Goal: Task Accomplishment & Management: Use online tool/utility

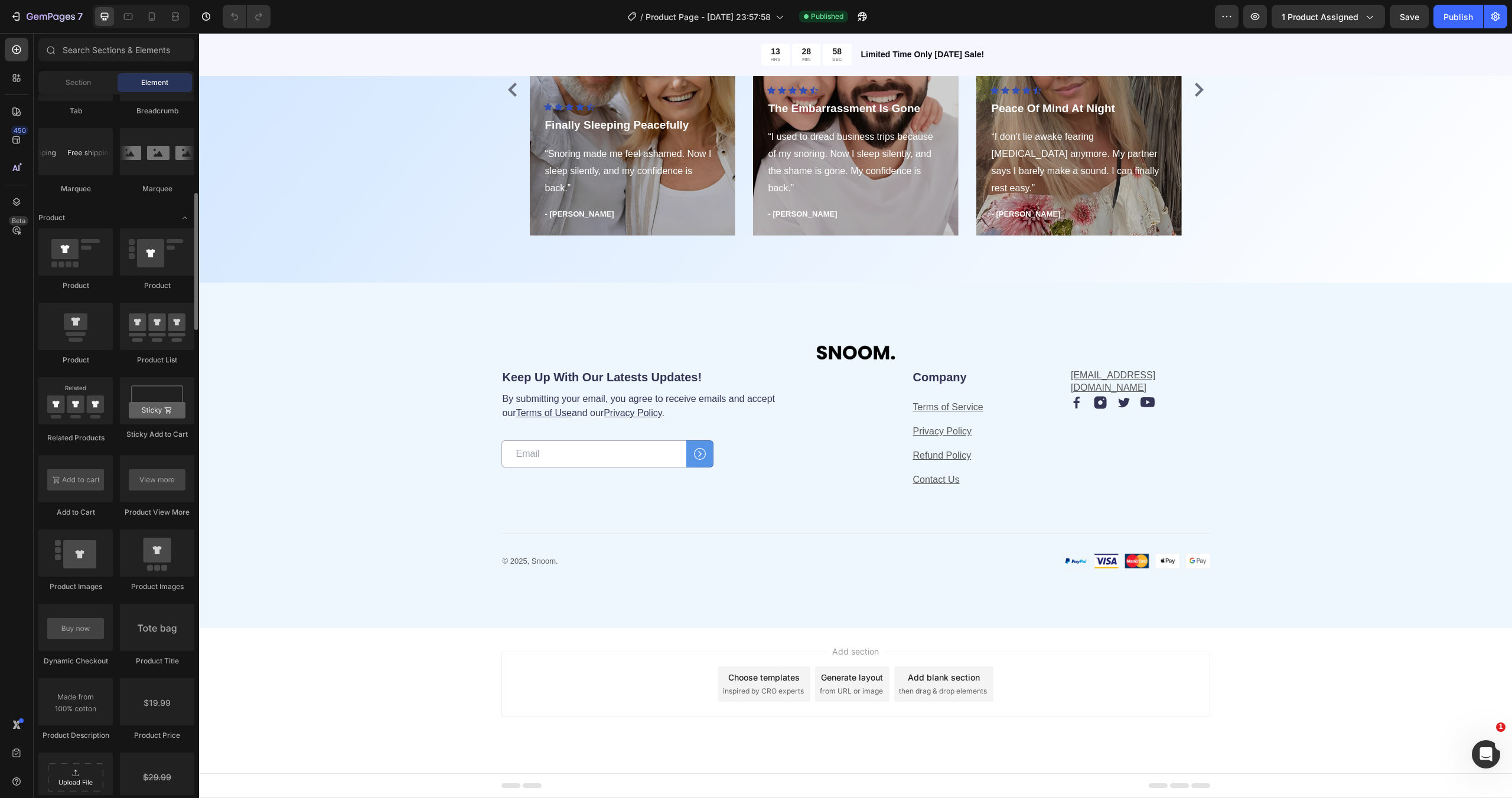
scroll to position [1249, 0]
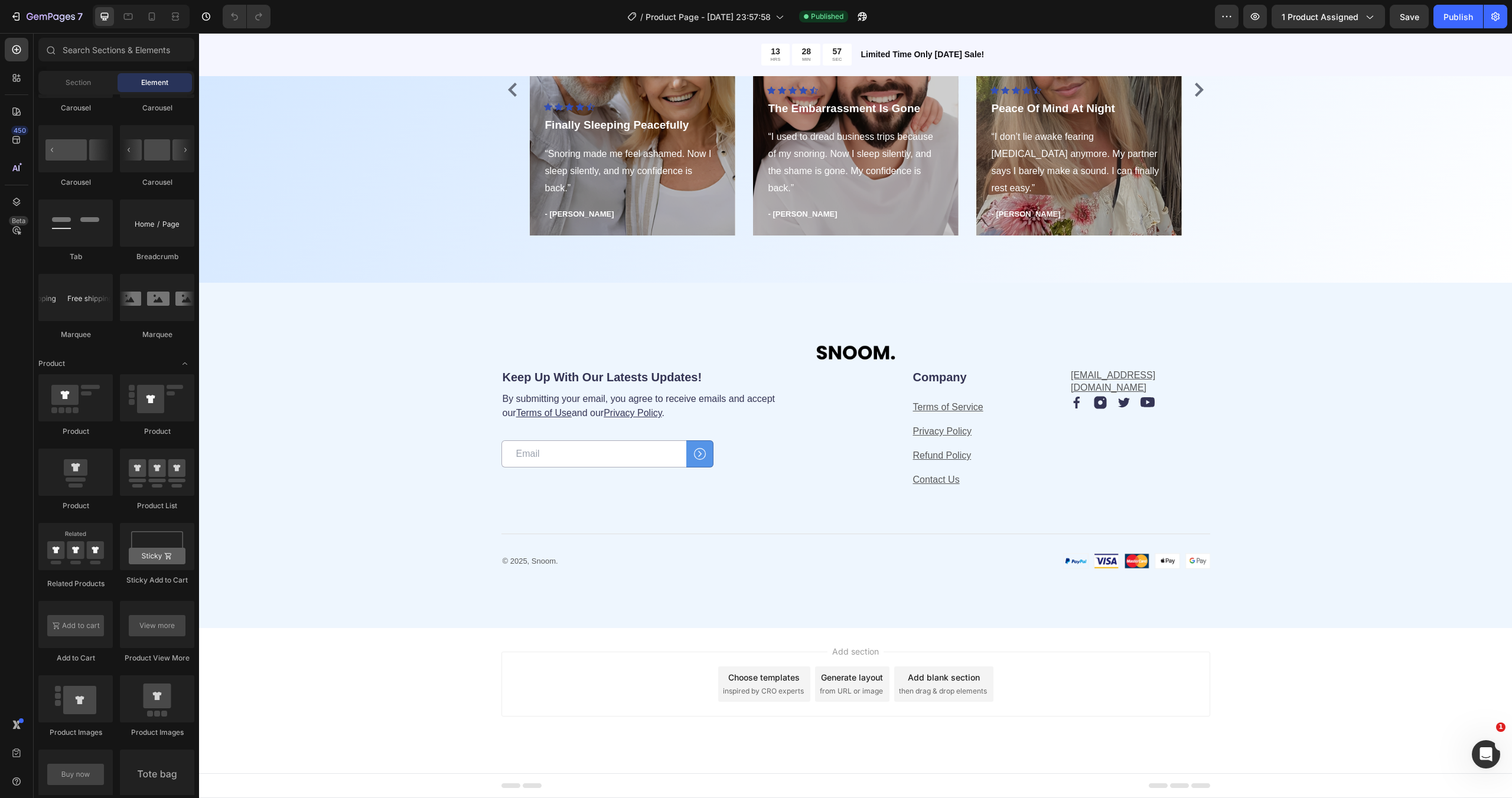
click at [82, 92] on div "Section Element" at bounding box center [116, 83] width 156 height 24
click at [78, 81] on span "Section" at bounding box center [78, 83] width 26 height 11
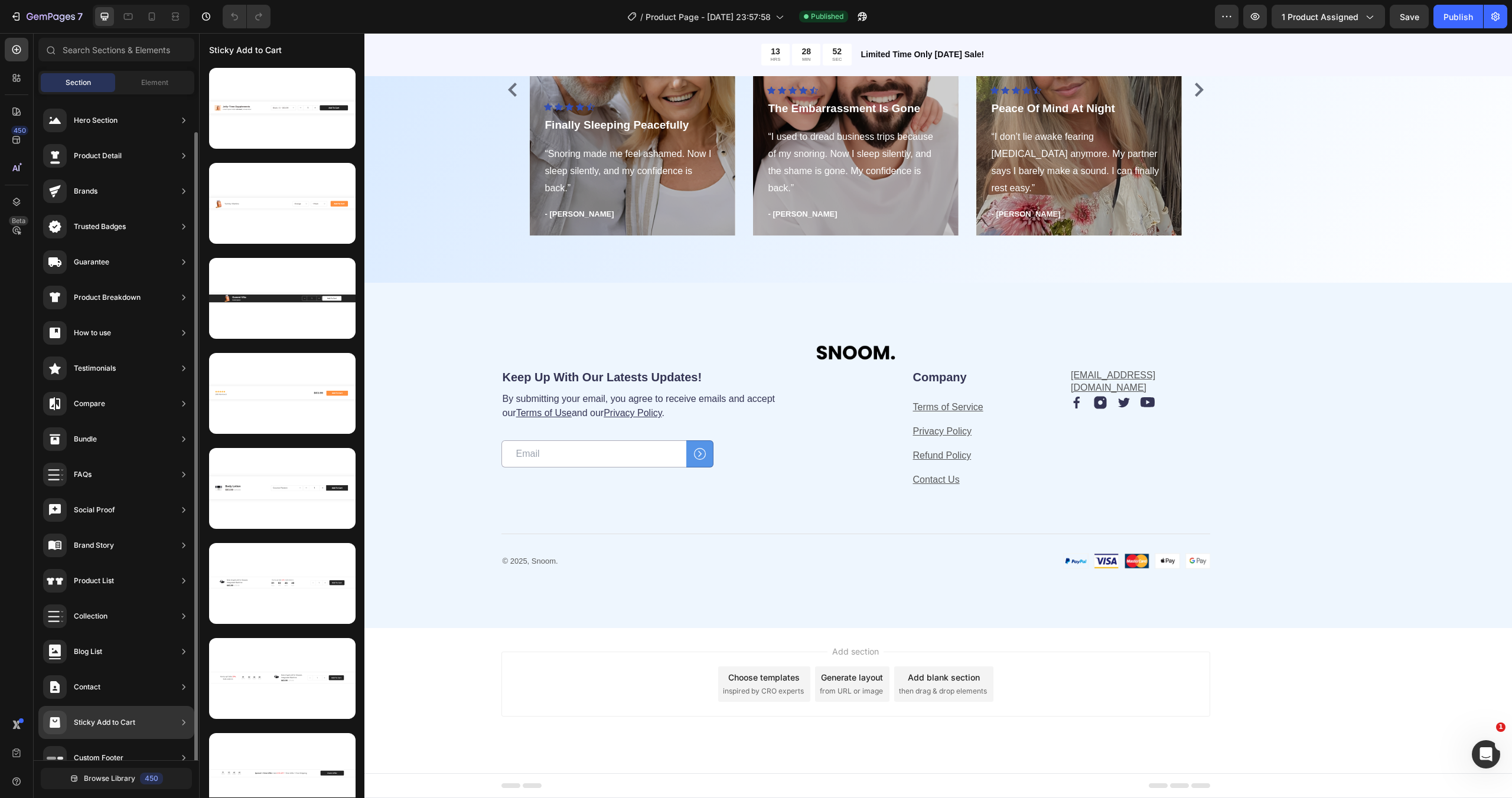
scroll to position [19, 0]
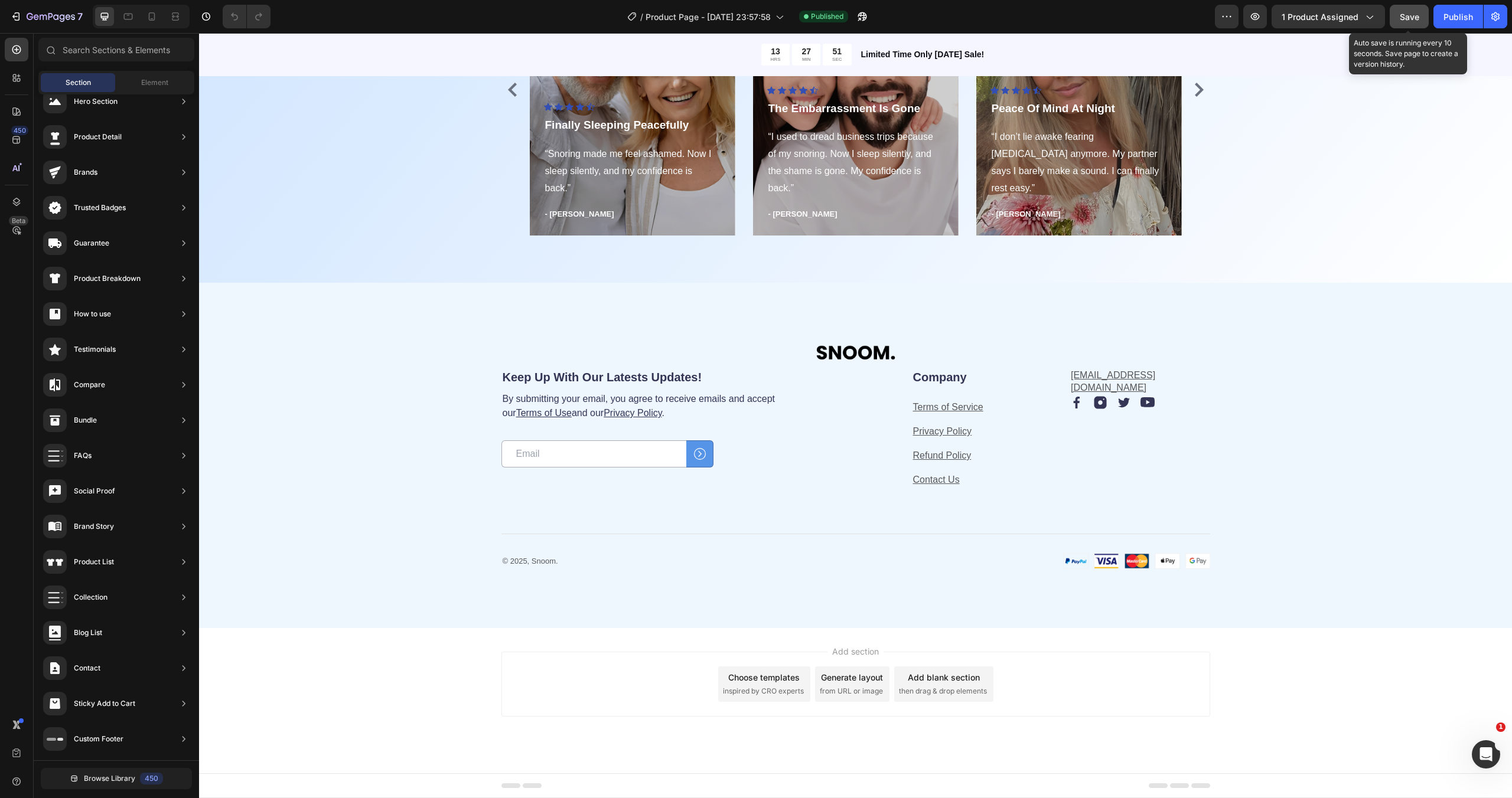
click at [1410, 22] on div "Save" at bounding box center [1409, 17] width 20 height 12
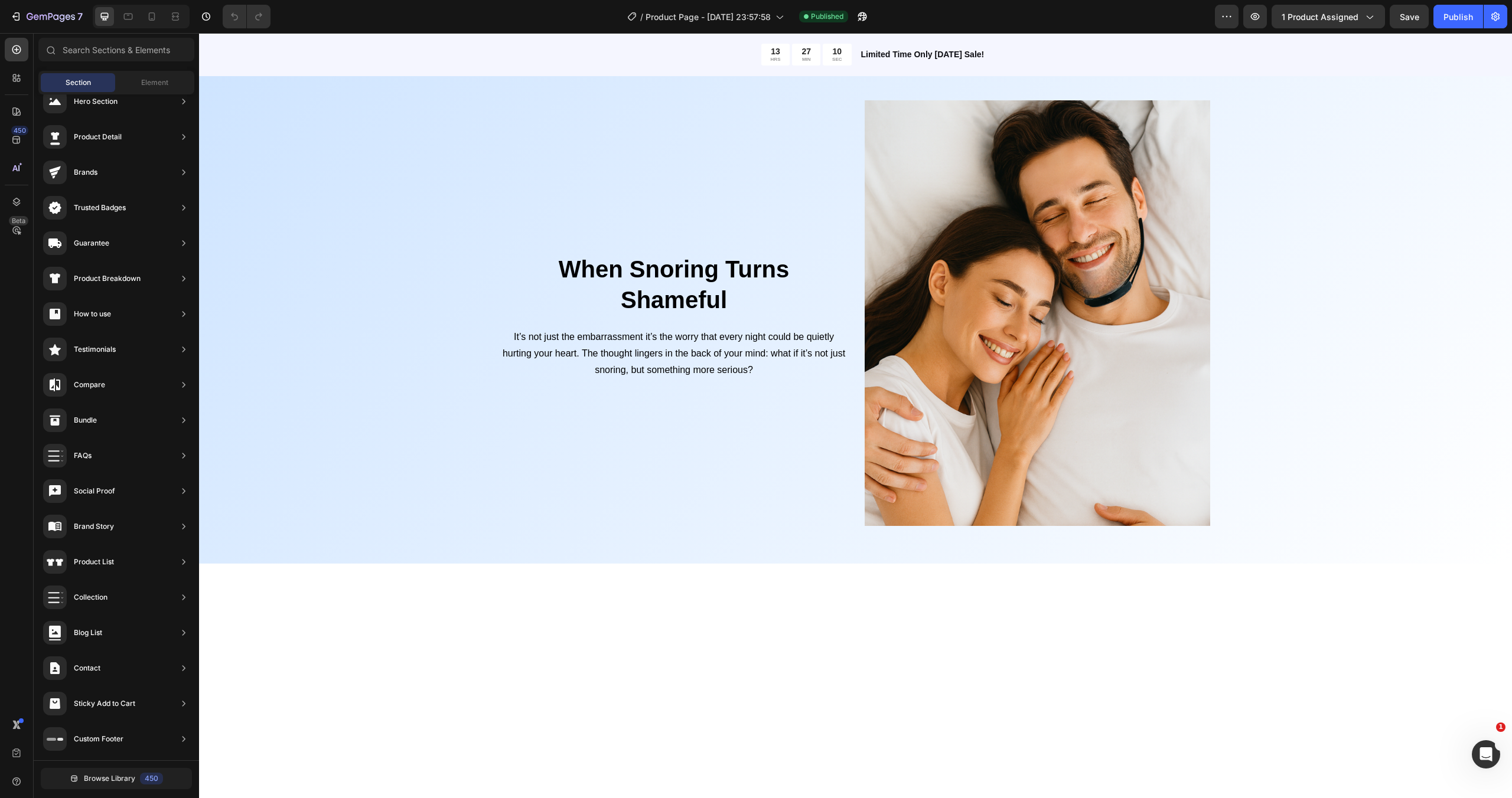
scroll to position [0, 0]
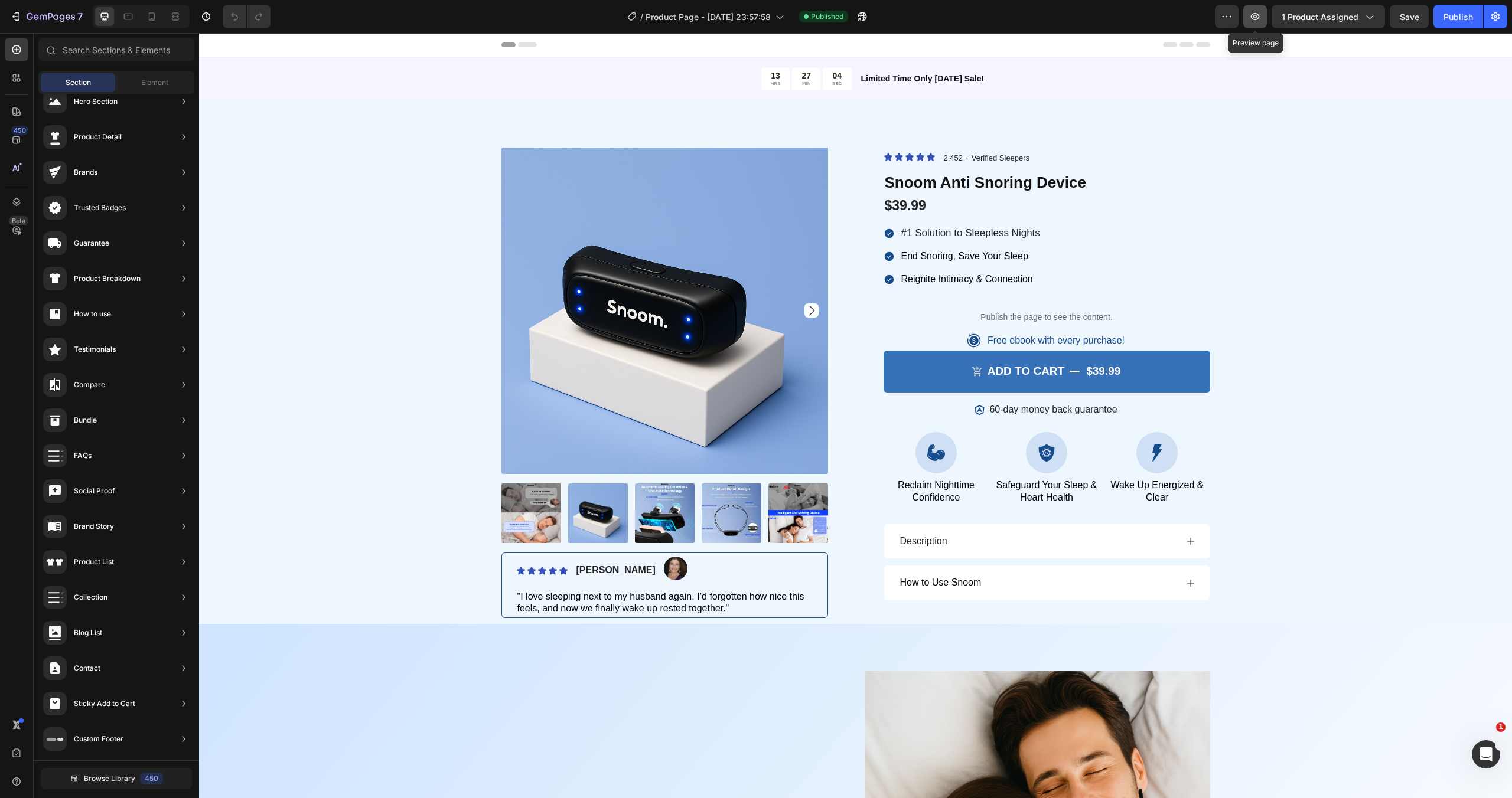
click at [1253, 10] on button "button" at bounding box center [1255, 16] width 24 height 24
click at [151, 14] on icon at bounding box center [151, 16] width 12 height 12
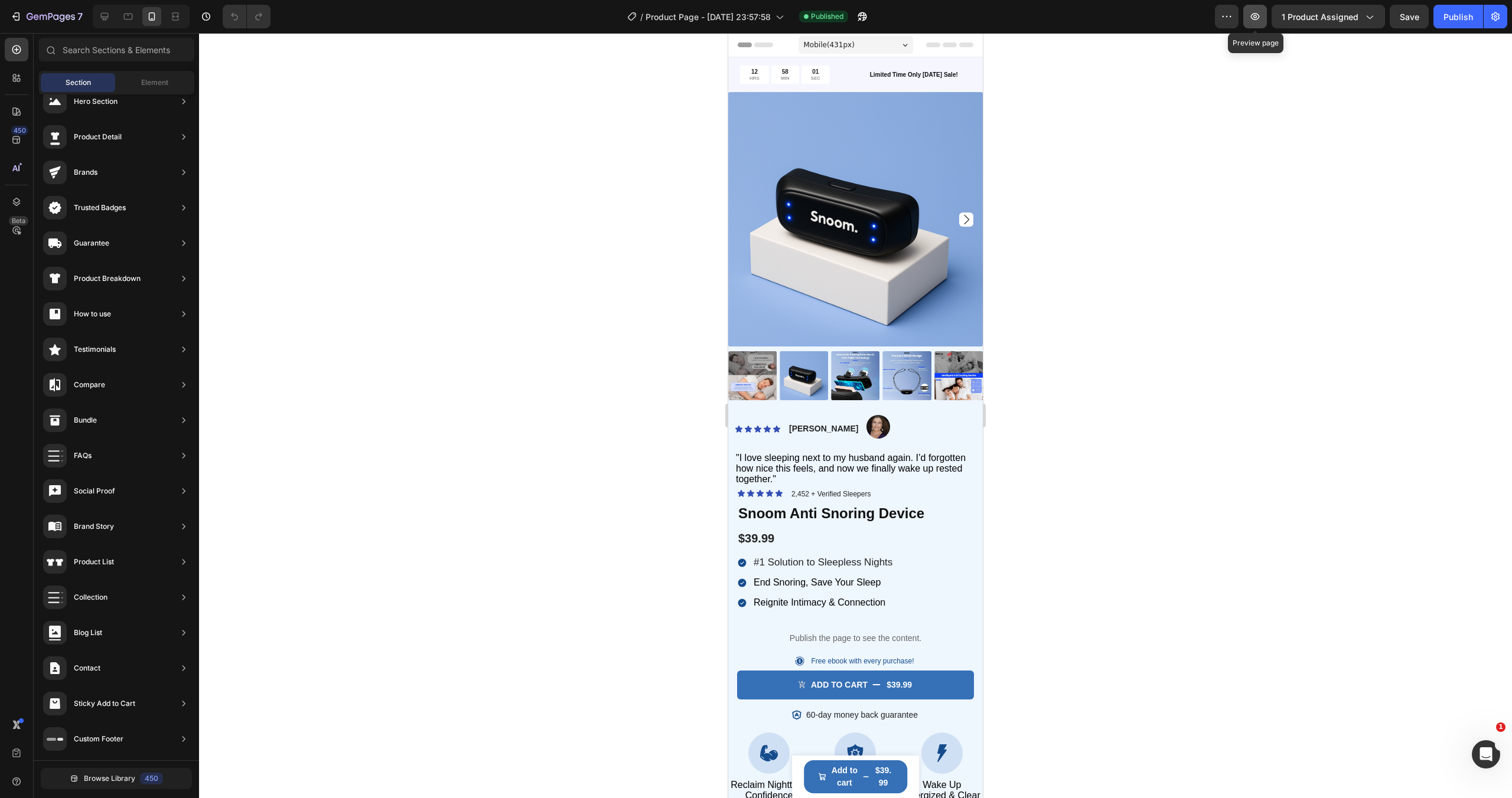
click at [1260, 20] on icon "button" at bounding box center [1255, 16] width 12 height 12
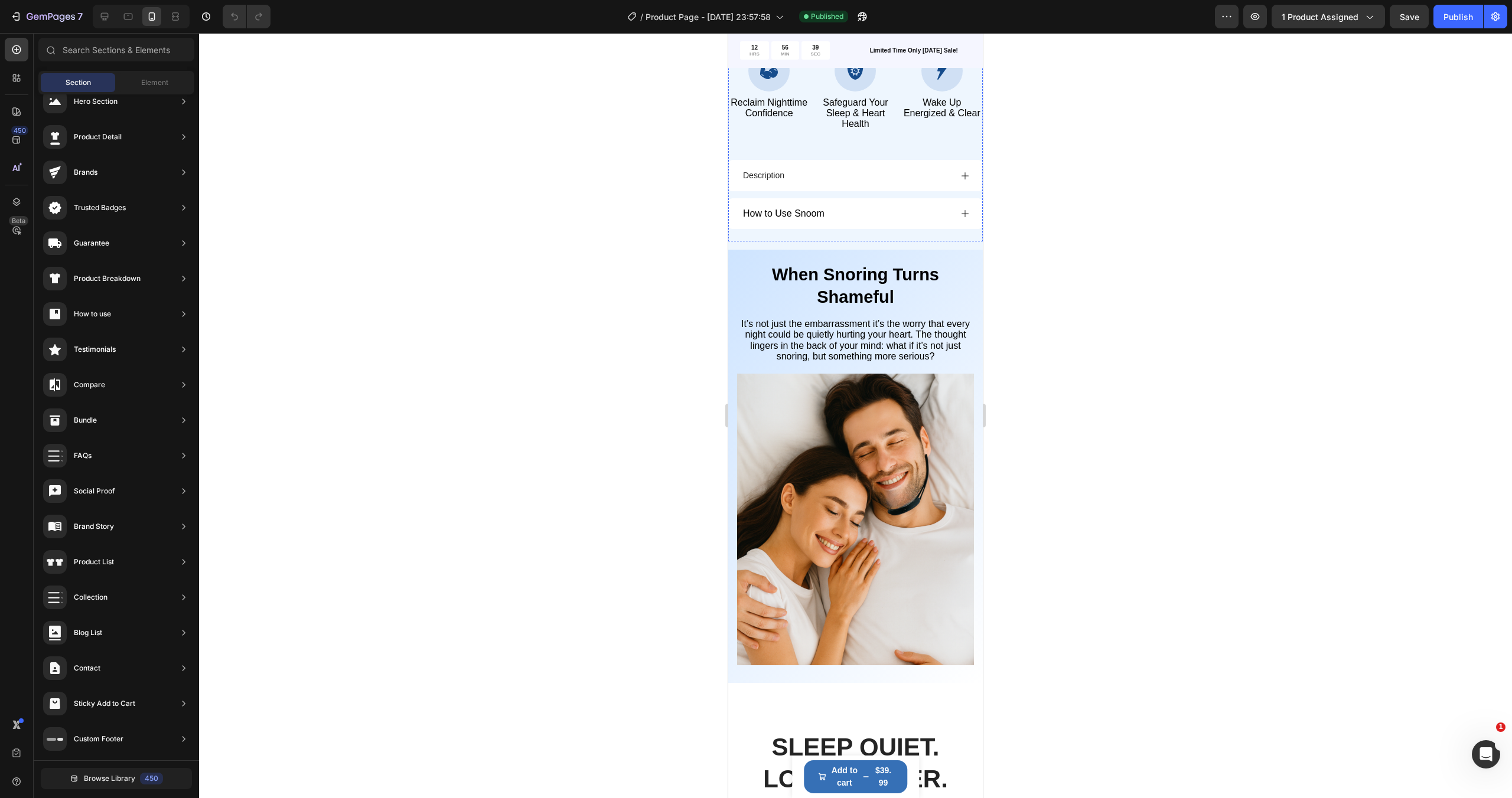
scroll to position [743, 0]
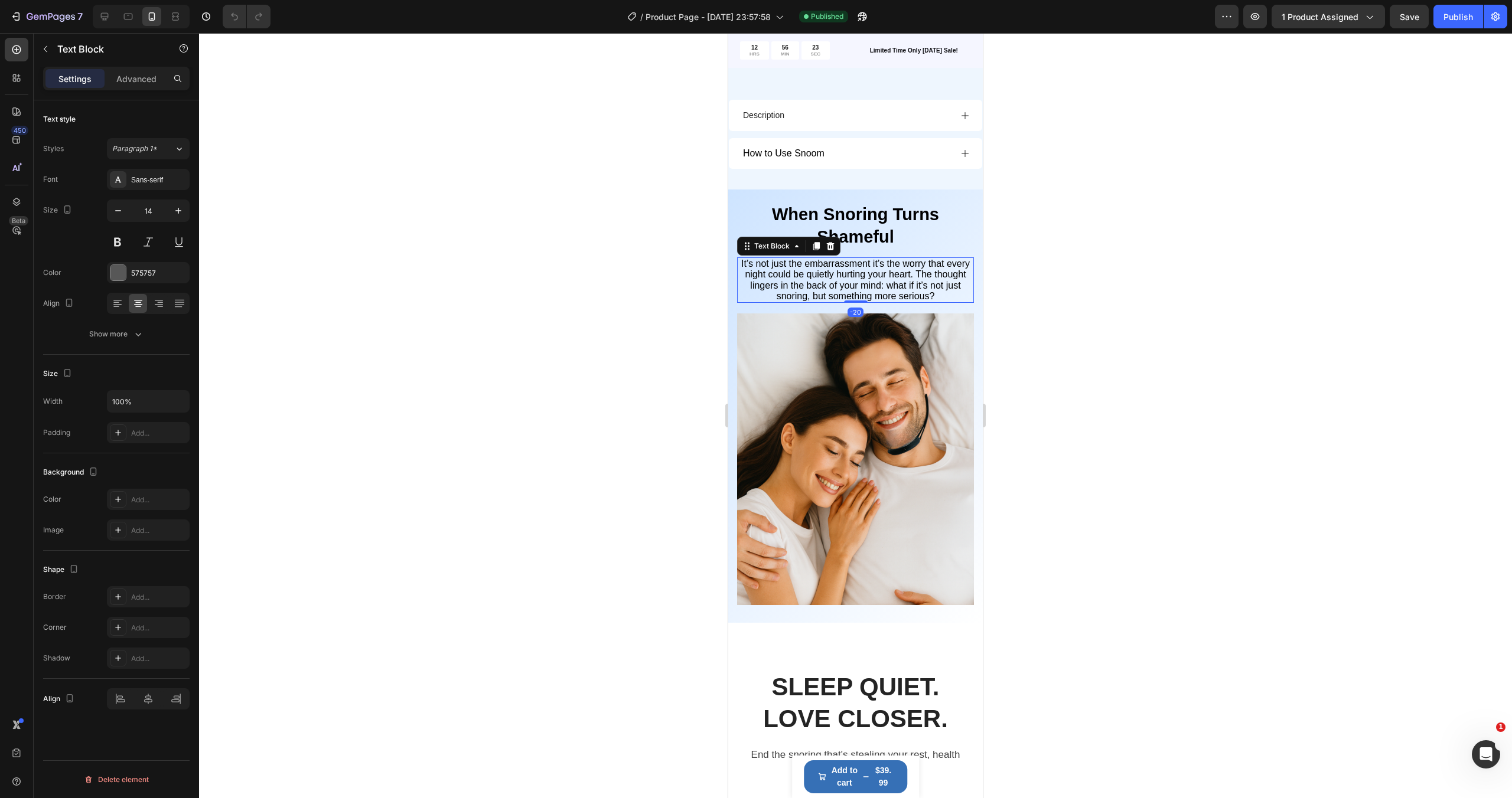
click at [848, 288] on span "It’s not just the embarrassment it’s the worry that every night could be quietl…" at bounding box center [855, 280] width 228 height 43
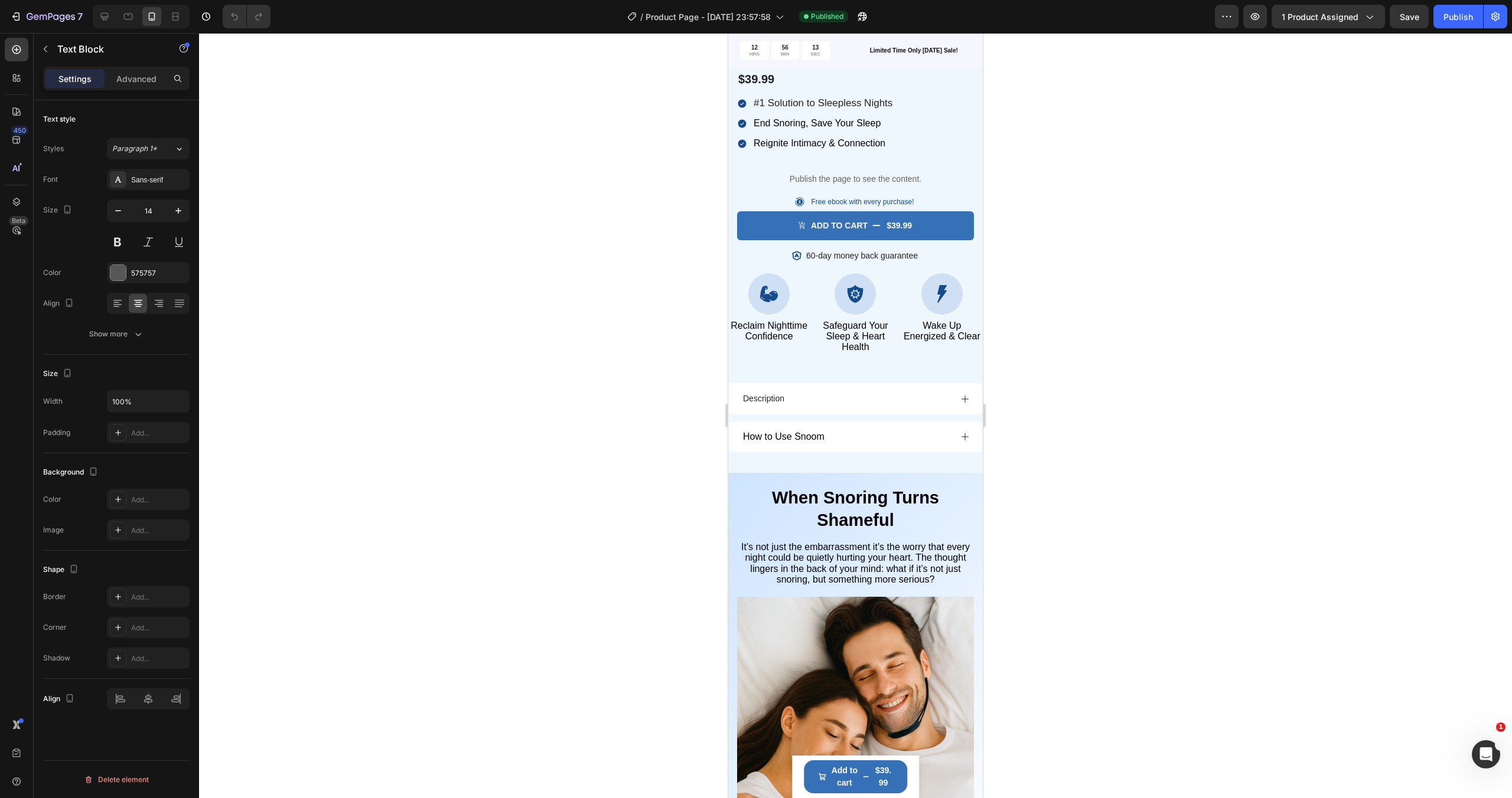
scroll to position [424, 0]
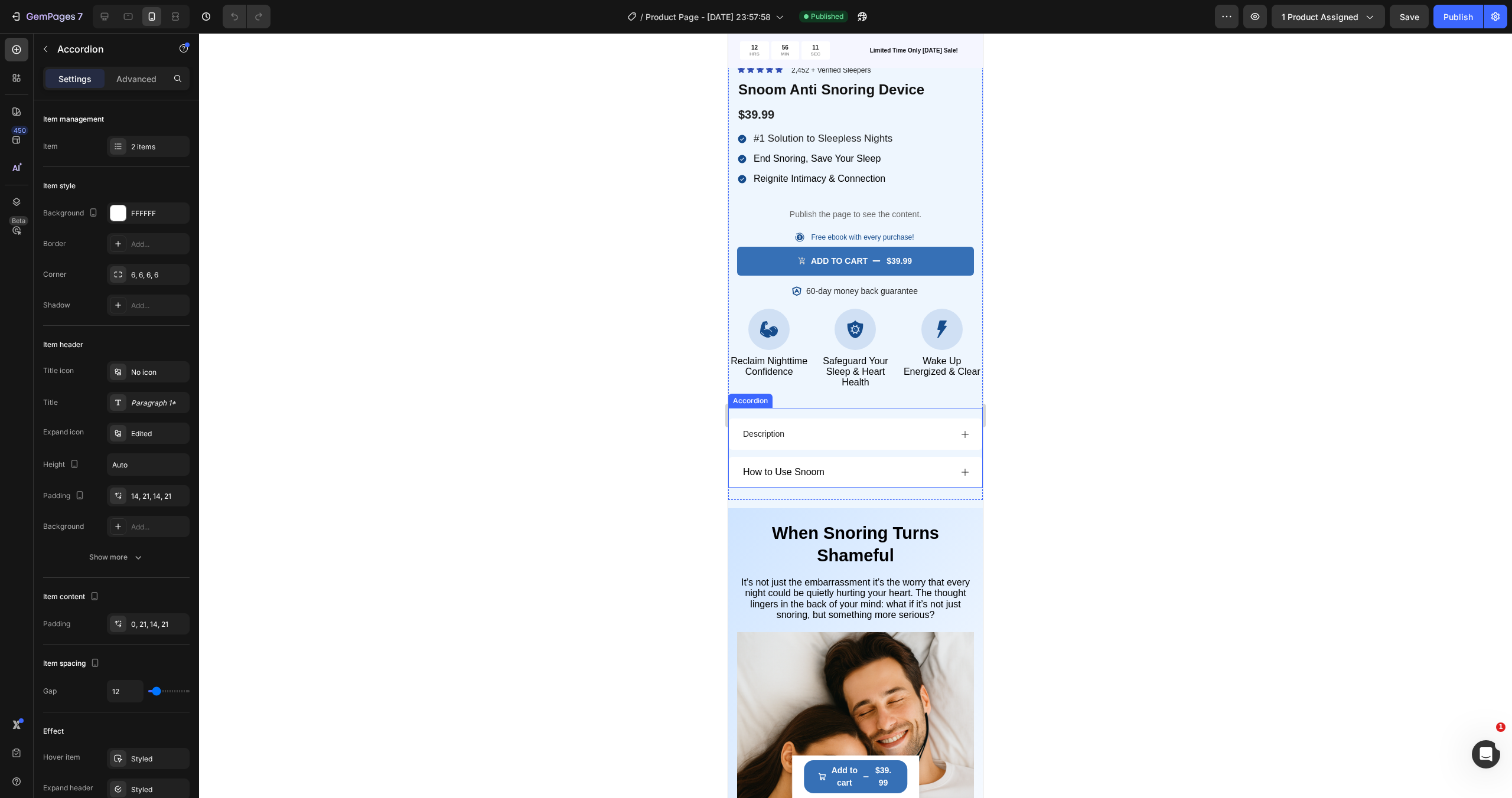
click at [826, 441] on div "Description" at bounding box center [846, 434] width 210 height 14
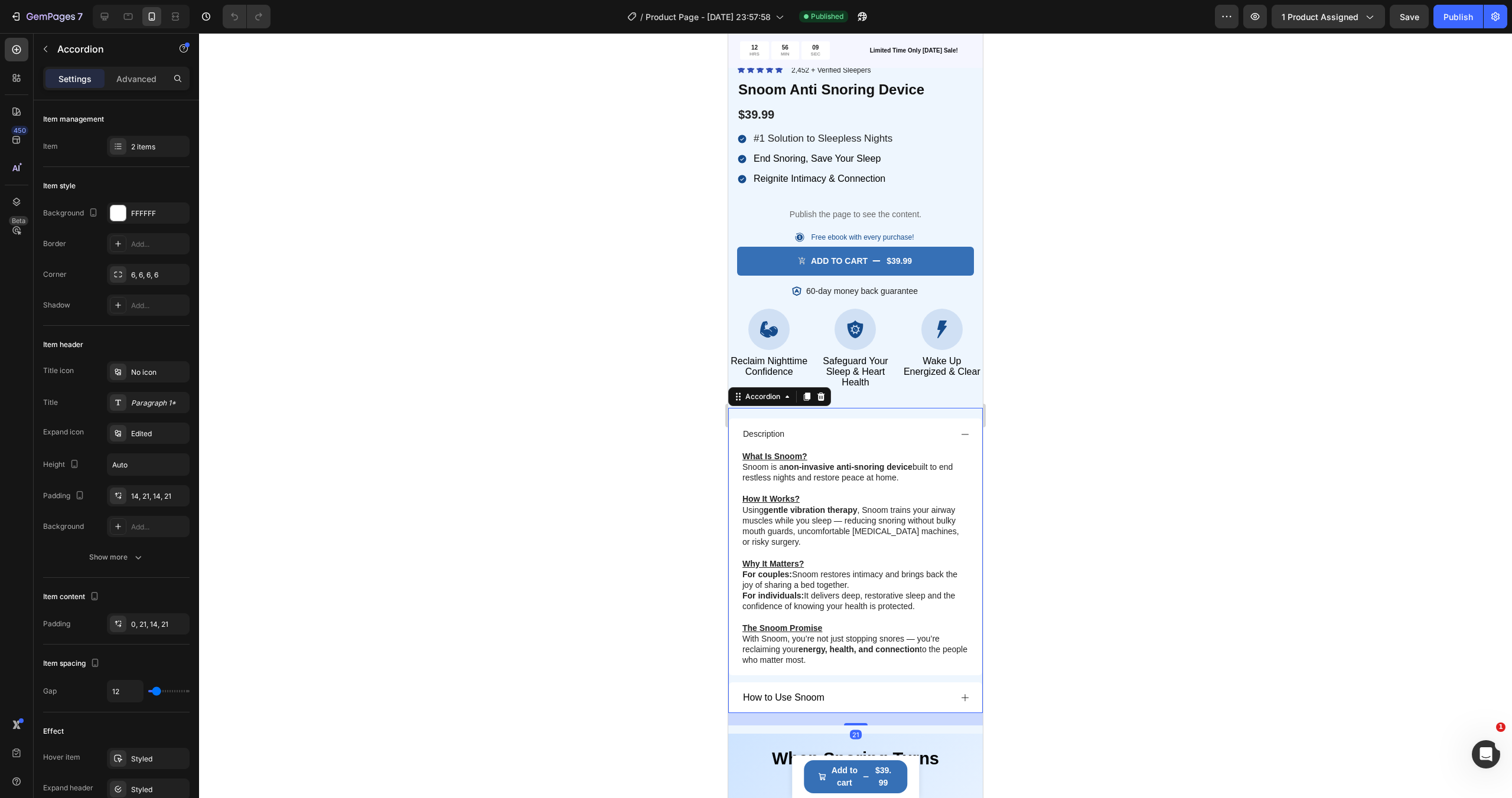
click at [829, 439] on div "Description" at bounding box center [846, 434] width 210 height 14
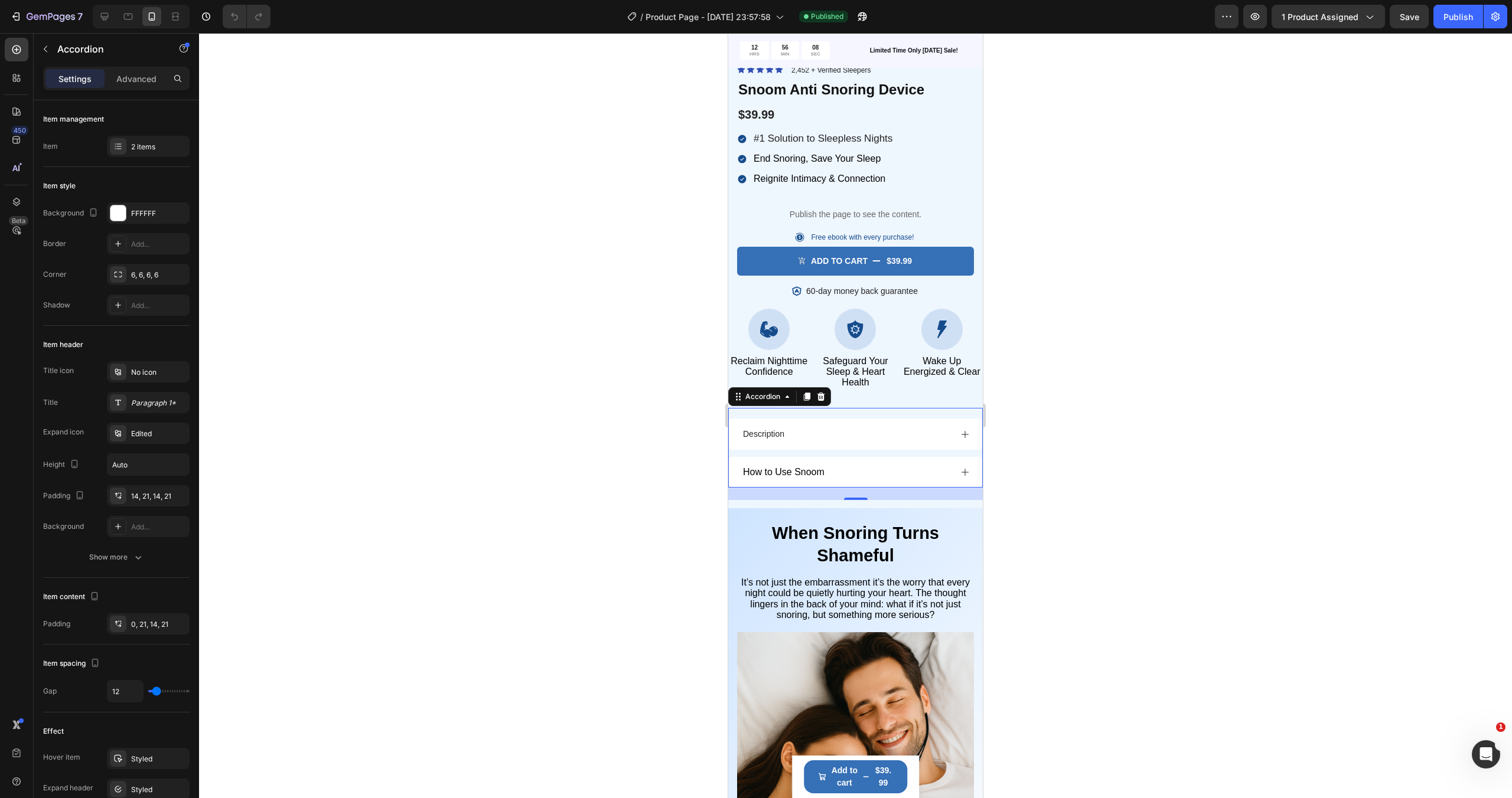
click at [812, 472] on span "How to Use Snoom" at bounding box center [784, 471] width 82 height 10
click at [805, 473] on span "How to Use Snoom" at bounding box center [784, 471] width 82 height 10
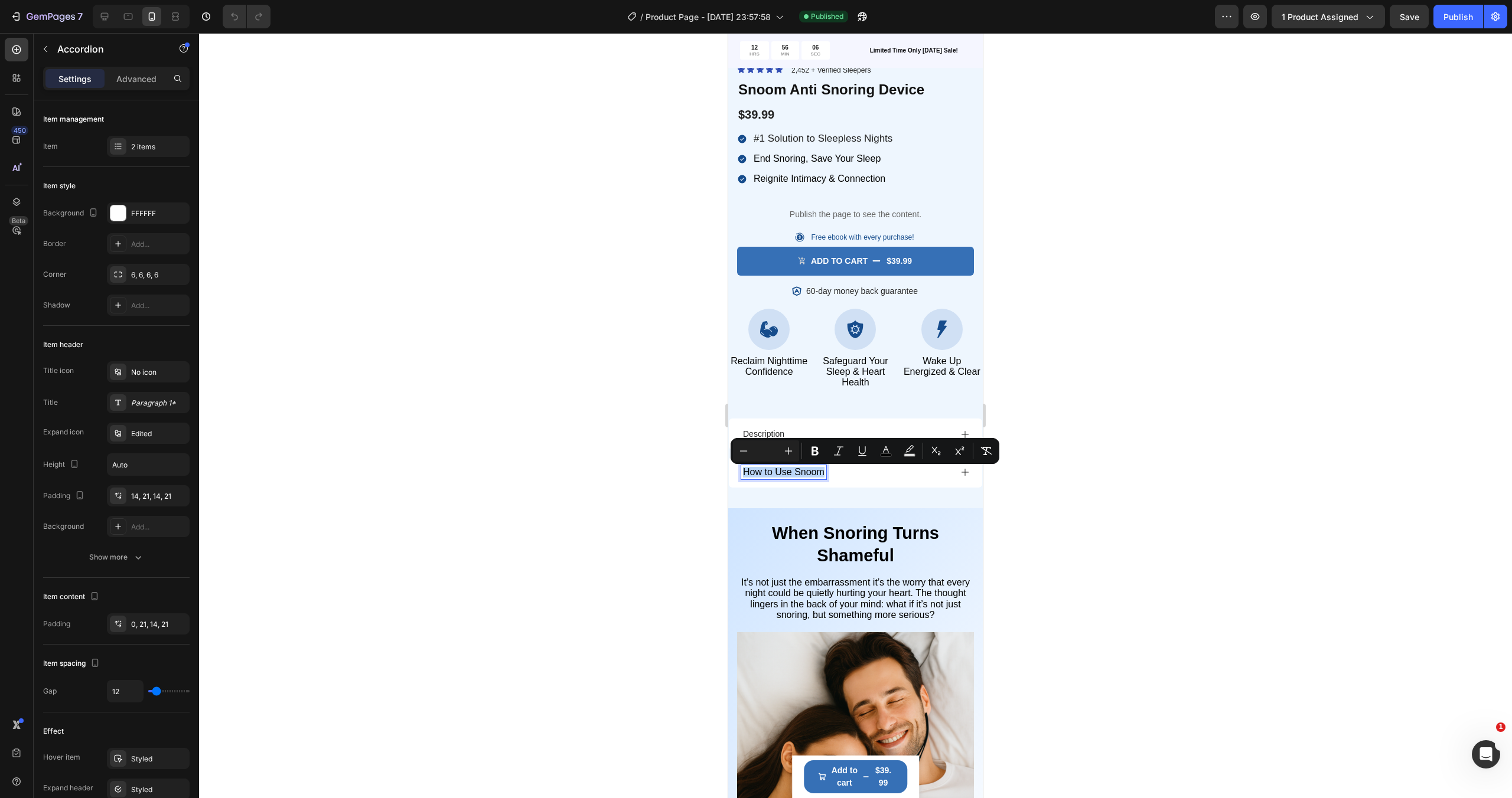
copy span "How to Use Snoom"
click at [793, 423] on div "Description" at bounding box center [855, 434] width 253 height 31
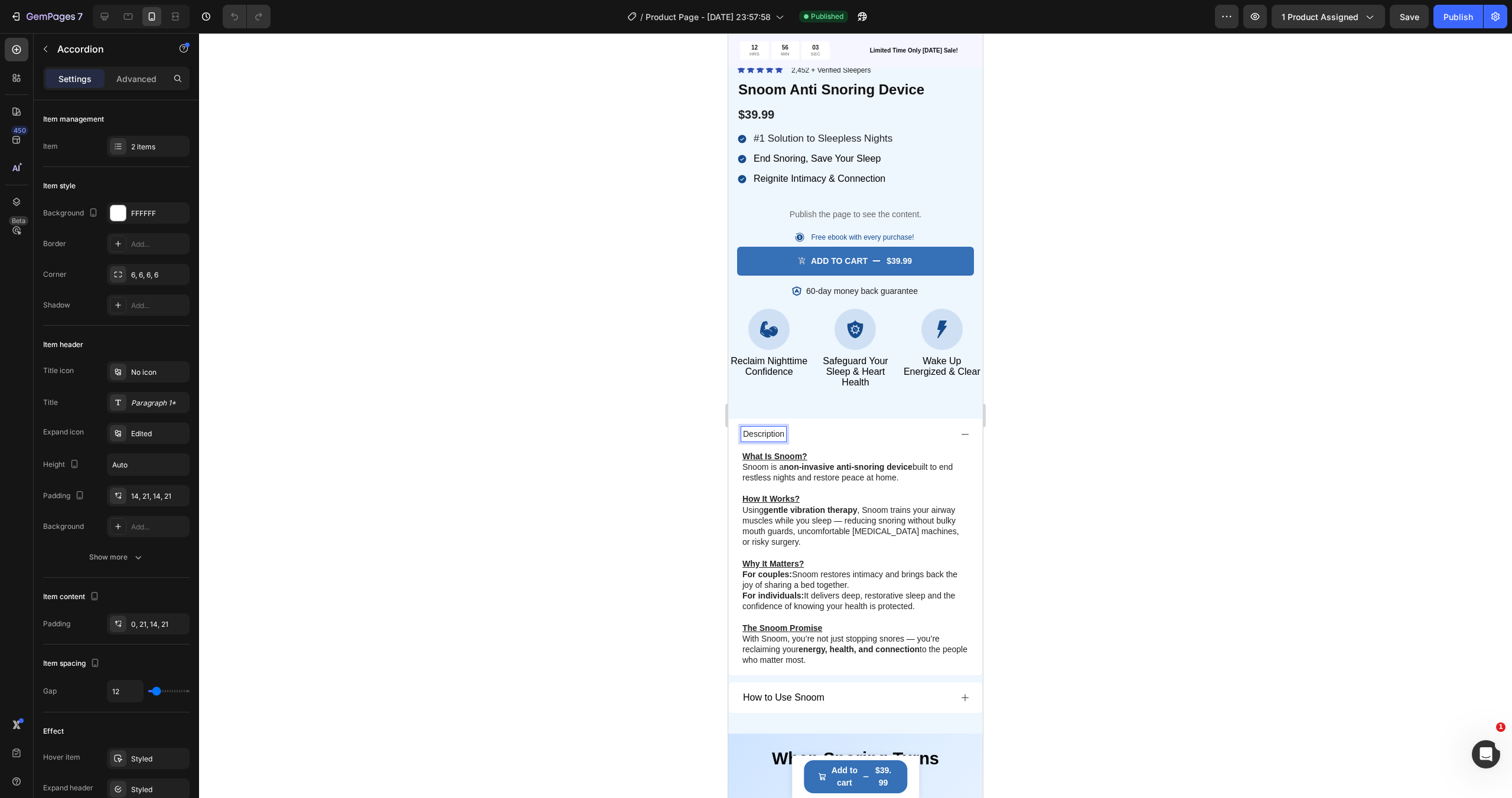
click at [775, 439] on p "Description" at bounding box center [764, 434] width 42 height 11
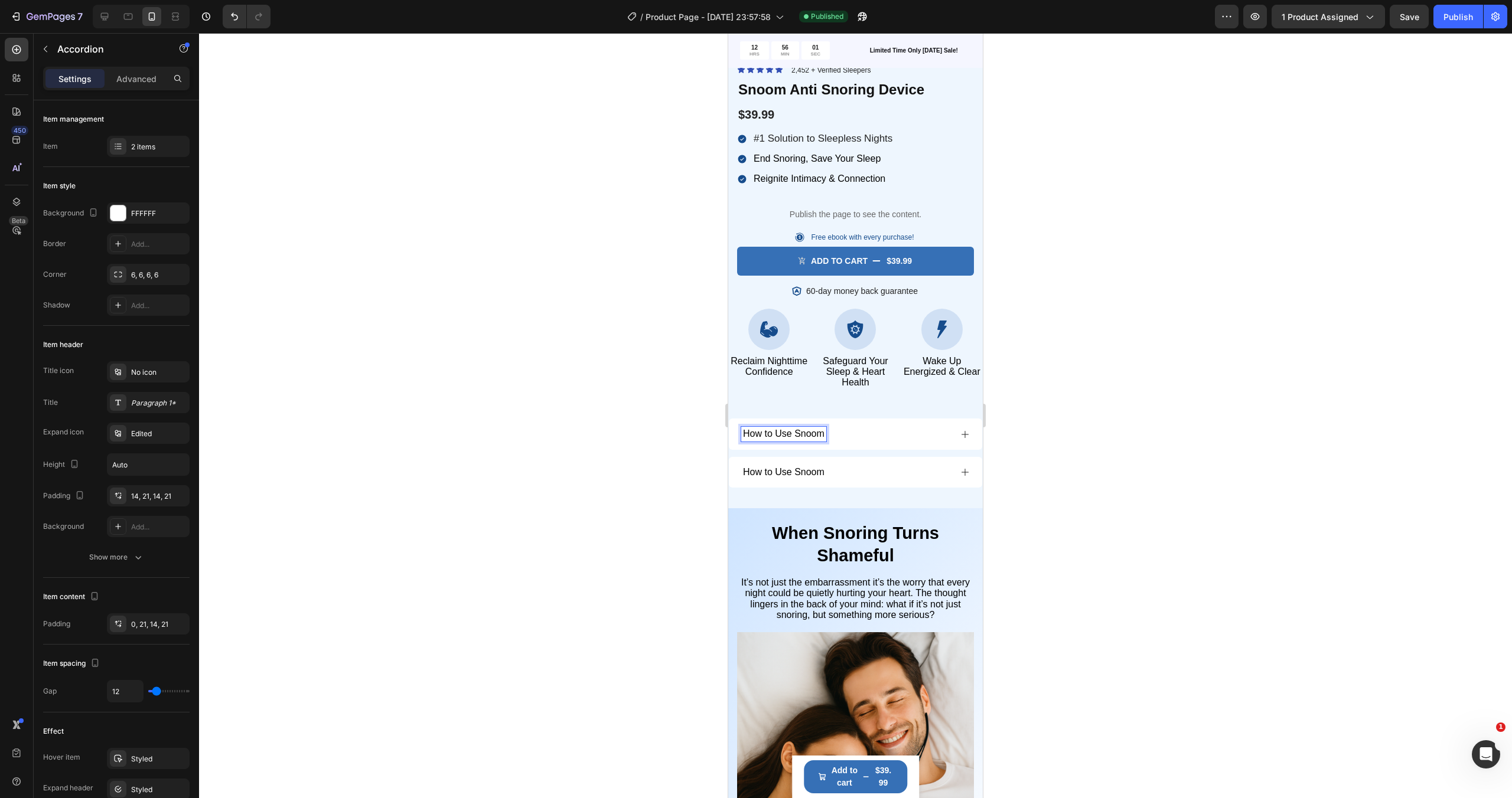
click at [786, 437] on span "How to Use Snoom" at bounding box center [784, 433] width 82 height 10
click at [838, 403] on div "Icon Icon Icon Icon Icon Icon List 2,452 + Verified Sleepers Text Block Row Sno…" at bounding box center [855, 282] width 255 height 435
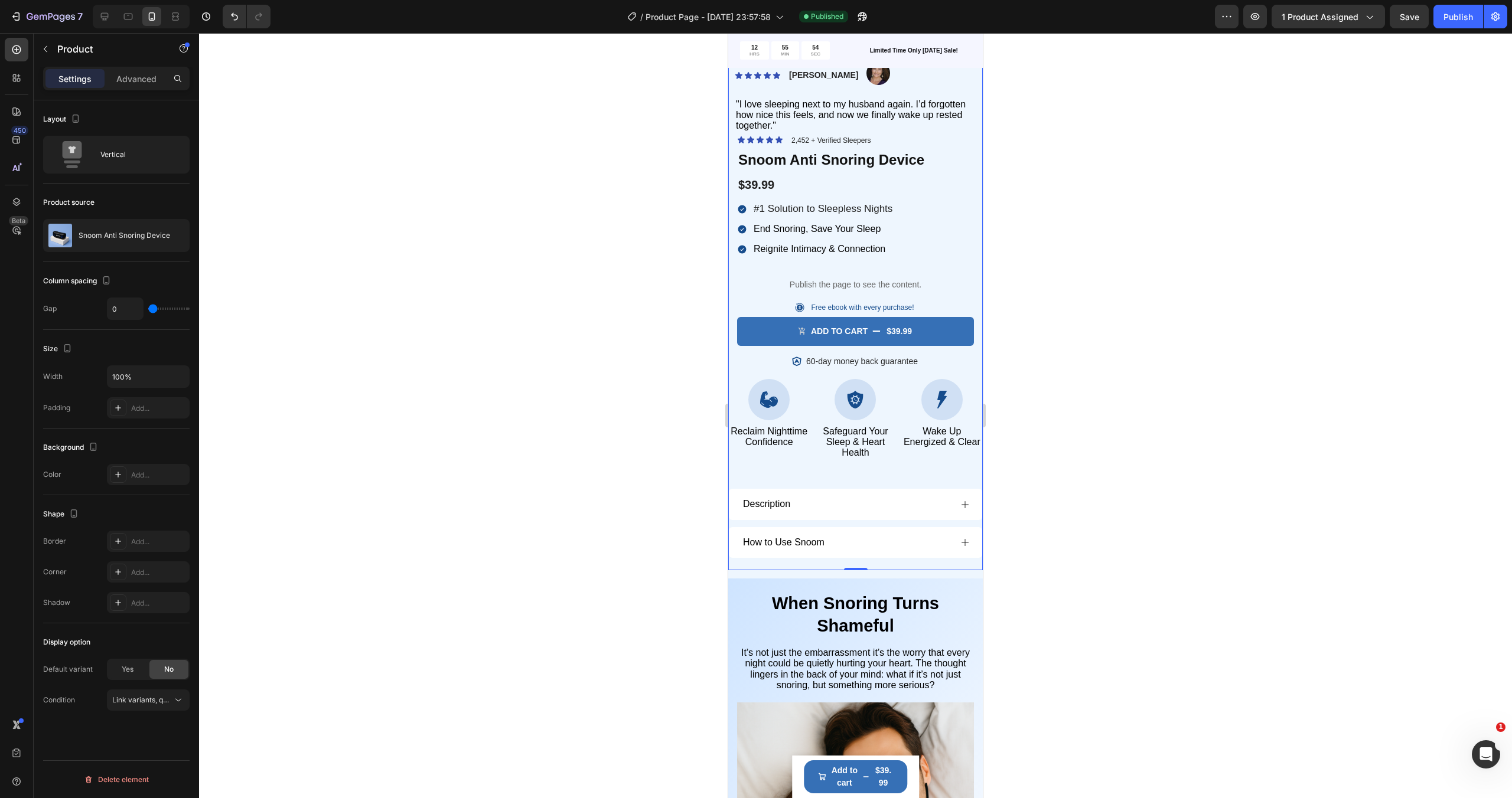
scroll to position [352, 0]
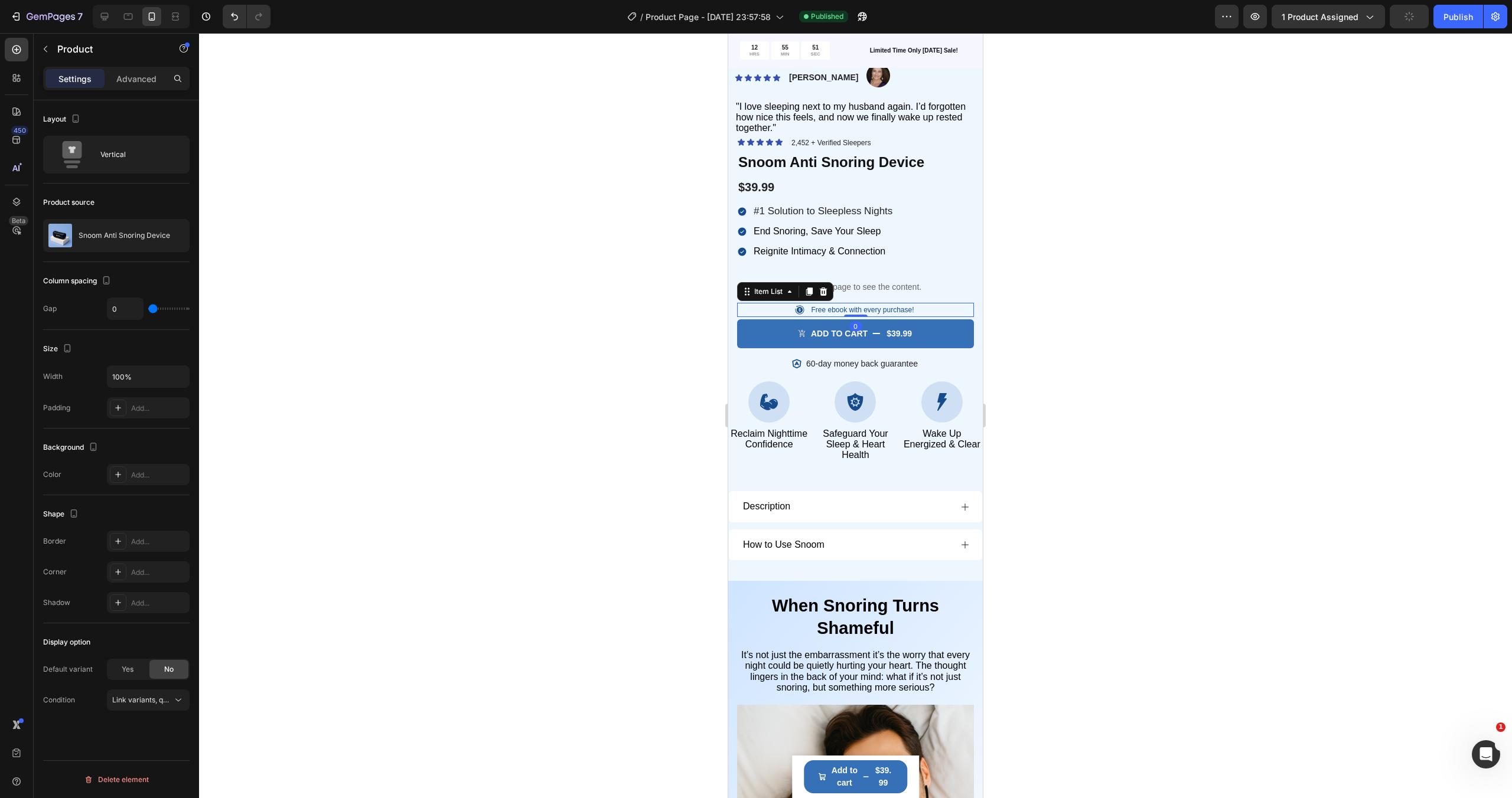
click at [864, 312] on p "Free ebook with every purchase!" at bounding box center [862, 310] width 103 height 11
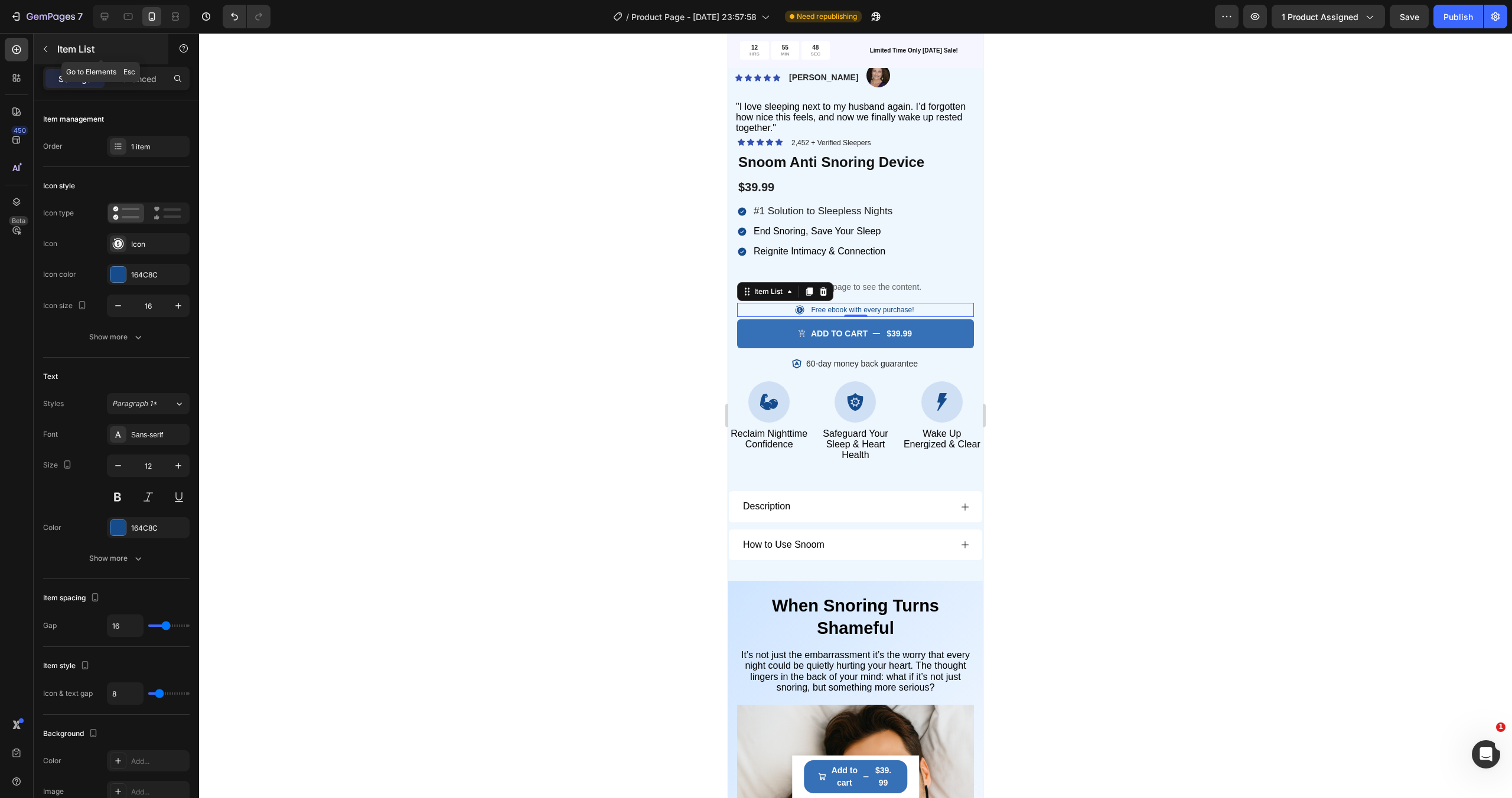
click at [46, 45] on icon "button" at bounding box center [45, 49] width 10 height 10
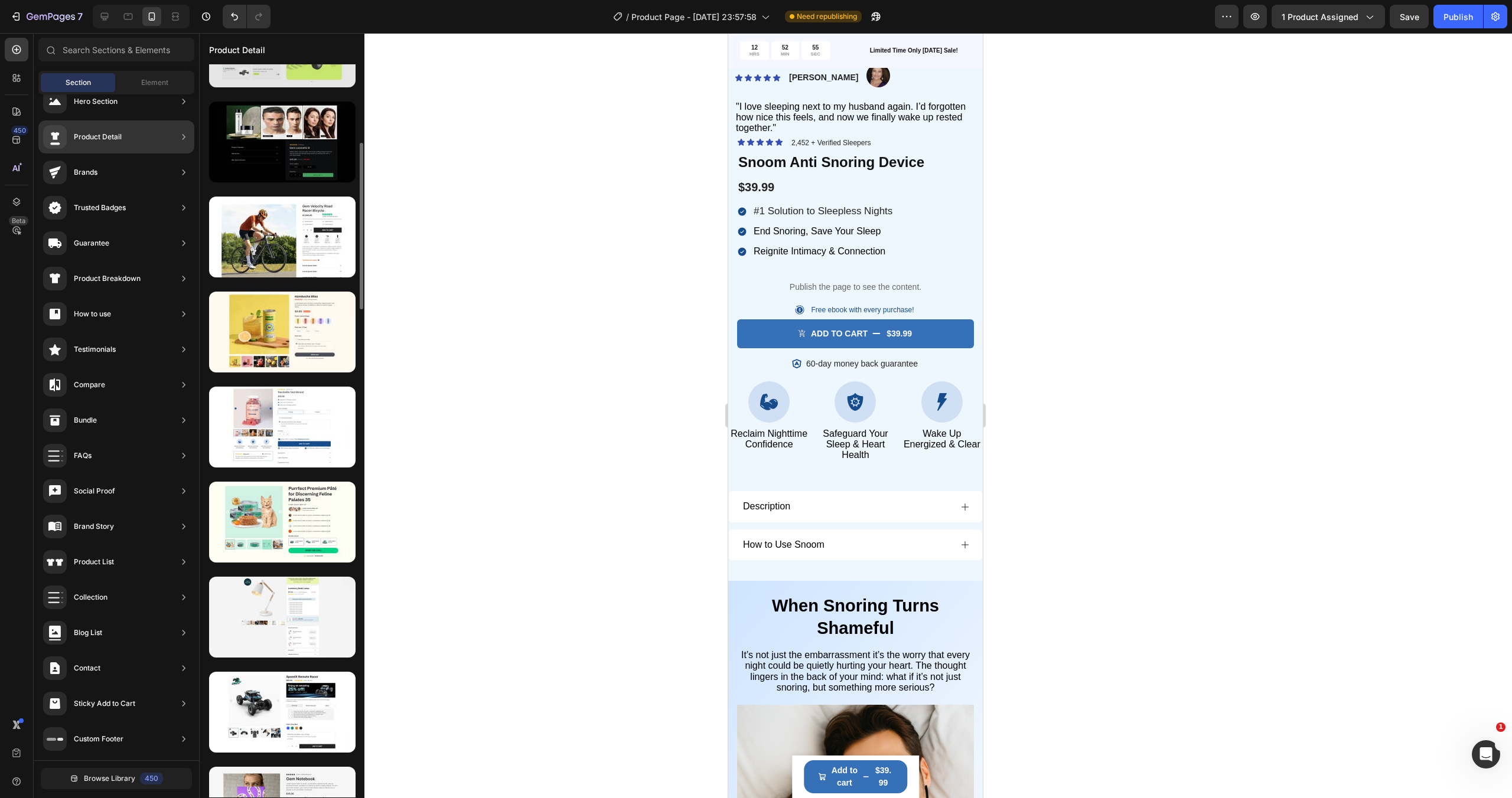
scroll to position [350, 0]
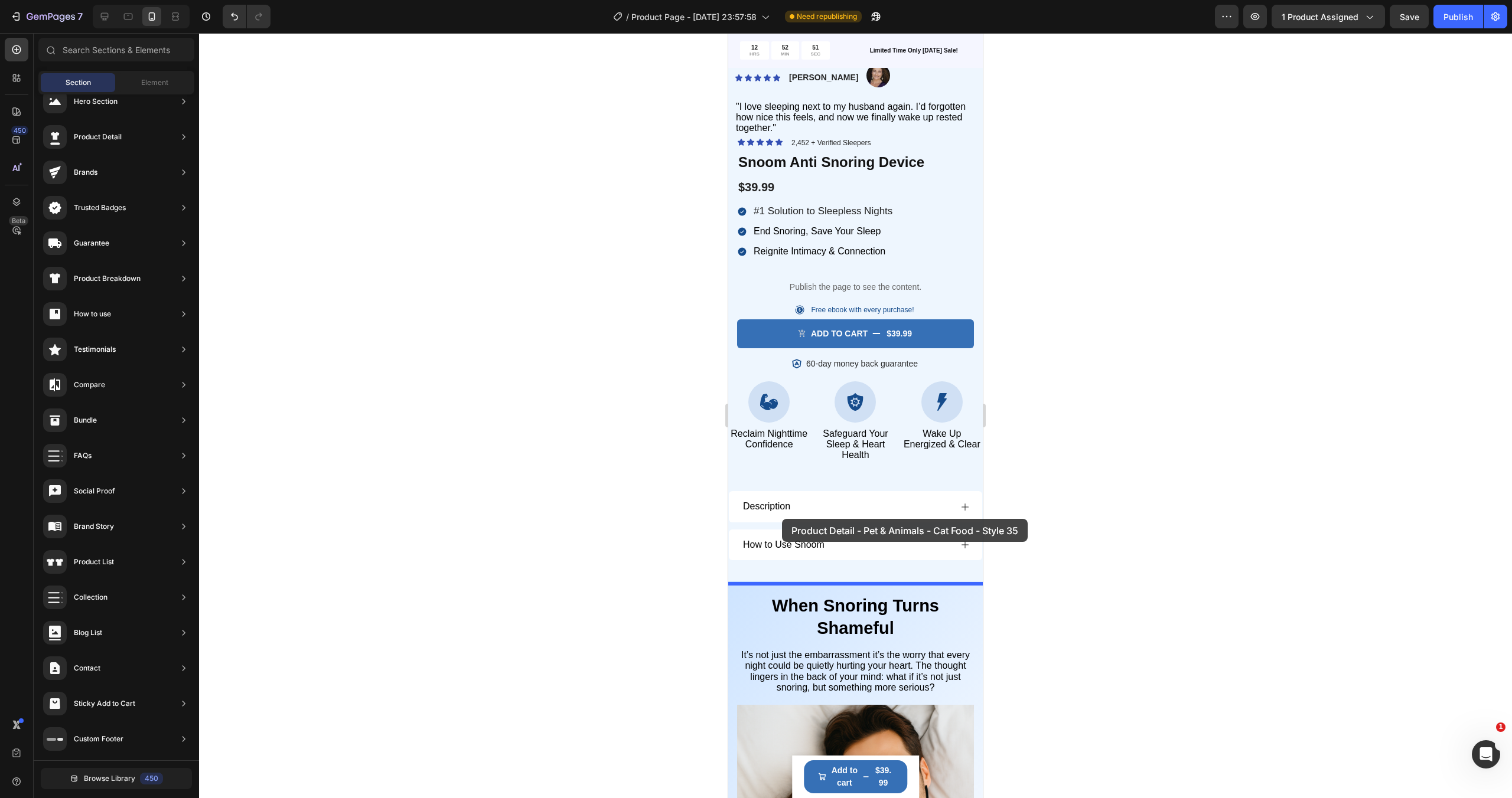
drag, startPoint x: 1029, startPoint y: 544, endPoint x: 781, endPoint y: 562, distance: 248.7
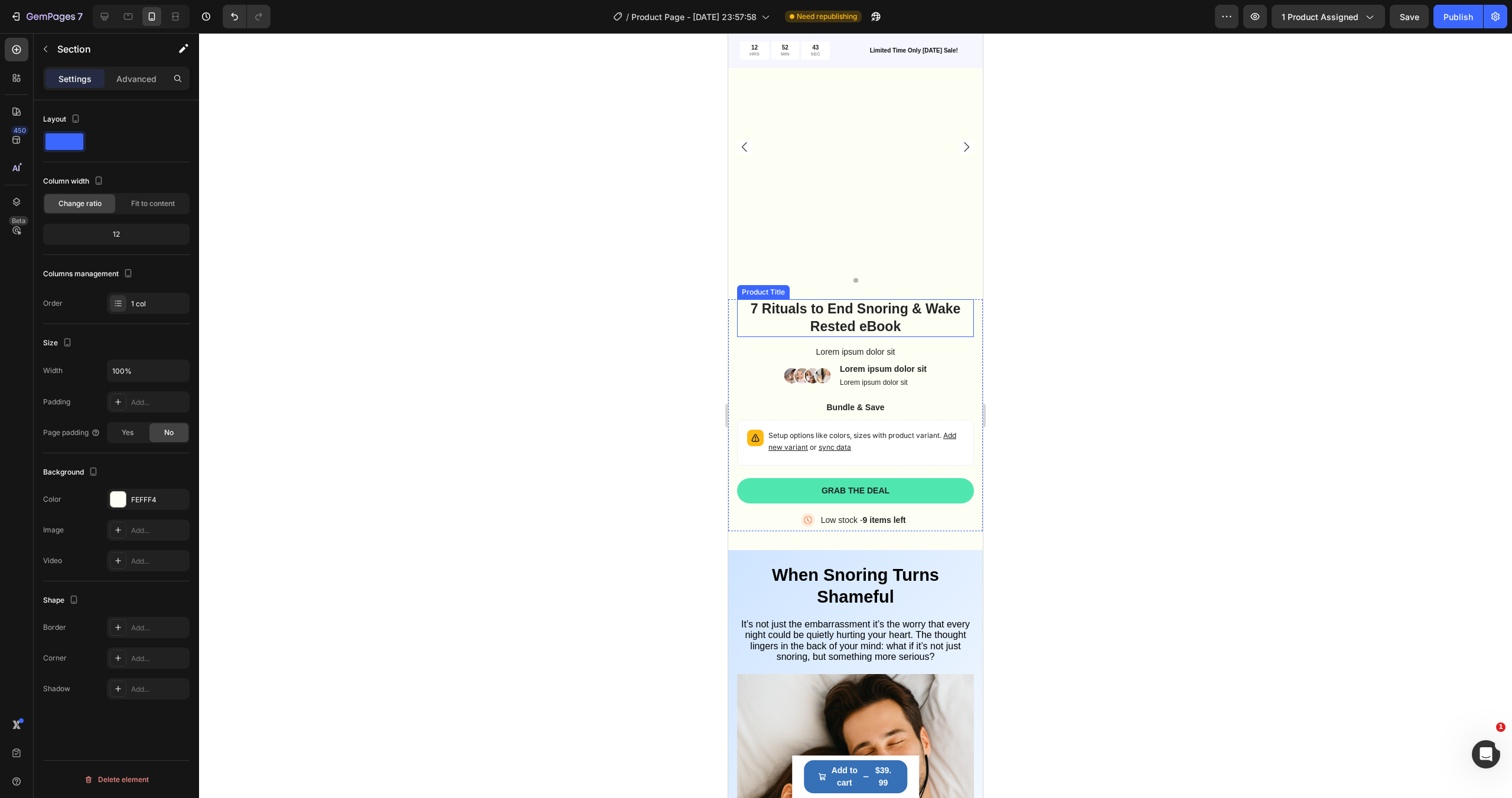
scroll to position [927, 0]
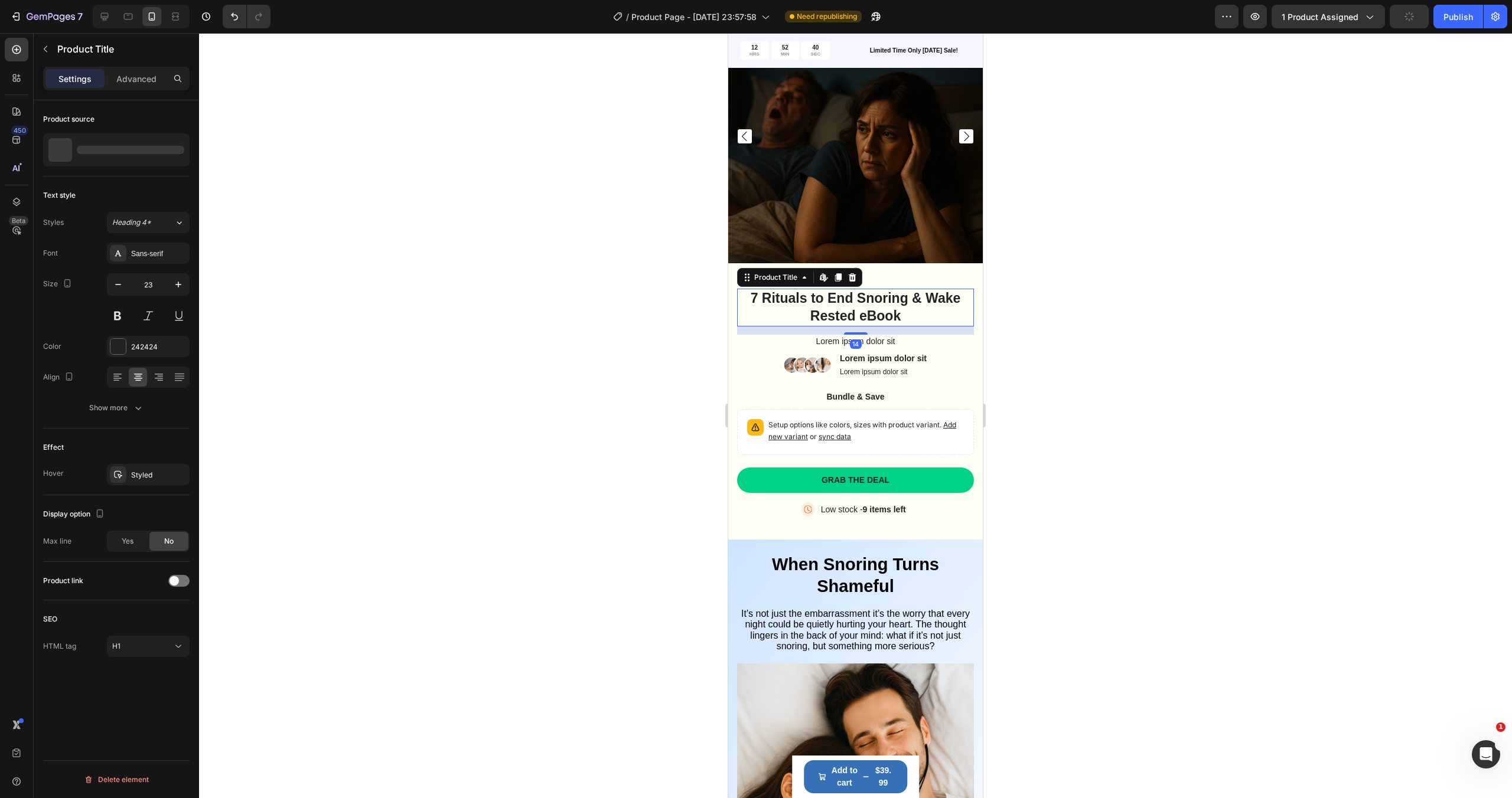
click at [955, 323] on h1 "7 Rituals to End Snoring & Wake Rested eBook" at bounding box center [855, 307] width 237 height 38
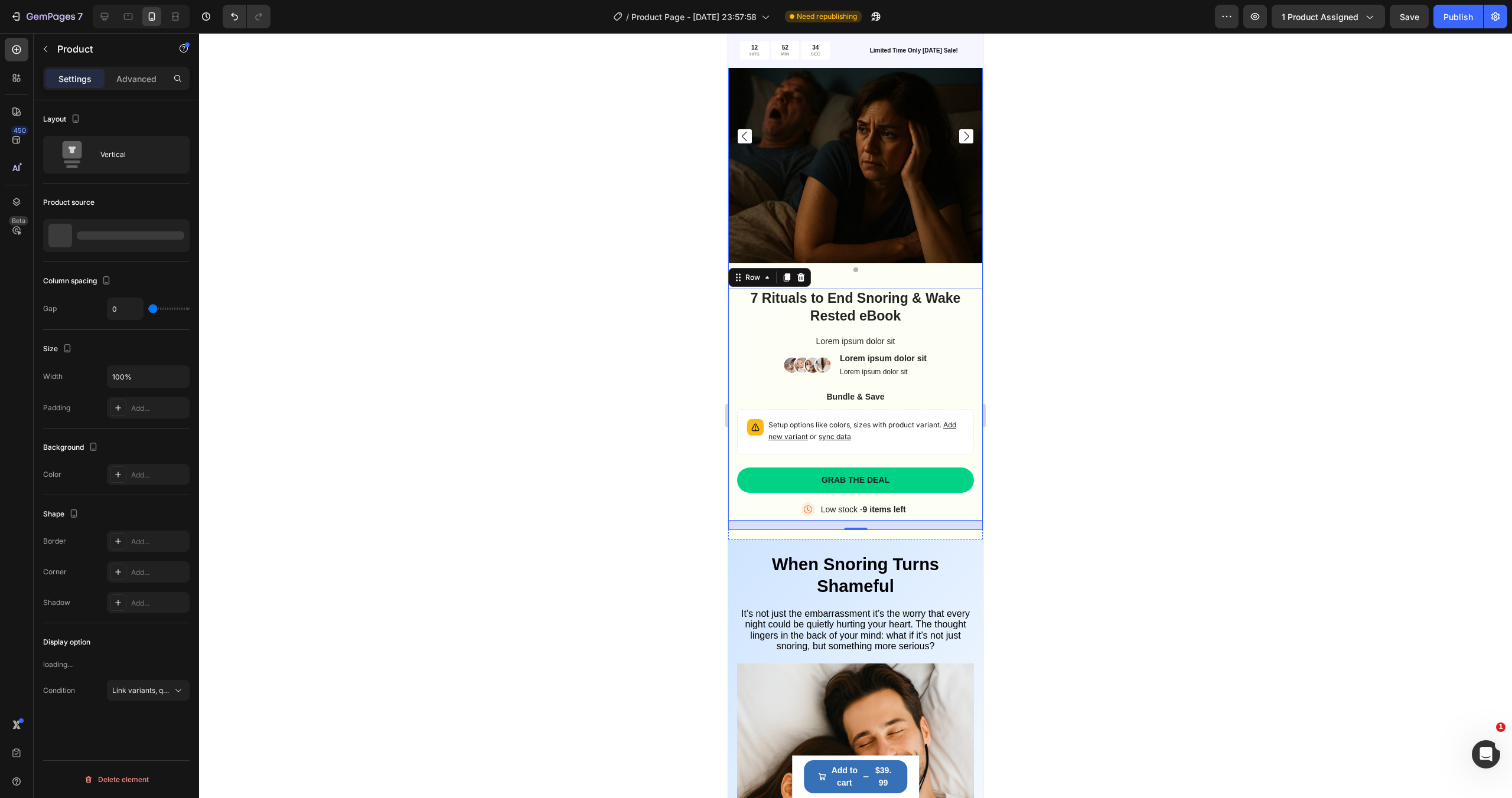
click at [981, 277] on div "Product Images" at bounding box center [855, 148] width 255 height 280
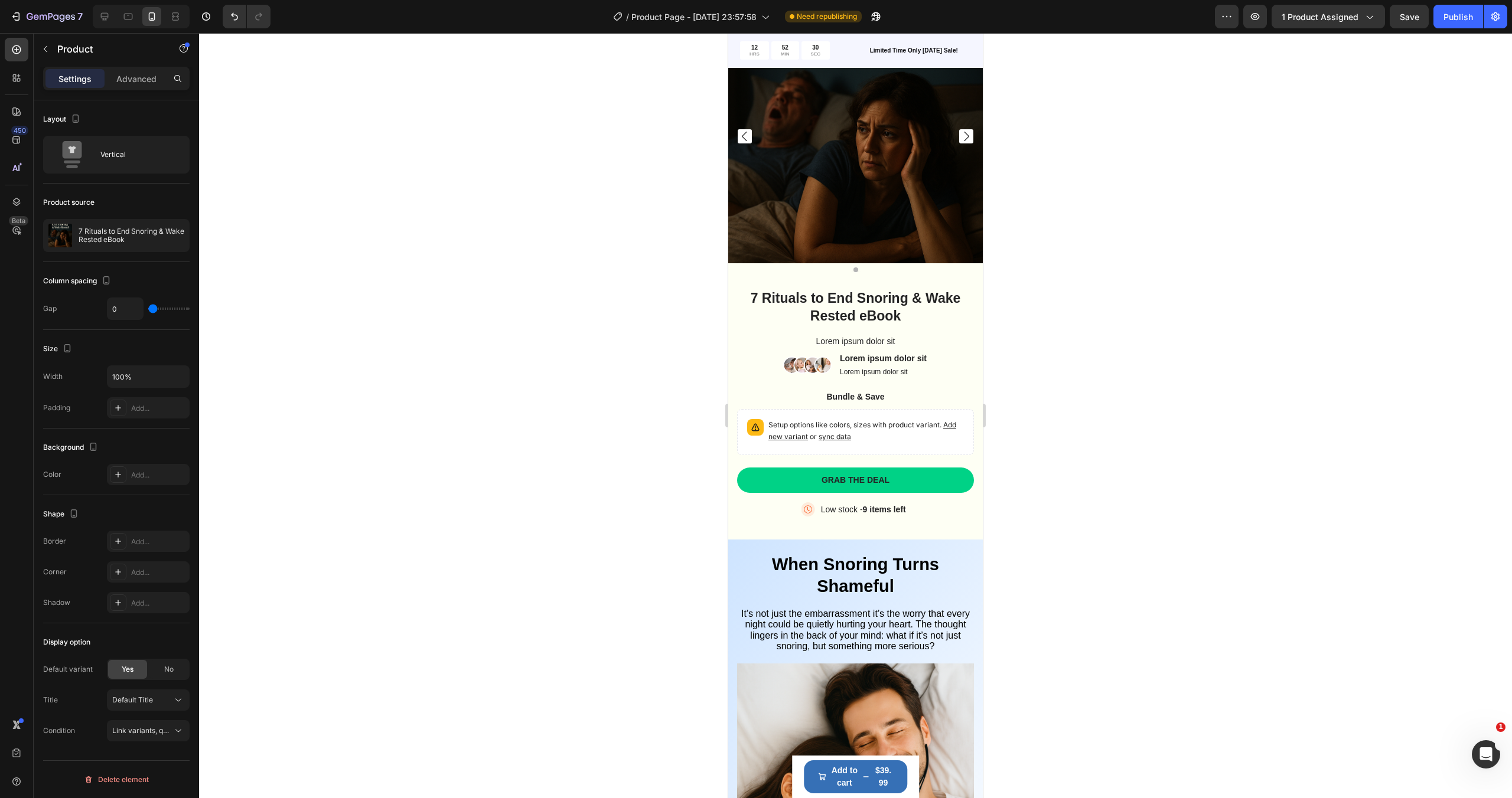
click at [980, 274] on div "Product Images" at bounding box center [855, 148] width 255 height 280
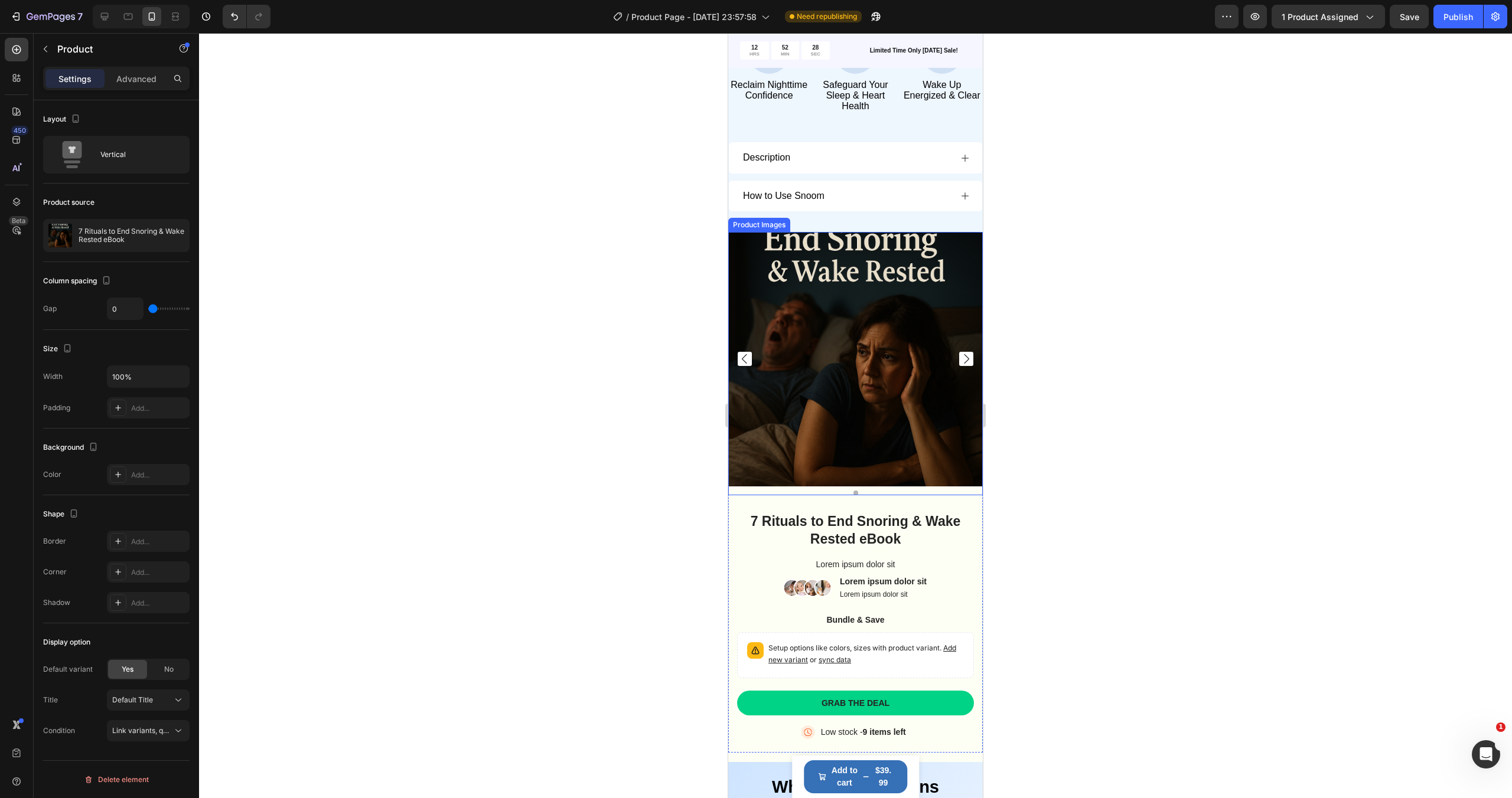
scroll to position [706, 0]
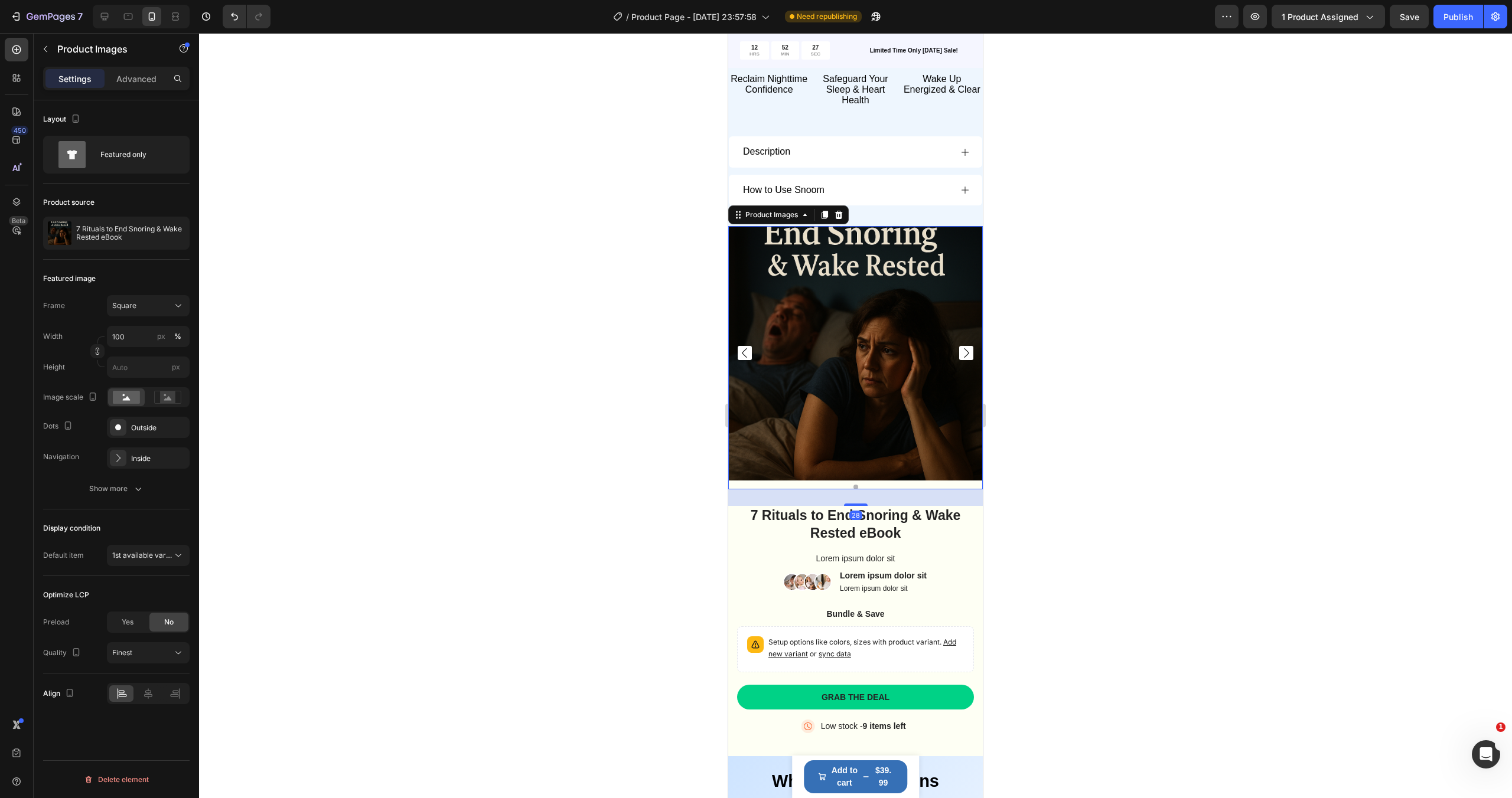
click at [922, 391] on img at bounding box center [855, 353] width 255 height 255
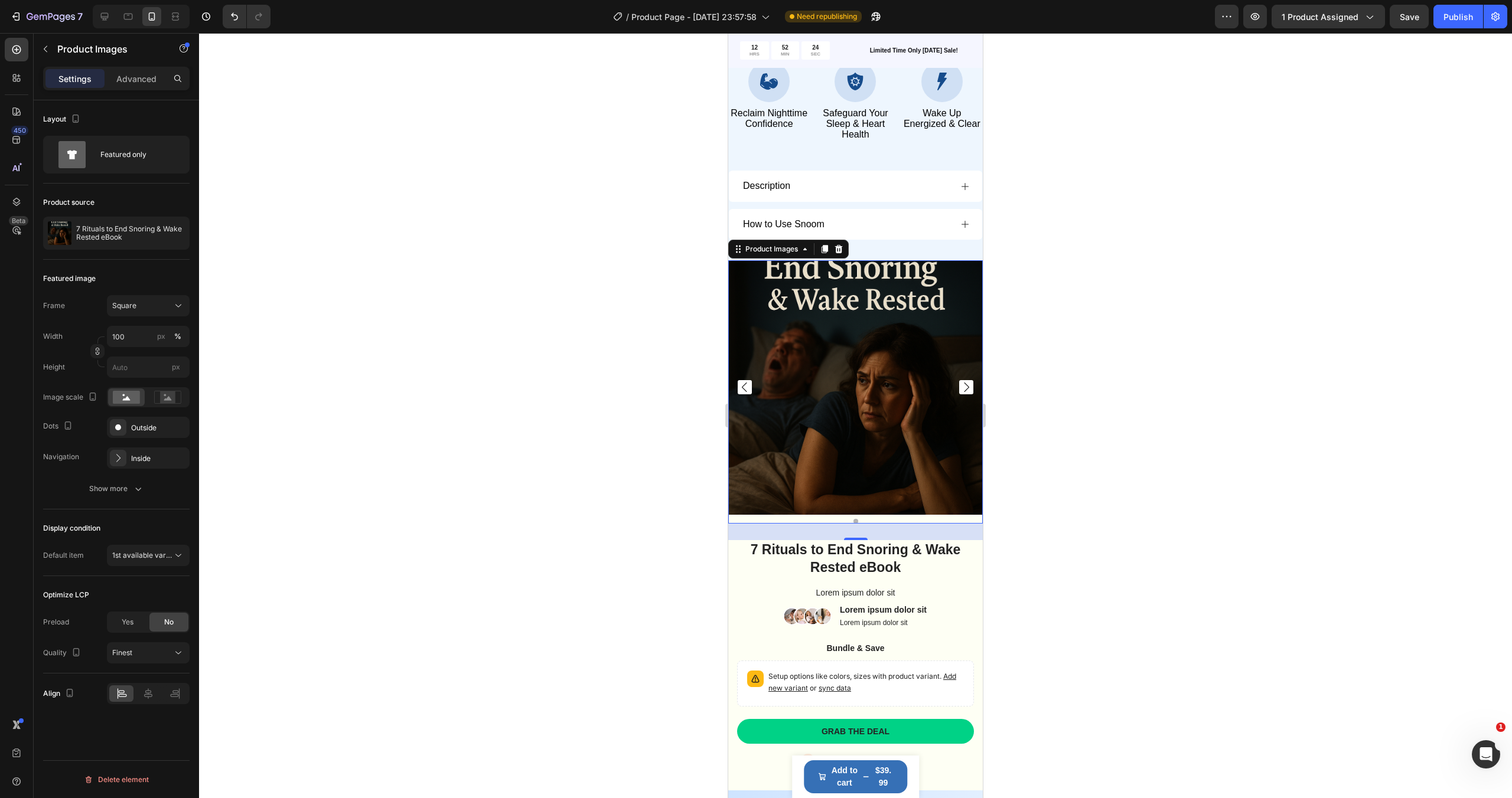
scroll to position [688, 0]
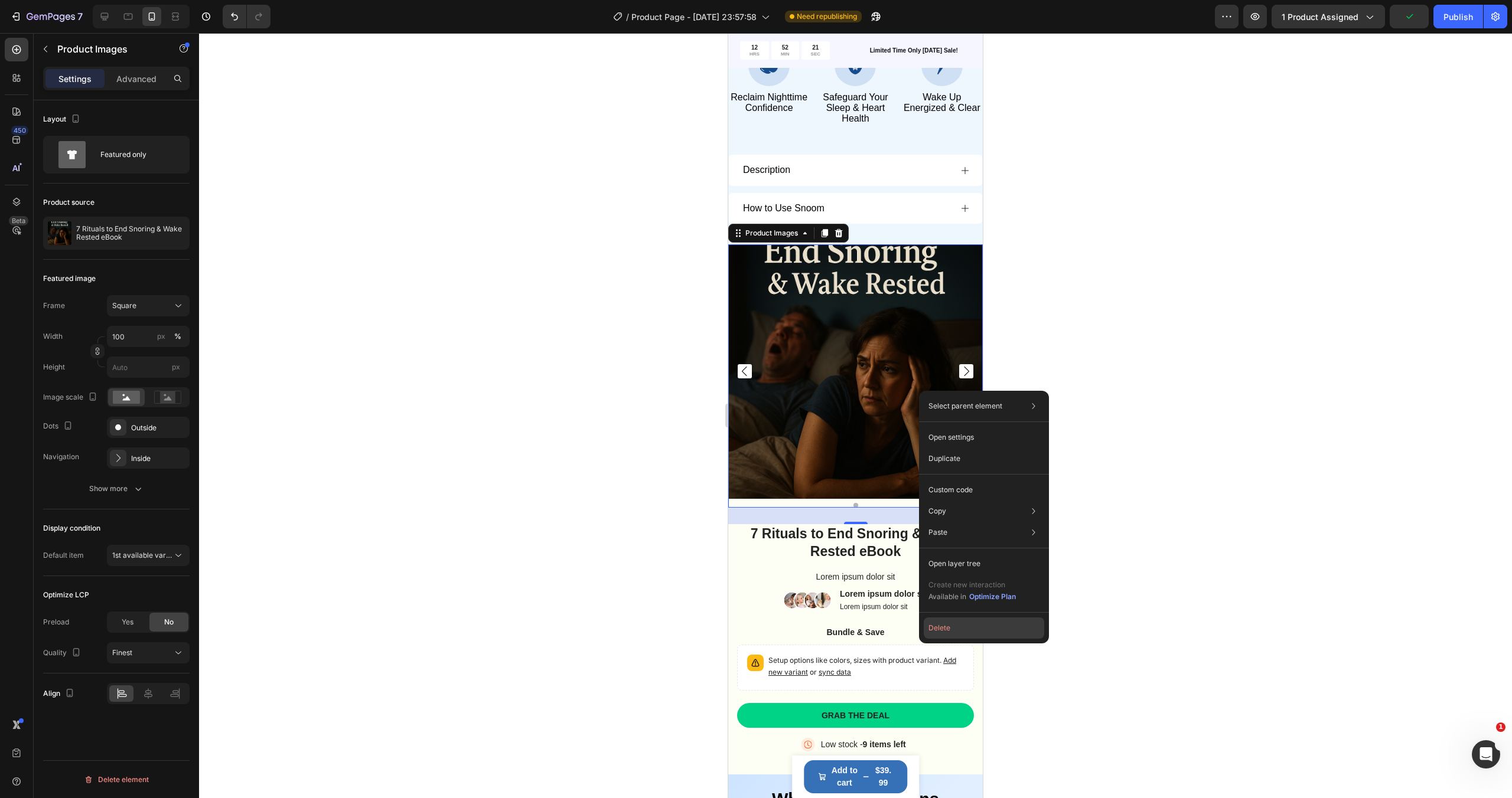
click at [962, 622] on button "Delete" at bounding box center [984, 628] width 121 height 21
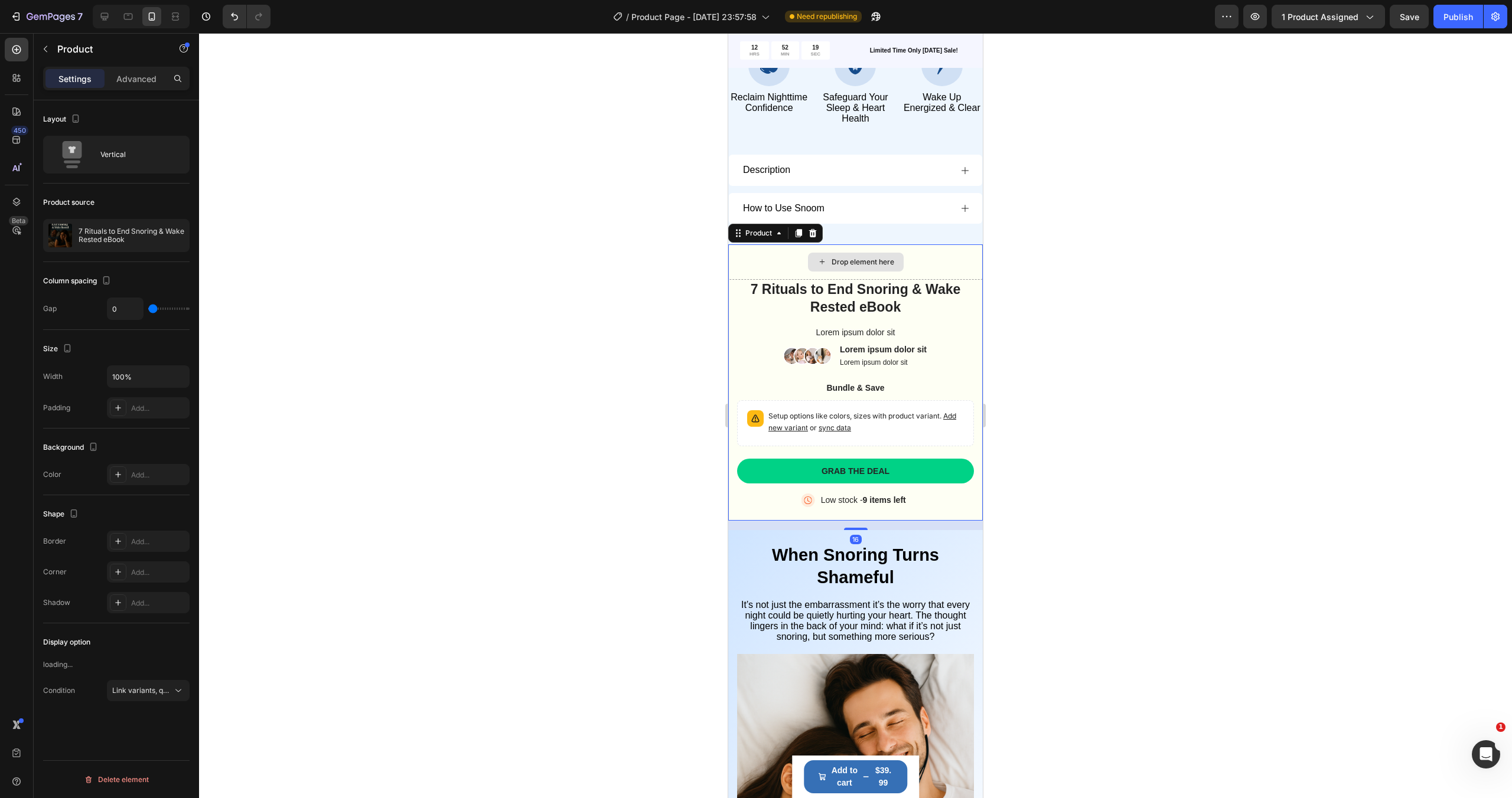
click at [974, 274] on div "Drop element here" at bounding box center [855, 262] width 255 height 36
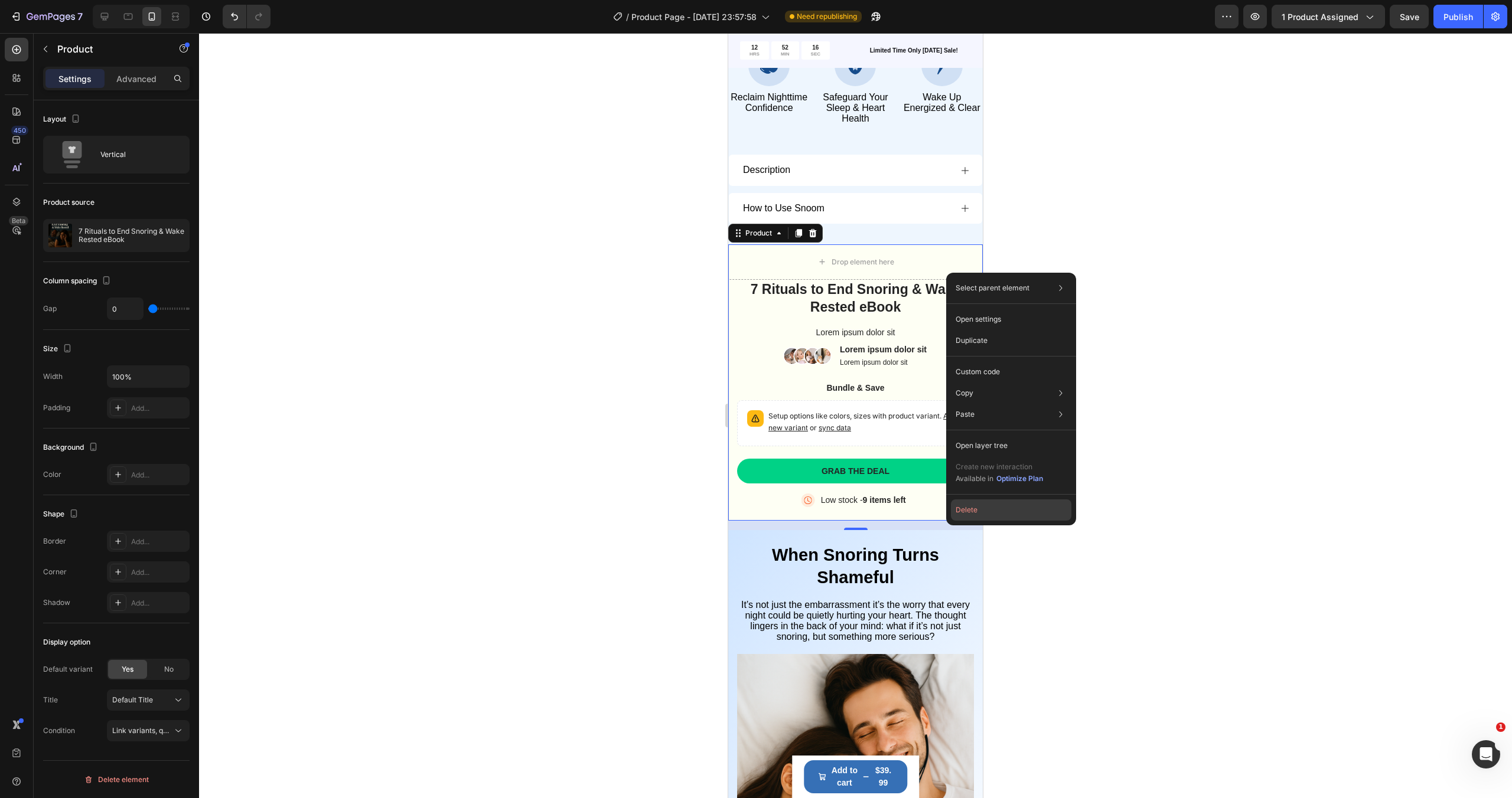
click at [1006, 513] on button "Delete" at bounding box center [1011, 510] width 121 height 21
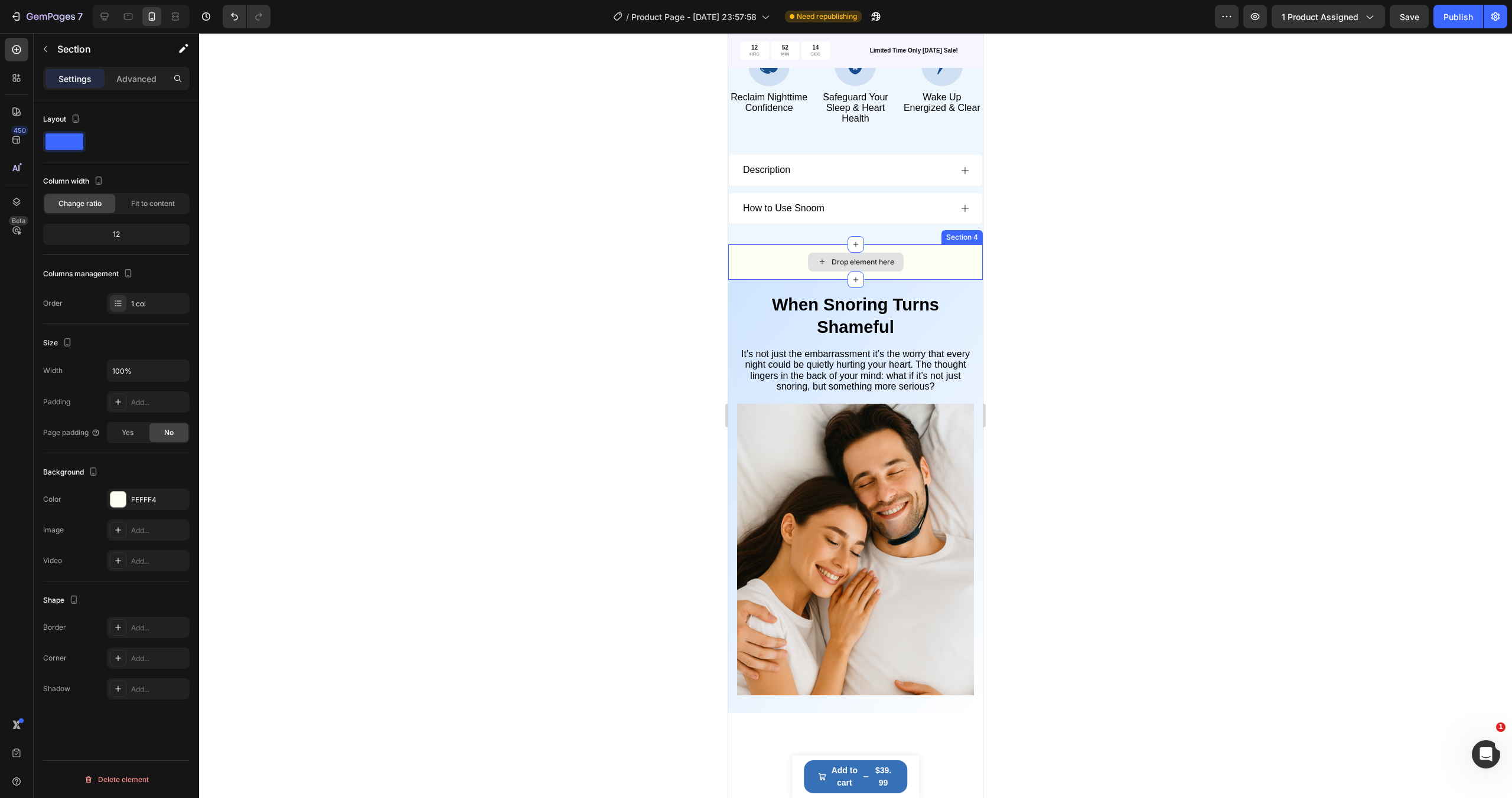
click at [920, 262] on div "Drop element here" at bounding box center [855, 262] width 255 height 36
click at [972, 237] on icon at bounding box center [972, 233] width 8 height 8
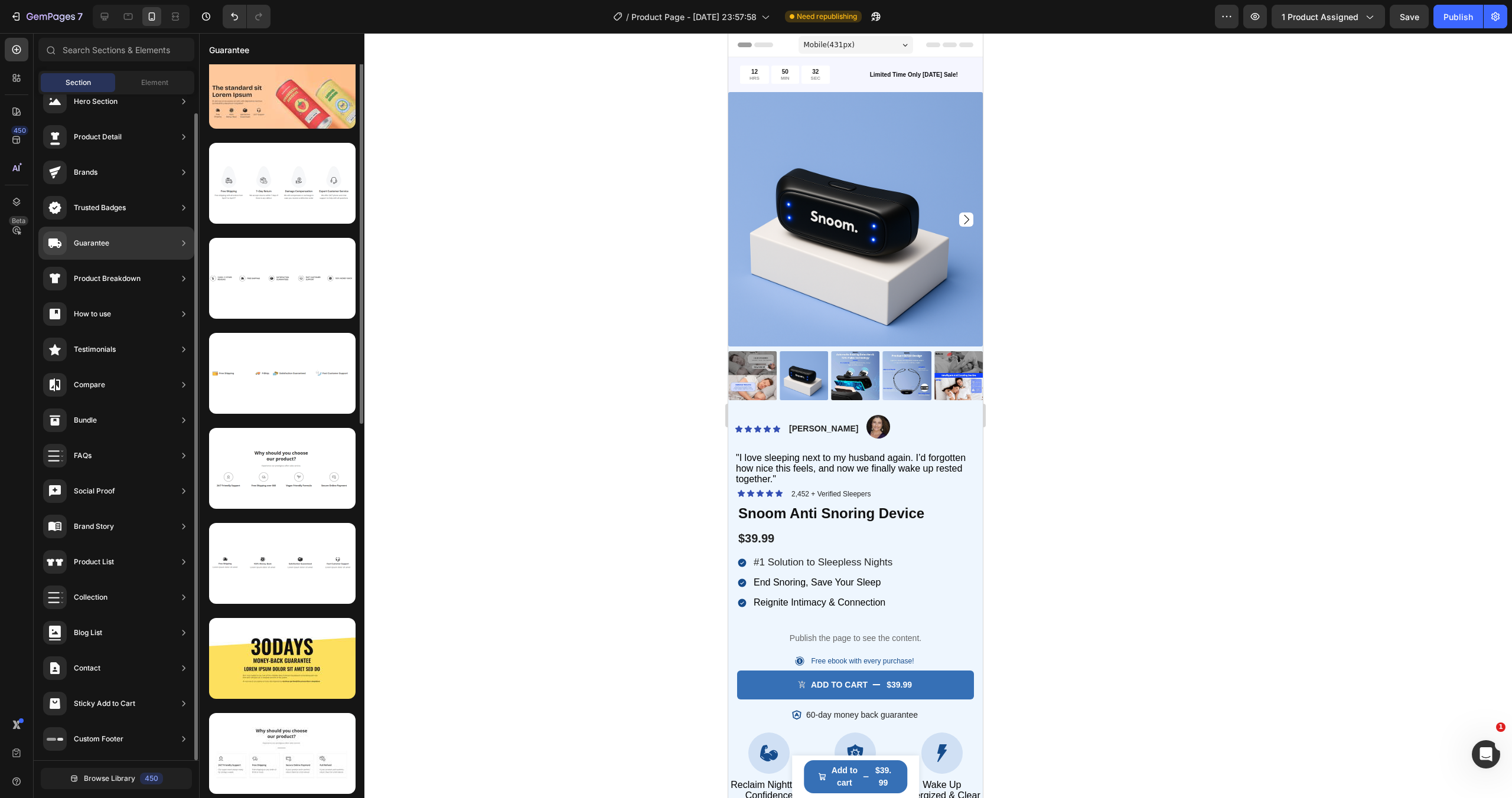
scroll to position [0, 0]
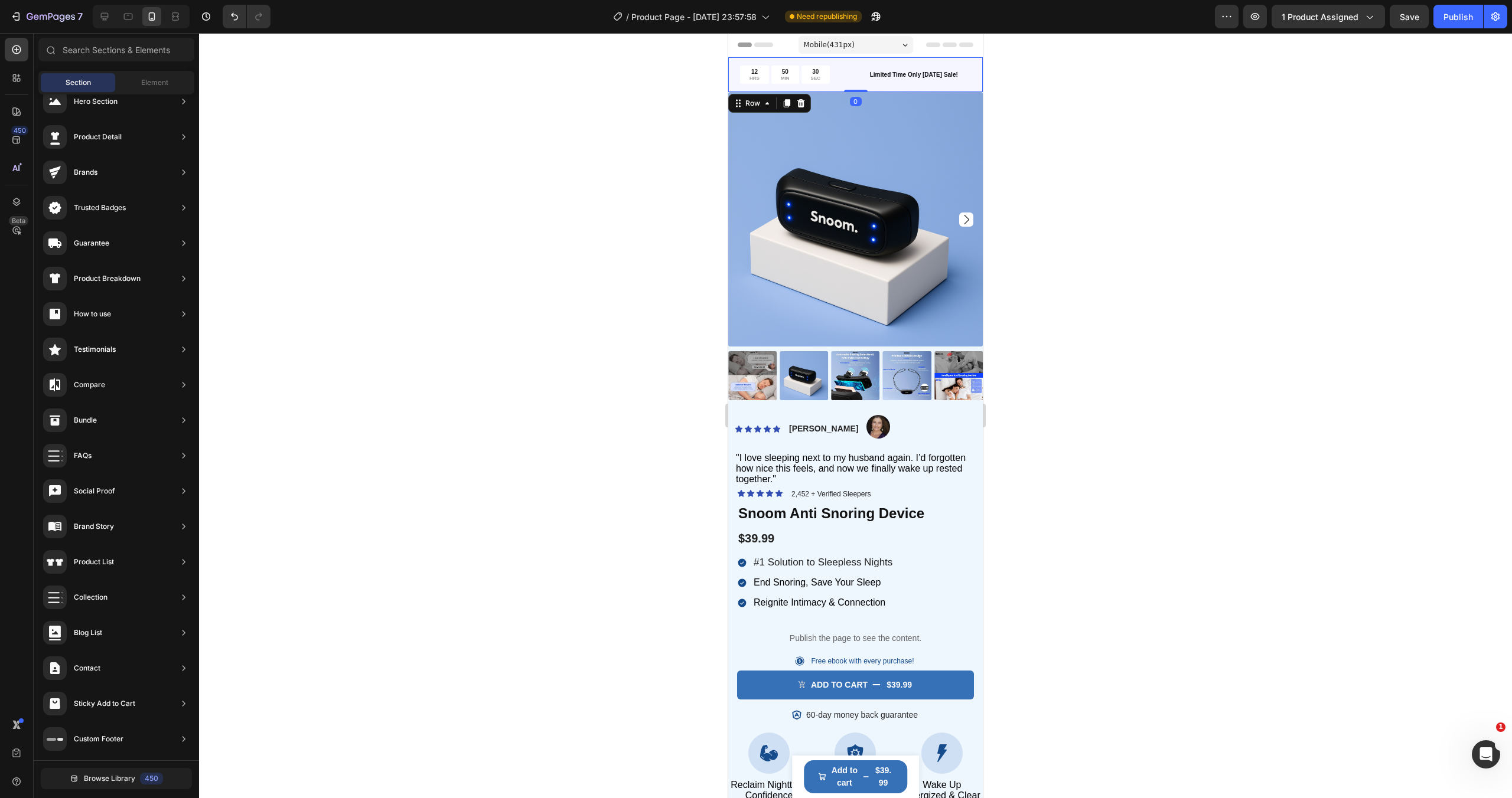
click at [869, 84] on div "12 HRS 50 MIN 30 SEC Countdown Timer Limited Time Only [DATE] Sale! Text Block …" at bounding box center [855, 75] width 255 height 35
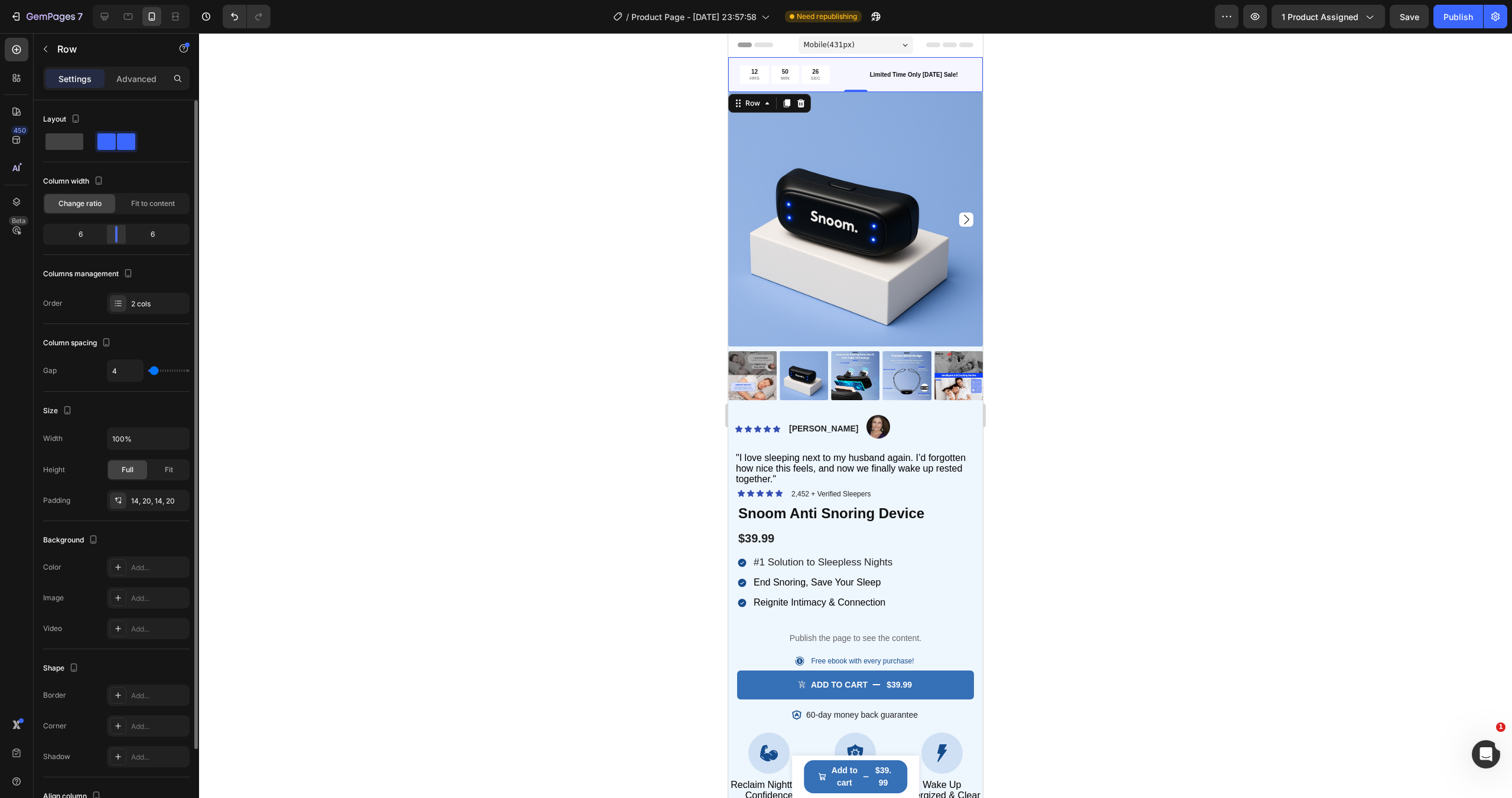
click at [109, 0] on body "7 / Product Page - [DATE] 23:57:58 Need republishing Preview 1 product assigned…" at bounding box center [756, 0] width 1512 height 0
drag, startPoint x: 112, startPoint y: 233, endPoint x: 130, endPoint y: 241, distance: 19.7
click at [129, 0] on body "7 / Product Page - [DATE] 23:57:58 Need republishing Preview 1 product assigned…" at bounding box center [756, 0] width 1512 height 0
click at [140, 203] on span "Fit to content" at bounding box center [153, 203] width 44 height 11
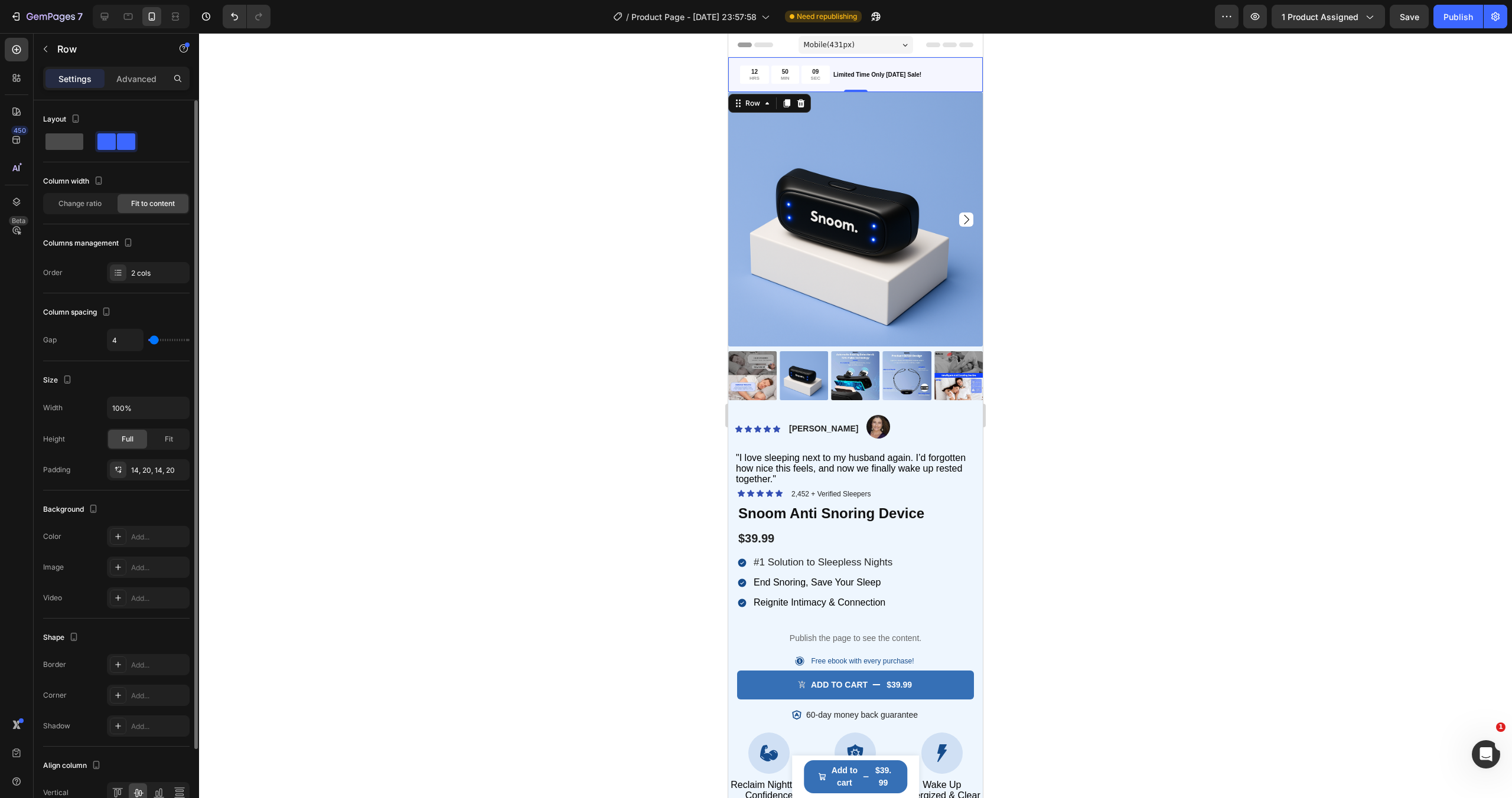
click at [66, 143] on span at bounding box center [64, 141] width 38 height 17
type input "0"
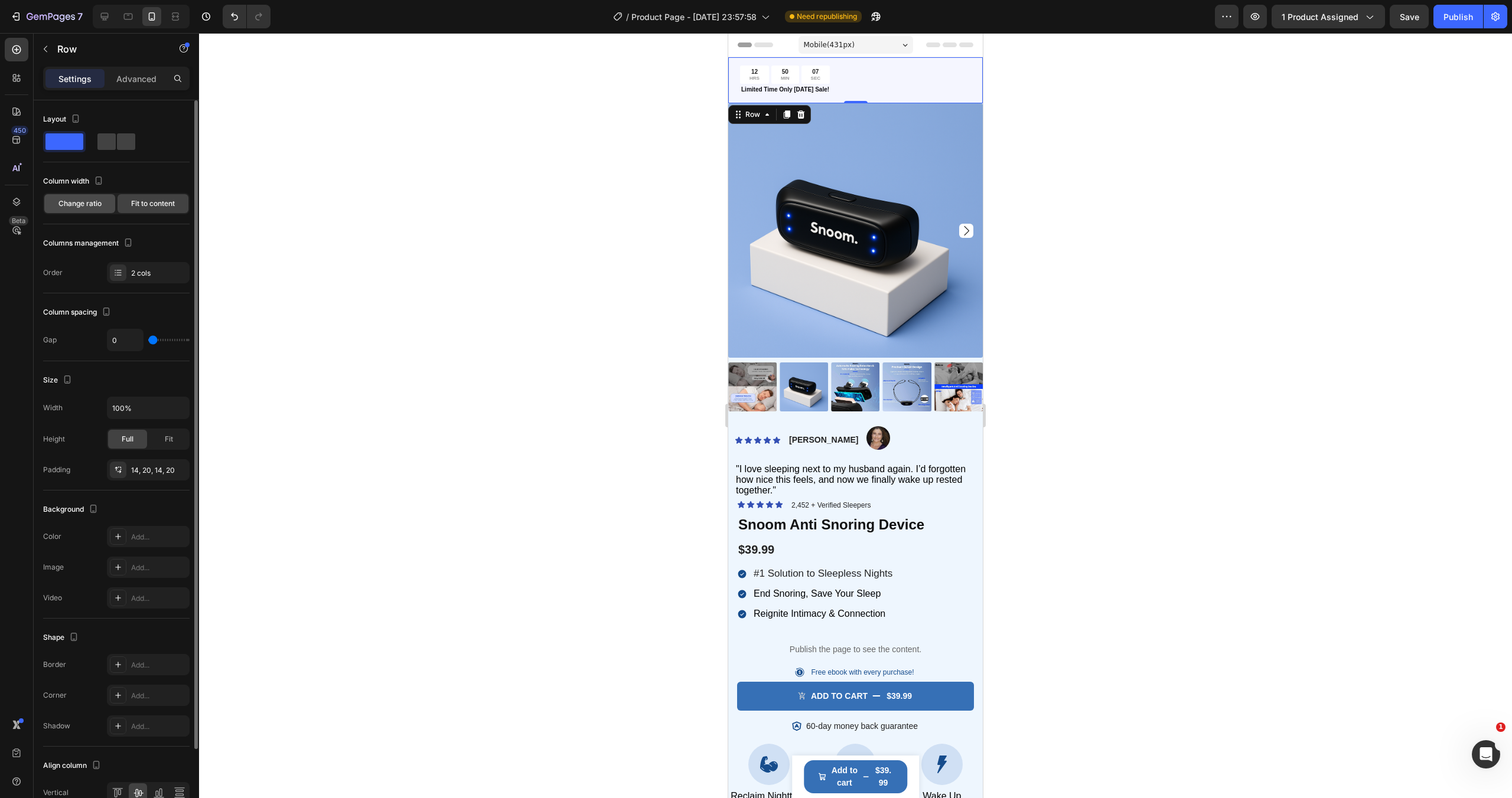
click at [101, 200] on span "Change ratio" at bounding box center [80, 203] width 44 height 11
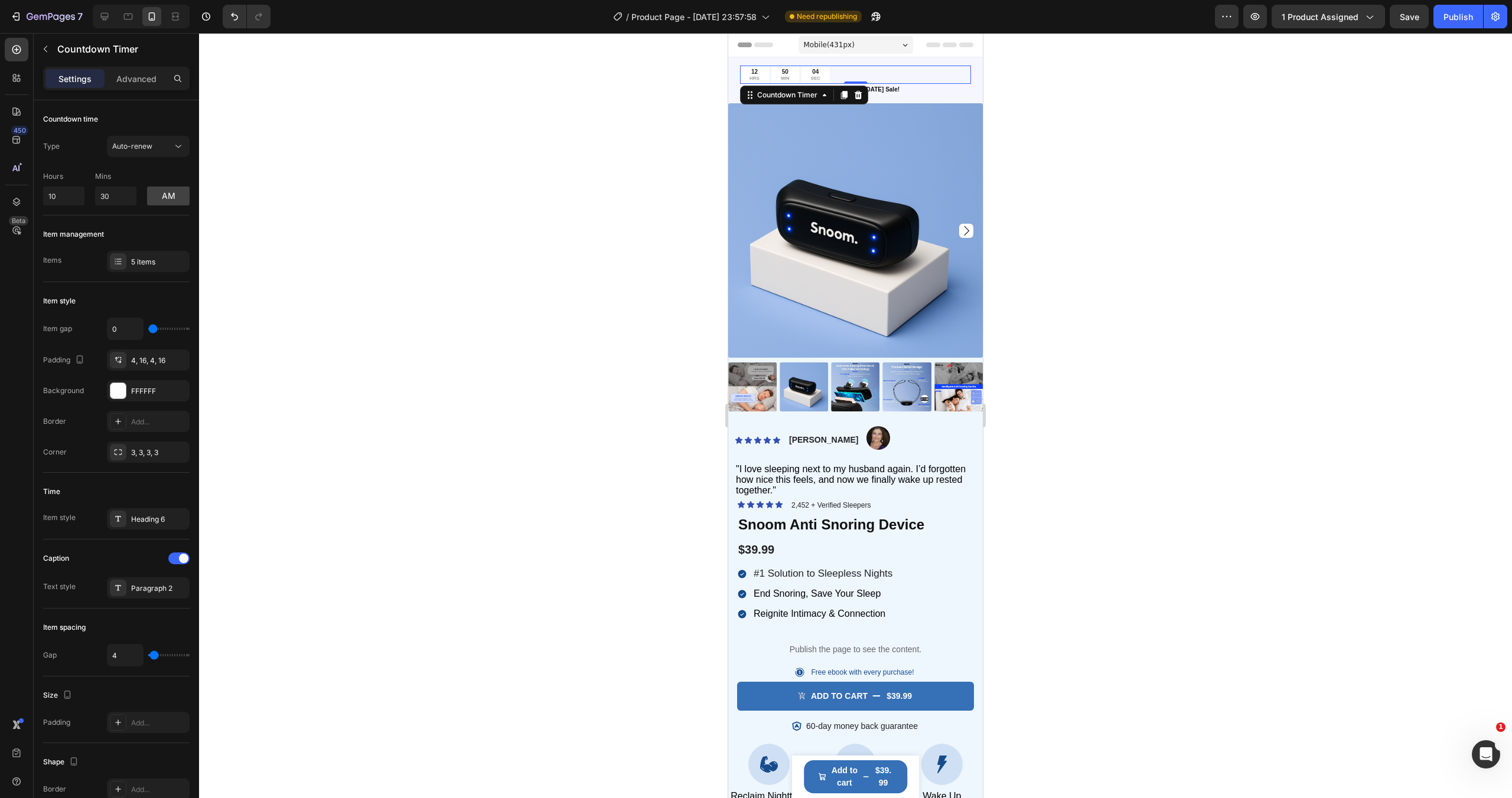
click at [835, 68] on div "12 HRS 50 MIN 04 SEC" at bounding box center [855, 75] width 231 height 19
click at [142, 152] on div "Auto-renew" at bounding box center [147, 146] width 72 height 12
click at [173, 115] on div "Countdown time" at bounding box center [116, 119] width 146 height 19
click at [146, 81] on p "Advanced" at bounding box center [136, 79] width 40 height 12
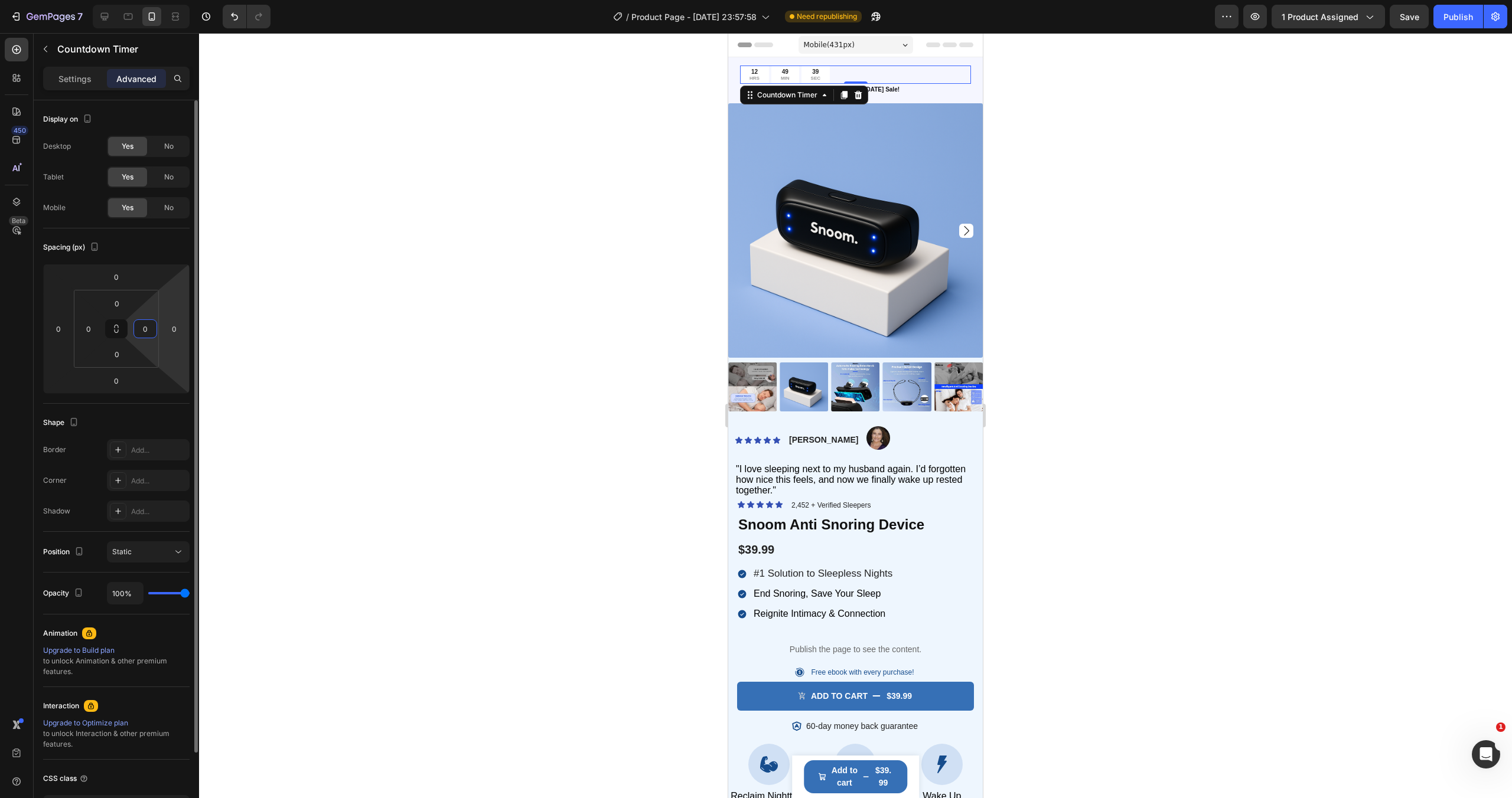
drag, startPoint x: 147, startPoint y: 308, endPoint x: 188, endPoint y: 309, distance: 41.0
click at [188, 0] on html "7 / Product Page - [DATE] 23:57:58 Need republishing Preview 1 product assigned…" at bounding box center [756, 0] width 1512 height 0
drag, startPoint x: 173, startPoint y: 312, endPoint x: 202, endPoint y: 309, distance: 29.2
click at [202, 0] on div "7 / Product Page - [DATE] 23:57:58 Need republishing Preview 1 product assigned…" at bounding box center [756, 0] width 1512 height 0
type input "-22"
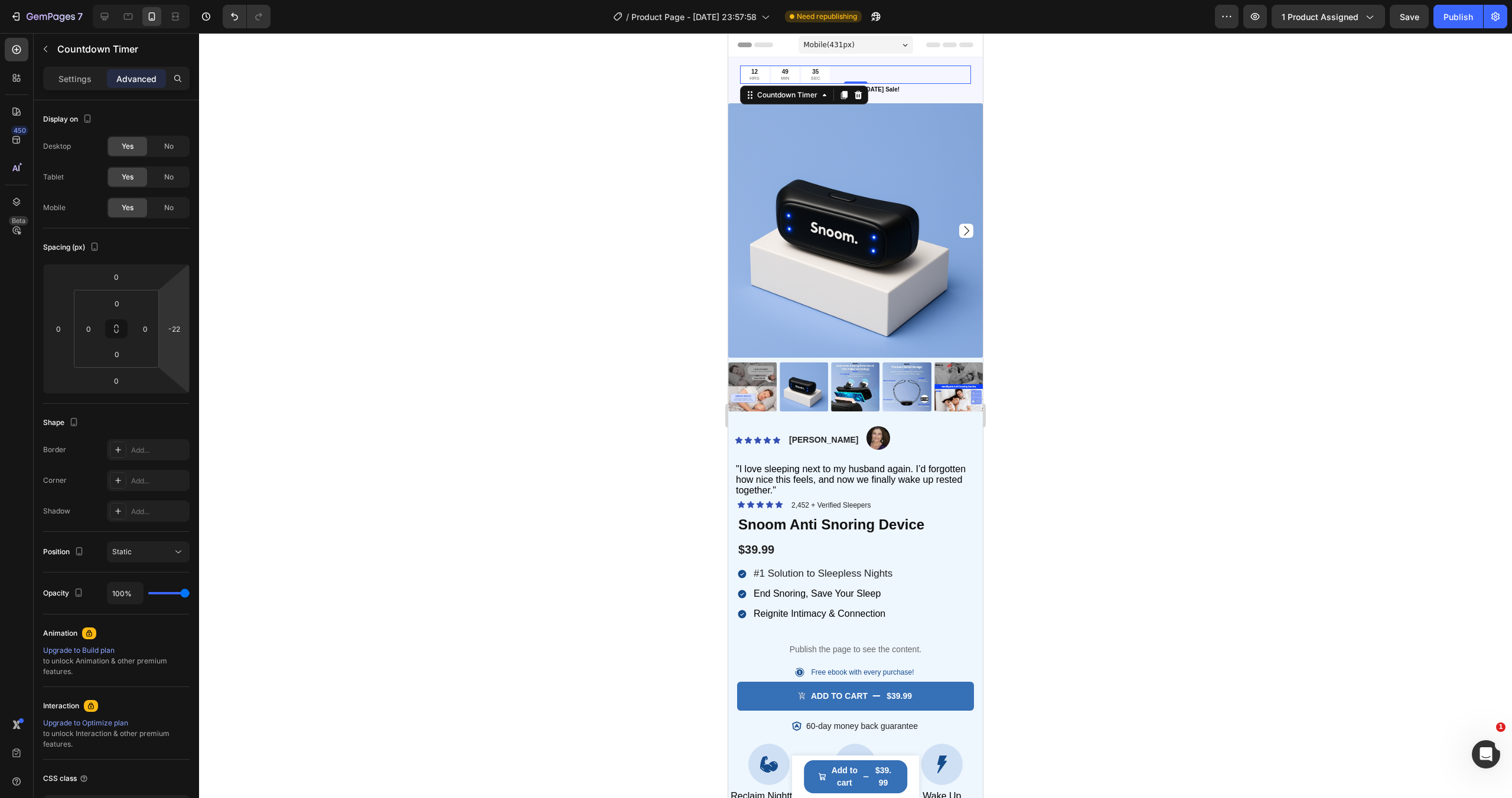
drag, startPoint x: 177, startPoint y: 306, endPoint x: 203, endPoint y: 314, distance: 27.2
click at [203, 0] on div "7 / Product Page - [DATE] 23:57:58 Need republishing Preview 1 product assigned…" at bounding box center [756, 0] width 1512 height 0
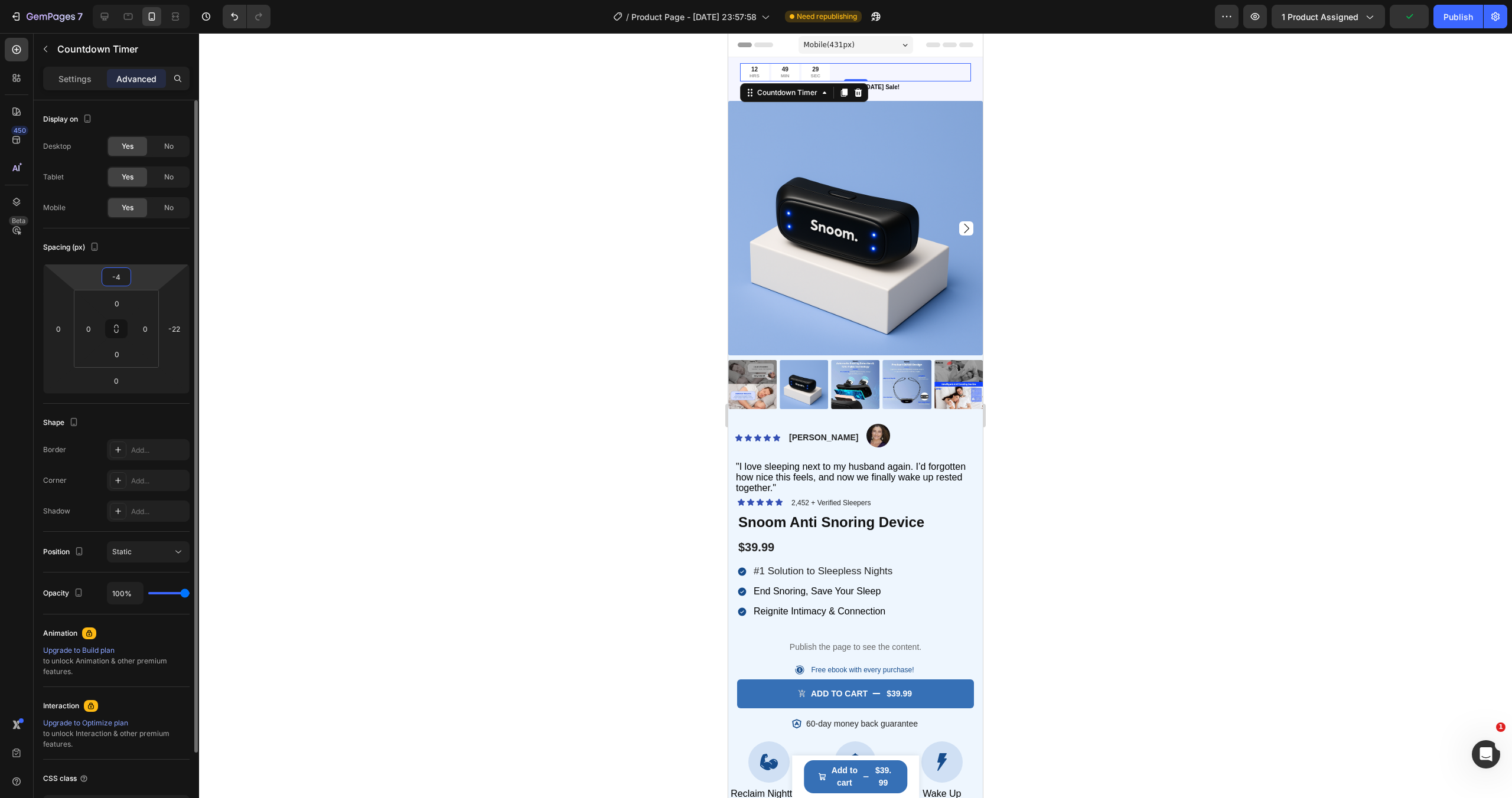
type input "-2"
click at [142, 0] on html "7 / Product Page - [DATE] 23:57:58 Need republishing Preview 1 product assigned…" at bounding box center [756, 0] width 1512 height 0
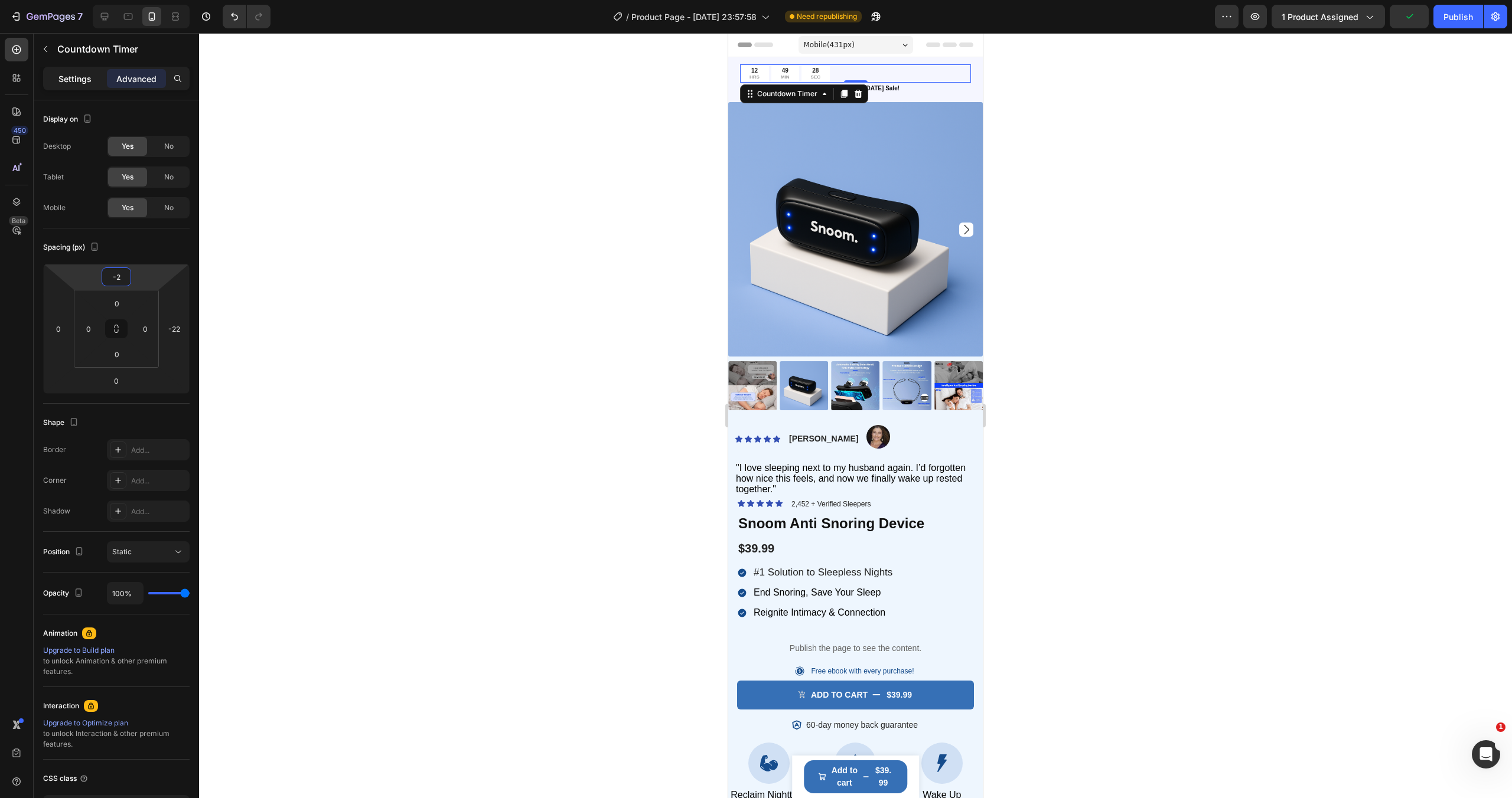
click at [75, 81] on p "Settings" at bounding box center [75, 79] width 33 height 12
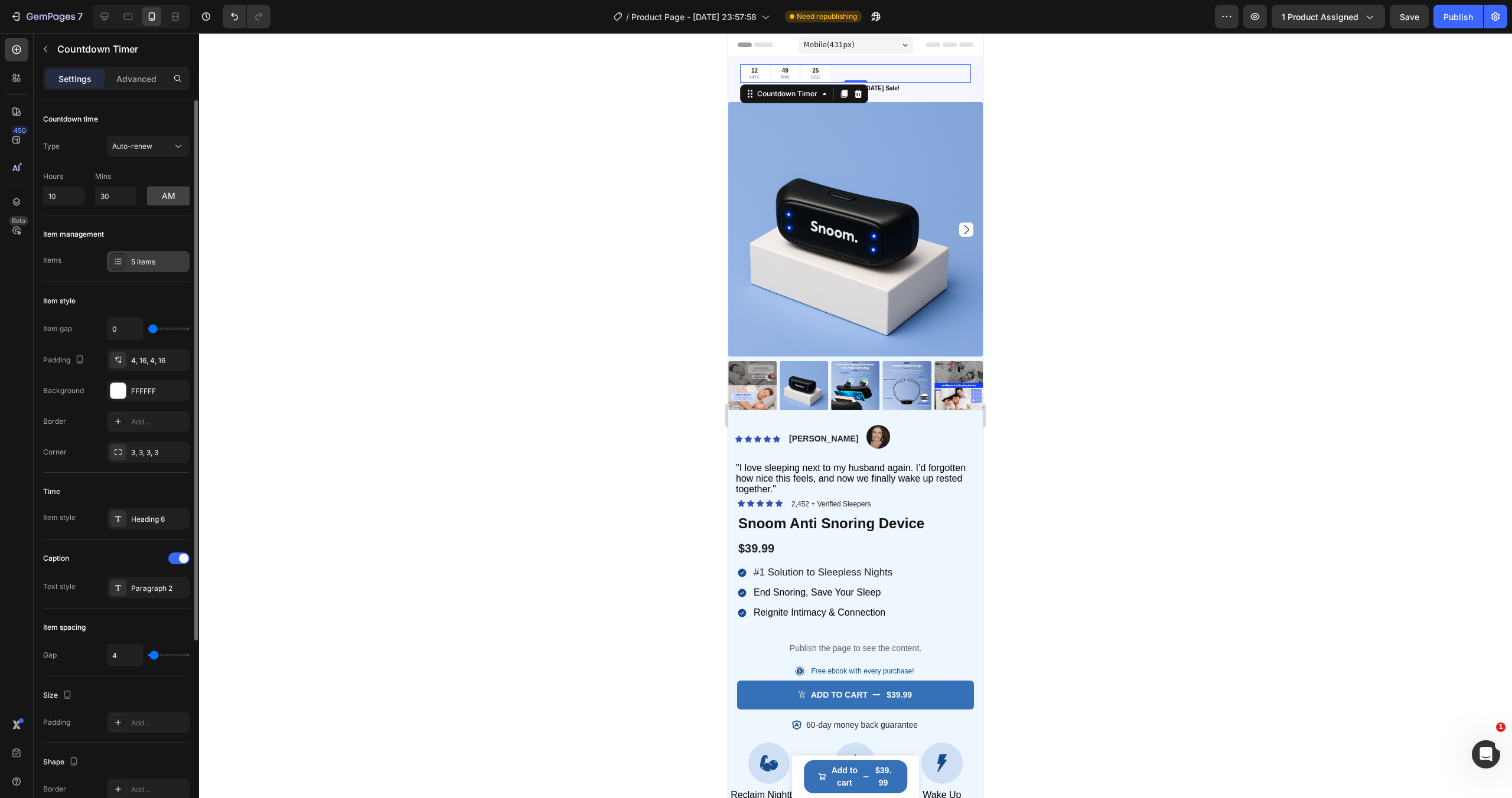
click at [140, 263] on div "5 items" at bounding box center [159, 262] width 56 height 11
click at [94, 263] on div "Items 5 items" at bounding box center [116, 262] width 146 height 21
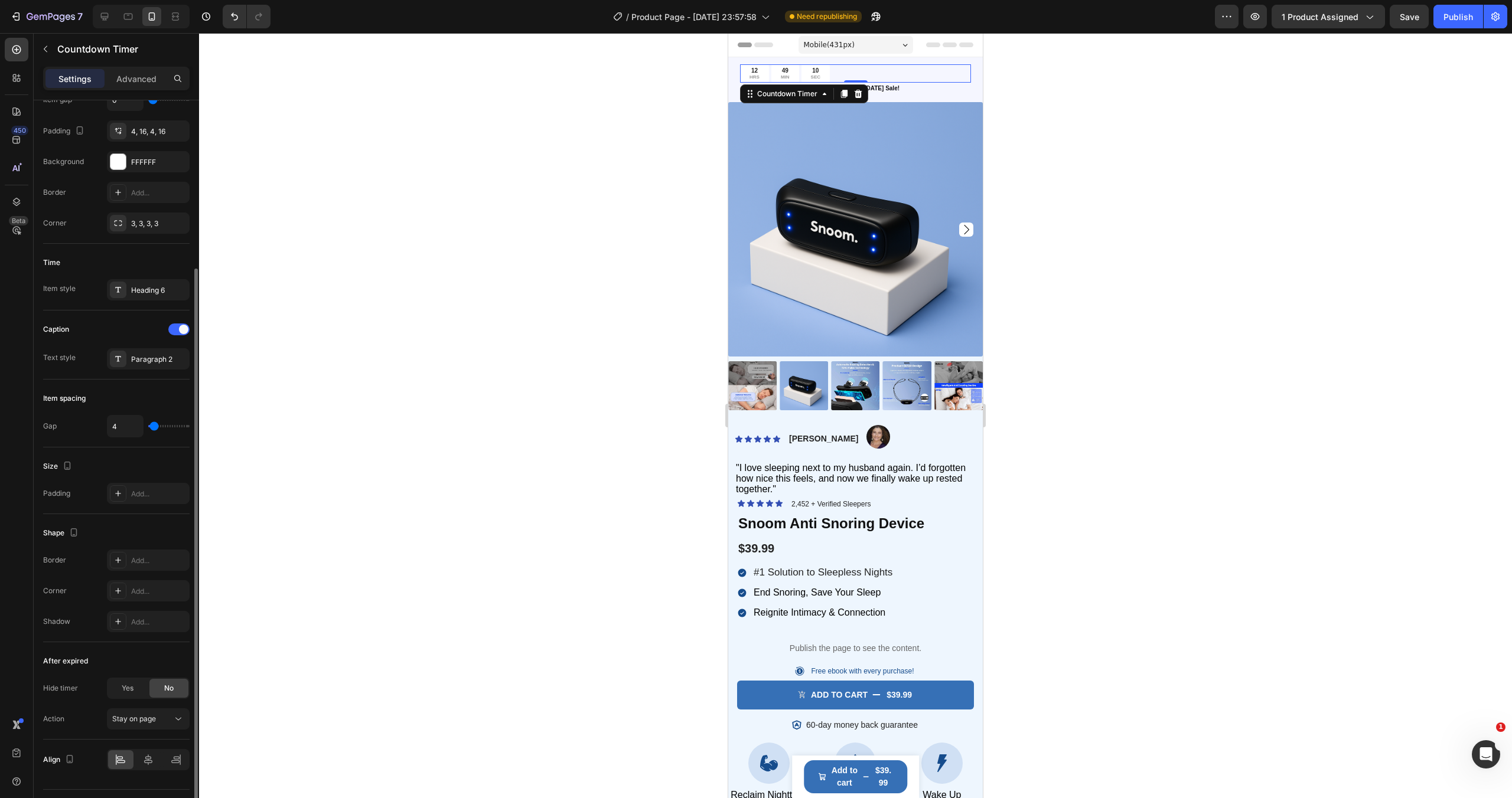
scroll to position [235, 0]
click at [155, 755] on div at bounding box center [148, 754] width 26 height 19
click at [524, 274] on div at bounding box center [855, 415] width 1312 height 765
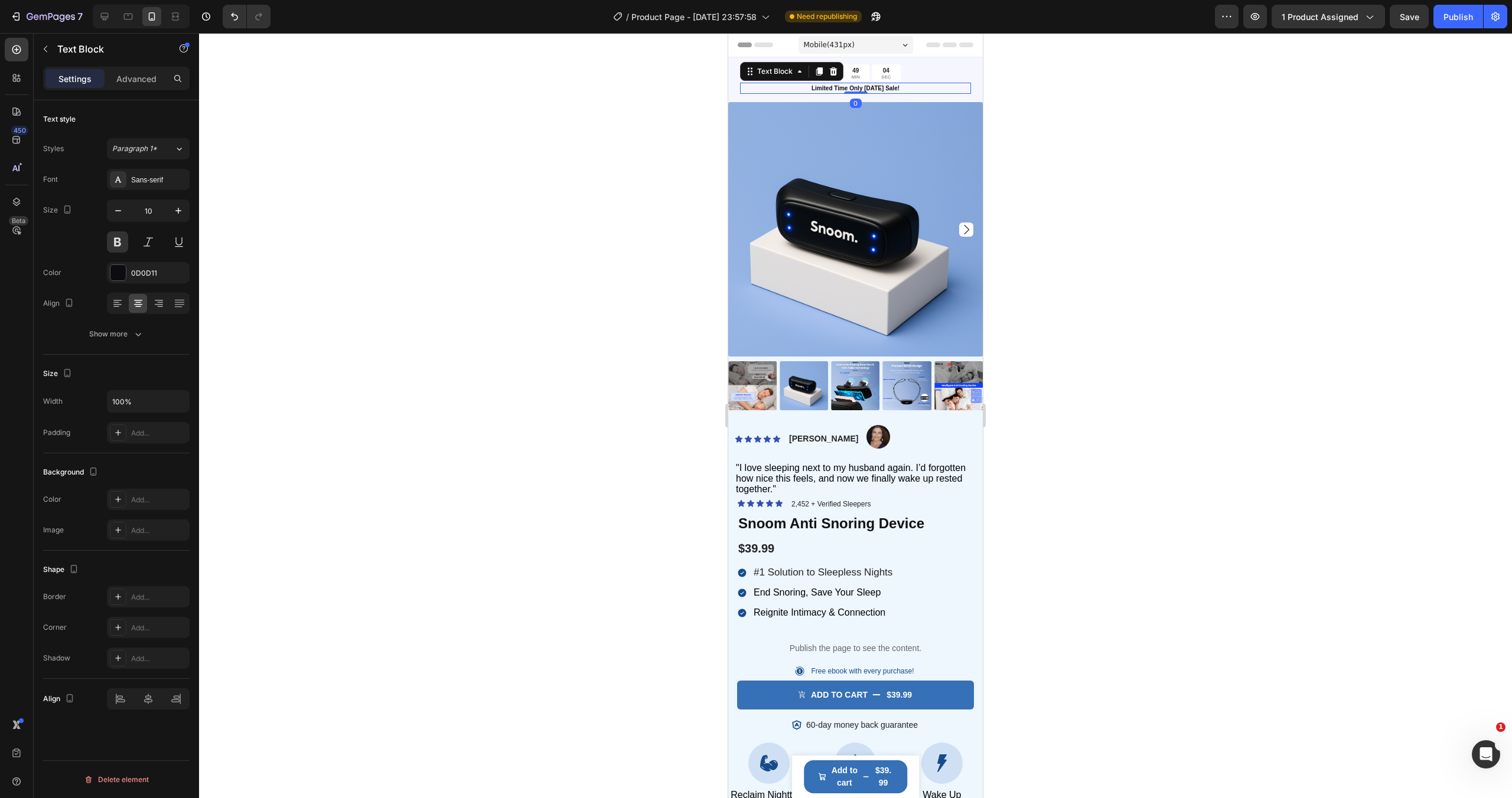
click at [836, 89] on strong "Limited Time Only [DATE] Sale!" at bounding box center [855, 88] width 88 height 6
click at [133, 72] on div "Advanced" at bounding box center [136, 78] width 59 height 19
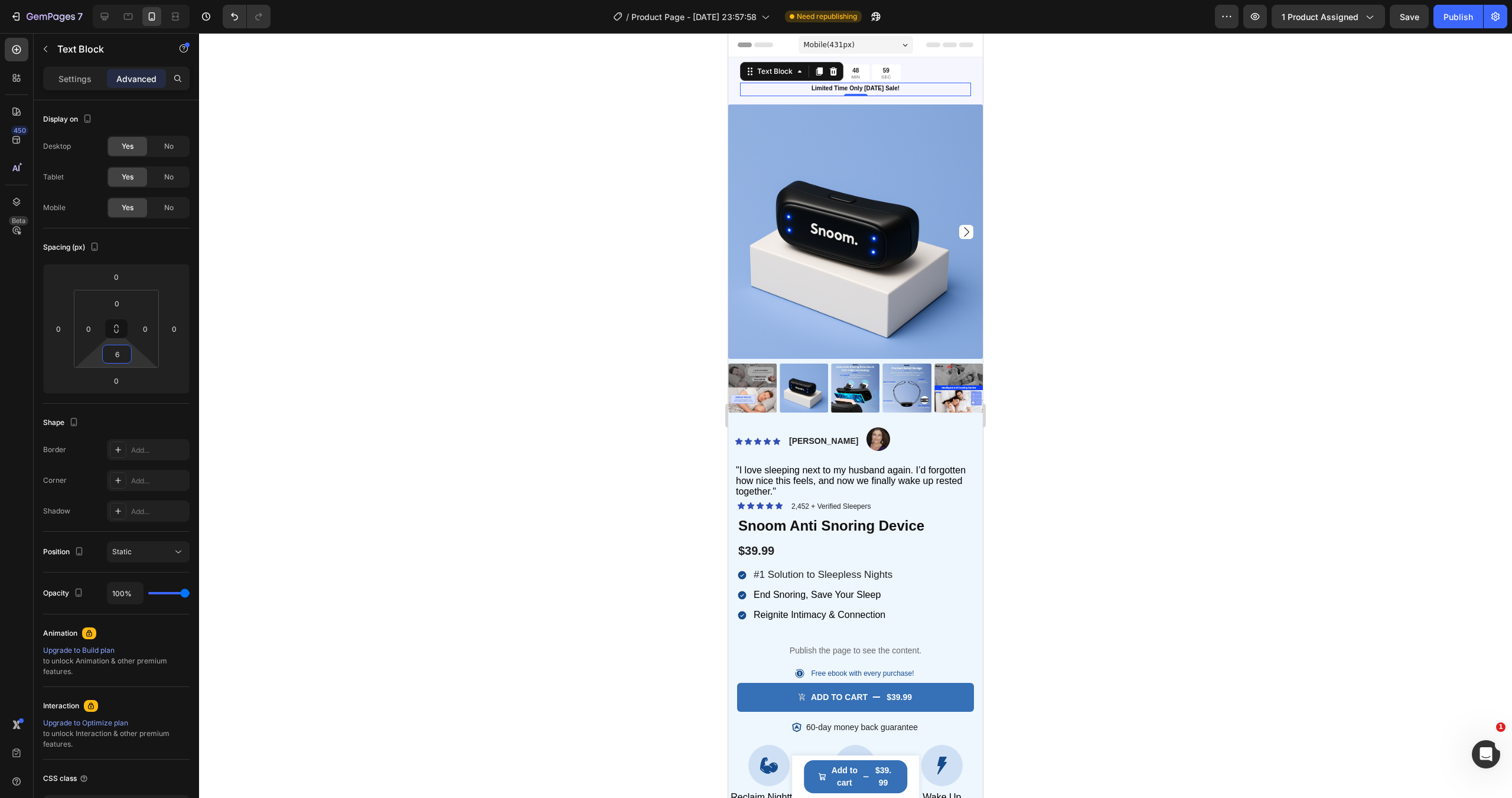
type input "8"
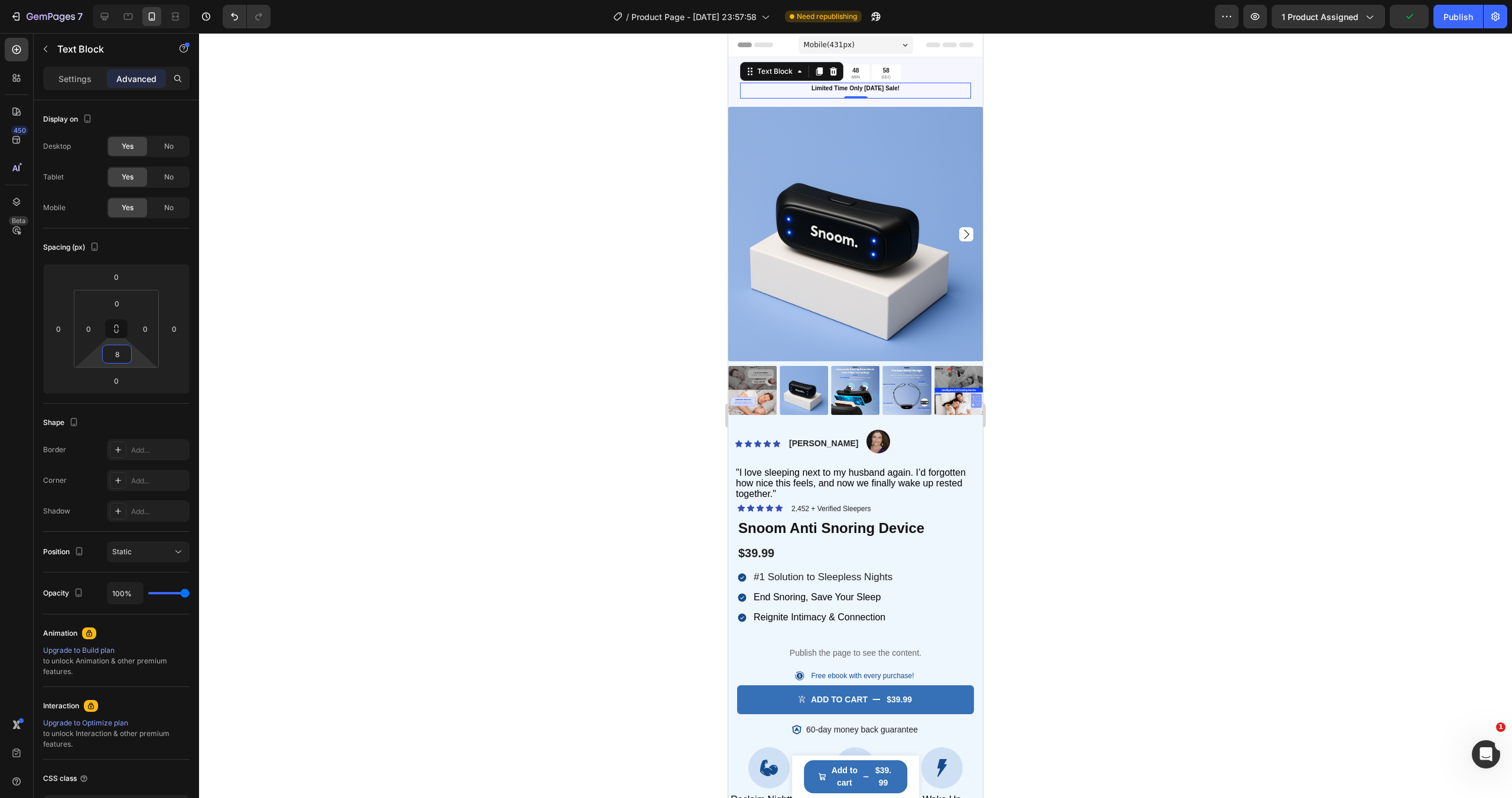
click at [131, 0] on html "7 / Product Page - [DATE] 23:57:58 Need republishing Preview 1 product assigned…" at bounding box center [756, 0] width 1512 height 0
type input "4"
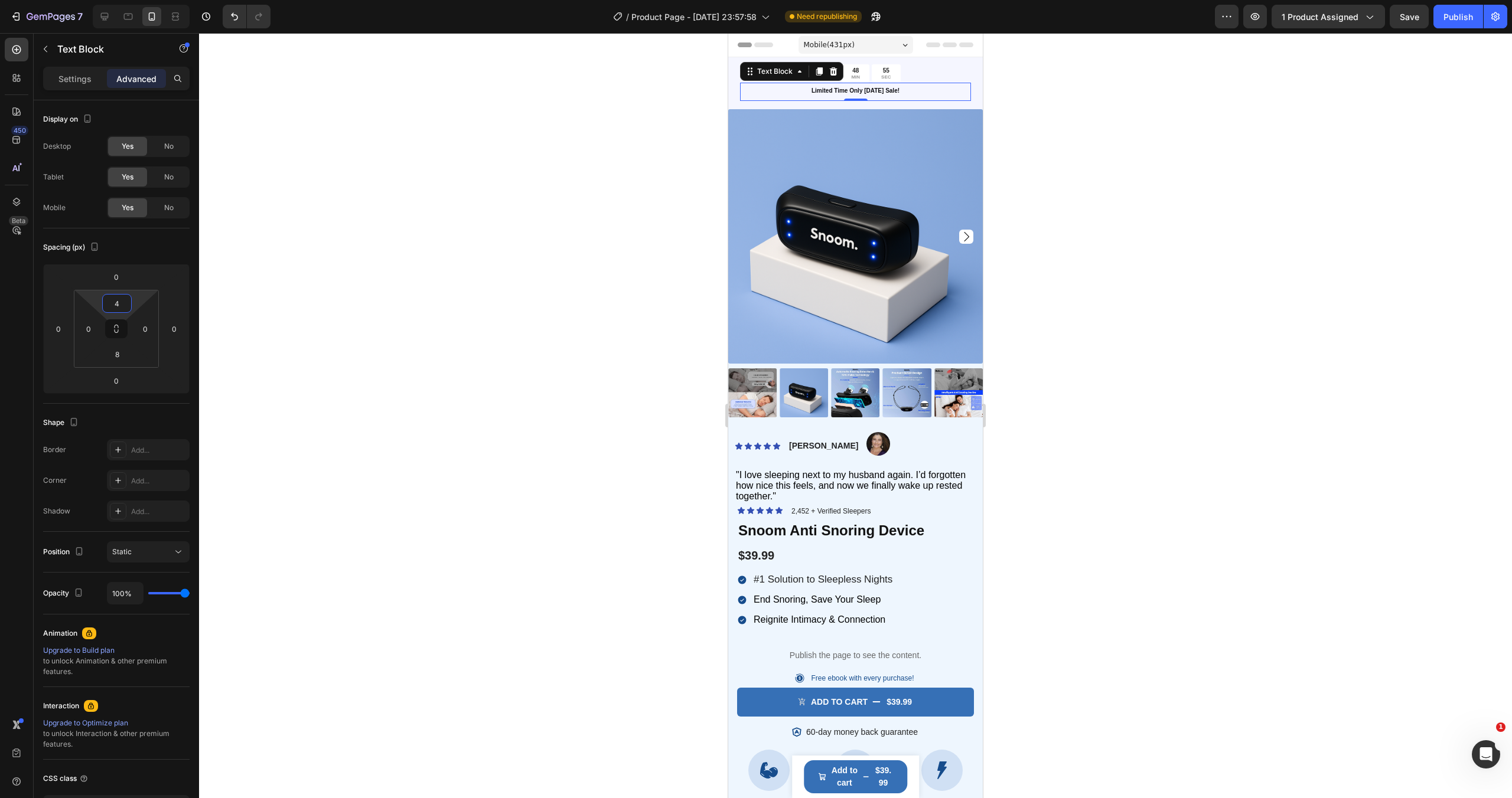
click at [131, 0] on html "7 / Product Page - [DATE] 23:57:58 Need republishing Preview 1 product assigned…" at bounding box center [756, 0] width 1512 height 0
click at [1017, 130] on div at bounding box center [855, 415] width 1312 height 765
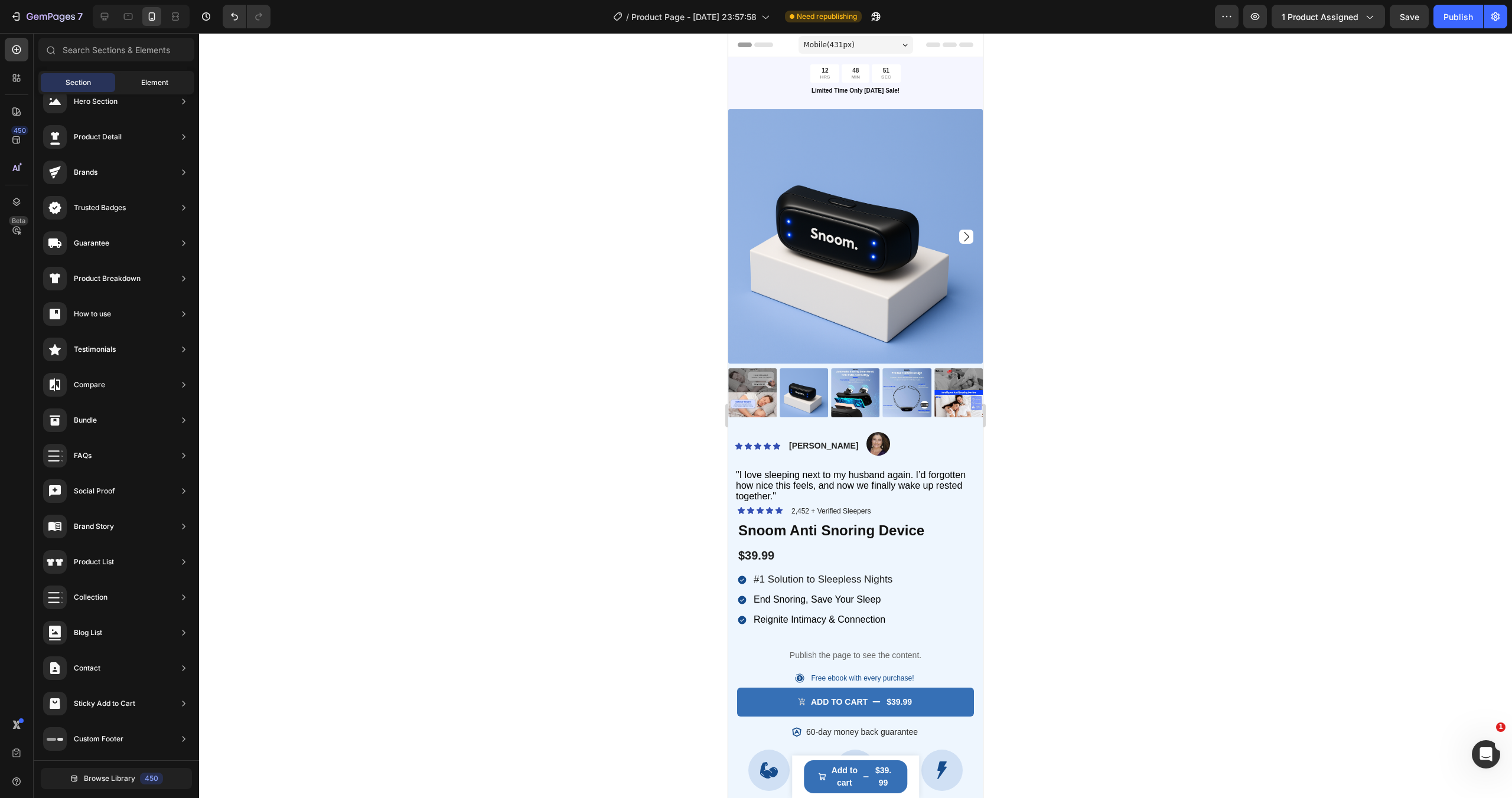
click at [144, 75] on div "Element" at bounding box center [154, 82] width 75 height 19
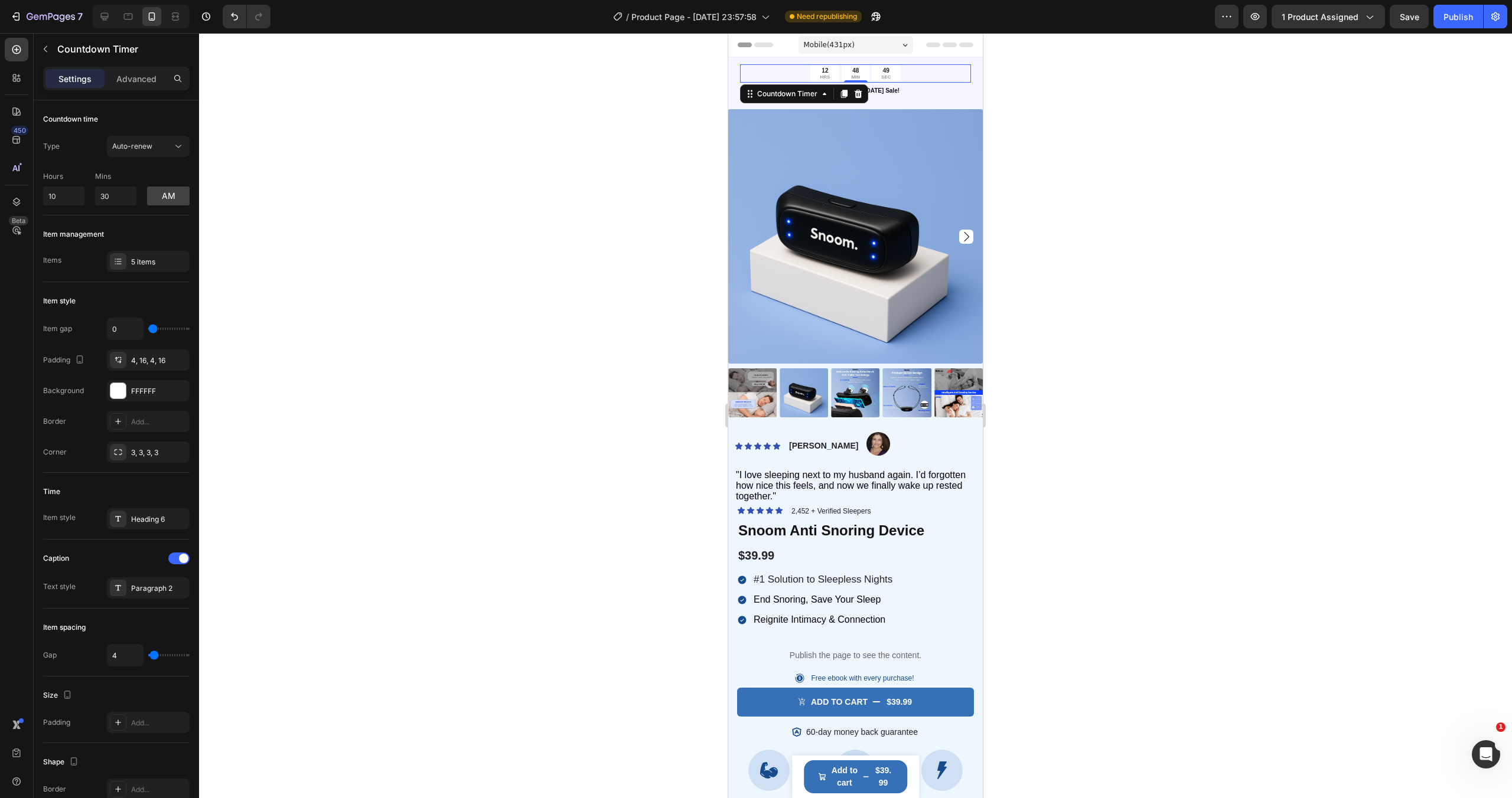
click at [918, 70] on div "12 HRS 48 MIN 49 SEC" at bounding box center [855, 73] width 231 height 19
click at [646, 107] on div at bounding box center [855, 415] width 1312 height 765
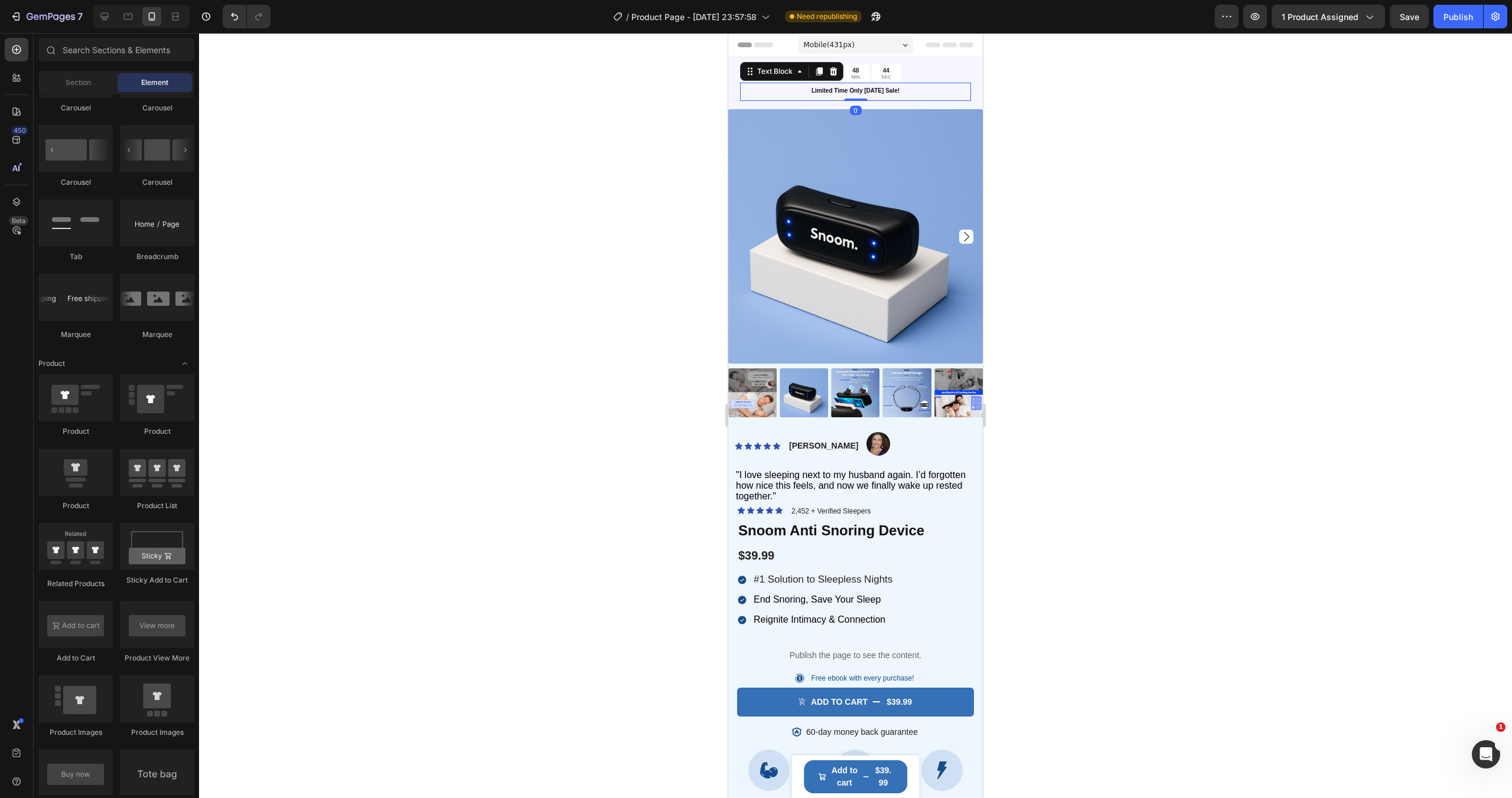
click at [953, 100] on div "Limited Time Only [DATE] Sale! Text Block 0" at bounding box center [855, 91] width 231 height 19
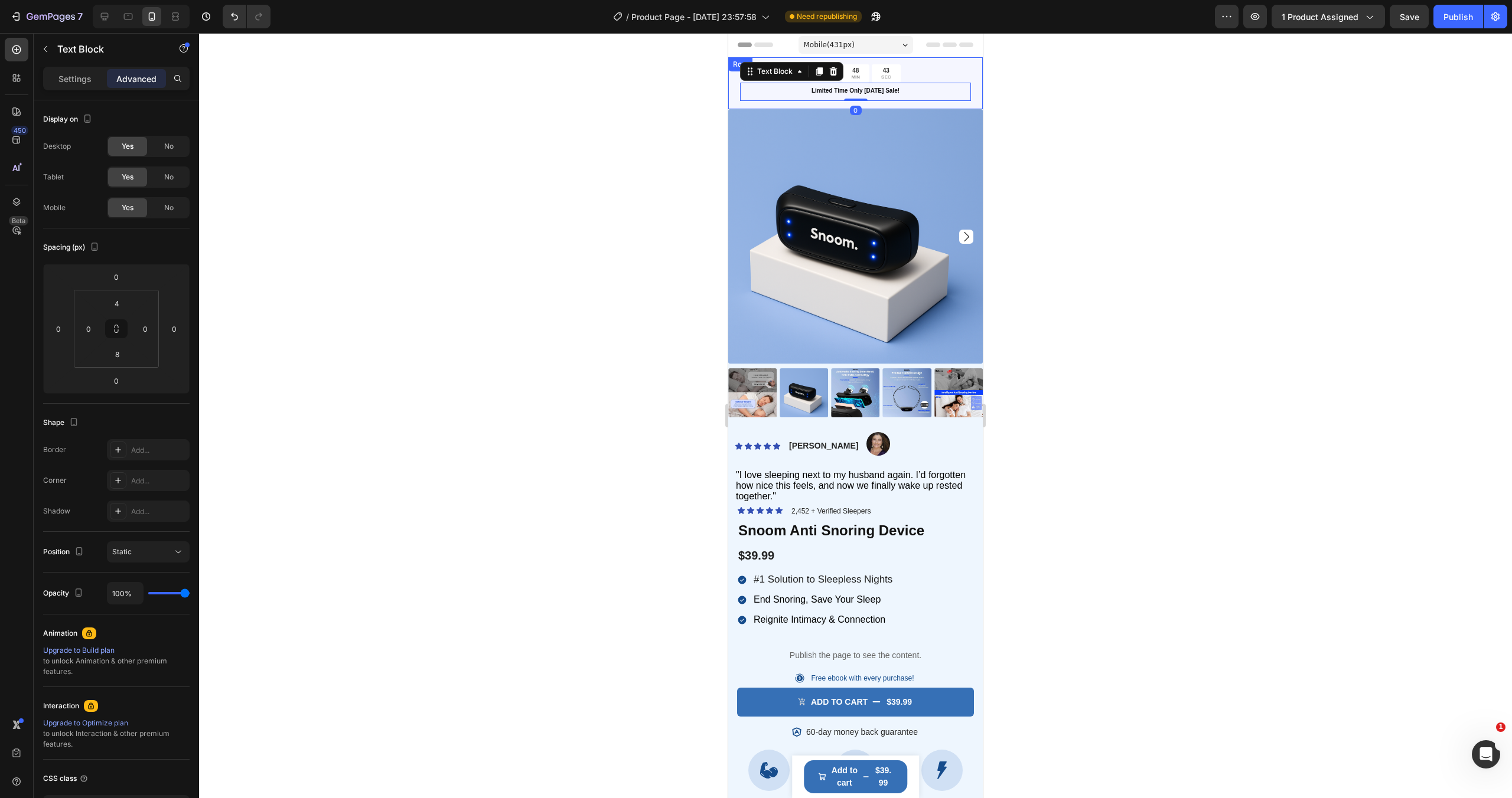
click at [978, 91] on div "12 HRS 48 MIN 43 SEC Countdown Timer Limited Time Only [DATE] Sale! Text Block …" at bounding box center [855, 83] width 255 height 52
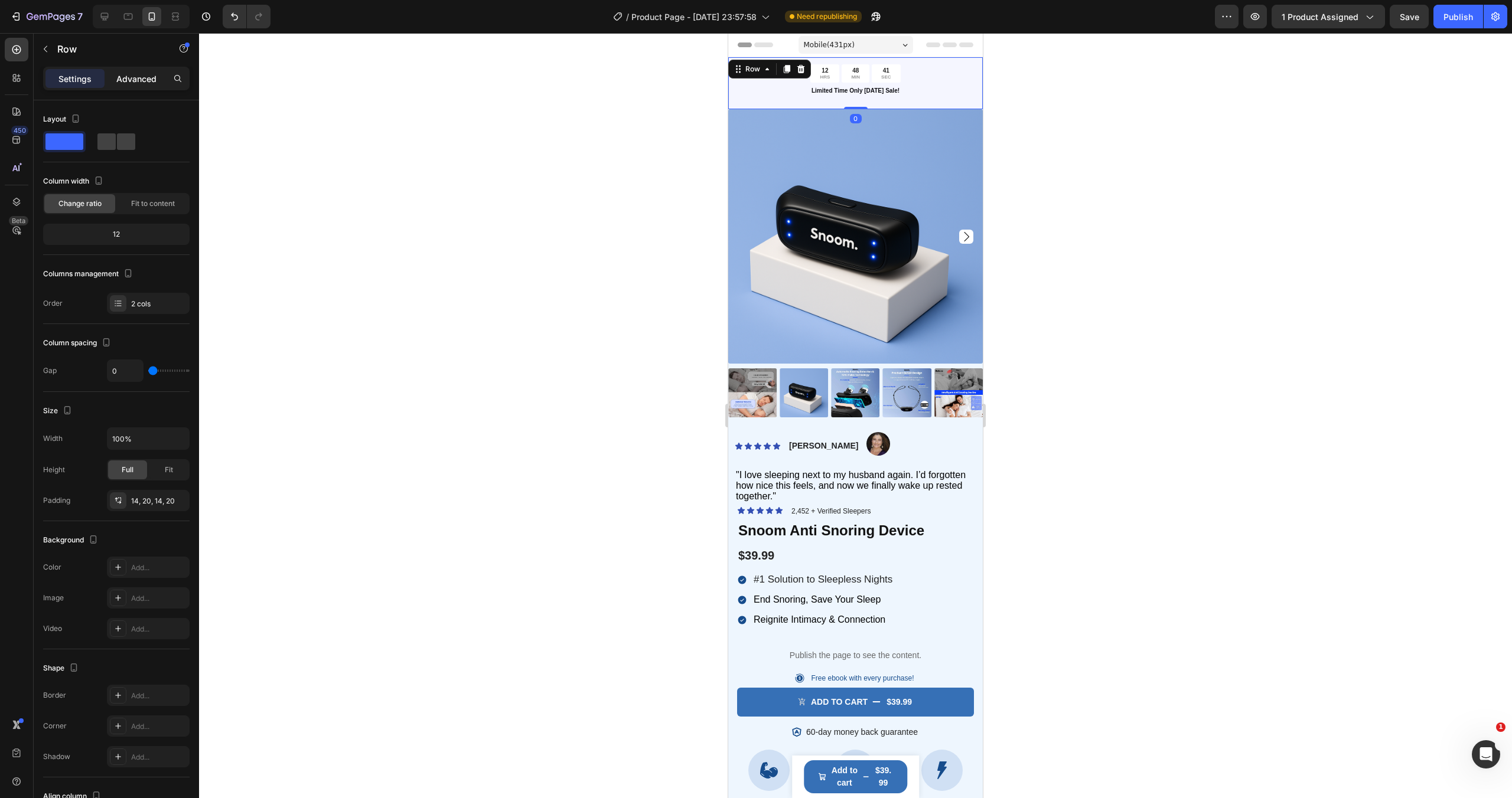
click at [140, 81] on p "Advanced" at bounding box center [136, 79] width 40 height 12
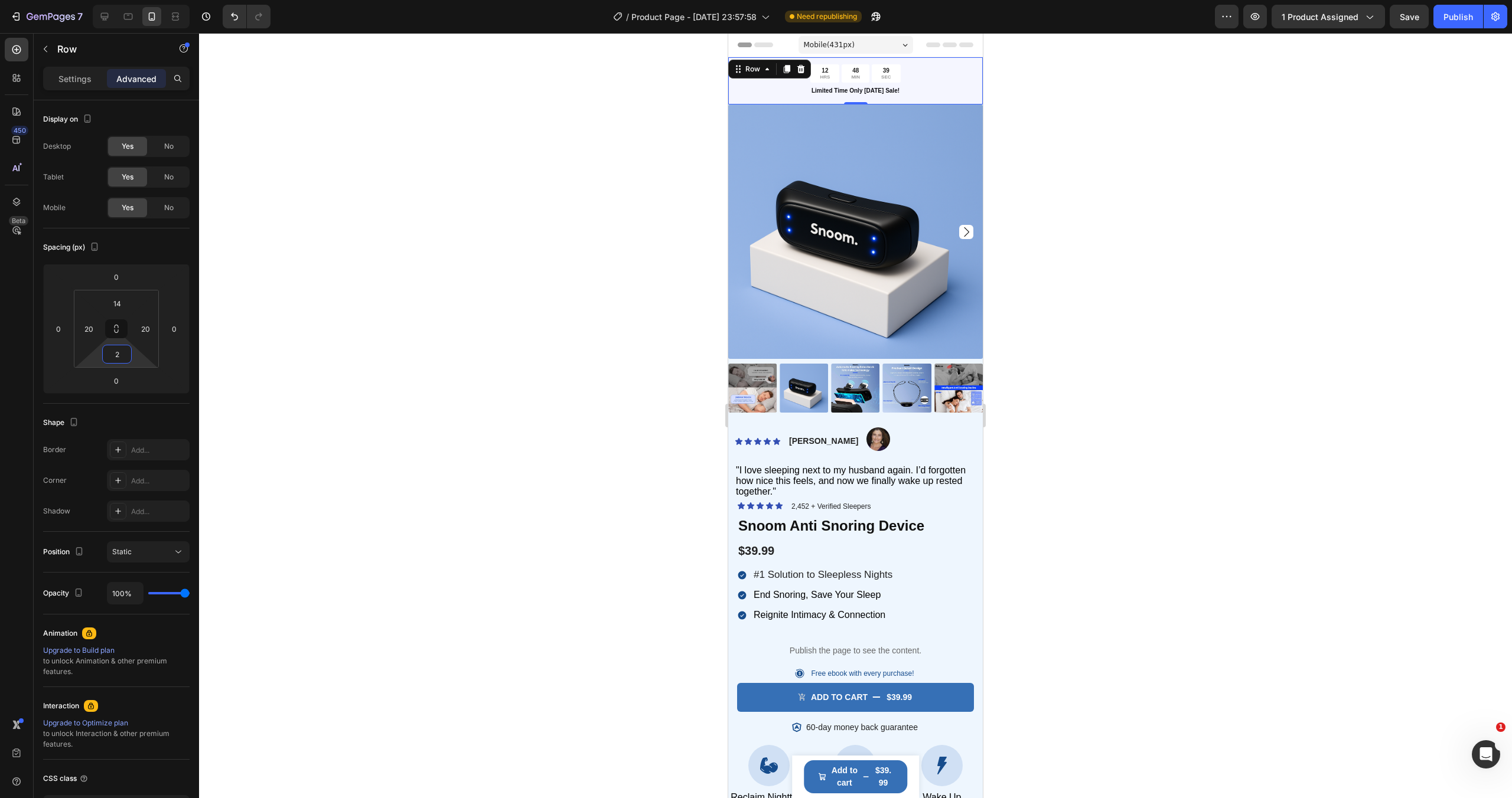
type input "0"
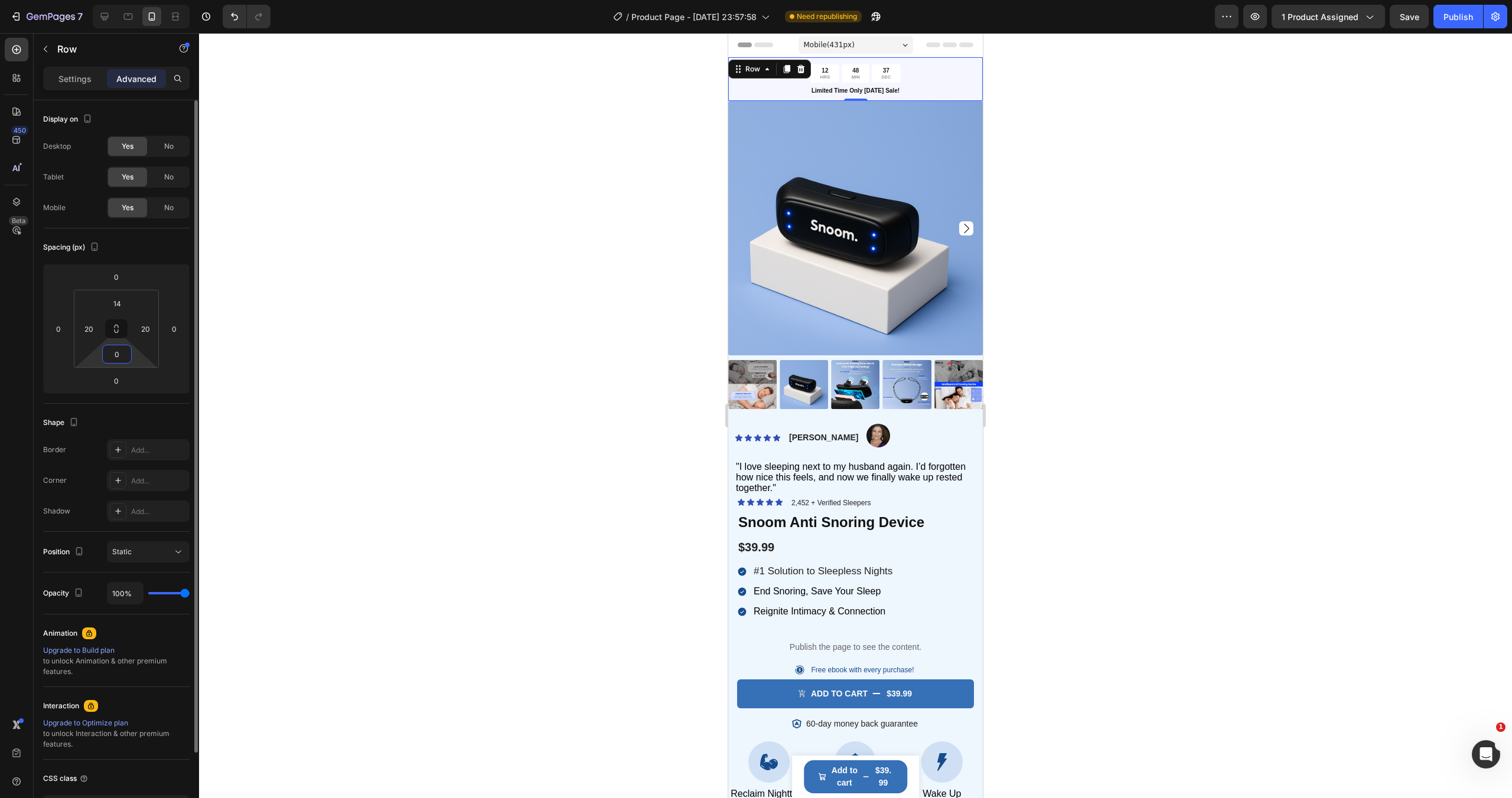
click at [139, 0] on html "7 / Product Page - [DATE] 23:57:58 Need republishing Preview 1 product assigned…" at bounding box center [756, 0] width 1512 height 0
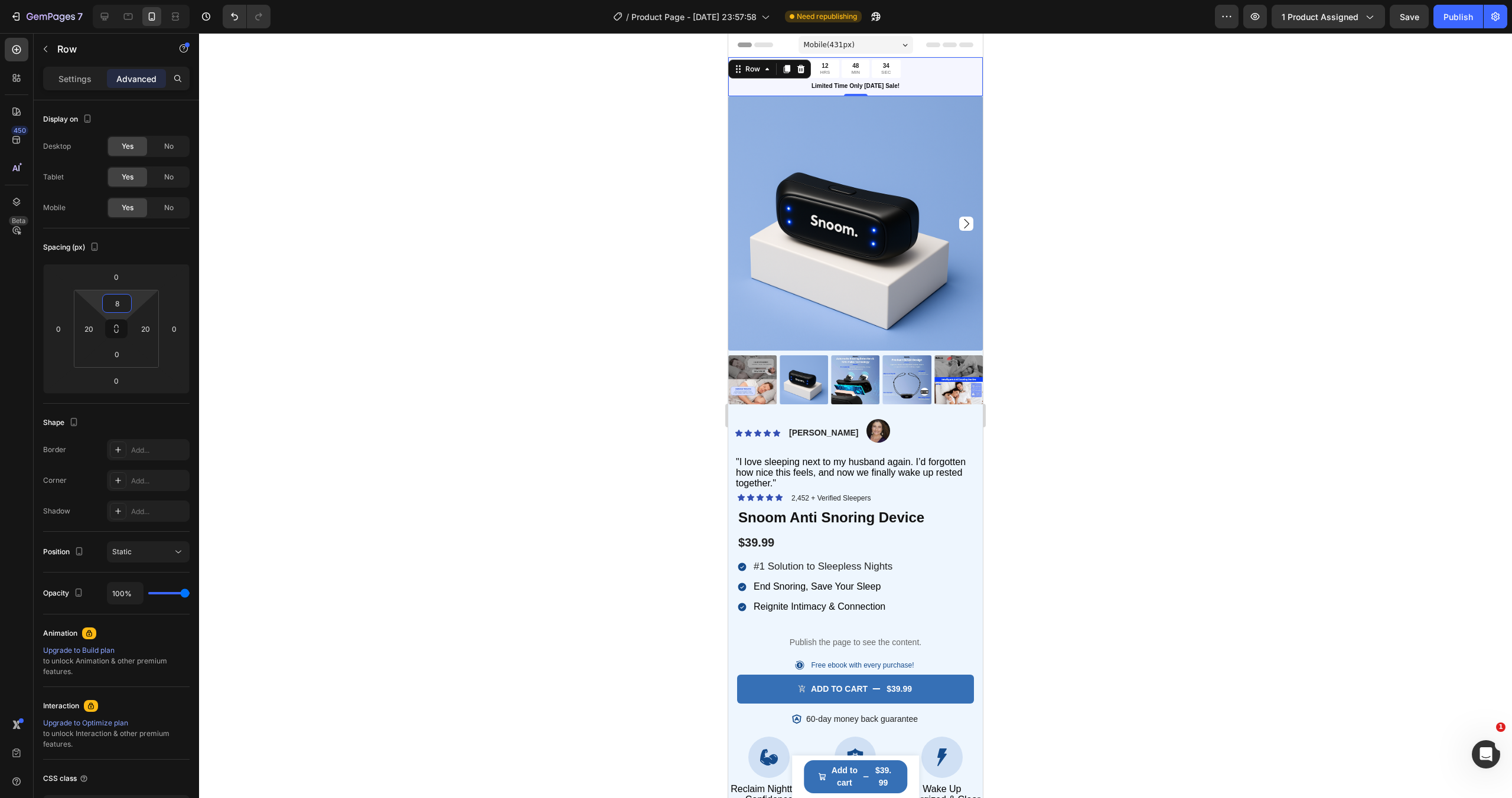
type input "10"
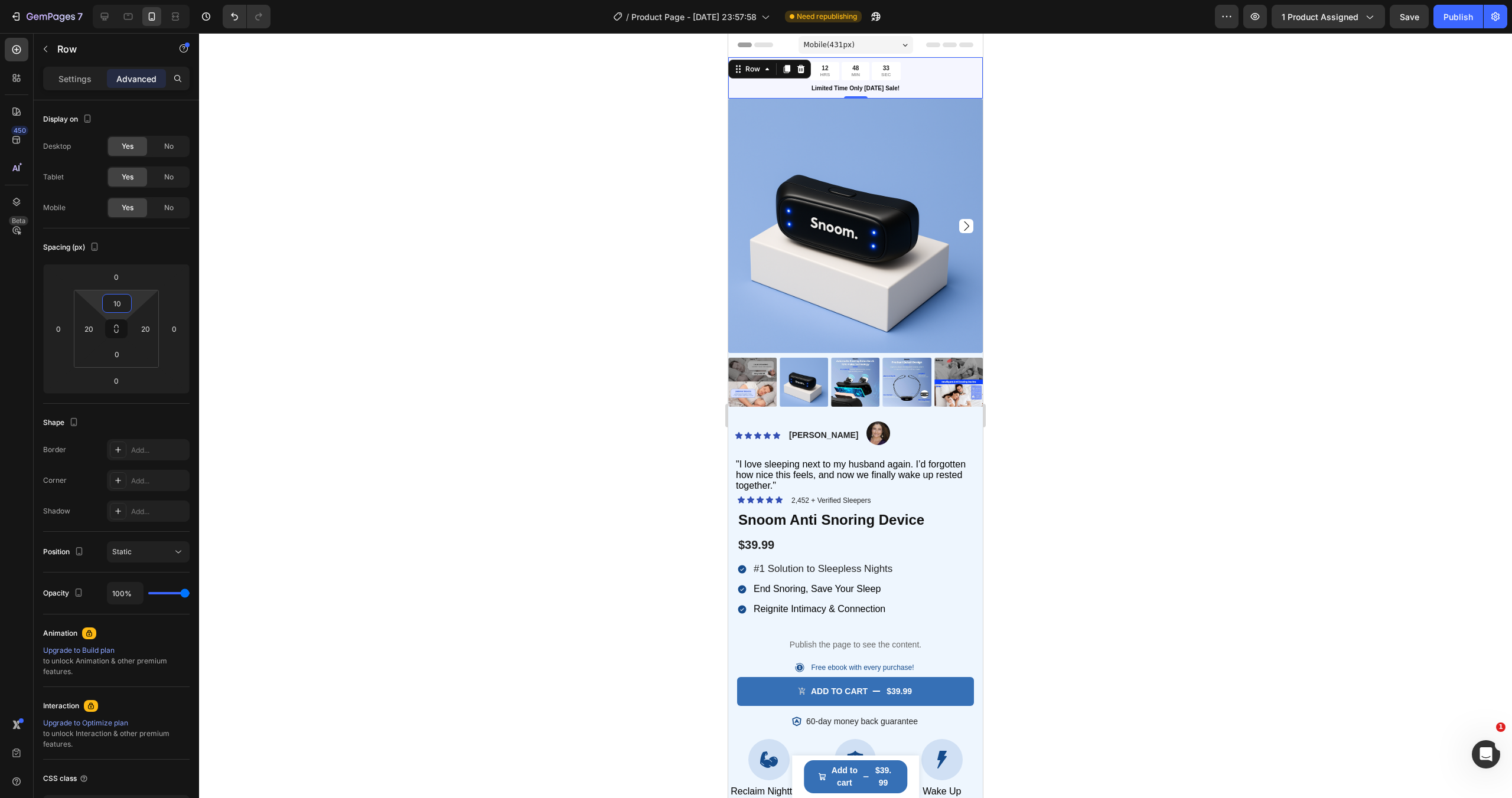
click at [135, 0] on html "7 / Product Page - [DATE] 23:57:58 Need republishing Preview 1 product assigned…" at bounding box center [756, 0] width 1512 height 0
click at [673, 217] on div at bounding box center [855, 415] width 1312 height 765
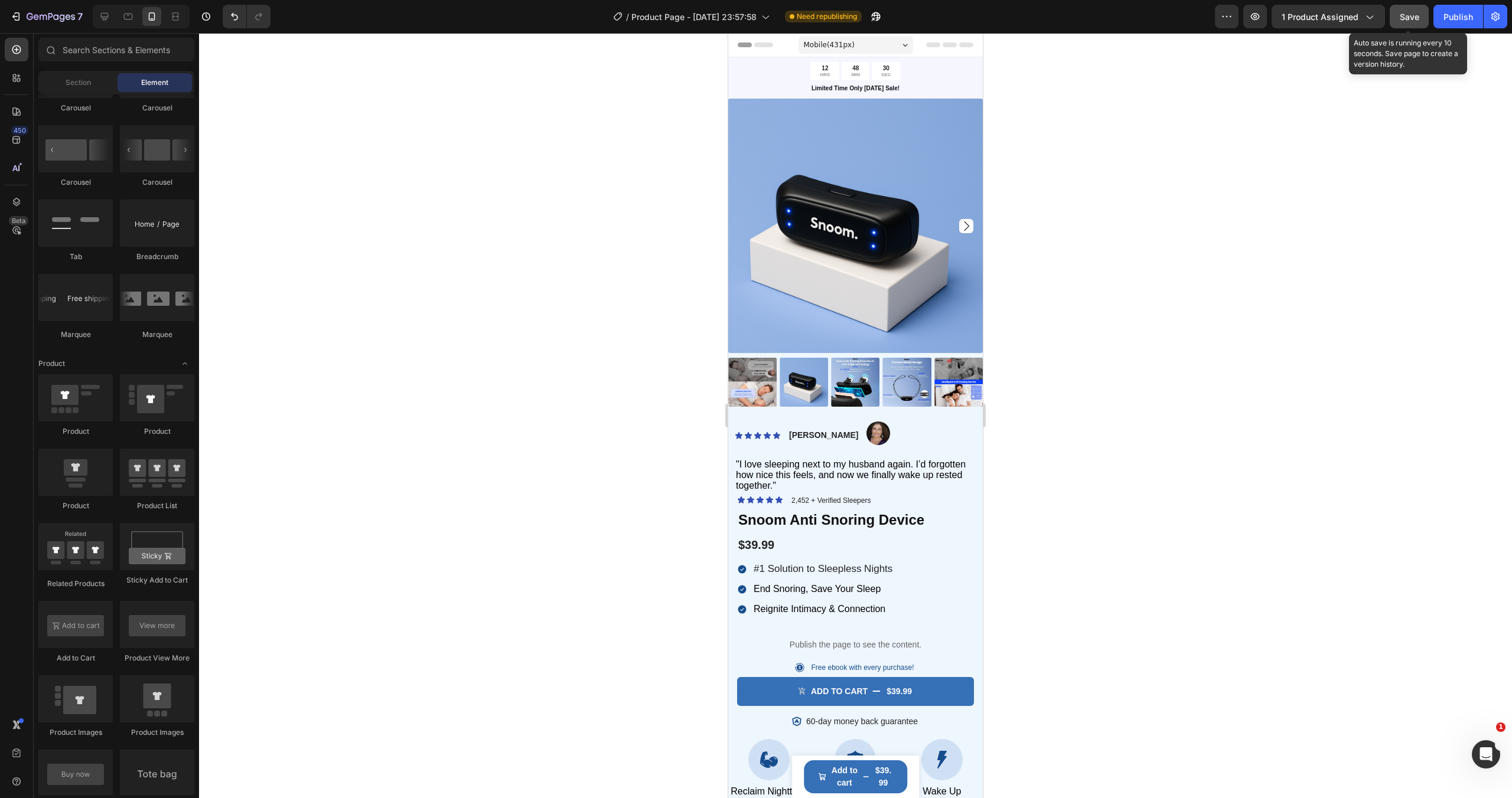
click at [1408, 17] on span "Save" at bounding box center [1409, 16] width 20 height 10
click at [1449, 15] on div "Publish" at bounding box center [1457, 17] width 29 height 12
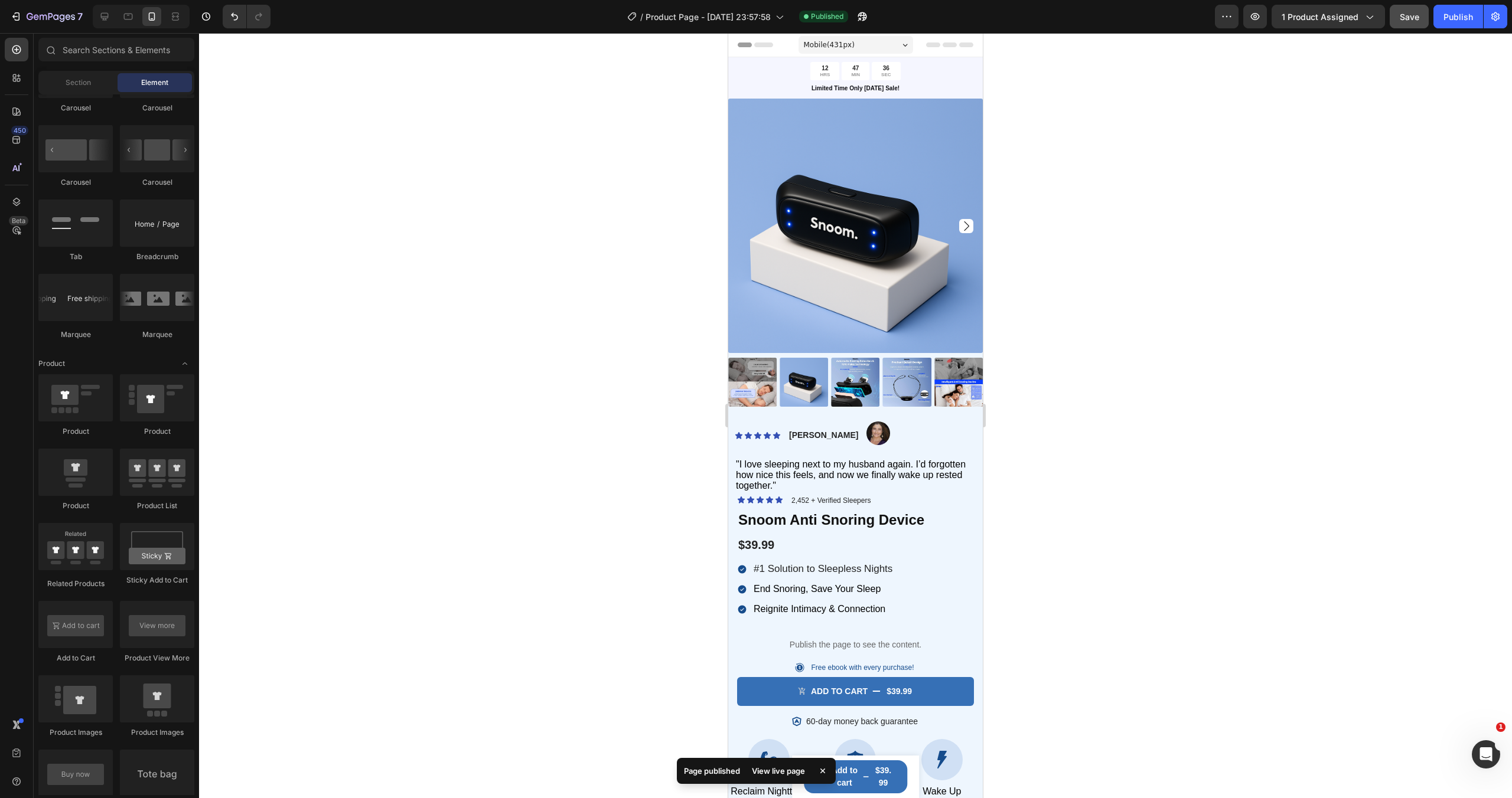
click at [773, 772] on div "View live page" at bounding box center [779, 770] width 67 height 17
click at [92, 79] on div "Section" at bounding box center [78, 82] width 75 height 19
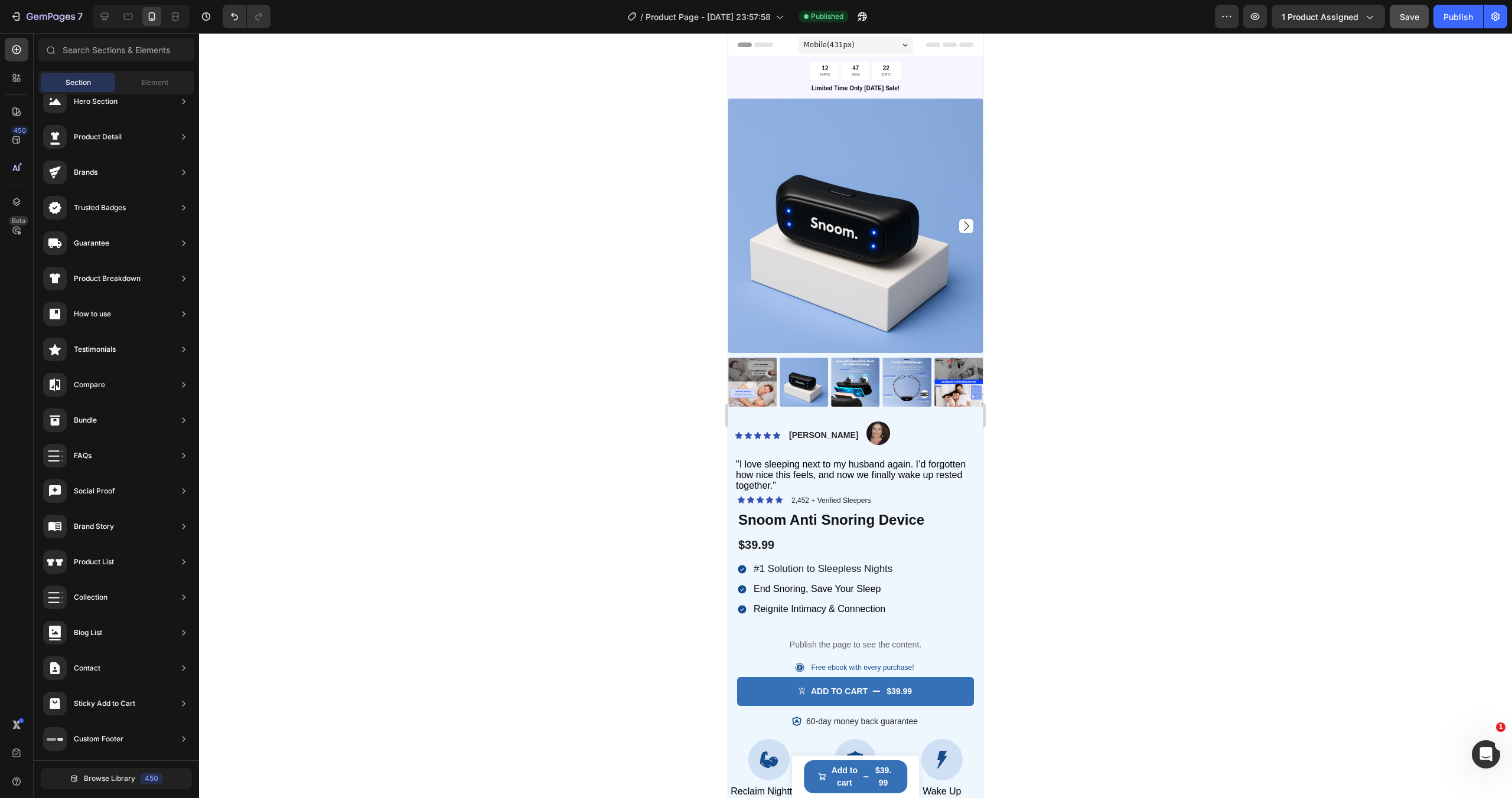
click at [144, 73] on div "Section Element" at bounding box center [116, 83] width 156 height 24
click at [151, 84] on span "Element" at bounding box center [154, 83] width 28 height 11
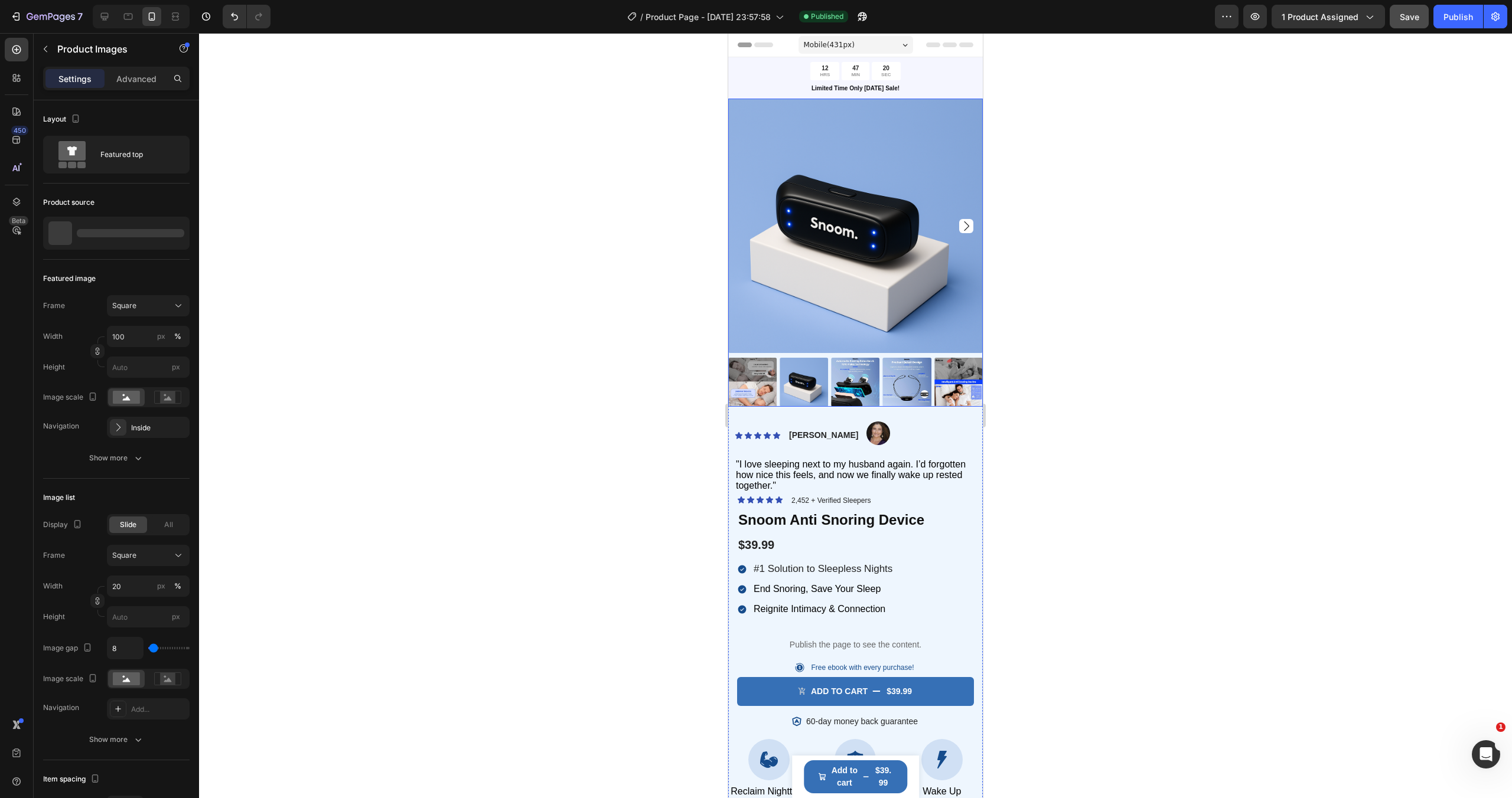
click at [803, 128] on img at bounding box center [855, 225] width 255 height 255
click at [127, 81] on p "Advanced" at bounding box center [136, 79] width 40 height 12
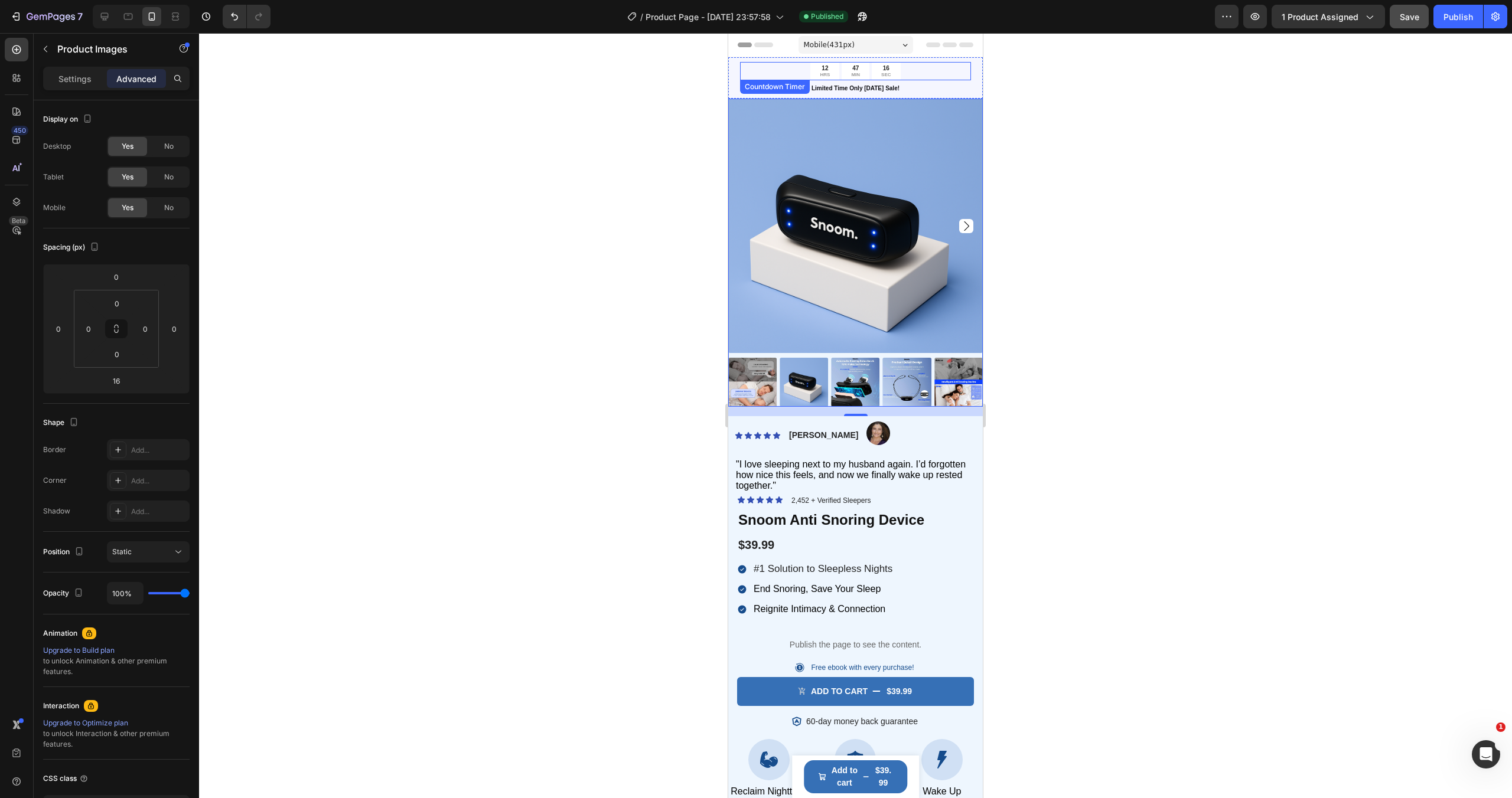
click at [795, 82] on div "Countdown Timer" at bounding box center [774, 87] width 69 height 14
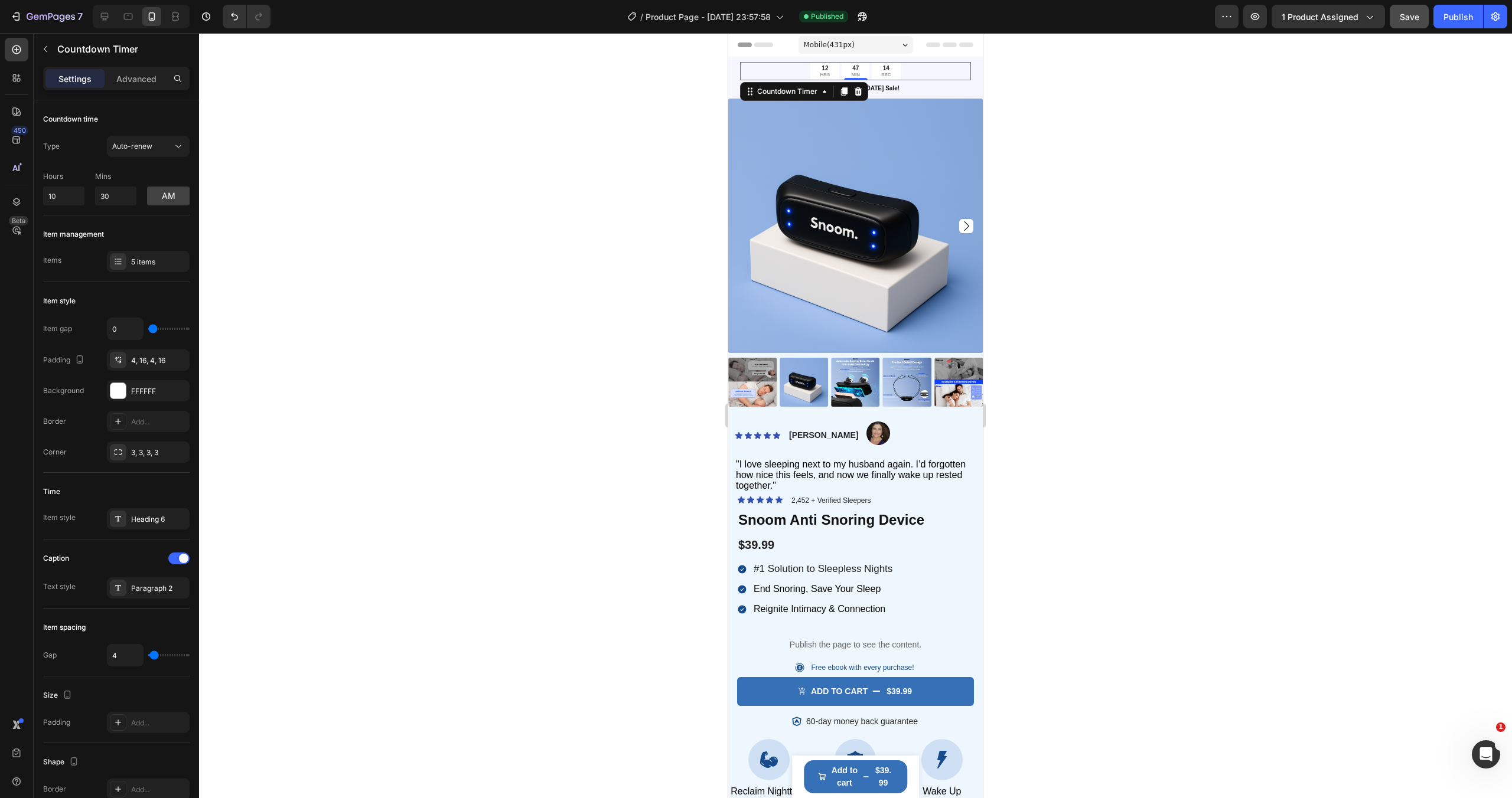
click at [970, 71] on div "12 HRS 47 MIN 14 SEC" at bounding box center [855, 71] width 231 height 19
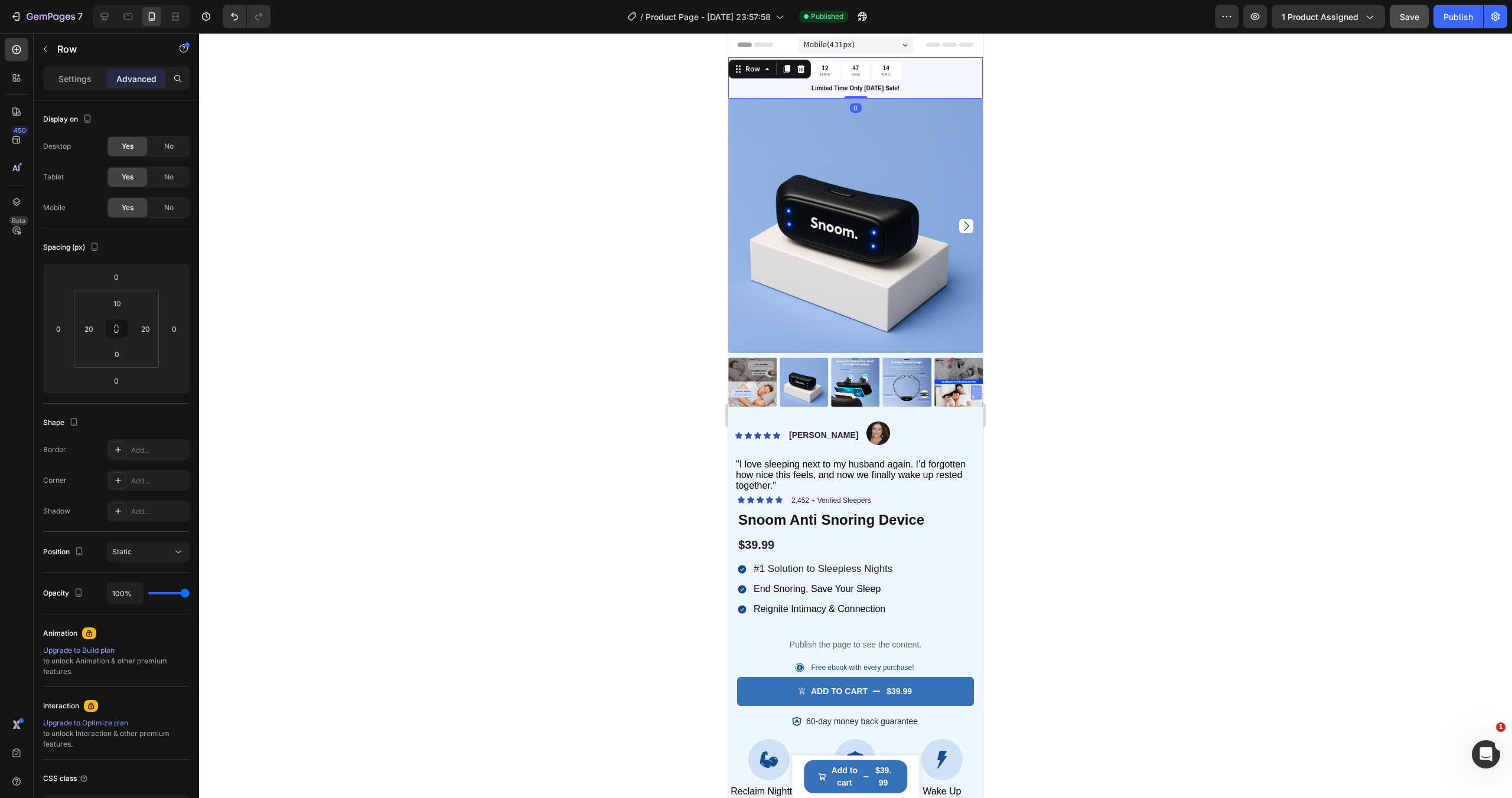
click at [972, 71] on div "12 HRS 47 MIN 14 SEC Countdown Timer Limited Time Only [DATE] Sale! Text Block …" at bounding box center [855, 78] width 255 height 42
click at [75, 80] on p "Settings" at bounding box center [75, 79] width 33 height 12
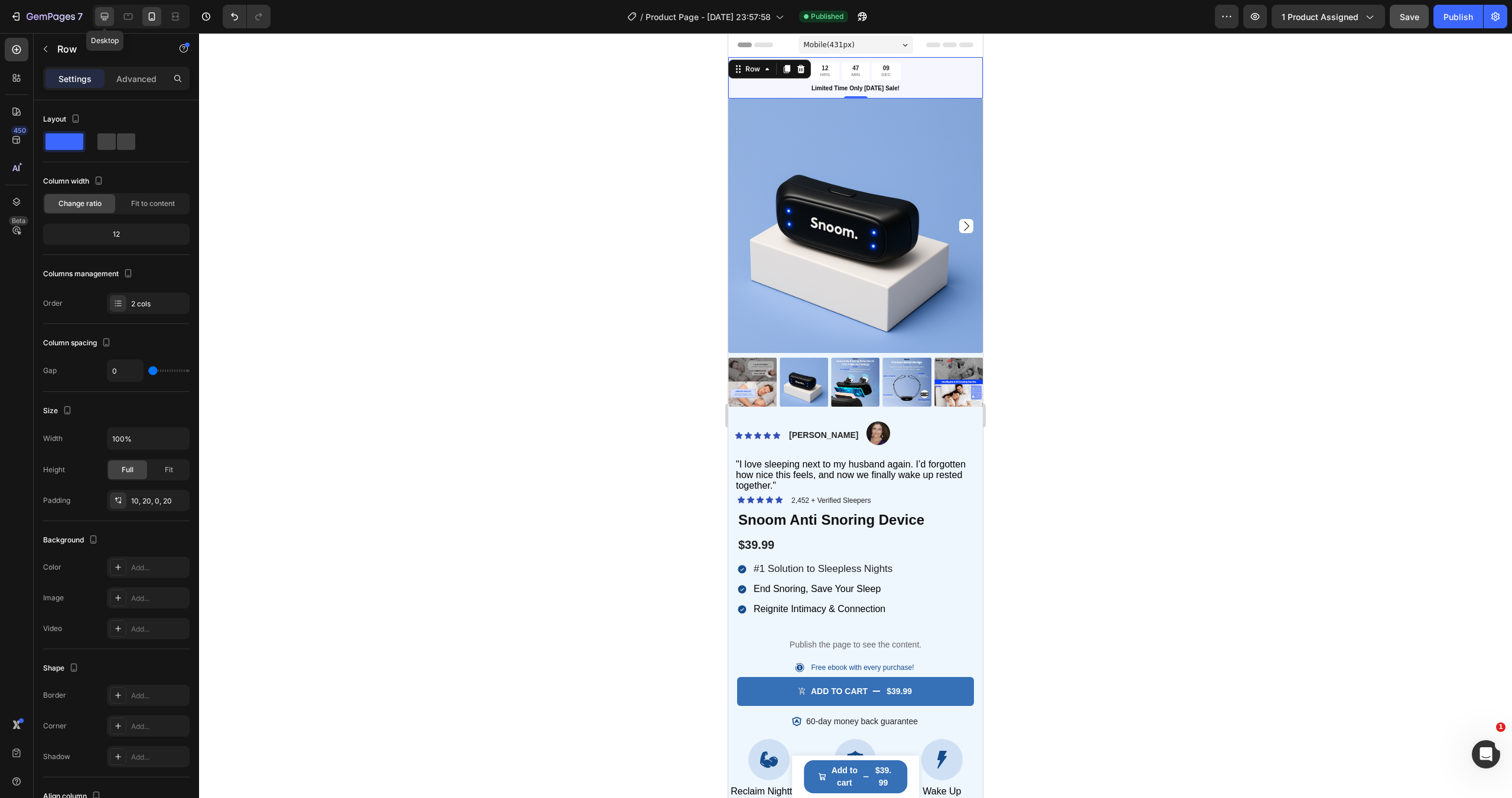
click at [105, 12] on icon at bounding box center [104, 16] width 12 height 12
type input "1200"
type input "14"
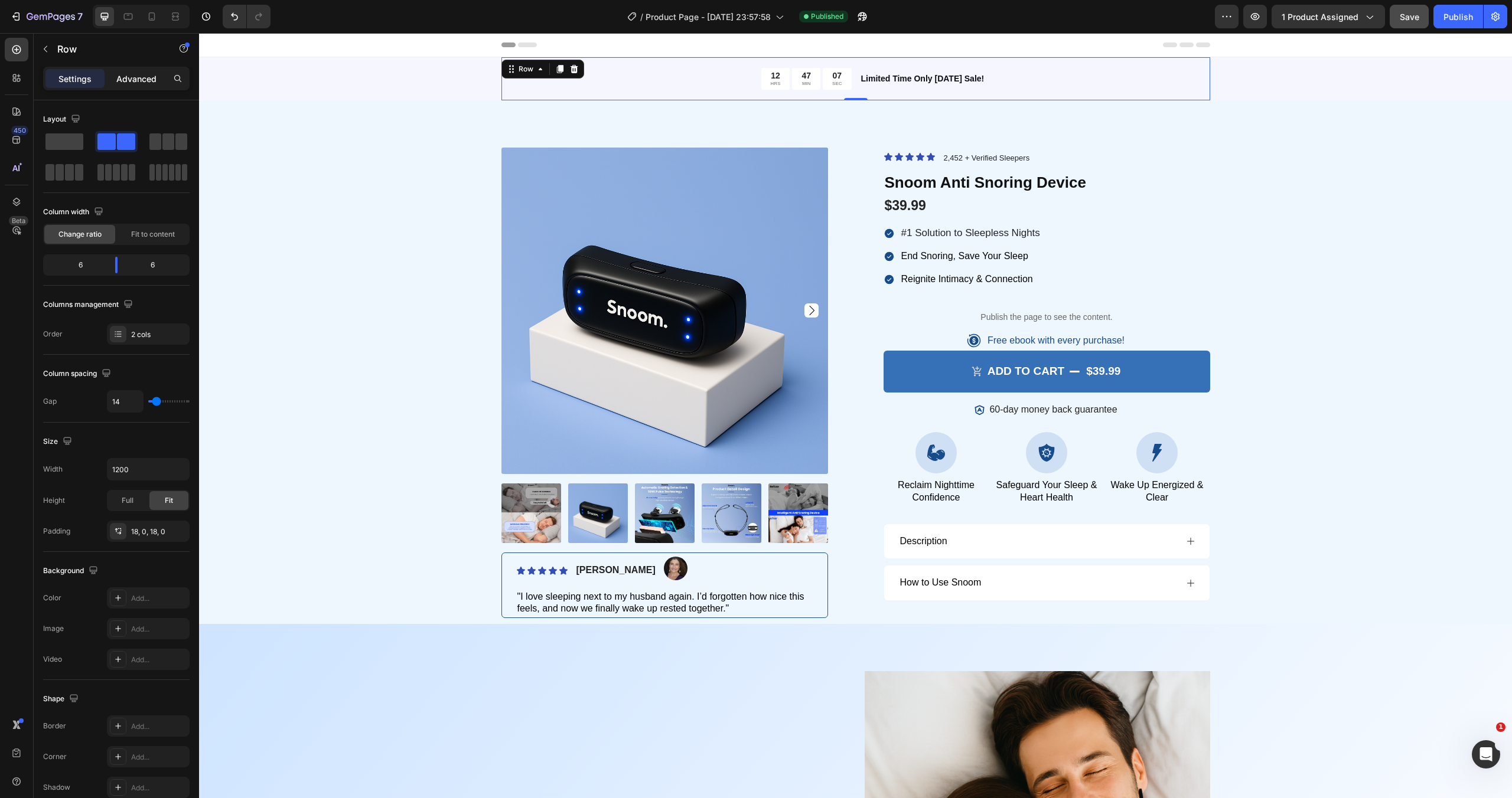
click at [117, 84] on p "Advanced" at bounding box center [136, 79] width 40 height 12
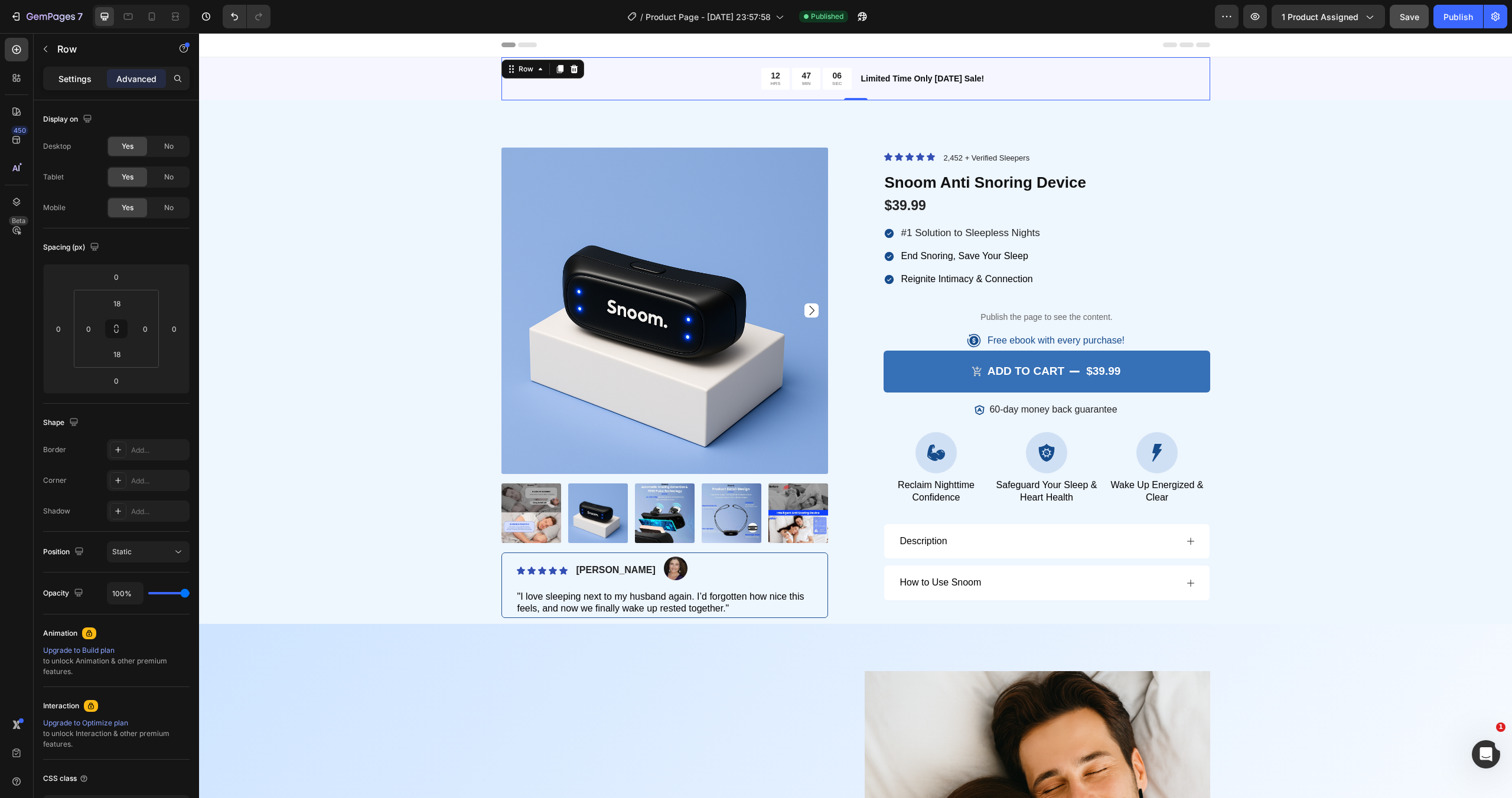
click at [87, 77] on p "Settings" at bounding box center [75, 79] width 33 height 12
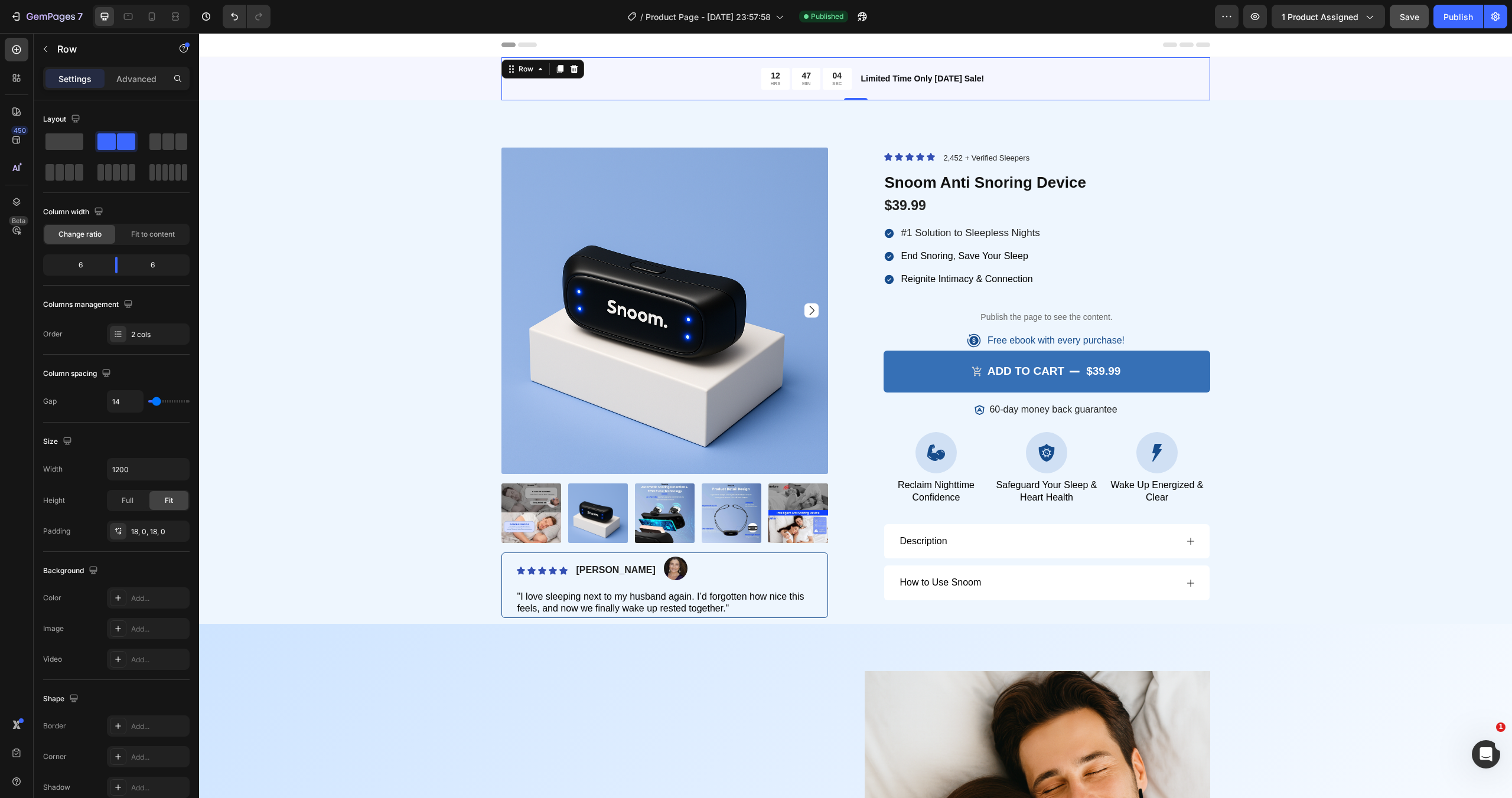
click at [743, 96] on div "12 HRS 47 MIN 04 SEC Countdown Timer Limited Time Only [DATE] Sale! Text Block …" at bounding box center [856, 79] width 709 height 43
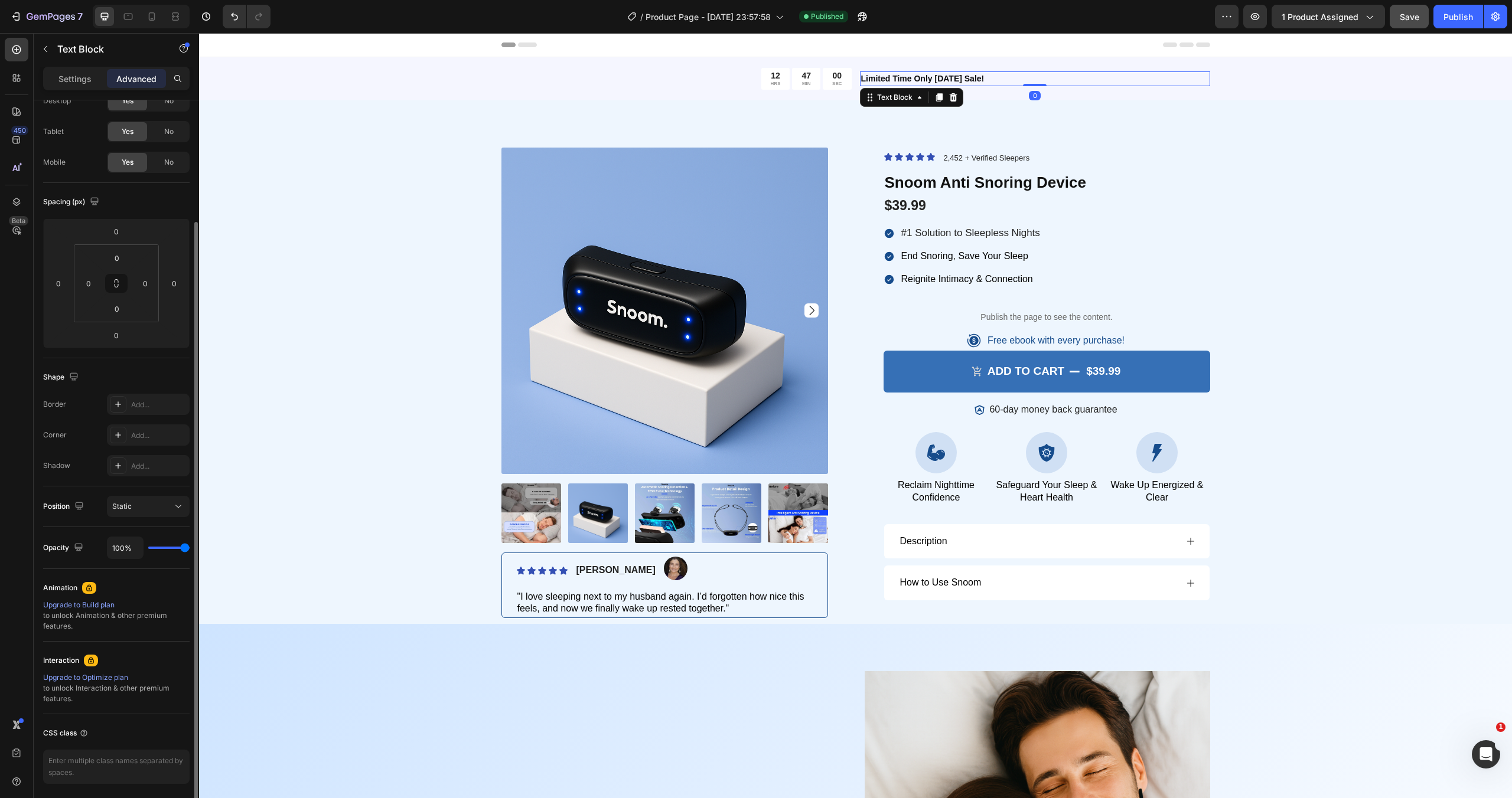
click at [883, 79] on strong "Limited Time Only [DATE] Sale!" at bounding box center [922, 78] width 123 height 10
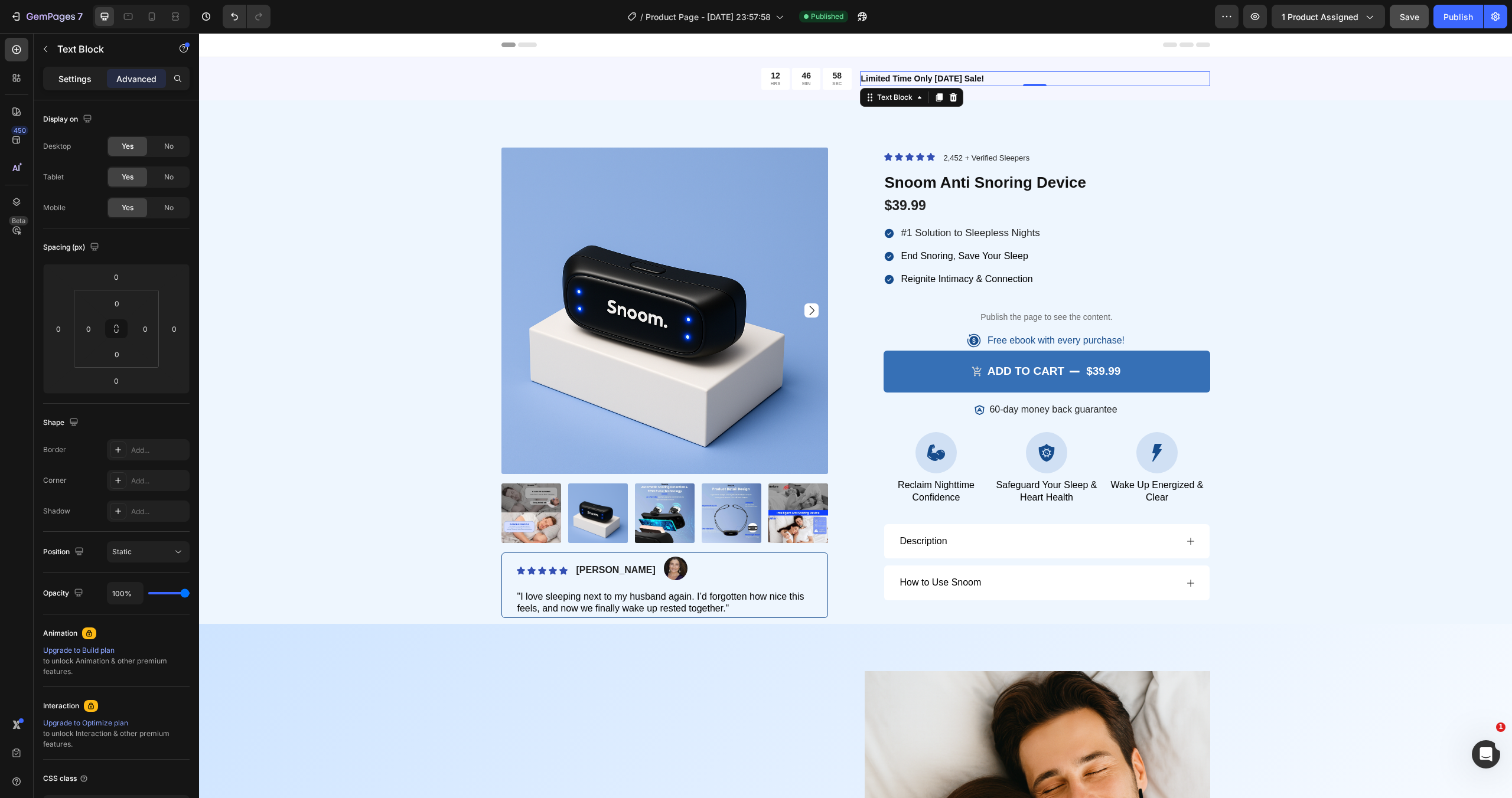
click at [67, 82] on p "Settings" at bounding box center [75, 79] width 33 height 12
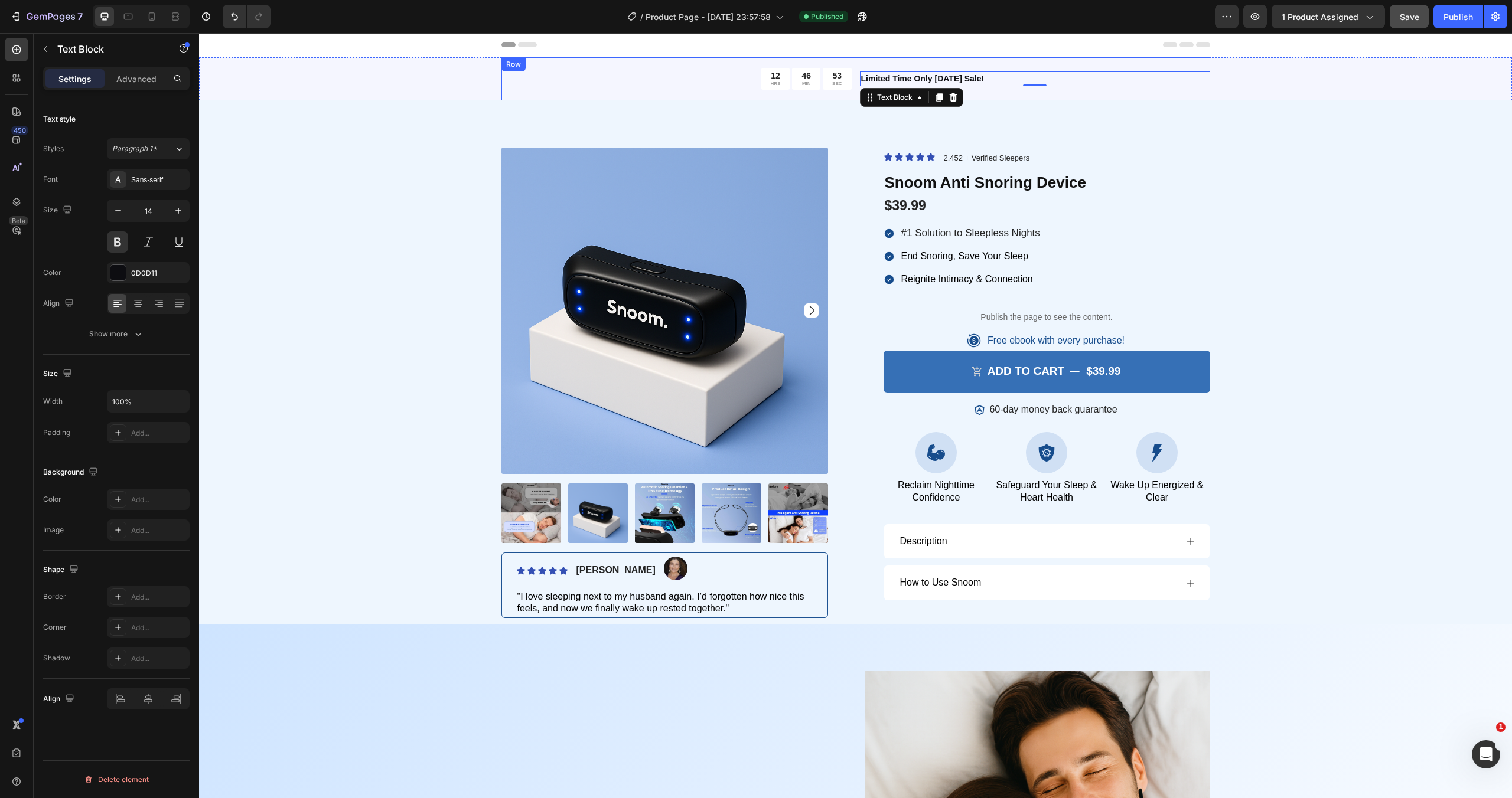
click at [712, 95] on div "12 HRS 46 MIN 53 SEC Countdown Timer Limited Time Only [DATE] Sale! Text Block …" at bounding box center [856, 79] width 709 height 43
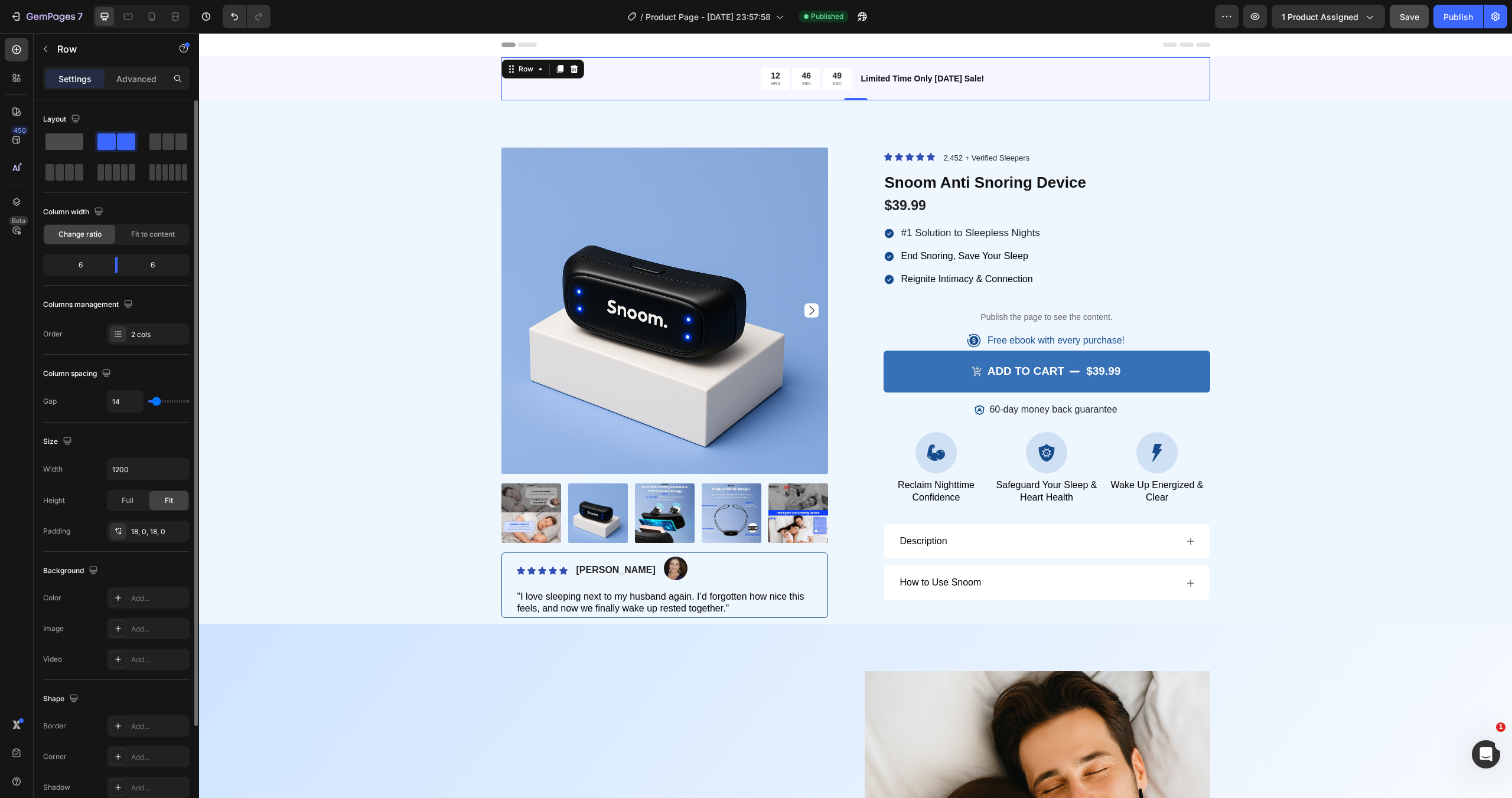
click at [68, 145] on span at bounding box center [64, 141] width 38 height 17
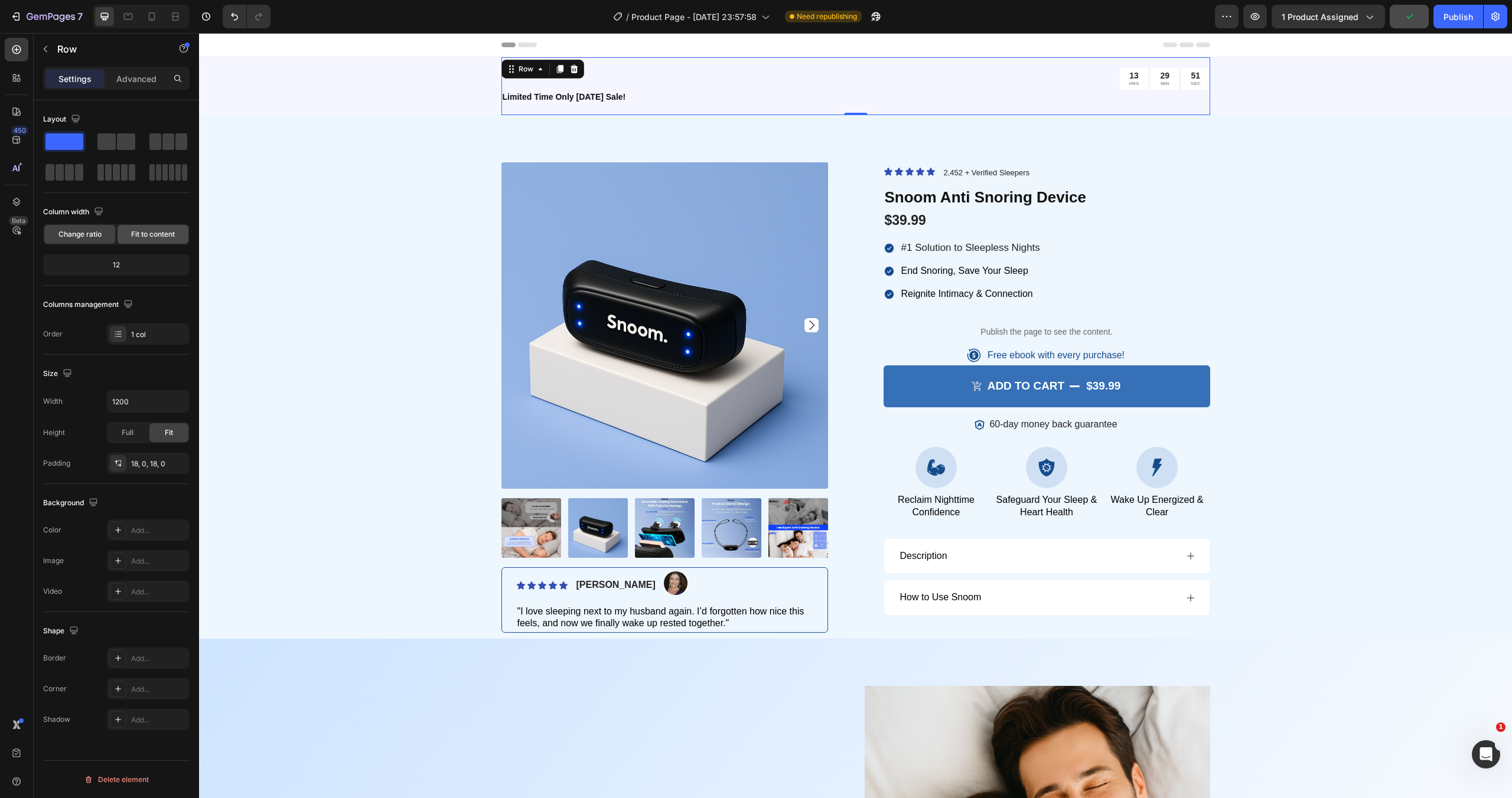
click at [139, 239] on span "Fit to content" at bounding box center [153, 234] width 44 height 11
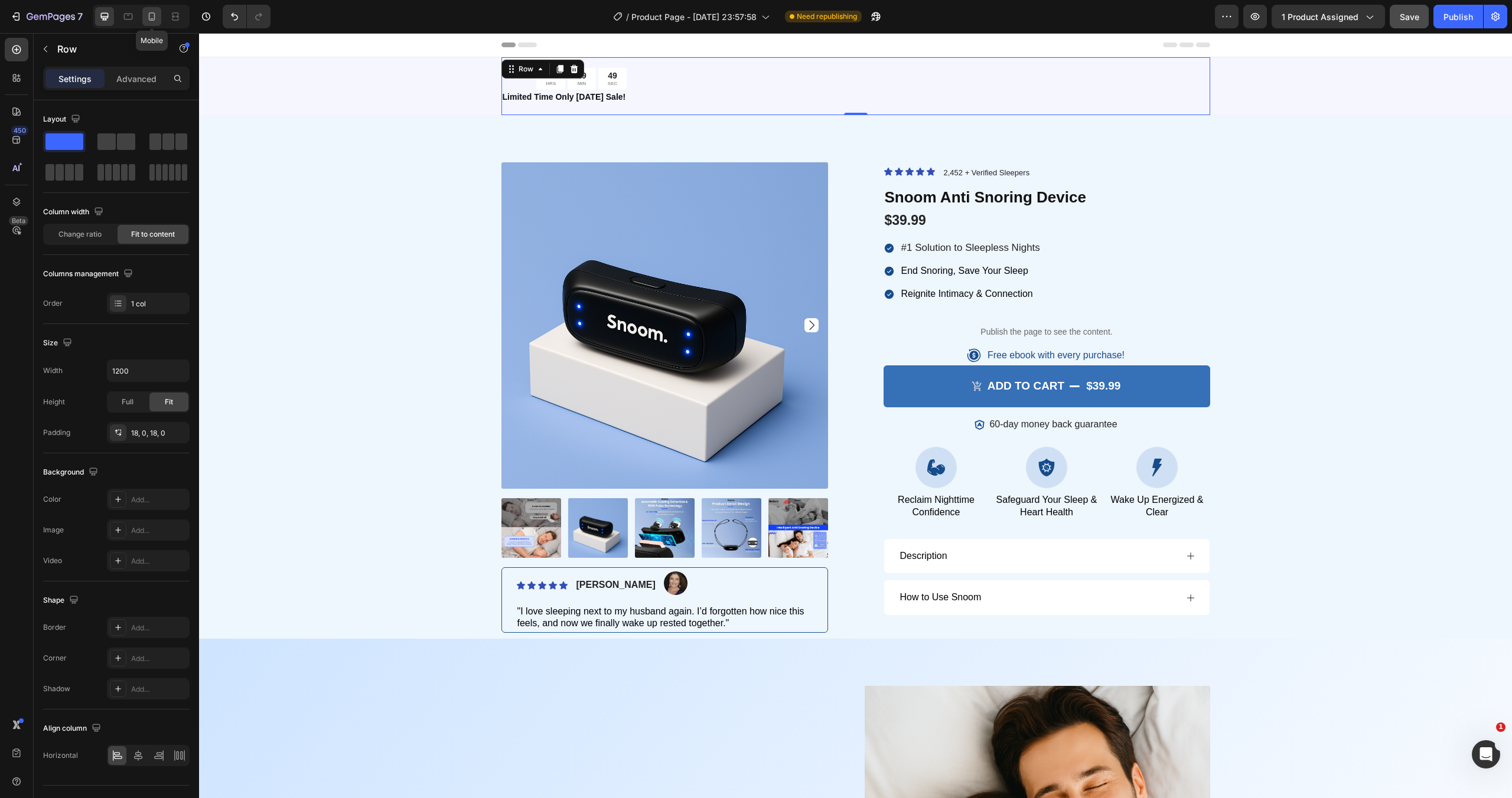
click at [149, 21] on icon at bounding box center [151, 16] width 12 height 12
type input "100%"
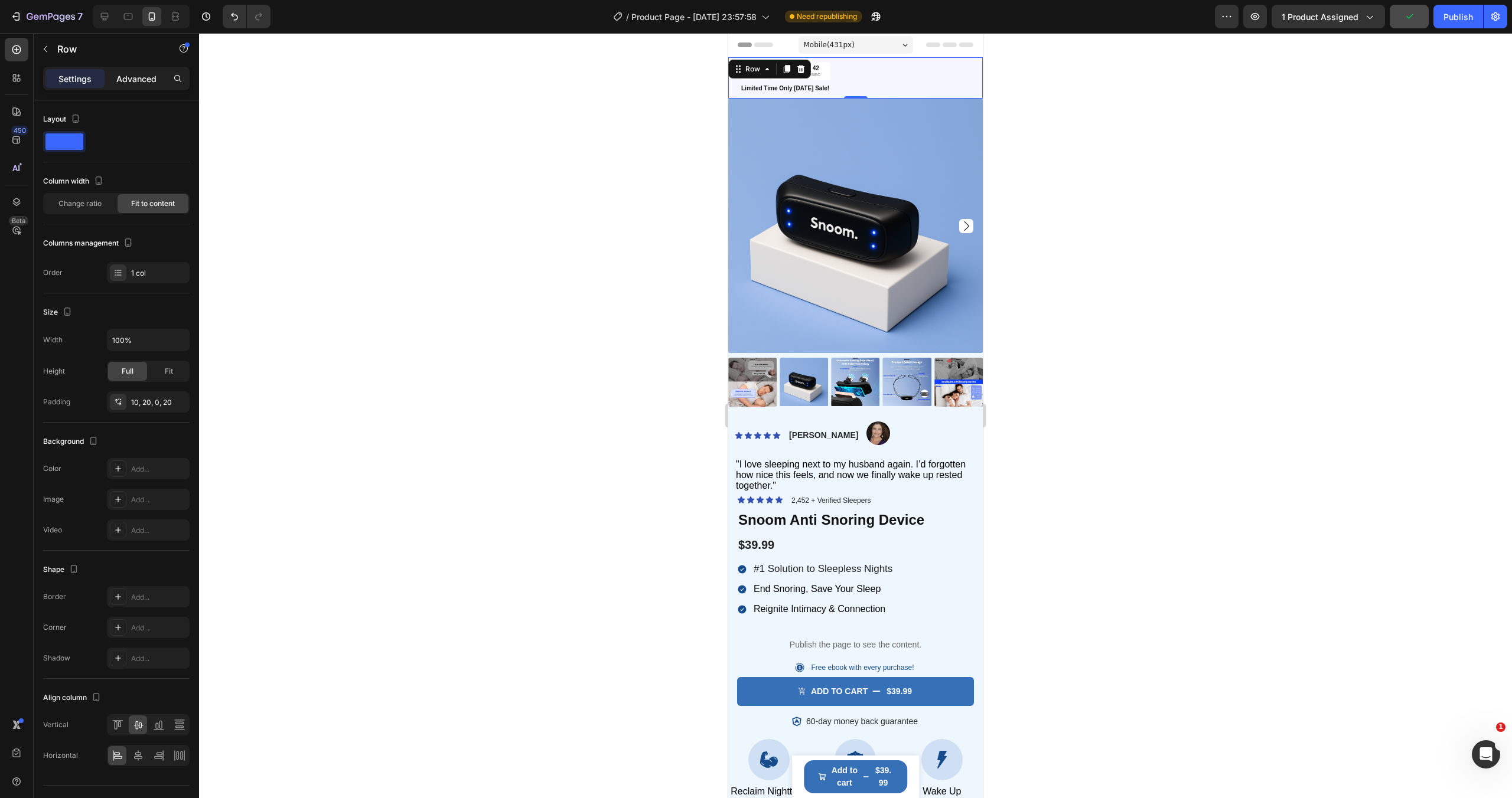
click at [146, 75] on p "Advanced" at bounding box center [136, 79] width 40 height 12
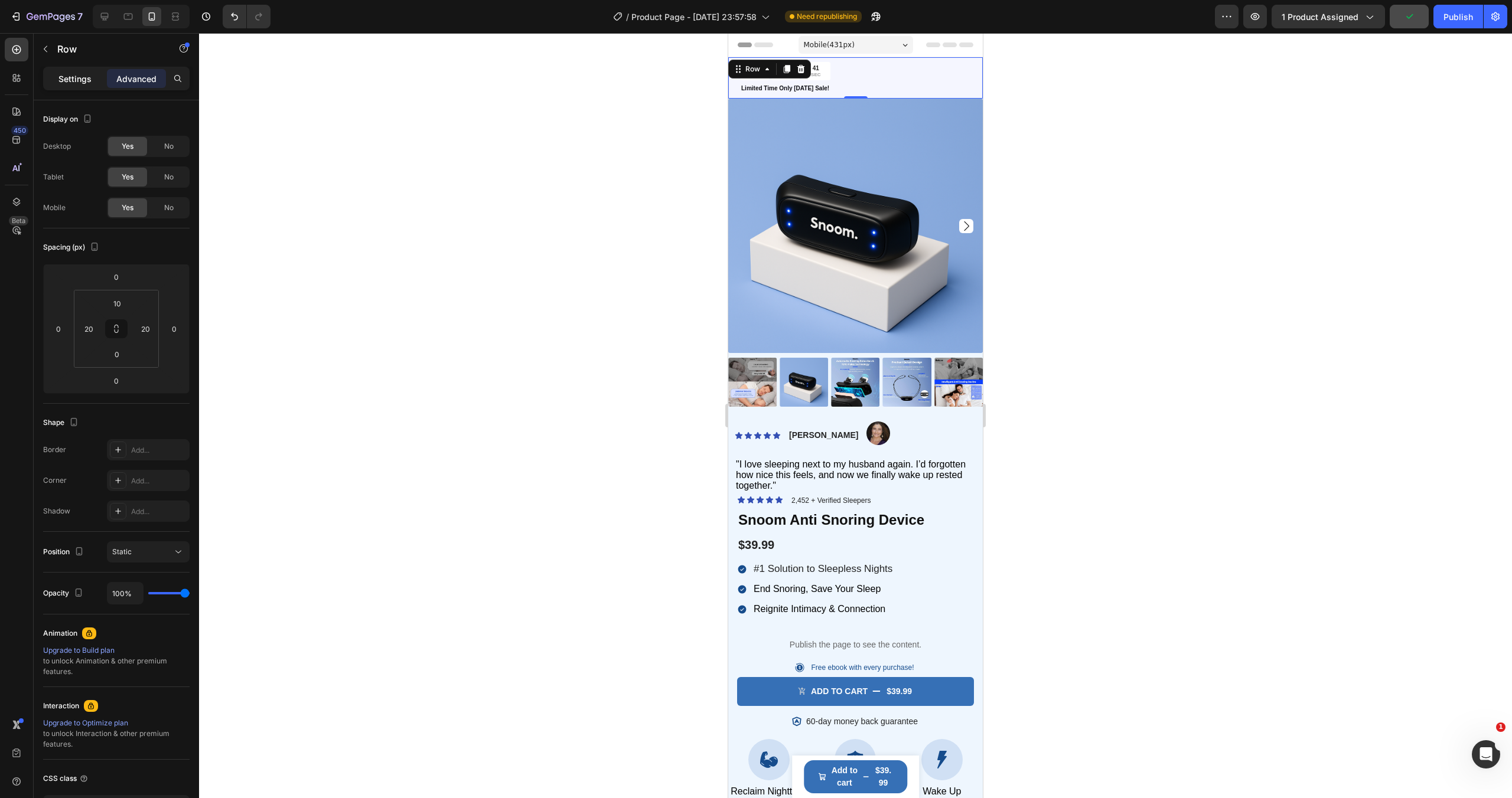
click at [76, 80] on p "Settings" at bounding box center [75, 79] width 33 height 12
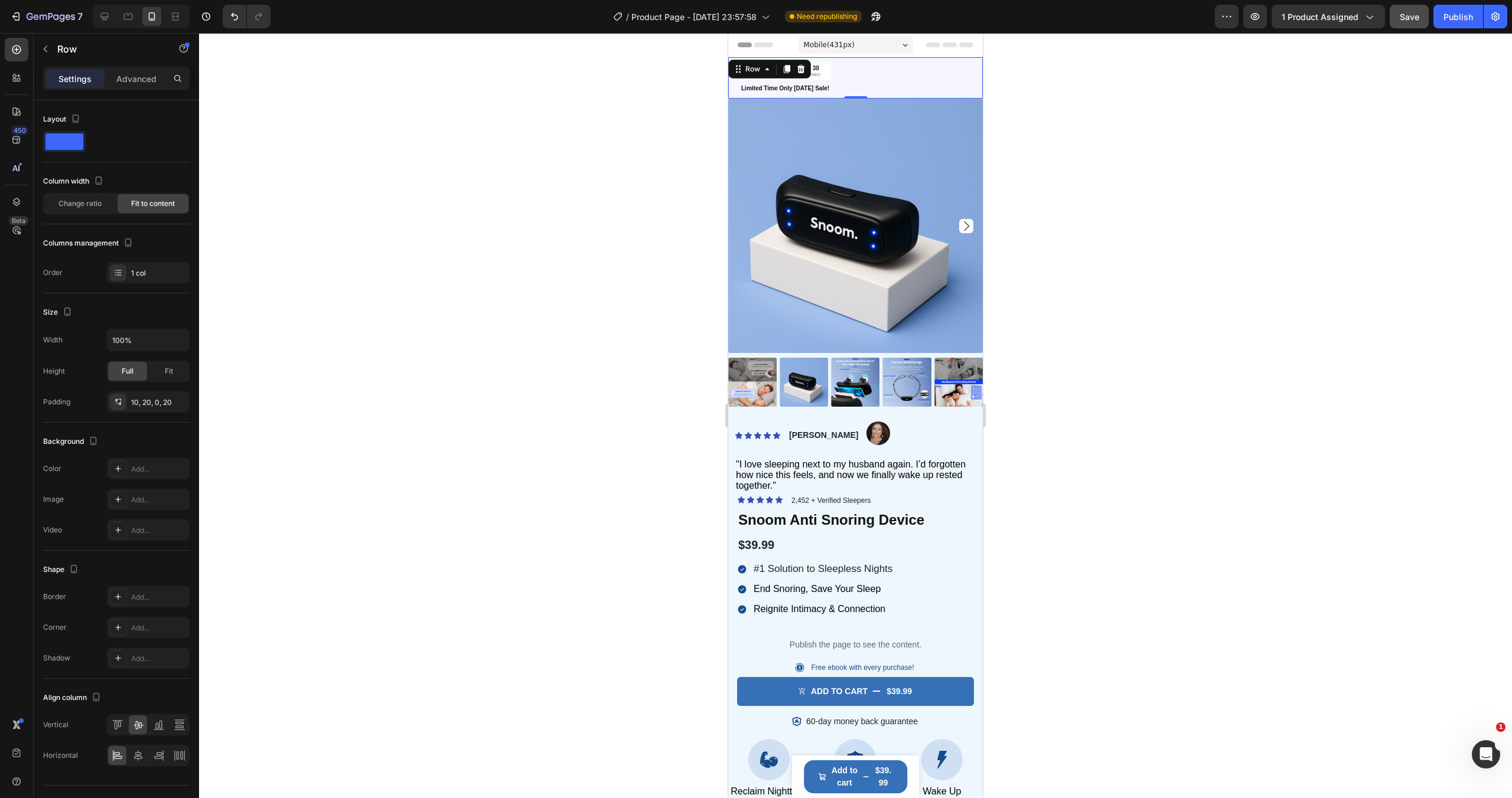
click at [903, 75] on div "13 HRS 29 MIN 38 SEC Countdown Timer Limited Time Only [DATE] Sale! Text Block …" at bounding box center [855, 78] width 255 height 42
click at [83, 207] on span "Change ratio" at bounding box center [80, 203] width 44 height 11
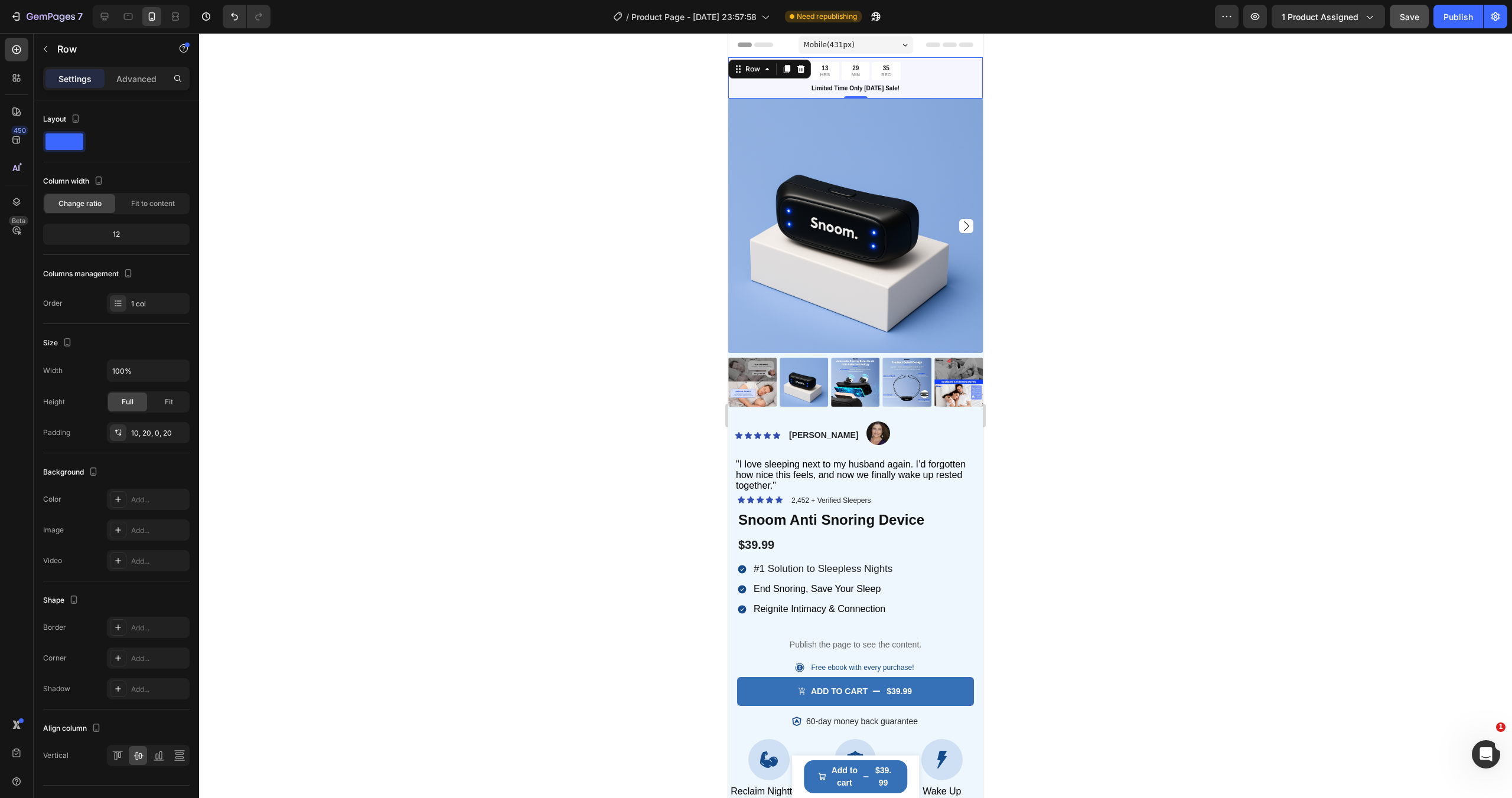
click at [650, 117] on div at bounding box center [855, 415] width 1312 height 765
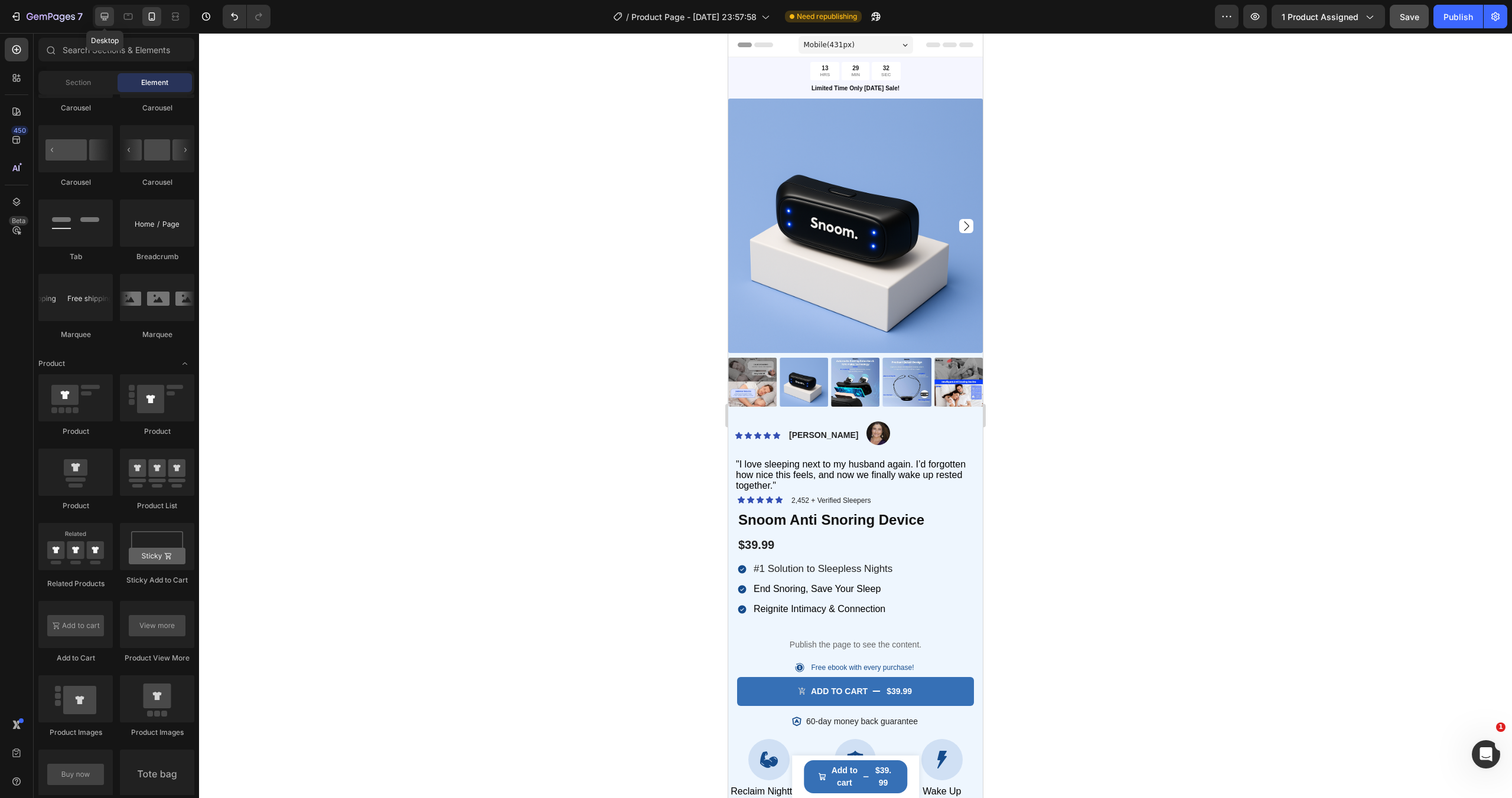
click at [107, 19] on icon at bounding box center [104, 16] width 12 height 12
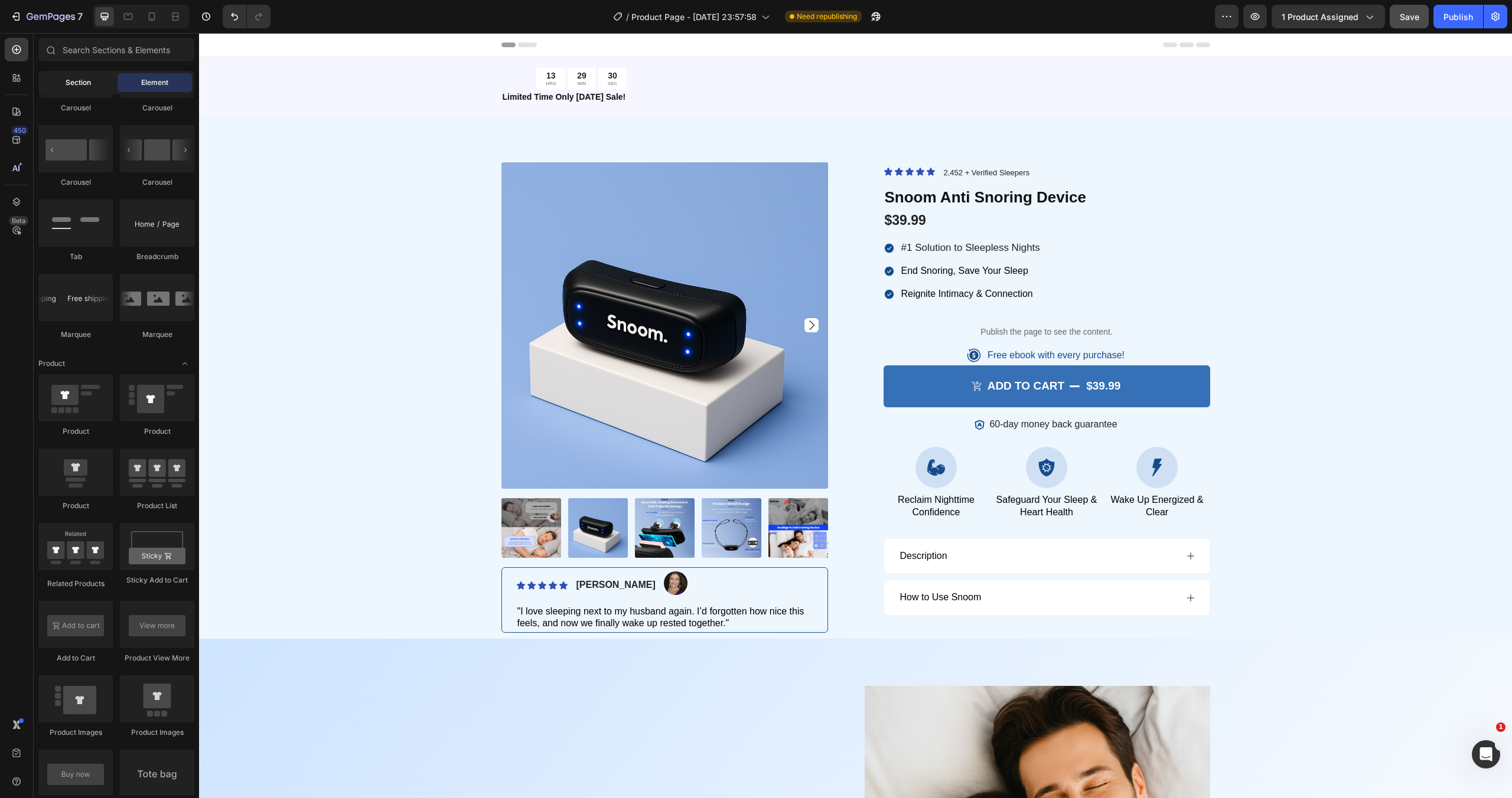
click at [87, 78] on span "Section" at bounding box center [78, 83] width 26 height 11
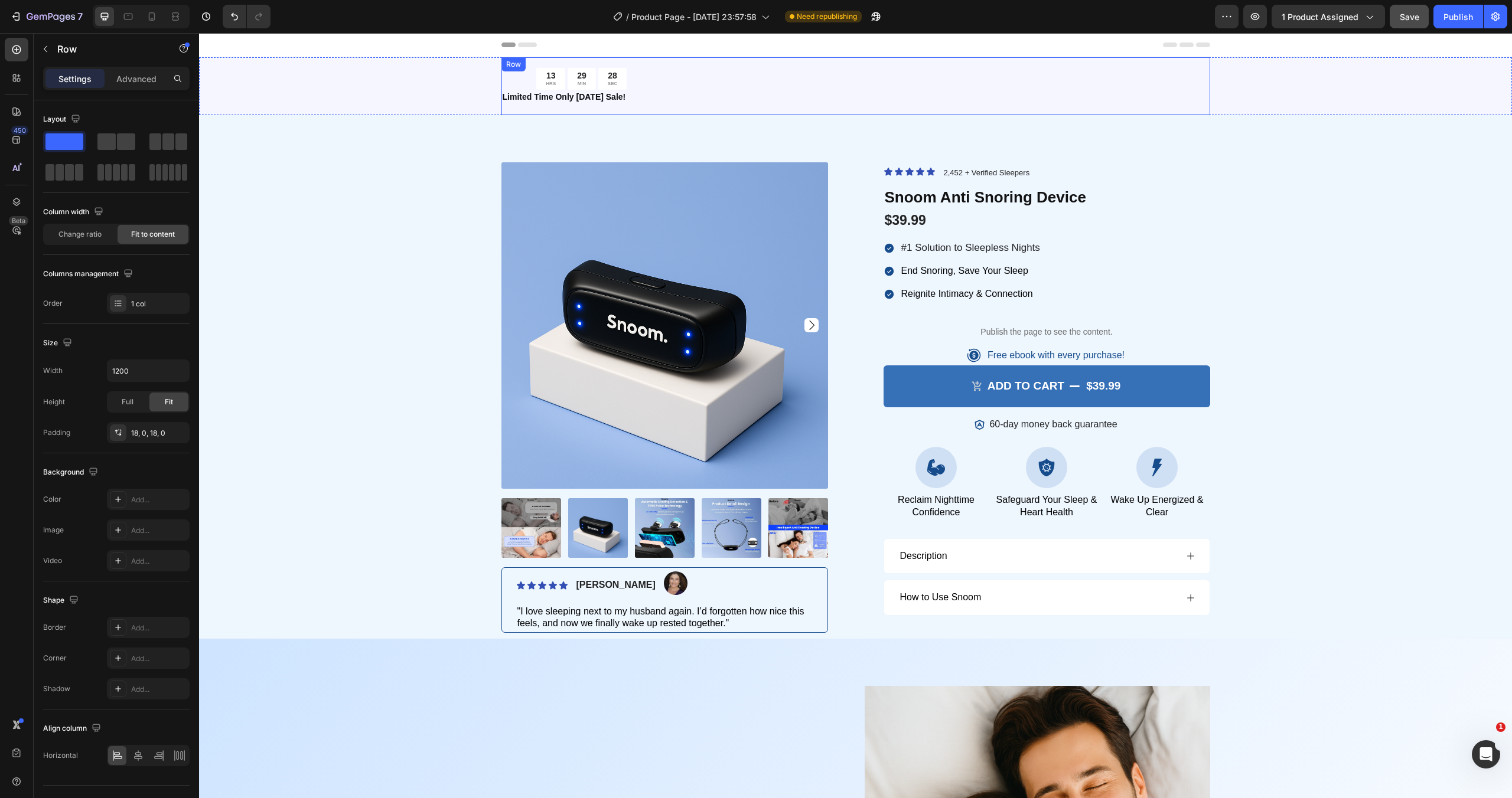
click at [706, 86] on div "13 HRS 29 MIN 28 SEC Countdown Timer Limited Time Only [DATE] Sale! Text Block …" at bounding box center [856, 86] width 709 height 58
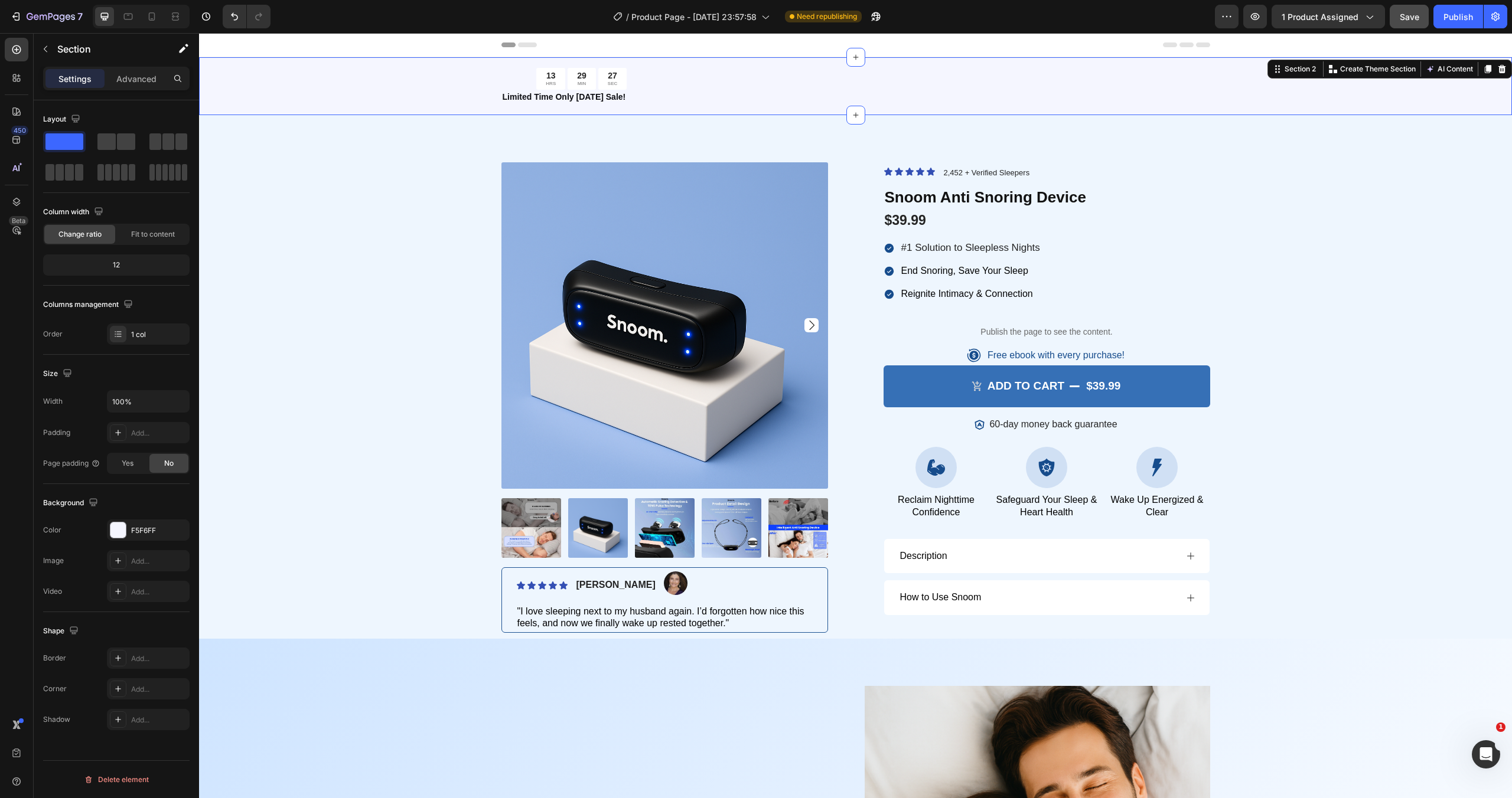
click at [362, 110] on div "13 HRS 29 MIN 27 SEC Countdown Timer Limited Time Only [DATE] Sale! Text Block …" at bounding box center [855, 86] width 1312 height 58
click at [116, 145] on div at bounding box center [116, 141] width 38 height 17
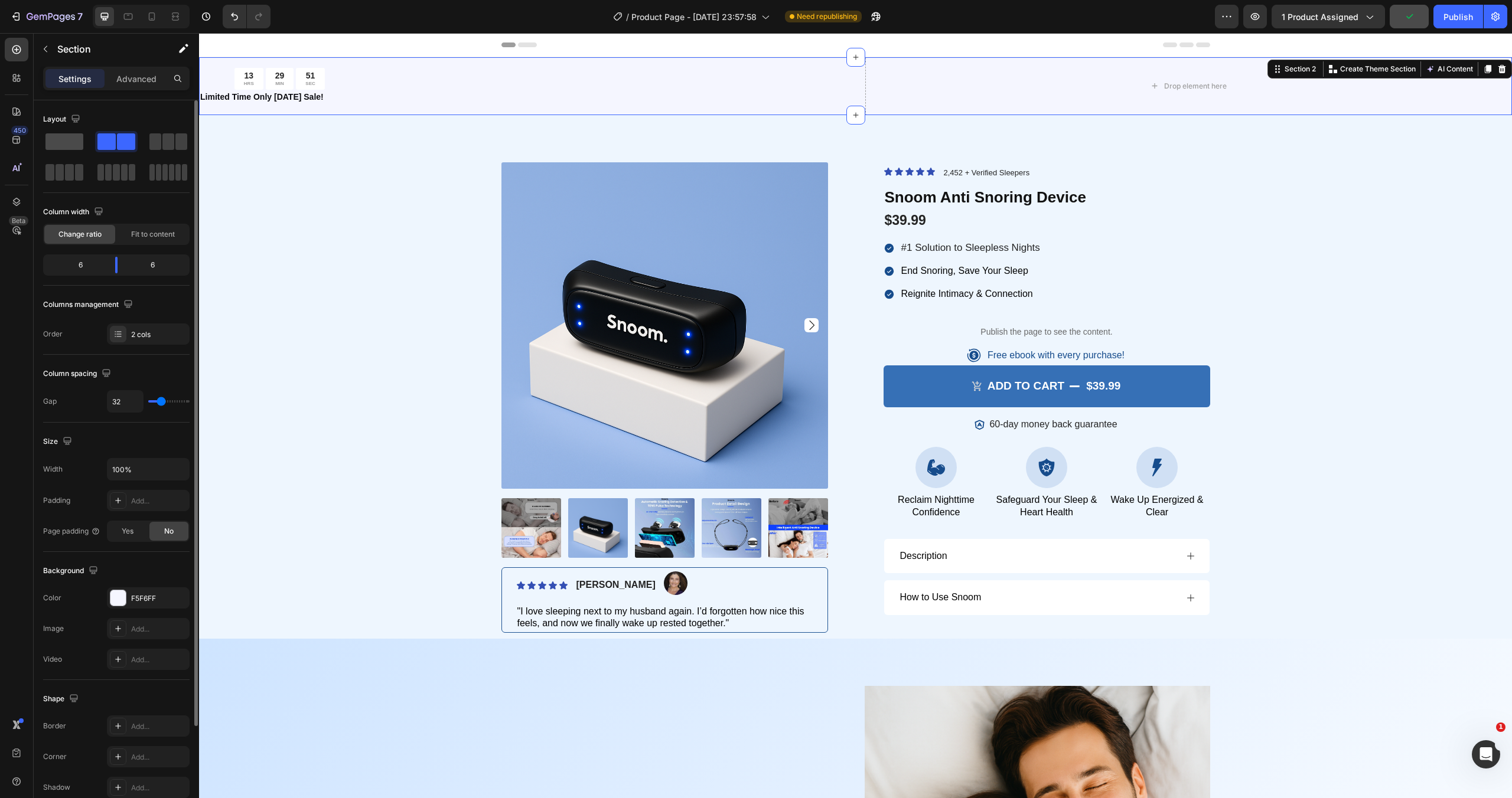
click at [75, 146] on span at bounding box center [64, 141] width 38 height 17
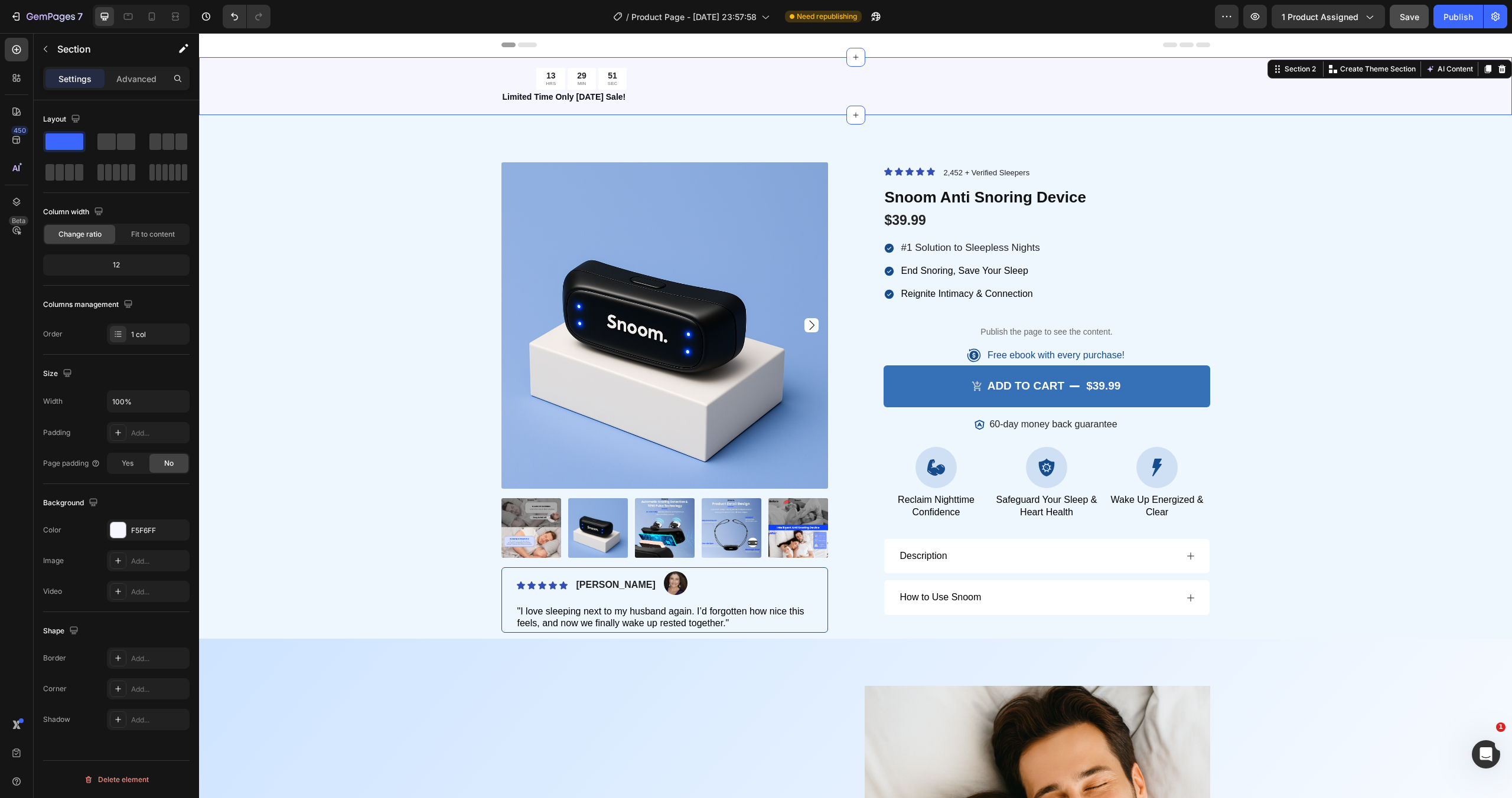
click at [117, 264] on div "12" at bounding box center [116, 265] width 142 height 17
drag, startPoint x: 119, startPoint y: 264, endPoint x: 135, endPoint y: 264, distance: 16.0
click at [135, 264] on div "12" at bounding box center [116, 265] width 142 height 17
click at [135, 235] on span "Fit to content" at bounding box center [153, 234] width 44 height 11
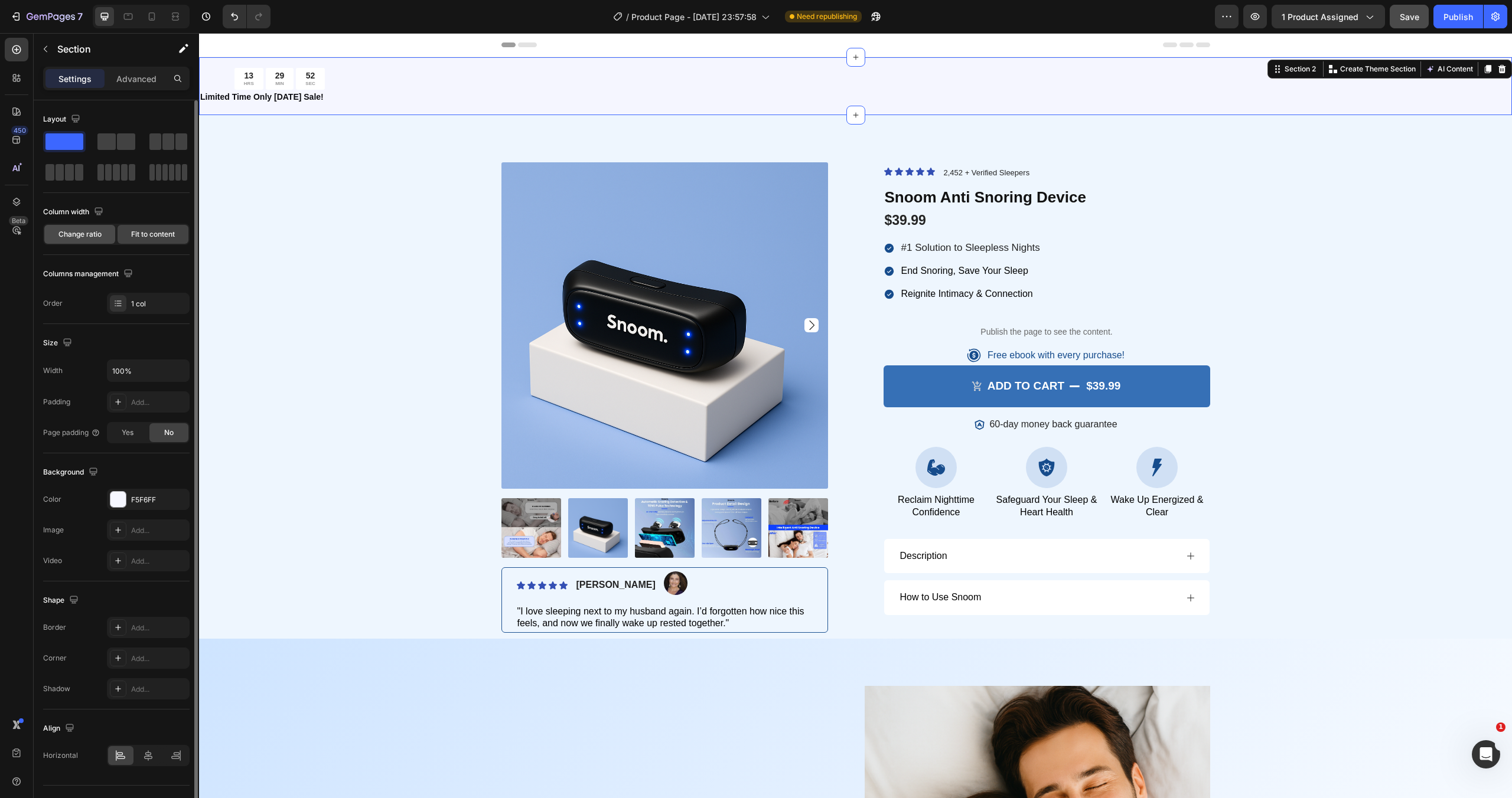
click at [86, 235] on span "Change ratio" at bounding box center [80, 234] width 44 height 11
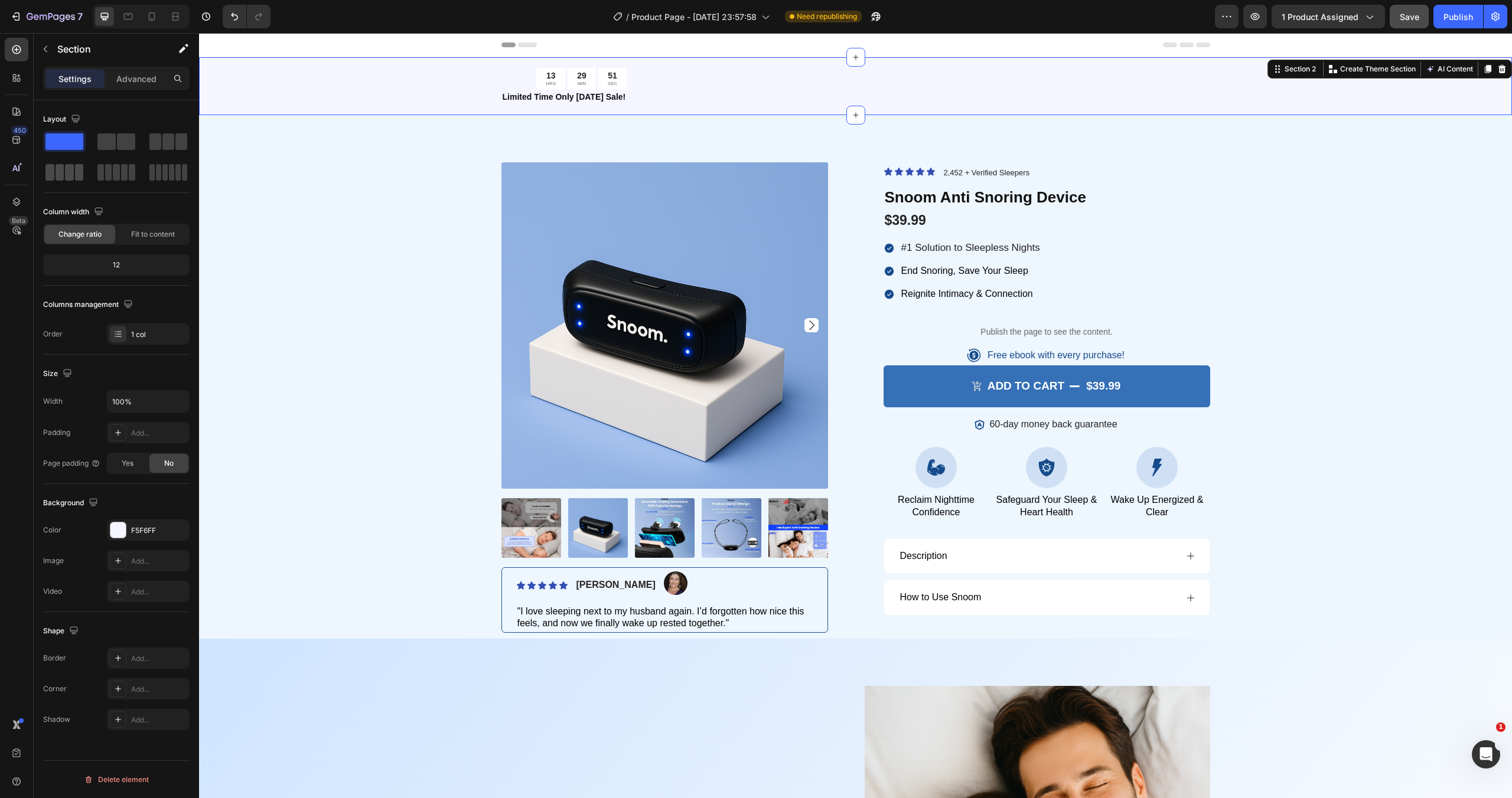
drag, startPoint x: 111, startPoint y: 265, endPoint x: 73, endPoint y: 166, distance: 106.0
click at [76, 191] on div "Layout Column width Change ratio Fit to content 12 Columns management Order 1 c…" at bounding box center [116, 227] width 146 height 235
click at [122, 144] on span at bounding box center [126, 141] width 19 height 17
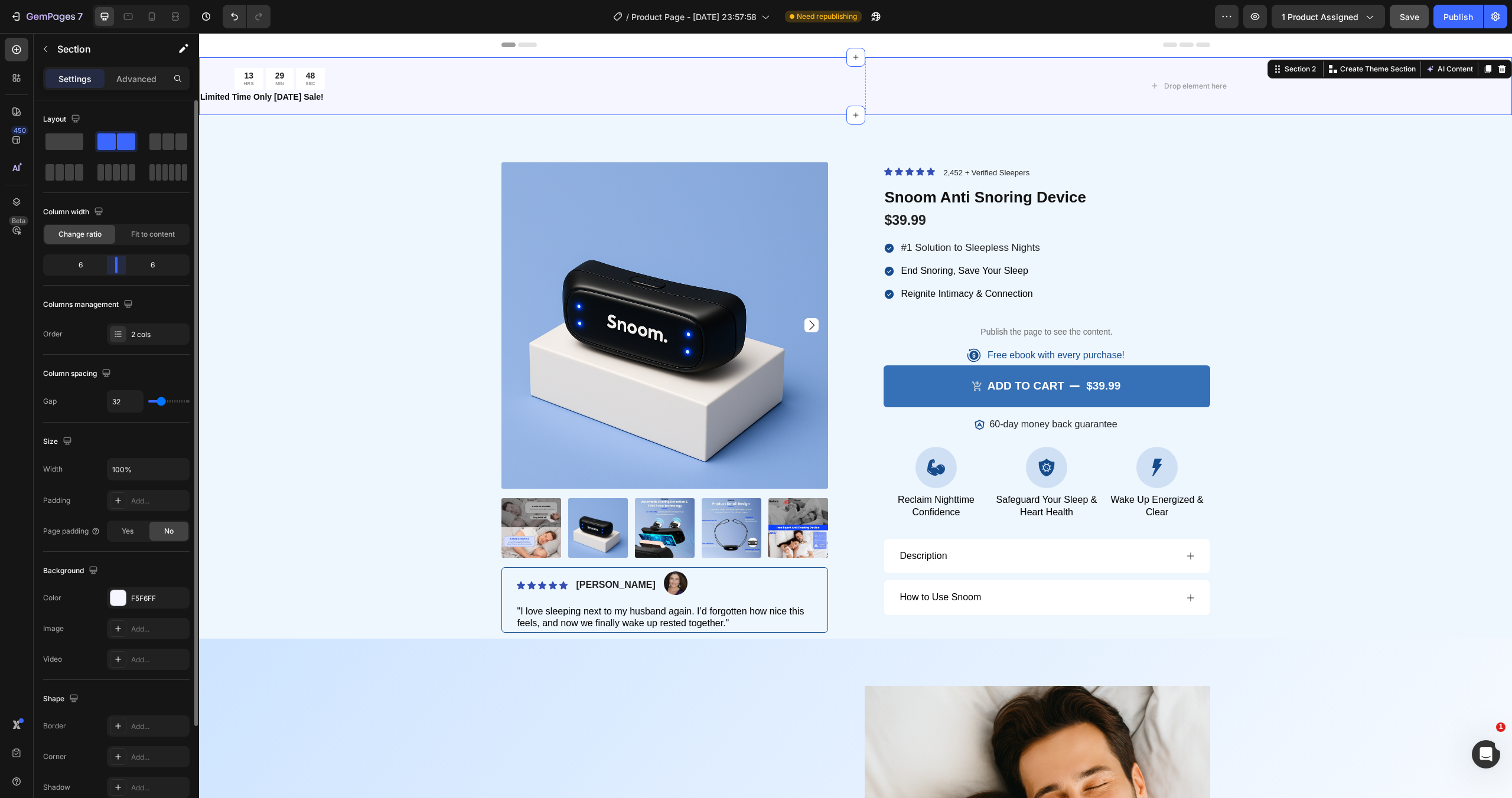
drag, startPoint x: 117, startPoint y: 269, endPoint x: 116, endPoint y: 284, distance: 15.0
click at [116, 284] on div "Column width Change ratio Fit to content 6 6" at bounding box center [116, 244] width 146 height 83
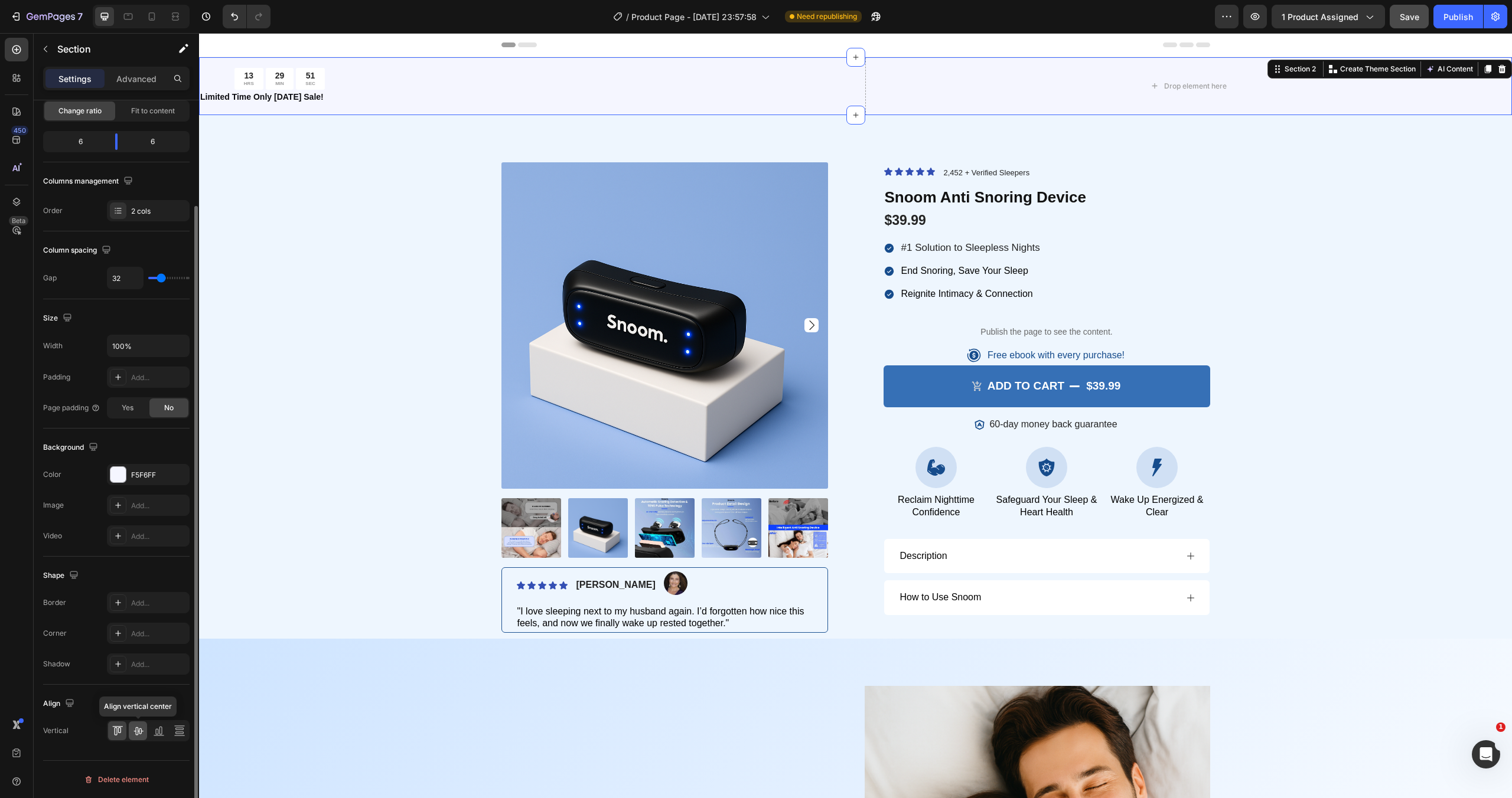
click at [139, 726] on icon at bounding box center [138, 731] width 12 height 12
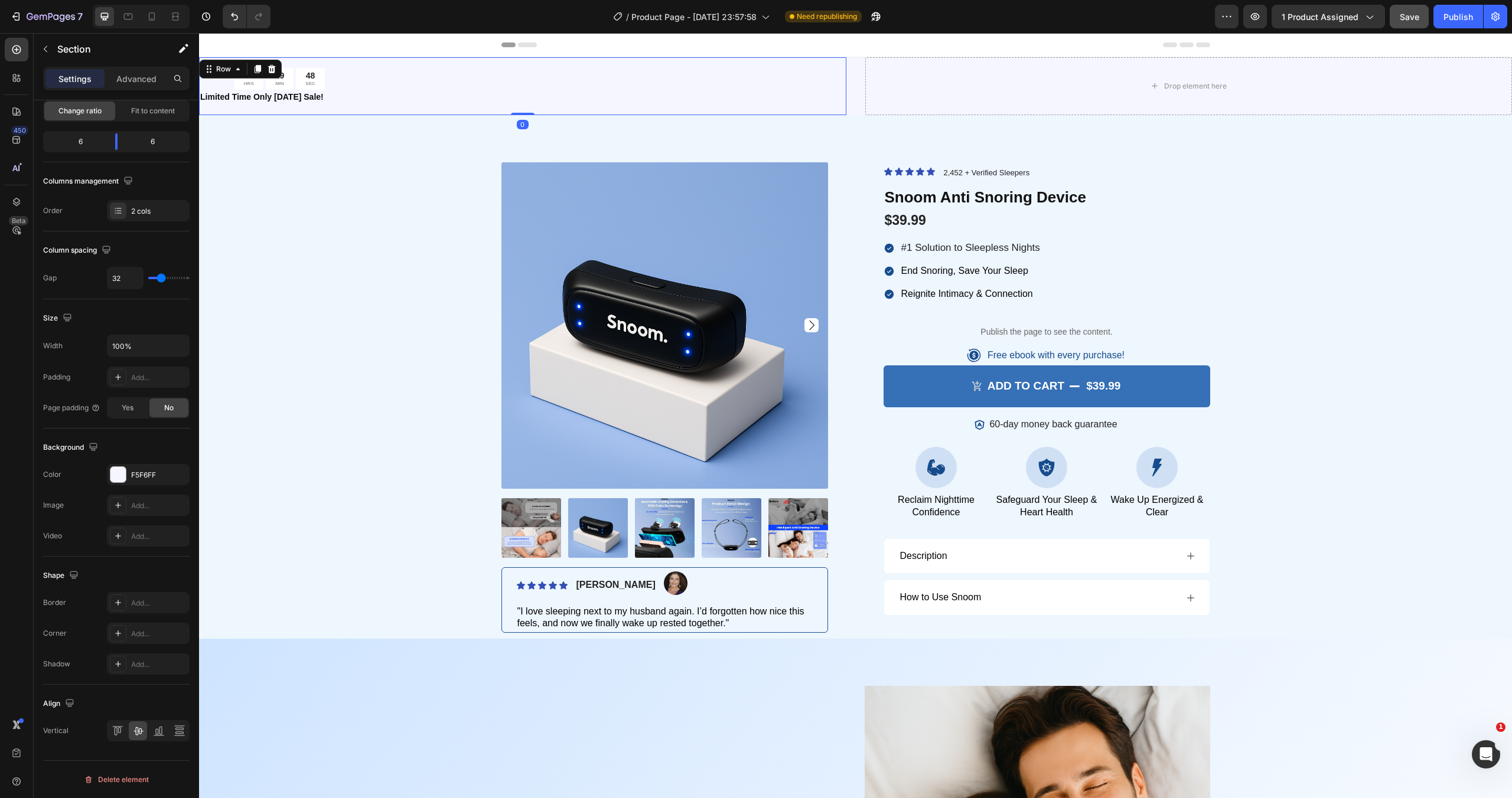
scroll to position [0, 0]
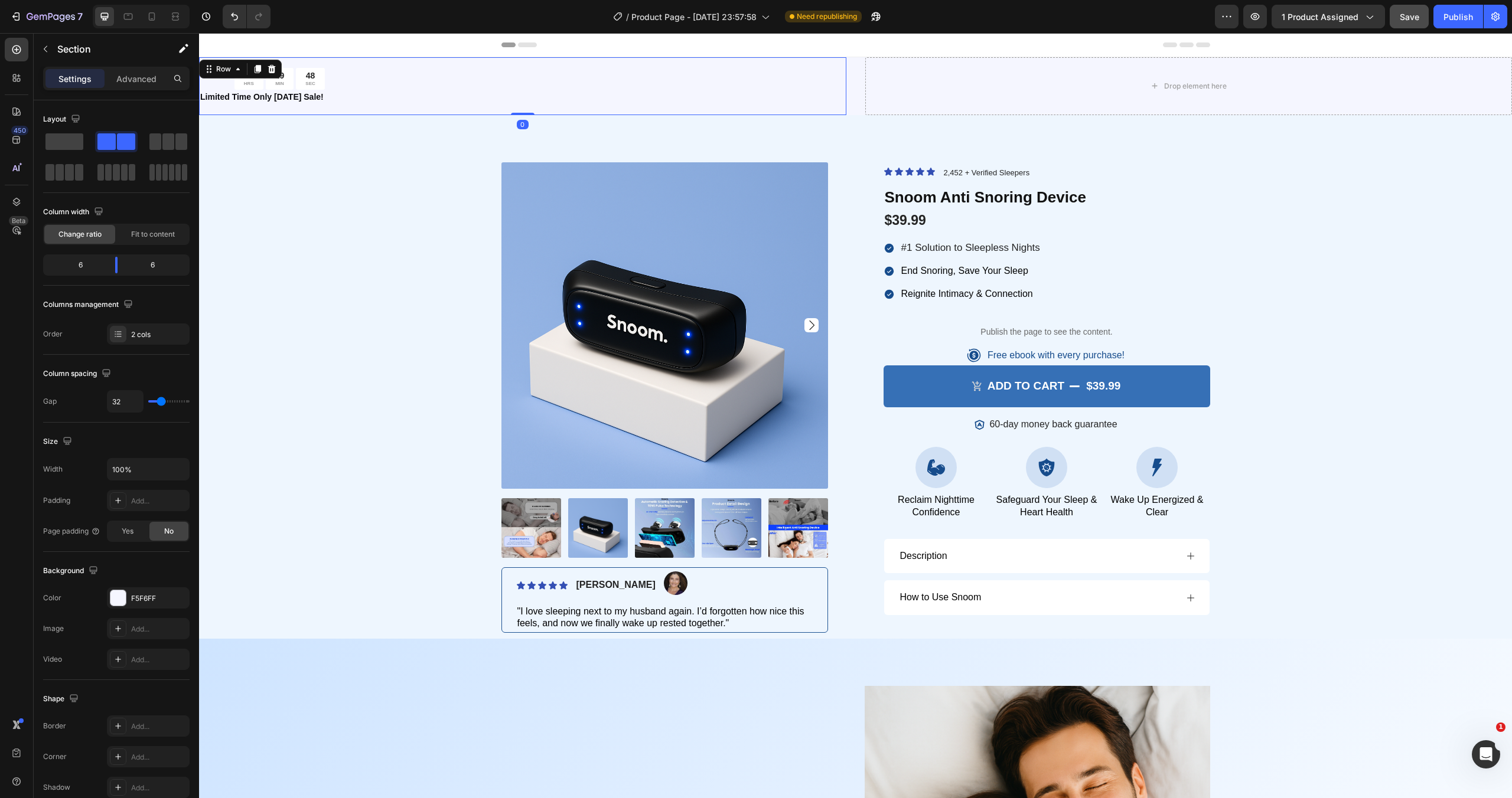
click at [386, 103] on div "13 HRS 29 MIN 48 SEC Countdown Timer Limited Time Only [DATE] Sale! Text Block …" at bounding box center [522, 86] width 647 height 58
click at [940, 82] on div "Drop element here" at bounding box center [1188, 86] width 647 height 58
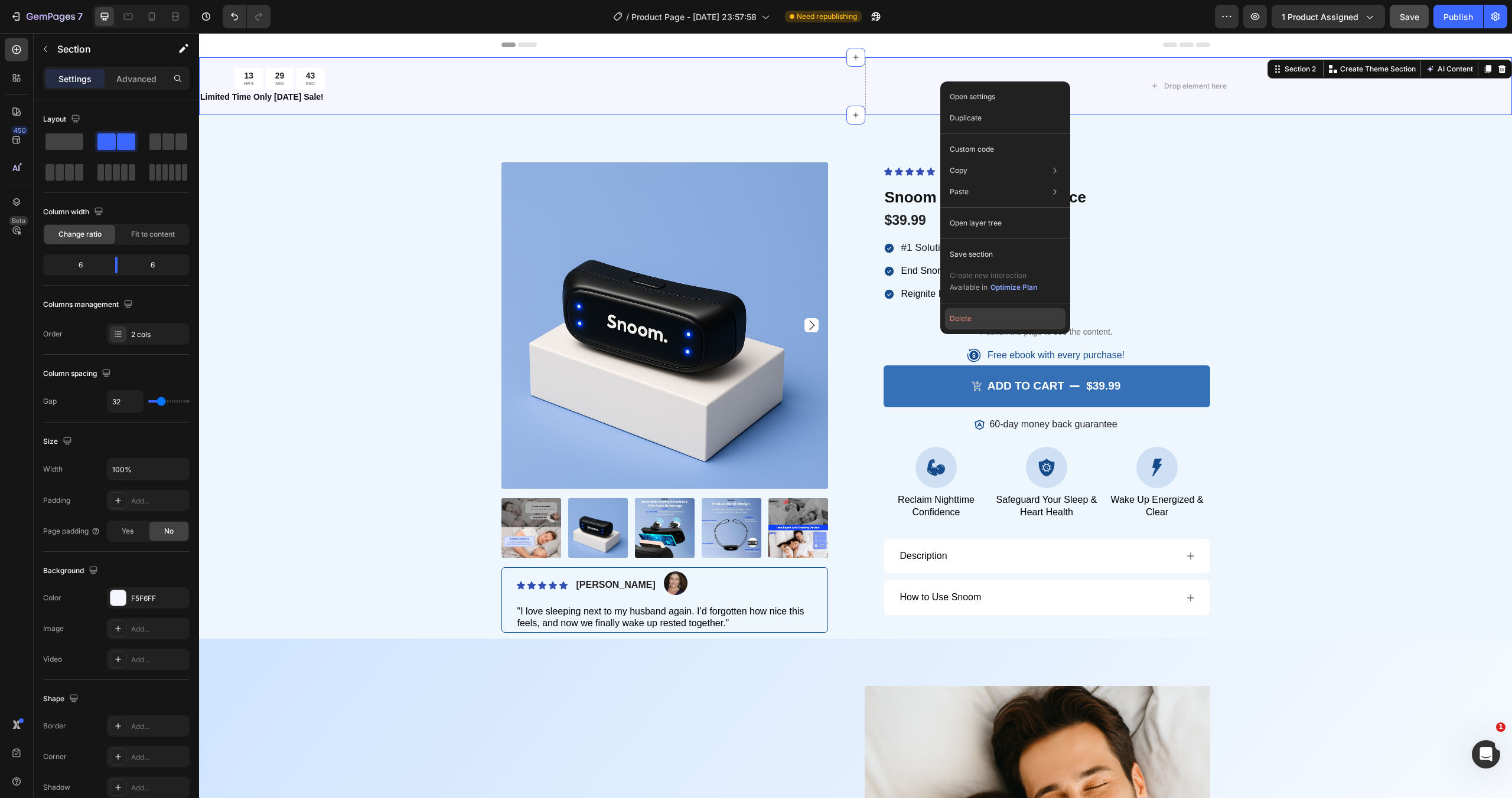
click at [990, 313] on button "Delete" at bounding box center [1005, 319] width 121 height 21
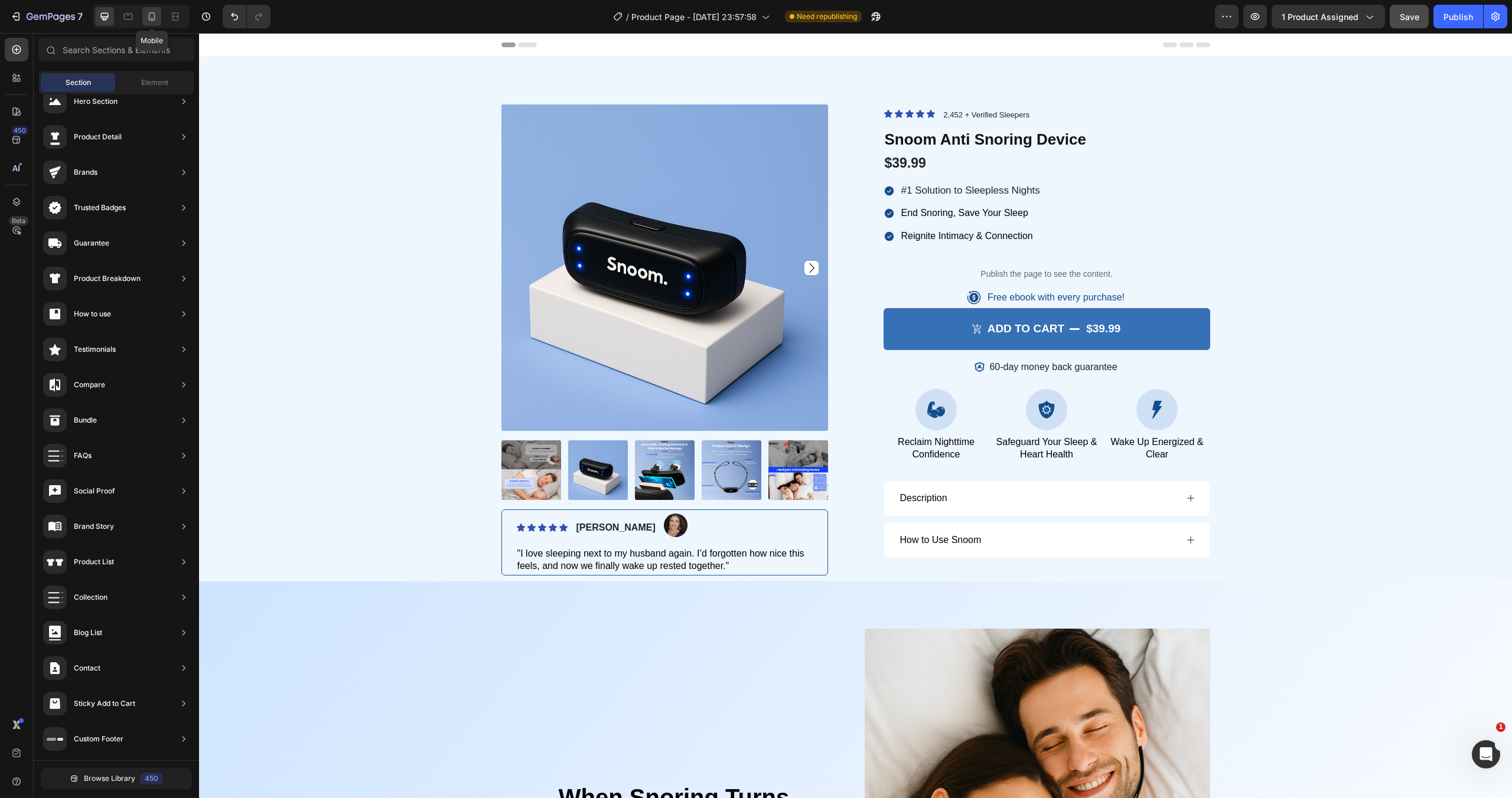
click at [155, 19] on icon at bounding box center [151, 16] width 12 height 12
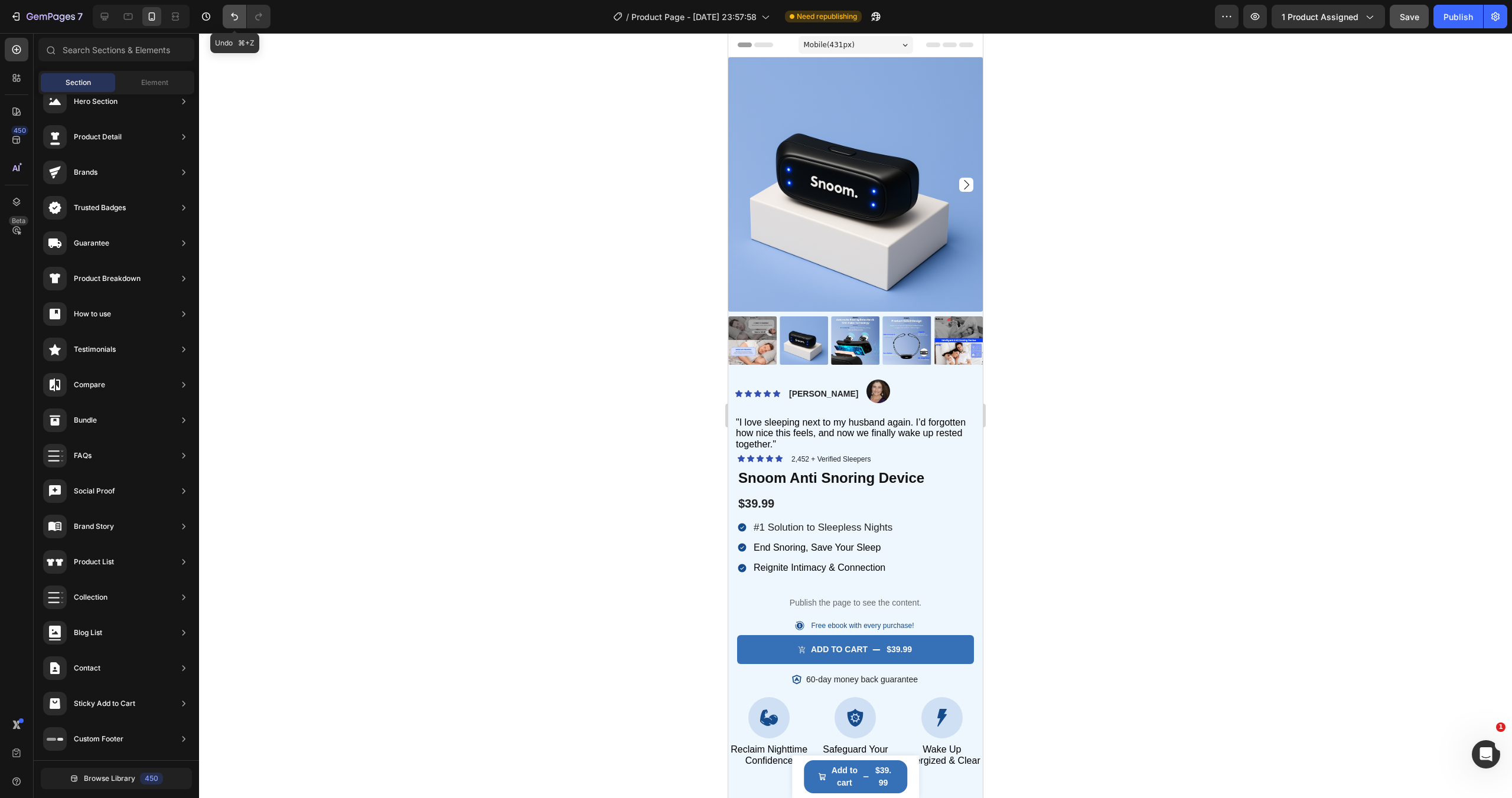
click at [237, 15] on icon "Undo/Redo" at bounding box center [234, 16] width 12 height 12
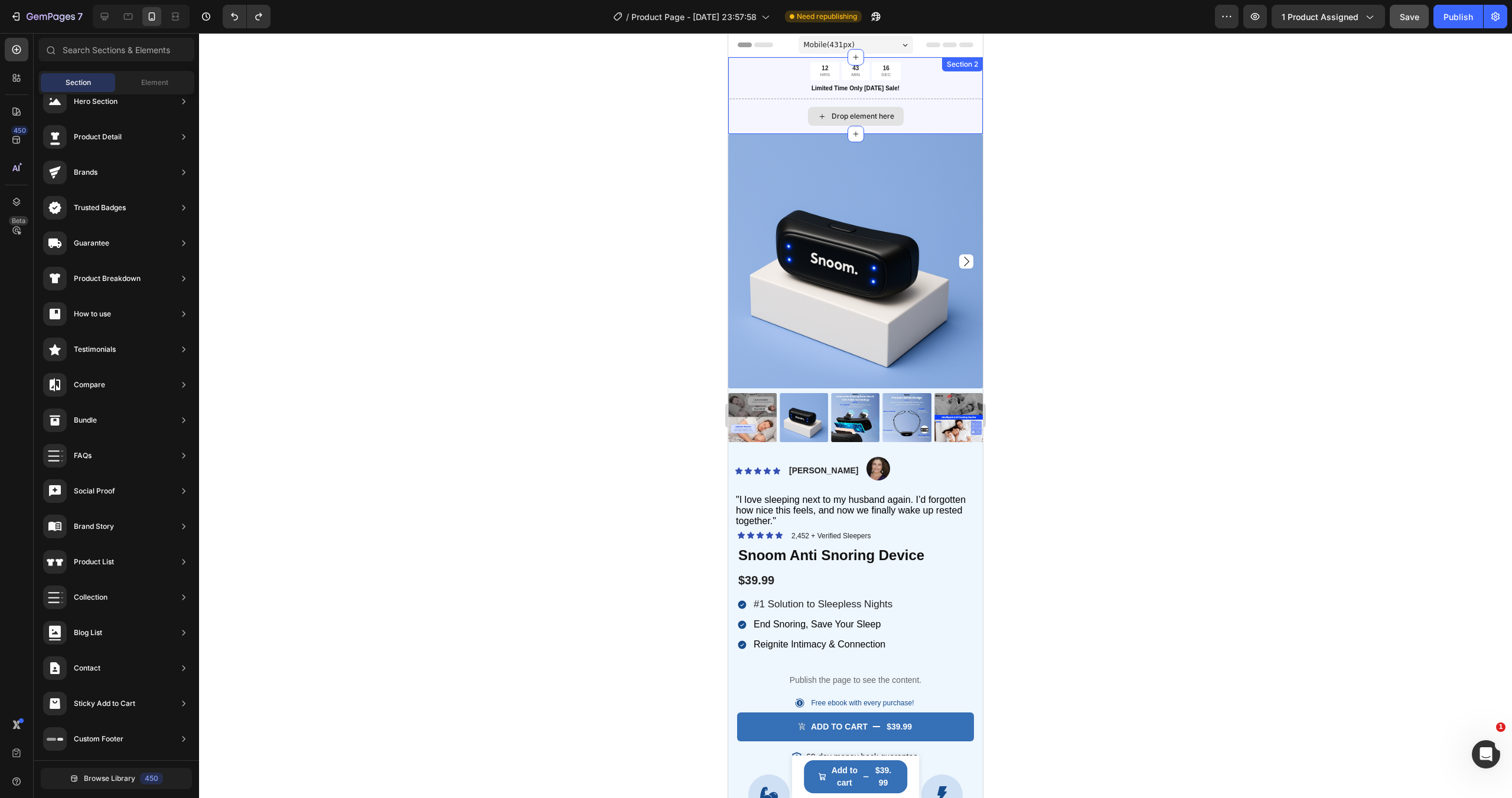
click at [831, 122] on div "Drop element here" at bounding box center [856, 115] width 96 height 19
click at [797, 115] on div "Drop element here" at bounding box center [855, 116] width 255 height 36
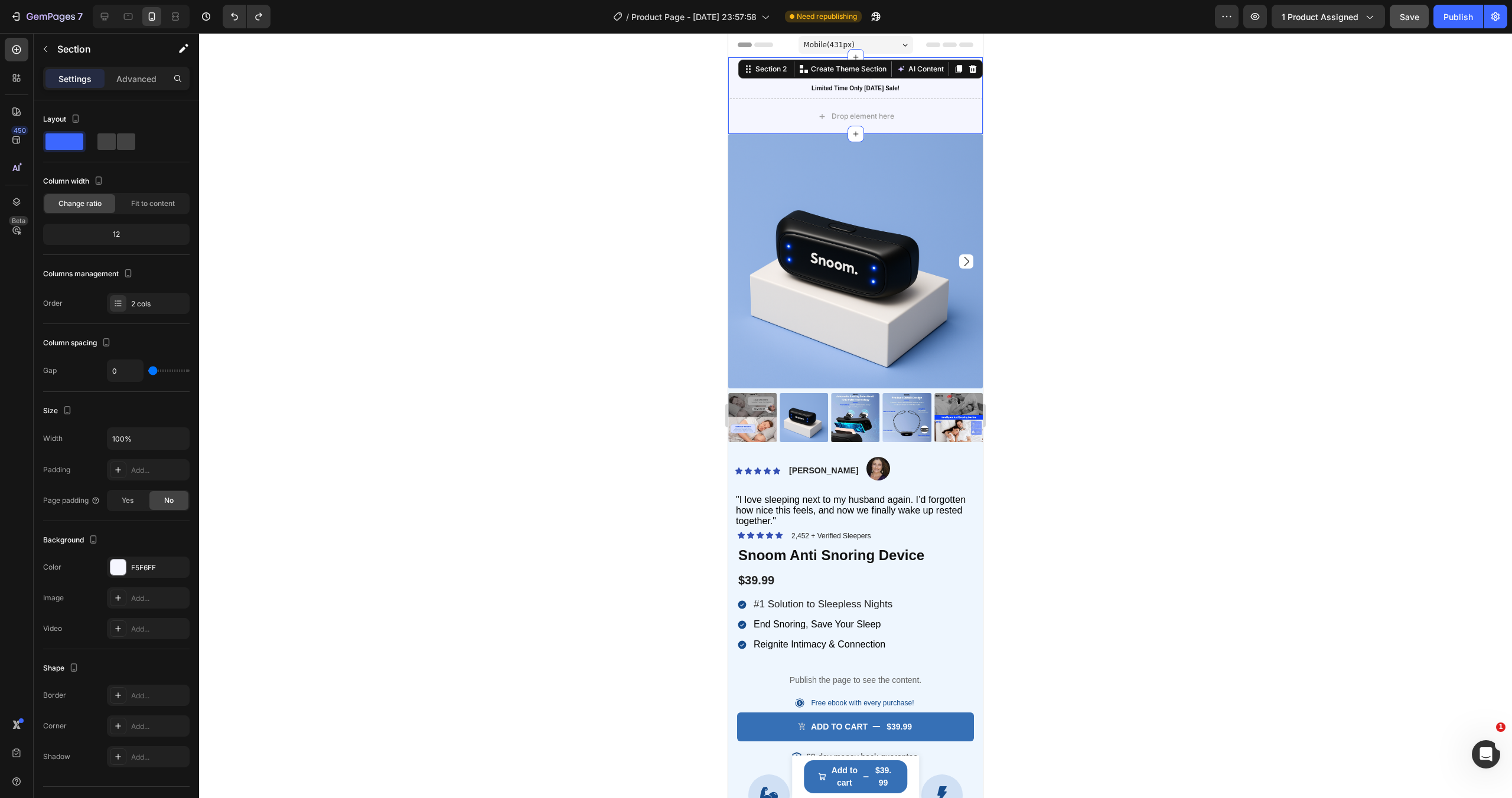
click at [694, 107] on div at bounding box center [855, 415] width 1312 height 765
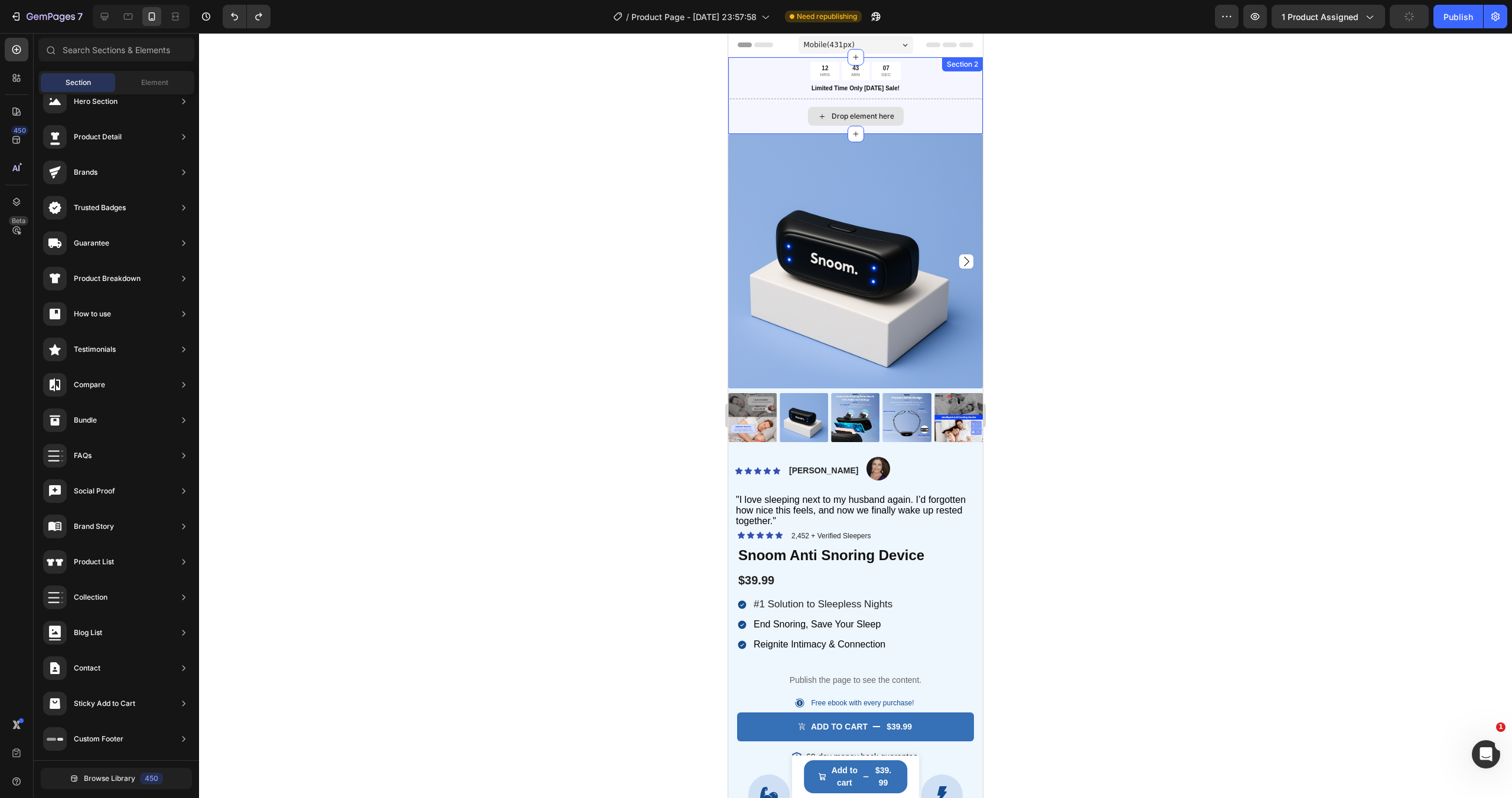
click at [798, 107] on div "Drop element here" at bounding box center [855, 116] width 255 height 36
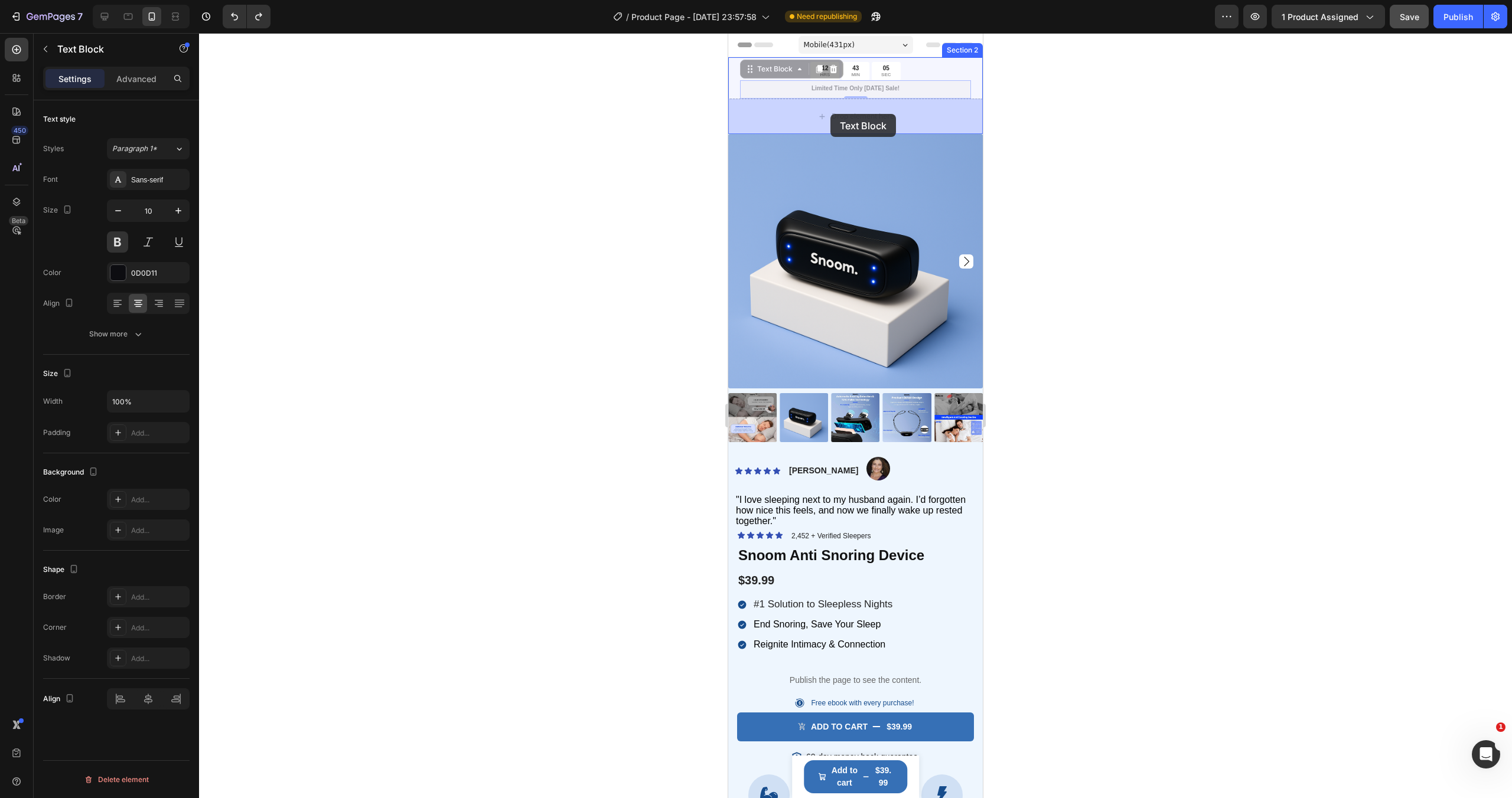
drag, startPoint x: 830, startPoint y: 87, endPoint x: 830, endPoint y: 114, distance: 27.0
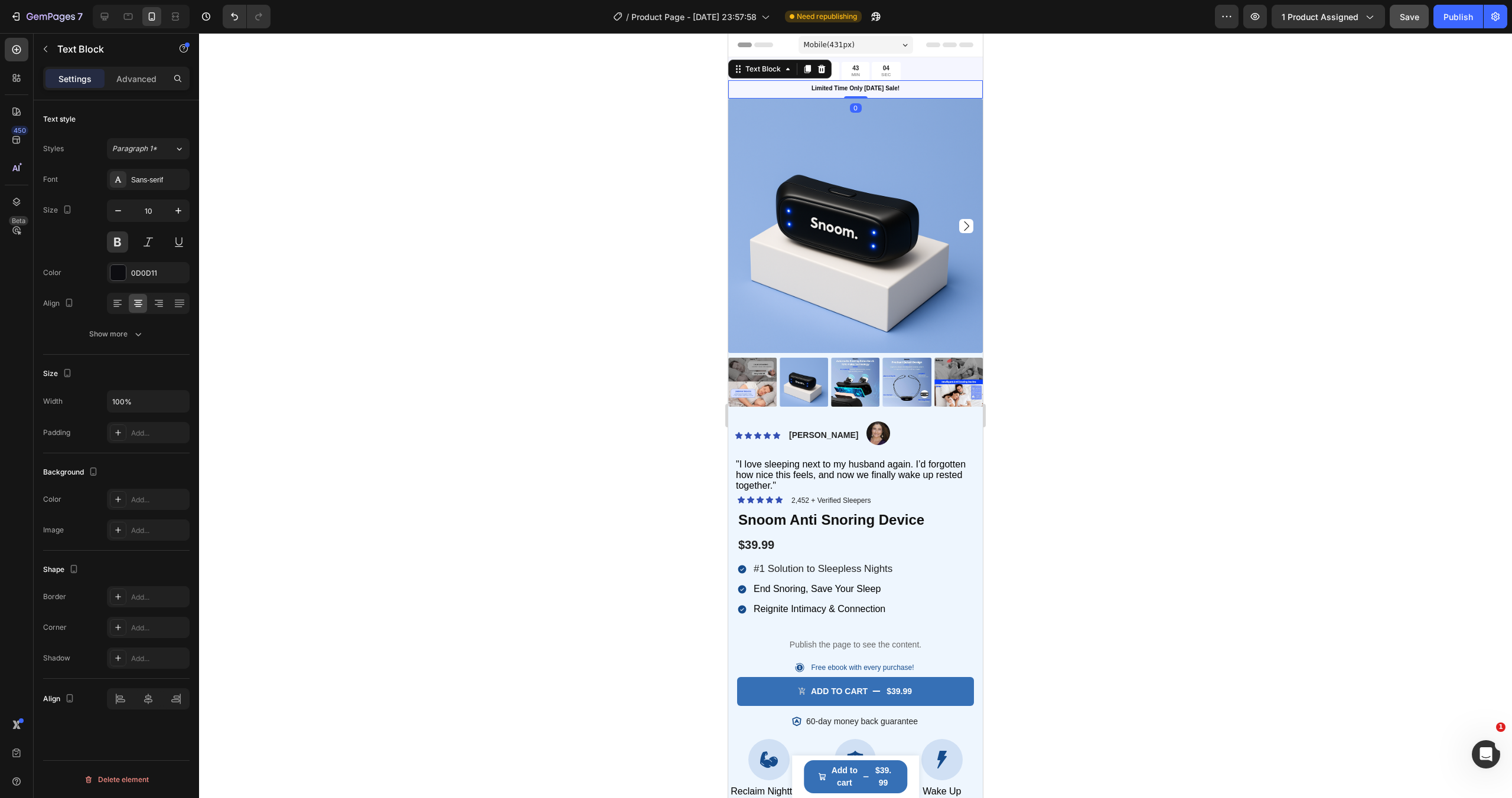
click at [1067, 96] on div at bounding box center [855, 415] width 1312 height 765
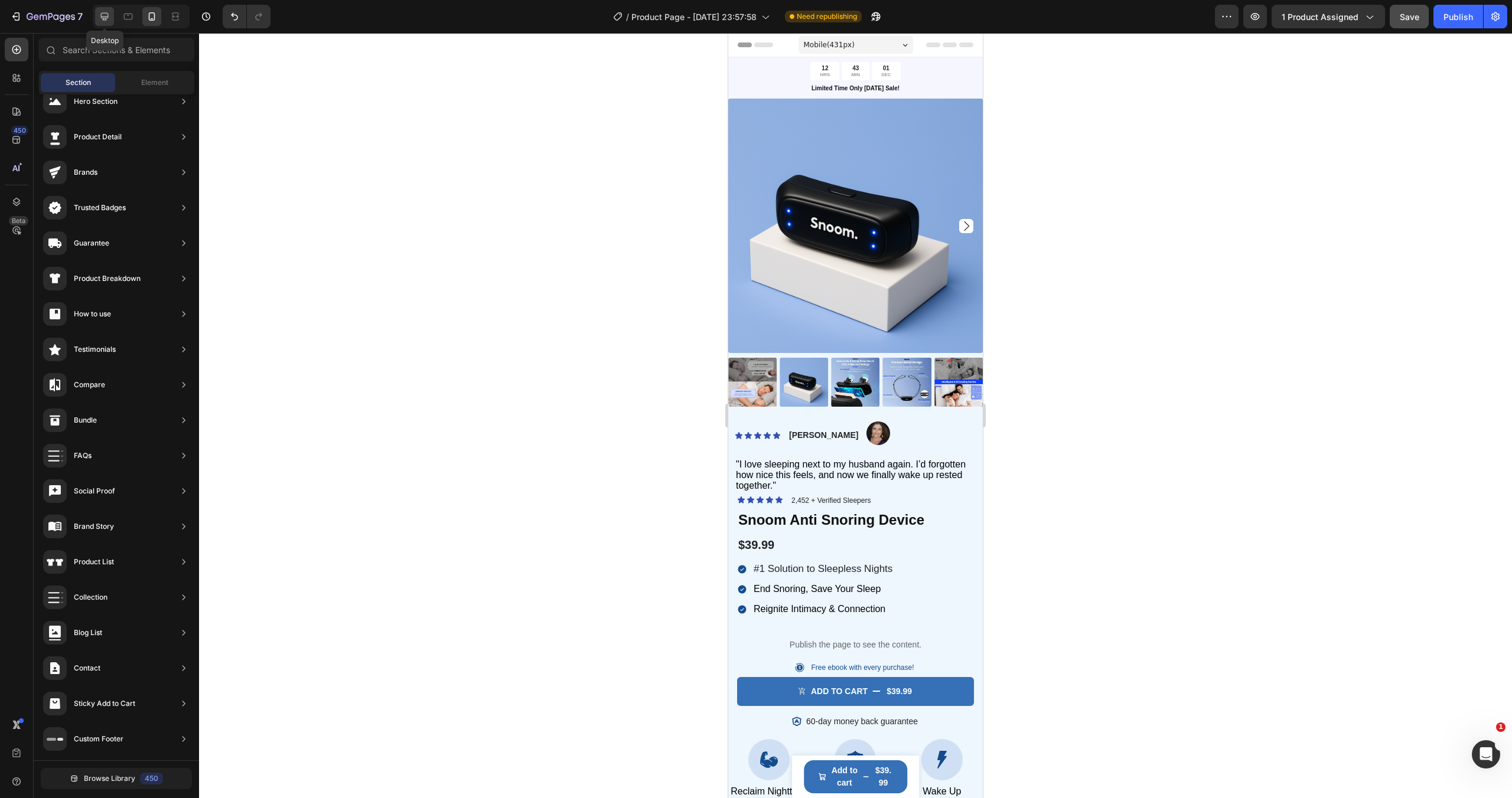
click at [101, 20] on icon at bounding box center [104, 16] width 12 height 12
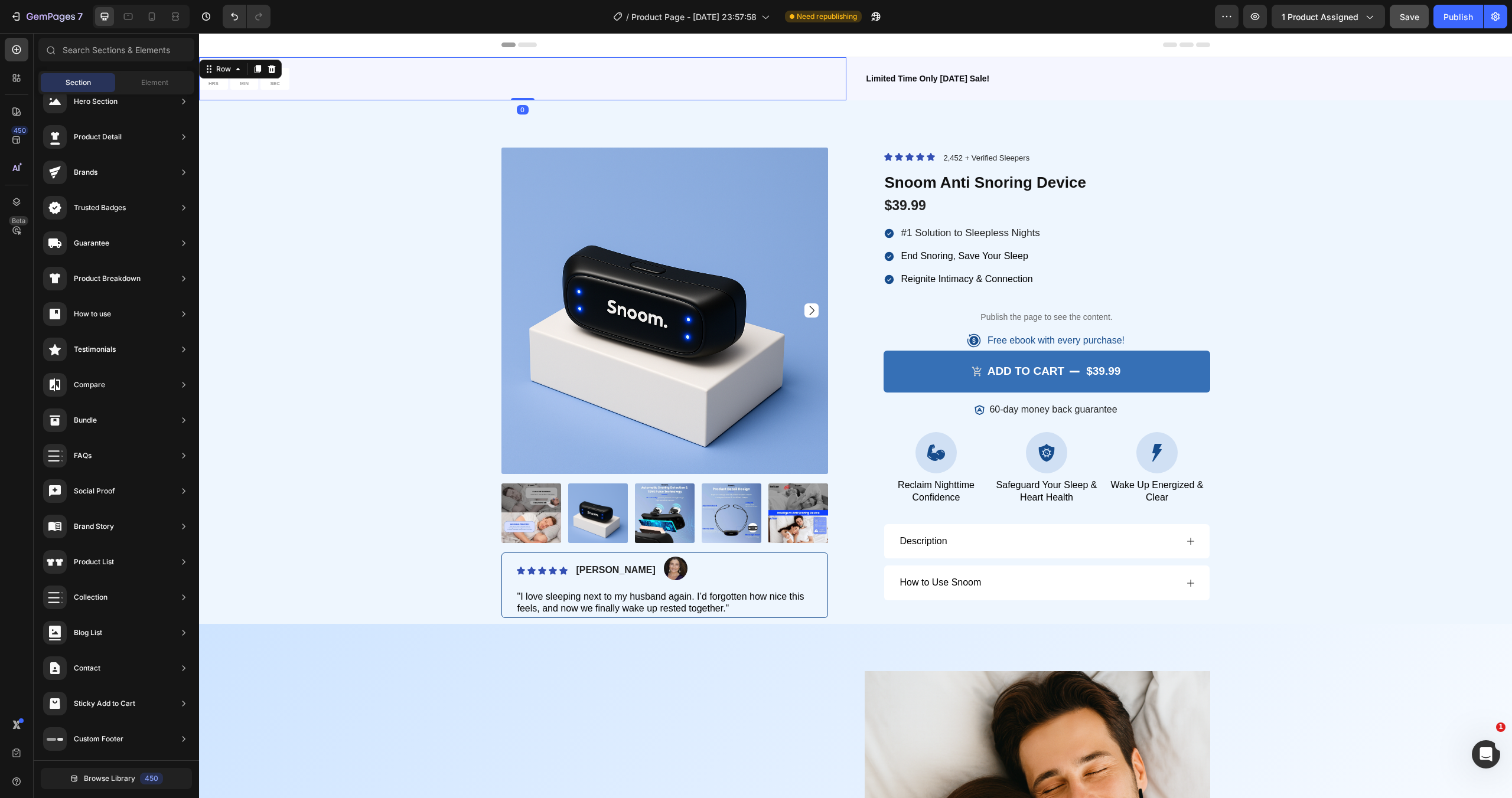
click at [389, 83] on div "12 HRS 42 MIN 59 SEC Countdown Timer Row 0" at bounding box center [522, 79] width 647 height 43
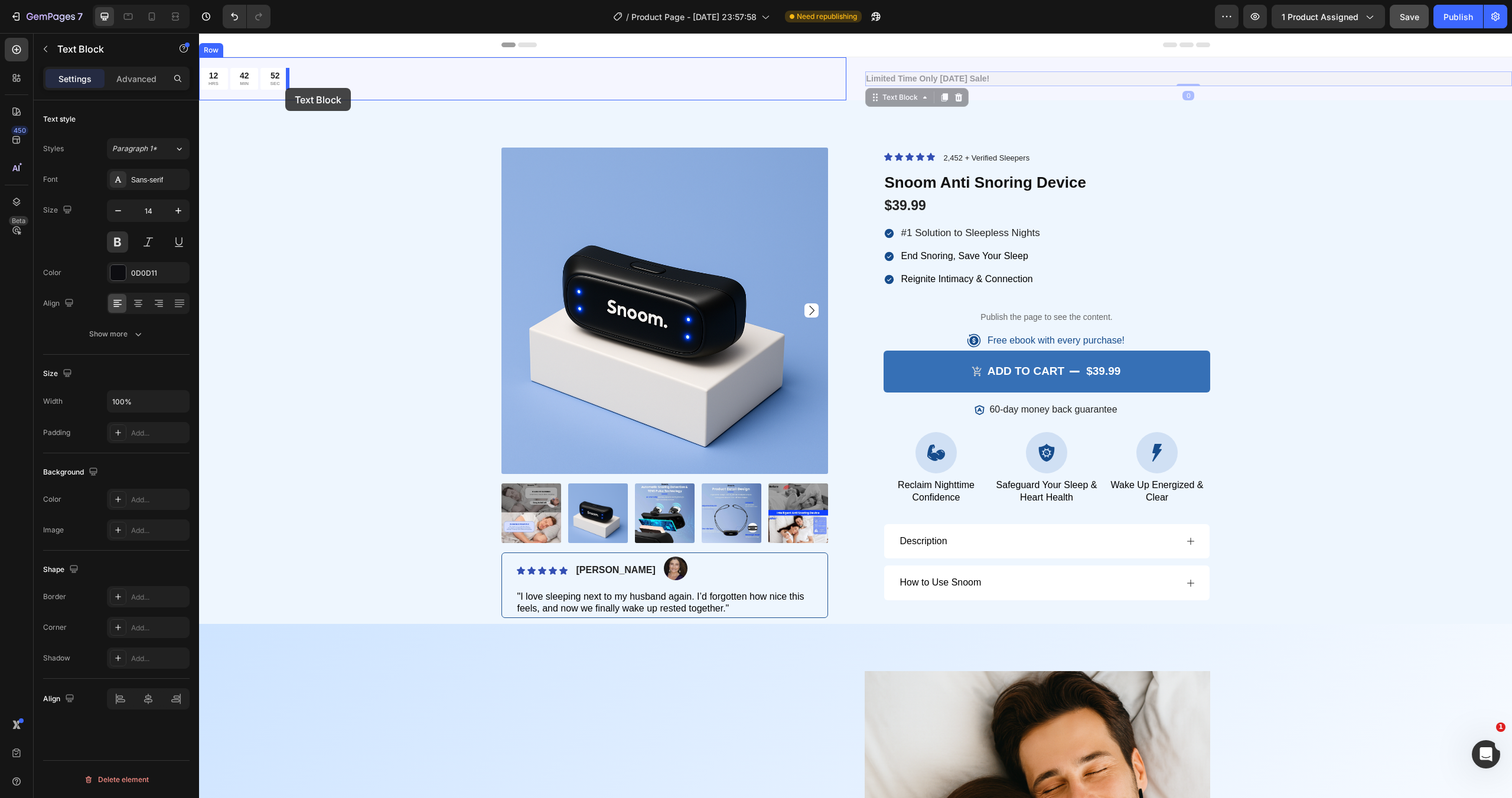
drag, startPoint x: 895, startPoint y: 75, endPoint x: 285, endPoint y: 88, distance: 610.1
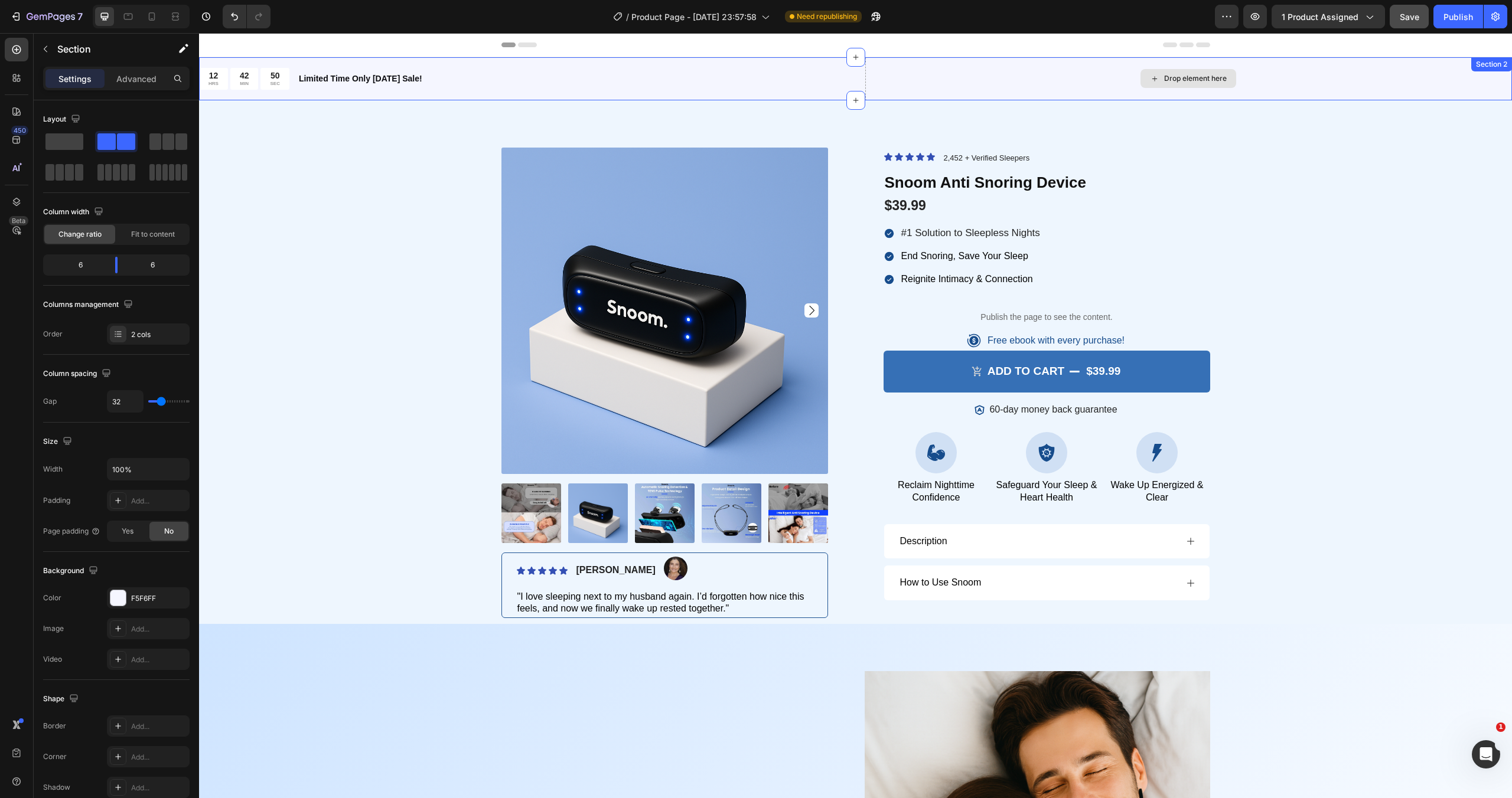
click at [896, 71] on div "Drop element here" at bounding box center [1188, 79] width 647 height 43
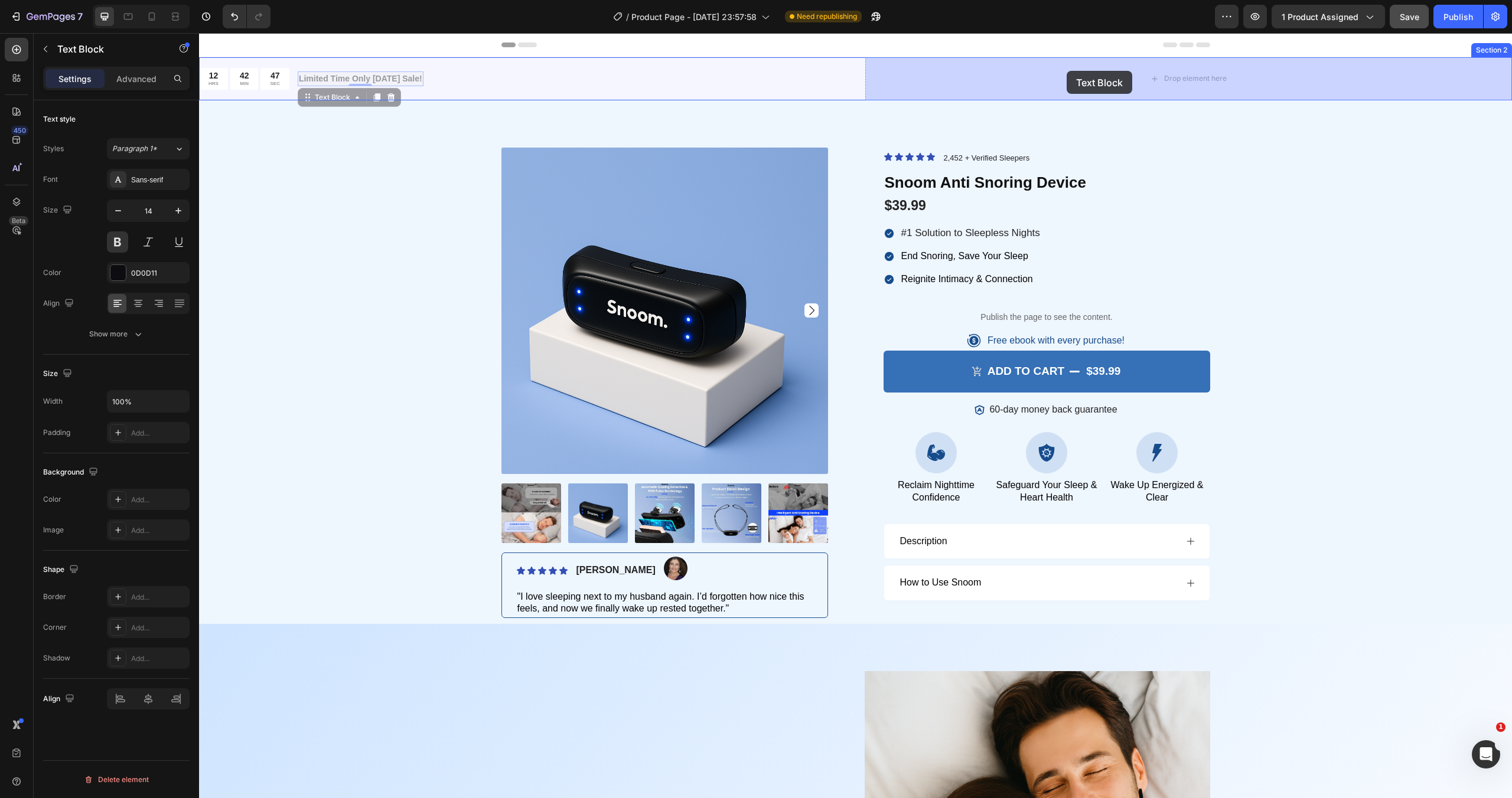
drag, startPoint x: 363, startPoint y: 79, endPoint x: 1068, endPoint y: 71, distance: 705.0
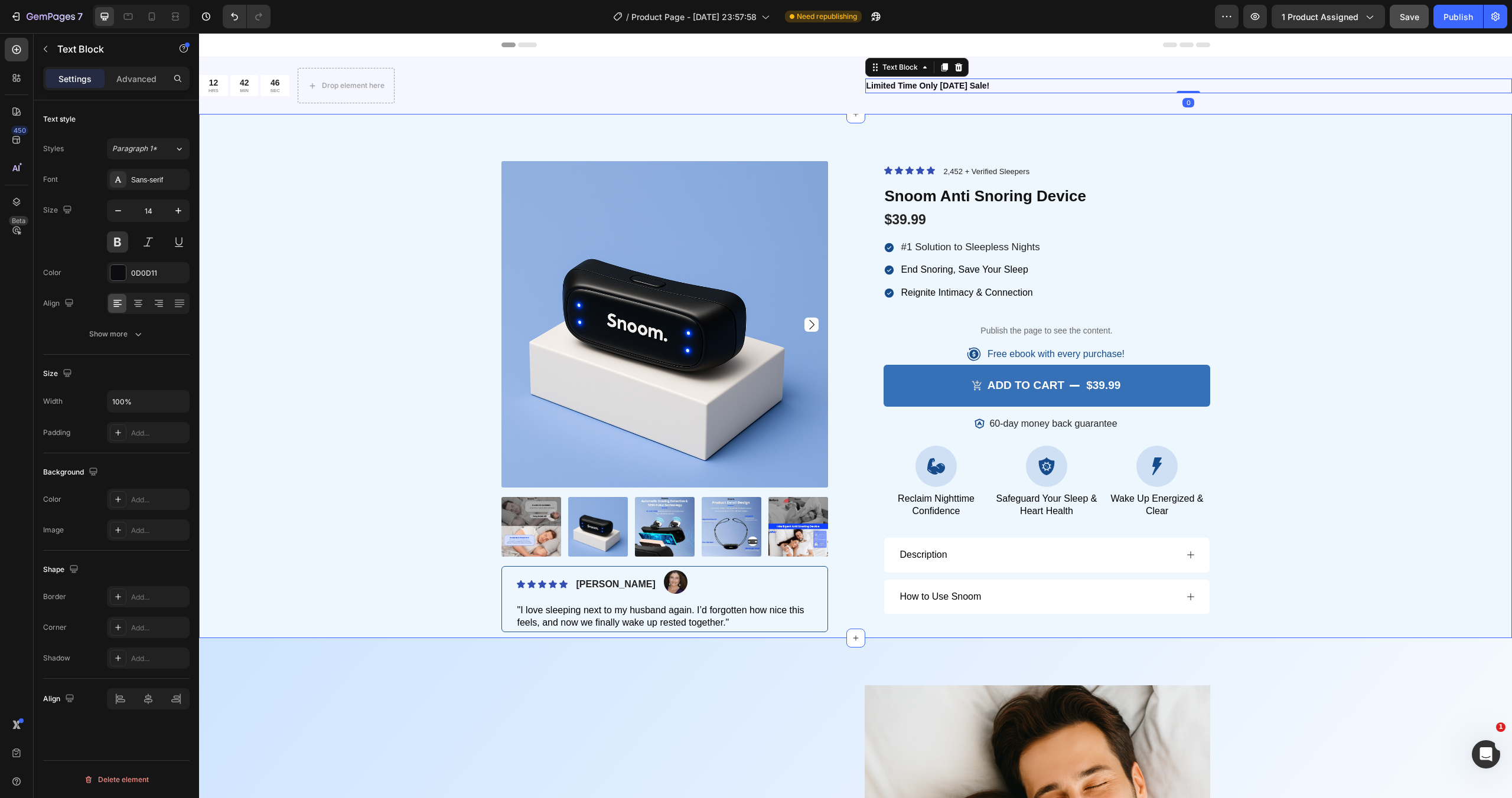
click at [878, 141] on div "Product Images Icon Icon Icon Icon Icon Icon List [PERSON_NAME] Text Block Imag…" at bounding box center [855, 375] width 1312 height 525
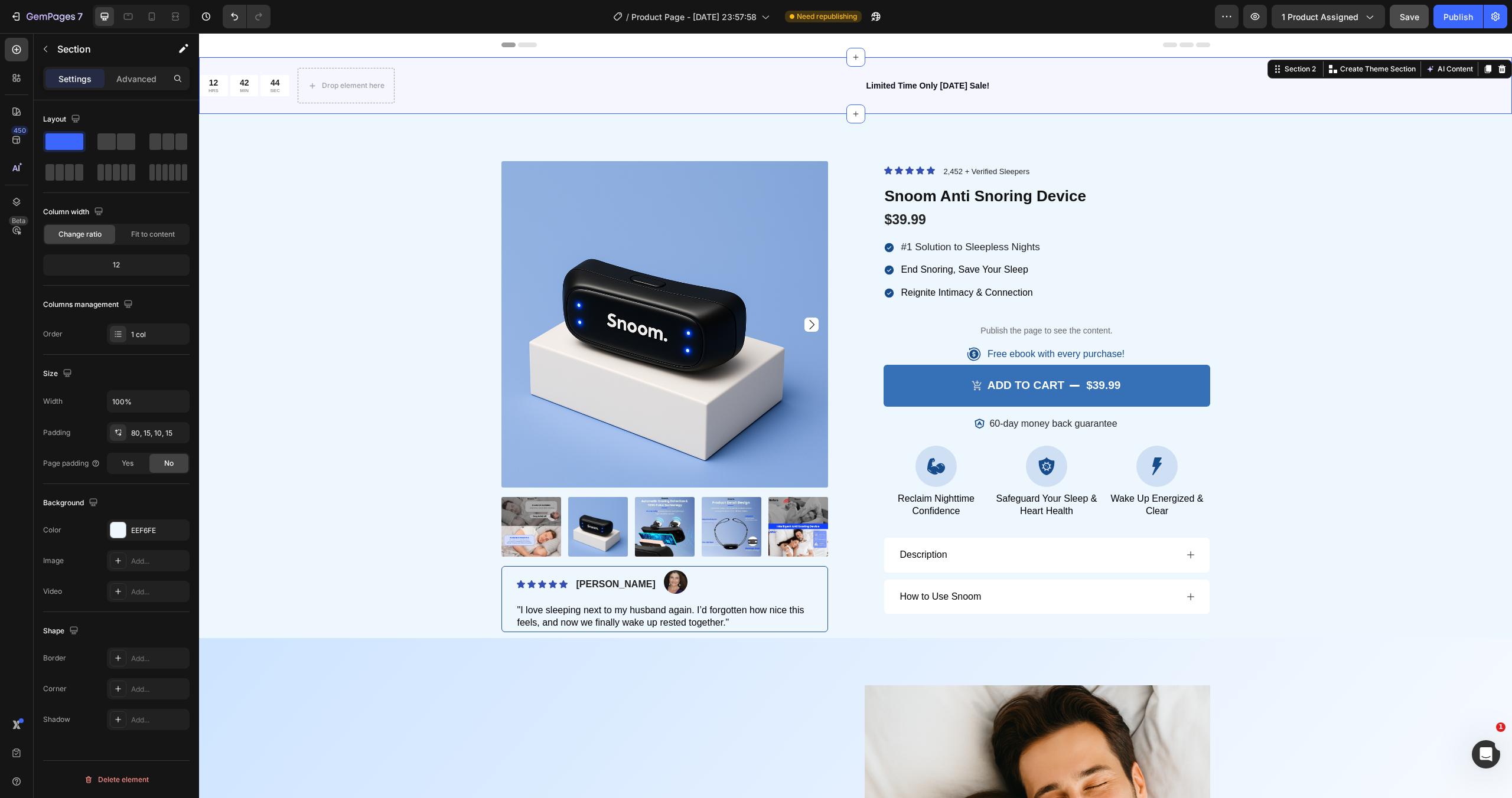
click at [857, 101] on div "12 HRS 42 MIN 44 SEC Countdown Timer Drop element here Row Limited Time Only [D…" at bounding box center [855, 86] width 1312 height 57
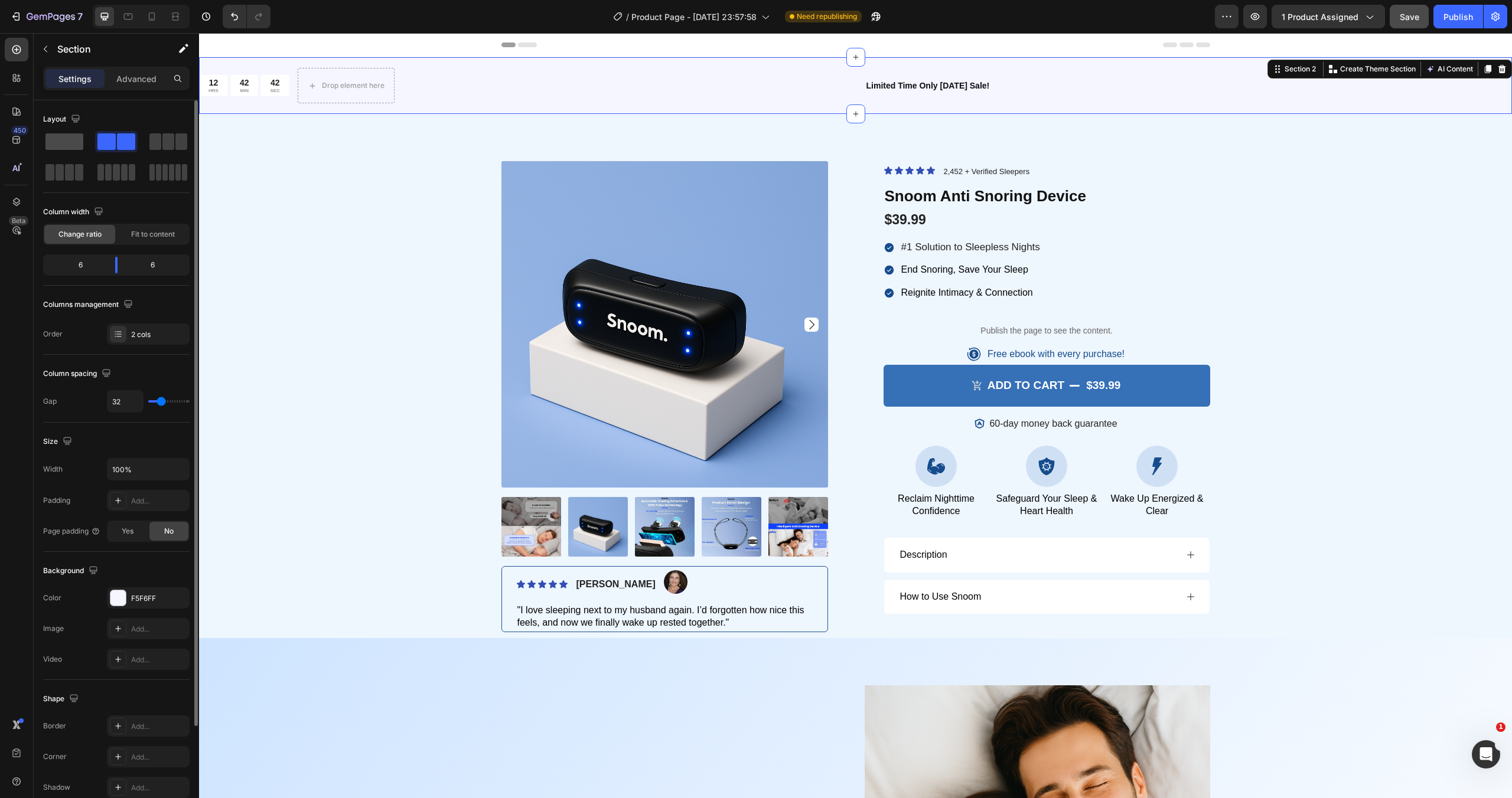
click at [73, 144] on span at bounding box center [64, 141] width 38 height 17
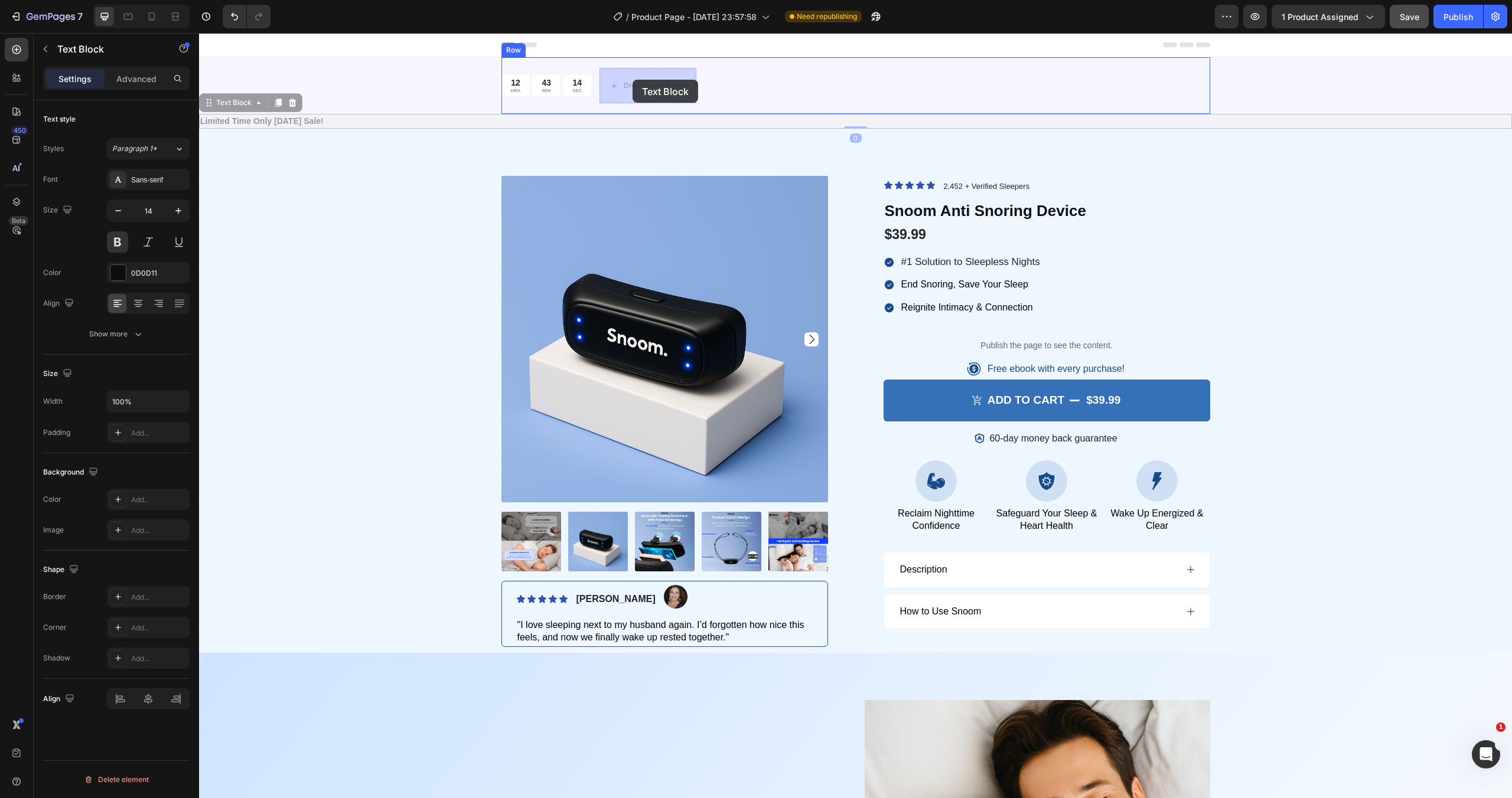
drag, startPoint x: 288, startPoint y: 115, endPoint x: 629, endPoint y: 81, distance: 342.7
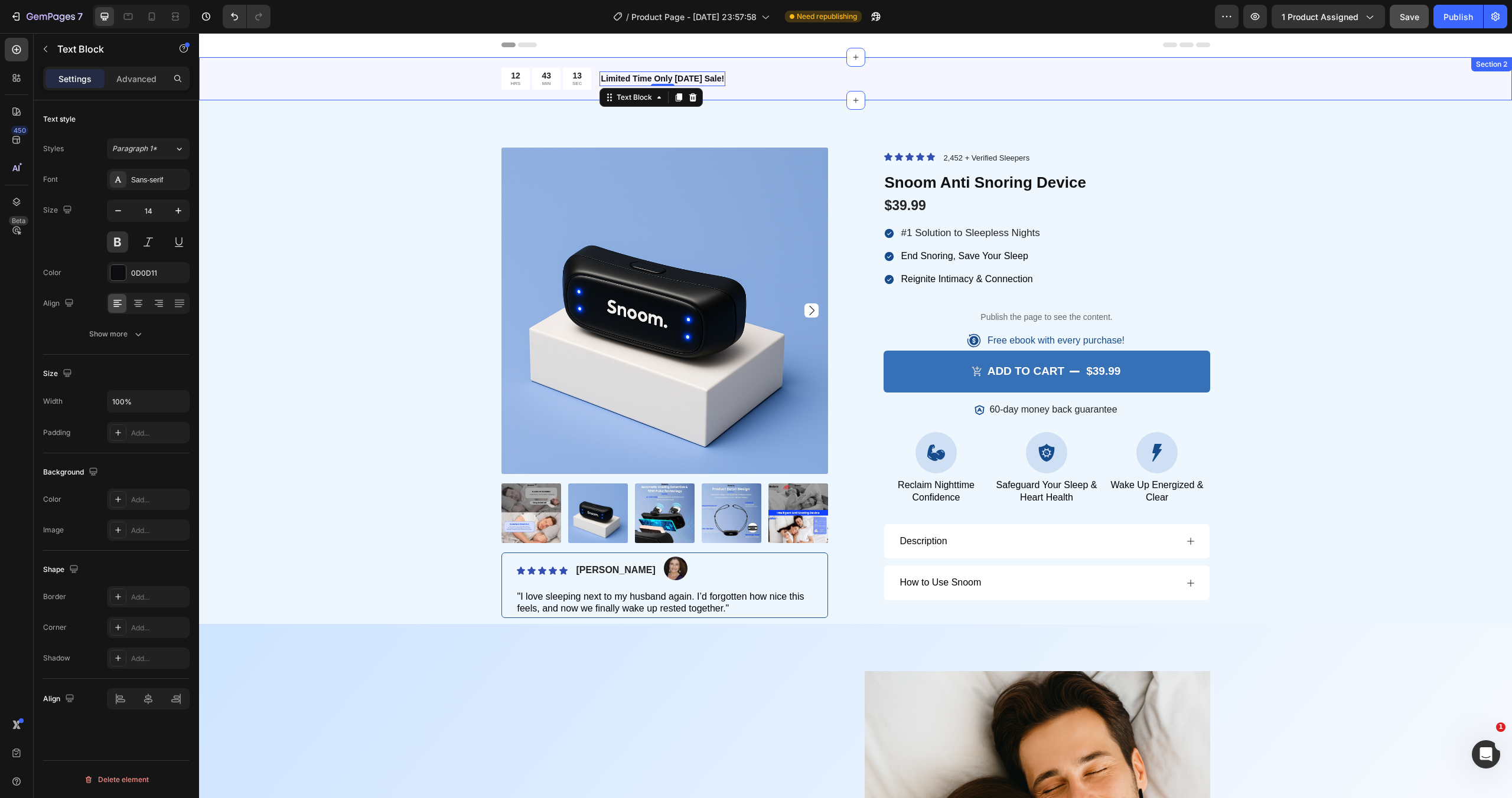
click at [441, 89] on div "12 HRS 43 MIN 13 SEC Countdown Timer Limited Time Only [DATE] Sale! Text Block …" at bounding box center [855, 79] width 1312 height 43
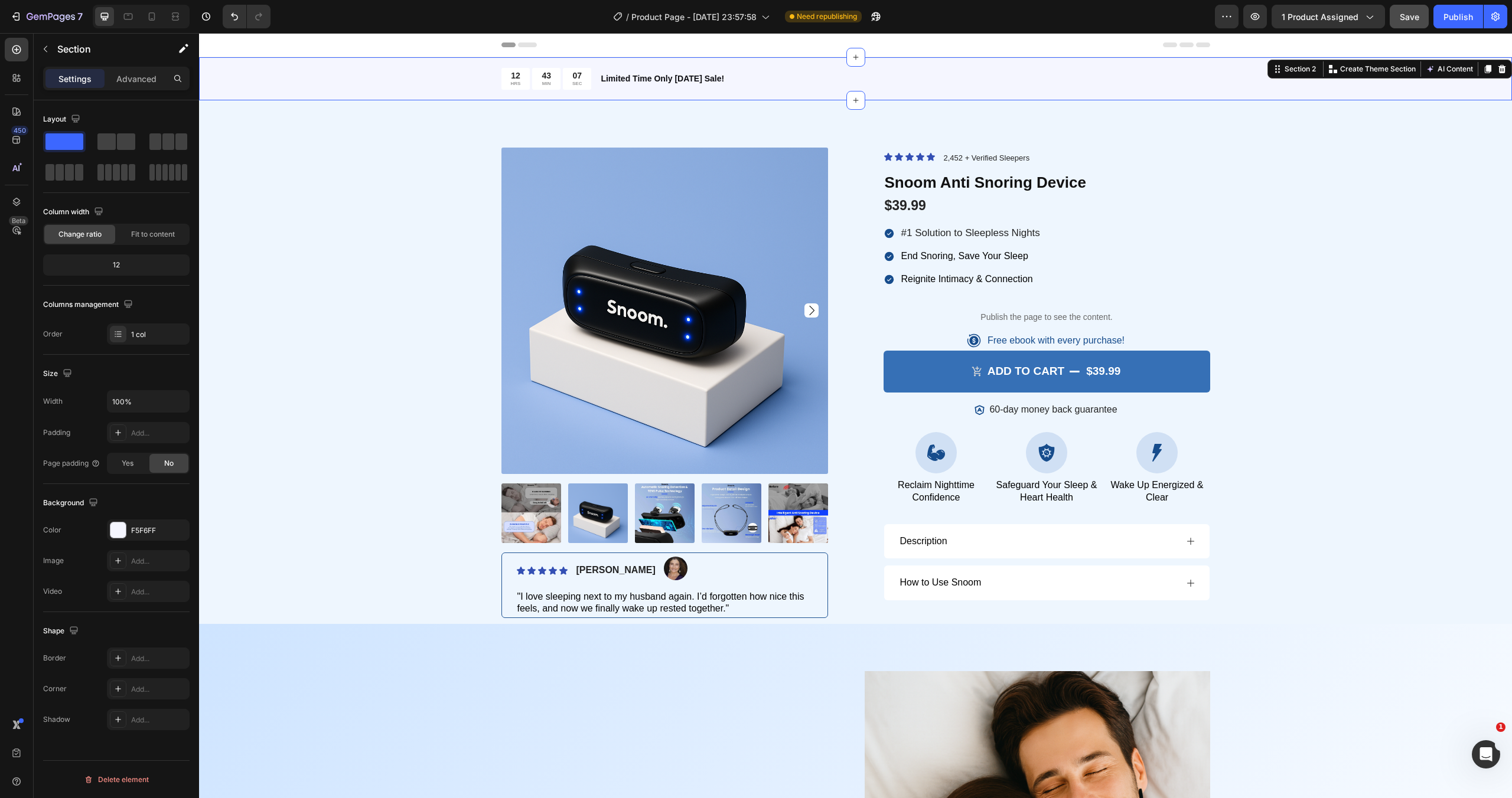
click at [421, 83] on div "12 HRS 43 MIN 07 SEC Countdown Timer Limited Time Only [DATE] Sale! Text Block …" at bounding box center [855, 79] width 1312 height 43
click at [122, 75] on p "Advanced" at bounding box center [136, 79] width 40 height 12
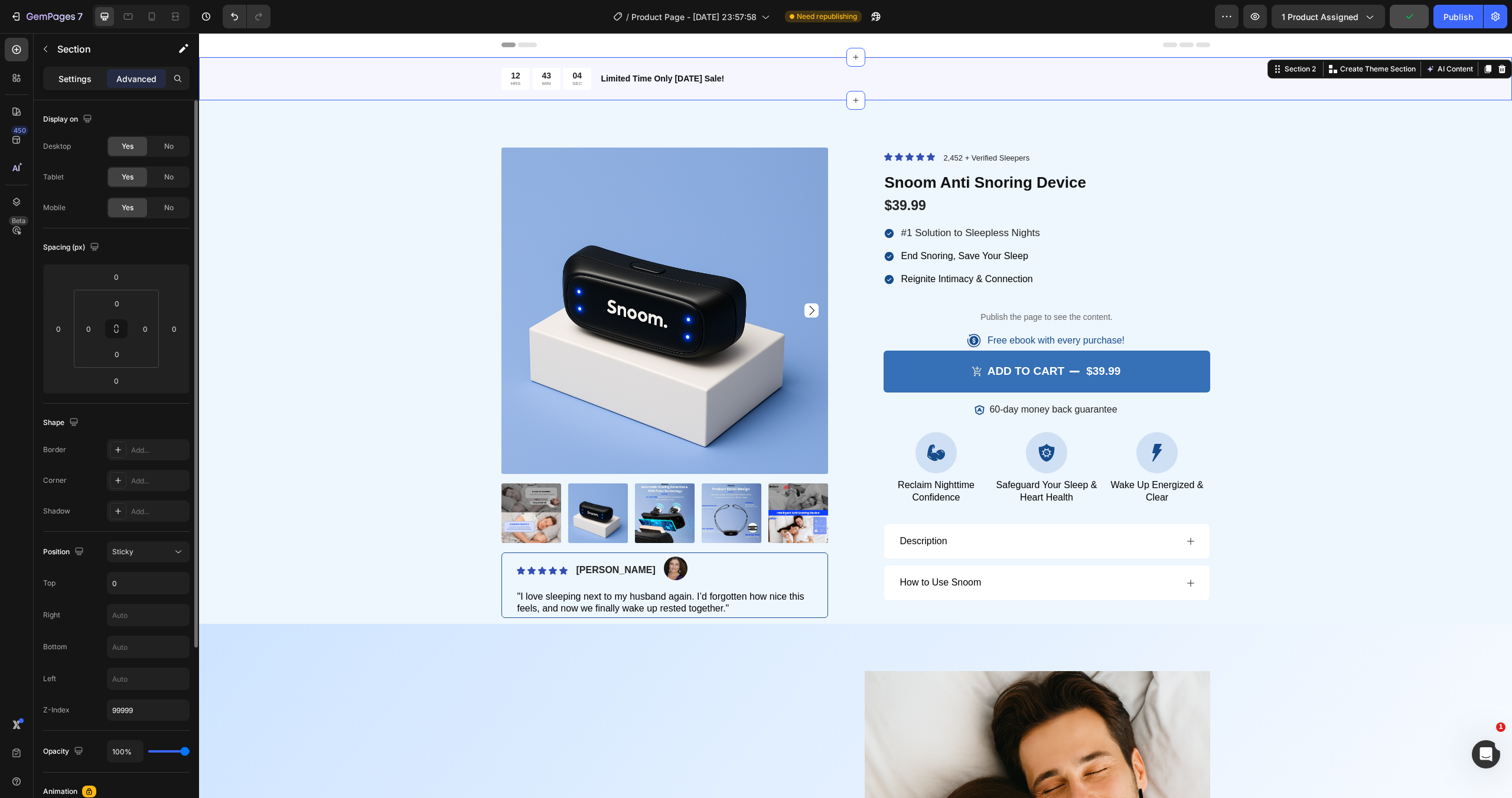
click at [82, 73] on p "Settings" at bounding box center [75, 79] width 33 height 12
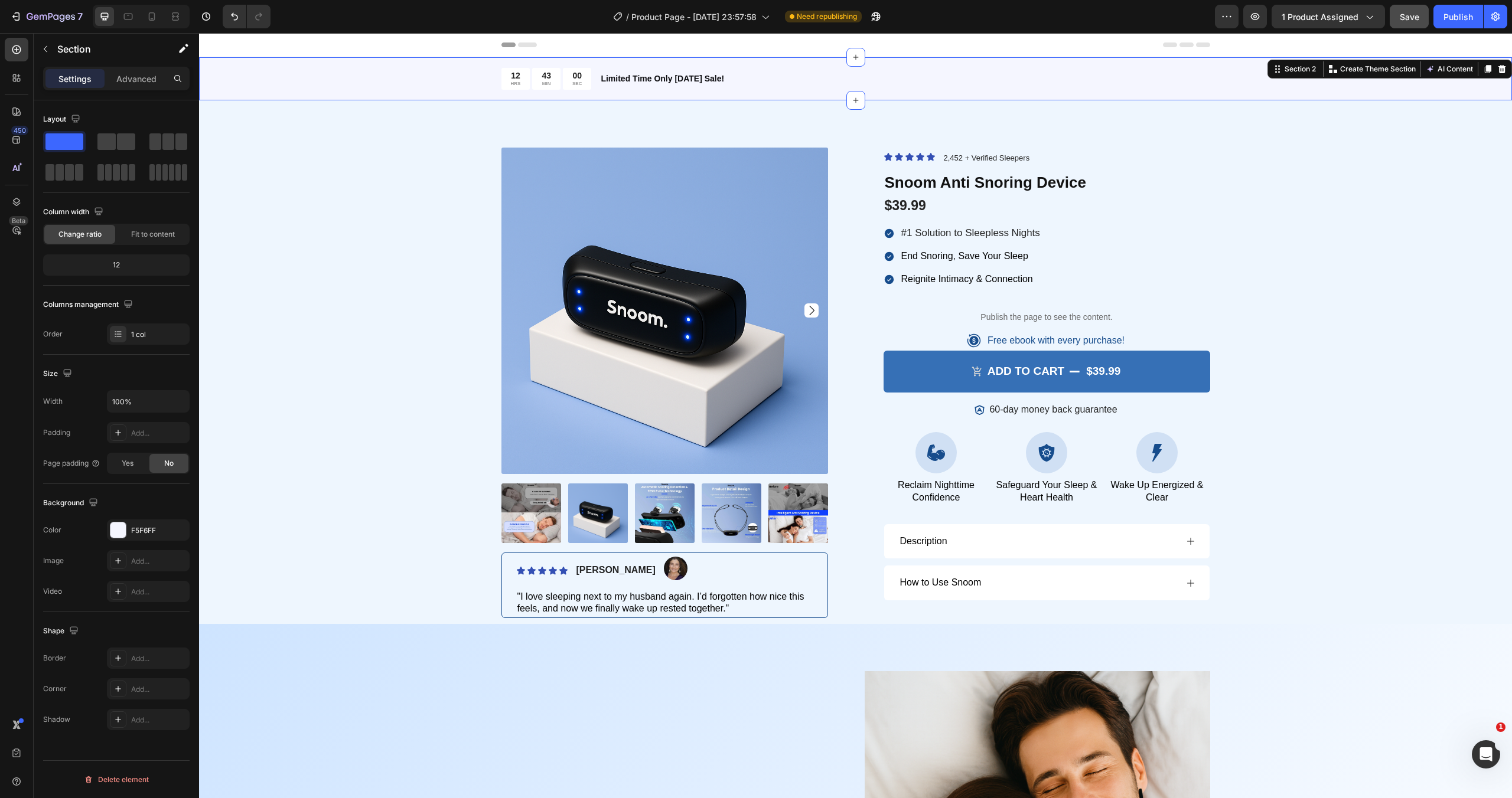
click at [479, 78] on div "12 HRS 43 MIN 00 SEC Countdown Timer Limited Time Only [DATE] Sale! Text Block …" at bounding box center [855, 79] width 1312 height 43
click at [1079, 136] on div "Product Images Icon Icon Icon Icon Icon Icon List [PERSON_NAME] Text Block Imag…" at bounding box center [855, 362] width 1312 height 525
click at [979, 76] on div "12 HRS 42 MIN 57 SEC Countdown Timer Limited Time Only [DATE] Sale! Text Block …" at bounding box center [856, 79] width 709 height 43
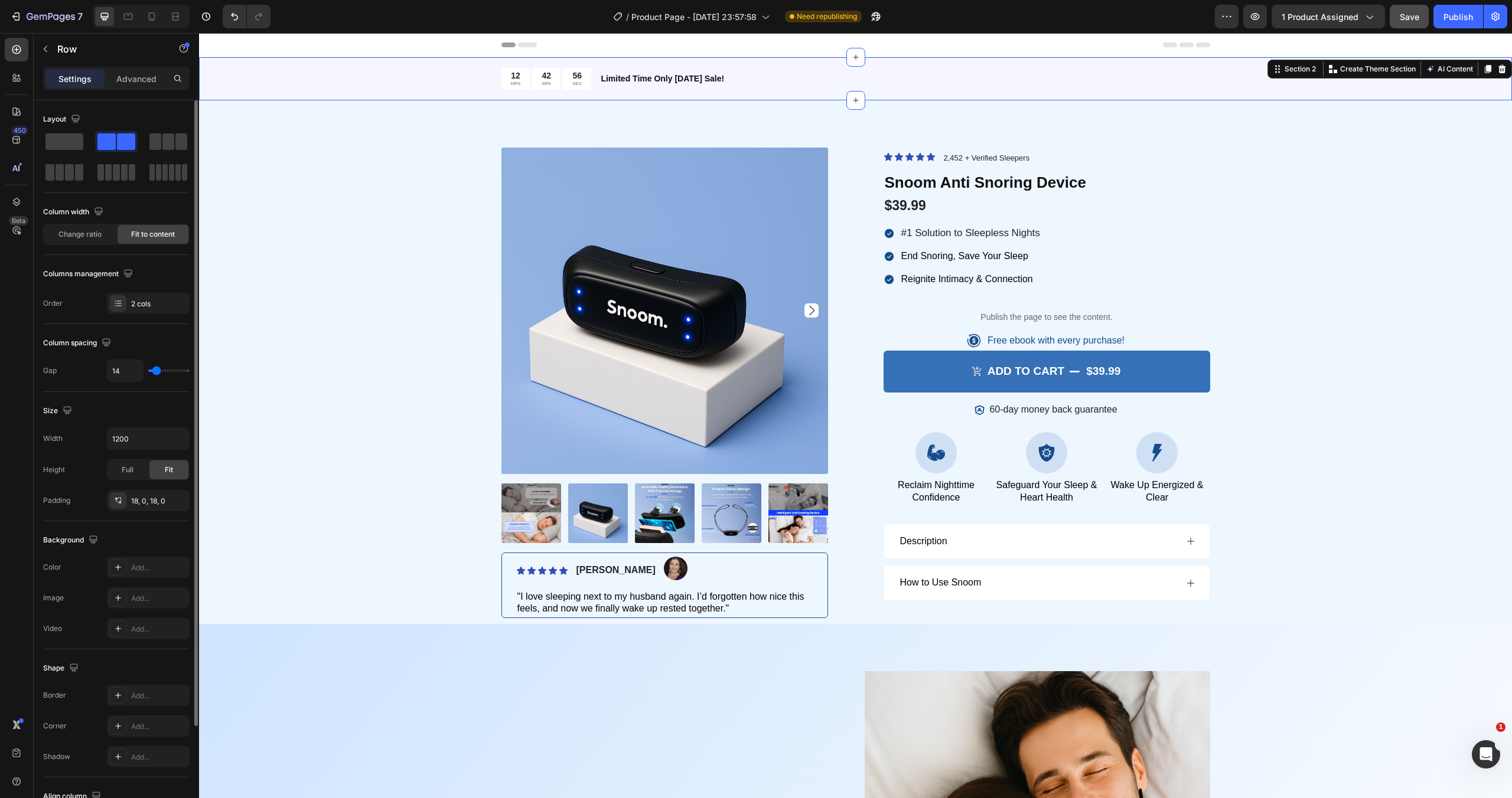
click at [1248, 75] on div "12 HRS 42 MIN 56 SEC Countdown Timer Limited Time Only [DATE] Sale! Text Block …" at bounding box center [855, 79] width 1312 height 43
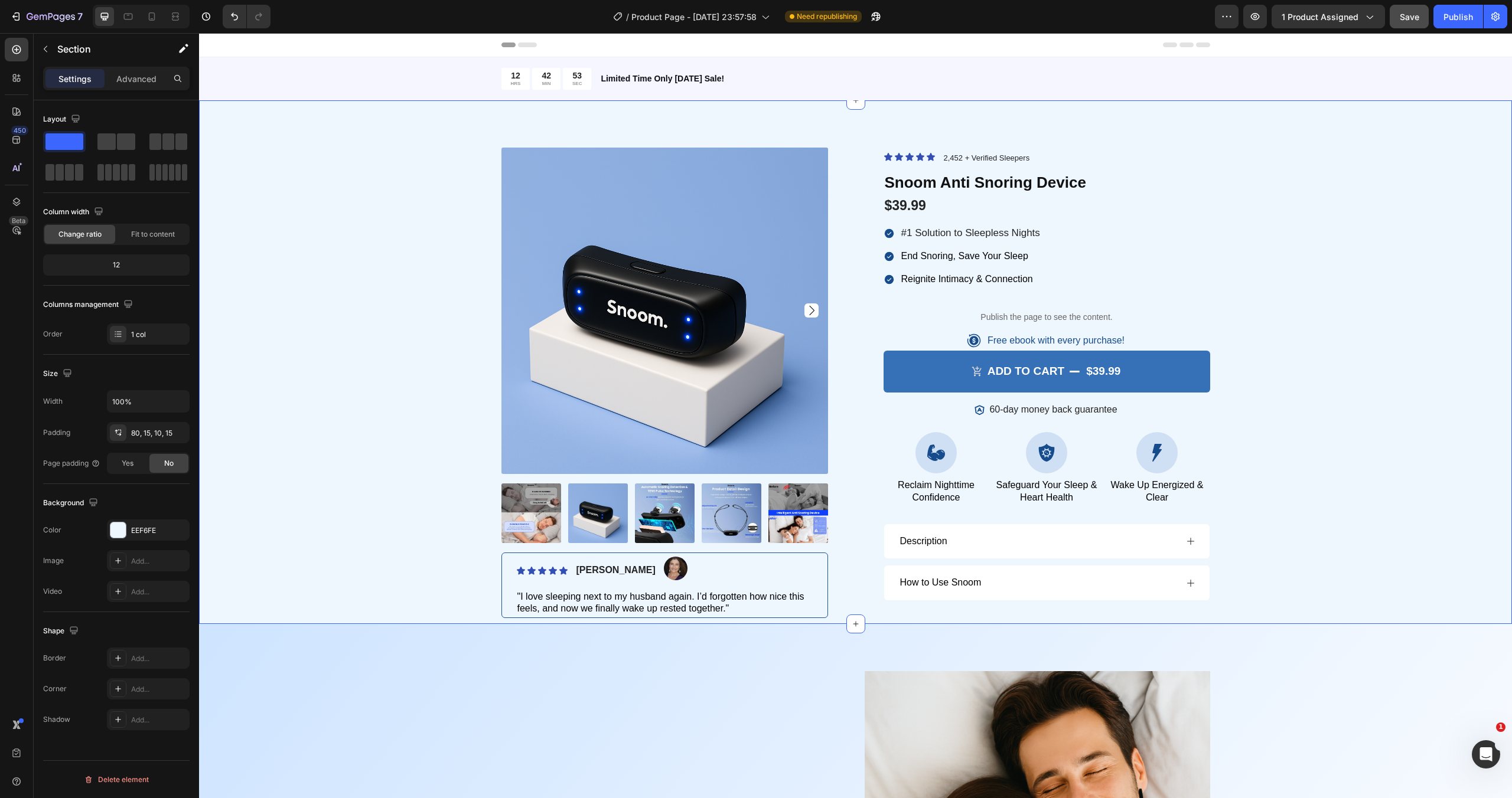
click at [1283, 133] on div "Product Images Icon Icon Icon Icon Icon Icon List [PERSON_NAME] Text Block Imag…" at bounding box center [855, 362] width 1312 height 525
click at [153, 16] on icon at bounding box center [151, 16] width 12 height 12
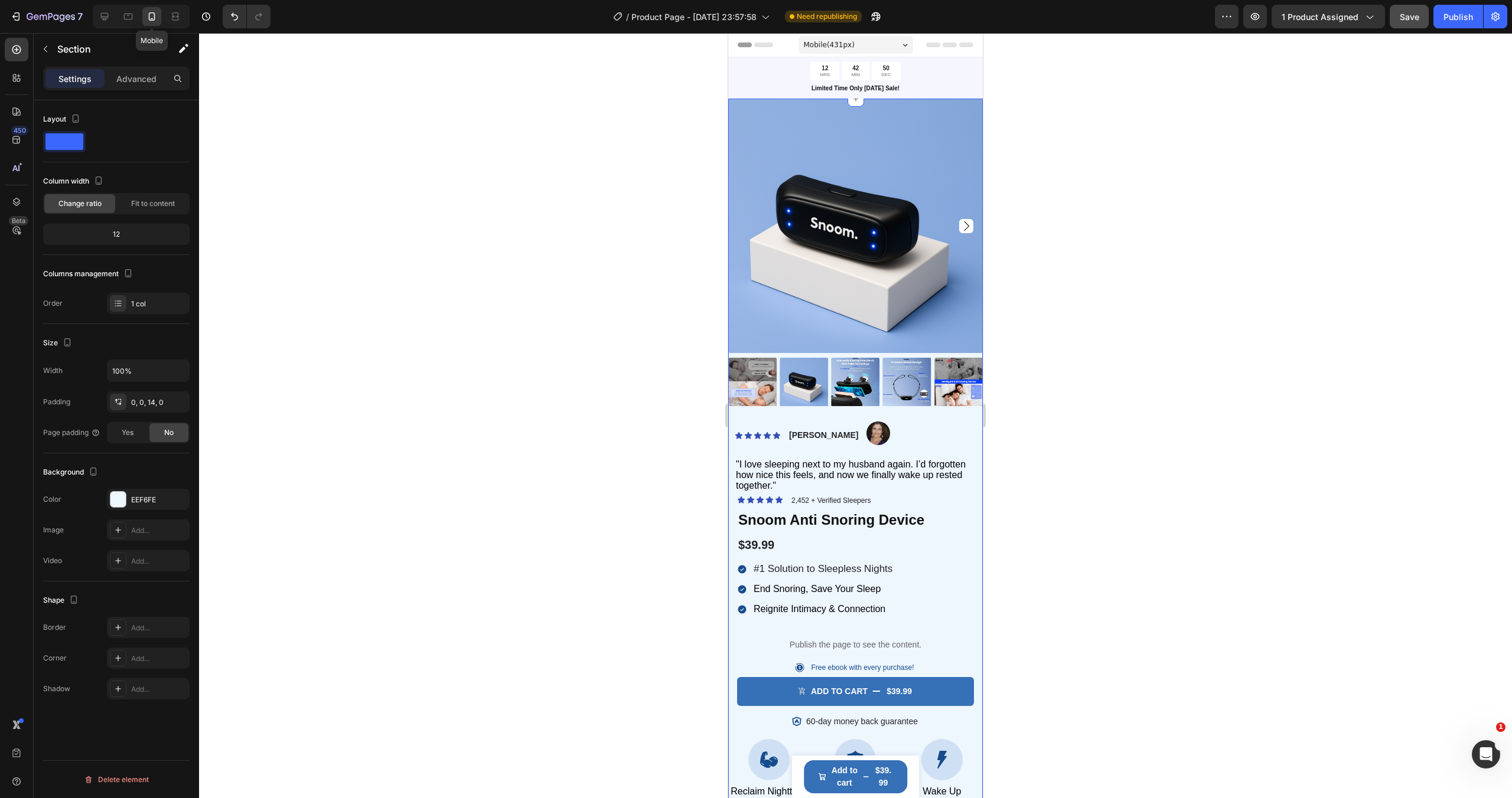
scroll to position [24, 0]
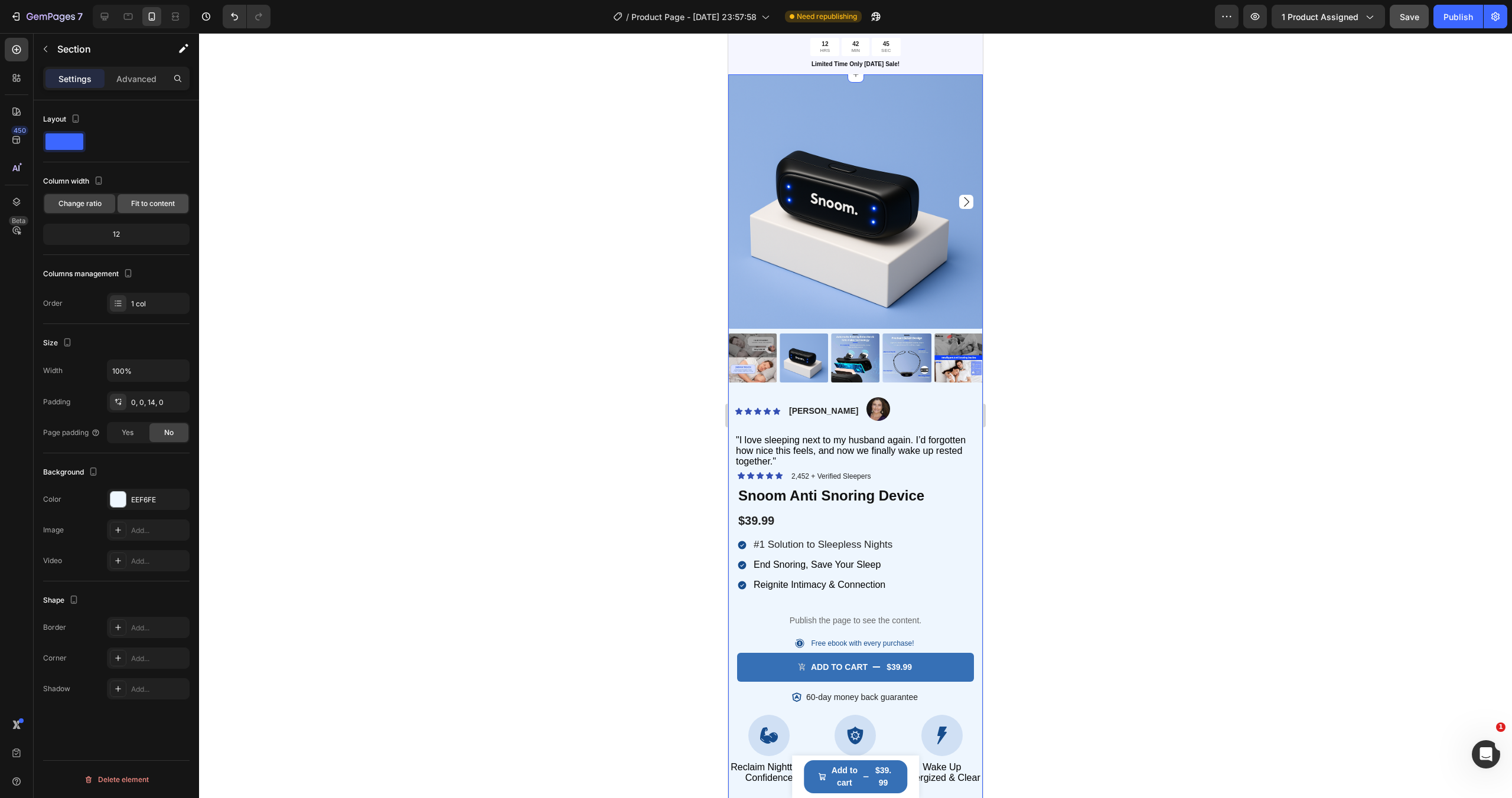
click at [147, 207] on span "Fit to content" at bounding box center [153, 203] width 44 height 11
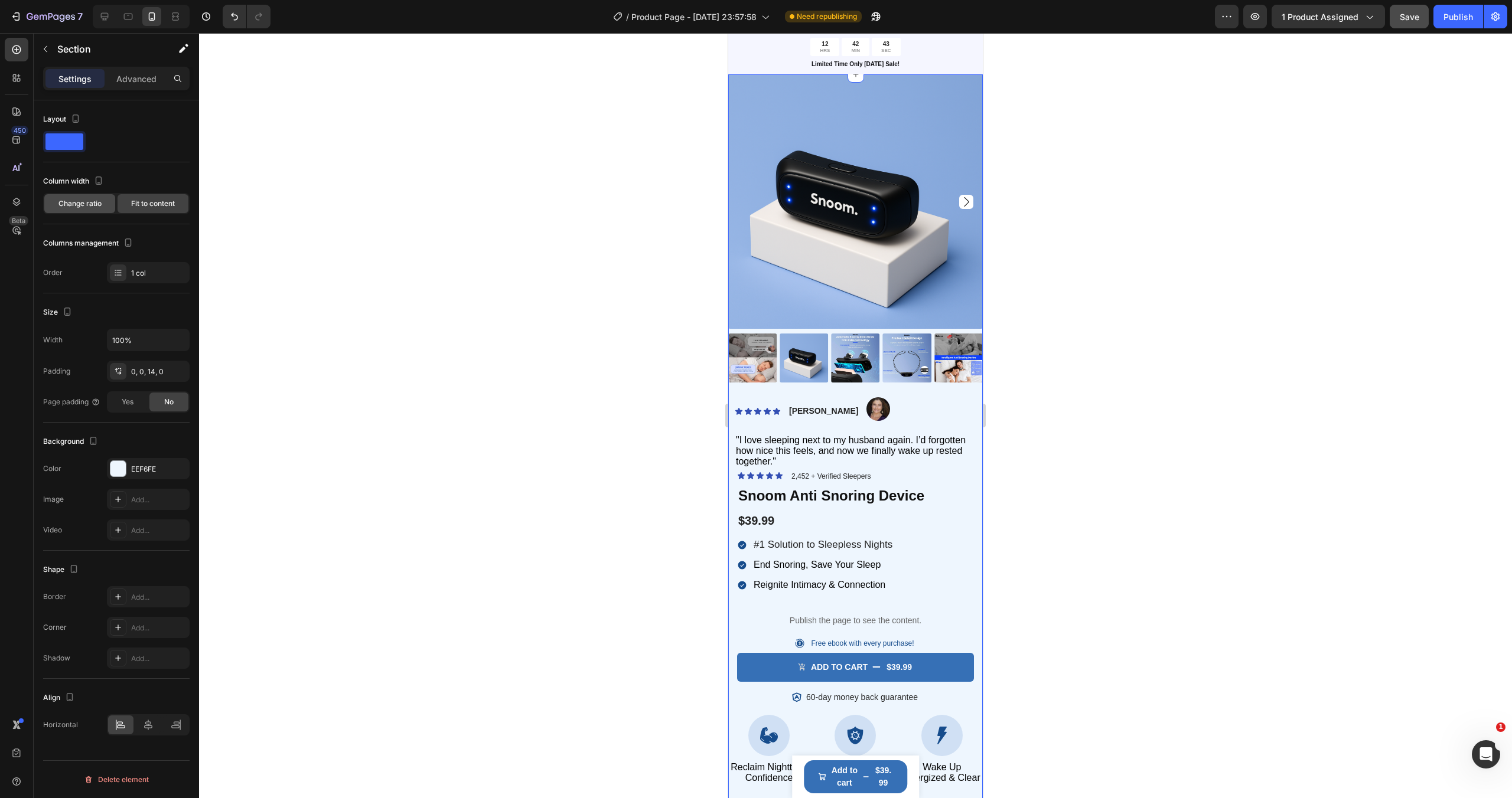
click at [99, 208] on span "Change ratio" at bounding box center [80, 203] width 44 height 11
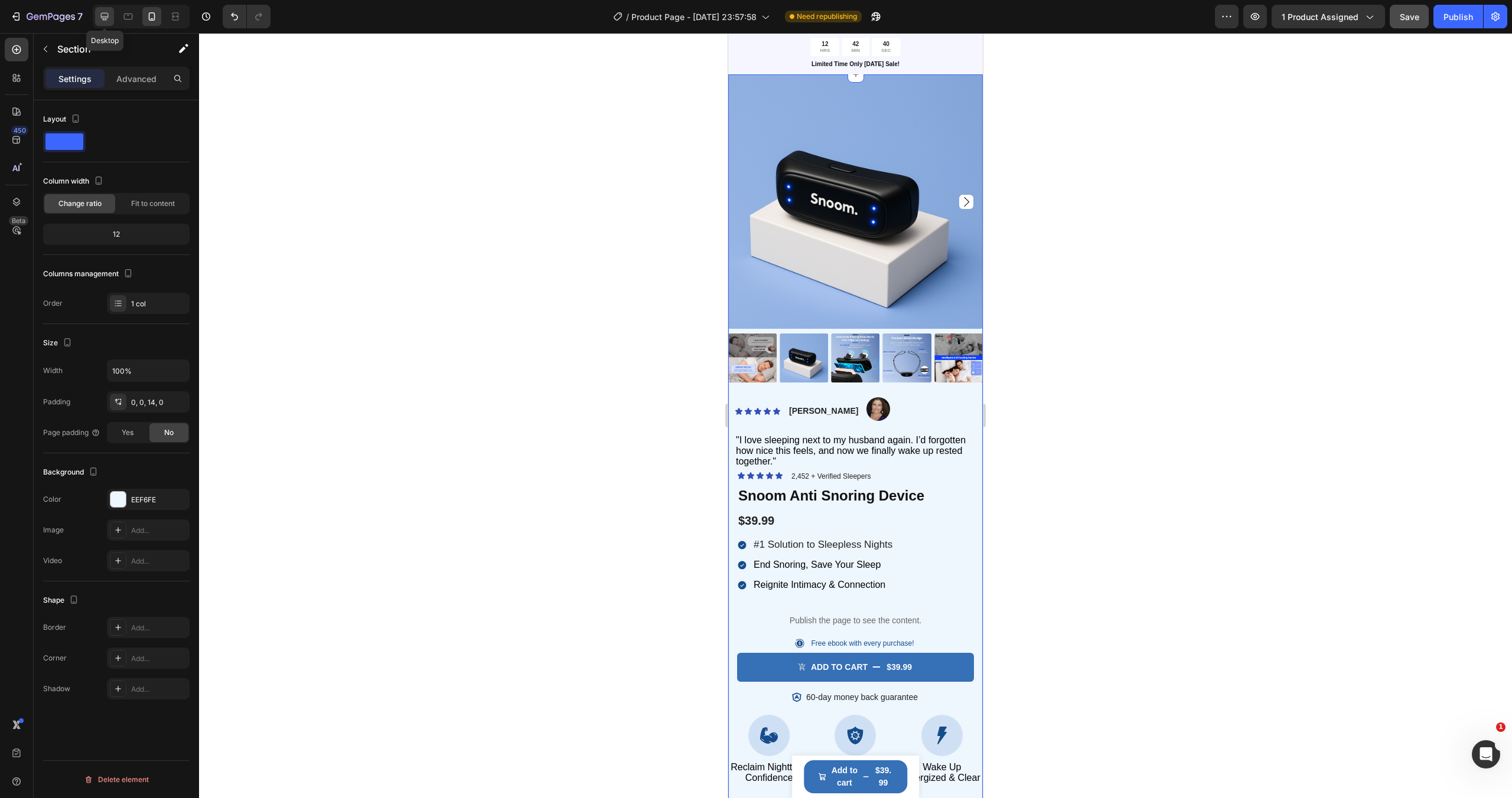
click at [105, 12] on icon at bounding box center [104, 16] width 12 height 12
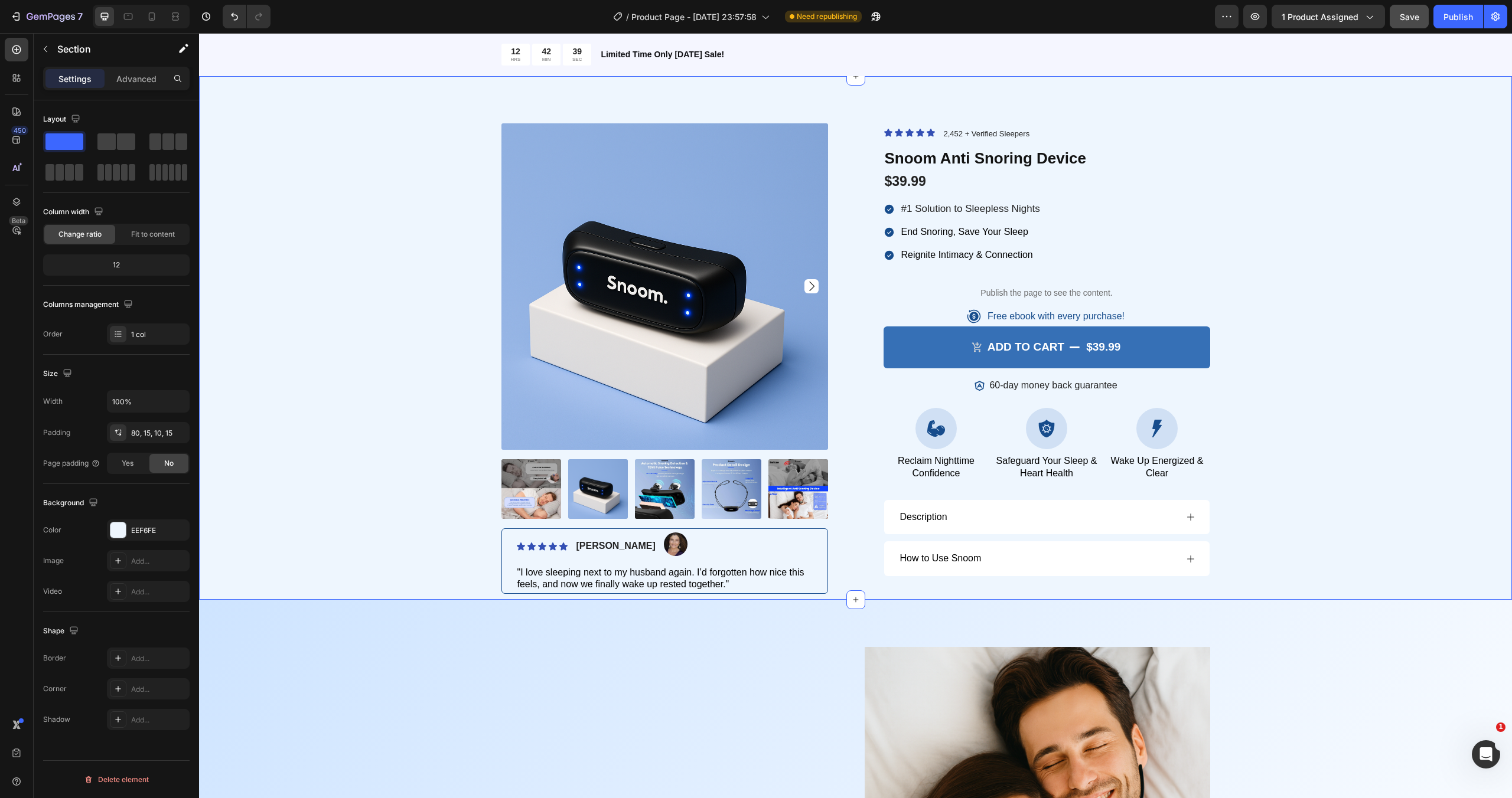
scroll to position [26, 0]
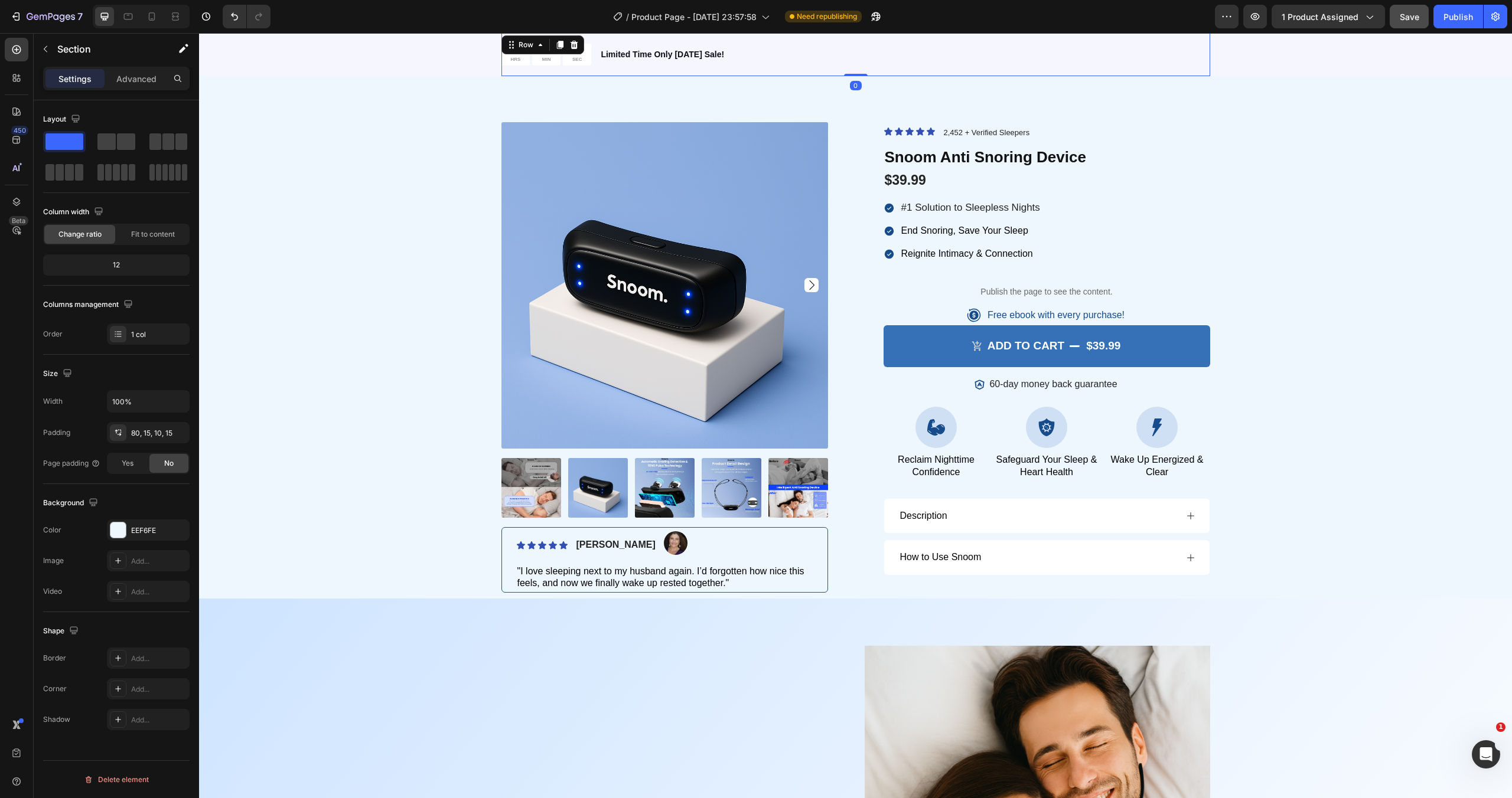
click at [866, 59] on div "12 HRS 42 MIN 38 SEC Countdown Timer Limited Time Only [DATE] Sale! Text Block …" at bounding box center [856, 54] width 709 height 43
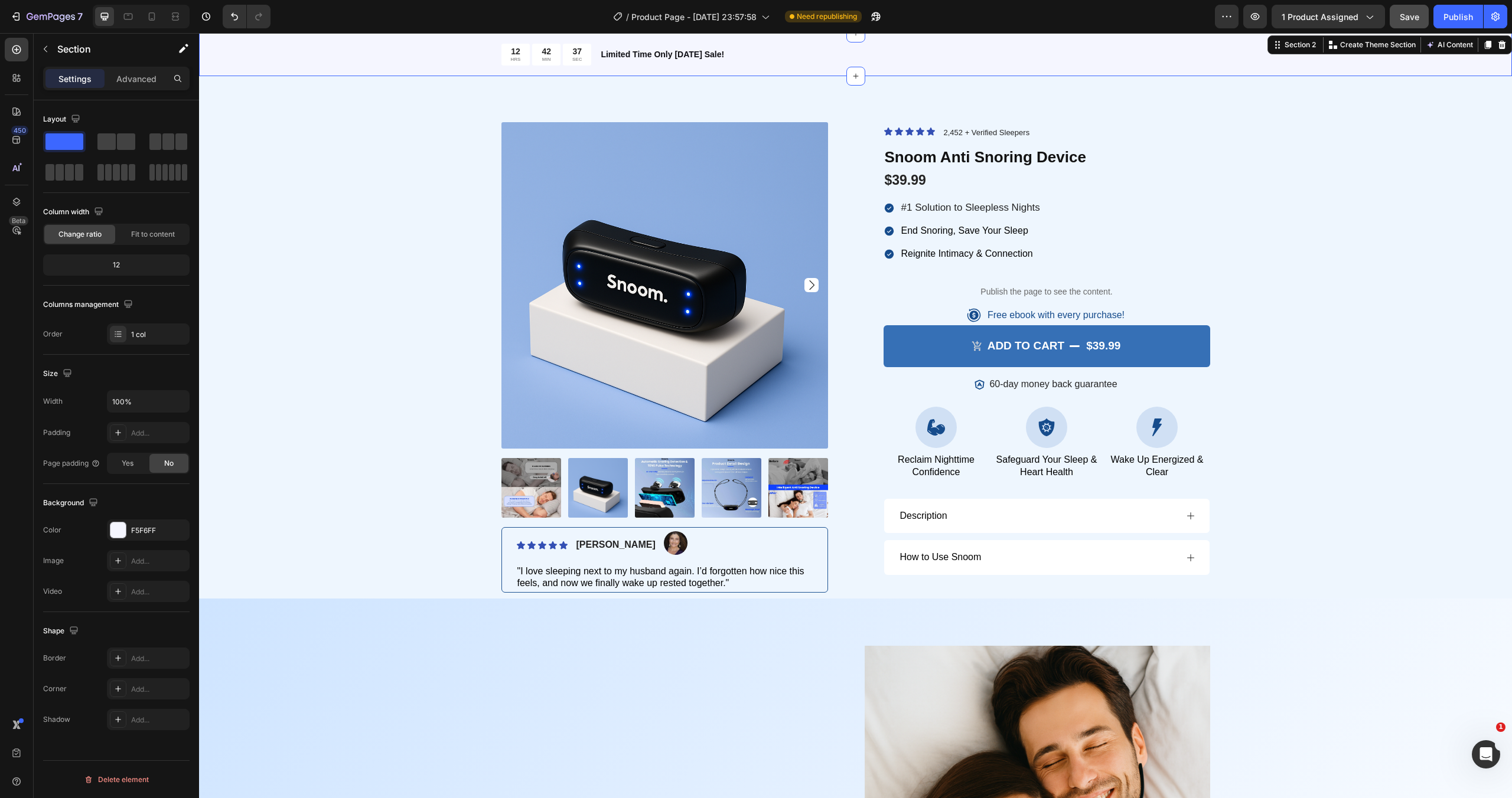
click at [1267, 51] on div "12 HRS 42 MIN 37 SEC Countdown Timer Limited Time Only [DATE] Sale! Text Block …" at bounding box center [855, 54] width 1312 height 43
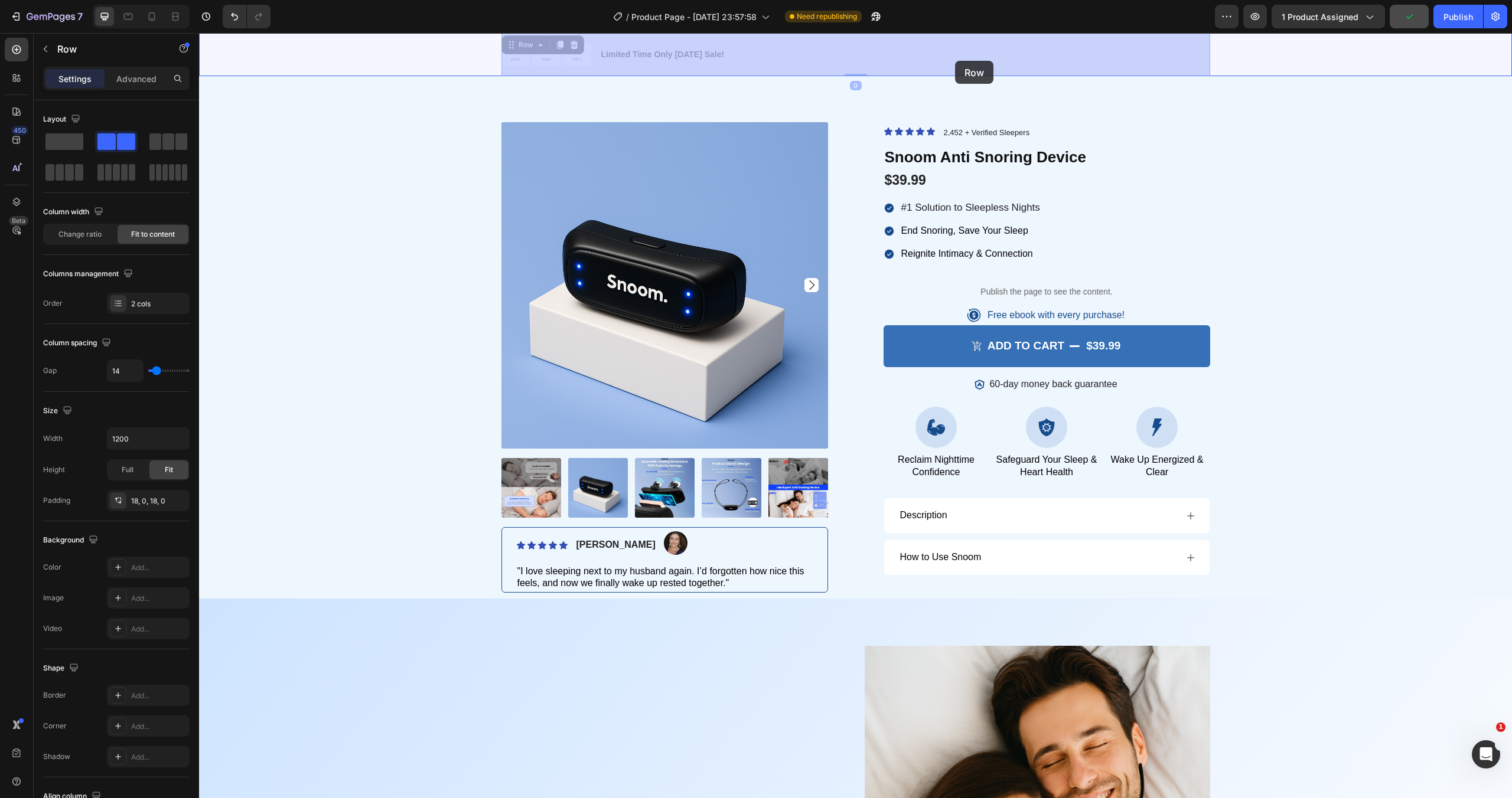
scroll to position [0, 0]
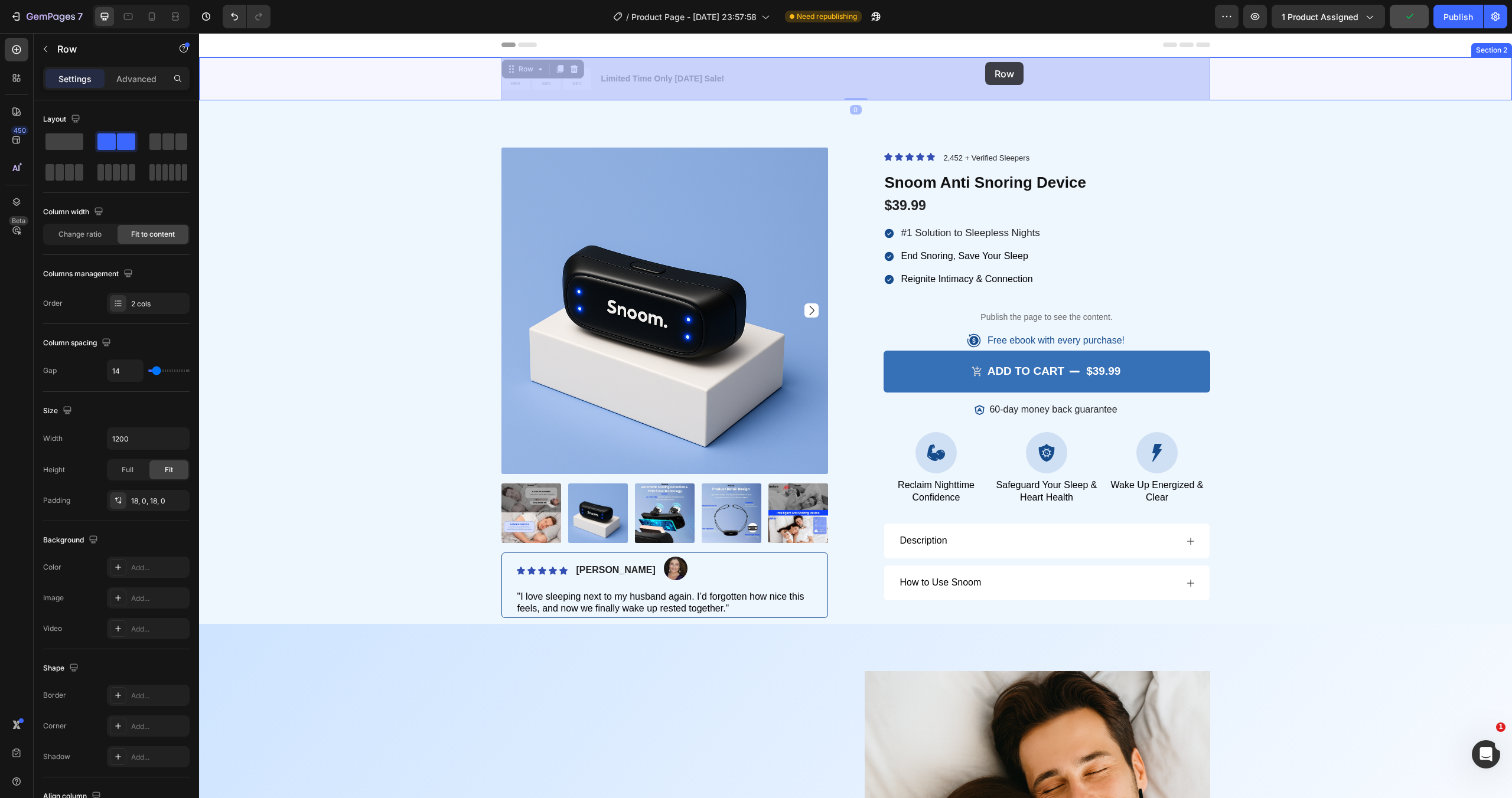
drag, startPoint x: 843, startPoint y: 55, endPoint x: 986, endPoint y: 61, distance: 143.1
drag, startPoint x: 780, startPoint y: 75, endPoint x: 939, endPoint y: 76, distance: 159.0
drag, startPoint x: 939, startPoint y: 76, endPoint x: 1199, endPoint y: 76, distance: 260.0
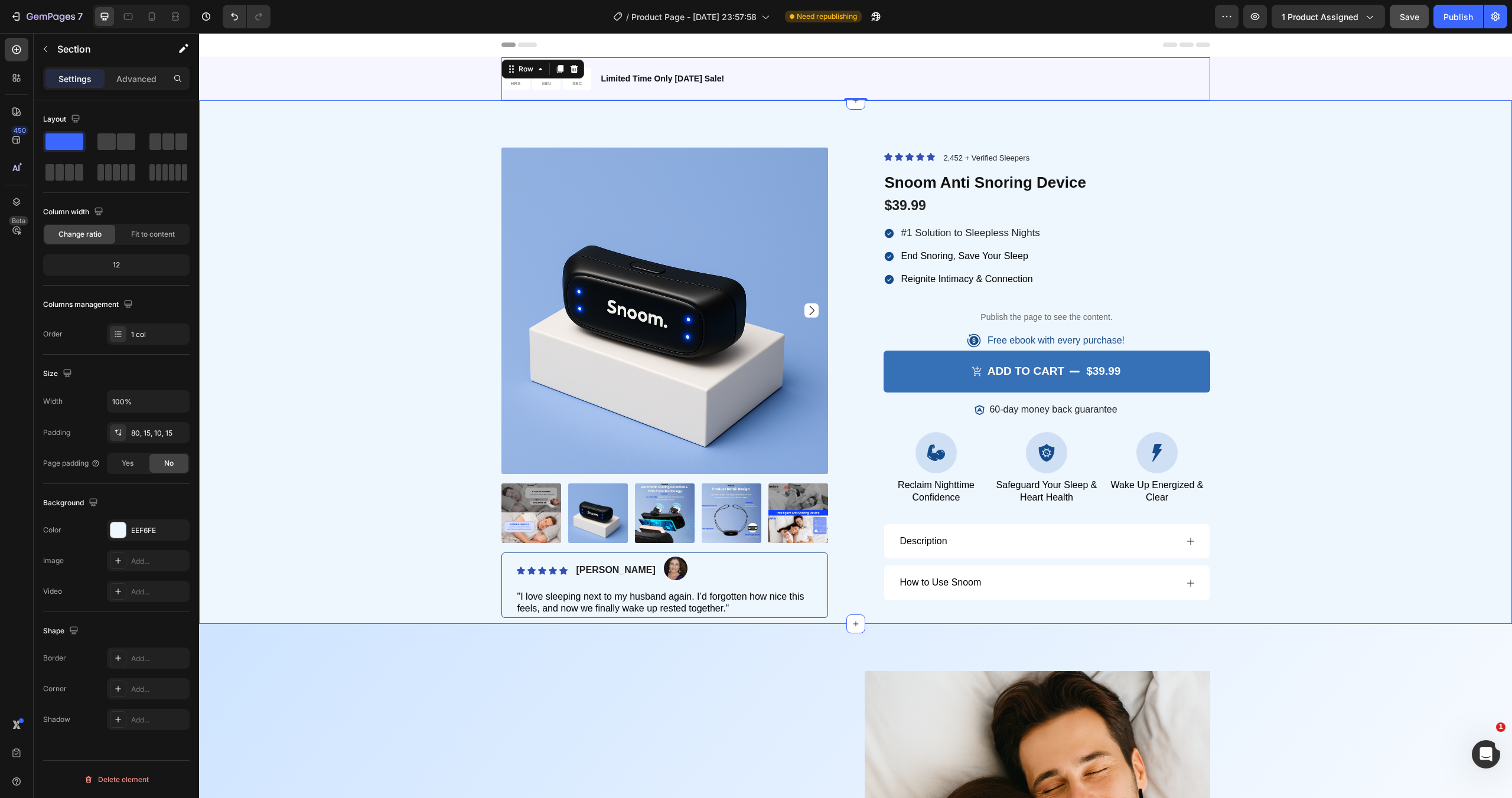
click at [1208, 121] on div "Product Images Icon Icon Icon Icon Icon Icon List [PERSON_NAME] Text Block Imag…" at bounding box center [855, 362] width 1312 height 525
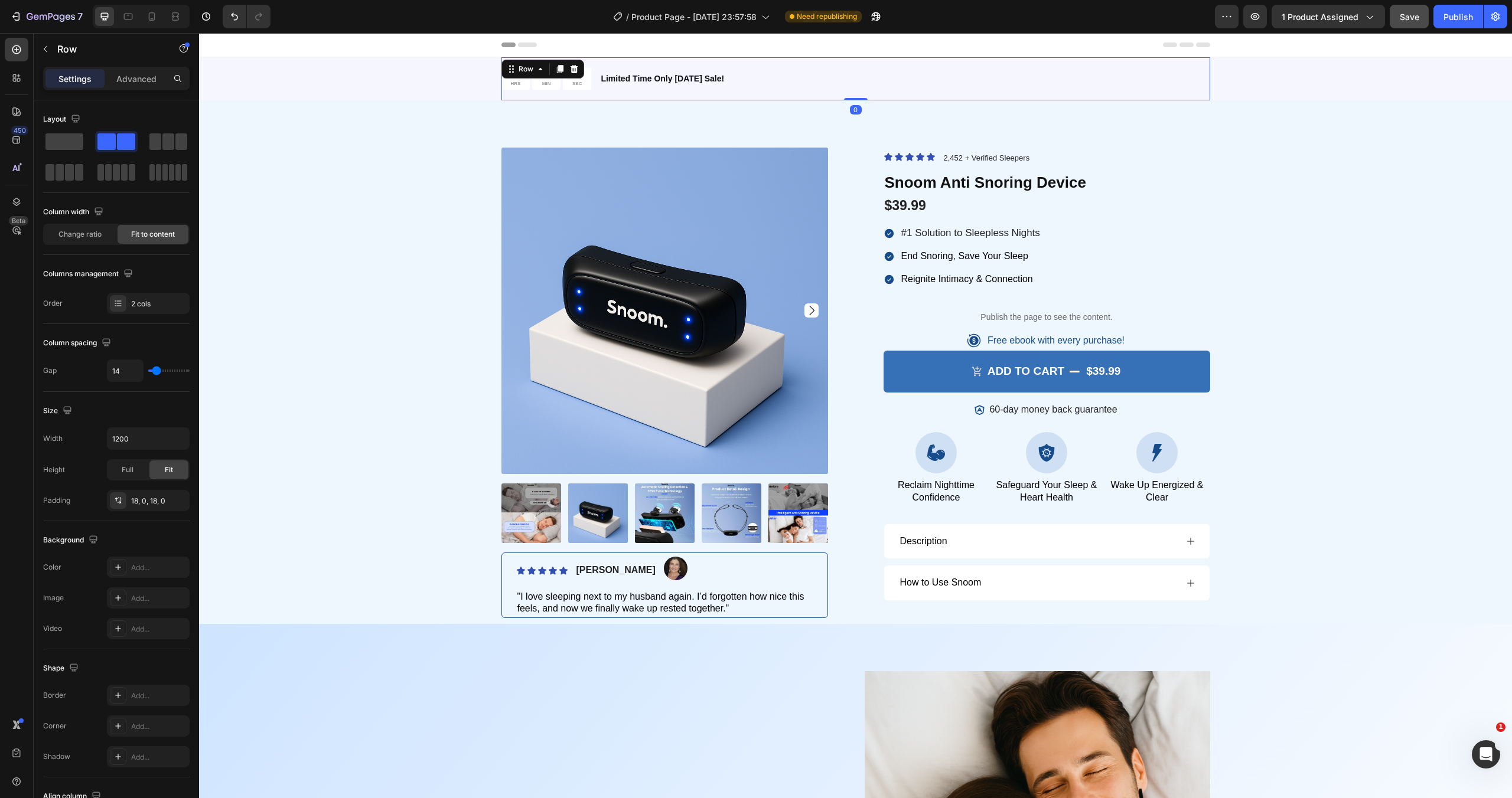
click at [760, 76] on div "12 HRS 42 MIN 24 SEC Countdown Timer Limited Time Only [DATE] Sale! Text Block …" at bounding box center [856, 79] width 709 height 43
click at [760, 76] on div "12 HRS 42 MIN 23 SEC Countdown Timer Limited Time Only [DATE] Sale! Text Block …" at bounding box center [856, 79] width 709 height 43
click at [75, 238] on span "Change ratio" at bounding box center [80, 234] width 44 height 11
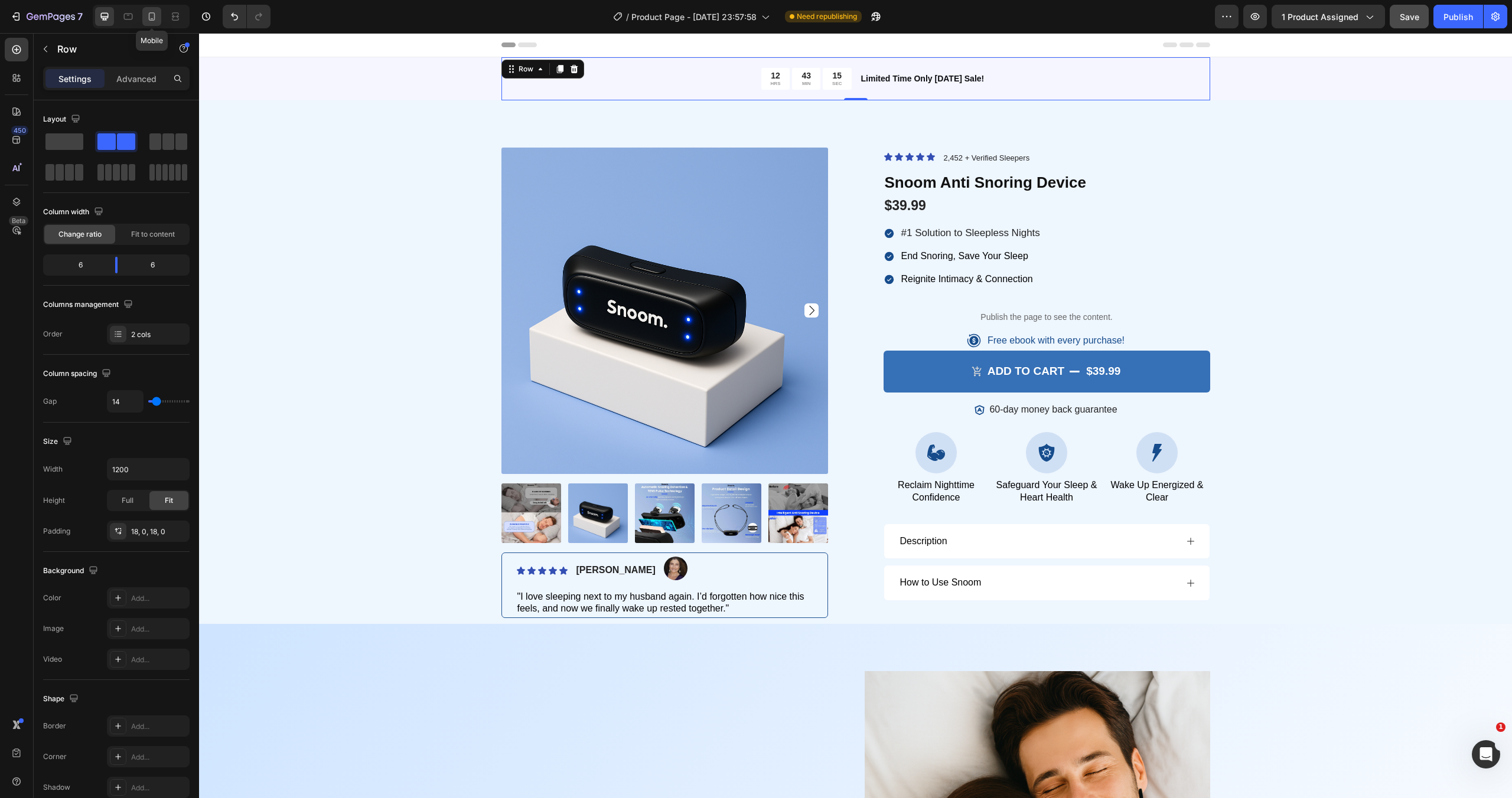
click at [151, 15] on icon at bounding box center [151, 16] width 12 height 12
type input "0"
type input "100%"
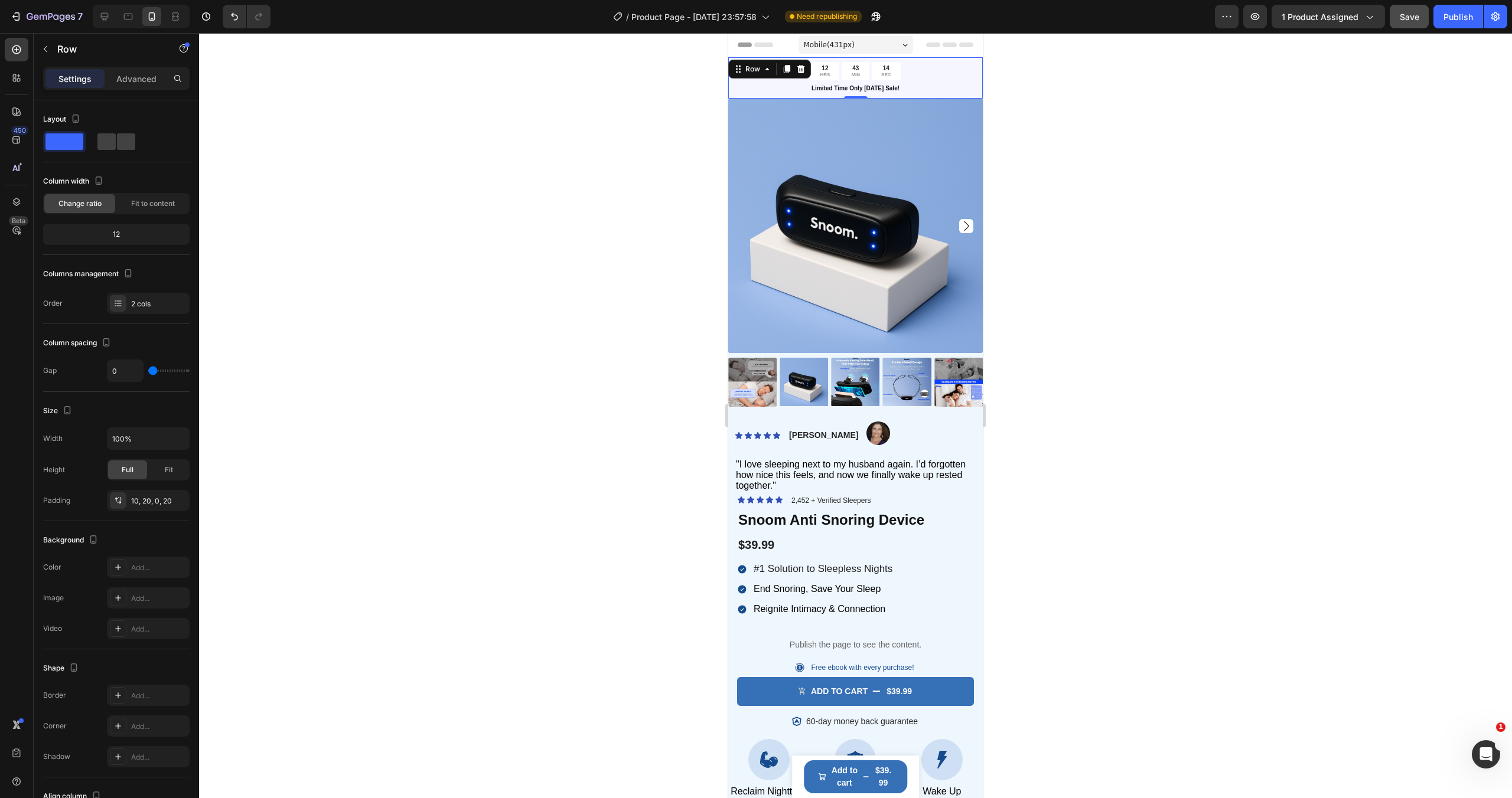
click at [476, 146] on div at bounding box center [855, 415] width 1312 height 765
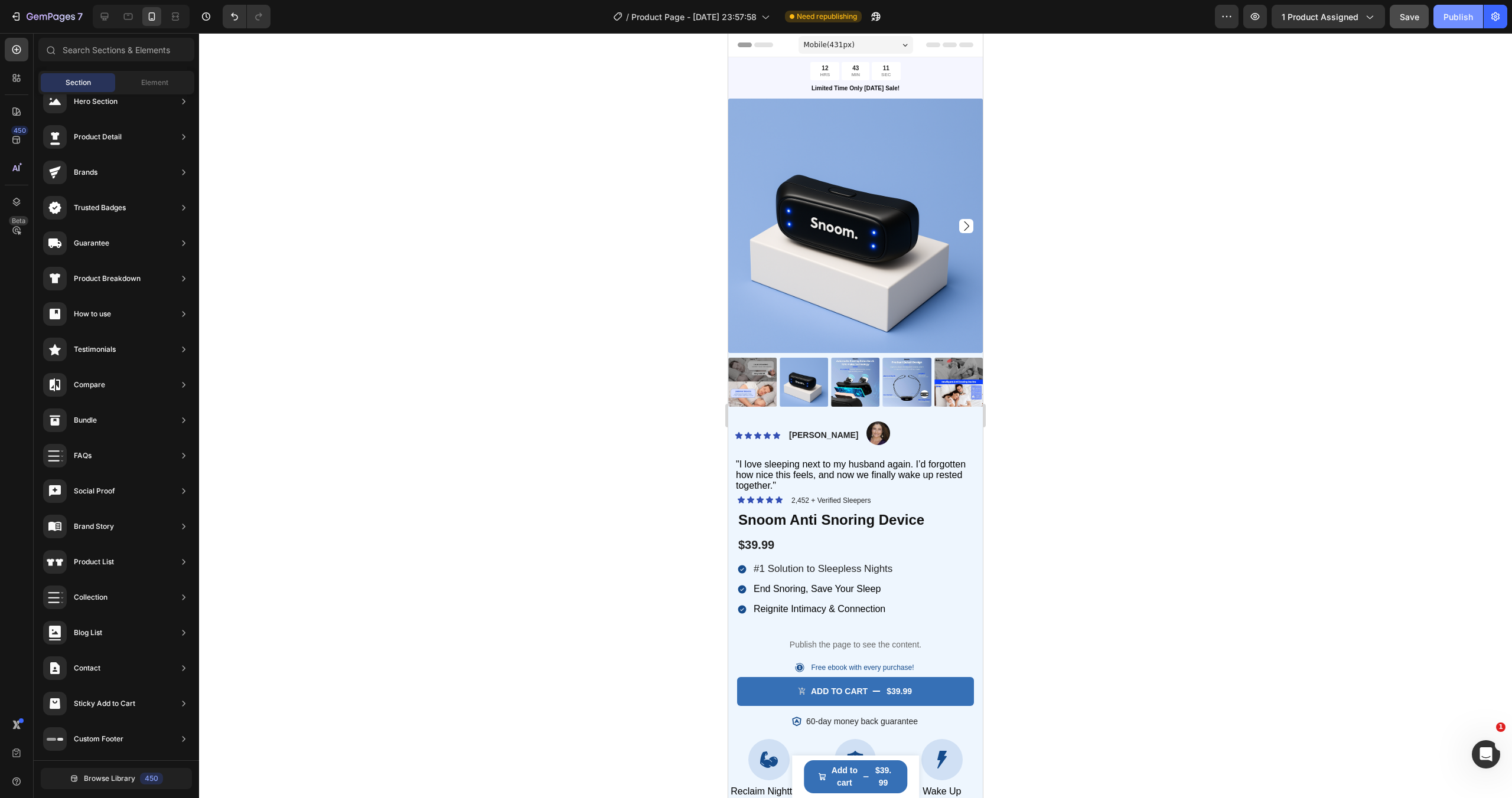
click at [1451, 25] on button "Publish" at bounding box center [1458, 16] width 50 height 24
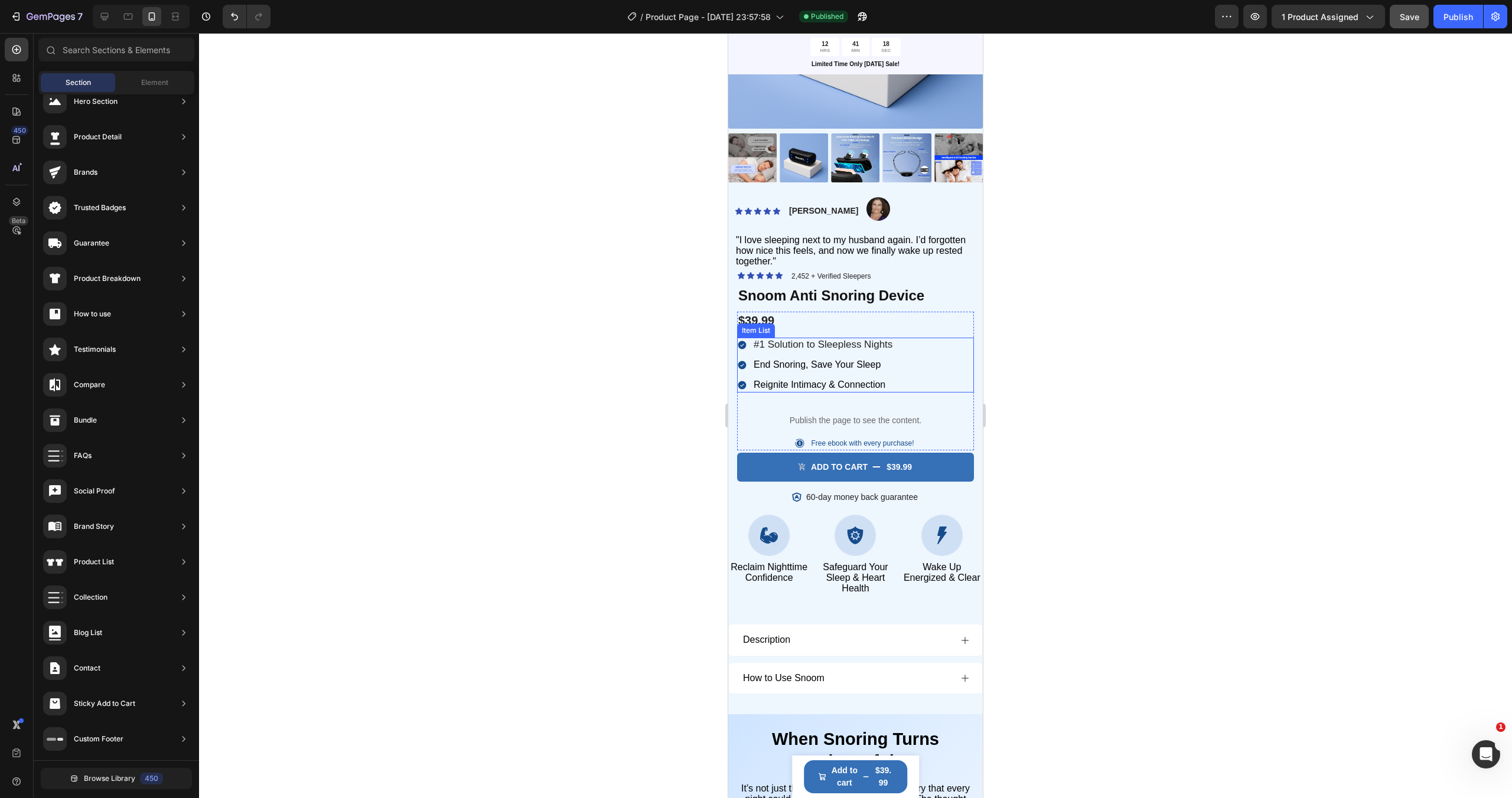
scroll to position [237, 0]
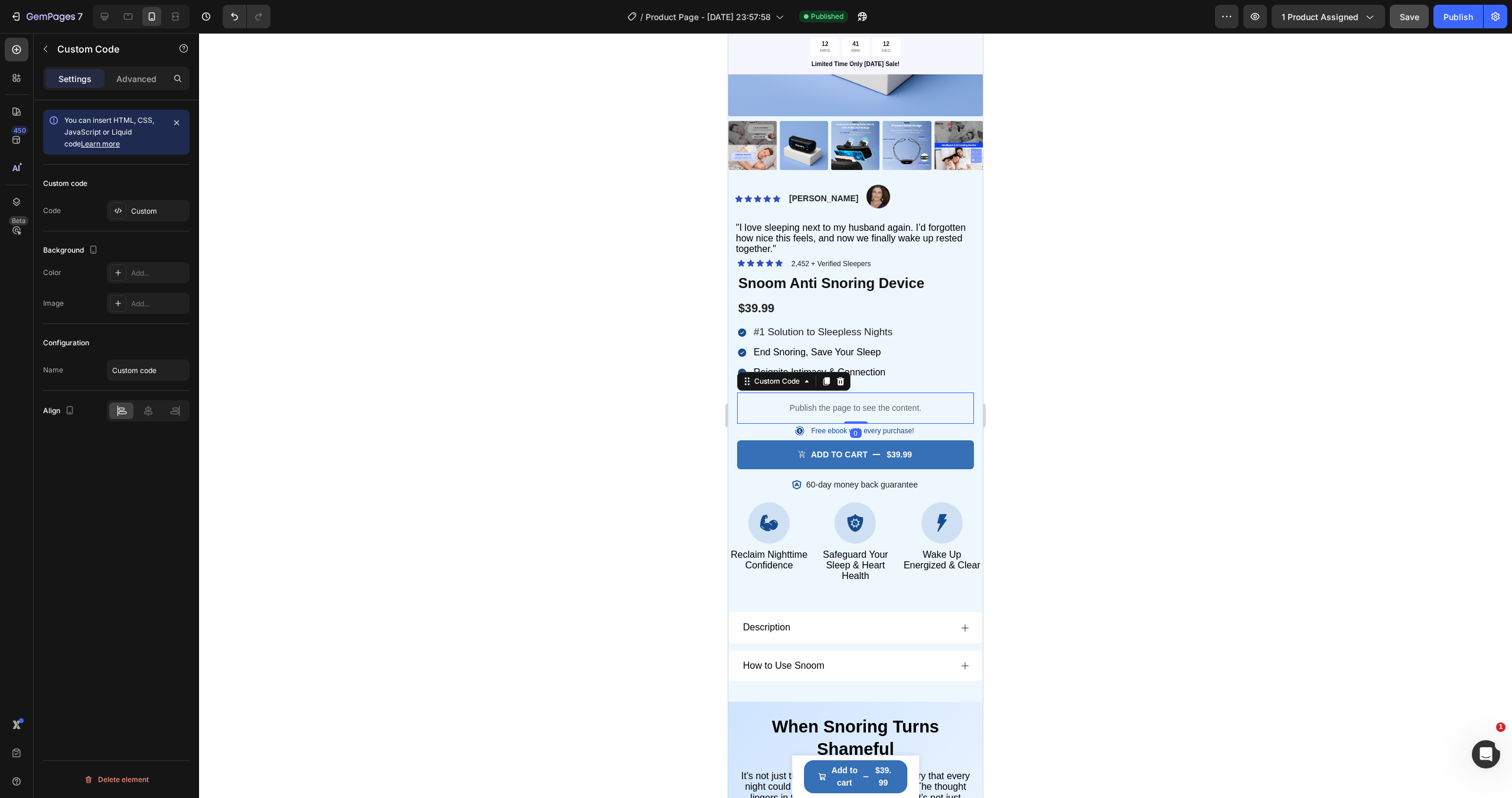
click at [766, 413] on p "Publish the page to see the content." at bounding box center [855, 408] width 237 height 12
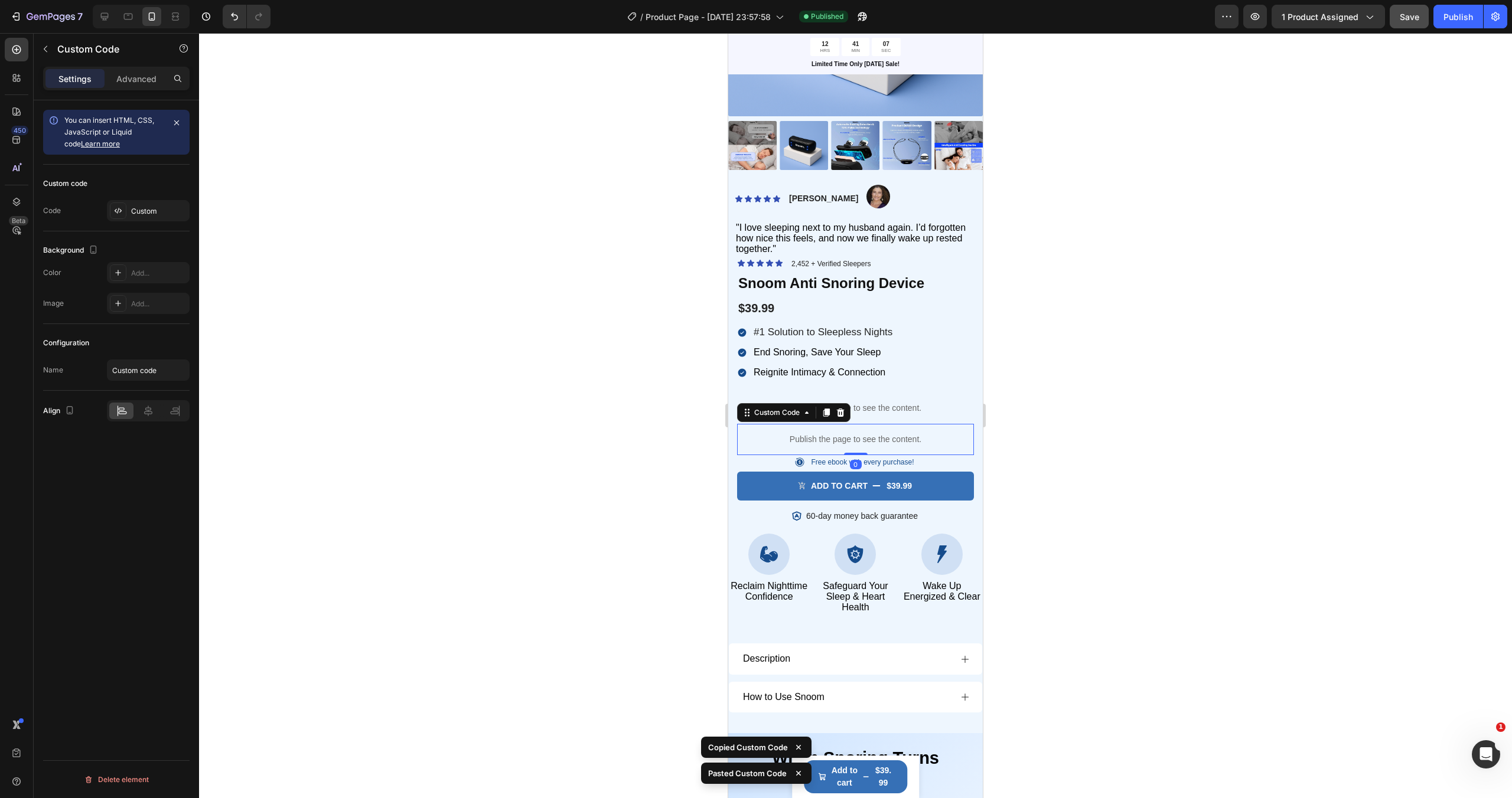
click at [811, 439] on p "Publish the page to see the content." at bounding box center [855, 439] width 237 height 12
click at [127, 210] on div "Custom" at bounding box center [147, 210] width 83 height 21
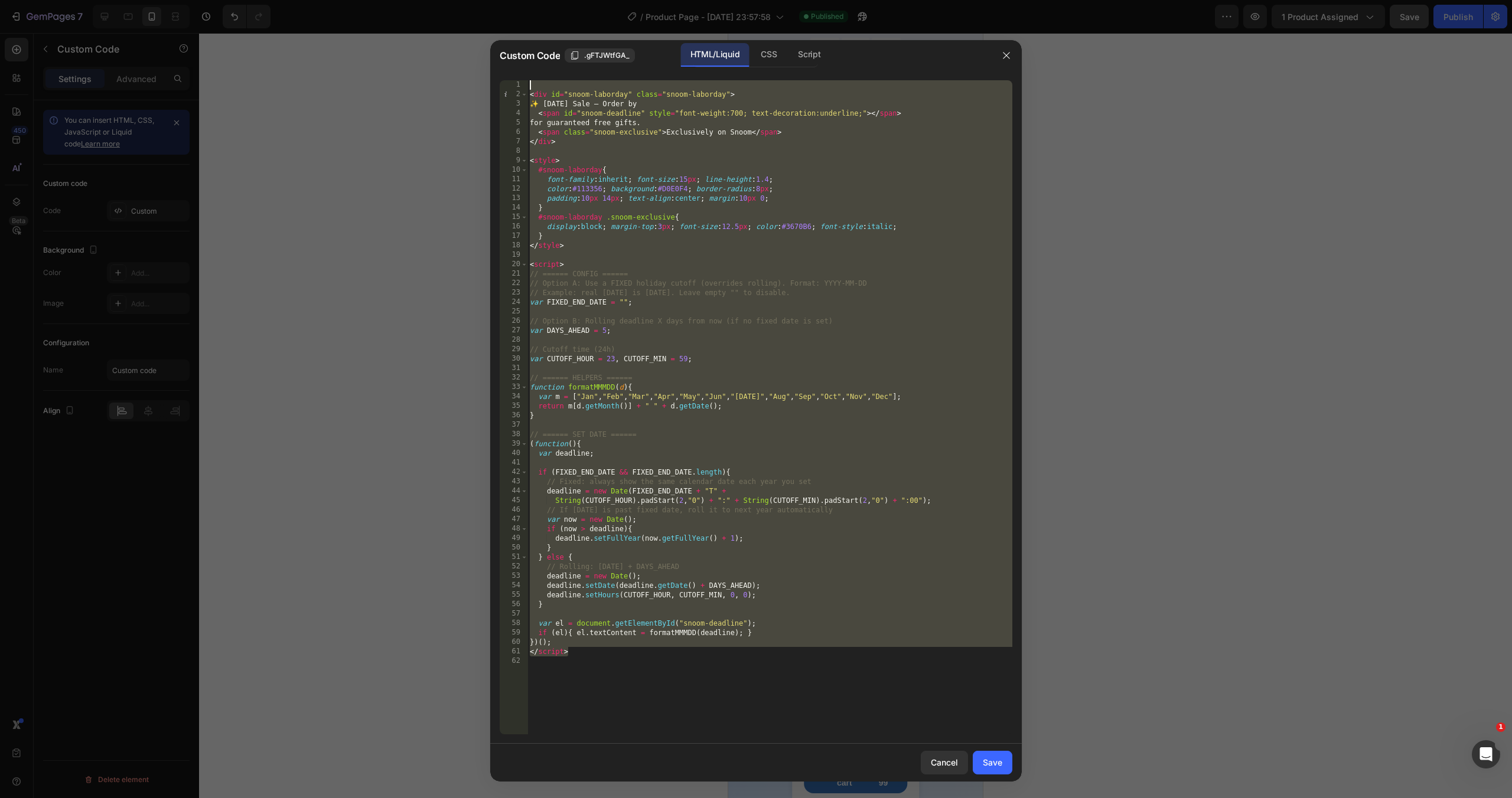
drag, startPoint x: 604, startPoint y: 655, endPoint x: 424, endPoint y: 59, distance: 622.6
click at [424, 59] on div "Custom Code .gFTJWtfGA_ HTML/Liquid CSS Script </script> 1 2 3 4 5 6 7 8 9 10 1…" at bounding box center [756, 399] width 1512 height 798
type textarea "<div id="snoom-laborday" class="snoom-laborday">"
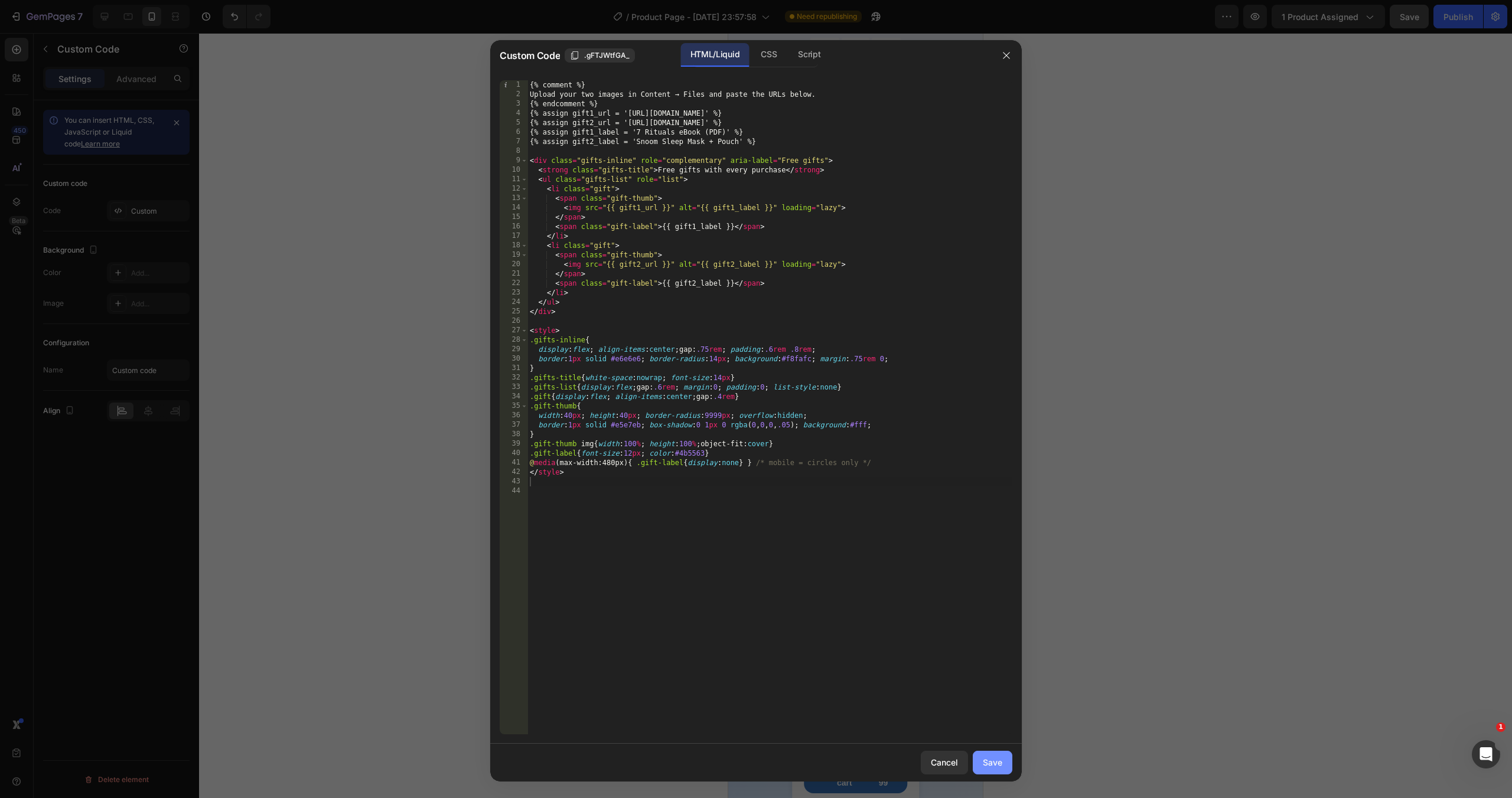
click at [997, 757] on div "Save" at bounding box center [993, 762] width 20 height 12
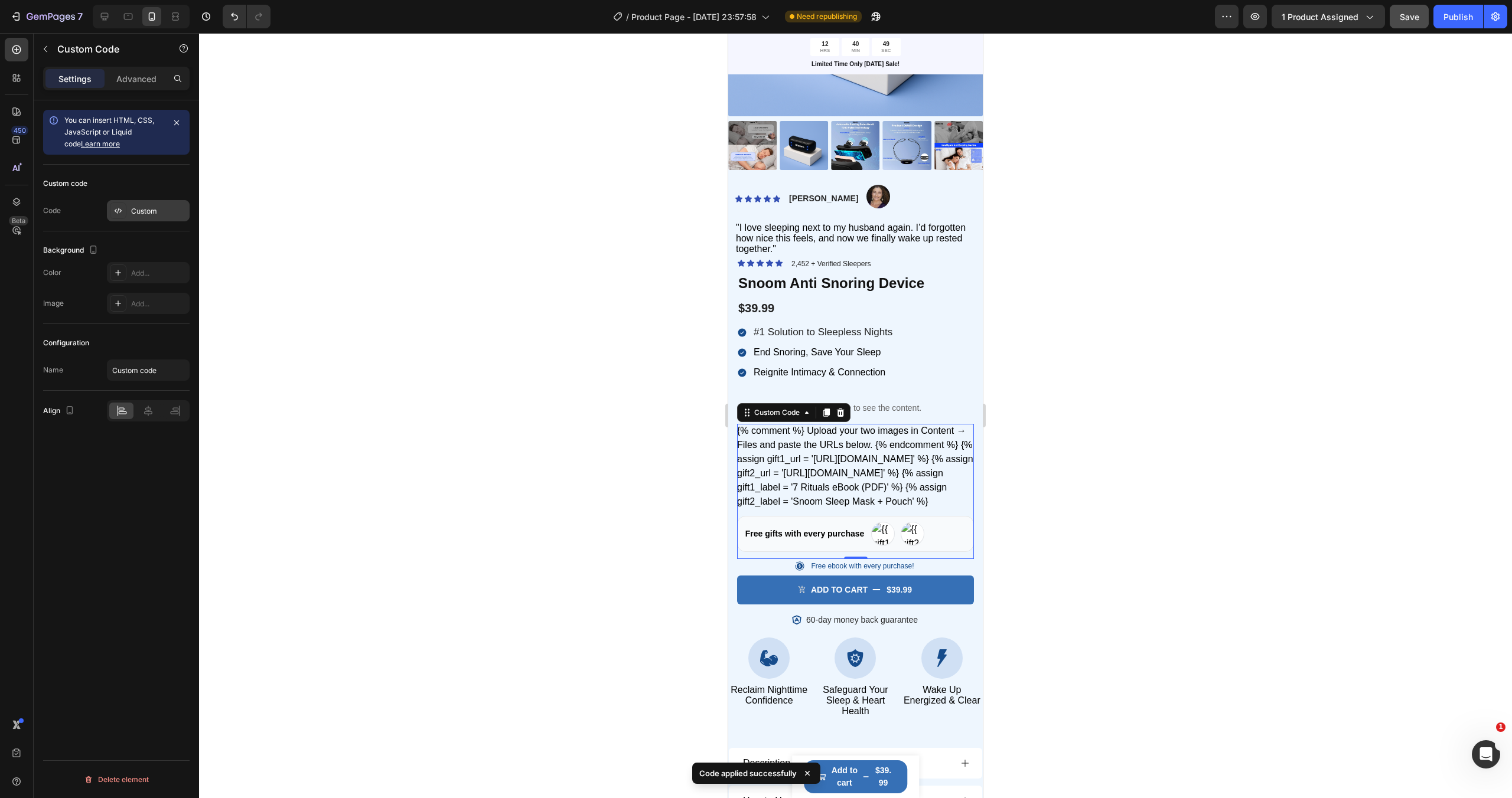
click at [130, 217] on div "Custom" at bounding box center [147, 210] width 83 height 21
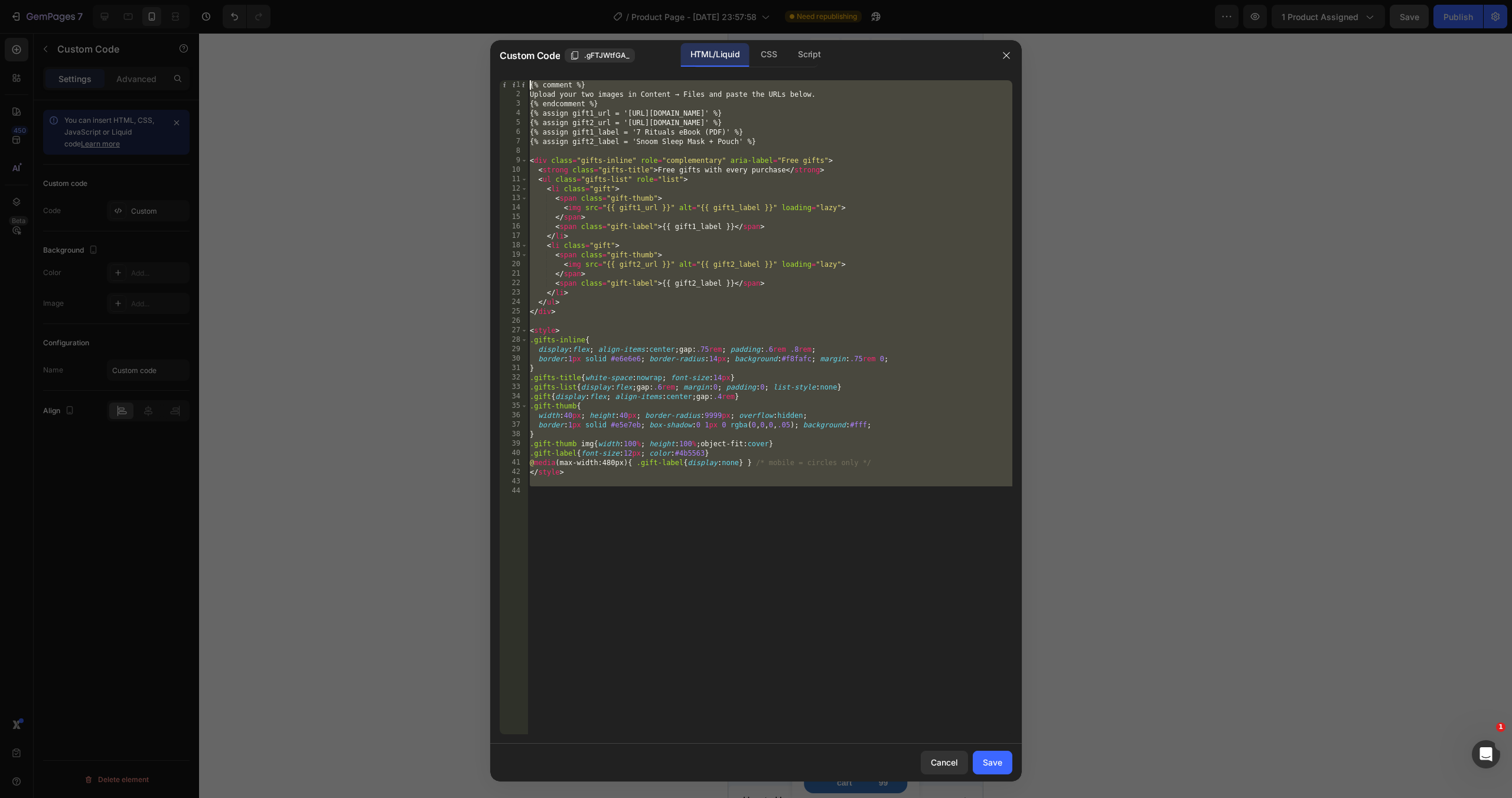
drag, startPoint x: 605, startPoint y: 489, endPoint x: 439, endPoint y: 67, distance: 453.5
click at [439, 67] on div "Custom Code .gFTJWtfGA_ HTML/Liquid CSS Script 1 2 3 4 5 6 7 8 9 10 11 12 13 14…" at bounding box center [756, 399] width 1512 height 798
type textarea "{% comment %} Upload your two images in Content → Files and paste the URLs belo…"
paste textarea
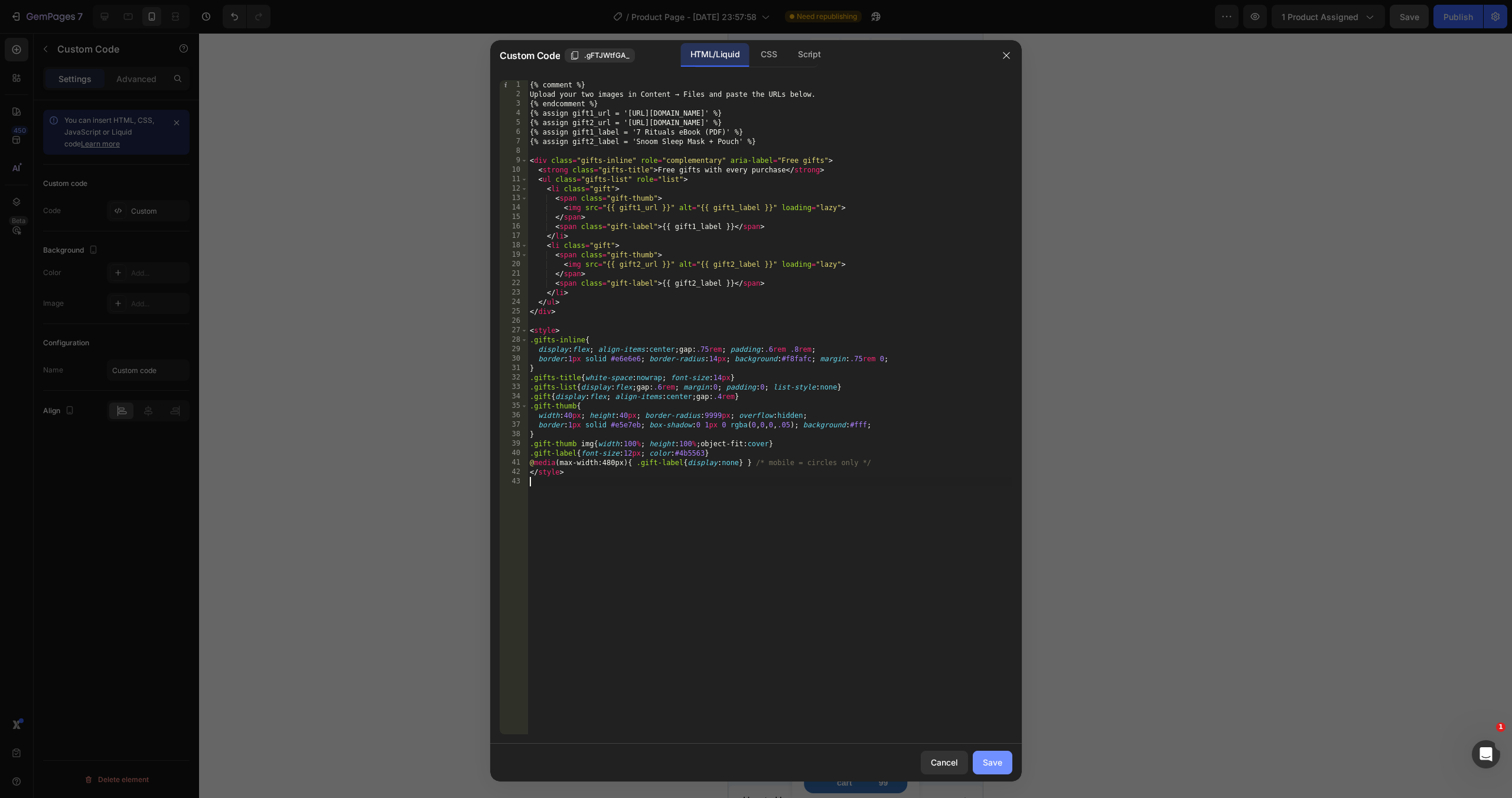
click at [993, 763] on div "Save" at bounding box center [993, 762] width 20 height 12
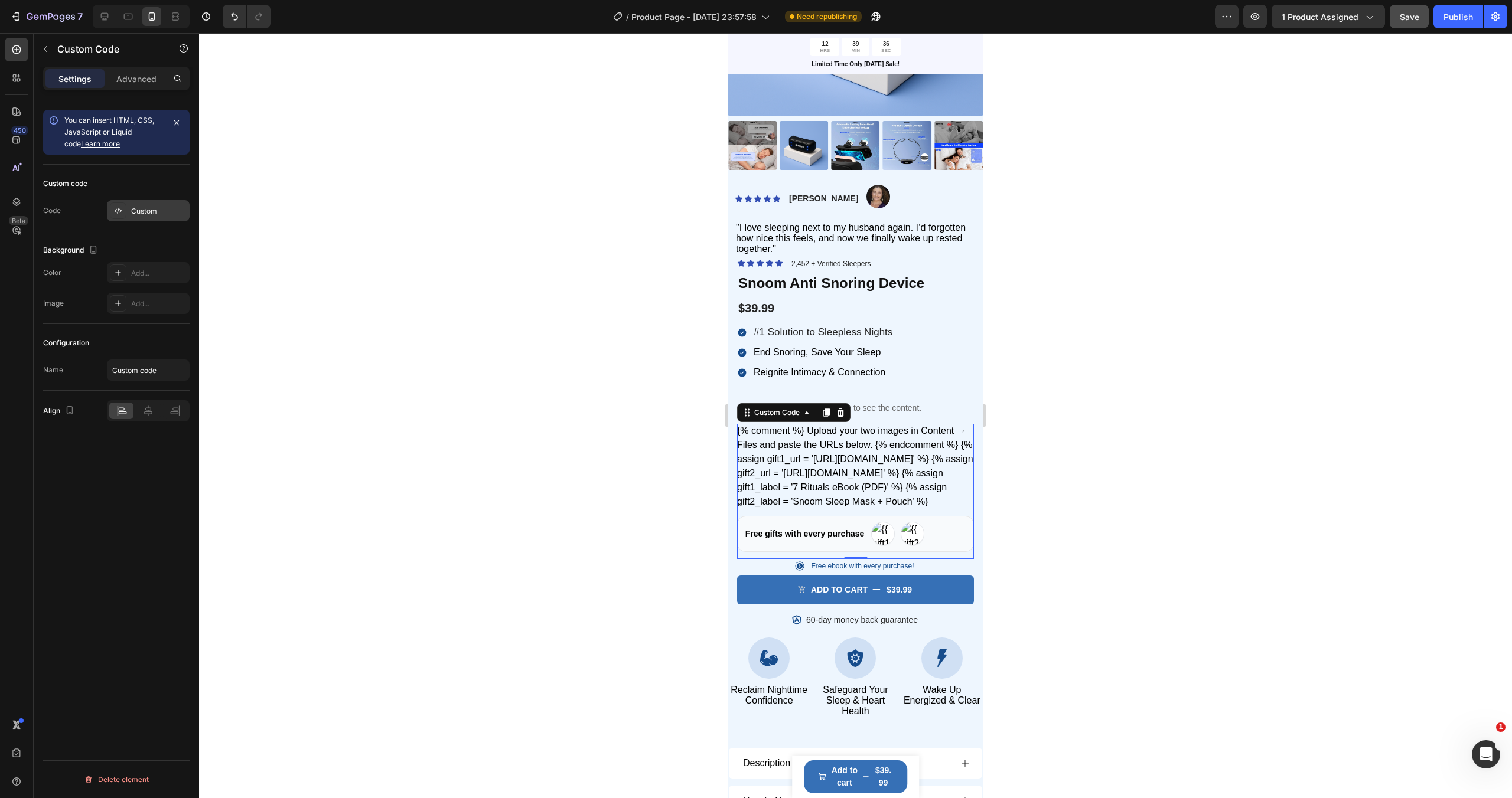
click at [139, 211] on div "Custom" at bounding box center [159, 211] width 56 height 11
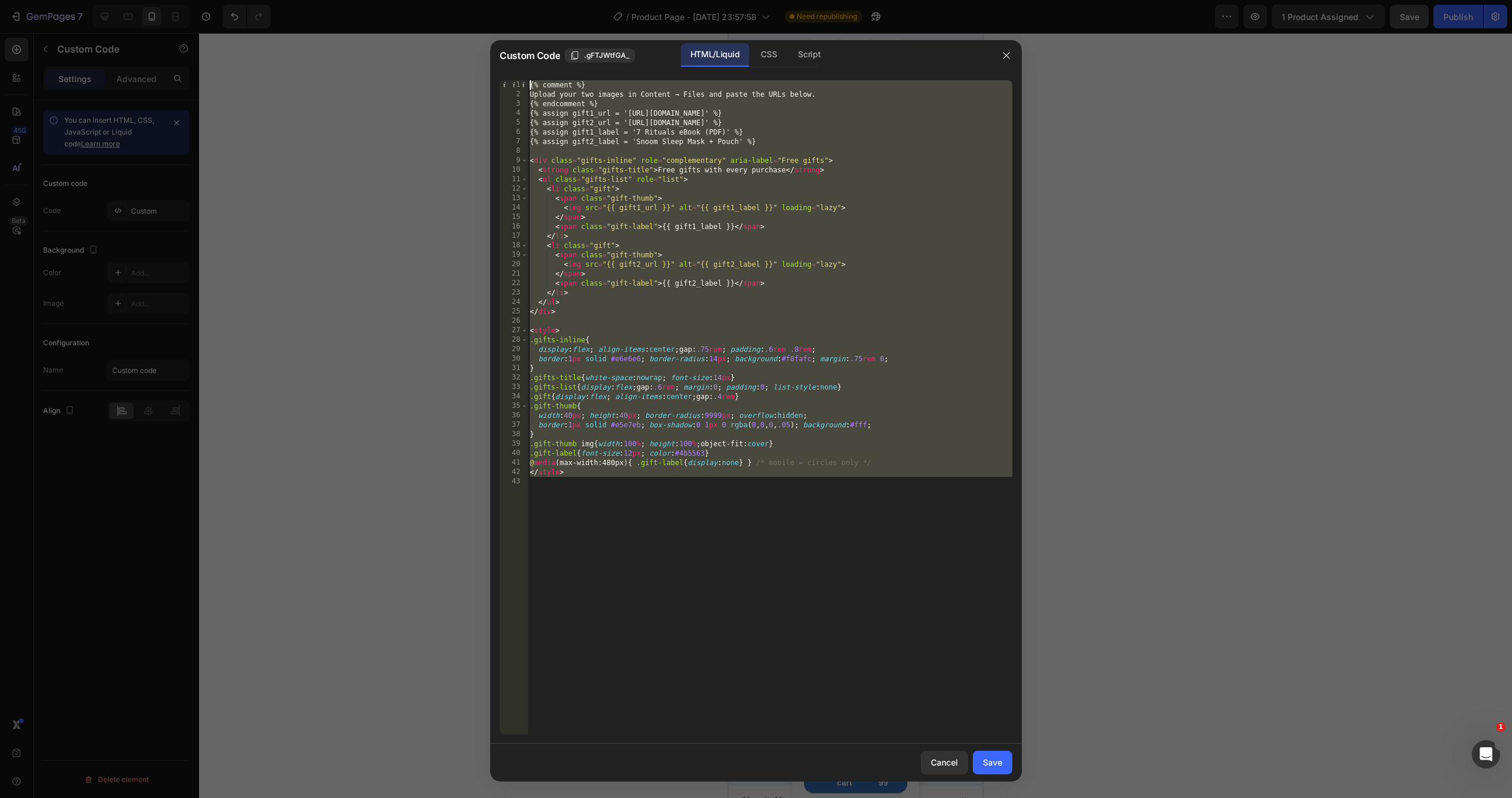
drag, startPoint x: 591, startPoint y: 493, endPoint x: 470, endPoint y: -52, distance: 558.3
click at [470, 0] on html "7 / Product Page - [DATE] 23:57:58 Need republishing Preview 1 product assigned…" at bounding box center [756, 0] width 1512 height 0
type textarea "{% comment %} Upload your two images in Content → Files and paste the URLs belo…"
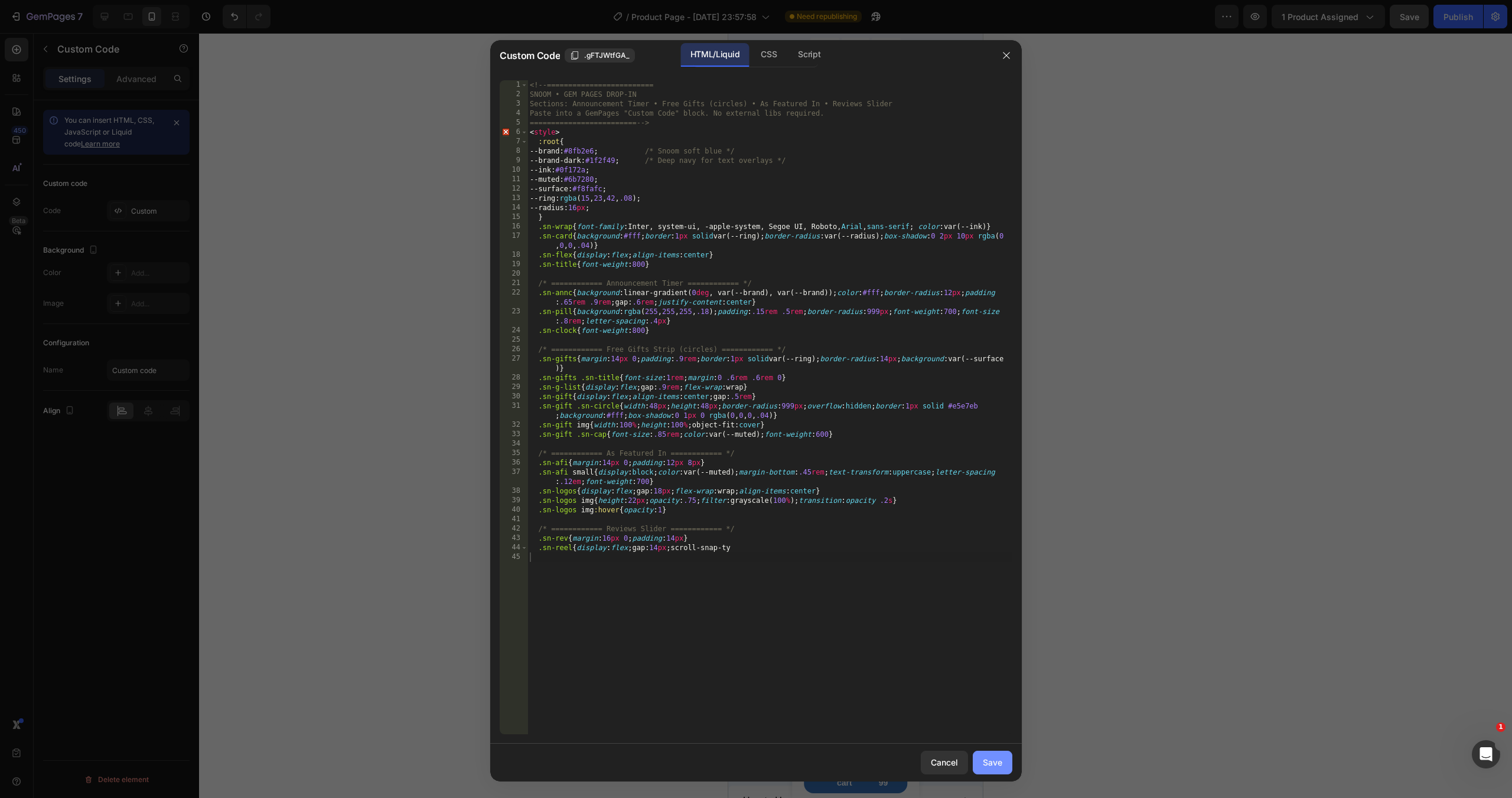
click at [995, 756] on div "Save" at bounding box center [993, 762] width 20 height 12
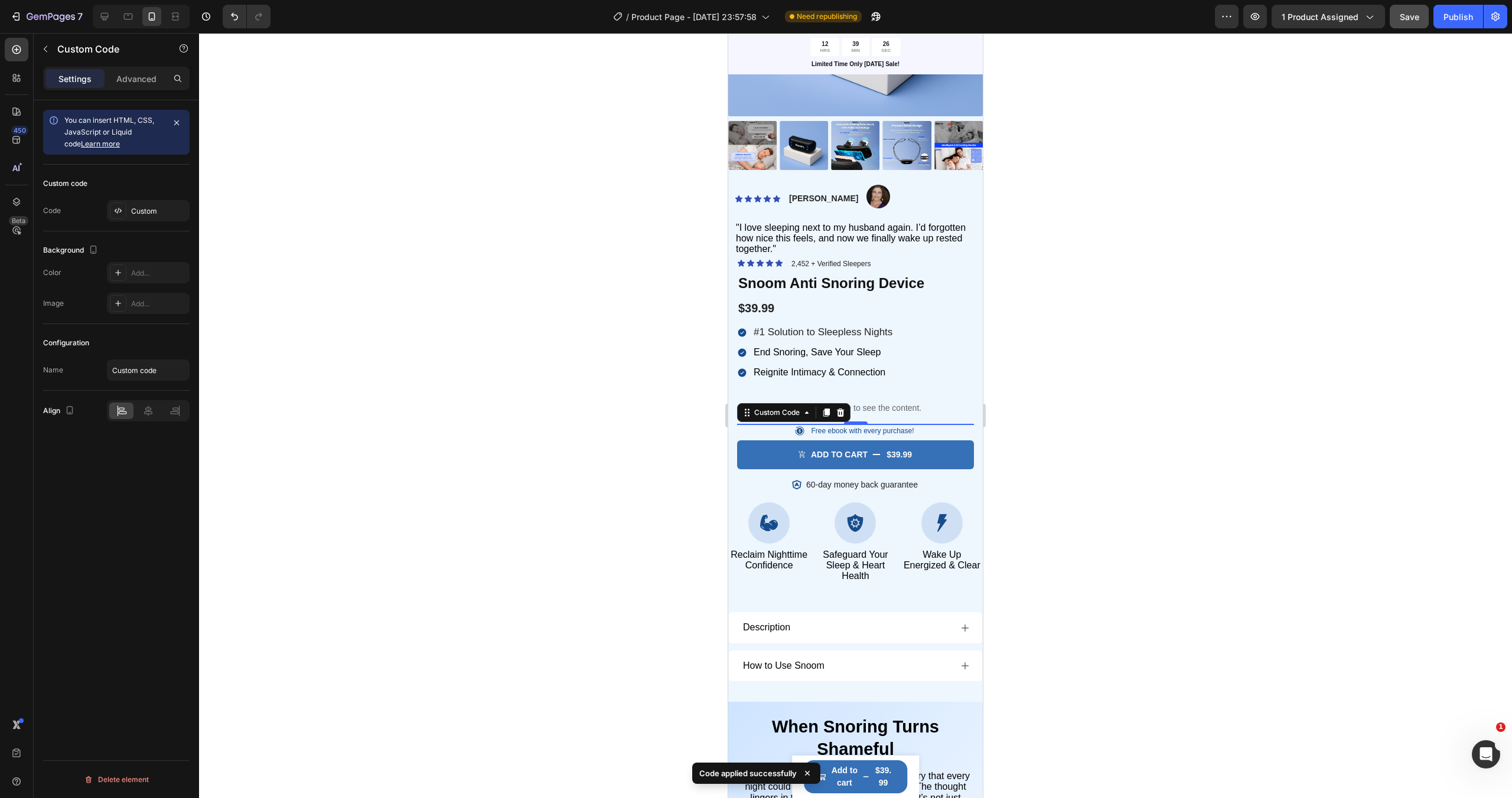
click at [1049, 381] on div at bounding box center [855, 415] width 1312 height 765
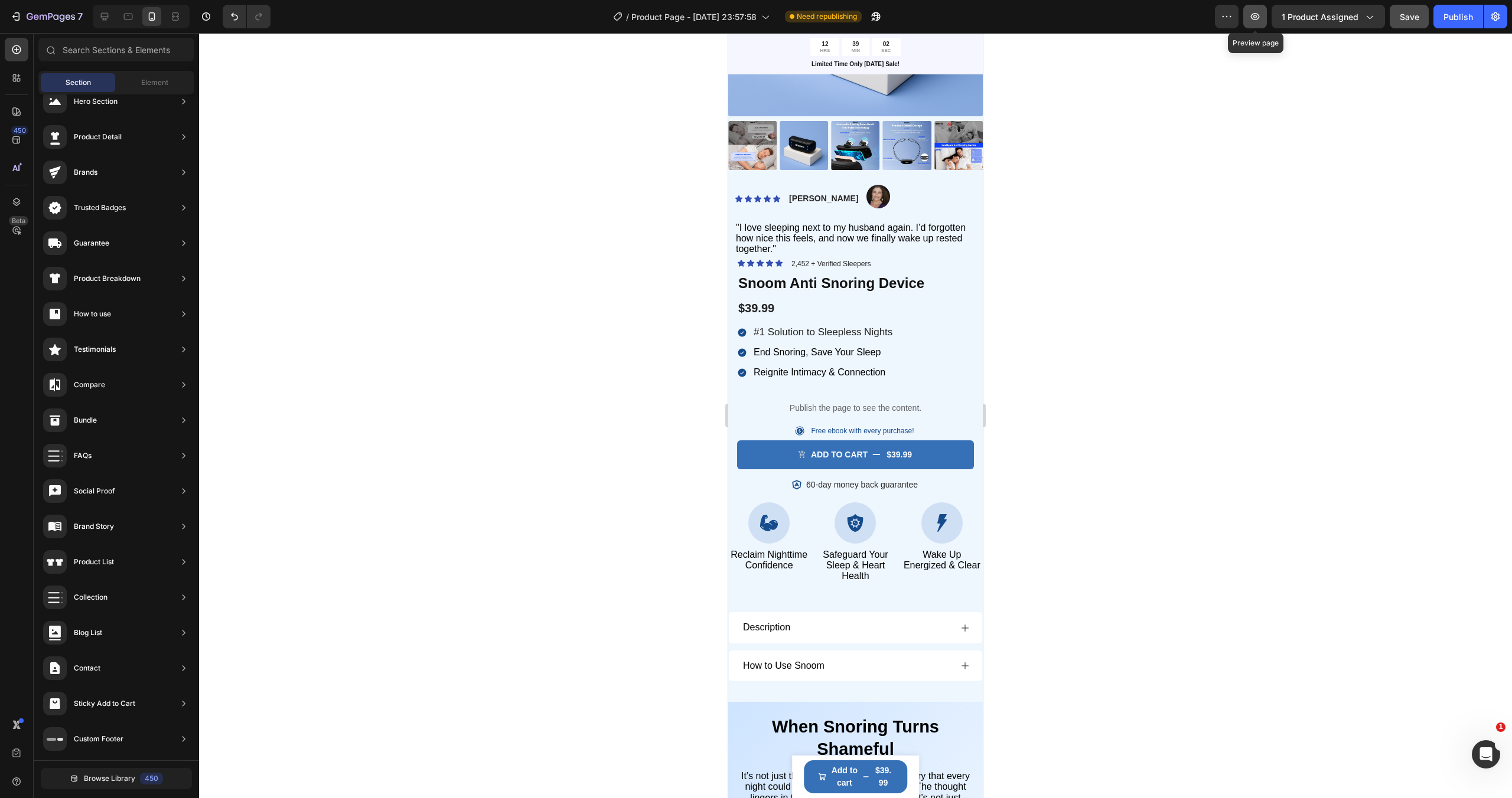
click at [1253, 22] on icon "button" at bounding box center [1255, 16] width 12 height 12
click at [827, 430] on p "Free ebook with every purchase!" at bounding box center [862, 431] width 103 height 11
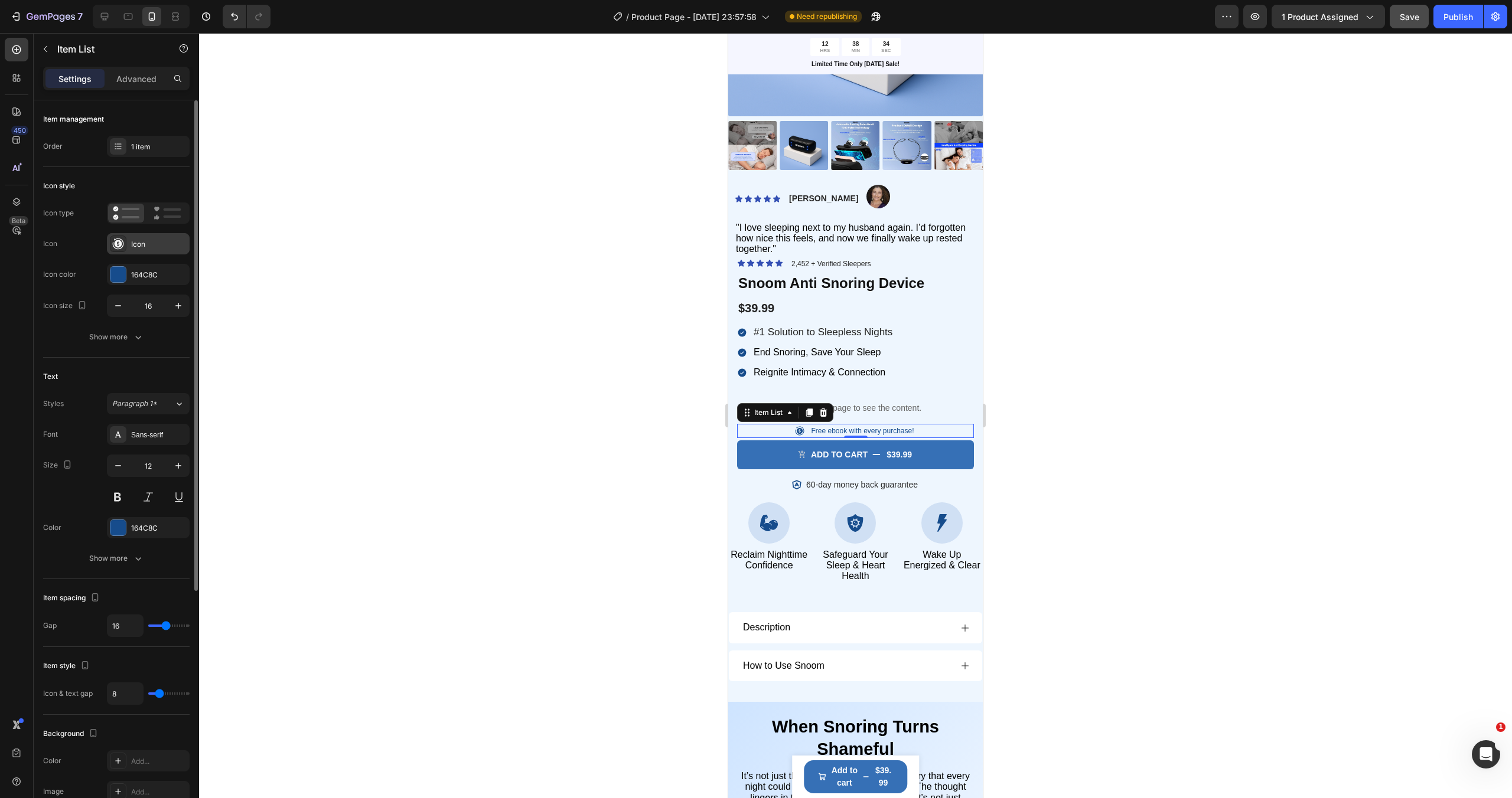
click at [139, 241] on div "Icon" at bounding box center [159, 244] width 56 height 11
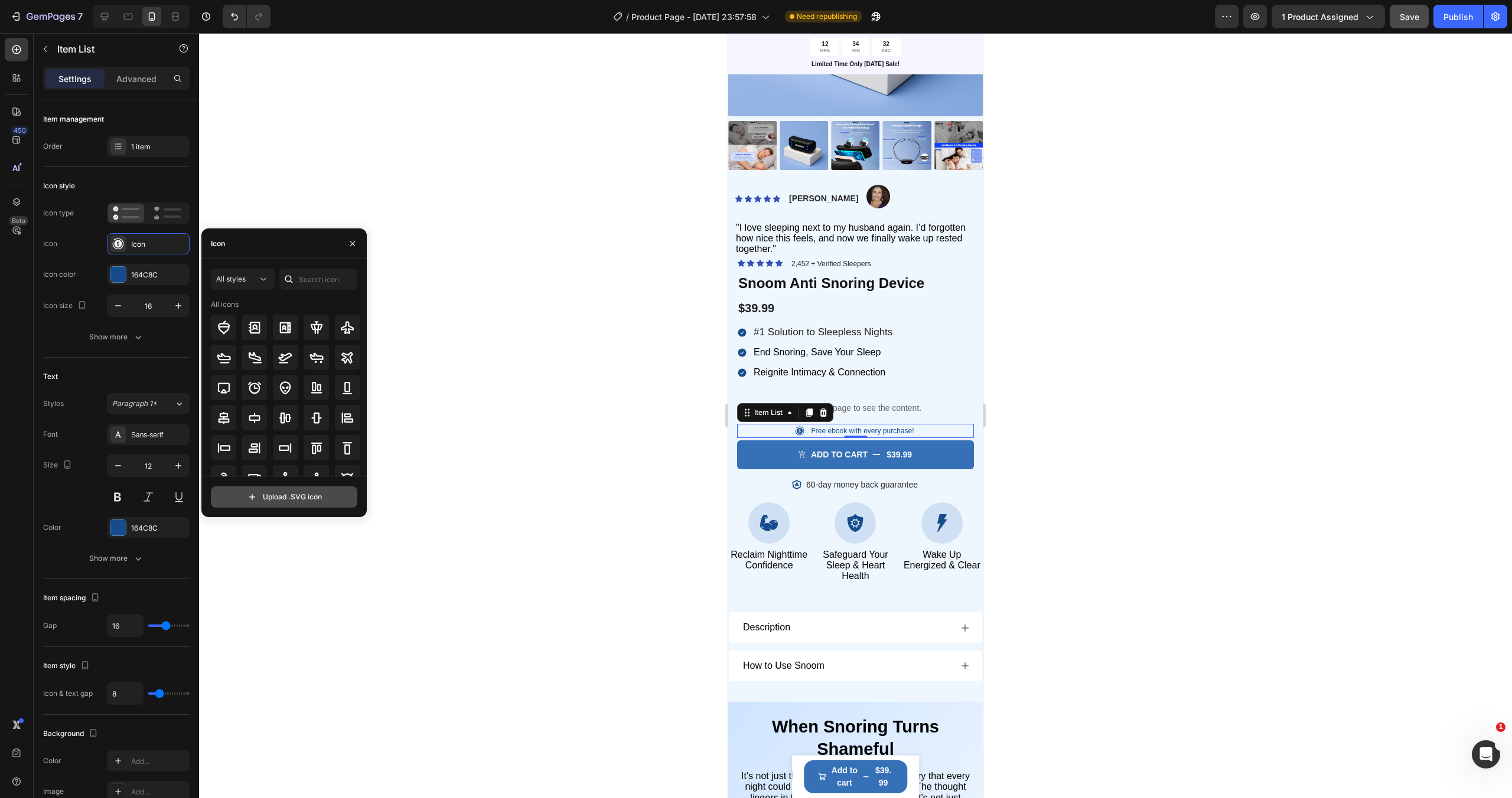
click at [299, 501] on input "file" at bounding box center [284, 497] width 146 height 20
type input "C:\fakepath\snoom-ebook-icon (1).svg"
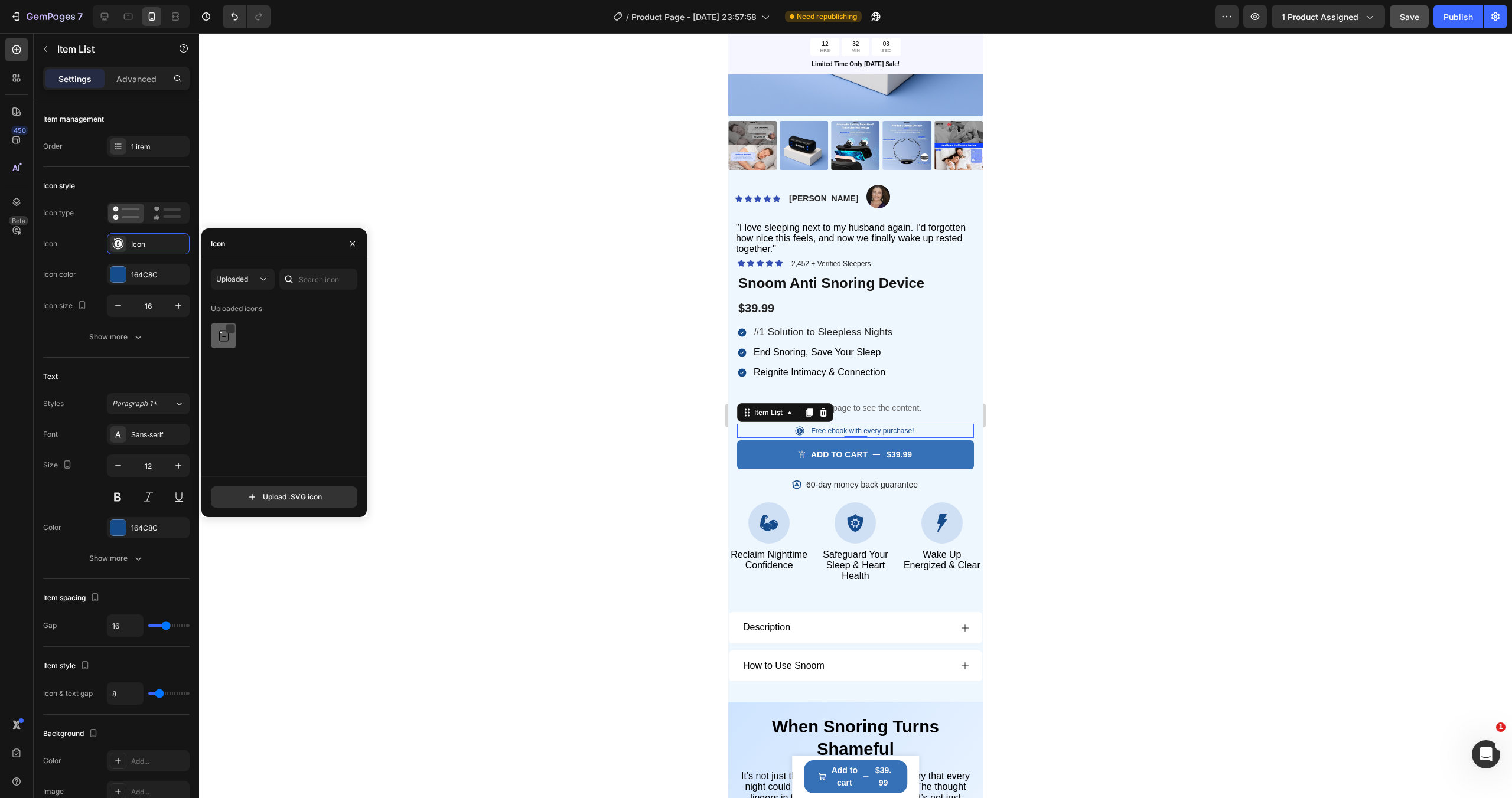
click at [226, 338] on img at bounding box center [224, 336] width 14 height 14
click at [181, 311] on icon "button" at bounding box center [178, 305] width 12 height 12
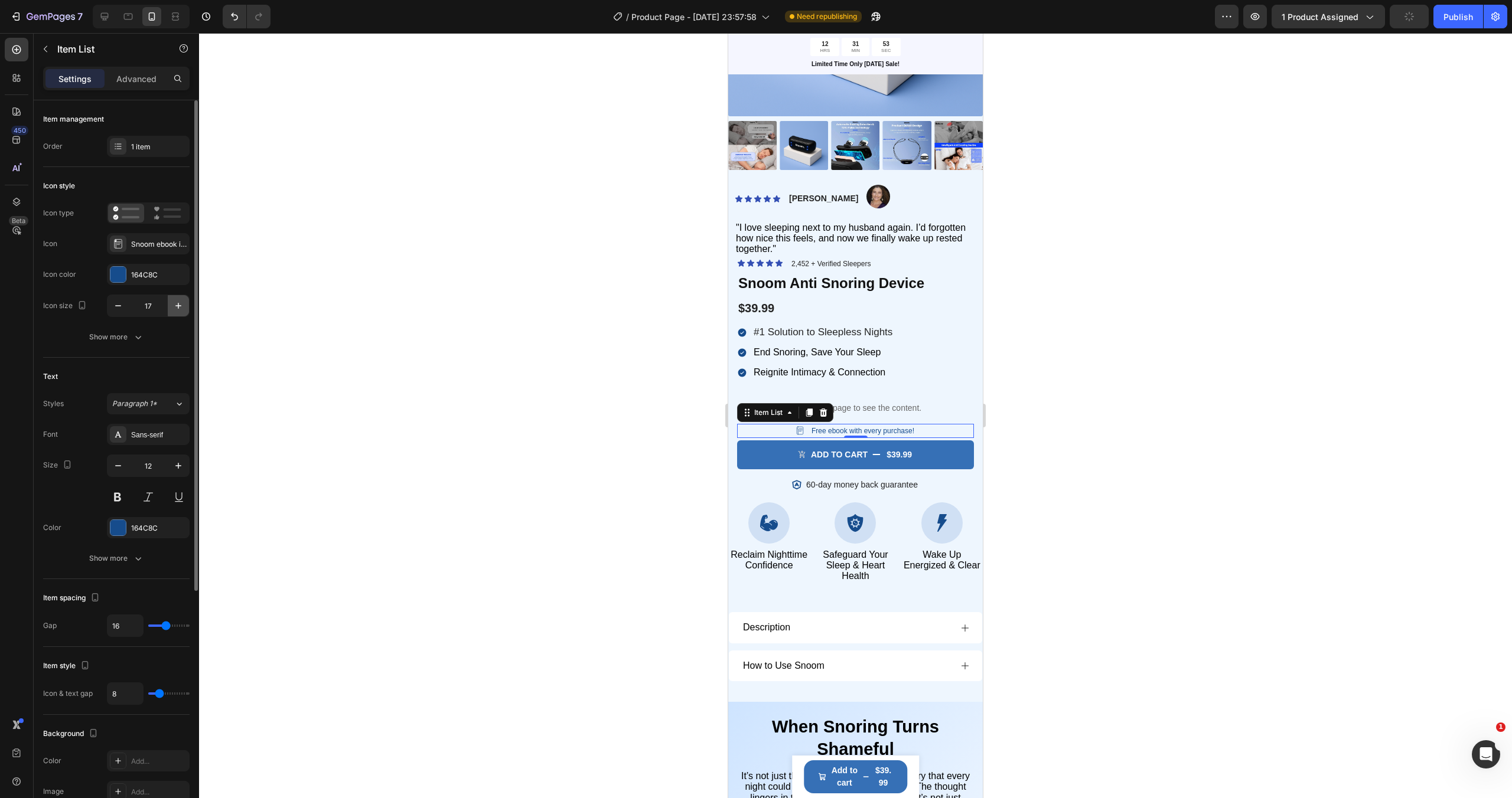
click at [181, 311] on icon "button" at bounding box center [178, 305] width 12 height 12
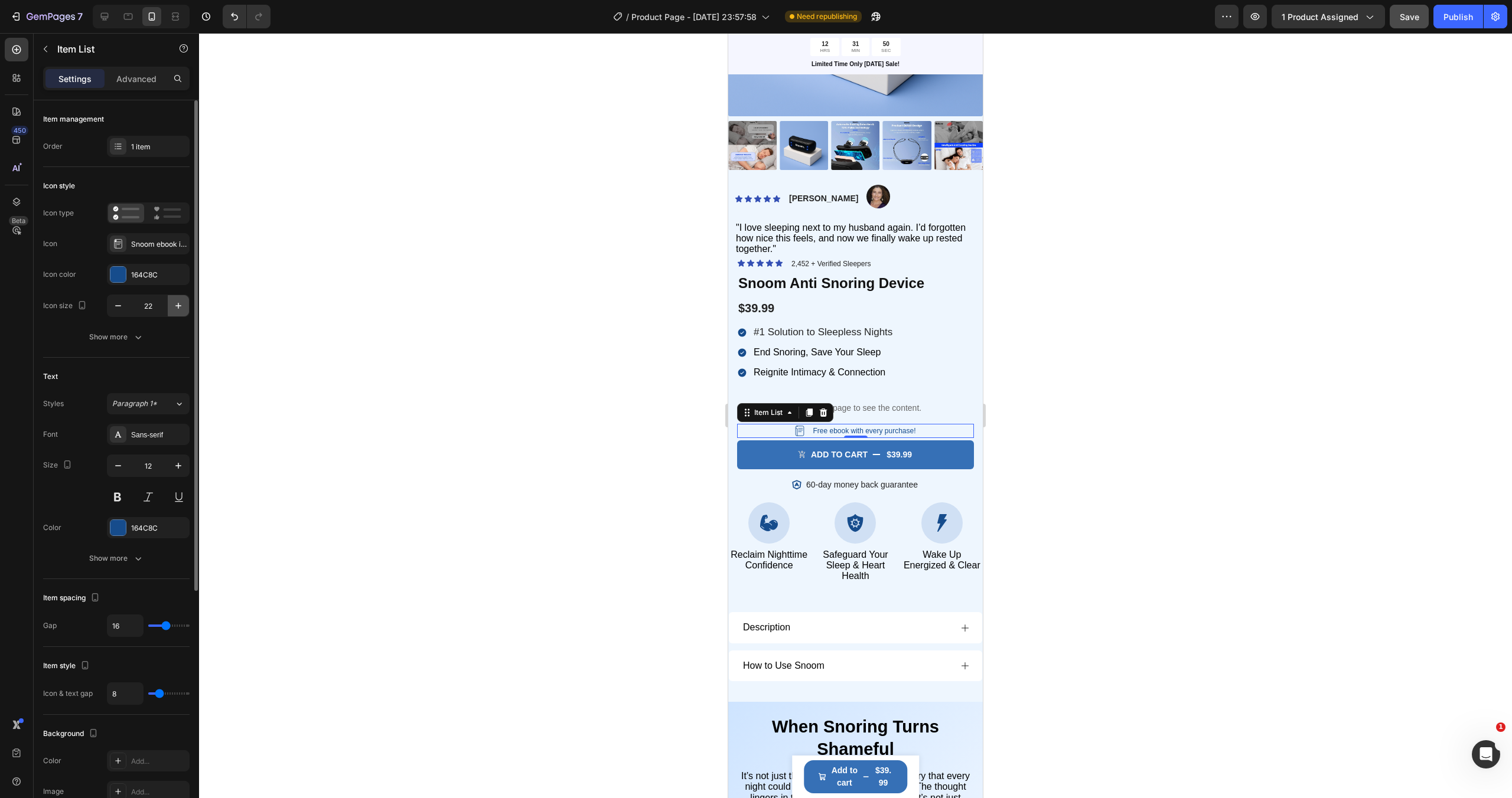
click at [181, 311] on icon "button" at bounding box center [178, 305] width 12 height 12
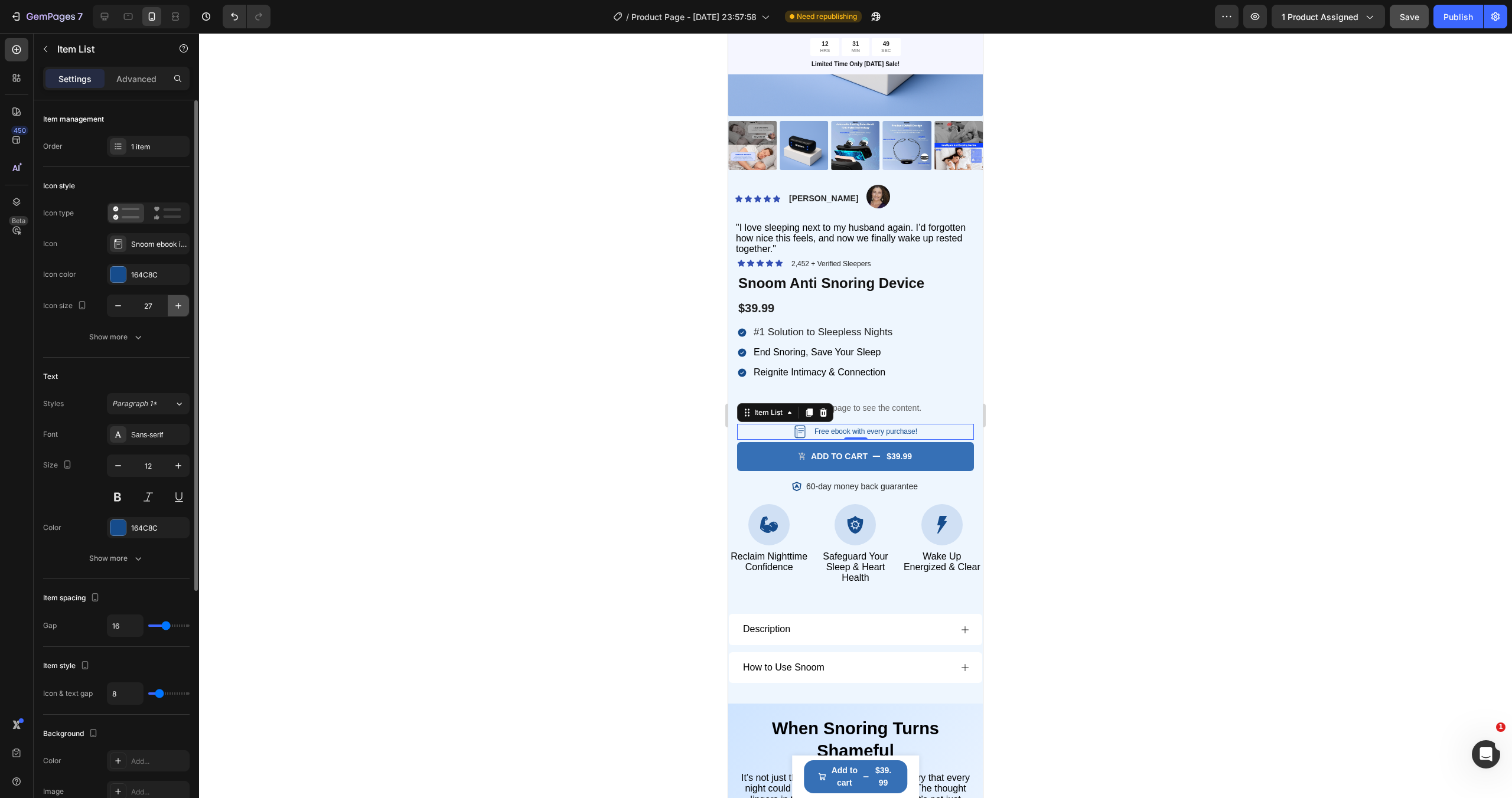
click at [181, 311] on icon "button" at bounding box center [178, 305] width 12 height 12
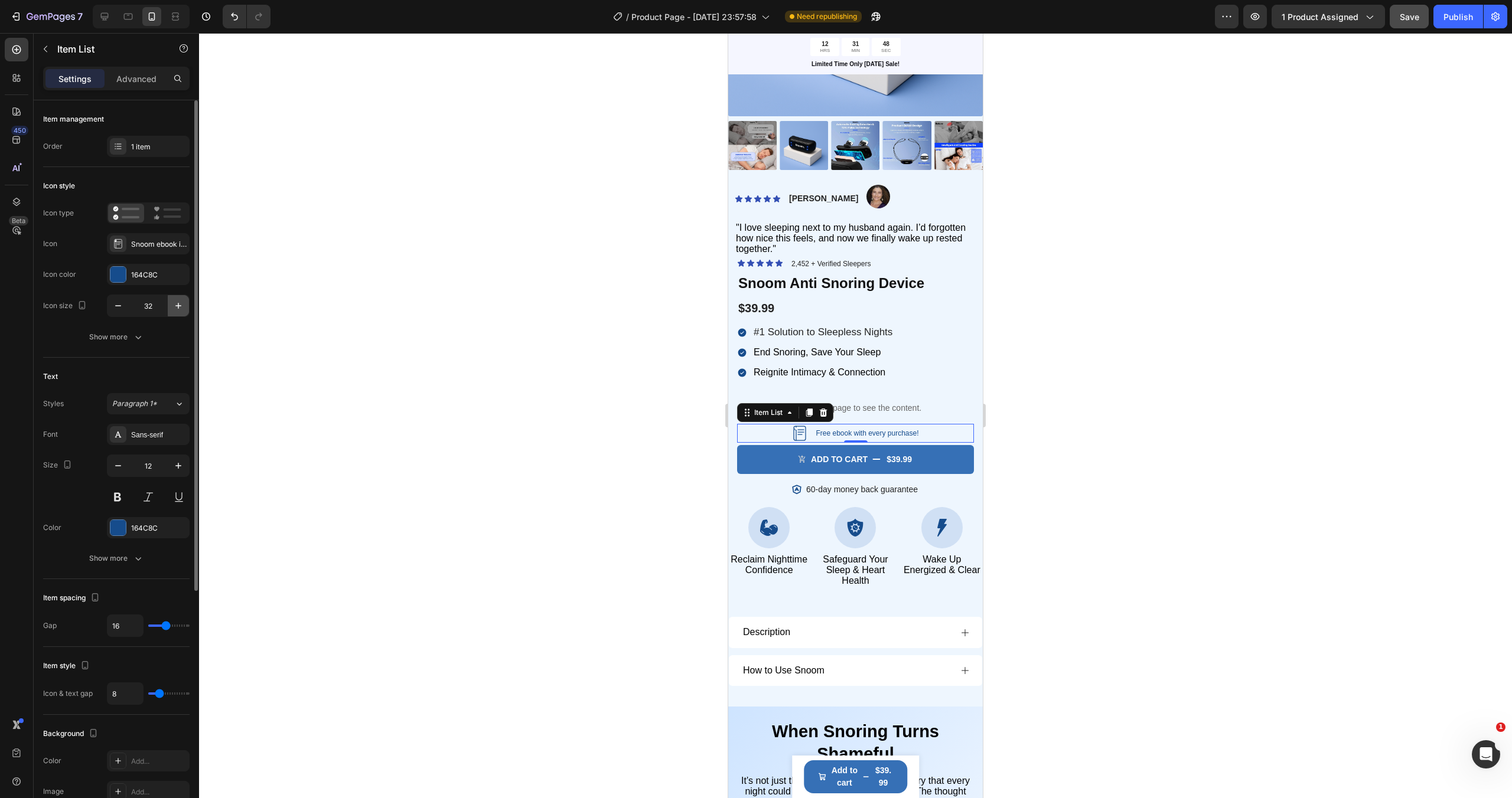
click at [181, 311] on icon "button" at bounding box center [178, 305] width 12 height 12
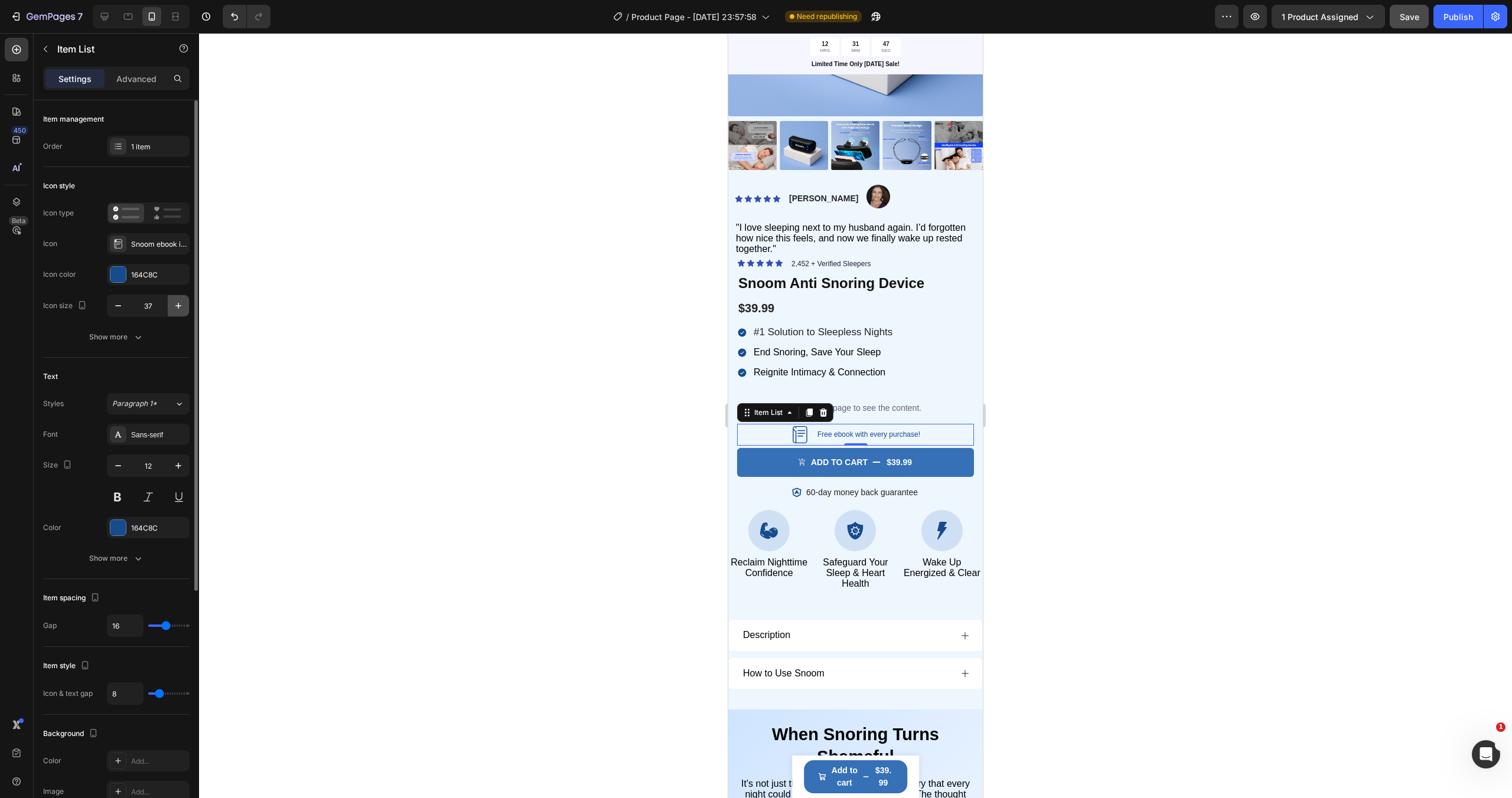
click at [181, 311] on icon "button" at bounding box center [178, 305] width 12 height 12
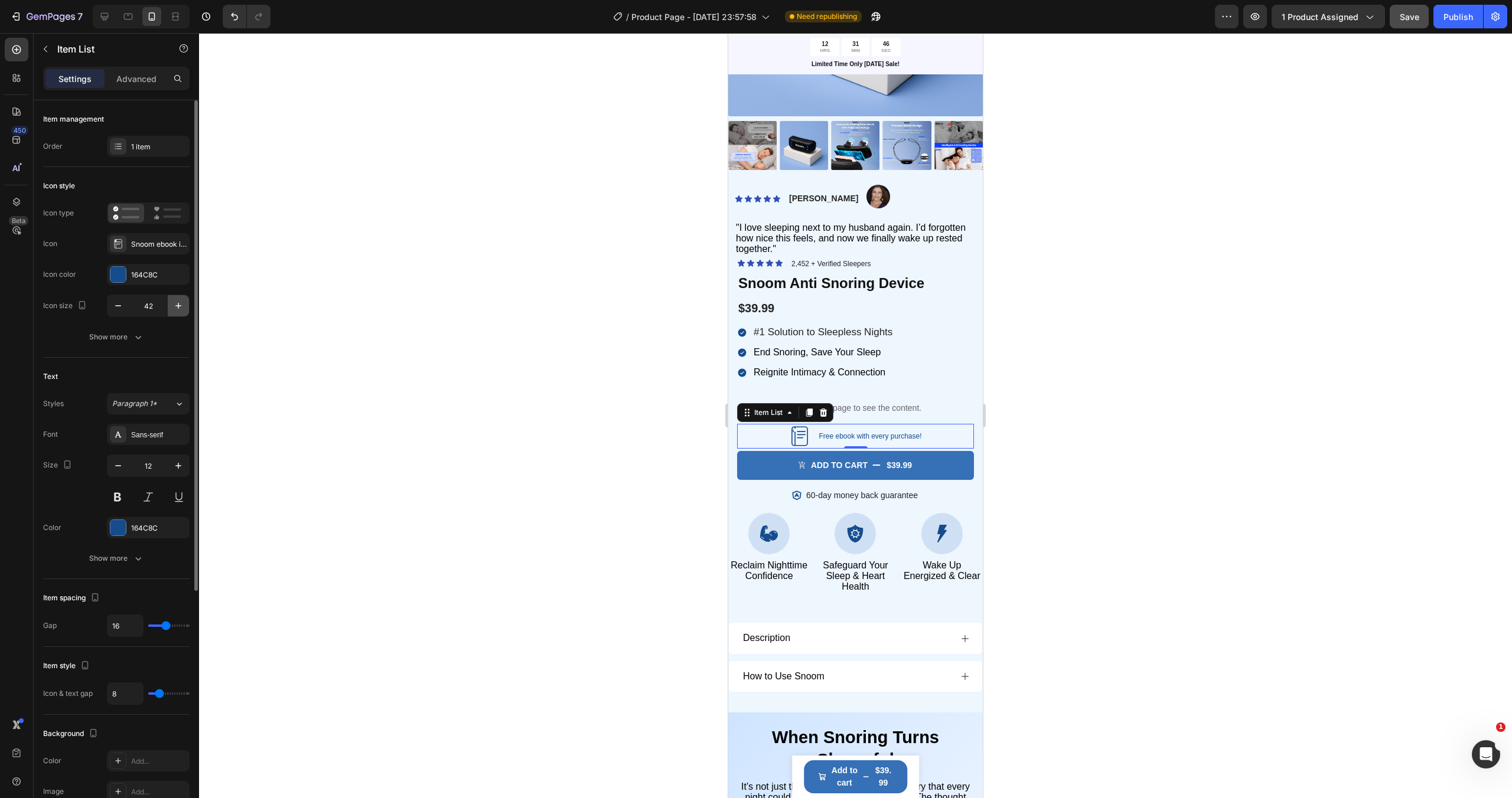
click at [181, 311] on icon "button" at bounding box center [178, 305] width 12 height 12
click at [115, 304] on icon "button" at bounding box center [117, 305] width 12 height 12
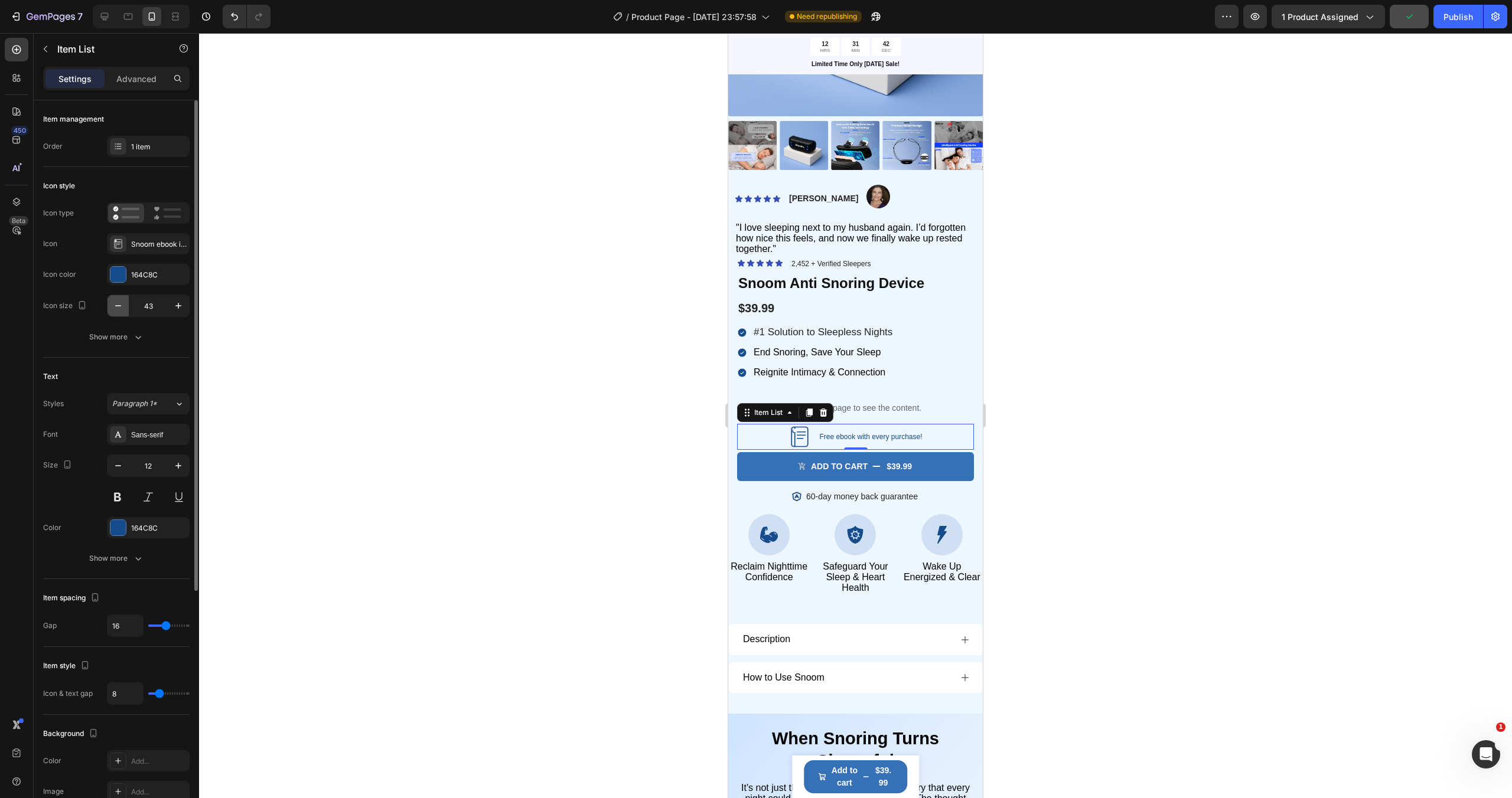
click at [115, 304] on icon "button" at bounding box center [117, 305] width 12 height 12
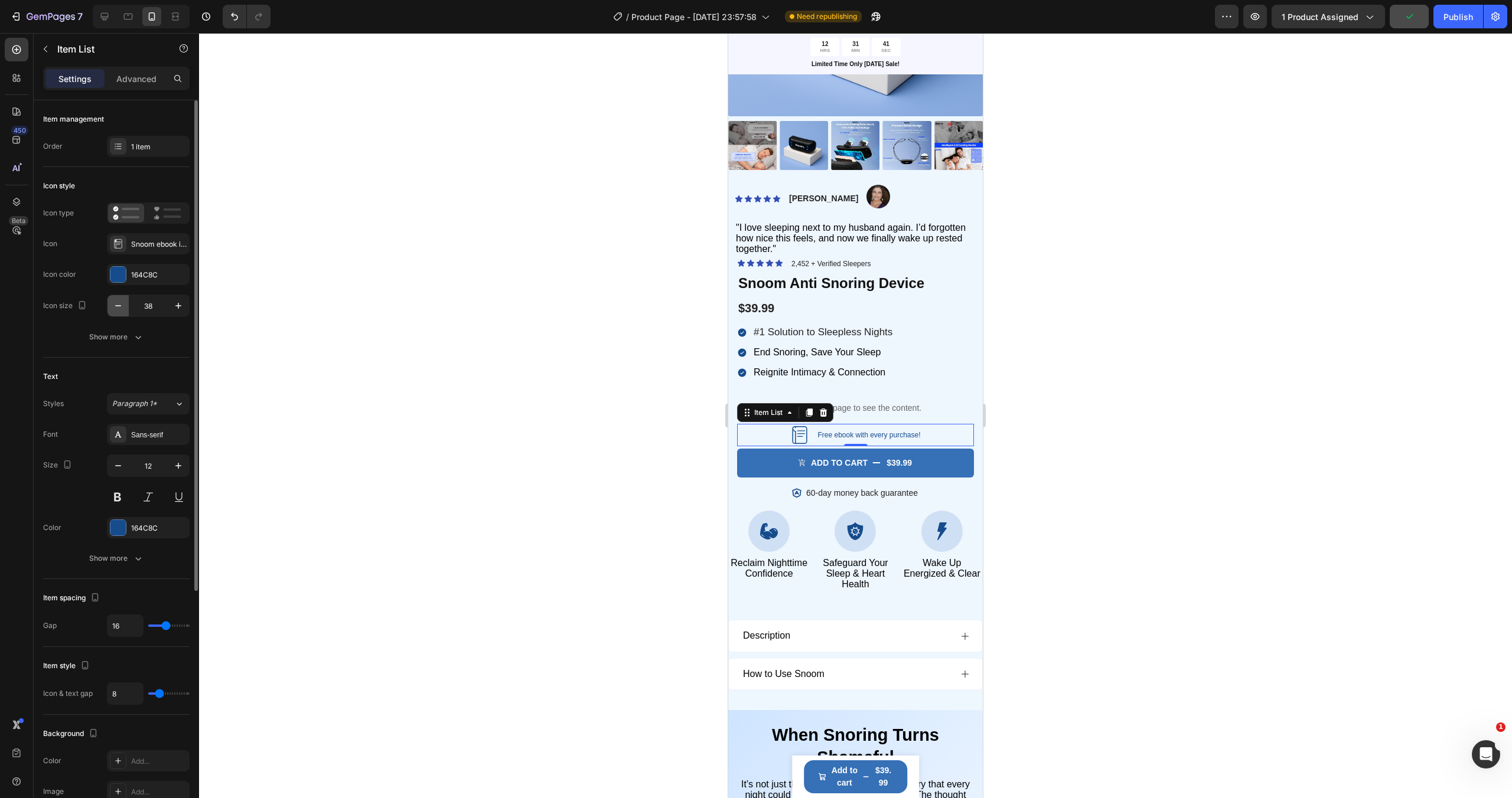
click at [115, 304] on icon "button" at bounding box center [117, 305] width 12 height 12
type input "36"
click at [143, 77] on p "Advanced" at bounding box center [136, 79] width 40 height 12
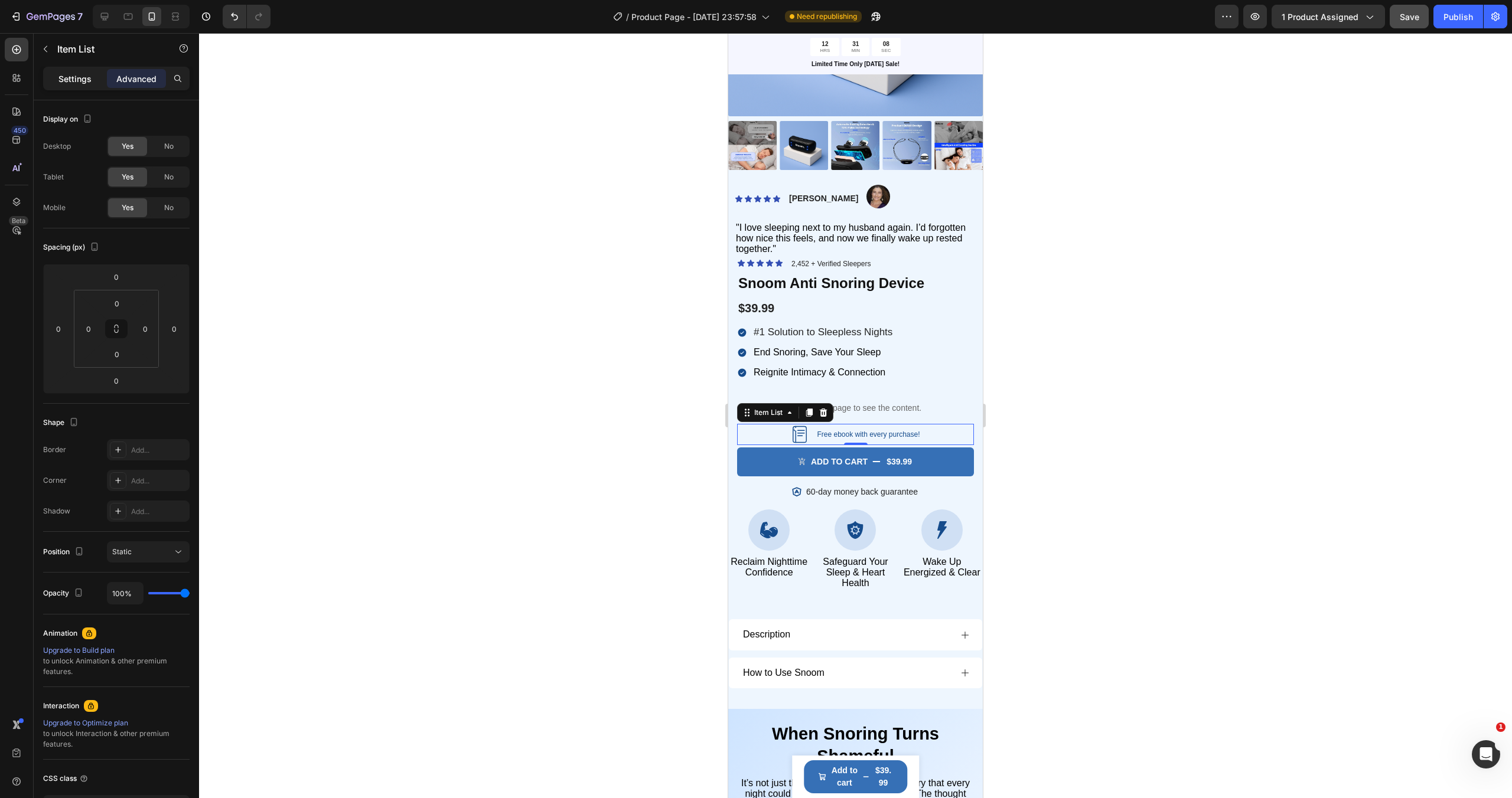
click at [96, 82] on div "Settings" at bounding box center [75, 78] width 59 height 19
type input "8"
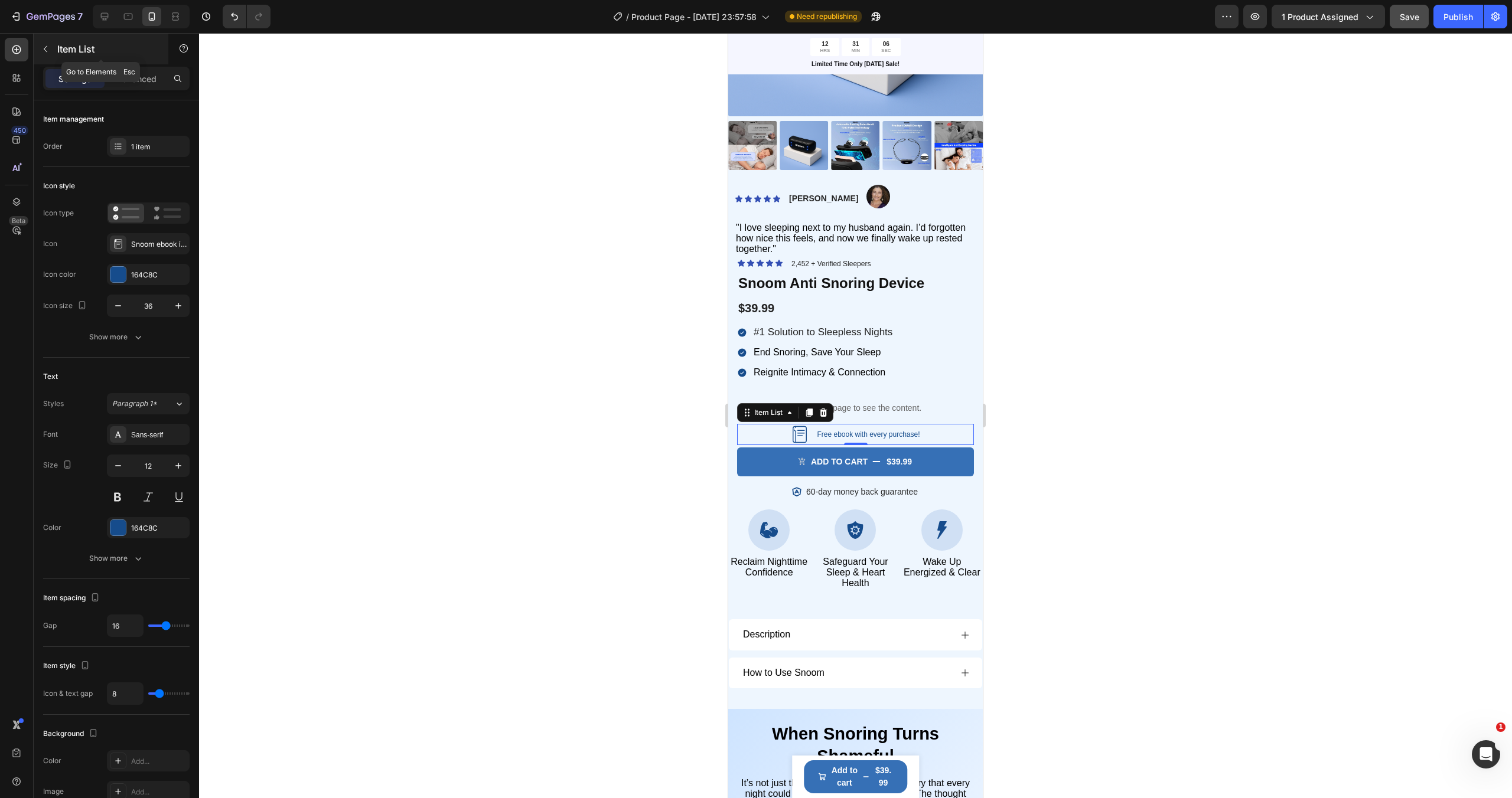
click at [51, 47] on button "button" at bounding box center [45, 49] width 19 height 19
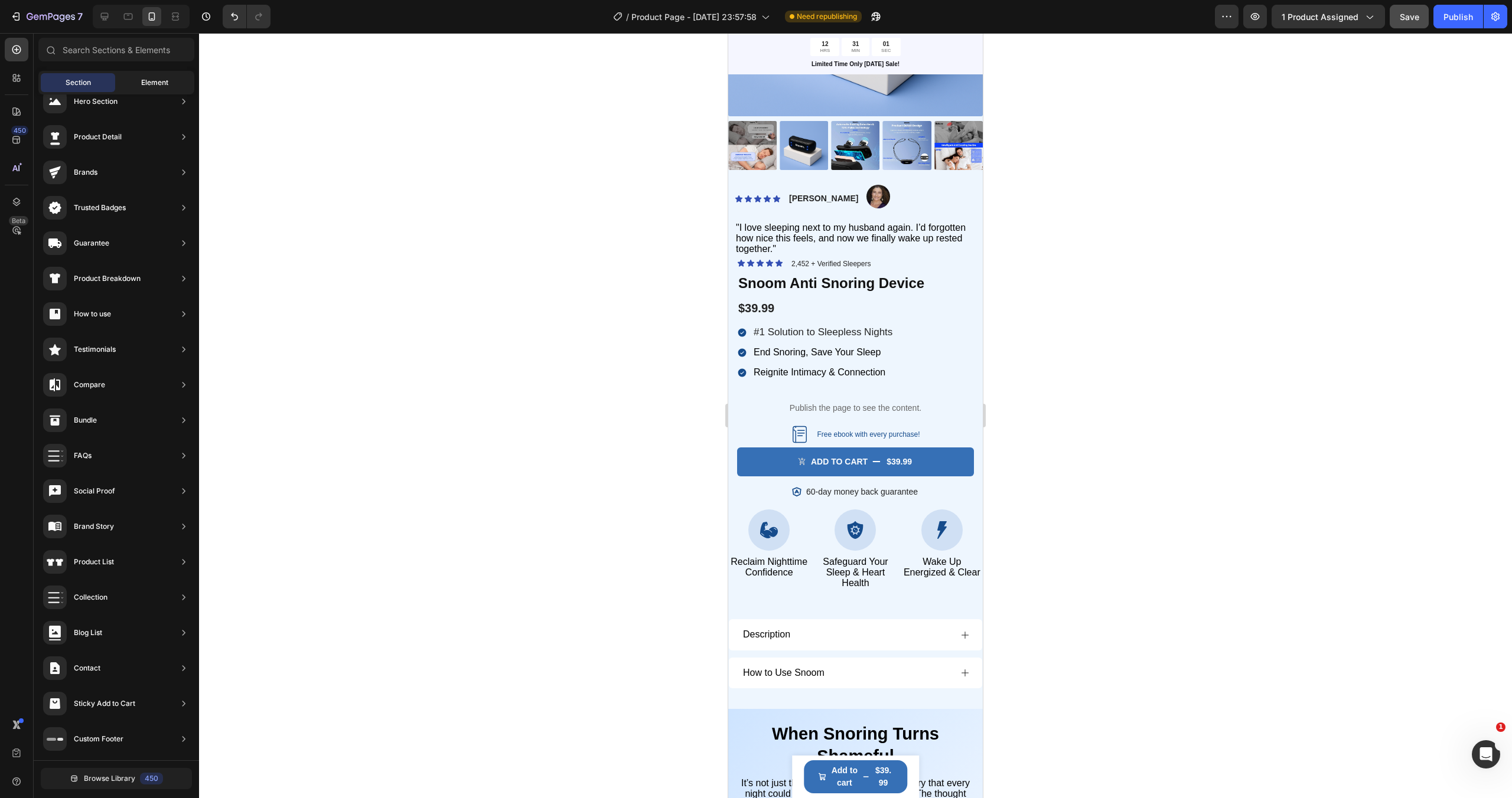
click at [146, 84] on span "Element" at bounding box center [154, 83] width 28 height 11
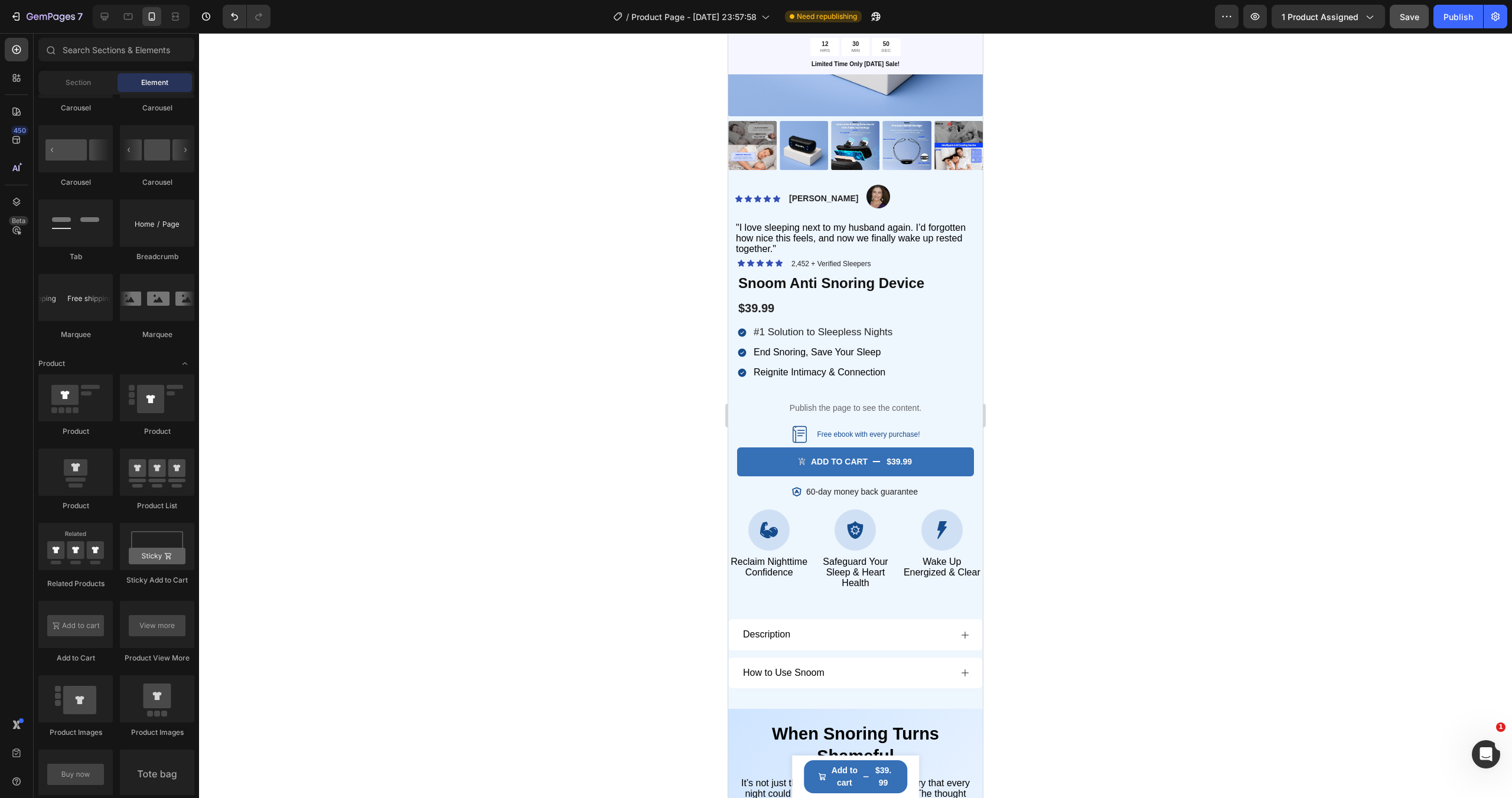
click at [85, 92] on div "Section Element" at bounding box center [116, 83] width 156 height 24
click at [76, 89] on div "Section" at bounding box center [78, 82] width 75 height 19
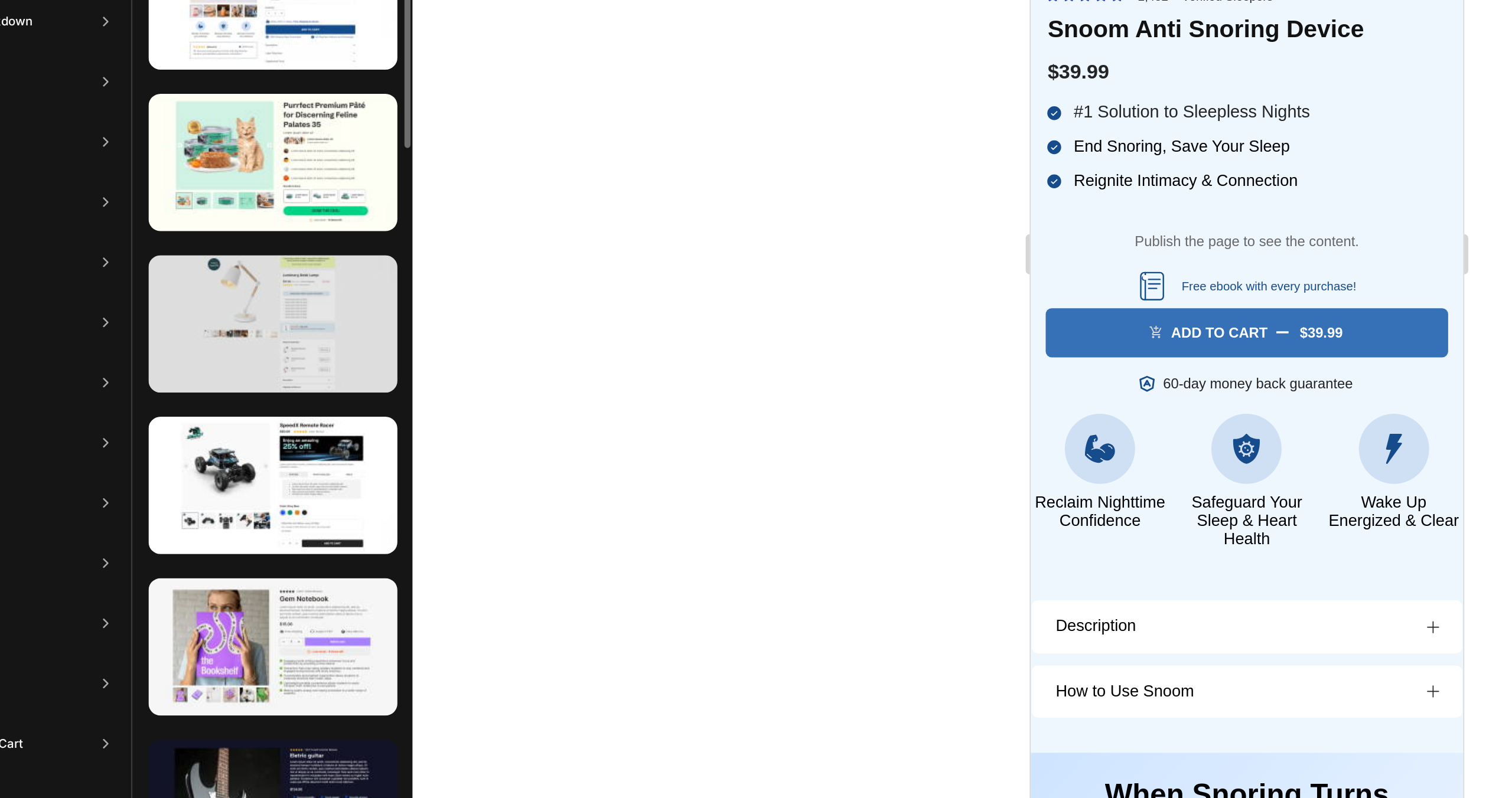
scroll to position [513, 0]
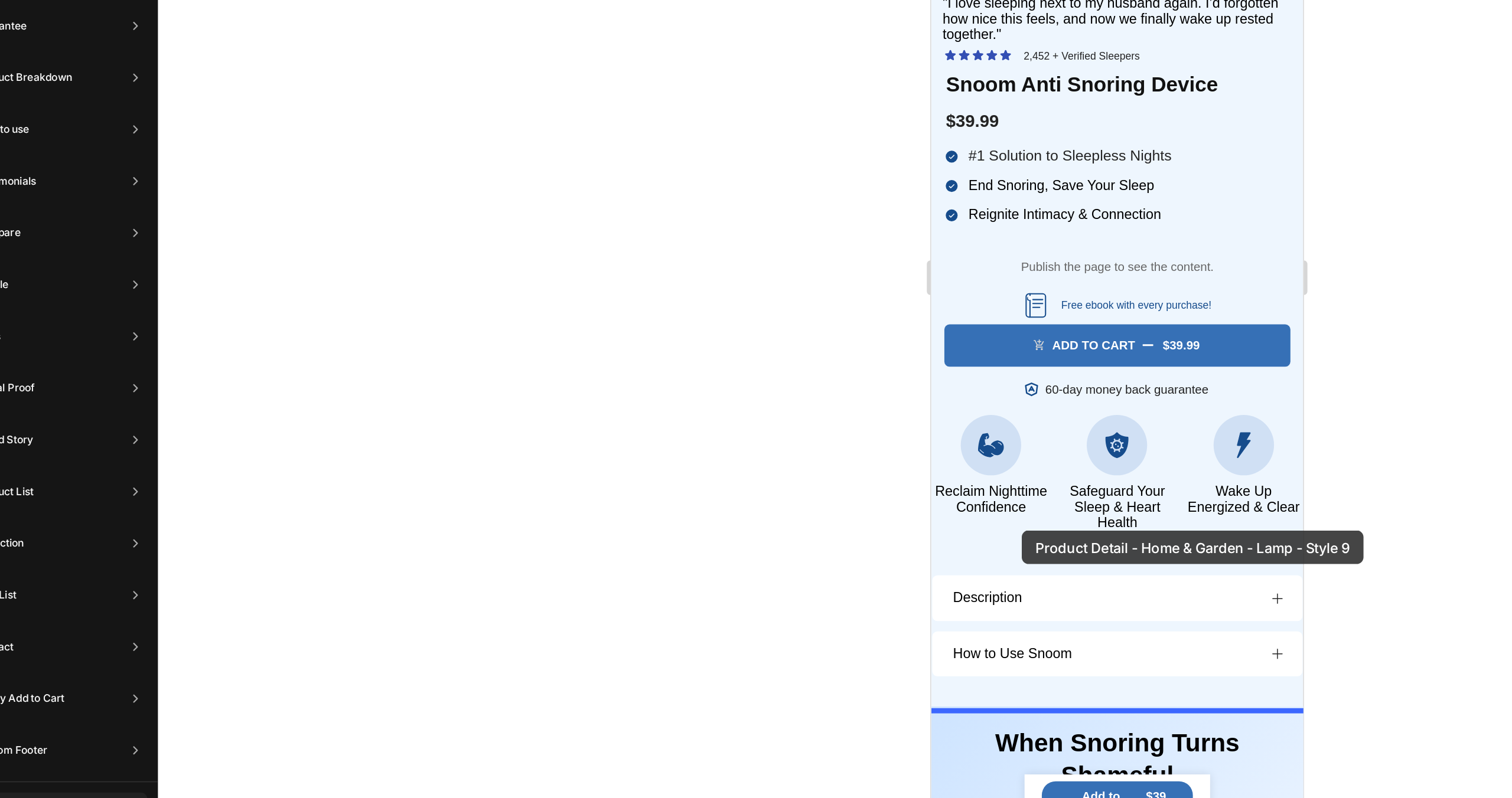
drag, startPoint x: 1227, startPoint y: 196, endPoint x: 992, endPoint y: 282, distance: 250.2
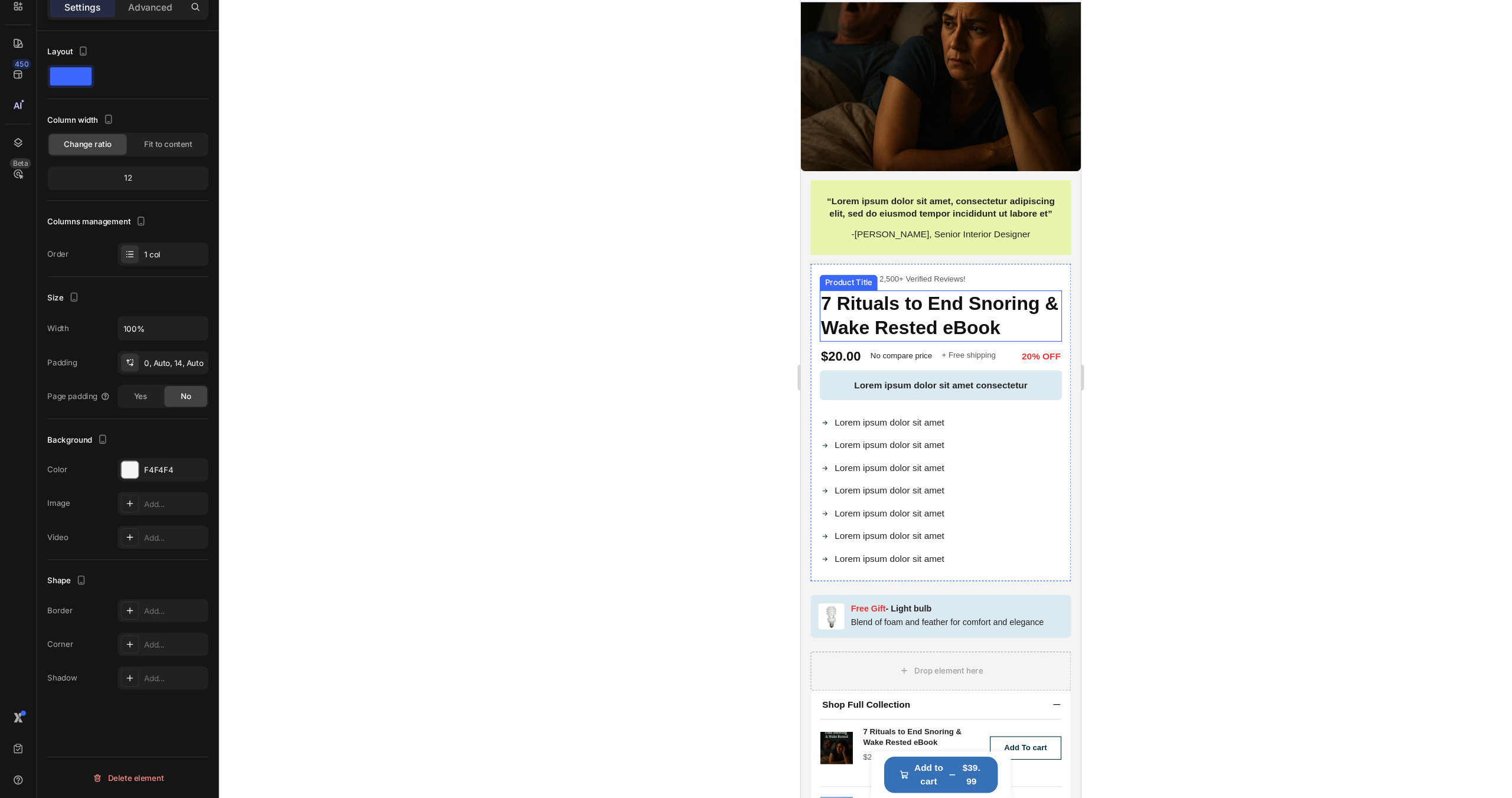
scroll to position [979, 0]
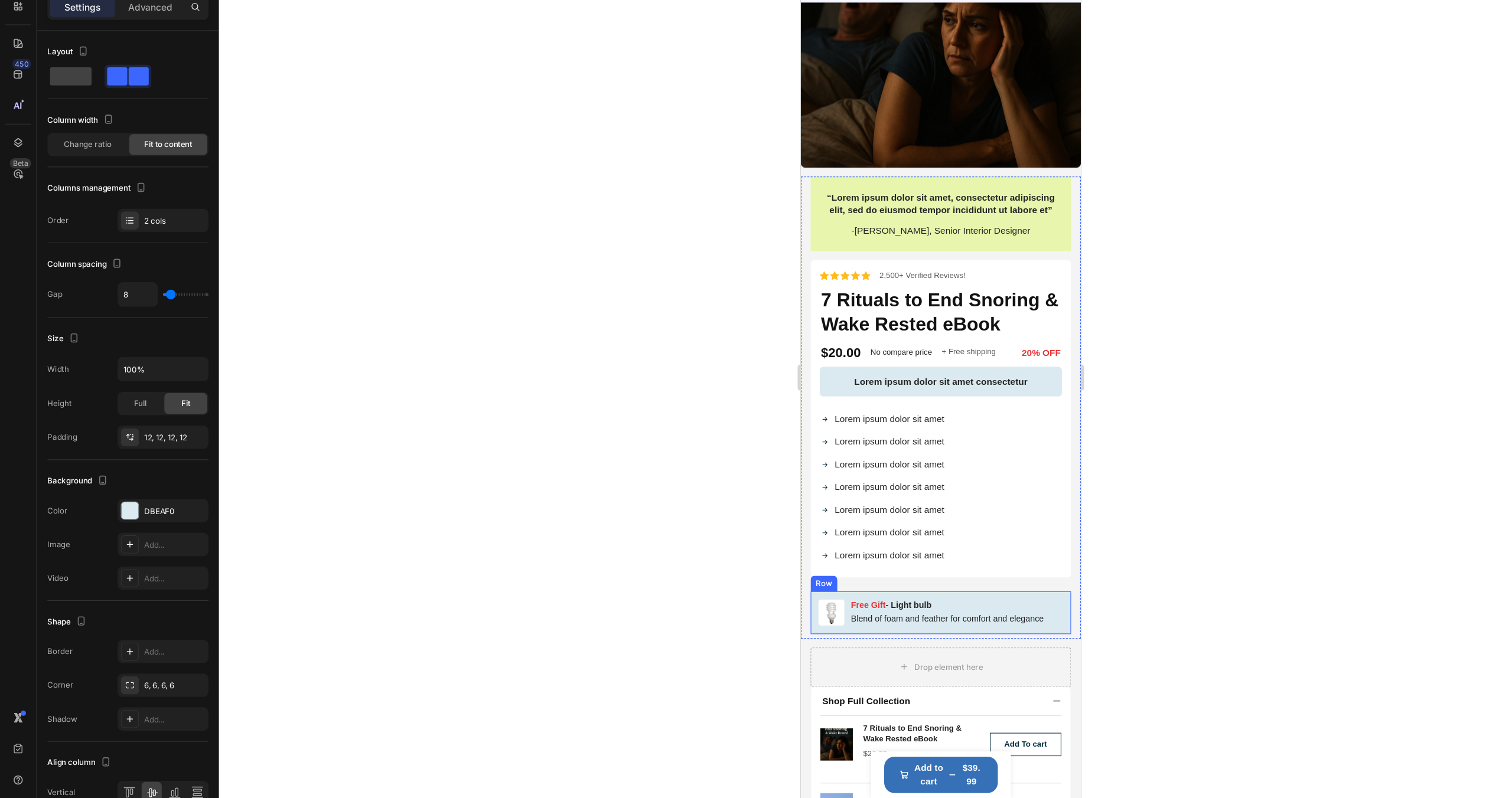
click at [1033, 542] on div "Image Free Gift - Light bulb Text Block Blend of foam and feather for comfort a…" at bounding box center [927, 554] width 237 height 39
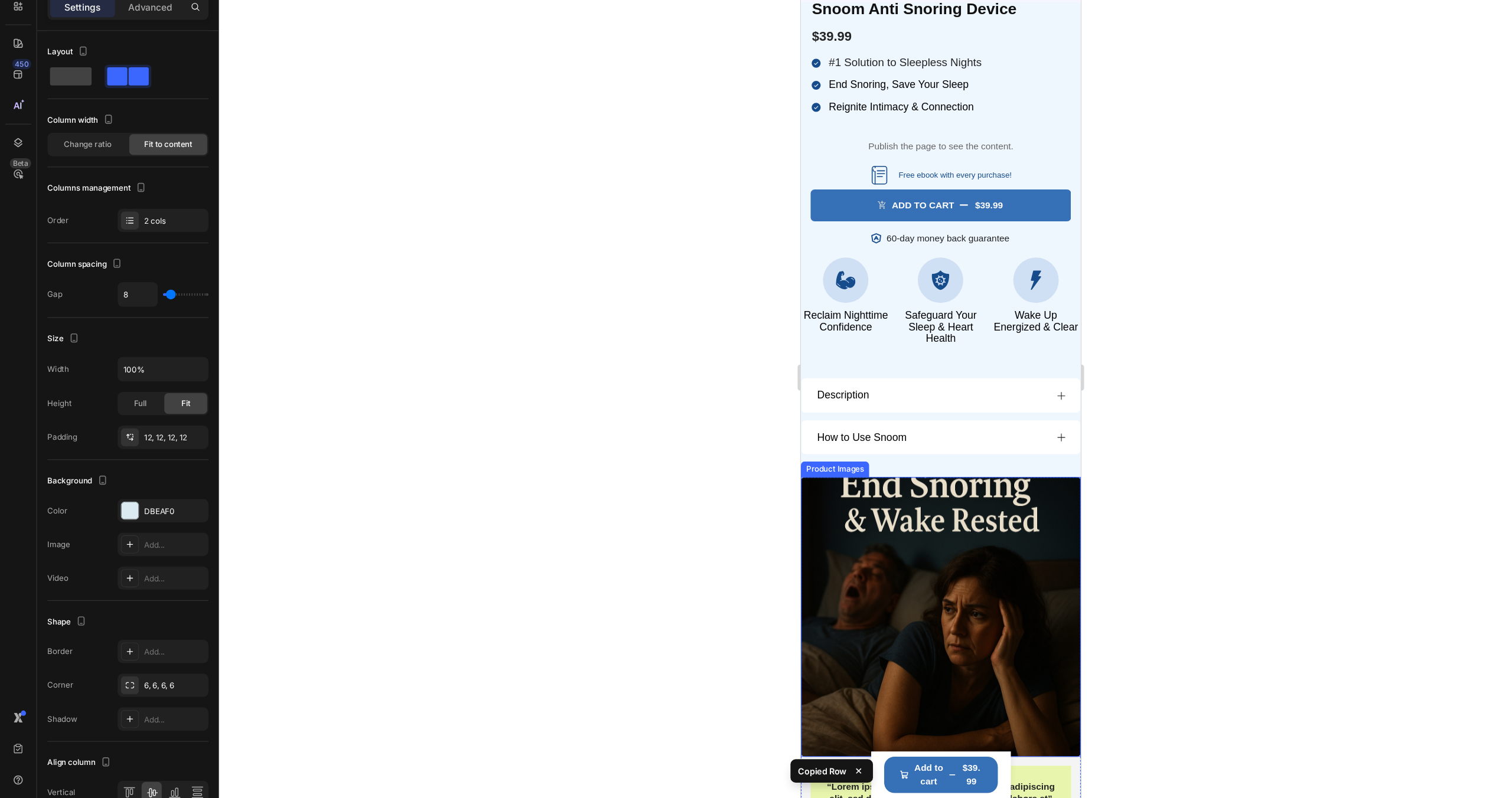
scroll to position [67, 0]
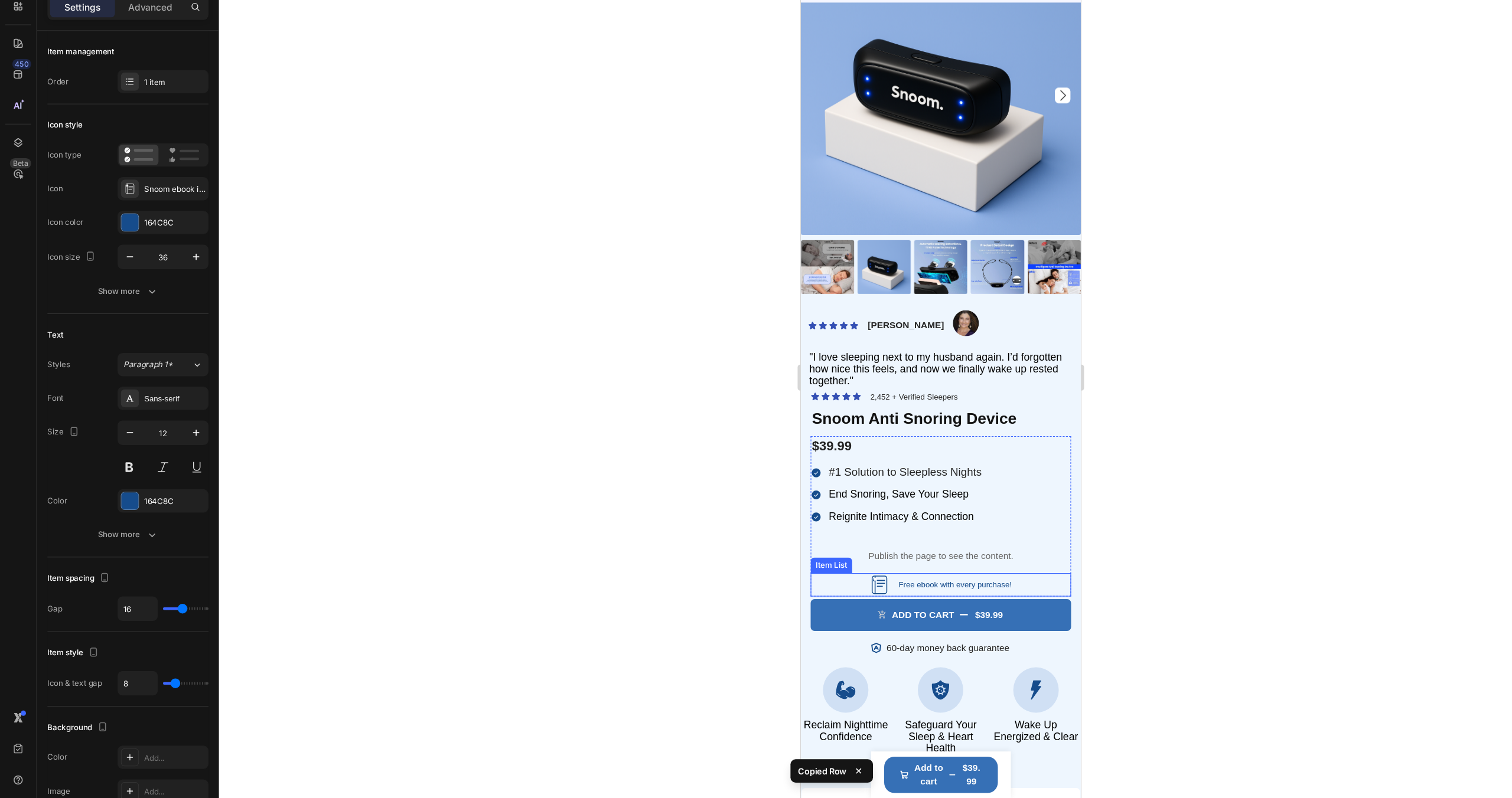
click at [842, 521] on div "Snoom “7 Rituals” eBook Outlined book with title lines indicating a digital gui…" at bounding box center [927, 528] width 237 height 21
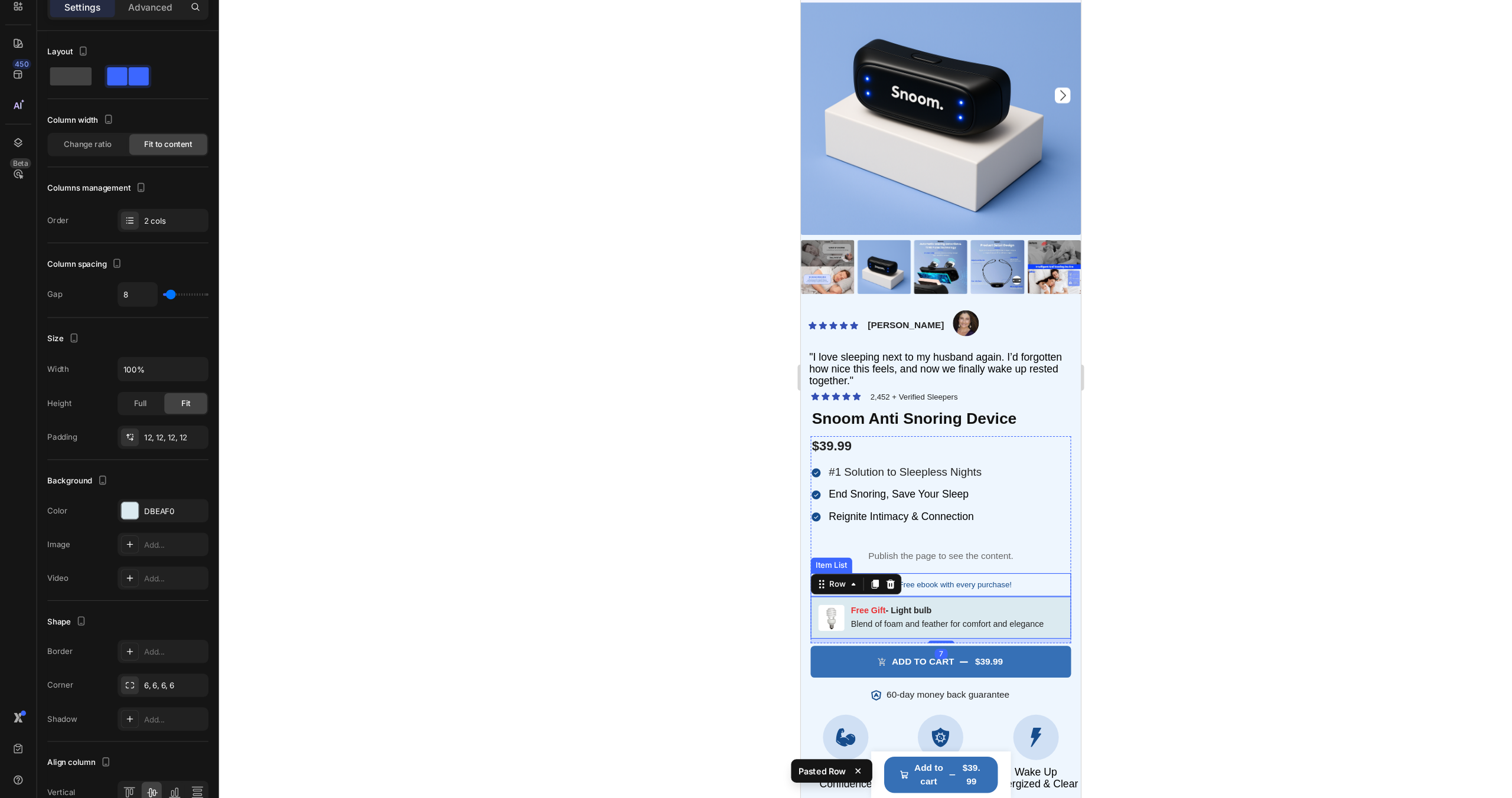
click at [1000, 526] on div "Snoom “7 Rituals” eBook Outlined book with title lines indicating a digital gui…" at bounding box center [927, 528] width 237 height 21
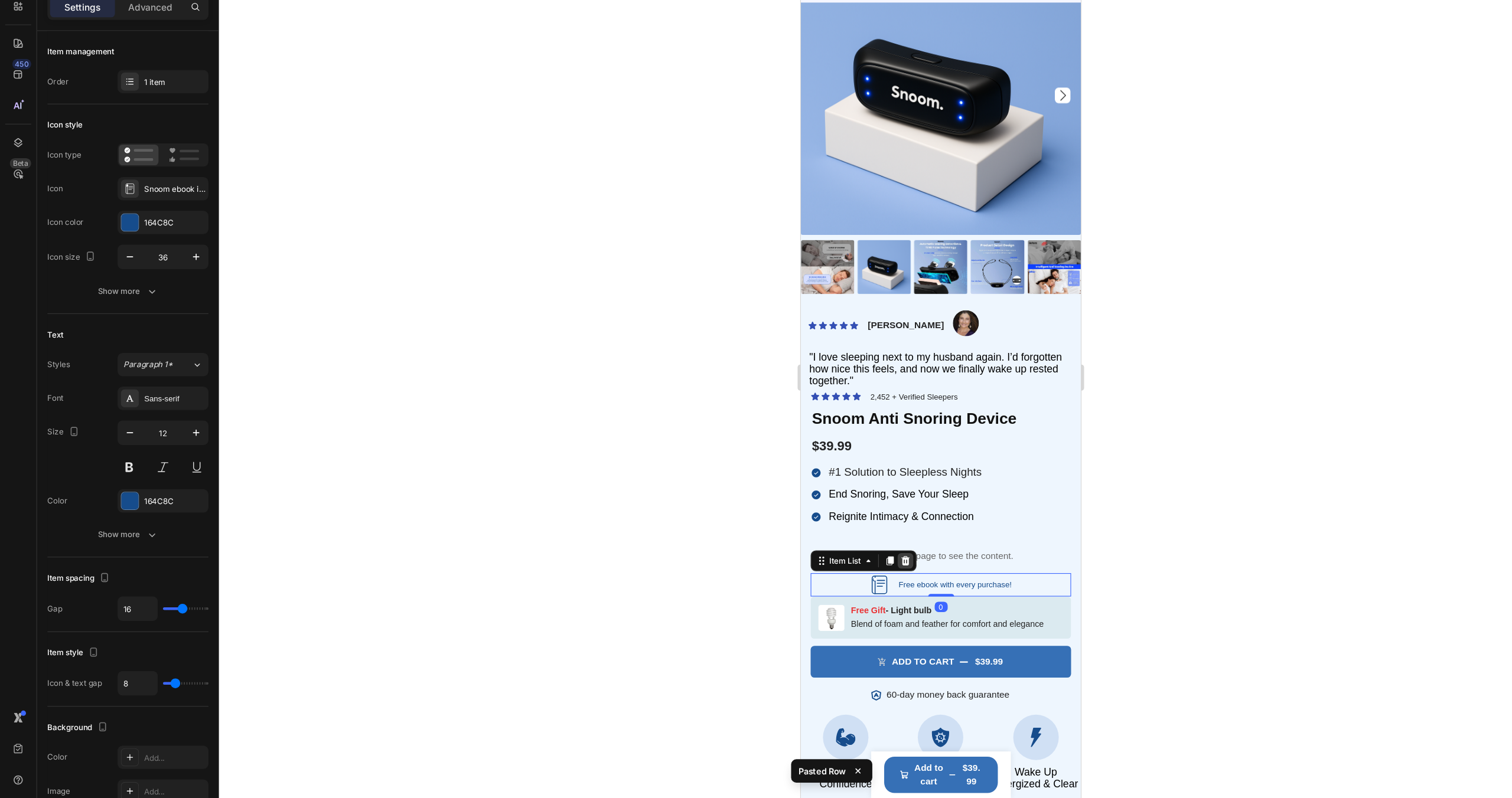
click at [895, 509] on icon at bounding box center [895, 506] width 10 height 10
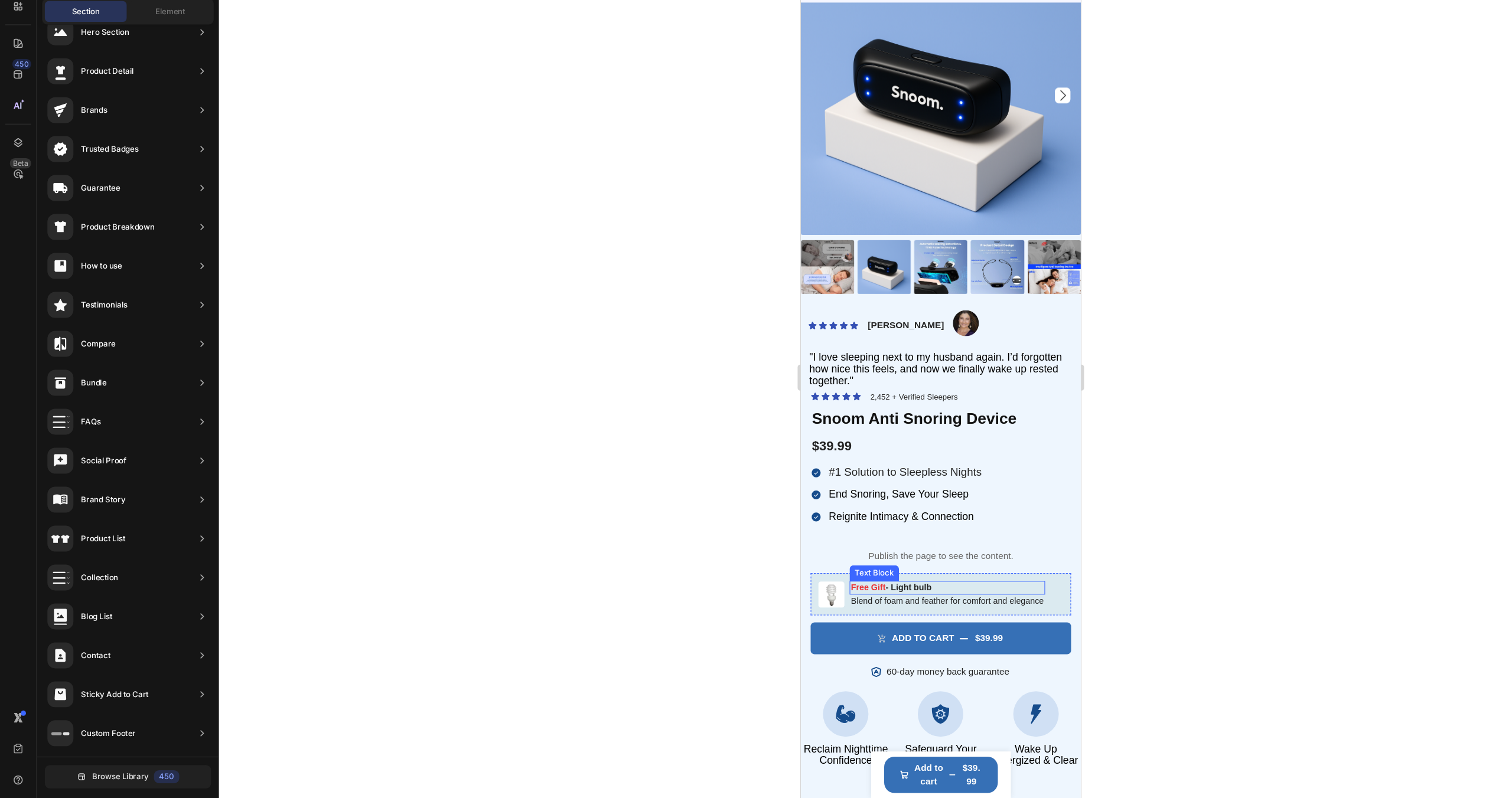
click at [876, 533] on span "Free Gift" at bounding box center [860, 531] width 31 height 9
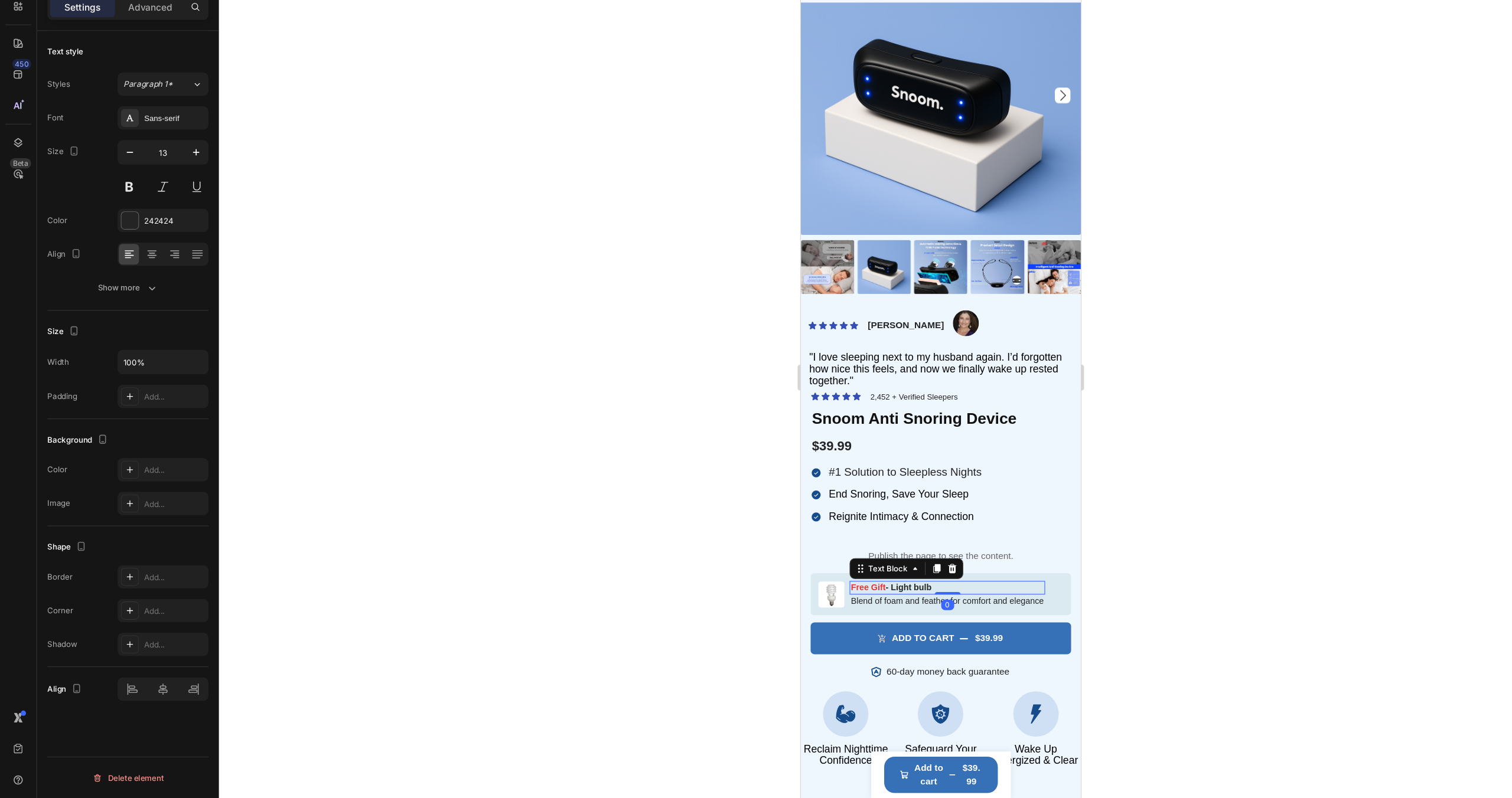
click at [927, 528] on p "Free Gift - Light bulb" at bounding box center [933, 531] width 176 height 10
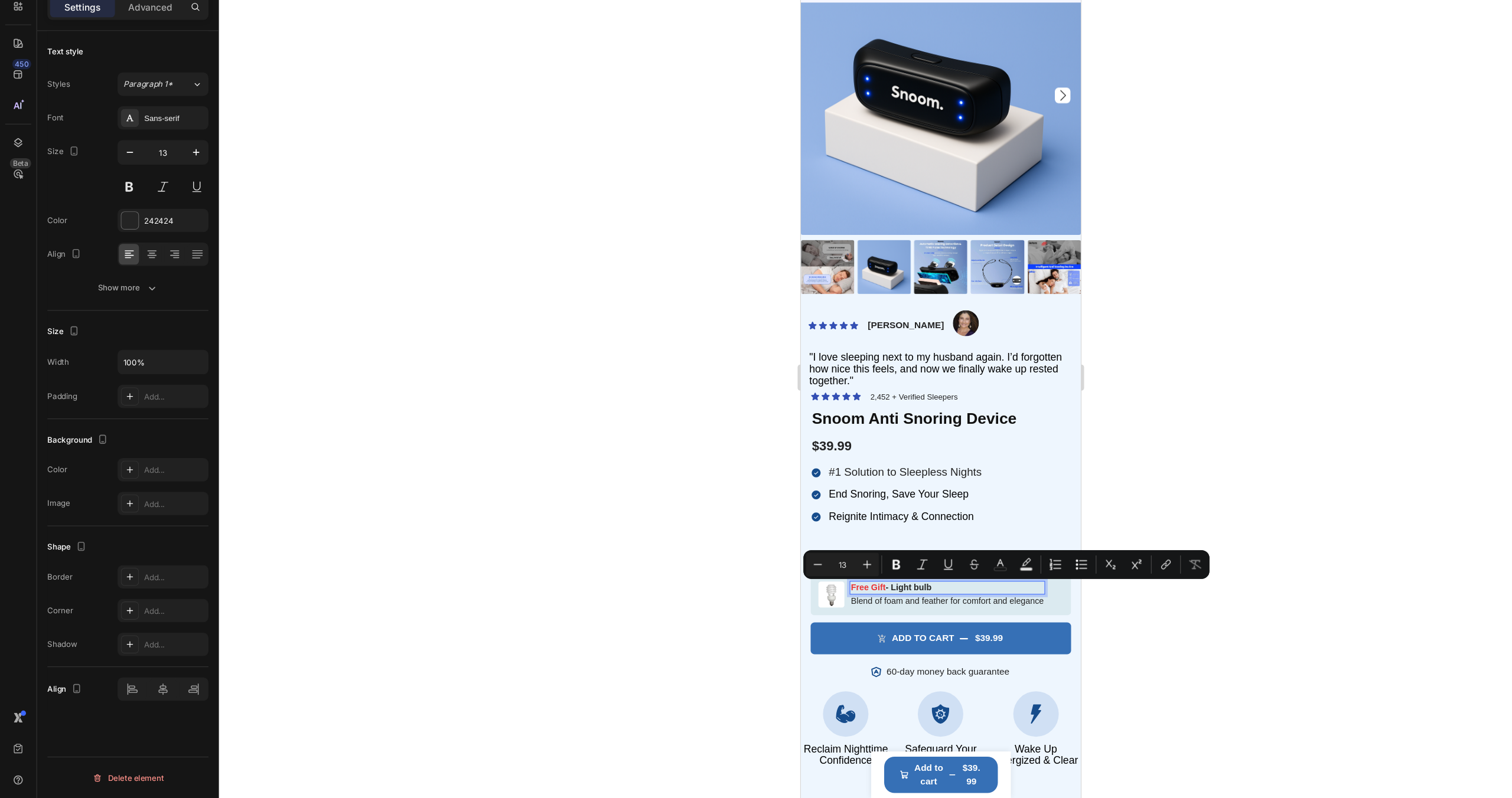
click at [883, 530] on p "Free Gift - Light bulb" at bounding box center [933, 531] width 176 height 10
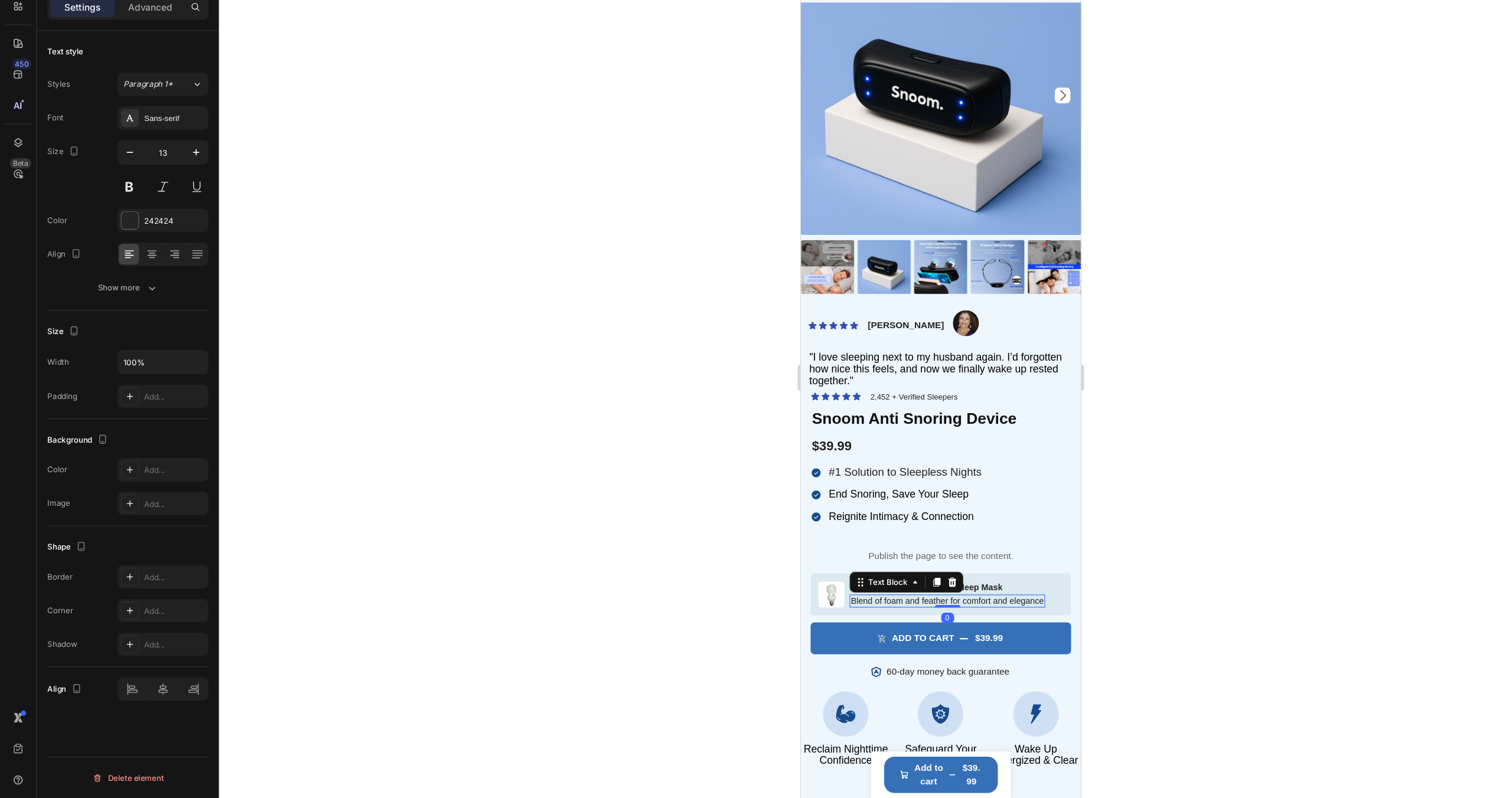
click at [882, 543] on p "Blend of foam and feather for comfort and elegance" at bounding box center [933, 543] width 176 height 10
click at [1032, 535] on div "Image Free Gift - eBook & Travel Sleep Mask Text Block with every purchase Text…" at bounding box center [927, 537] width 237 height 39
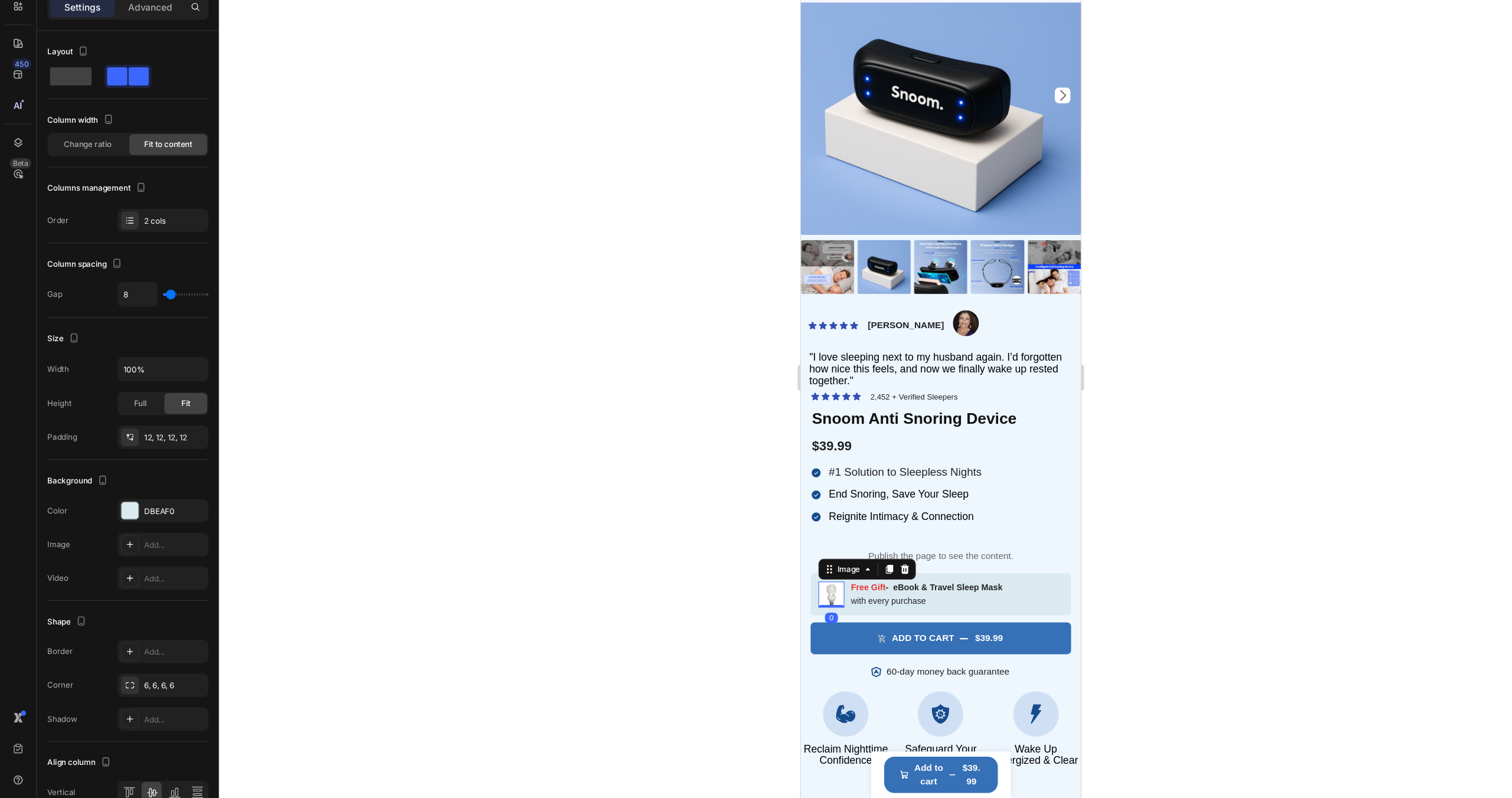
click at [826, 541] on img at bounding box center [827, 537] width 24 height 24
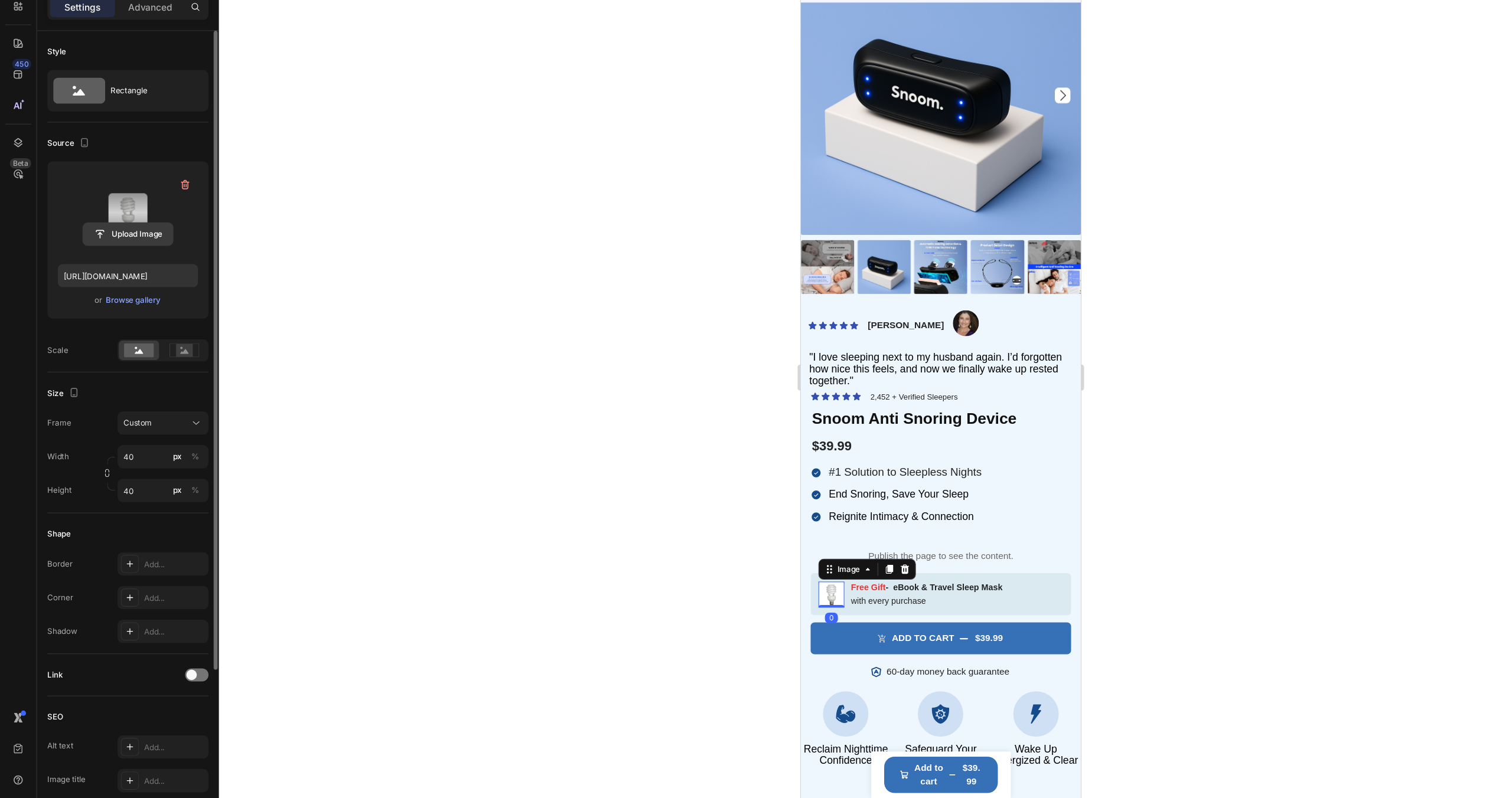
click at [121, 288] on input "file" at bounding box center [116, 285] width 82 height 20
click at [114, 281] on input "file" at bounding box center [116, 285] width 82 height 20
type input "https://cdn.shopify.com/s/files/1/0957/6074/4766/files/gempages_580708226488599…"
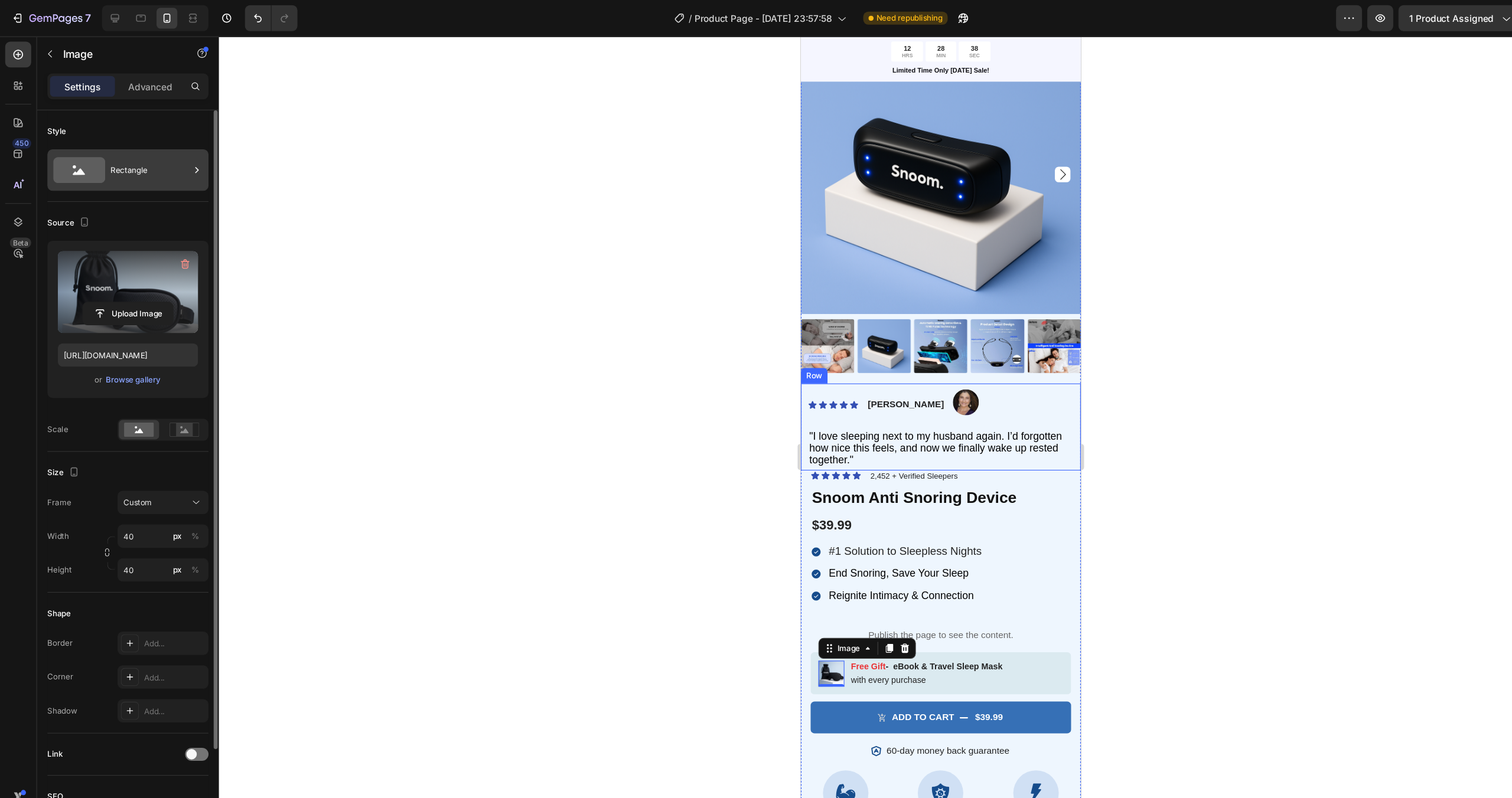
click at [116, 158] on div "Rectangle" at bounding box center [136, 154] width 72 height 28
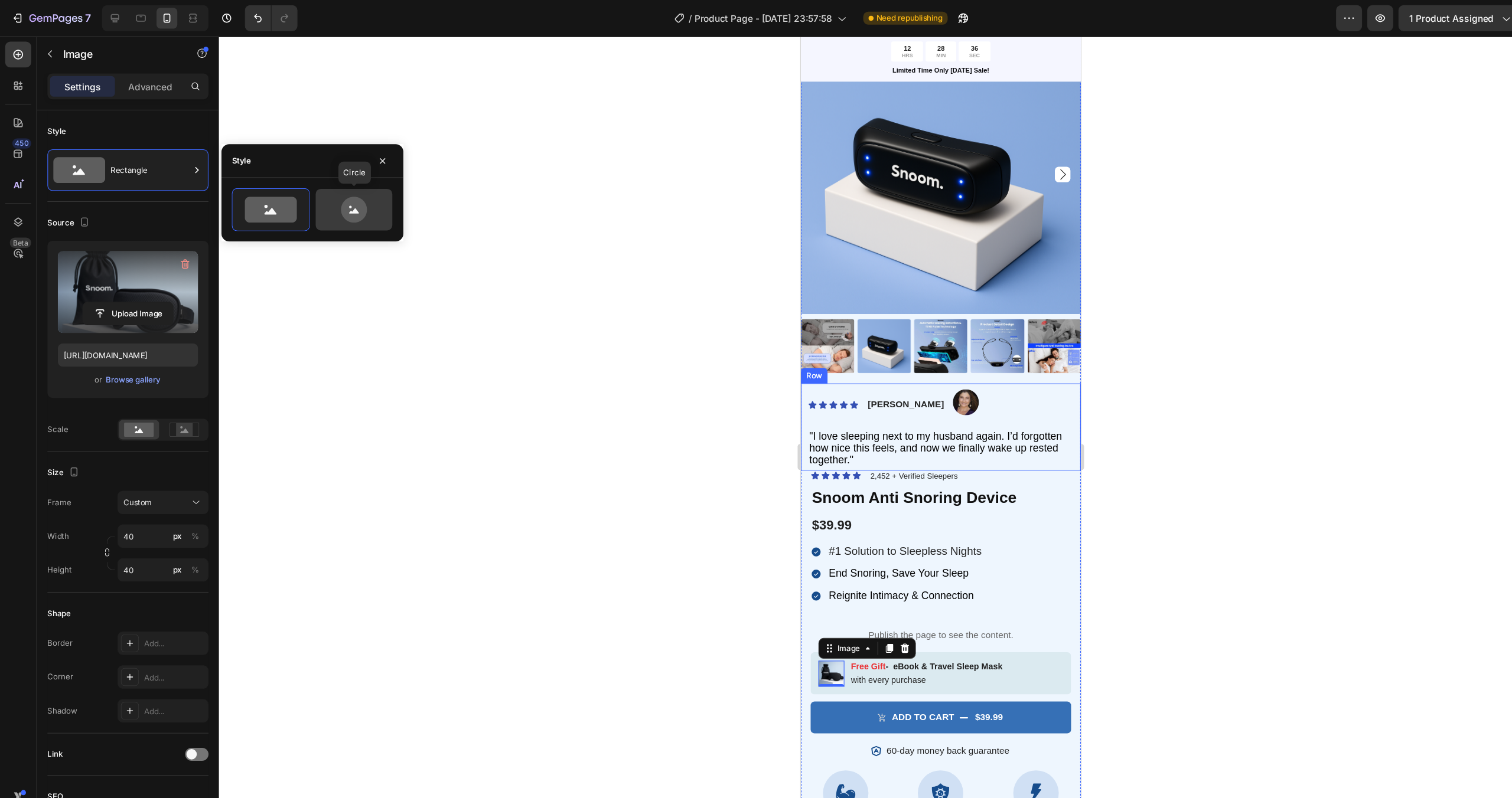
click at [302, 183] on icon at bounding box center [321, 191] width 56 height 24
type input "80"
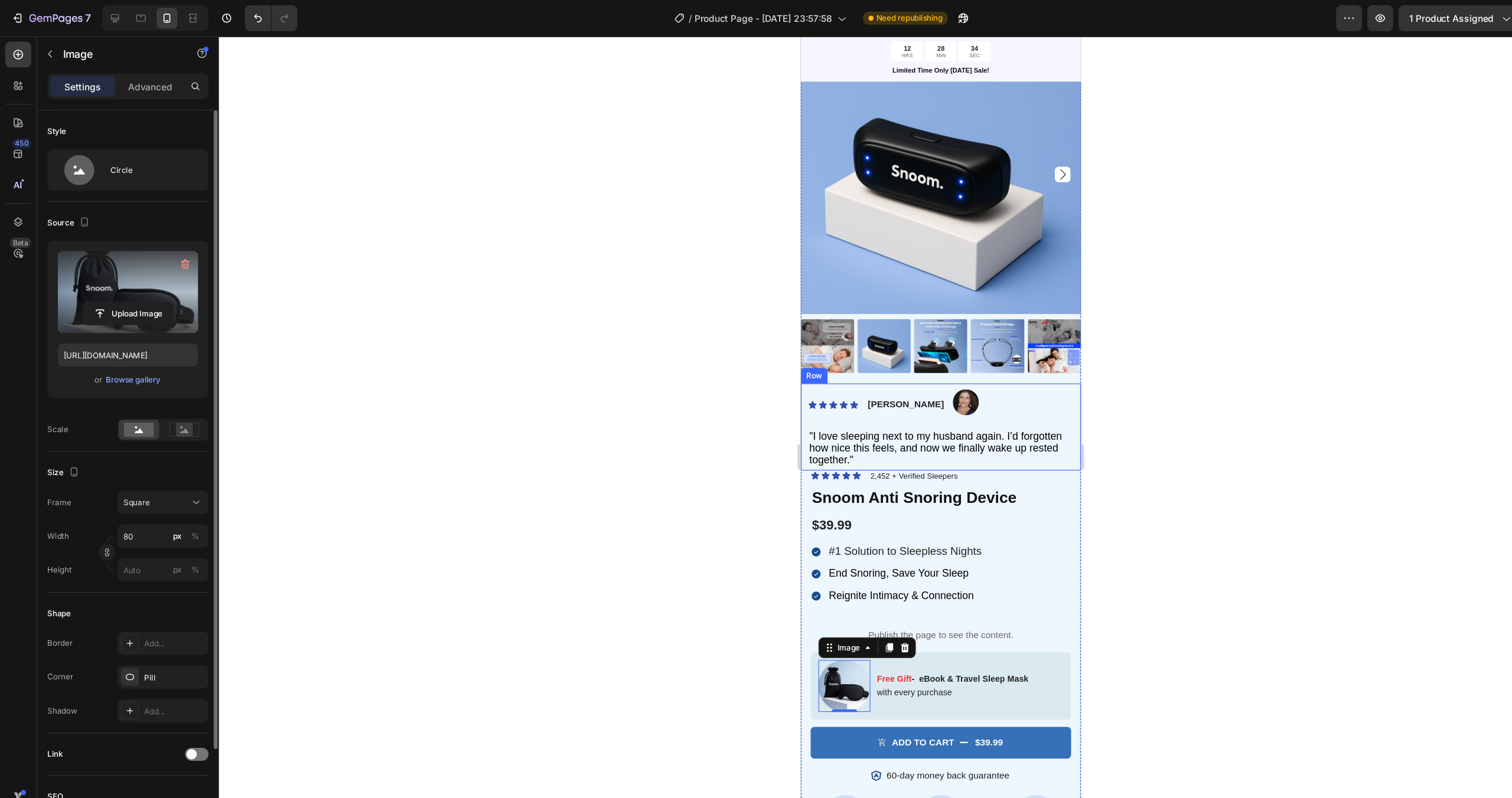
click at [108, 430] on div "Size" at bounding box center [116, 430] width 146 height 19
click at [131, 486] on input "80" at bounding box center [147, 487] width 83 height 21
type input "6"
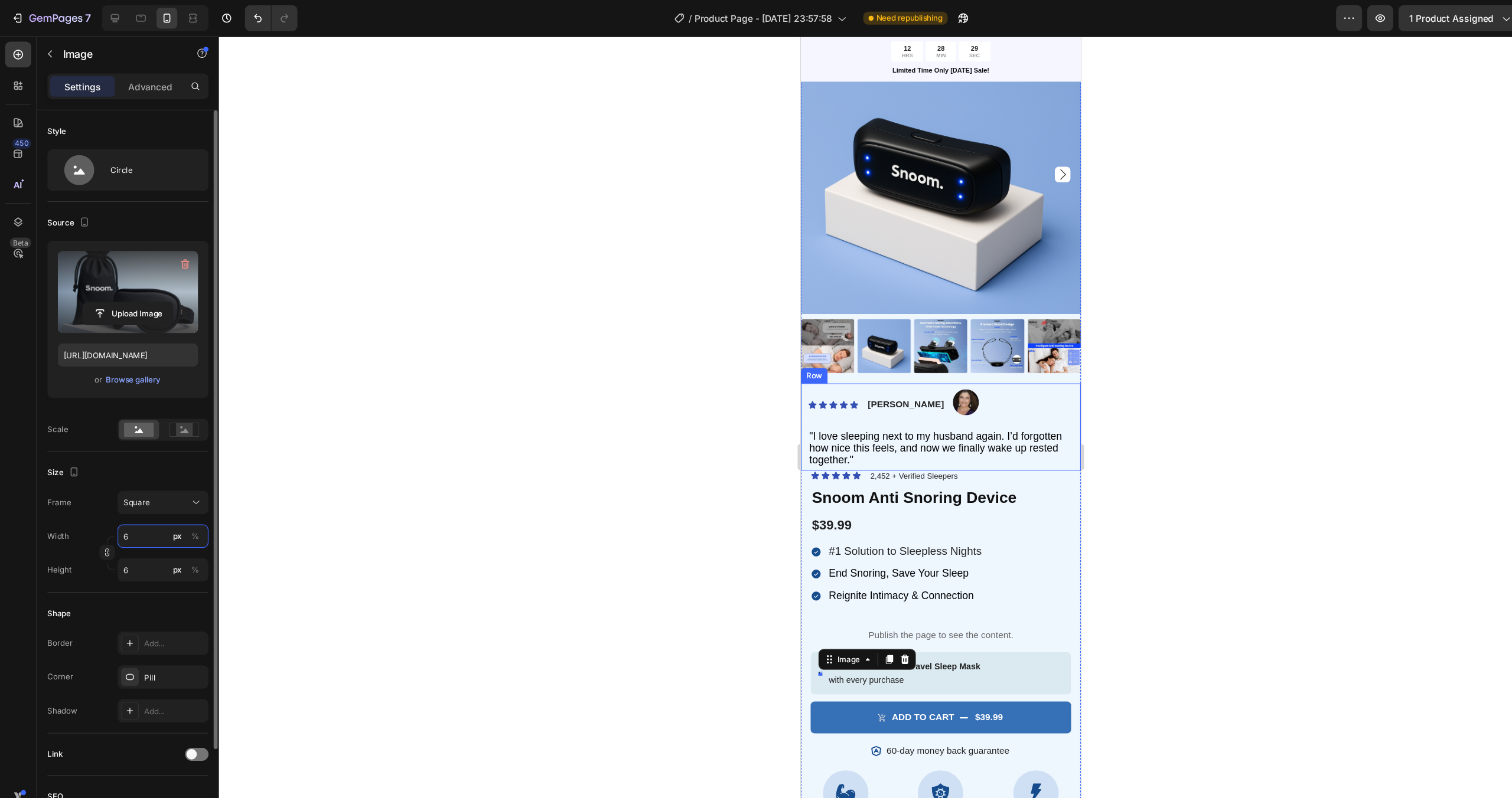
type input "60"
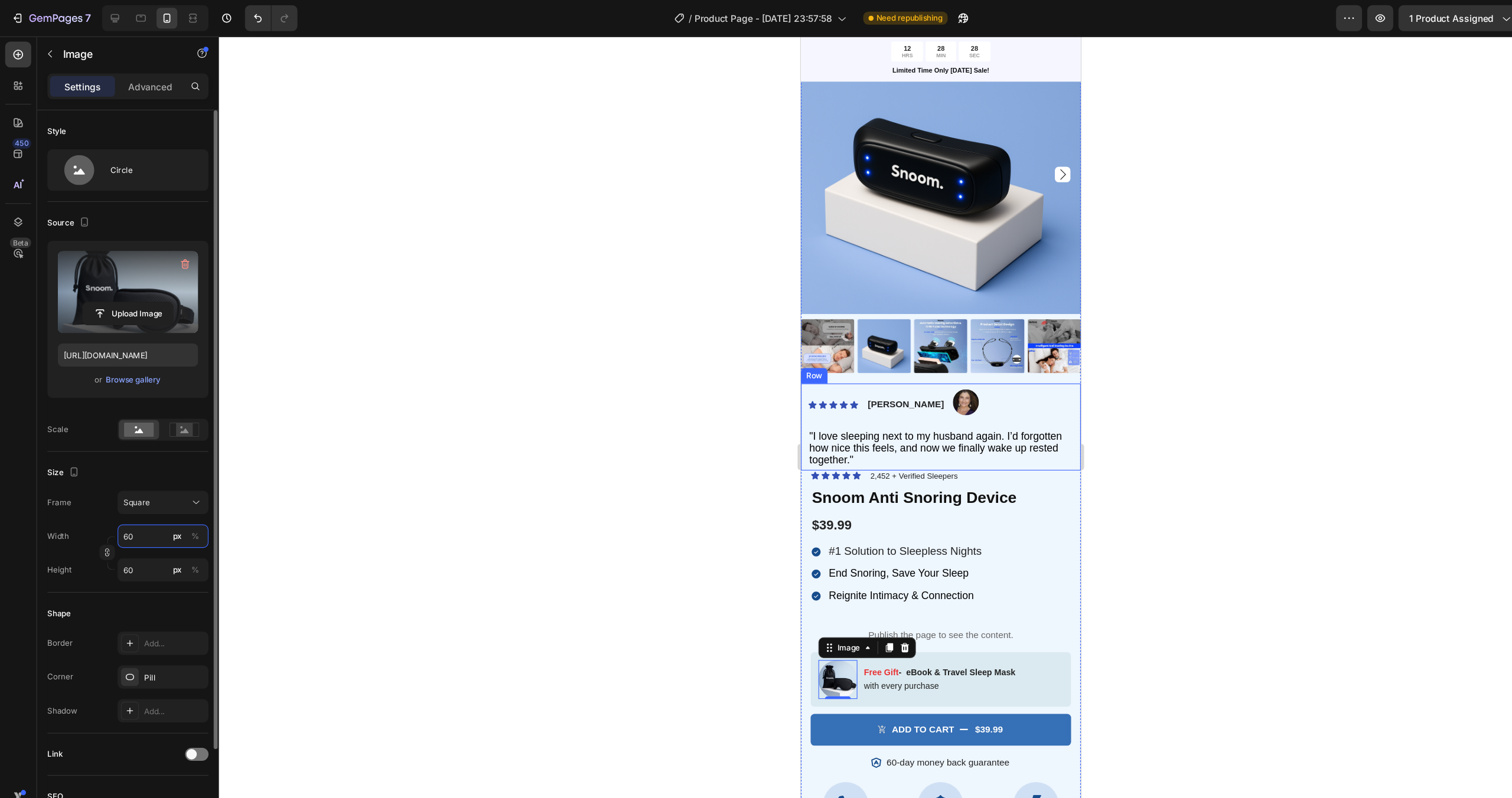
type input "6"
type input "3"
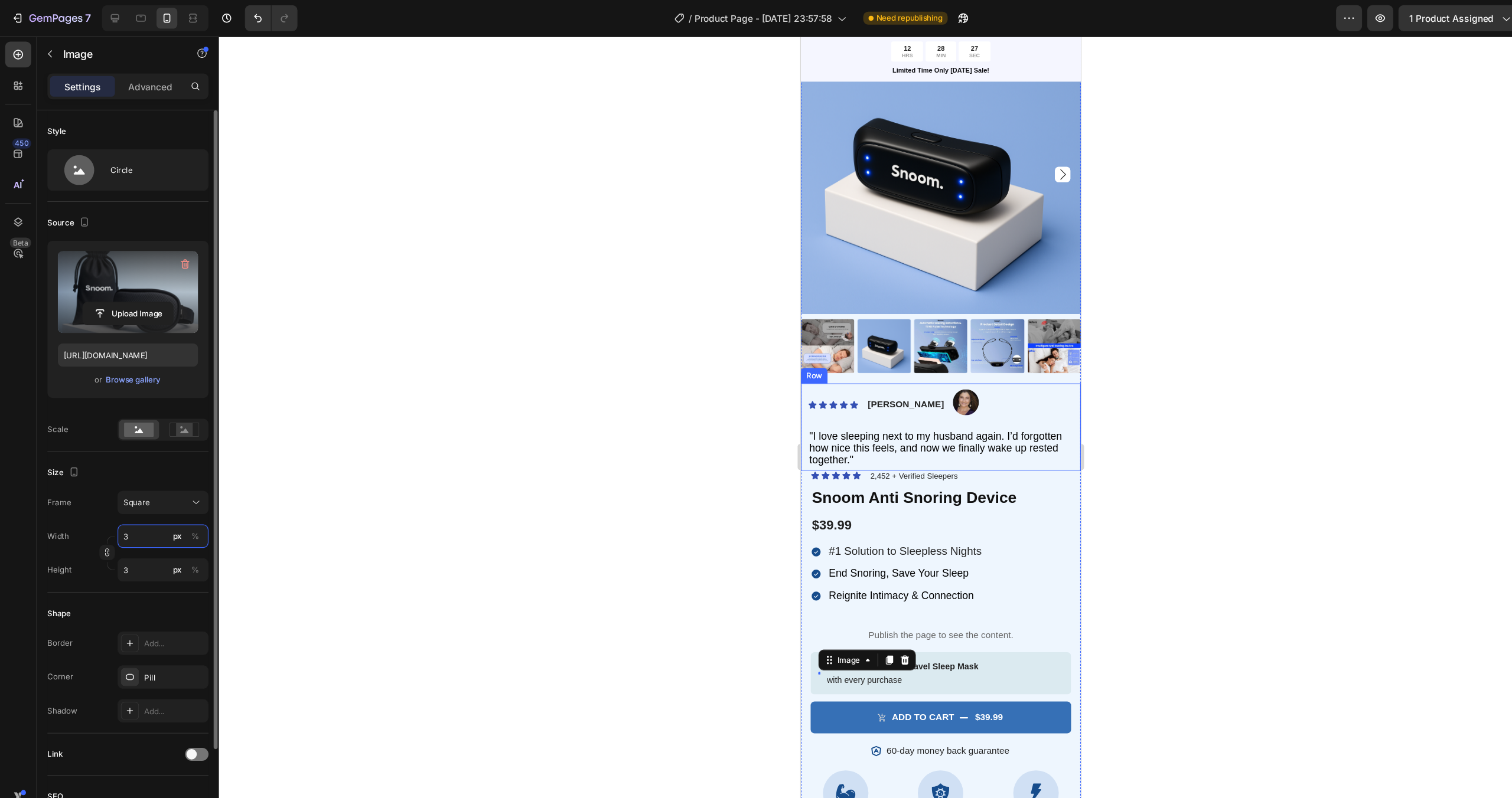
type input "30"
type input "3"
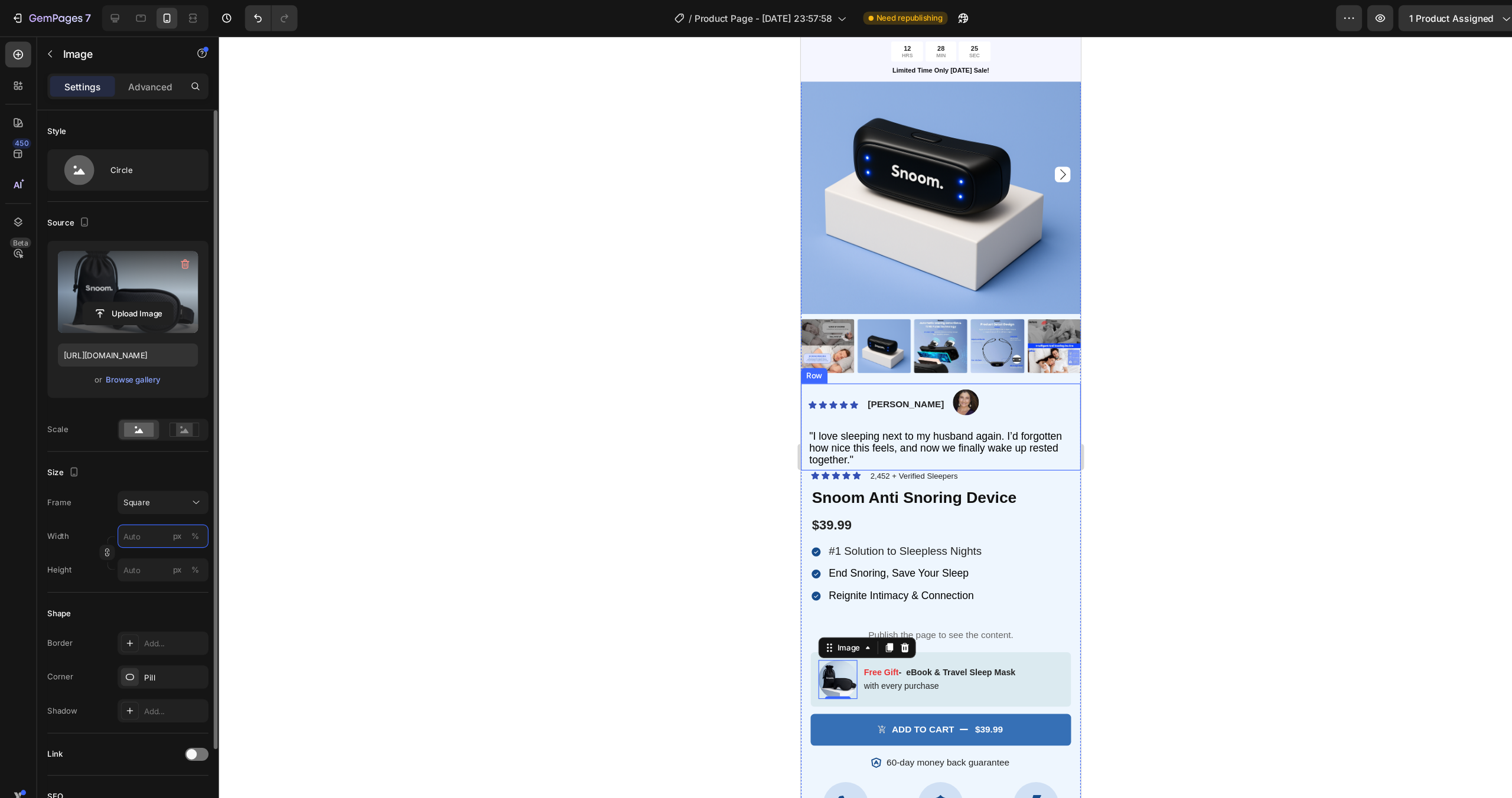
type input "4"
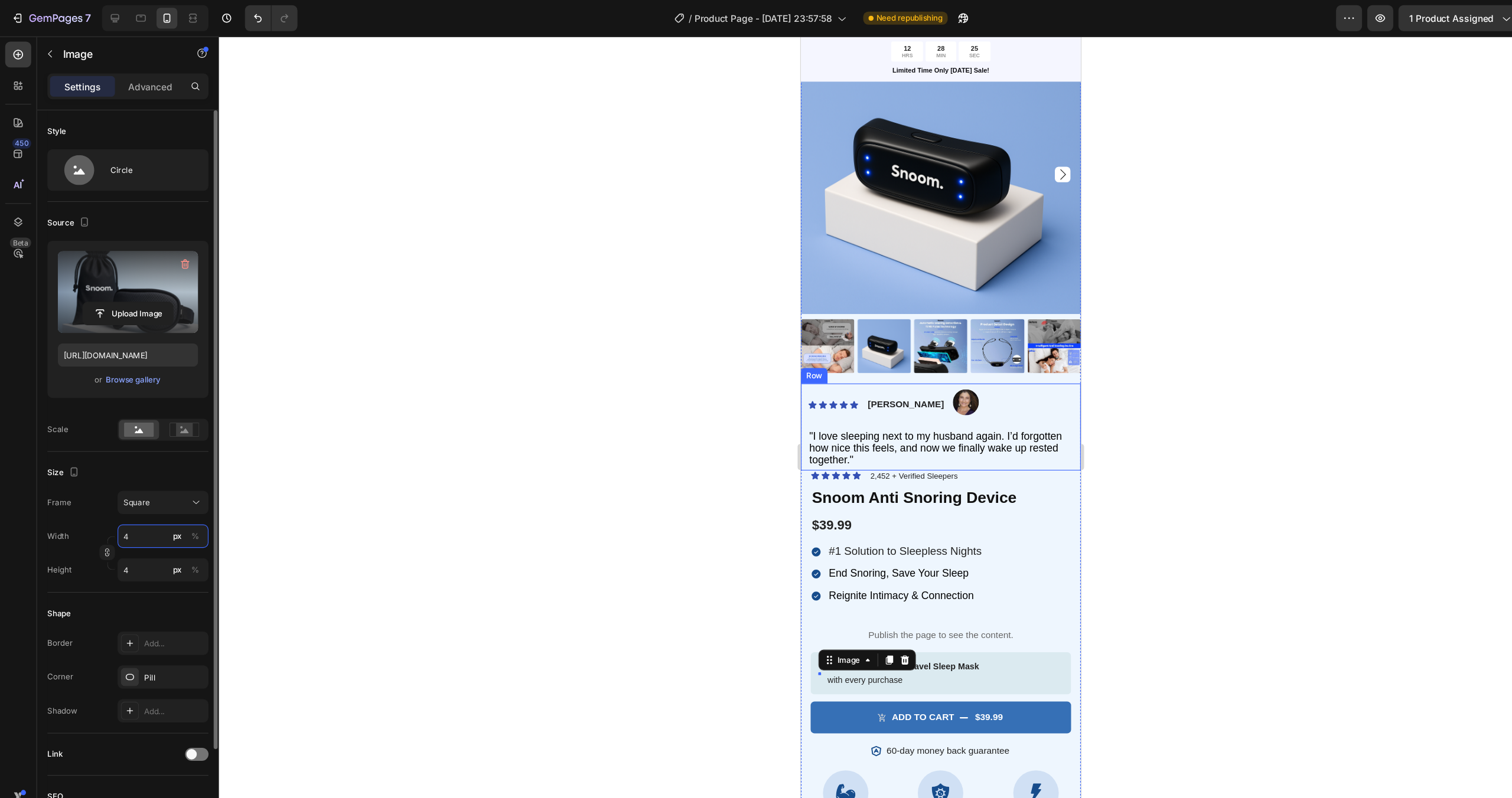
type input "40"
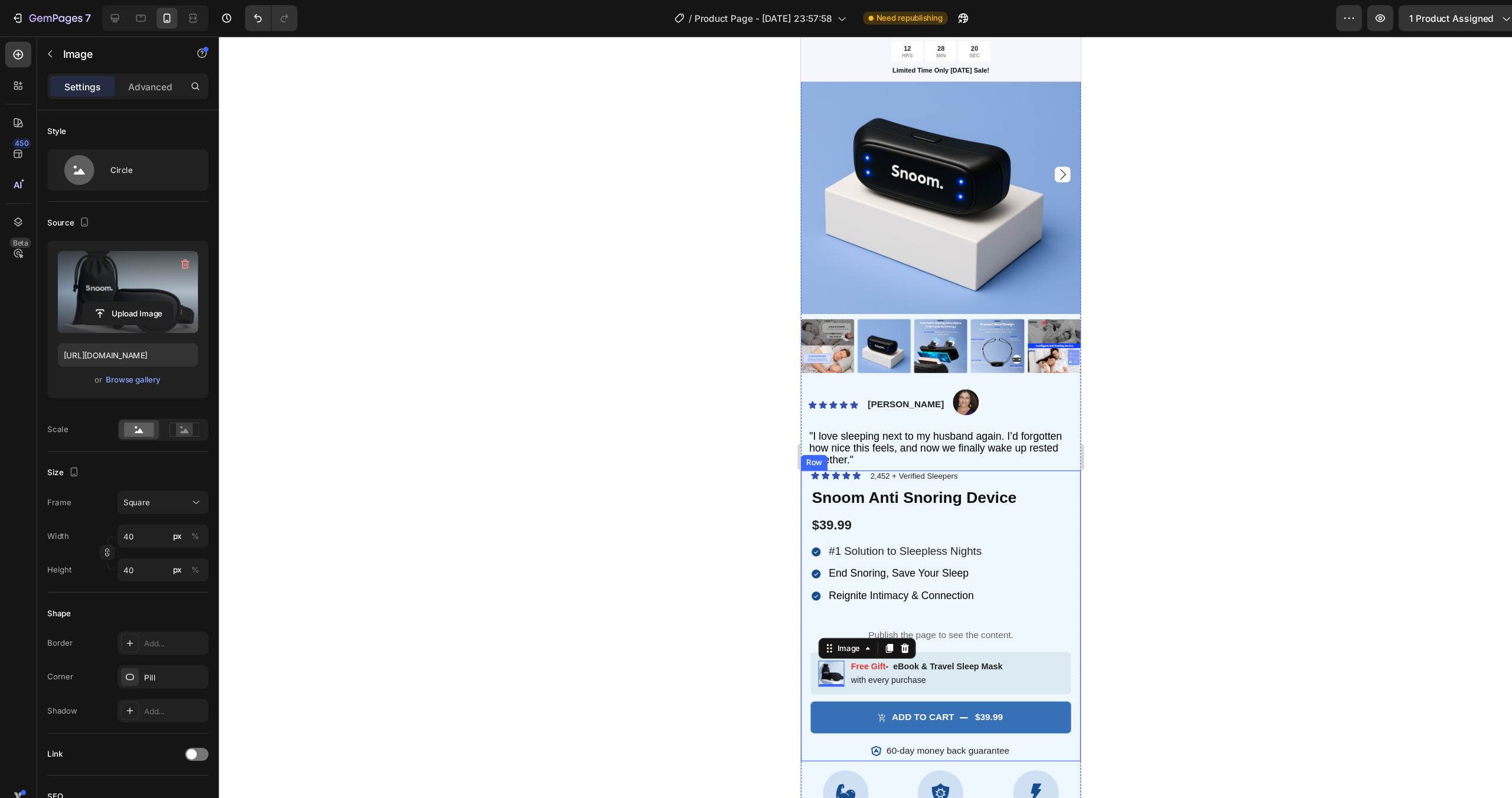
click at [1050, 612] on div "Icon Icon Icon Icon Icon Icon List 2,452 + Verified Sleepers Text Block Row Sno…" at bounding box center [927, 563] width 255 height 264
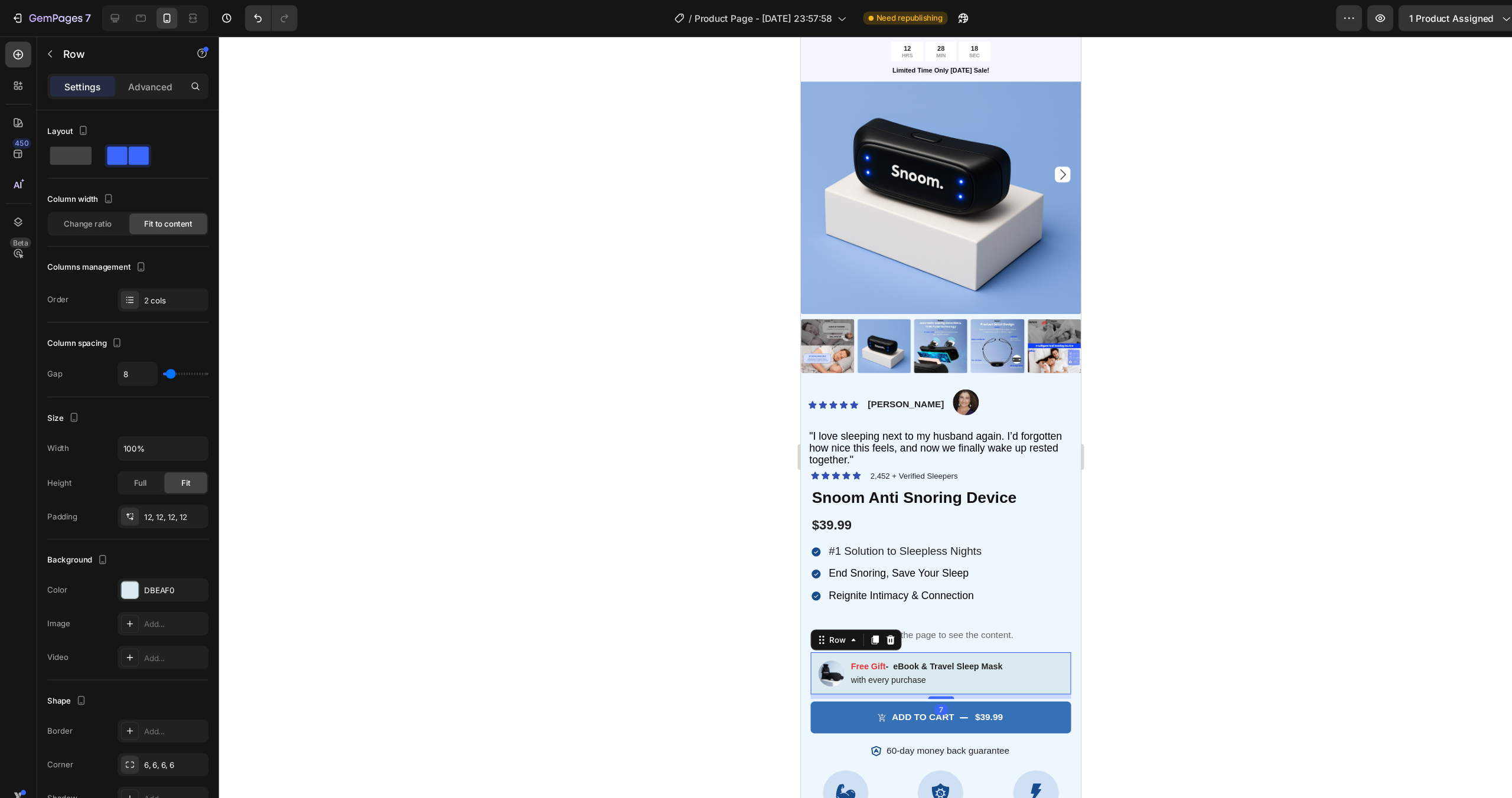
click at [1029, 612] on div "Image Free Gift - eBook & Travel Sleep Mask Text Block with every purchase Text…" at bounding box center [927, 616] width 237 height 39
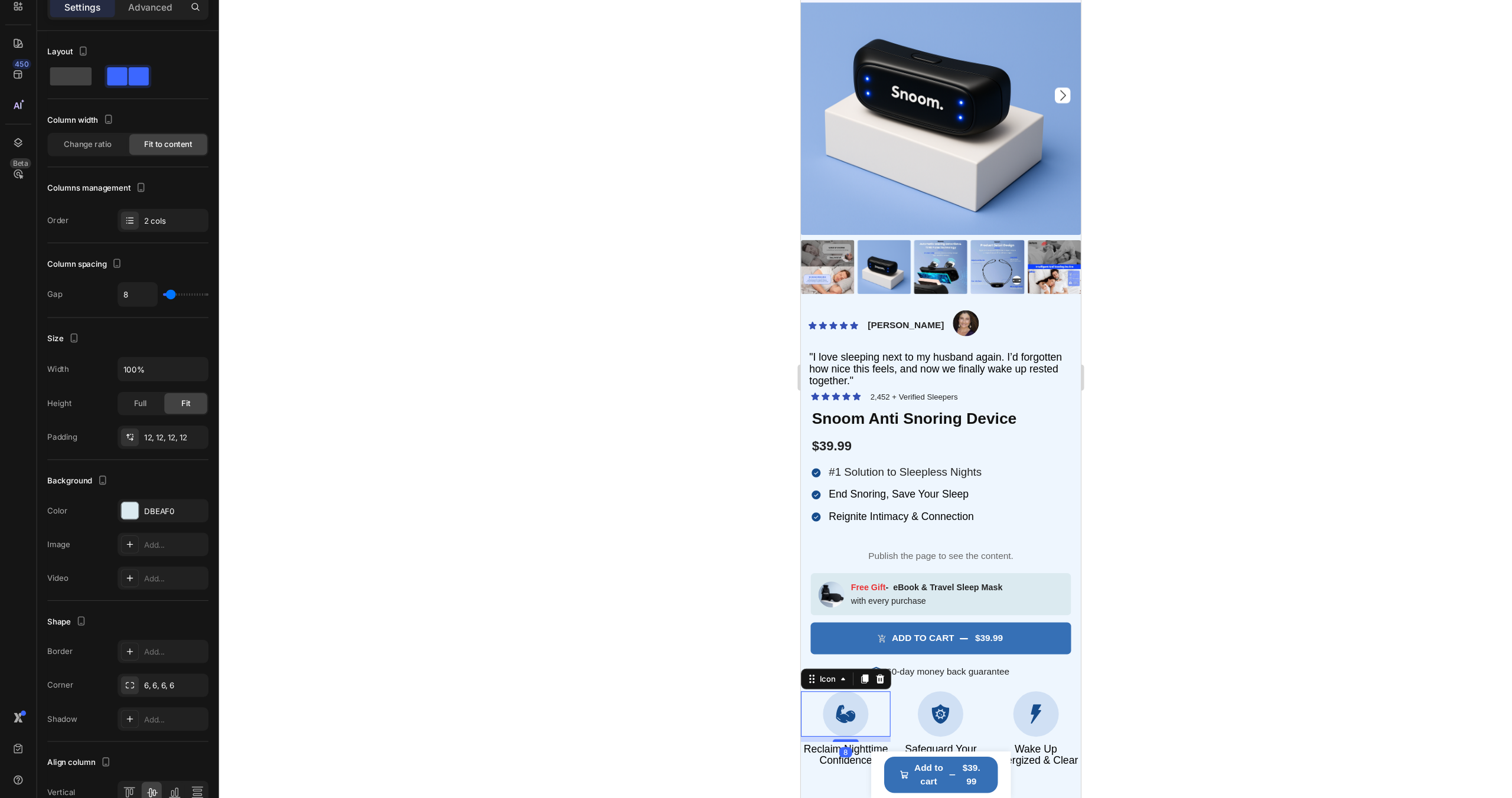
click at [853, 640] on div at bounding box center [841, 645] width 42 height 42
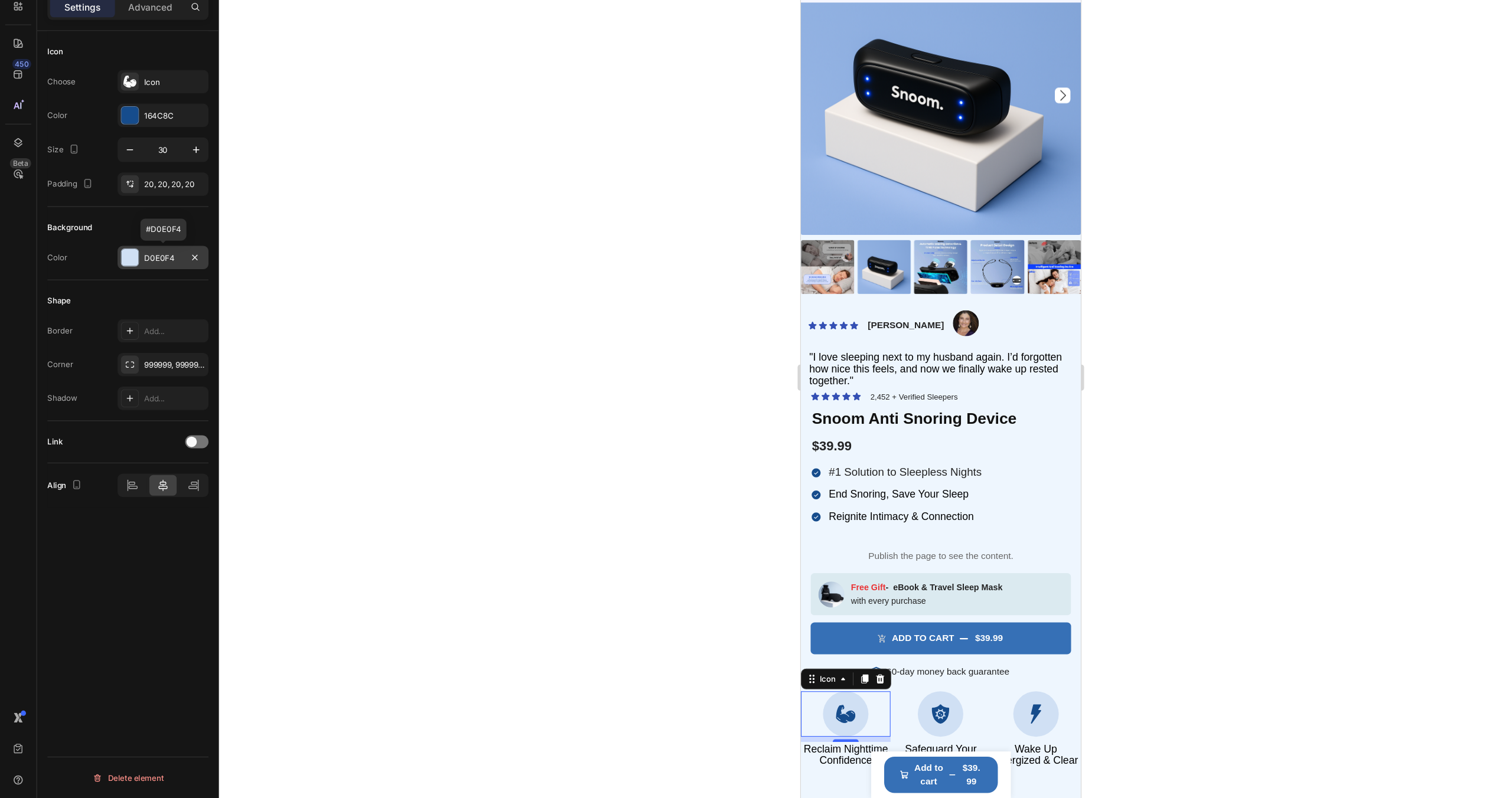
click at [154, 304] on div "D0E0F4" at bounding box center [148, 307] width 35 height 11
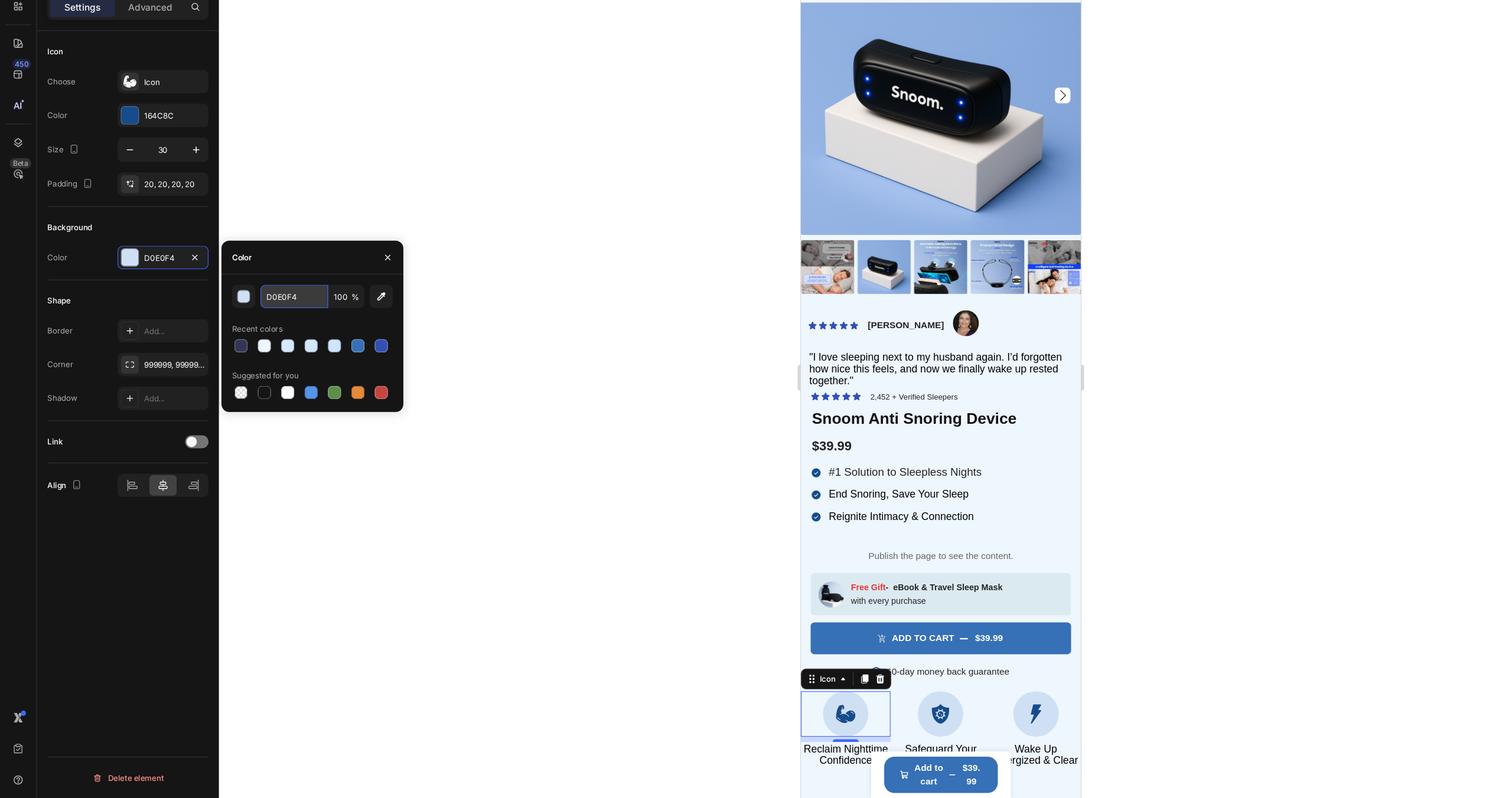
drag, startPoint x: 281, startPoint y: 341, endPoint x: 238, endPoint y: 339, distance: 43.0
click at [237, 340] on input "D0E0F4" at bounding box center [267, 342] width 61 height 21
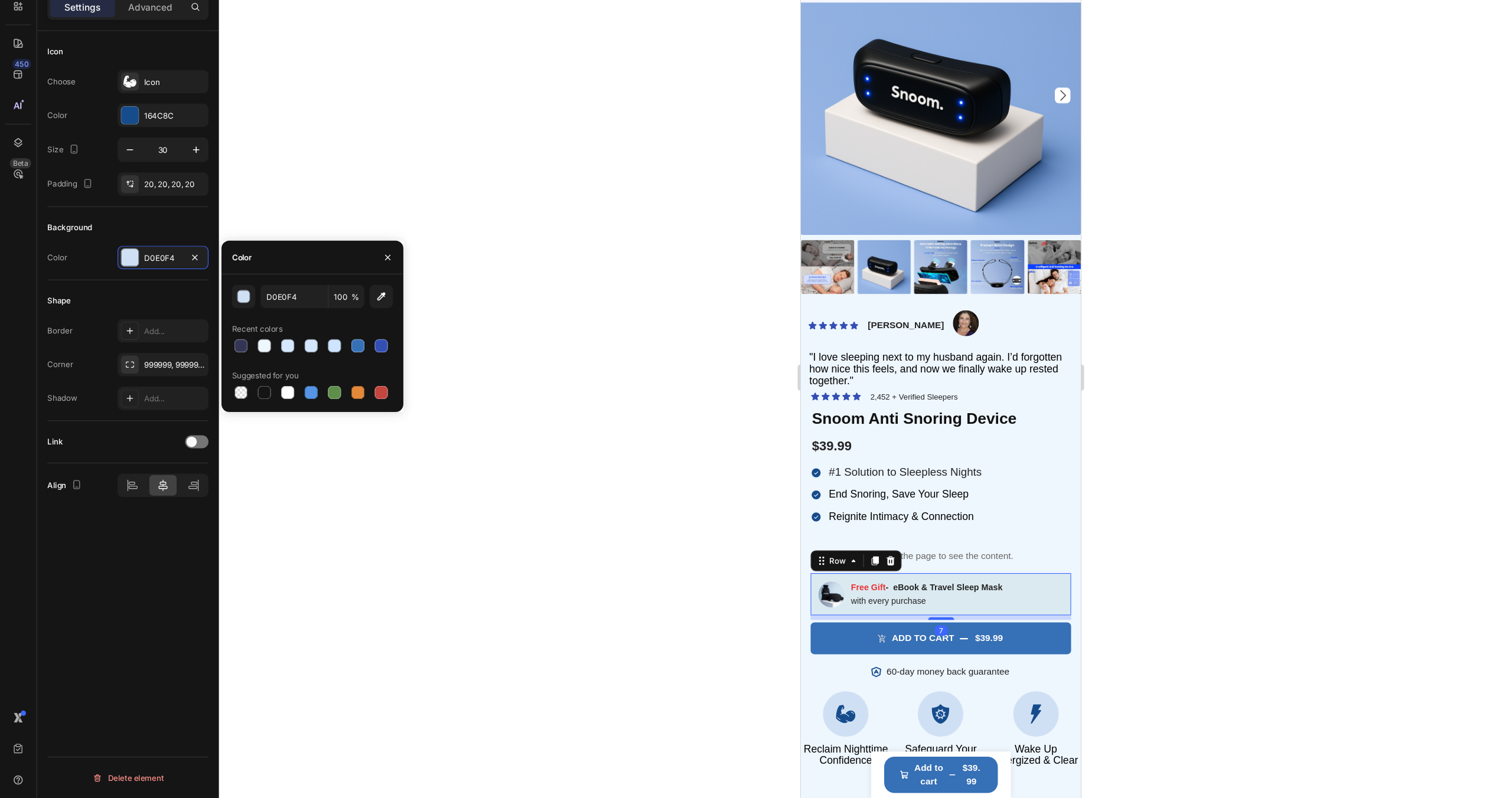
click at [1024, 534] on div "Image Free Gift - eBook & Travel Sleep Mask Text Block with every purchase Text…" at bounding box center [927, 537] width 237 height 39
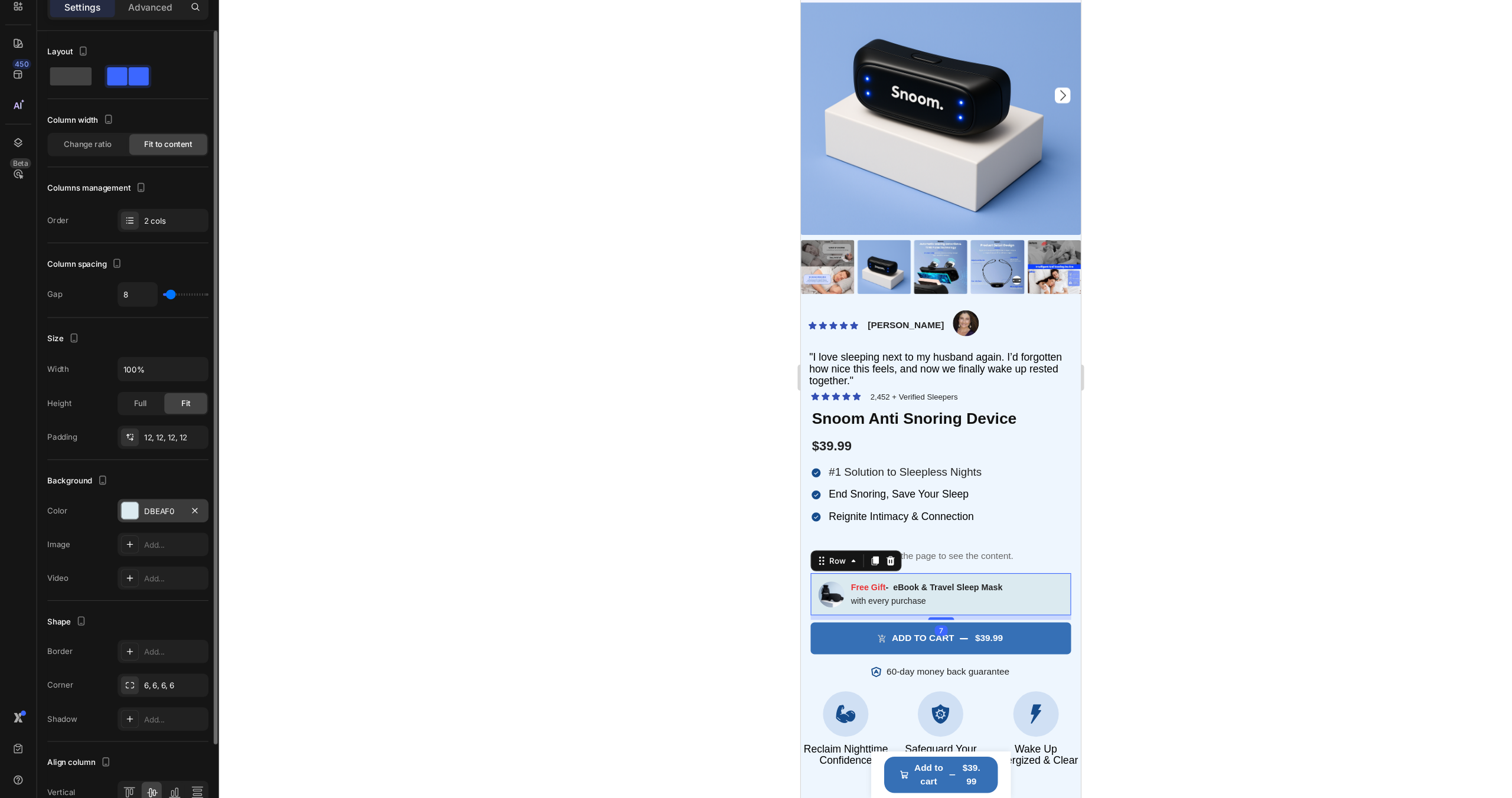
click at [161, 534] on div "DBEAF0" at bounding box center [148, 537] width 35 height 11
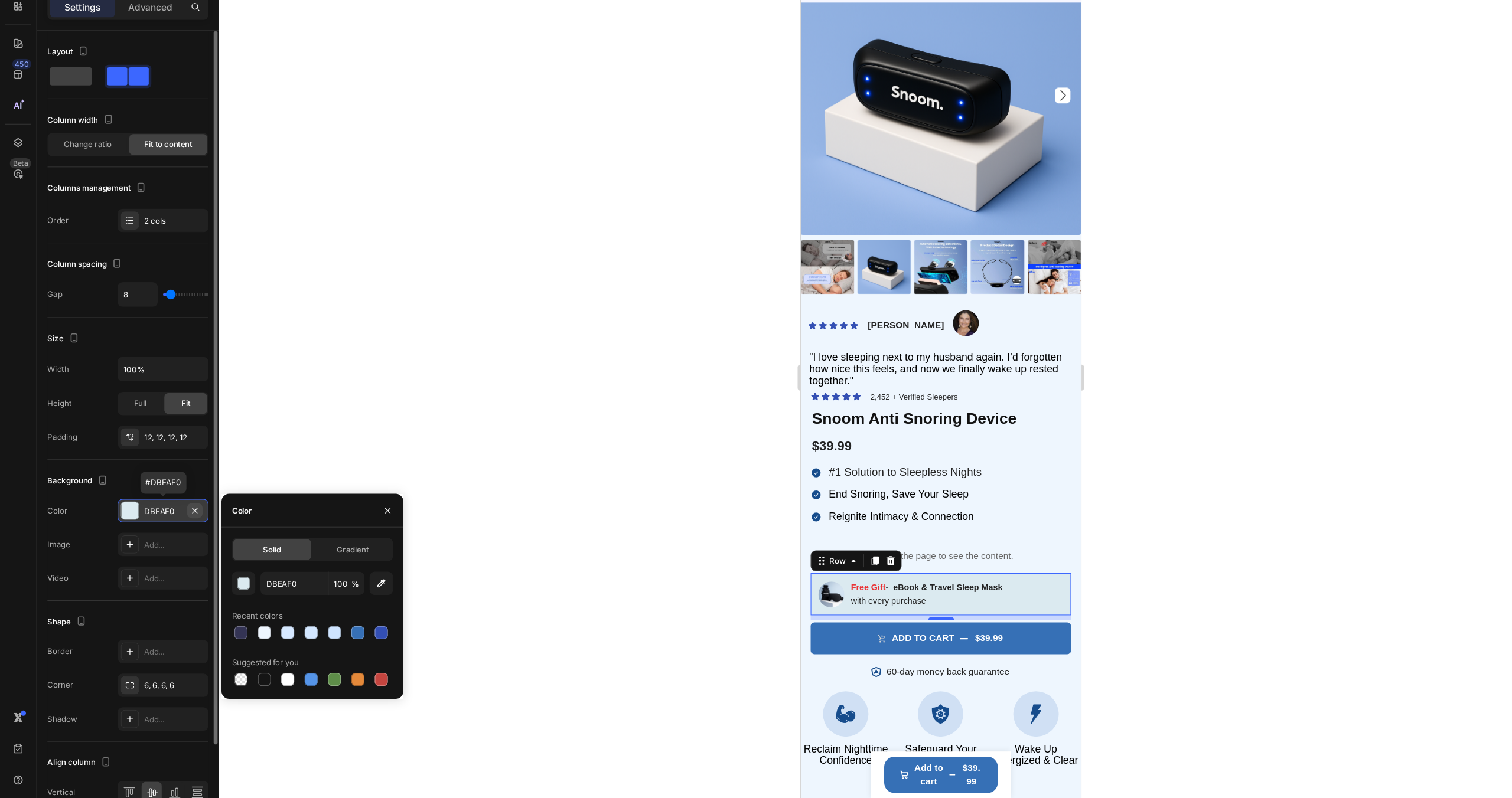
click at [178, 533] on icon "button" at bounding box center [177, 536] width 10 height 10
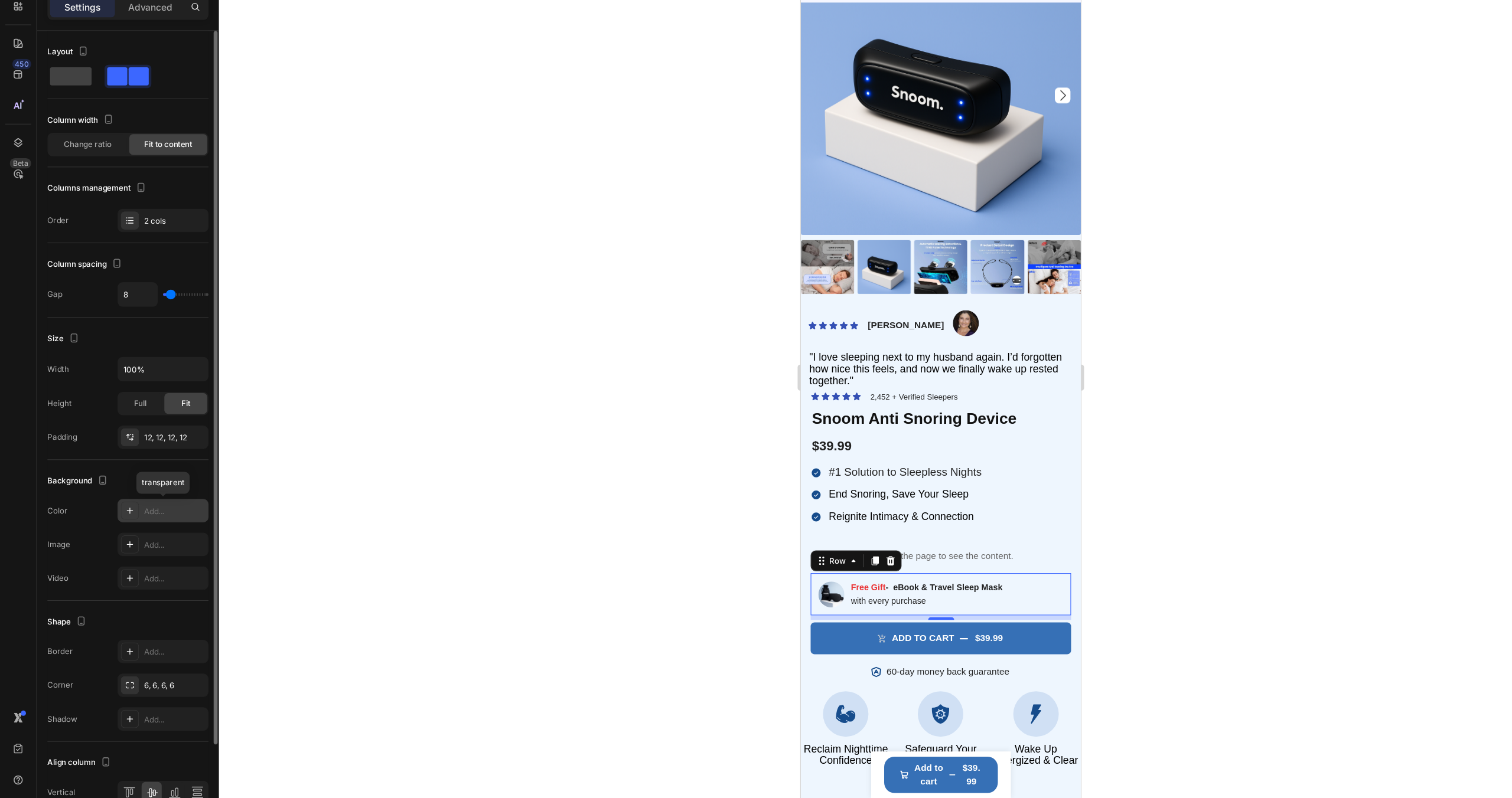
click at [146, 533] on div "Add..." at bounding box center [159, 537] width 56 height 11
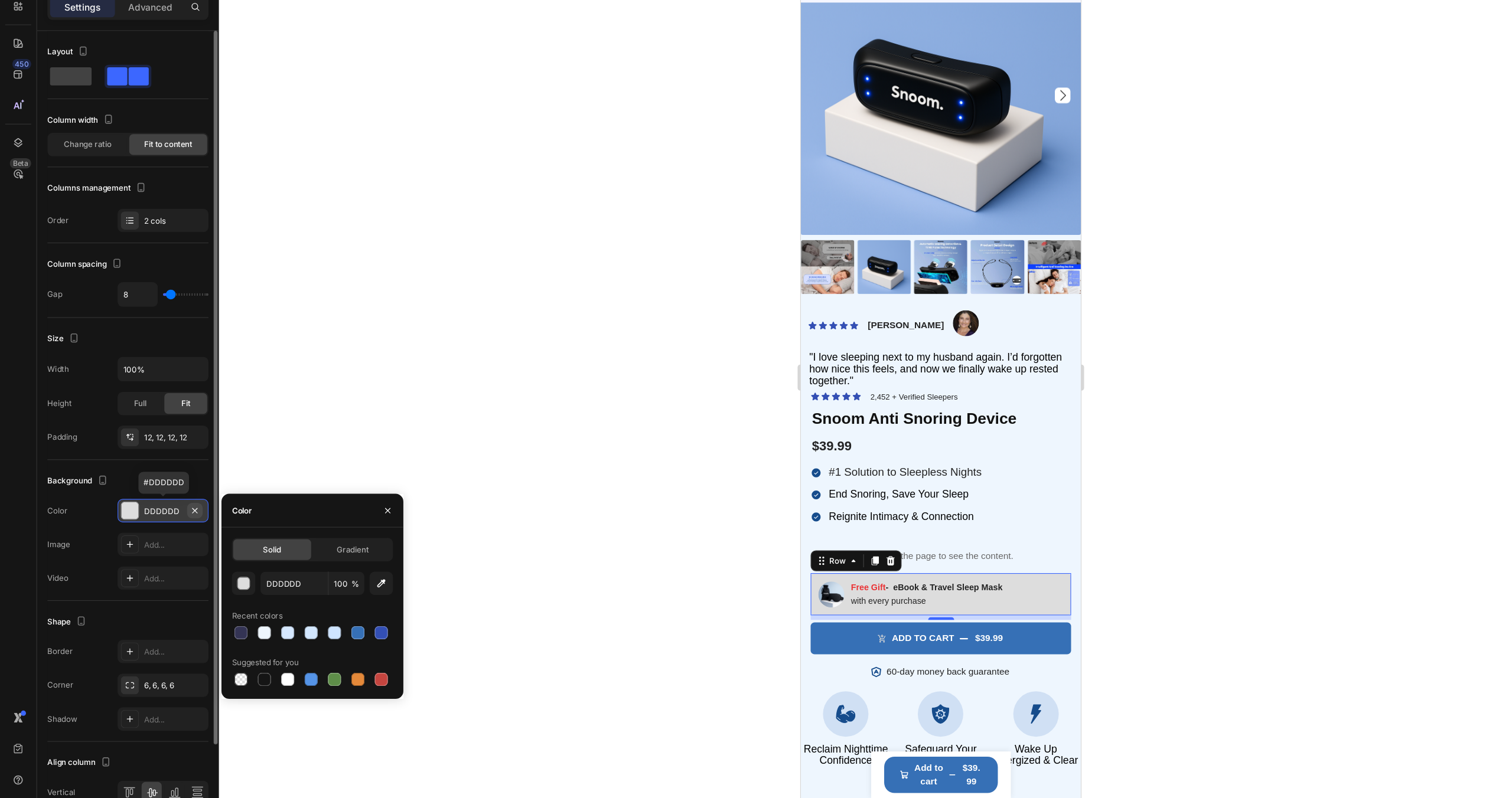
click at [178, 537] on icon "button" at bounding box center [177, 535] width 4 height 4
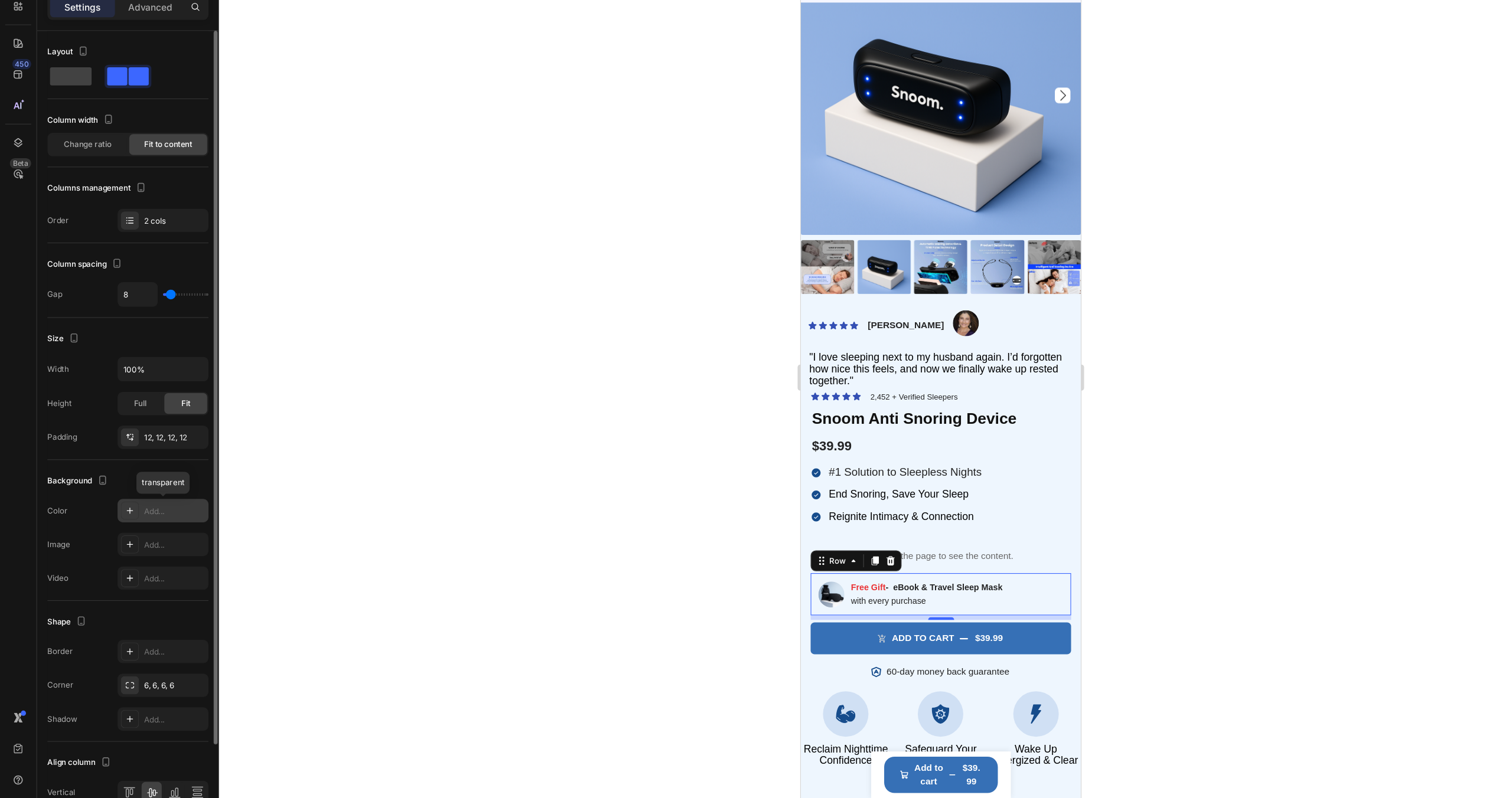
click at [155, 537] on div "Add..." at bounding box center [159, 537] width 56 height 11
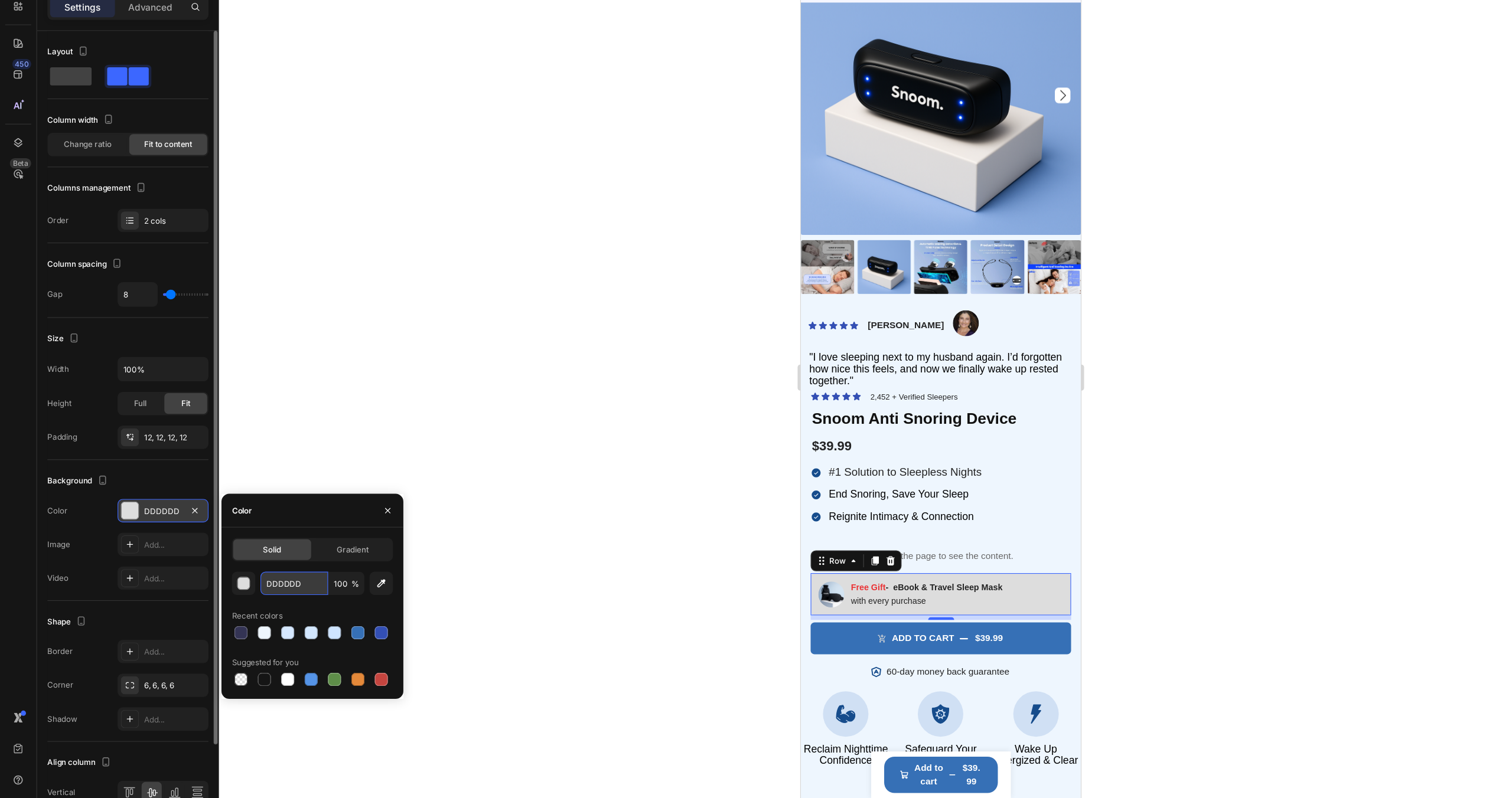
click at [281, 607] on input "DDDDDD" at bounding box center [267, 603] width 61 height 21
paste input "0E0F4"
type input "D0E0F4"
click at [465, 536] on div at bounding box center [855, 415] width 1312 height 765
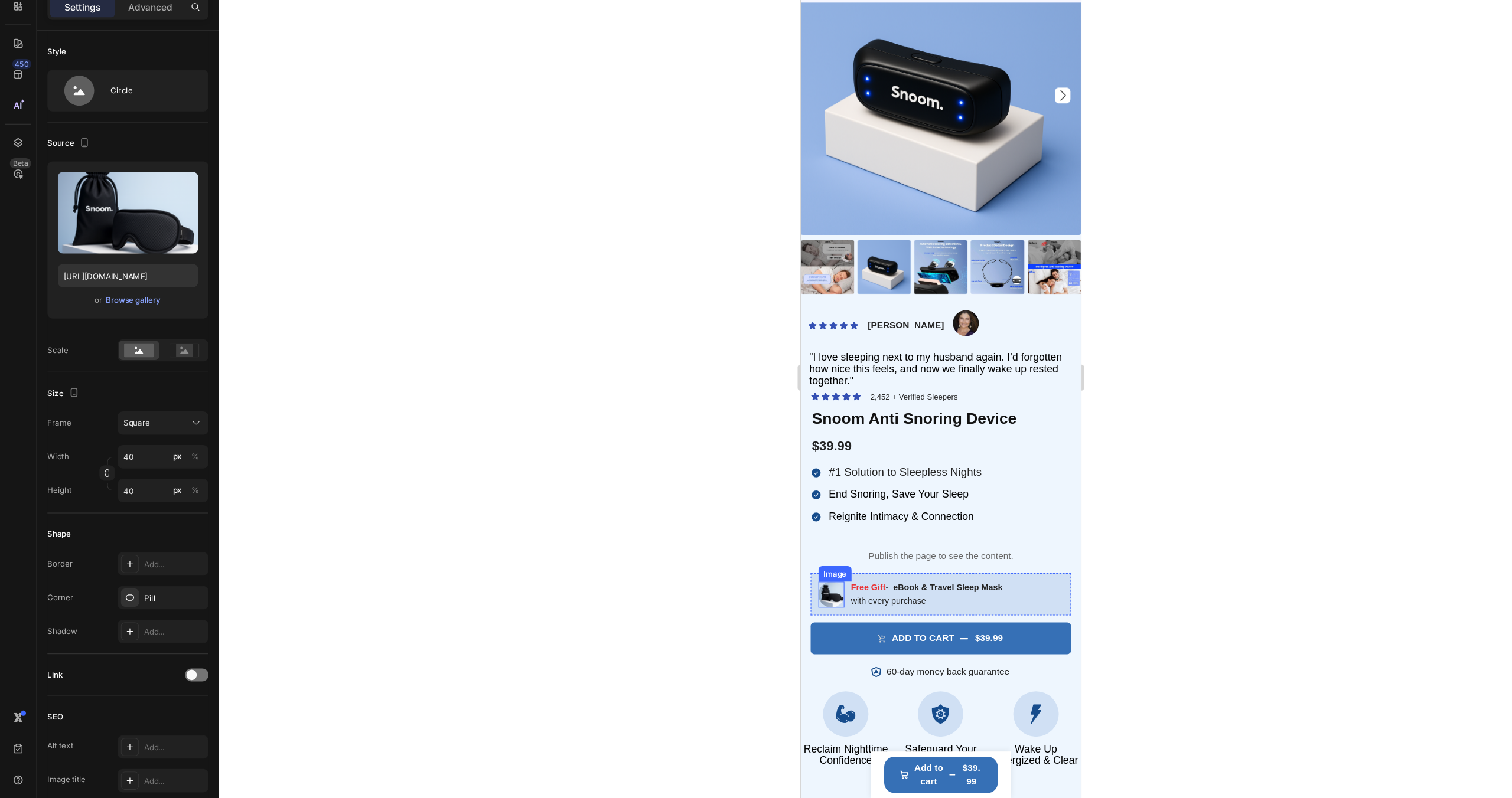
click at [832, 540] on img at bounding box center [827, 537] width 24 height 24
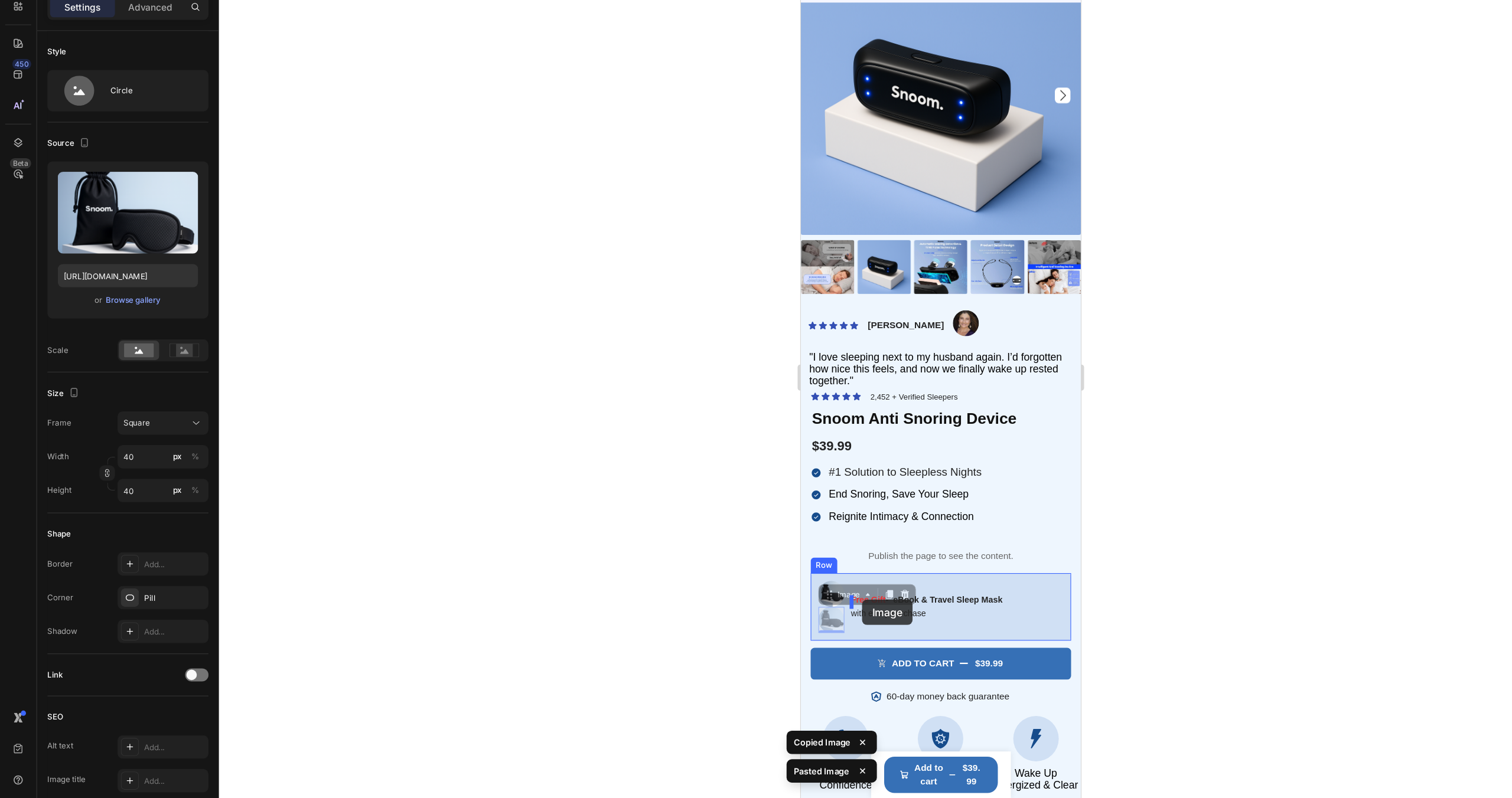
drag, startPoint x: 831, startPoint y: 563, endPoint x: 856, endPoint y: 542, distance: 32.6
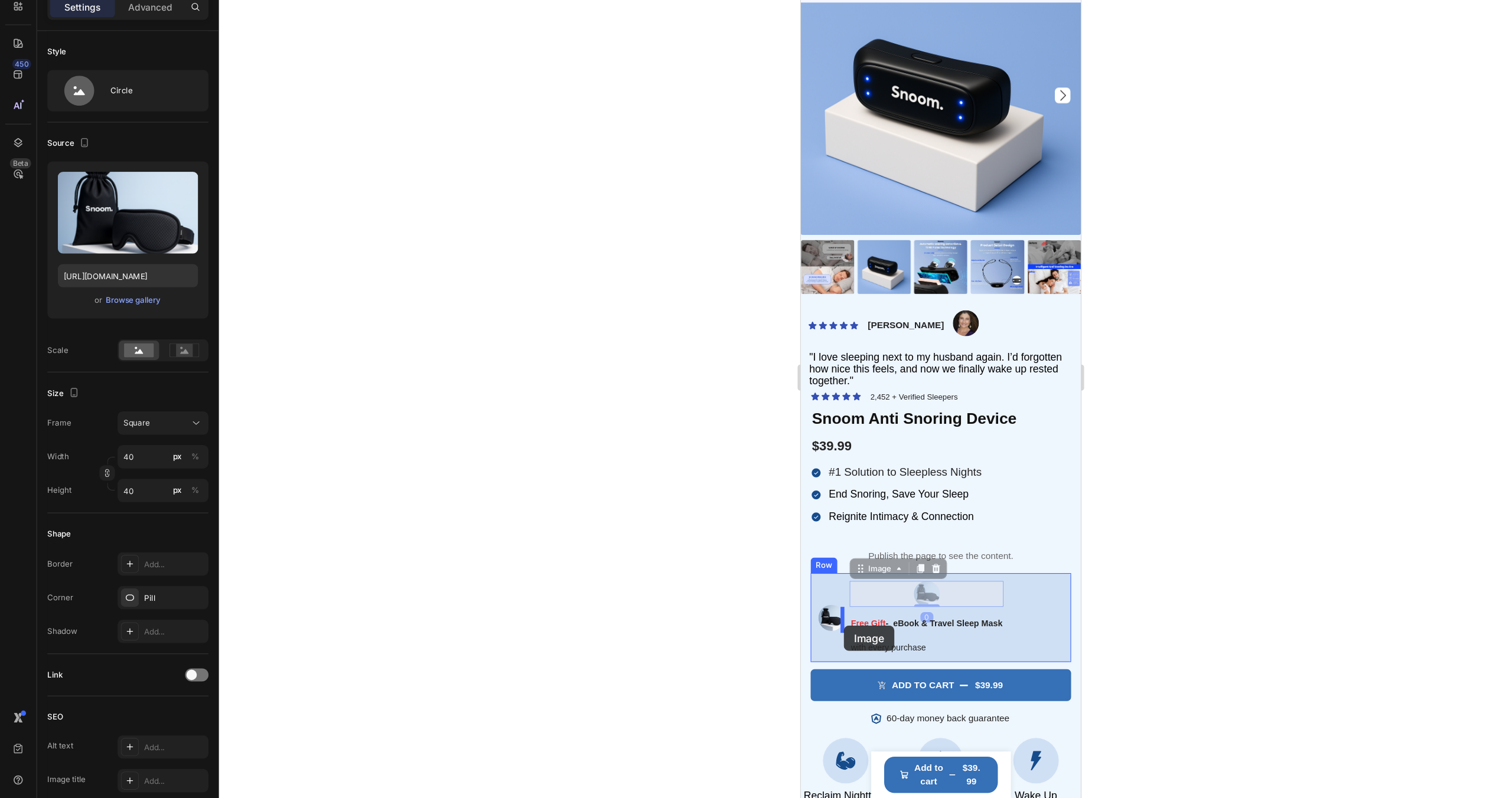
drag, startPoint x: 922, startPoint y: 534, endPoint x: 839, endPoint y: 565, distance: 88.6
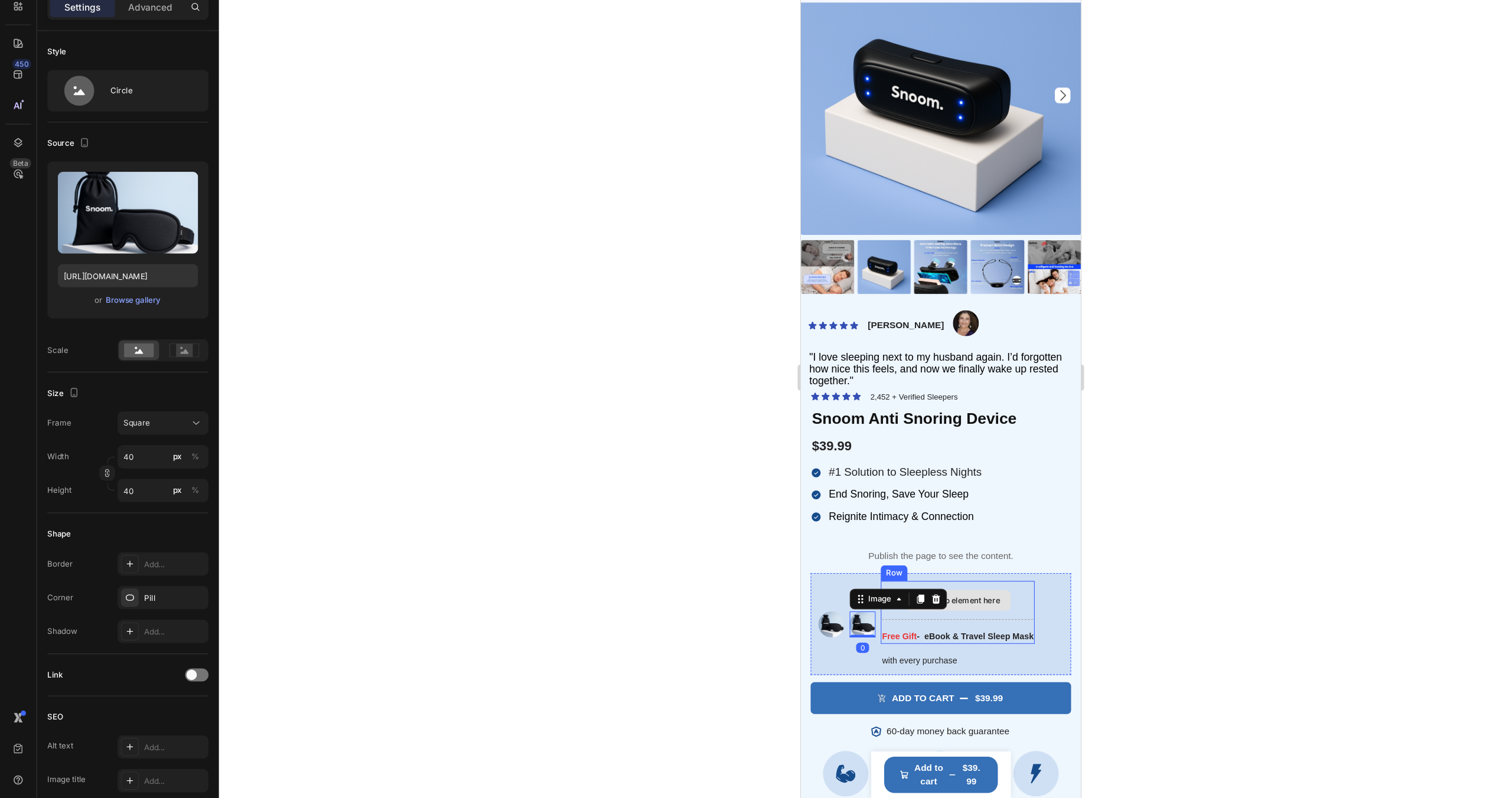
click at [968, 544] on div "Drop element here" at bounding box center [950, 542] width 62 height 10
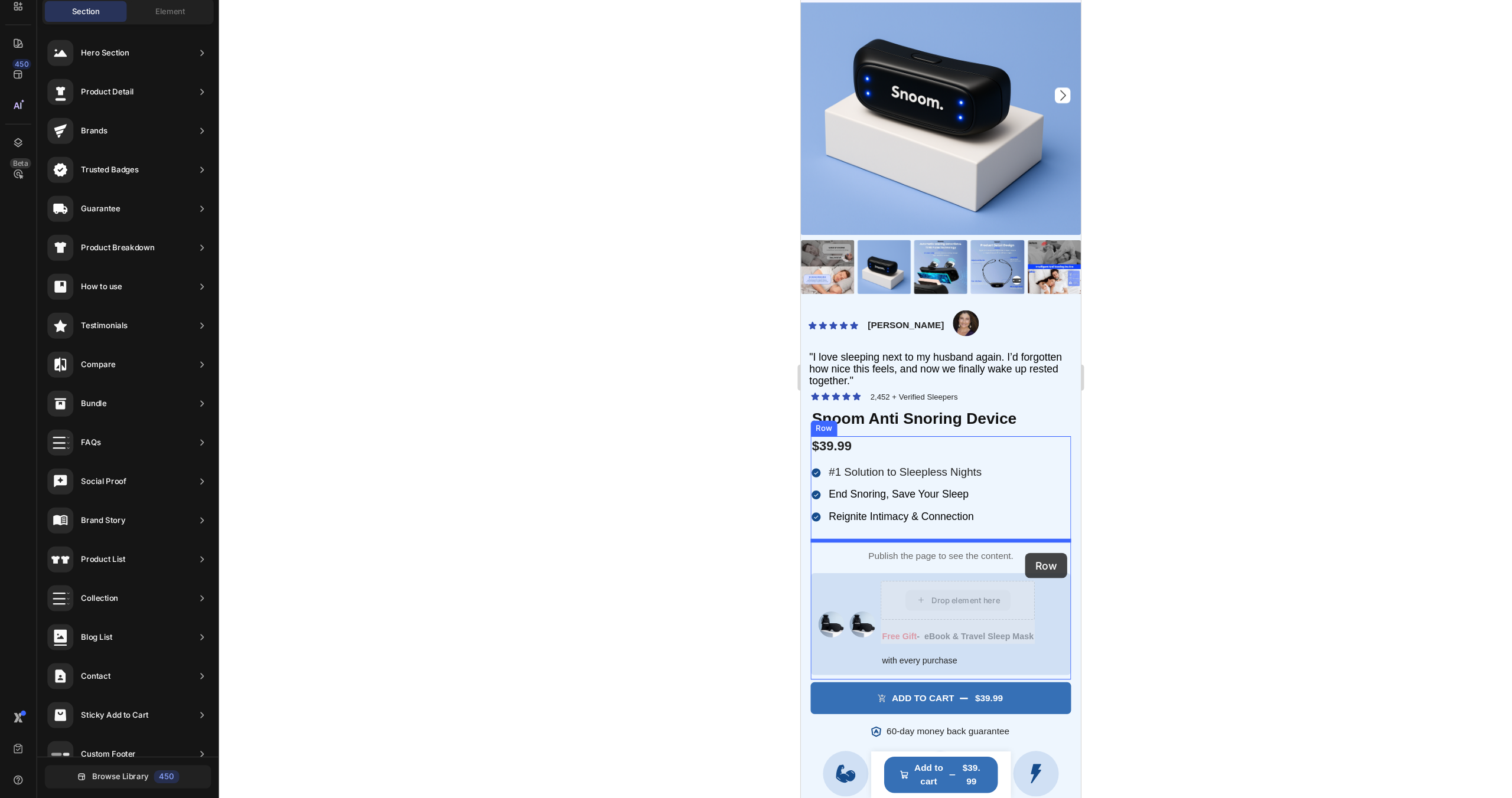
drag, startPoint x: 967, startPoint y: 541, endPoint x: 1004, endPoint y: 500, distance: 55.2
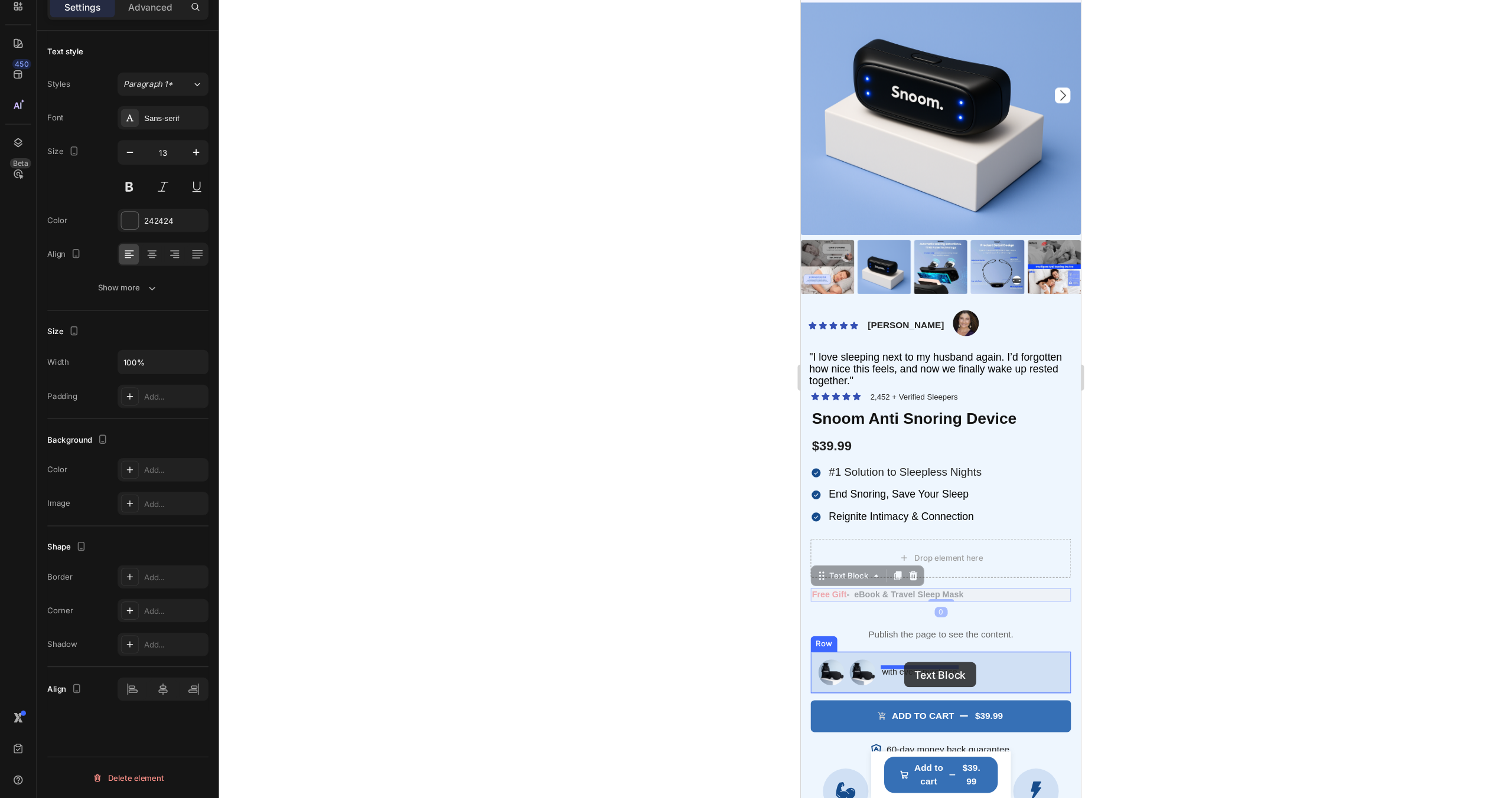
drag, startPoint x: 882, startPoint y: 537, endPoint x: 894, endPoint y: 598, distance: 62.2
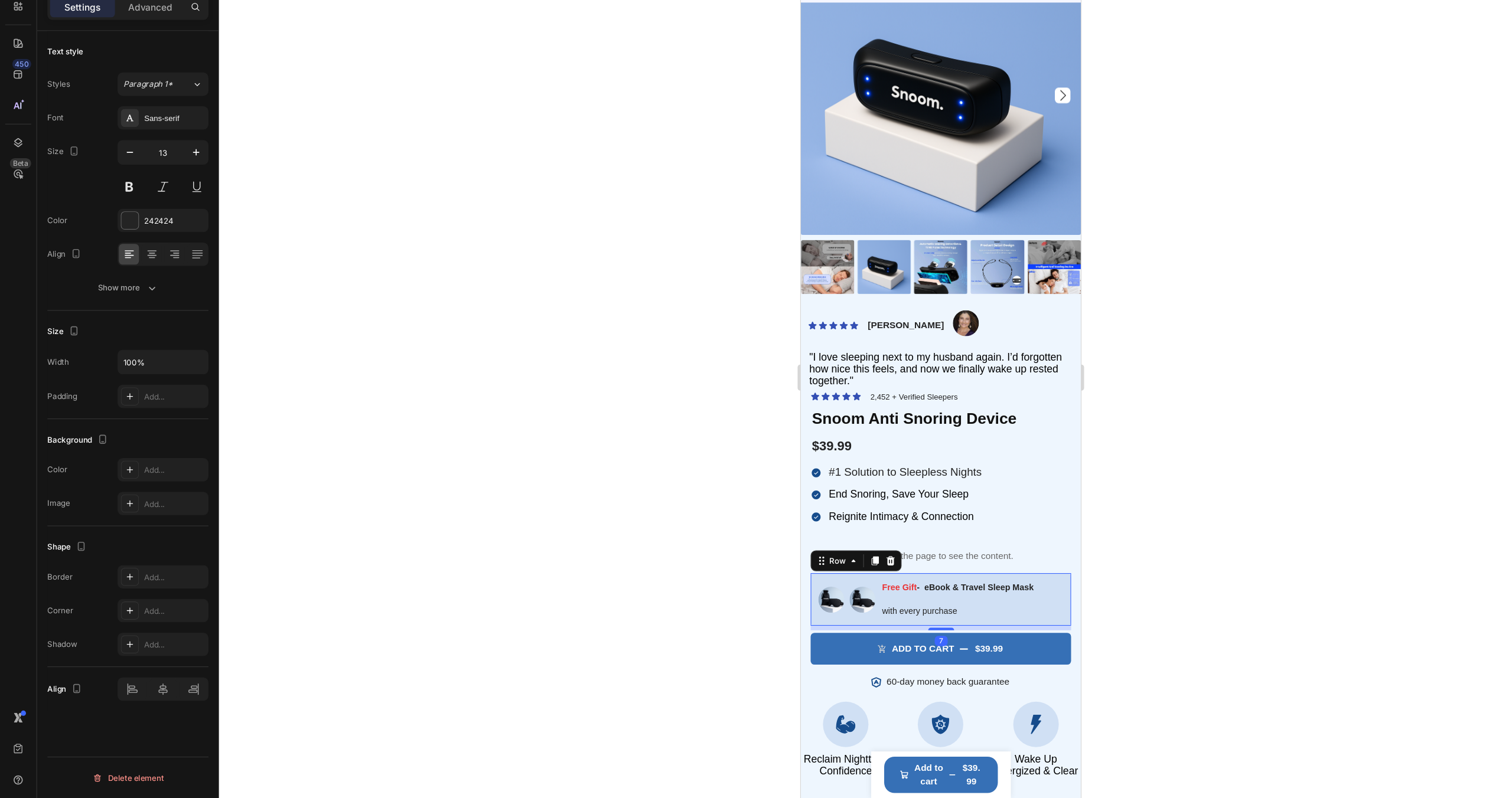
click at [1029, 542] on div "Image Image Free Gift - eBook & Travel Sleep Mask Text Block with every purchas…" at bounding box center [927, 541] width 237 height 49
click at [1045, 595] on div at bounding box center [855, 415] width 1312 height 765
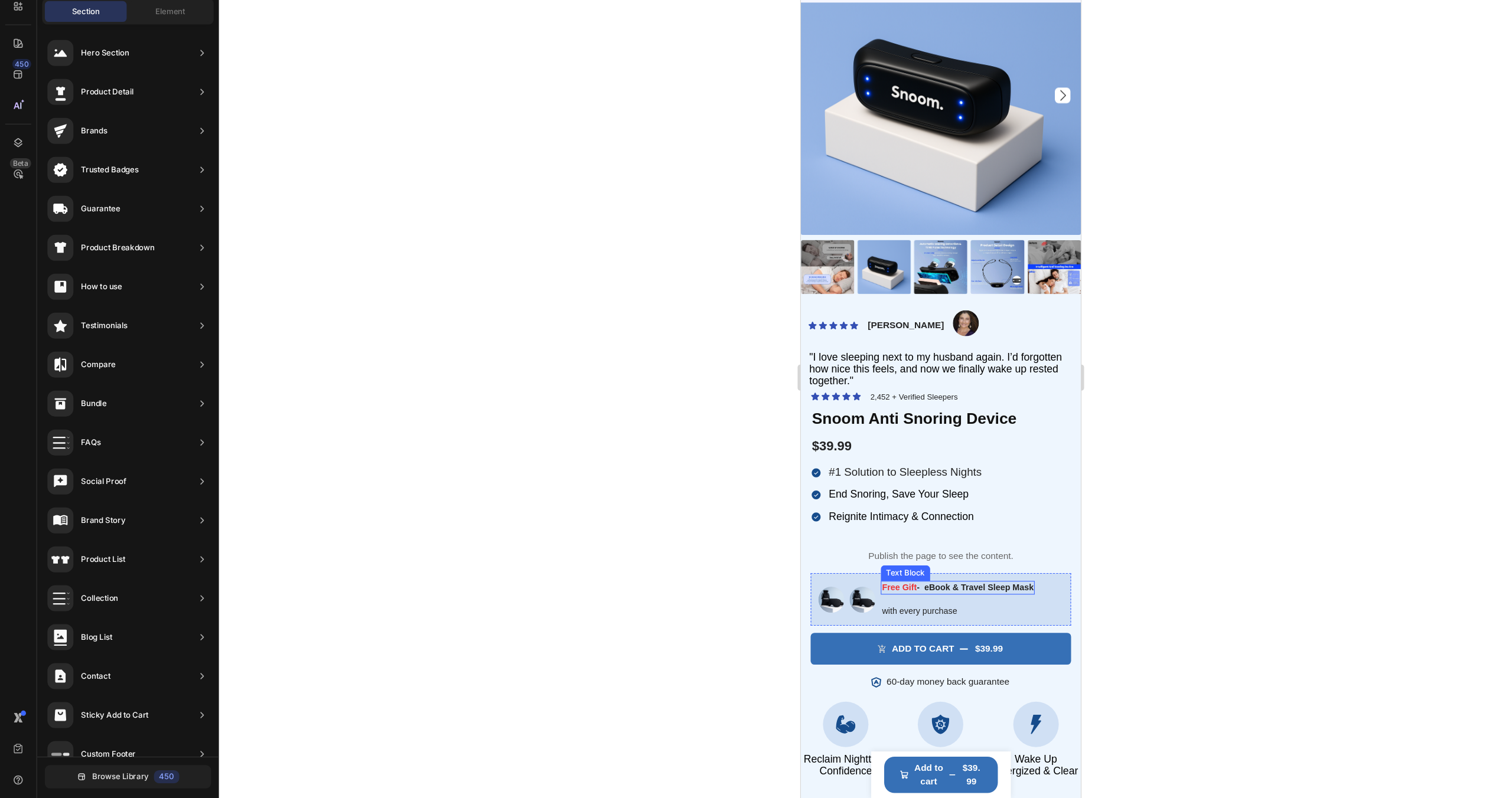
click at [941, 533] on p "Free Gift - eBook & Travel Sleep Mask" at bounding box center [942, 531] width 138 height 10
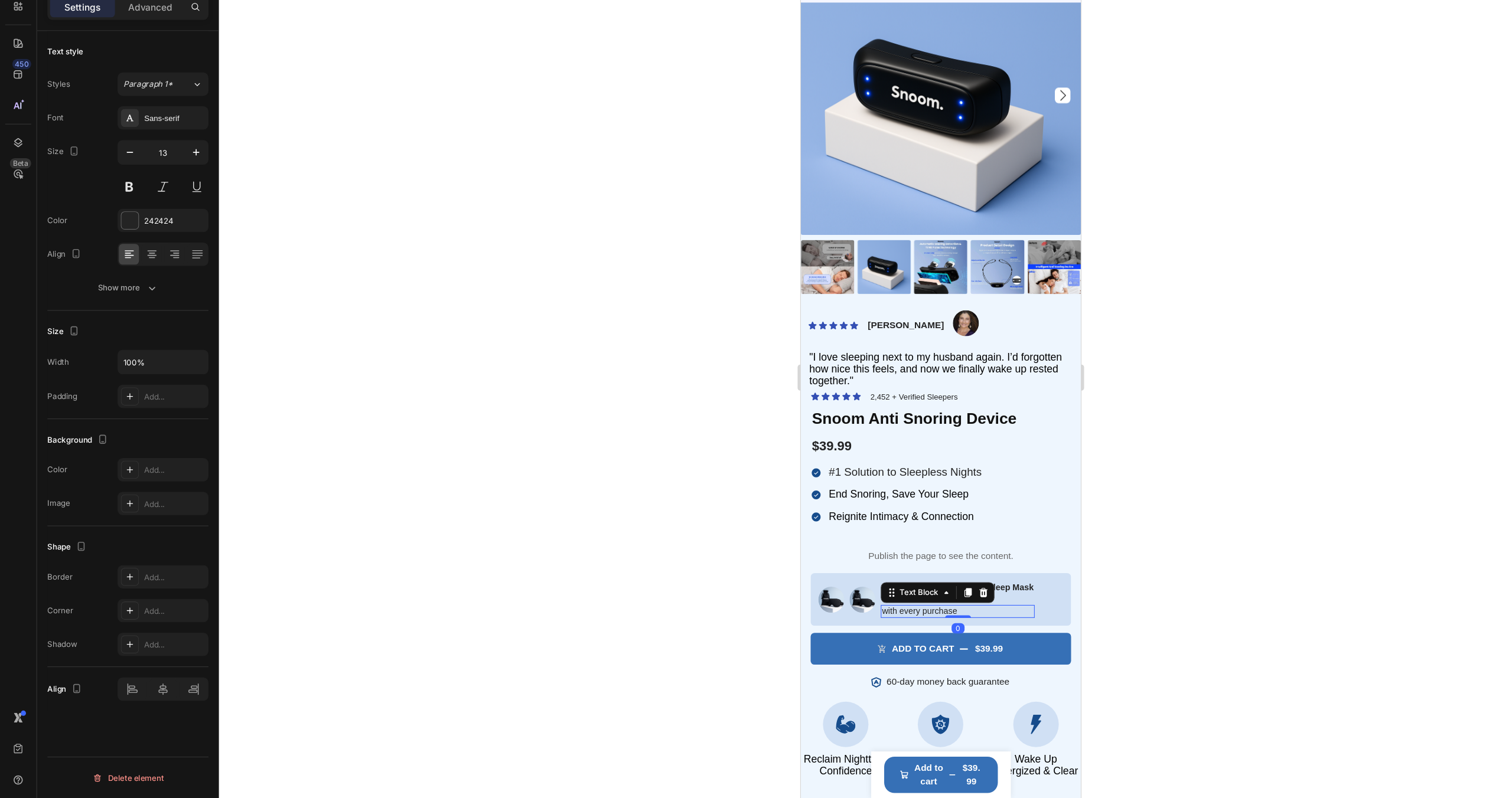
click at [913, 552] on p "with every purchase" at bounding box center [942, 552] width 138 height 10
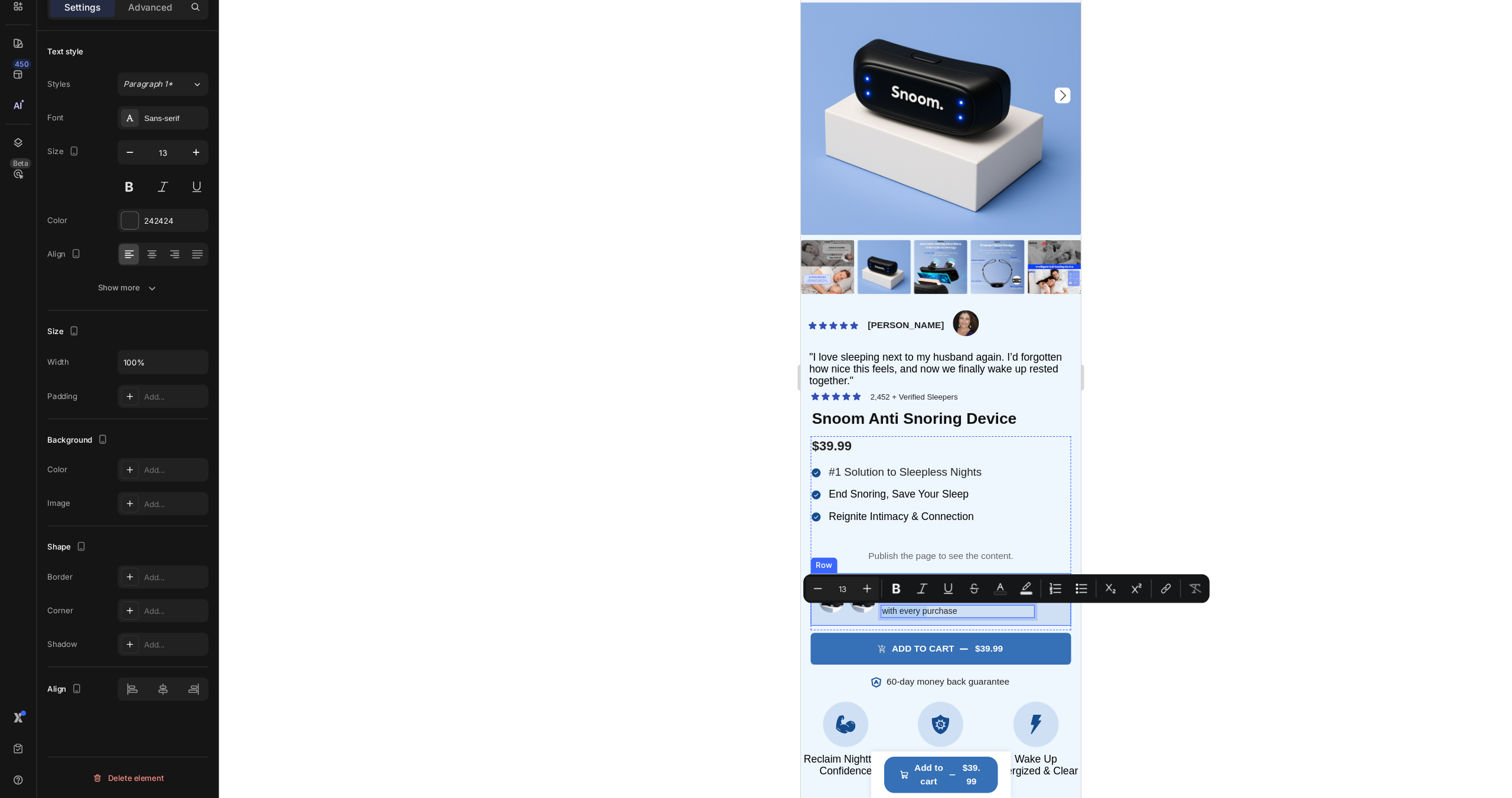
drag, startPoint x: 913, startPoint y: 552, endPoint x: 1027, endPoint y: 546, distance: 114.2
click at [1000, 644] on div at bounding box center [855, 415] width 1312 height 765
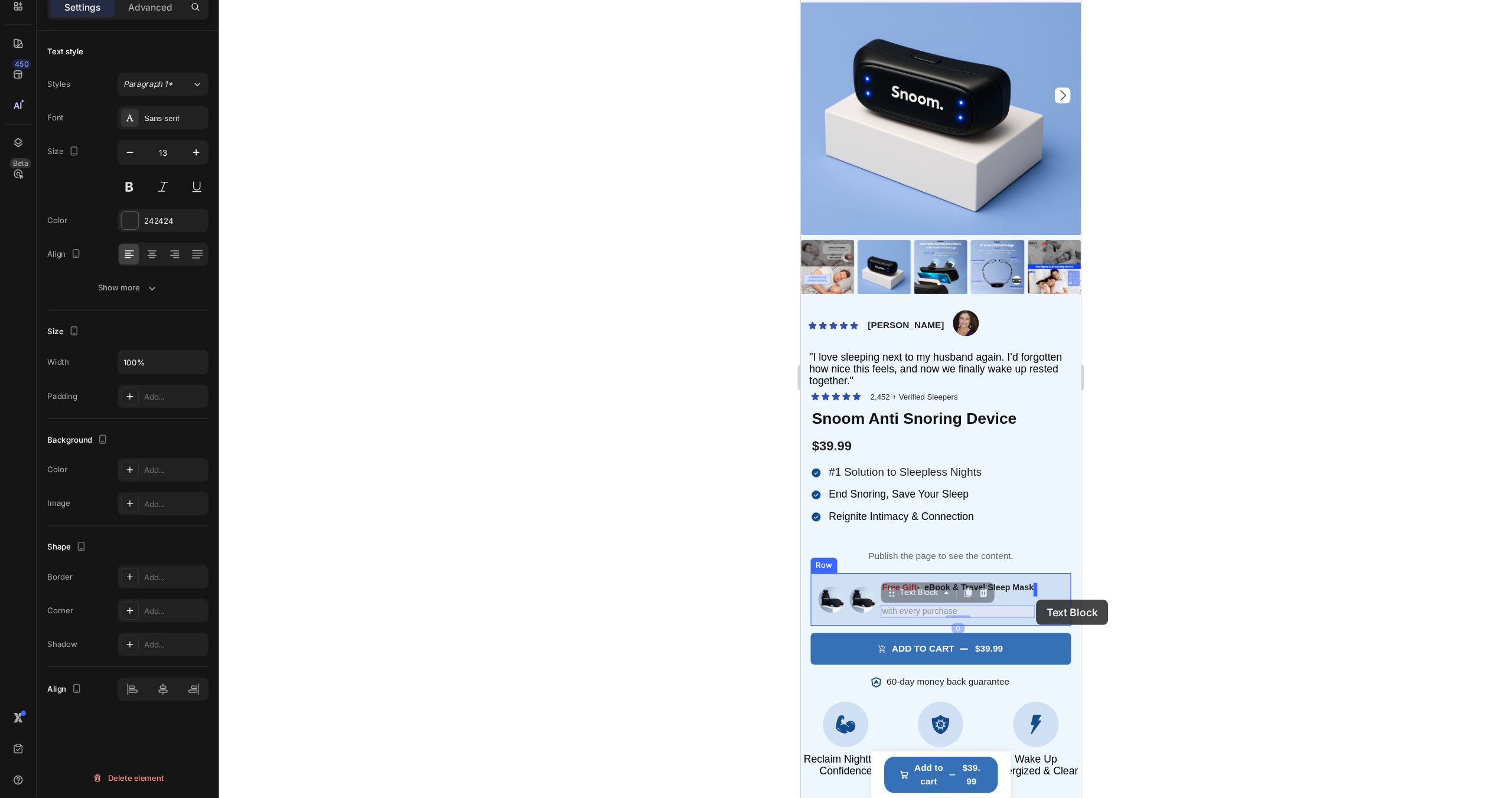
drag, startPoint x: 967, startPoint y: 556, endPoint x: 1016, endPoint y: 542, distance: 51.0
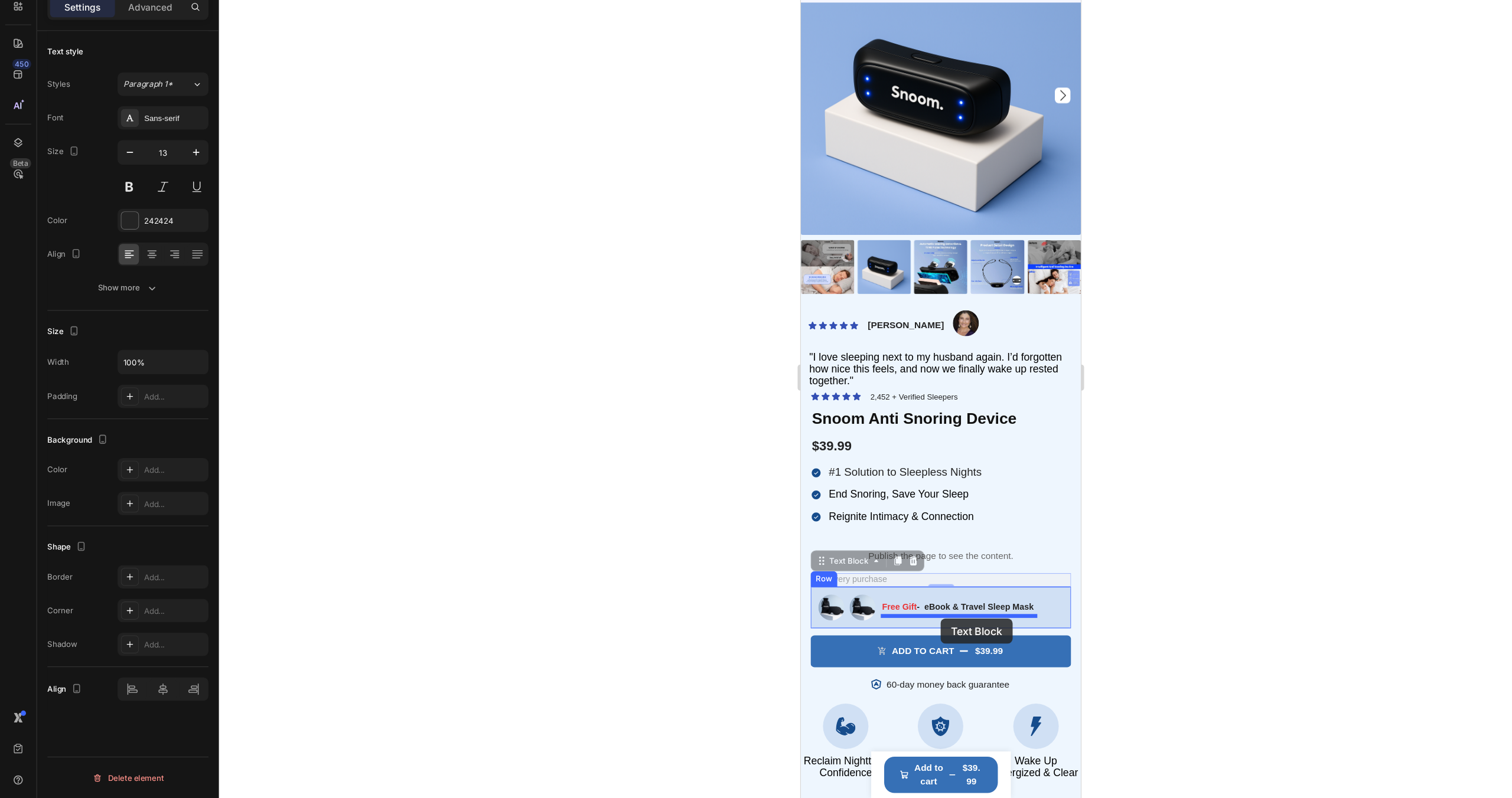
drag, startPoint x: 874, startPoint y: 525, endPoint x: 927, endPoint y: 559, distance: 63.0
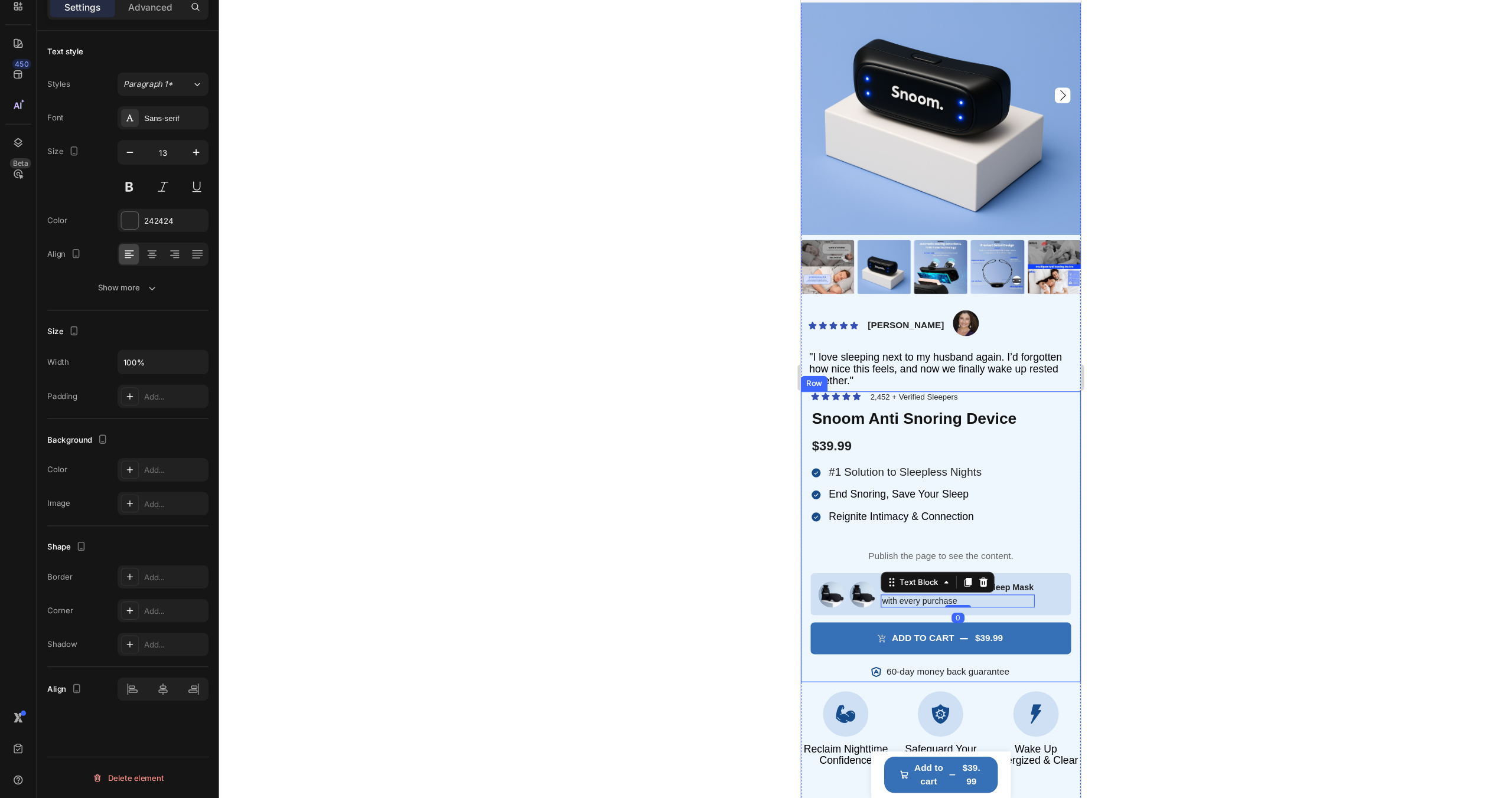
click at [1004, 642] on div at bounding box center [855, 415] width 1312 height 765
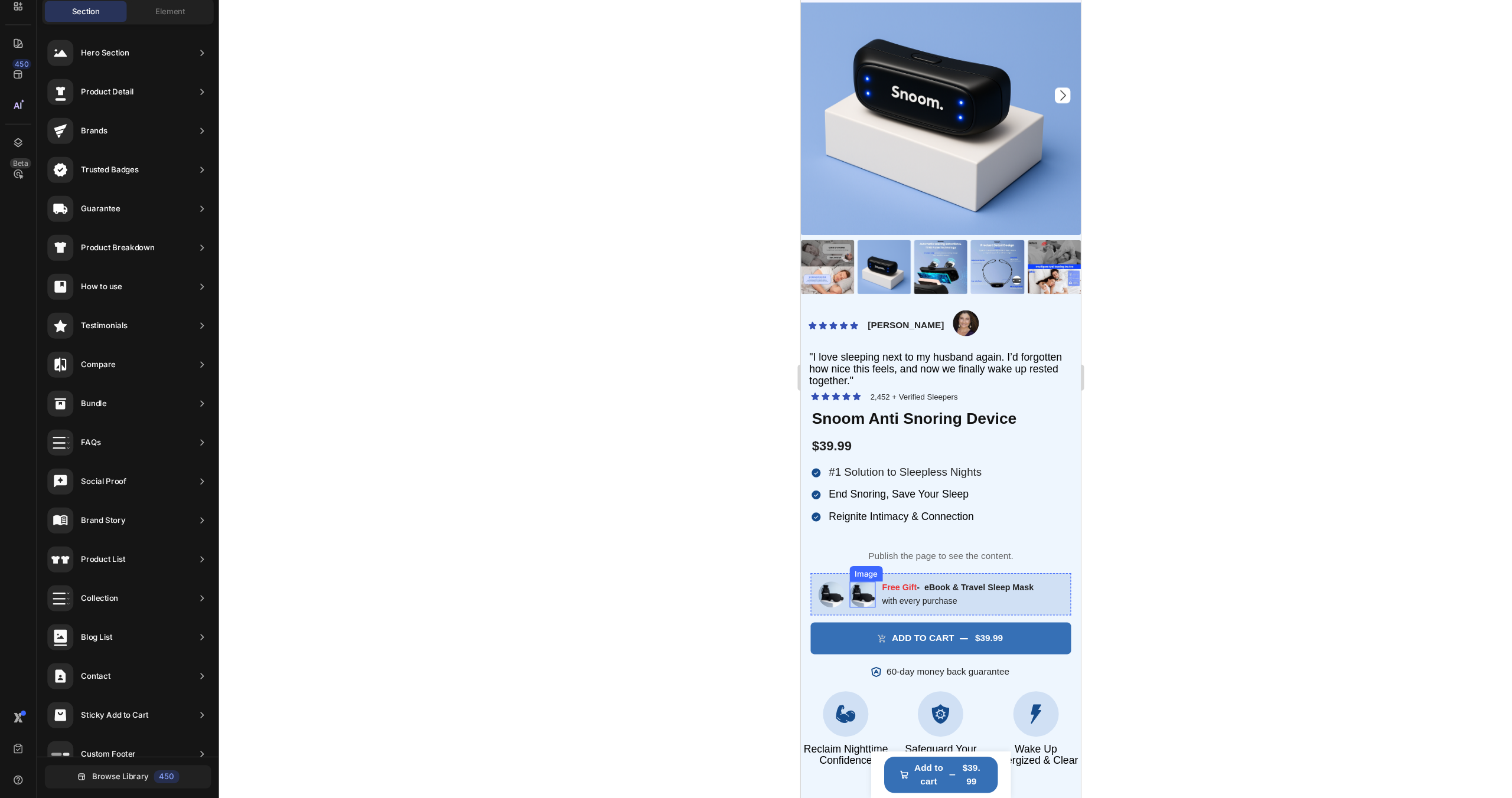
click at [856, 537] on img at bounding box center [856, 537] width 24 height 24
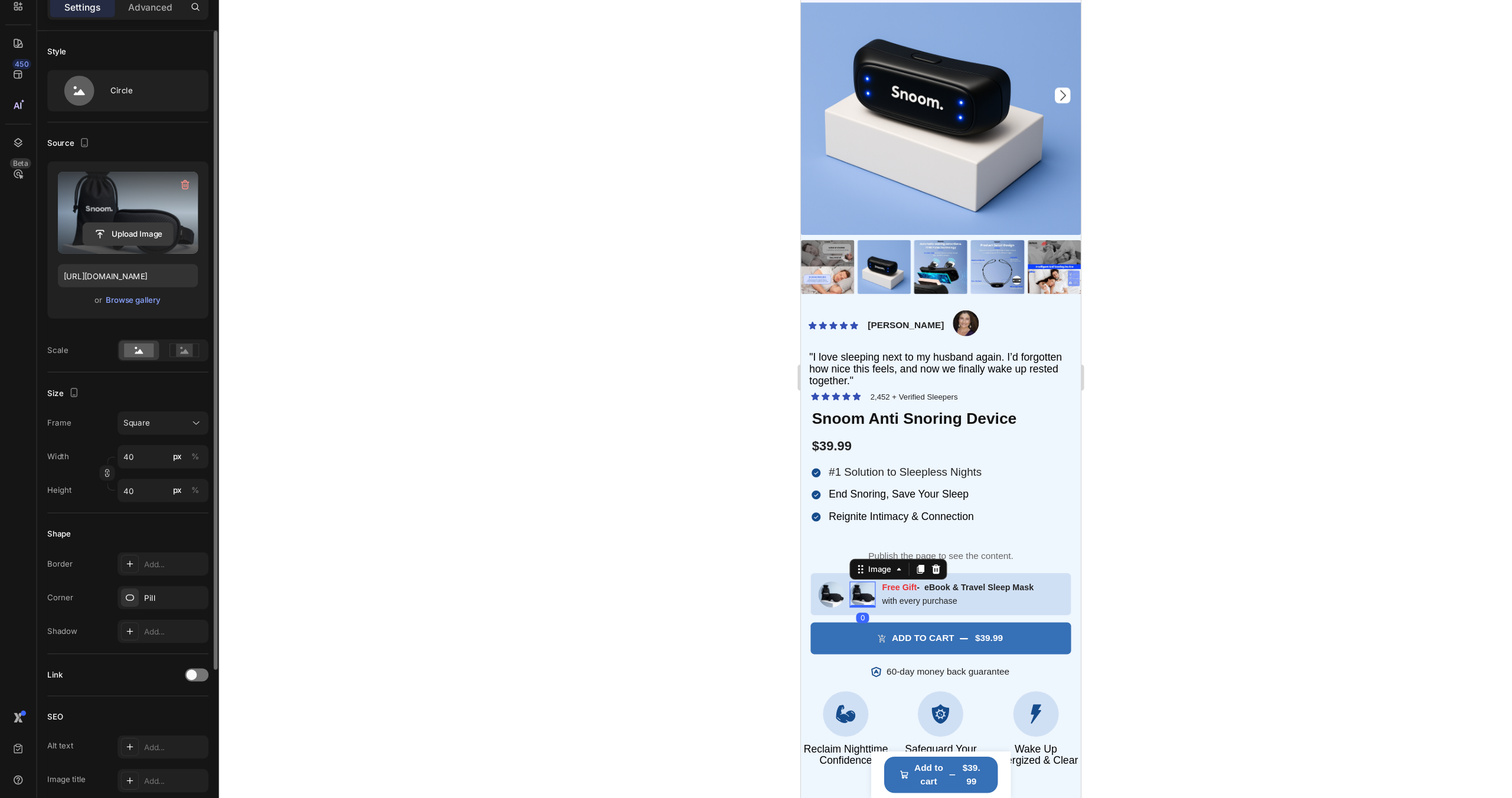
click at [131, 280] on input "file" at bounding box center [116, 285] width 82 height 20
click at [130, 285] on input "file" at bounding box center [116, 285] width 82 height 20
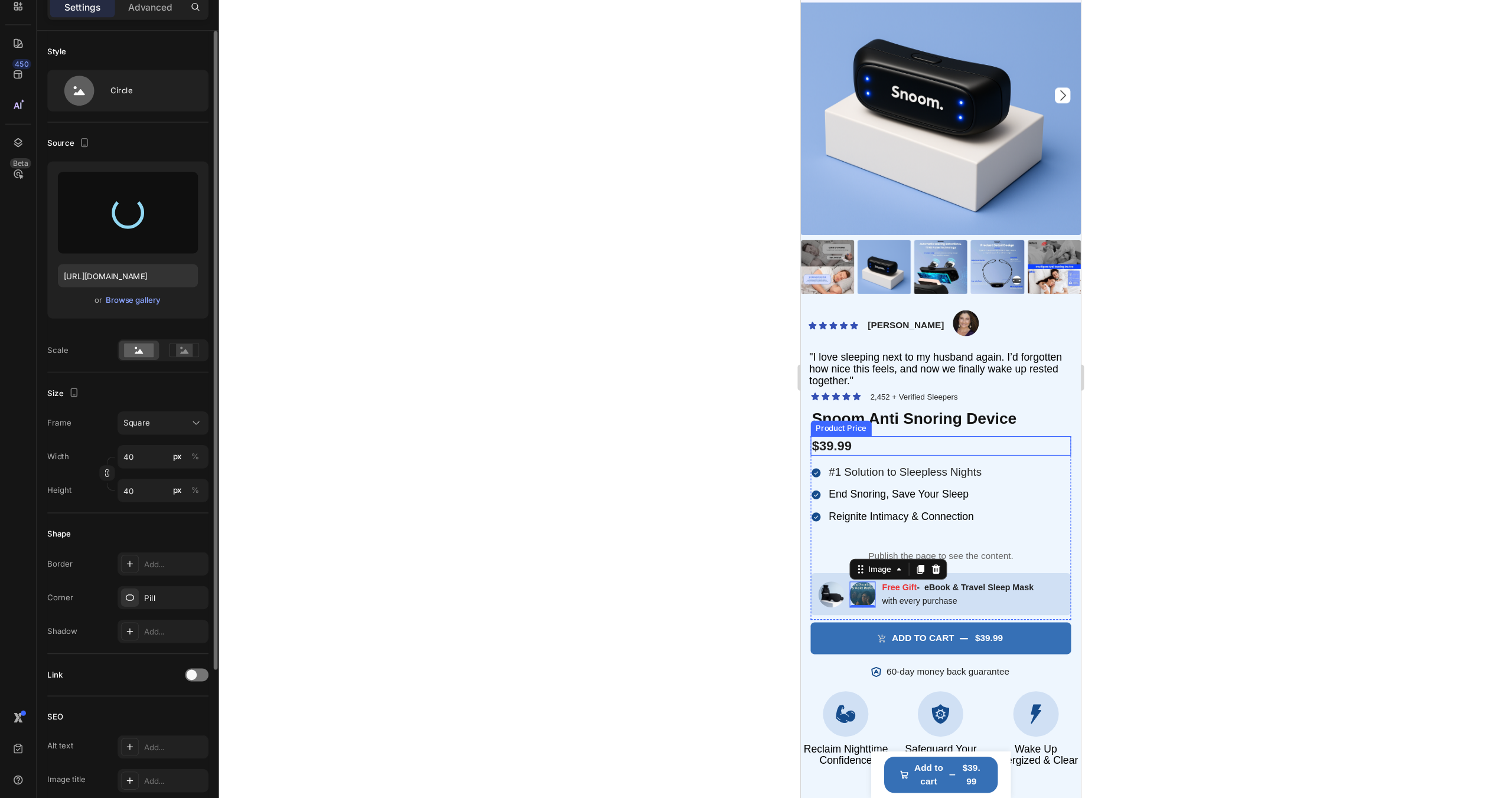
type input "https://cdn.shopify.com/s/files/1/0957/6074/4766/files/gempages_580708226488599…"
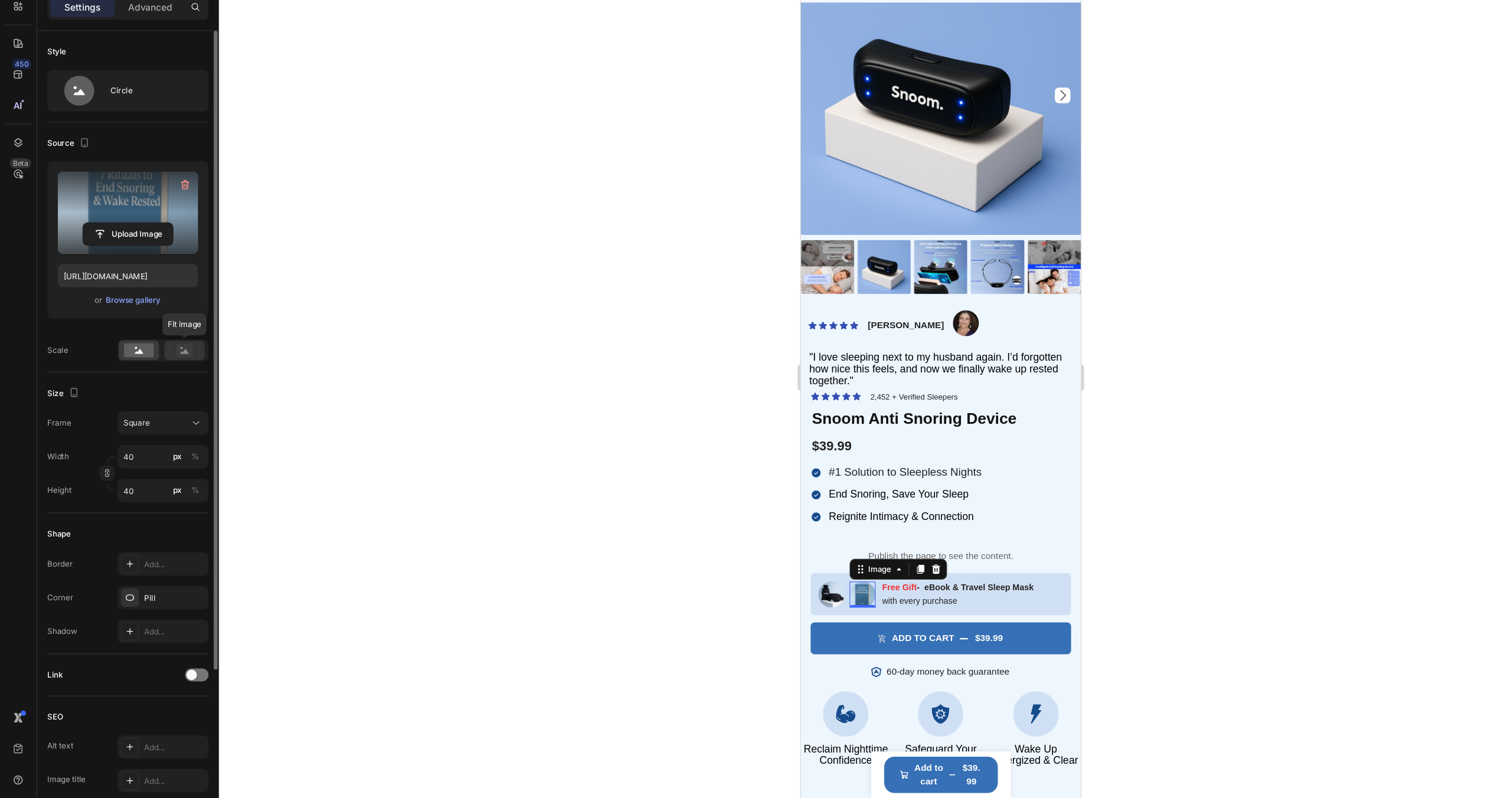
click at [162, 392] on rect at bounding box center [167, 391] width 15 height 12
click at [603, 540] on div at bounding box center [855, 415] width 1312 height 765
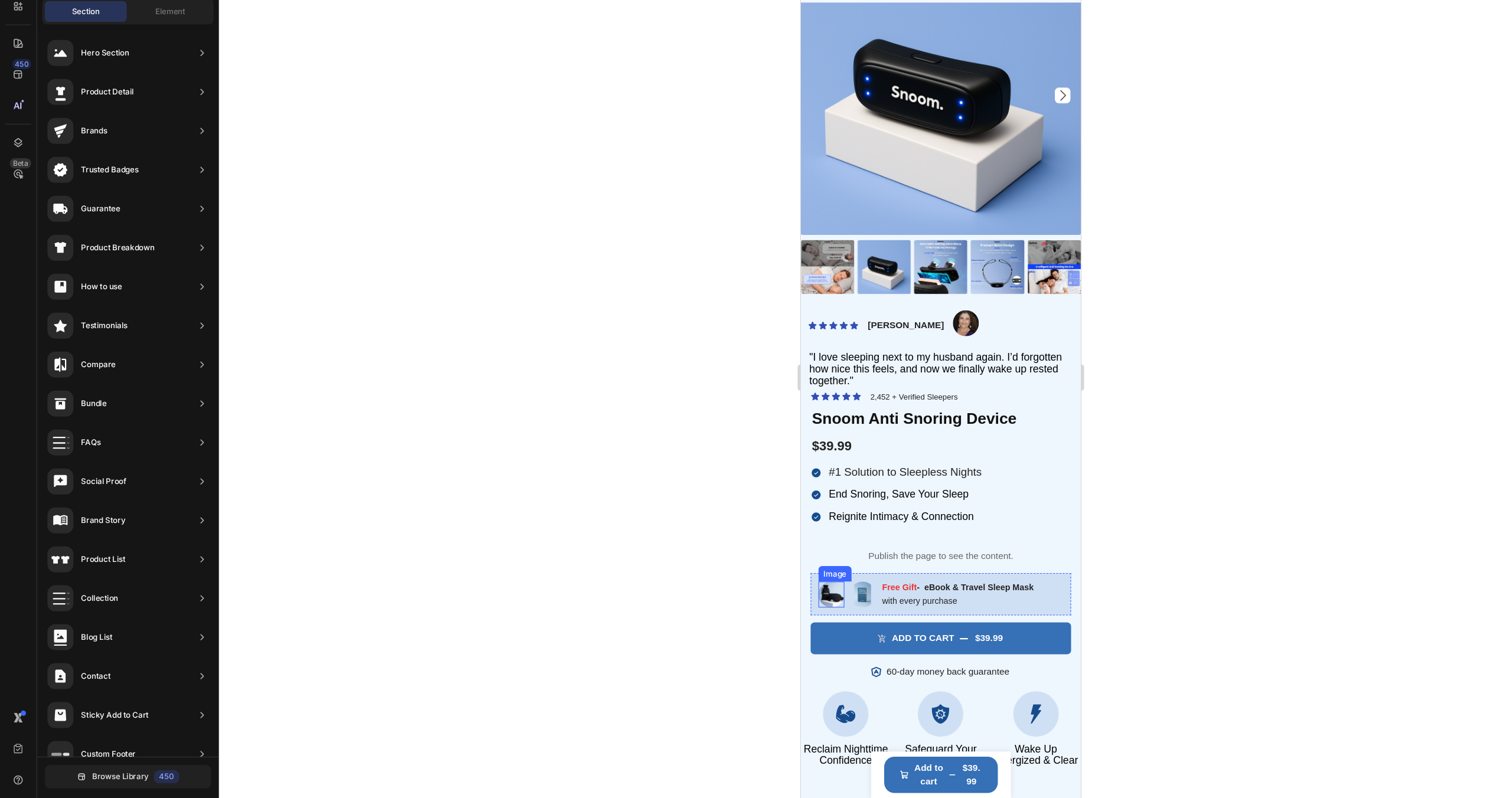
click at [831, 537] on img at bounding box center [827, 537] width 24 height 24
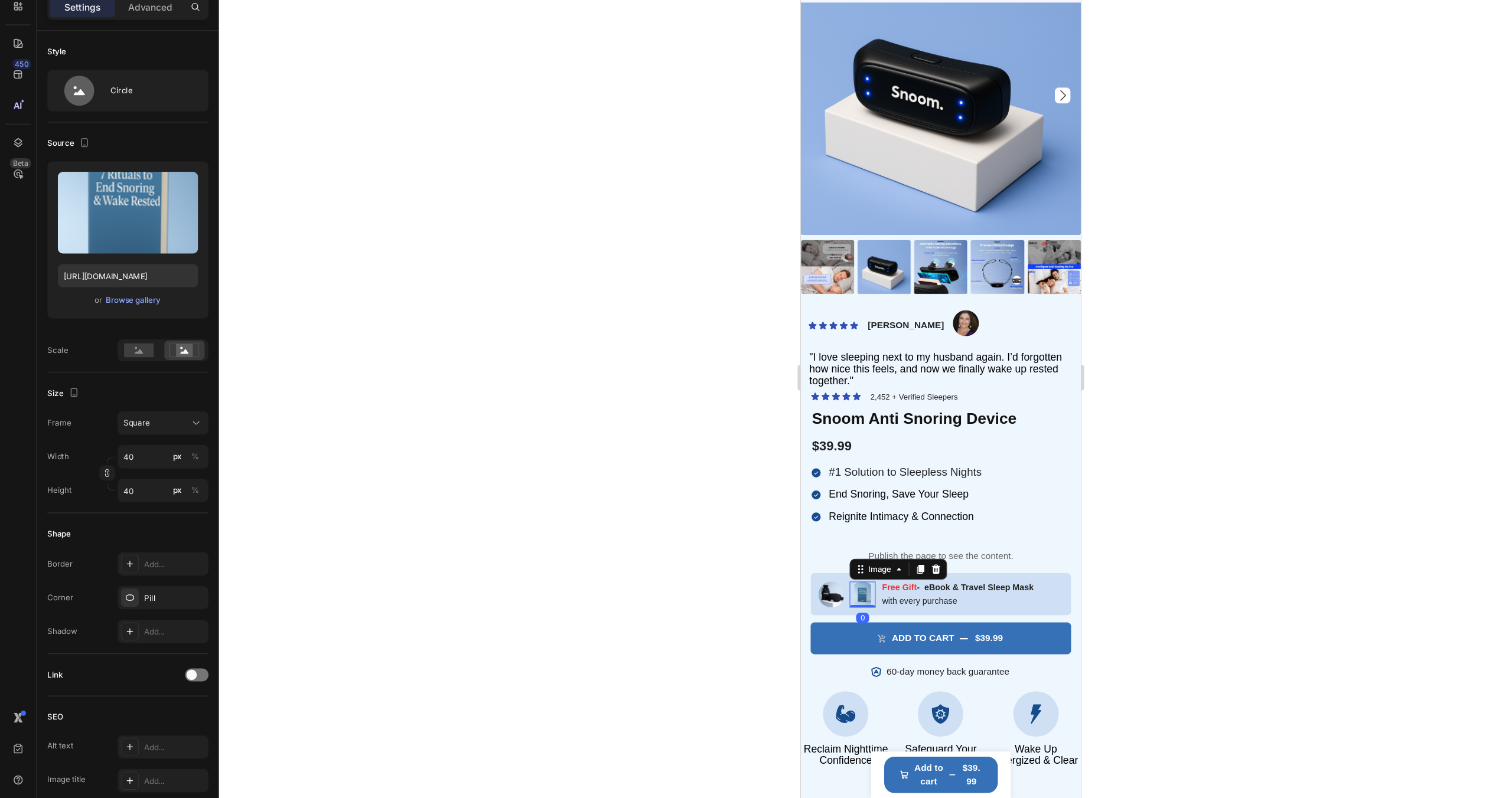
click at [851, 535] on img at bounding box center [856, 537] width 24 height 24
click at [455, 486] on div at bounding box center [855, 415] width 1312 height 765
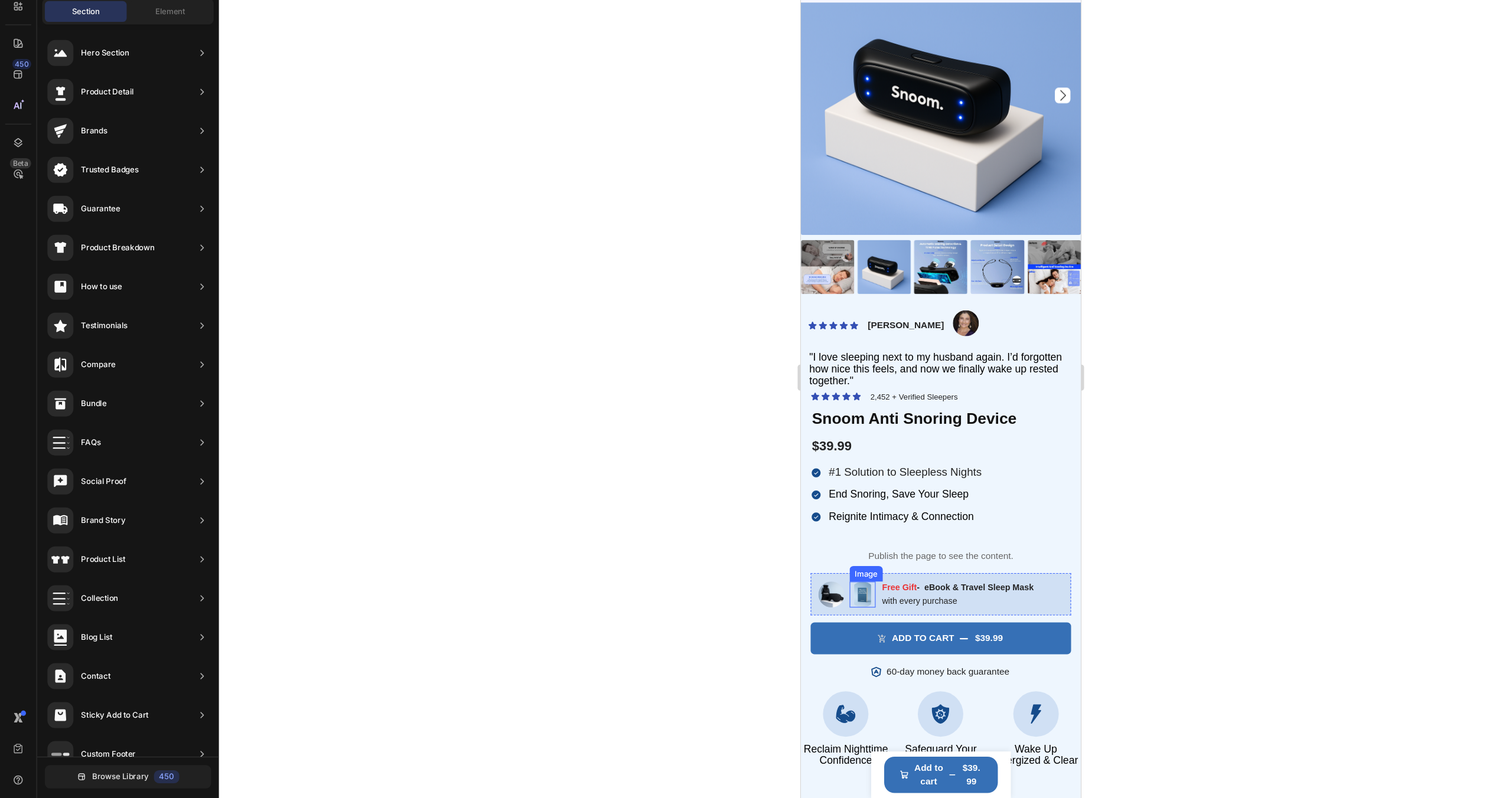
click at [856, 536] on img at bounding box center [856, 537] width 24 height 24
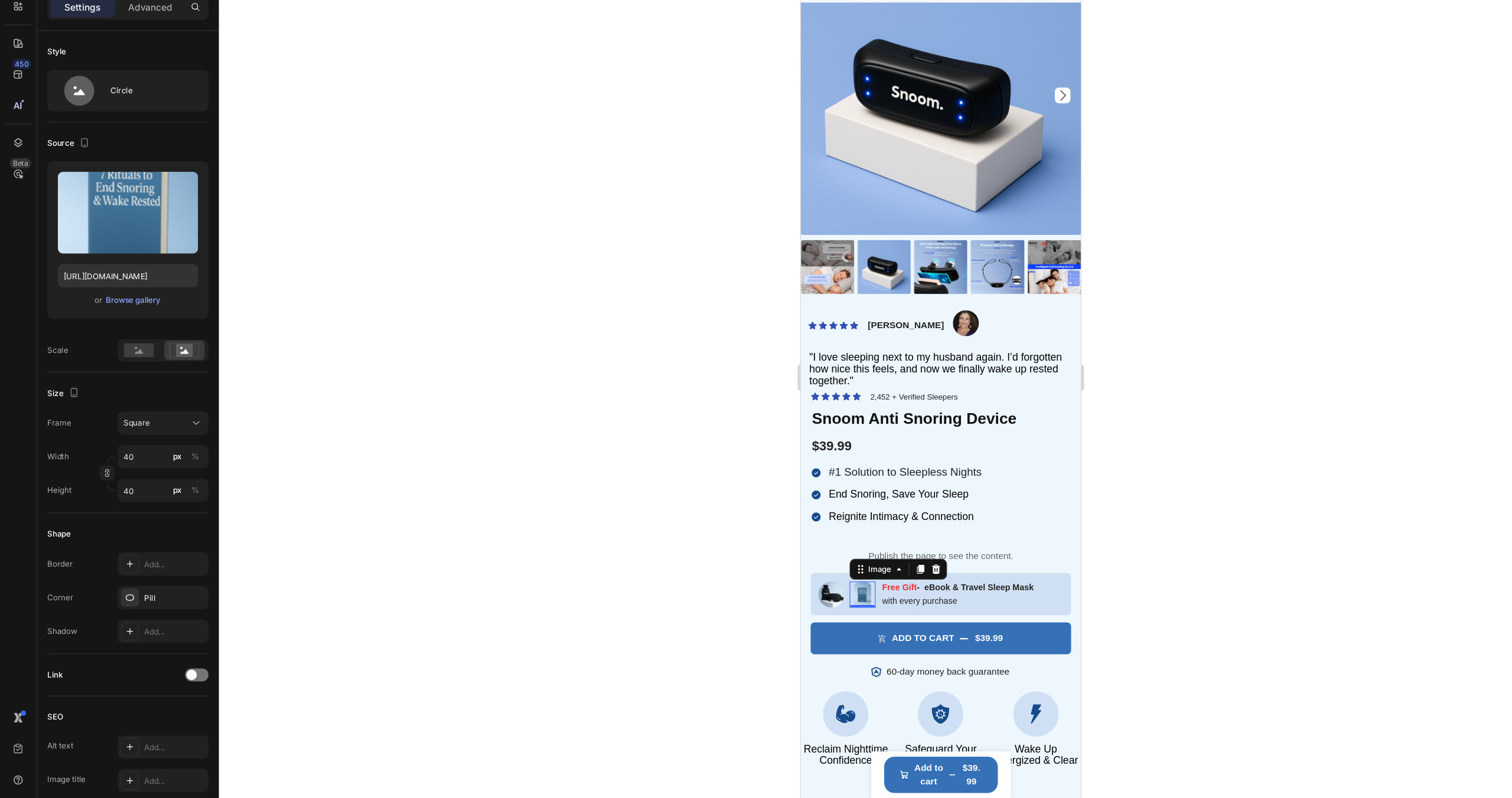
click at [859, 535] on img at bounding box center [856, 537] width 24 height 24
click at [826, 540] on img at bounding box center [827, 537] width 24 height 24
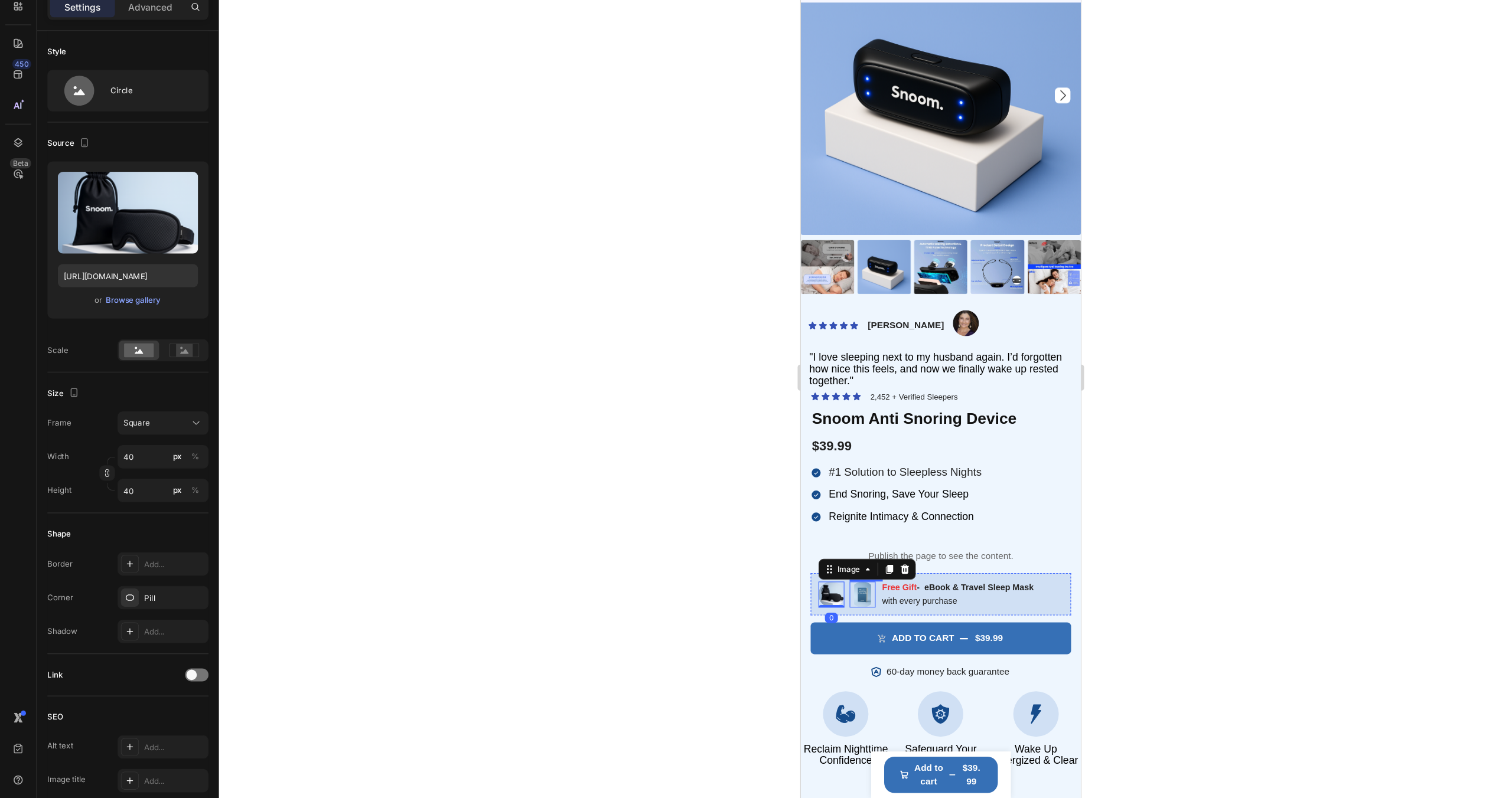
click at [855, 538] on img at bounding box center [856, 537] width 24 height 24
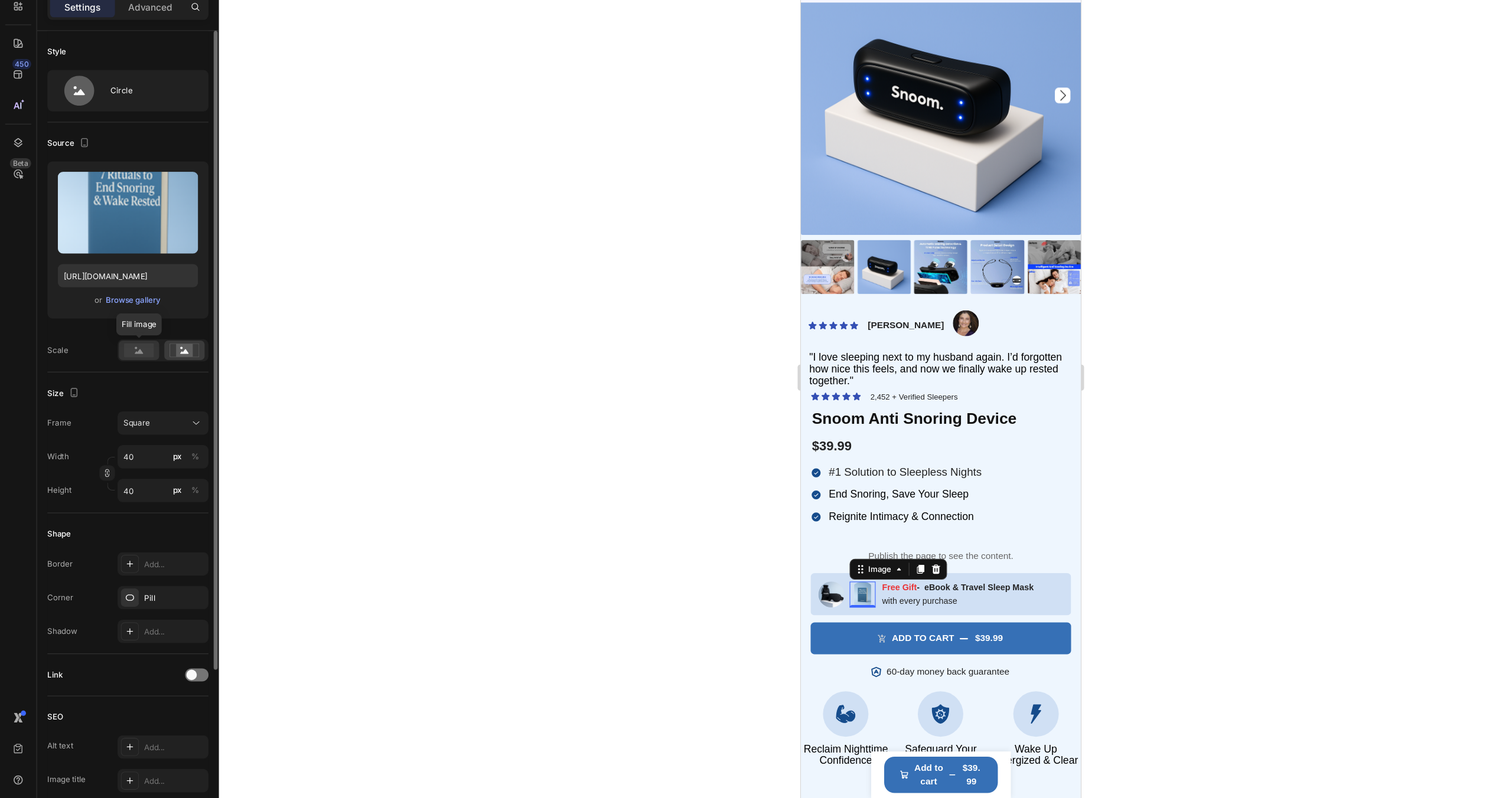
click at [131, 387] on rect at bounding box center [126, 391] width 28 height 13
click at [552, 566] on div at bounding box center [855, 415] width 1312 height 765
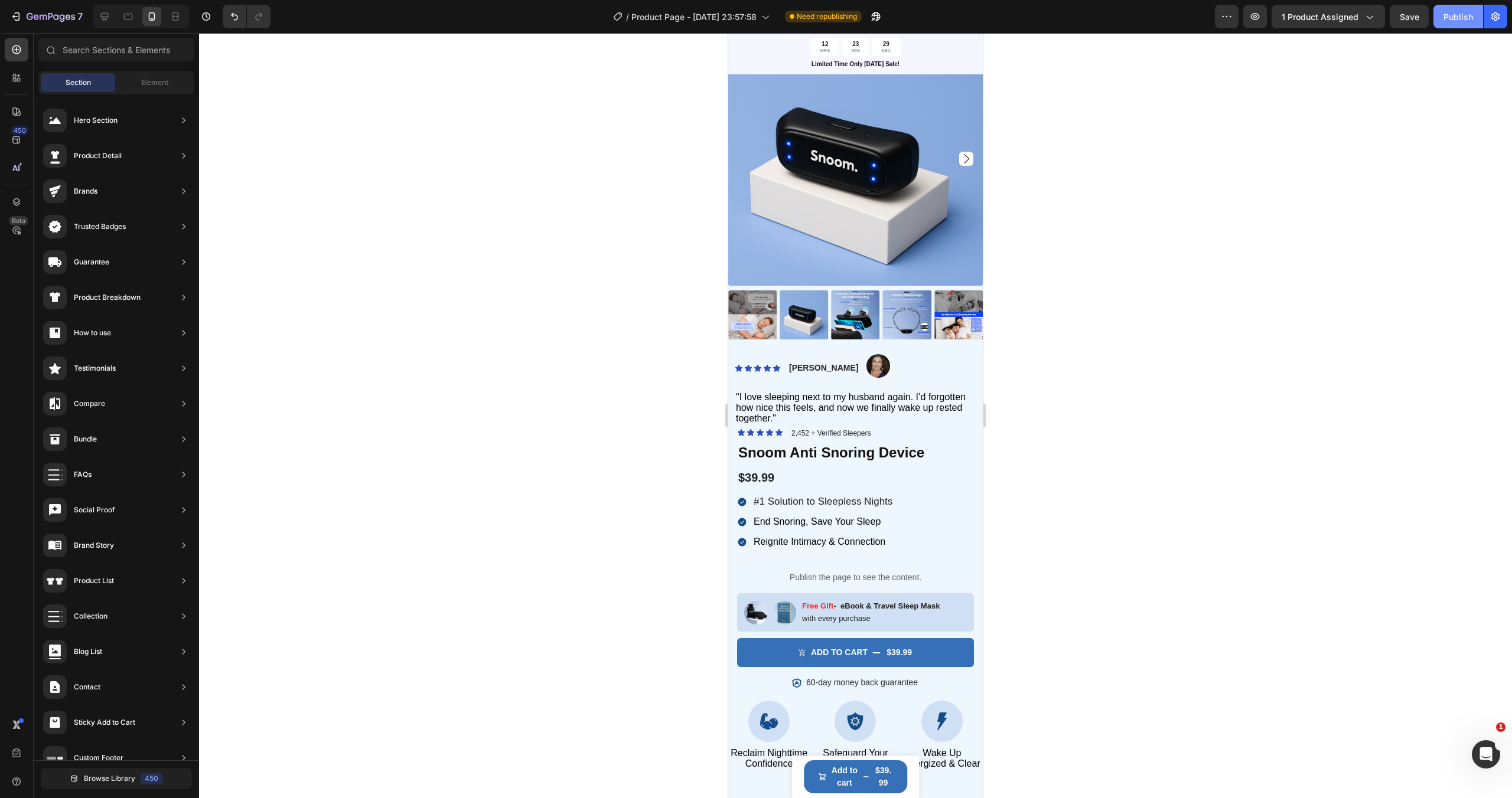
click at [1453, 21] on div "Publish" at bounding box center [1457, 17] width 29 height 12
click at [1253, 19] on icon "button" at bounding box center [1255, 16] width 12 height 12
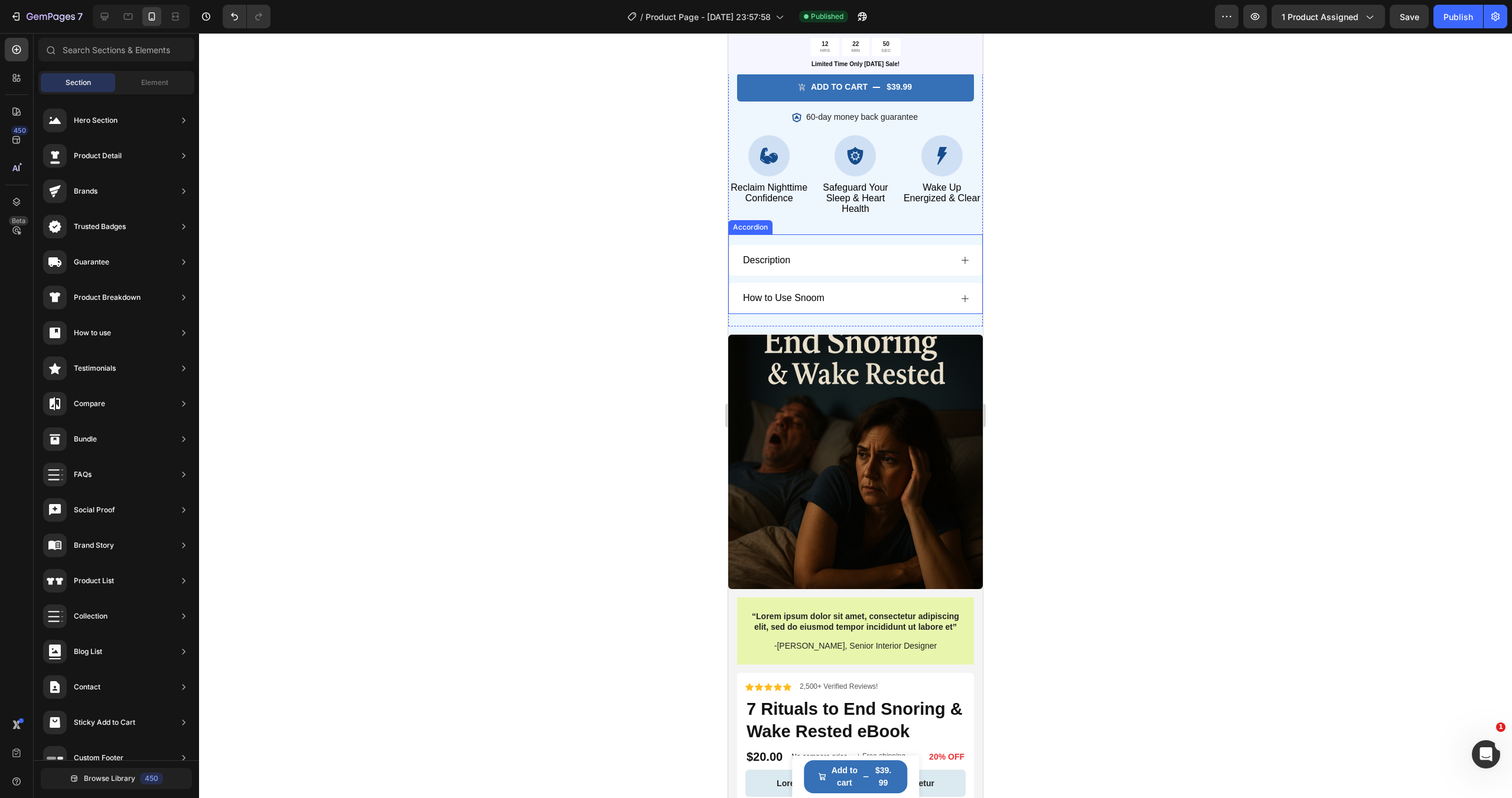
scroll to position [649, 0]
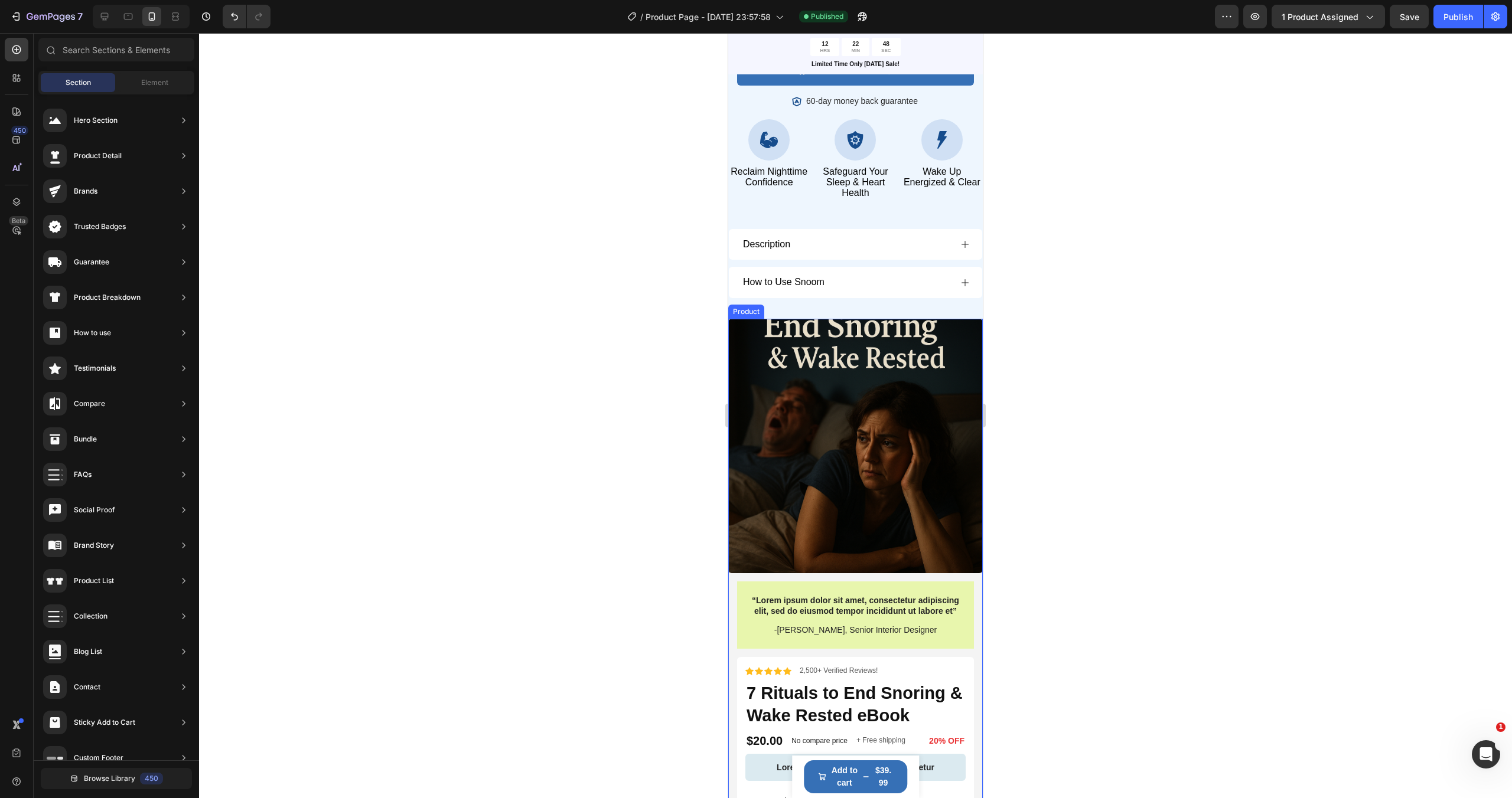
click at [974, 581] on div "Product Images" at bounding box center [855, 450] width 255 height 263
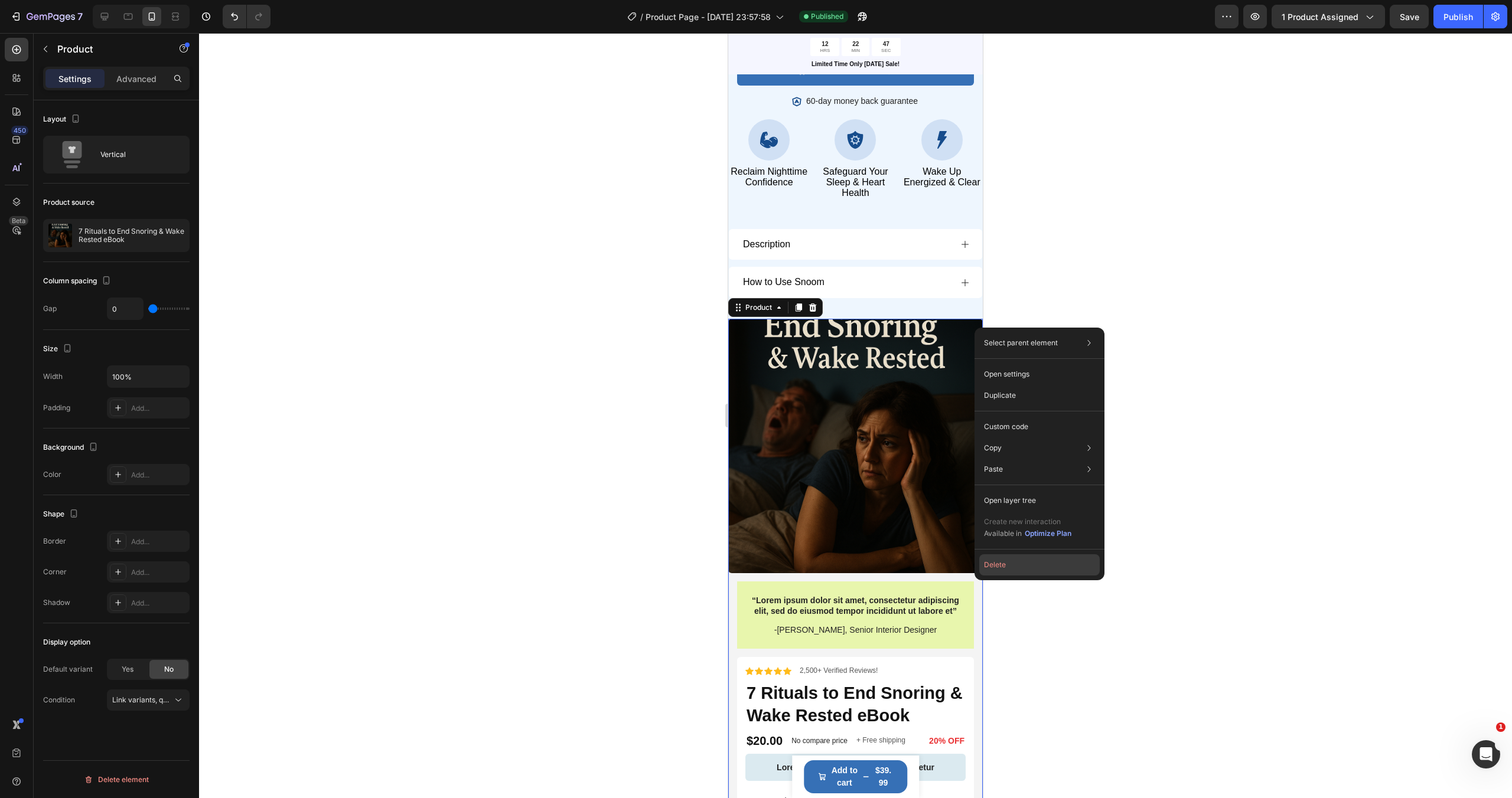
click at [992, 570] on button "Delete" at bounding box center [1040, 565] width 121 height 21
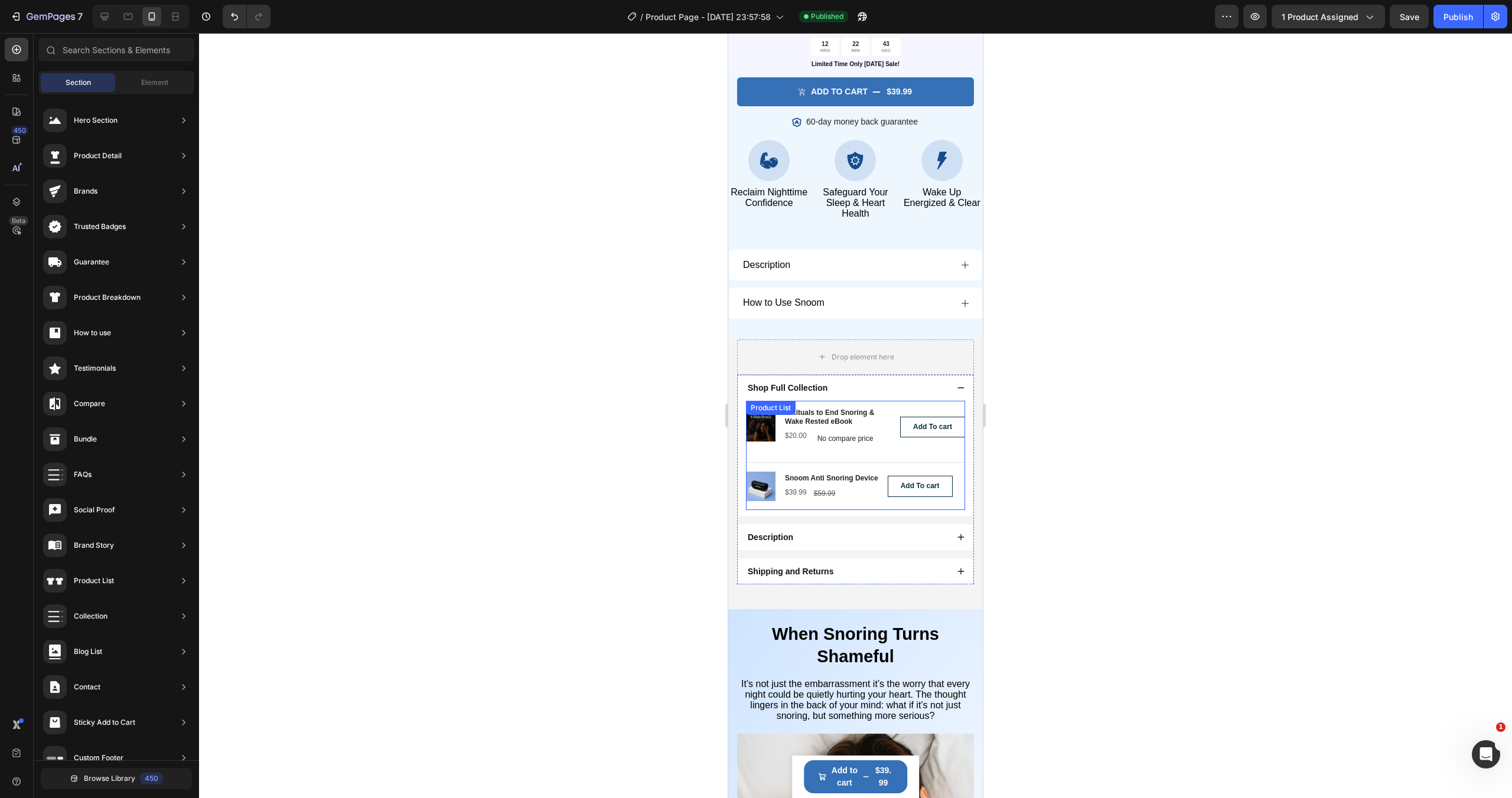
scroll to position [747, 0]
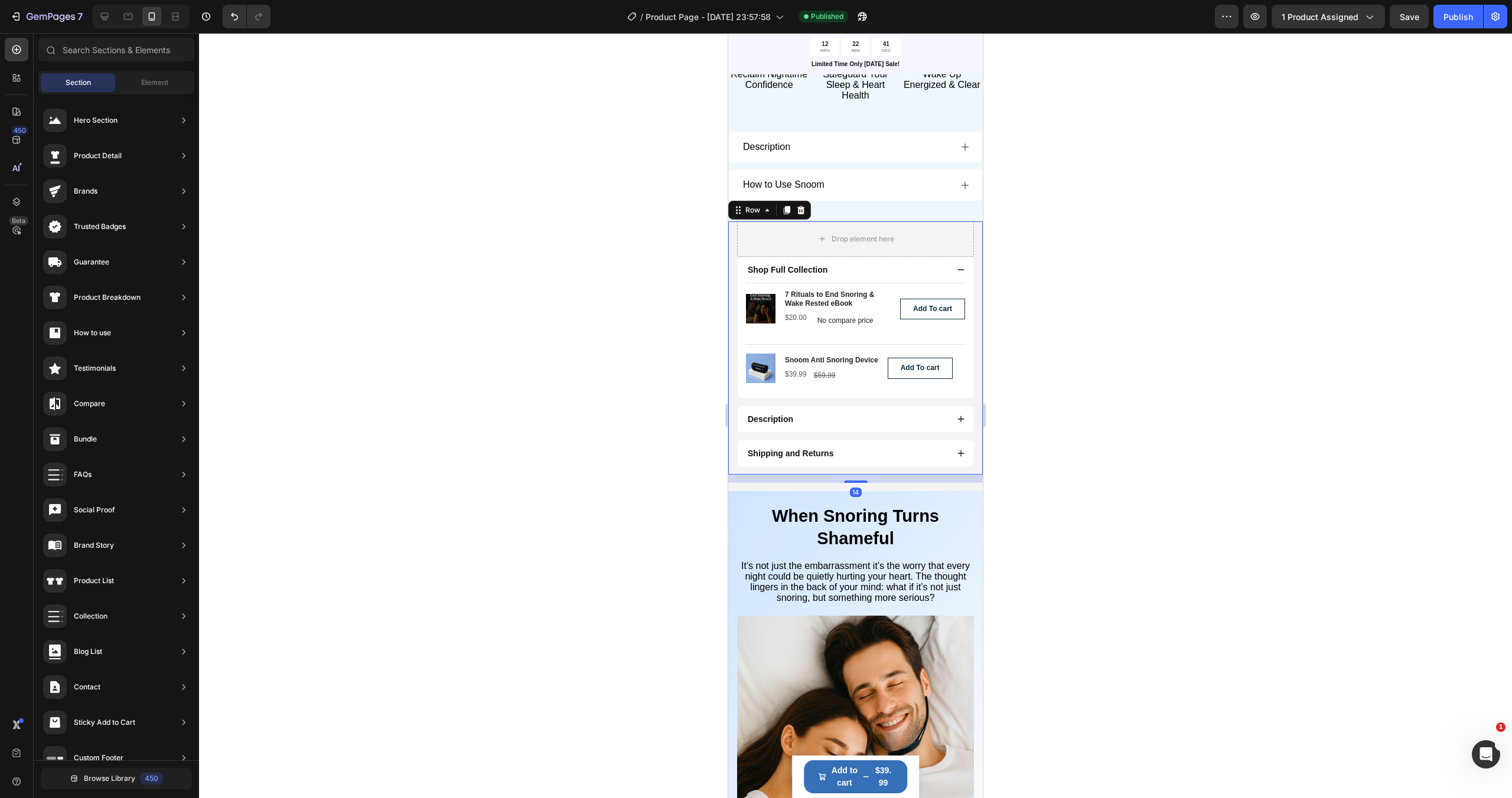
click at [976, 235] on div "Drop element here Shop Full Collection Product Images 7 Rituals to End Snoring …" at bounding box center [855, 348] width 255 height 254
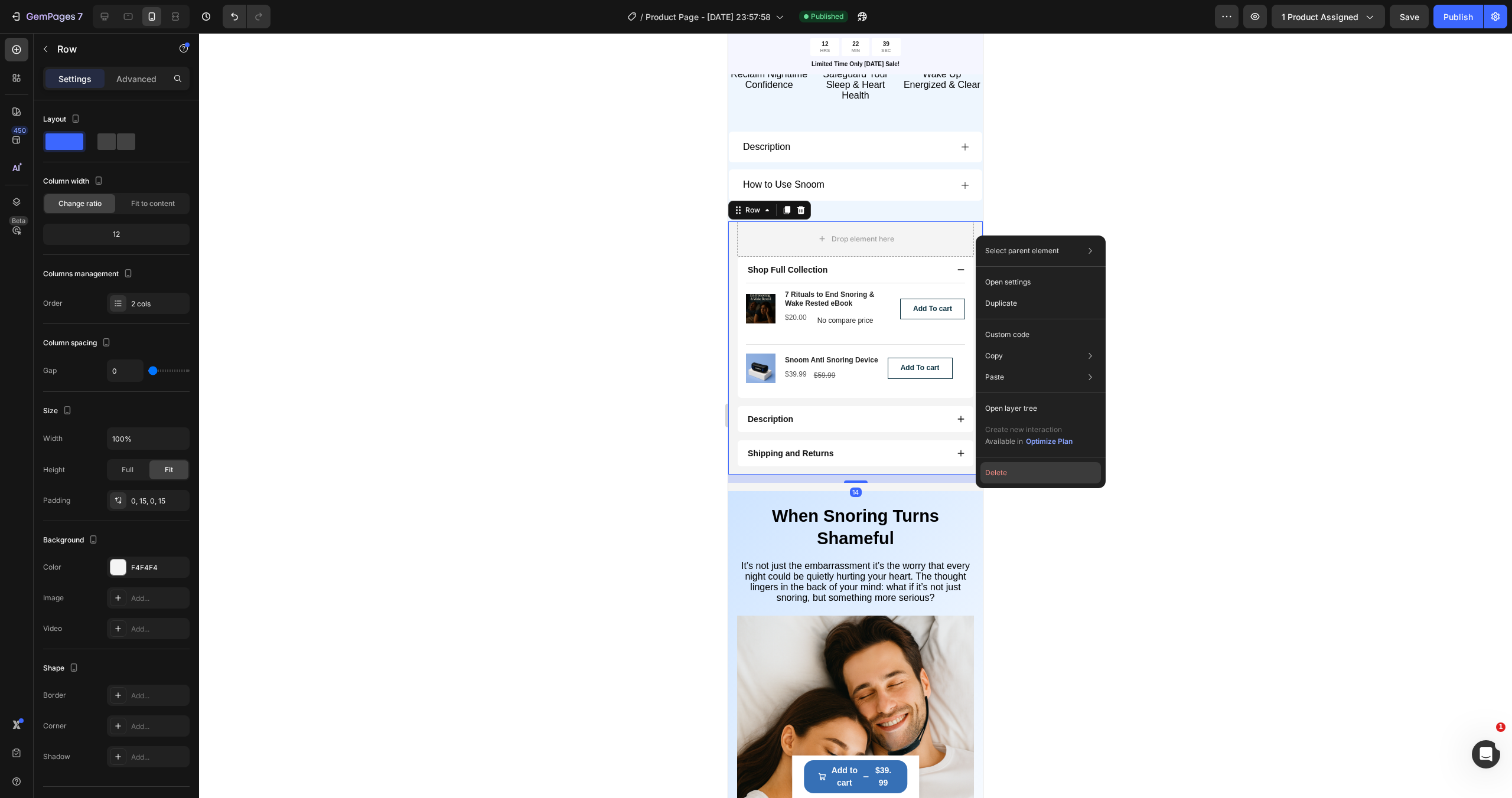
click at [1025, 470] on button "Delete" at bounding box center [1041, 473] width 121 height 21
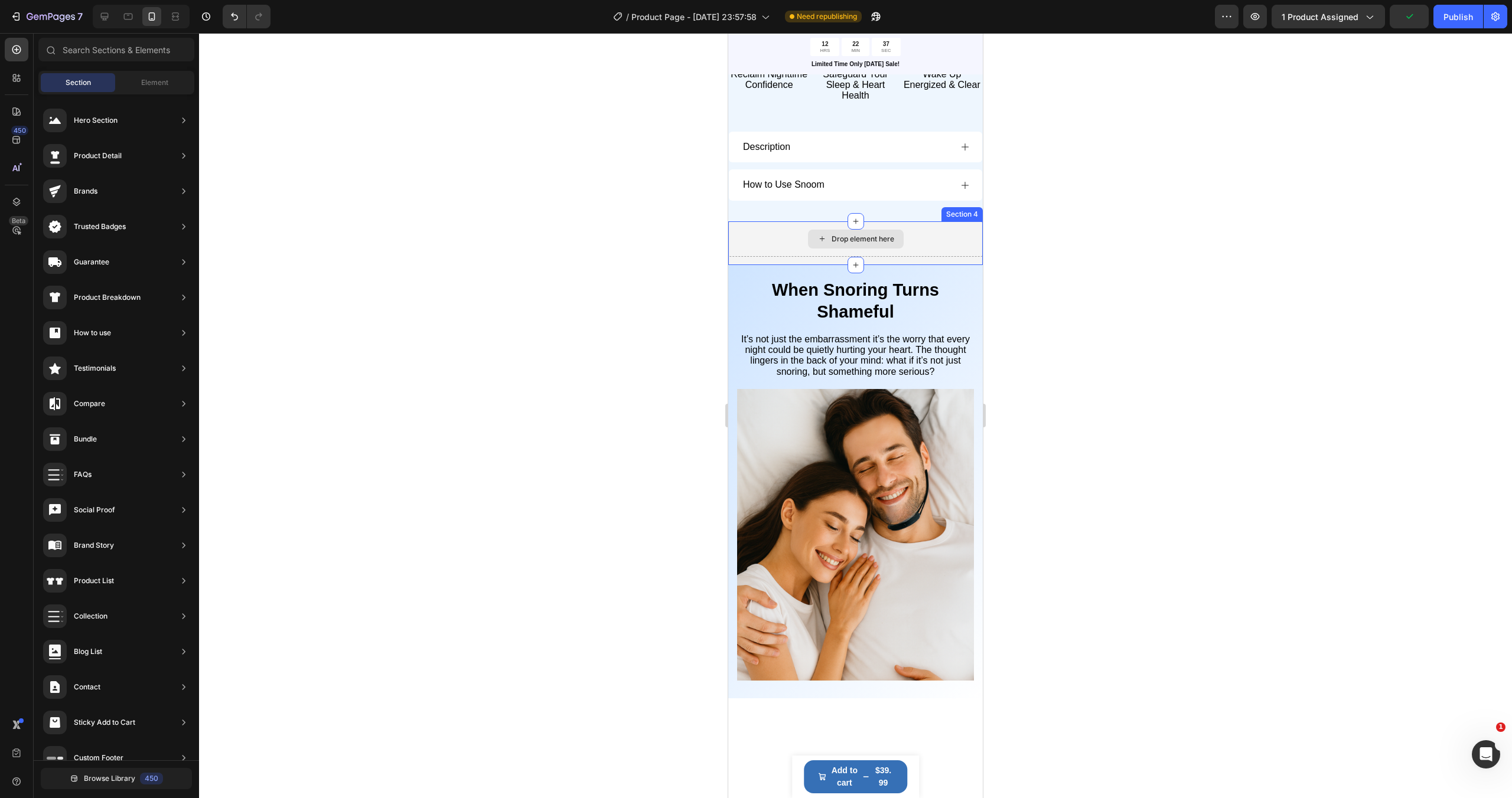
click at [962, 237] on div "Drop element here" at bounding box center [855, 239] width 255 height 36
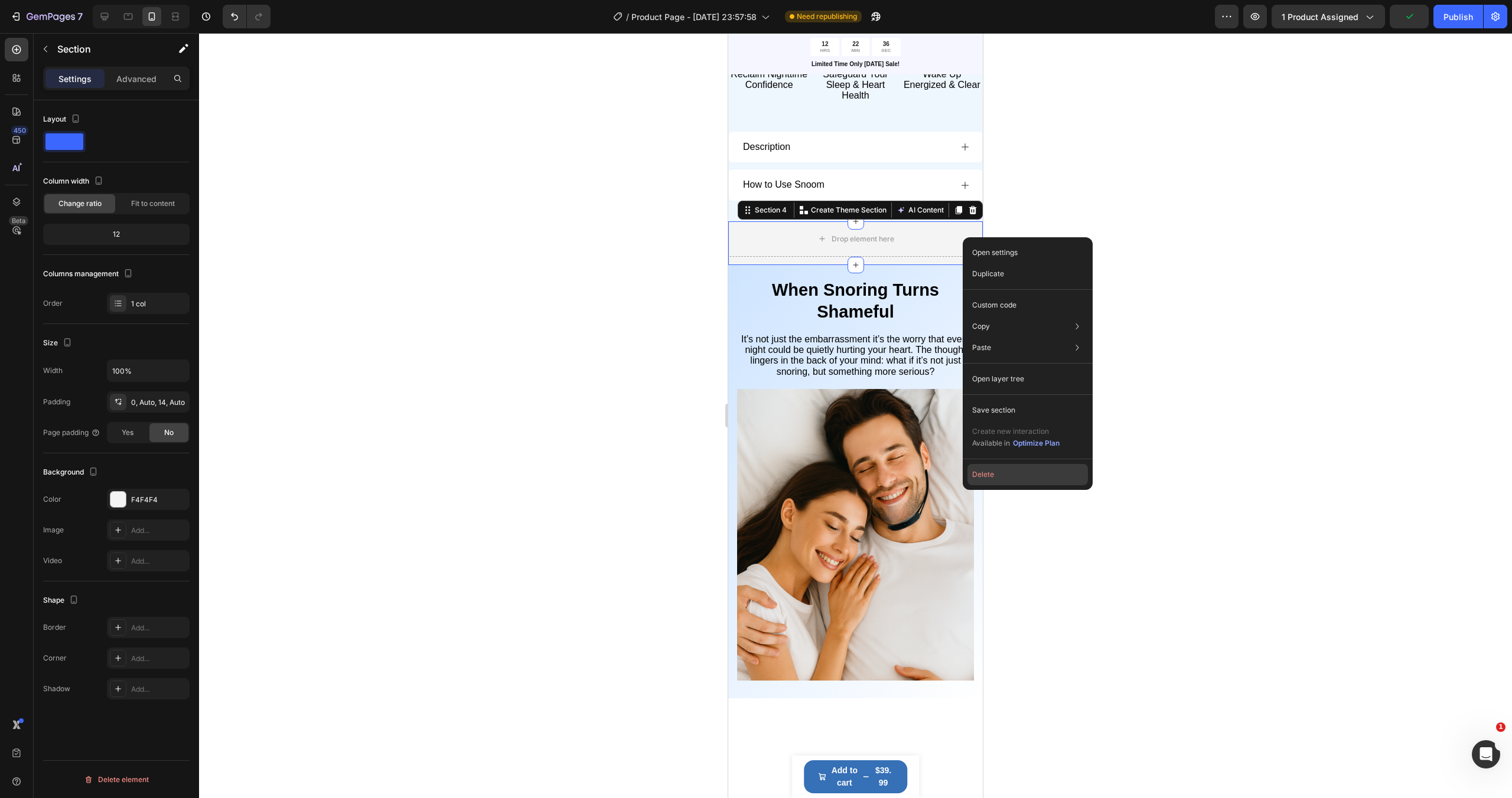
click at [1010, 475] on button "Delete" at bounding box center [1027, 475] width 121 height 21
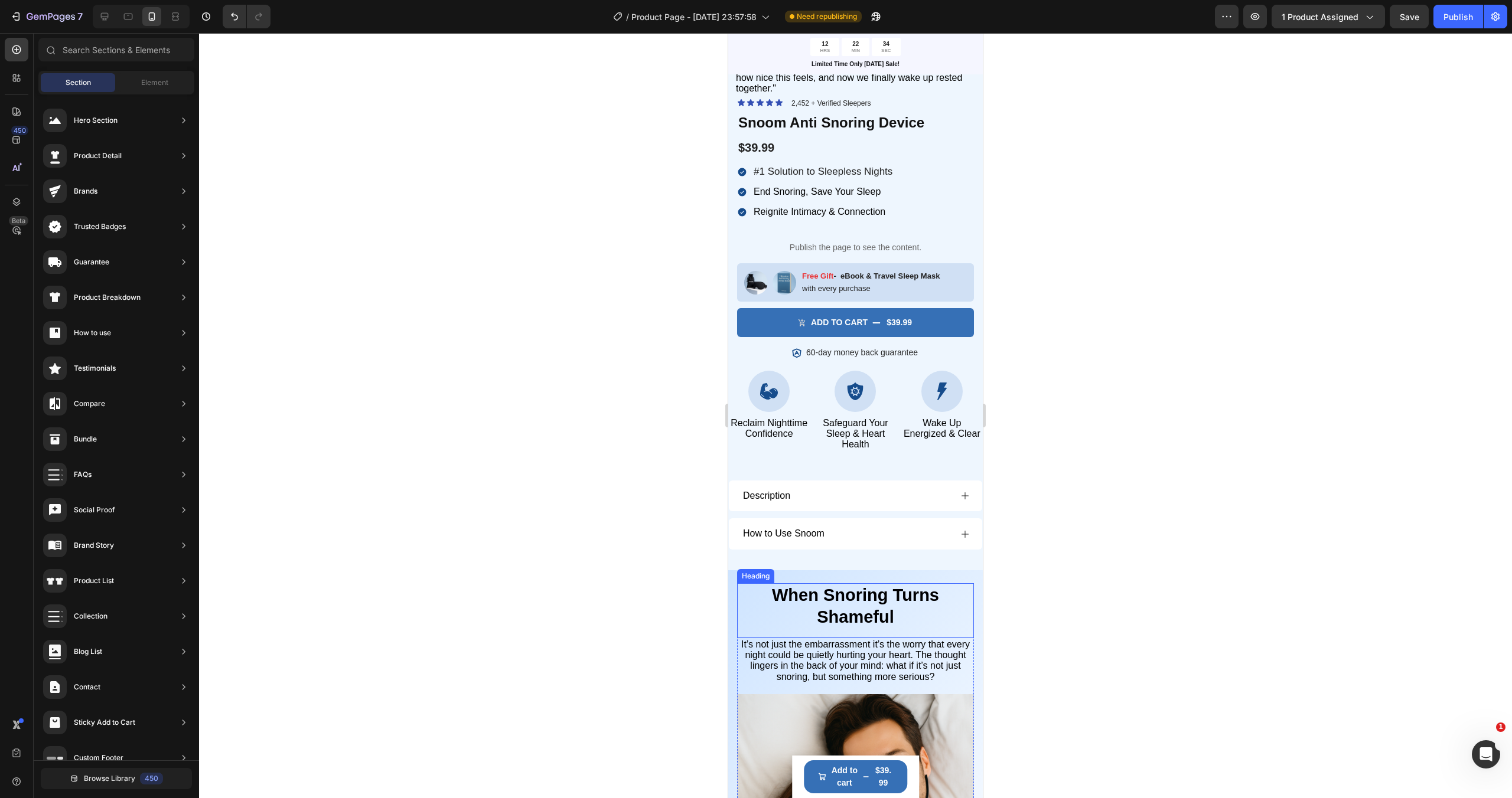
scroll to position [390, 0]
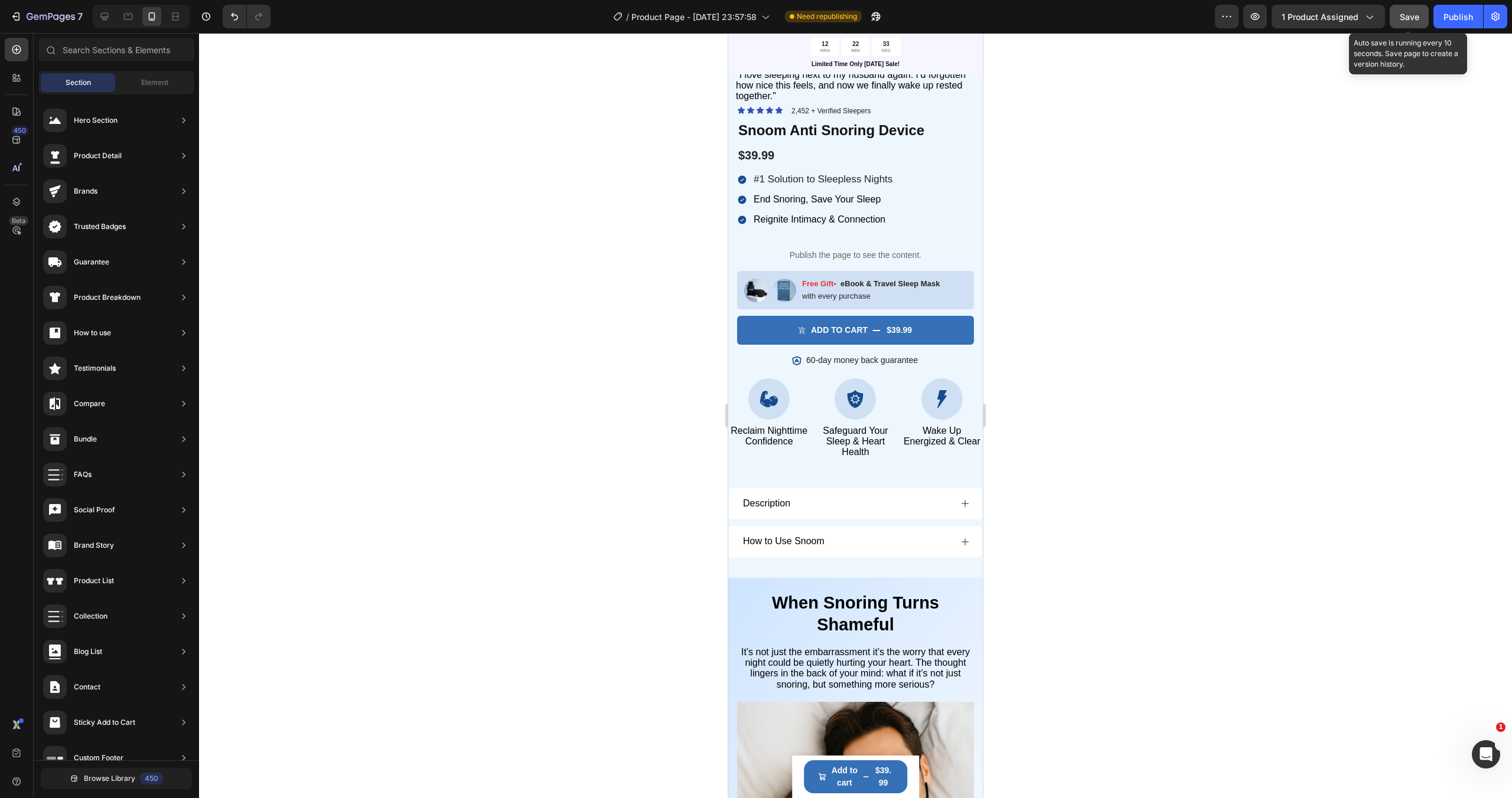
click at [1411, 8] on button "Save" at bounding box center [1409, 16] width 39 height 24
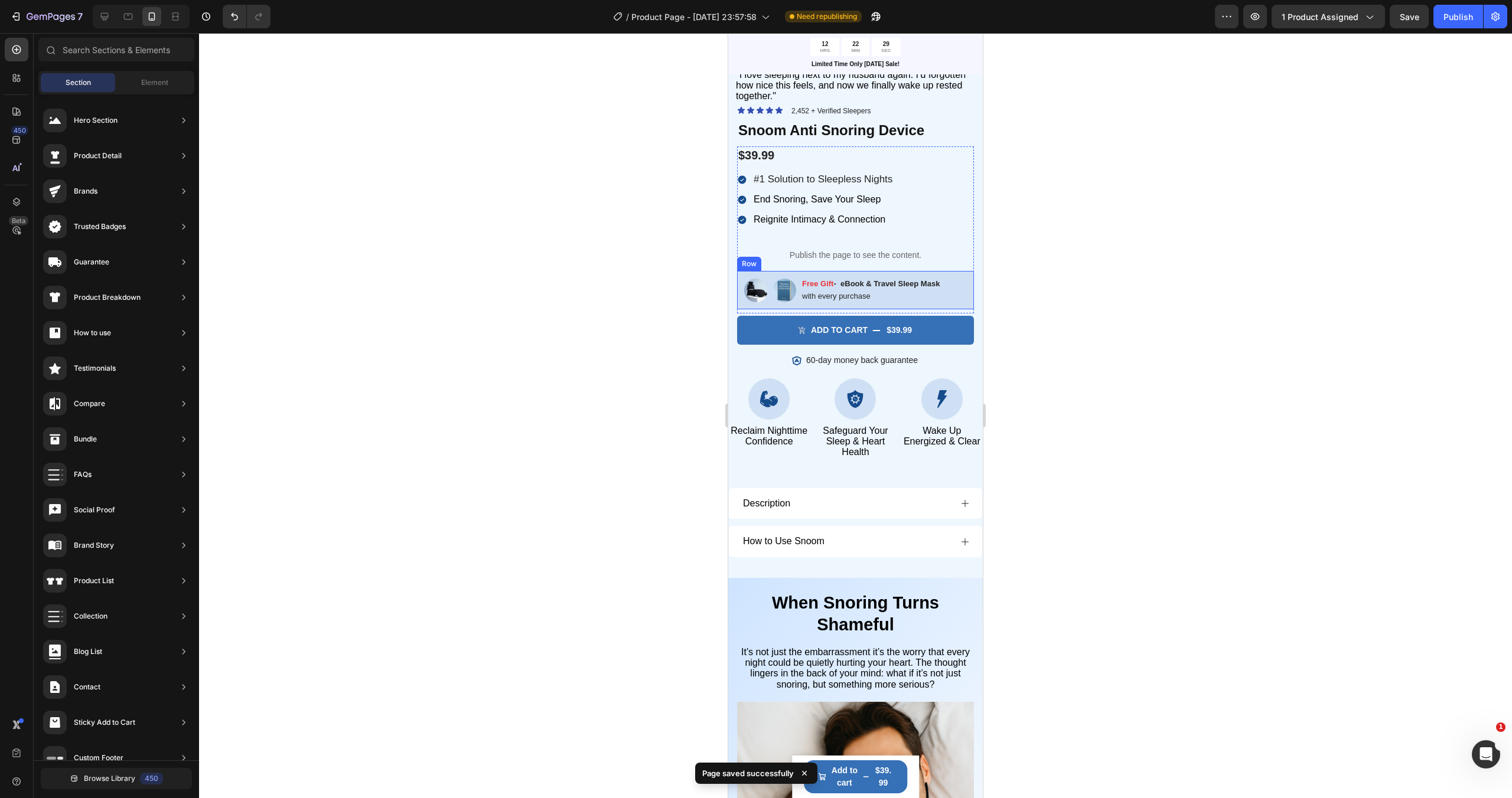
click at [964, 286] on div "Image Image Free Gift - eBook & Travel Sleep Mask Text Block with every purchas…" at bounding box center [855, 290] width 237 height 39
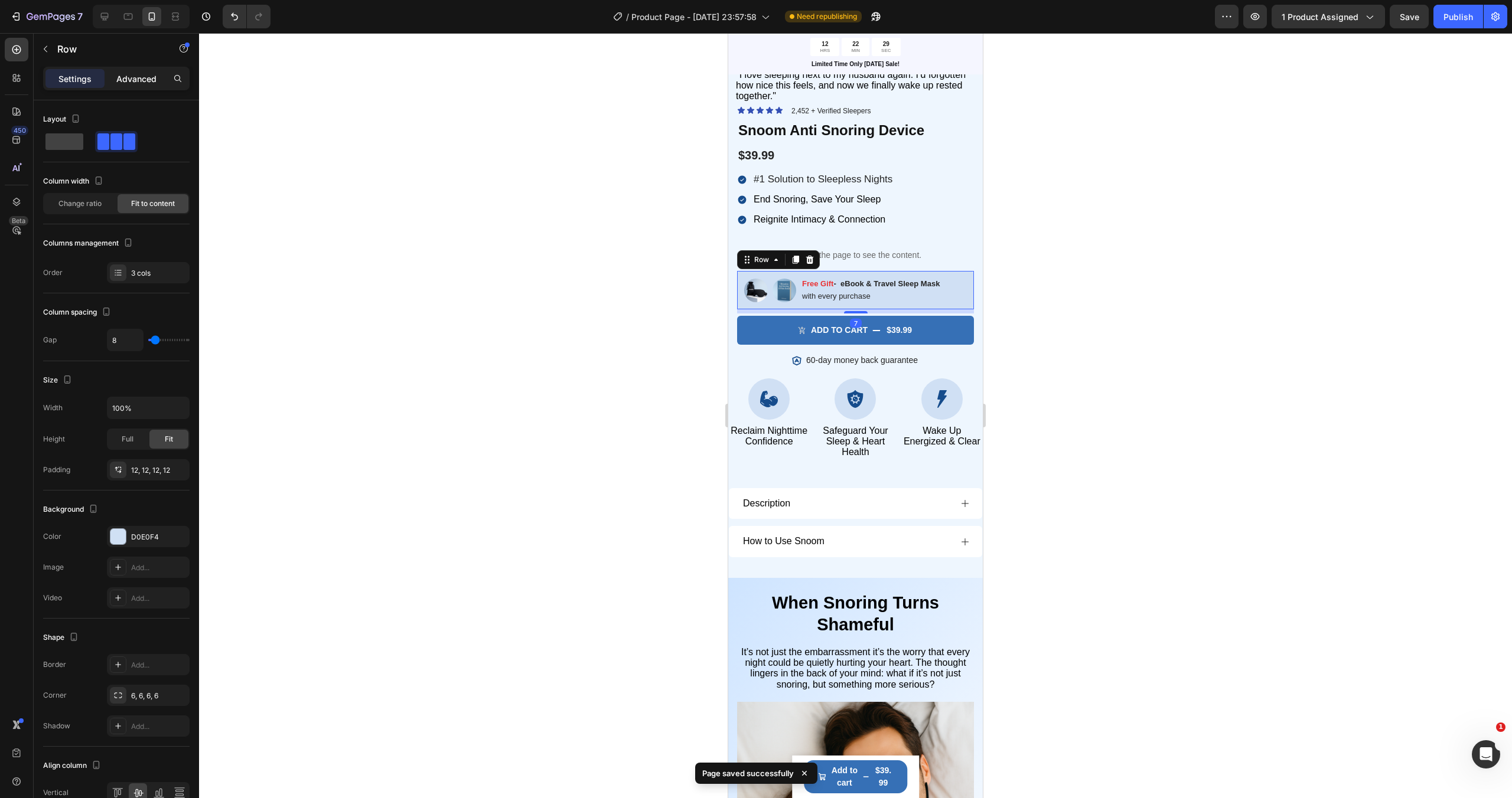
click at [146, 85] on div "Advanced" at bounding box center [136, 78] width 59 height 19
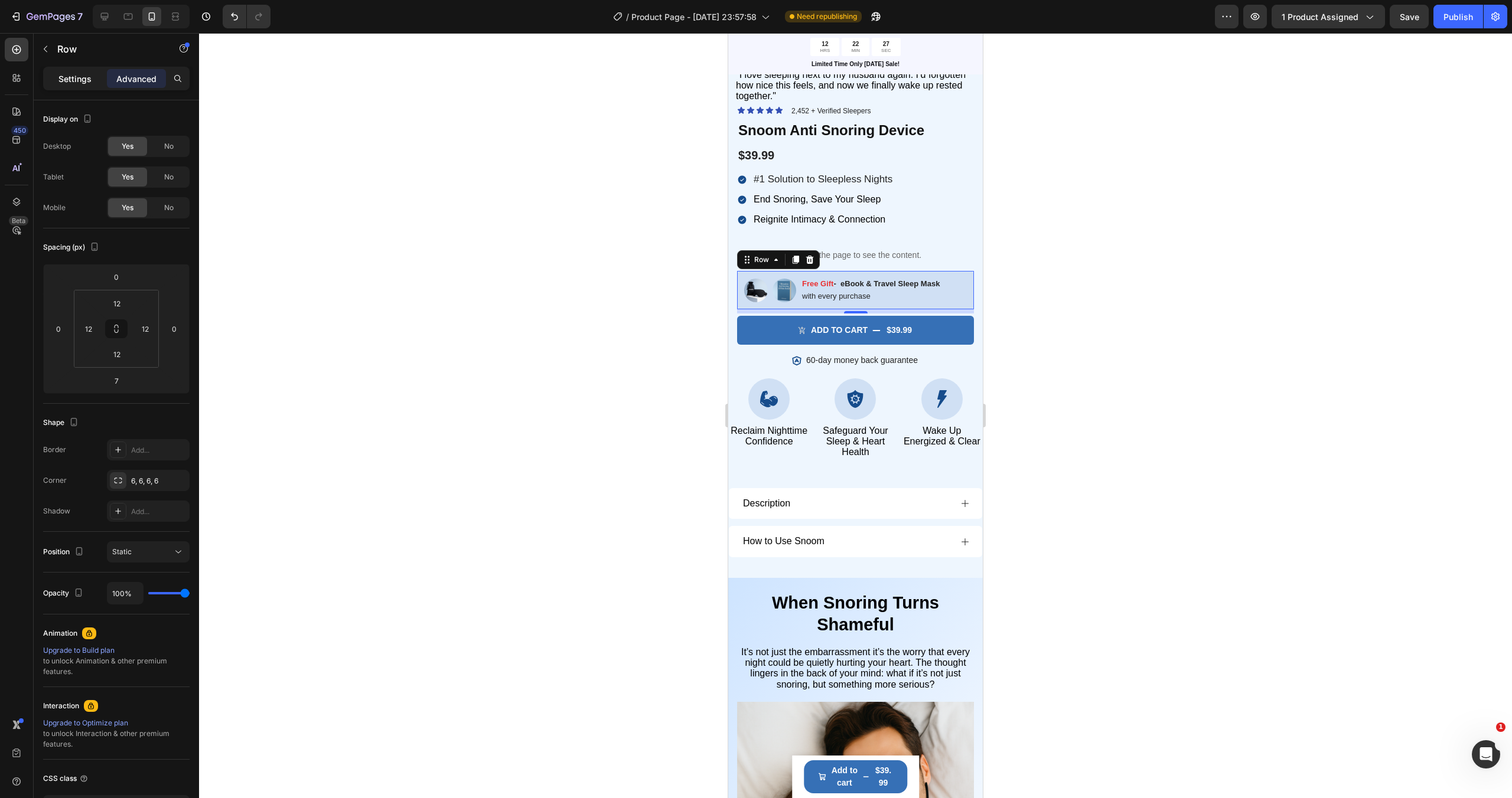
click at [91, 81] on p "Settings" at bounding box center [75, 79] width 33 height 12
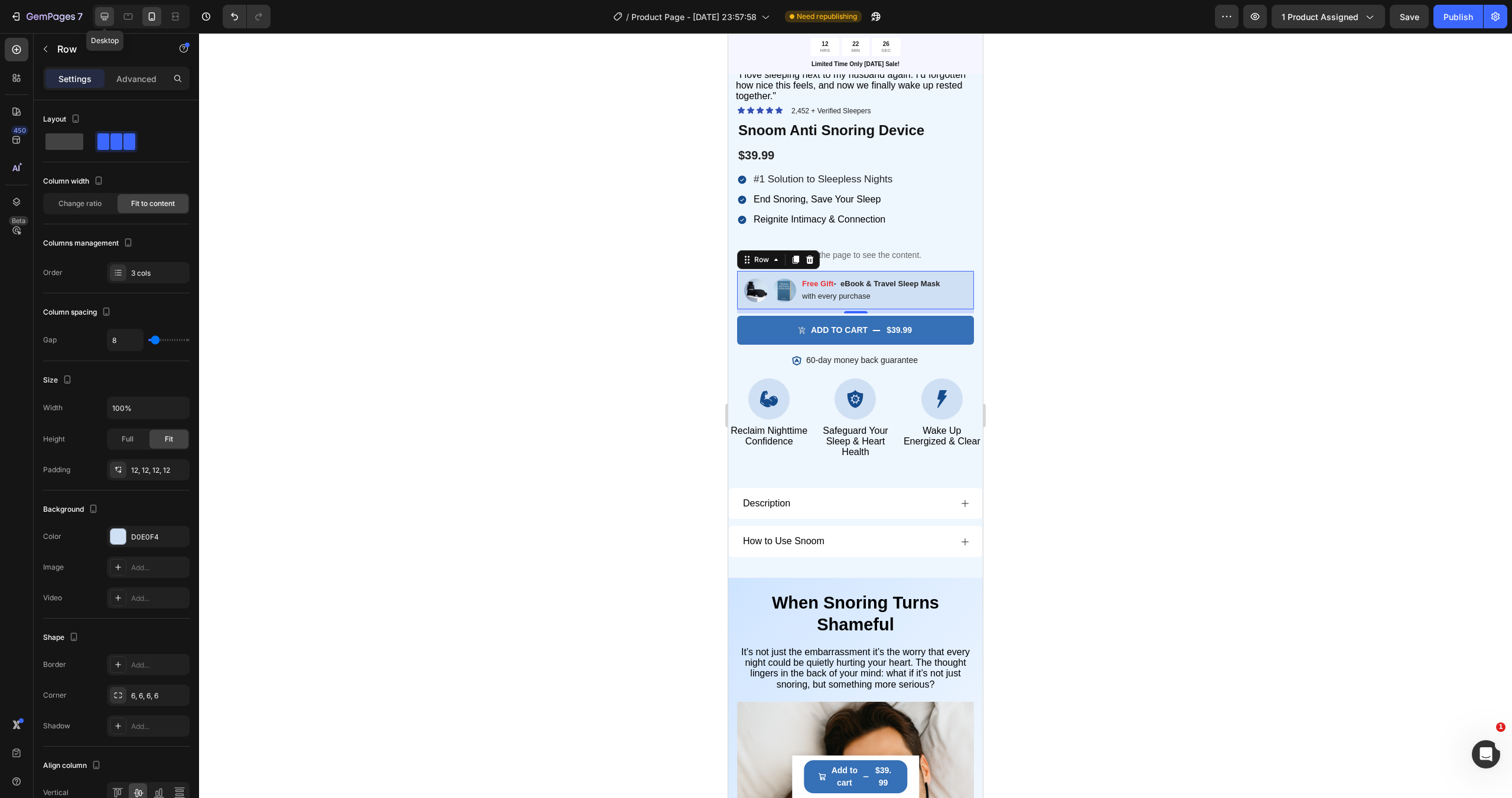
click at [104, 19] on icon at bounding box center [105, 17] width 8 height 8
type input "14"
type input "1200"
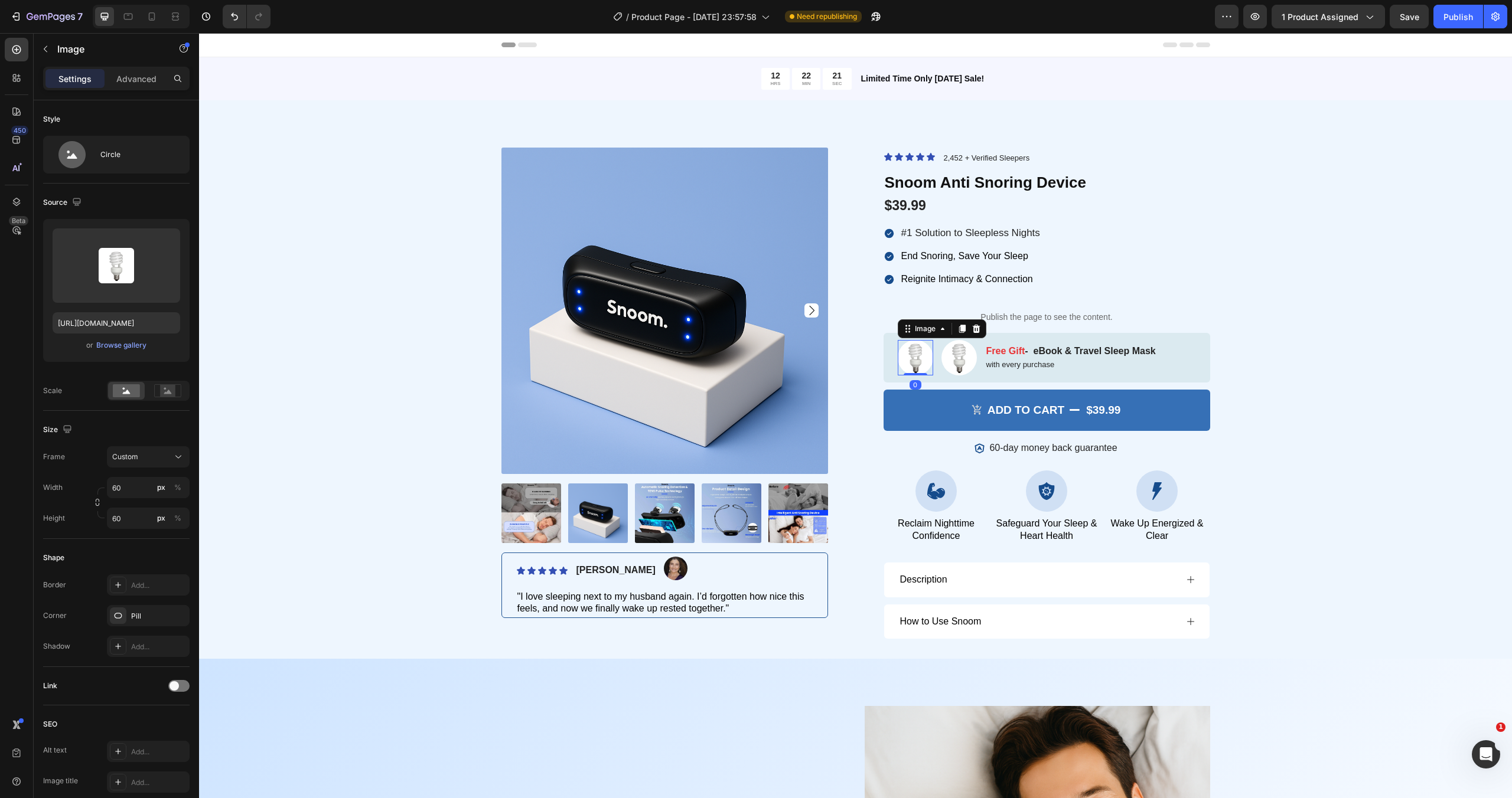
click at [917, 355] on img at bounding box center [915, 358] width 36 height 36
click at [133, 284] on input "file" at bounding box center [116, 285] width 82 height 20
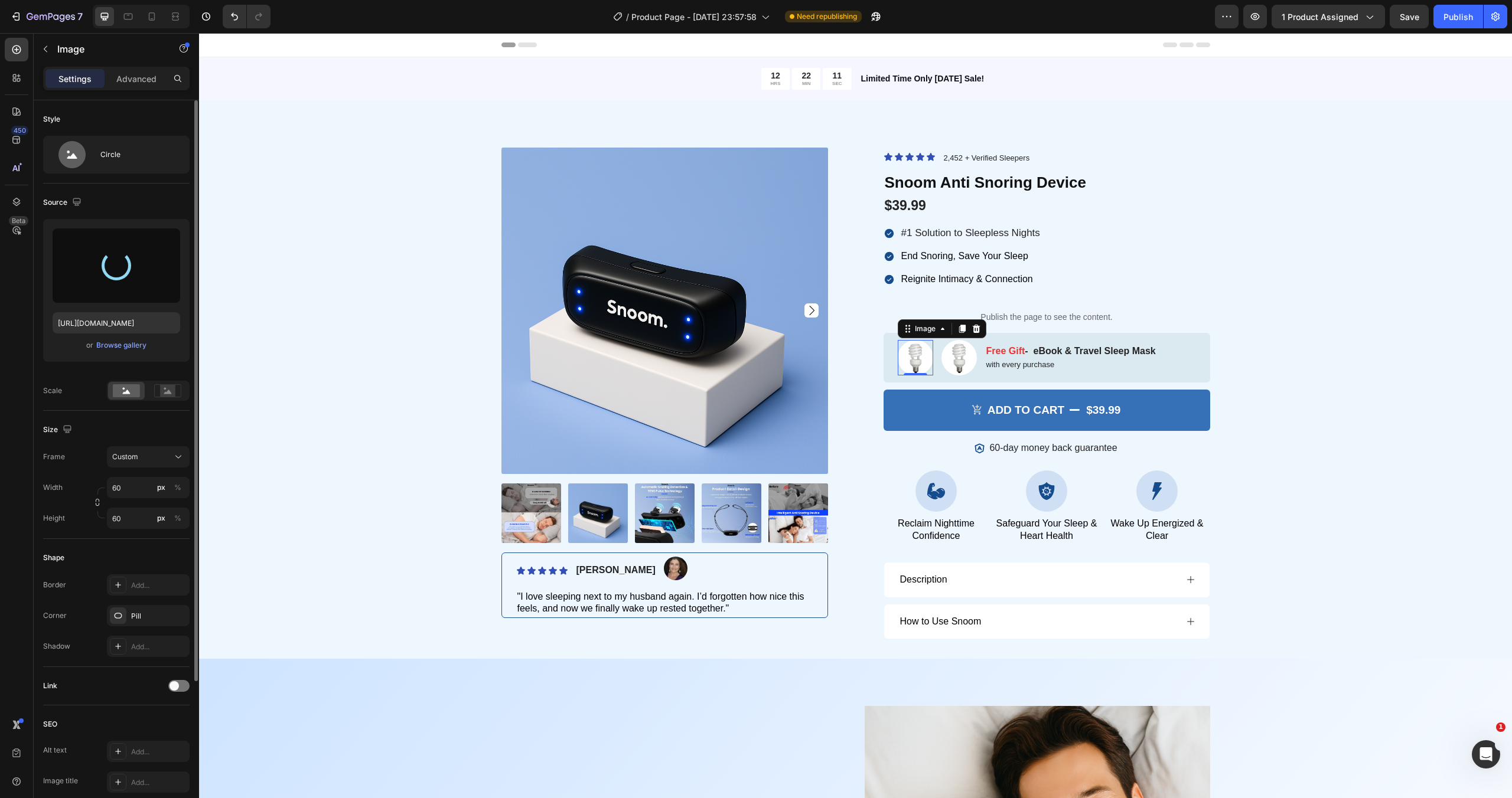
type input "https://cdn.shopify.com/s/files/1/0957/6074/4766/files/gempages_580708226488599…"
click at [957, 359] on img at bounding box center [959, 358] width 36 height 36
click at [128, 287] on input "file" at bounding box center [116, 285] width 82 height 20
type input "https://cdn.shopify.com/s/files/1/0957/6074/4766/files/gempages_580708226488599…"
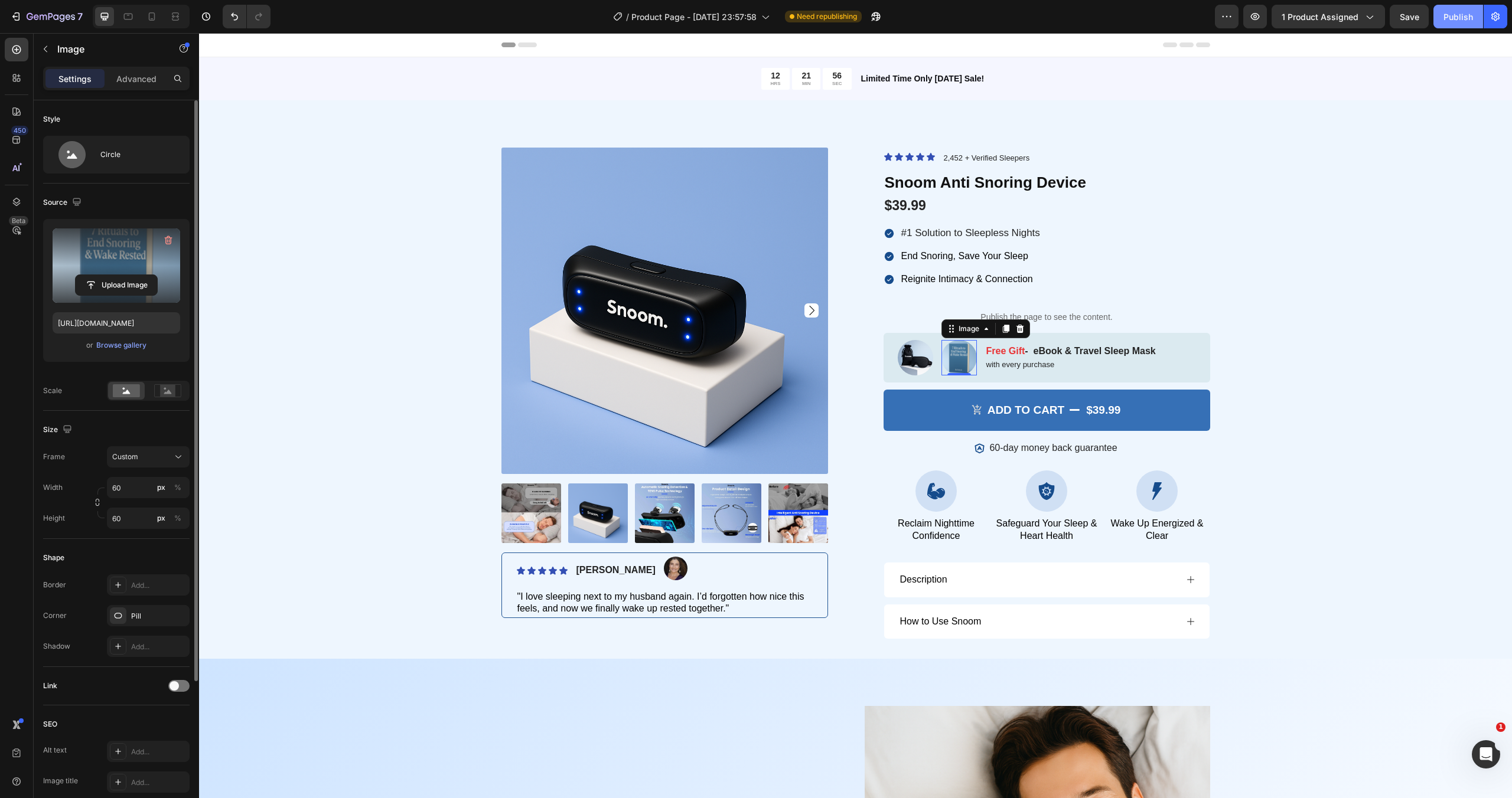
click at [1446, 20] on div "Publish" at bounding box center [1457, 17] width 29 height 12
click at [1258, 22] on button "button" at bounding box center [1255, 16] width 24 height 24
click at [1020, 331] on icon at bounding box center [1019, 328] width 8 height 8
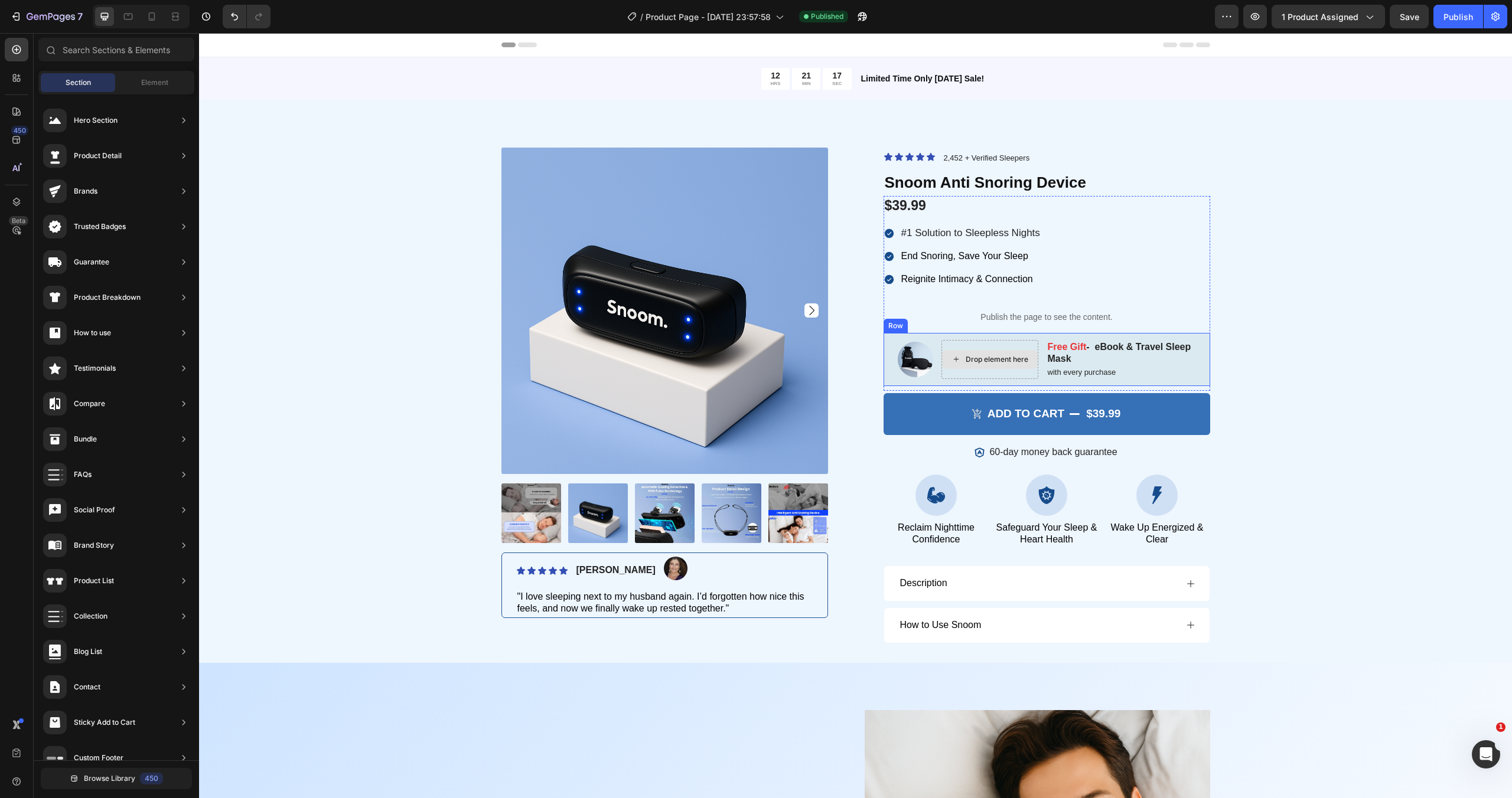
click at [1018, 348] on div "Drop element here" at bounding box center [989, 359] width 97 height 40
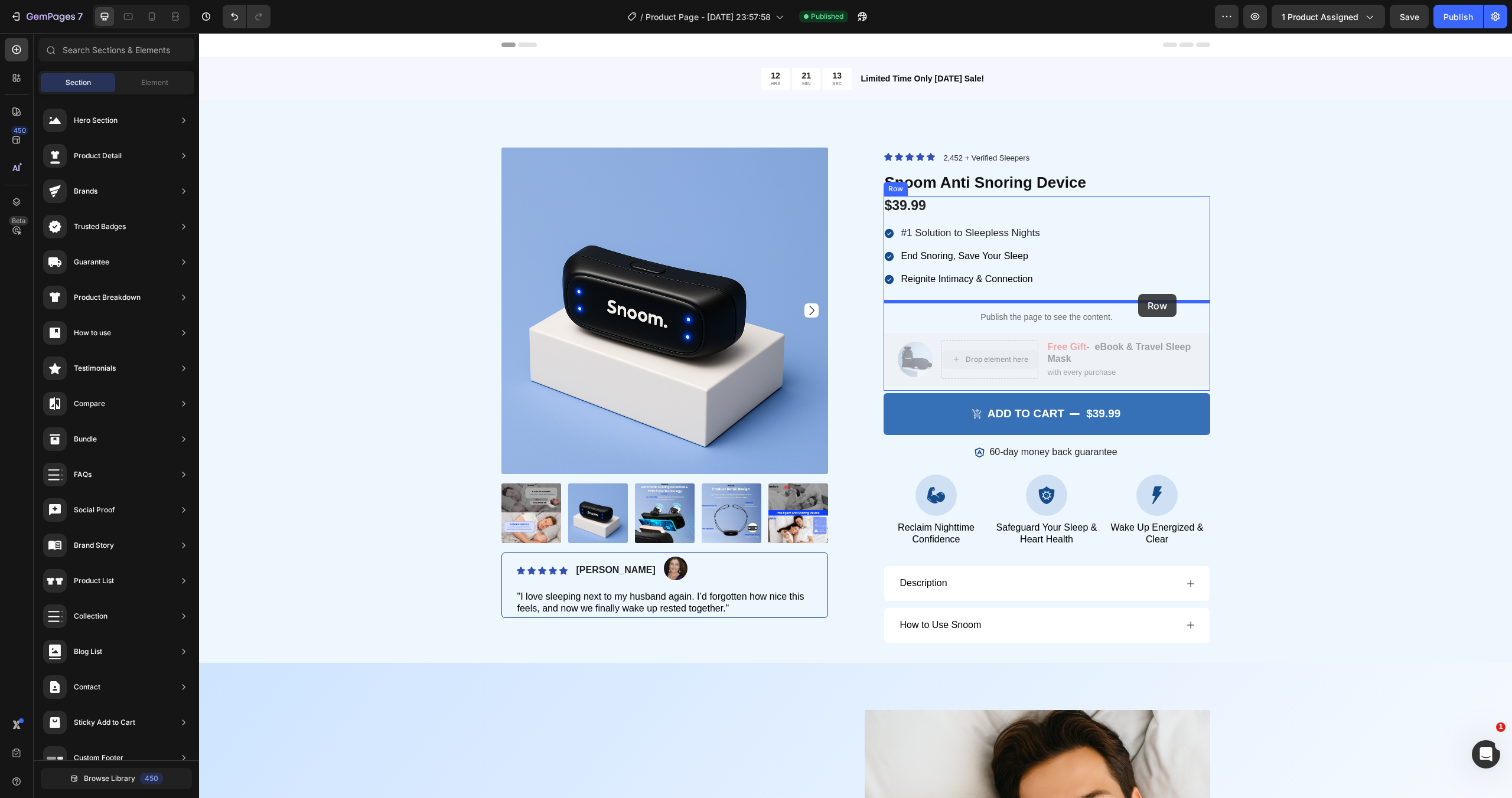
drag, startPoint x: 979, startPoint y: 356, endPoint x: 1138, endPoint y: 295, distance: 170.3
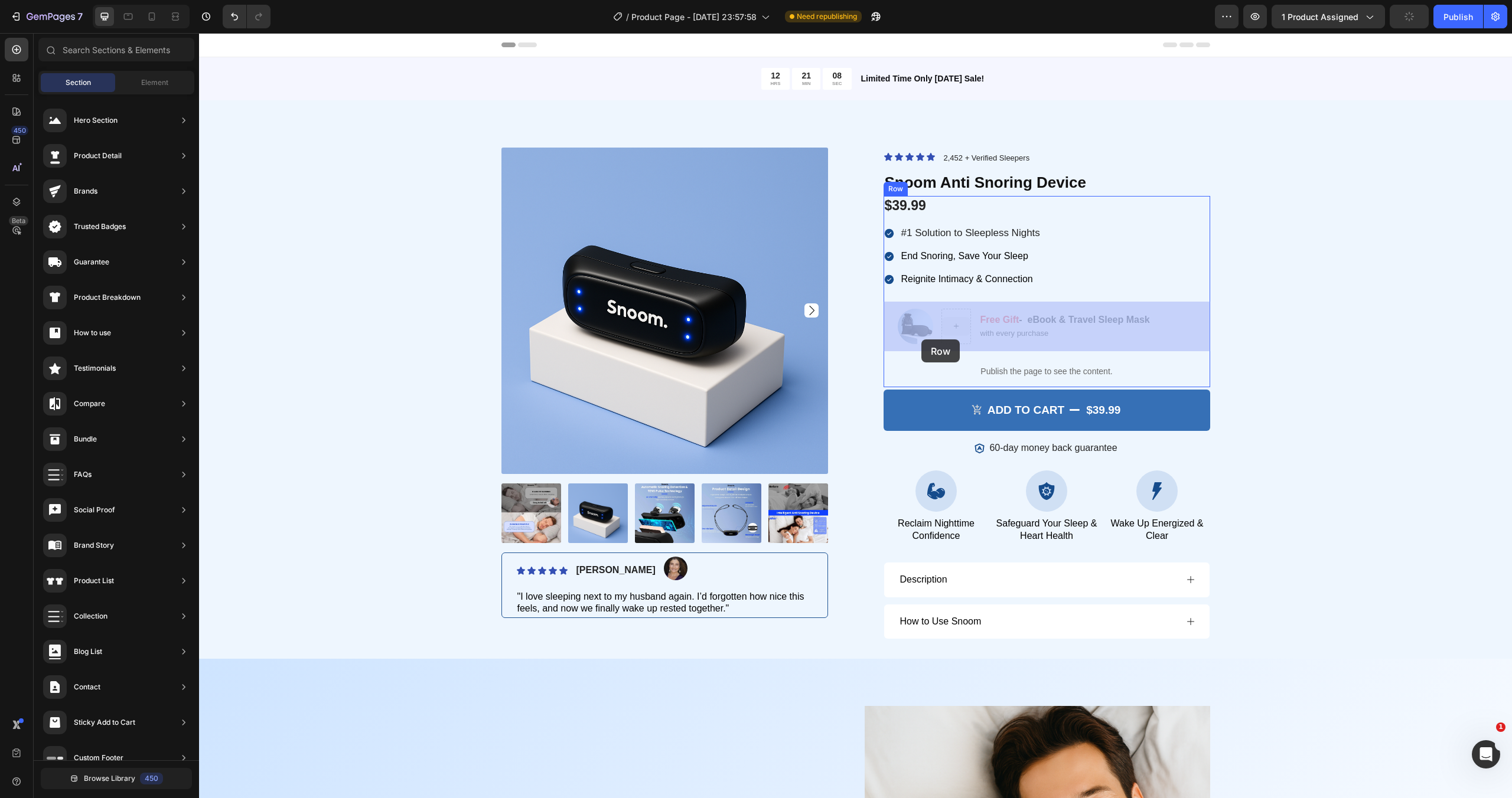
drag, startPoint x: 953, startPoint y: 329, endPoint x: 922, endPoint y: 339, distance: 32.6
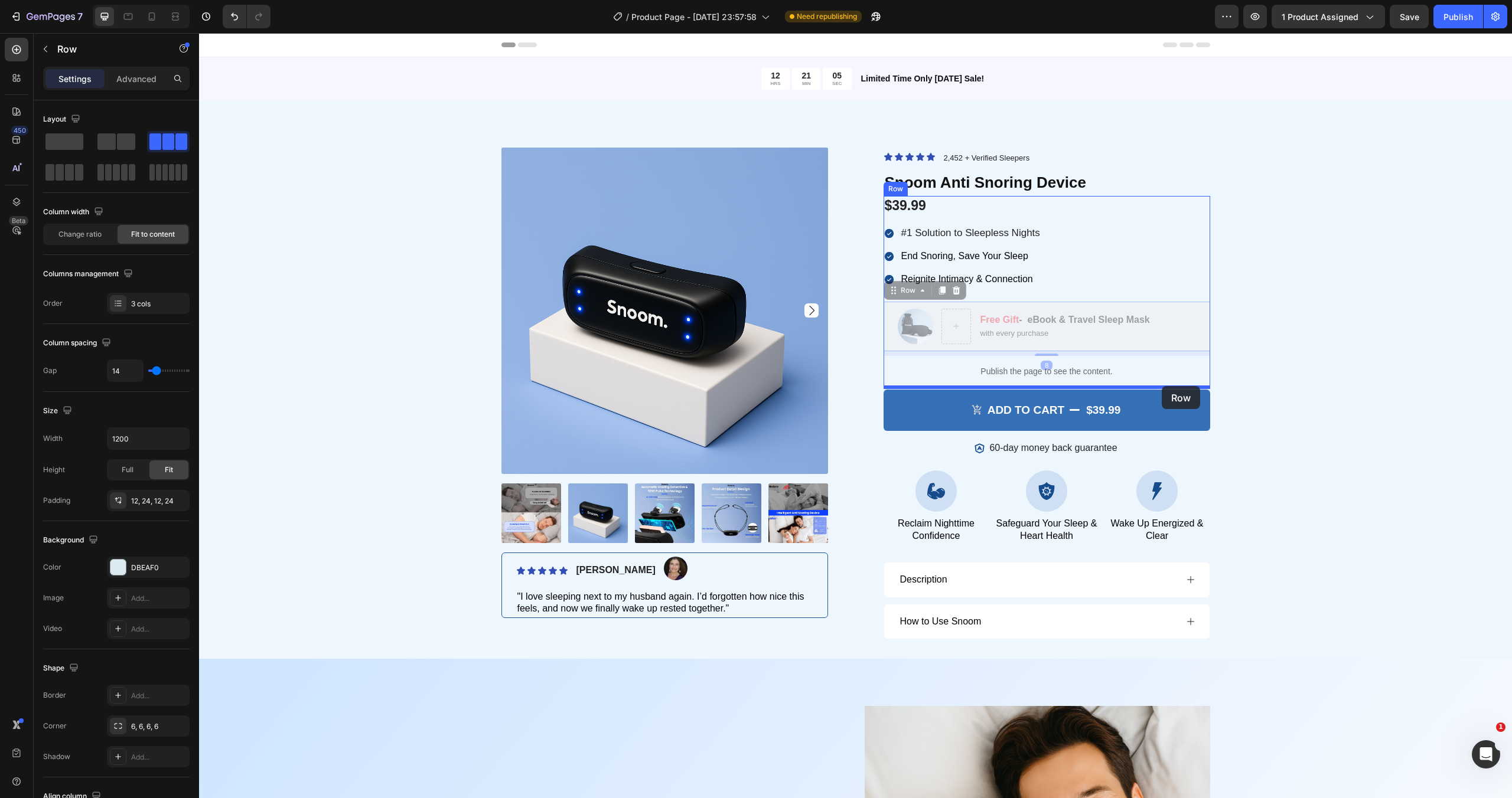
drag, startPoint x: 1172, startPoint y: 311, endPoint x: 1161, endPoint y: 386, distance: 75.8
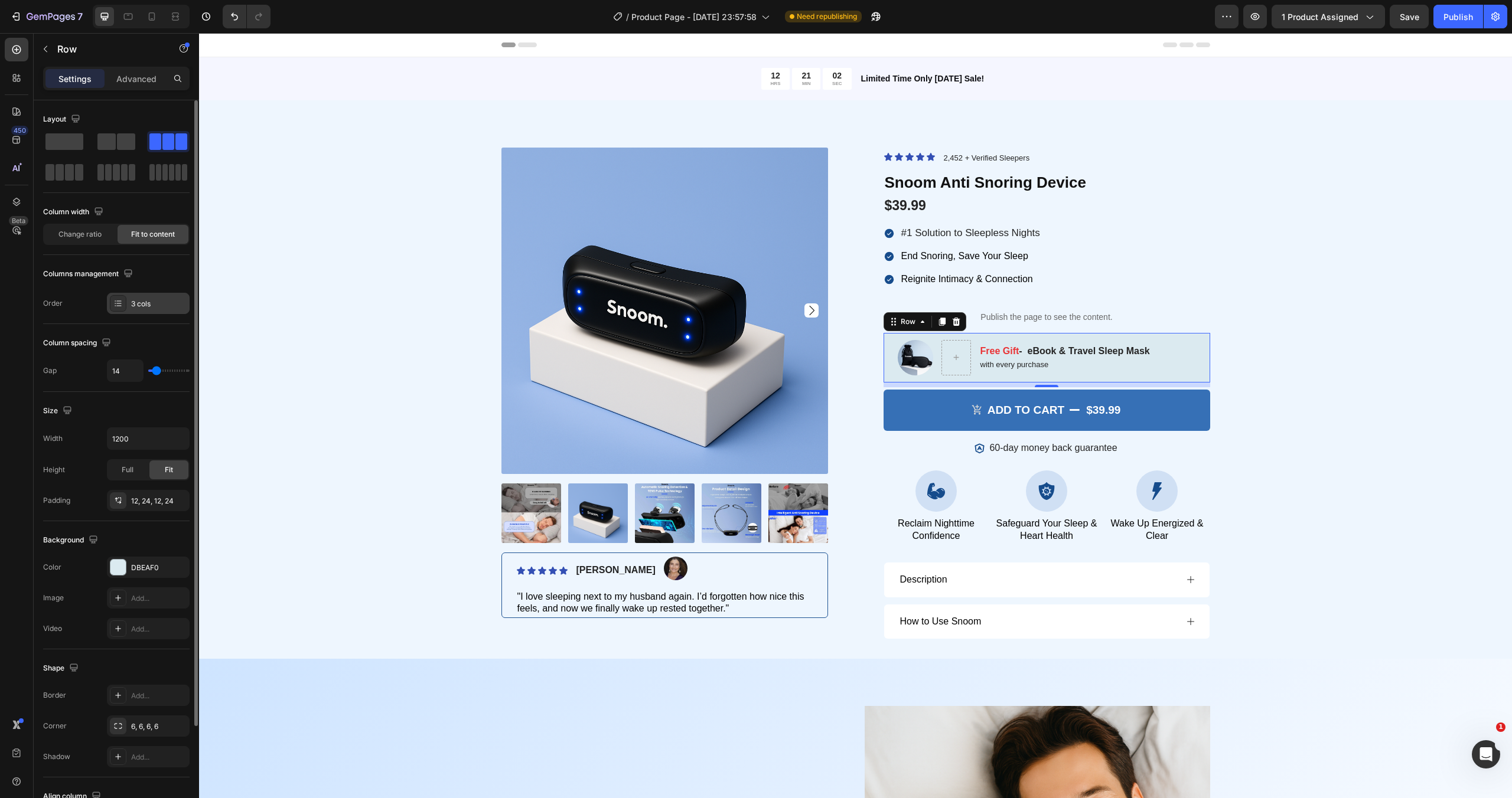
click at [156, 305] on div "3 cols" at bounding box center [159, 304] width 56 height 11
click at [1144, 336] on div "Image Free Gift - eBook & Travel Sleep Mask Text Block with every purchase Text…" at bounding box center [1047, 358] width 327 height 50
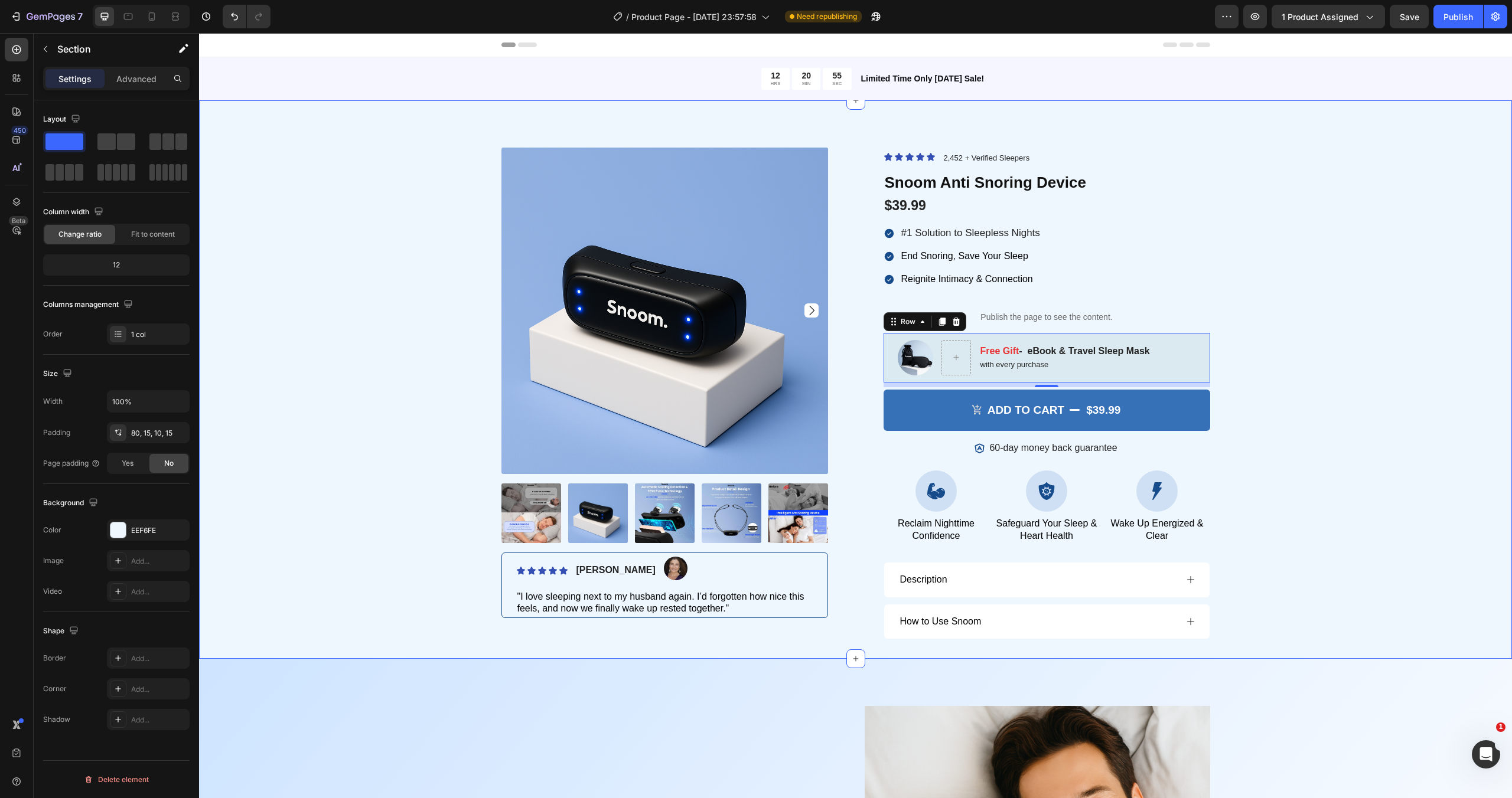
click at [1311, 350] on div "Product Images Icon Icon Icon Icon Icon Icon List Briana M. Text Block Image Ro…" at bounding box center [855, 400] width 1295 height 506
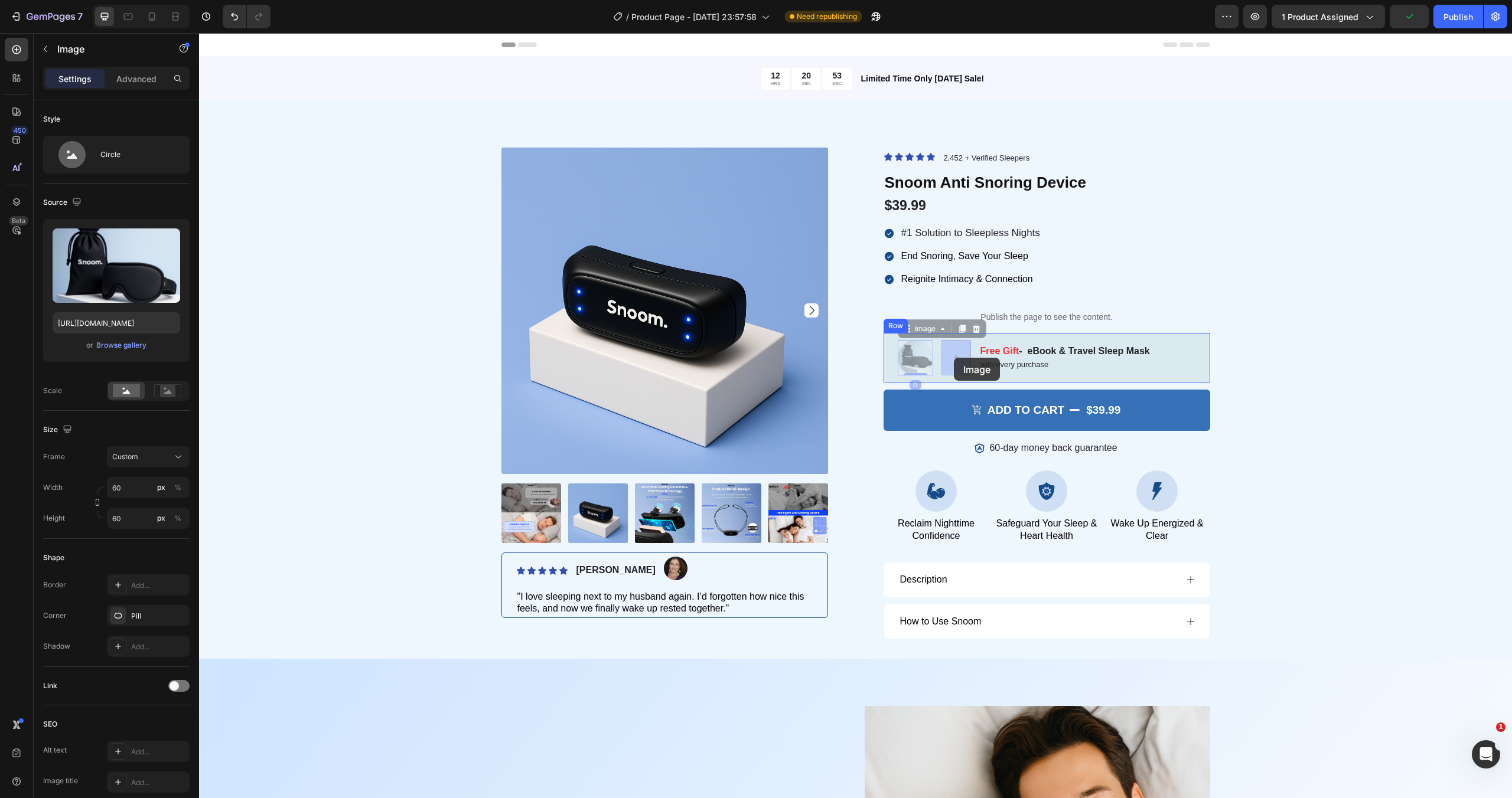
drag, startPoint x: 922, startPoint y: 358, endPoint x: 954, endPoint y: 358, distance: 32.0
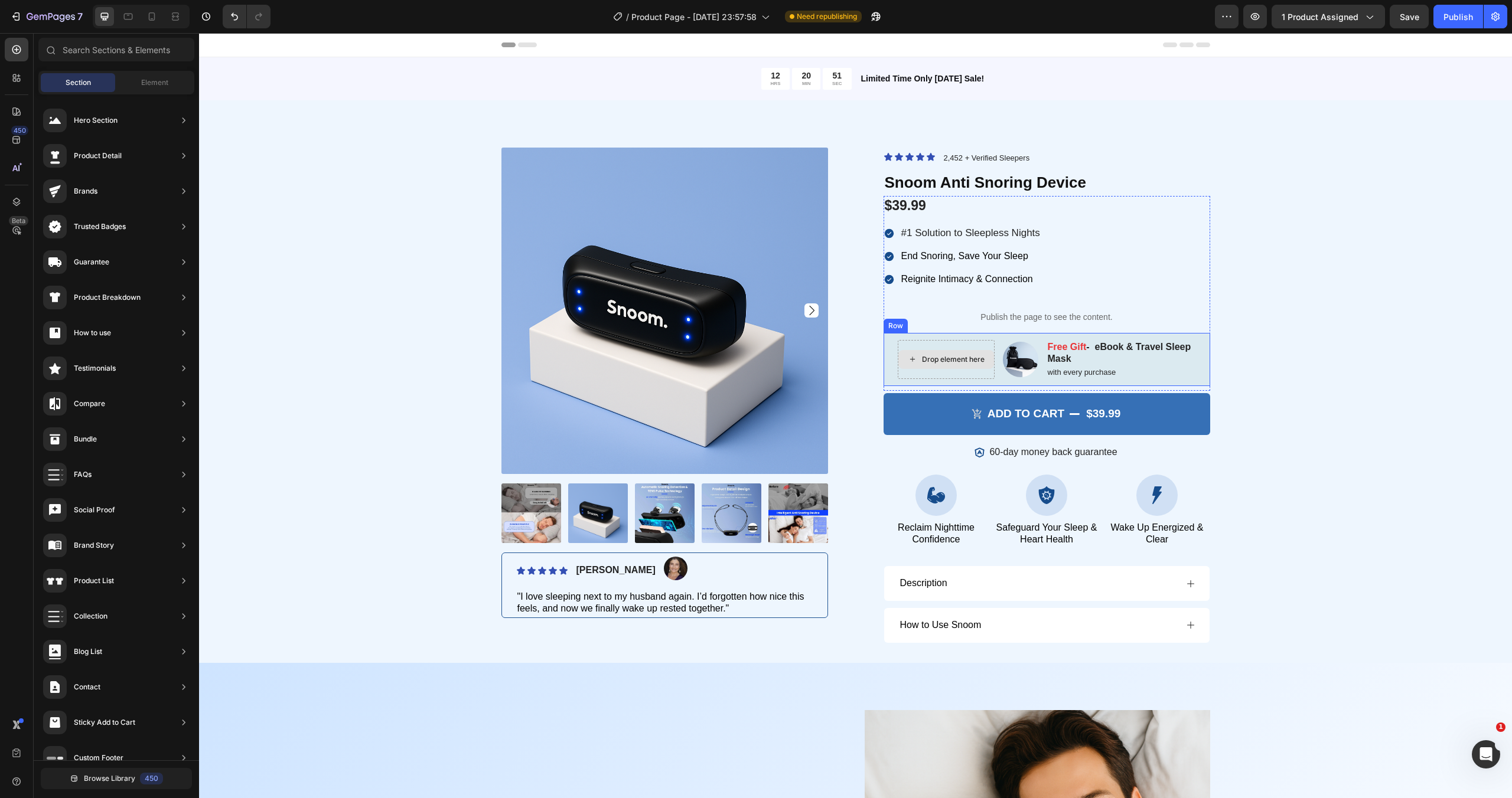
click at [964, 363] on div "Drop element here" at bounding box center [953, 359] width 62 height 10
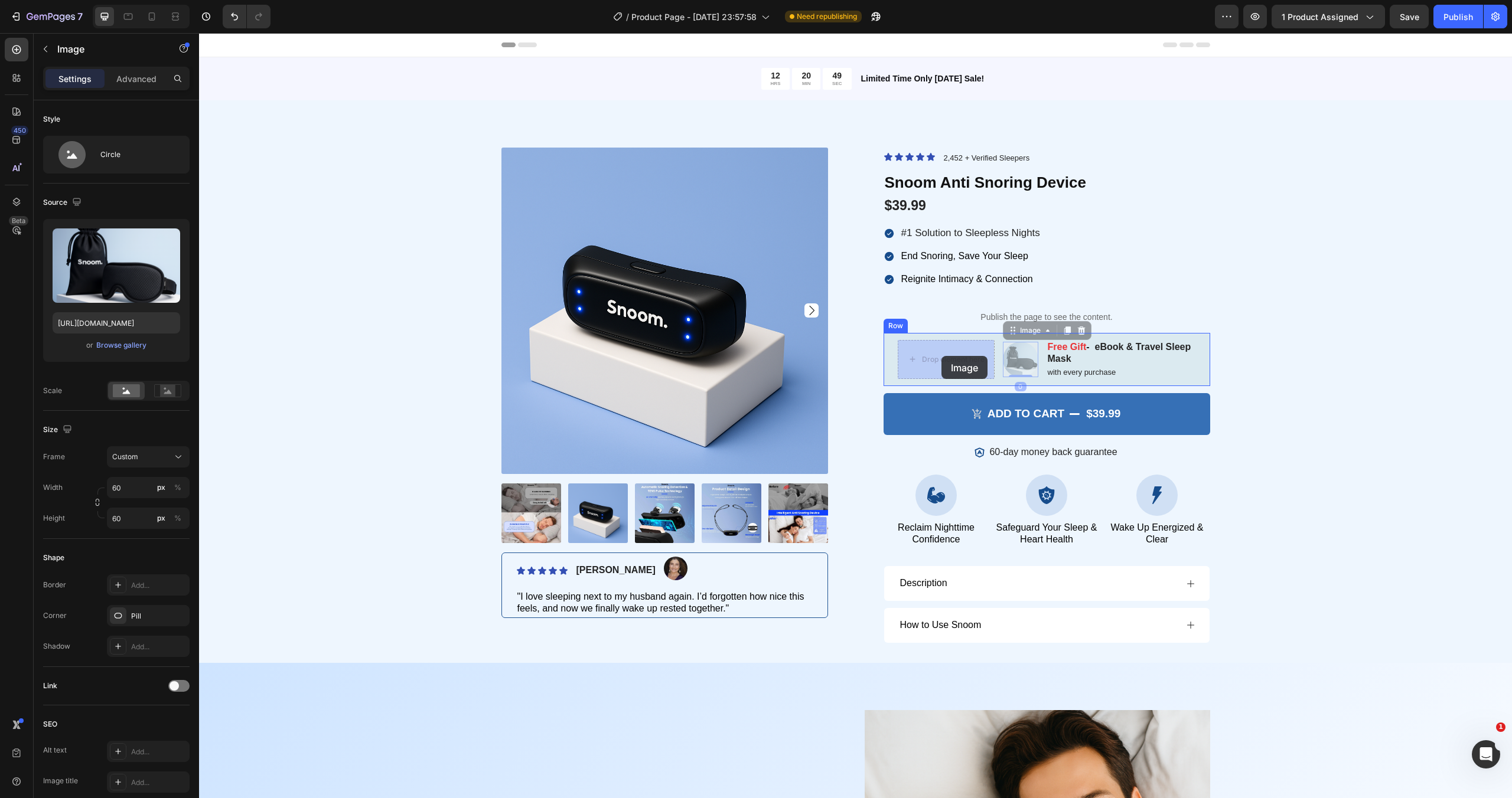
drag, startPoint x: 1027, startPoint y: 355, endPoint x: 940, endPoint y: 356, distance: 87.0
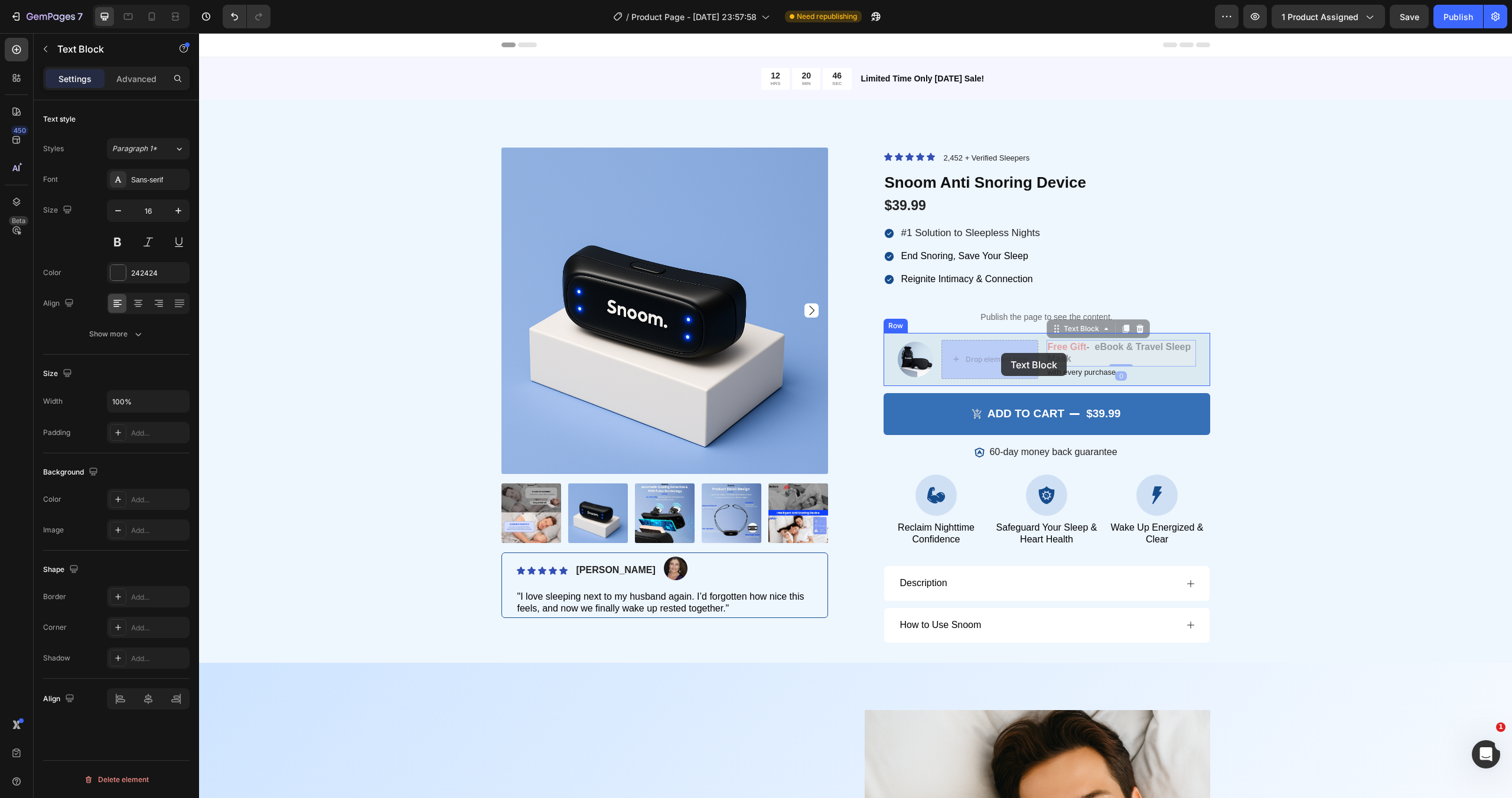
drag, startPoint x: 1158, startPoint y: 344, endPoint x: 1001, endPoint y: 353, distance: 157.3
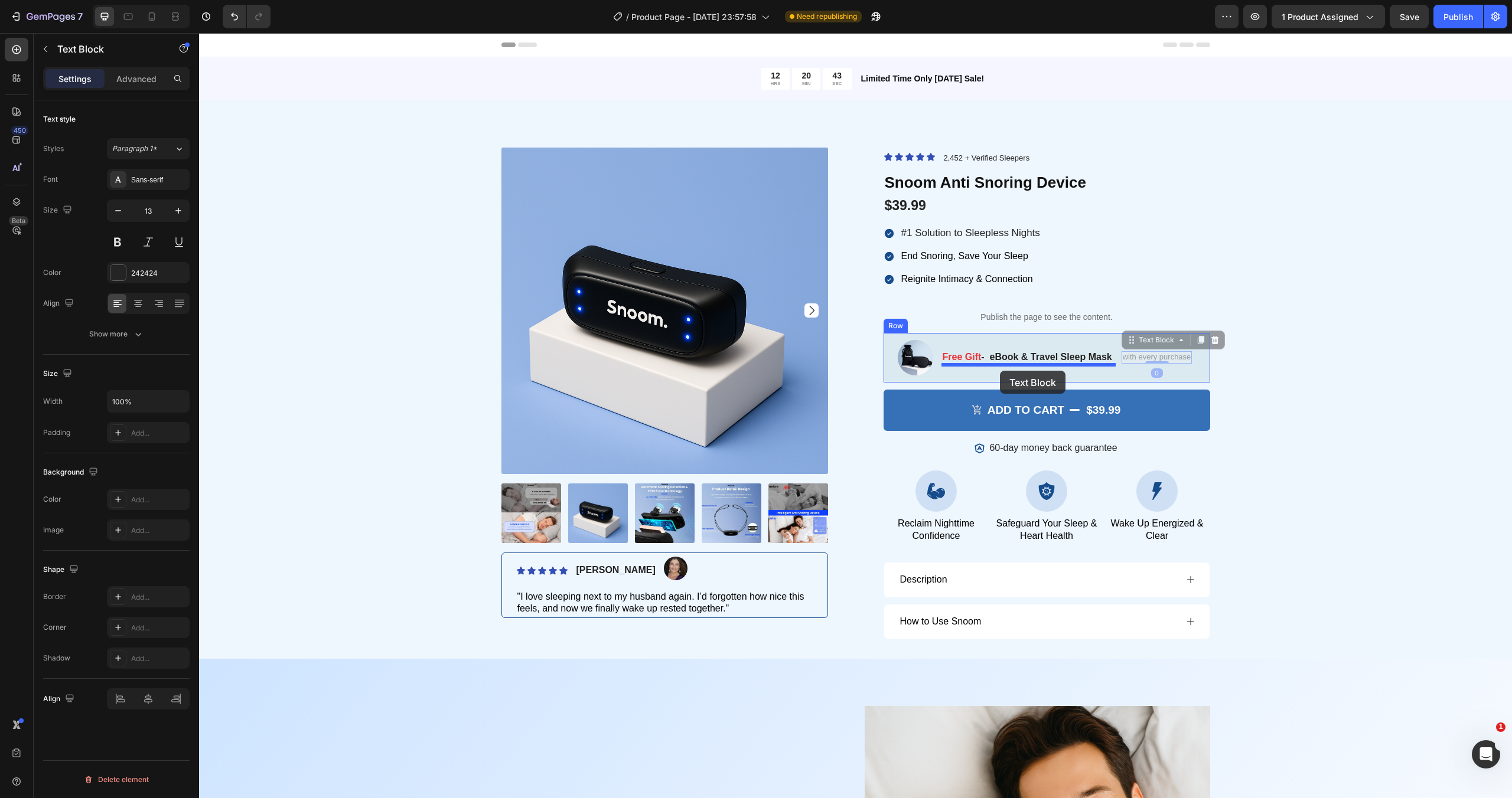
drag, startPoint x: 1155, startPoint y: 359, endPoint x: 999, endPoint y: 371, distance: 156.5
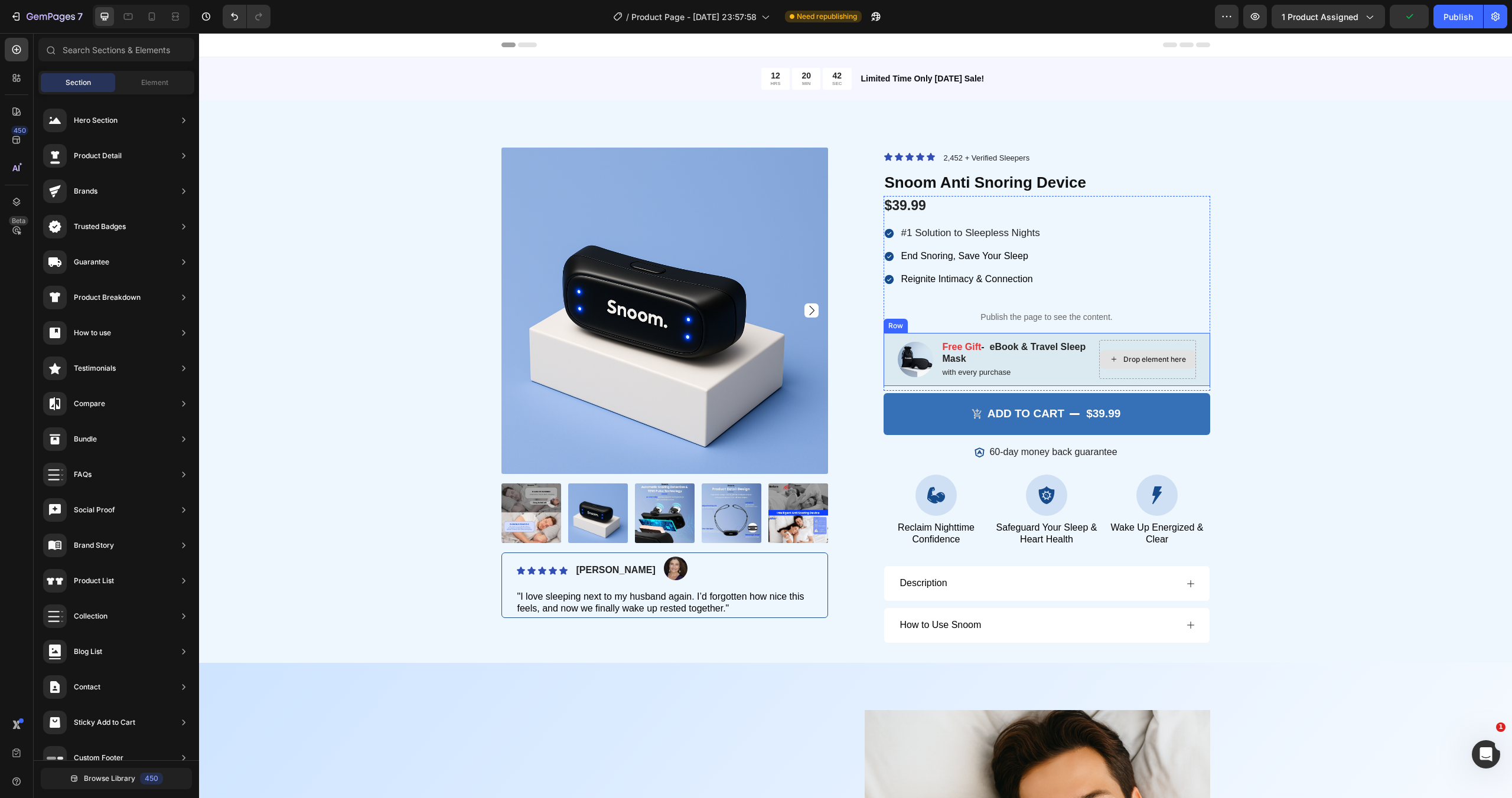
click at [1150, 361] on div "Drop element here" at bounding box center [1154, 359] width 62 height 10
click at [1202, 348] on div "Image Free Gift - eBook & Travel Sleep Mask Text Block with every purchase Text…" at bounding box center [1047, 359] width 327 height 54
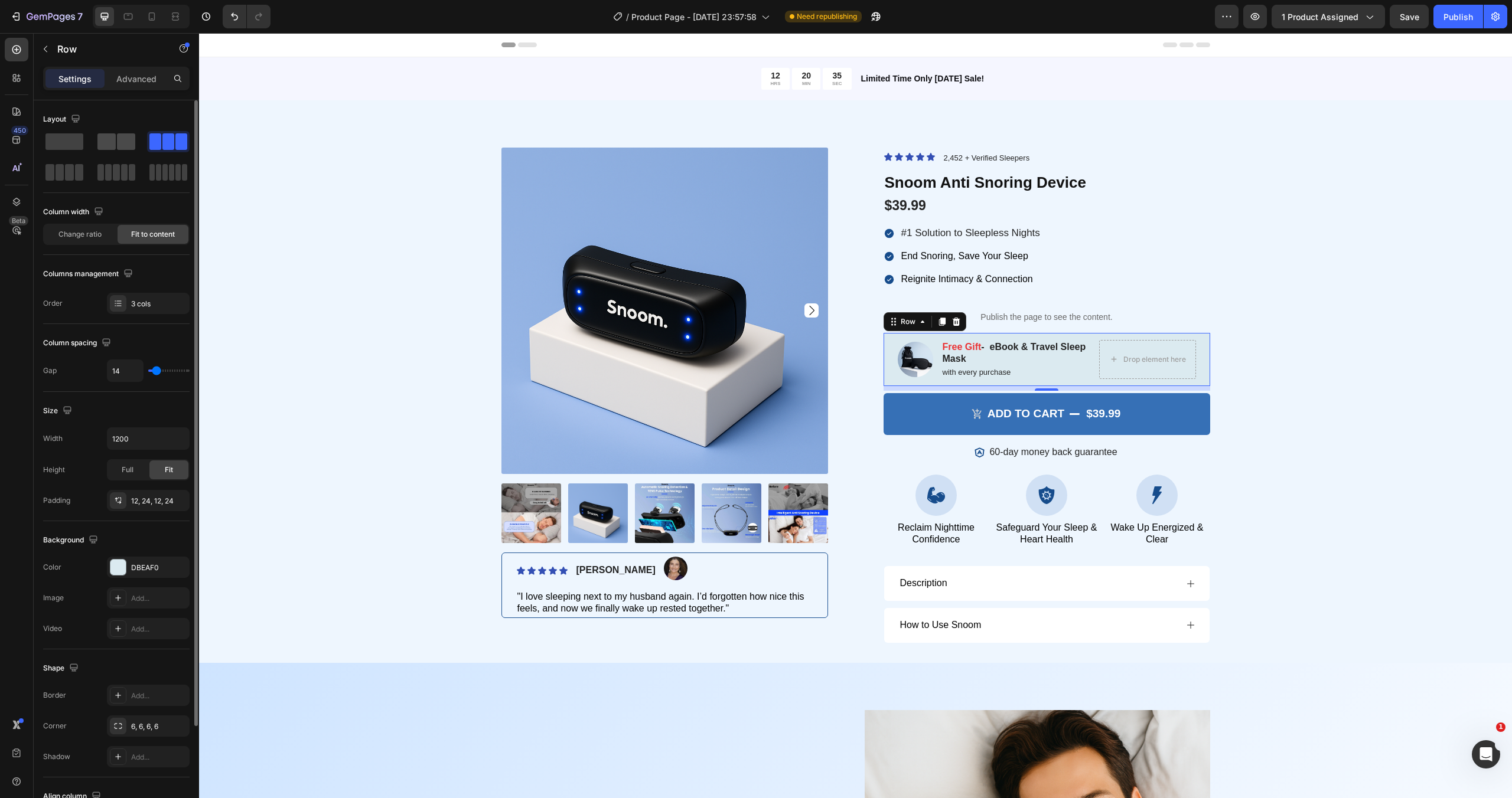
click at [127, 146] on span at bounding box center [126, 141] width 19 height 17
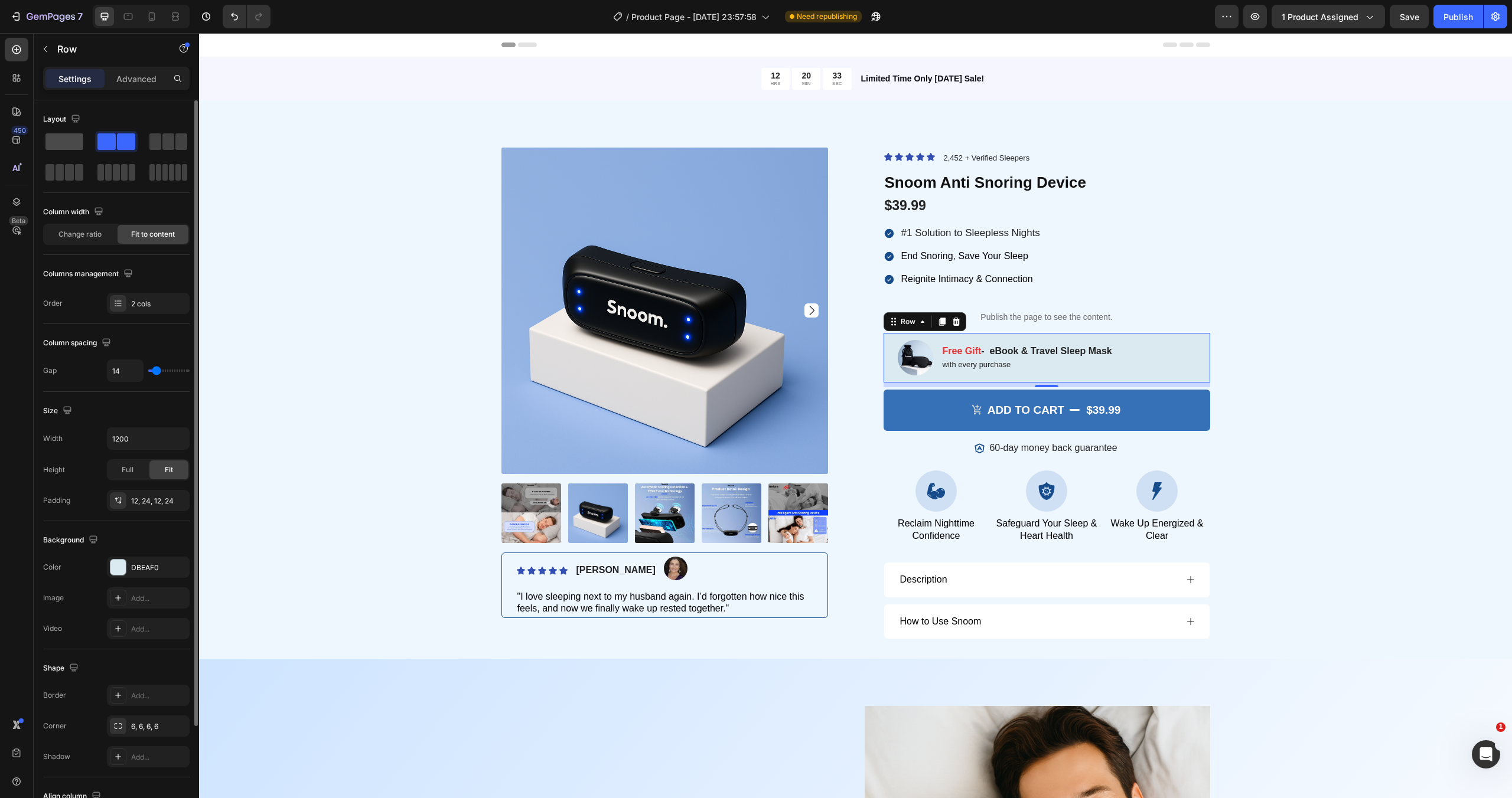
click at [73, 142] on span at bounding box center [64, 141] width 38 height 17
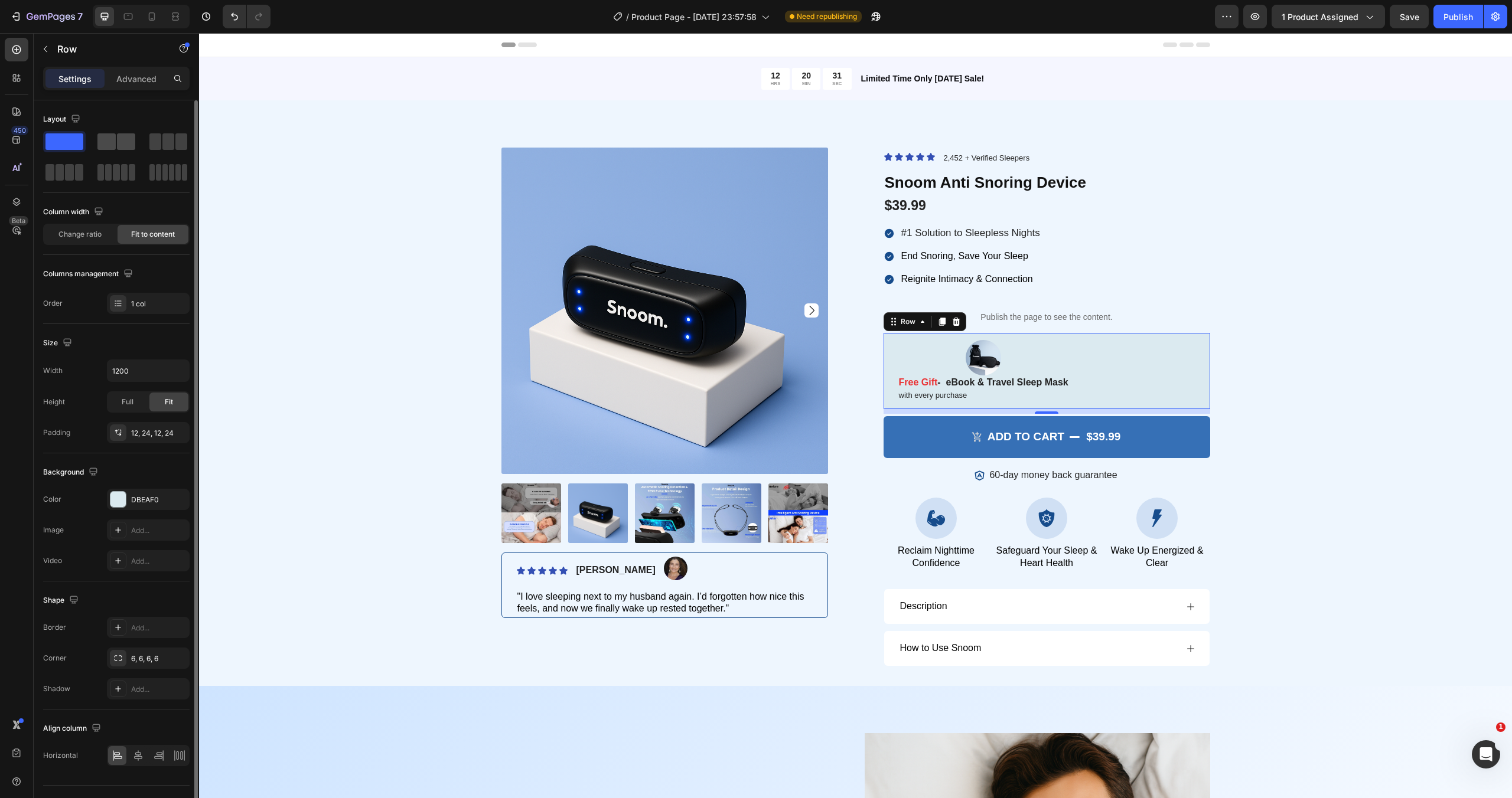
click at [105, 141] on span at bounding box center [107, 141] width 19 height 17
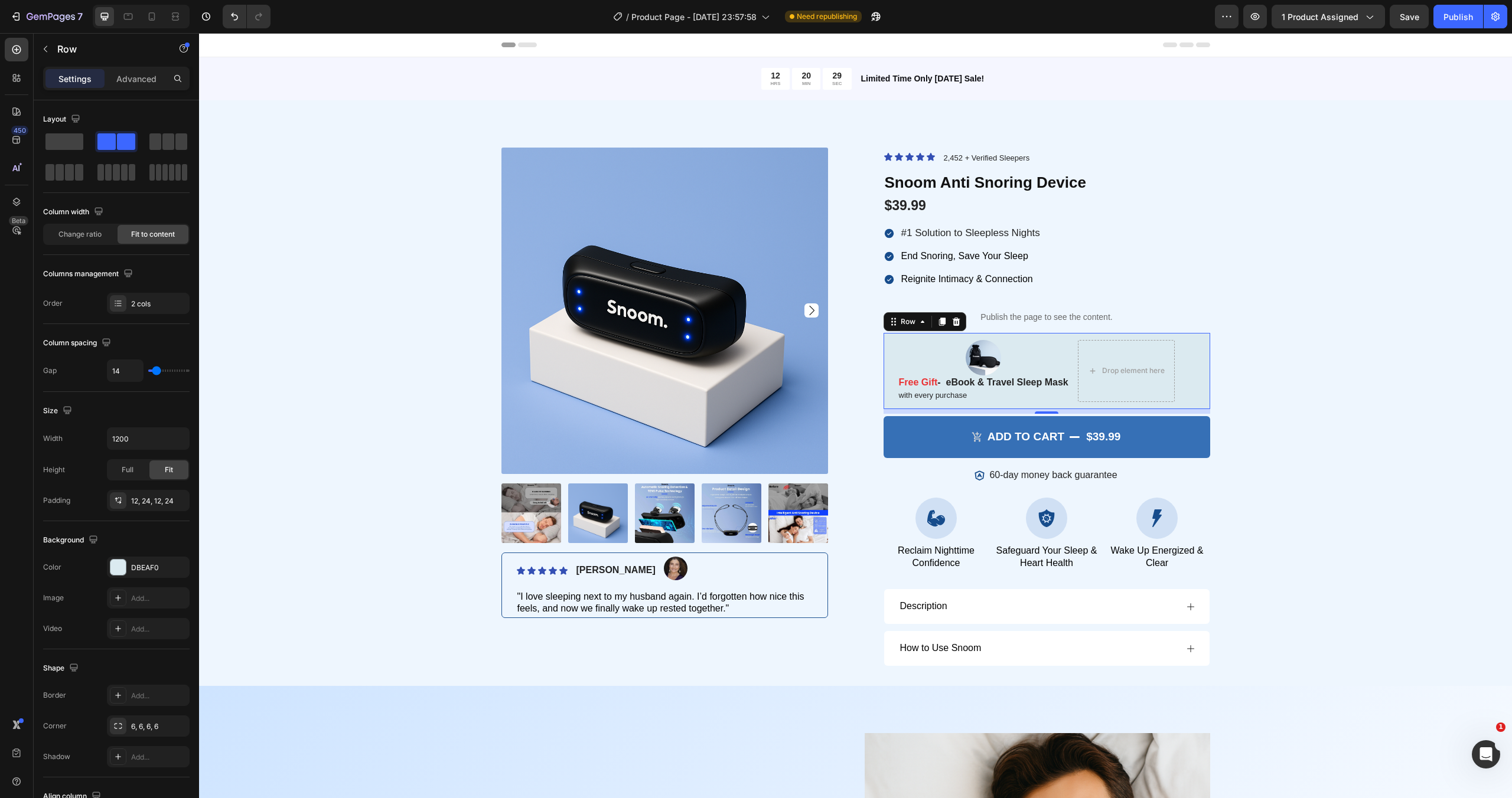
click at [1190, 358] on div "Image Free Gift - eBook & Travel Sleep Mask Text Block with every purchase Text…" at bounding box center [1047, 371] width 327 height 76
click at [179, 141] on span at bounding box center [181, 141] width 12 height 17
click at [122, 140] on span at bounding box center [126, 141] width 19 height 17
click at [66, 139] on span at bounding box center [64, 141] width 38 height 17
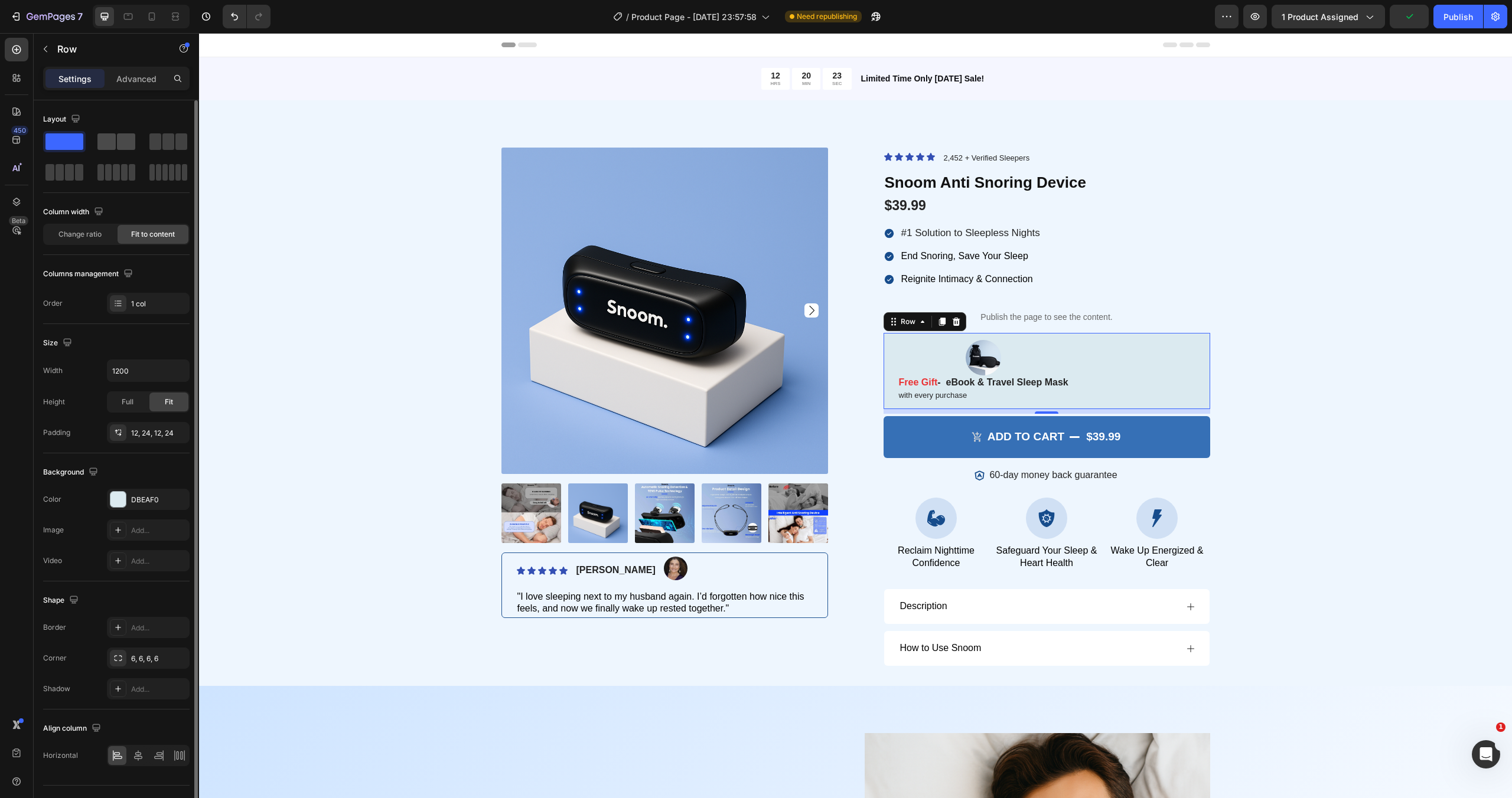
click at [117, 142] on span at bounding box center [126, 141] width 19 height 17
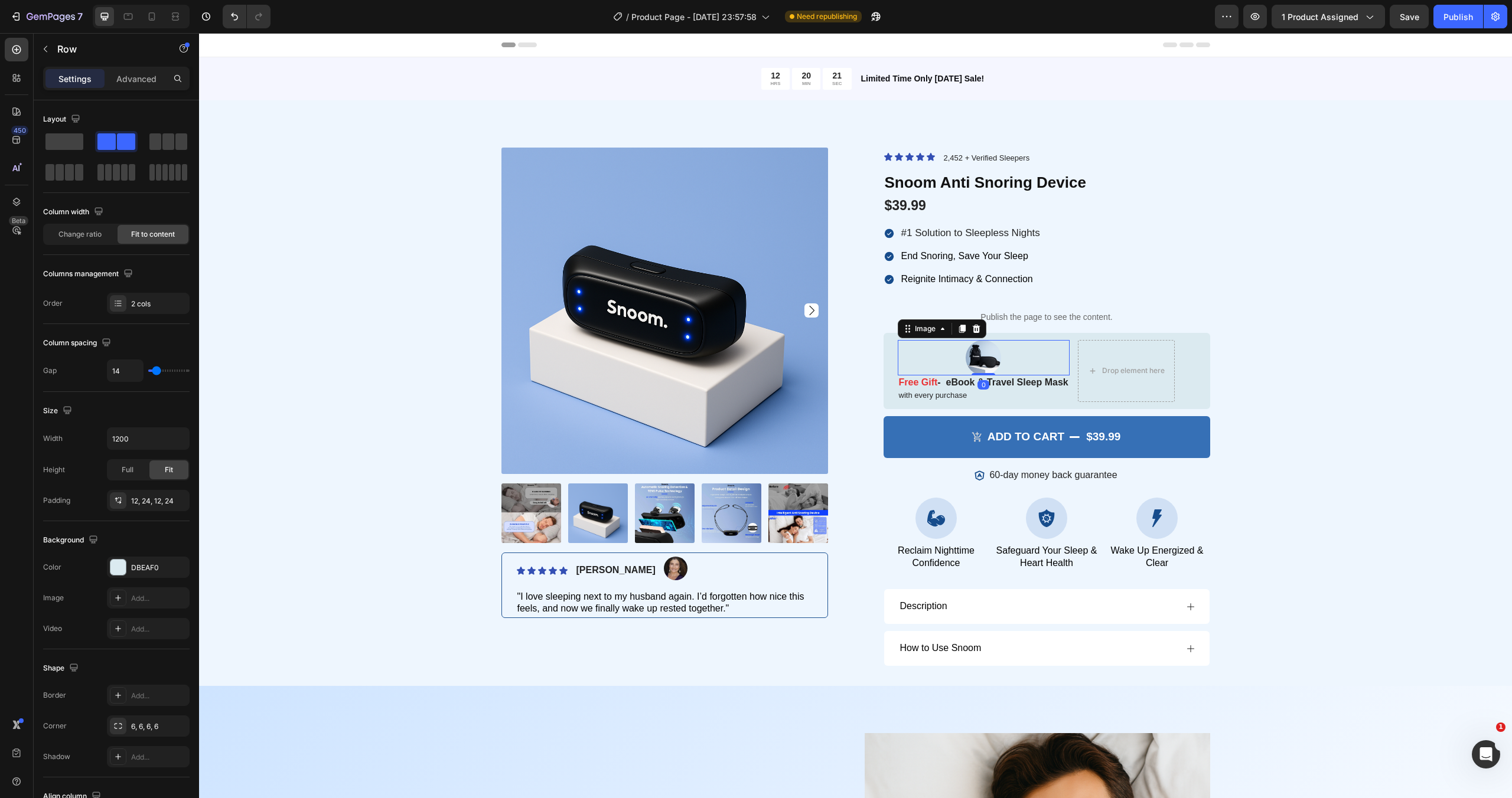
click at [951, 367] on div at bounding box center [984, 358] width 172 height 36
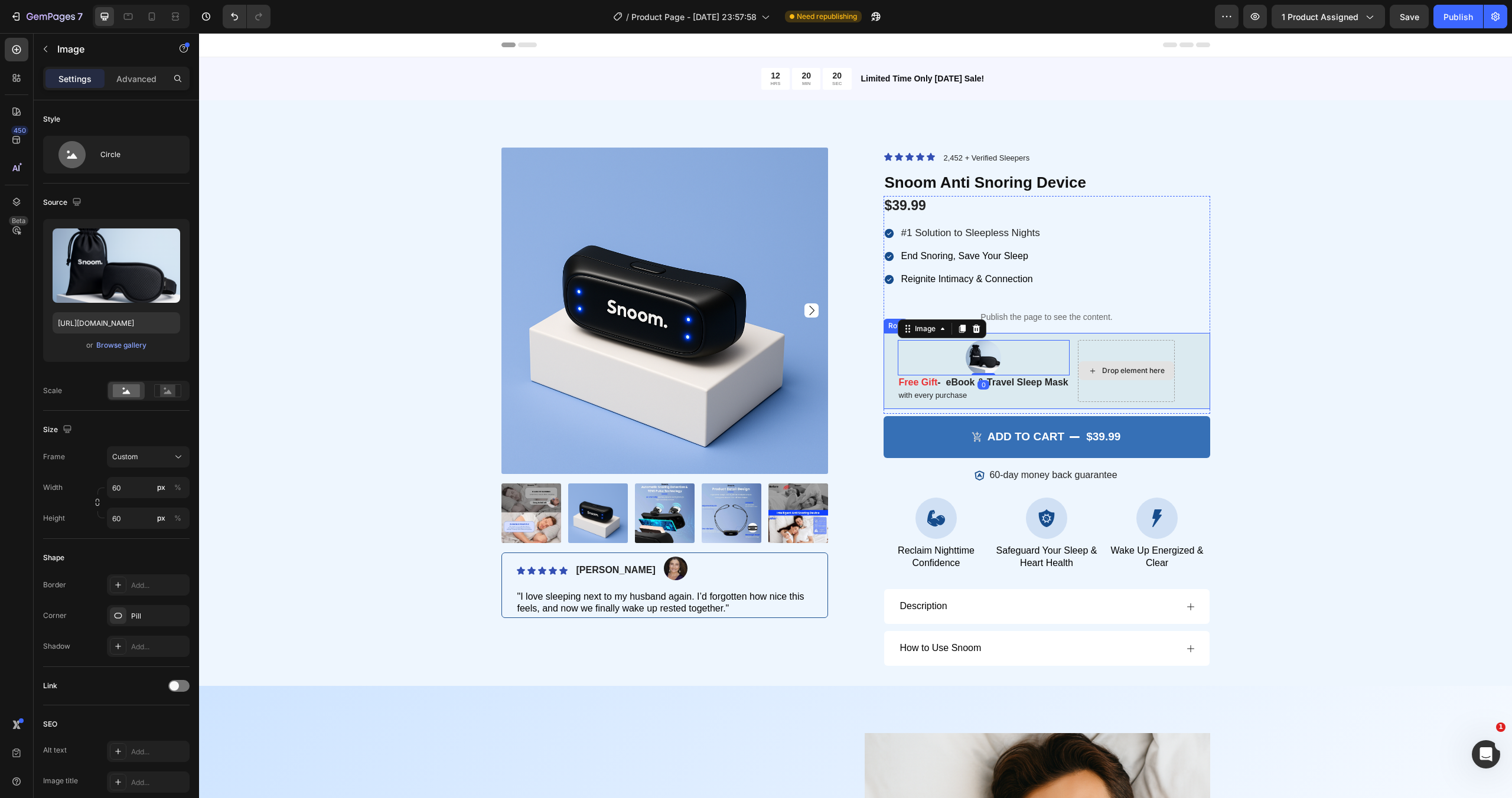
click at [1125, 378] on div "Drop element here" at bounding box center [1126, 370] width 96 height 19
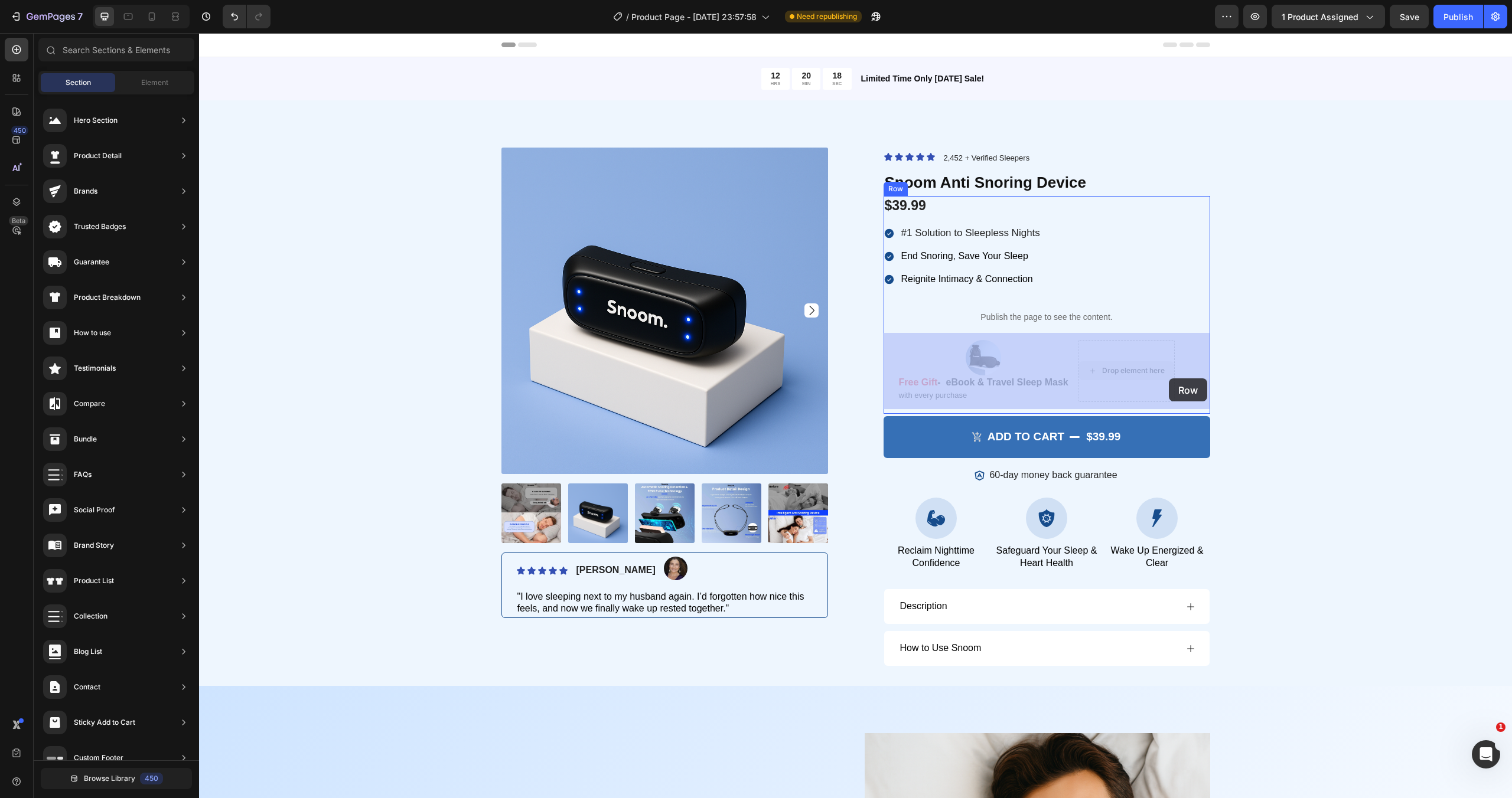
drag, startPoint x: 1128, startPoint y: 377, endPoint x: 1168, endPoint y: 378, distance: 40.0
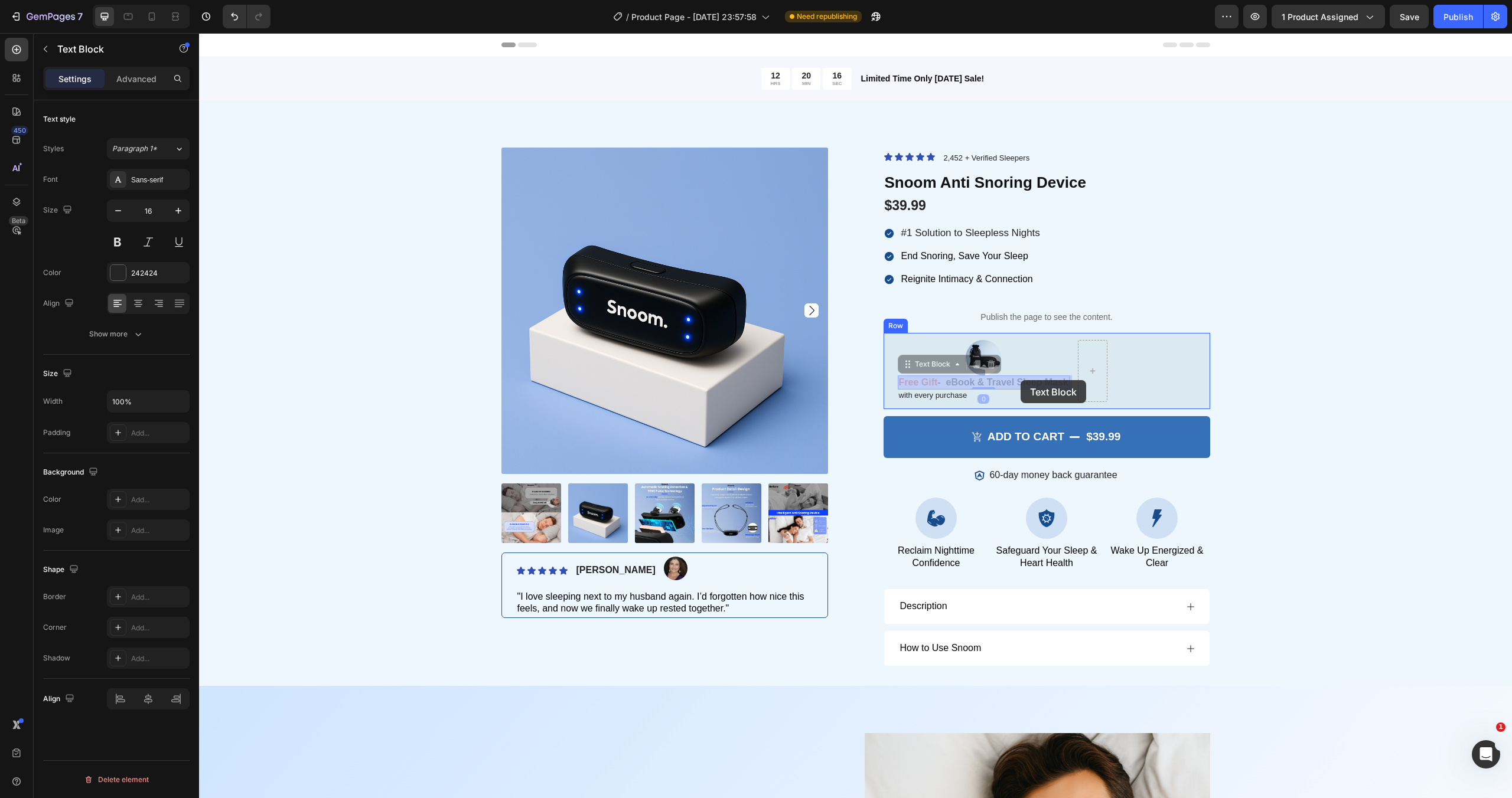
drag, startPoint x: 1001, startPoint y: 383, endPoint x: 1020, endPoint y: 380, distance: 19.2
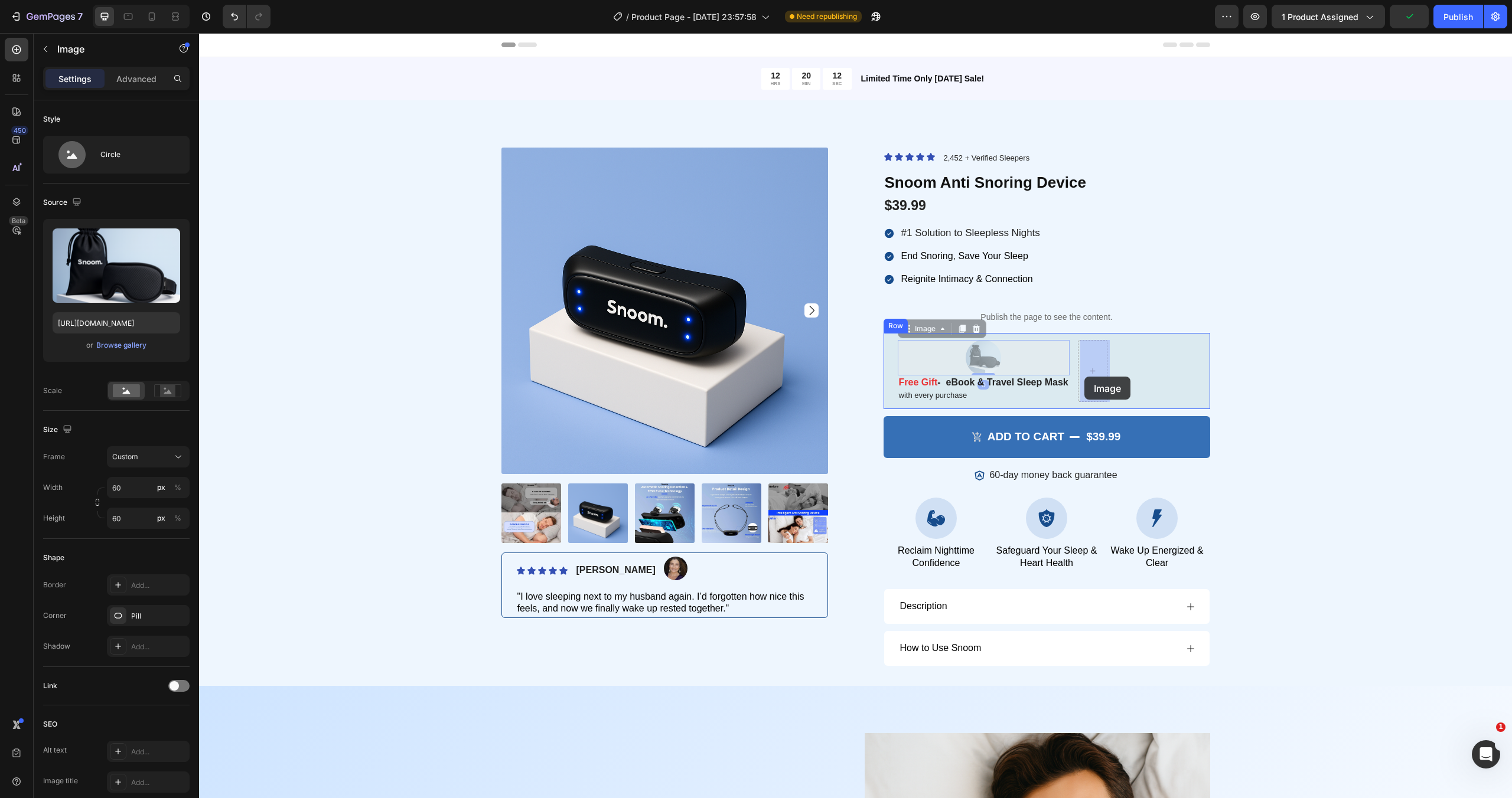
drag, startPoint x: 986, startPoint y: 344, endPoint x: 1084, endPoint y: 376, distance: 103.1
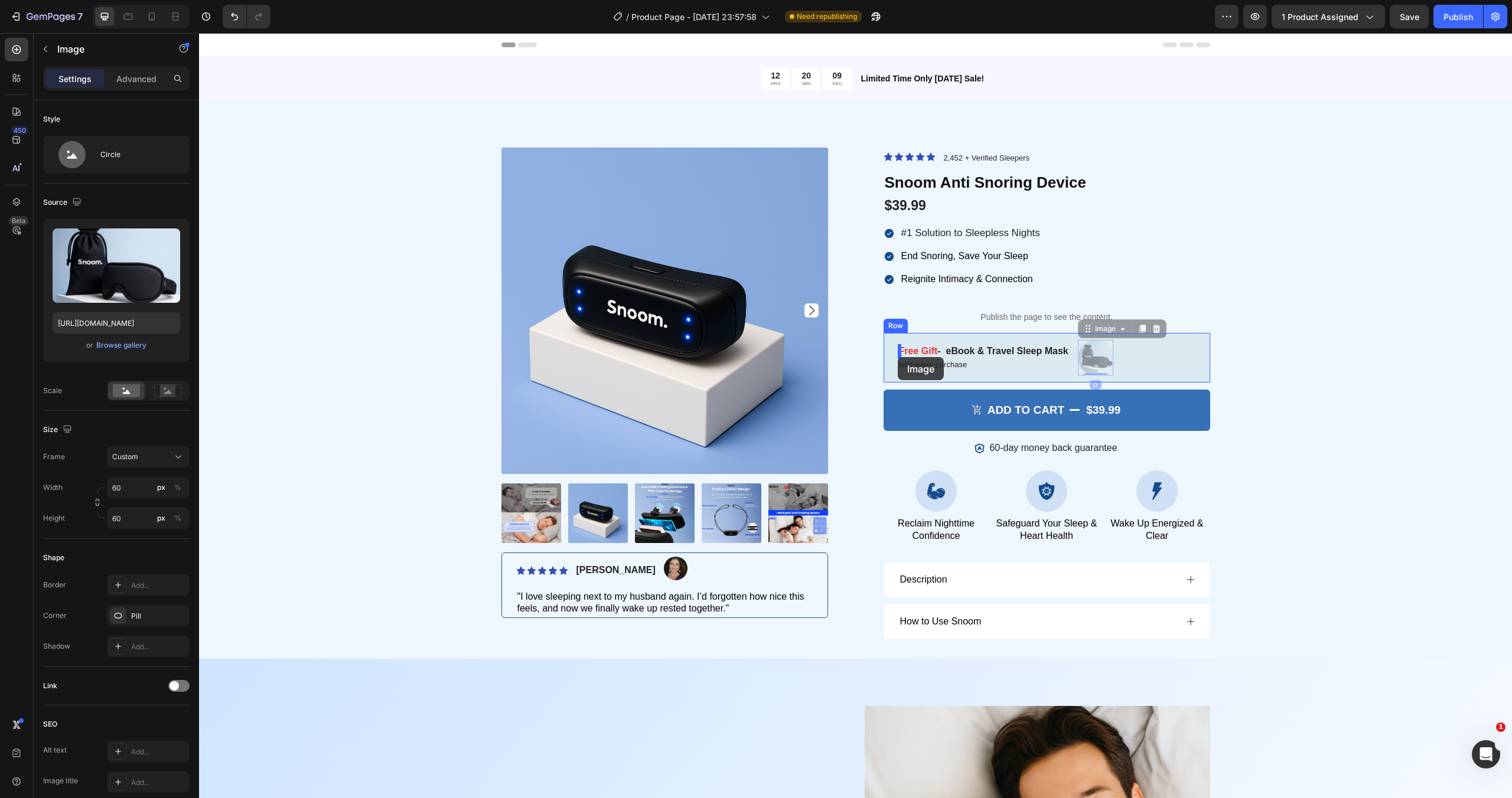
drag, startPoint x: 1099, startPoint y: 354, endPoint x: 897, endPoint y: 357, distance: 202.0
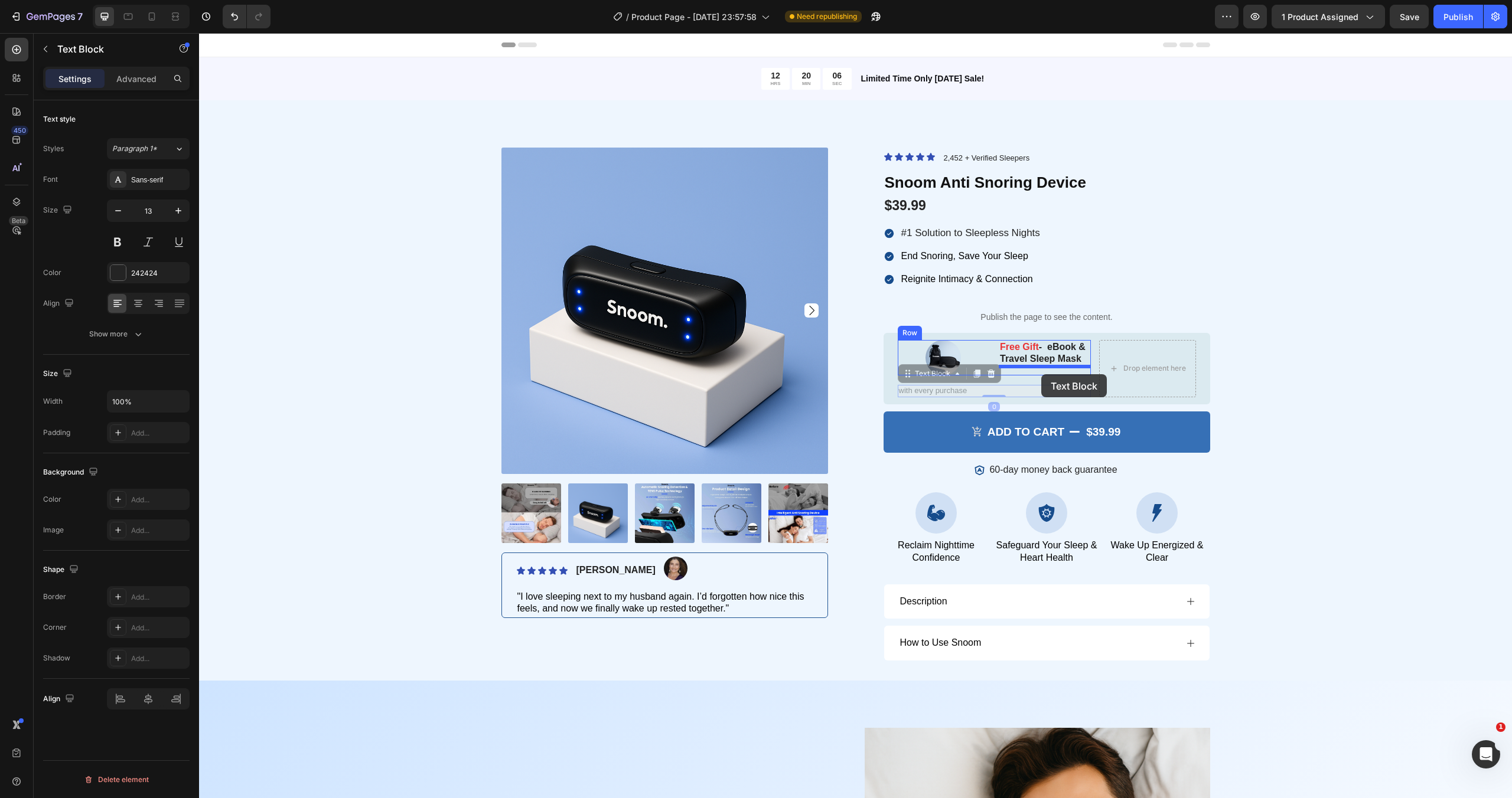
drag, startPoint x: 957, startPoint y: 392, endPoint x: 1041, endPoint y: 375, distance: 85.7
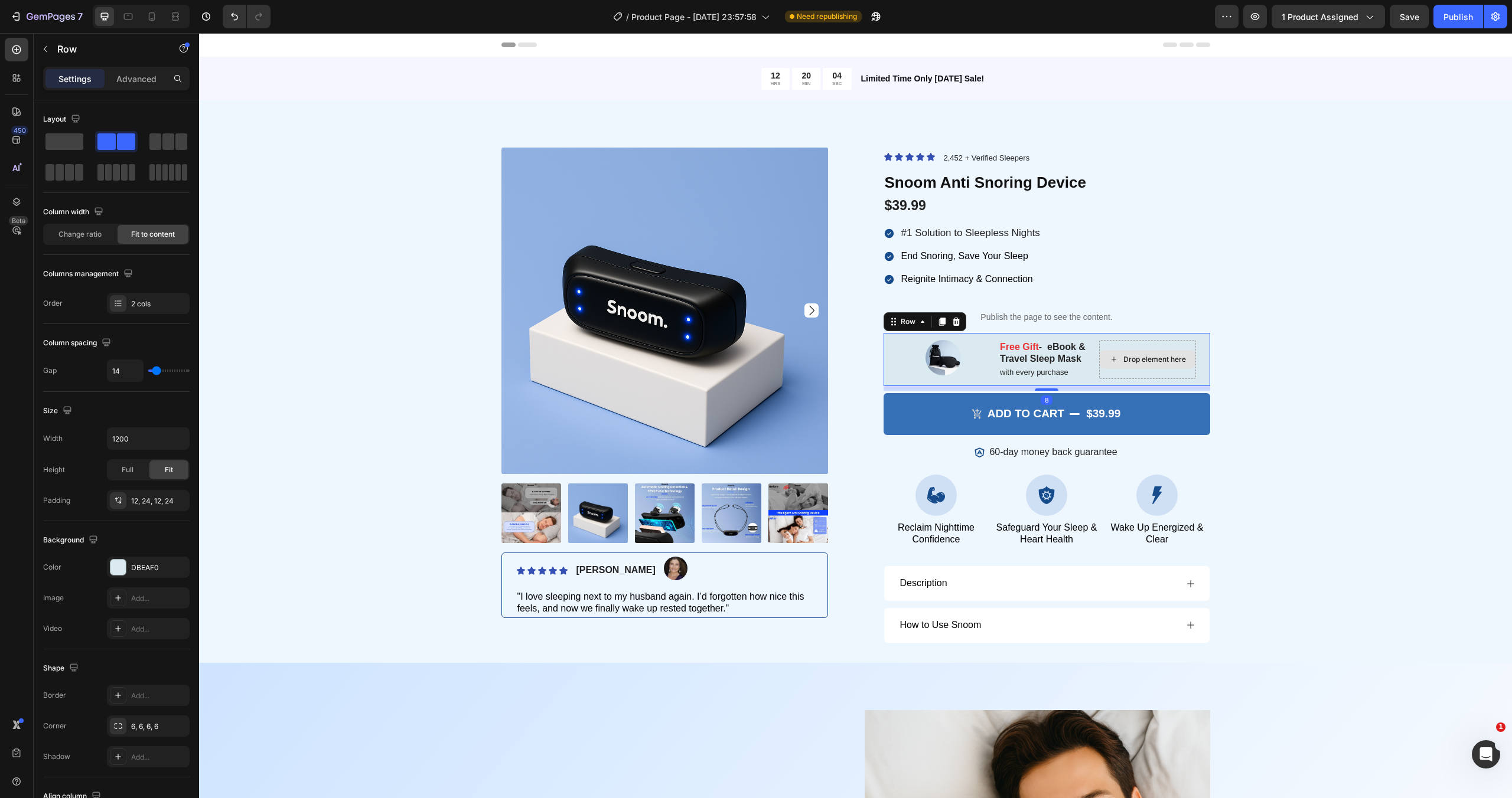
click at [1150, 348] on div "Drop element here" at bounding box center [1147, 359] width 97 height 40
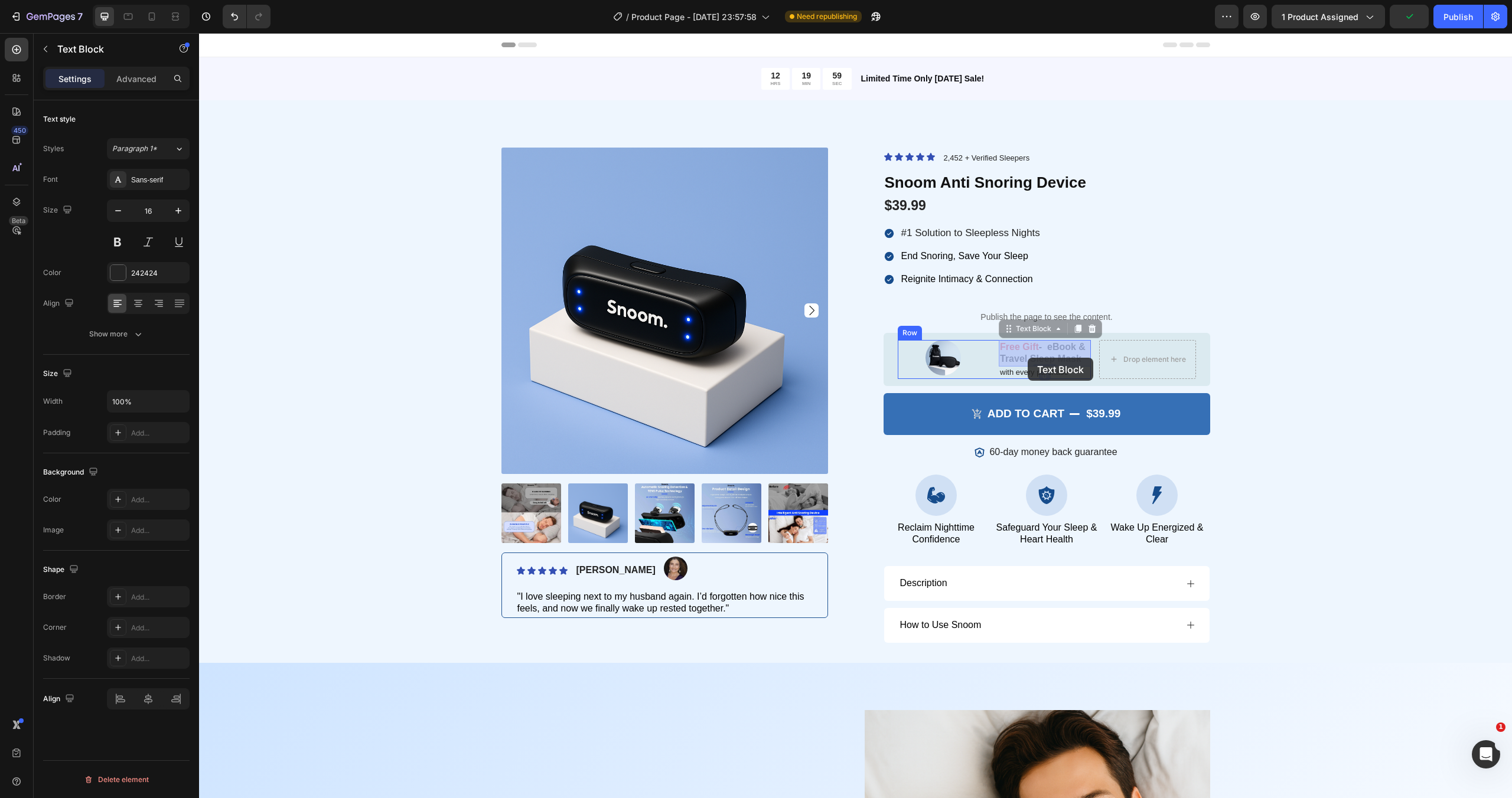
drag, startPoint x: 1065, startPoint y: 355, endPoint x: 1029, endPoint y: 358, distance: 36.1
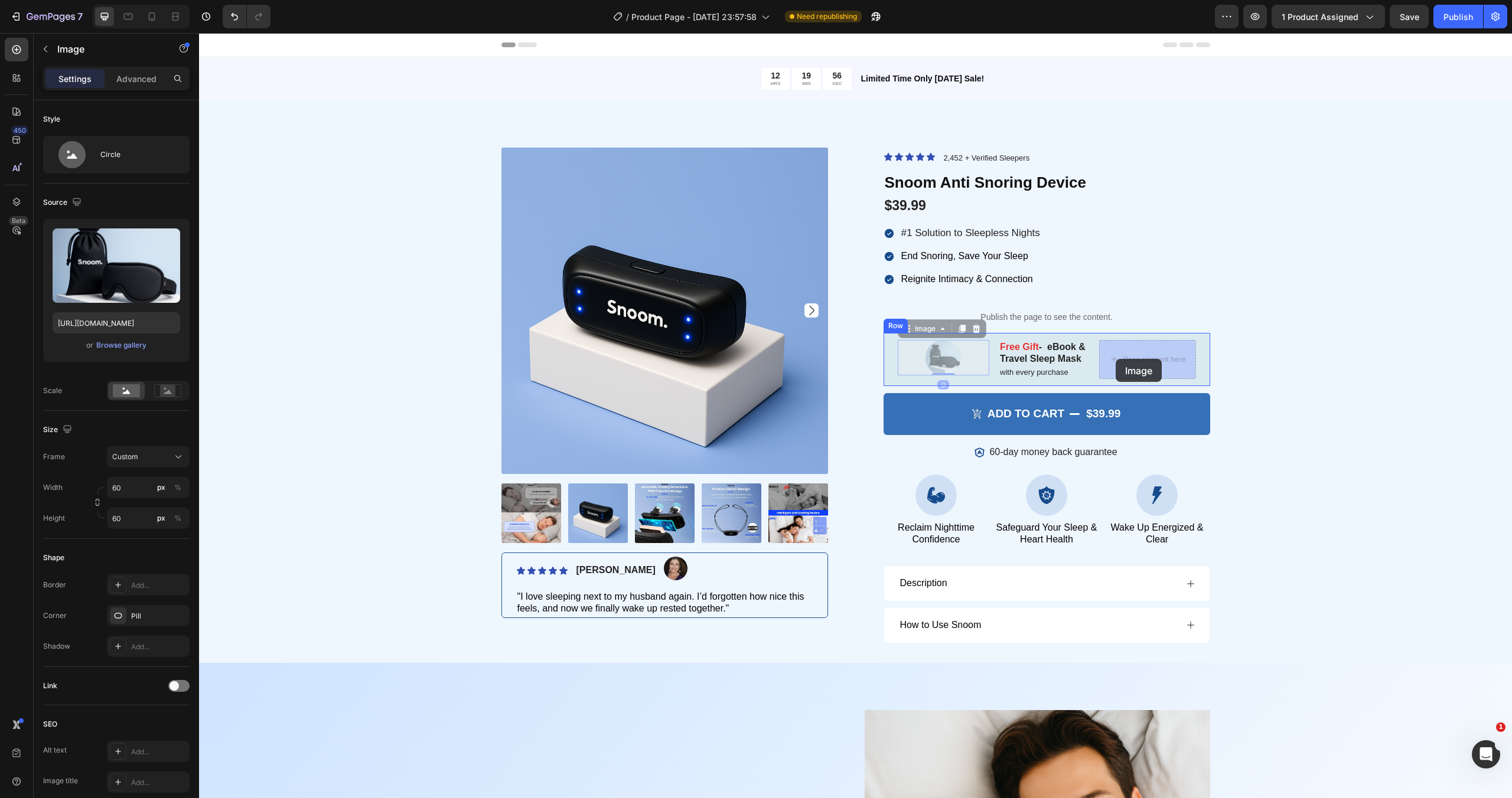
drag, startPoint x: 954, startPoint y: 357, endPoint x: 1115, endPoint y: 359, distance: 161.0
click at [970, 359] on div "Drop element here" at bounding box center [965, 359] width 62 height 10
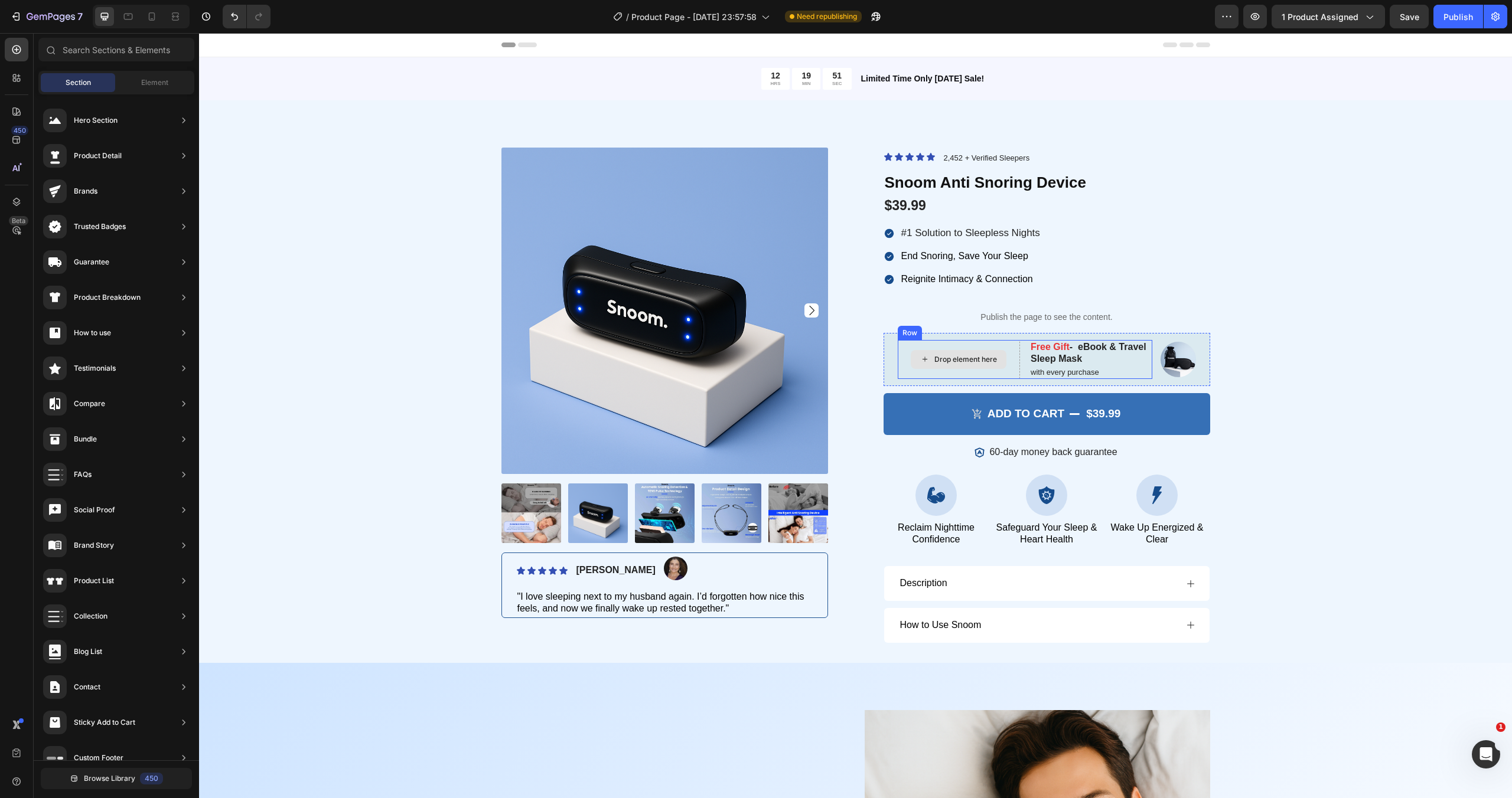
click at [992, 359] on div "Drop element here" at bounding box center [965, 359] width 62 height 10
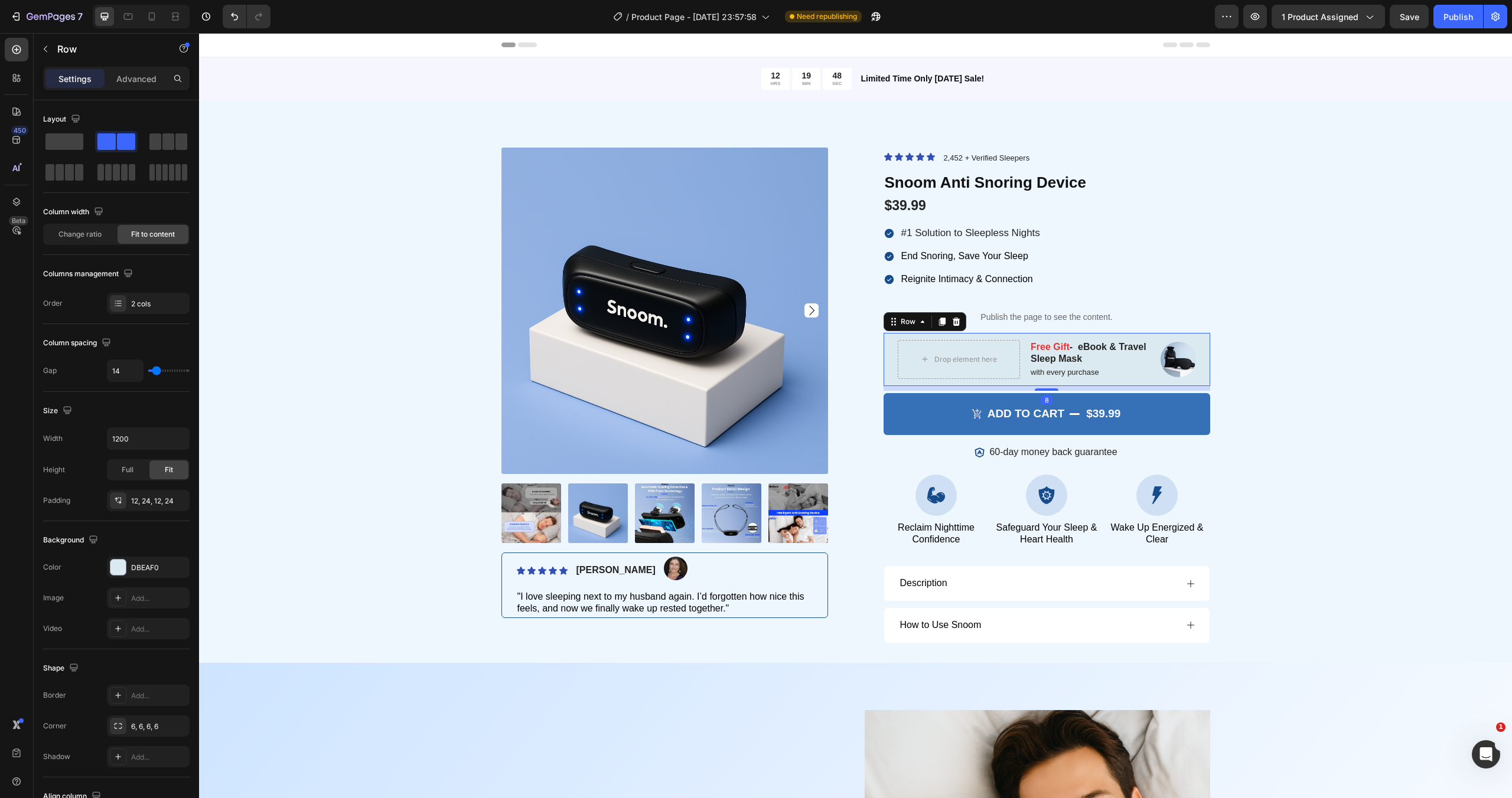
click at [891, 357] on div "Drop element here Free Gift - eBook & Travel Sleep Mask Text Block with every p…" at bounding box center [1047, 359] width 327 height 54
click at [917, 355] on div "Drop element here" at bounding box center [959, 359] width 96 height 19
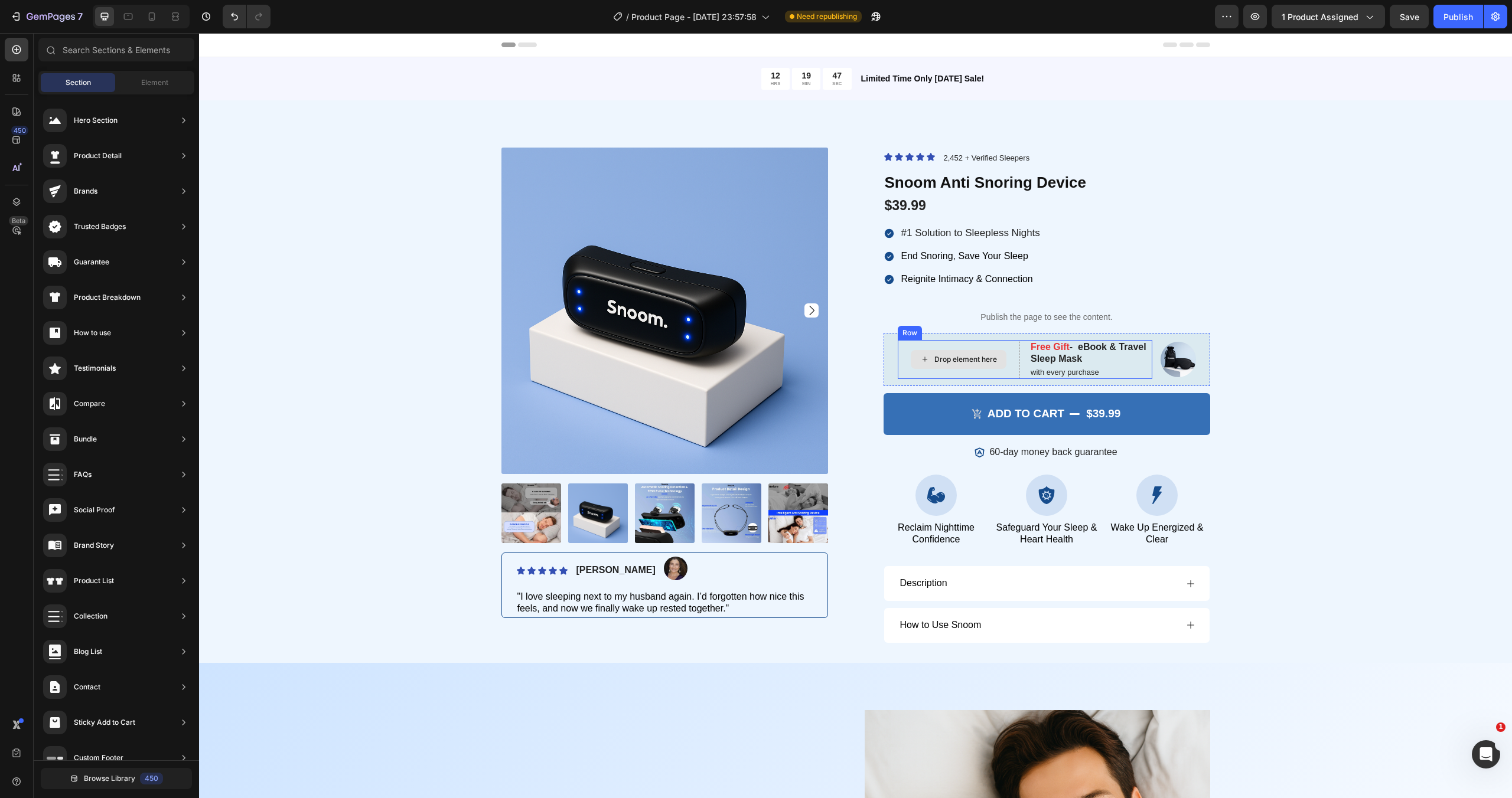
click at [929, 357] on icon at bounding box center [924, 359] width 10 height 10
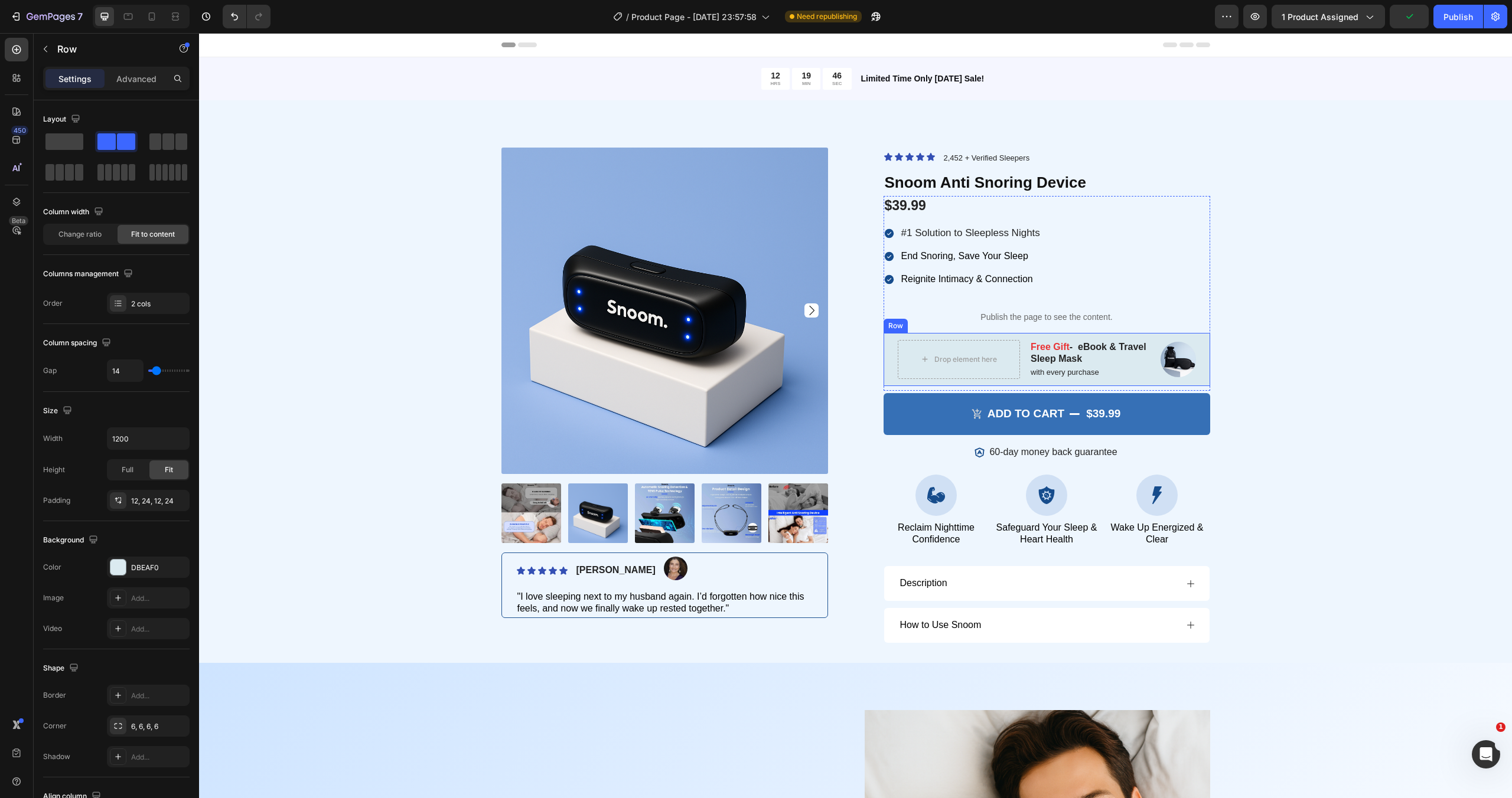
click at [891, 350] on div "Drop element here Free Gift - eBook & Travel Sleep Mask Text Block with every p…" at bounding box center [1047, 359] width 327 height 54
click at [64, 139] on span at bounding box center [64, 141] width 38 height 17
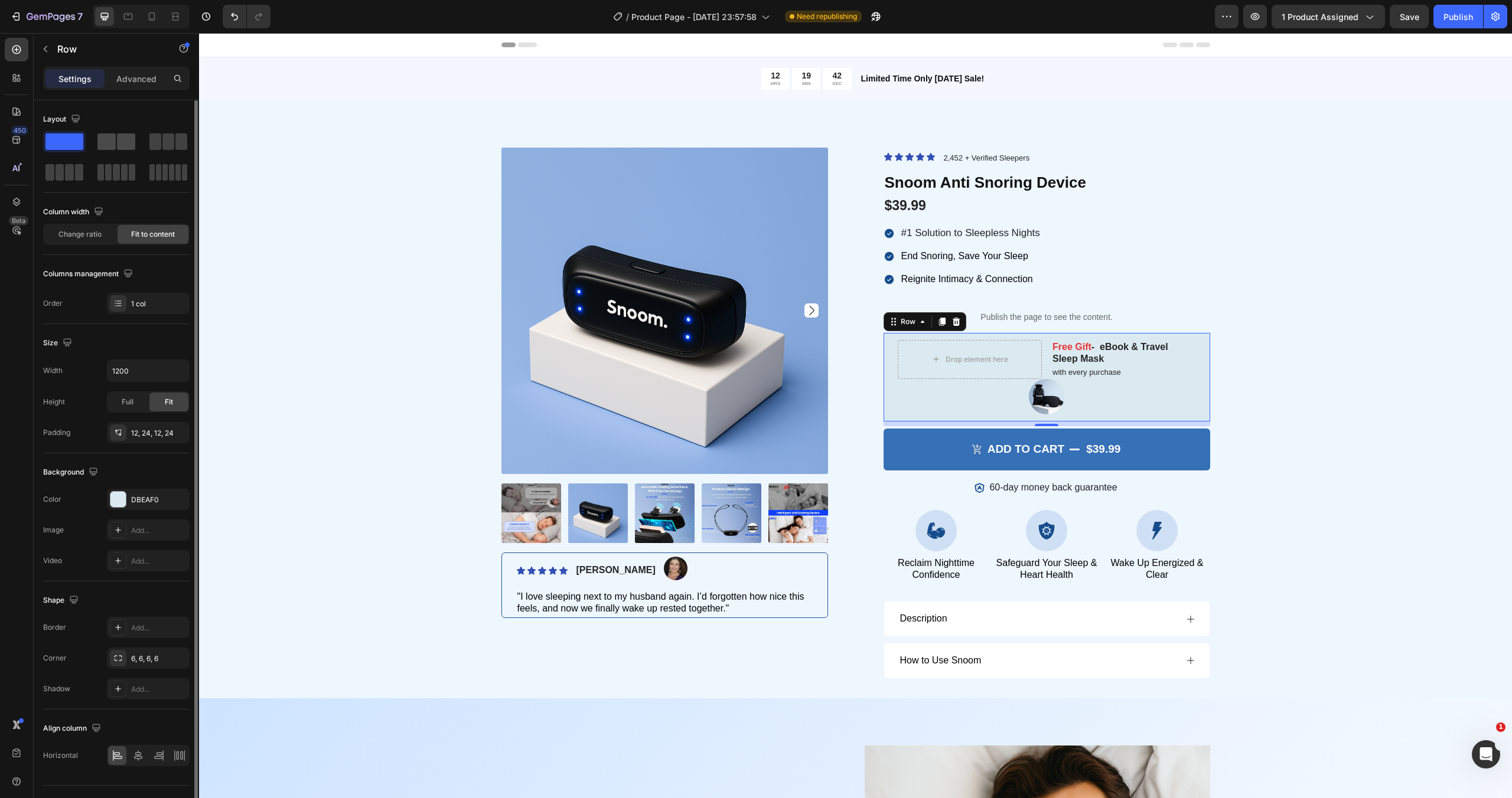
click at [105, 139] on span at bounding box center [107, 141] width 19 height 17
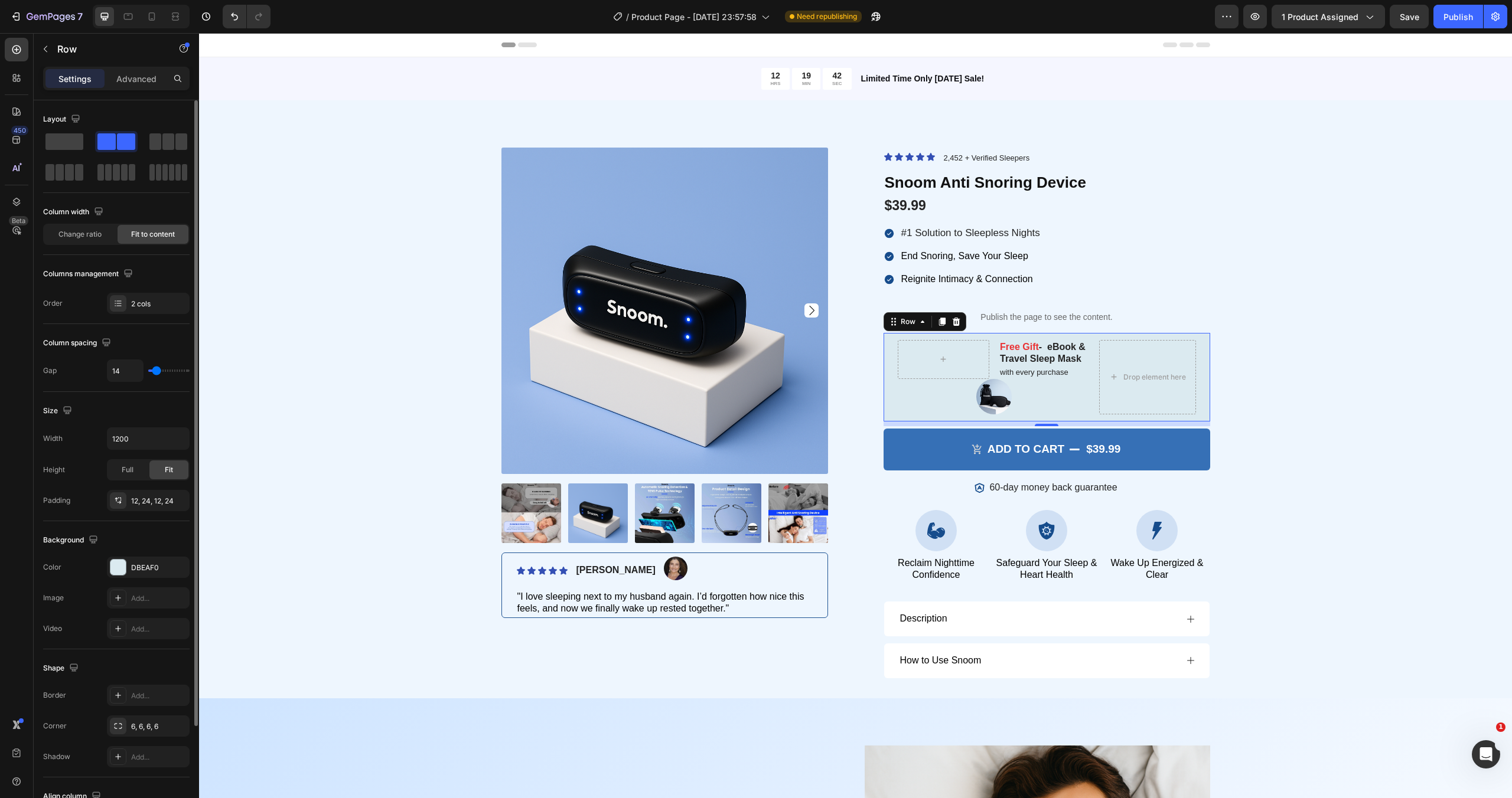
click at [117, 139] on span at bounding box center [126, 141] width 19 height 17
click at [91, 231] on span "Change ratio" at bounding box center [80, 234] width 44 height 11
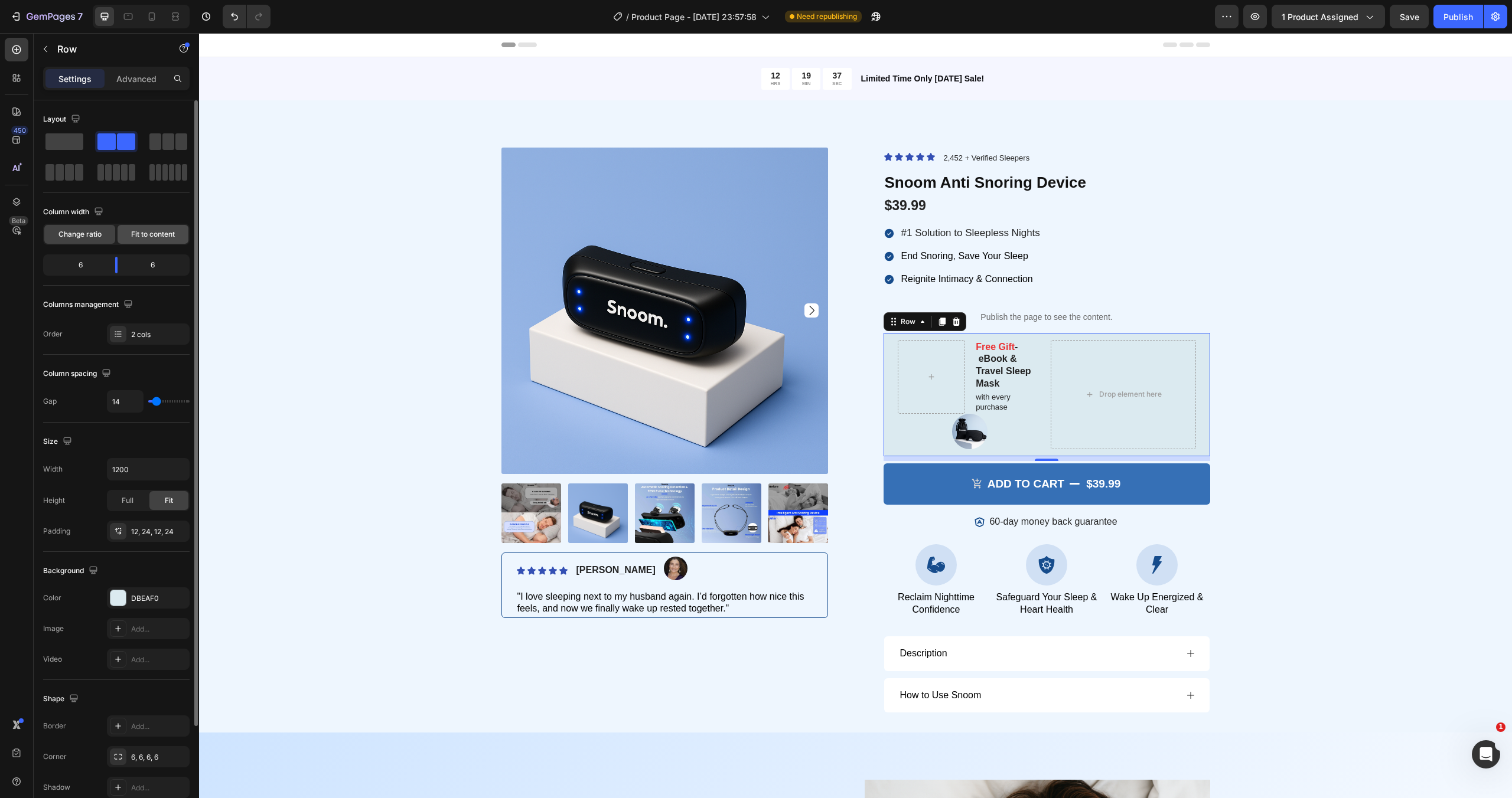
click at [139, 237] on span "Fit to content" at bounding box center [153, 234] width 44 height 11
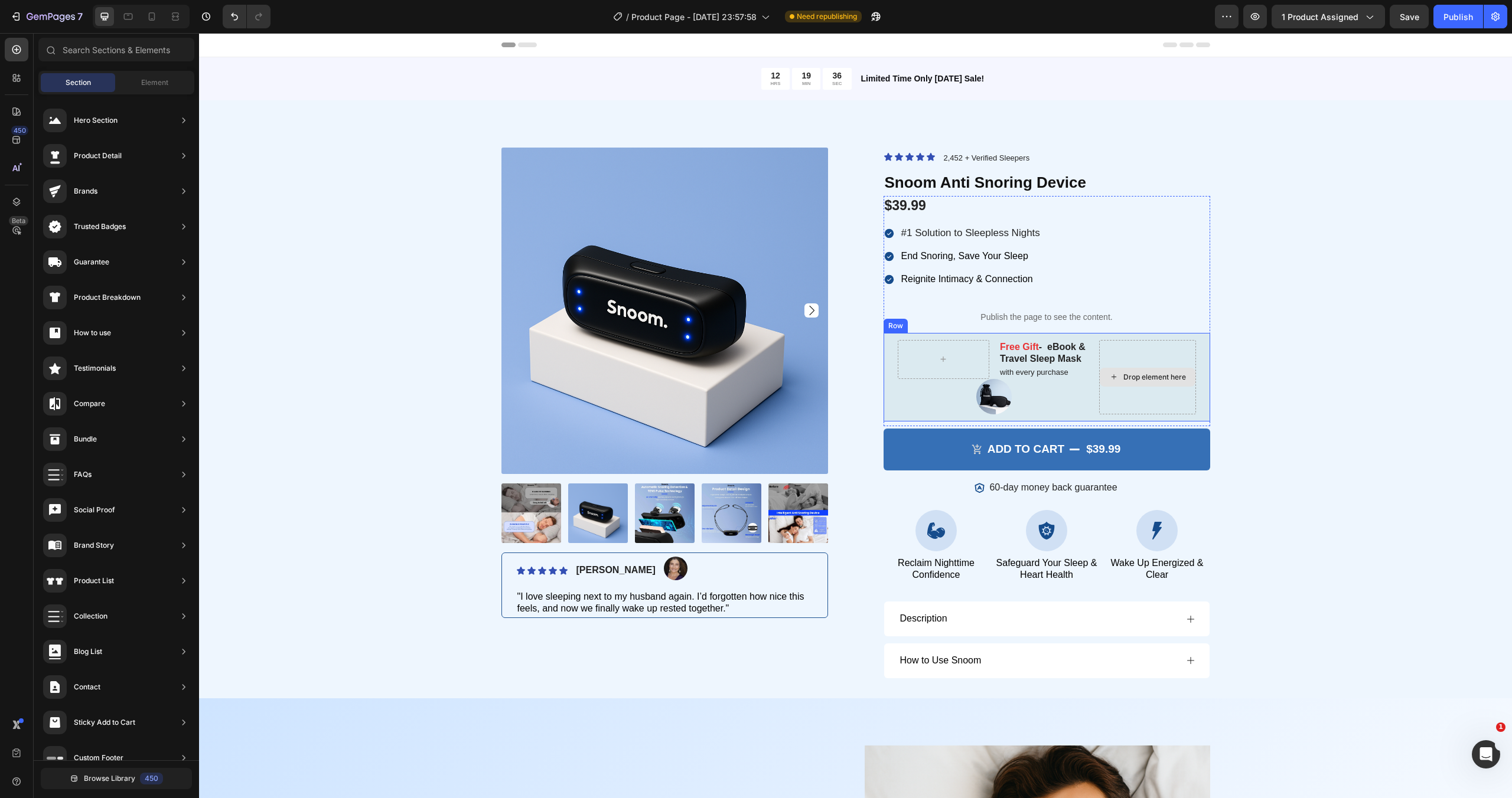
click at [1131, 375] on div "Drop element here" at bounding box center [1154, 377] width 62 height 10
drag, startPoint x: 942, startPoint y: 357, endPoint x: 1002, endPoint y: 397, distance: 72.1
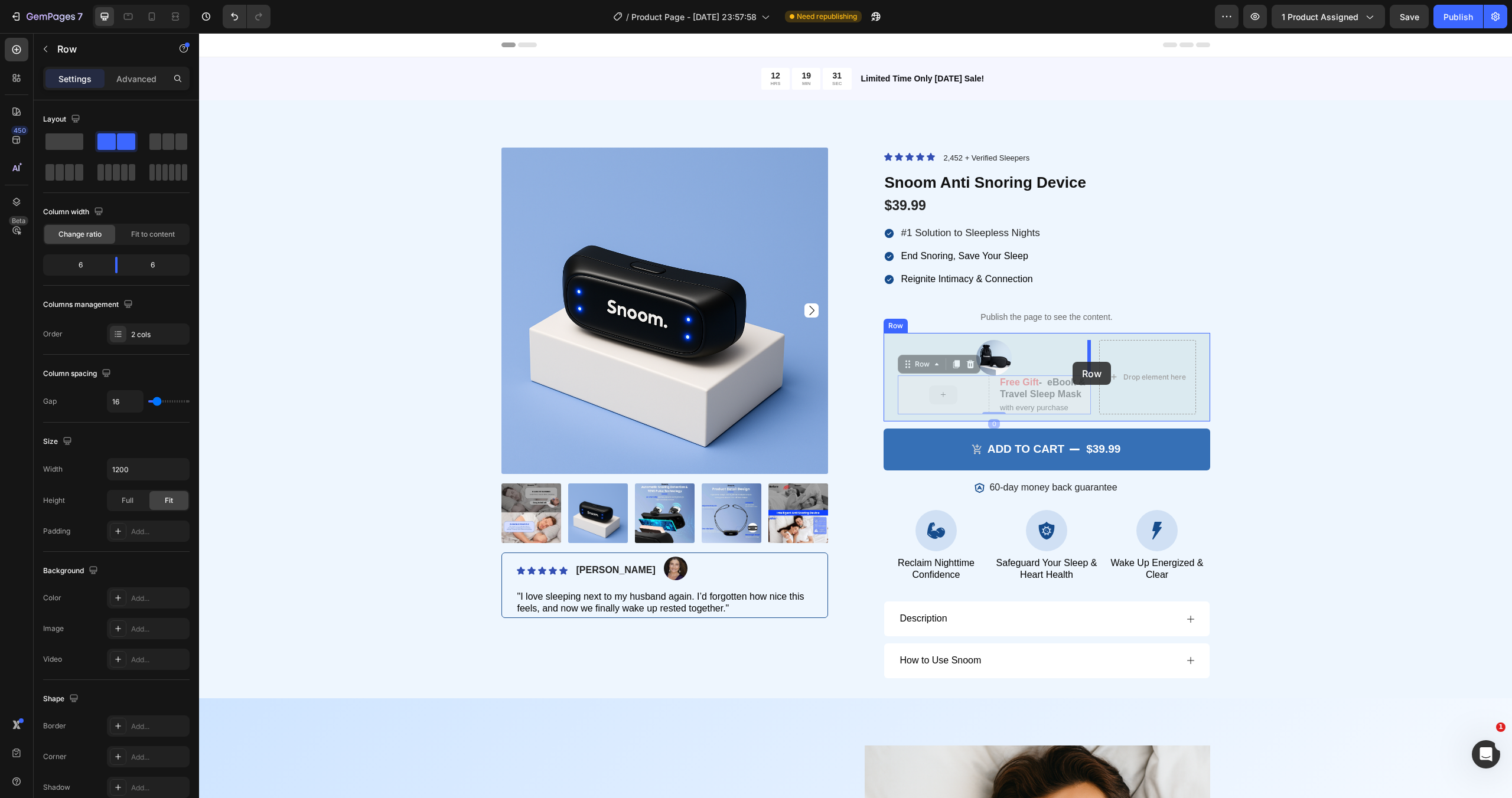
drag, startPoint x: 970, startPoint y: 390, endPoint x: 1073, endPoint y: 362, distance: 106.7
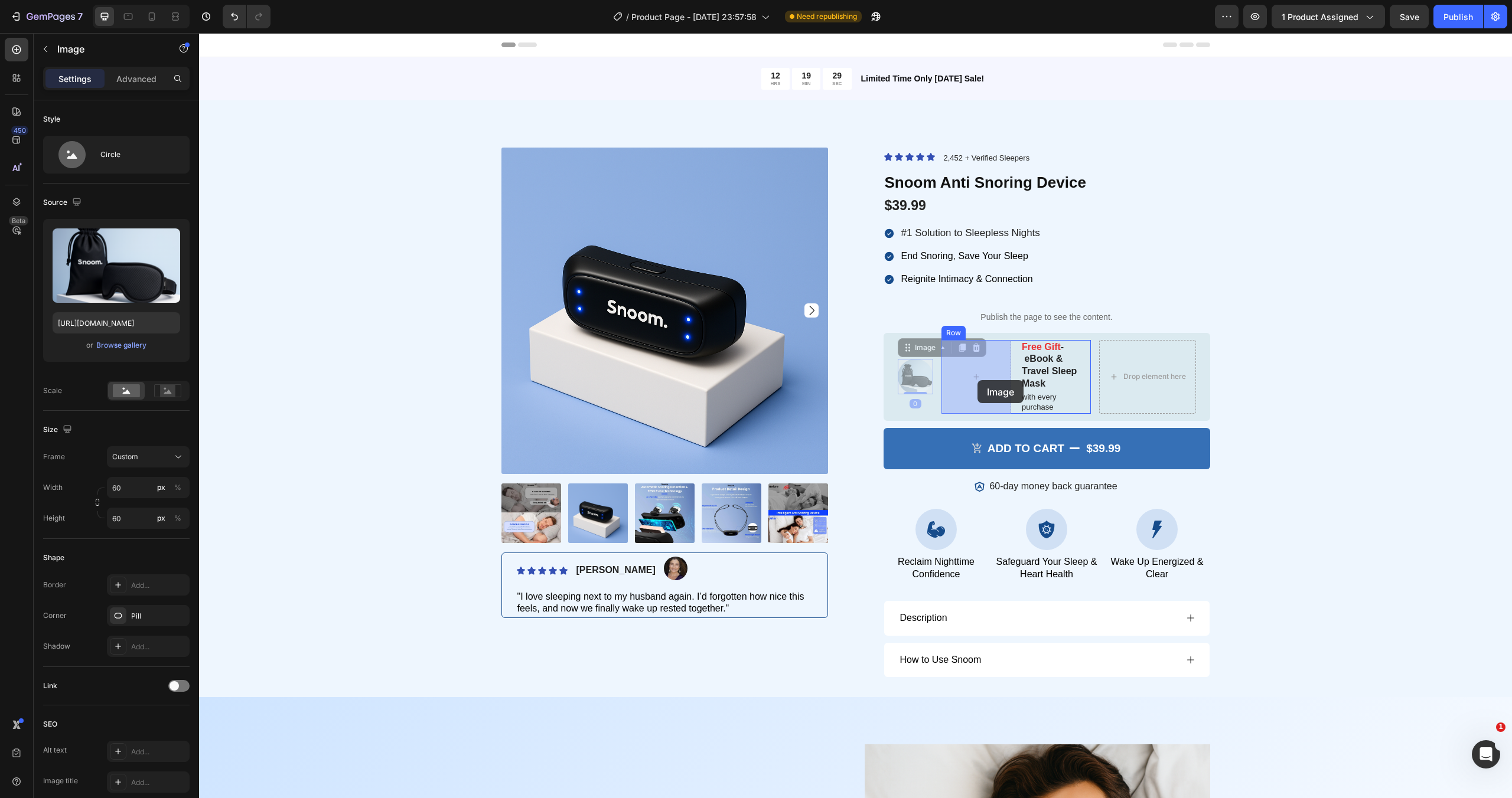
drag, startPoint x: 923, startPoint y: 380, endPoint x: 978, endPoint y: 380, distance: 55.0
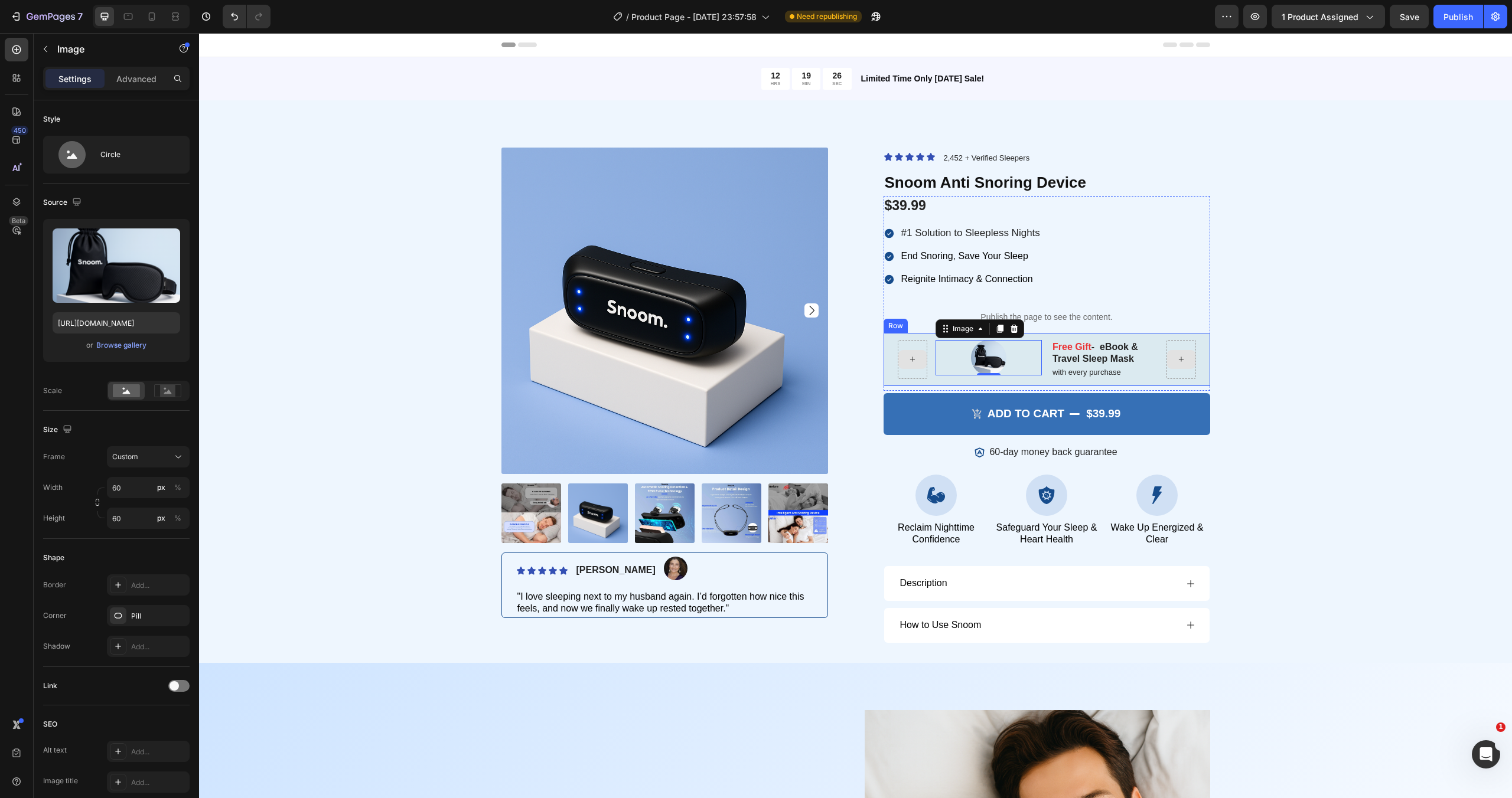
click at [1179, 359] on icon at bounding box center [1181, 359] width 10 height 10
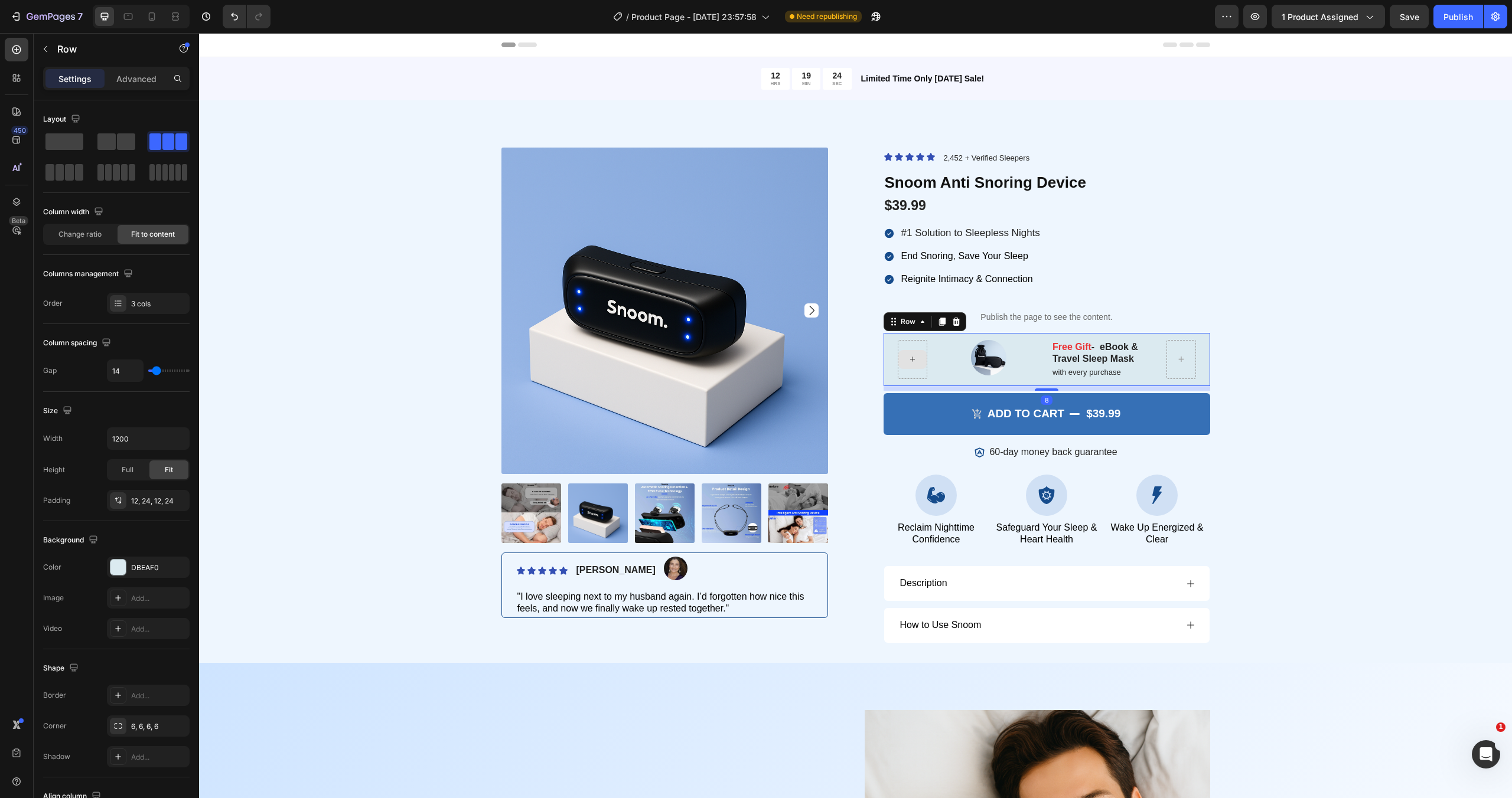
click at [933, 337] on div "Image Free Gift - eBook & Travel Sleep Mask Text Block with every purchase Text…" at bounding box center [1047, 359] width 327 height 54
click at [125, 147] on span at bounding box center [126, 141] width 19 height 17
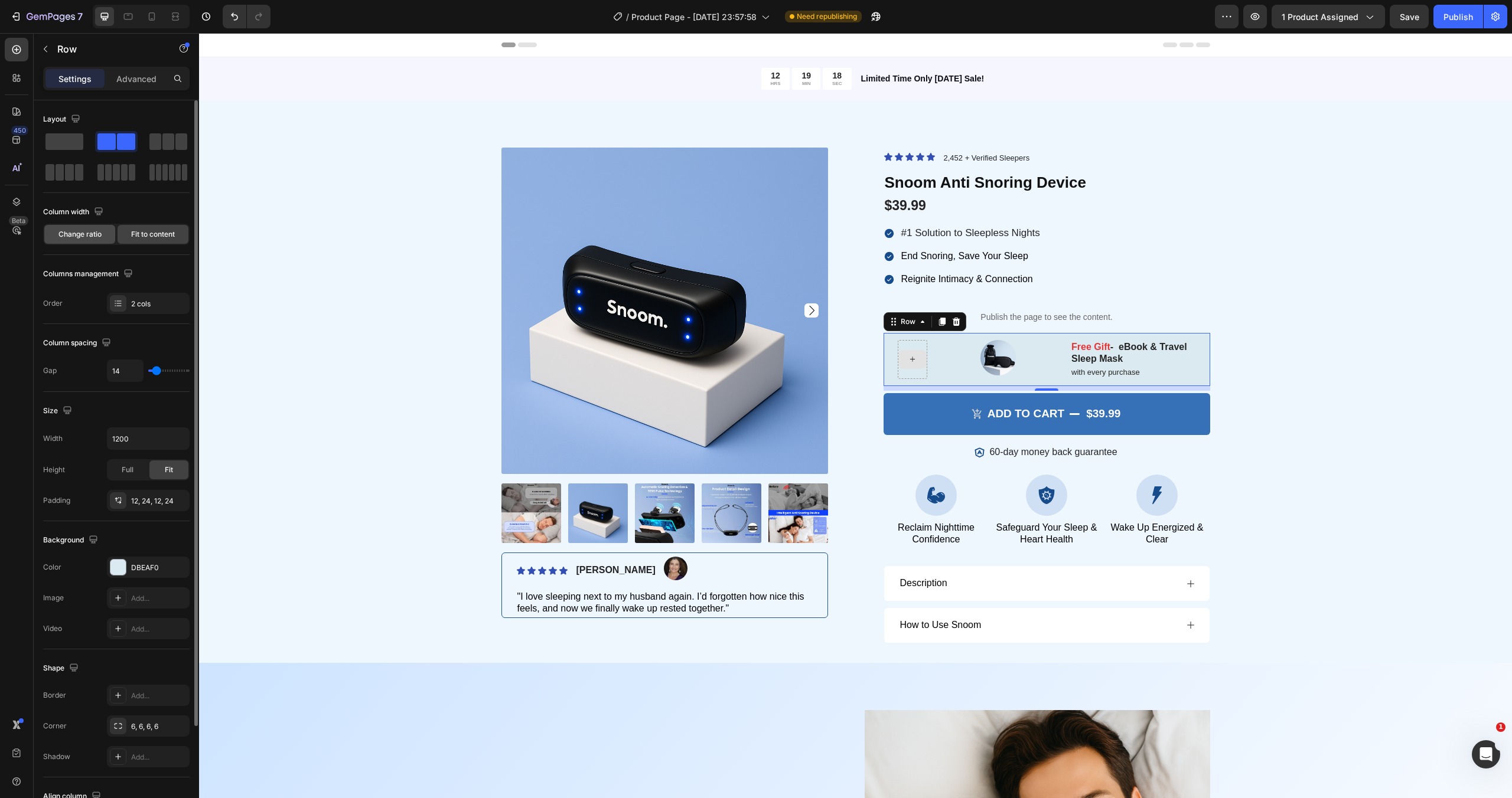
click at [81, 235] on span "Change ratio" at bounding box center [80, 234] width 44 height 11
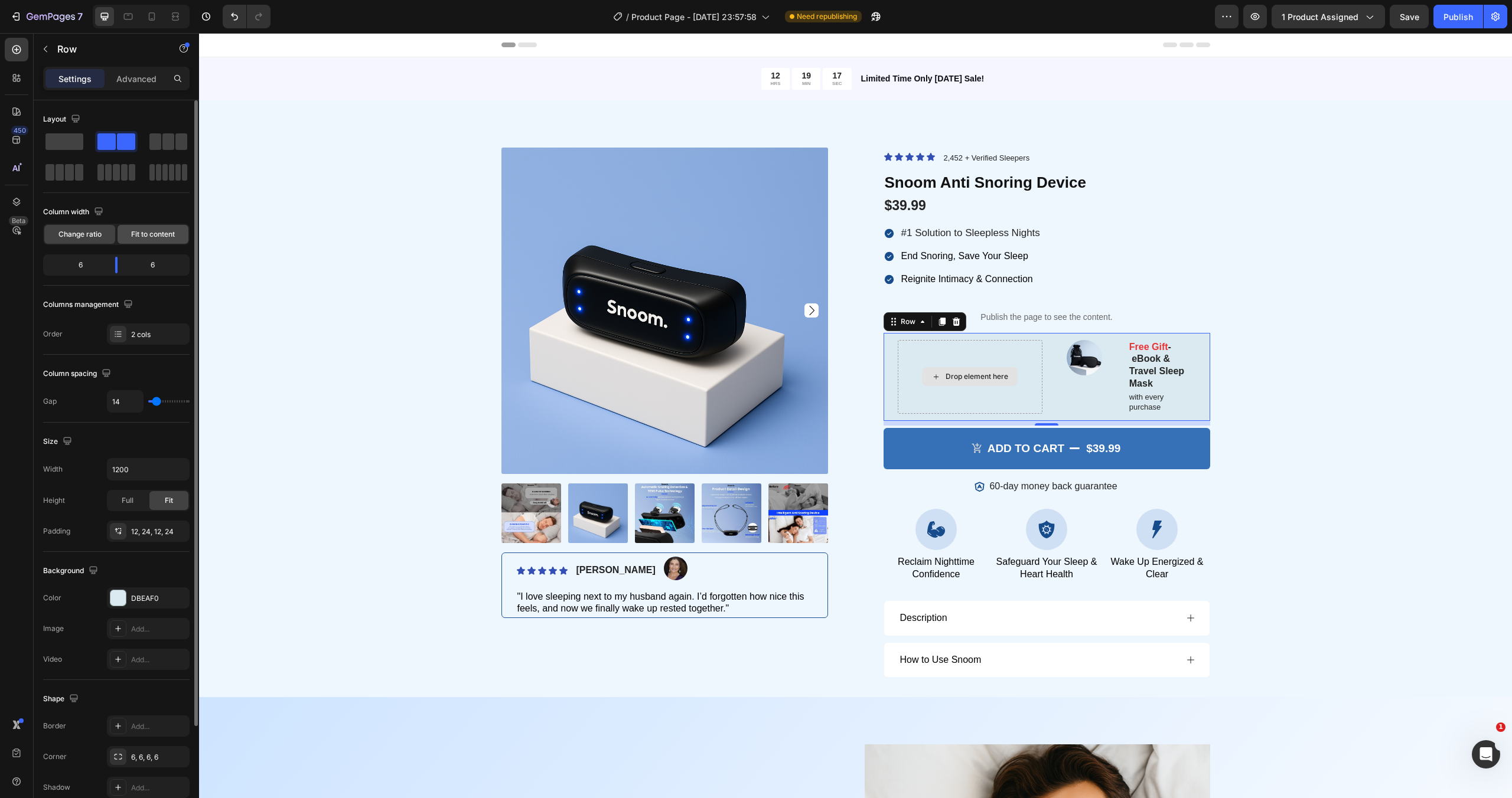
click at [162, 239] on span "Fit to content" at bounding box center [153, 234] width 44 height 11
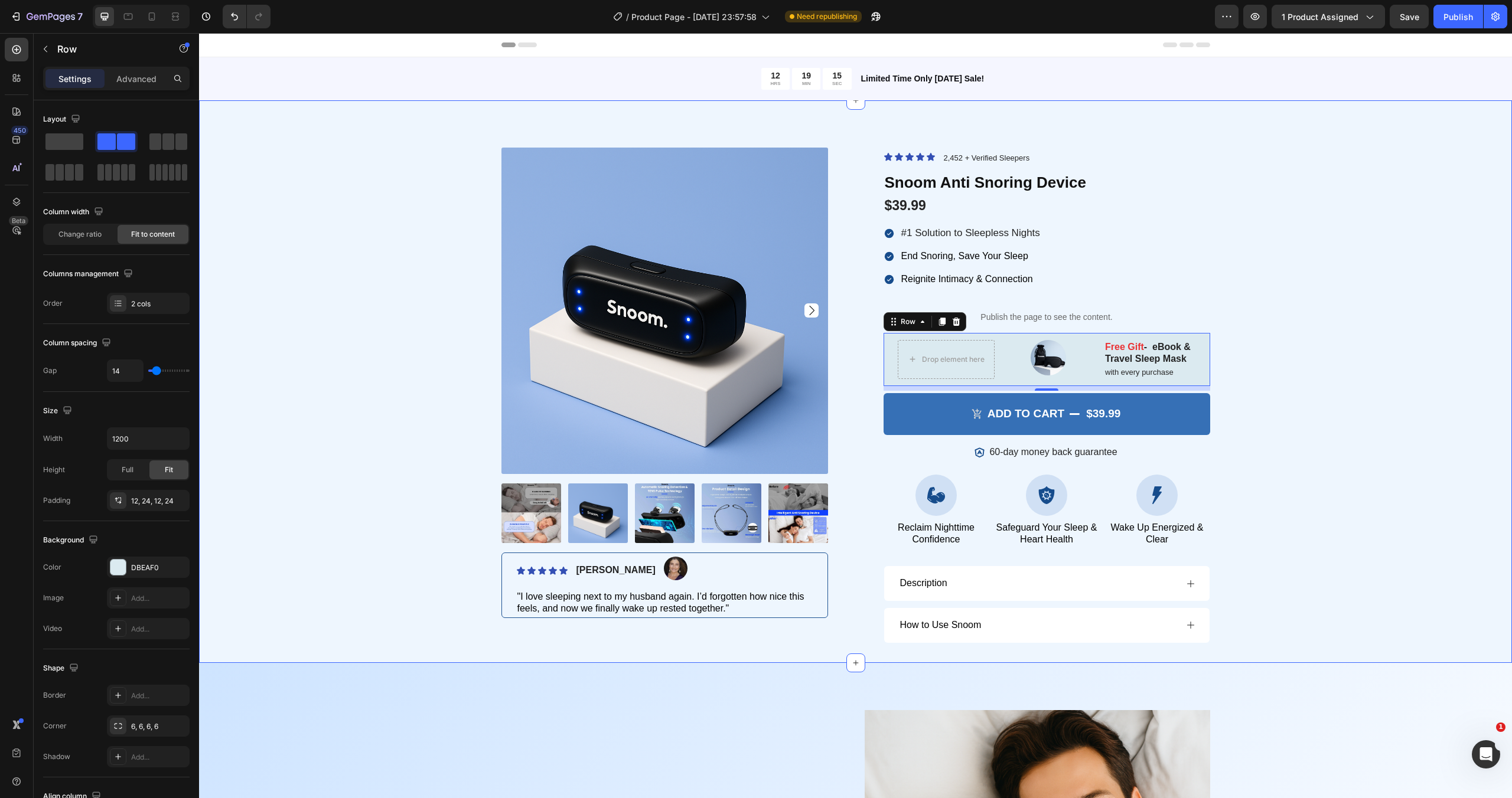
click at [1284, 336] on div "Product Images Icon Icon Icon Icon Icon Icon List Briana M. Text Block Image Ro…" at bounding box center [855, 402] width 1295 height 510
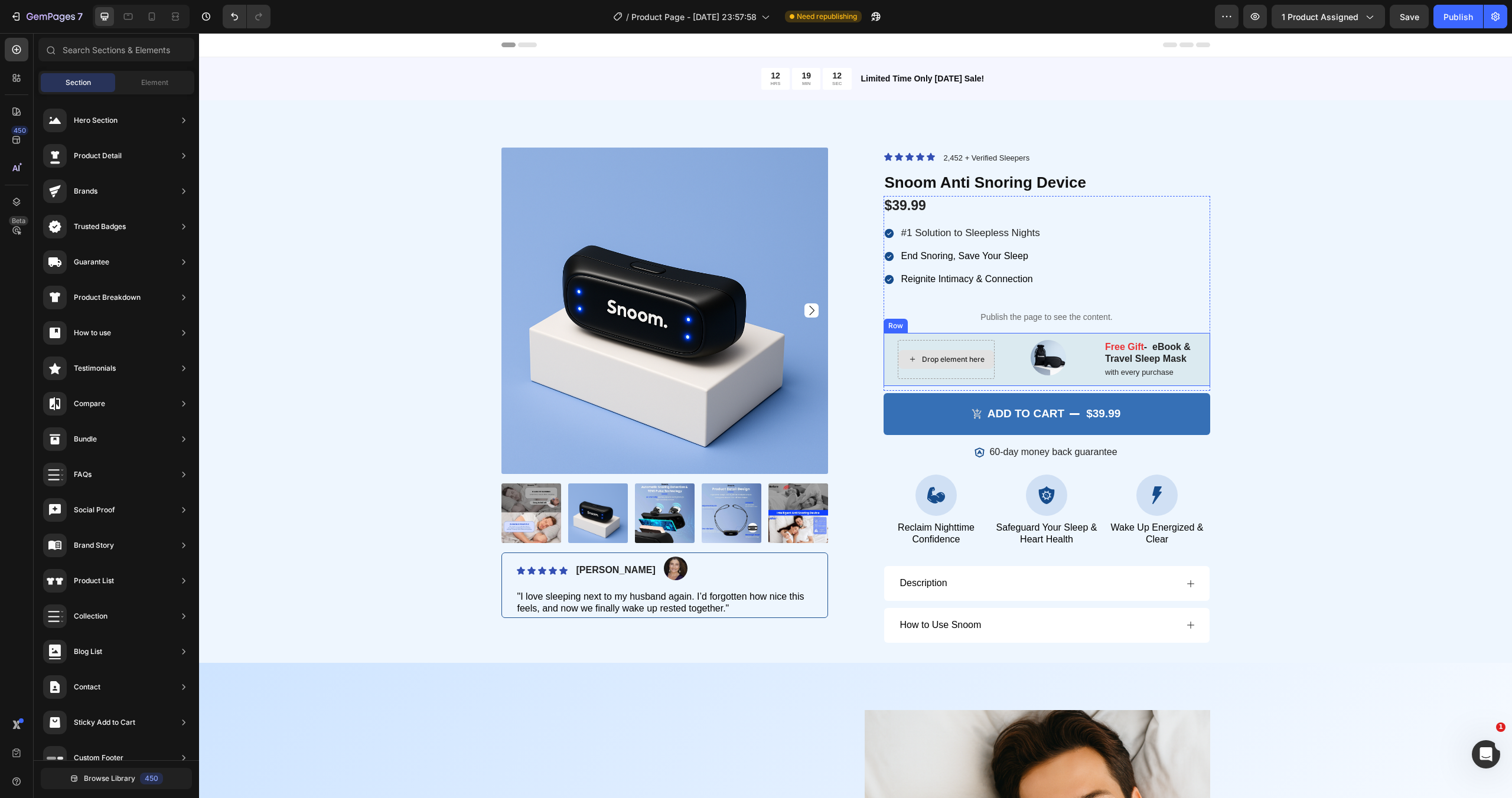
click at [966, 359] on div "Drop element here" at bounding box center [953, 359] width 62 height 10
click at [918, 359] on div "Drop element here" at bounding box center [946, 359] width 96 height 19
click at [888, 350] on div "Drop element here Image Free Gift - eBook & Travel Sleep Mask Text Block with e…" at bounding box center [1047, 359] width 327 height 54
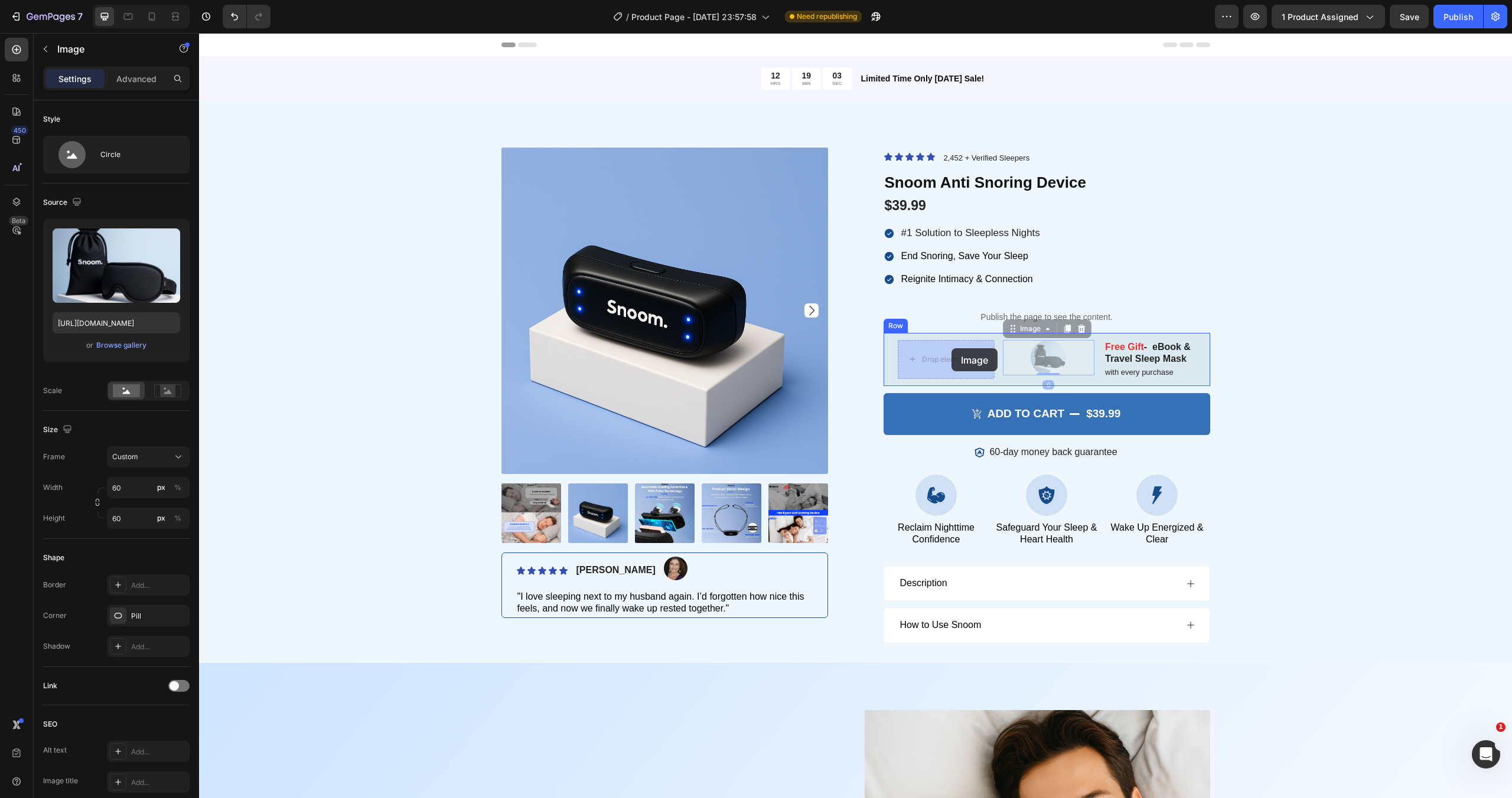
drag, startPoint x: 1045, startPoint y: 348, endPoint x: 950, endPoint y: 348, distance: 95.0
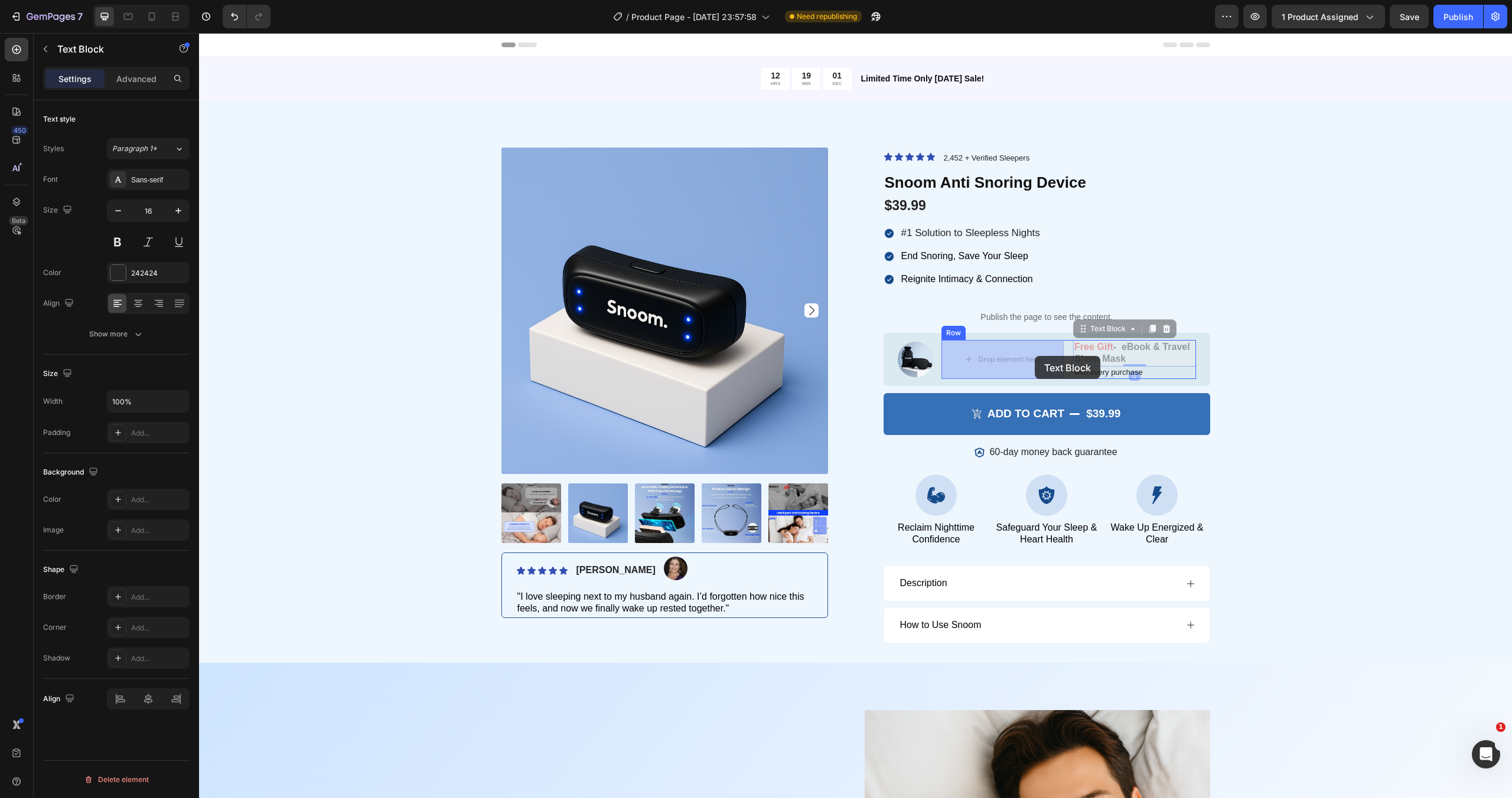
drag, startPoint x: 1128, startPoint y: 352, endPoint x: 1031, endPoint y: 356, distance: 97.1
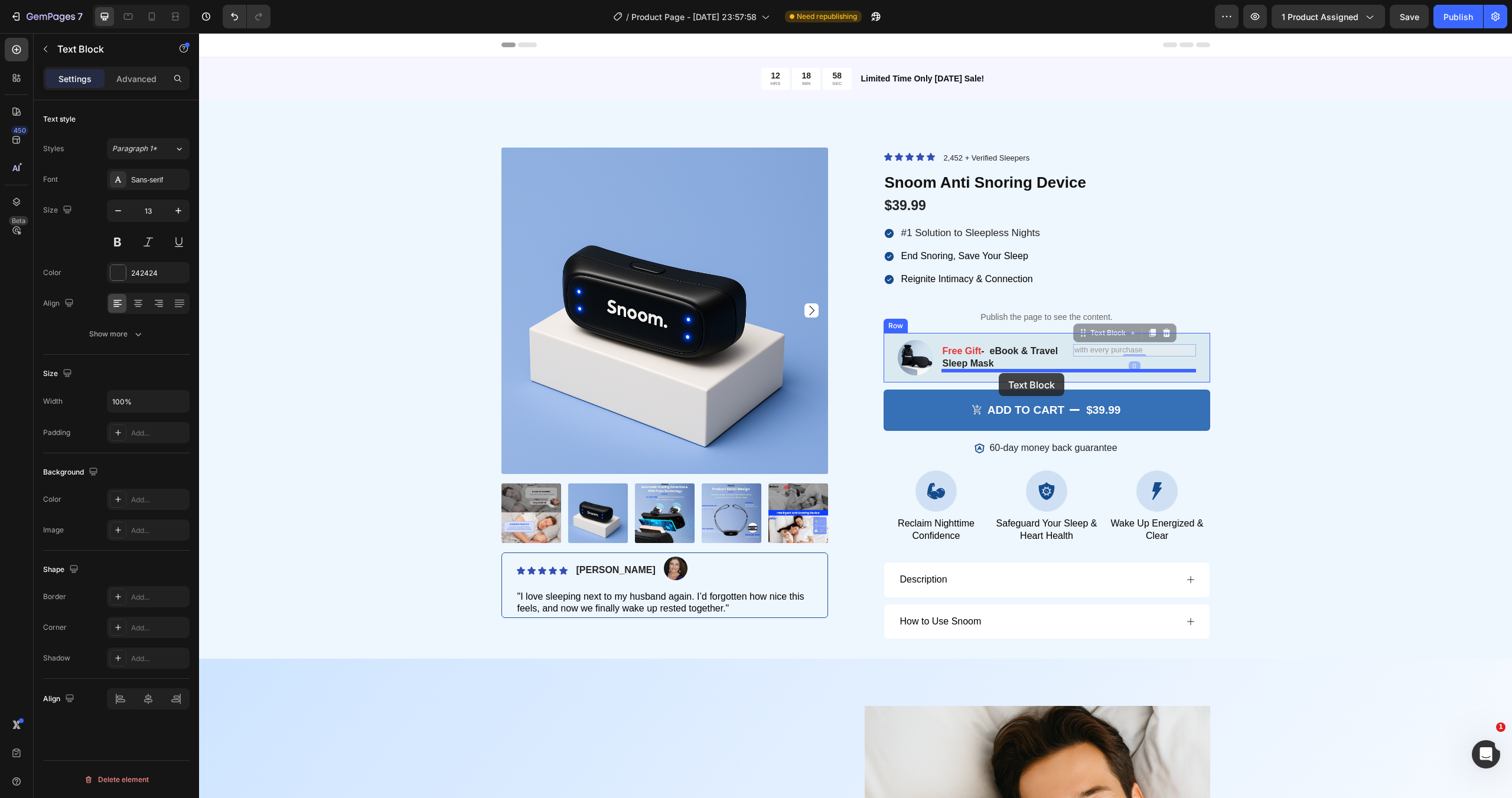
drag, startPoint x: 1103, startPoint y: 352, endPoint x: 1001, endPoint y: 371, distance: 103.8
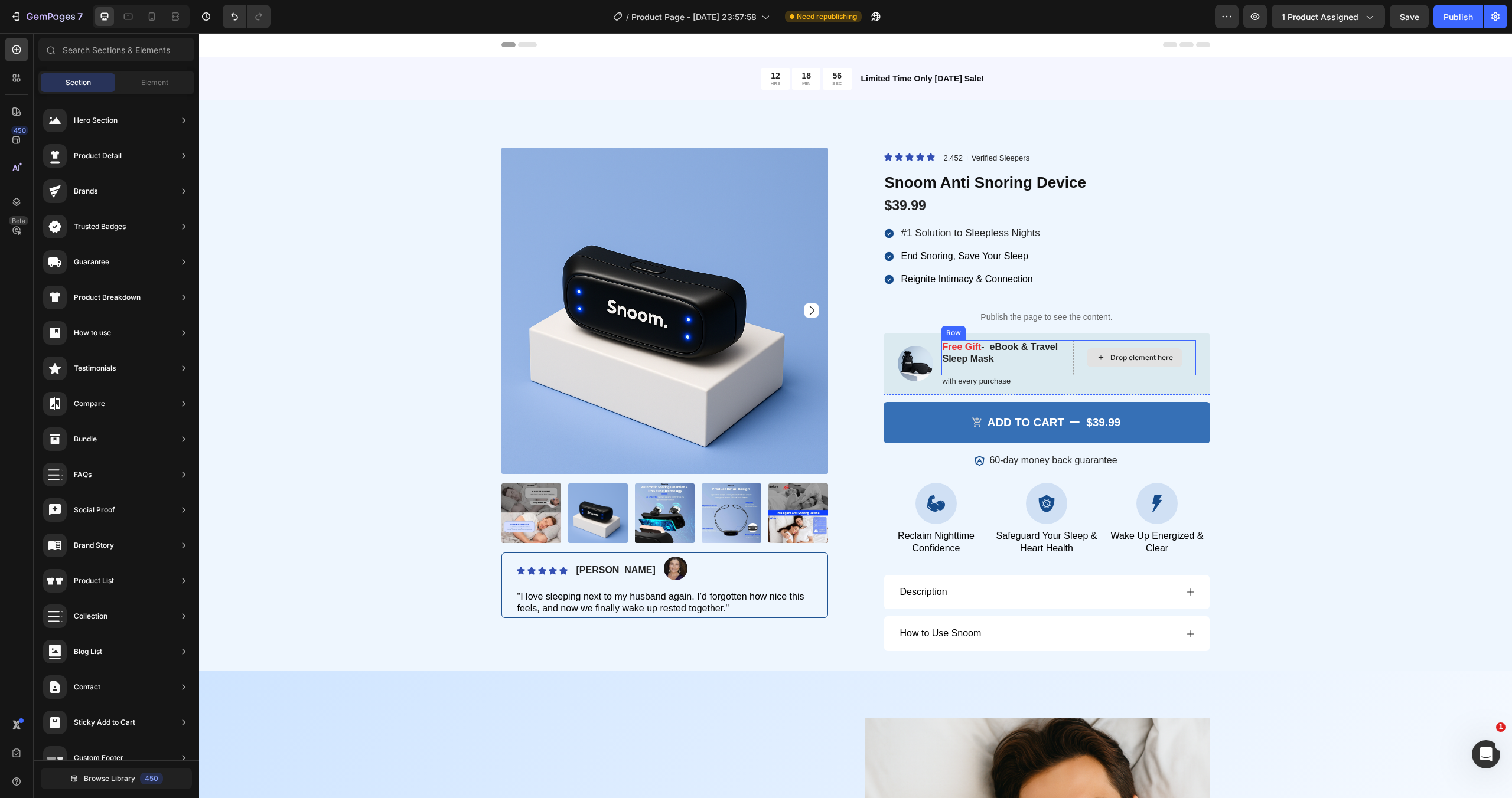
click at [1113, 359] on div "Drop element here" at bounding box center [1141, 358] width 62 height 10
click at [147, 83] on span "Element" at bounding box center [154, 83] width 28 height 11
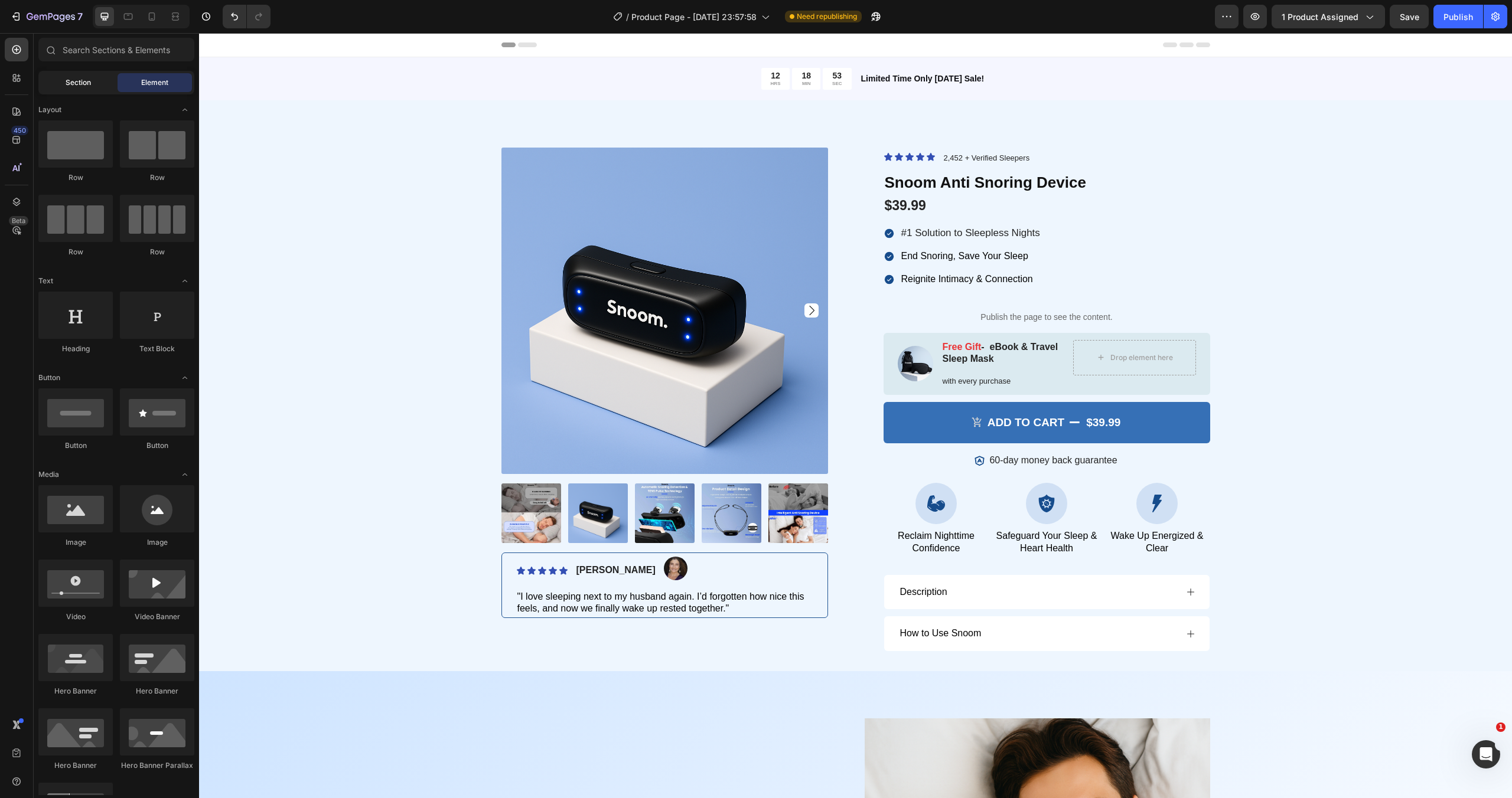
click at [70, 91] on div "Section" at bounding box center [78, 82] width 75 height 19
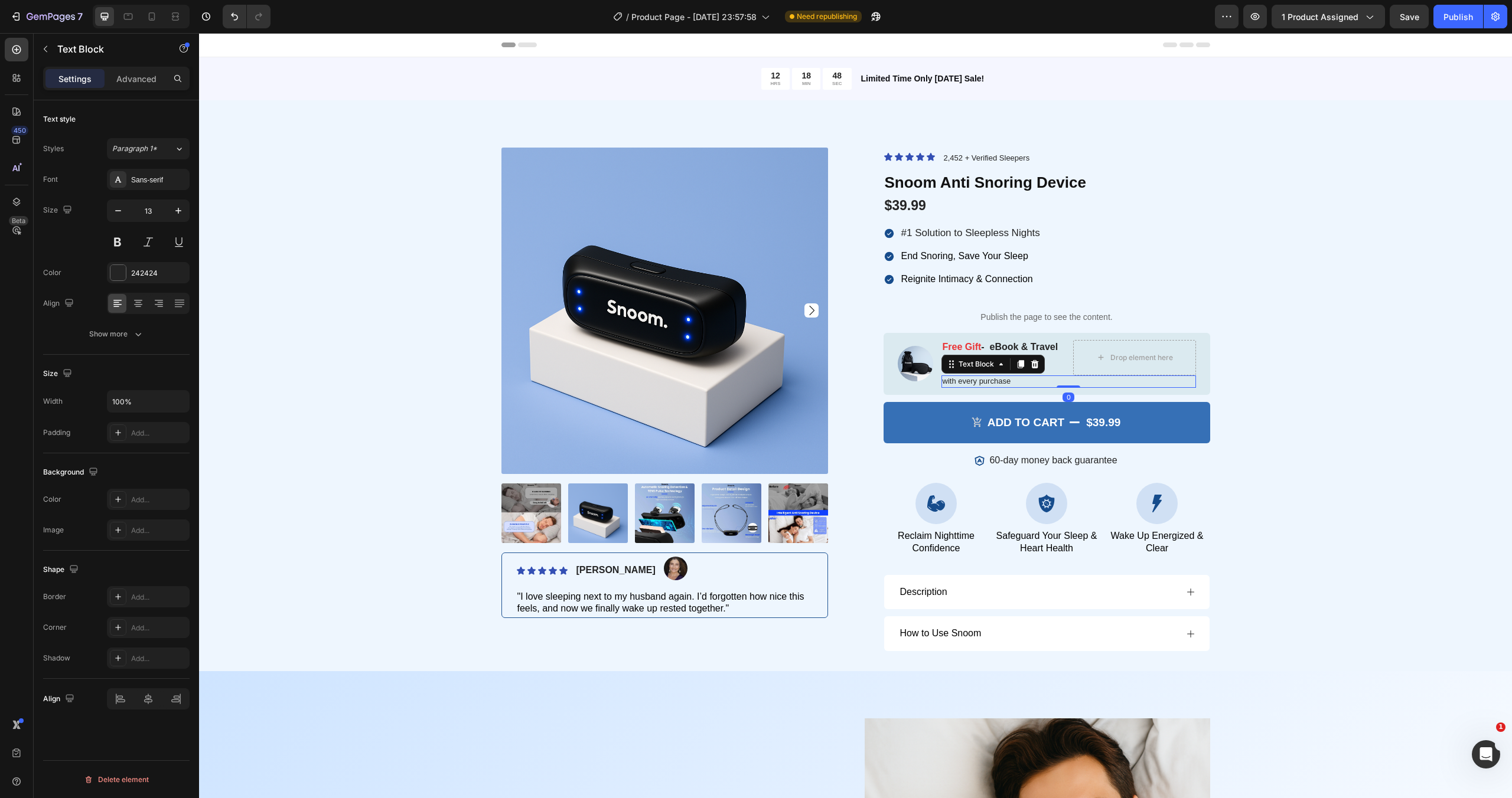
click at [1071, 380] on p "with every purchase" at bounding box center [1068, 381] width 252 height 10
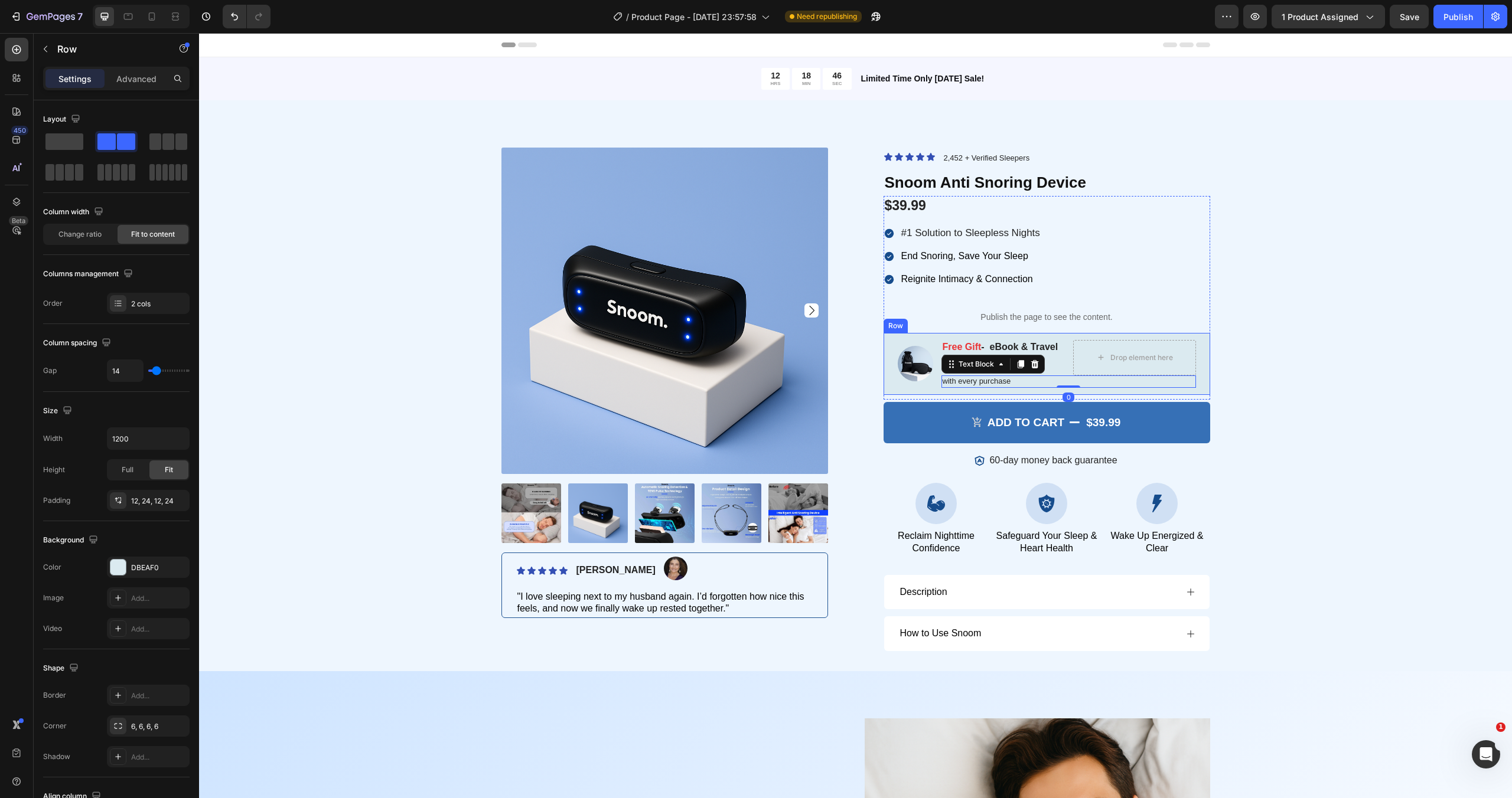
click at [1207, 371] on div "Image Free Gift - eBook & Travel Sleep Mask Text Block Drop element here Row wi…" at bounding box center [1047, 364] width 327 height 62
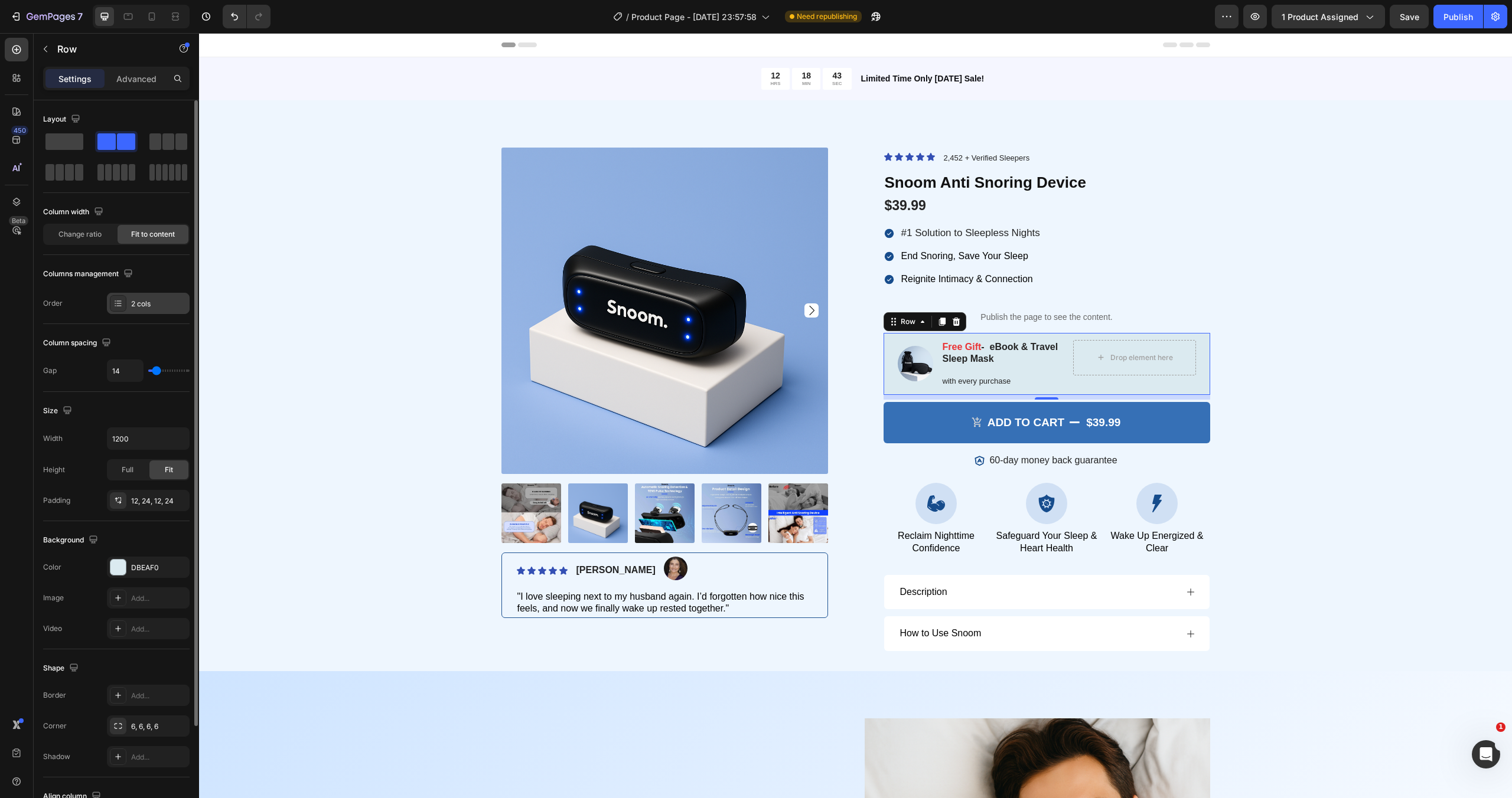
click at [156, 300] on div "2 cols" at bounding box center [159, 304] width 56 height 11
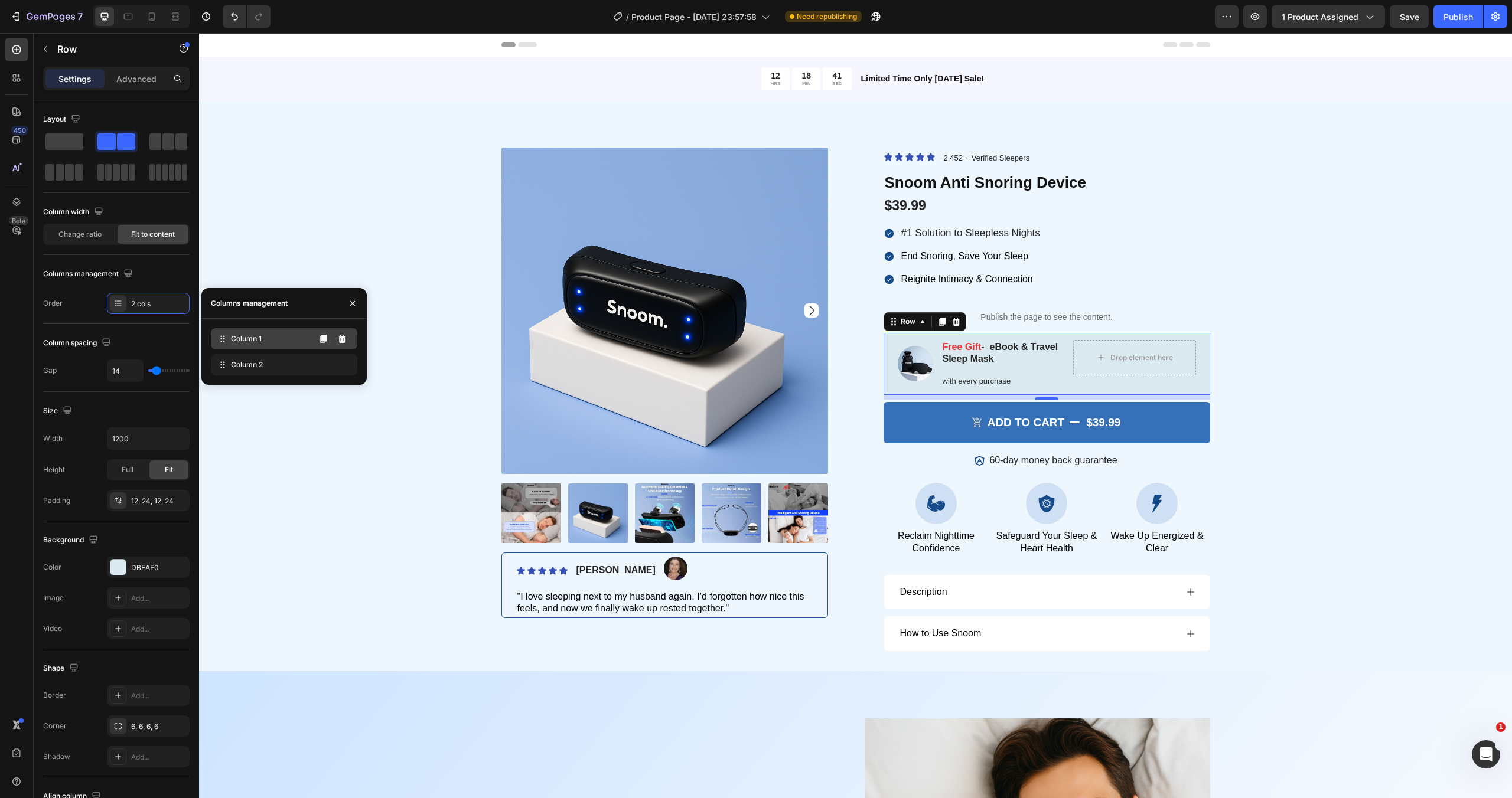
click at [252, 341] on span "Column 1" at bounding box center [246, 339] width 31 height 11
click at [294, 376] on div "Column 1 Column 2" at bounding box center [284, 352] width 165 height 66
click at [308, 365] on div "Column 2" at bounding box center [283, 365] width 146 height 21
click at [345, 367] on icon at bounding box center [342, 365] width 10 height 10
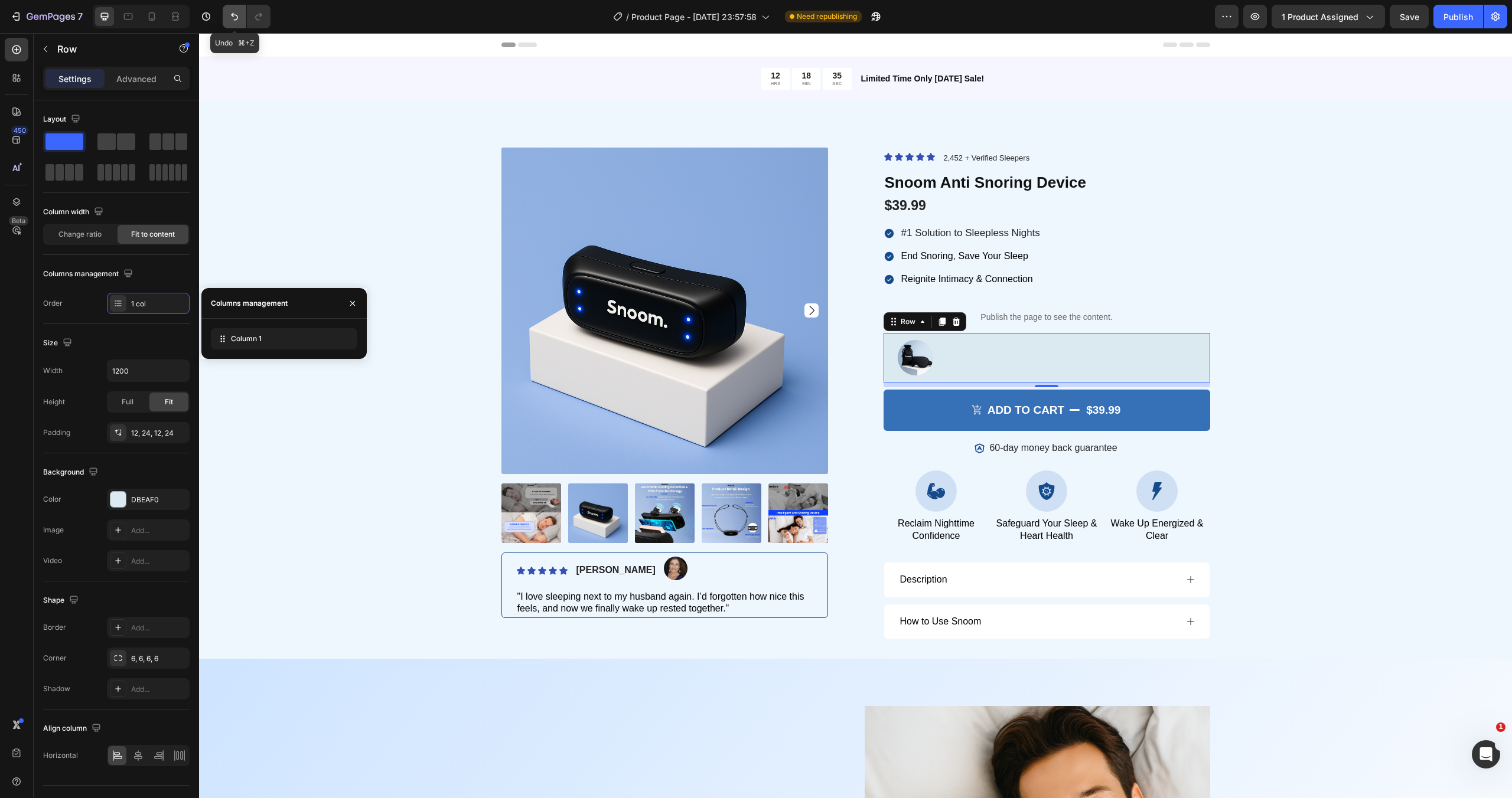
click at [228, 19] on icon "Undo/Redo" at bounding box center [234, 16] width 12 height 12
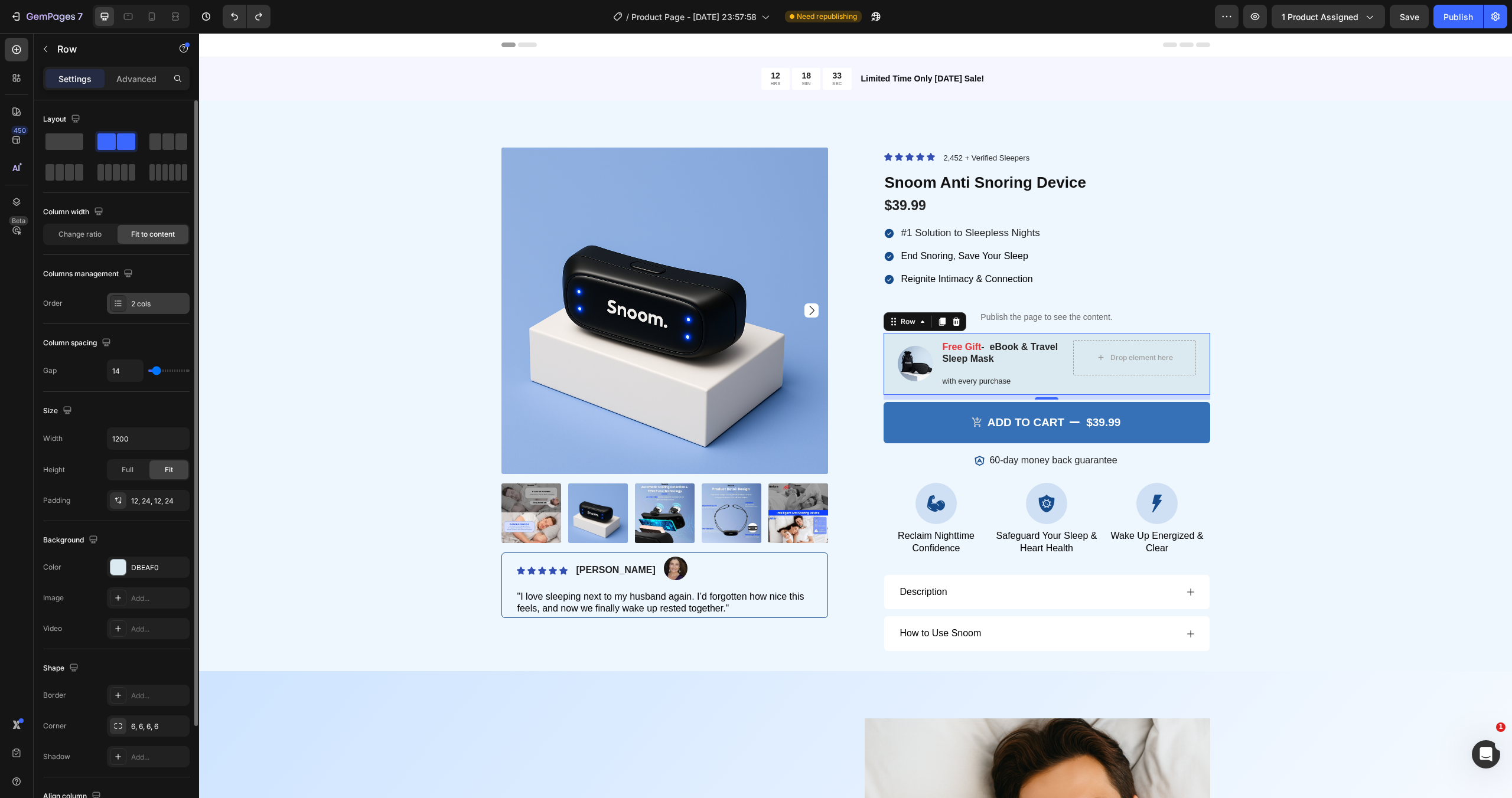
click at [112, 304] on div at bounding box center [118, 304] width 17 height 17
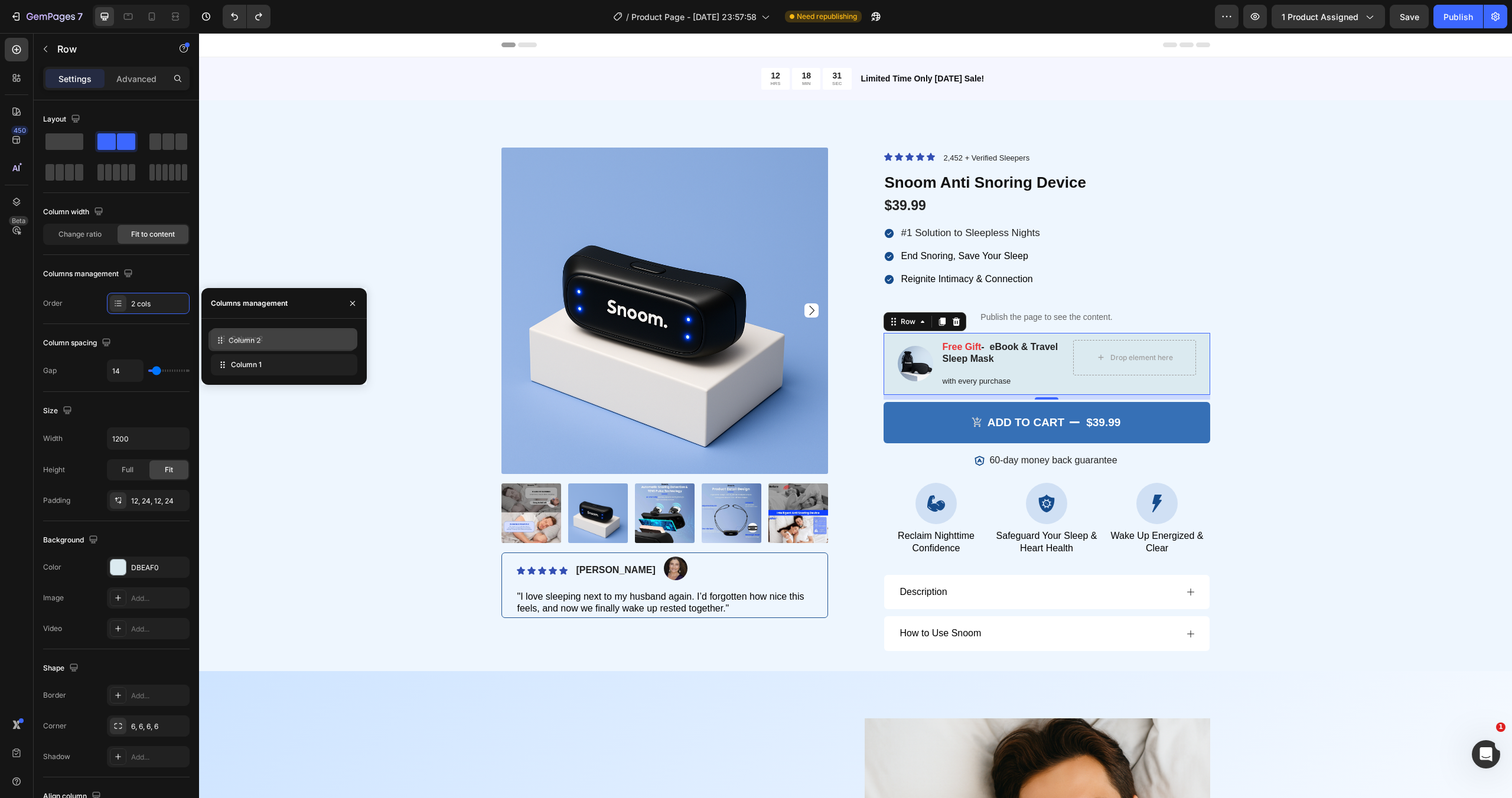
drag, startPoint x: 221, startPoint y: 368, endPoint x: 219, endPoint y: 344, distance: 24.1
drag, startPoint x: 223, startPoint y: 340, endPoint x: 226, endPoint y: 366, distance: 26.2
click at [348, 304] on icon "button" at bounding box center [352, 304] width 10 height 10
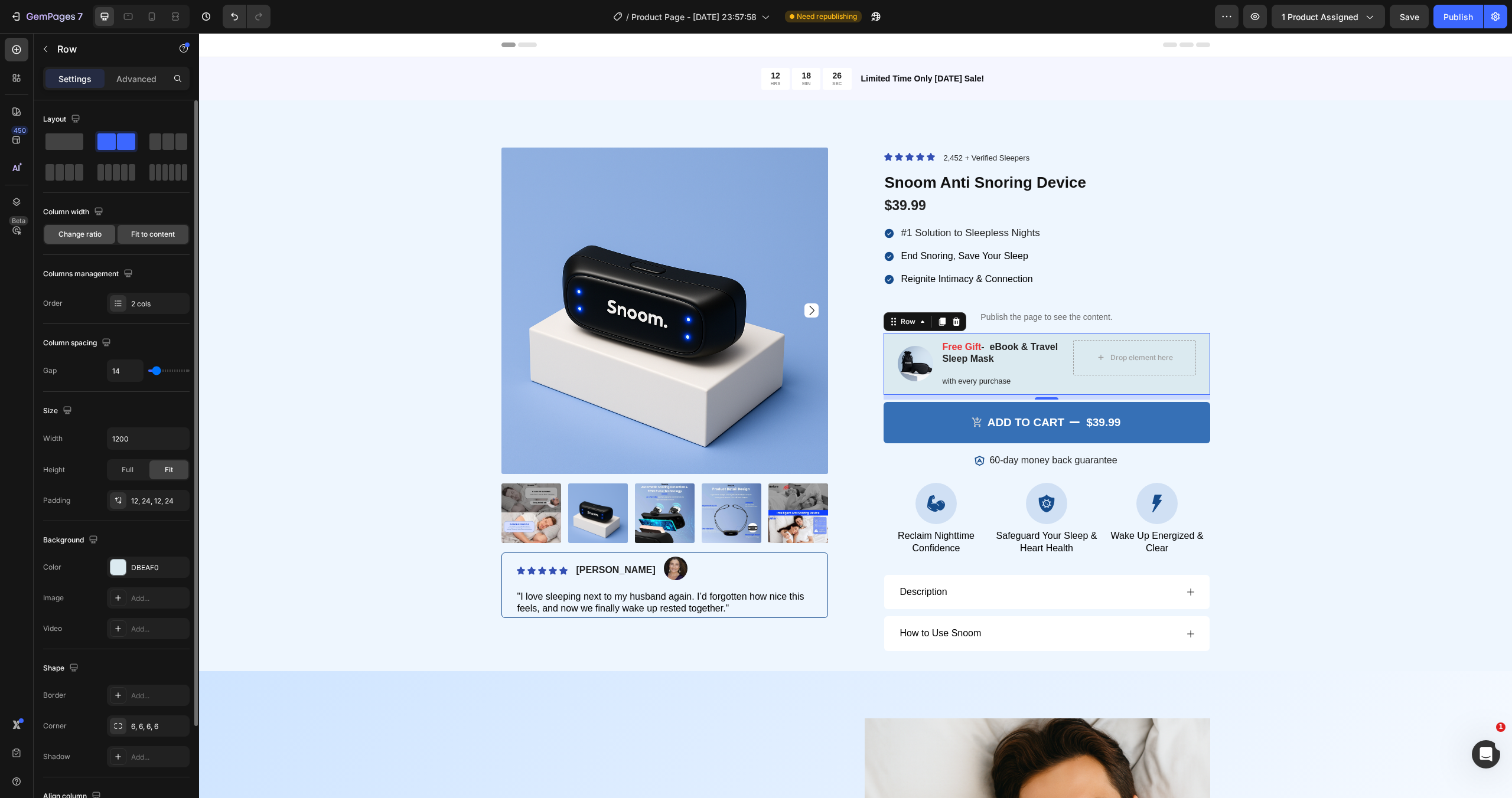
click at [107, 241] on div "Change ratio" at bounding box center [80, 233] width 71 height 19
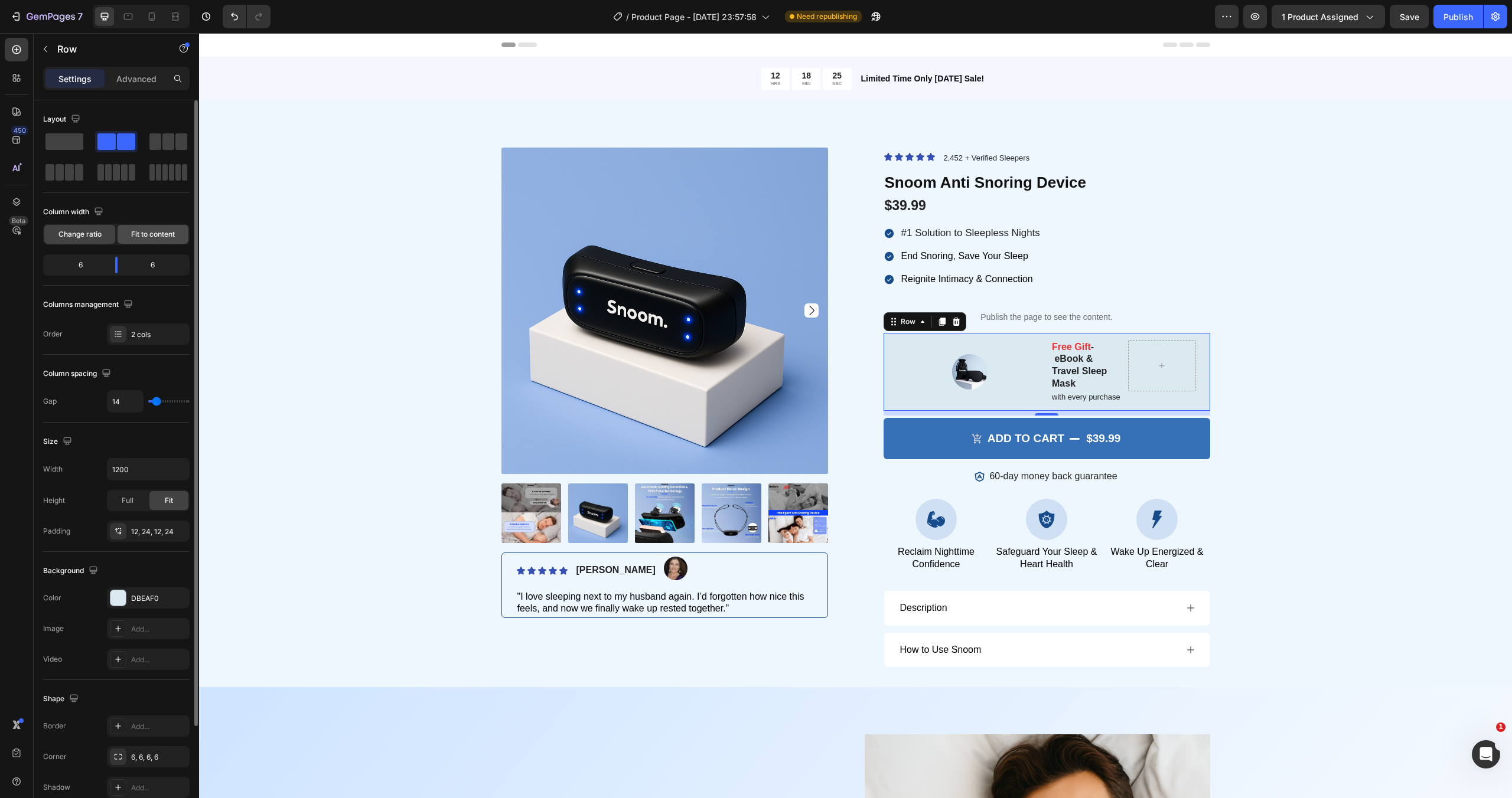
click at [144, 236] on span "Fit to content" at bounding box center [153, 234] width 44 height 11
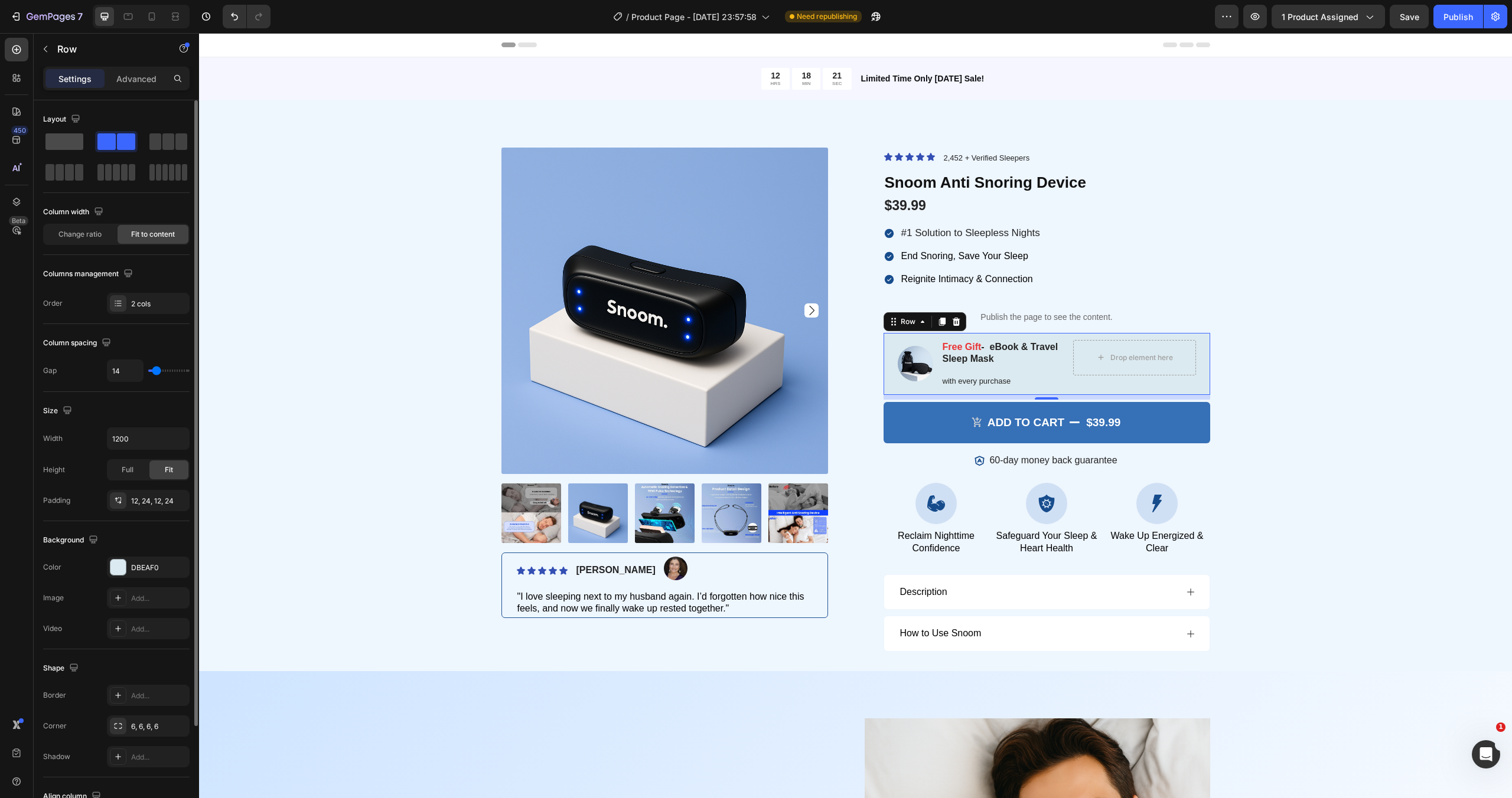
click at [59, 142] on span at bounding box center [64, 141] width 38 height 17
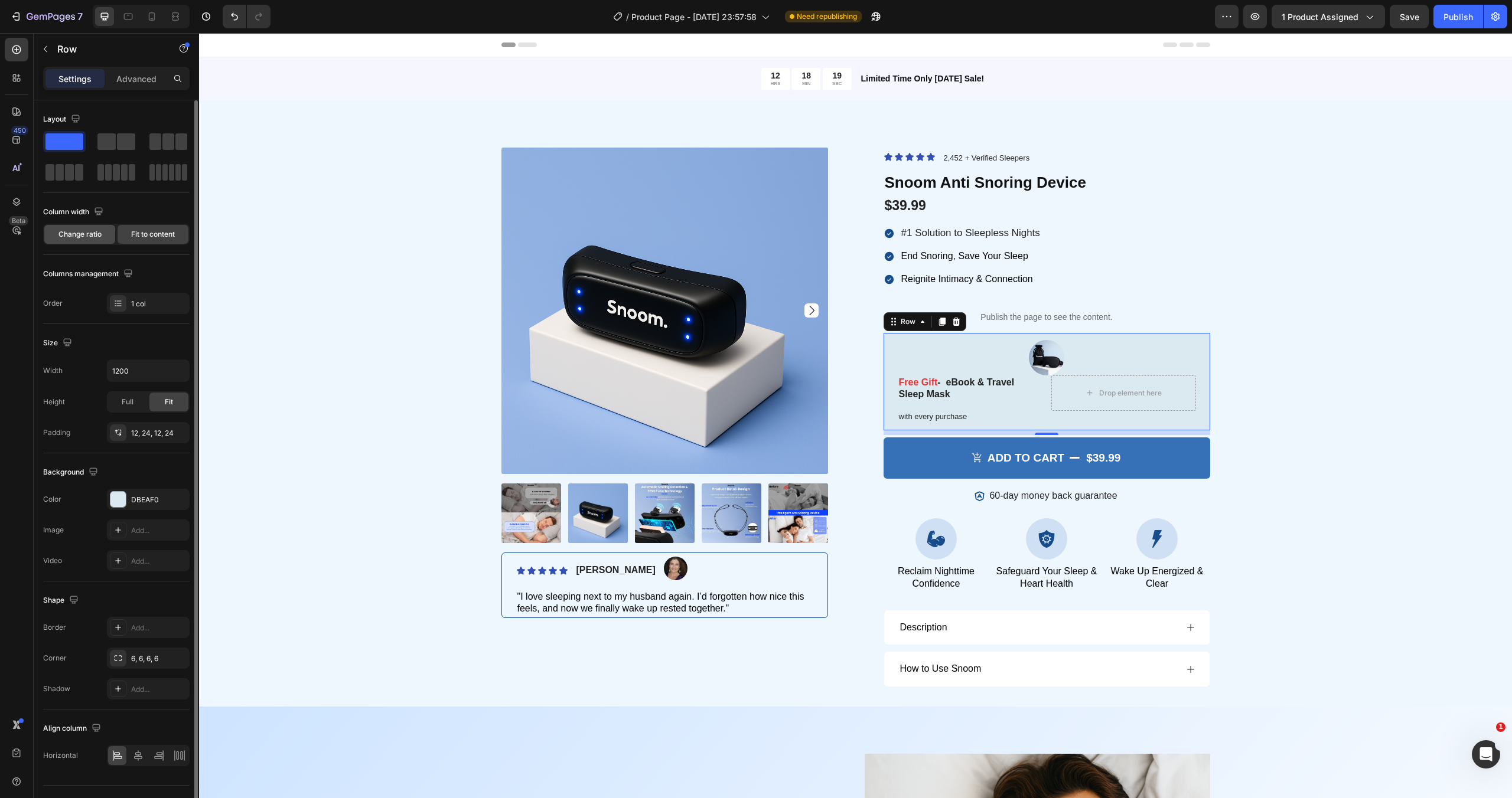
click at [103, 237] on div "Change ratio" at bounding box center [80, 233] width 71 height 19
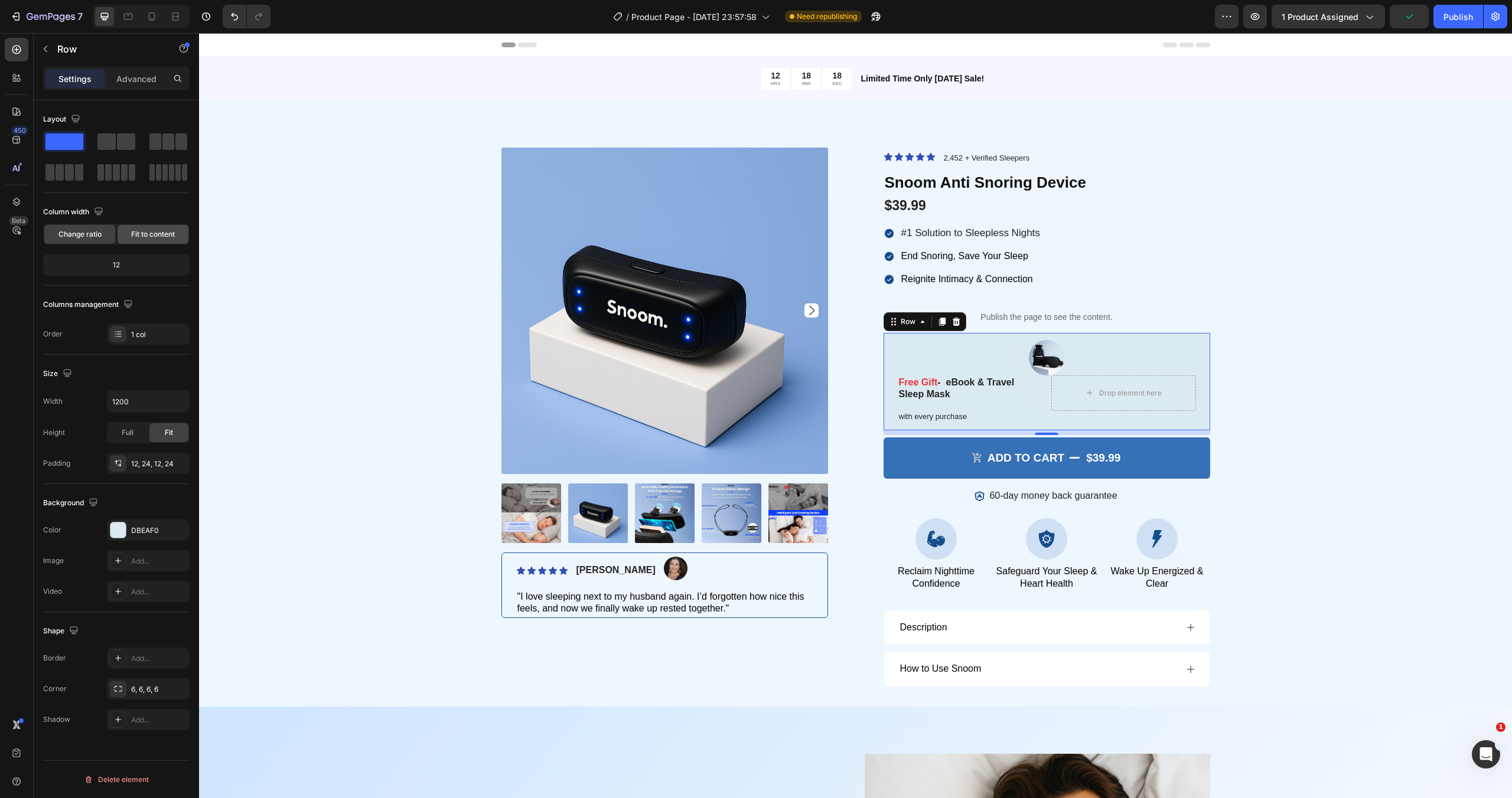
click at [141, 235] on span "Fit to content" at bounding box center [153, 234] width 44 height 11
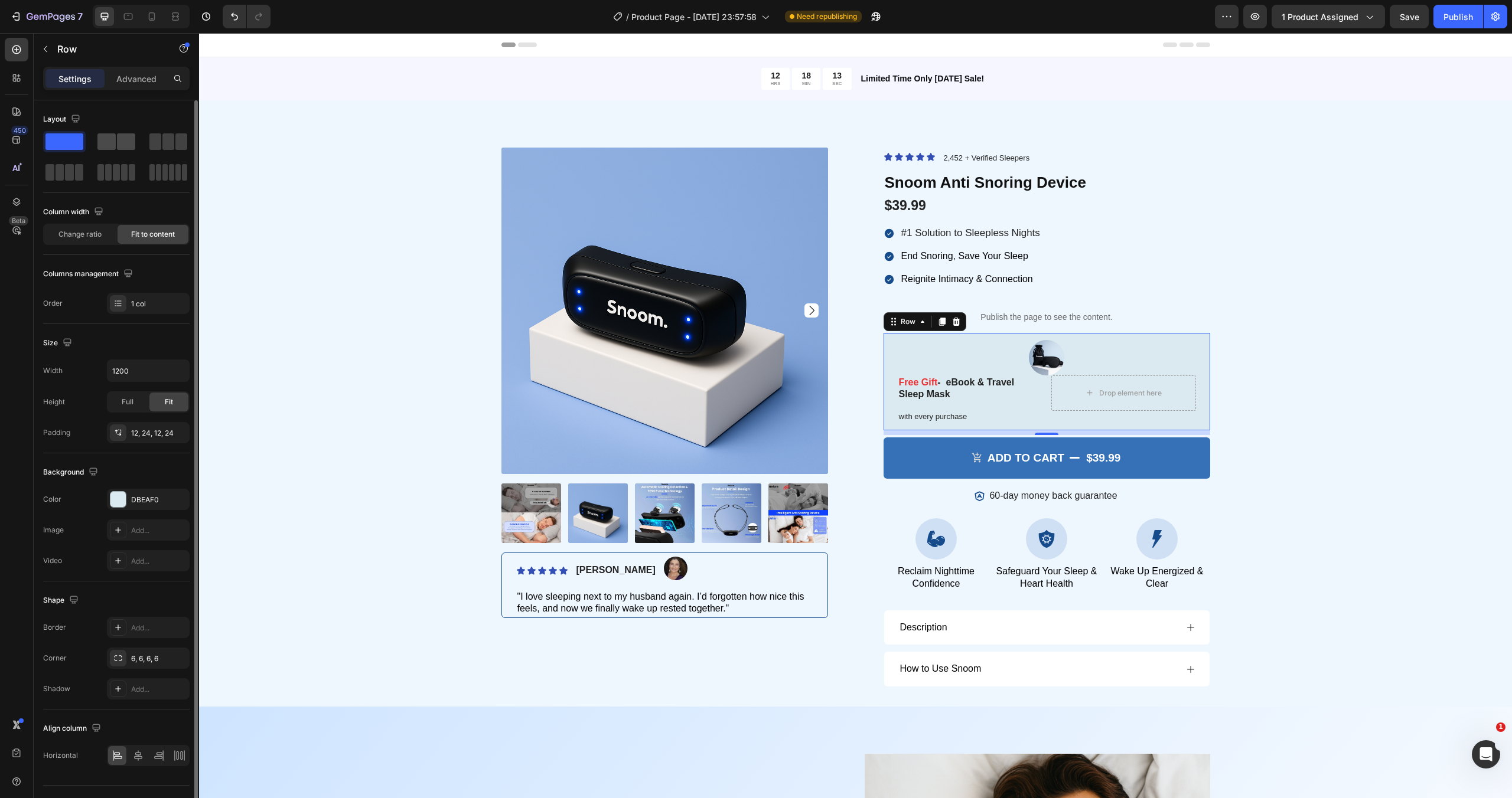
click at [118, 138] on span at bounding box center [126, 141] width 19 height 17
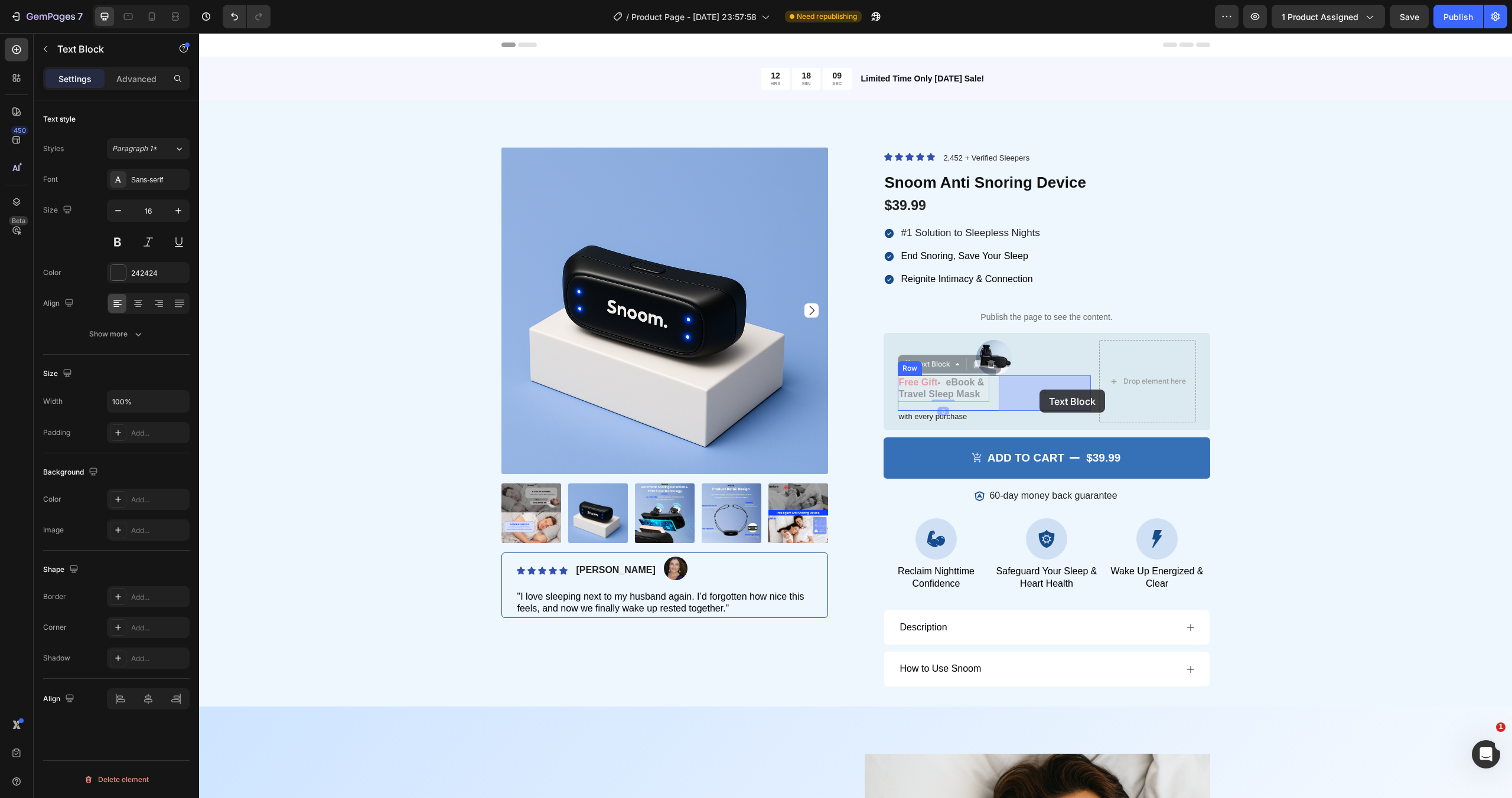
drag, startPoint x: 944, startPoint y: 395, endPoint x: 1041, endPoint y: 389, distance: 97.2
drag, startPoint x: 1052, startPoint y: 387, endPoint x: 1084, endPoint y: 386, distance: 32.0
click at [1050, 418] on p "with every purchase" at bounding box center [993, 416] width 191 height 10
click at [951, 359] on div at bounding box center [993, 358] width 193 height 36
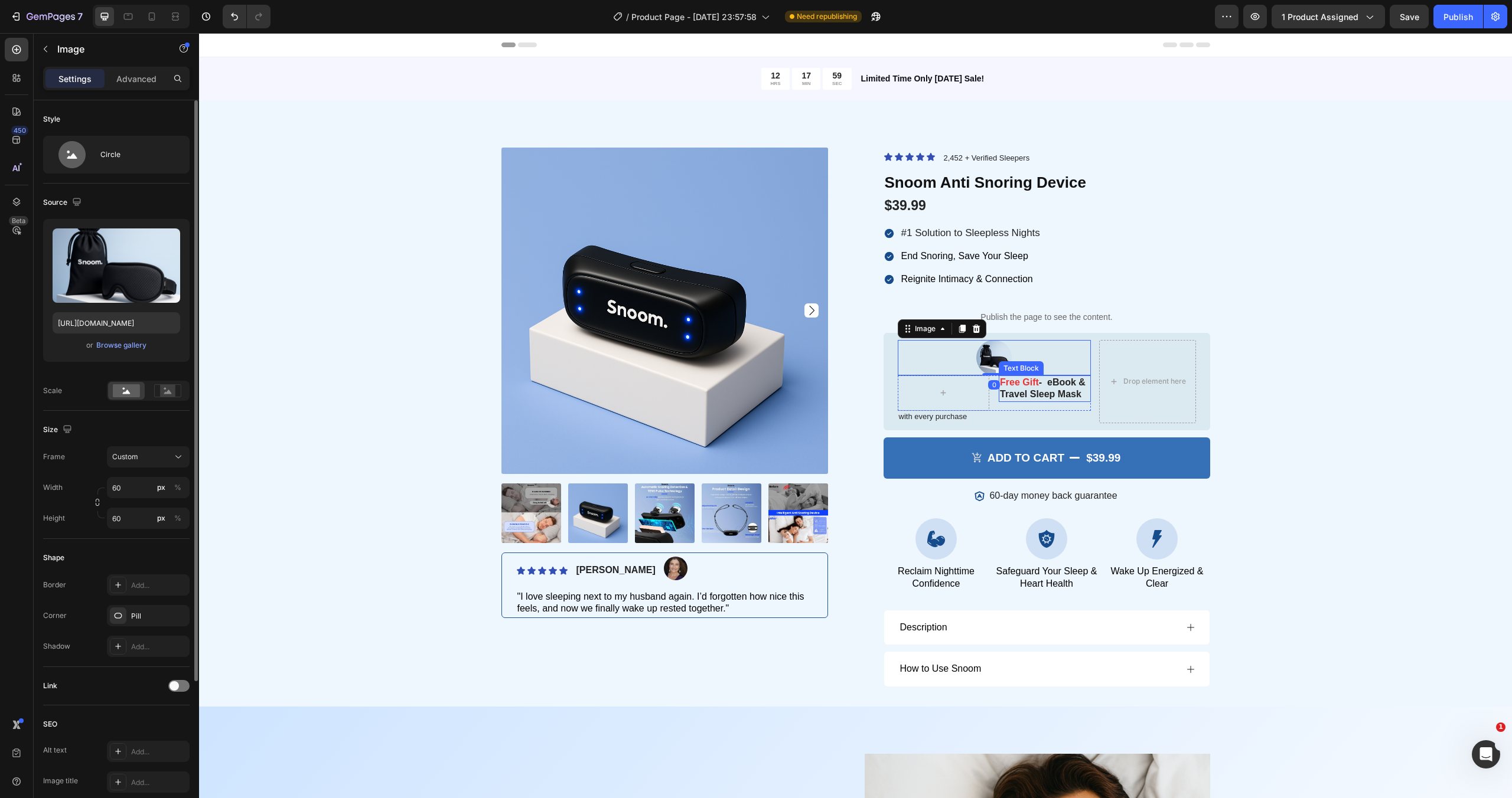
click at [1018, 389] on p "Free Gift - eBook & Travel Sleep Mask" at bounding box center [1044, 389] width 90 height 25
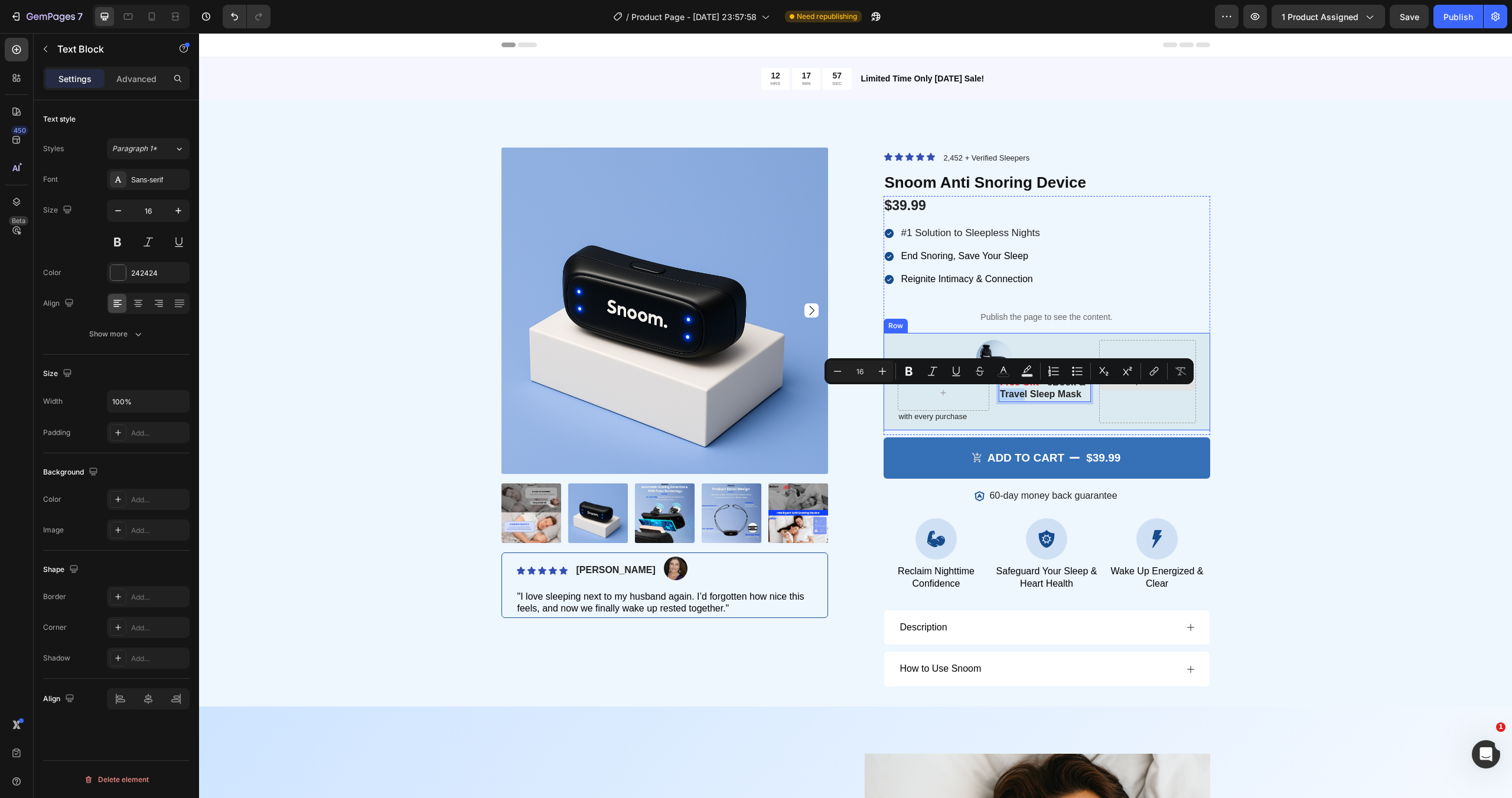
drag, startPoint x: 1018, startPoint y: 389, endPoint x: 1112, endPoint y: 383, distance: 94.2
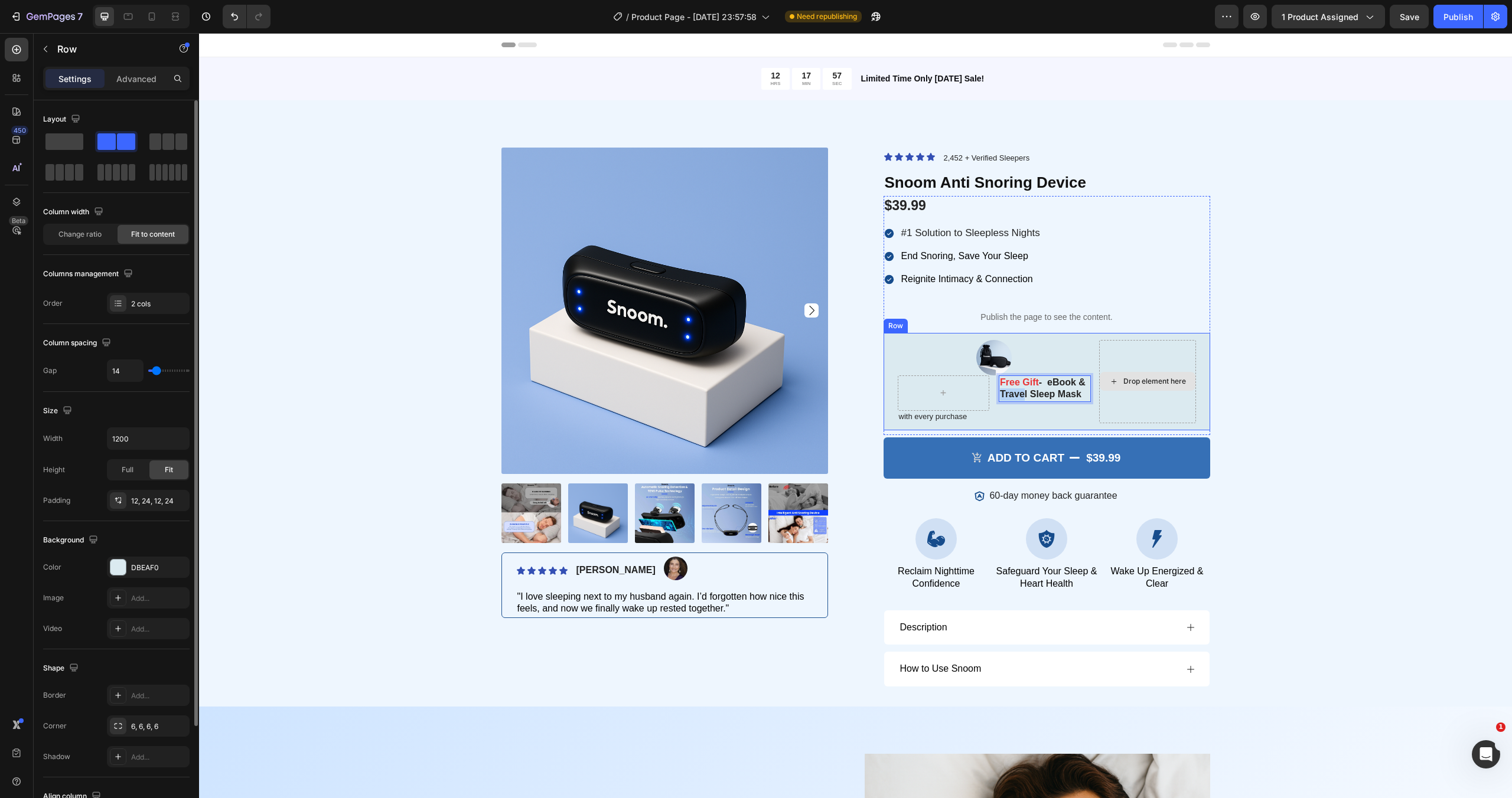
click at [1125, 404] on div "Drop element here" at bounding box center [1147, 382] width 97 height 83
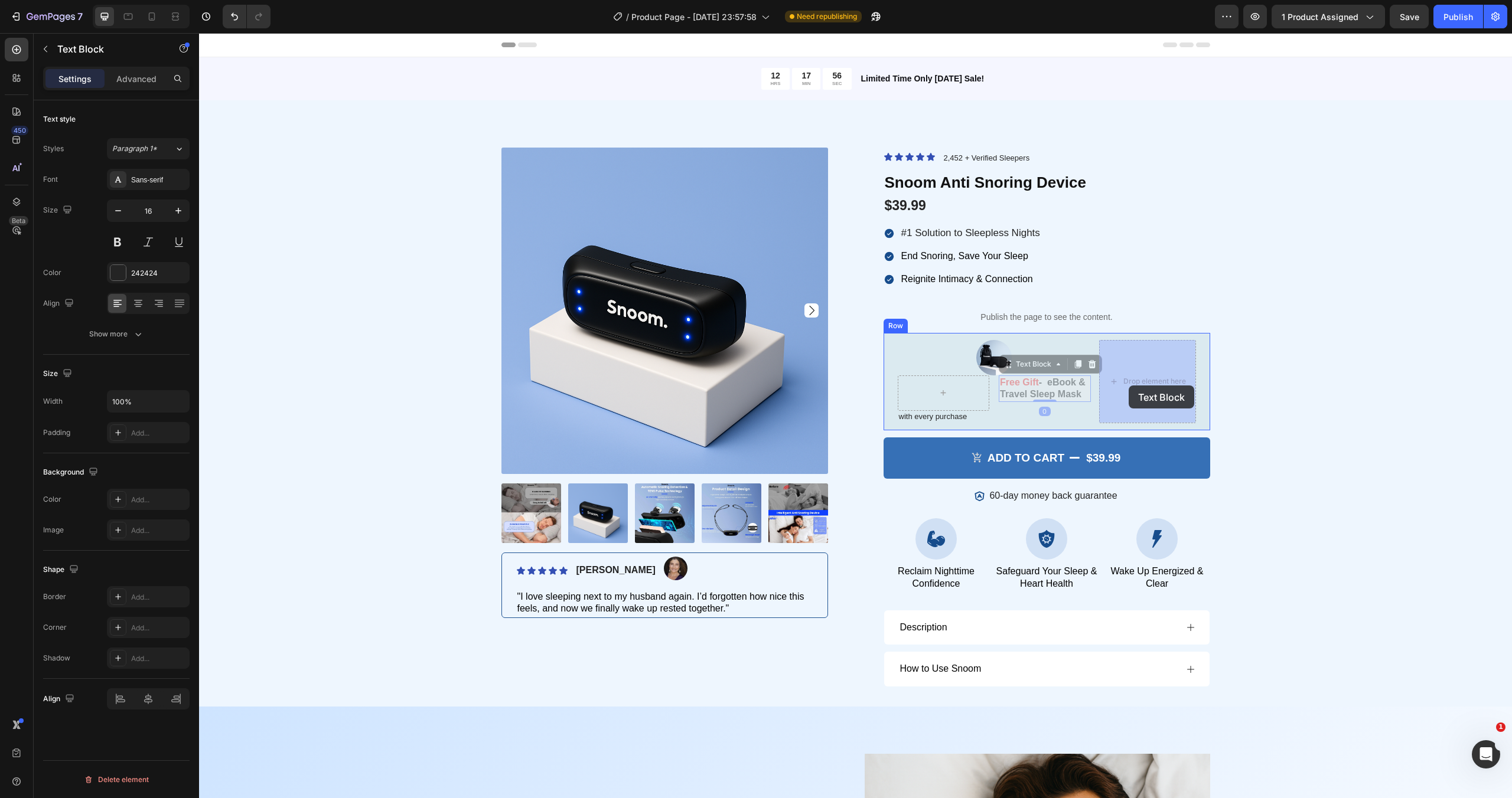
drag, startPoint x: 1065, startPoint y: 391, endPoint x: 1126, endPoint y: 385, distance: 61.3
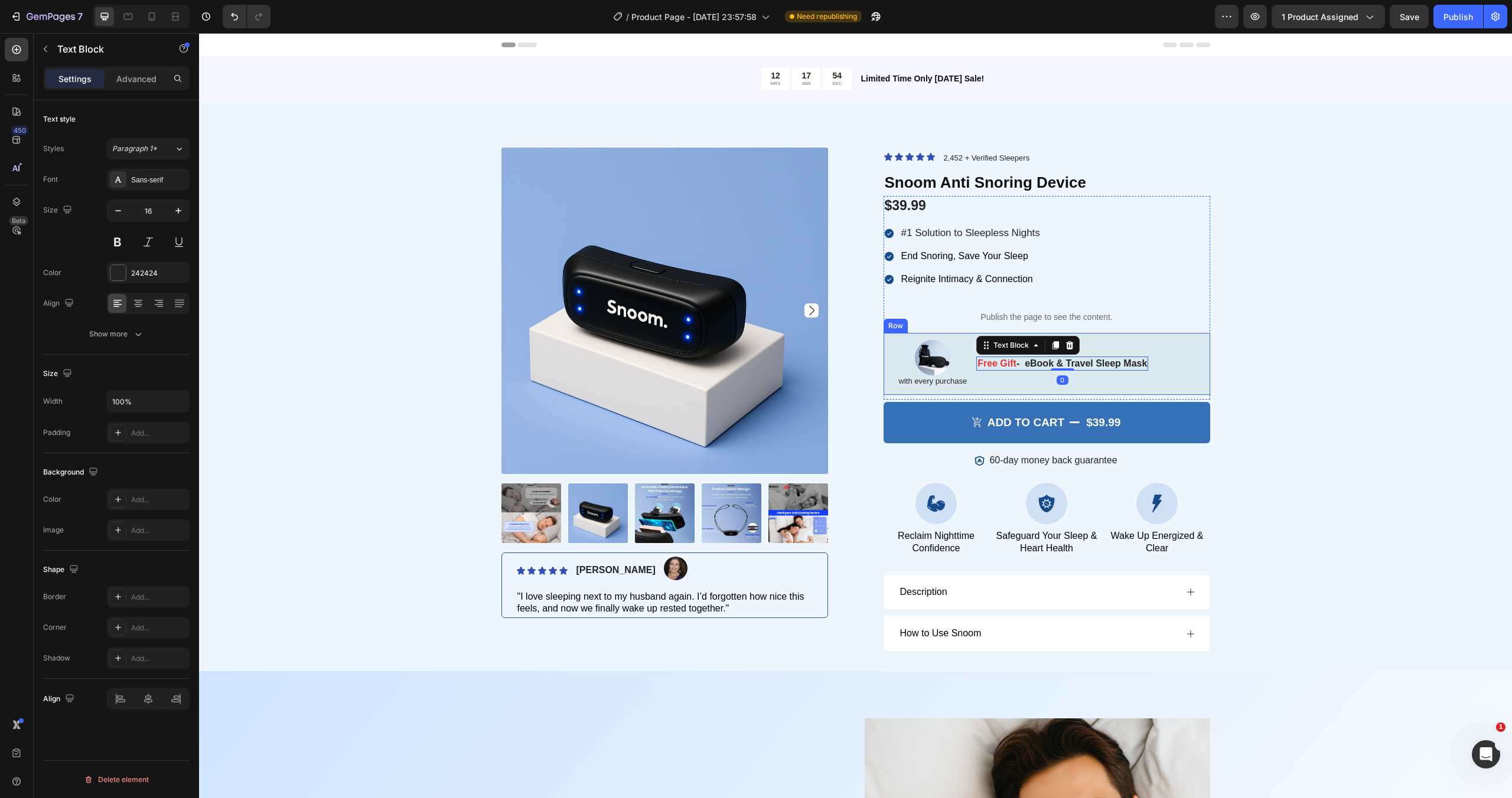
click at [1168, 361] on div "Image with every purchase Text Block Free Gift - eBook & Travel Sleep Mask Text…" at bounding box center [1047, 364] width 327 height 62
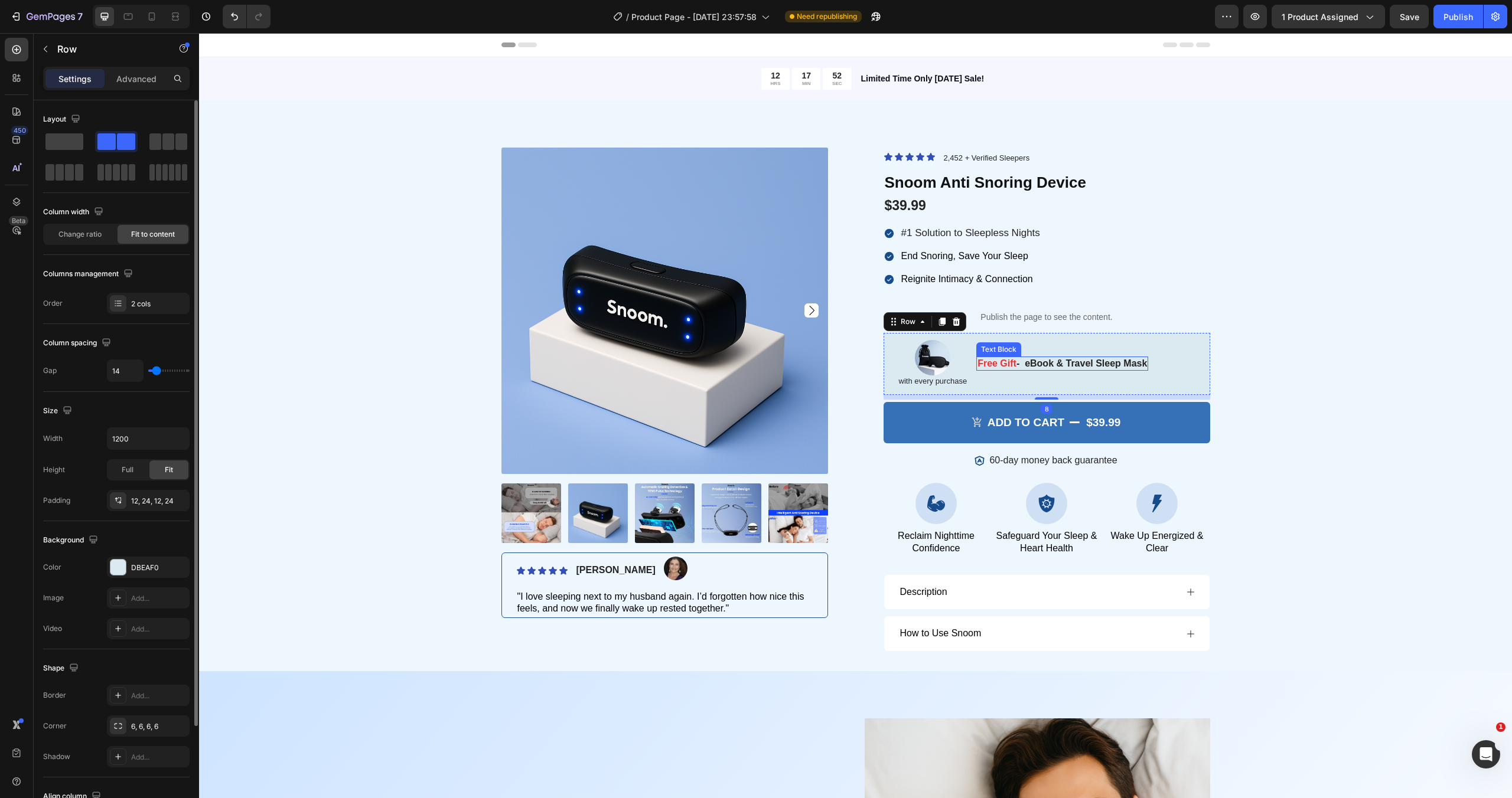
click at [1004, 366] on span "Free Gift" at bounding box center [997, 363] width 39 height 10
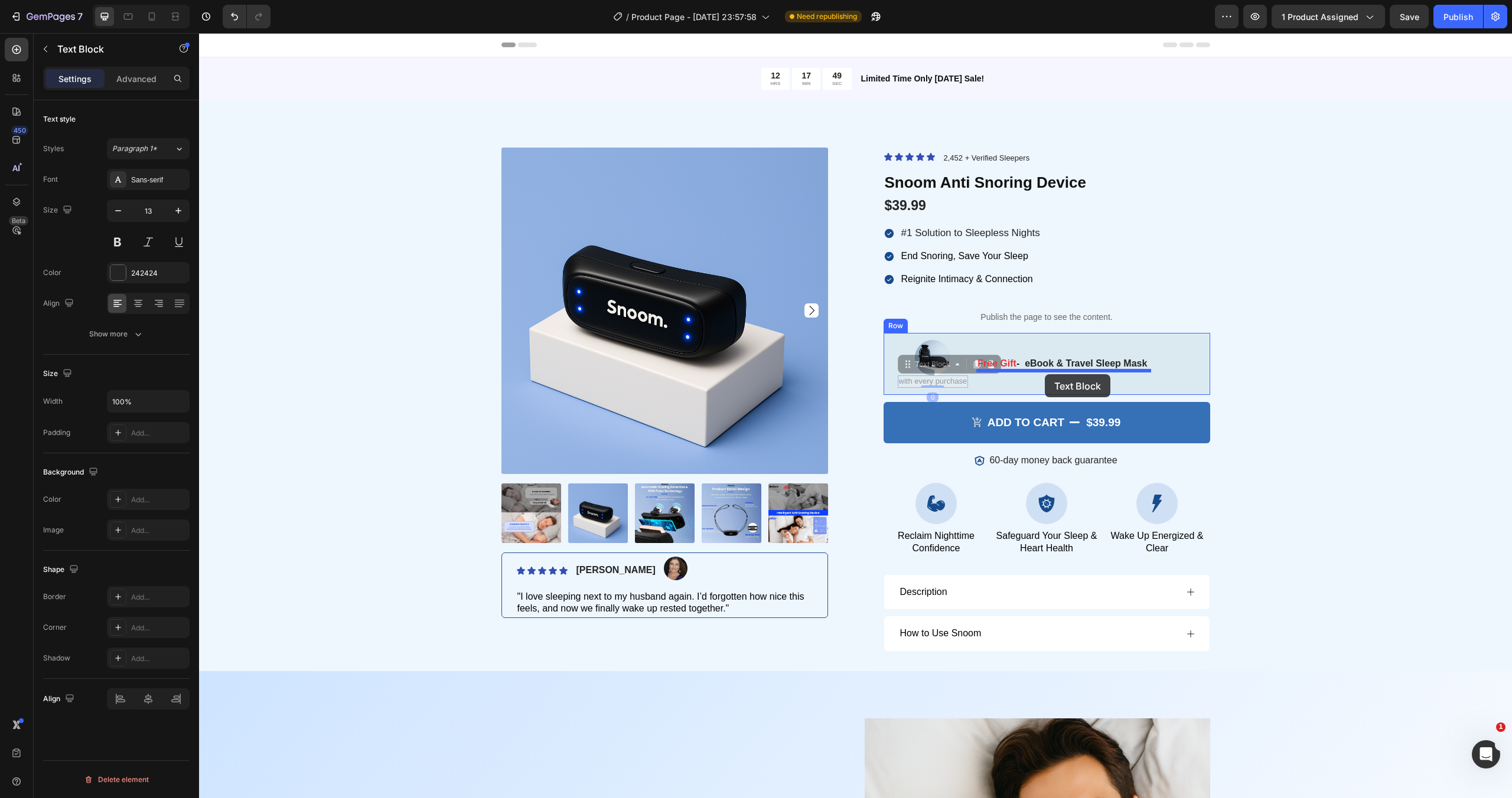
drag, startPoint x: 954, startPoint y: 379, endPoint x: 1043, endPoint y: 375, distance: 89.1
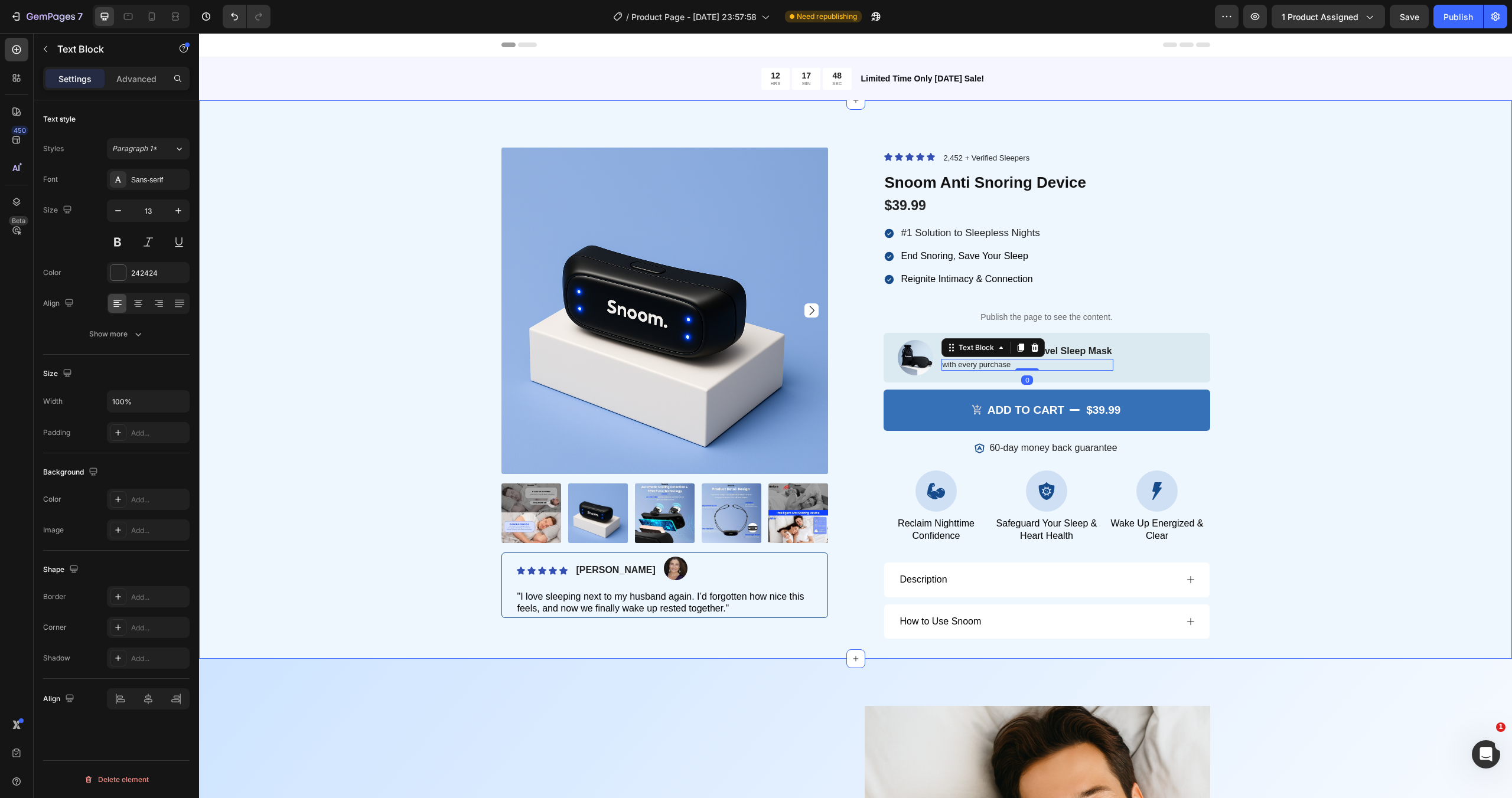
click at [1219, 337] on div "Product Images Icon Icon Icon Icon Icon Icon List Briana M. Text Block Image Ro…" at bounding box center [855, 400] width 1295 height 506
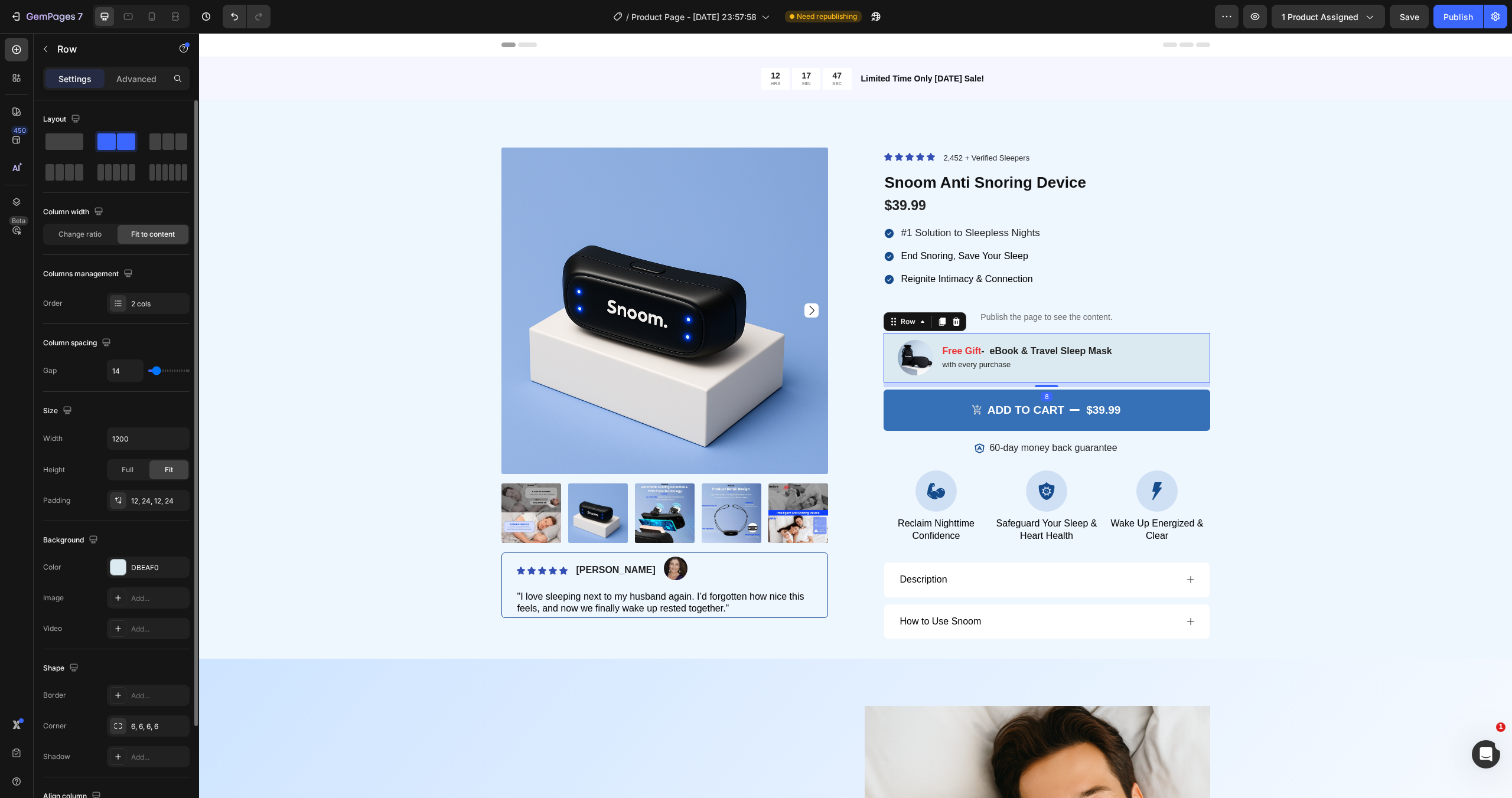
click at [1172, 353] on div "Image Free Gift - eBook & Travel Sleep Mask Text Block with every purchase Text…" at bounding box center [1047, 358] width 327 height 50
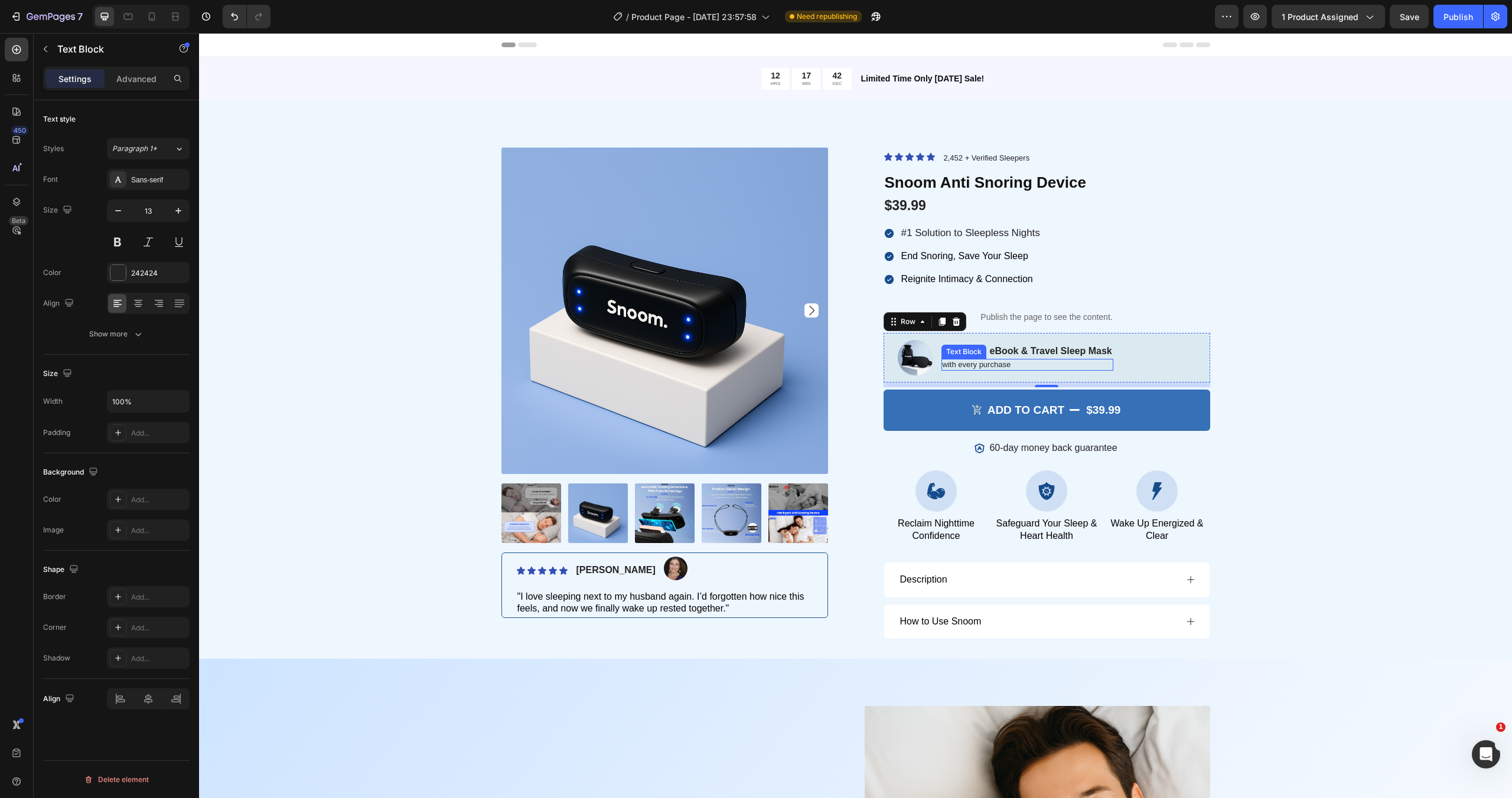
click at [1112, 364] on p "with every purchase" at bounding box center [1026, 365] width 170 height 10
click at [1143, 360] on div "Image Free Gift - eBook & Travel Sleep Mask Text Block with every purchase Text…" at bounding box center [1047, 358] width 327 height 50
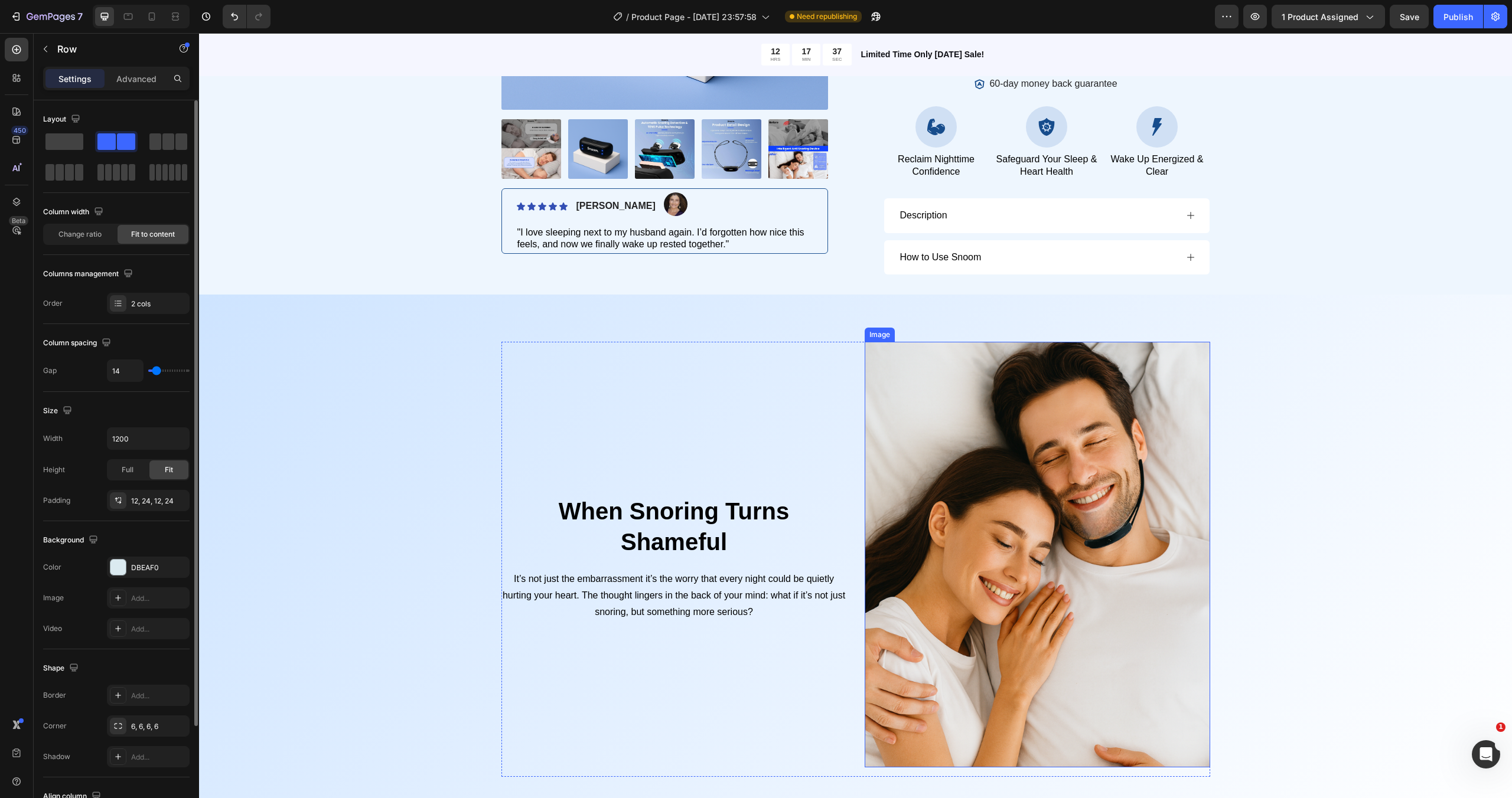
scroll to position [297, 0]
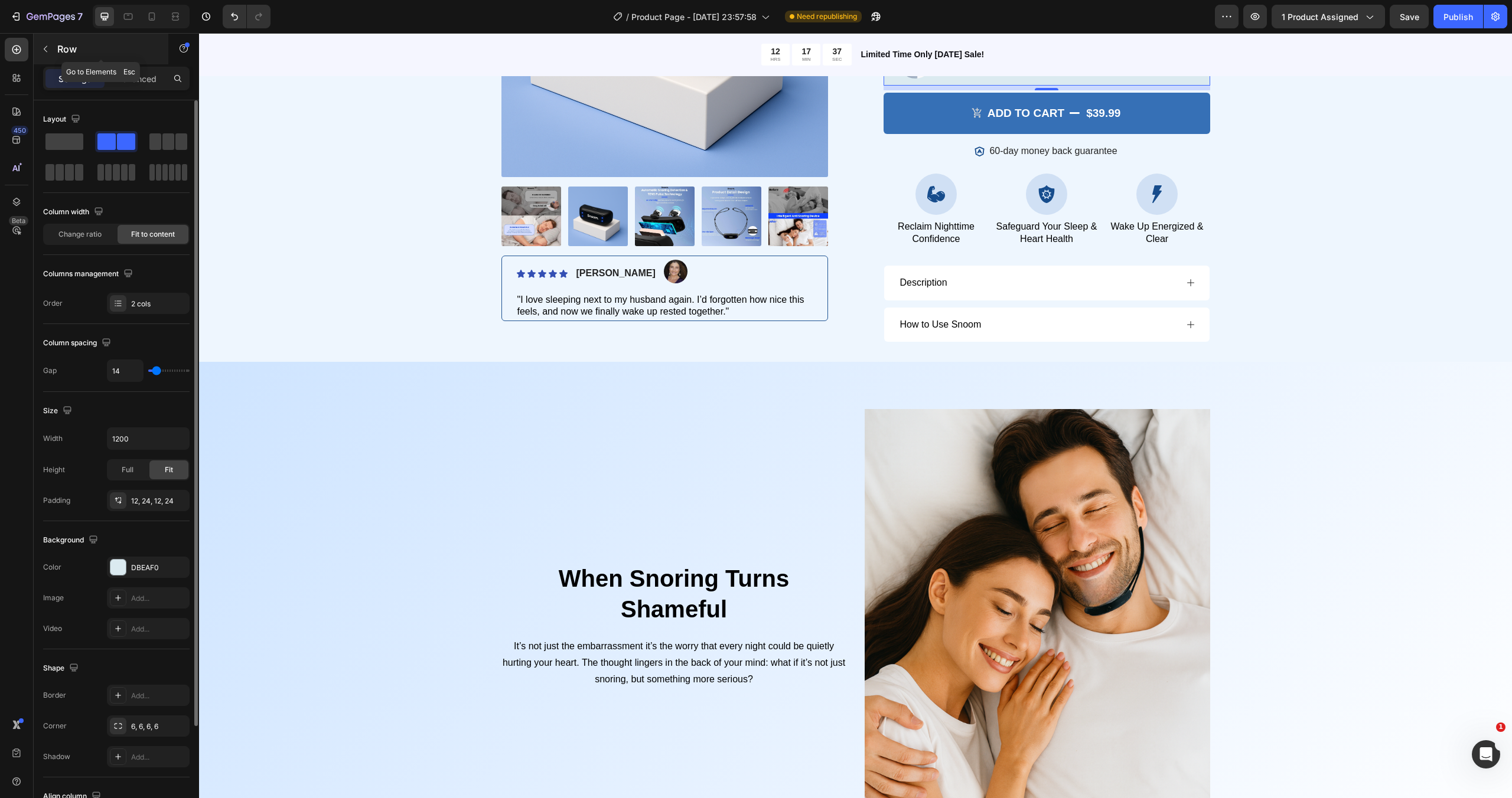
click at [47, 46] on icon "button" at bounding box center [45, 49] width 4 height 6
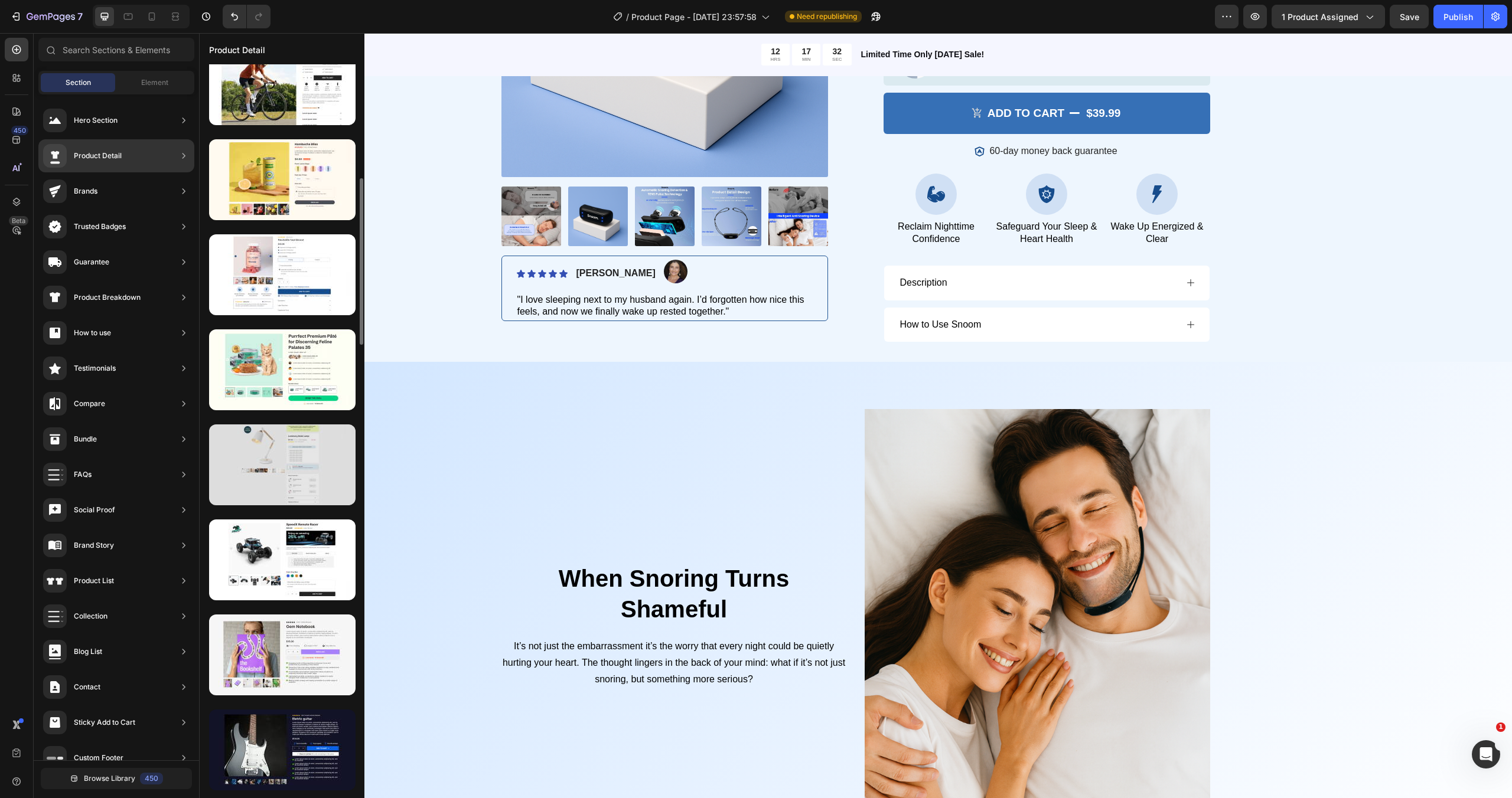
scroll to position [502, 0]
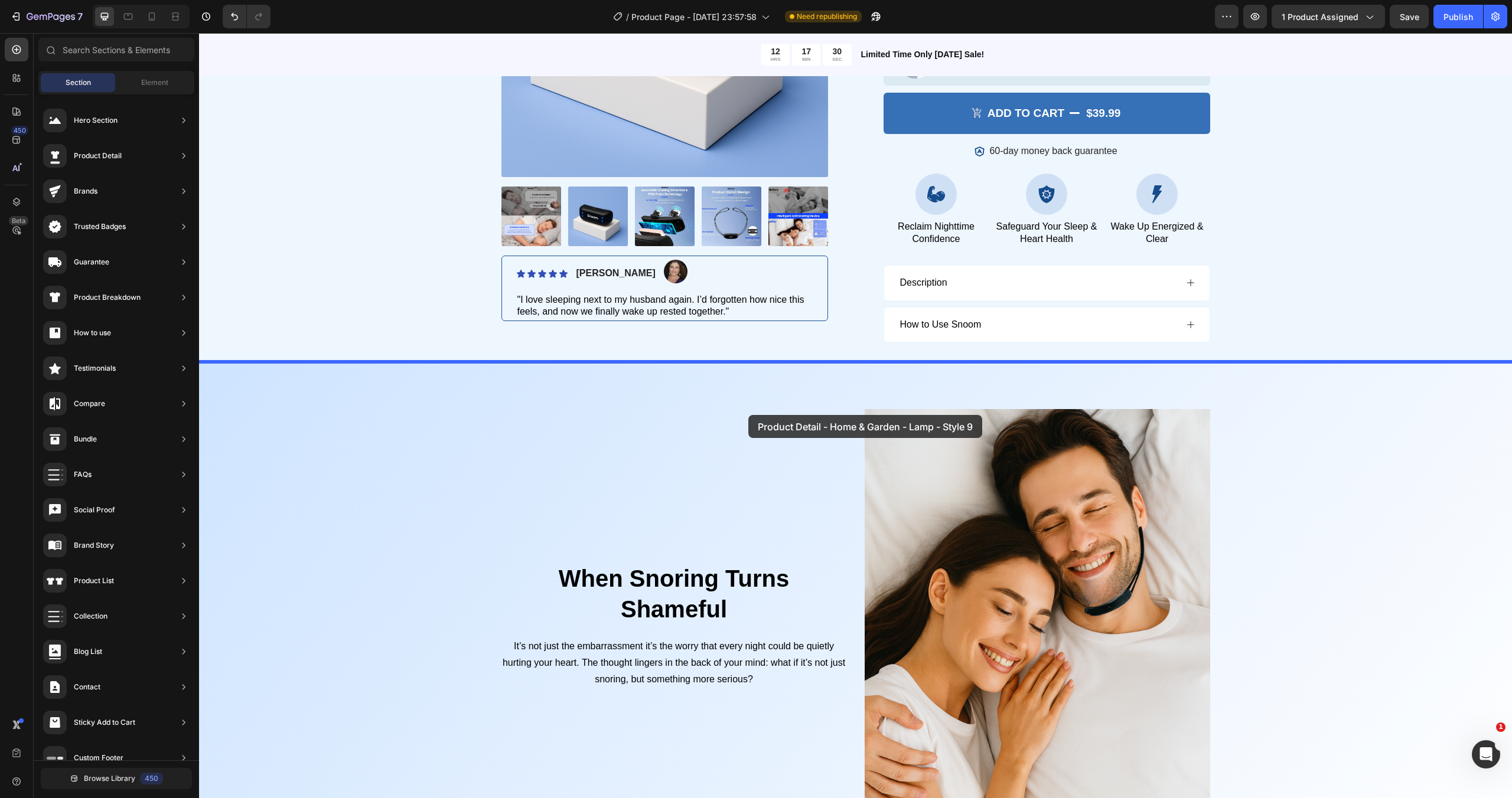
drag, startPoint x: 528, startPoint y: 494, endPoint x: 748, endPoint y: 415, distance: 233.8
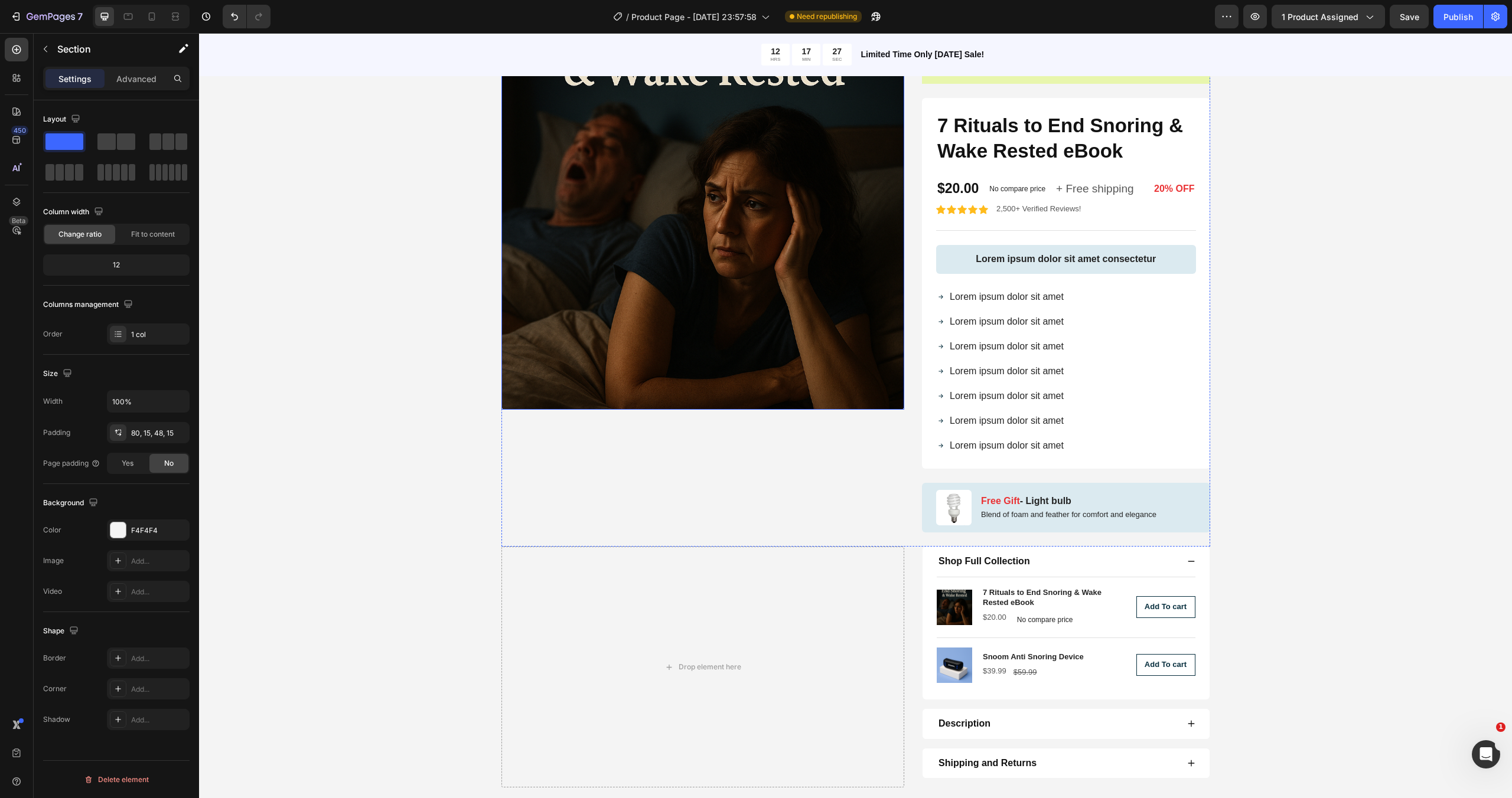
scroll to position [707, 0]
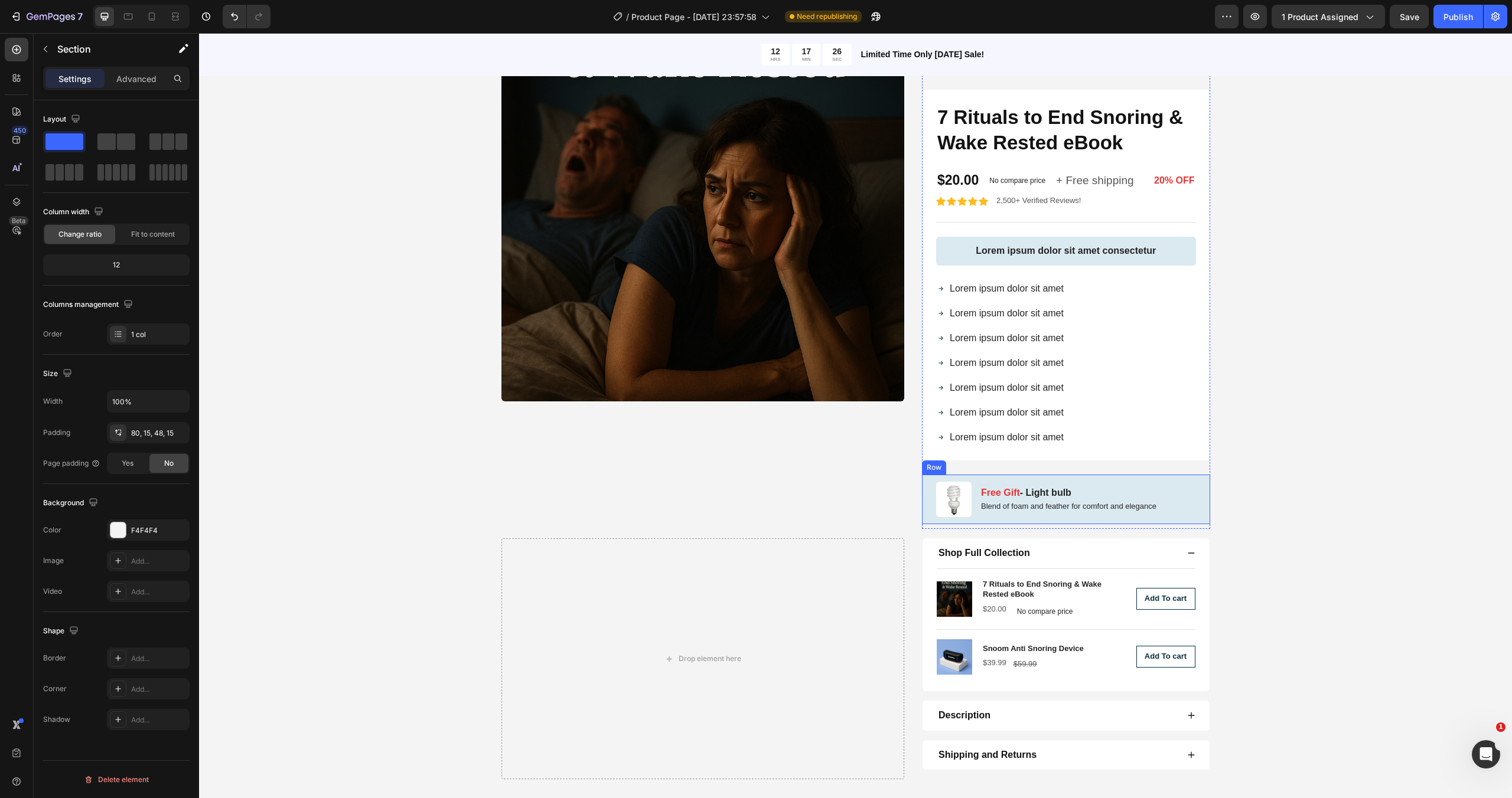
click at [1179, 496] on div "Image Free Gift - Light bulb Text Block Blend of foam and feather for comfort a…" at bounding box center [1065, 500] width 289 height 50
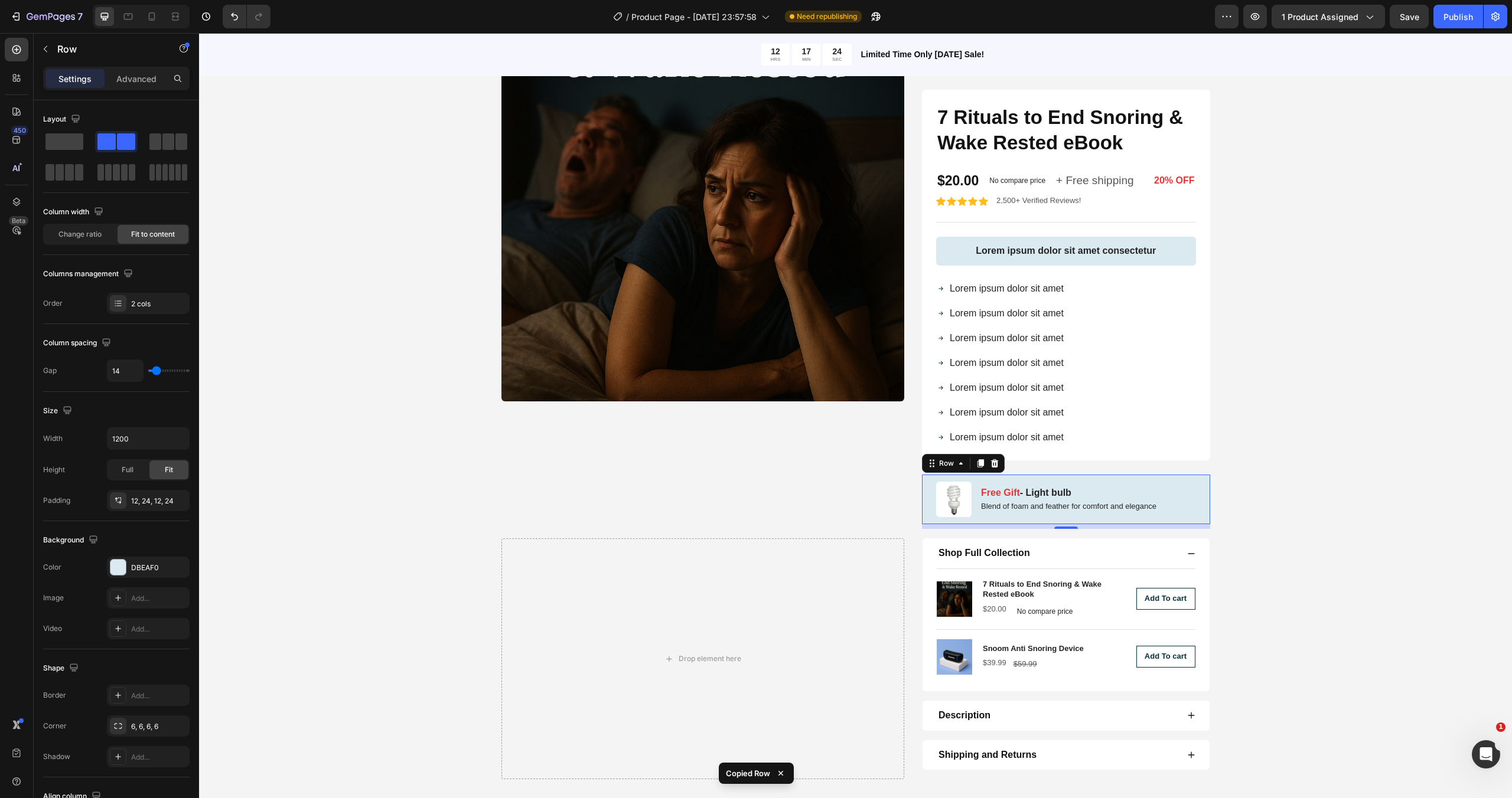
scroll to position [0, 0]
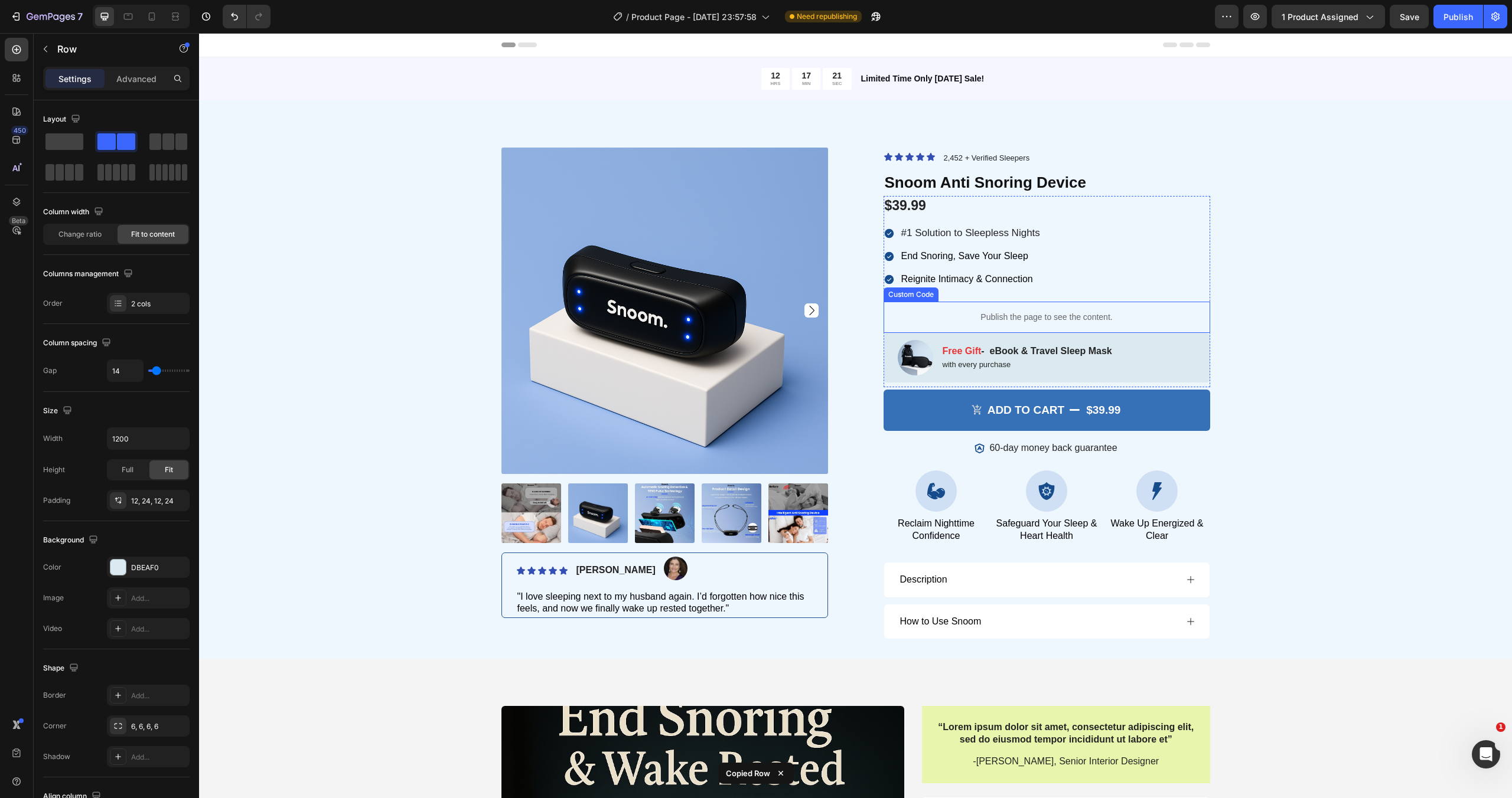
click at [1201, 316] on p "Publish the page to see the content." at bounding box center [1047, 317] width 327 height 12
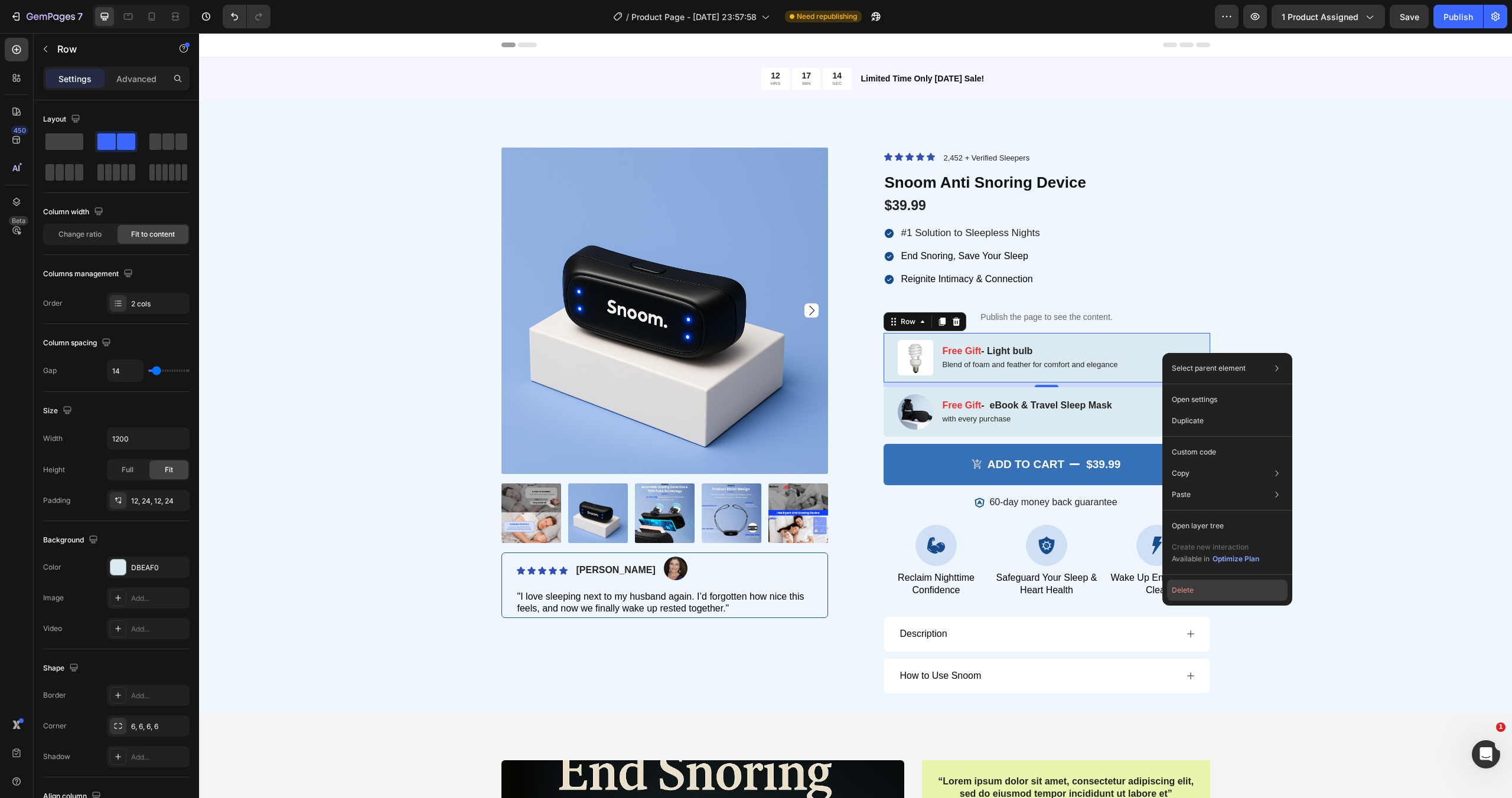
click at [1216, 588] on button "Delete" at bounding box center [1227, 590] width 121 height 21
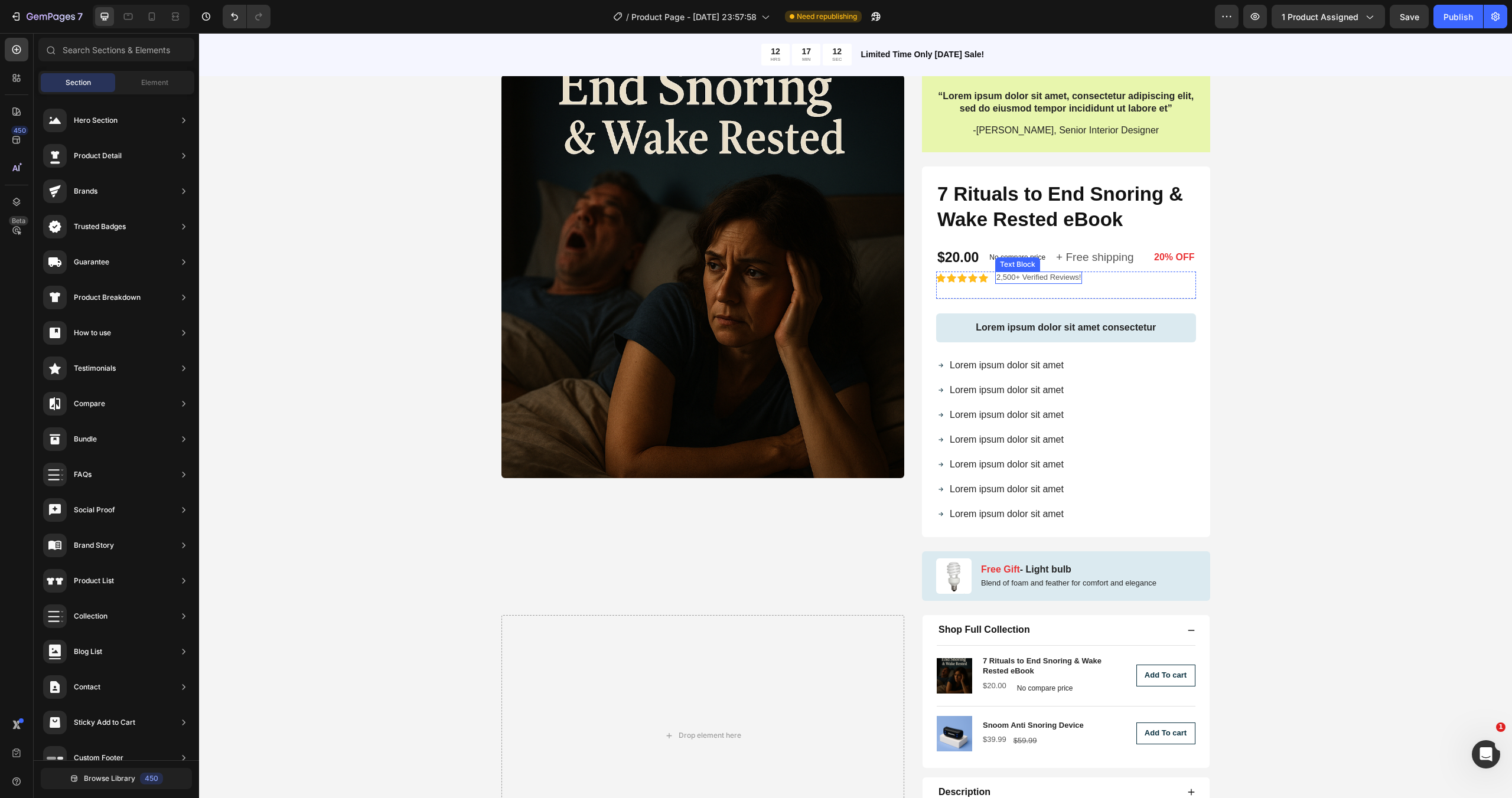
scroll to position [451, 0]
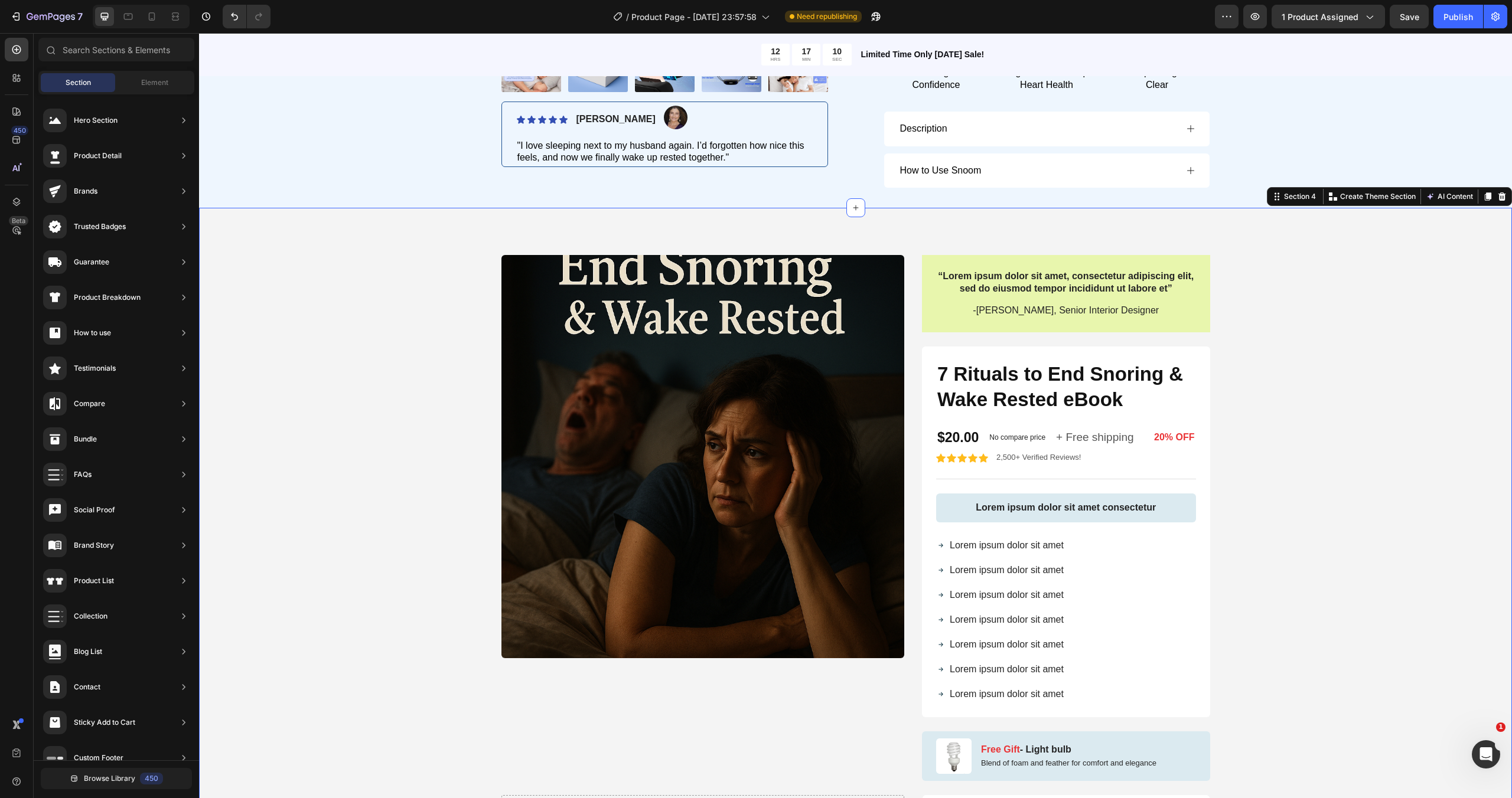
click at [1230, 239] on div "Product Images “Lorem ipsum dolor sit amet, consectetur adipiscing elit, sed do…" at bounding box center [855, 641] width 1312 height 866
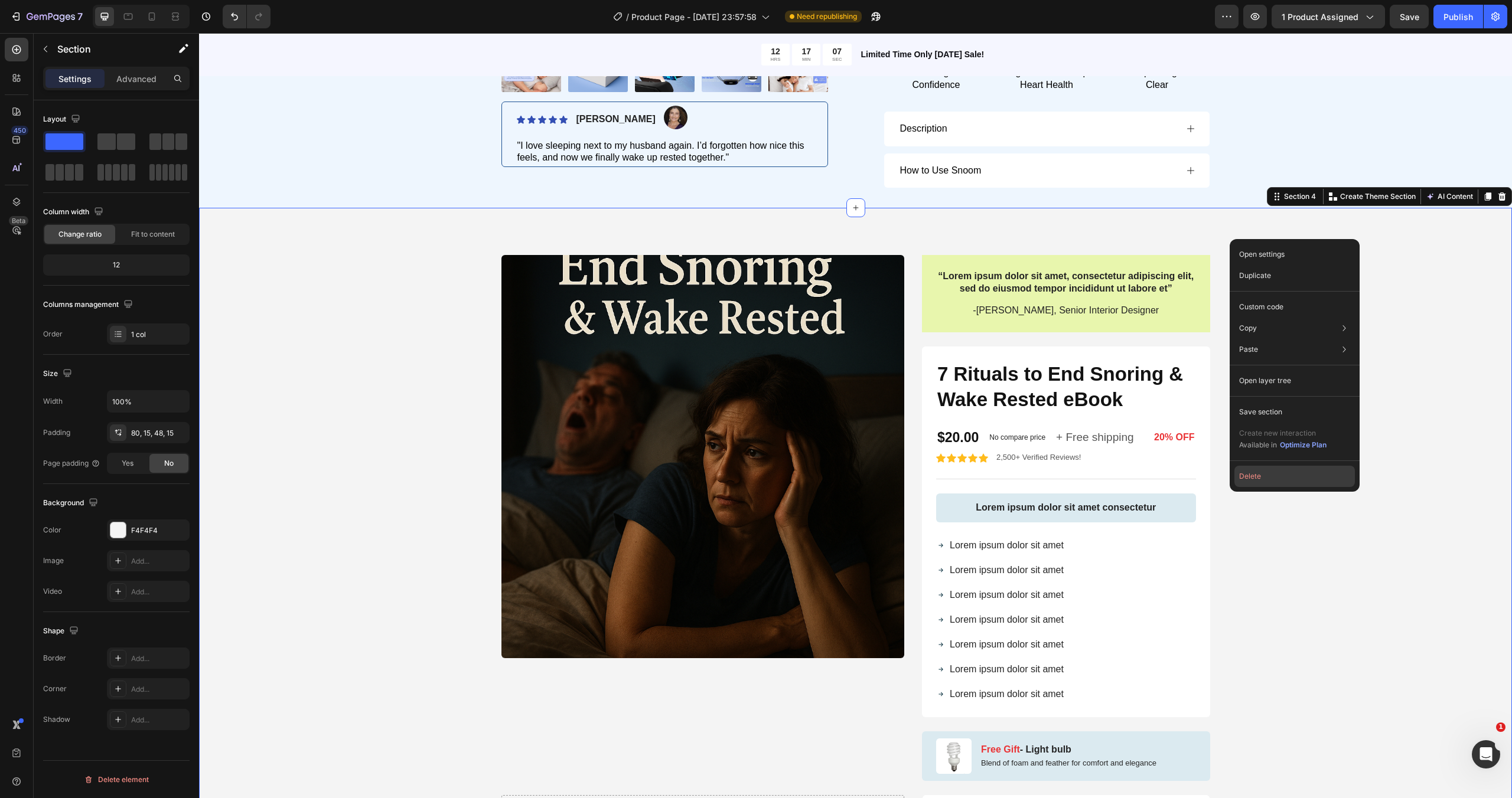
click at [1272, 484] on button "Delete" at bounding box center [1294, 477] width 121 height 21
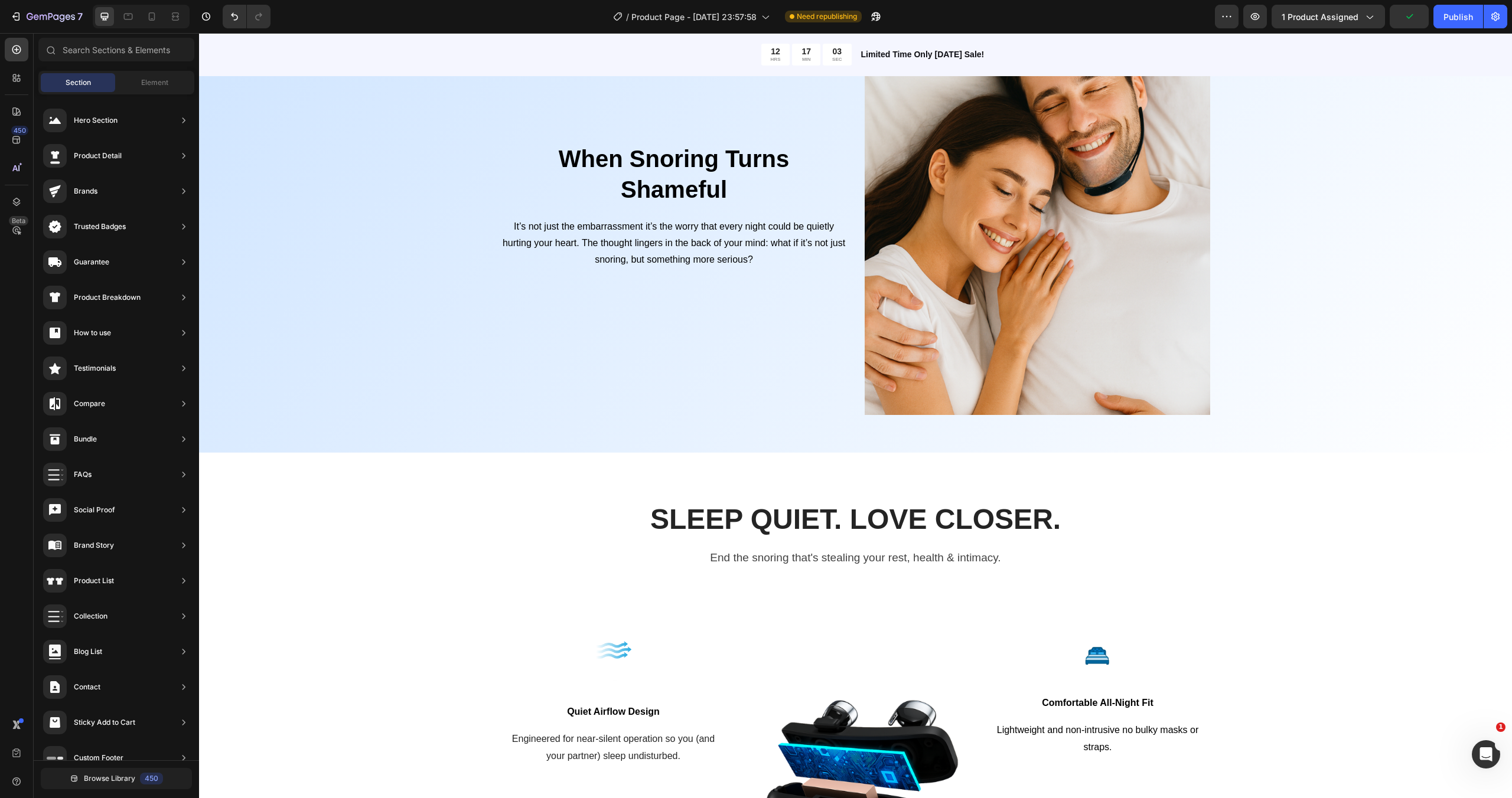
scroll to position [191, 0]
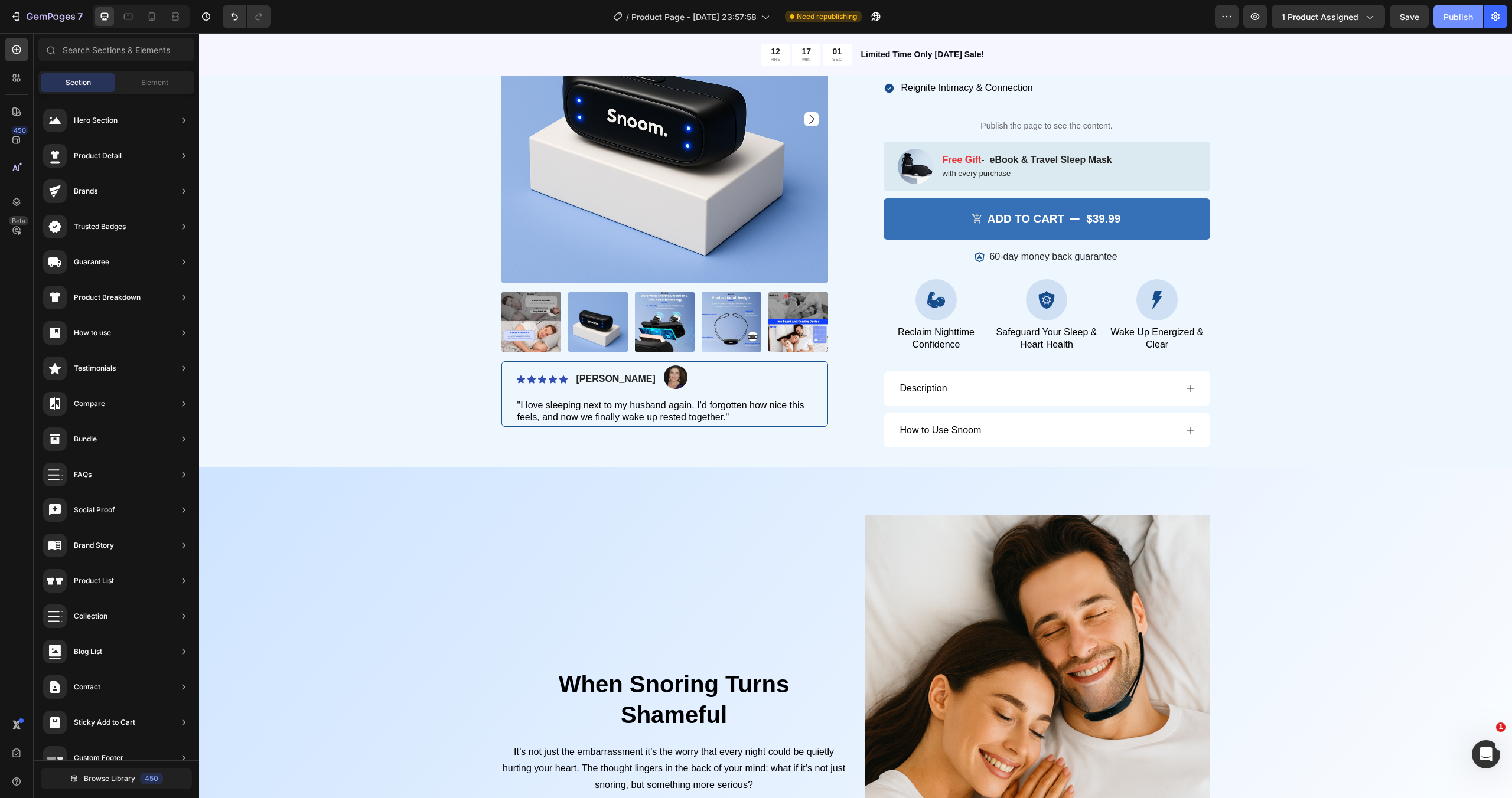
click at [1455, 13] on div "Publish" at bounding box center [1457, 17] width 29 height 12
click at [787, 765] on div "View live page" at bounding box center [779, 770] width 67 height 17
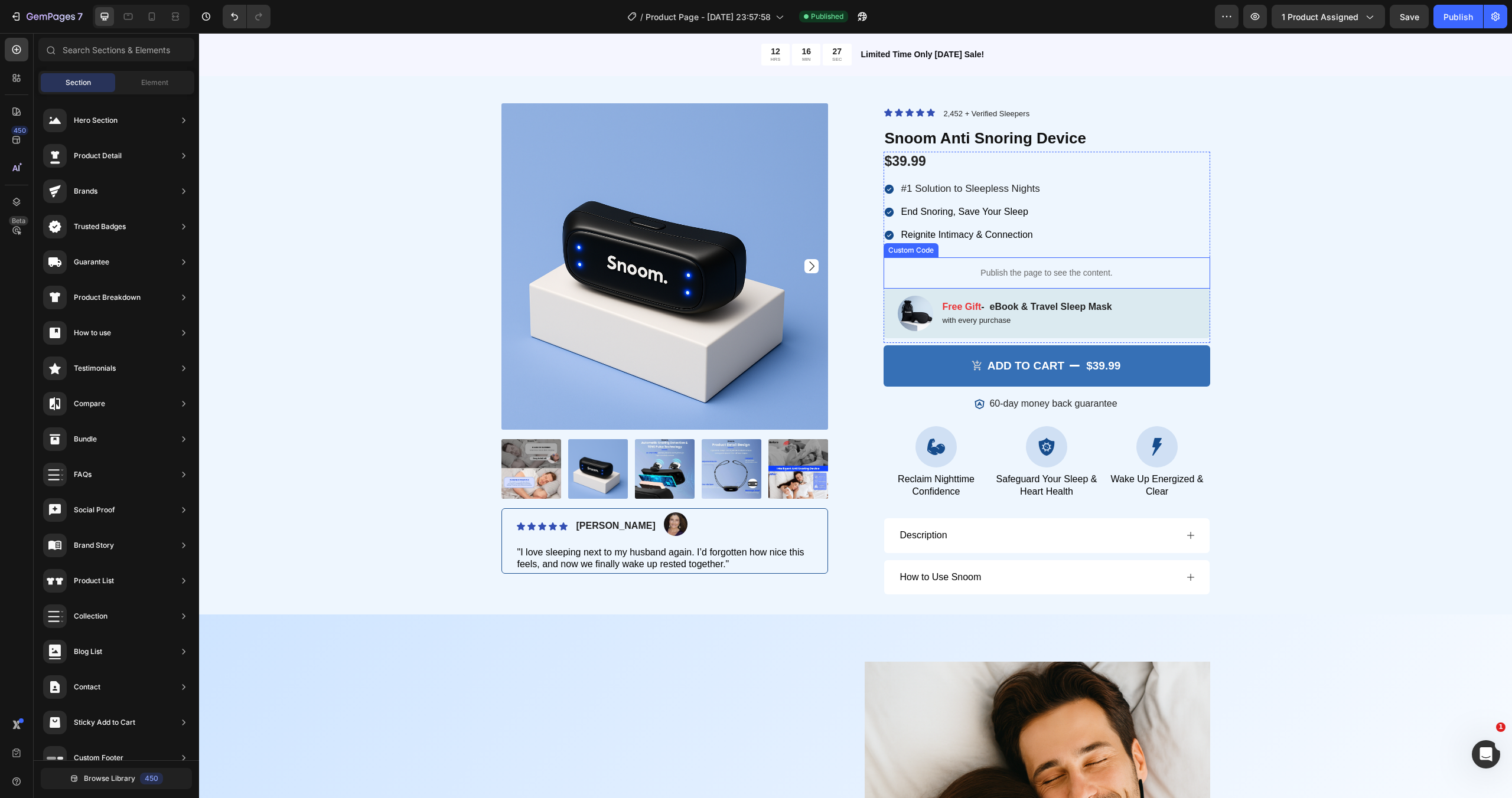
scroll to position [64, 0]
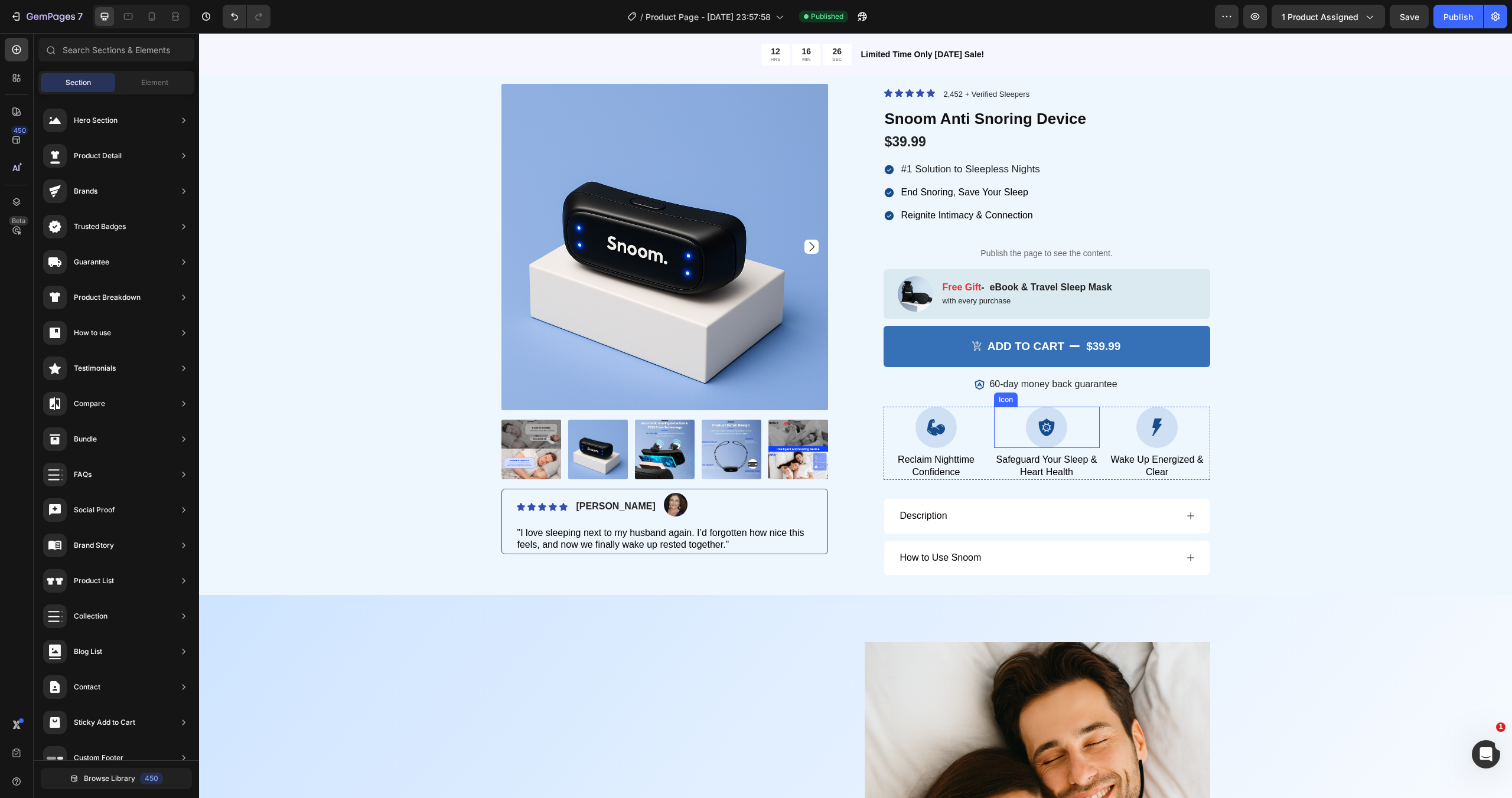
click at [1033, 417] on div at bounding box center [1046, 427] width 42 height 42
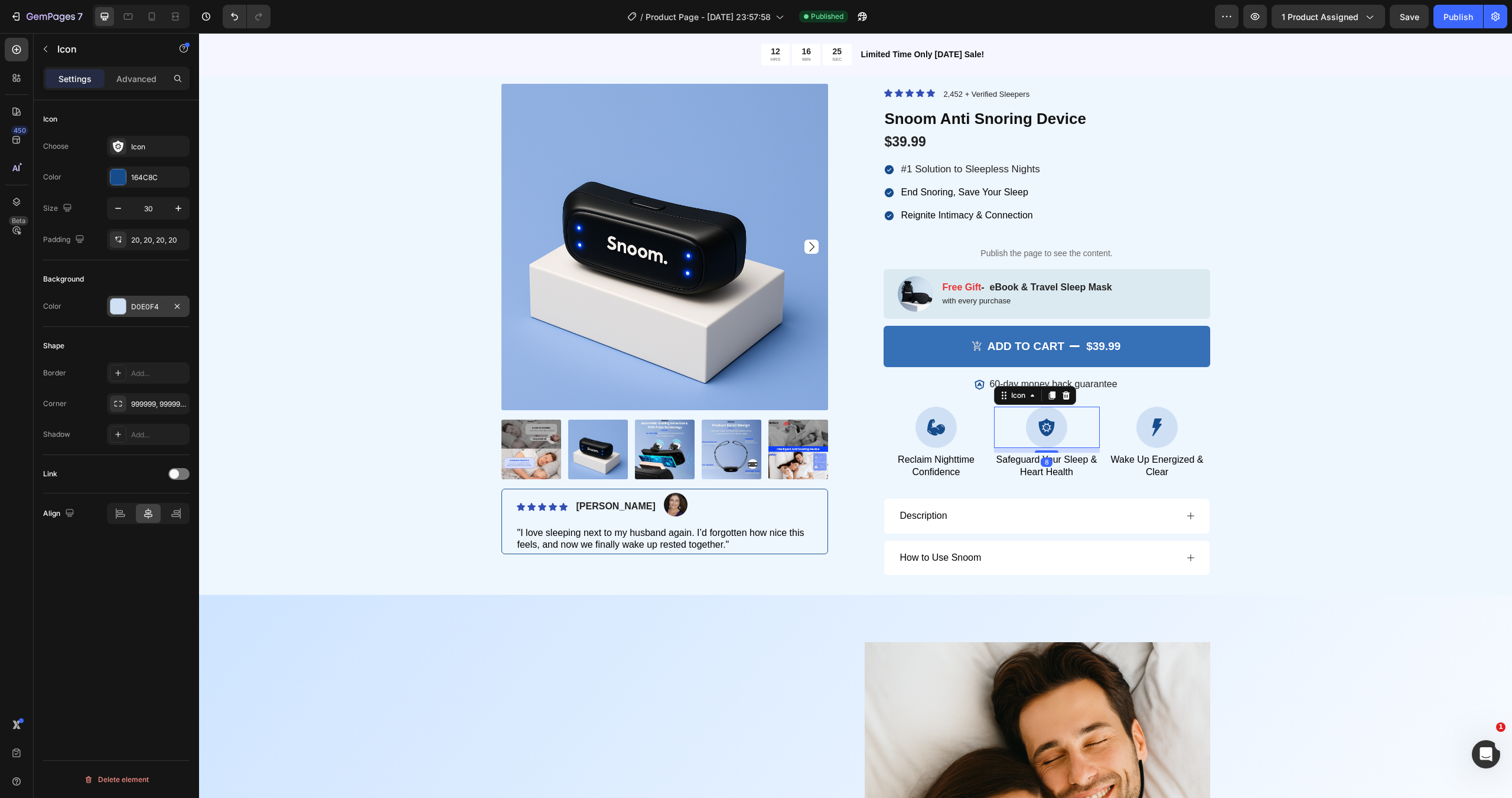
click at [146, 310] on div "D0E0F4" at bounding box center [148, 307] width 35 height 11
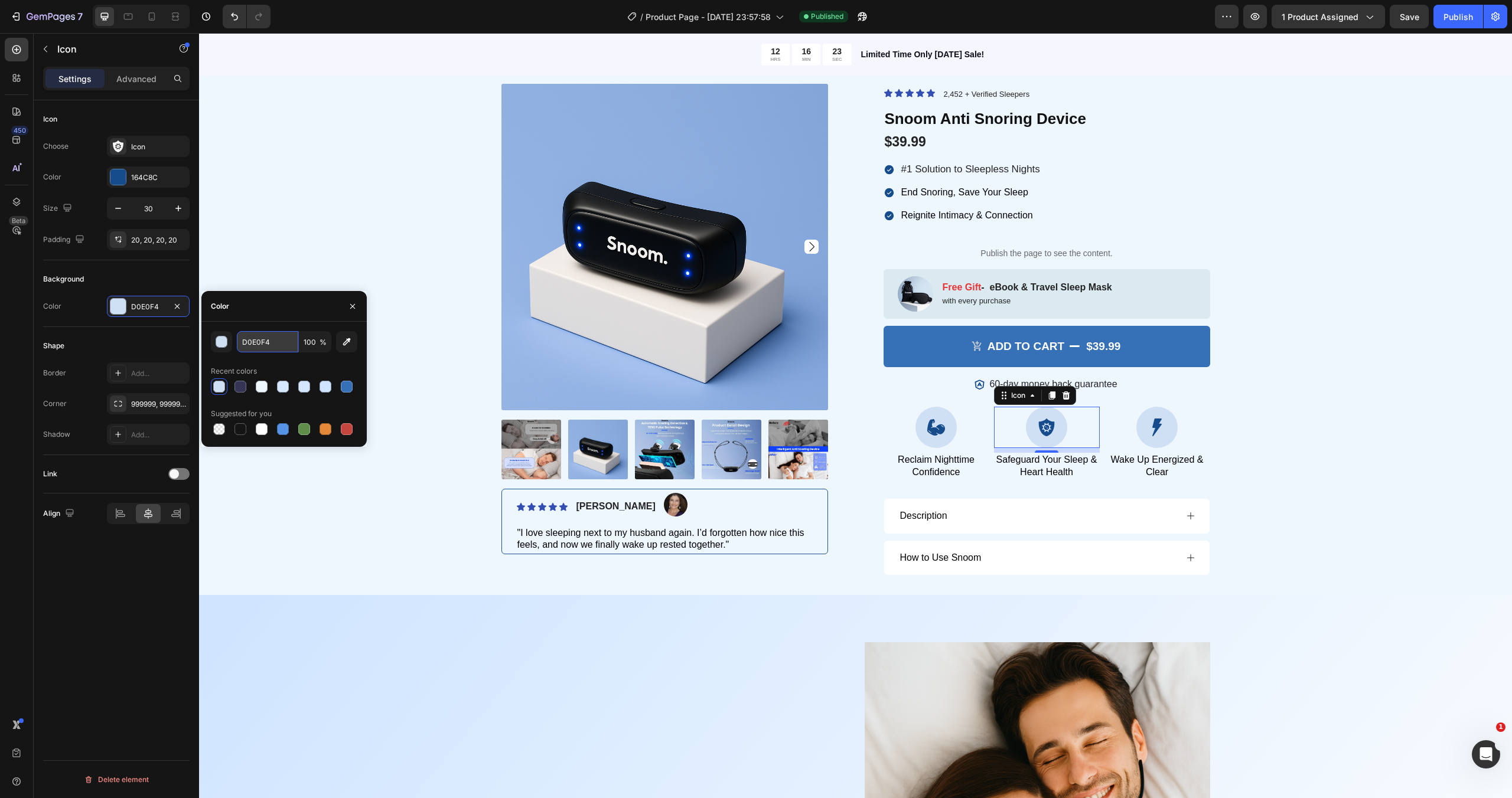
click at [285, 344] on input "D0E0F4" at bounding box center [267, 342] width 61 height 21
click at [1174, 280] on div "Image Free Gift - eBook & Travel Sleep Mask Text Block with every purchase Text…" at bounding box center [1047, 294] width 327 height 50
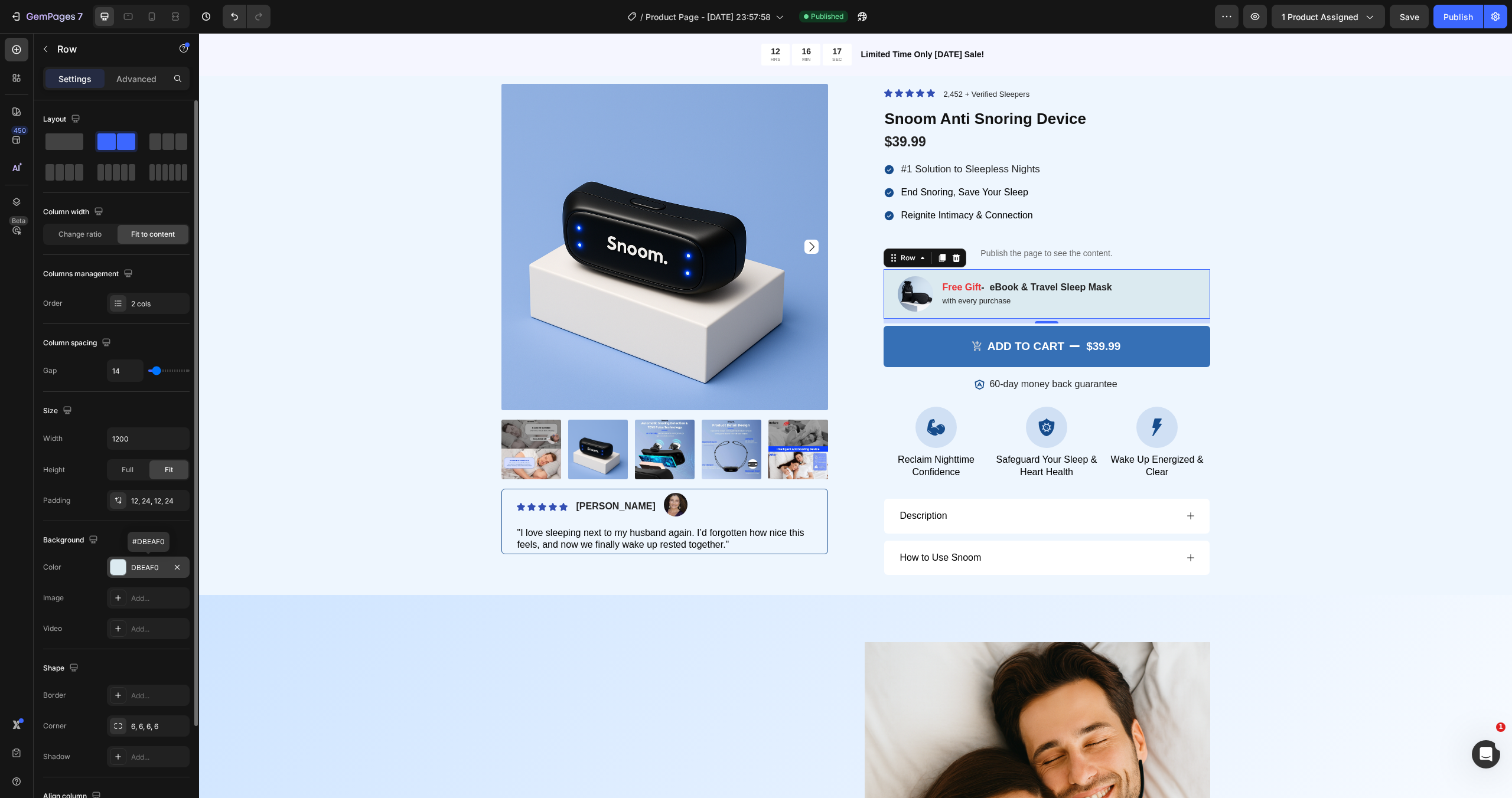
click at [144, 570] on div "DBEAF0" at bounding box center [148, 568] width 35 height 11
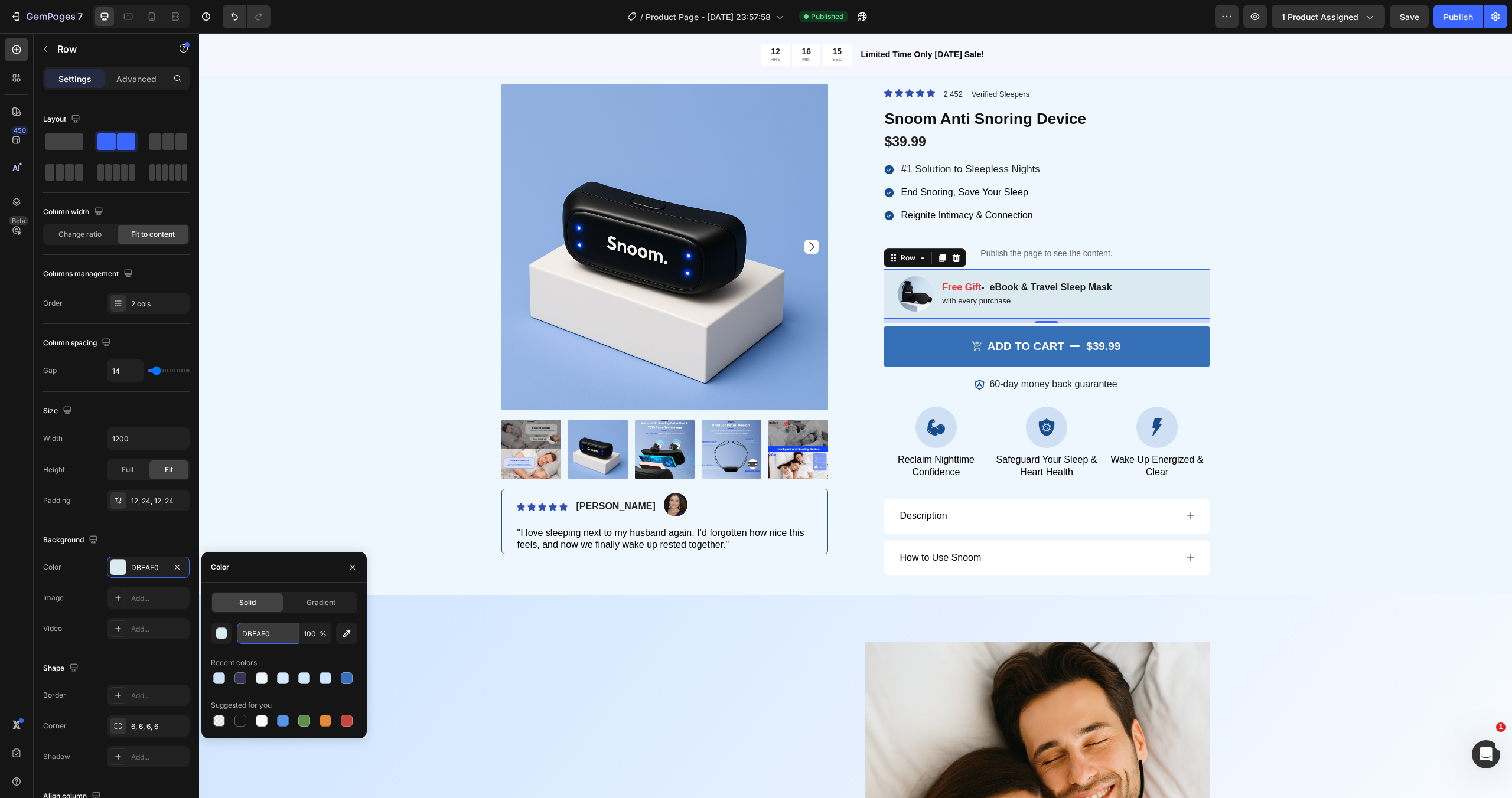
click at [285, 633] on input "DBEAF0" at bounding box center [267, 634] width 61 height 21
paste input "0E0F4"
type input "D0E0F4"
click at [1383, 285] on div "Product Images Icon Icon Icon Icon Icon Icon List Briana M. Text Block Image Ro…" at bounding box center [855, 336] width 1295 height 506
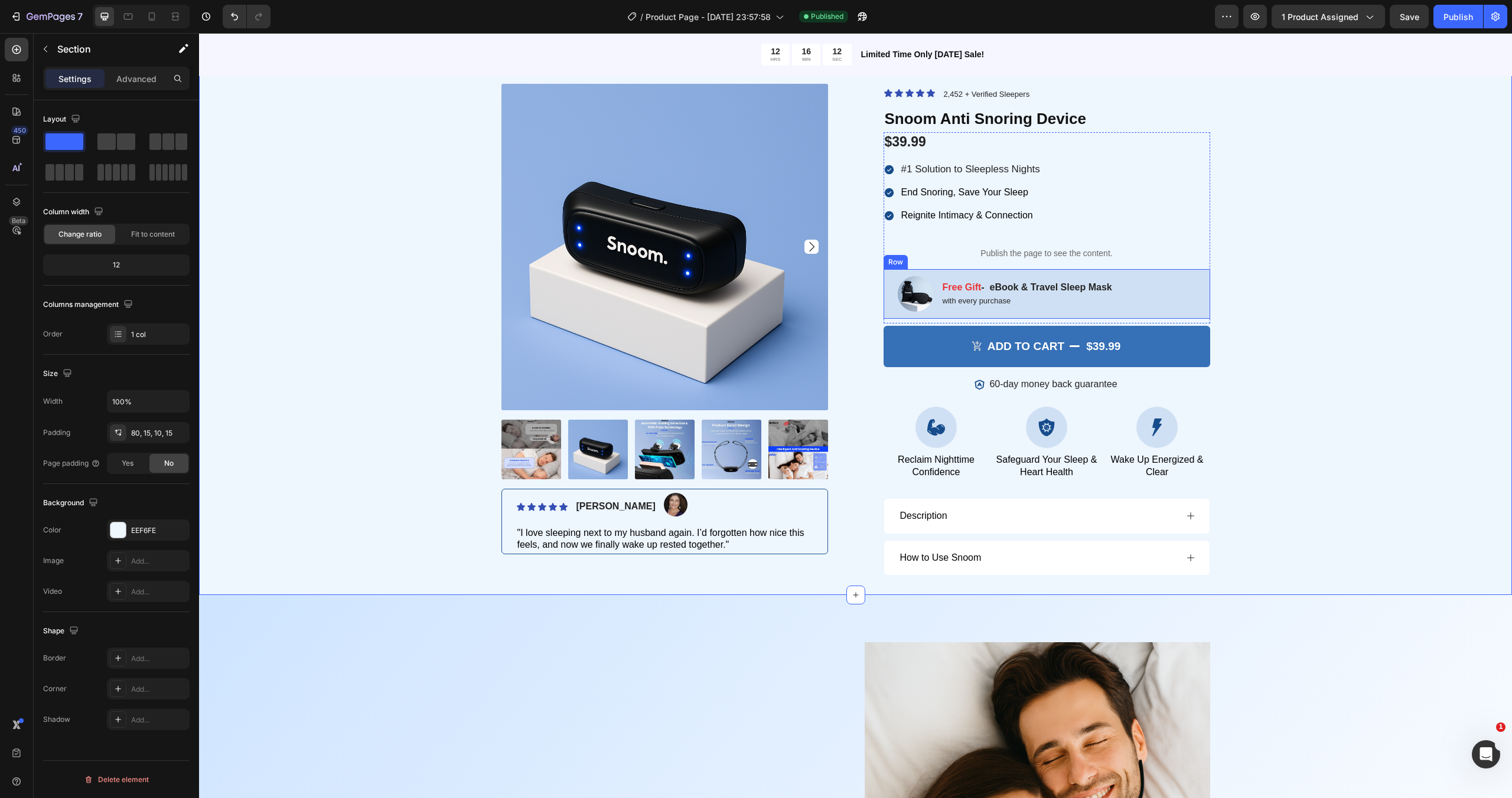
click at [1188, 282] on div "Image Free Gift - eBook & Travel Sleep Mask Text Block with every purchase Text…" at bounding box center [1047, 294] width 327 height 50
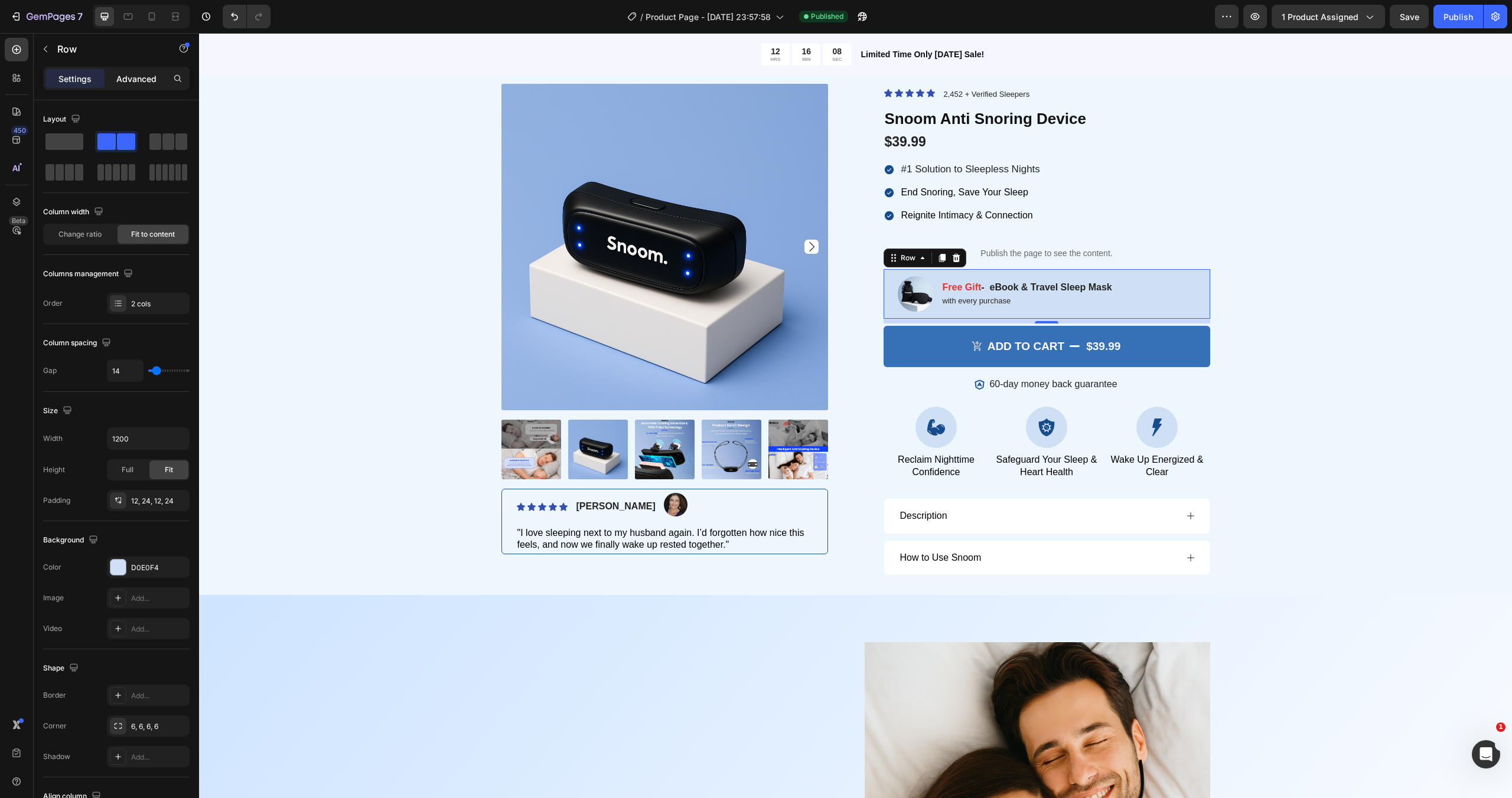
click at [121, 82] on p "Advanced" at bounding box center [136, 79] width 40 height 12
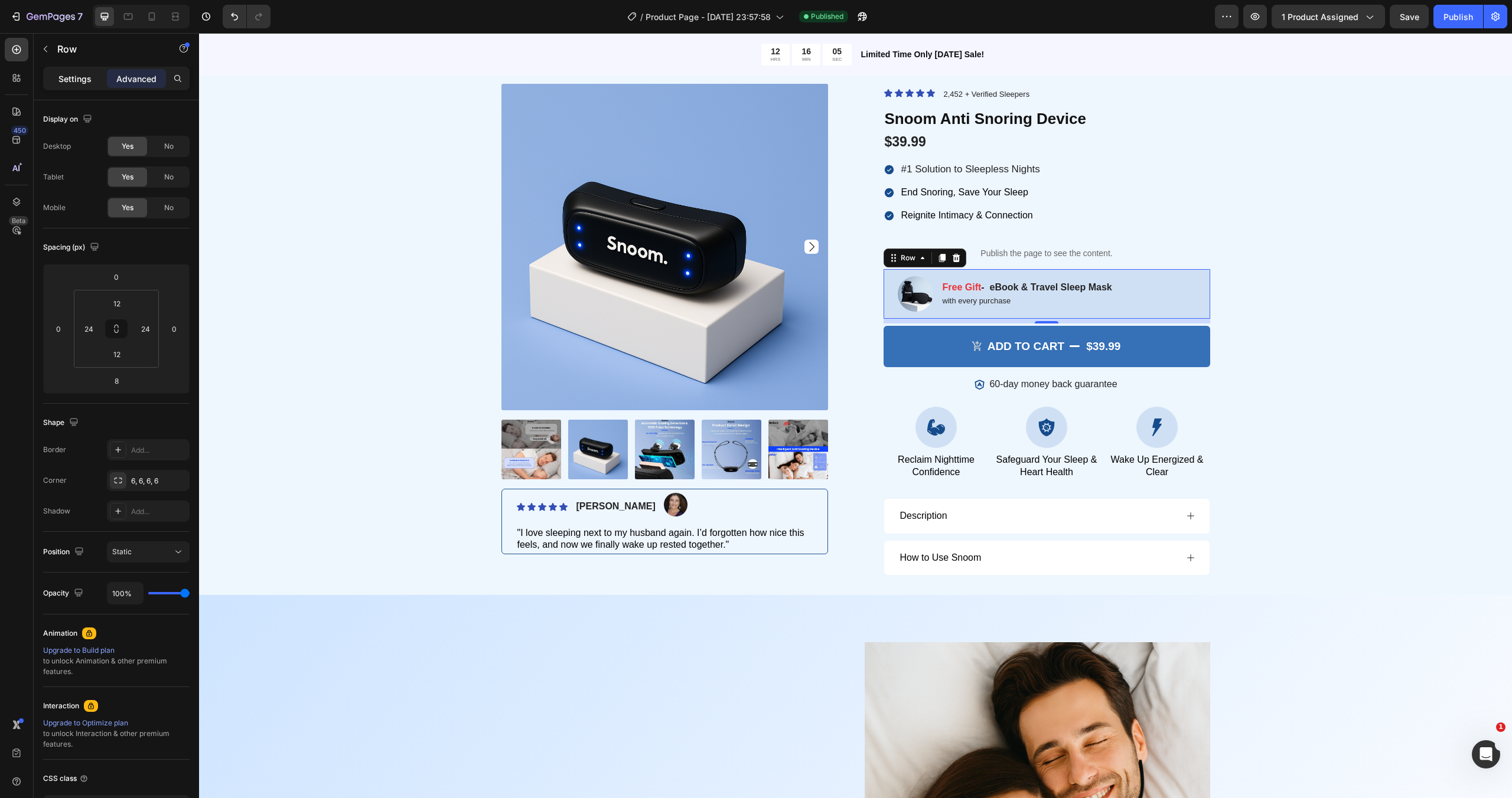
click at [80, 74] on p "Settings" at bounding box center [75, 79] width 33 height 12
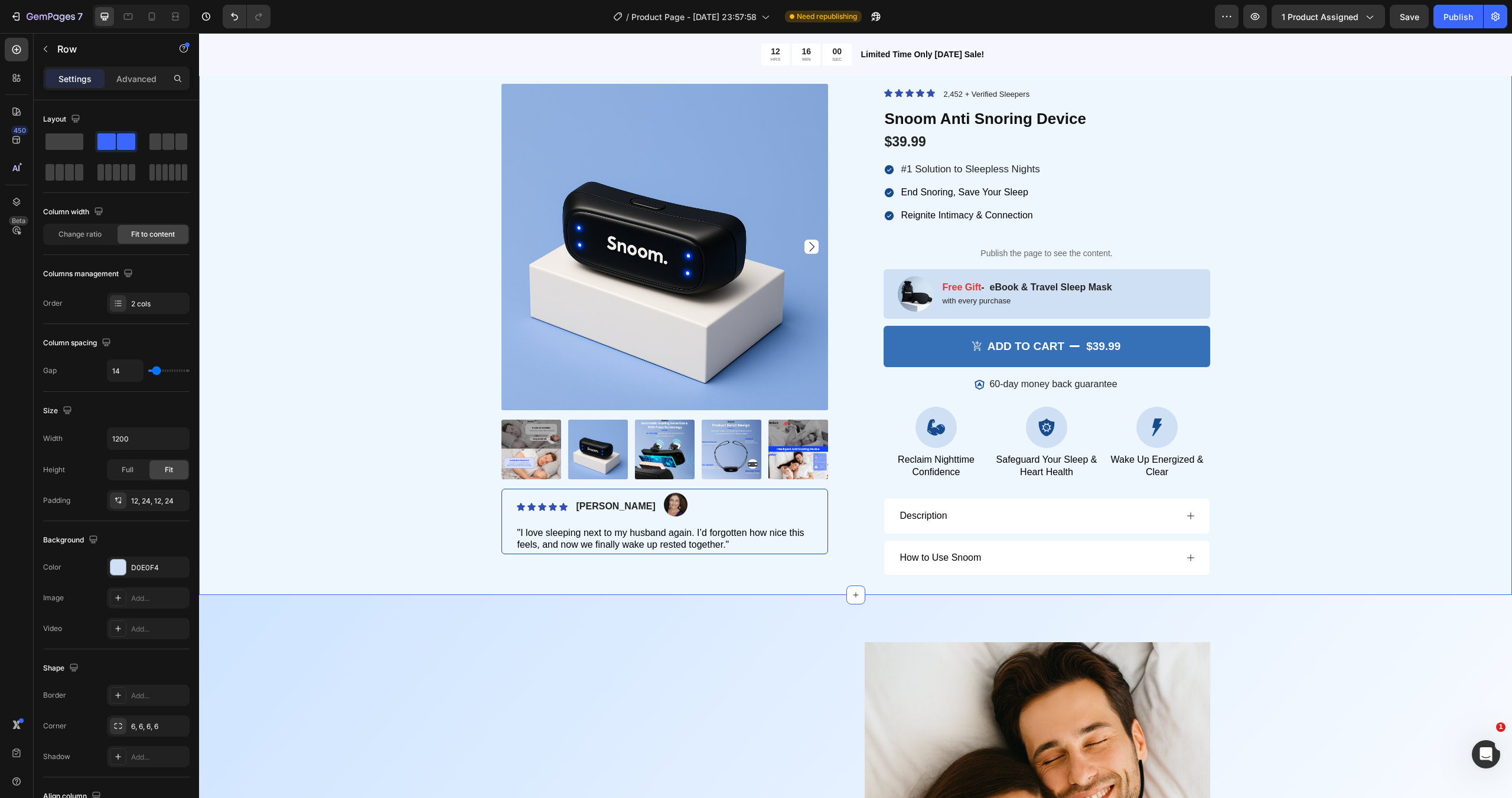
click at [1313, 350] on div "Product Images Icon Icon Icon Icon Icon Icon List Briana M. Text Block Image Ro…" at bounding box center [855, 336] width 1295 height 506
click at [1168, 299] on div "Image Free Gift - eBook & Travel Sleep Mask Text Block with every purchase Text…" at bounding box center [1047, 294] width 327 height 50
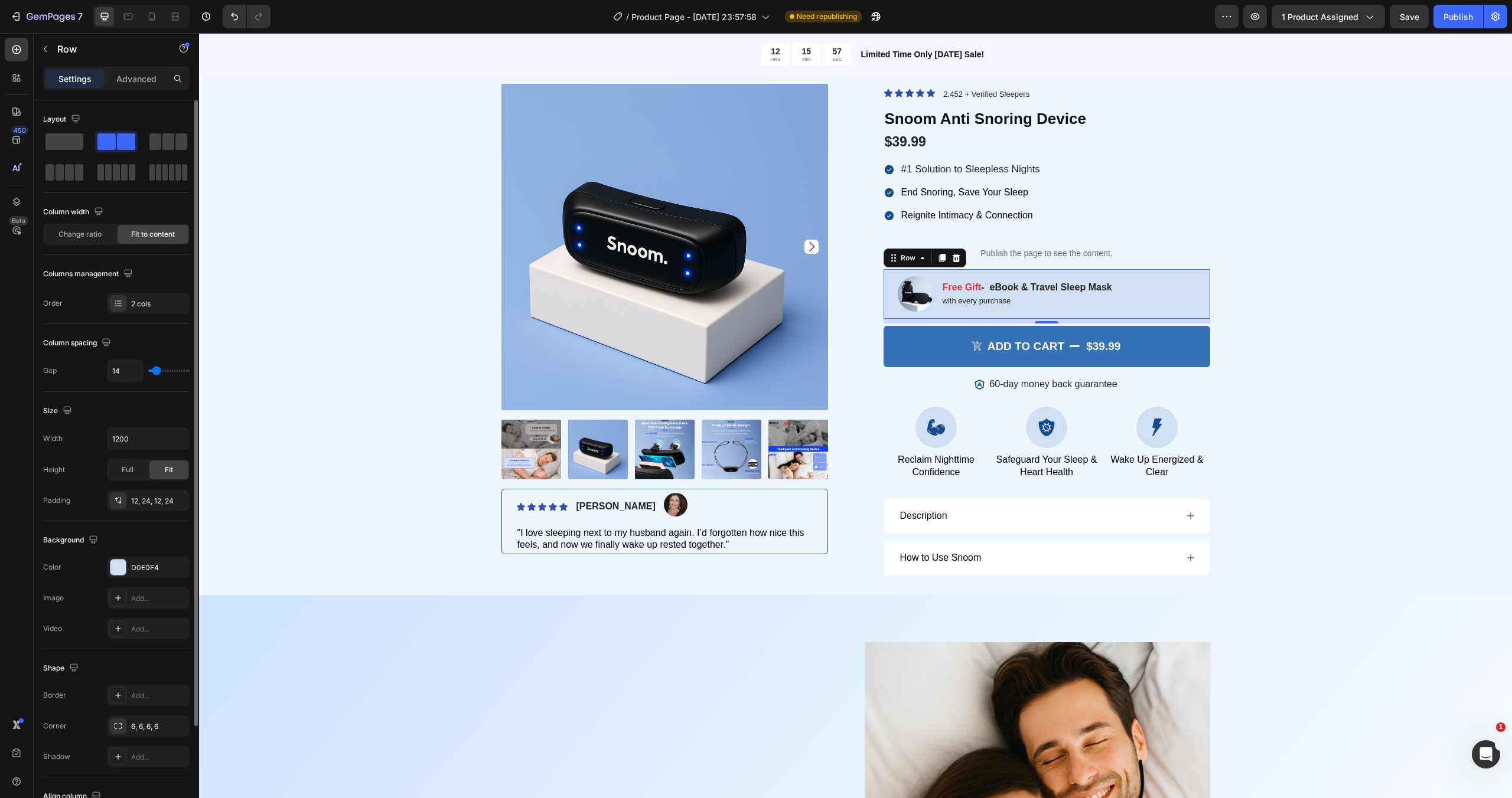
type input "7"
type input "6"
type input "5"
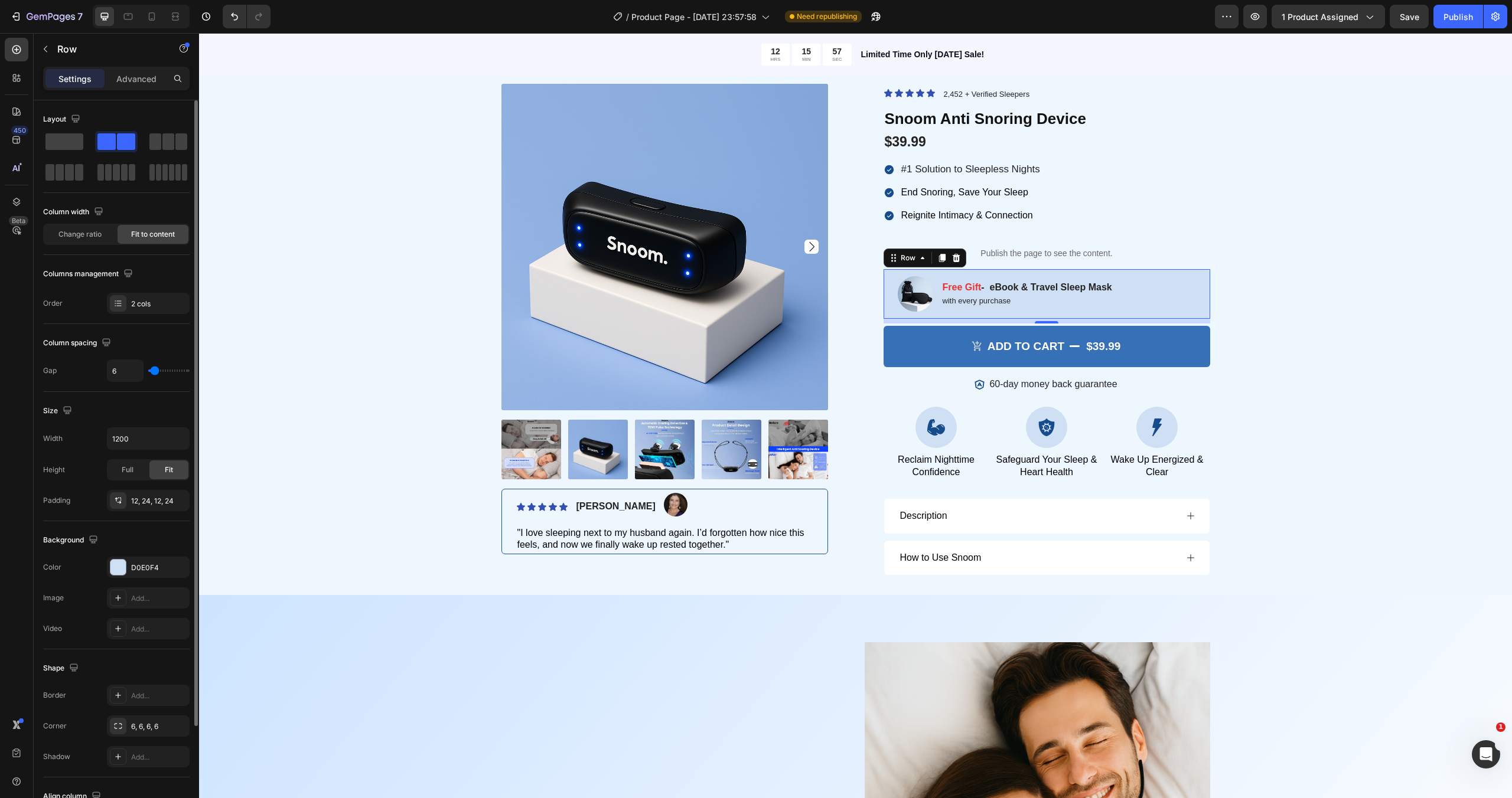
type input "5"
type input "4"
type input "3"
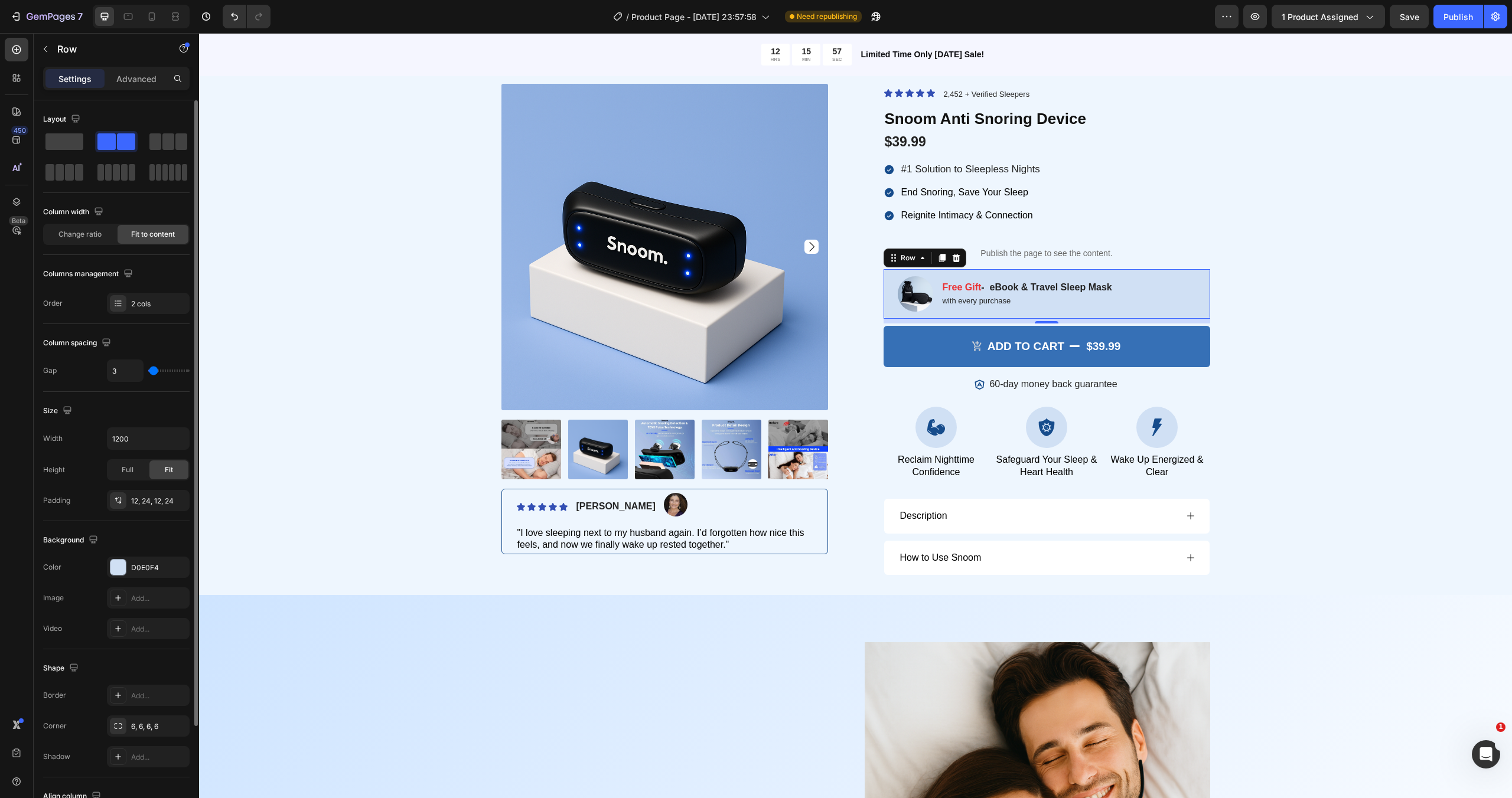
type input "2"
type input "1"
type input "2"
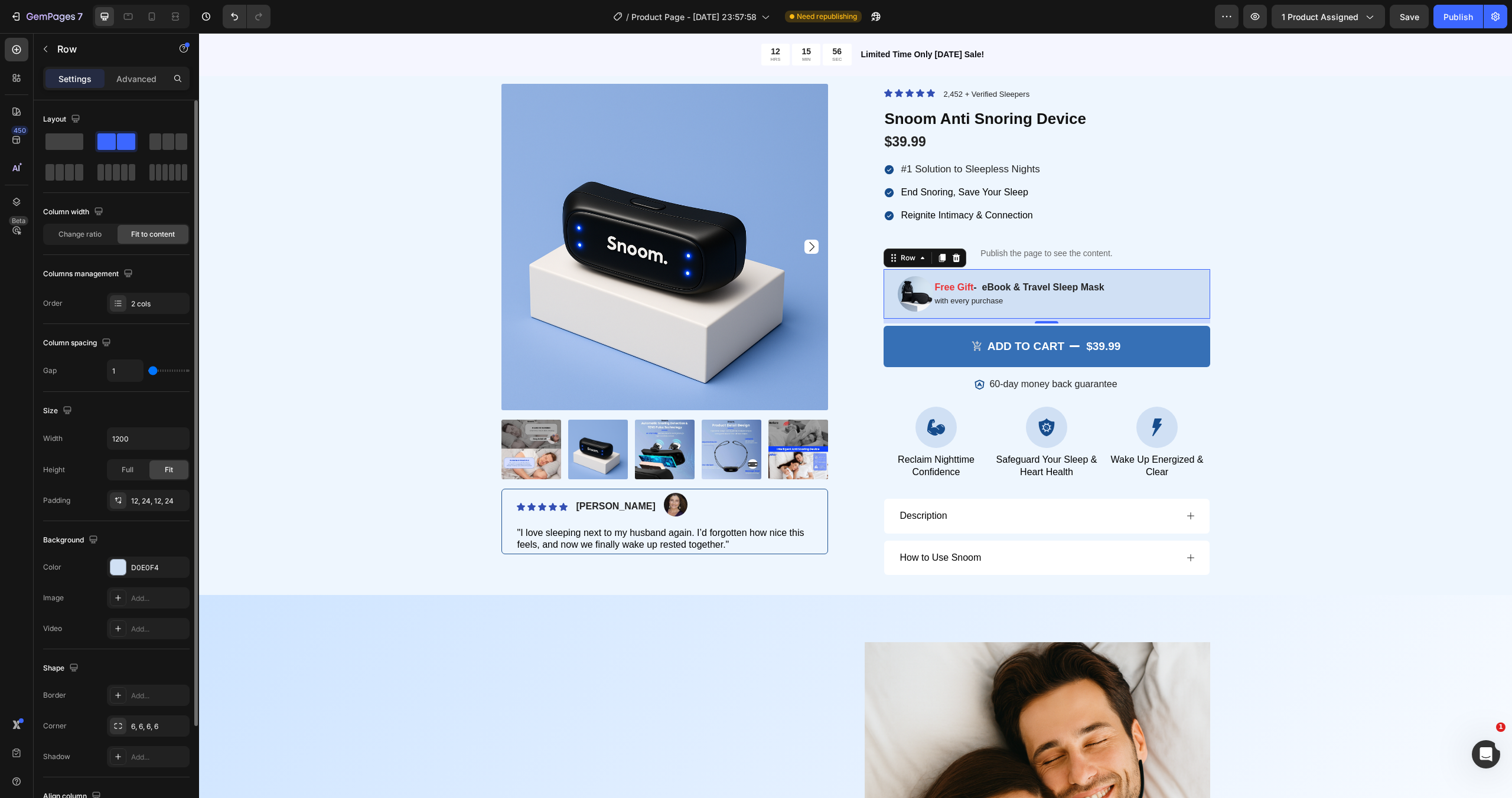
type input "2"
type input "3"
type input "4"
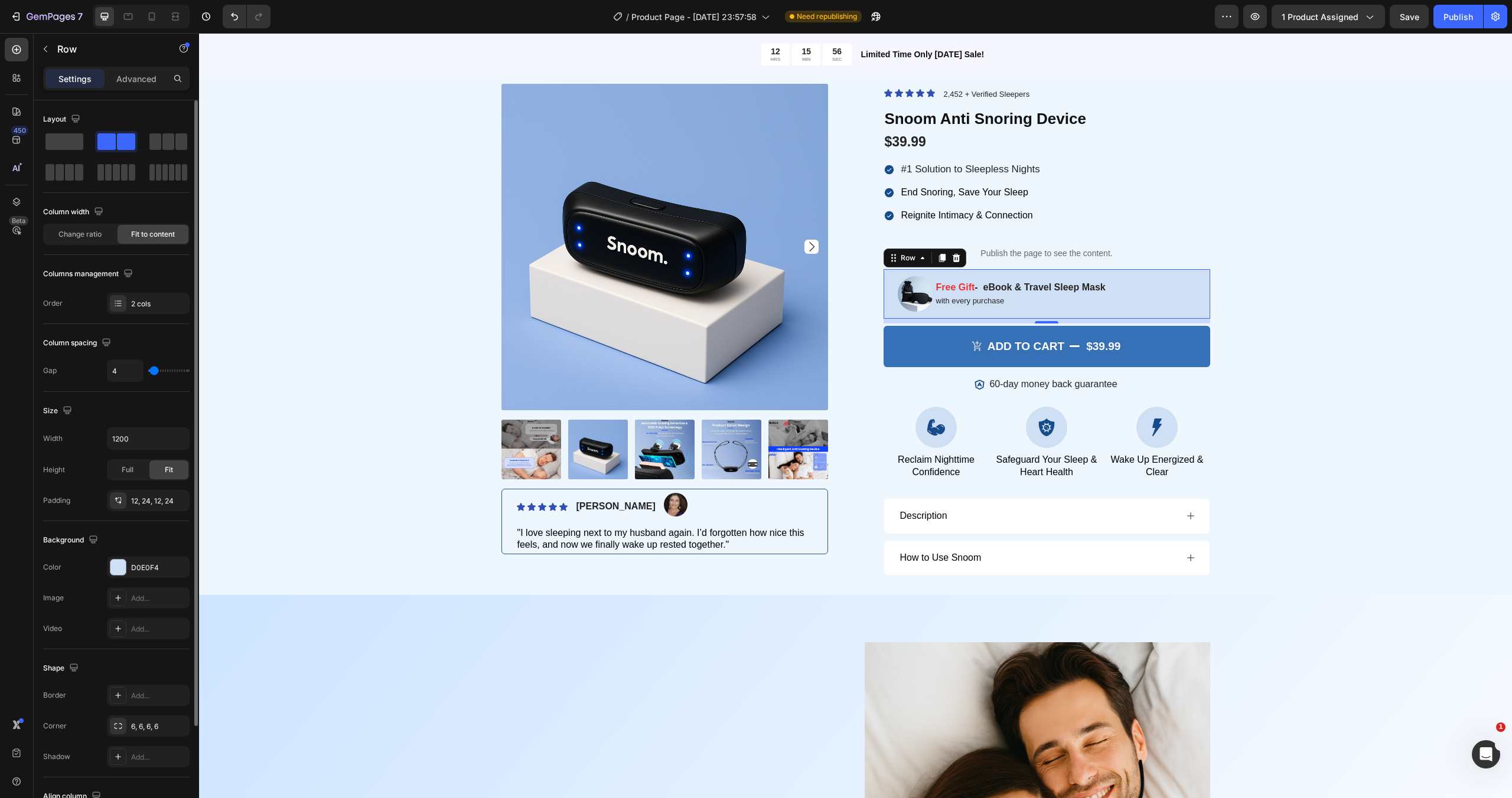
type input "8"
type input "9"
type input "13"
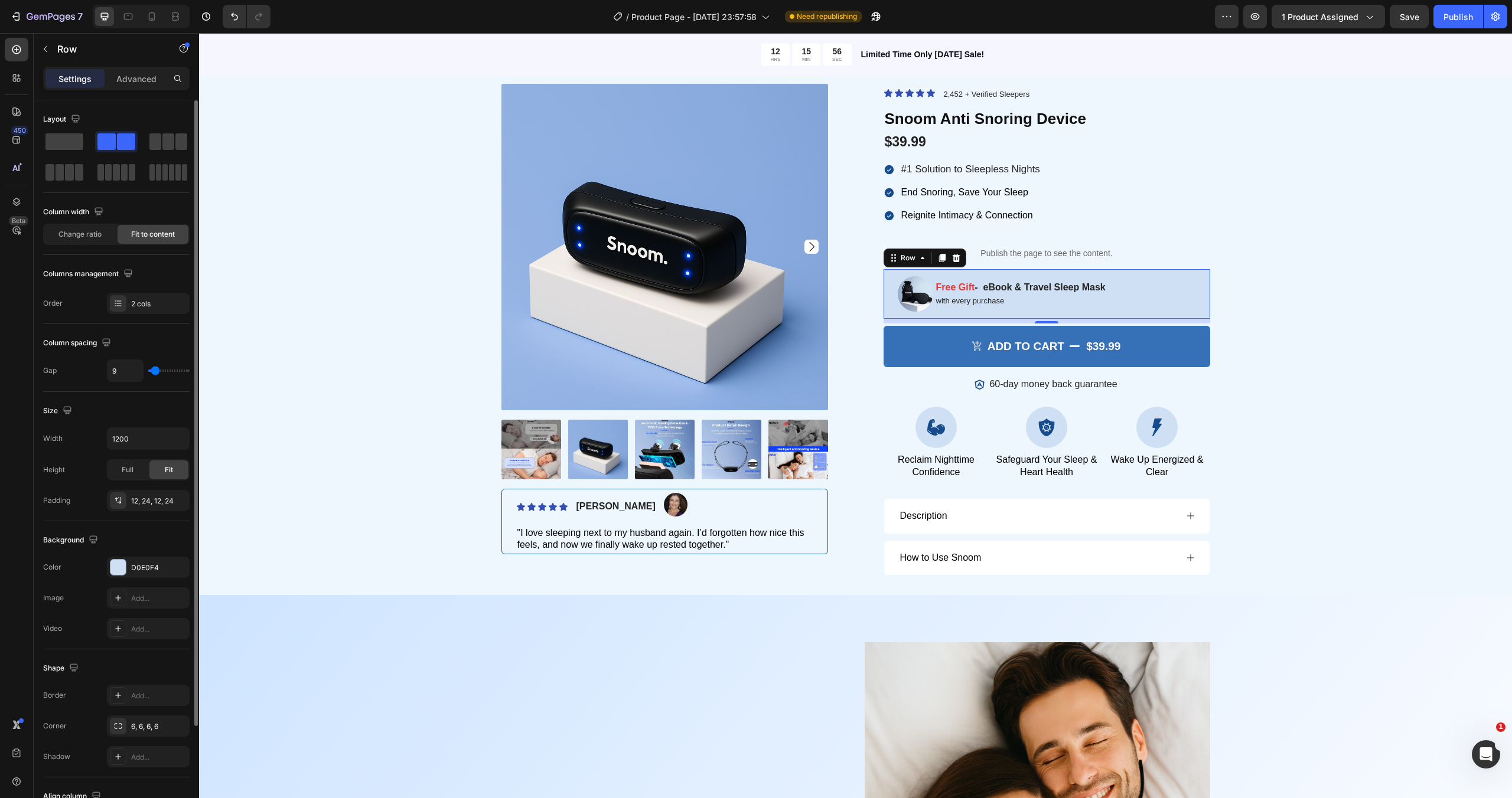
type input "13"
type input "15"
type input "16"
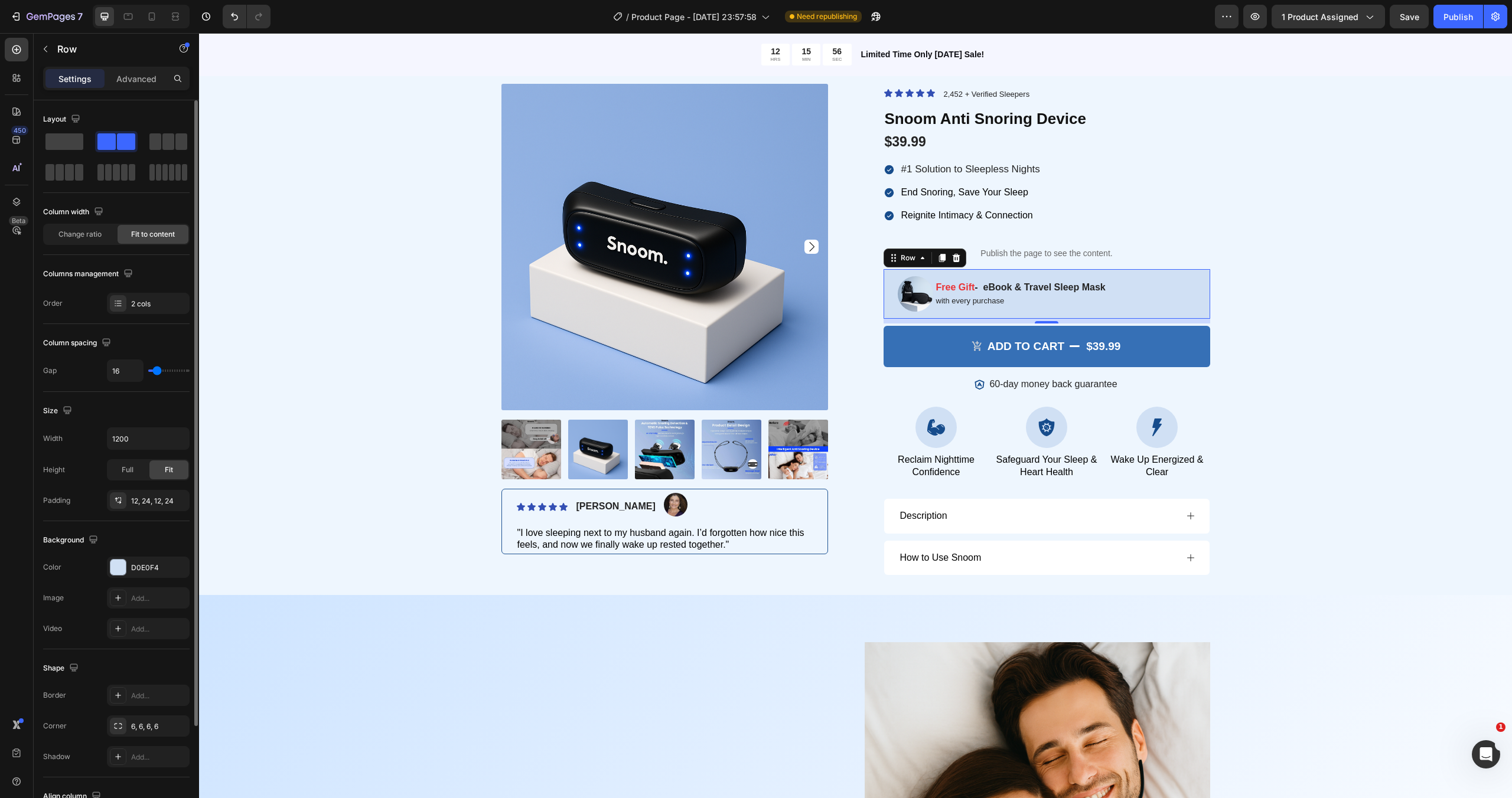
type input "19"
type input "20"
type input "24"
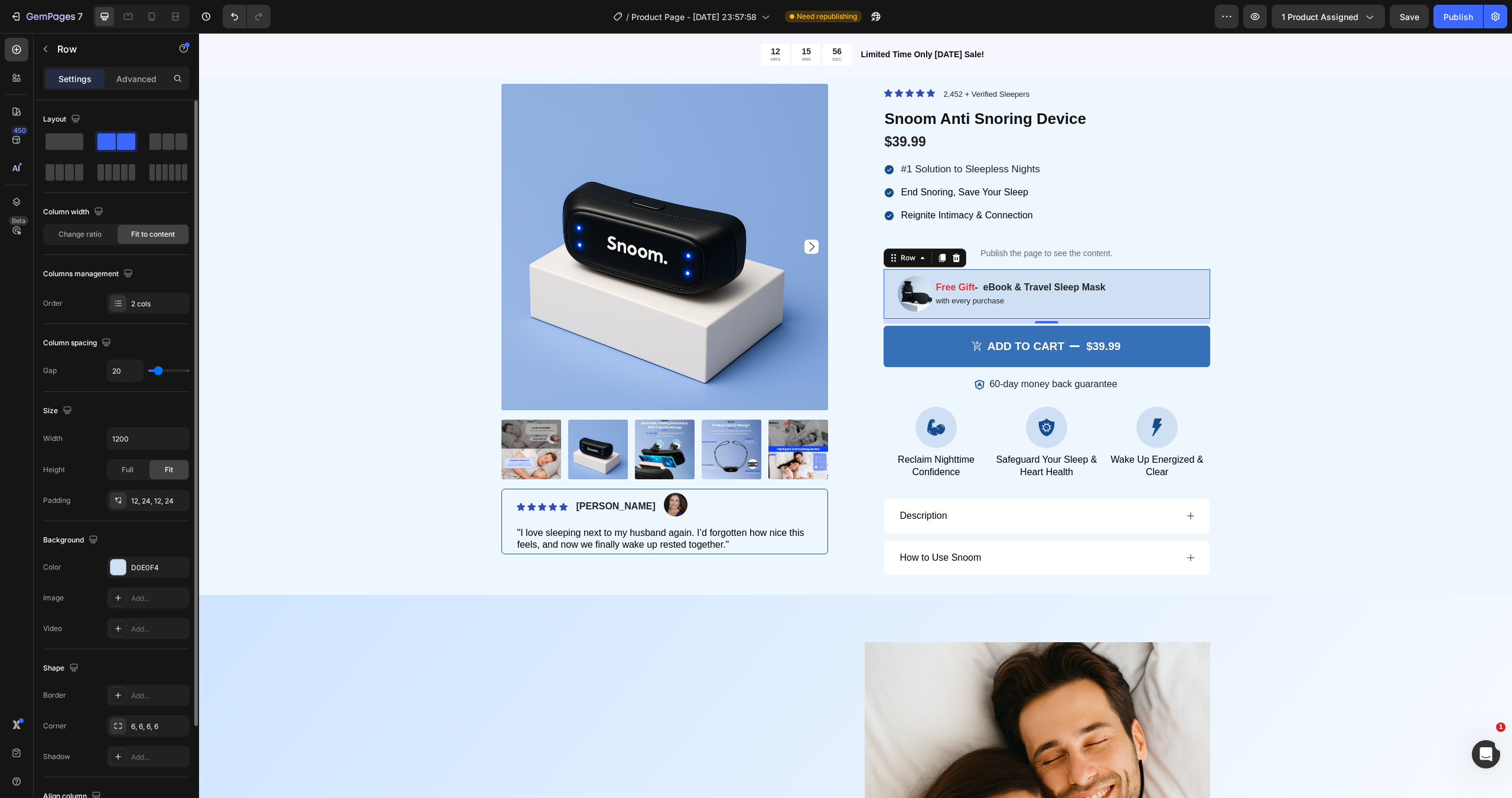
type input "24"
type input "29"
type input "35"
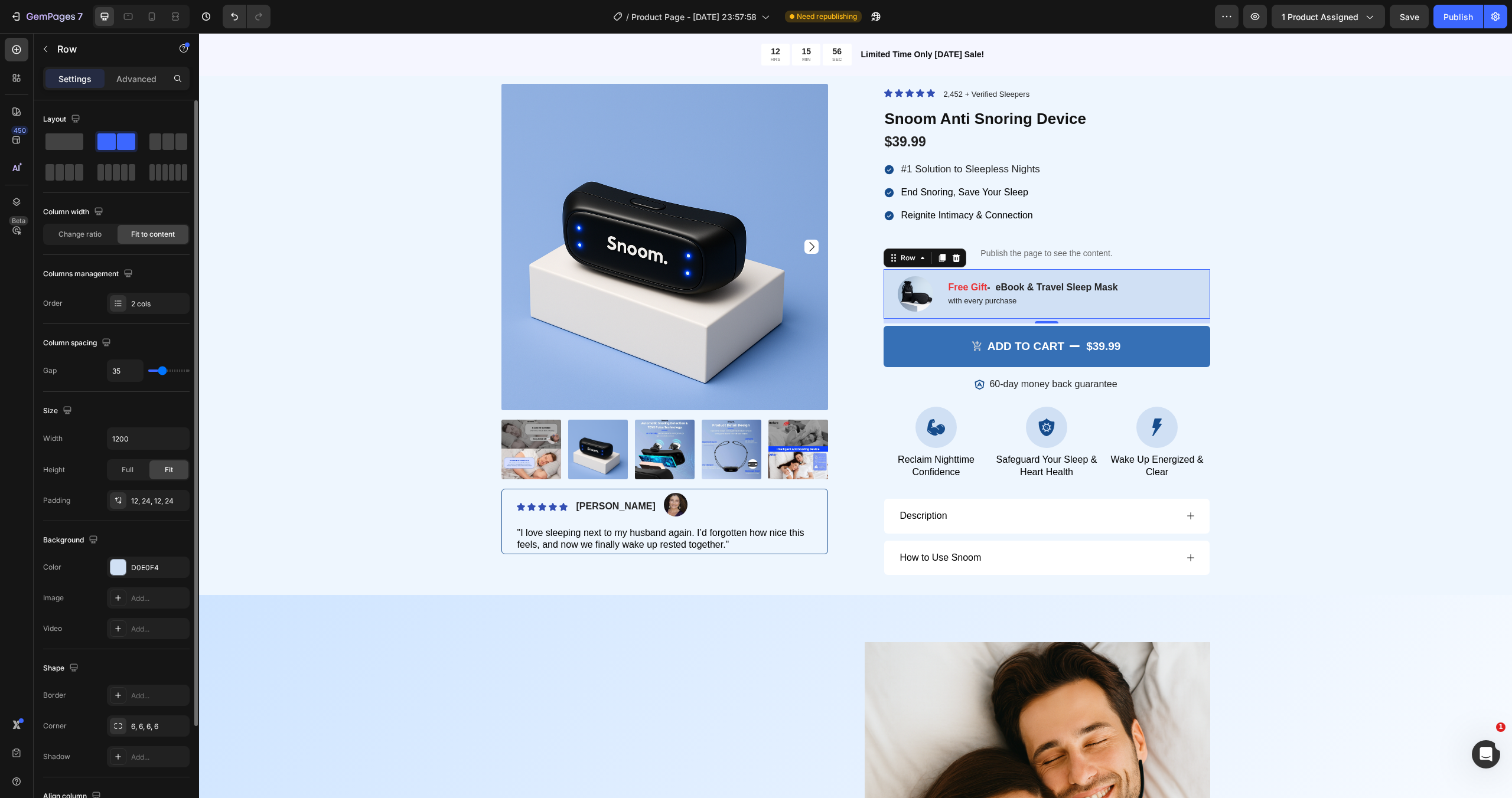
type input "39"
type input "43"
type input "56"
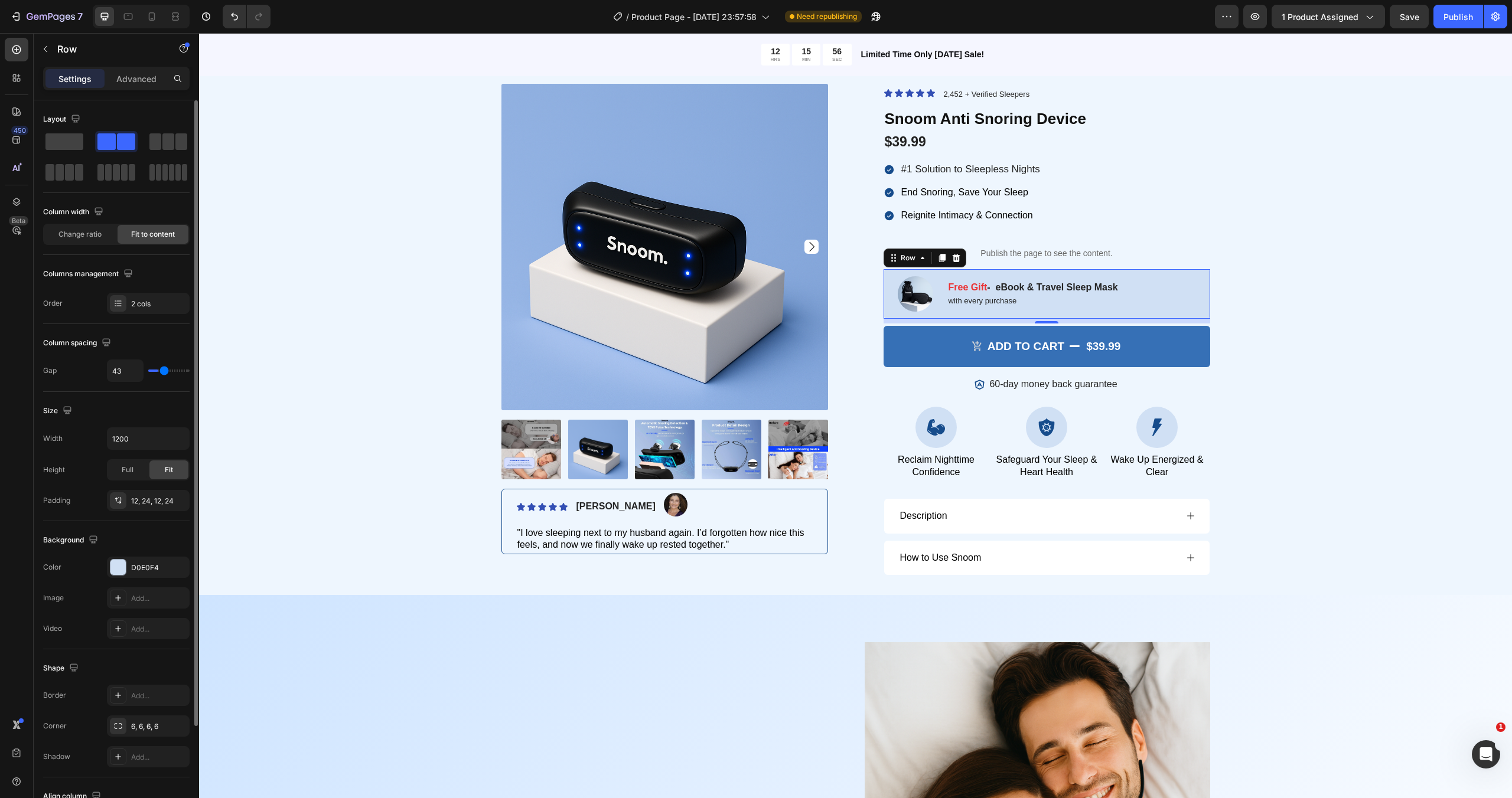
type input "56"
type input "62"
type input "70"
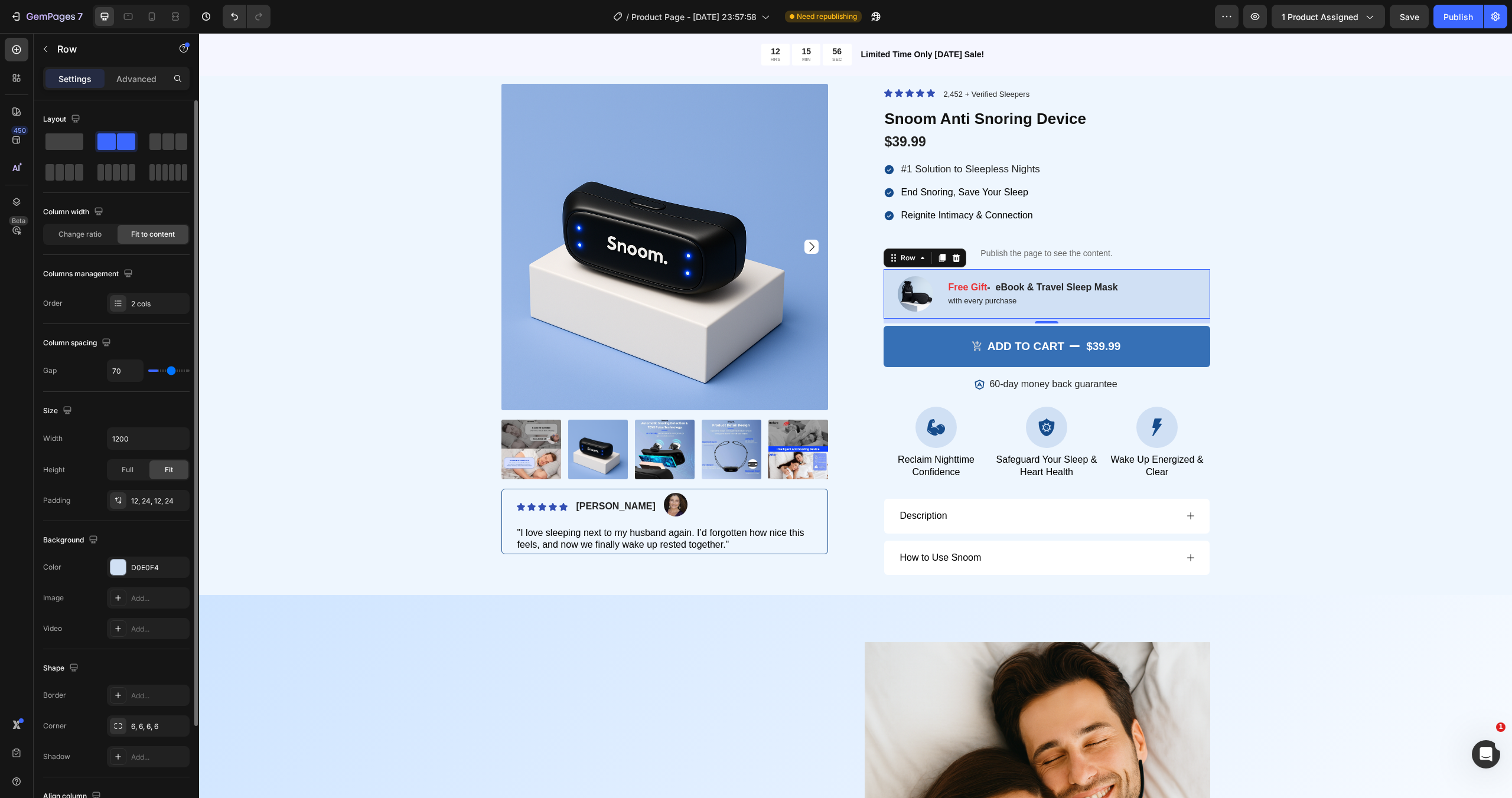
type input "71"
type input "72"
type input "73"
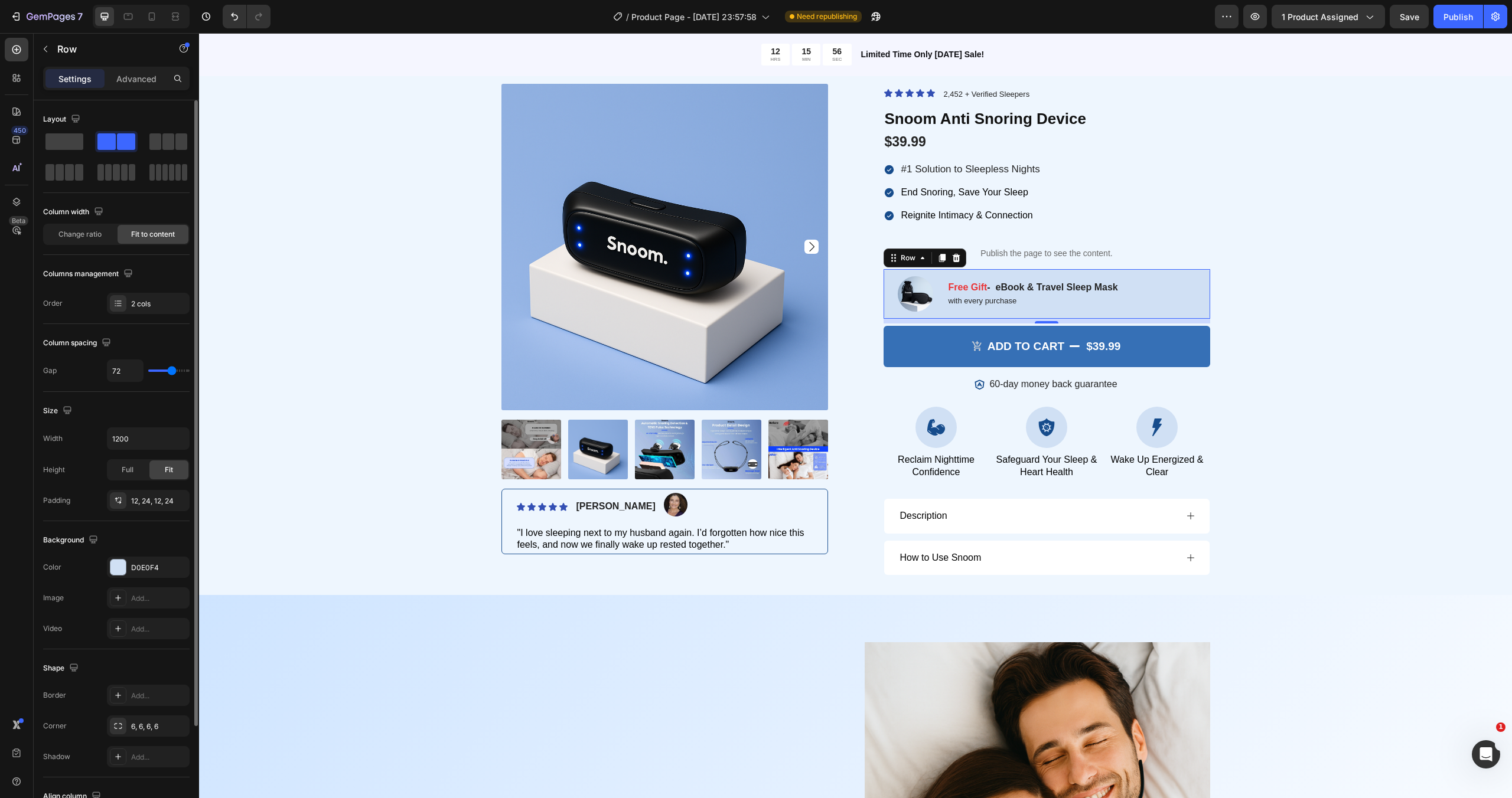
type input "73"
type input "74"
type input "77"
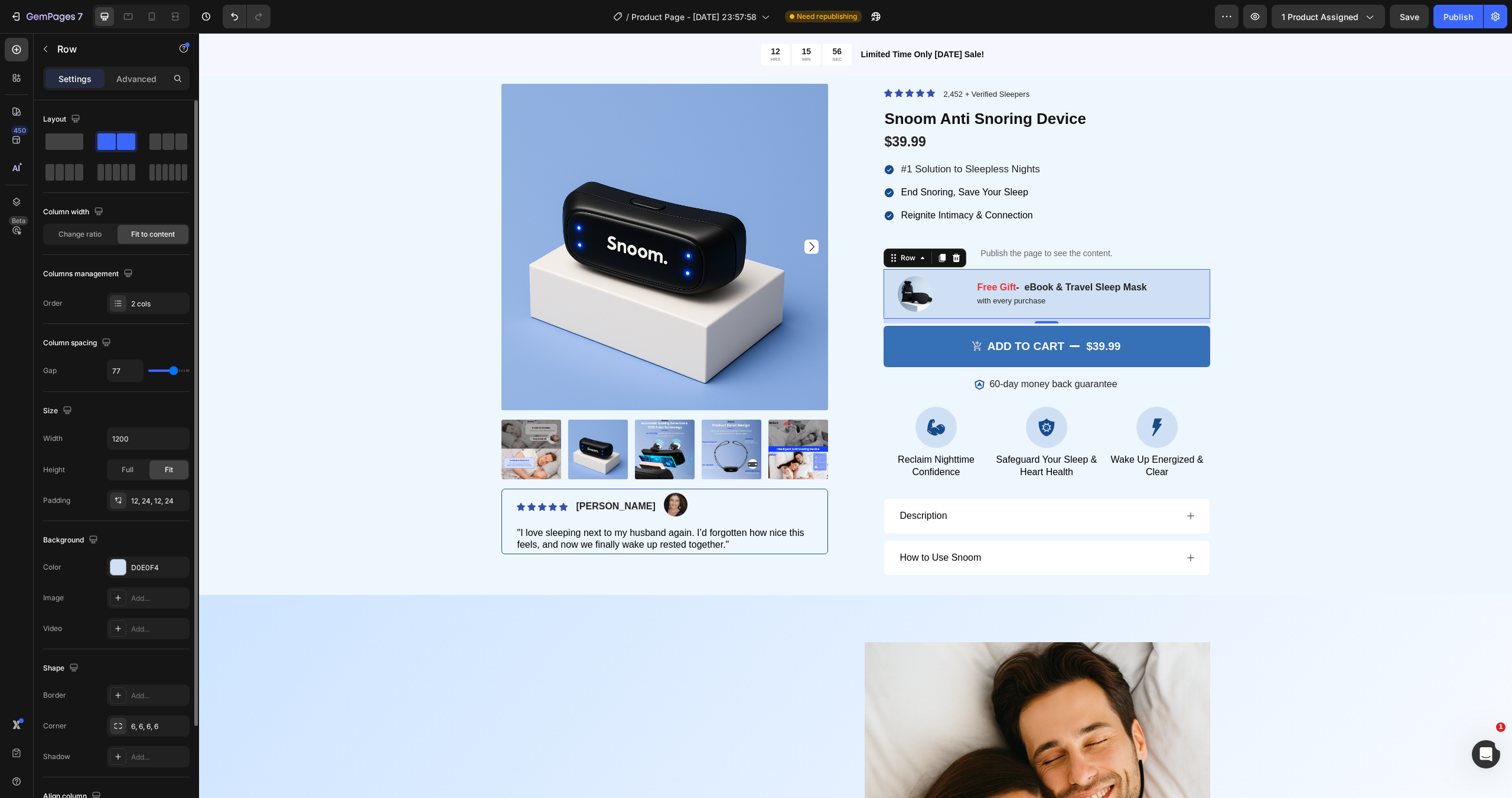
type input "88"
type input "94"
type input "98"
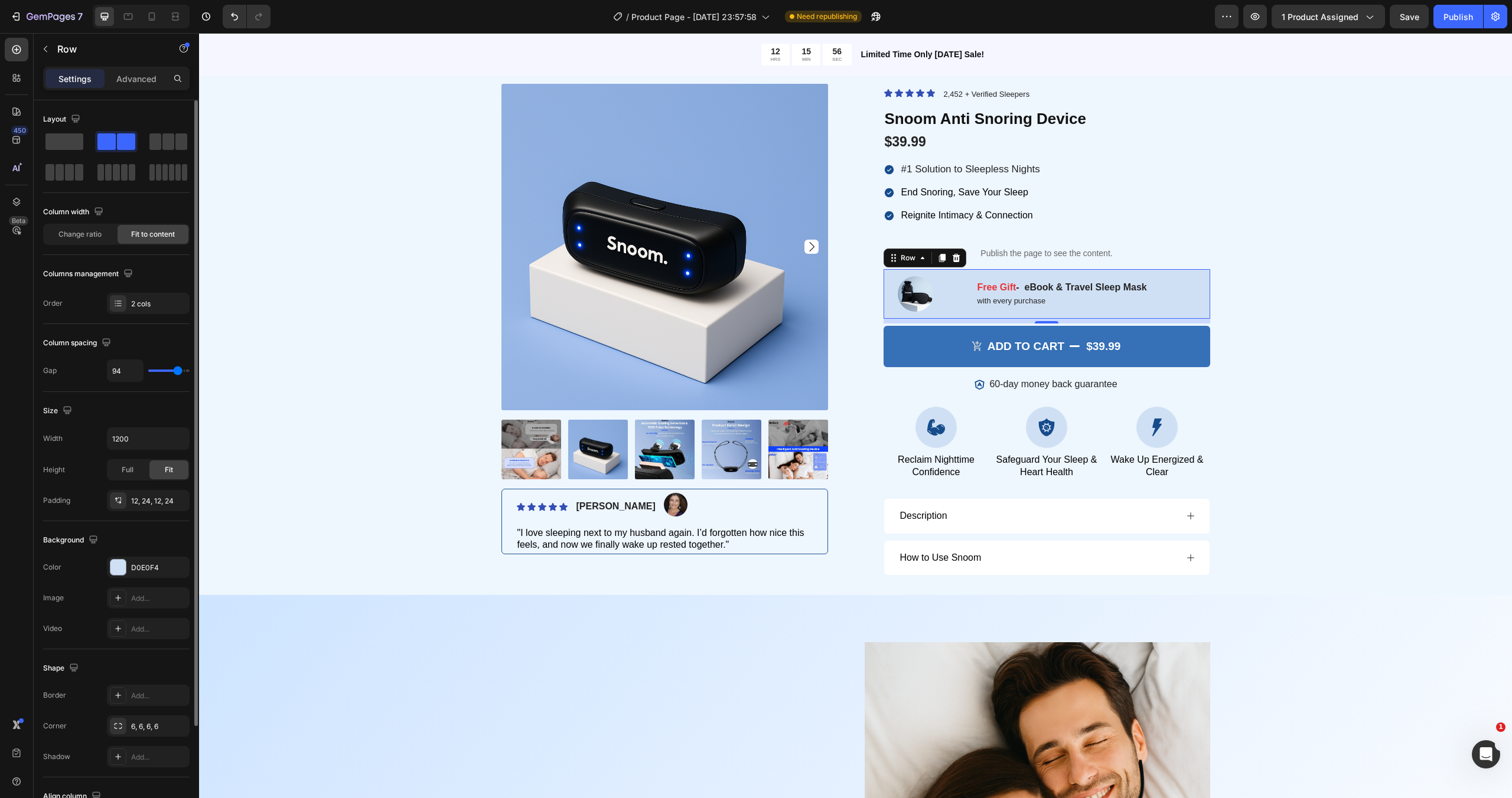
type input "98"
type input "100"
type input "103"
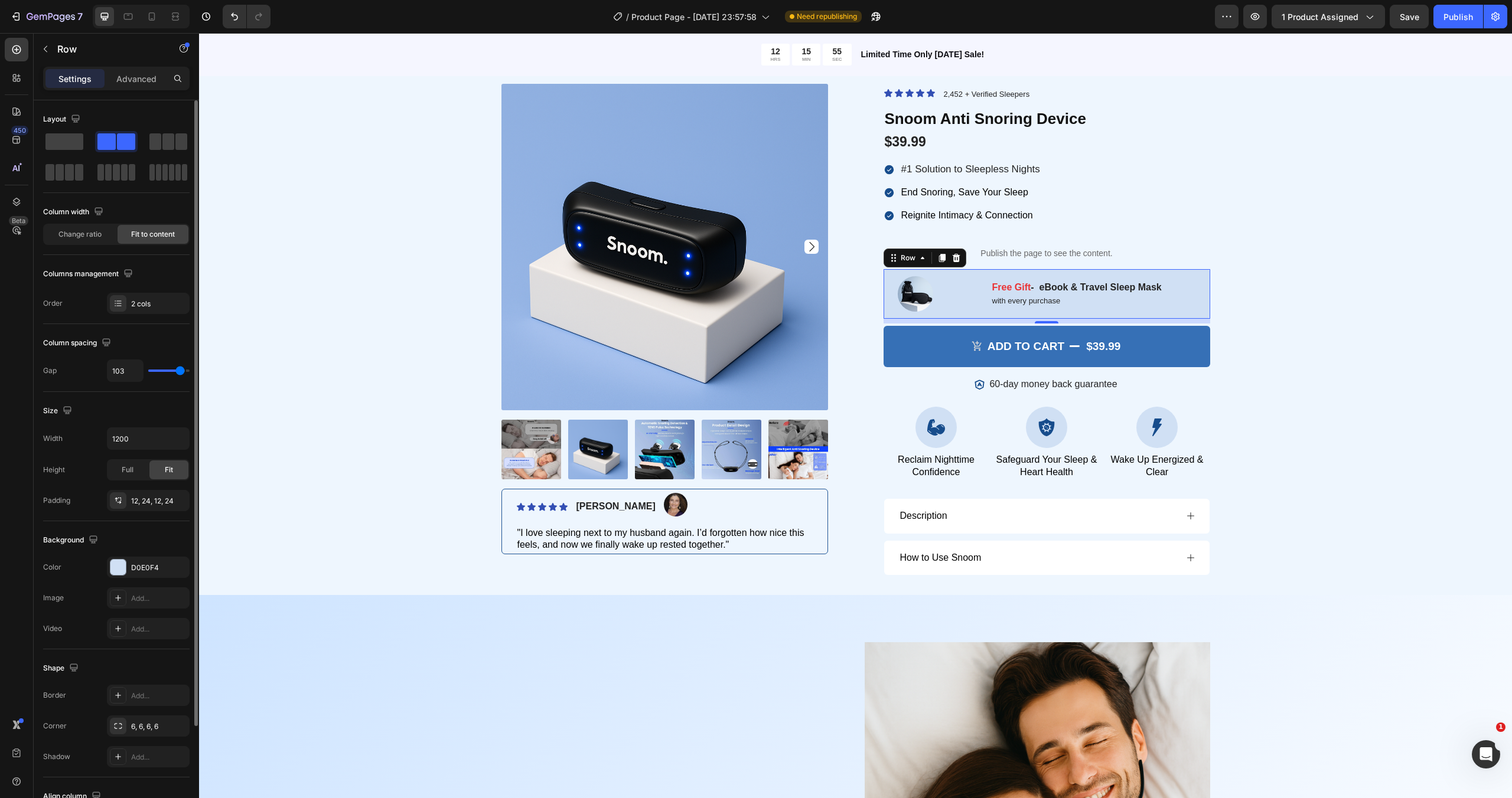
type input "104"
type input "103"
type input "95"
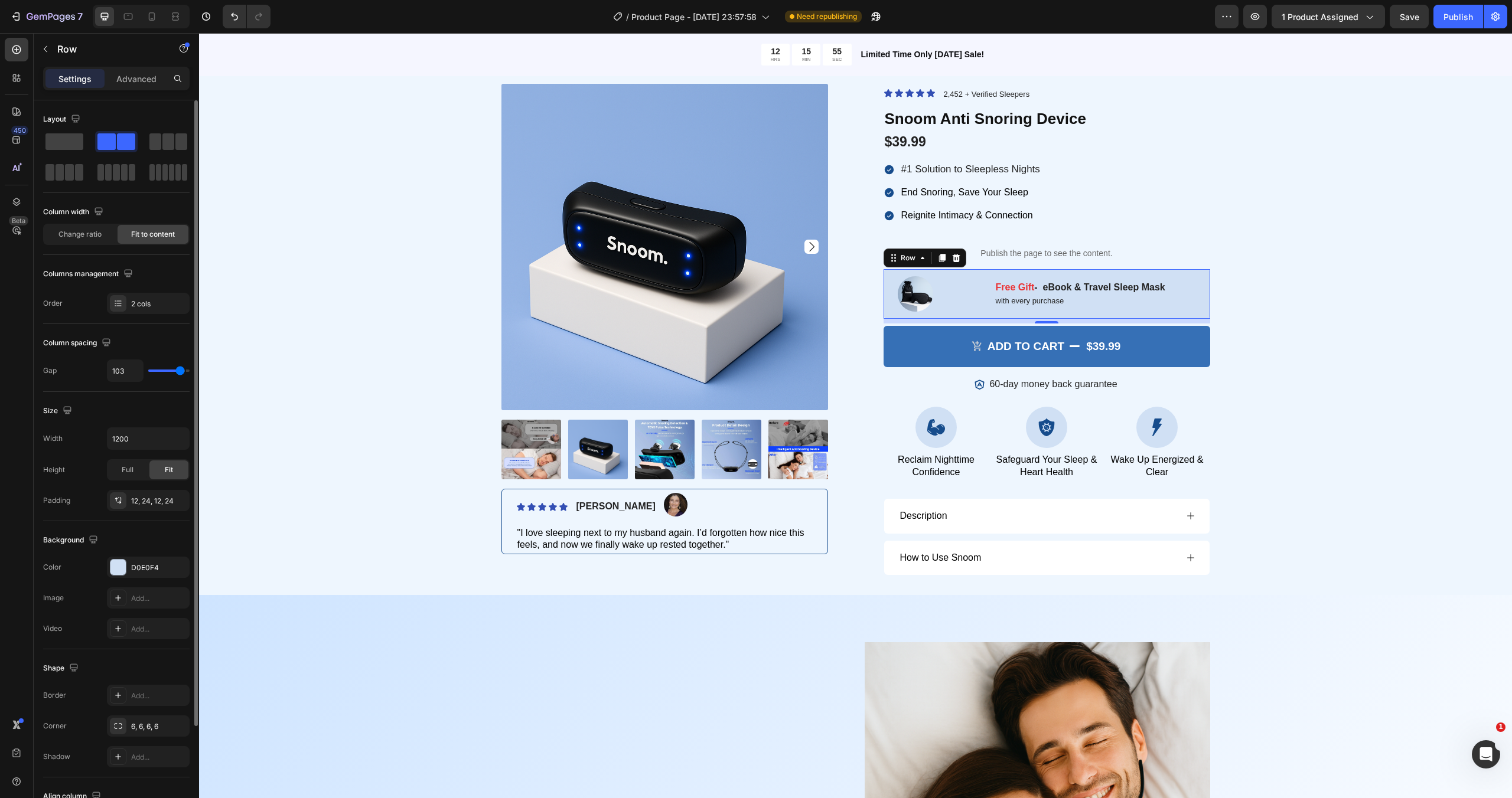
type input "95"
type input "80"
type input "70"
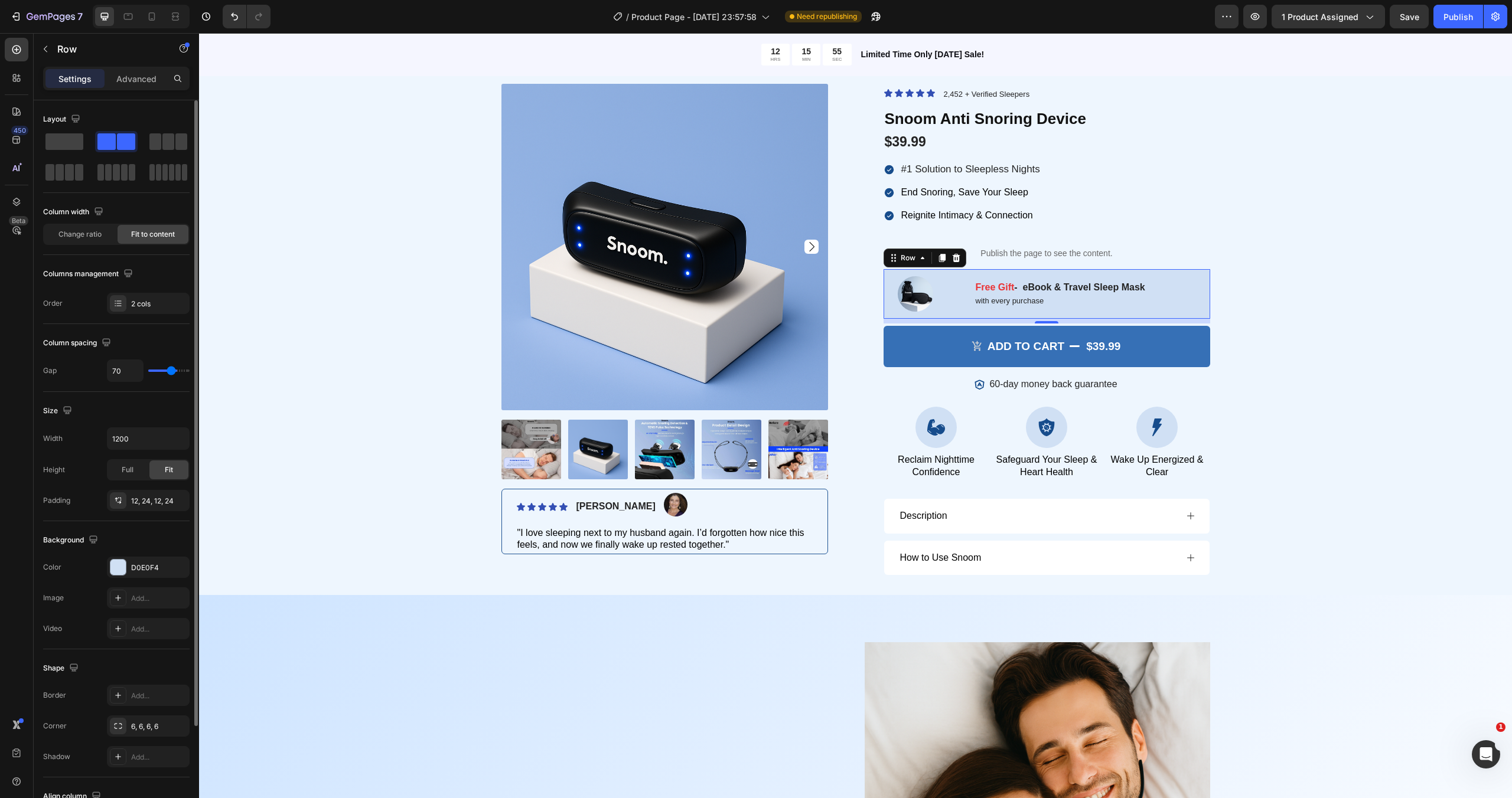
type input "69"
type input "67"
type input "66"
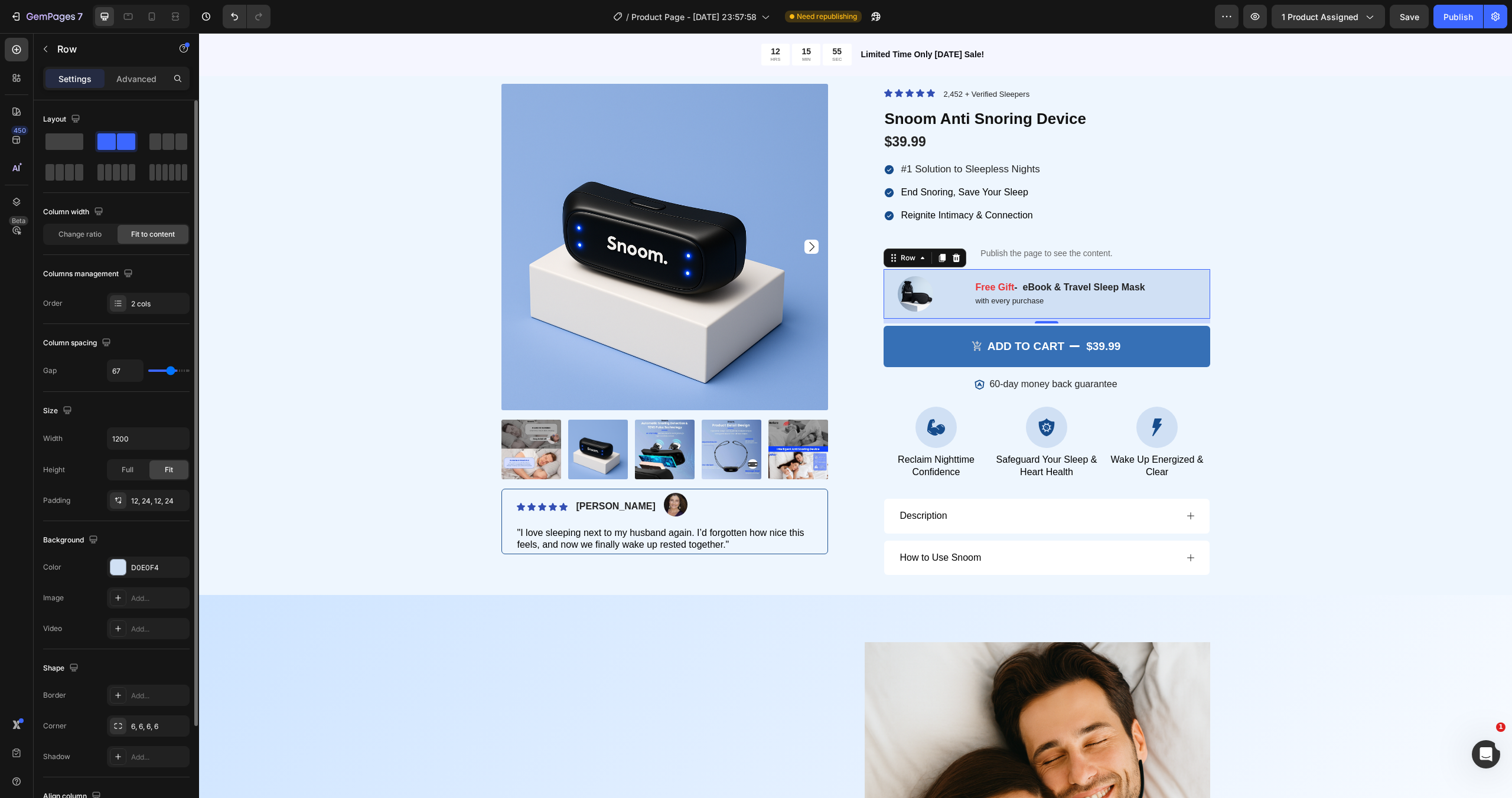
type input "66"
type input "65"
type input "64"
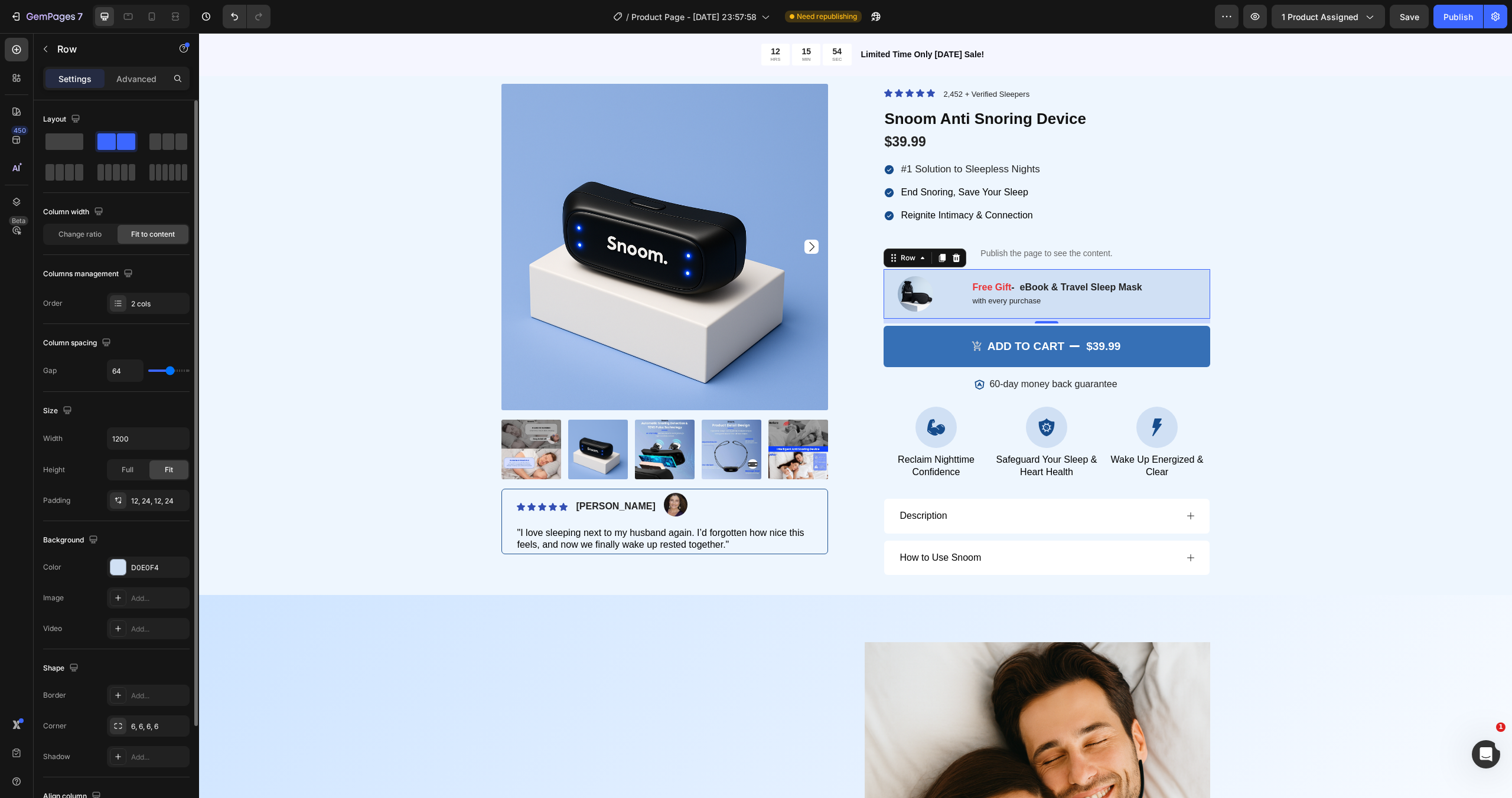
type input "63"
type input "62"
type input "61"
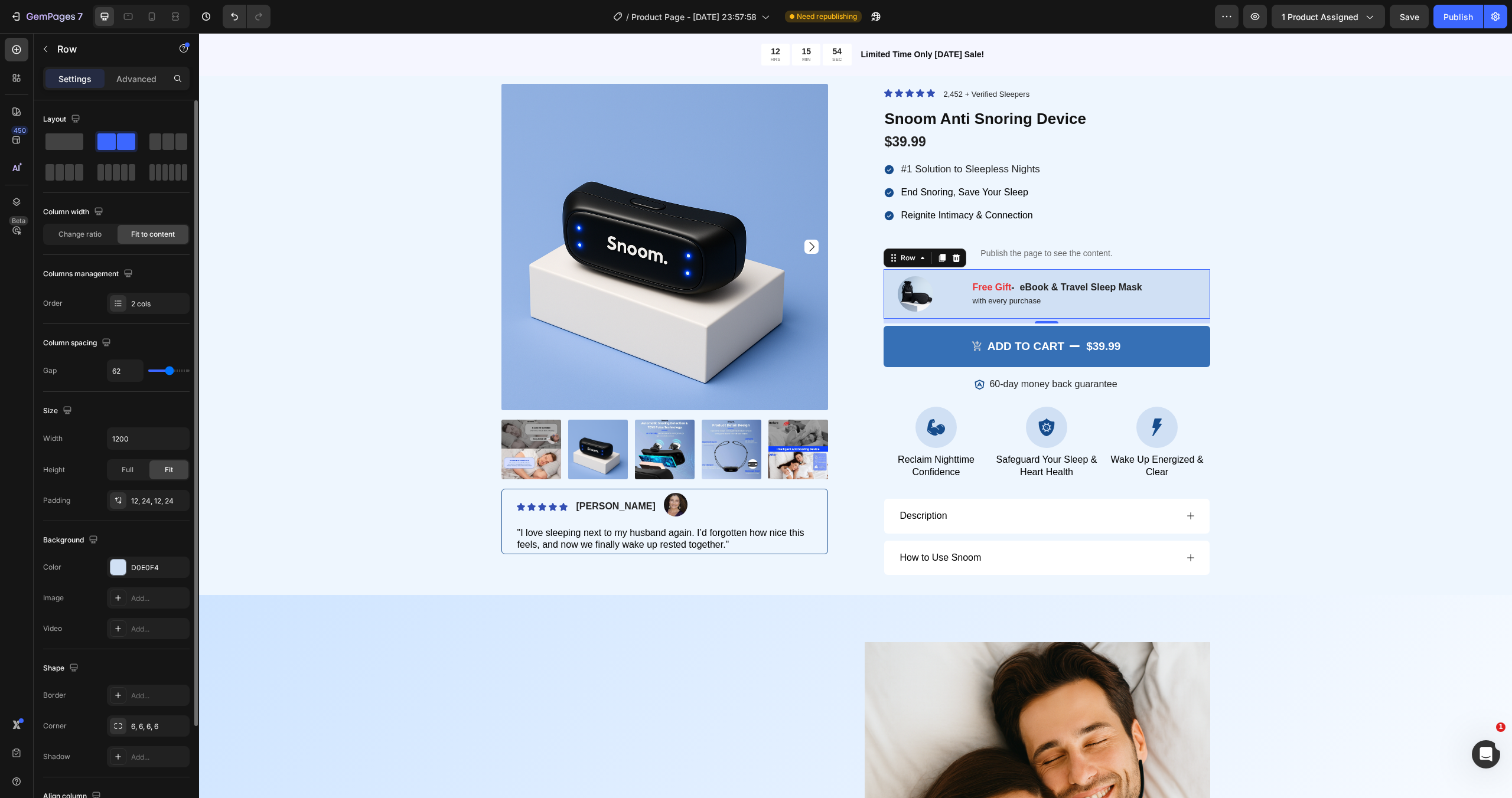
type input "61"
type input "59"
type input "58"
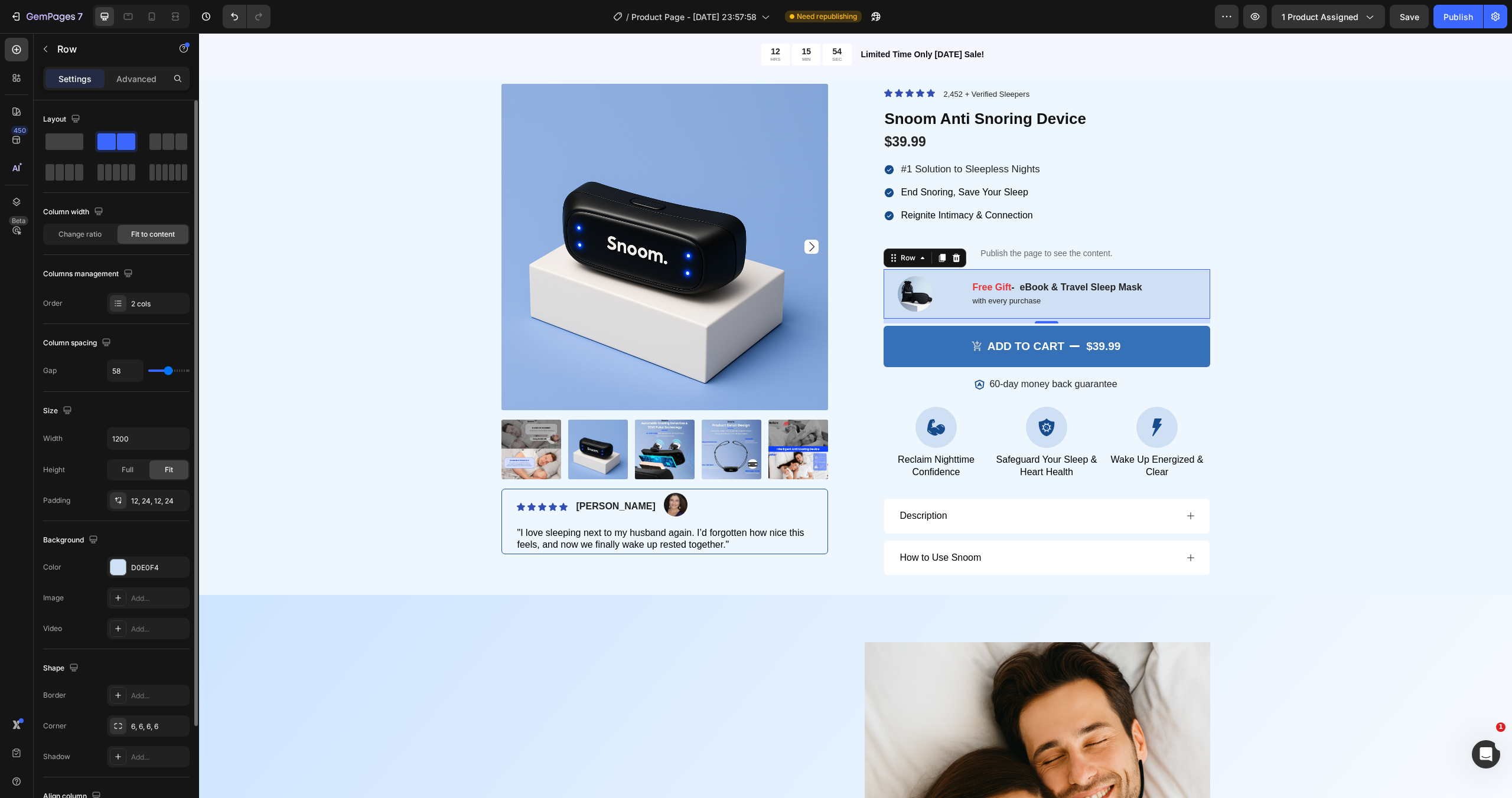
type input "57"
type input "56"
type input "55"
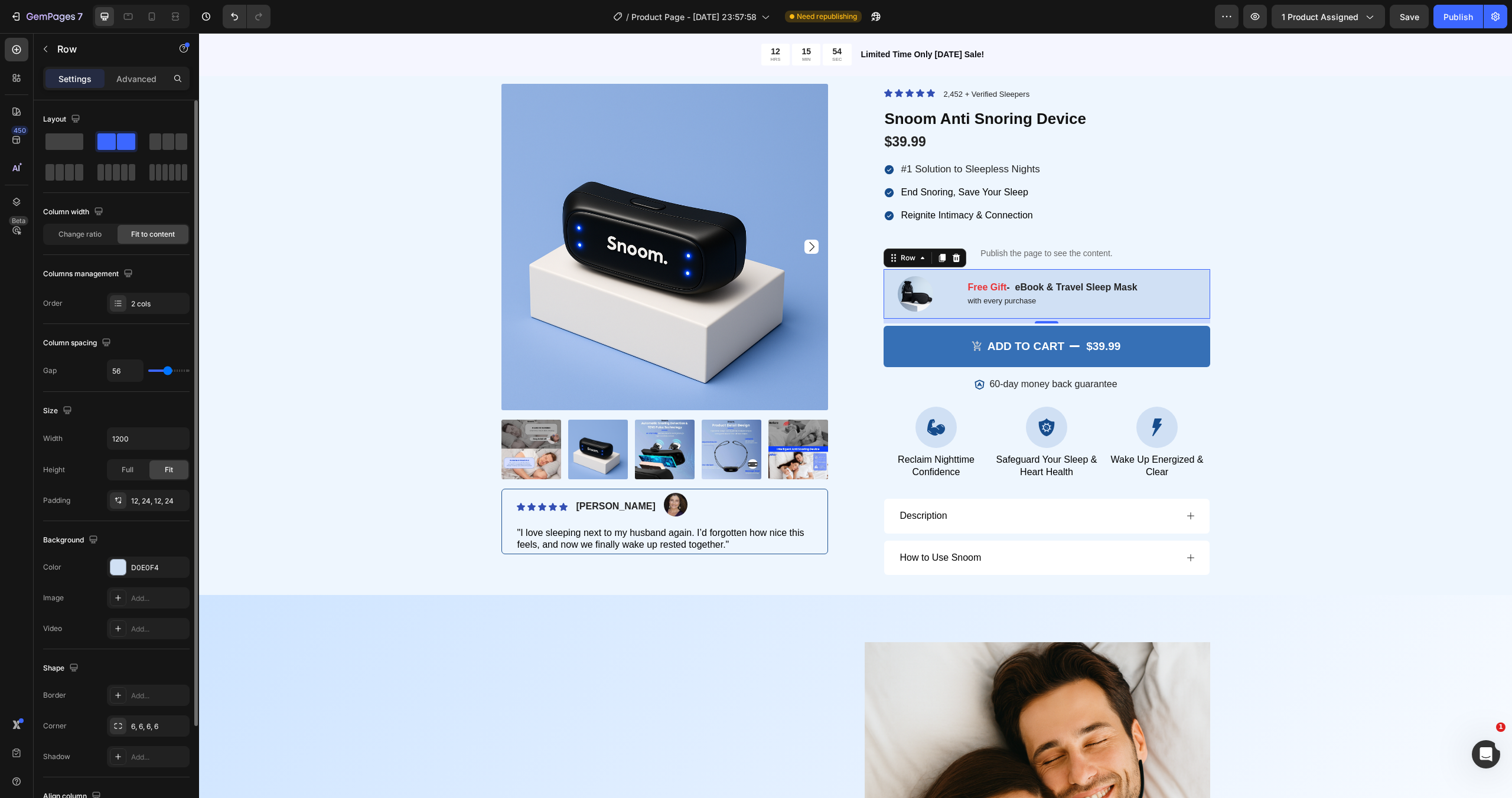
type input "55"
type input "54"
type input "53"
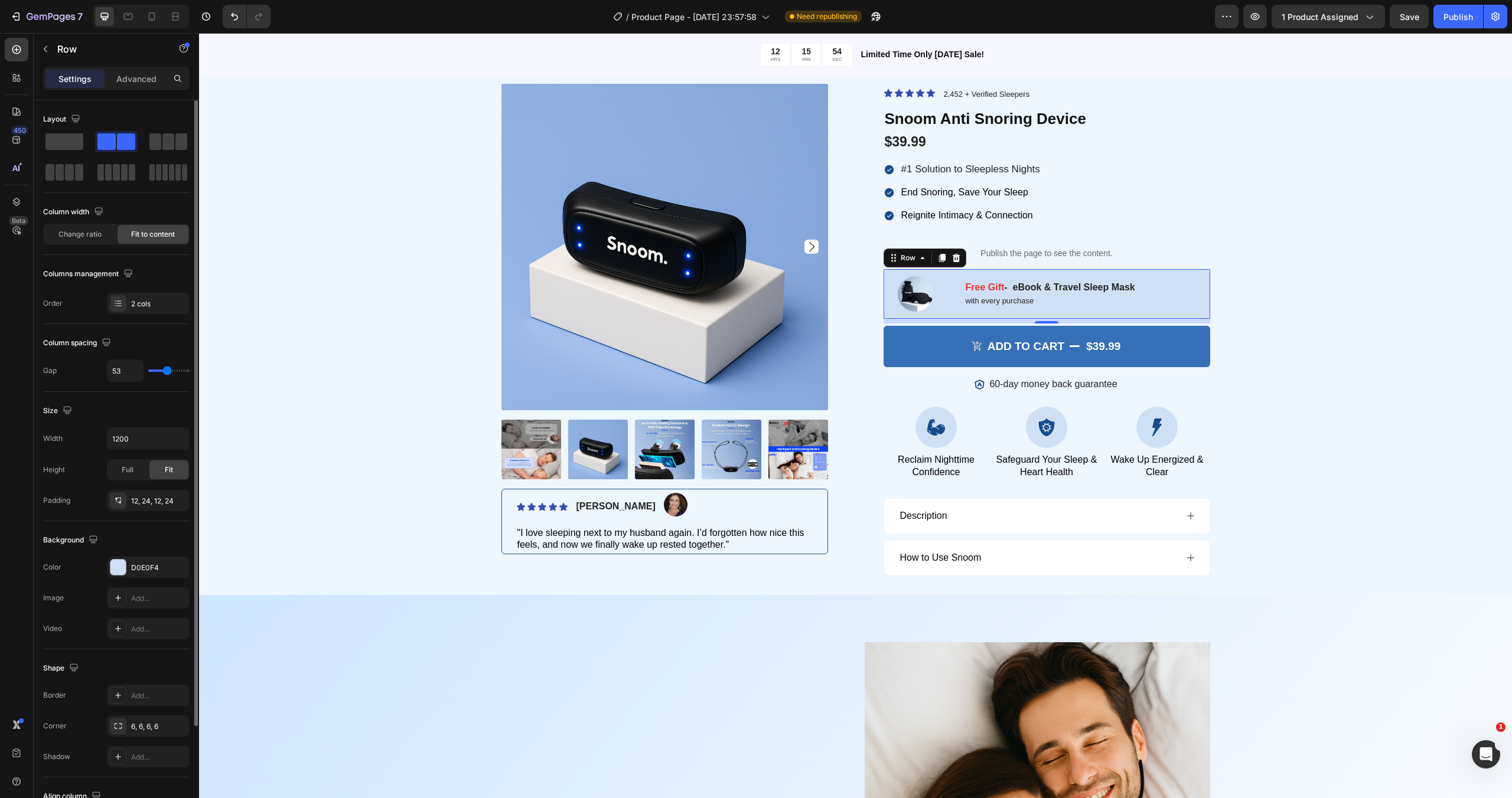
type input "51"
type input "48"
type input "47"
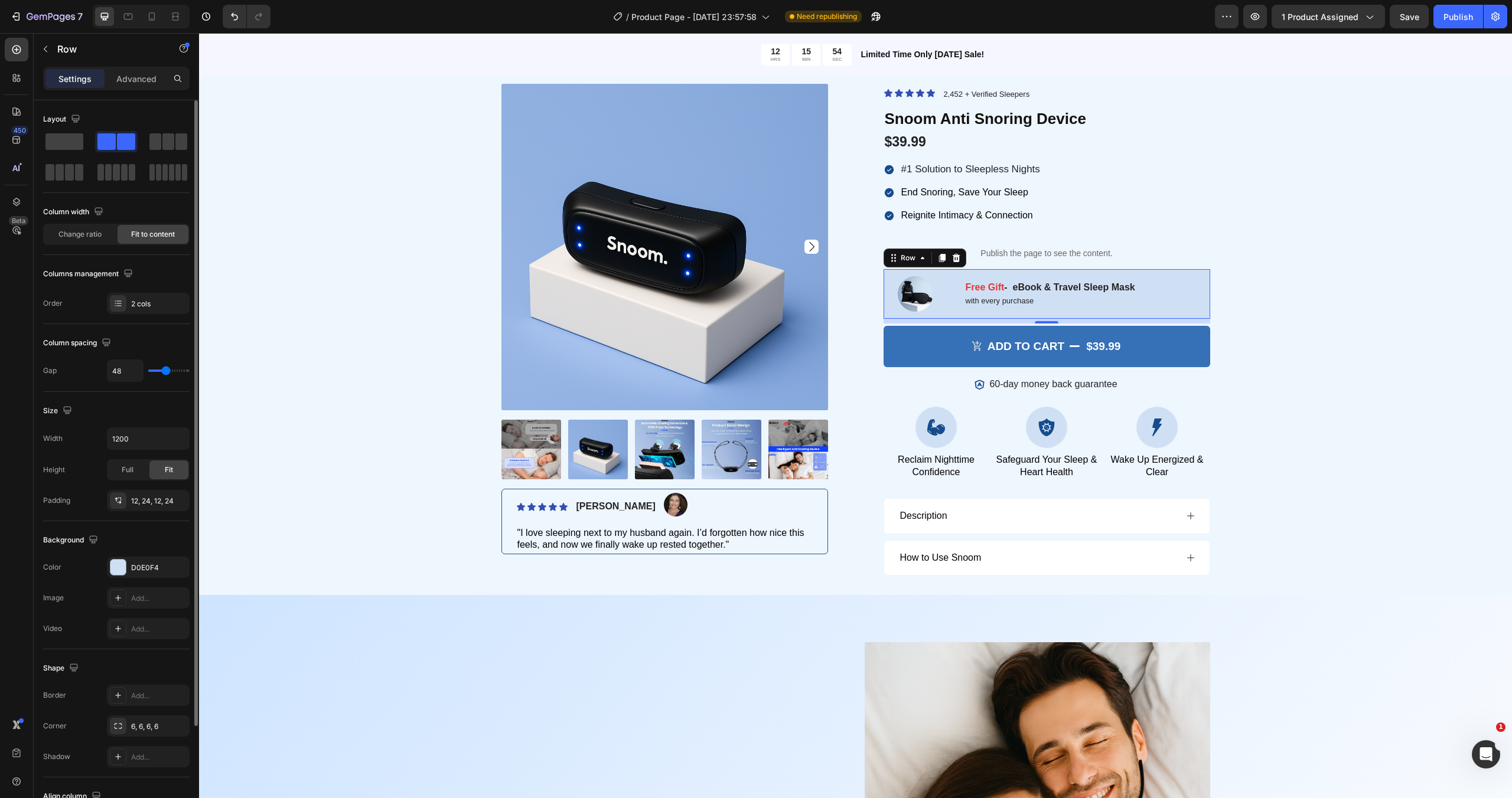
type input "47"
type input "48"
type input "50"
drag, startPoint x: 154, startPoint y: 373, endPoint x: 168, endPoint y: 373, distance: 14.0
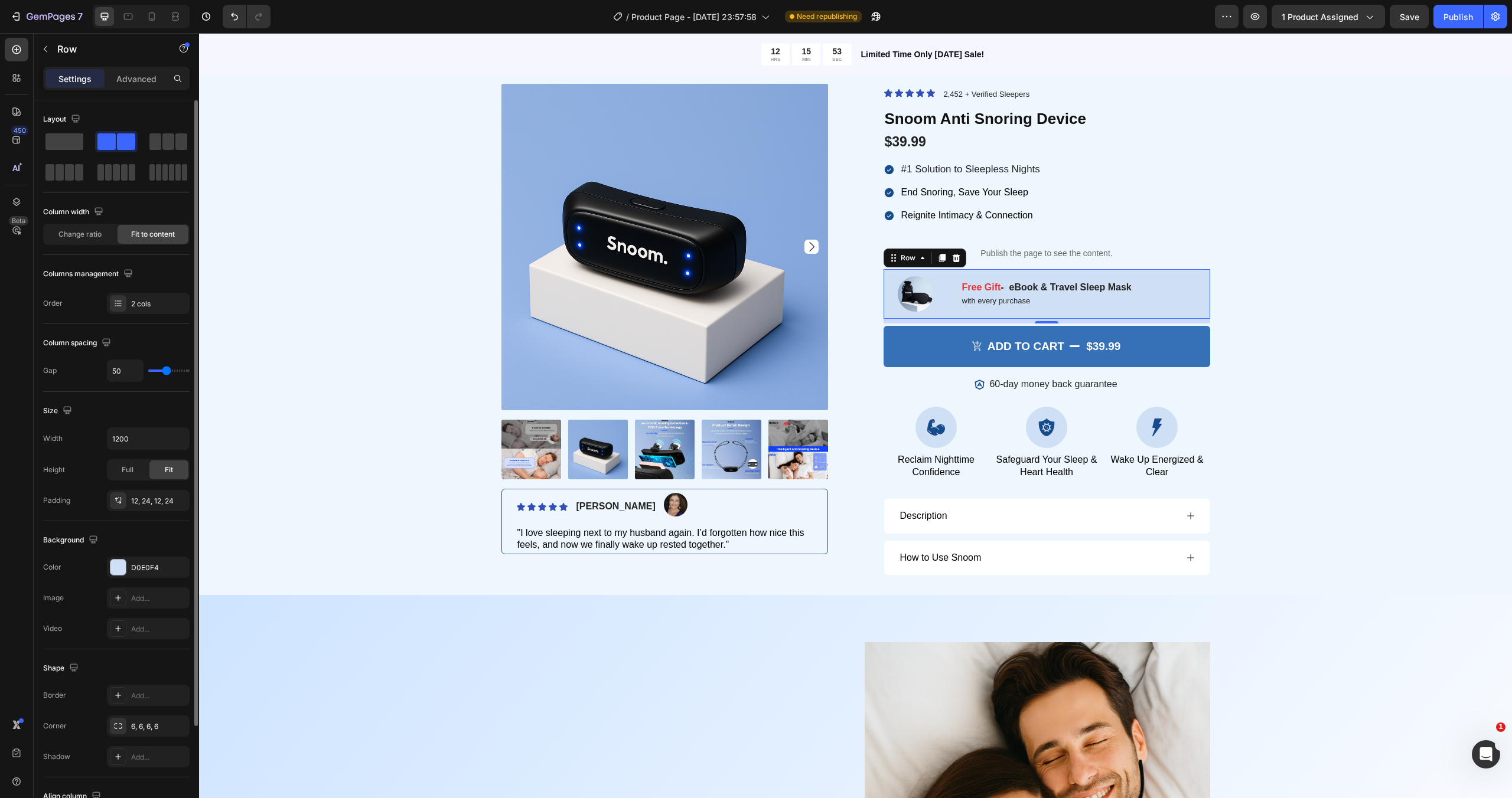
type input "56"
click at [168, 372] on input "range" at bounding box center [169, 370] width 42 height 3
type input "56"
click at [176, 439] on icon "button" at bounding box center [178, 439] width 12 height 12
click at [139, 488] on p "Full 100%" at bounding box center [146, 491] width 67 height 11
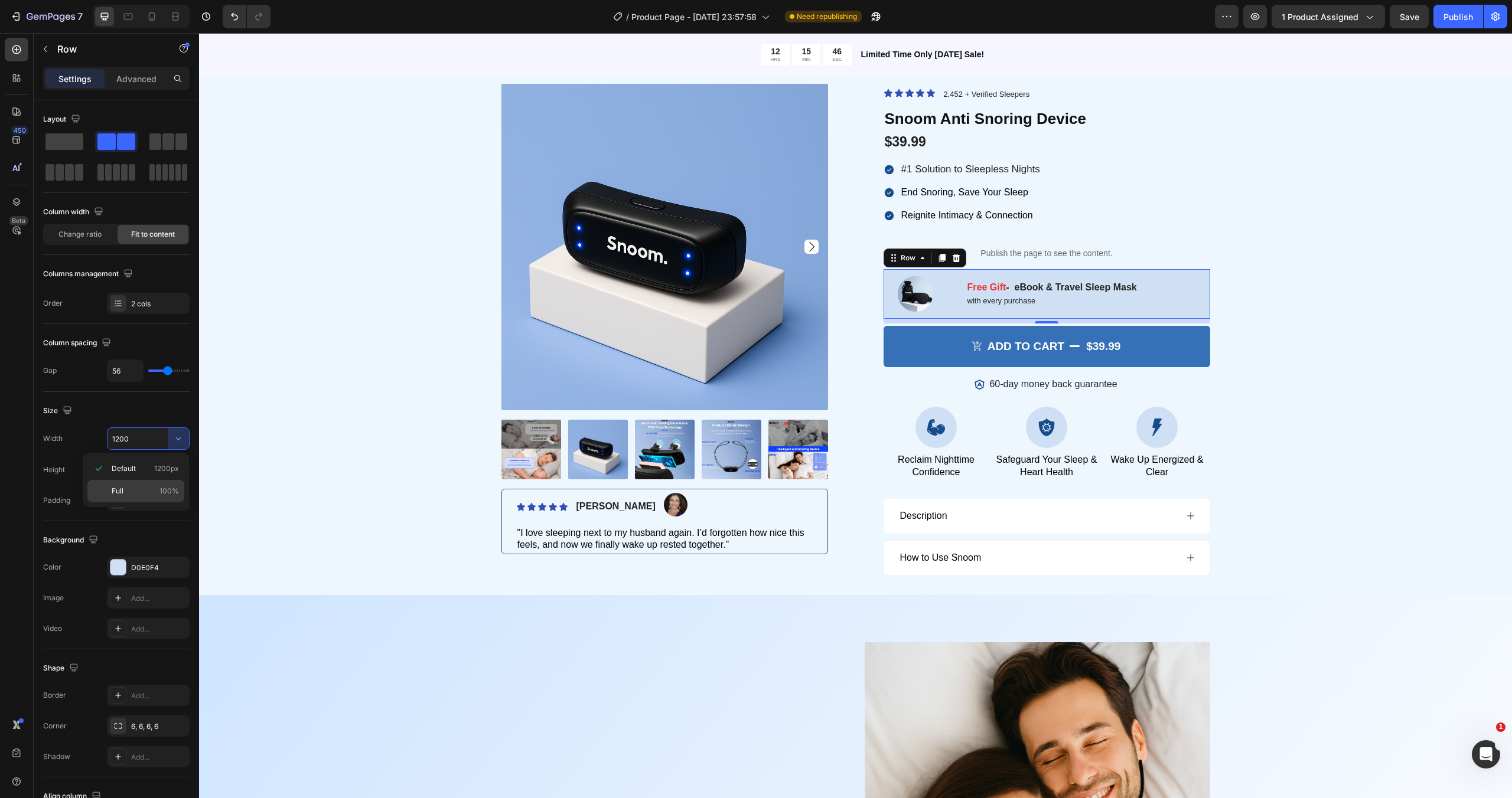
type input "100%"
click at [139, 475] on div "Full" at bounding box center [128, 470] width 39 height 19
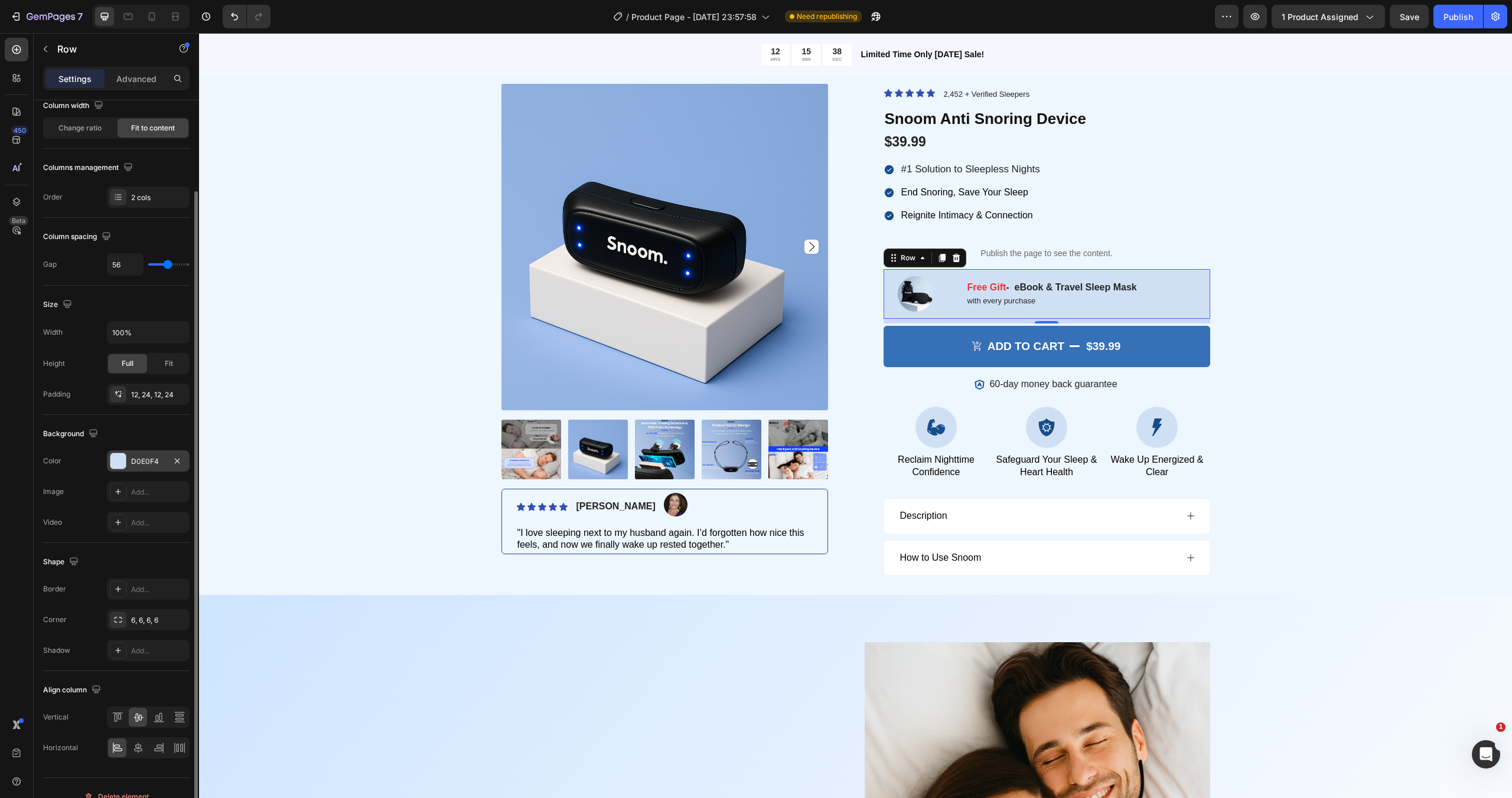
scroll to position [123, 0]
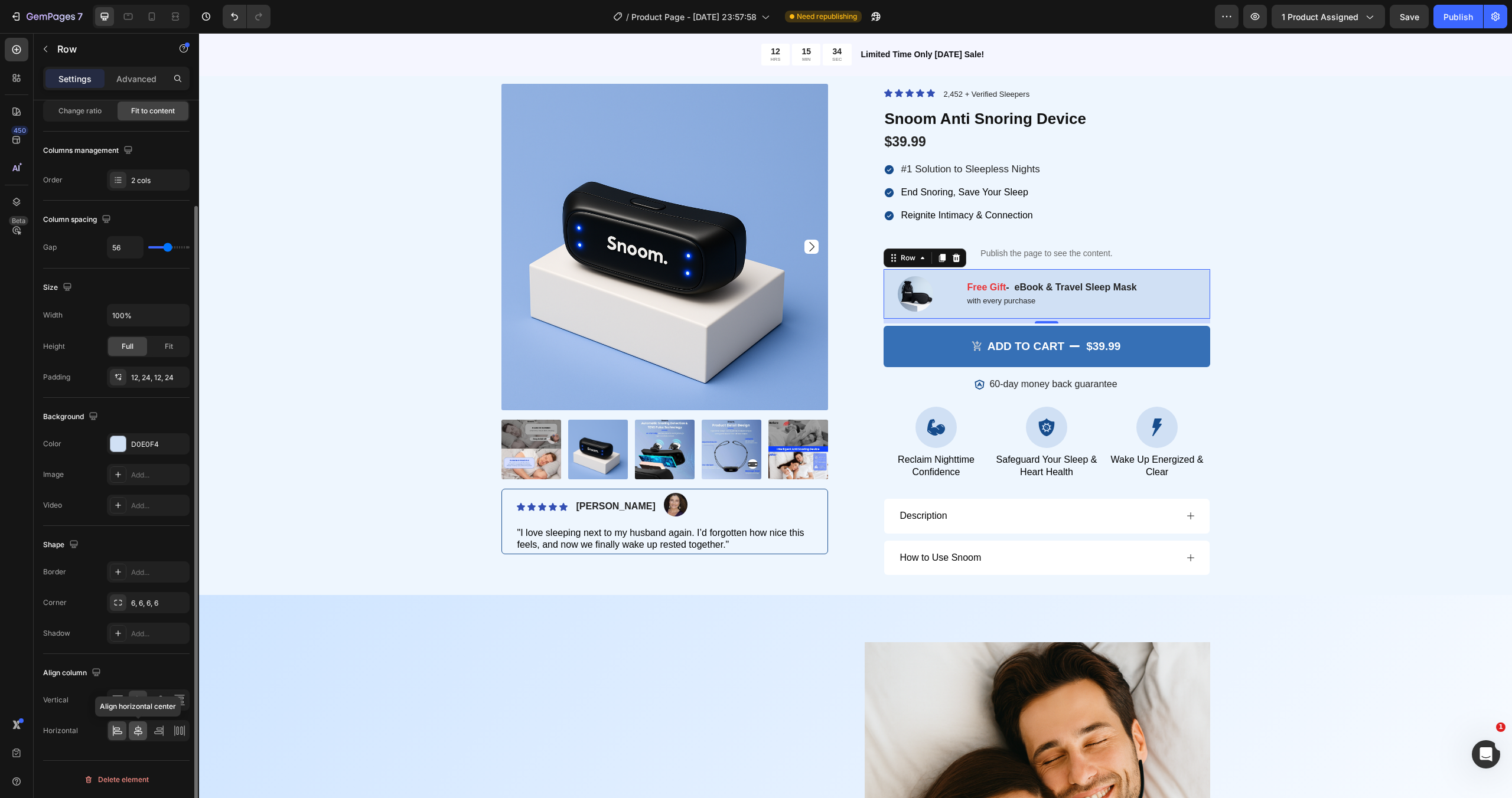
click at [139, 729] on icon at bounding box center [138, 731] width 12 height 12
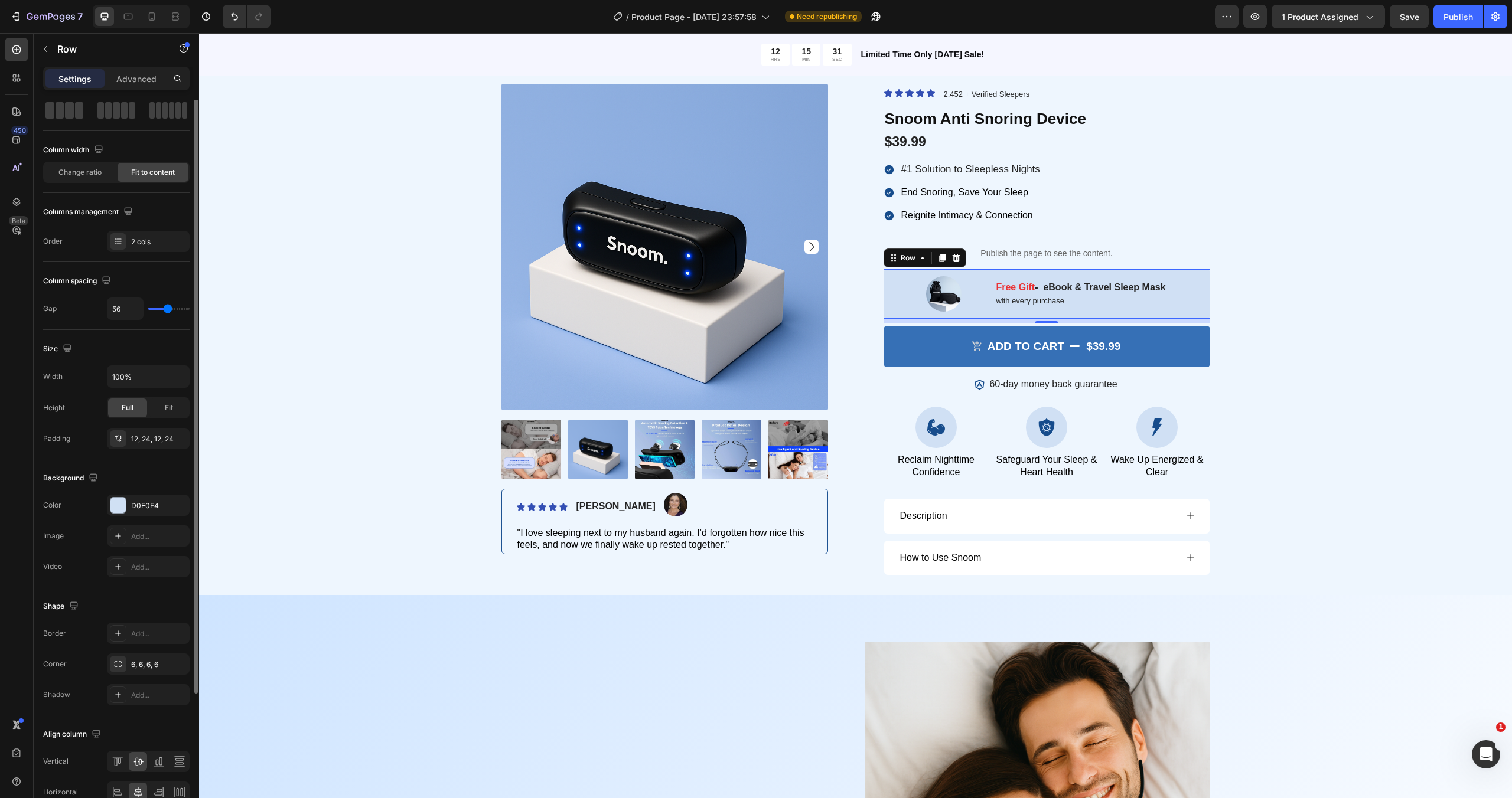
scroll to position [0, 0]
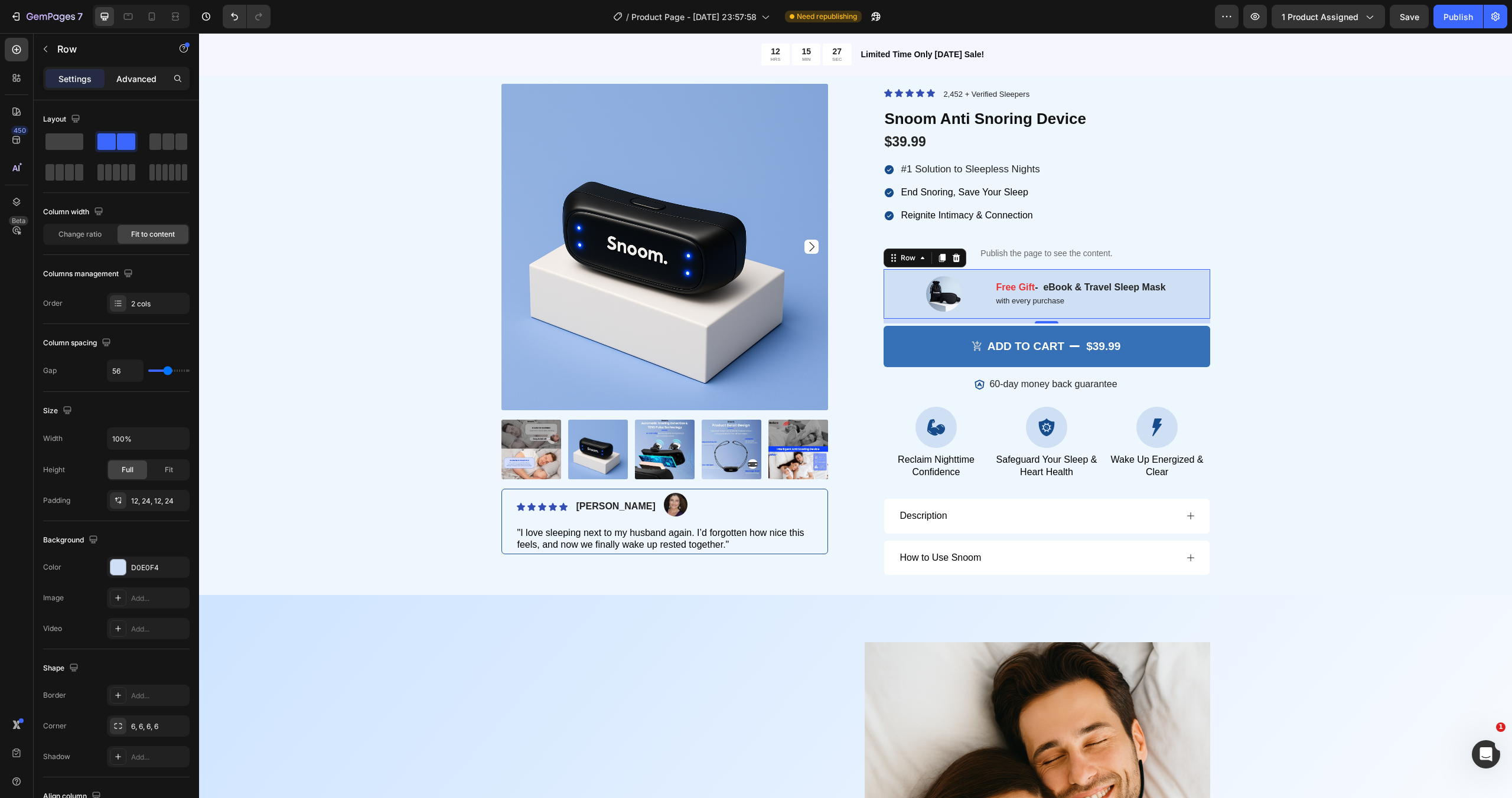
click at [125, 78] on p "Advanced" at bounding box center [136, 79] width 40 height 12
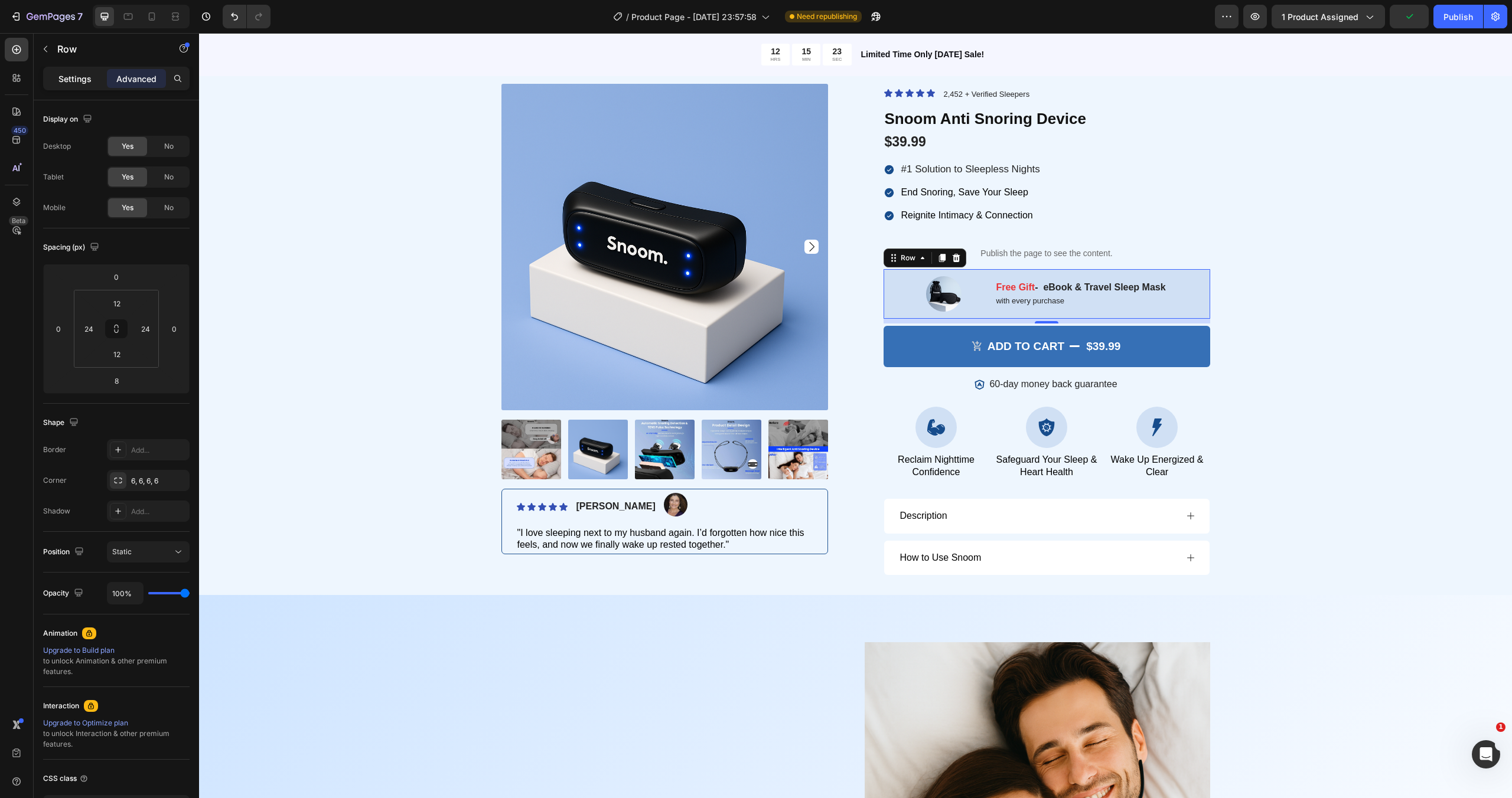
click at [75, 82] on p "Settings" at bounding box center [75, 79] width 33 height 12
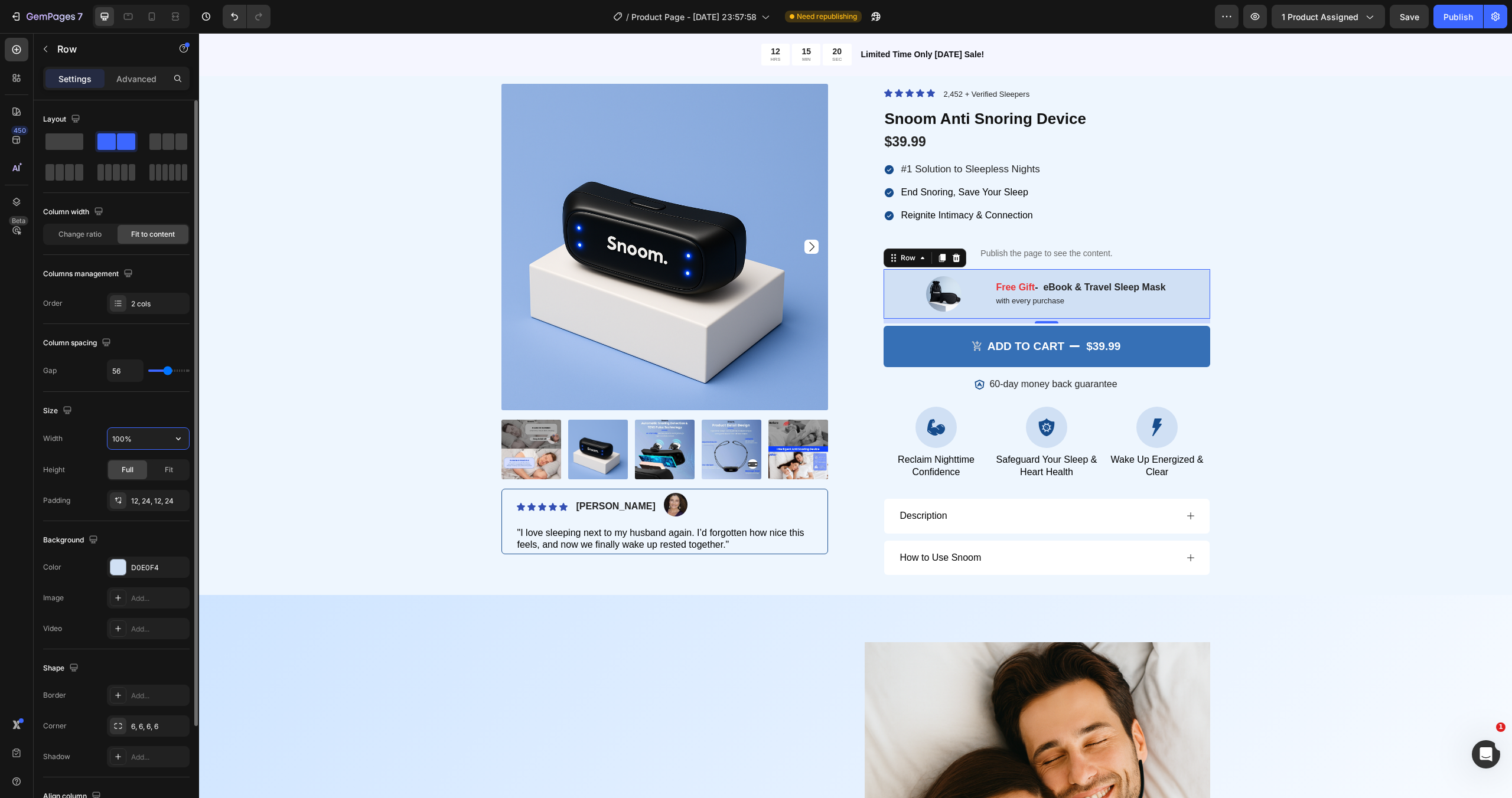
click at [156, 445] on input "100%" at bounding box center [148, 439] width 82 height 21
click at [177, 436] on icon "button" at bounding box center [178, 439] width 12 height 12
click at [135, 471] on span "Default" at bounding box center [123, 469] width 24 height 11
type input "1200"
click at [1464, 11] on div "Publish" at bounding box center [1457, 17] width 29 height 12
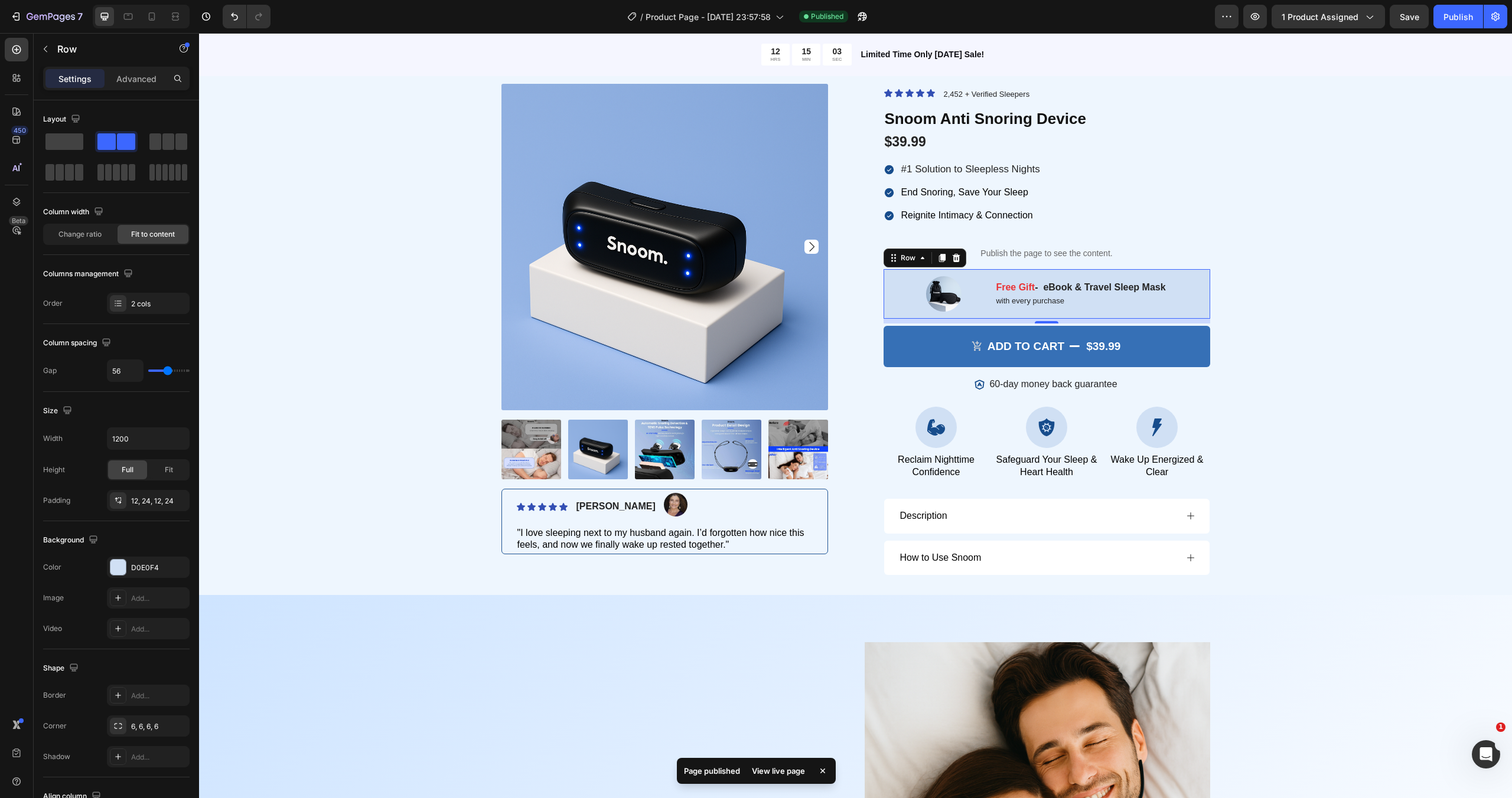
click at [779, 770] on div "View live page" at bounding box center [779, 770] width 67 height 17
click at [1191, 304] on div "Image Free Gift - eBook & Travel Sleep Mask Text Block with every purchase Text…" at bounding box center [1047, 294] width 327 height 50
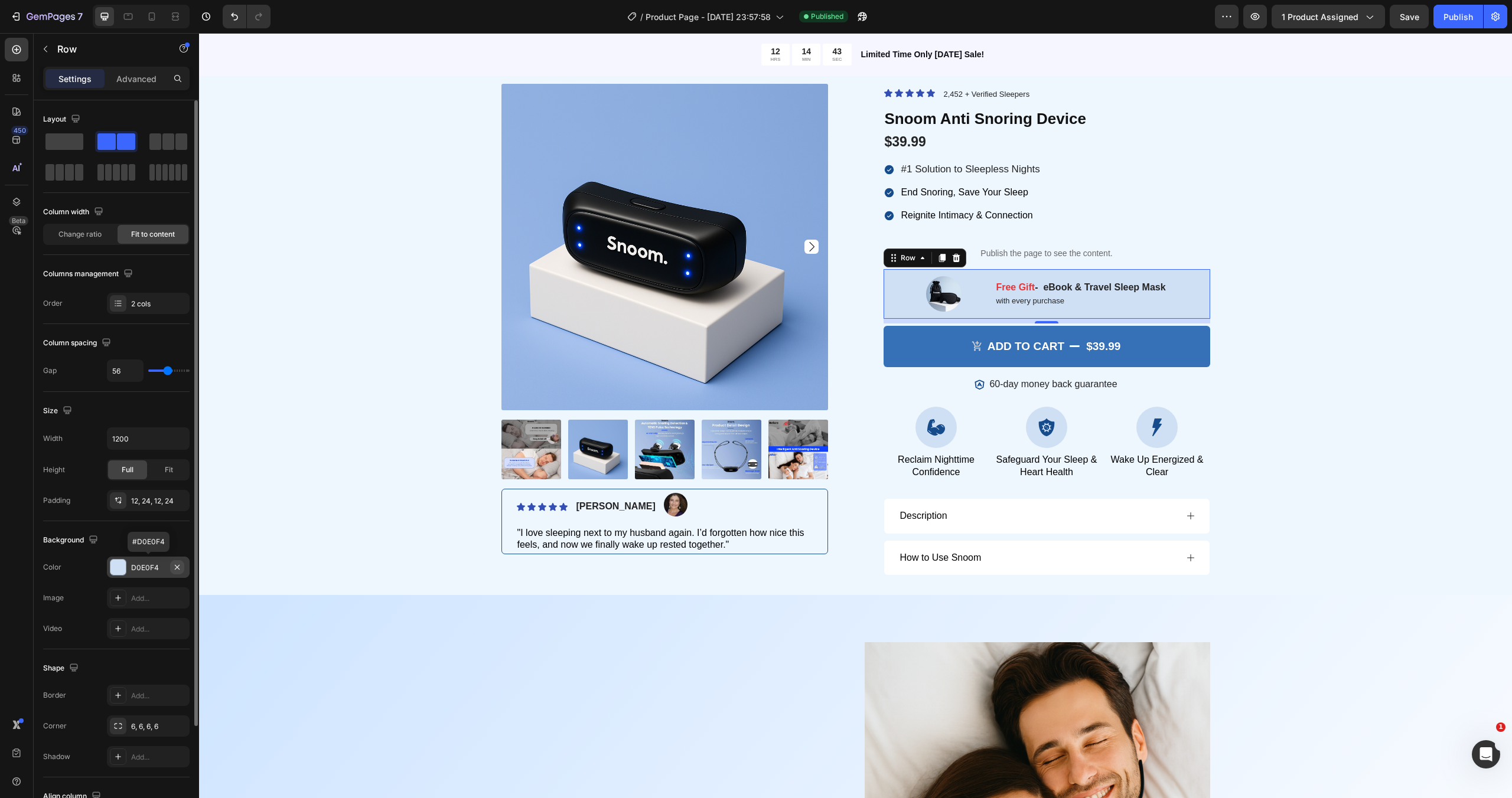
click at [178, 563] on icon "button" at bounding box center [177, 567] width 10 height 10
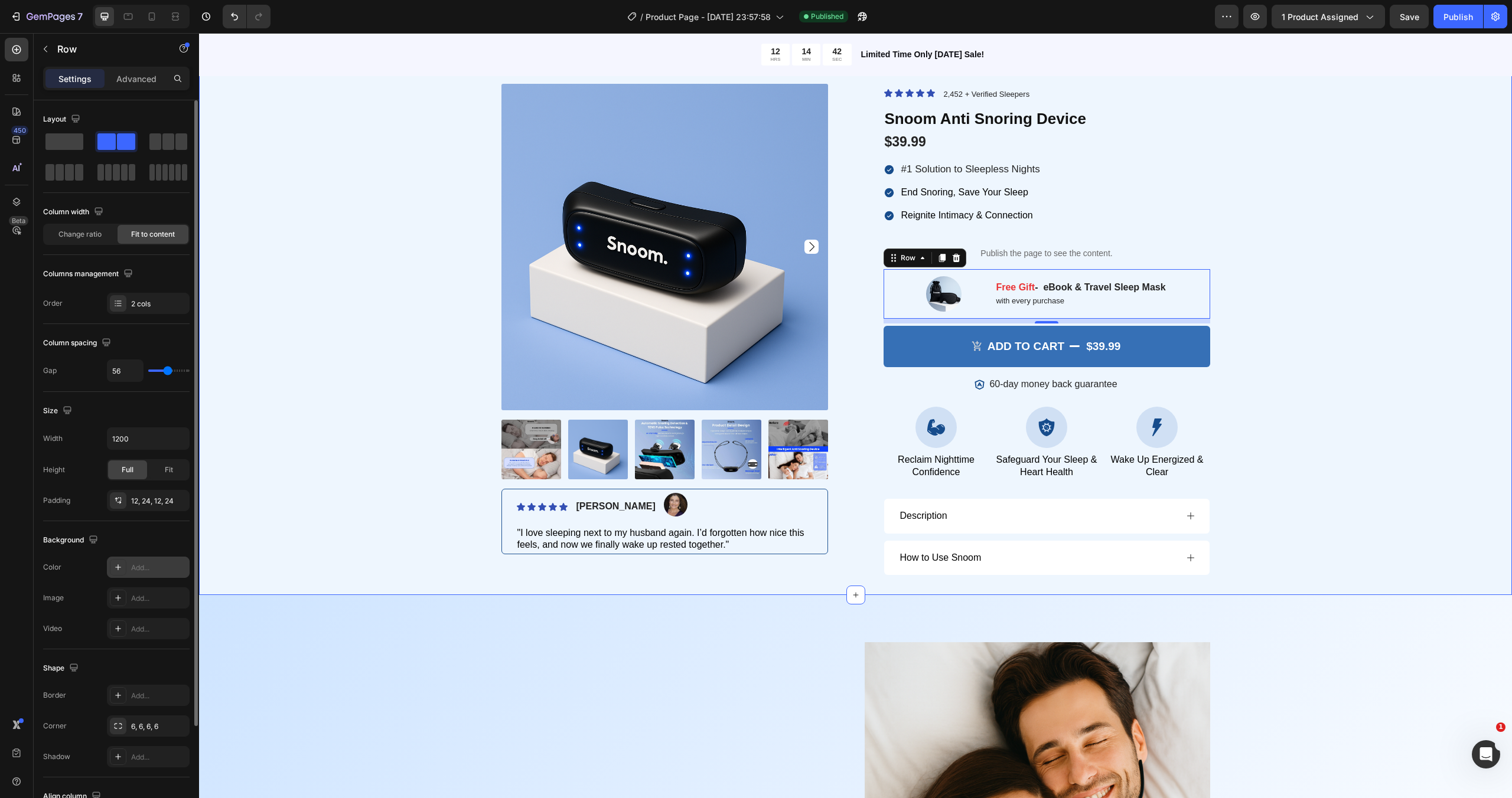
click at [314, 457] on div "Product Images Icon Icon Icon Icon Icon Icon List Briana M. Text Block Image Ro…" at bounding box center [855, 336] width 1295 height 506
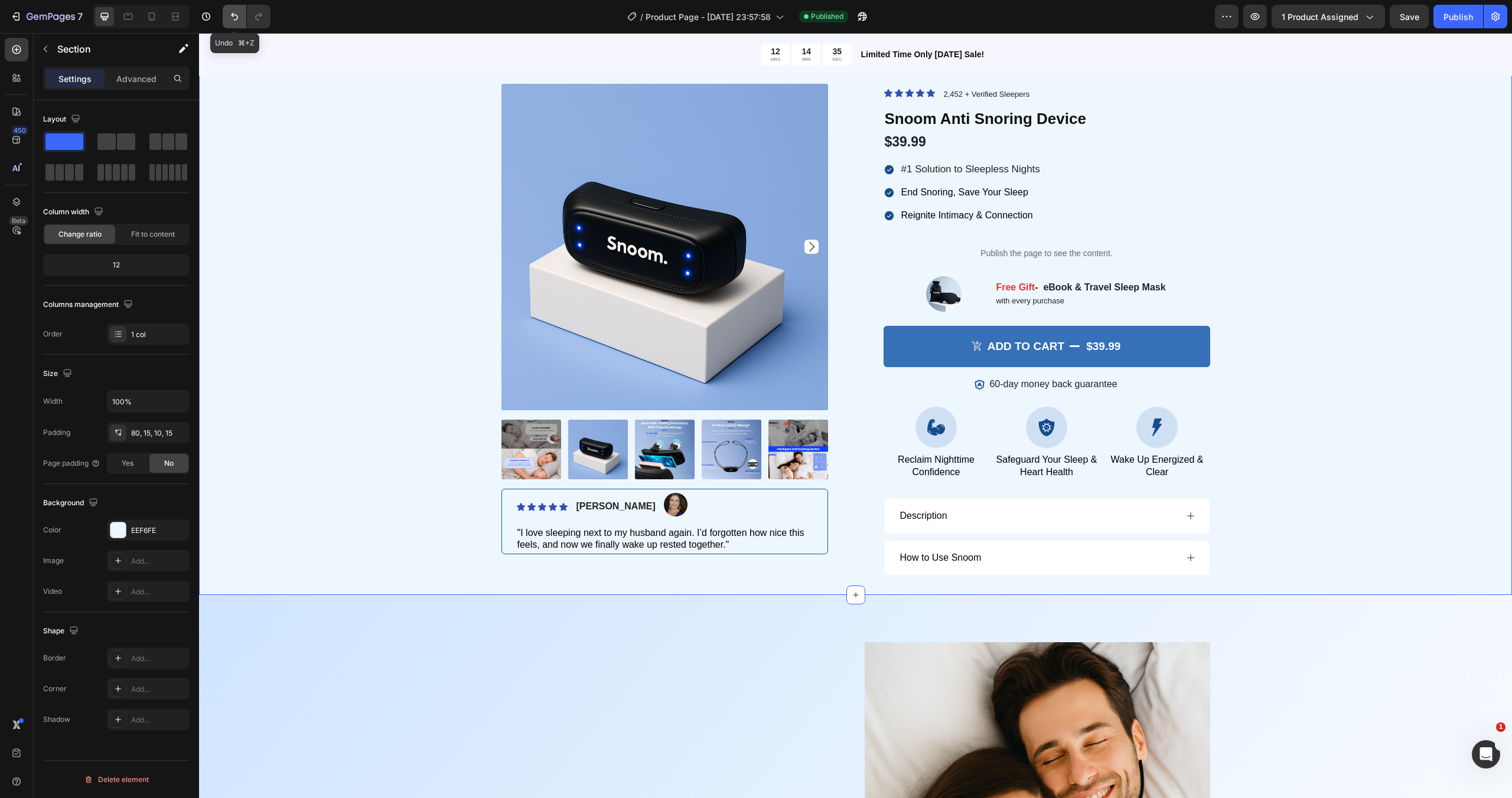
click at [229, 20] on icon "Undo/Redo" at bounding box center [234, 16] width 12 height 12
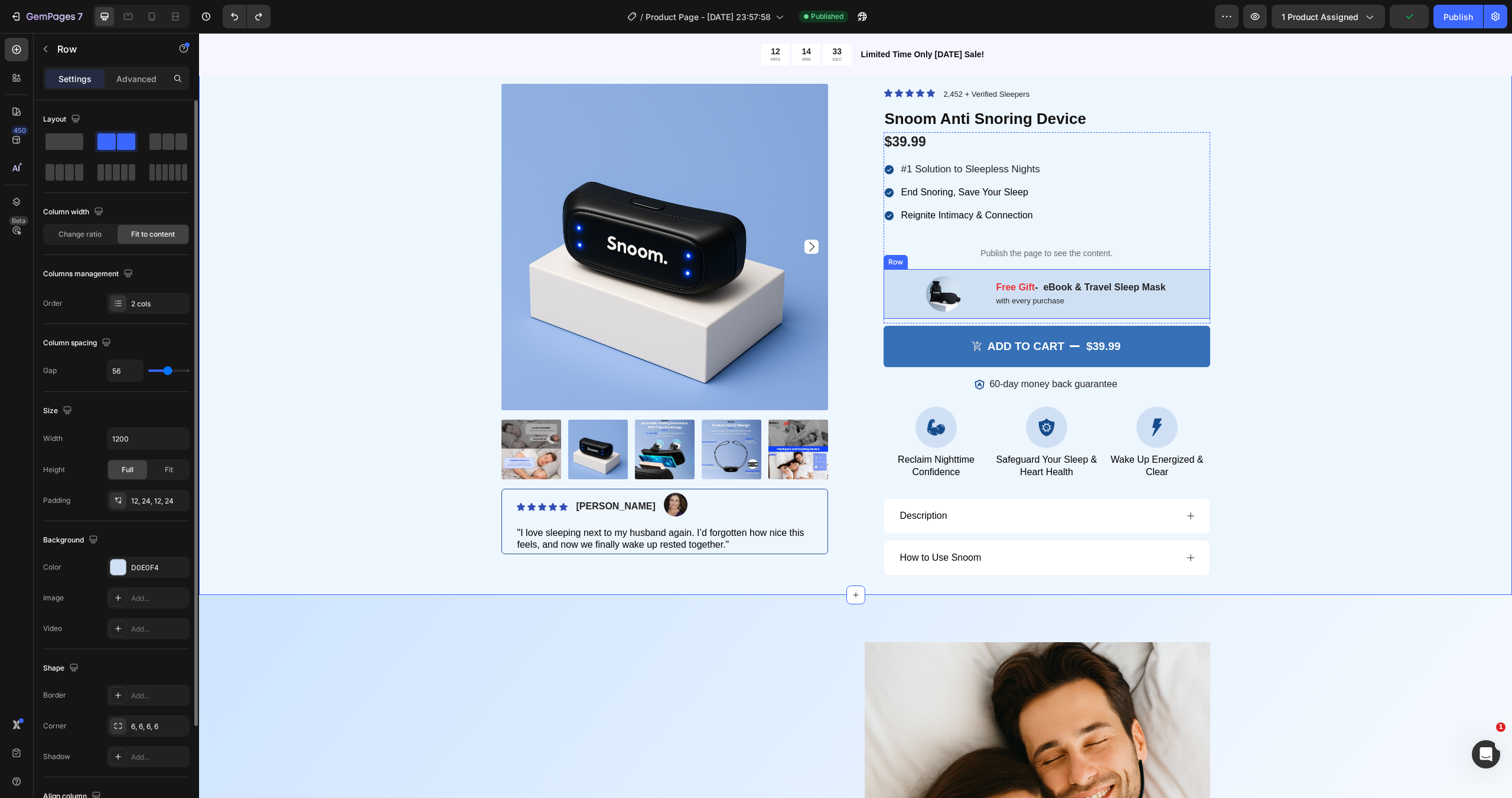
click at [1183, 283] on div "Image Free Gift - eBook & Travel Sleep Mask Text Block with every purchase Text…" at bounding box center [1047, 294] width 327 height 50
click at [131, 78] on p "Advanced" at bounding box center [136, 79] width 40 height 12
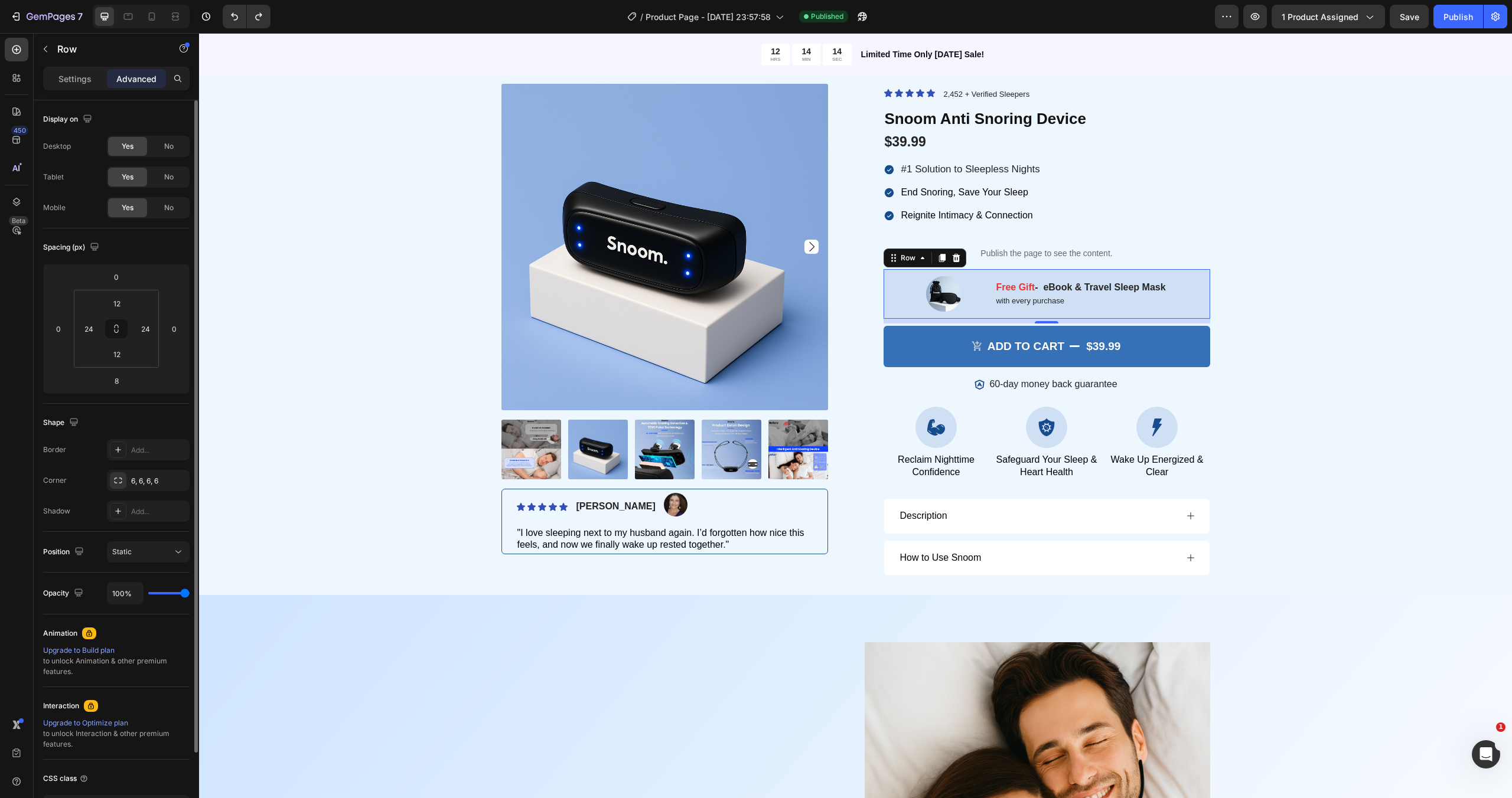
type input "98%"
type input "98"
type input "89%"
type input "89"
type input "82%"
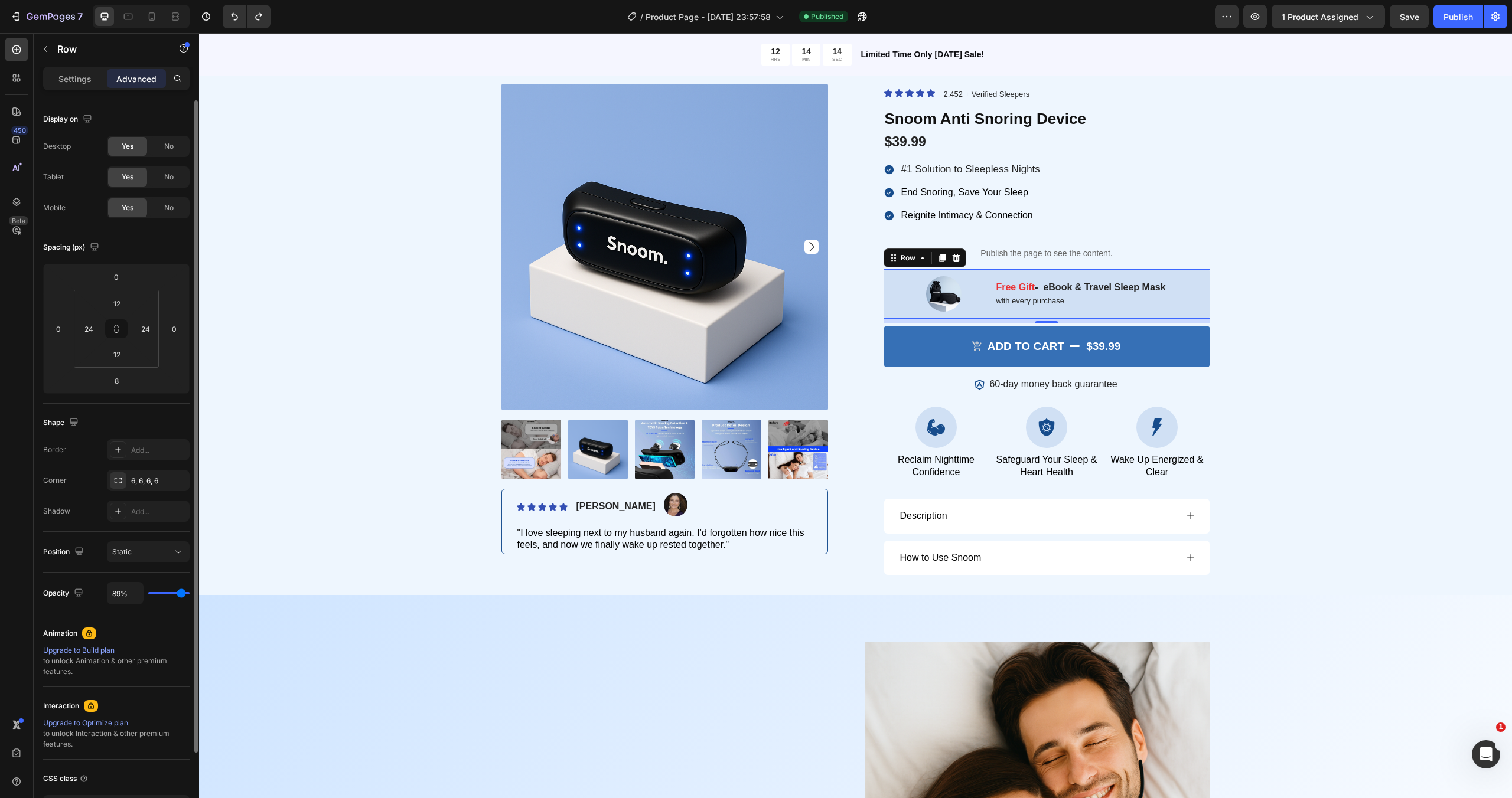
type input "82"
type input "80%"
type input "80"
type input "76%"
type input "76"
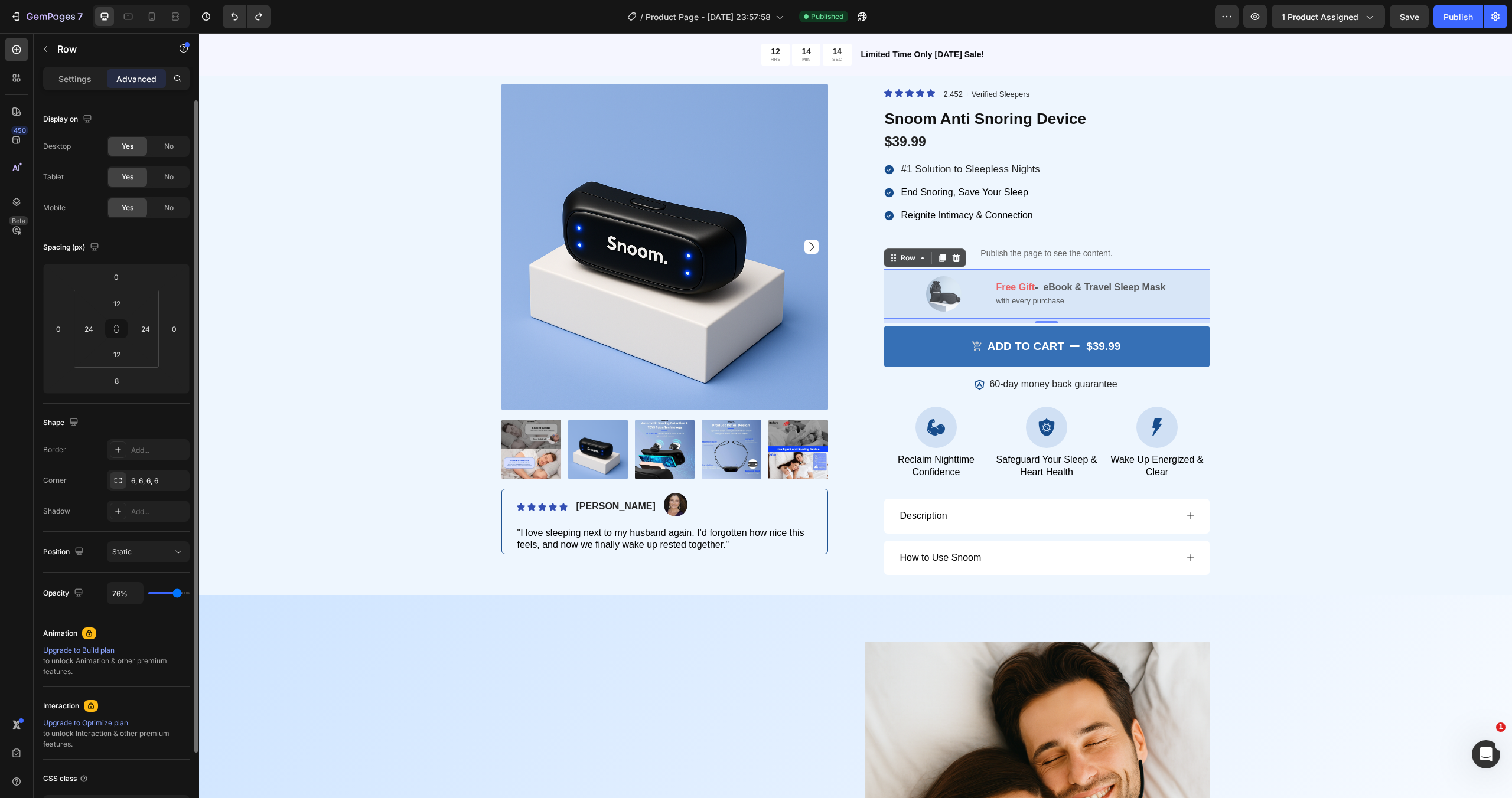
type input "75%"
type input "75"
type input "72%"
type input "72"
type input "70%"
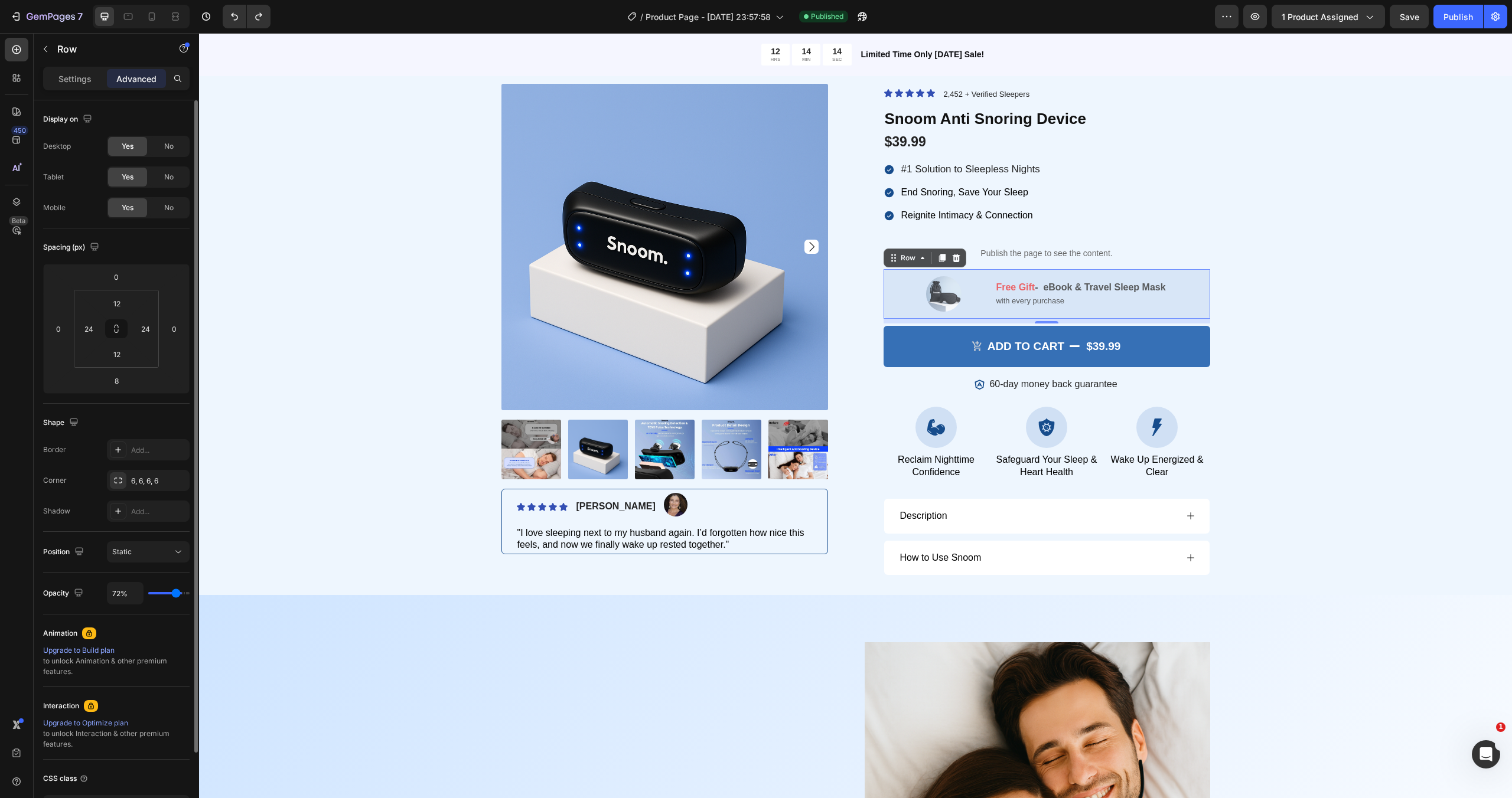
type input "70"
type input "69%"
type input "69"
type input "67%"
type input "67"
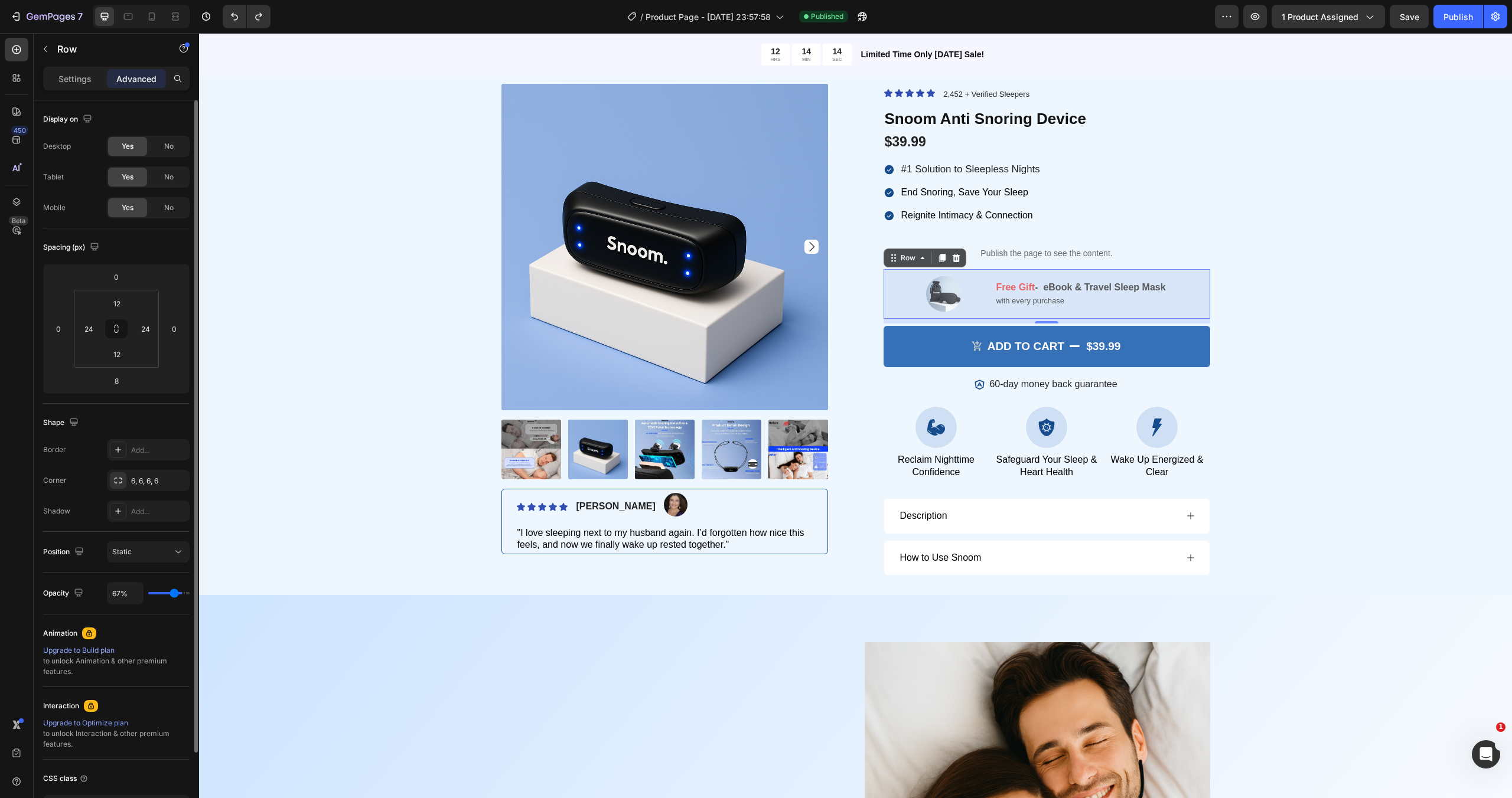
type input "65%"
type input "65"
type input "63%"
type input "63"
type input "62%"
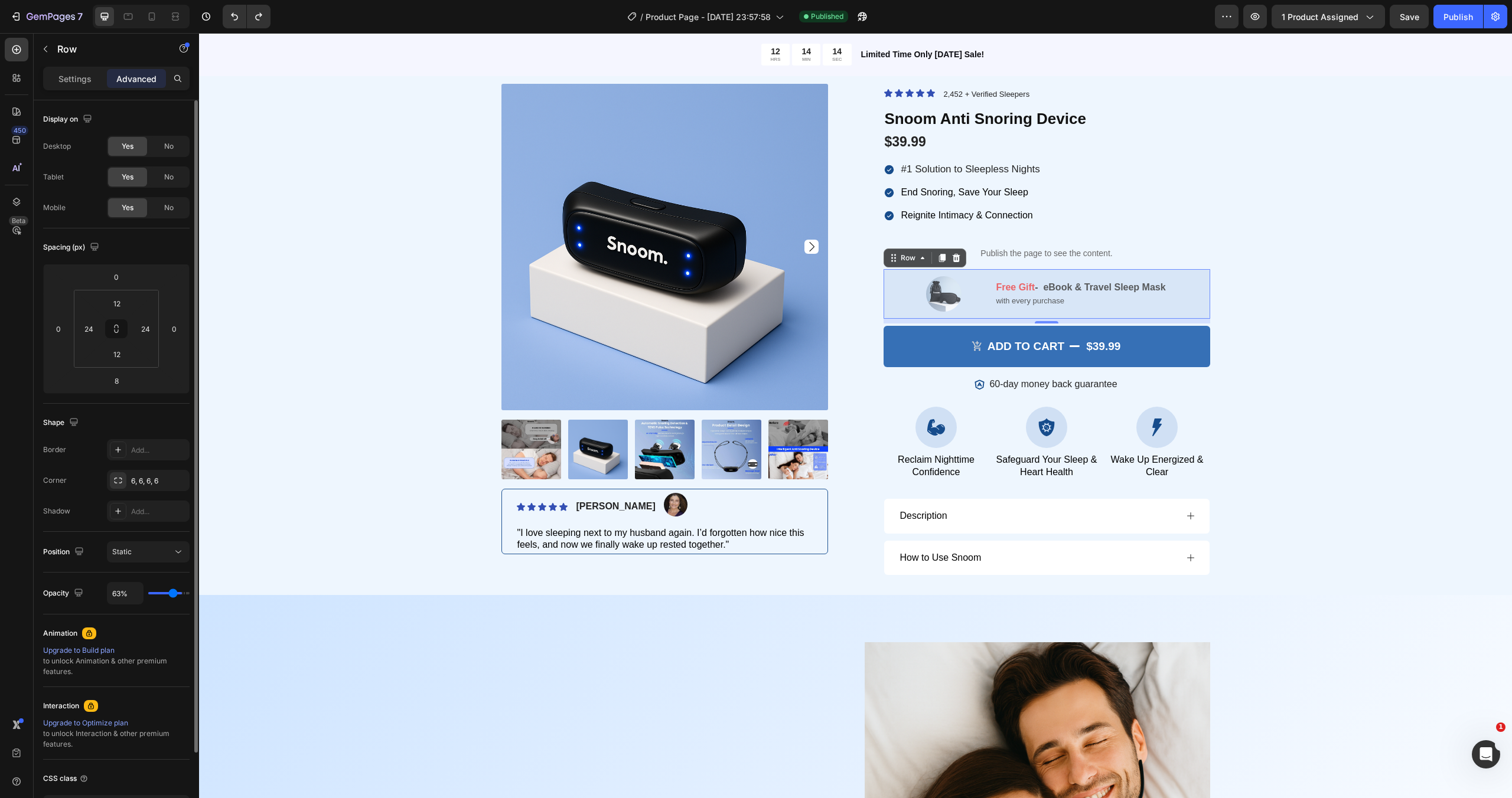
type input "62"
type input "61%"
type input "61"
type input "50%"
type input "50"
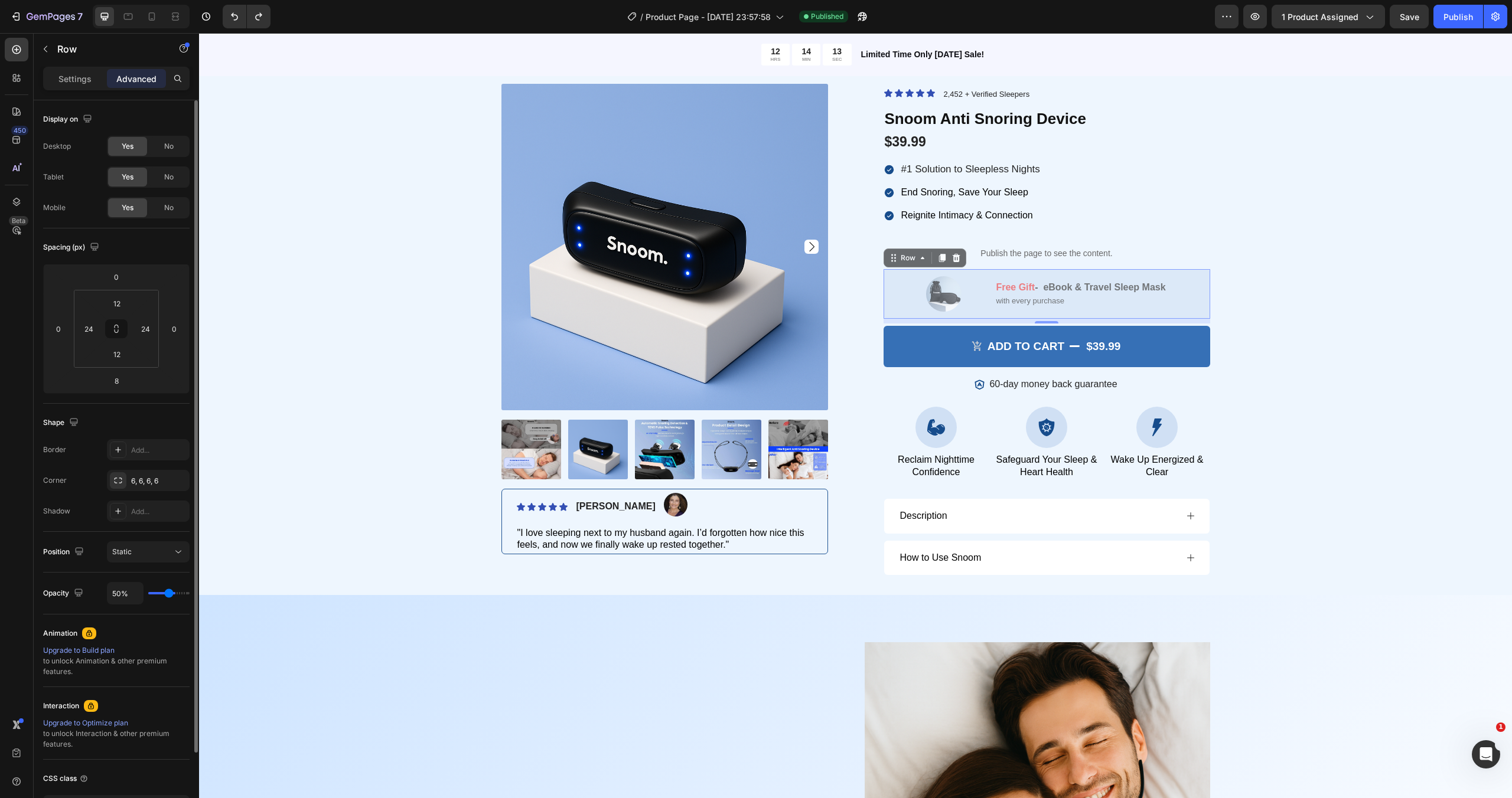
type input "48%"
type input "48"
type input "46%"
type input "46"
type input "50%"
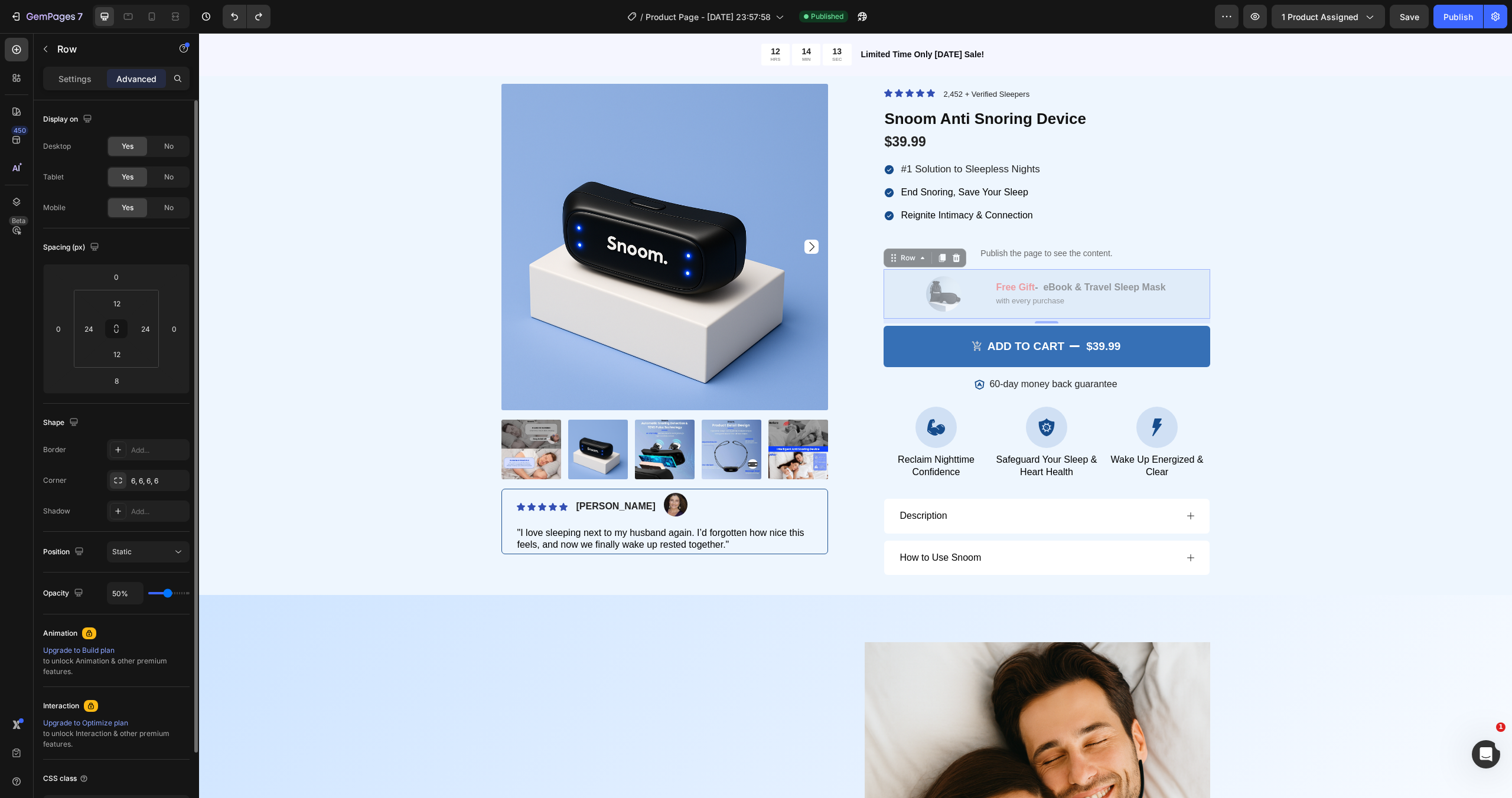
type input "50"
type input "60%"
type input "60"
type input "77%"
type input "77"
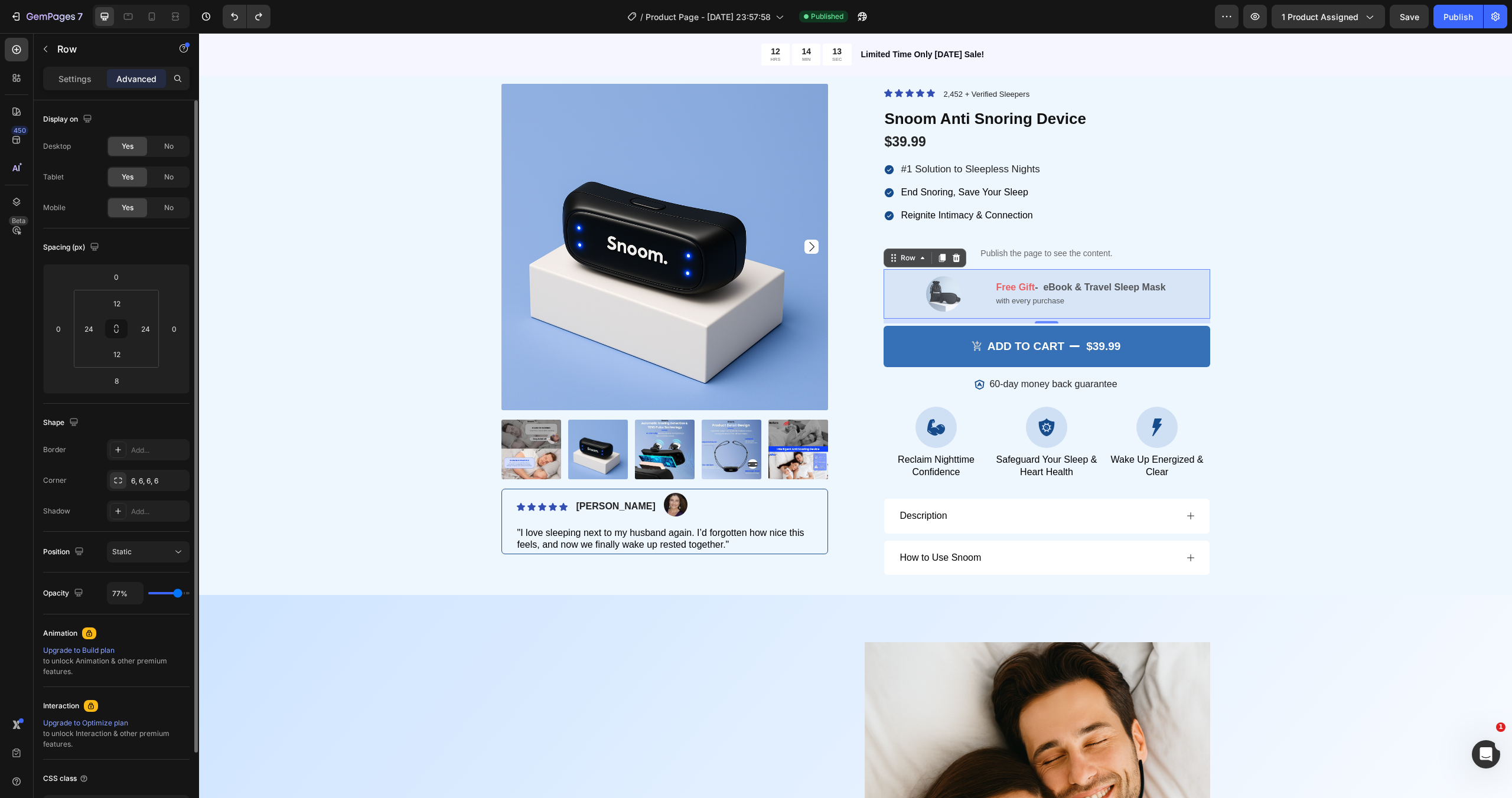
type input "78%"
type input "78"
type input "79%"
type input "79"
type input "80%"
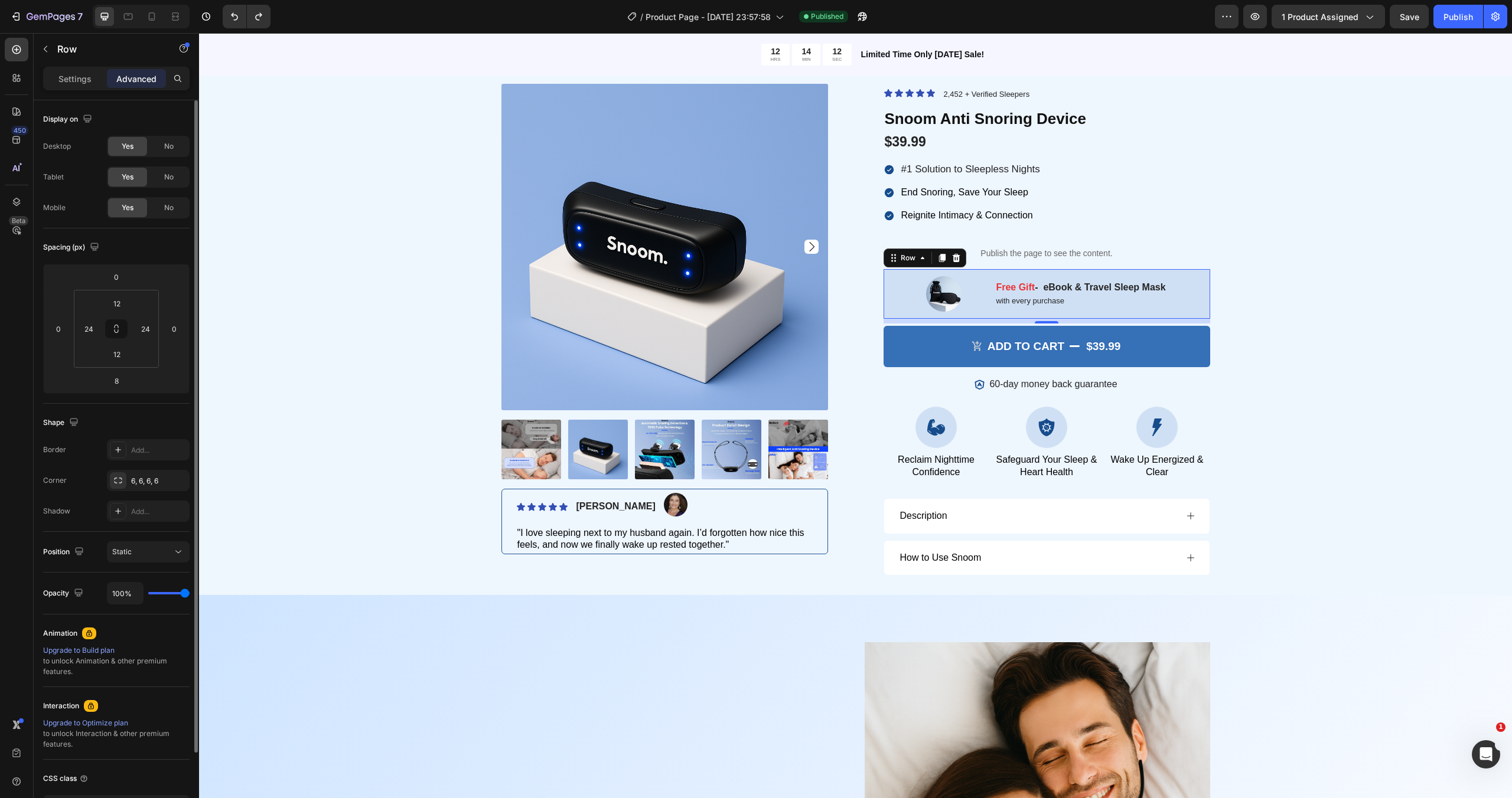
drag, startPoint x: 185, startPoint y: 594, endPoint x: 194, endPoint y: 591, distance: 9.5
click at [189, 592] on input "range" at bounding box center [169, 593] width 42 height 3
click at [76, 91] on div "Settings Advanced" at bounding box center [116, 83] width 165 height 34
click at [78, 86] on div "Settings" at bounding box center [75, 78] width 59 height 19
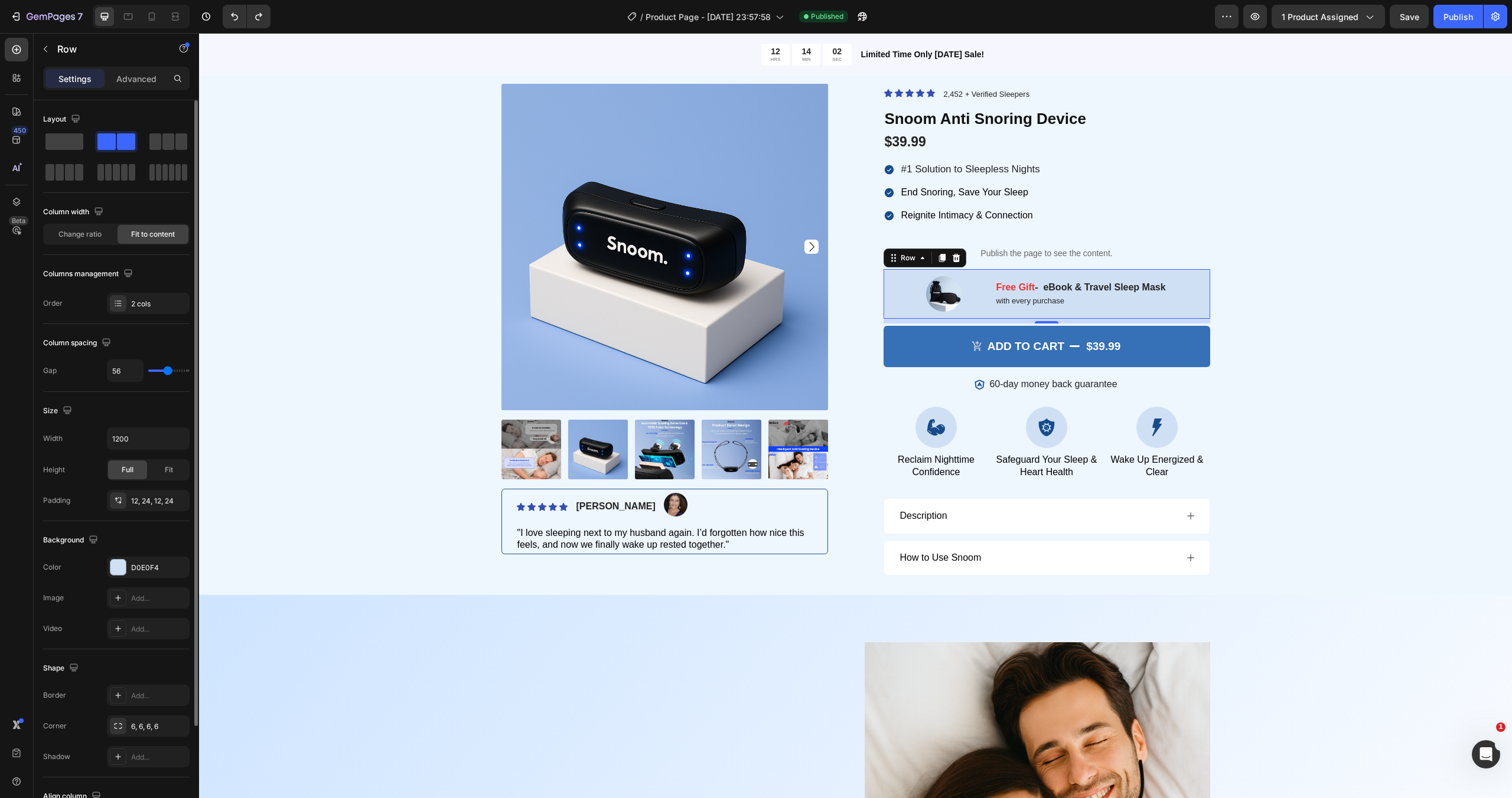
click at [127, 415] on div "Size" at bounding box center [116, 410] width 146 height 19
click at [162, 442] on input "1200" at bounding box center [148, 439] width 82 height 21
click at [285, 336] on div "Product Images Icon Icon Icon Icon Icon Icon List Briana M. Text Block Image Ro…" at bounding box center [855, 336] width 1295 height 506
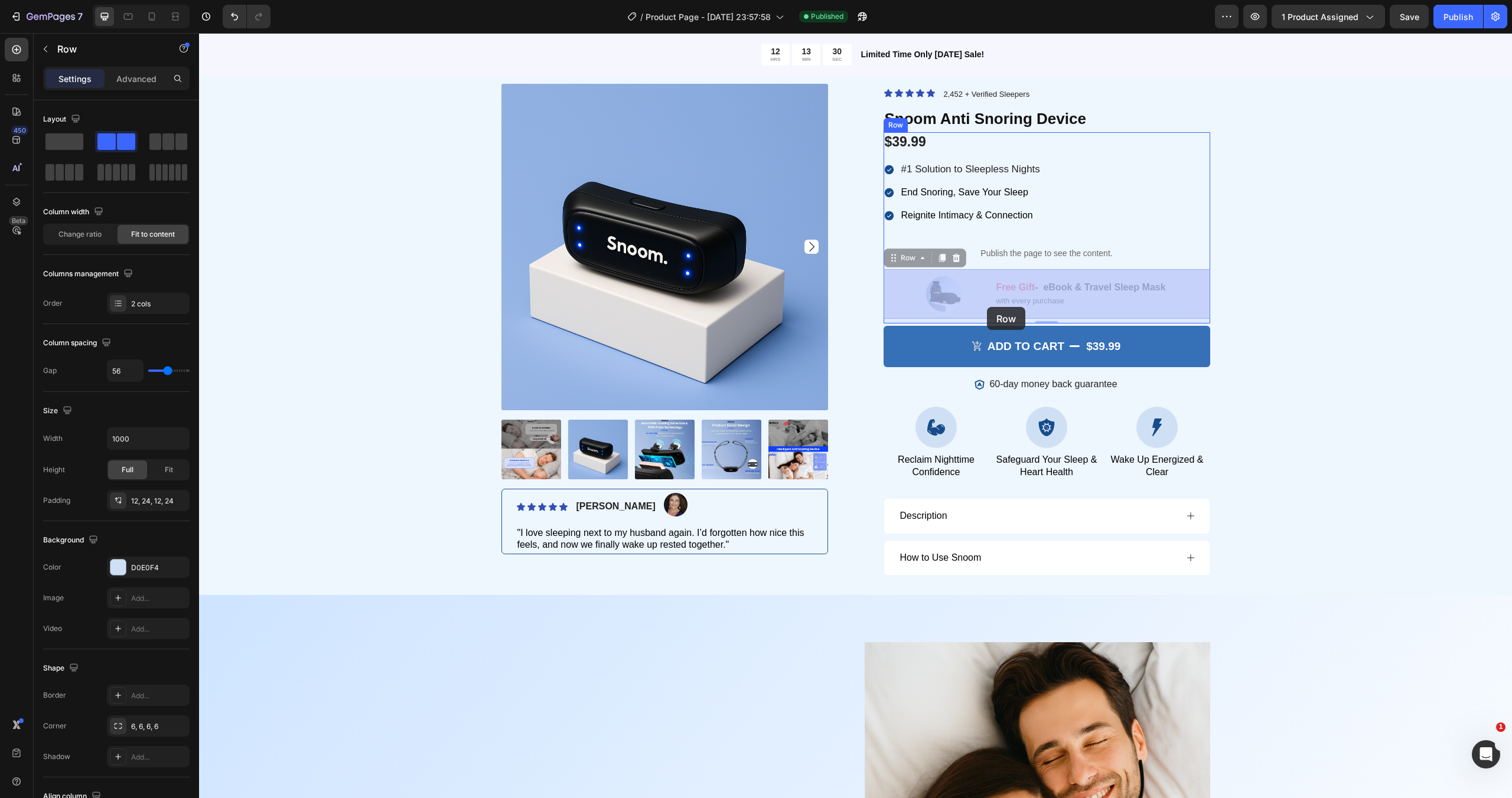
drag, startPoint x: 989, startPoint y: 276, endPoint x: 986, endPoint y: 307, distance: 31.1
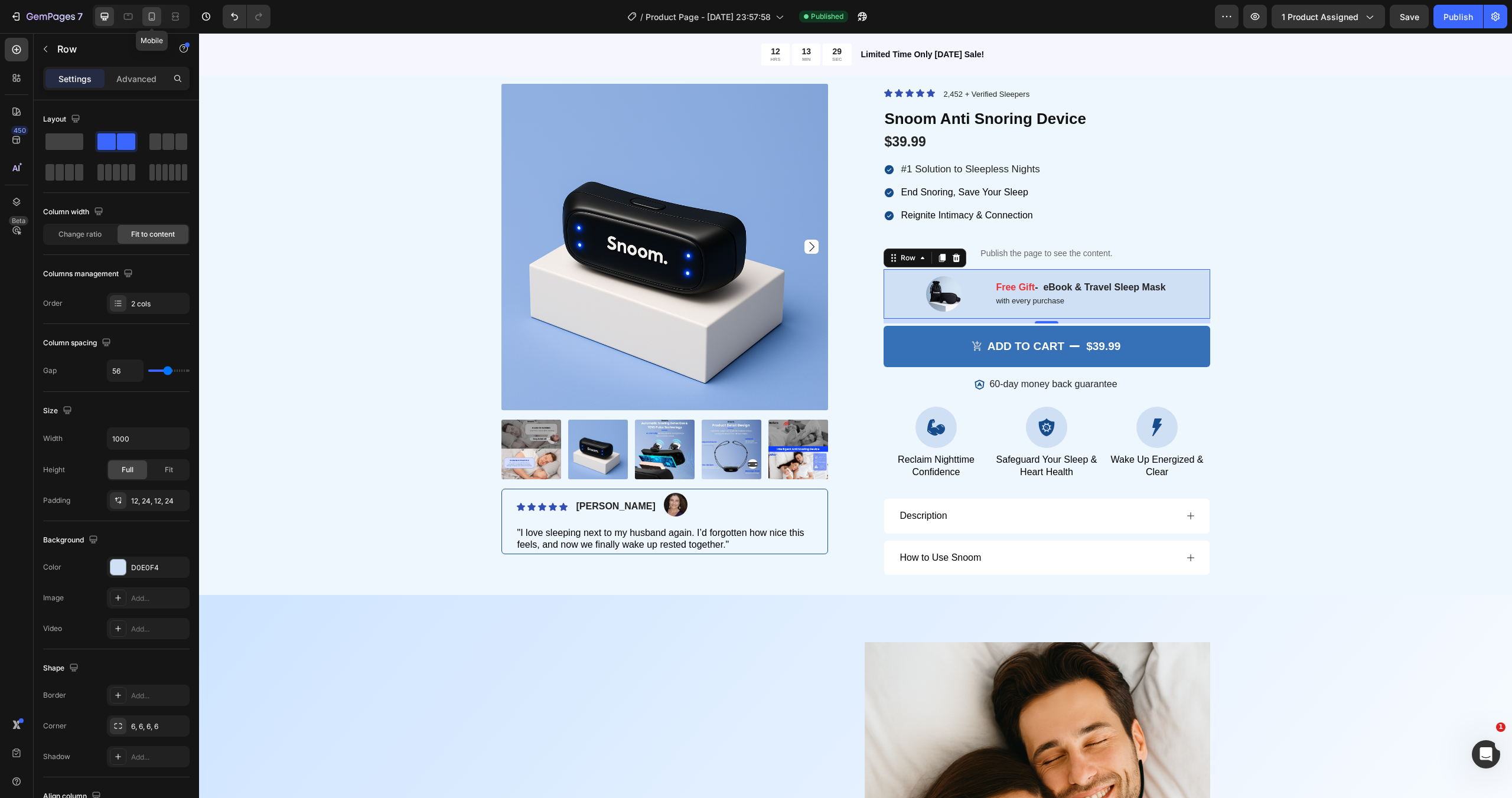
click at [154, 13] on icon at bounding box center [151, 16] width 12 height 12
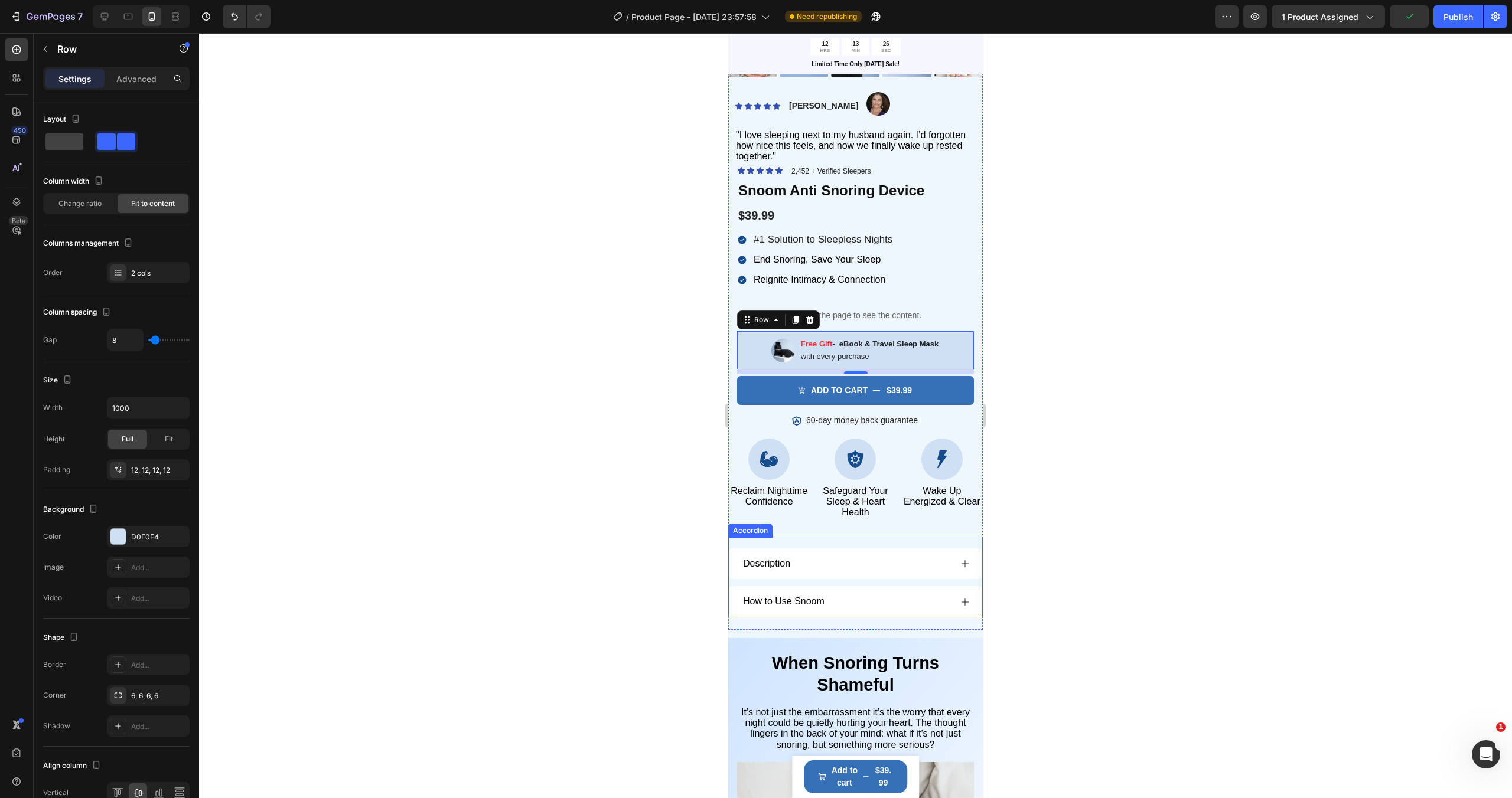
scroll to position [301, 0]
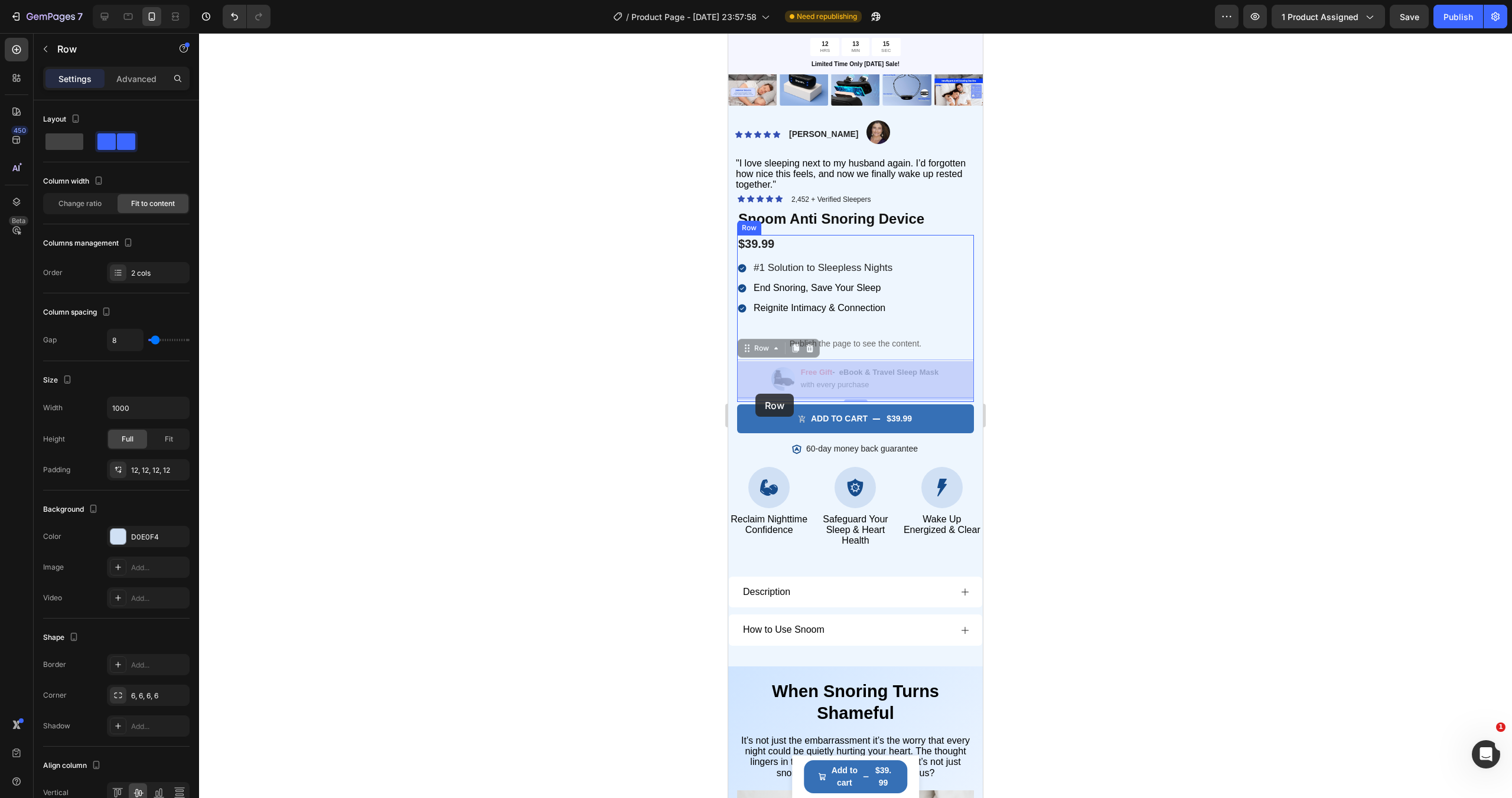
drag, startPoint x: 748, startPoint y: 376, endPoint x: 756, endPoint y: 394, distance: 19.7
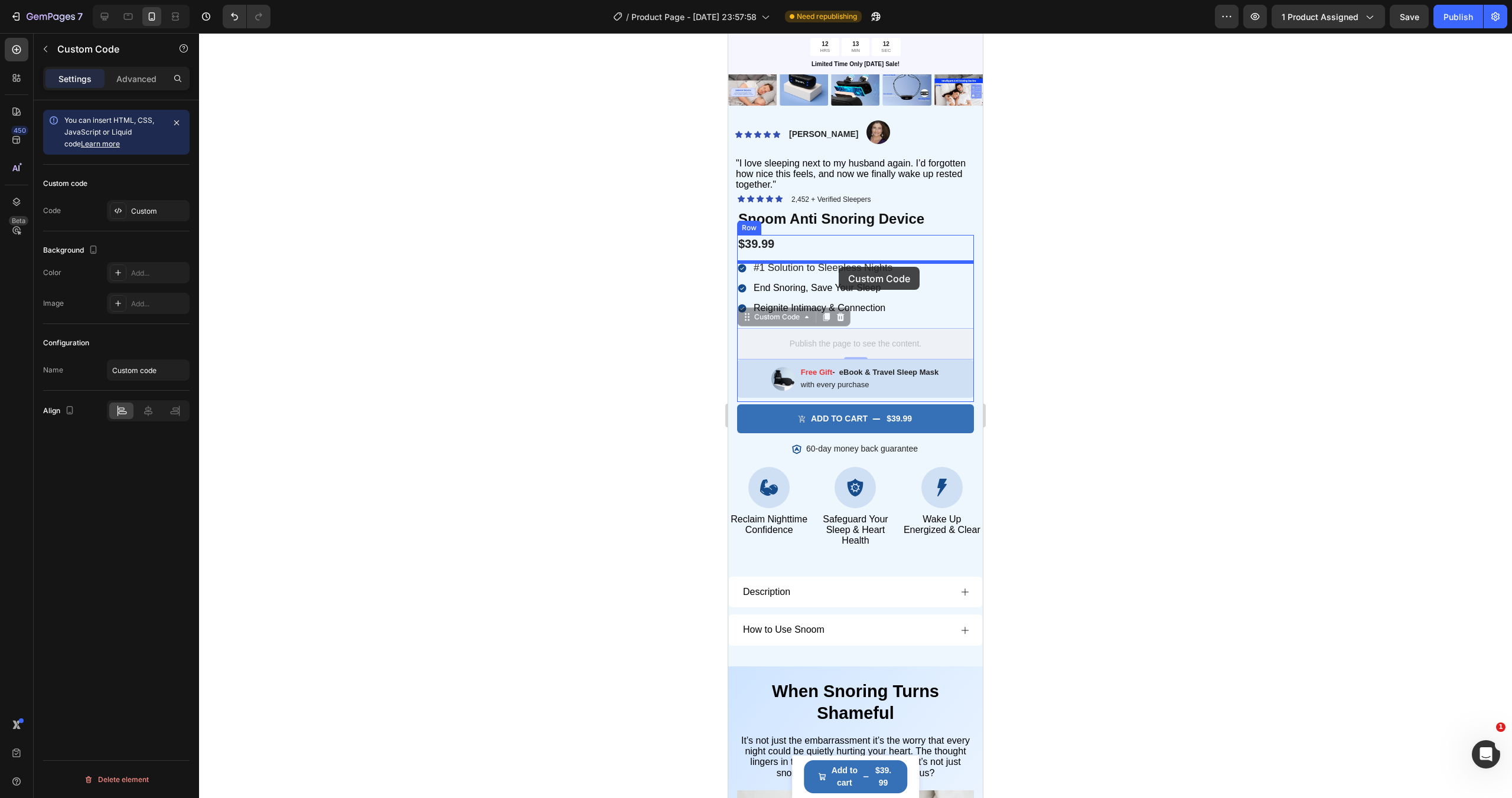
drag, startPoint x: 856, startPoint y: 343, endPoint x: 838, endPoint y: 268, distance: 77.1
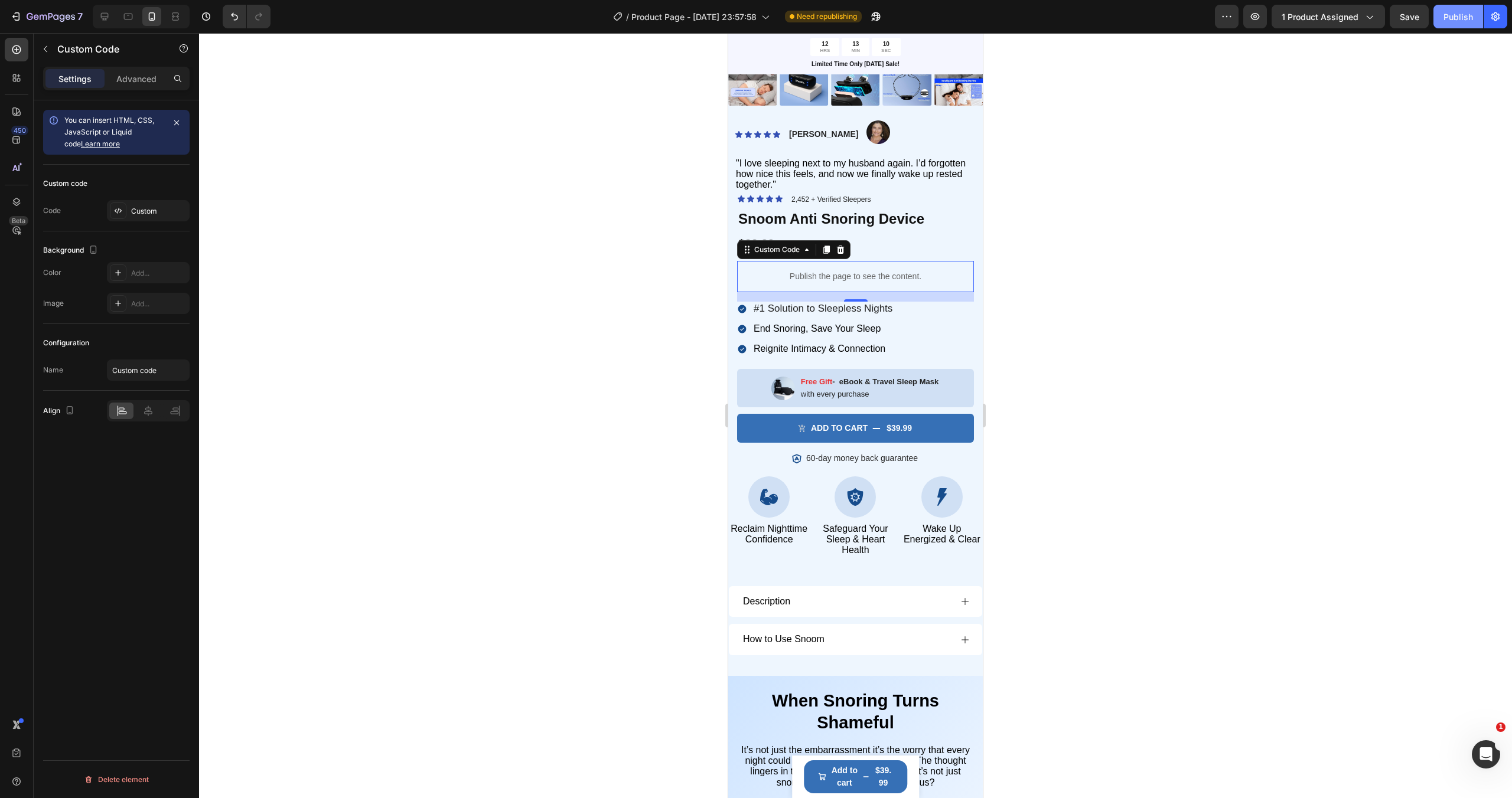
click at [1453, 13] on div "Publish" at bounding box center [1457, 17] width 29 height 12
click at [784, 774] on div "View live page" at bounding box center [779, 770] width 67 height 17
click at [757, 386] on div "Image Free Gift - eBook & Travel Sleep Mask Text Block with every purchase Text…" at bounding box center [855, 389] width 237 height 39
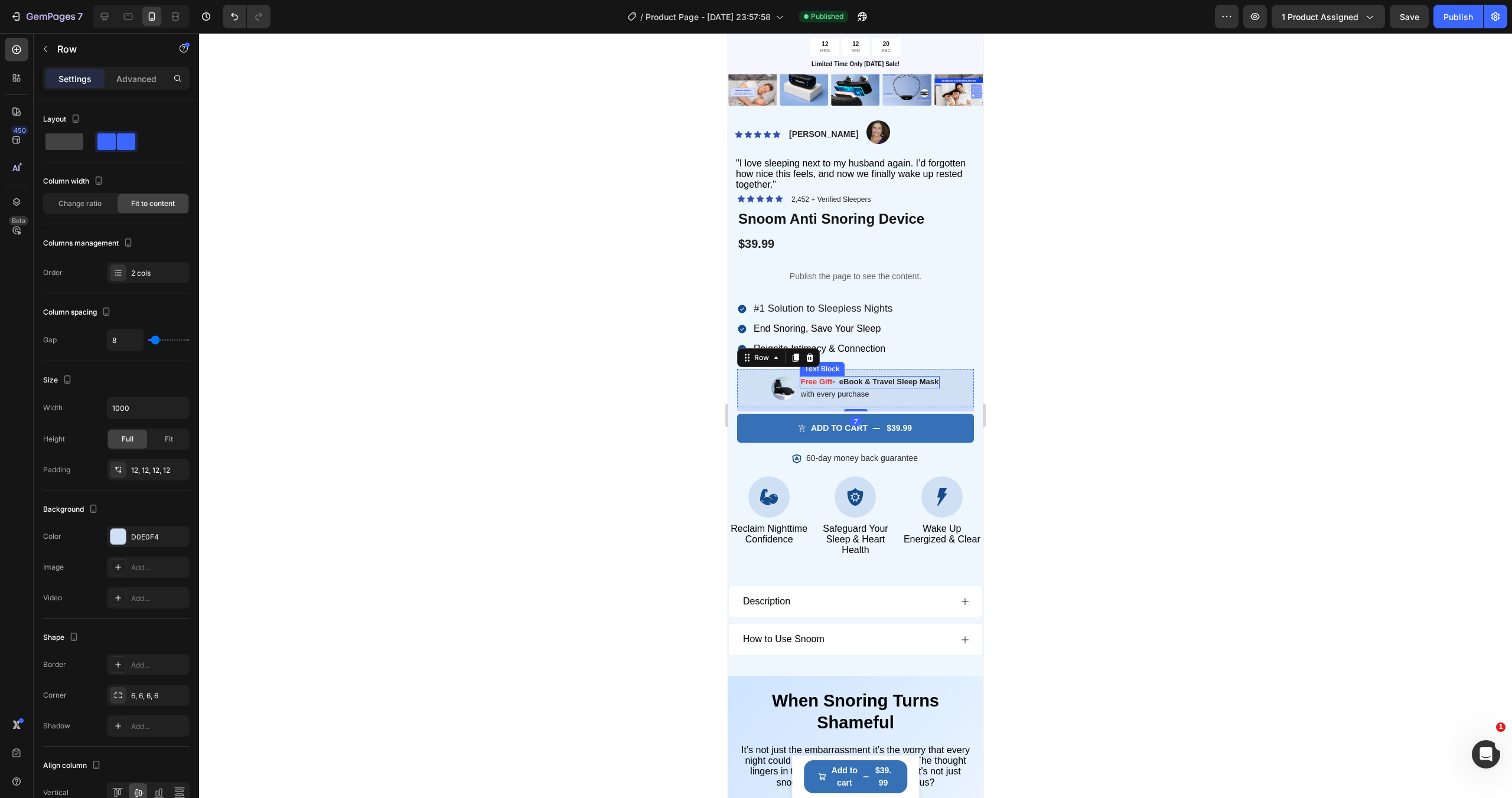
click at [851, 382] on p "Free Gift - eBook & Travel Sleep Mask" at bounding box center [869, 382] width 138 height 10
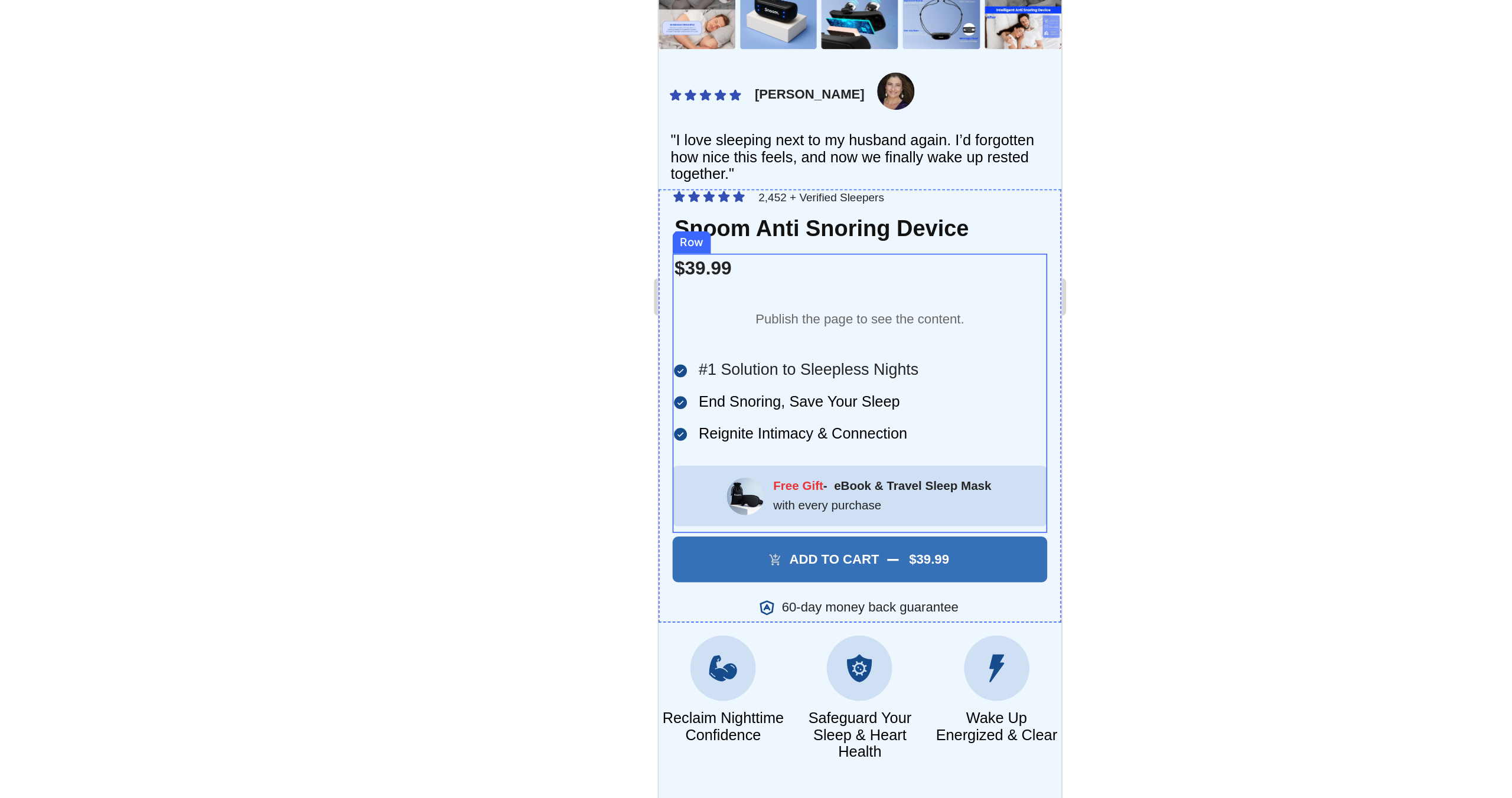
scroll to position [155, 0]
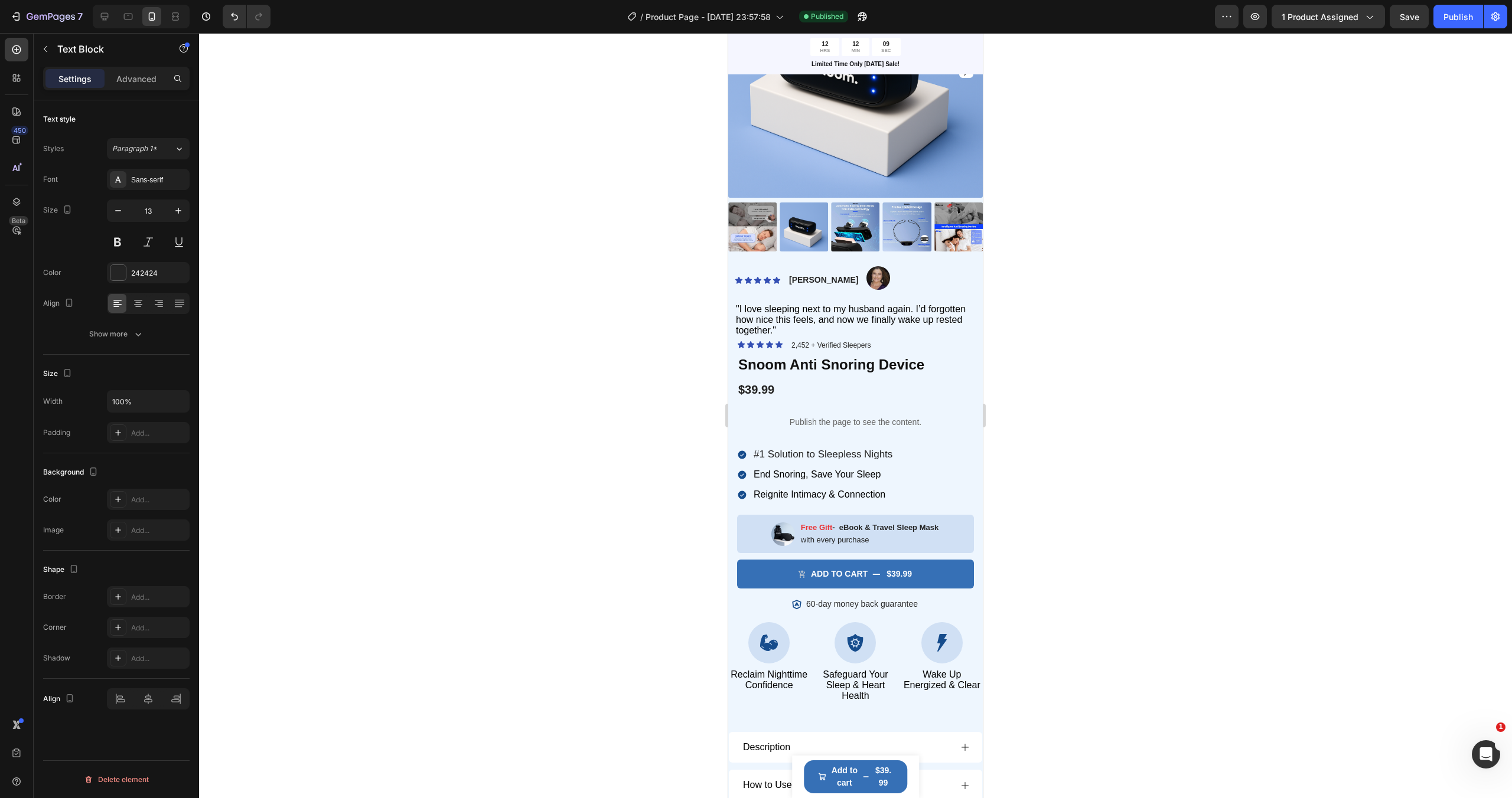
click at [879, 530] on p "Free Gift - eBook & Travel Sleep Mask" at bounding box center [869, 527] width 138 height 10
click at [895, 542] on p "with every purchase" at bounding box center [869, 540] width 138 height 10
click at [916, 531] on p "Free Gift - eBook & Travel Sleep Mask" at bounding box center [869, 527] width 138 height 10
click at [121, 209] on icon "button" at bounding box center [117, 210] width 12 height 12
click at [824, 542] on p "with every purchase" at bounding box center [869, 539] width 127 height 10
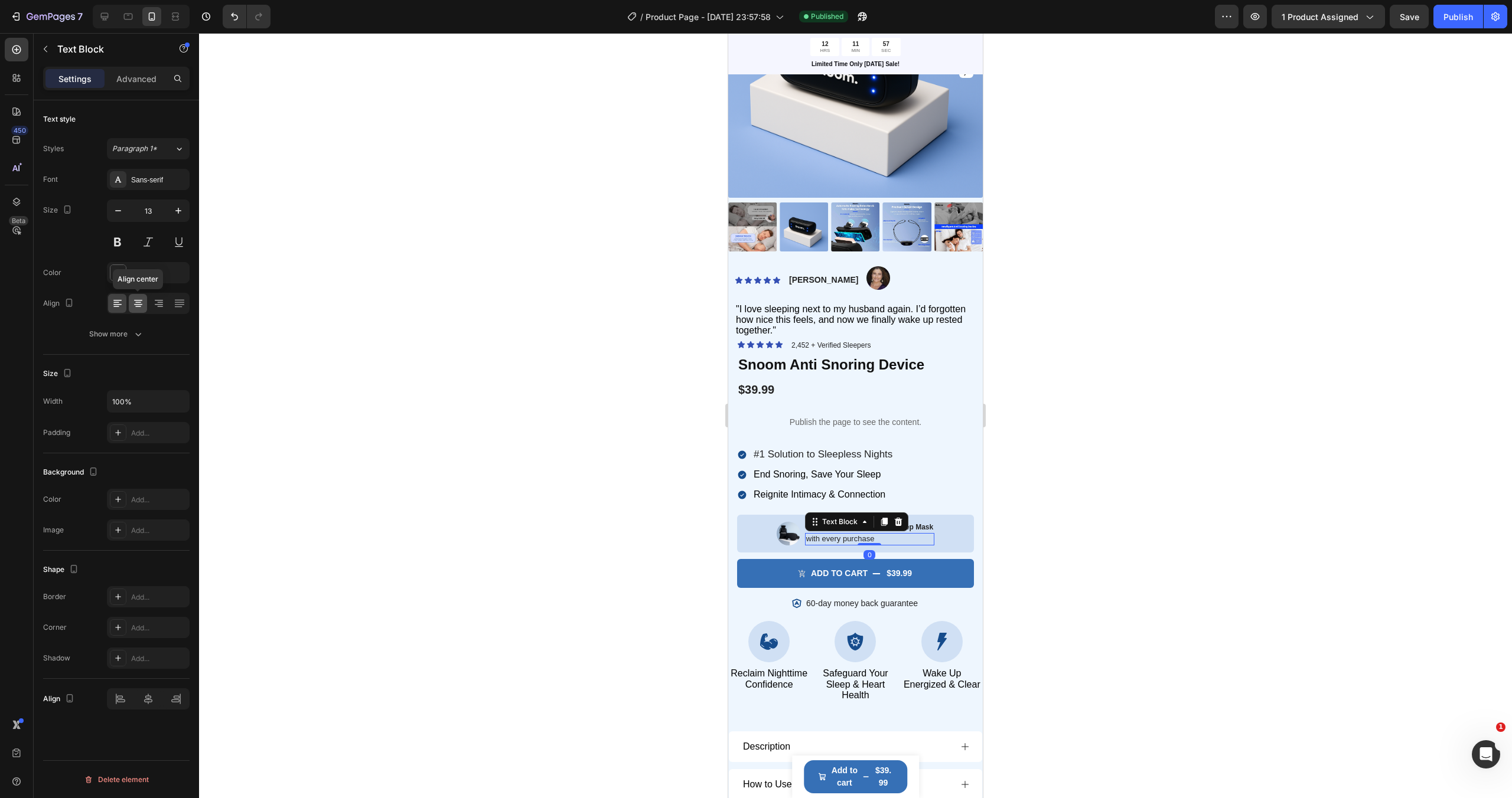
click at [138, 307] on icon at bounding box center [138, 303] width 12 height 12
click at [747, 530] on div "Image Free Gift - eBook & Travel Sleep Mask Text Block with every purchase Text…" at bounding box center [855, 533] width 237 height 38
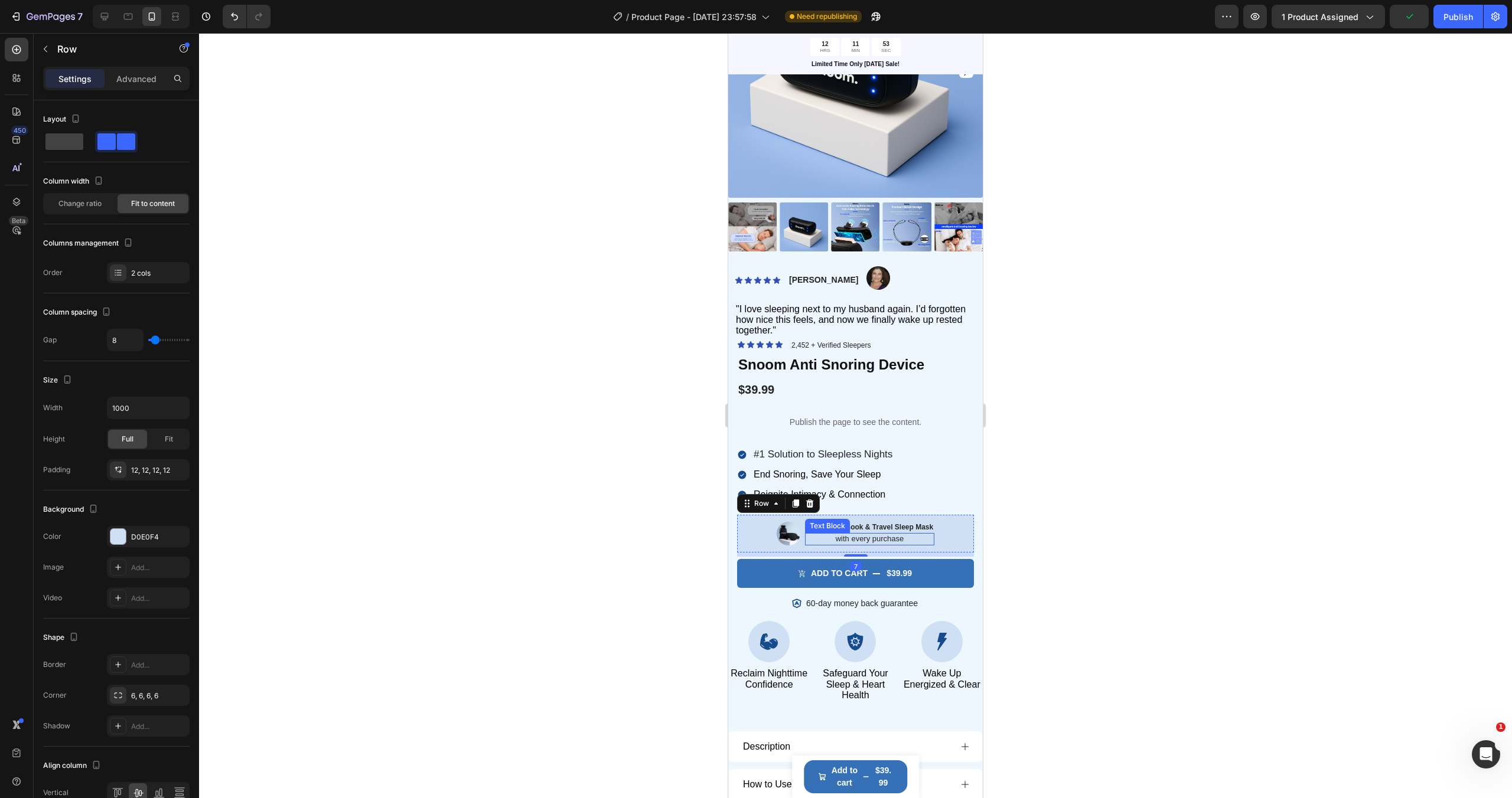
click at [875, 542] on p "with every purchase" at bounding box center [869, 539] width 127 height 10
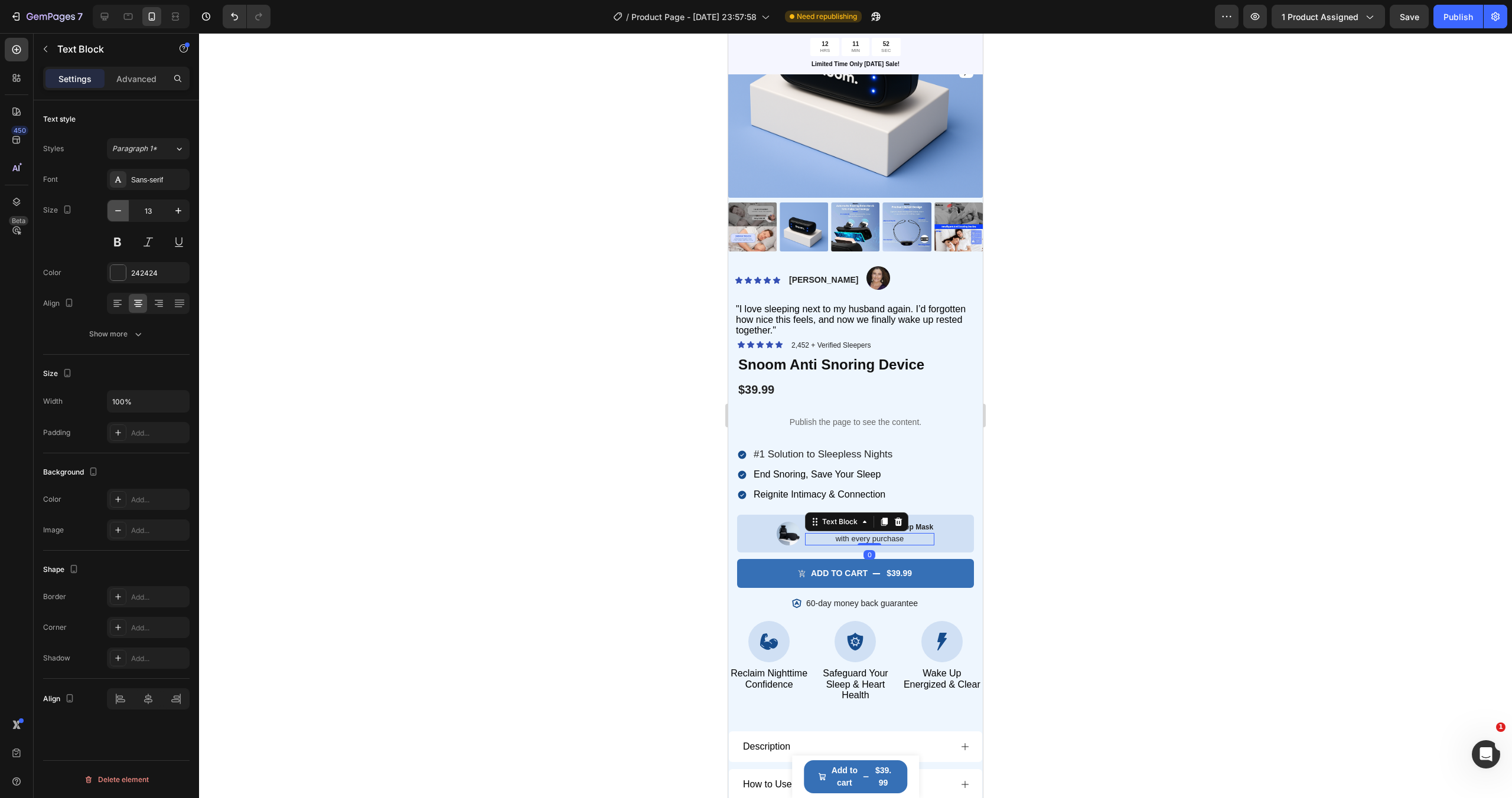
click at [114, 208] on icon "button" at bounding box center [117, 210] width 12 height 12
click at [751, 537] on div "Image Free Gift - eBook & Travel Sleep Mask Text Block with every purchase Text…" at bounding box center [855, 533] width 237 height 38
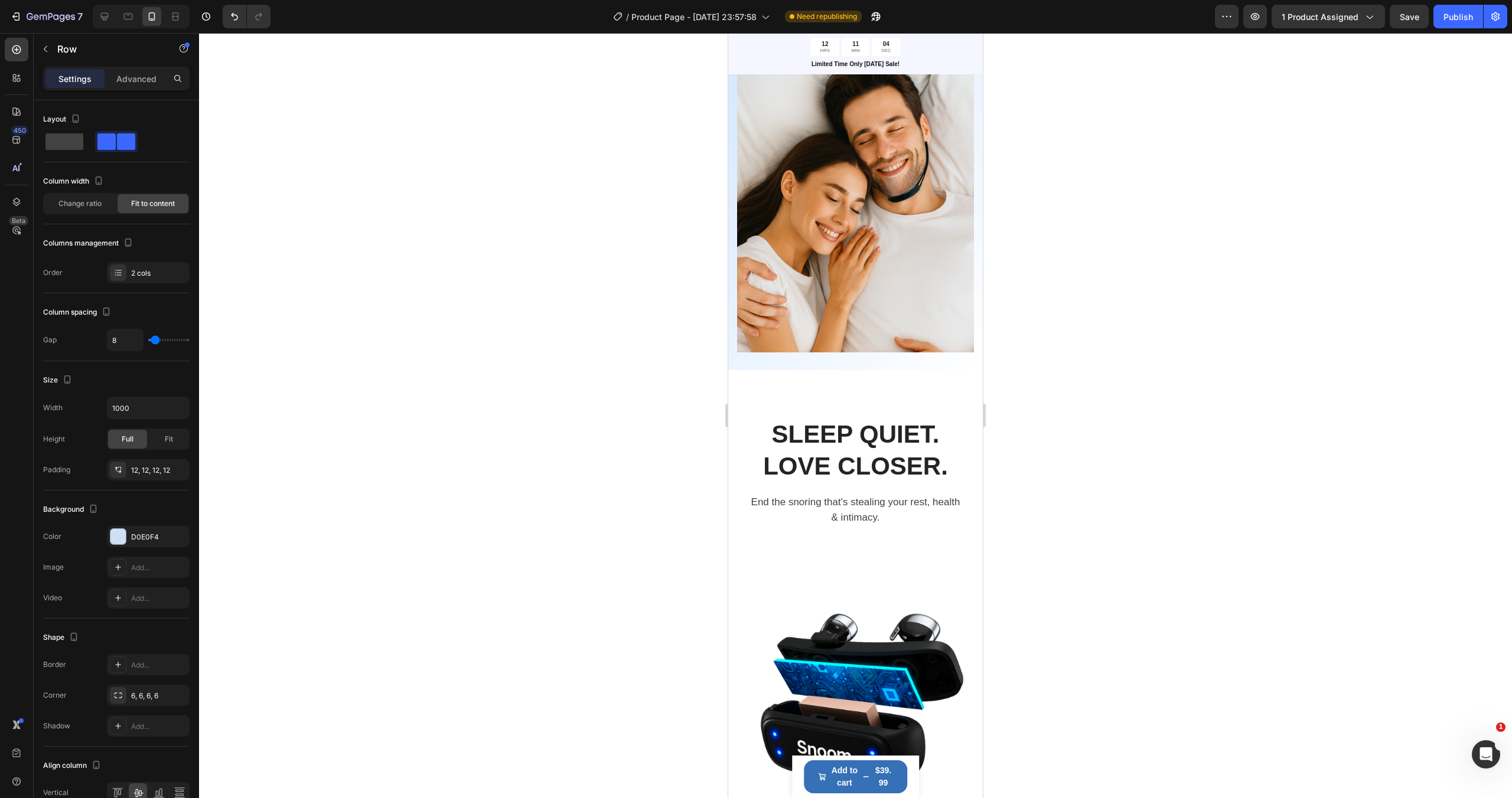
scroll to position [0, 0]
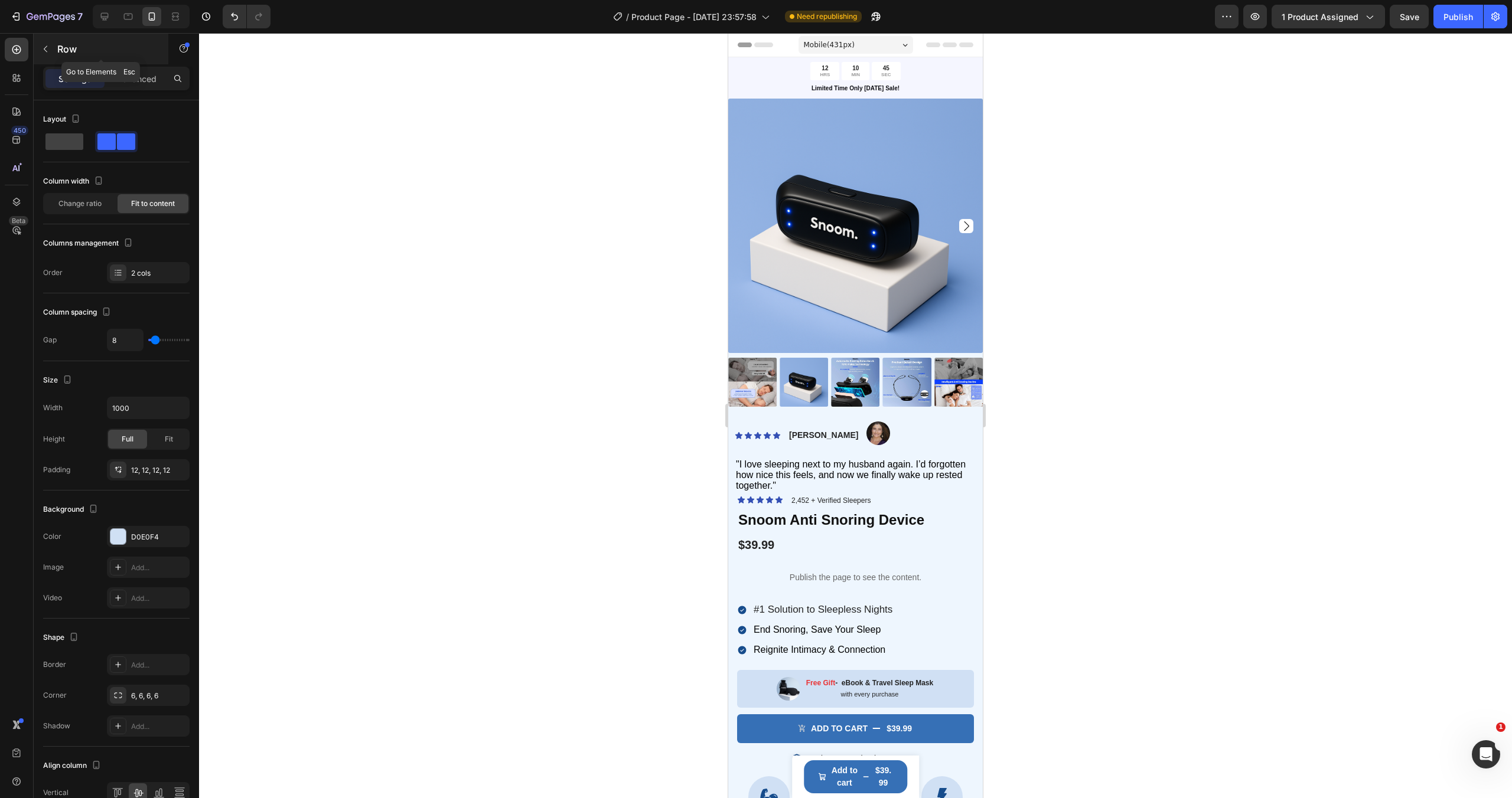
click at [42, 52] on icon "button" at bounding box center [45, 49] width 10 height 10
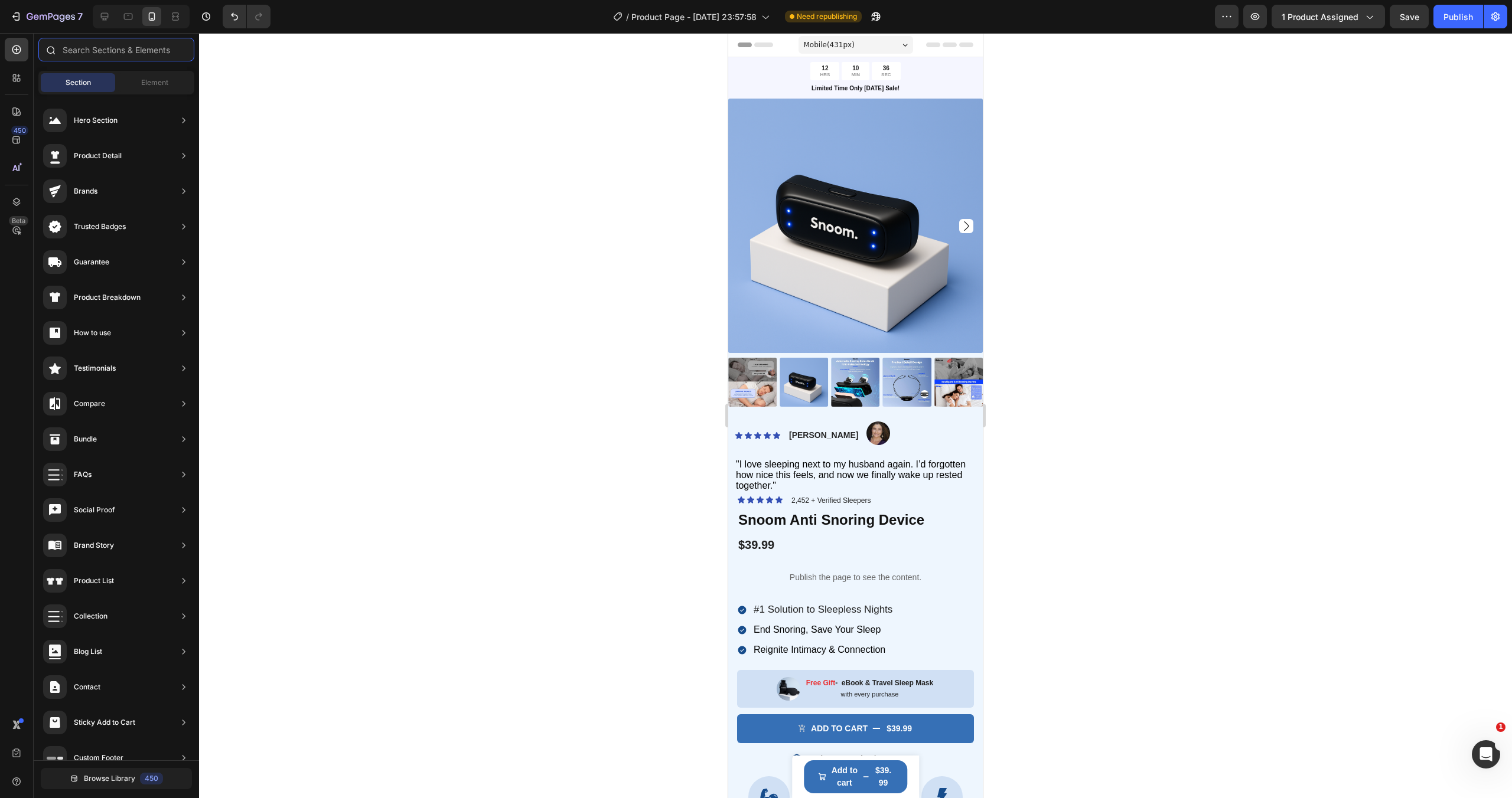
click at [103, 55] on input "text" at bounding box center [116, 50] width 156 height 24
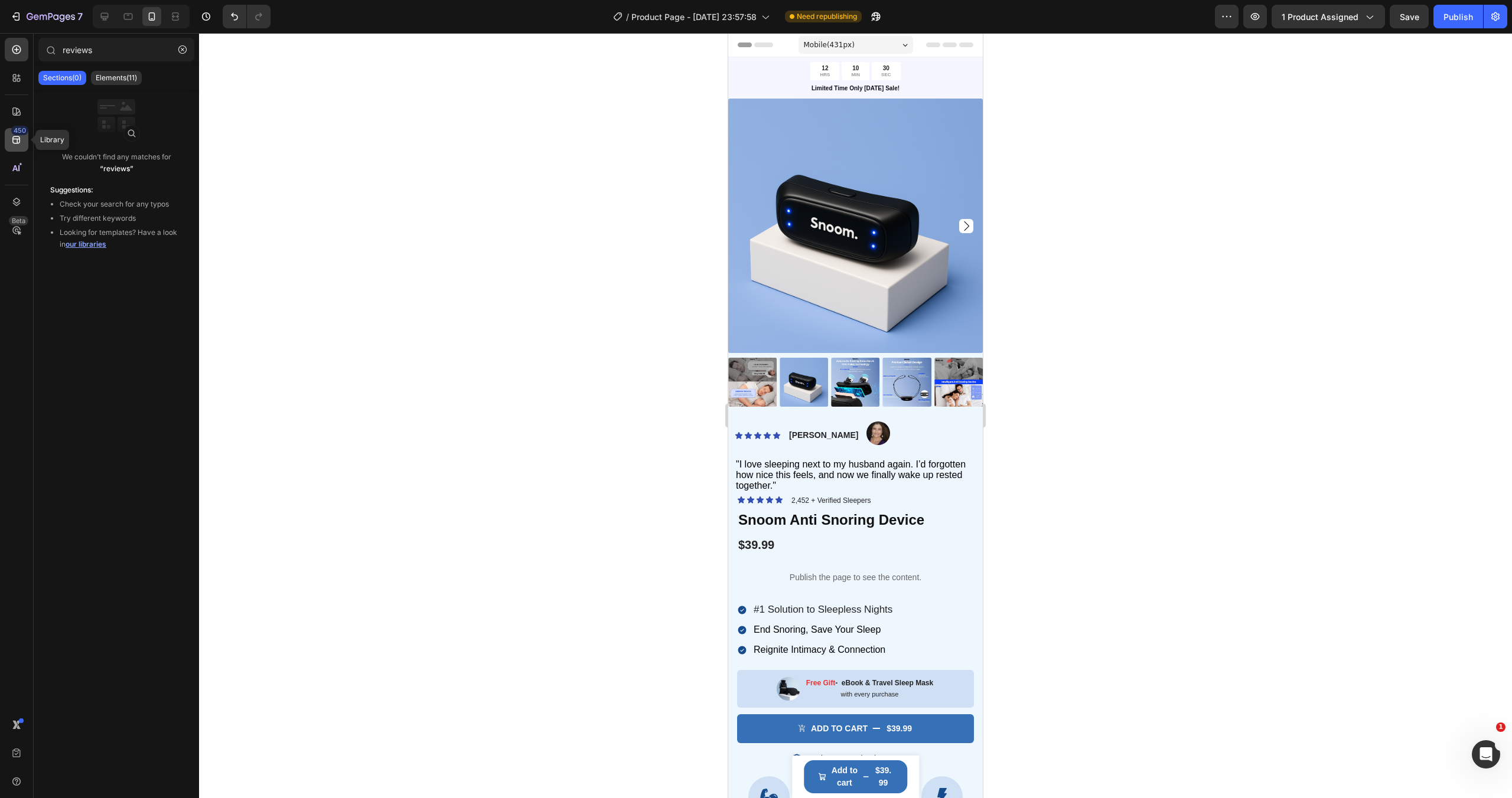
click at [20, 146] on icon at bounding box center [16, 139] width 12 height 12
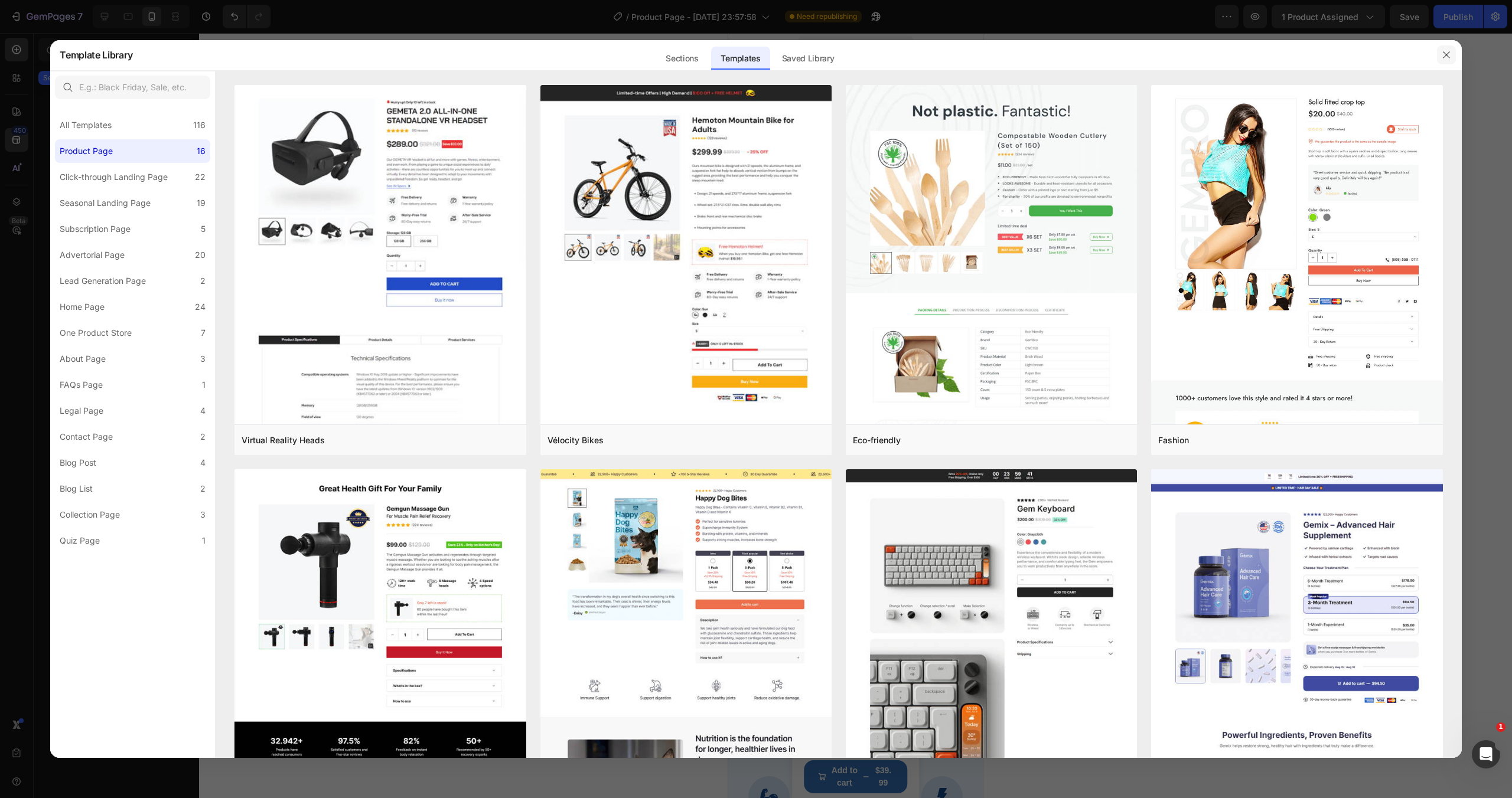
click at [1450, 56] on icon "button" at bounding box center [1445, 55] width 10 height 10
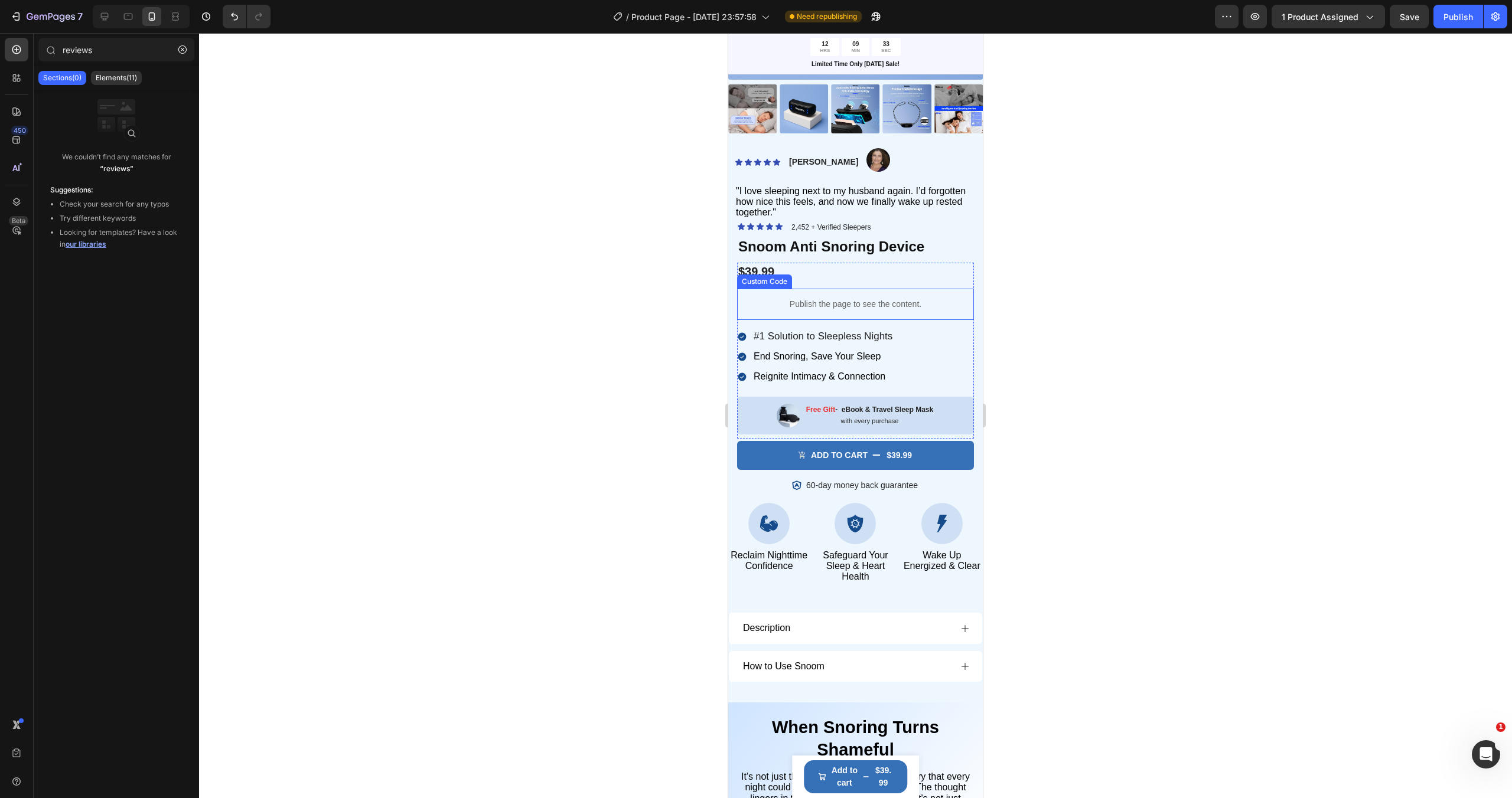
scroll to position [274, 0]
click at [930, 484] on div "60-day money back guarantee" at bounding box center [855, 485] width 237 height 14
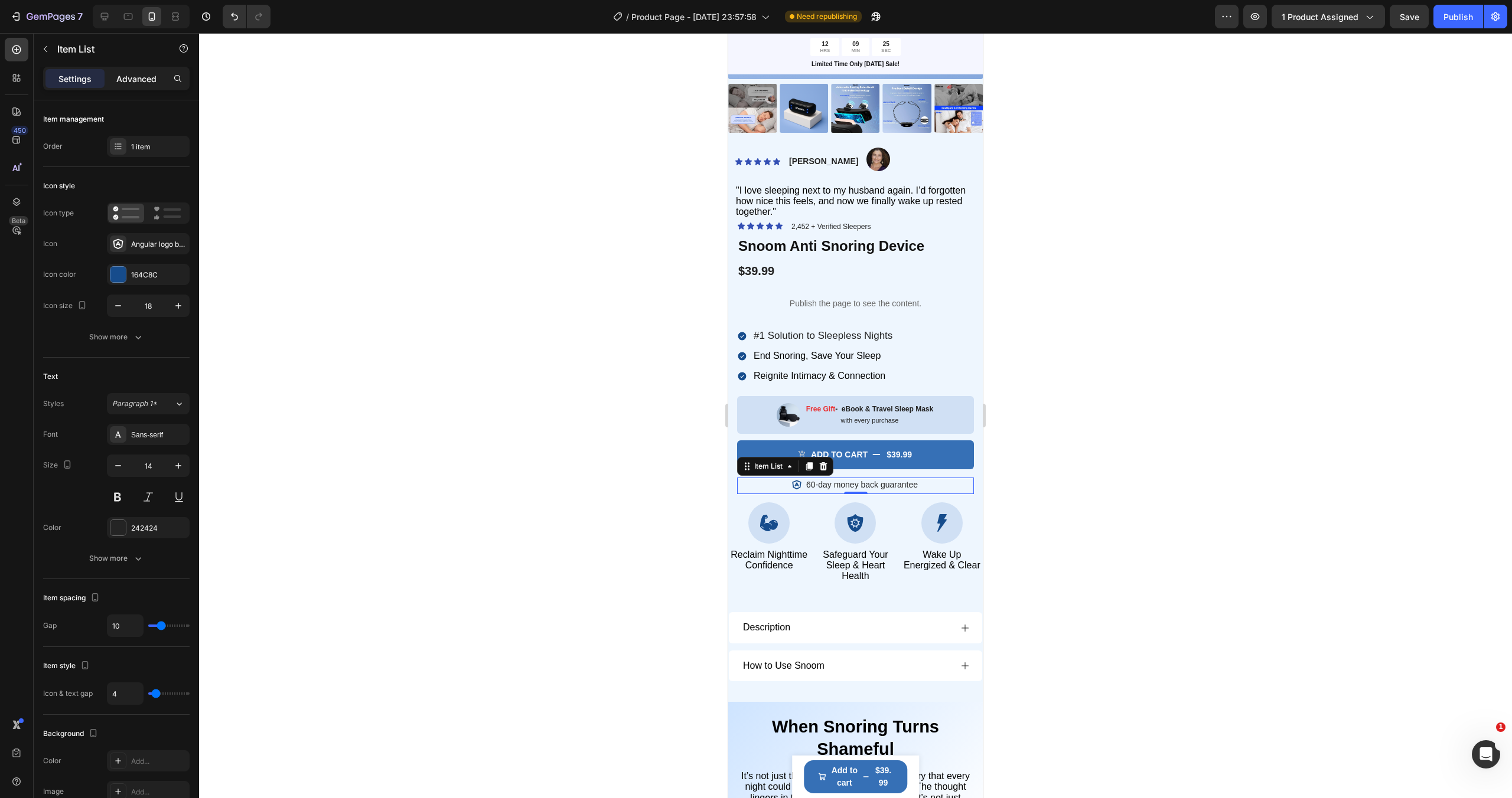
click at [130, 76] on p "Advanced" at bounding box center [136, 79] width 40 height 12
type input "100%"
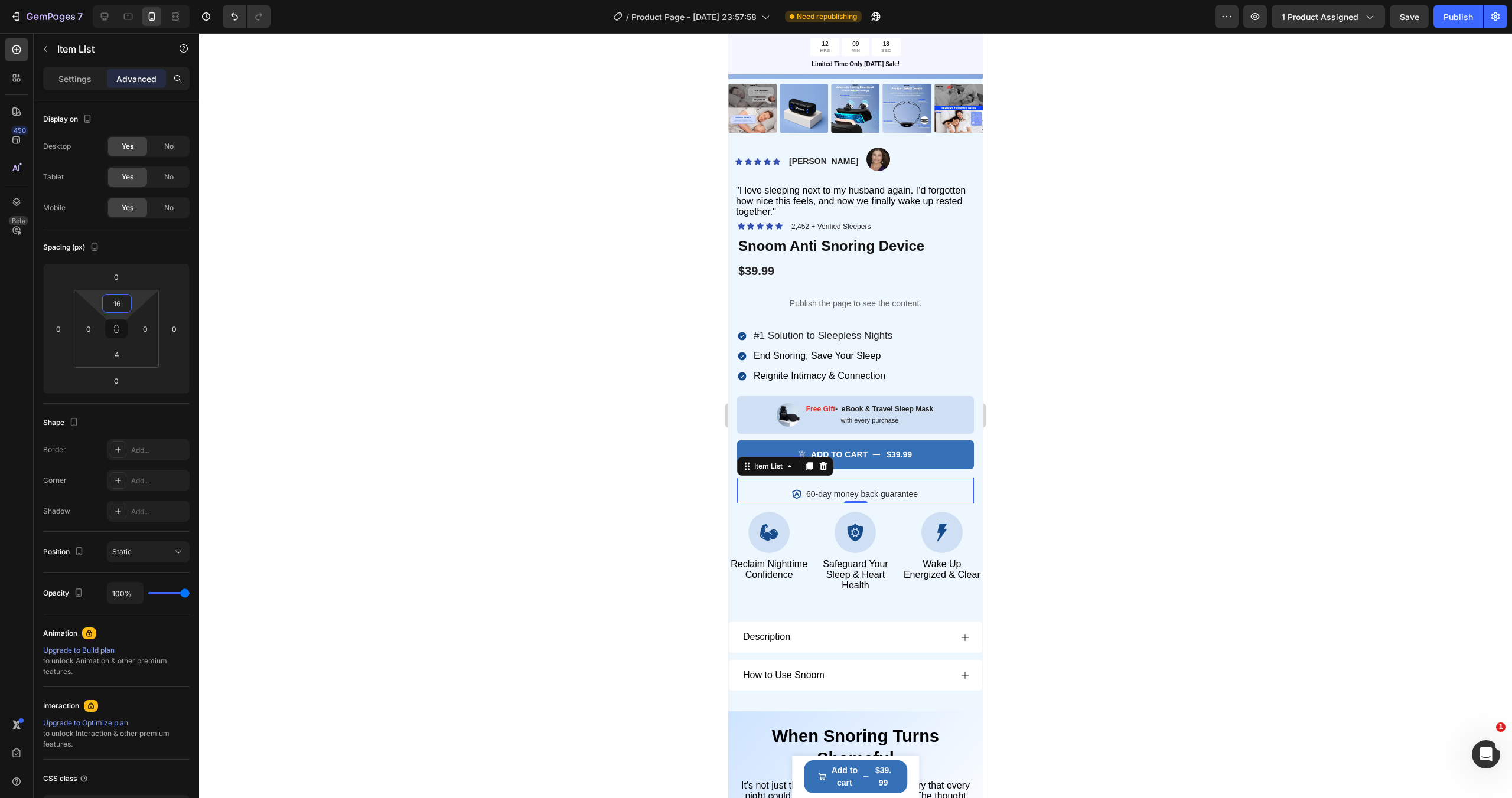
click at [136, 0] on html "7 / Product Page - Aug 20, 23:57:58 Need republishing Preview 1 product assigne…" at bounding box center [756, 0] width 1512 height 0
type input "12"
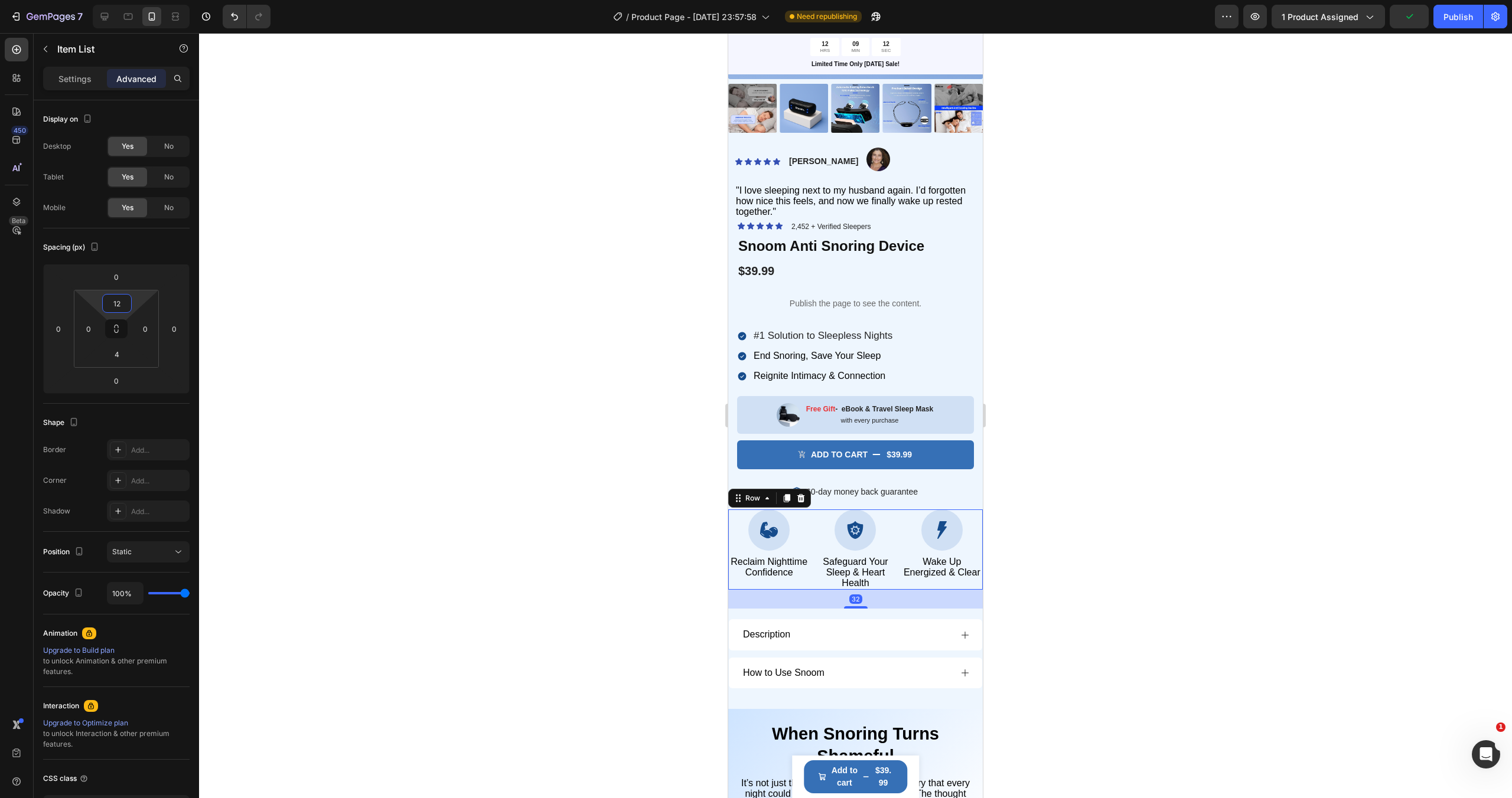
click at [960, 585] on div "Icon Wake Up Energized & Clear Text Block" at bounding box center [942, 549] width 82 height 81
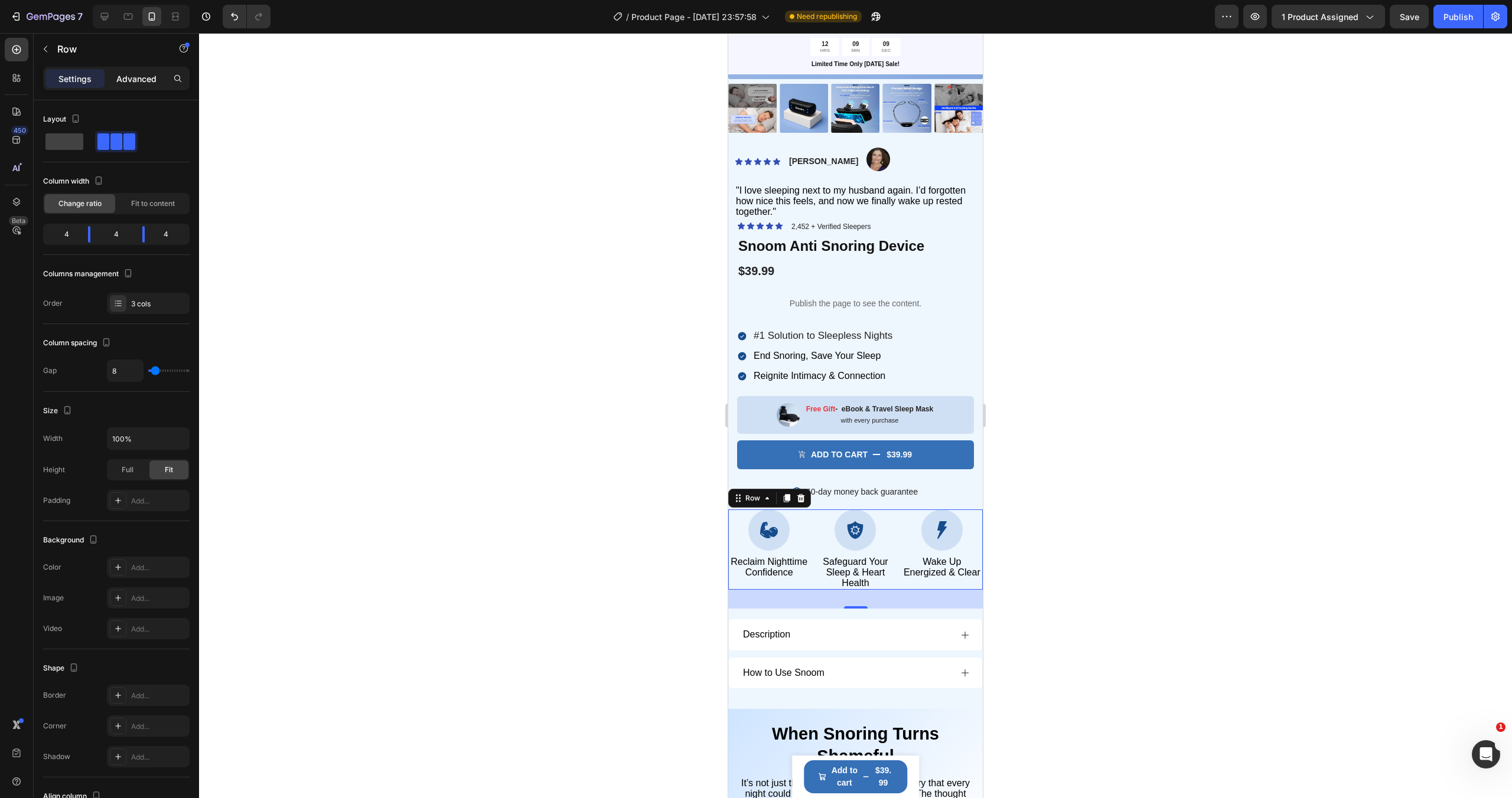
click at [135, 76] on p "Advanced" at bounding box center [136, 79] width 40 height 12
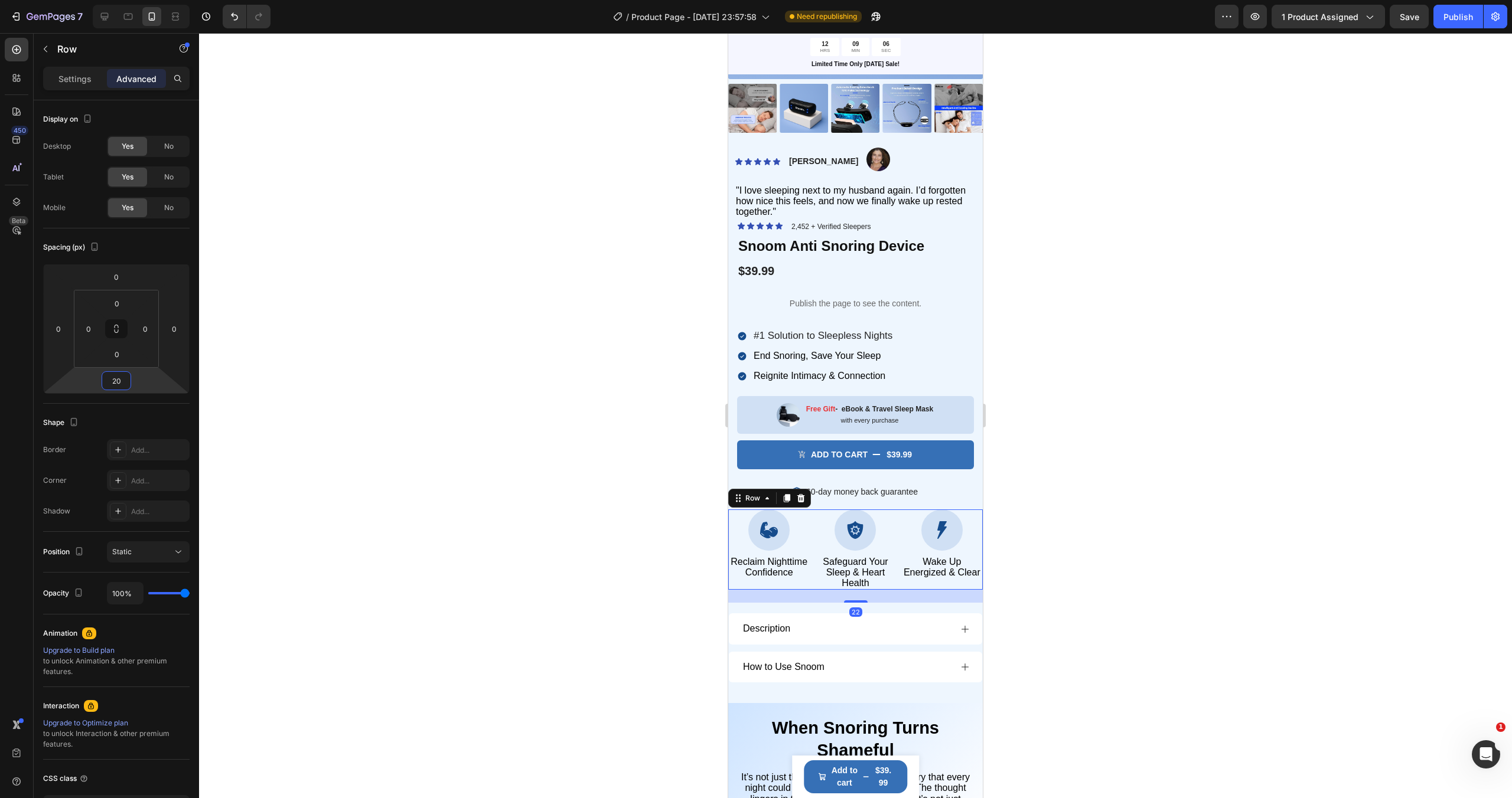
type input "18"
click at [145, 0] on html "7 / Product Page - Aug 20, 23:57:58 Need republishing Preview 1 product assigne…" at bounding box center [756, 0] width 1512 height 0
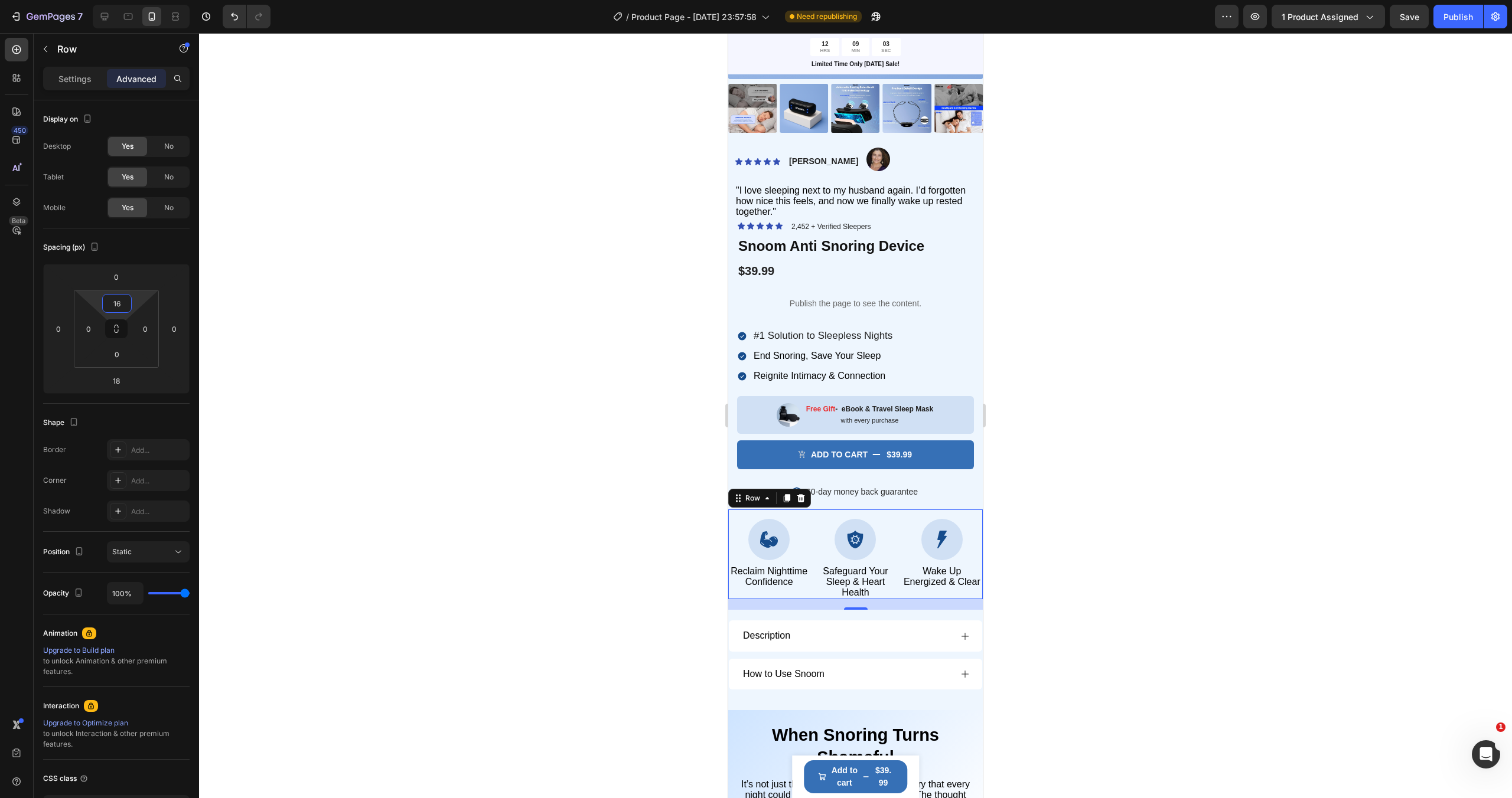
type input "18"
click at [136, 0] on html "7 / Product Page - Aug 20, 23:57:58 Need republishing Preview 1 product assigne…" at bounding box center [756, 0] width 1512 height 0
click at [1057, 485] on div at bounding box center [855, 415] width 1312 height 765
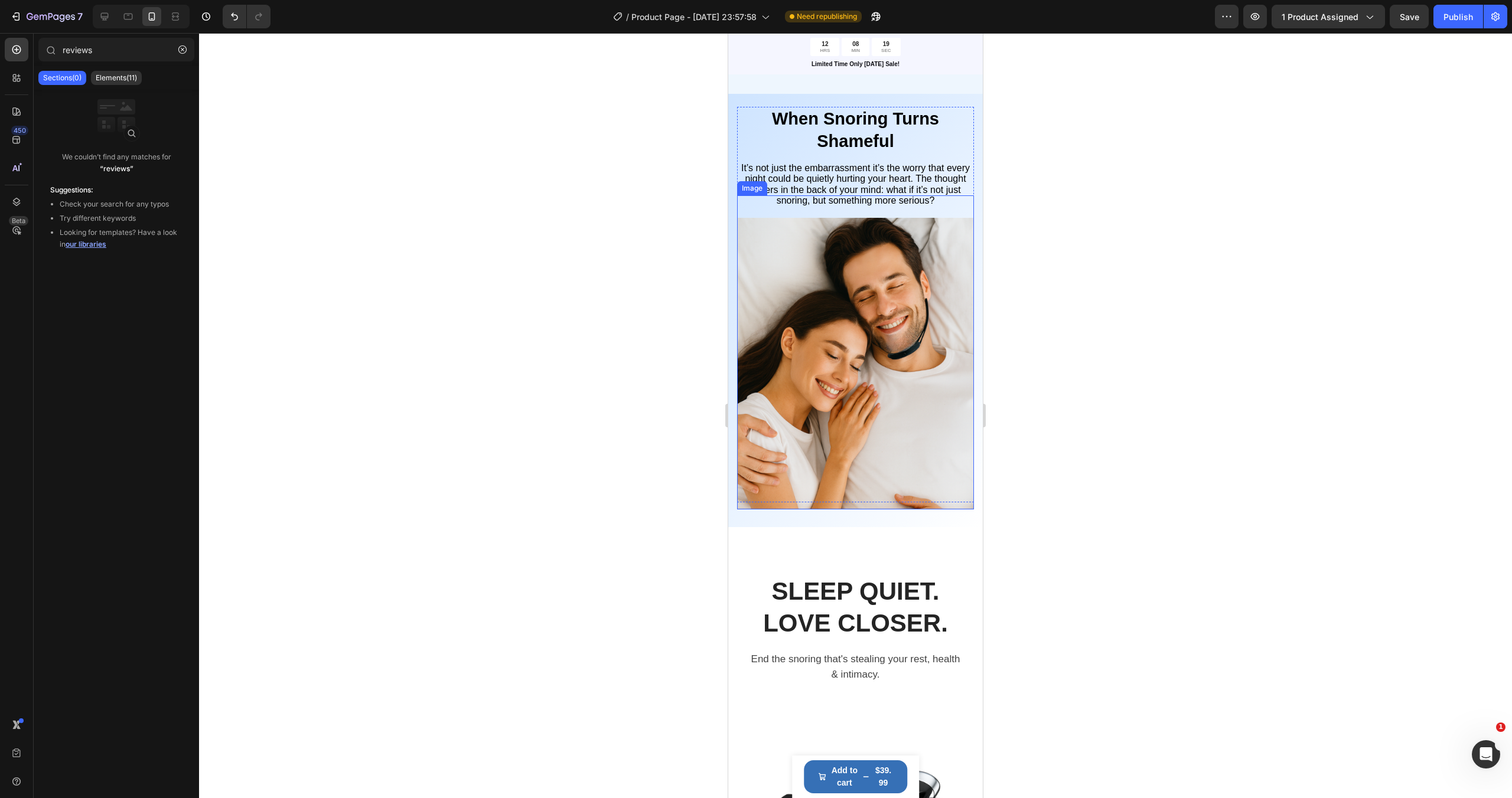
scroll to position [905, 0]
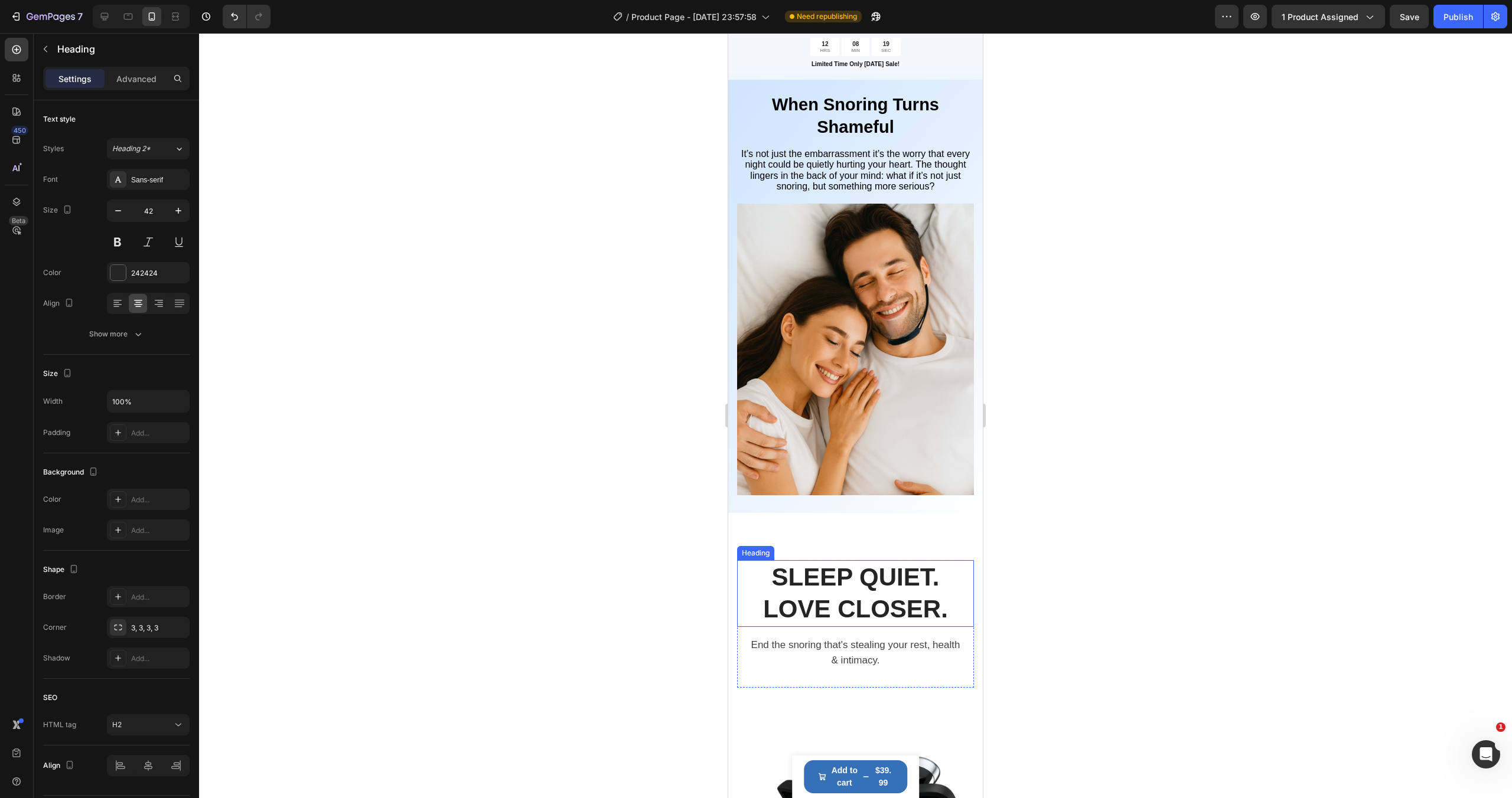
click at [846, 588] on h2 "SLEEP QUIET. LOVE CLOSER." at bounding box center [855, 593] width 218 height 67
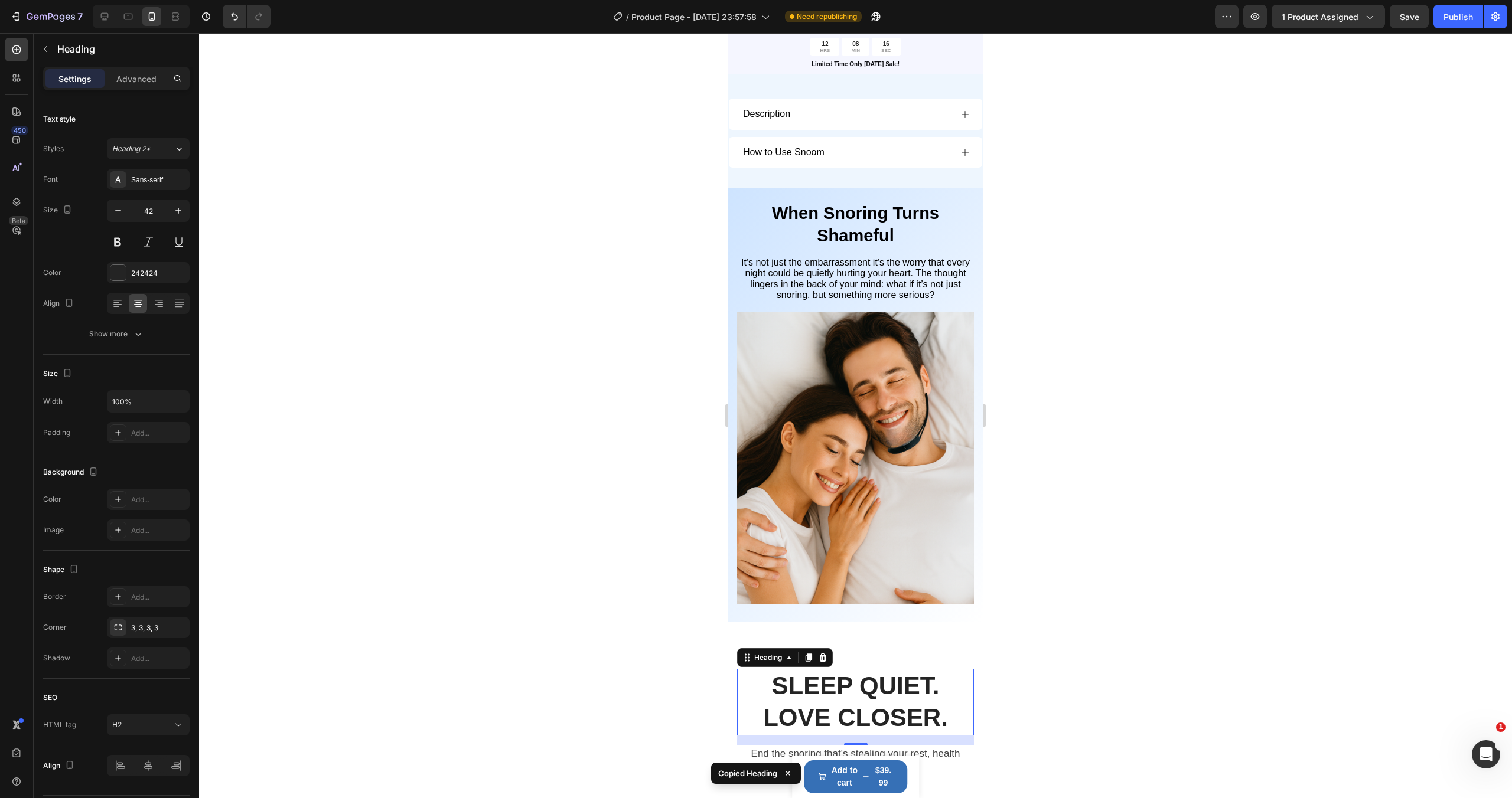
scroll to position [690, 0]
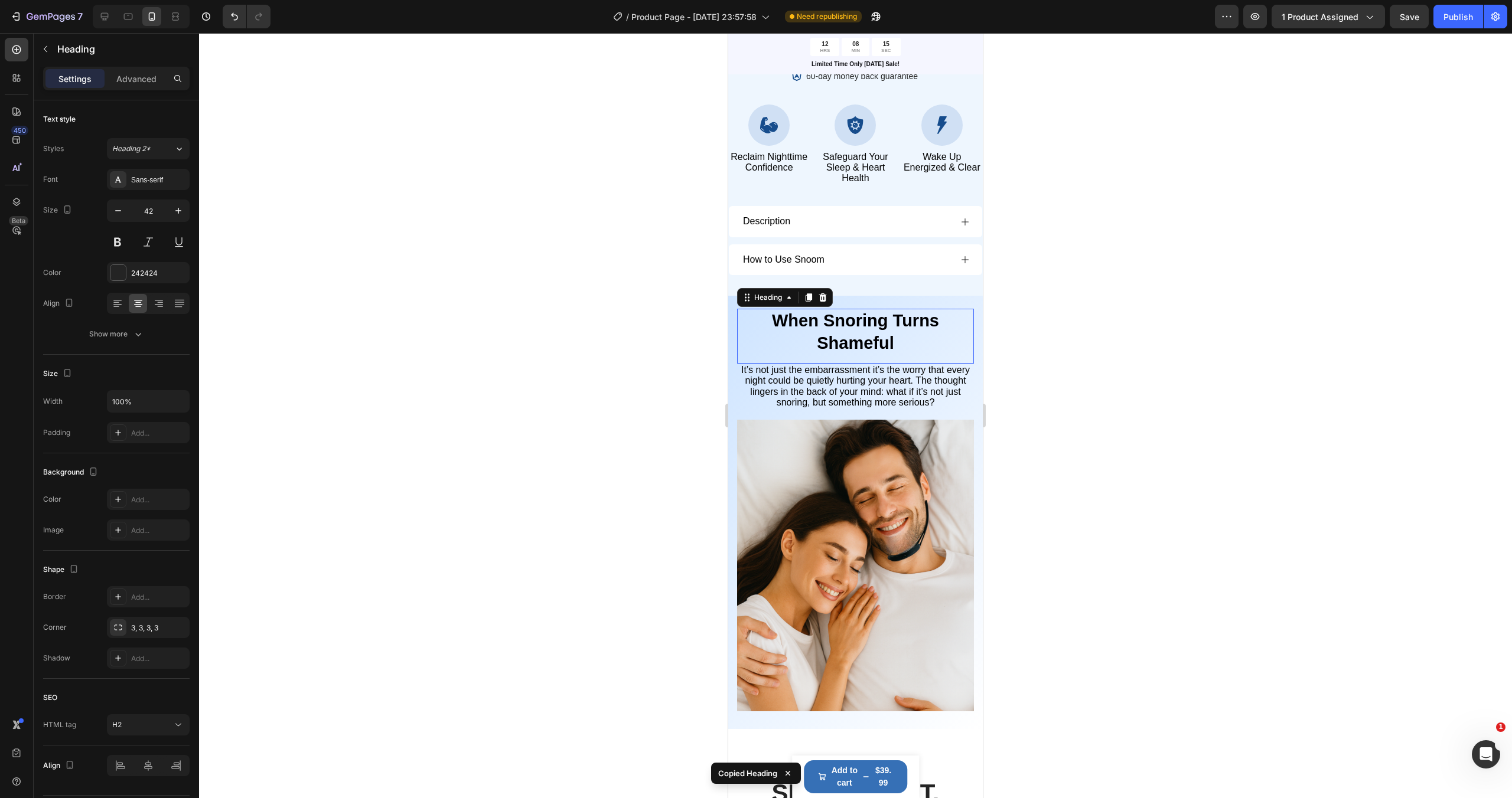
click at [852, 348] on span "When Snoring Turns Shameful" at bounding box center [855, 331] width 167 height 42
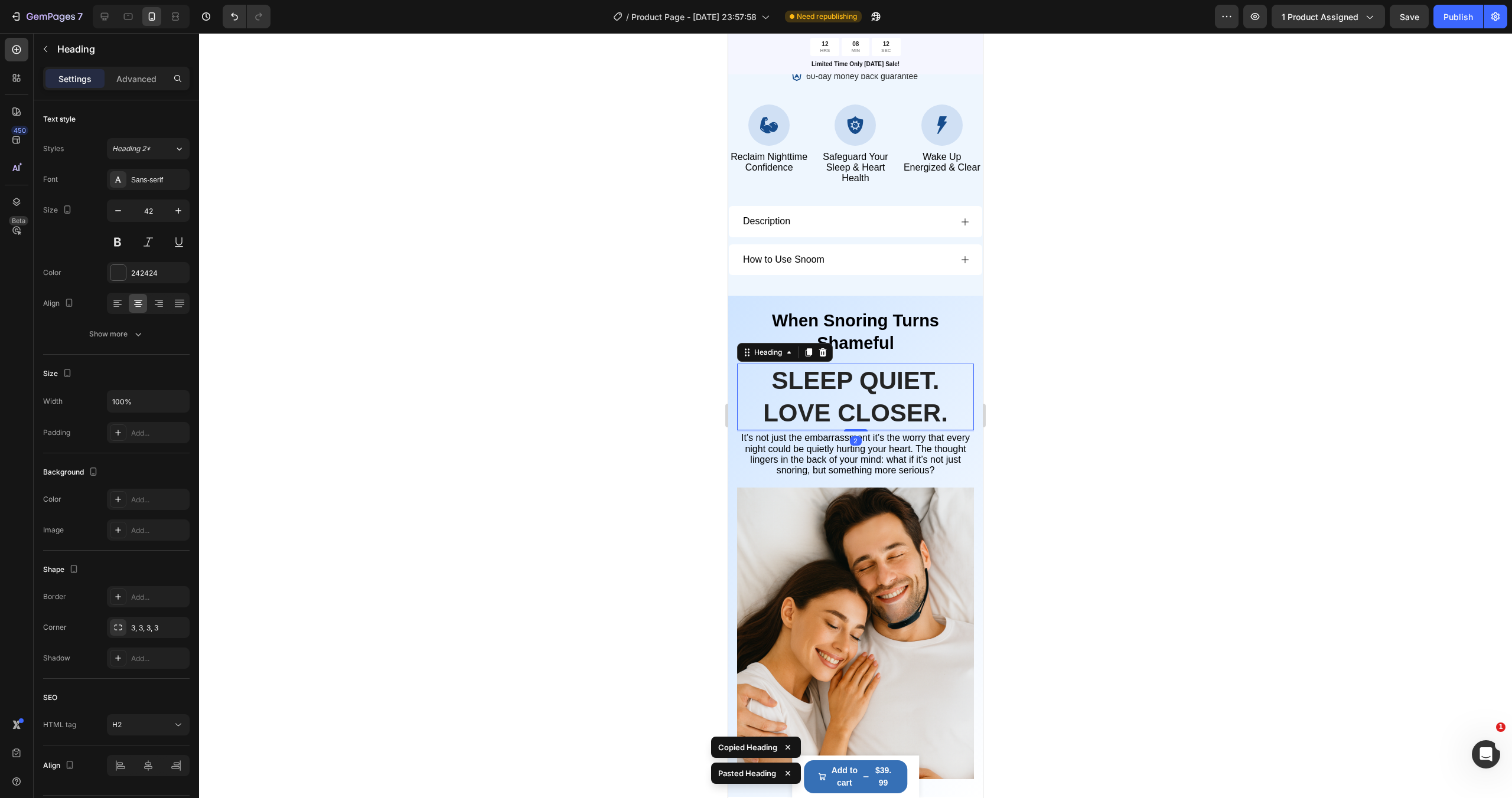
click at [922, 423] on h2 "SLEEP QUIET. LOVE CLOSER." at bounding box center [855, 397] width 218 height 67
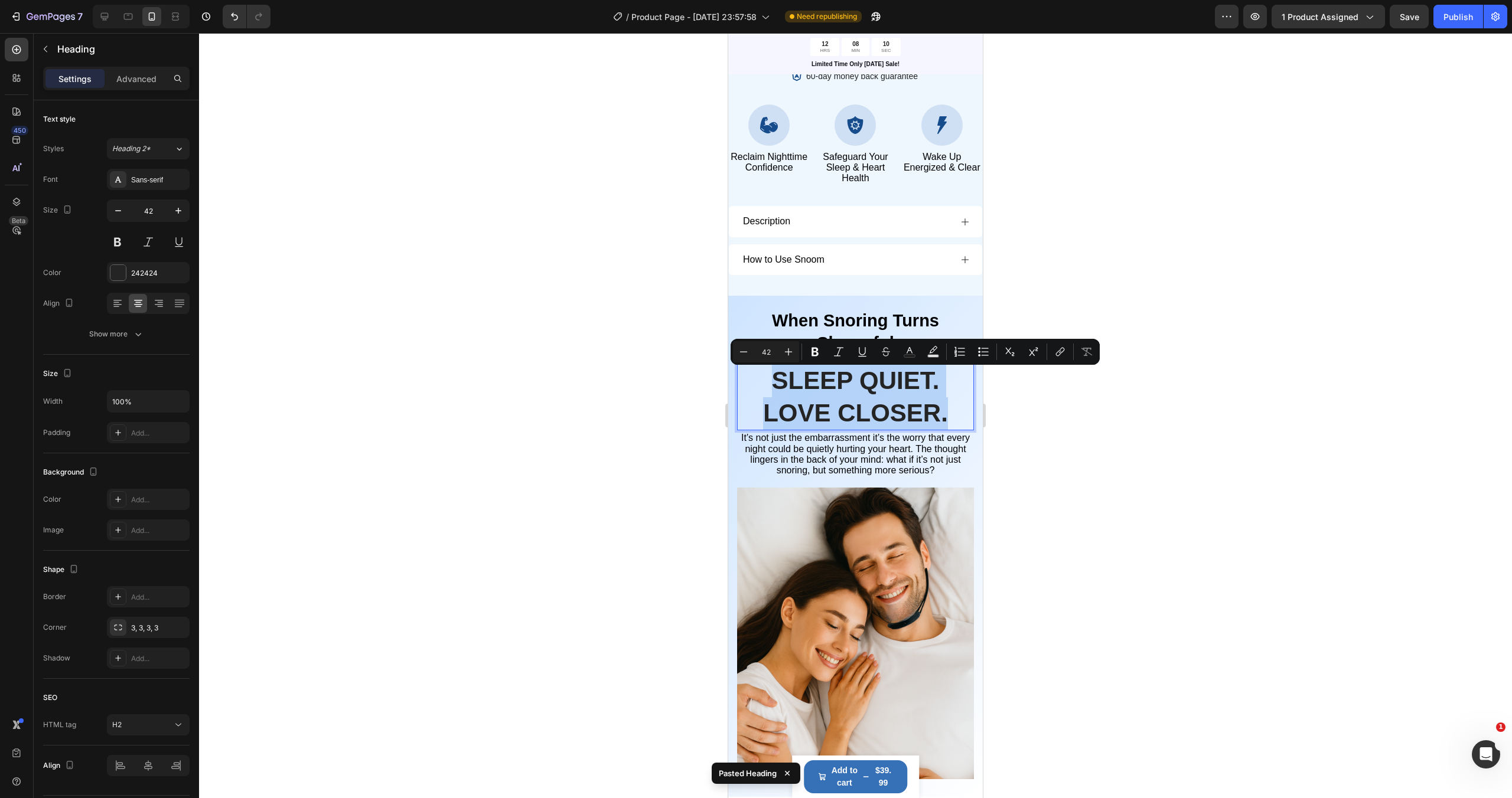
drag, startPoint x: 949, startPoint y: 423, endPoint x: 777, endPoint y: 391, distance: 175.0
click at [777, 391] on p "SLEEP QUIET. LOVE CLOSER." at bounding box center [855, 397] width 216 height 64
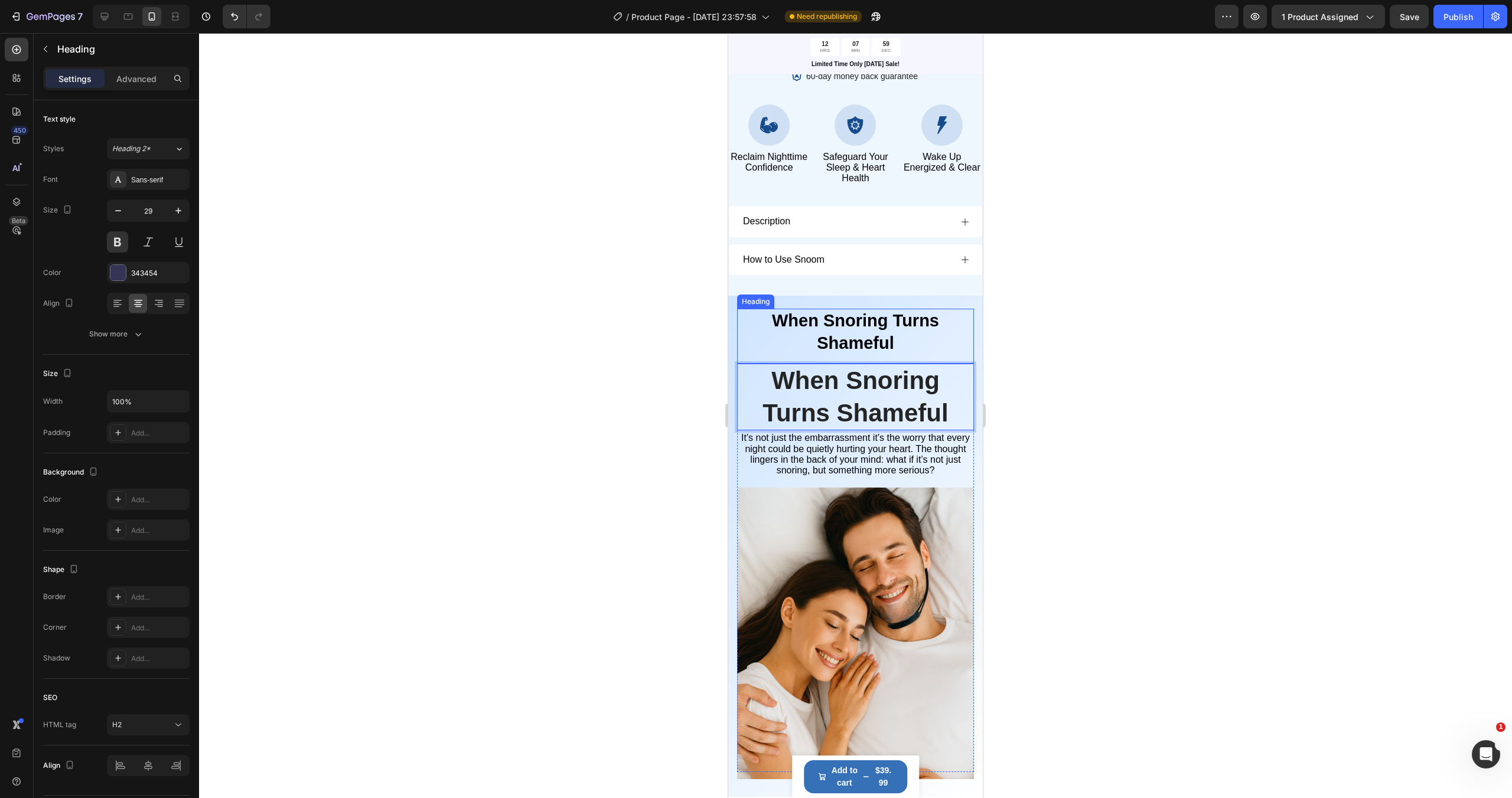
click at [850, 337] on span "When Snoring Turns Shameful" at bounding box center [855, 331] width 167 height 42
click at [823, 301] on icon at bounding box center [822, 297] width 8 height 8
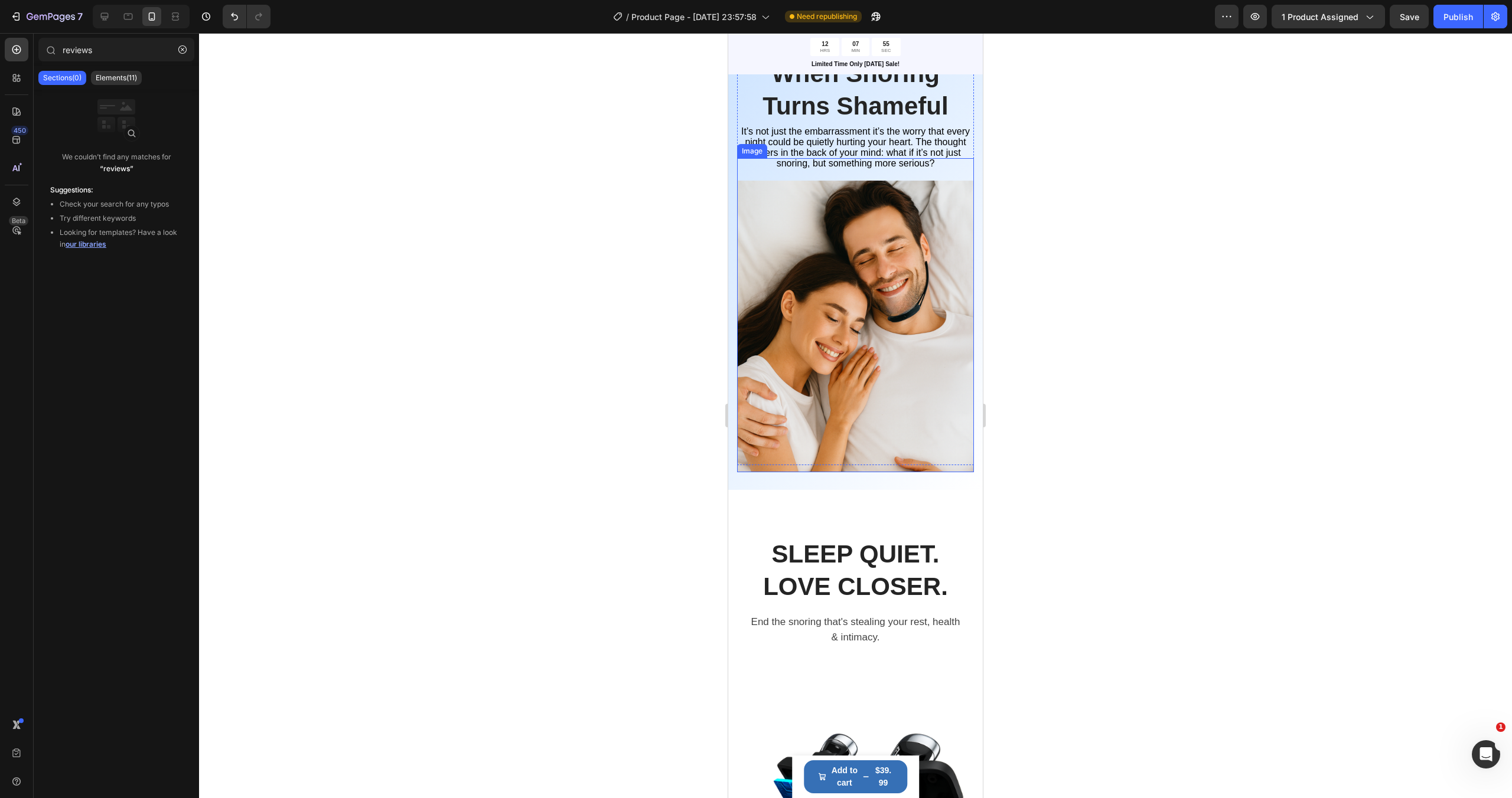
scroll to position [1034, 0]
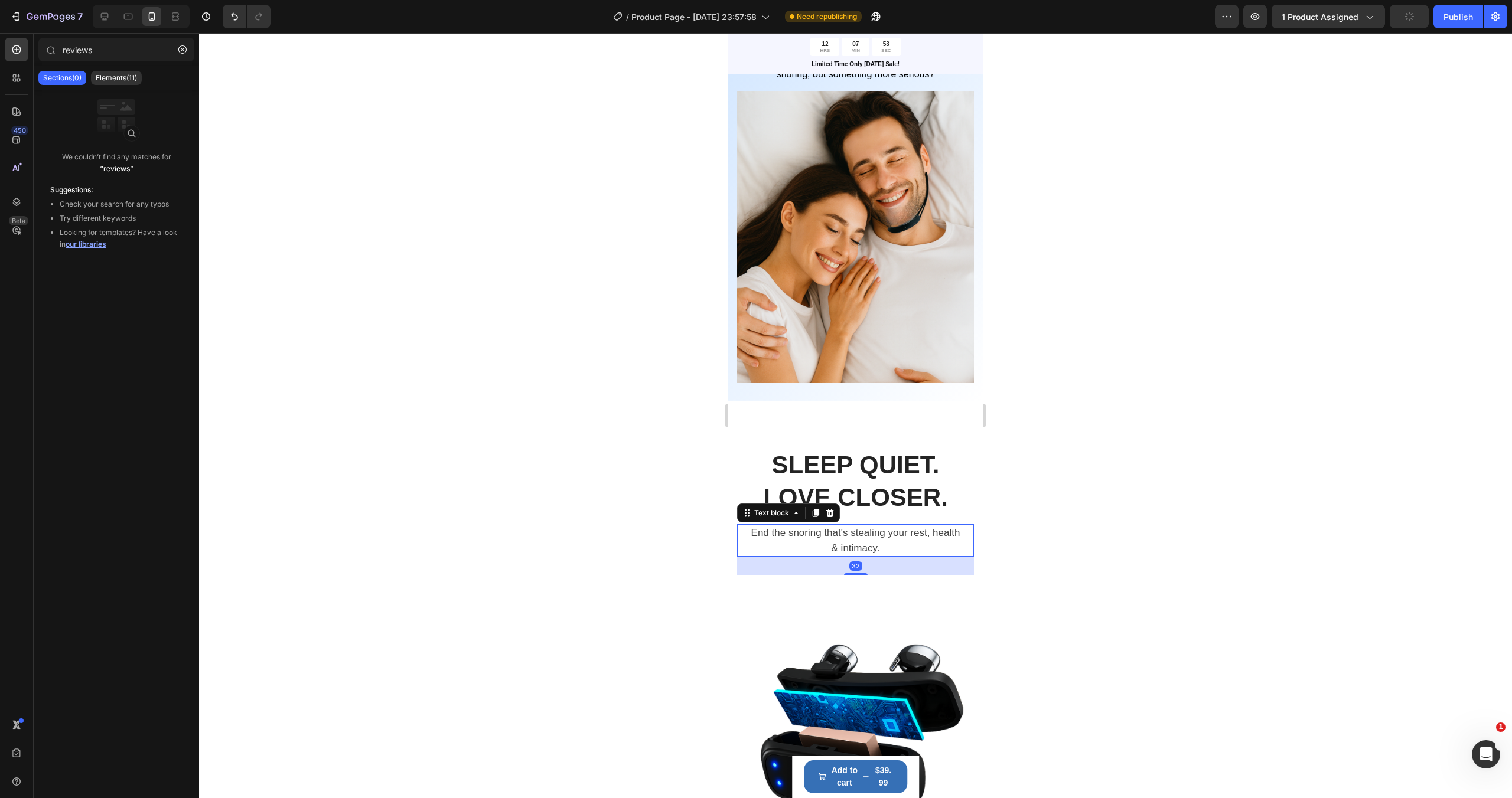
click at [852, 541] on p "End the snoring that's stealing your rest, health & intimacy." at bounding box center [855, 541] width 216 height 30
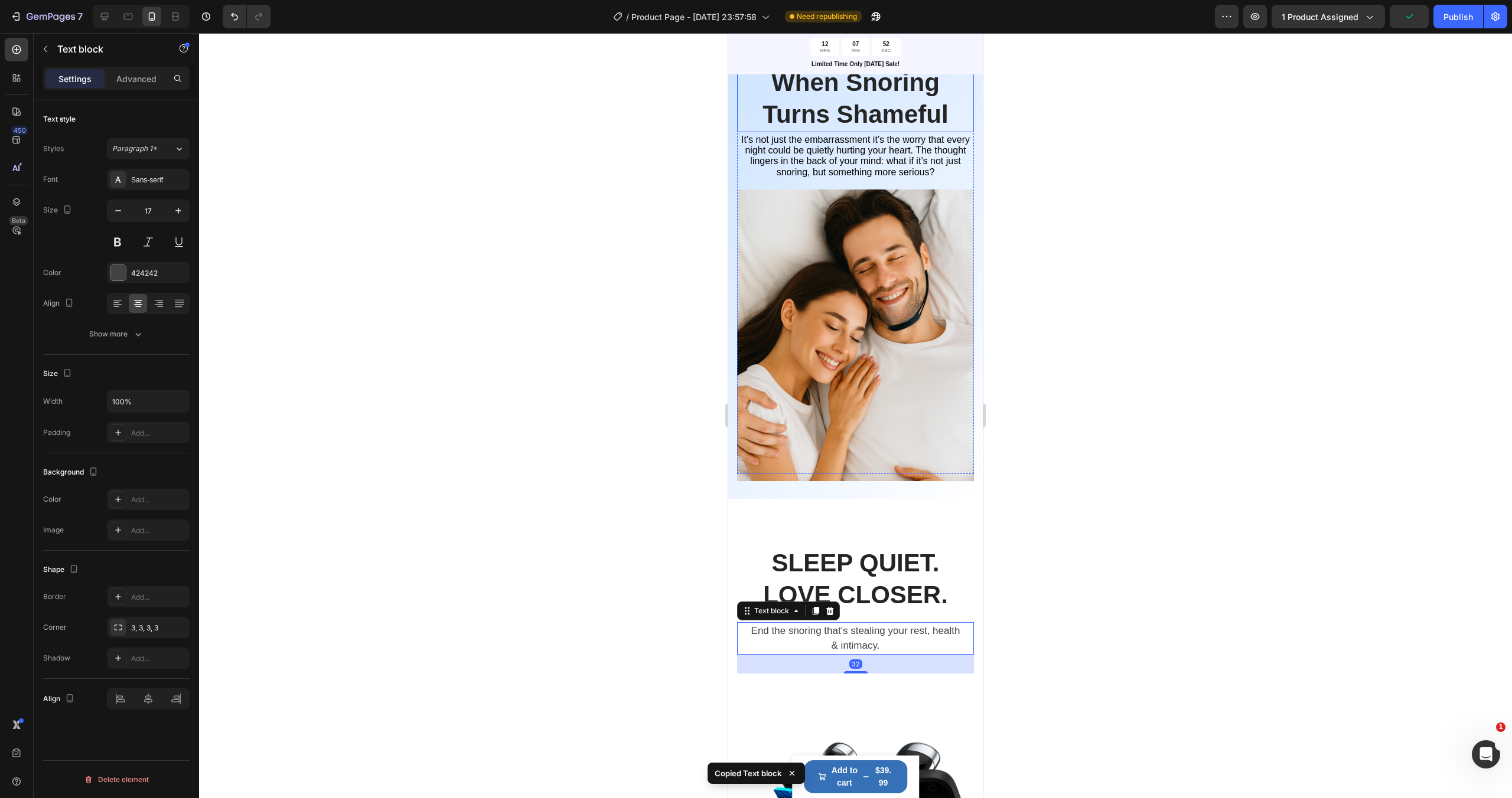
scroll to position [655, 0]
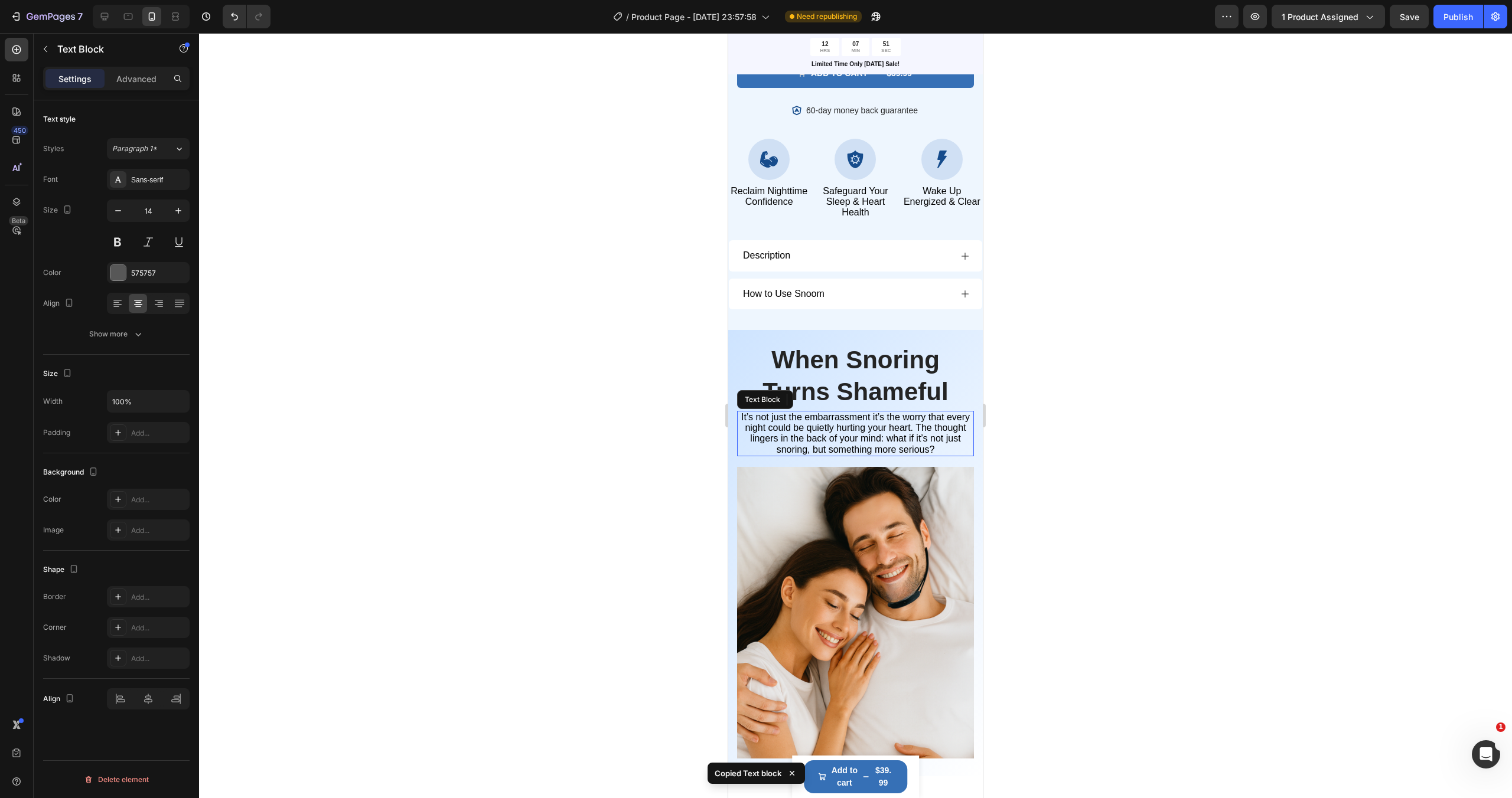
click at [868, 431] on span "It’s not just the embarrassment it’s the worry that every night could be quietl…" at bounding box center [855, 433] width 228 height 43
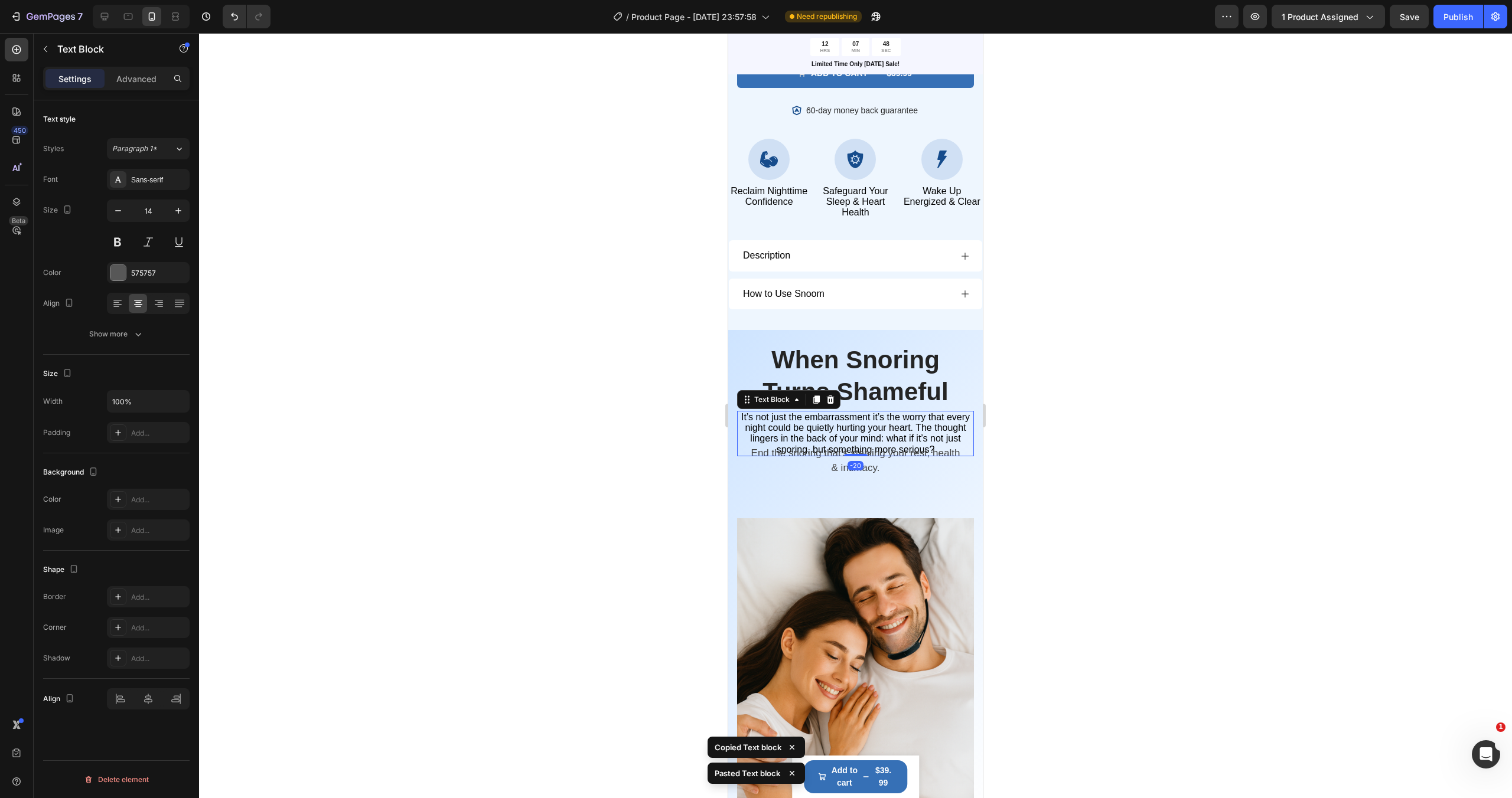
click at [889, 431] on span "It’s not just the embarrassment it’s the worry that every night could be quietl…" at bounding box center [855, 433] width 228 height 43
click at [879, 435] on span "It’s not just the embarrassment it’s the worry that every night could be quietl…" at bounding box center [855, 433] width 228 height 43
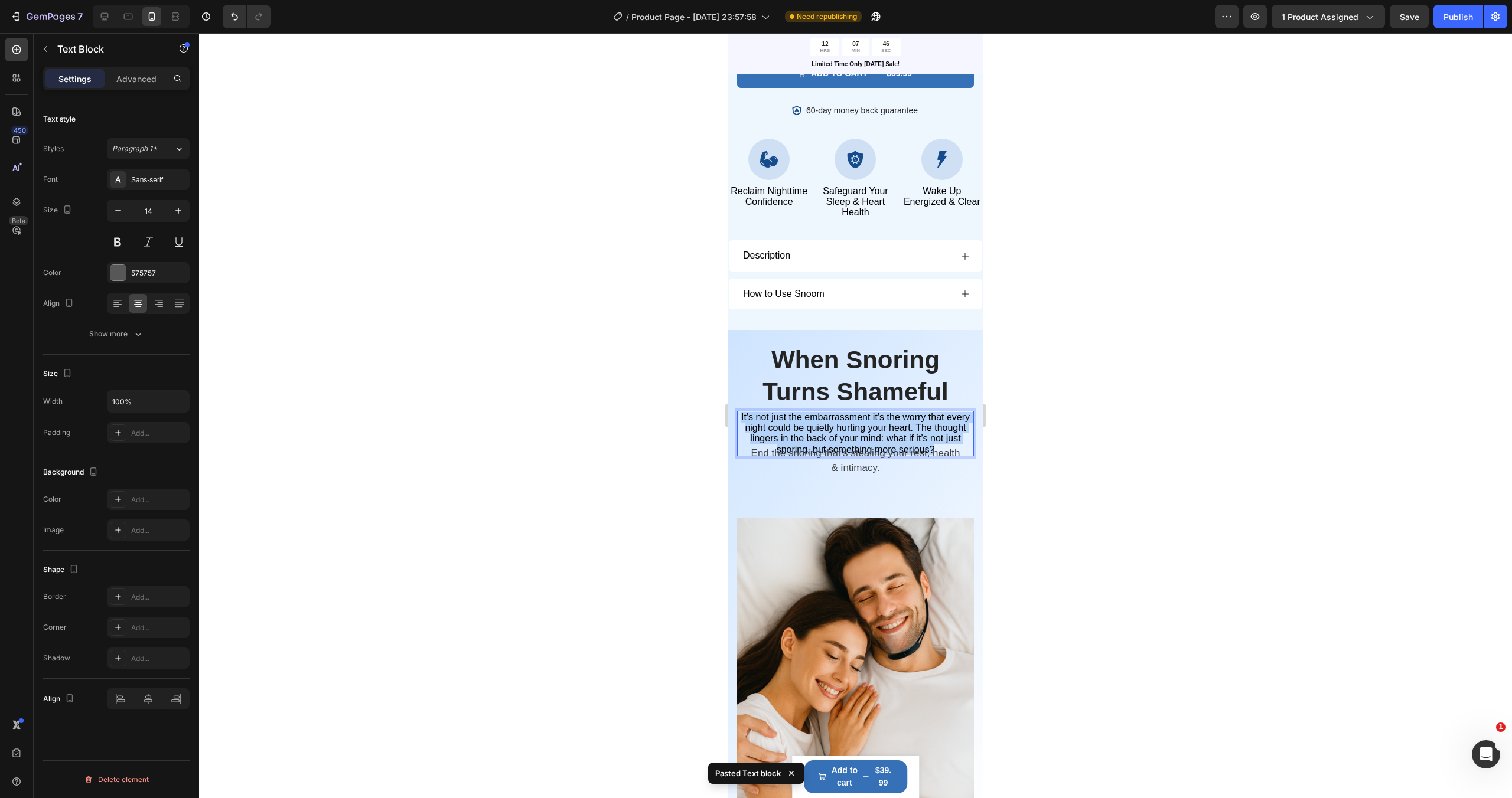
click at [879, 435] on span "It’s not just the embarrassment it’s the worry that every night could be quietl…" at bounding box center [855, 433] width 228 height 43
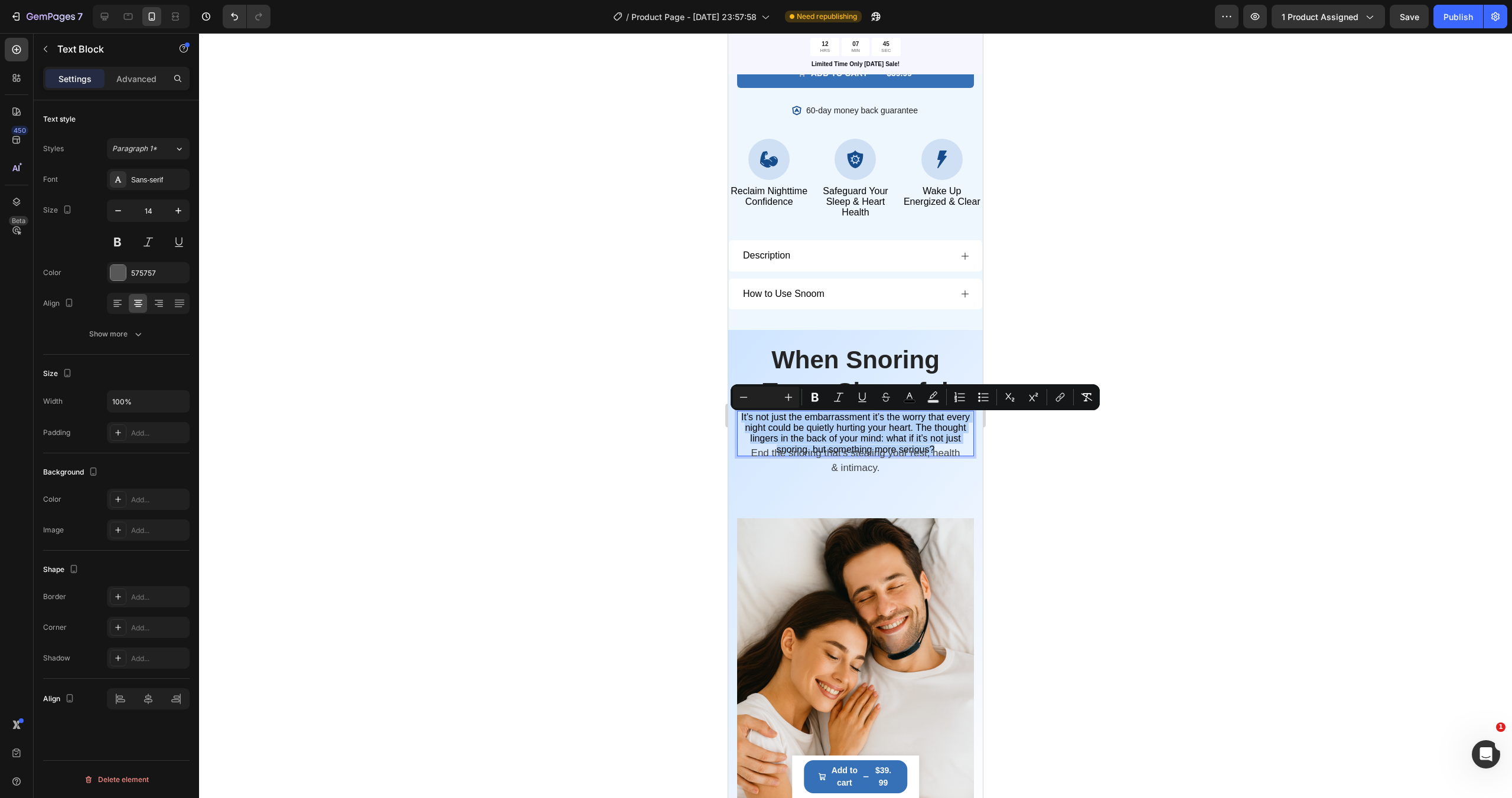
copy span "It’s not just the embarrassment it’s the worry that every night could be quietl…"
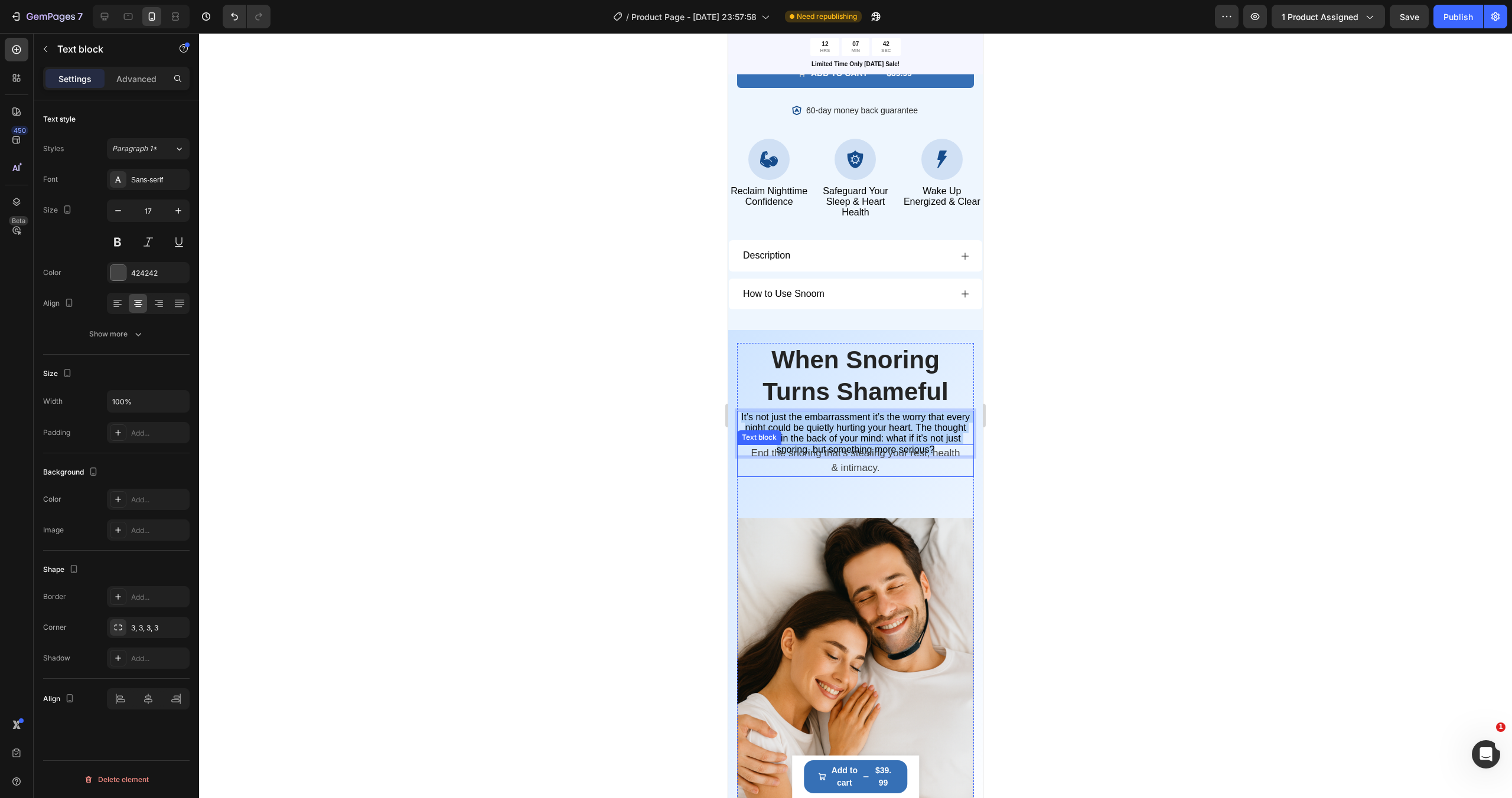
click at [883, 472] on p "End the snoring that's stealing your rest, health & intimacy." at bounding box center [855, 461] width 216 height 30
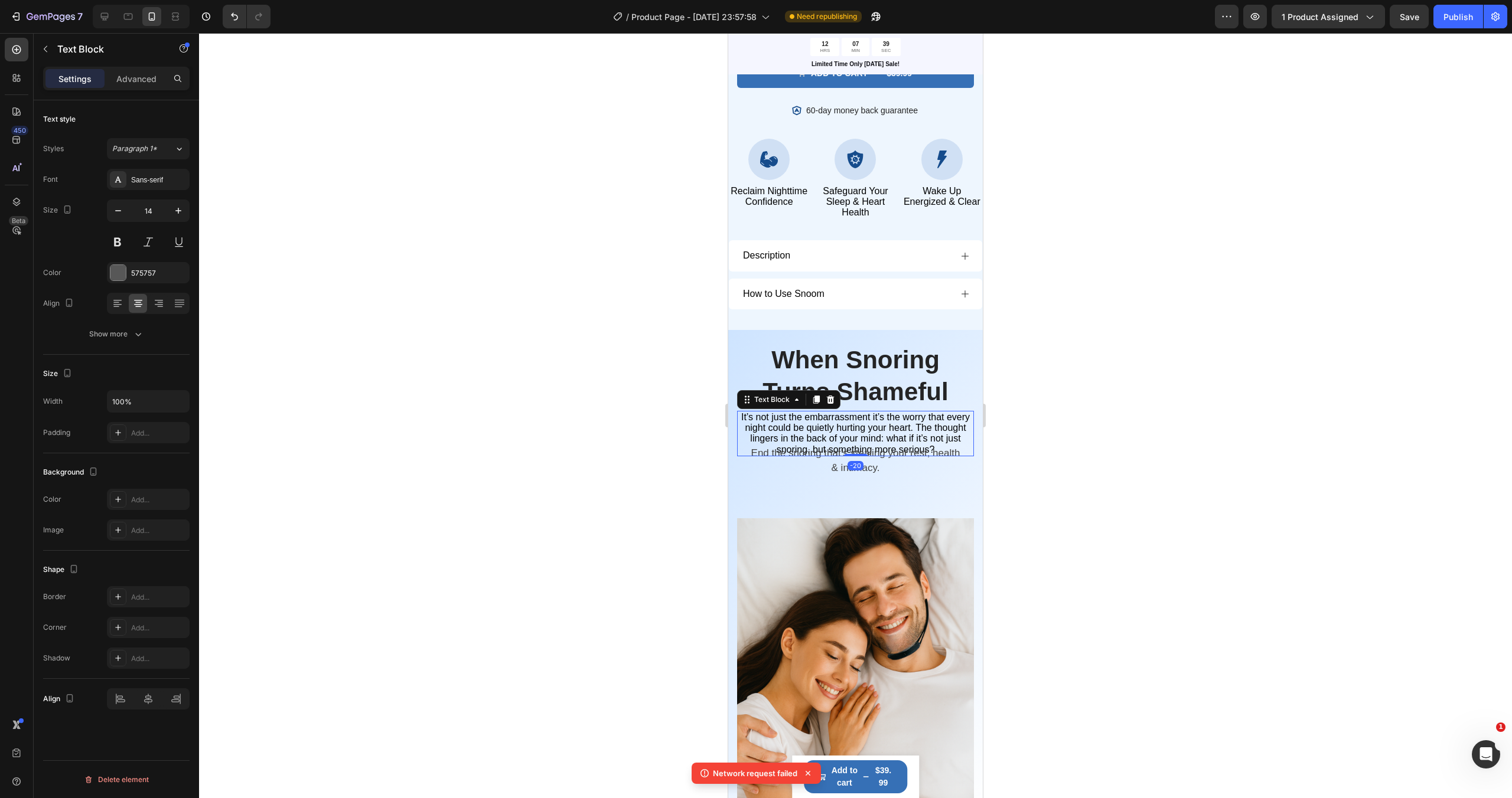
click at [888, 431] on span "It’s not just the embarrassment it’s the worry that every night could be quietl…" at bounding box center [855, 433] width 228 height 43
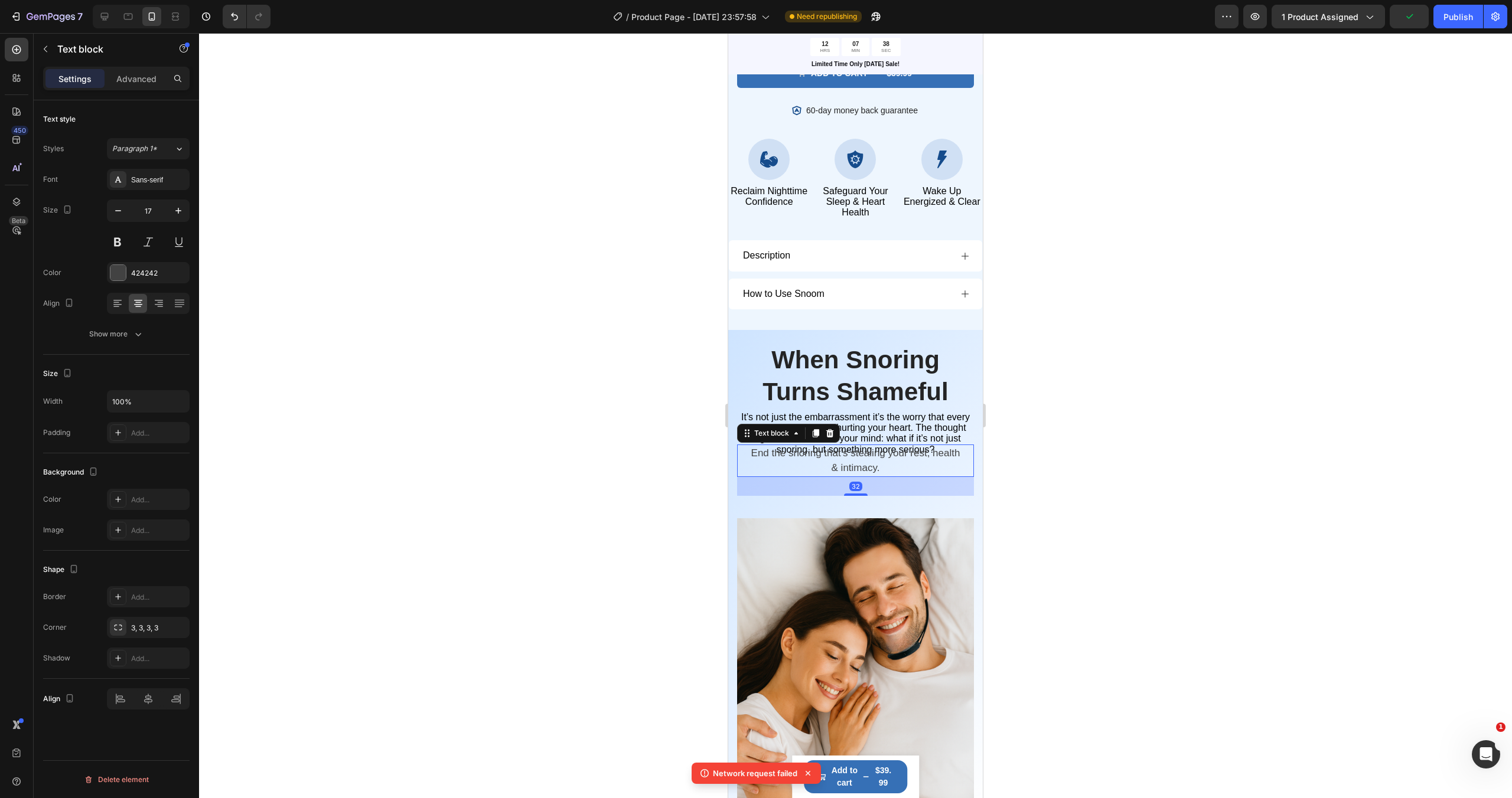
click at [883, 471] on p "End the snoring that's stealing your rest, health & intimacy." at bounding box center [855, 461] width 216 height 30
click at [883, 470] on p "End the snoring that's stealing your rest, health & intimacy." at bounding box center [855, 461] width 216 height 30
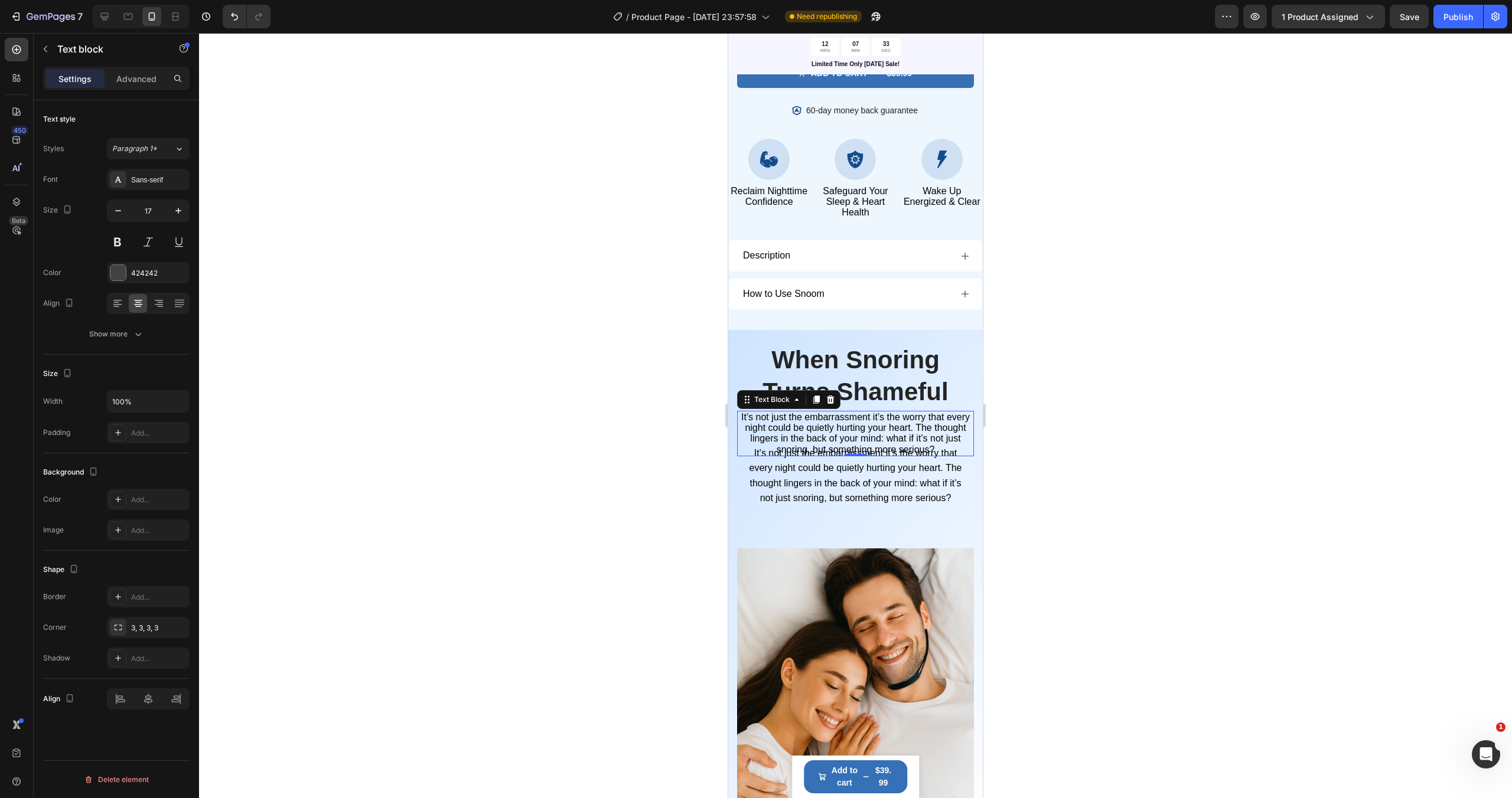
click at [875, 430] on span "It’s not just the embarrassment it’s the worry that every night could be quietl…" at bounding box center [855, 433] width 228 height 43
click at [831, 403] on icon at bounding box center [830, 399] width 8 height 8
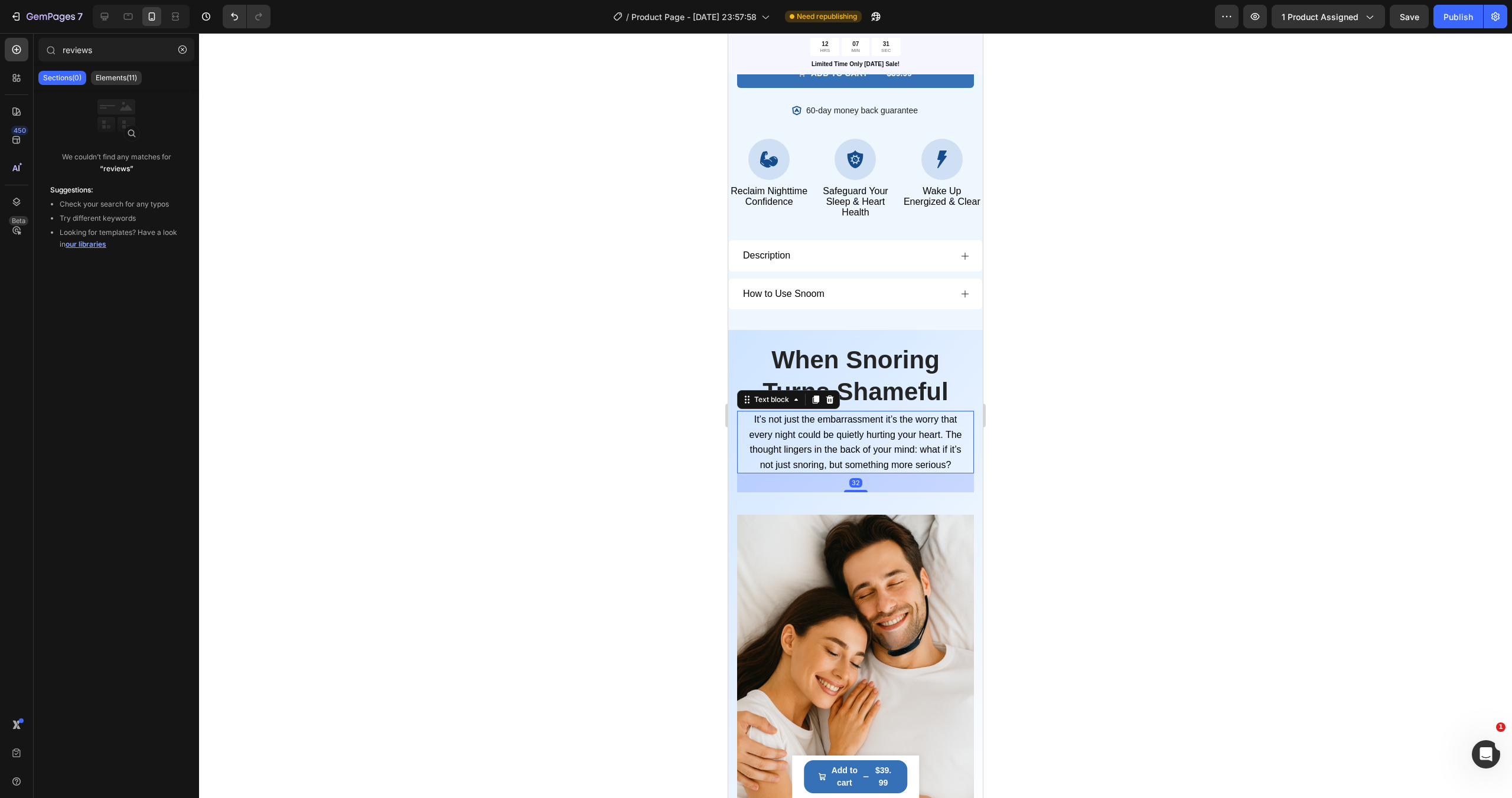
click at [829, 445] on p "It’s not just the embarrassment it’s the worry that every night could be quietl…" at bounding box center [855, 442] width 216 height 60
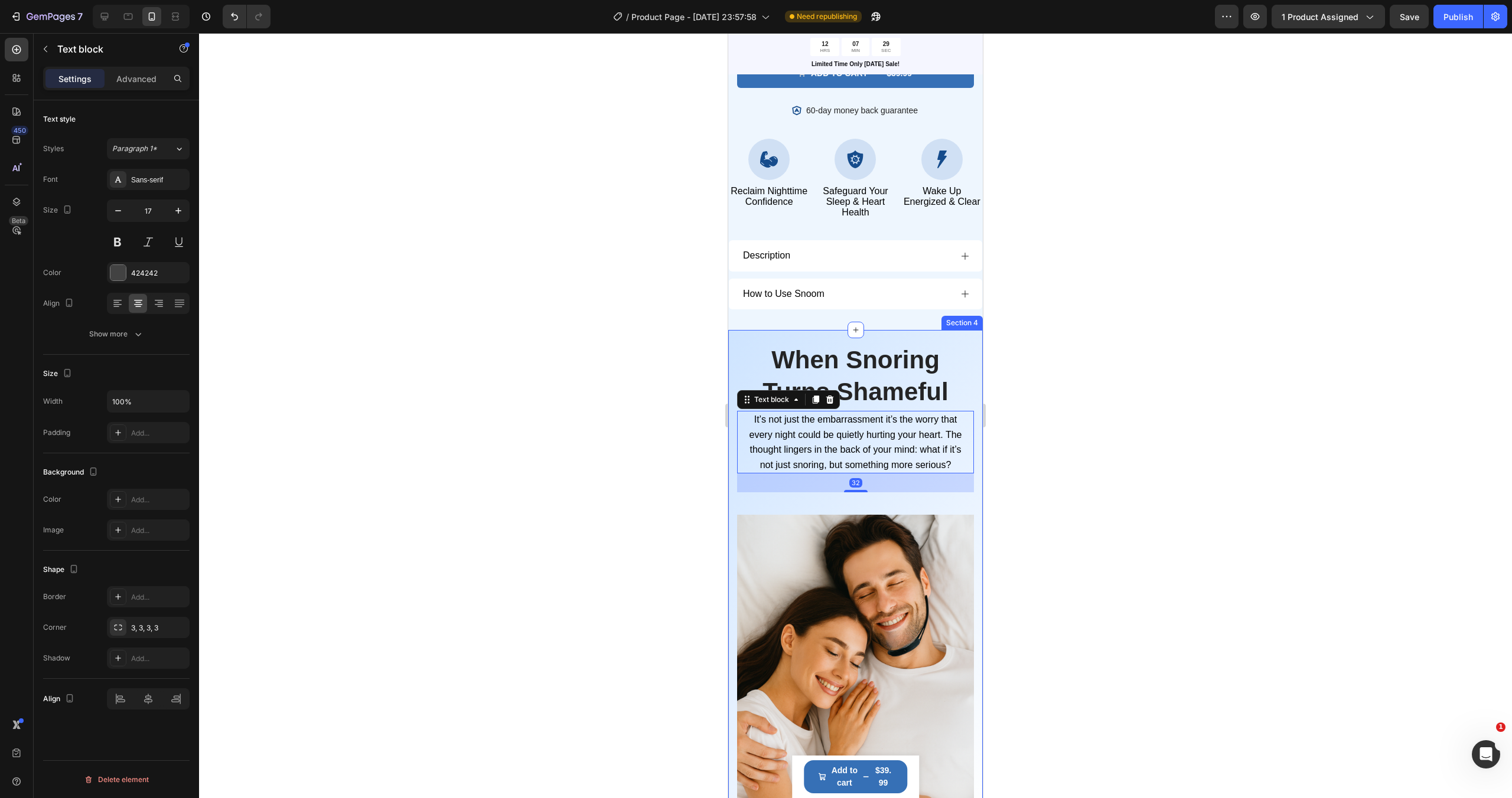
click at [1017, 477] on div at bounding box center [855, 415] width 1312 height 765
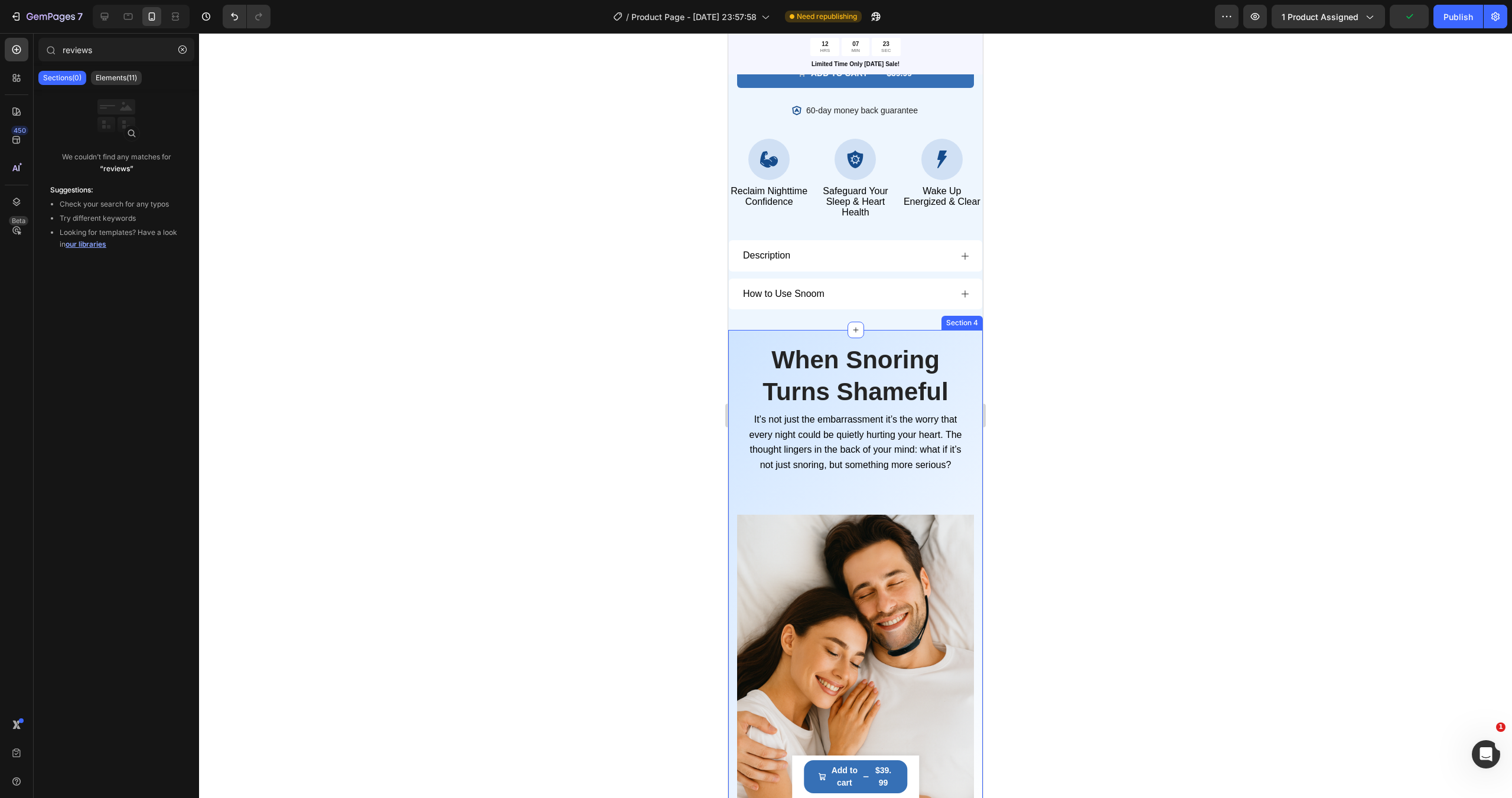
click at [974, 341] on div "When Snoring Turns Shameful Heading It’s not just the embarrassment it’s the wo…" at bounding box center [855, 577] width 255 height 494
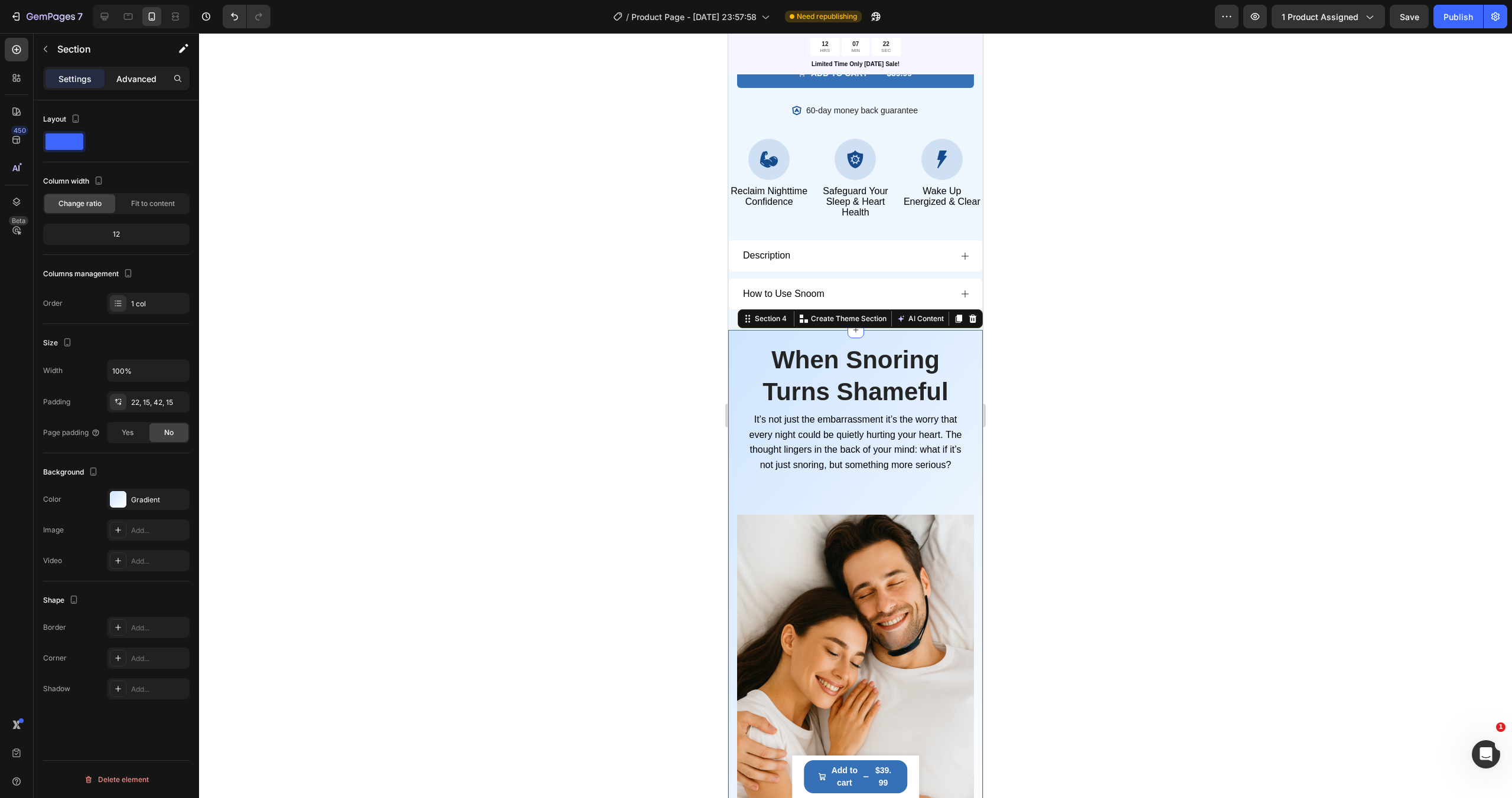
click at [139, 77] on p "Advanced" at bounding box center [136, 79] width 40 height 12
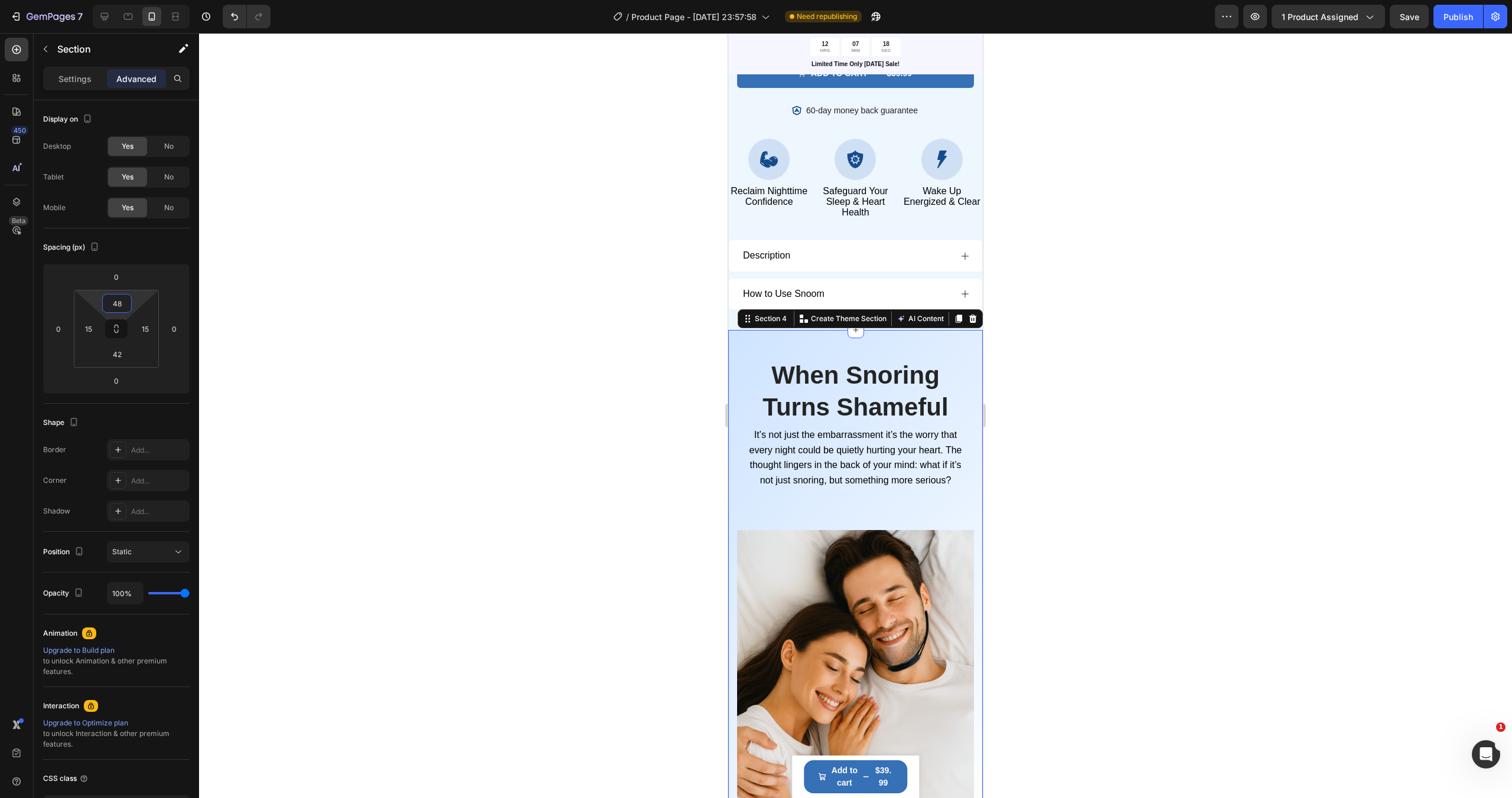
type input "50"
drag, startPoint x: 137, startPoint y: 302, endPoint x: 139, endPoint y: 294, distance: 8.2
click at [139, 0] on html "7 / Product Page - Aug 20, 23:57:58 Need republishing Preview 1 product assigne…" at bounding box center [756, 0] width 1512 height 0
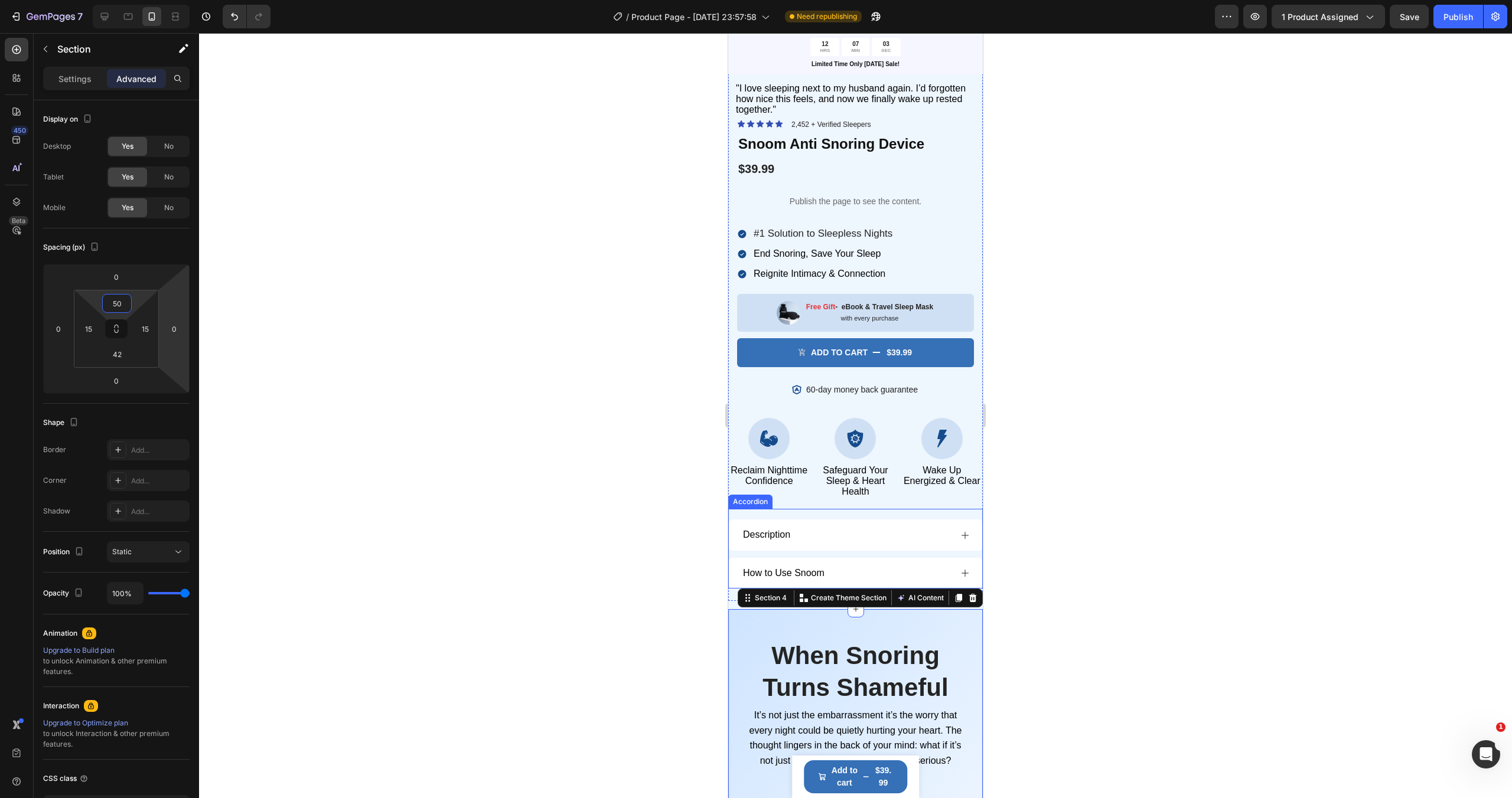
scroll to position [366, 0]
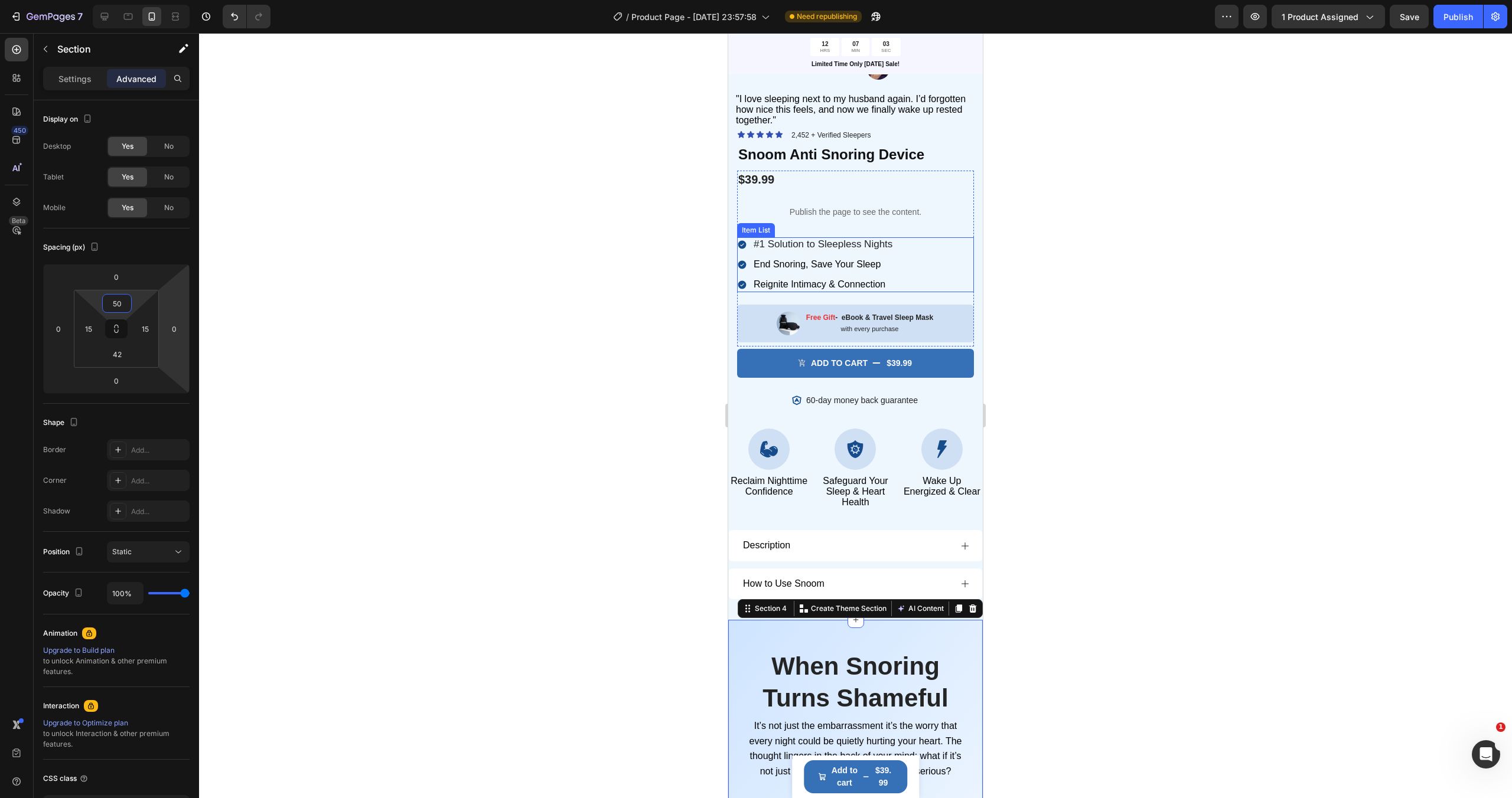
click at [802, 249] on span "#1 Solution to Sleepless Nights" at bounding box center [823, 244] width 139 height 12
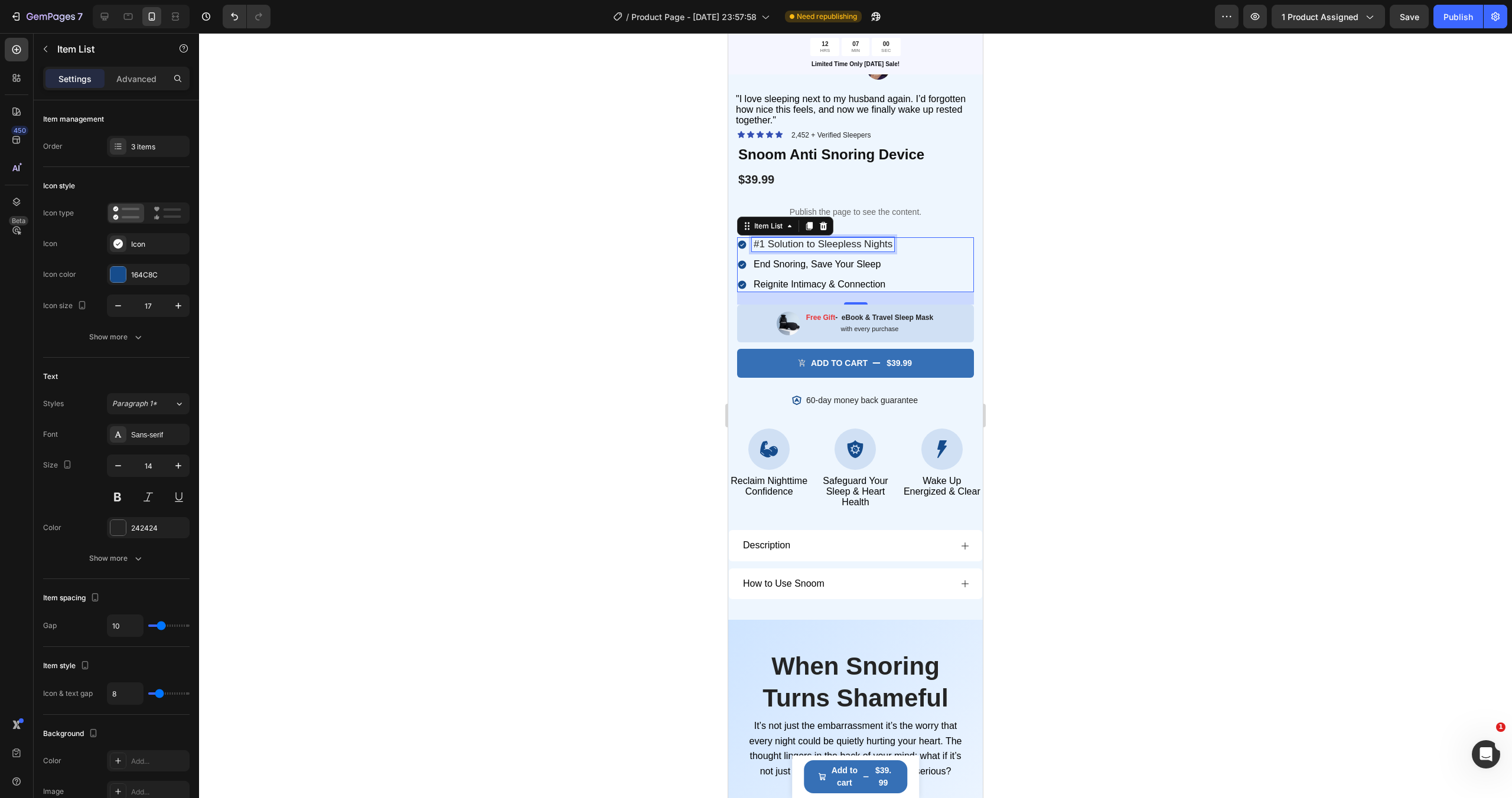
click at [817, 246] on span "#1 Solution to Sleepless Nights" at bounding box center [823, 244] width 139 height 12
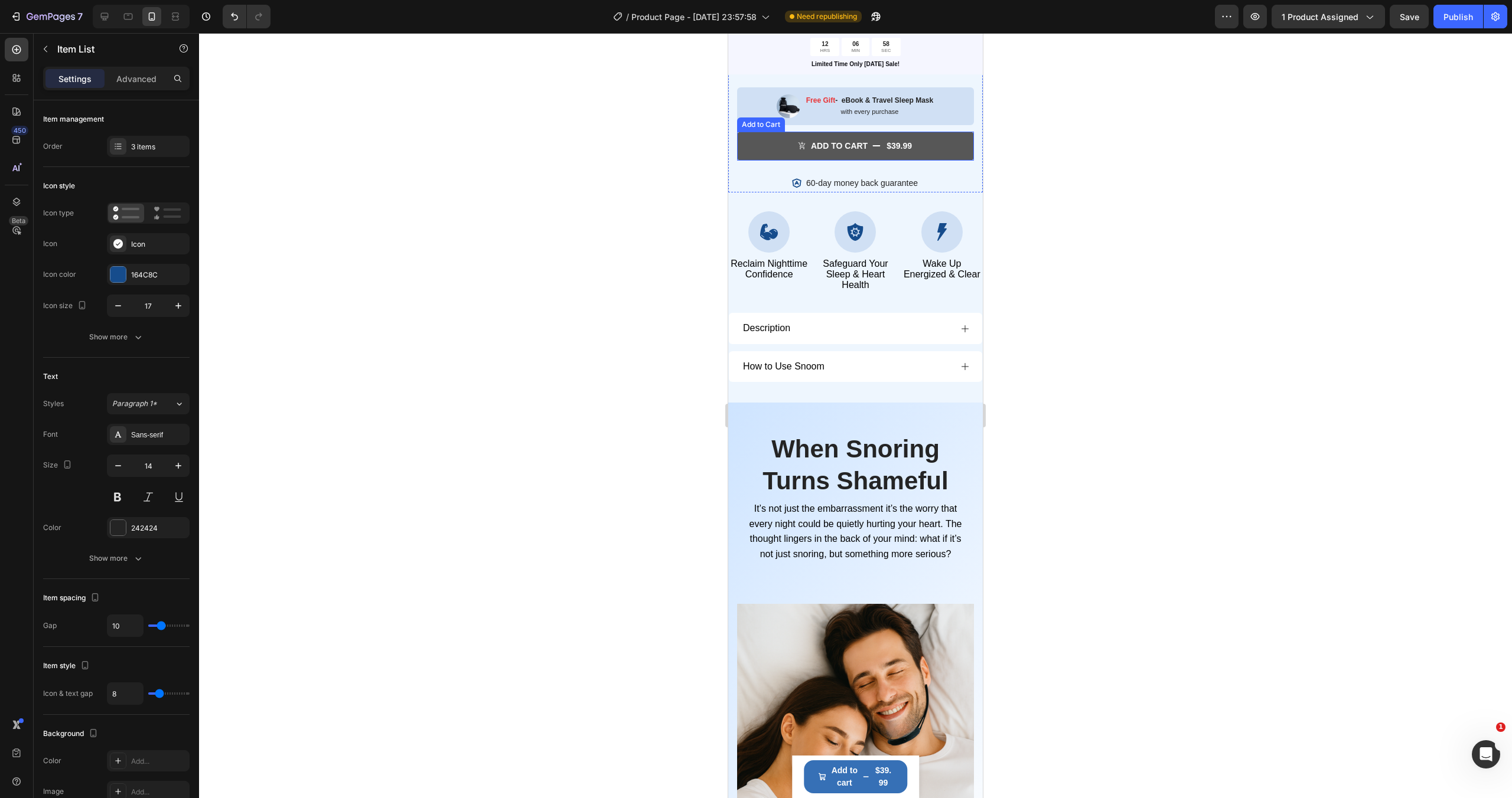
scroll to position [774, 0]
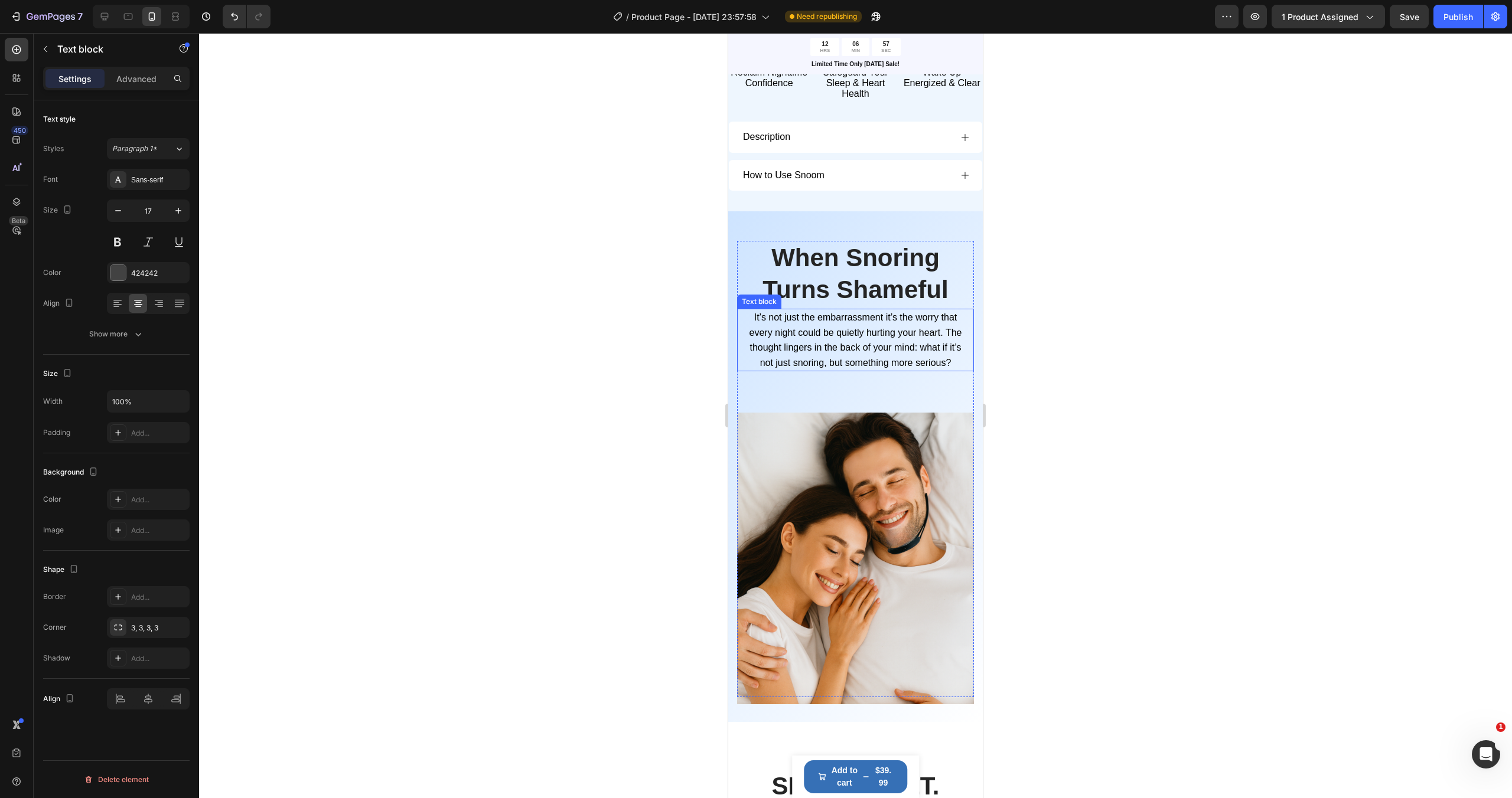
click at [805, 339] on span "It’s not just the embarrassment it’s the worry that every night could be quietl…" at bounding box center [855, 340] width 212 height 56
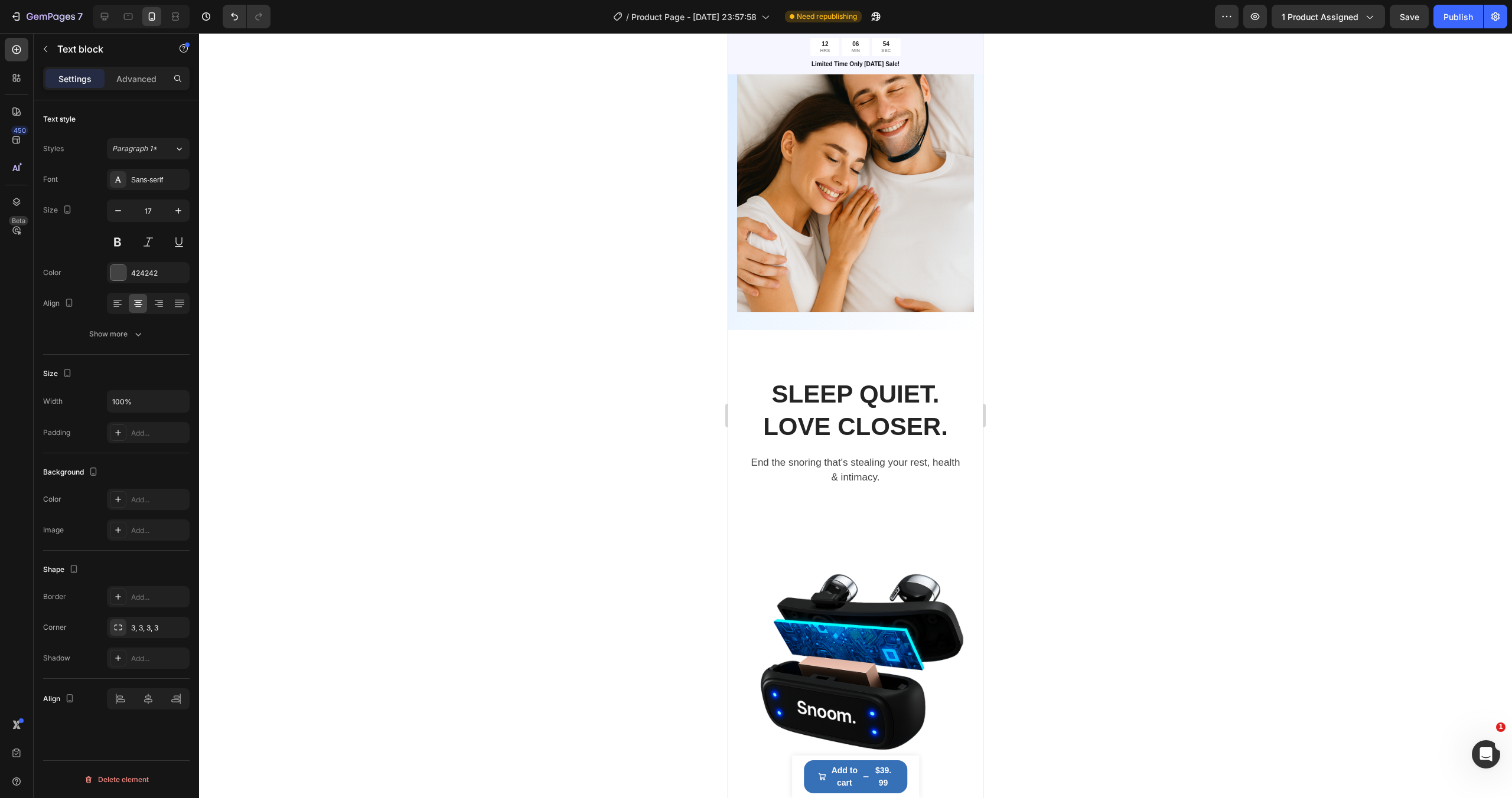
scroll to position [1220, 0]
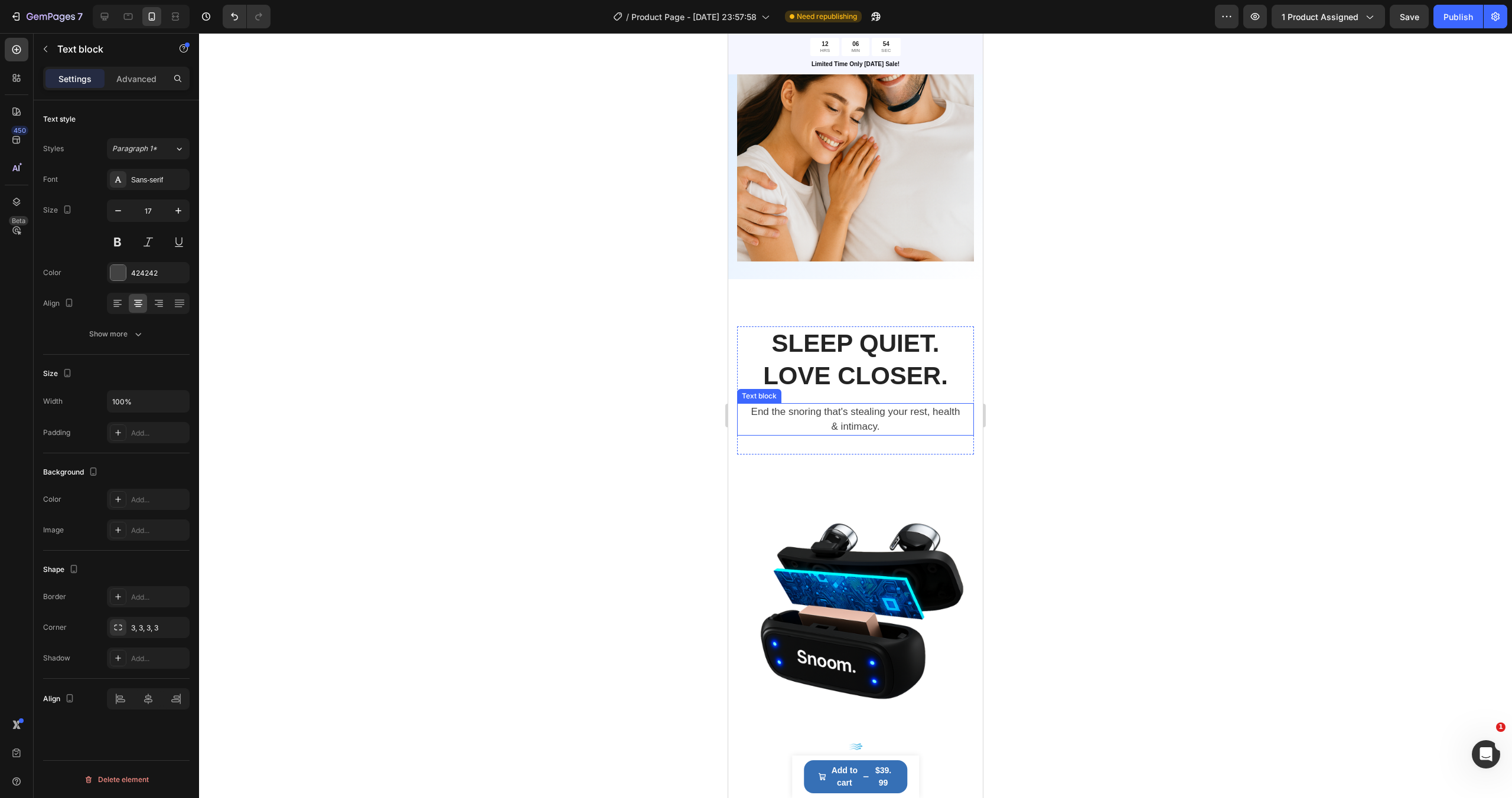
click at [827, 417] on p "End the snoring that's stealing your rest, health & intimacy." at bounding box center [855, 420] width 216 height 30
click at [832, 415] on p "End the snoring that's stealing your rest, health & intimacy." at bounding box center [855, 420] width 216 height 30
click at [870, 423] on p "End the snoring that's stealing your rest, health & intimacy." at bounding box center [855, 420] width 216 height 30
click at [880, 423] on p "End the snoring that's stealing your rest, health & intimacy." at bounding box center [855, 420] width 216 height 30
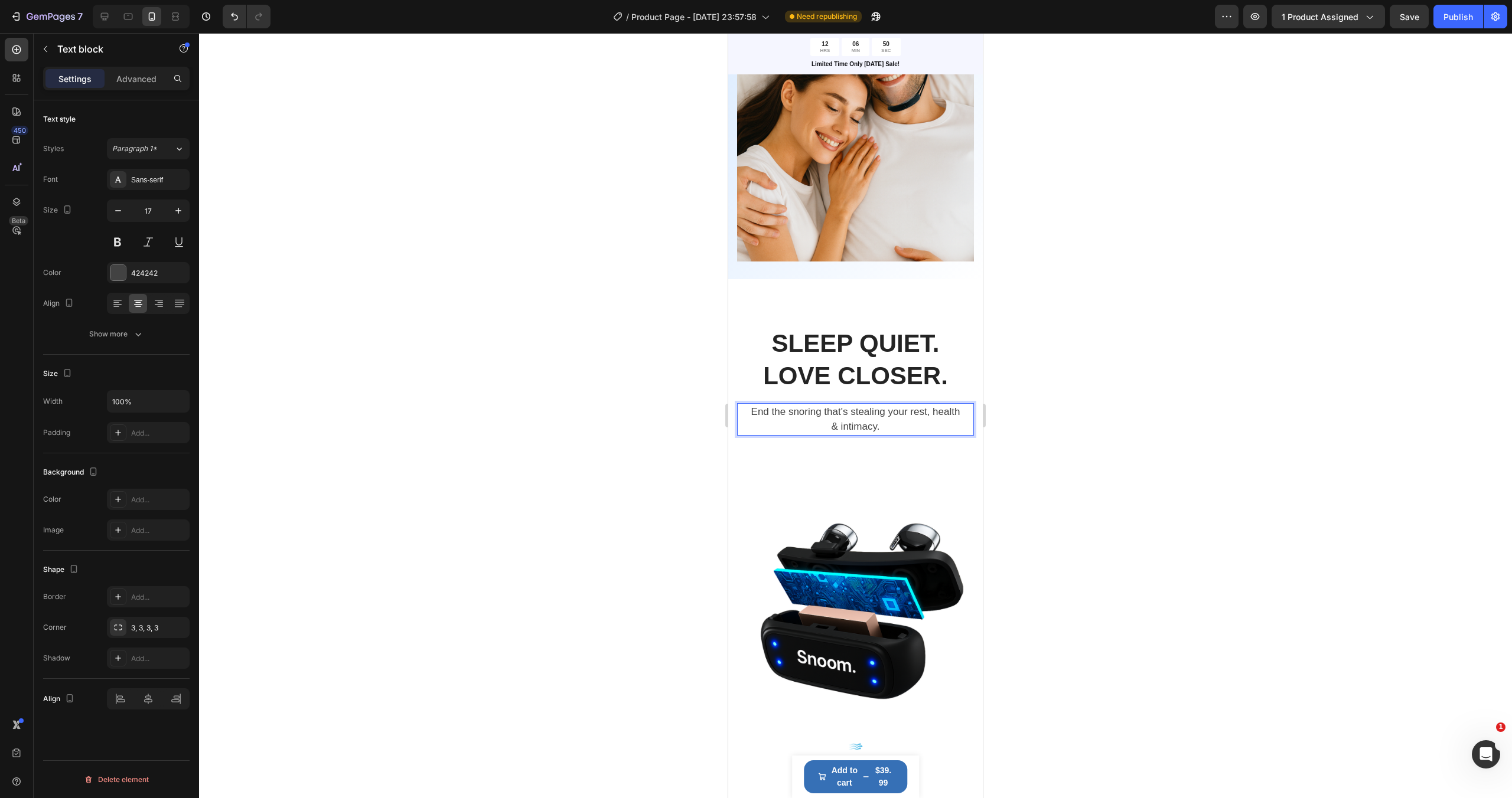
click at [880, 423] on p "End the snoring that's stealing your rest, health & intimacy." at bounding box center [855, 420] width 216 height 30
click at [856, 414] on p "End the snoring that's stealing your rest, health & intimacy." at bounding box center [855, 420] width 216 height 30
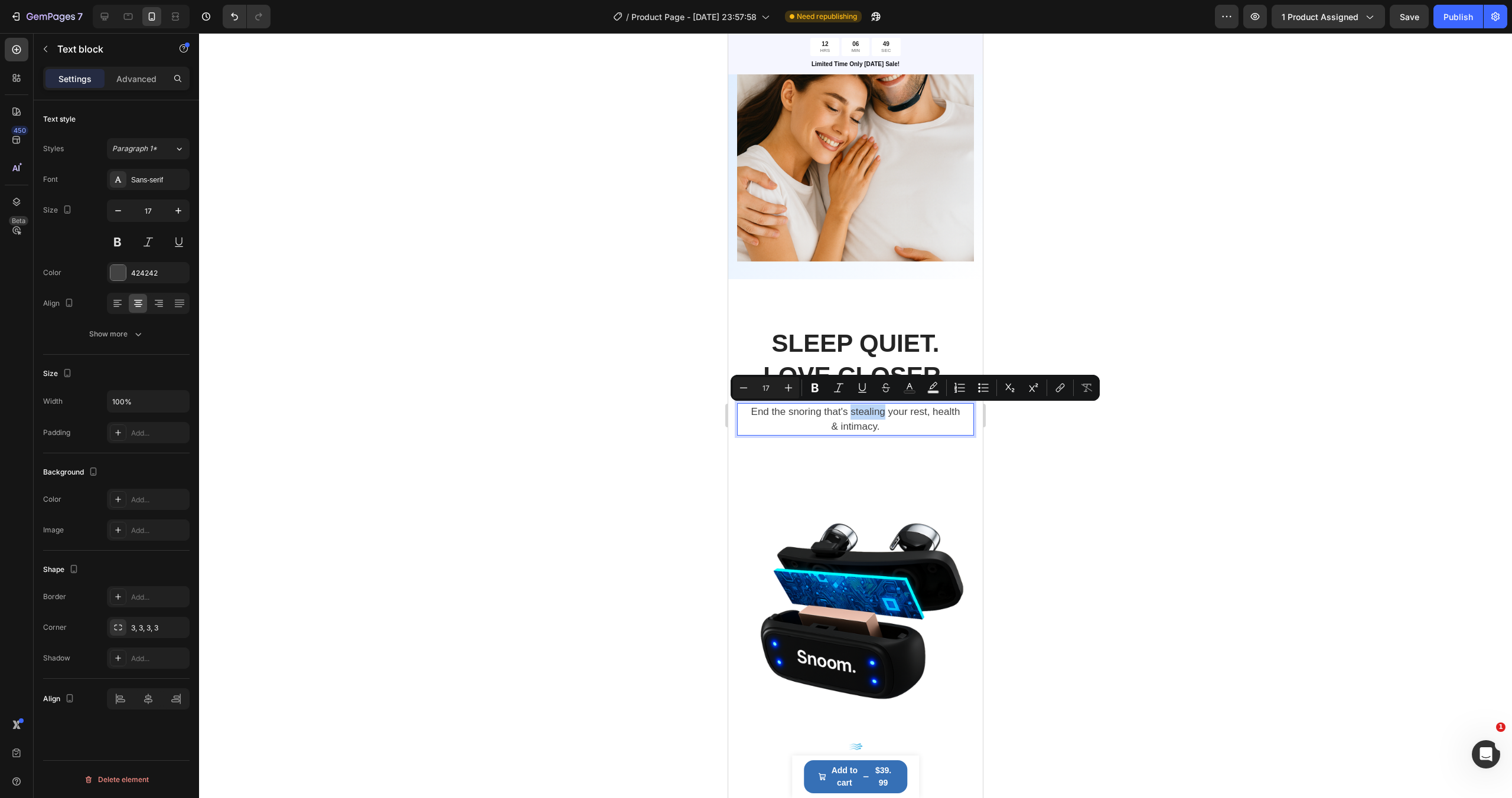
click at [856, 414] on p "End the snoring that's stealing your rest, health & intimacy." at bounding box center [855, 420] width 216 height 30
click at [1006, 453] on div at bounding box center [855, 415] width 1312 height 765
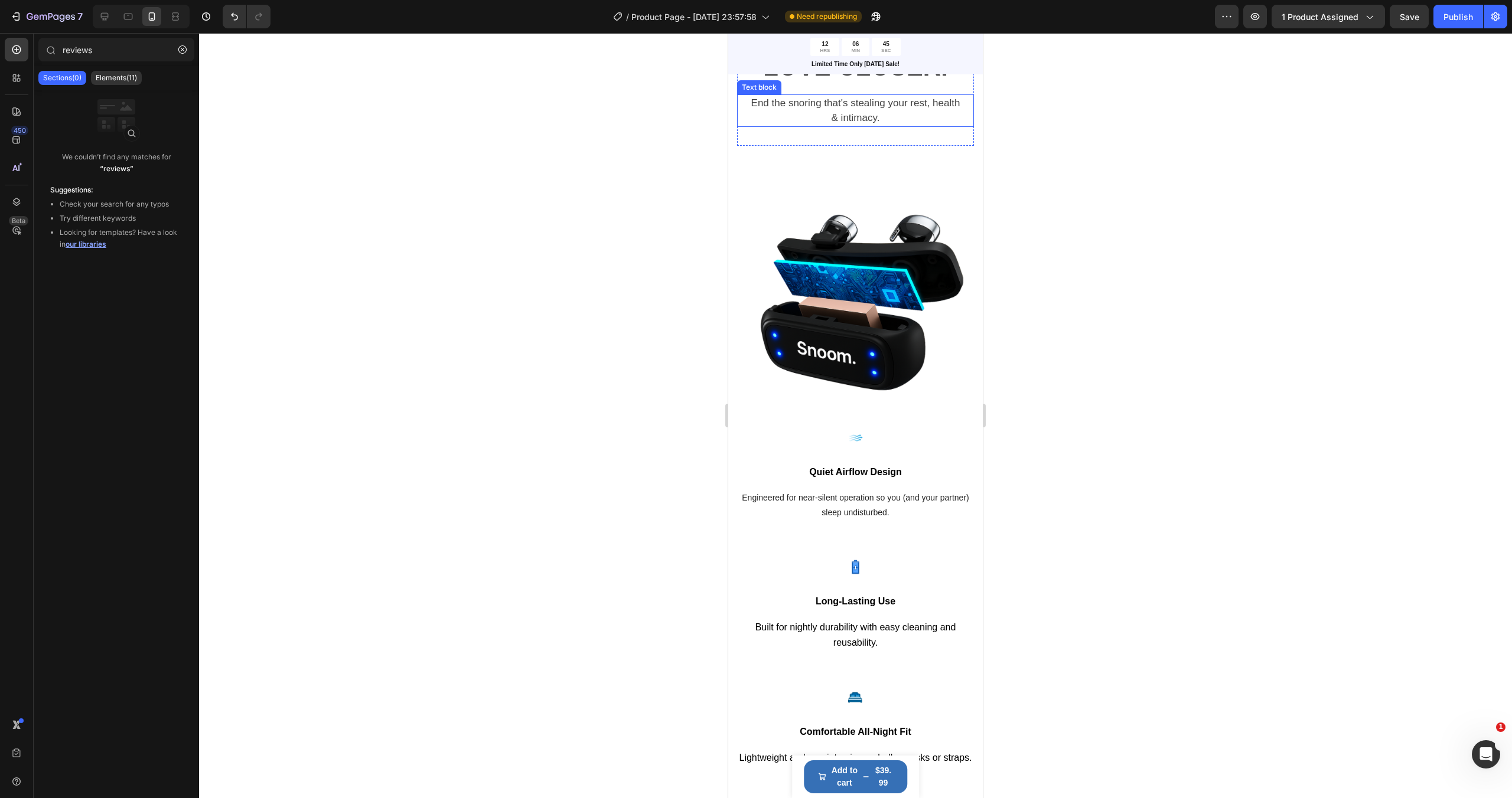
scroll to position [1574, 0]
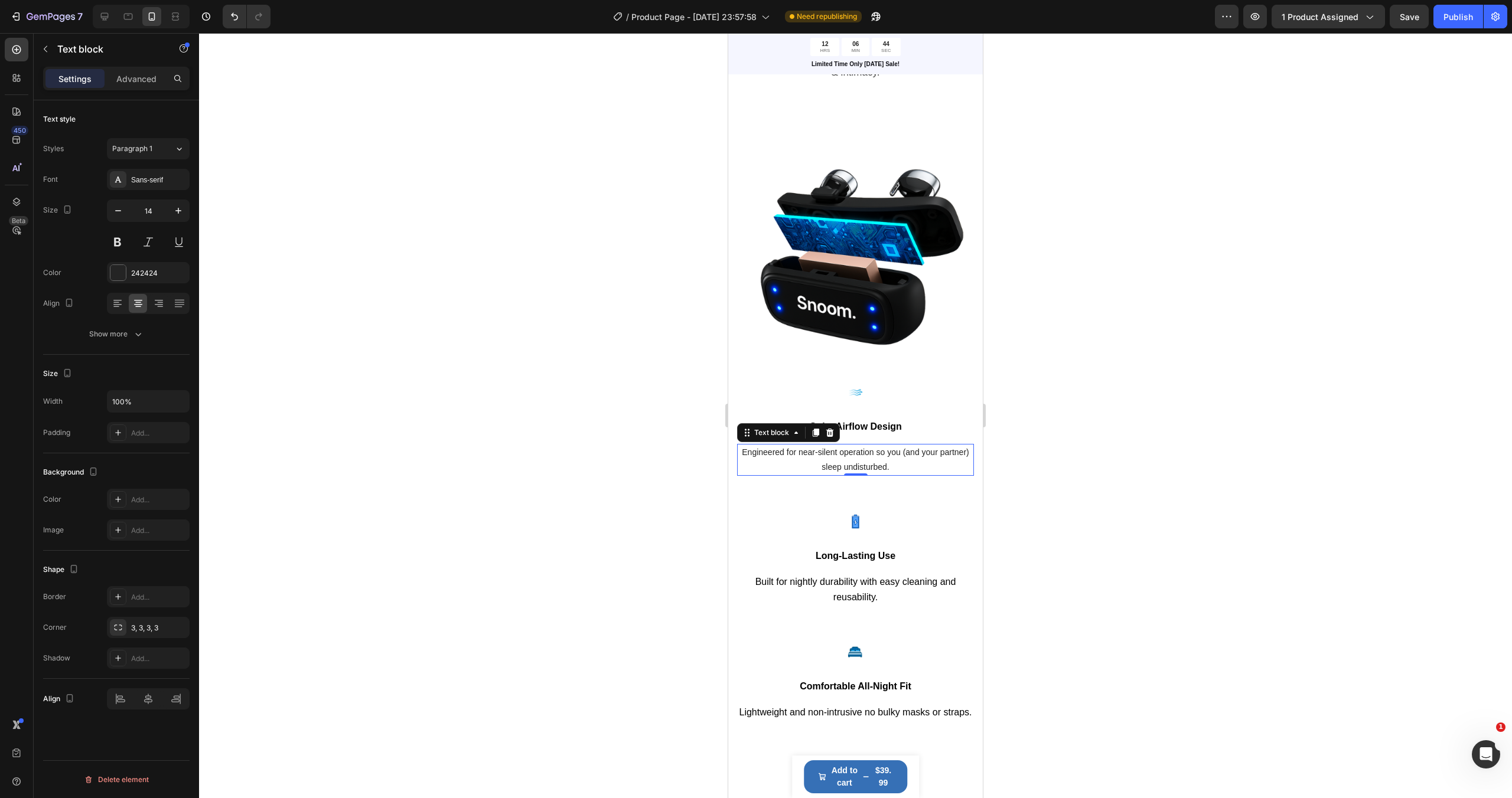
click at [861, 457] on p "Engineered for near-silent operation so you (and your partner) sleep undisturbe…" at bounding box center [855, 459] width 234 height 29
click at [859, 459] on p "Engineered for near-silent operation so you (and your partner) sleep undisturbe…" at bounding box center [855, 459] width 234 height 29
click at [897, 468] on p "Engineered for near-silent operation so you (and your partner) sleep undisturbe…" at bounding box center [855, 459] width 234 height 29
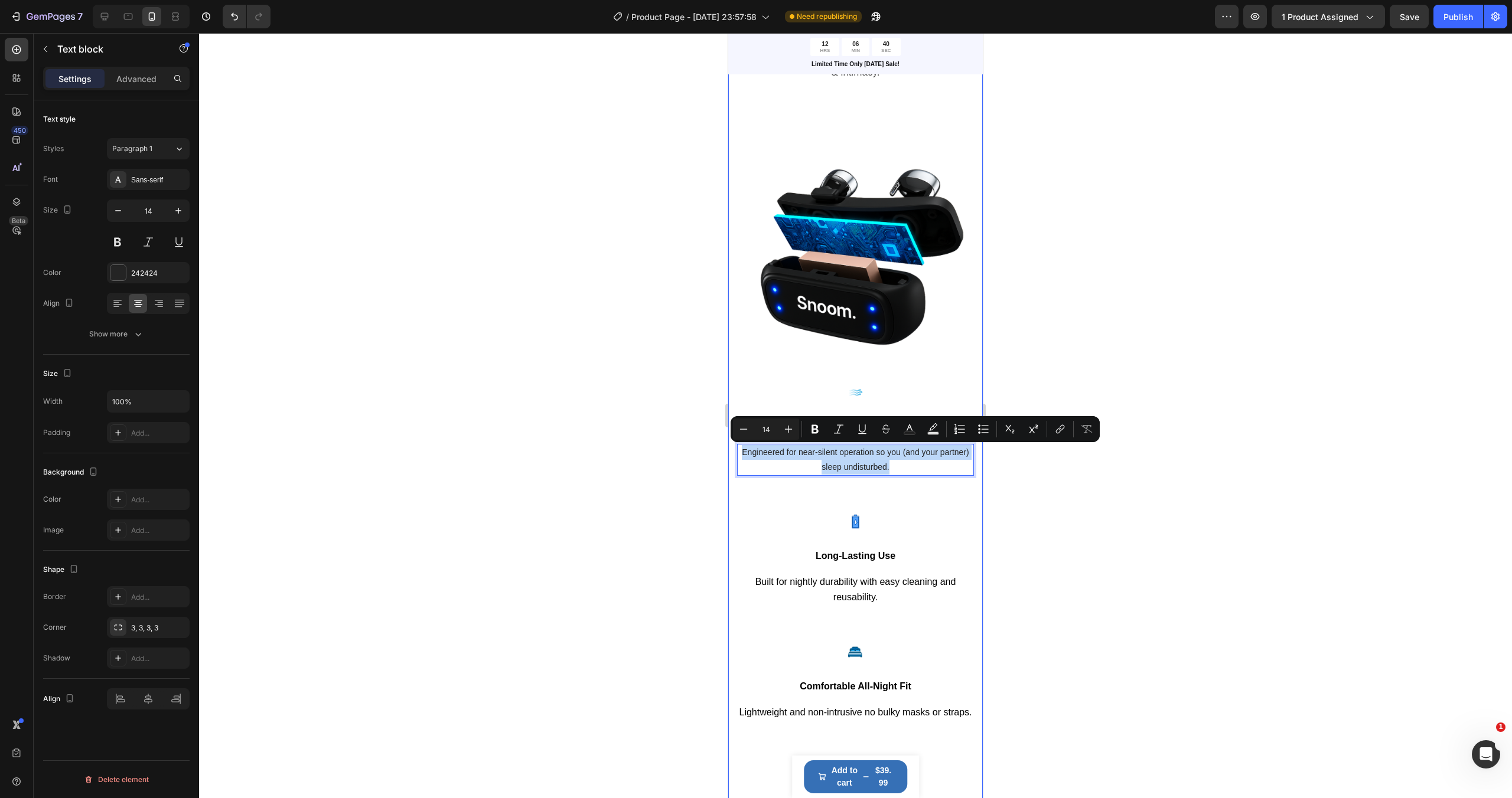
drag, startPoint x: 897, startPoint y: 468, endPoint x: 734, endPoint y: 448, distance: 164.2
click at [734, 448] on div "SLEEP QUIET. LOVE CLOSER. Heading End the snoring that's stealing your rest, he…" at bounding box center [855, 413] width 255 height 975
click at [181, 212] on icon "button" at bounding box center [178, 210] width 12 height 12
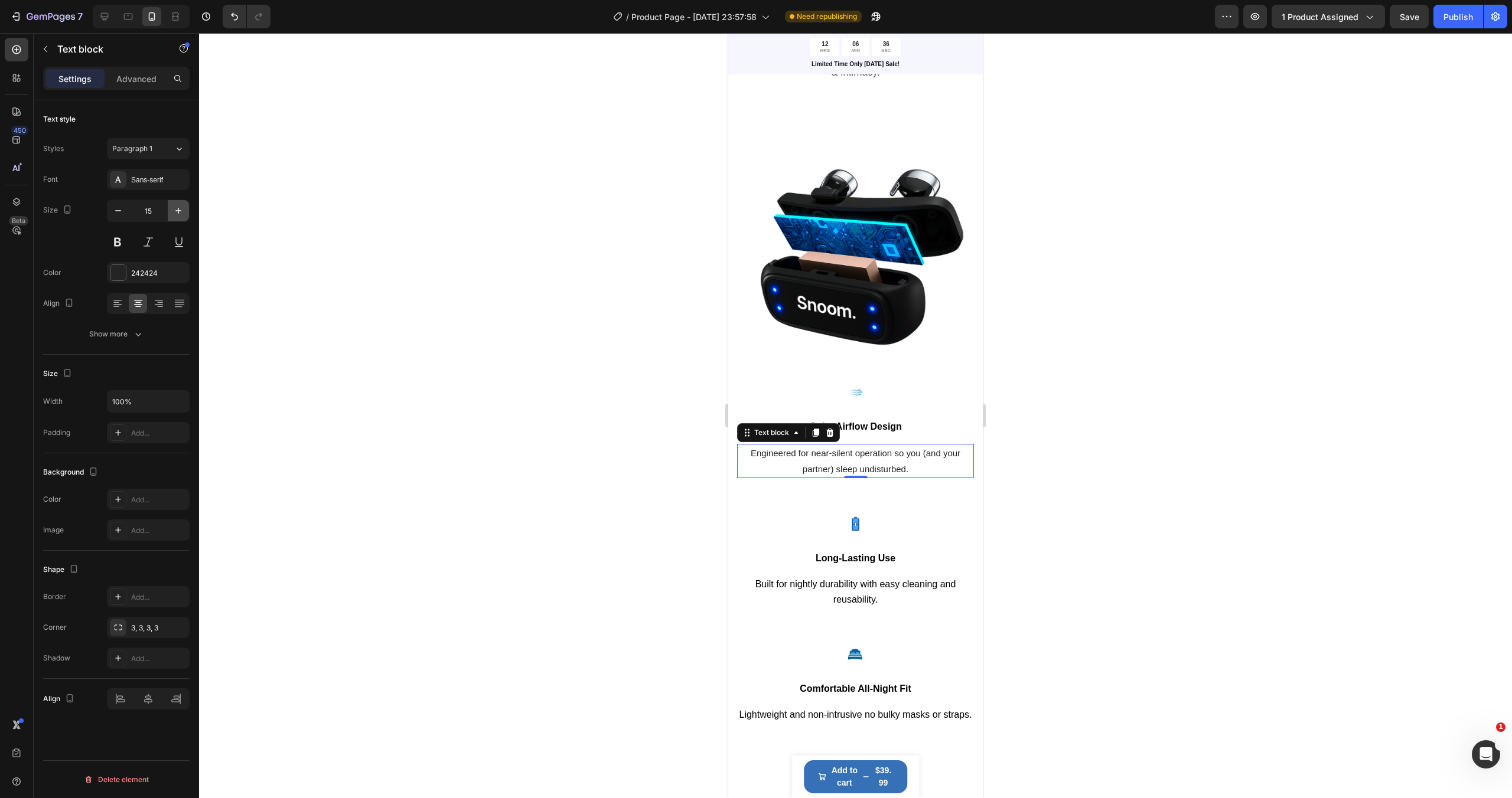
click at [181, 212] on icon "button" at bounding box center [178, 210] width 12 height 12
type input "17"
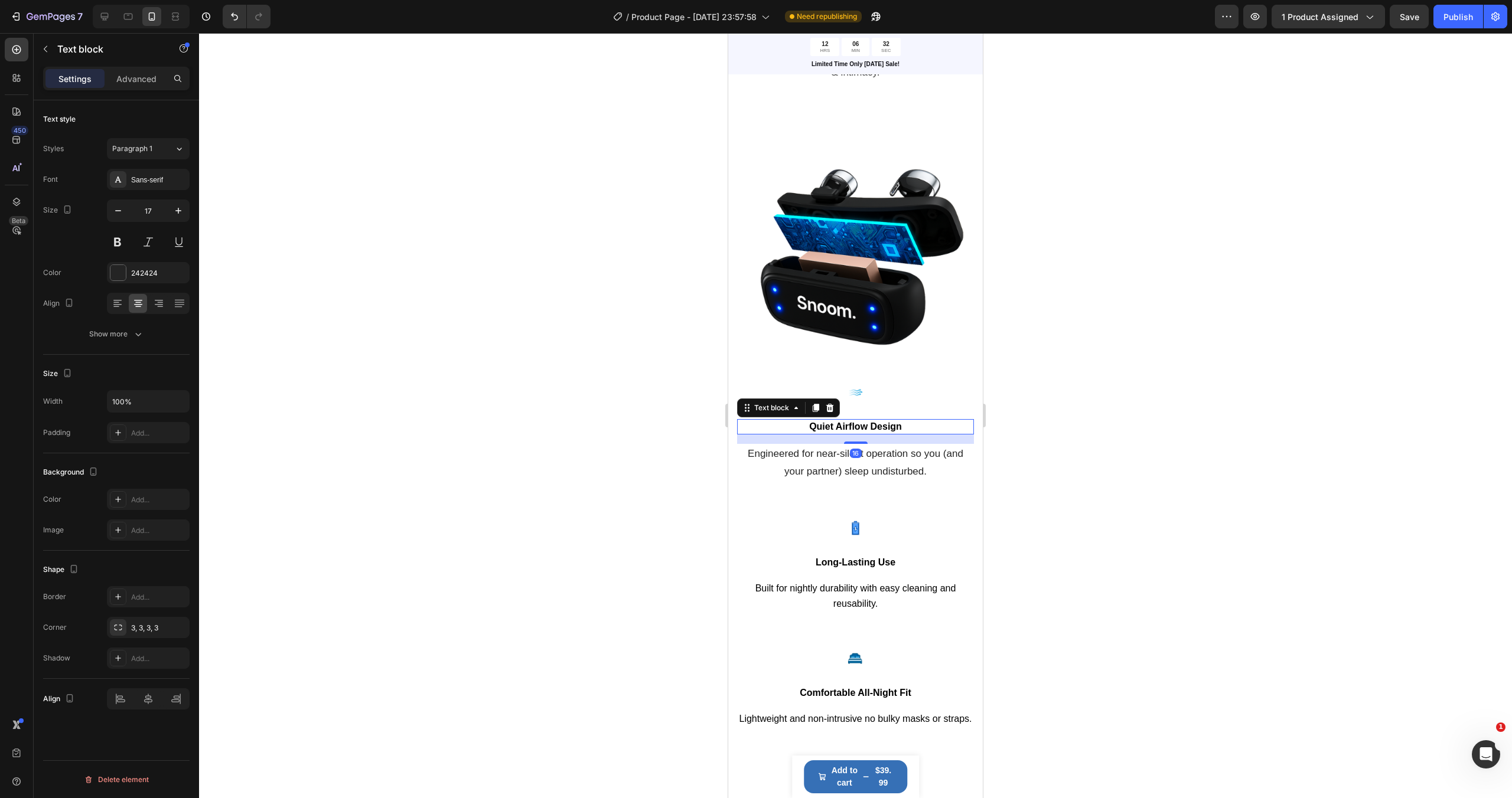
click at [881, 428] on span "Quiet Airflow Design" at bounding box center [855, 426] width 92 height 10
click at [181, 206] on icon "button" at bounding box center [178, 210] width 12 height 12
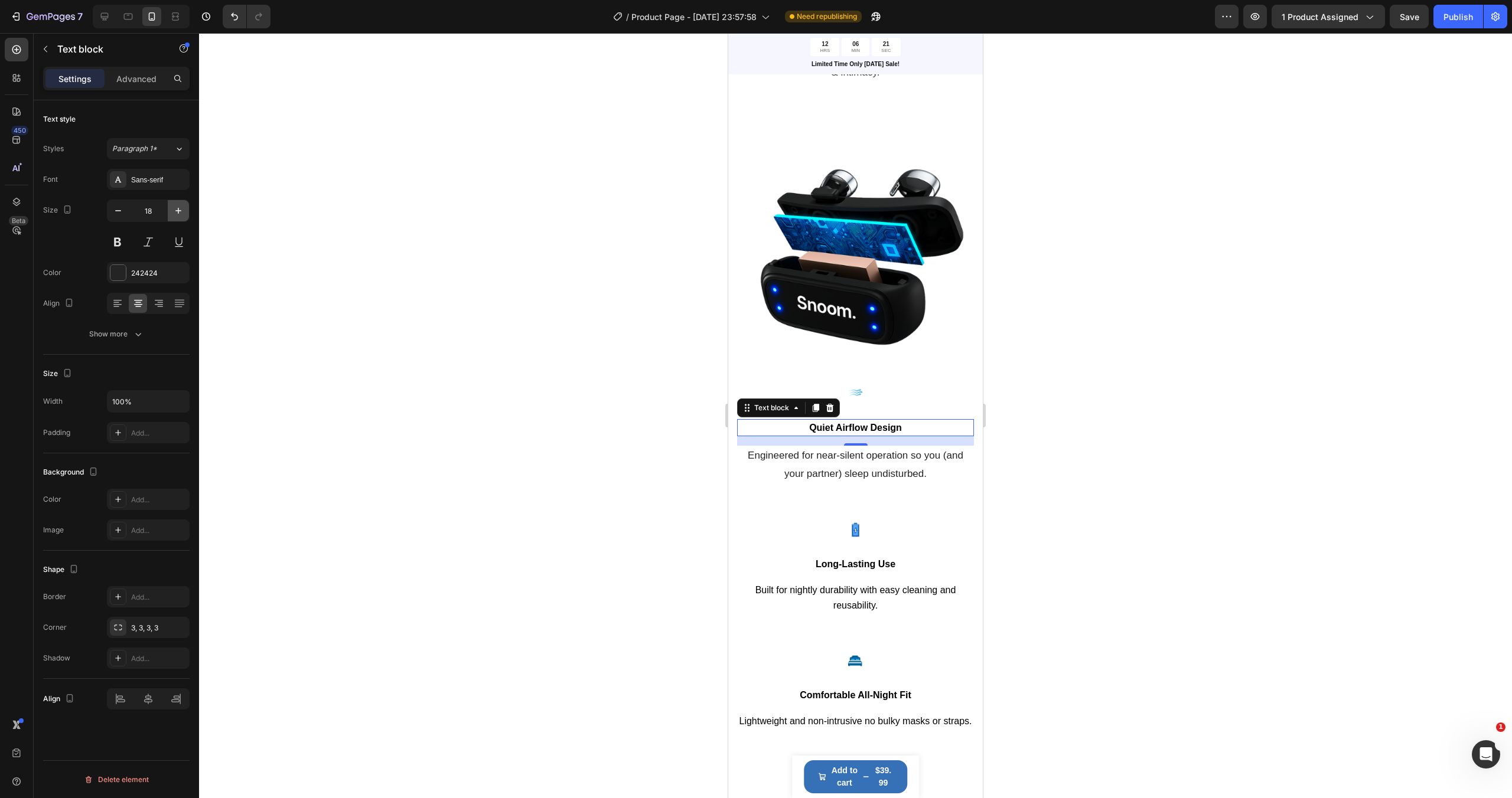
click at [181, 206] on icon "button" at bounding box center [178, 210] width 12 height 12
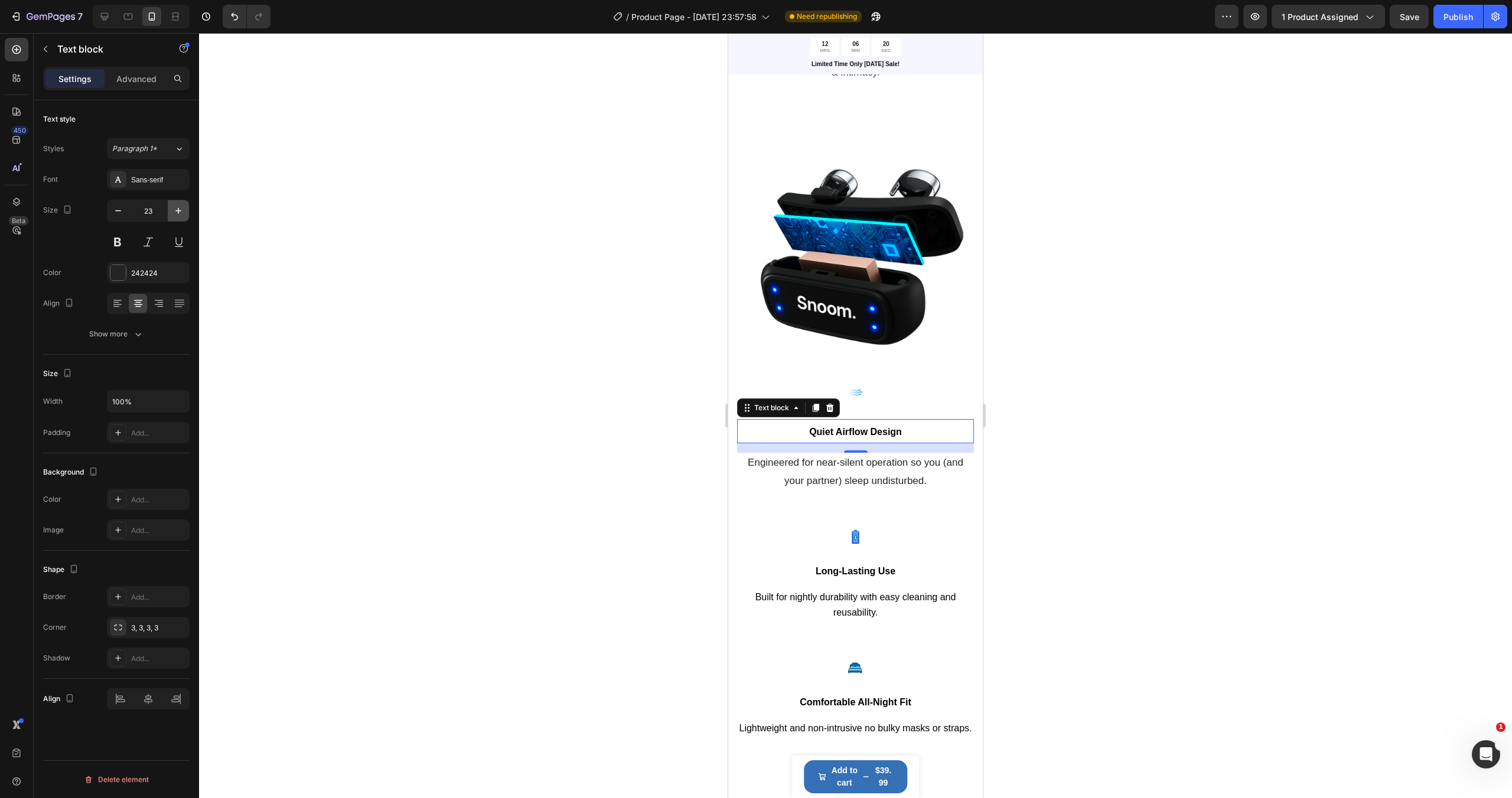
click at [181, 206] on icon "button" at bounding box center [178, 210] width 12 height 12
click at [180, 212] on icon "button" at bounding box center [178, 210] width 12 height 12
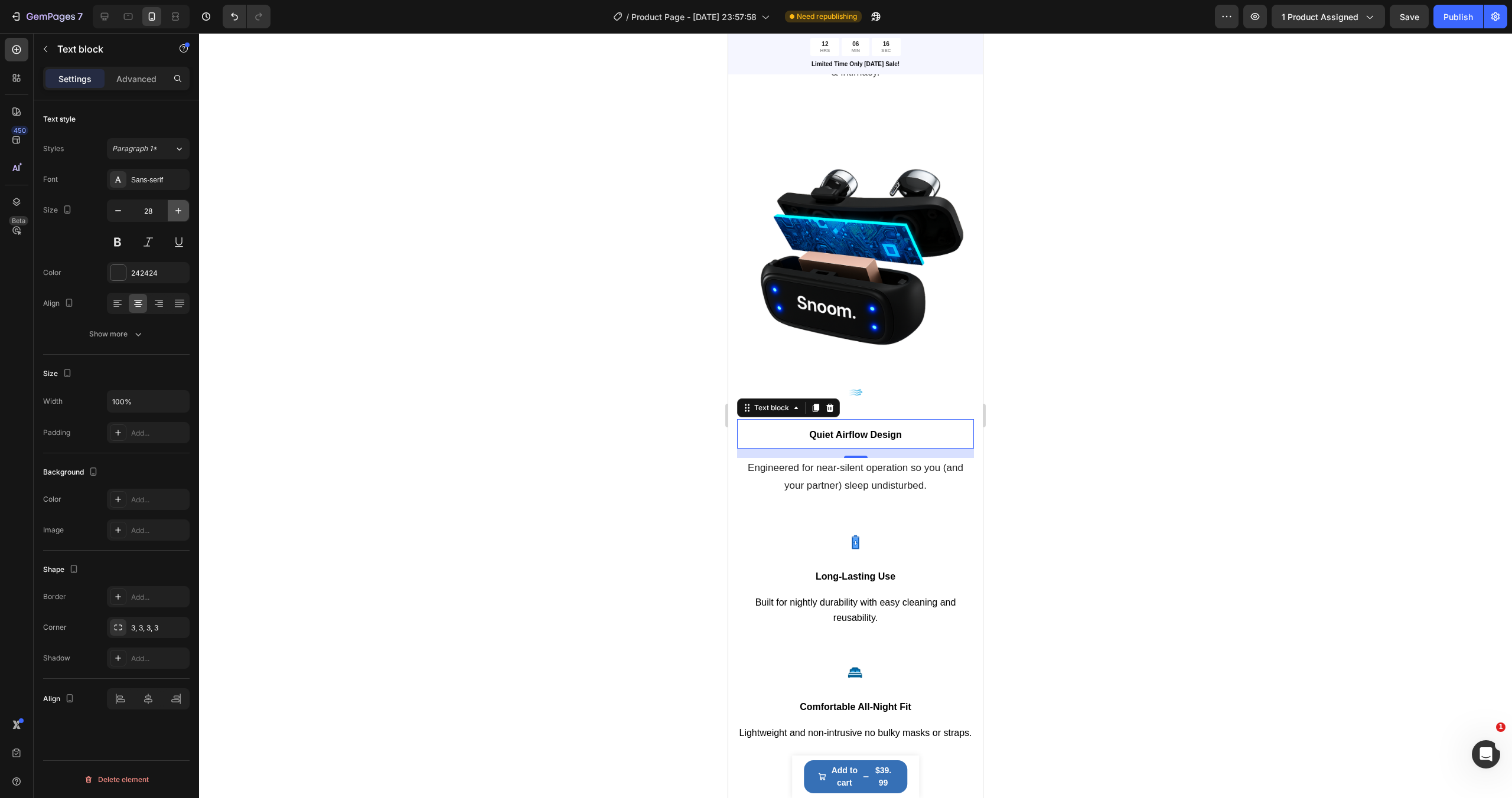
click at [180, 212] on icon "button" at bounding box center [178, 210] width 12 height 12
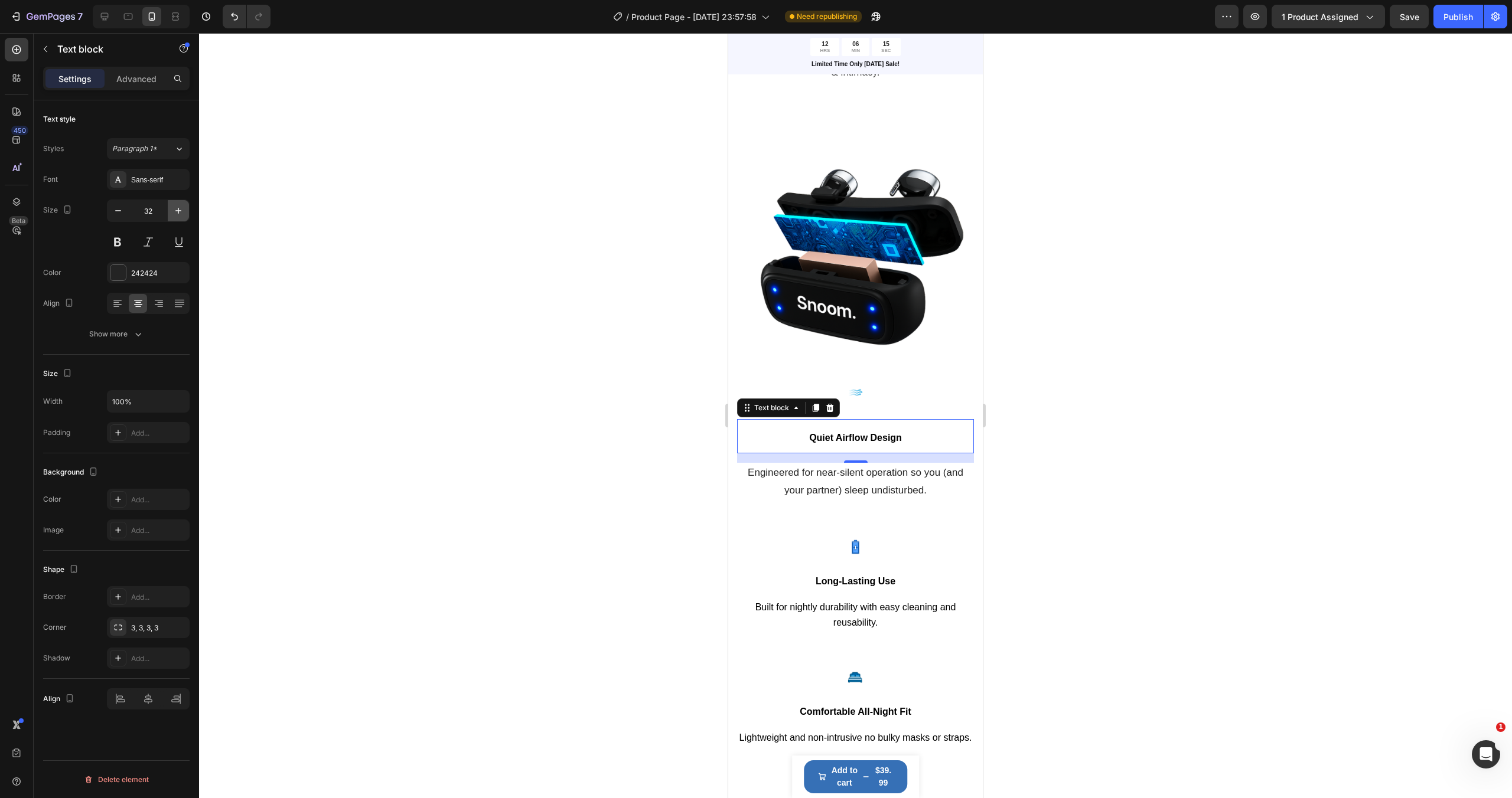
click at [180, 212] on icon "button" at bounding box center [178, 210] width 12 height 12
type input "33"
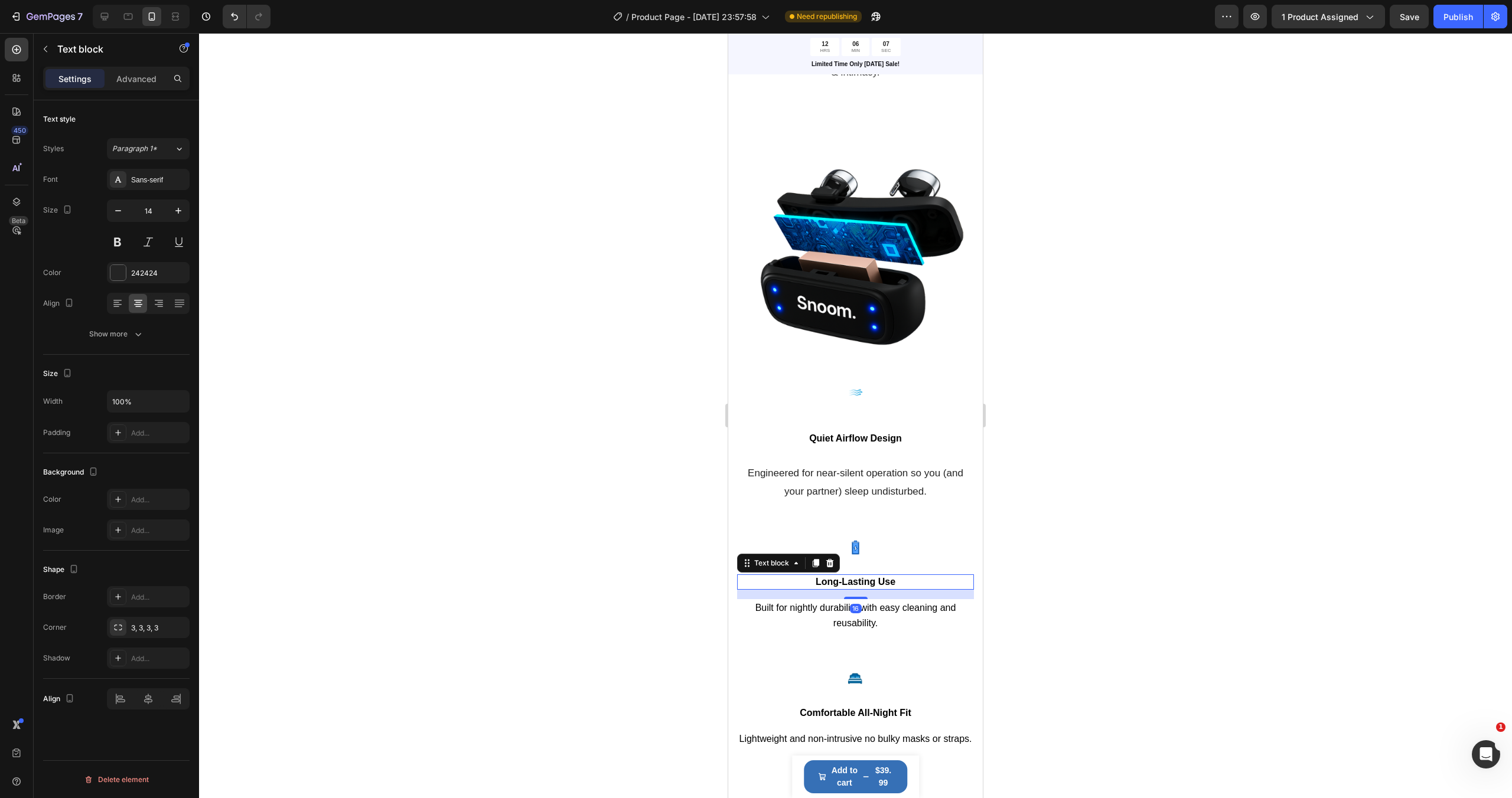
click at [878, 582] on span "Long-Lasting Use" at bounding box center [855, 581] width 80 height 10
click at [178, 207] on icon "button" at bounding box center [178, 210] width 12 height 12
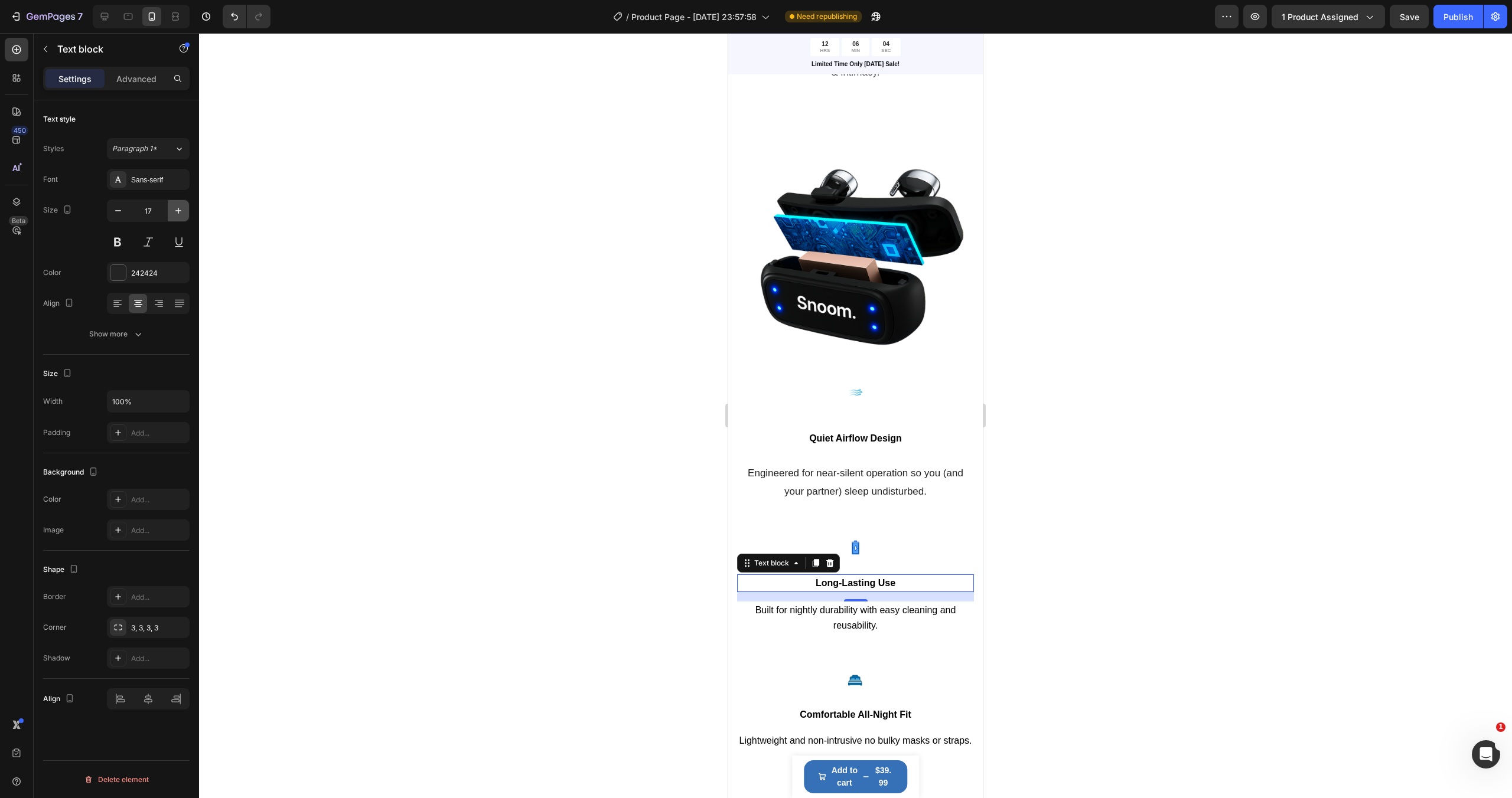
click at [178, 207] on icon "button" at bounding box center [178, 210] width 12 height 12
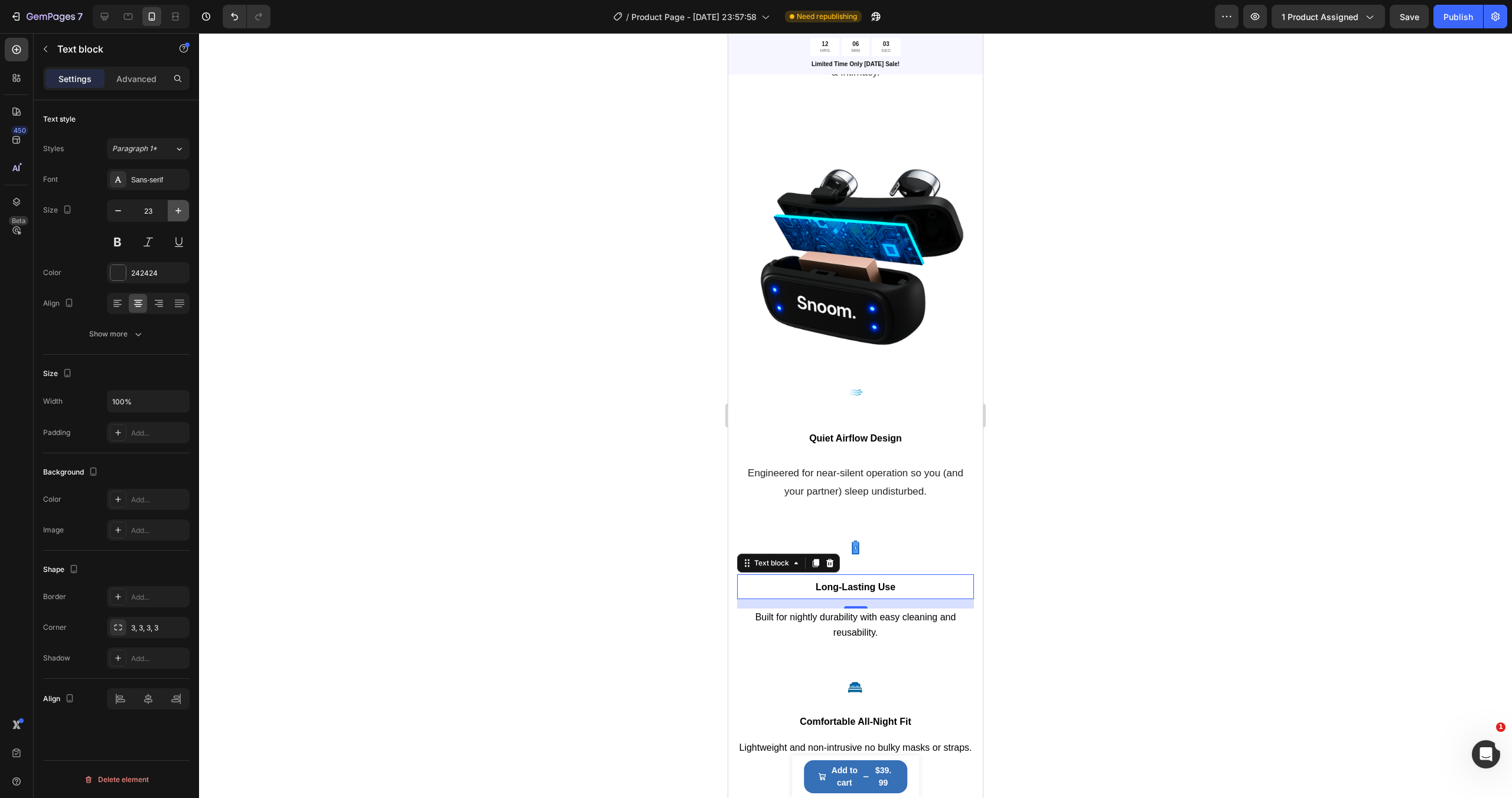
click at [178, 207] on icon "button" at bounding box center [178, 210] width 12 height 12
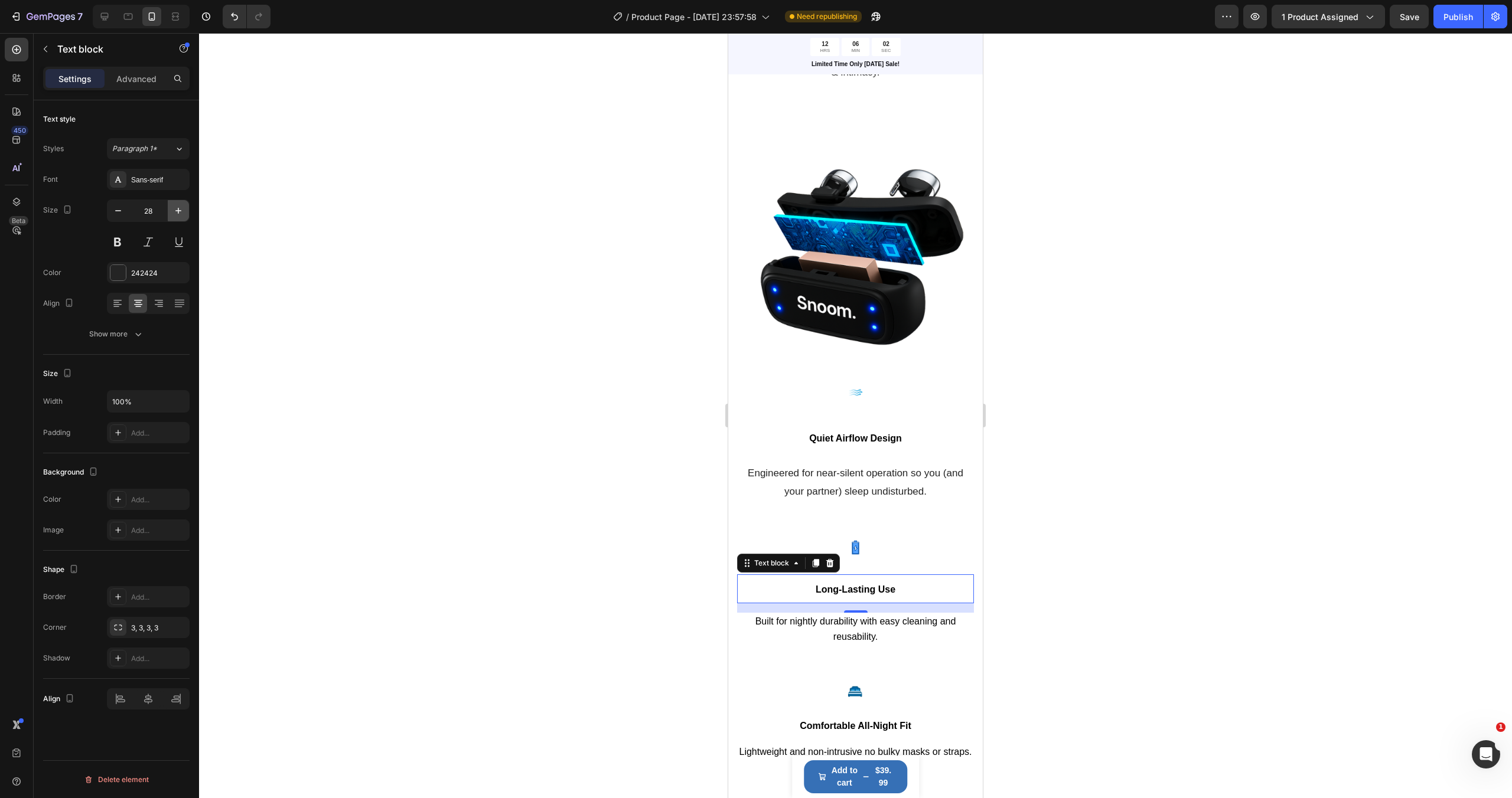
click at [178, 207] on icon "button" at bounding box center [178, 210] width 12 height 12
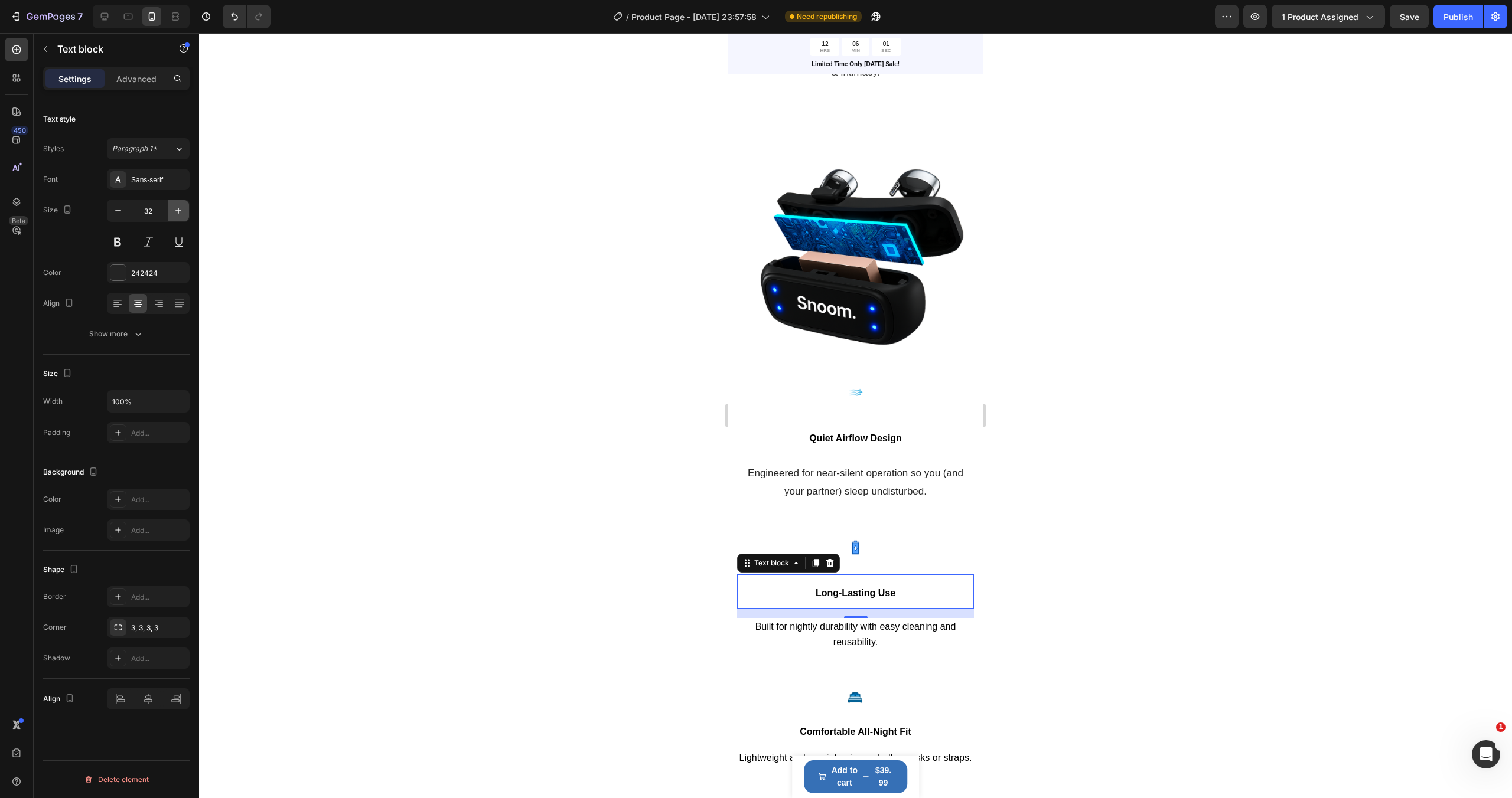
type input "33"
click at [865, 491] on p "Engineered for near-silent operation so you (and your partner) sleep undisturbe…" at bounding box center [855, 482] width 234 height 36
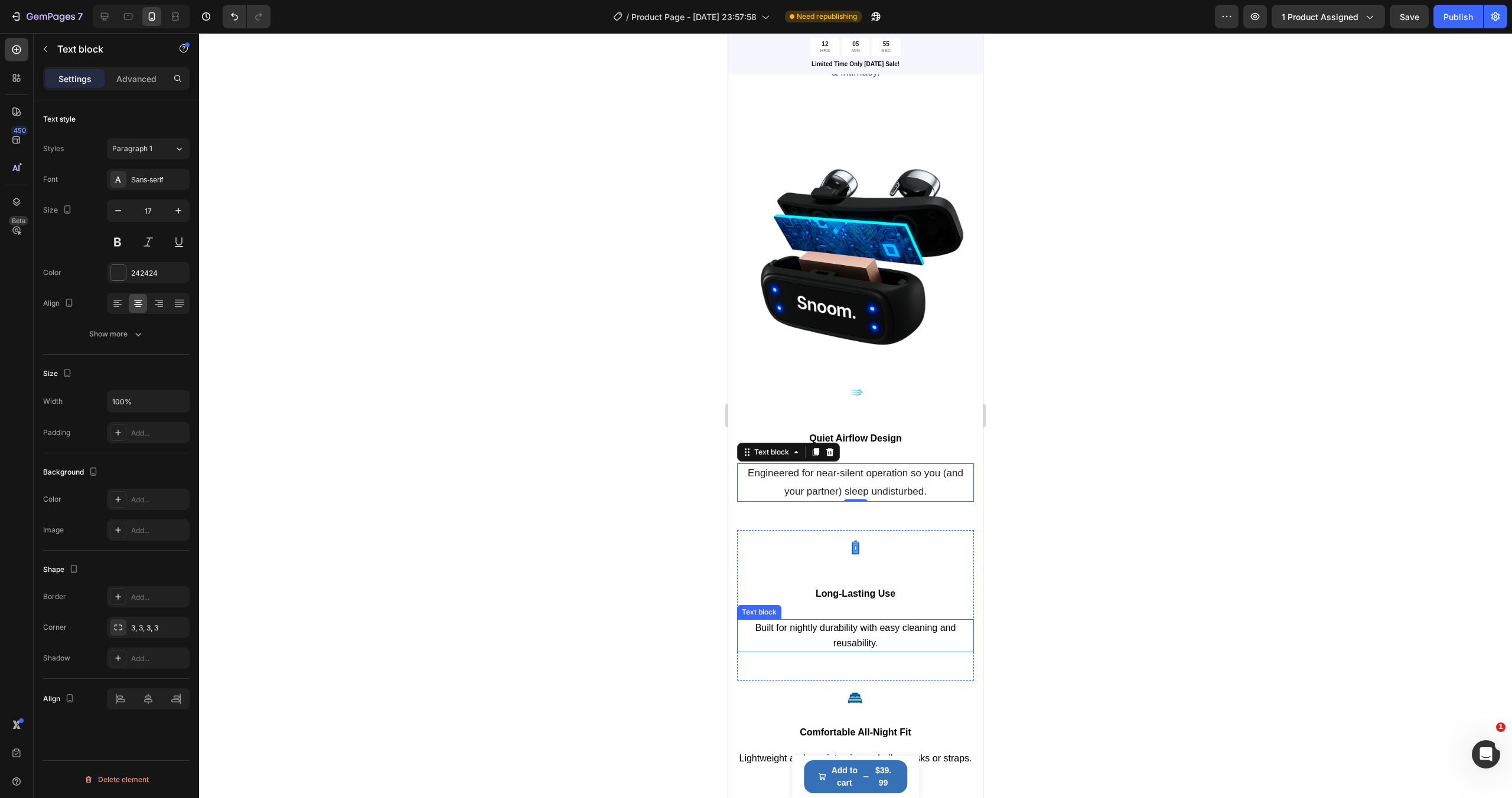
click at [860, 635] on p "Built for nightly durability with easy cleaning and reusability." at bounding box center [855, 636] width 234 height 31
click at [178, 211] on icon "button" at bounding box center [178, 210] width 6 height 6
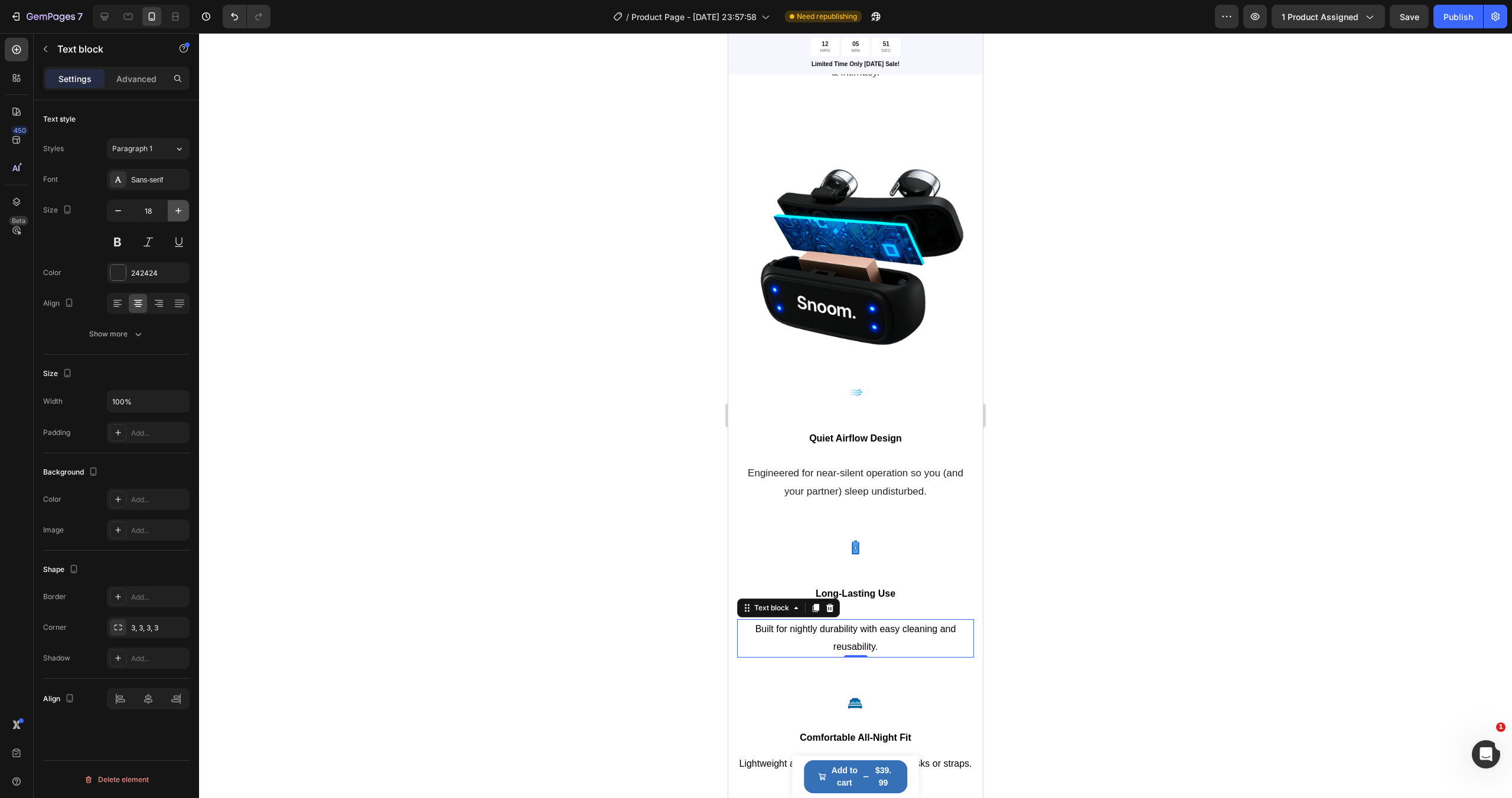
click at [178, 211] on icon "button" at bounding box center [178, 210] width 6 height 6
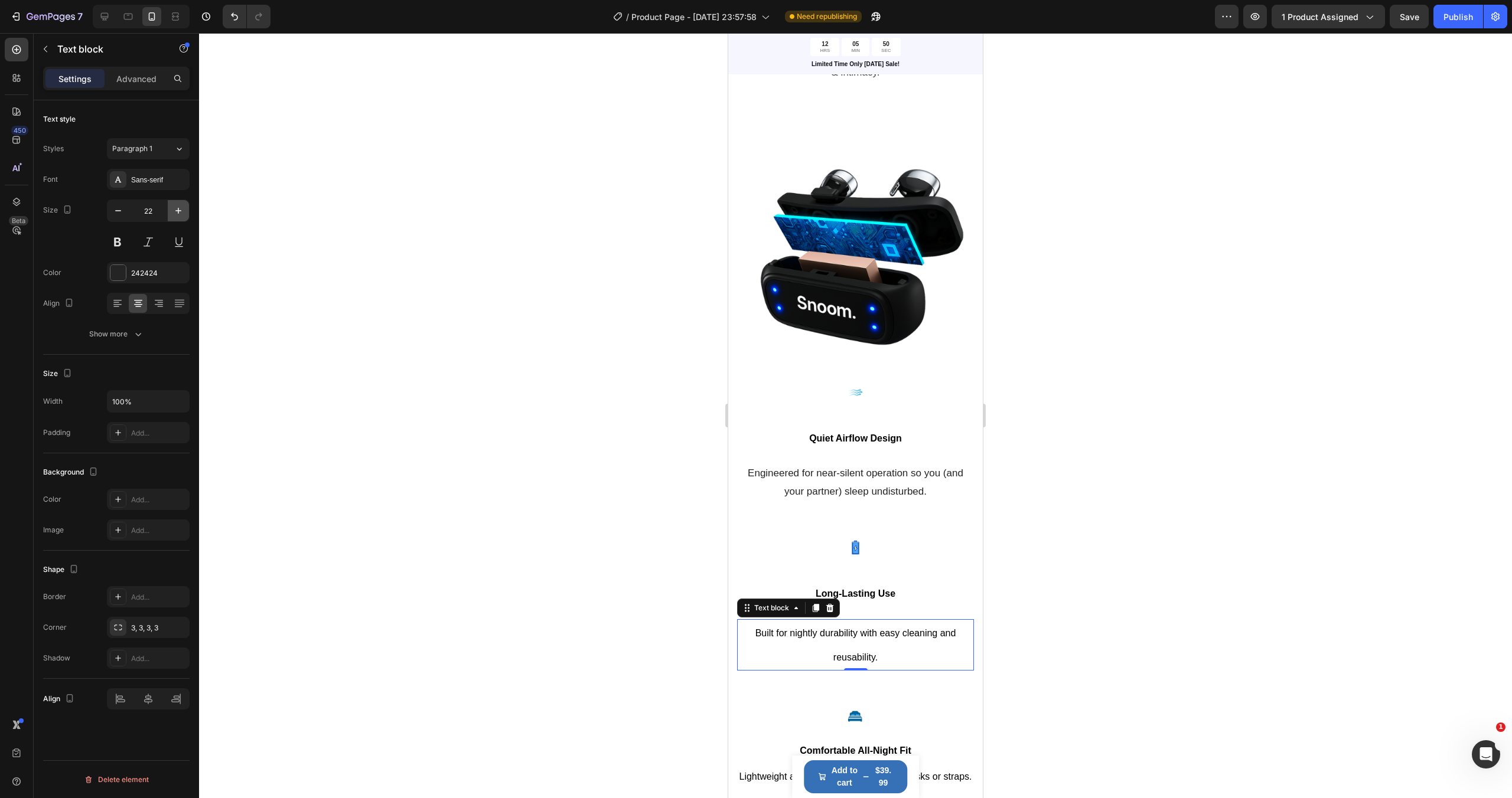
type input "23"
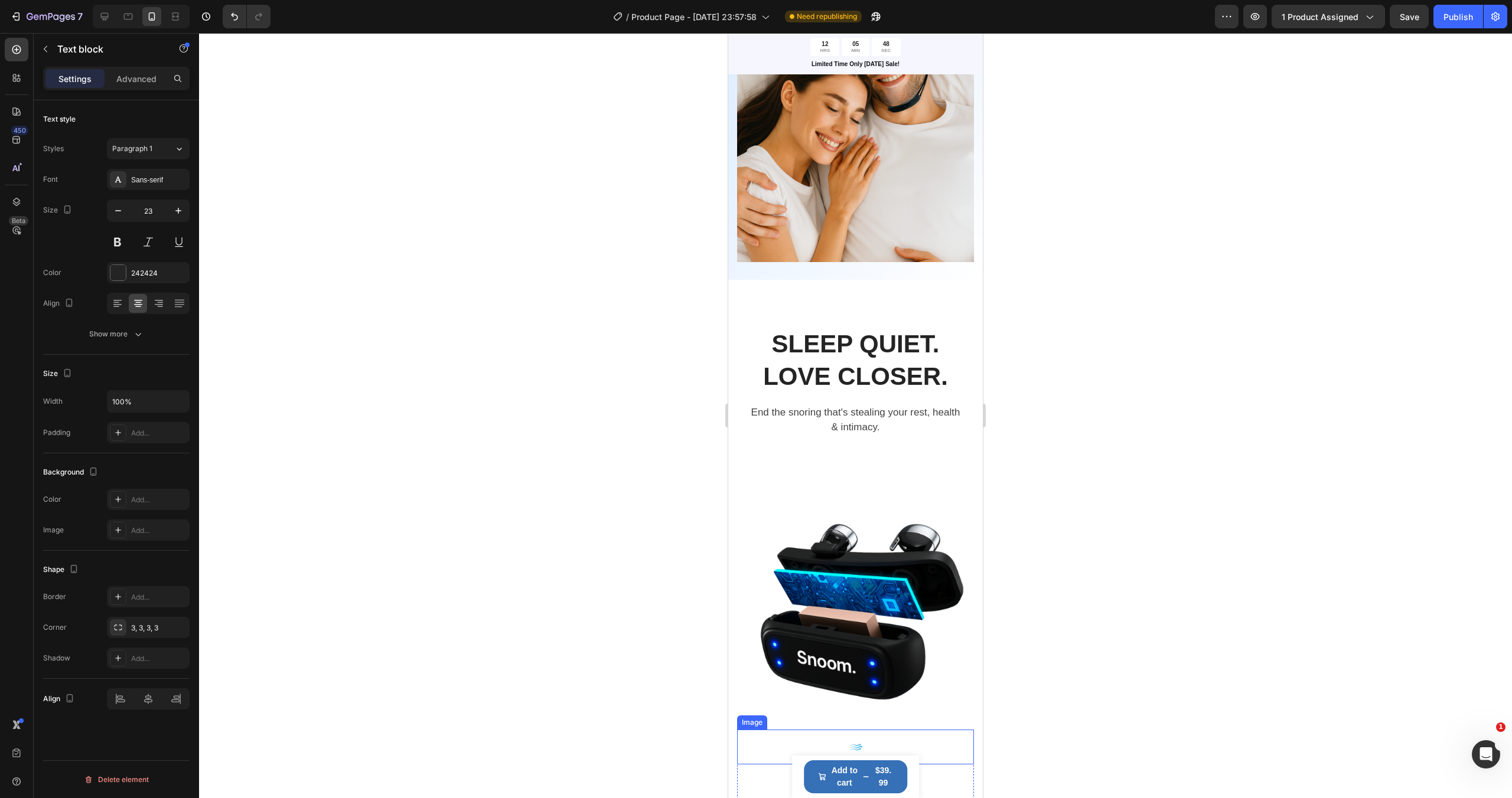
scroll to position [1213, 0]
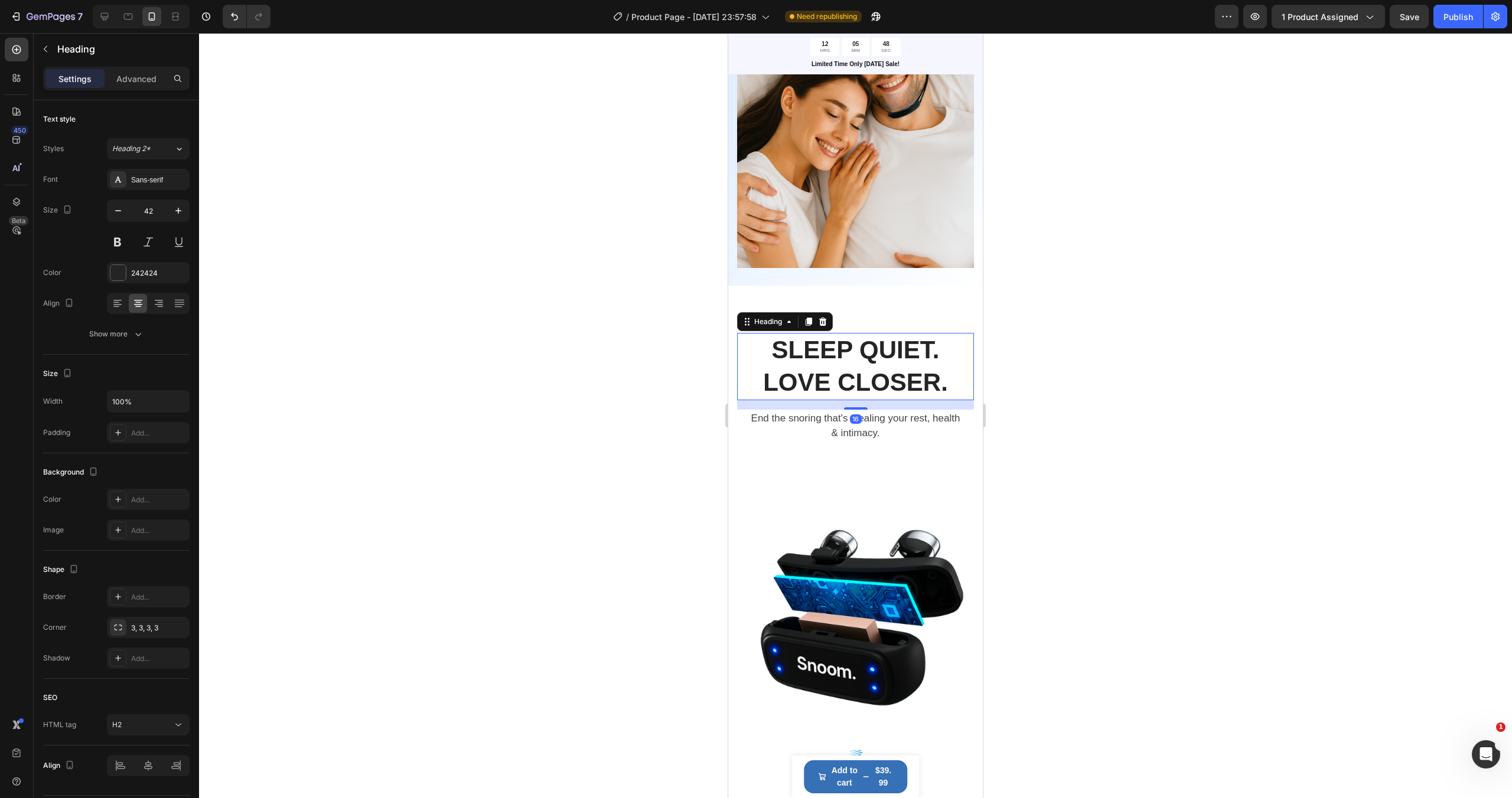
click at [867, 375] on h2 "SLEEP QUIET. LOVE CLOSER." at bounding box center [855, 366] width 218 height 67
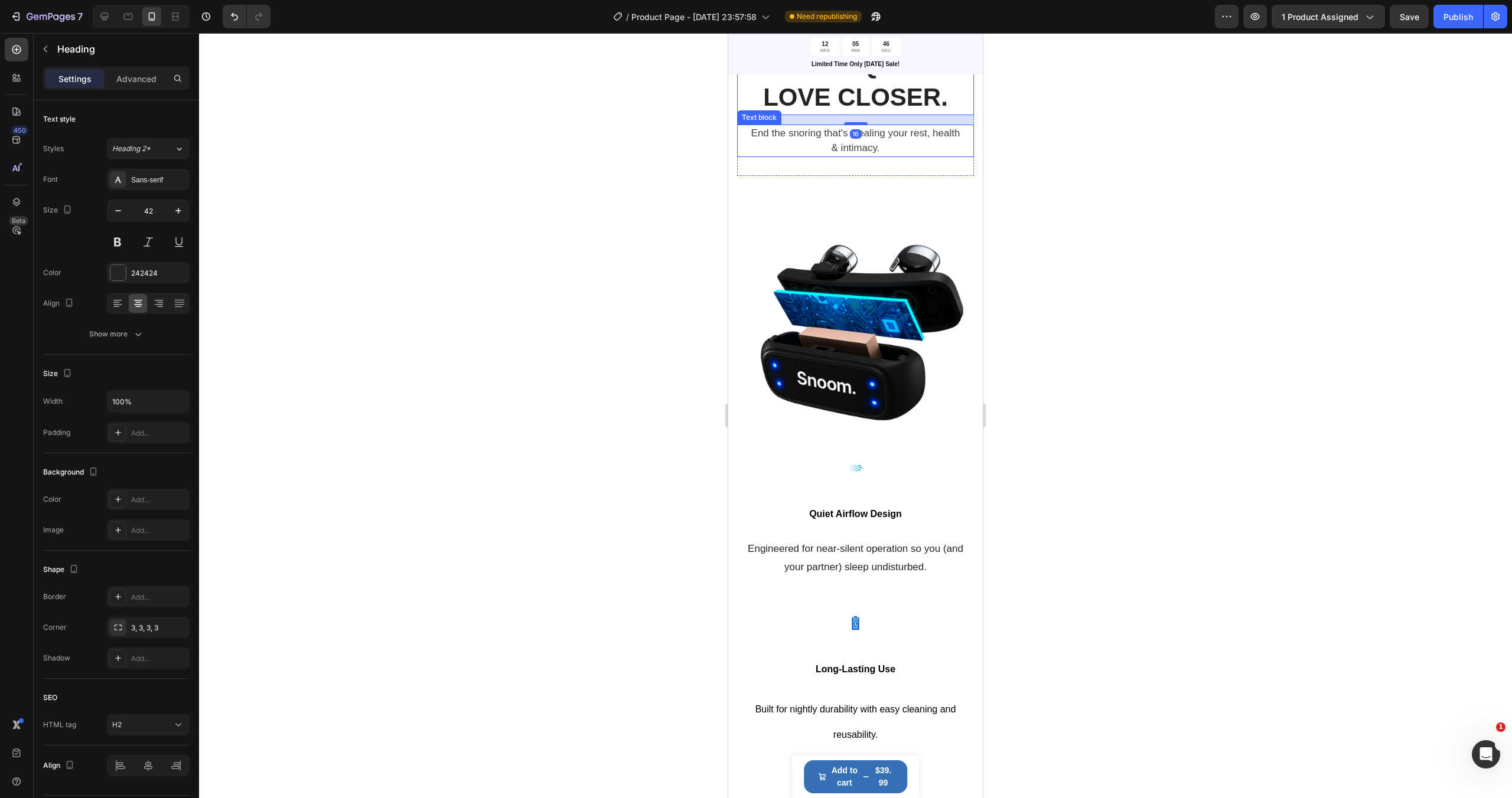
scroll to position [1610, 0]
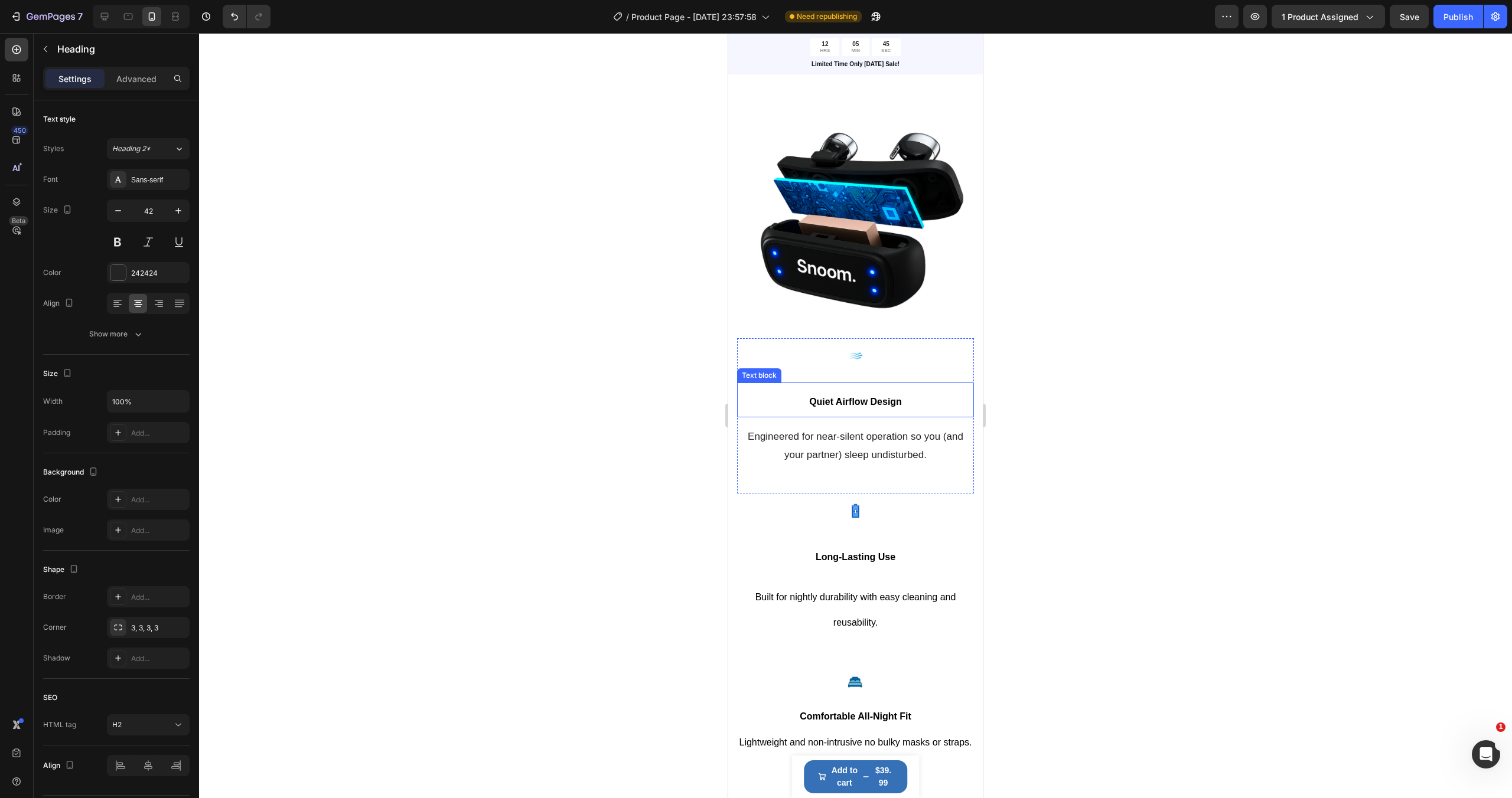
click at [838, 398] on span "Quiet Airflow Design" at bounding box center [855, 401] width 92 height 10
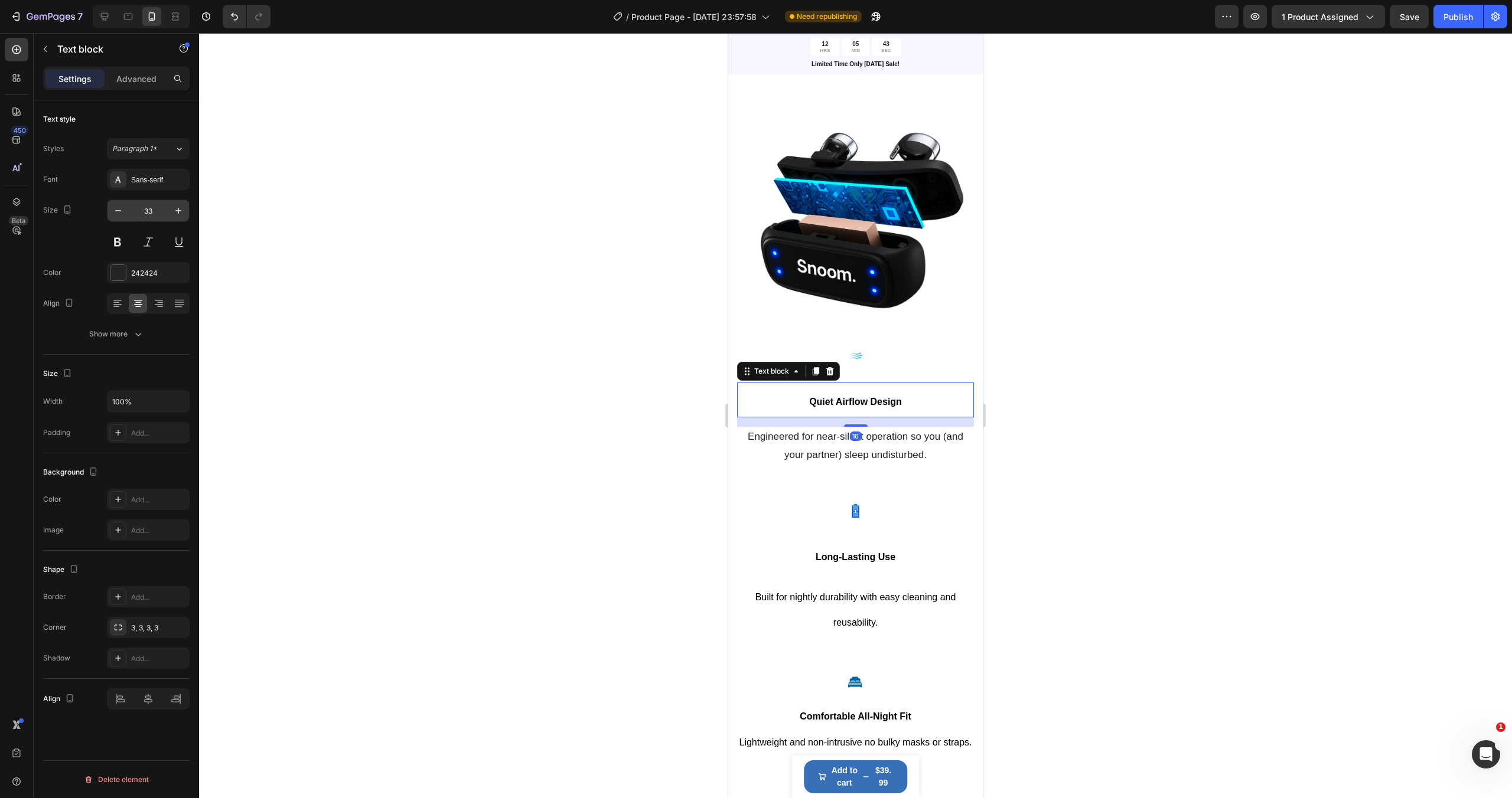
click at [156, 217] on input "33" at bounding box center [148, 210] width 39 height 21
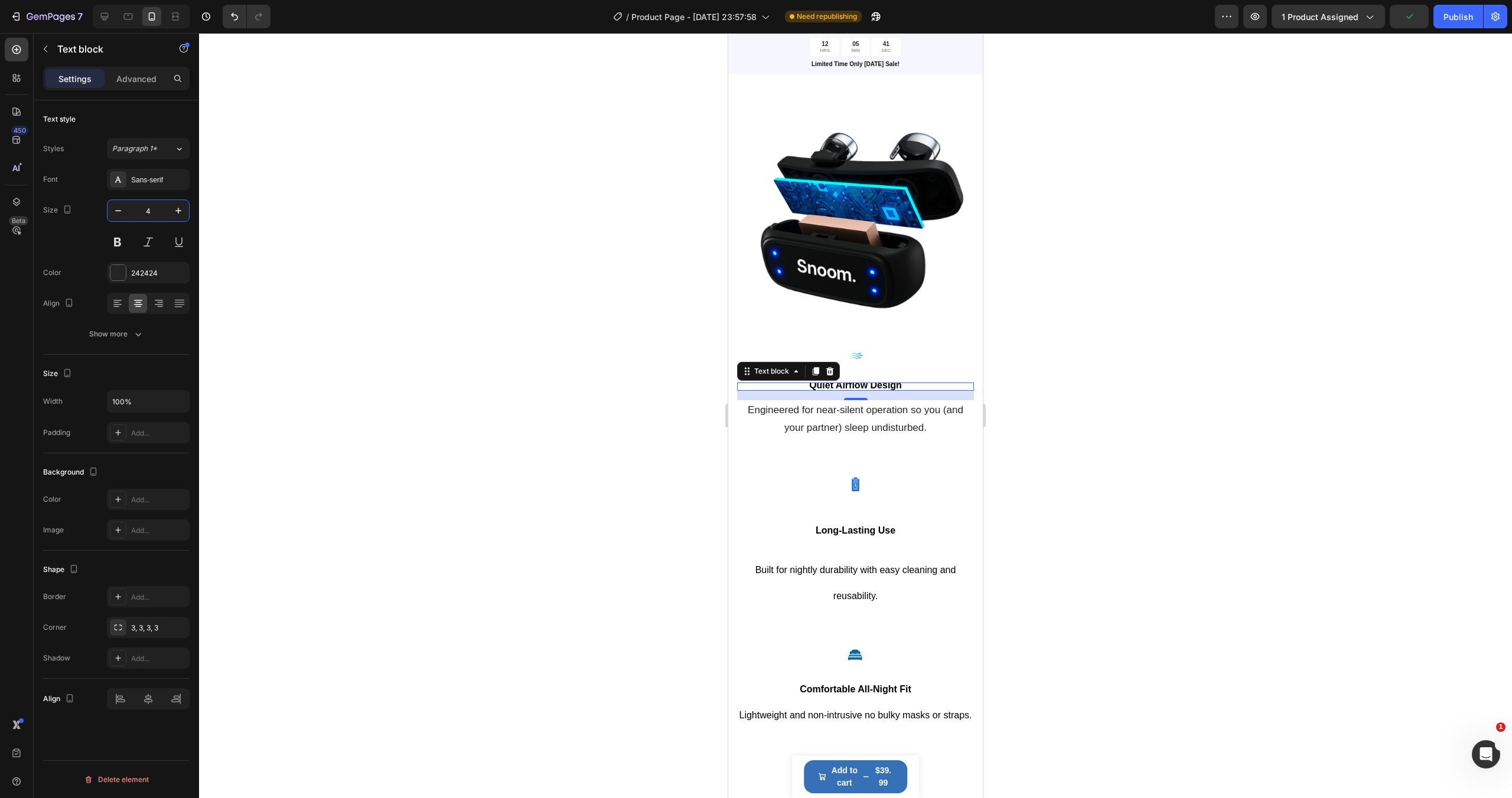
type input "42"
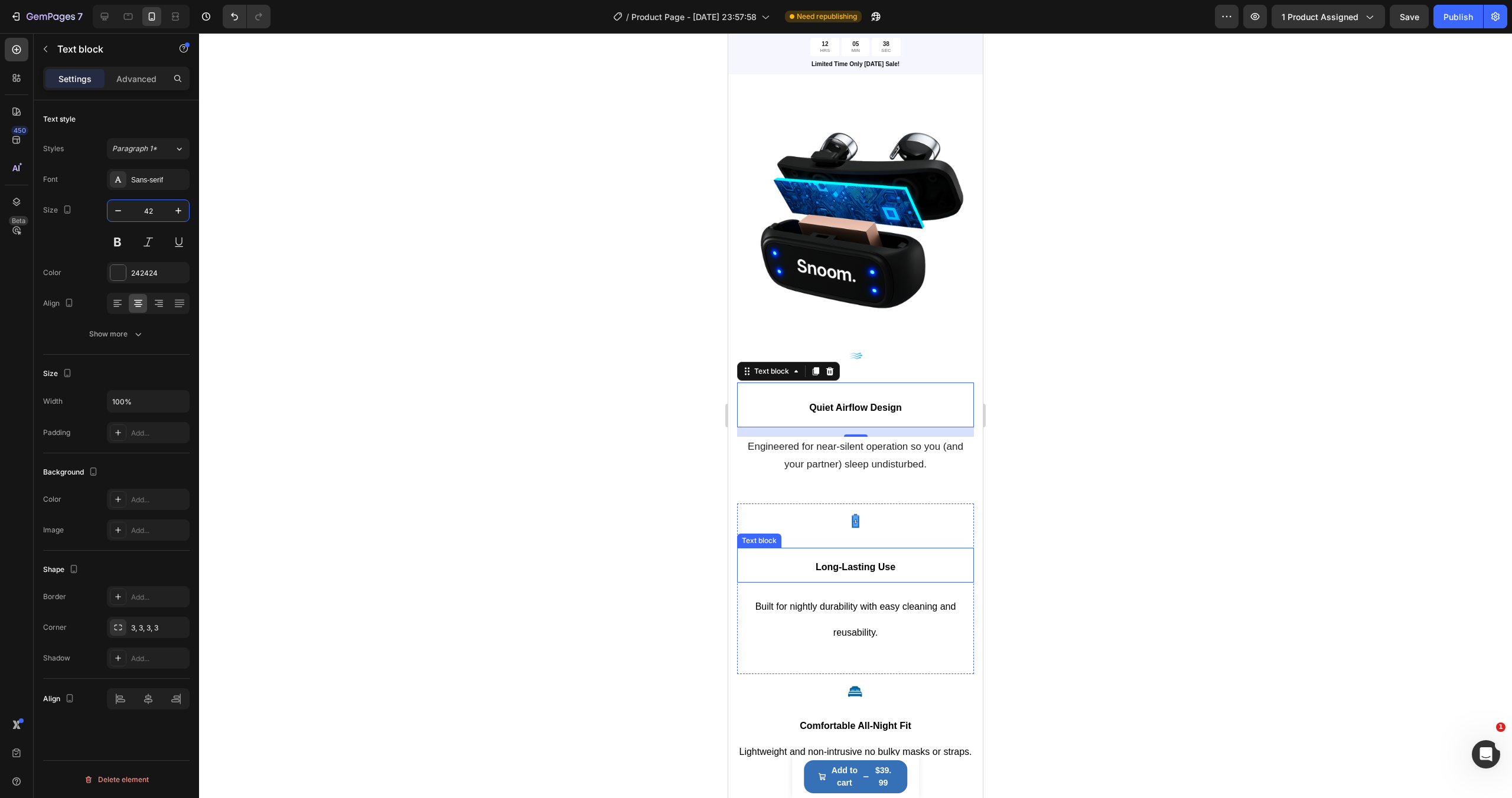
click at [880, 567] on span "Long-Lasting Use" at bounding box center [855, 566] width 80 height 10
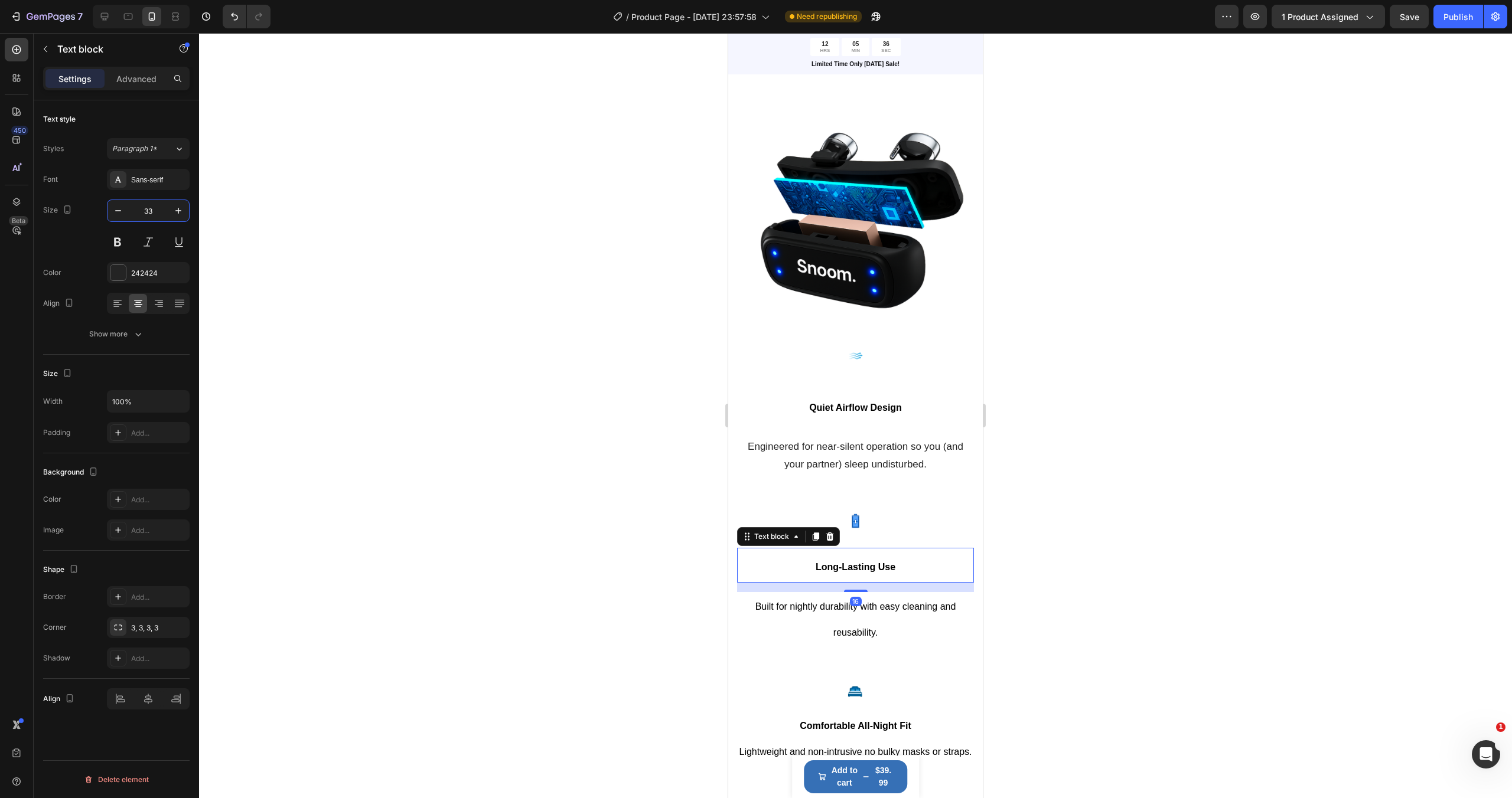
click at [160, 214] on input "33" at bounding box center [148, 210] width 39 height 21
type input "42"
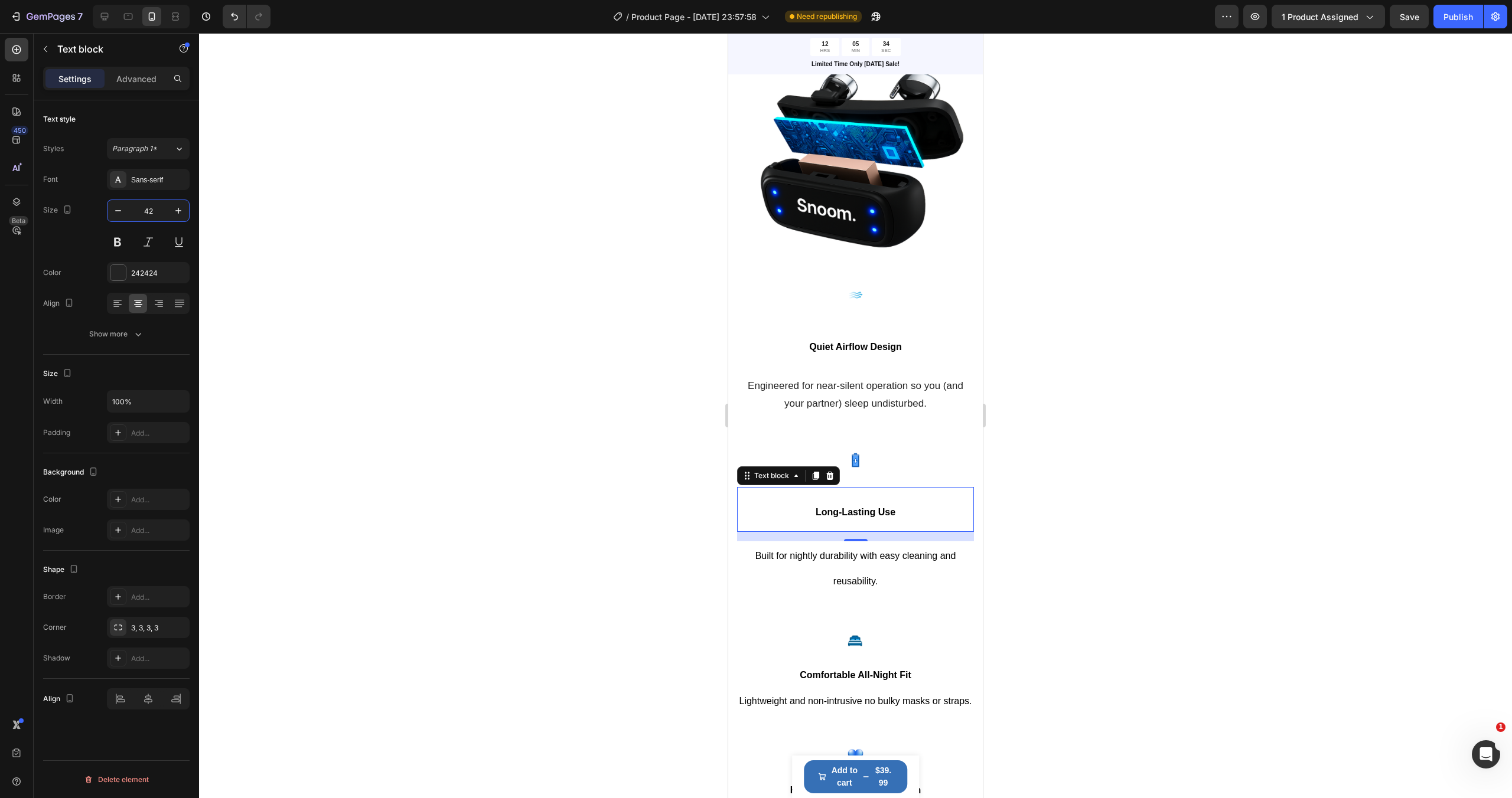
scroll to position [1827, 0]
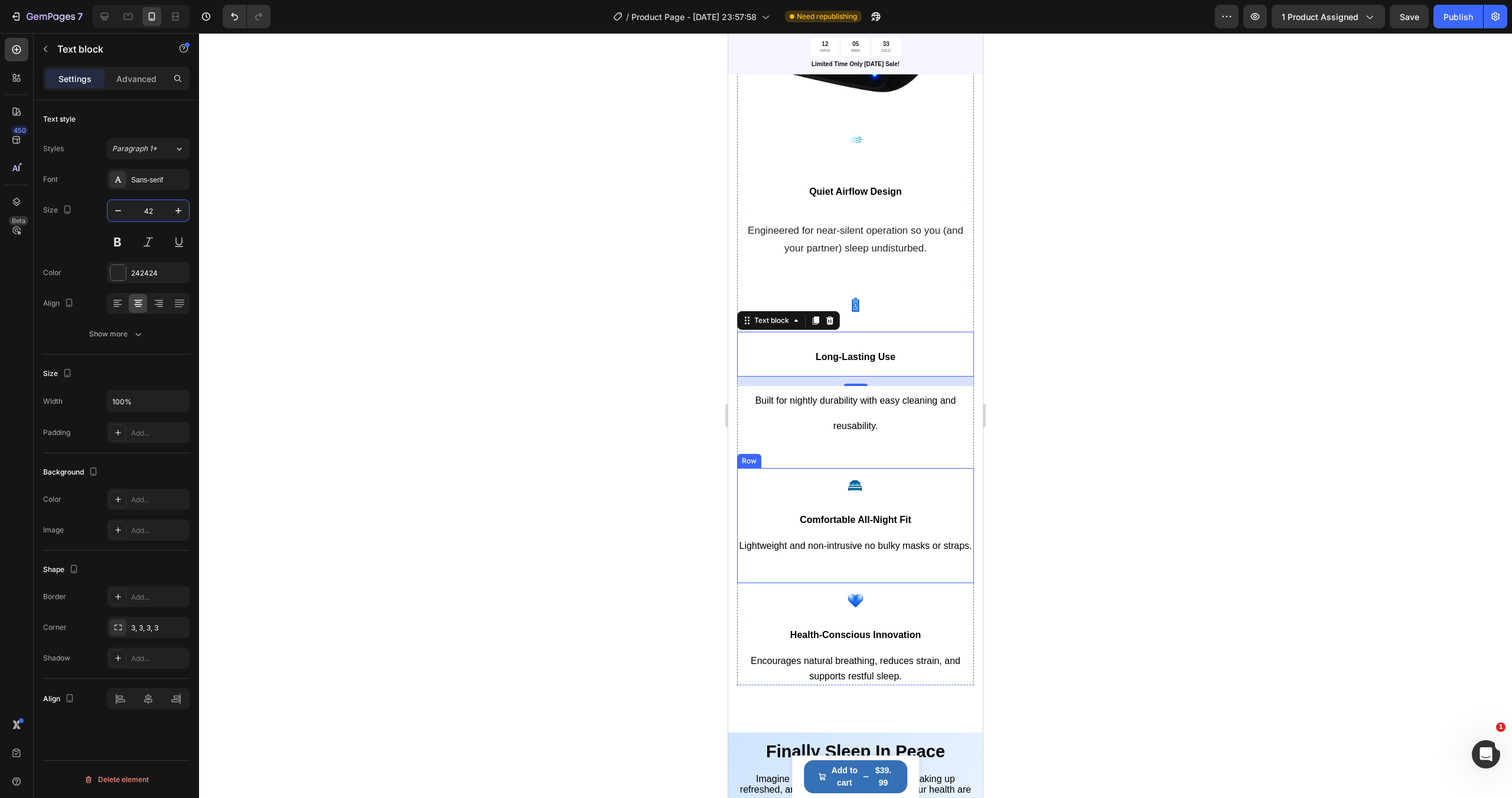
click at [854, 514] on p "Comfortable All-Night Fit" at bounding box center [855, 520] width 234 height 13
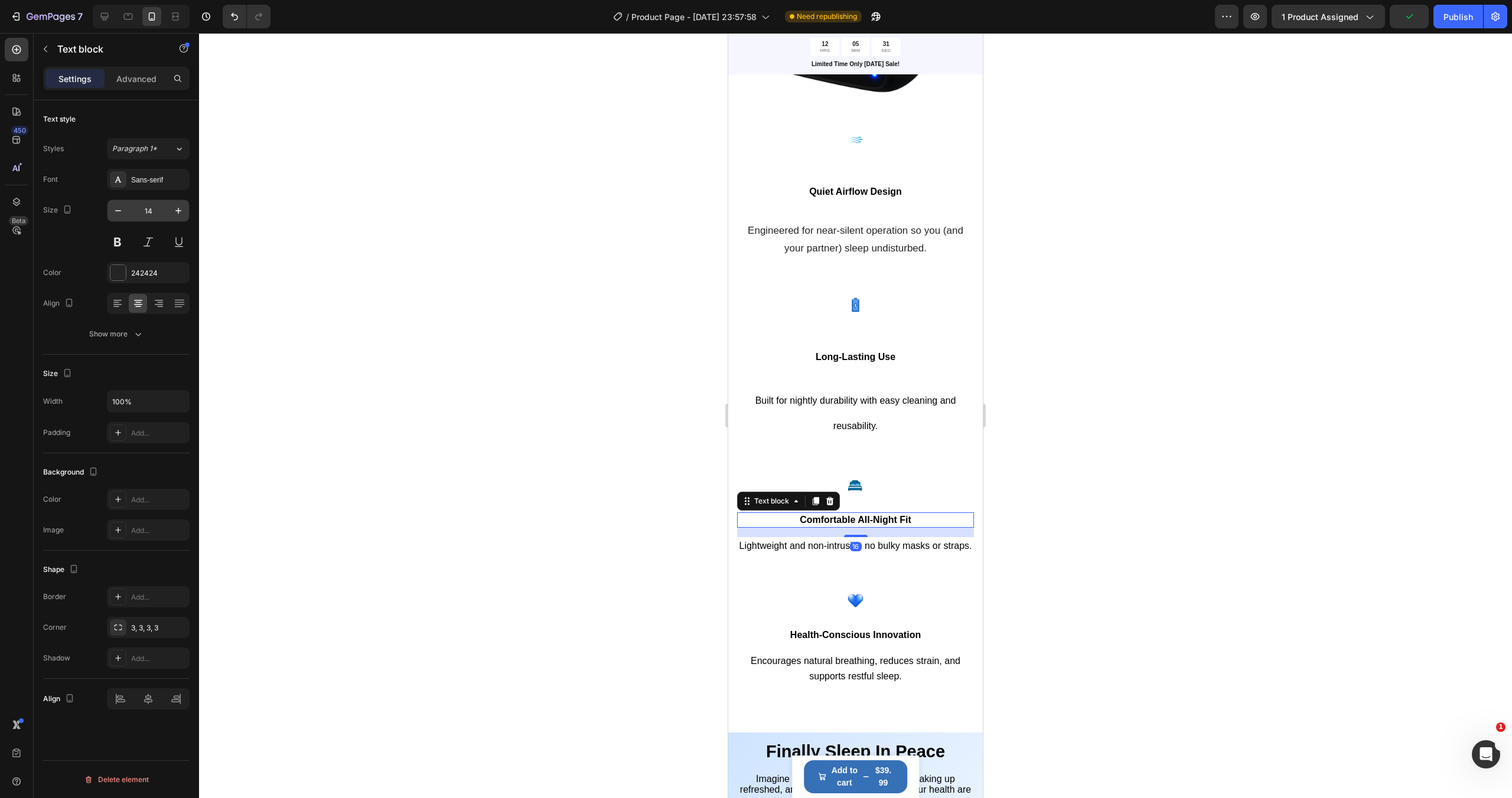
click at [159, 214] on input "14" at bounding box center [148, 210] width 39 height 21
type input "42"
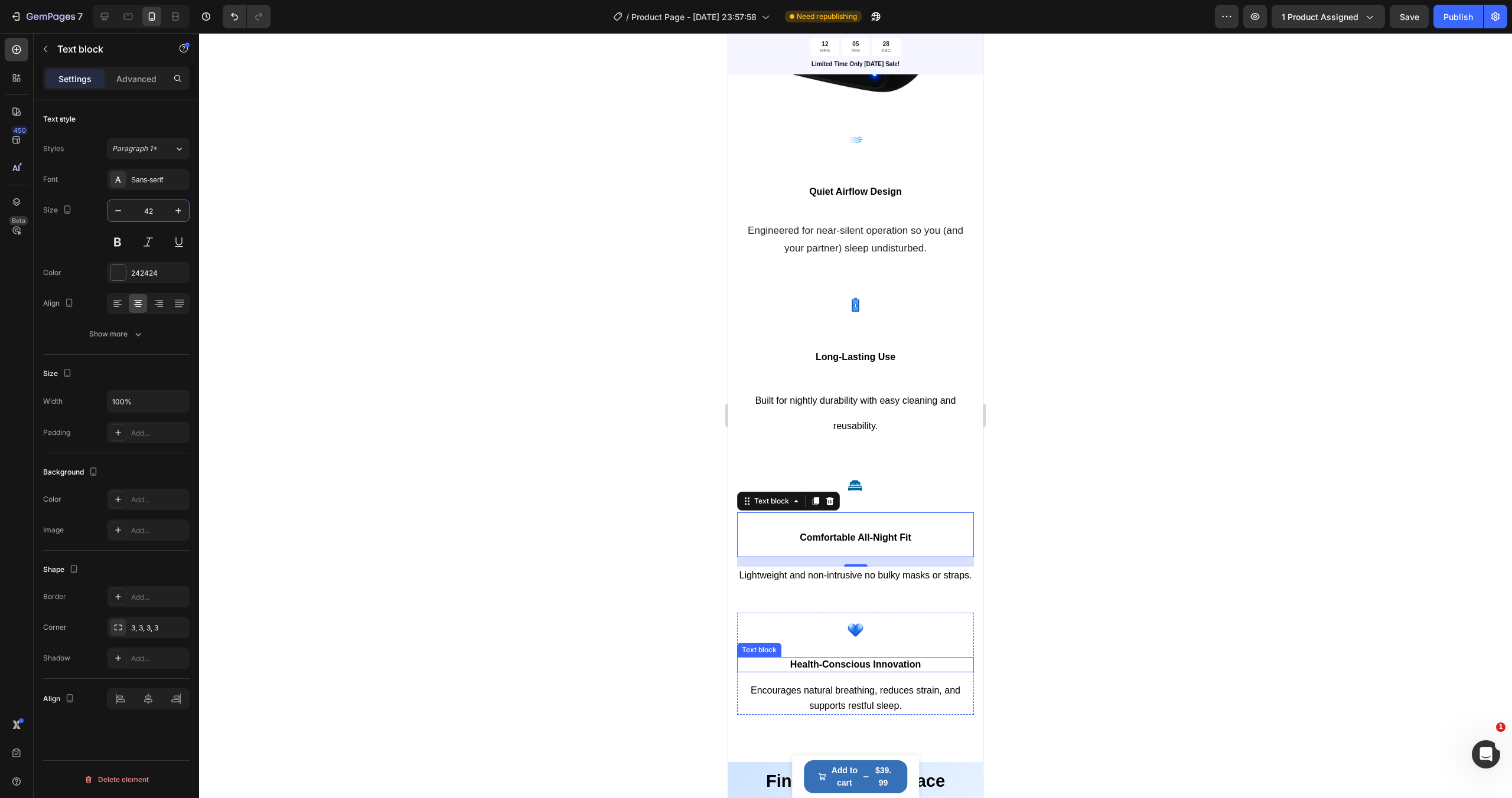
click at [865, 664] on span "Health-Conscious Innovation" at bounding box center [855, 664] width 131 height 10
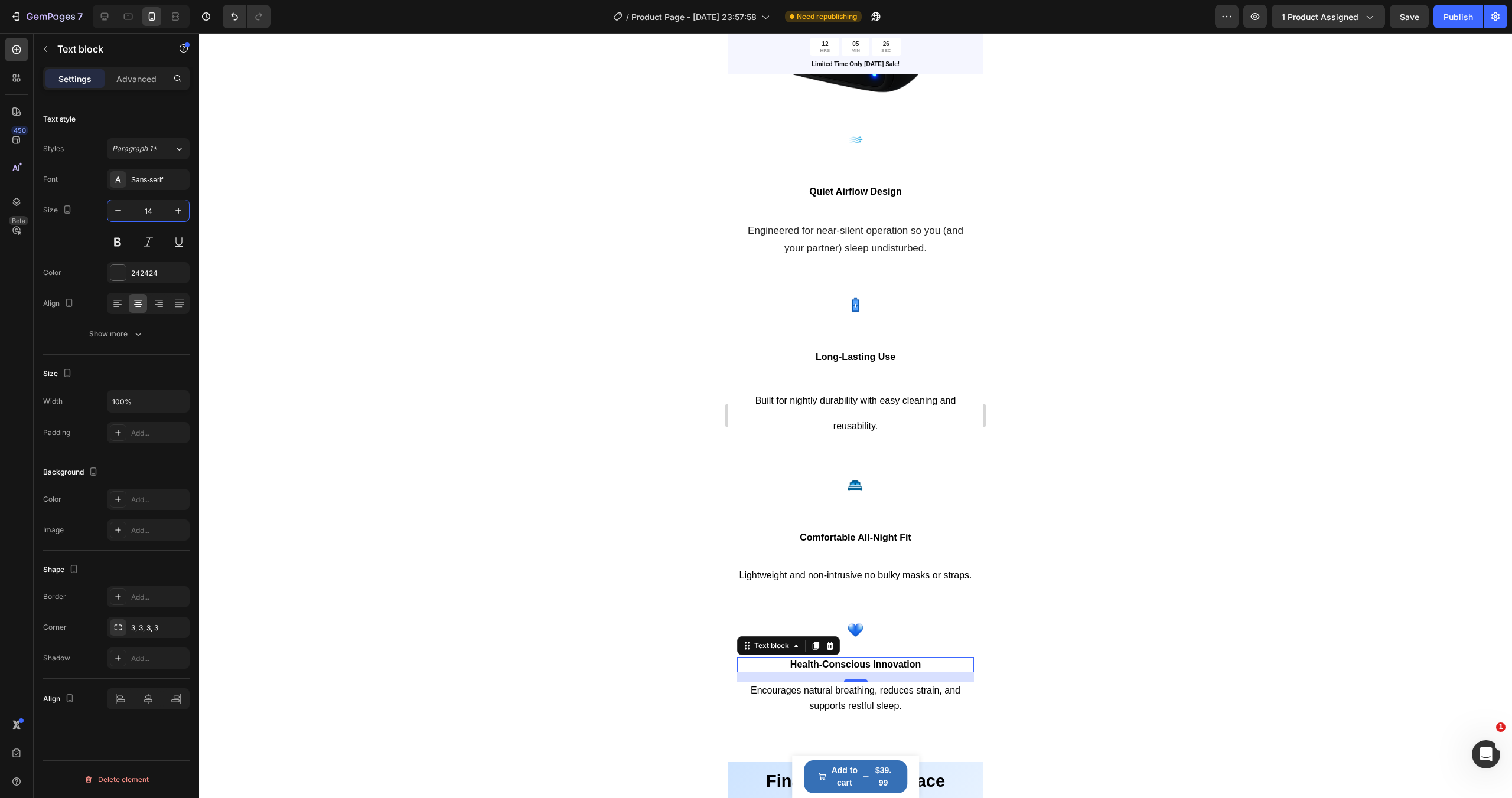
click at [162, 214] on input "14" at bounding box center [148, 210] width 39 height 21
type input "42"
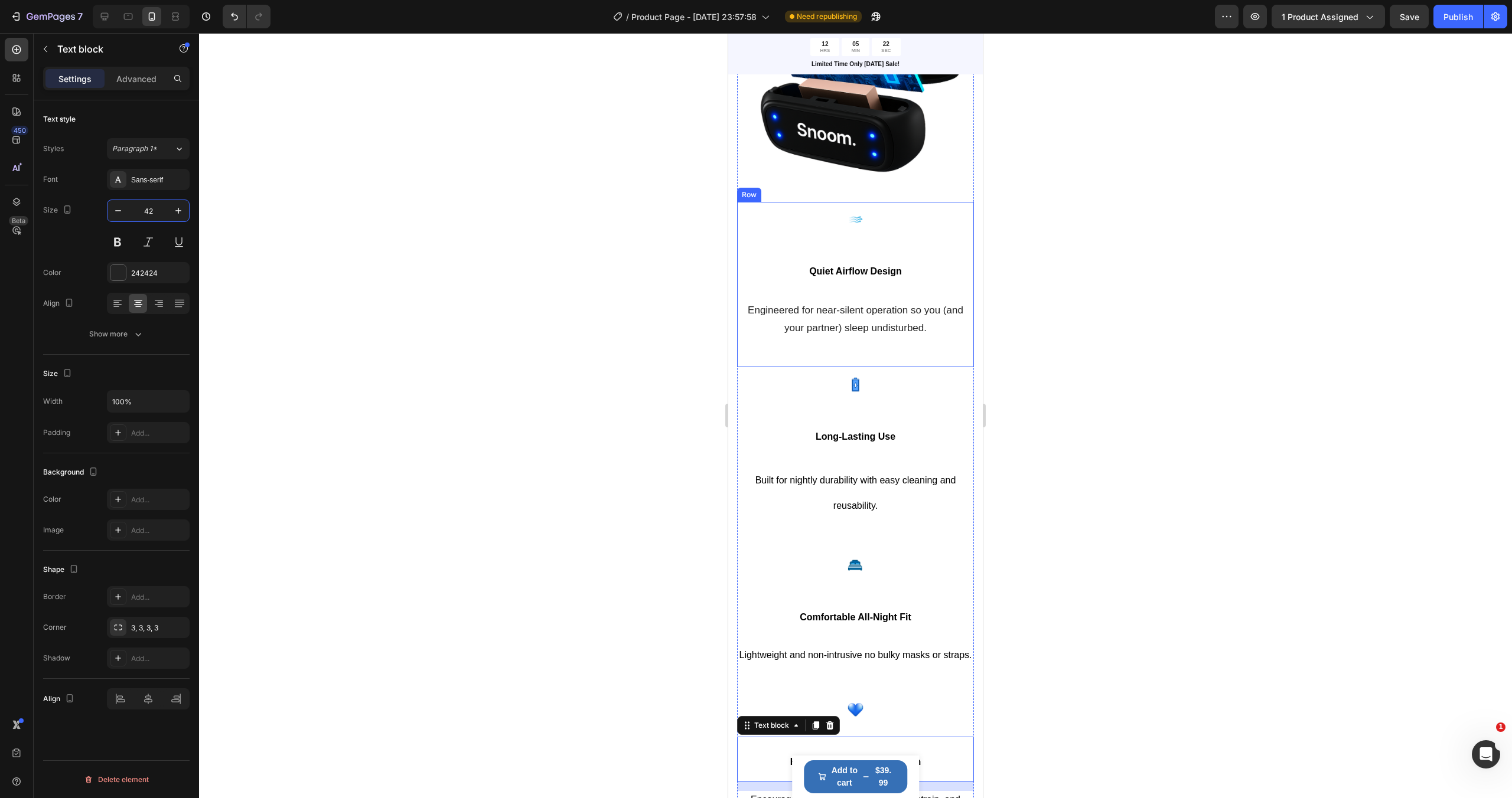
scroll to position [1726, 0]
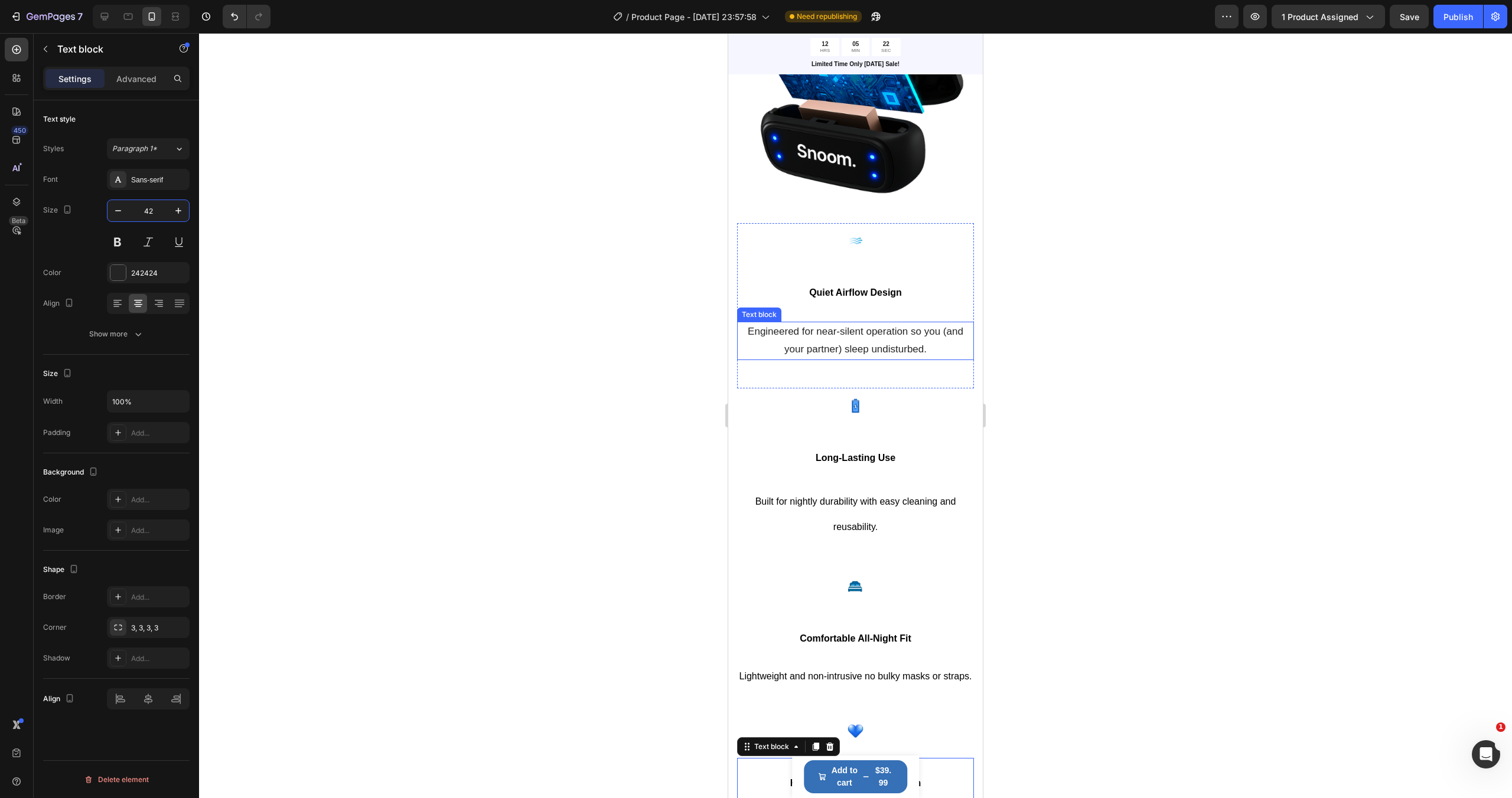
click at [840, 337] on p "Engineered for near-silent operation so you (and your partner) sleep undisturbe…" at bounding box center [855, 341] width 234 height 36
click at [884, 519] on p "Built for nightly durability with easy cleaning and reusability." at bounding box center [855, 514] width 234 height 51
click at [119, 206] on icon "button" at bounding box center [117, 210] width 12 height 12
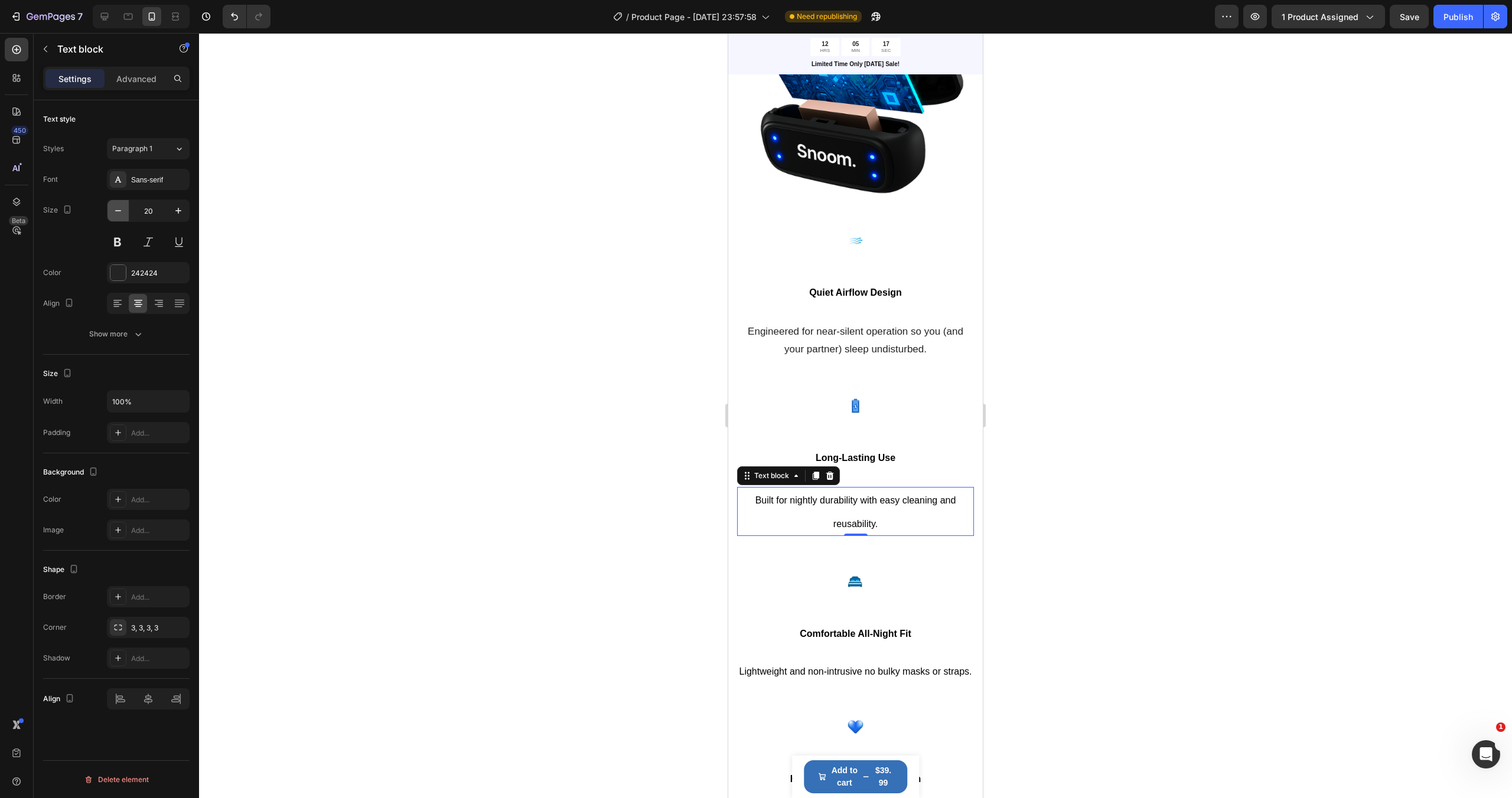
click at [119, 206] on icon "button" at bounding box center [117, 210] width 12 height 12
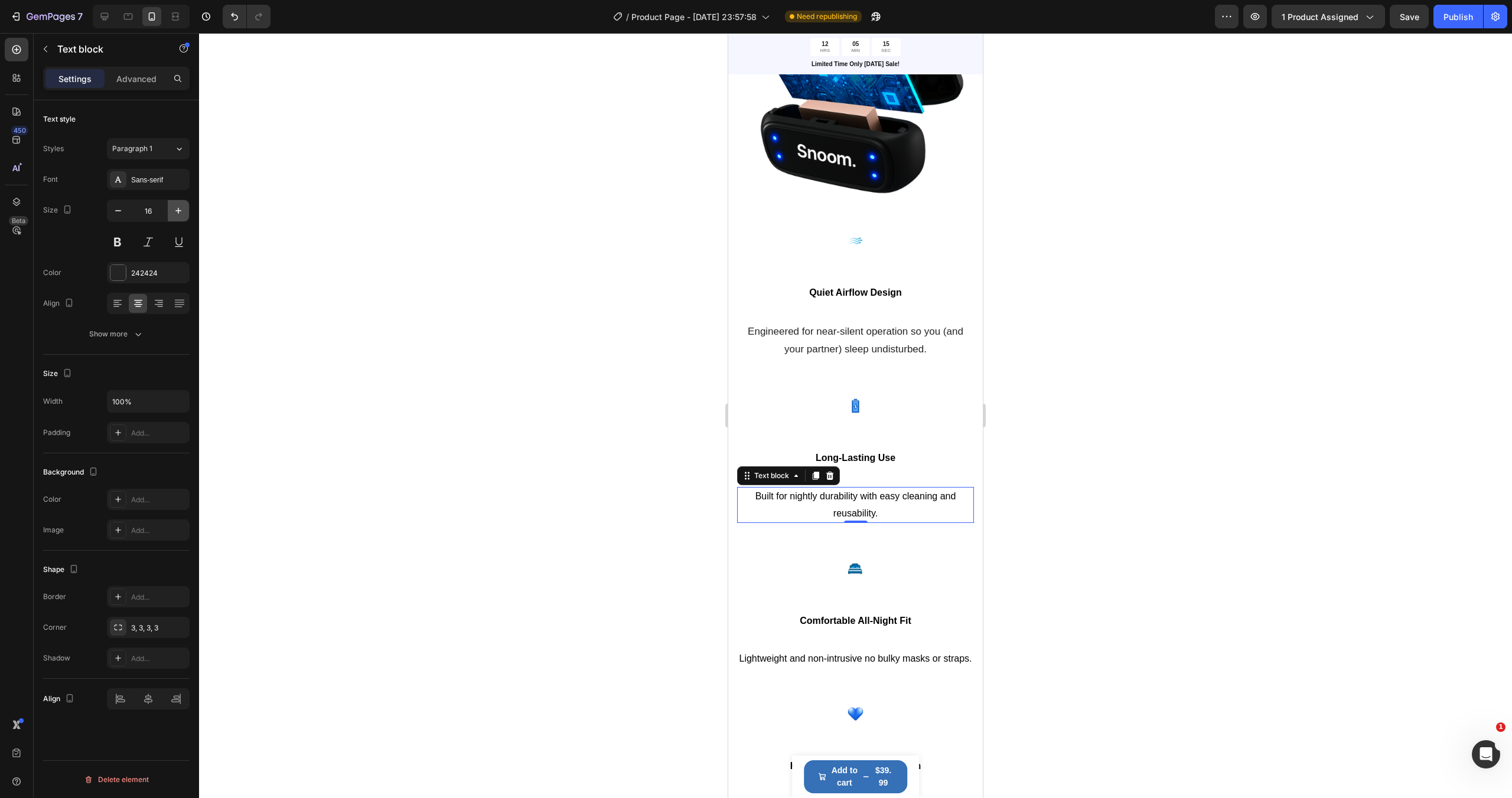
click at [178, 208] on icon "button" at bounding box center [178, 210] width 12 height 12
type input "17"
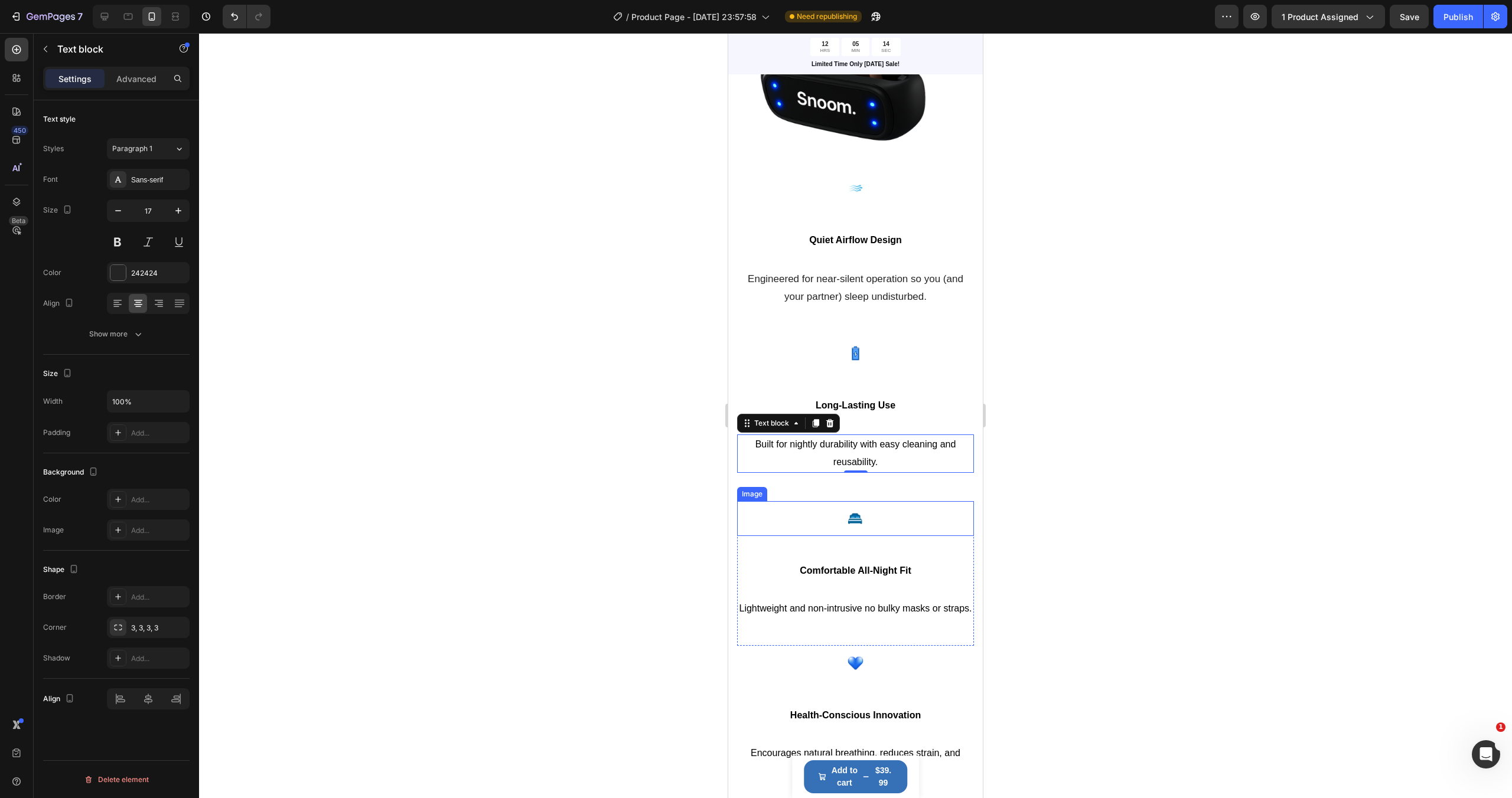
scroll to position [1837, 0]
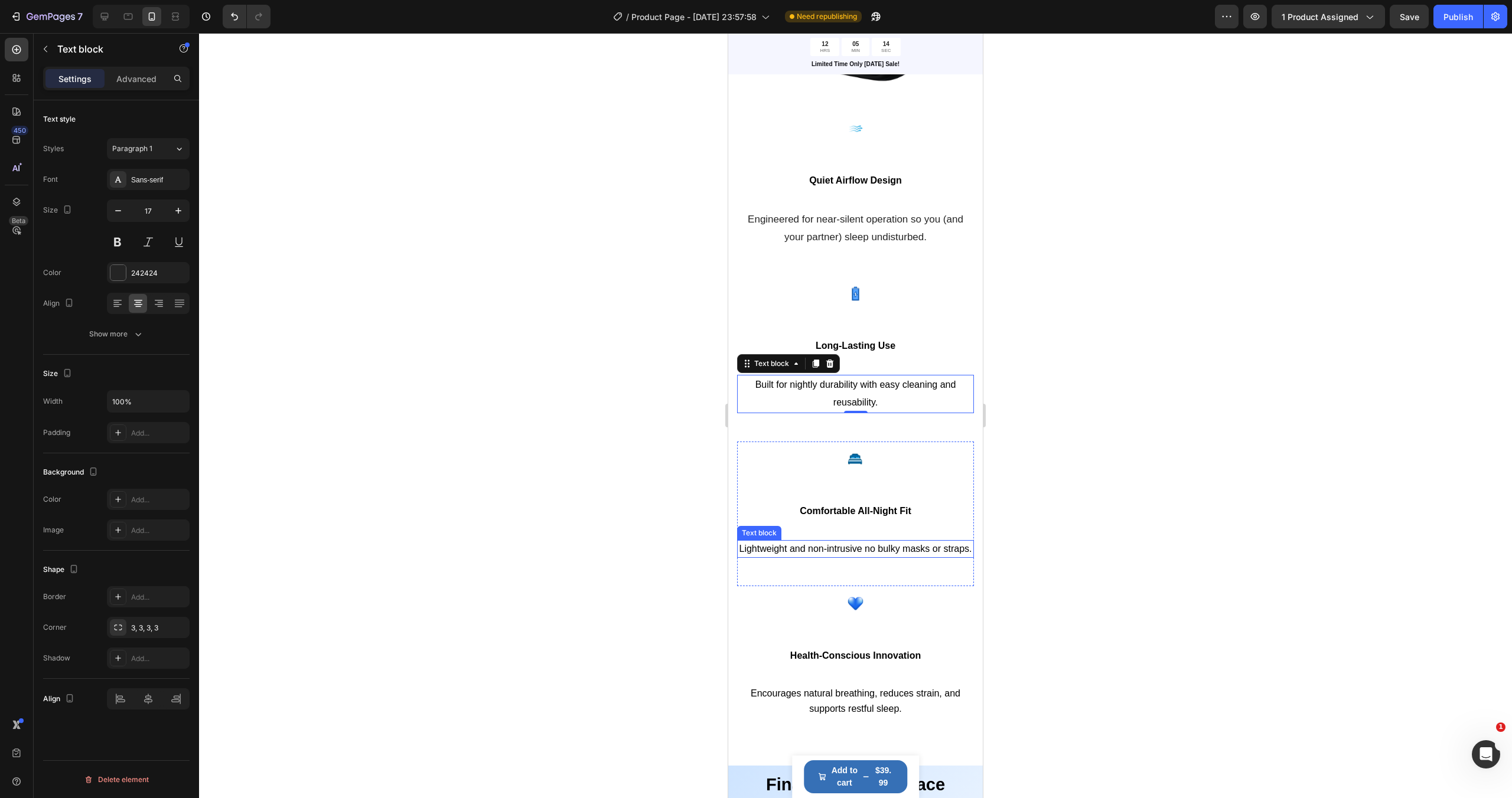
click at [841, 550] on span "Lightweight and non-intrusive no bulky masks or straps." at bounding box center [856, 549] width 233 height 10
click at [178, 209] on icon "button" at bounding box center [178, 210] width 6 height 6
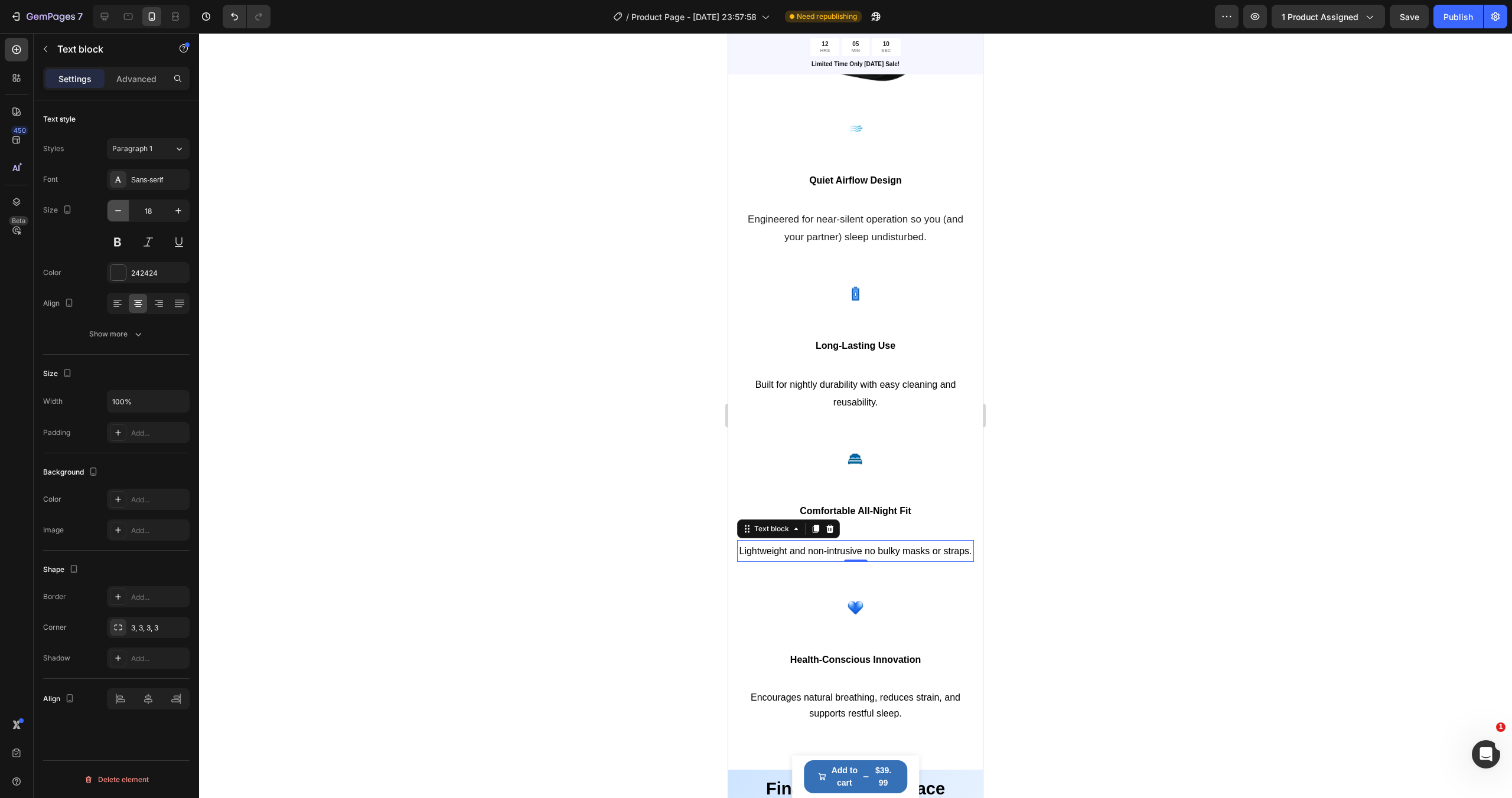
click at [115, 212] on icon "button" at bounding box center [117, 210] width 12 height 12
type input "17"
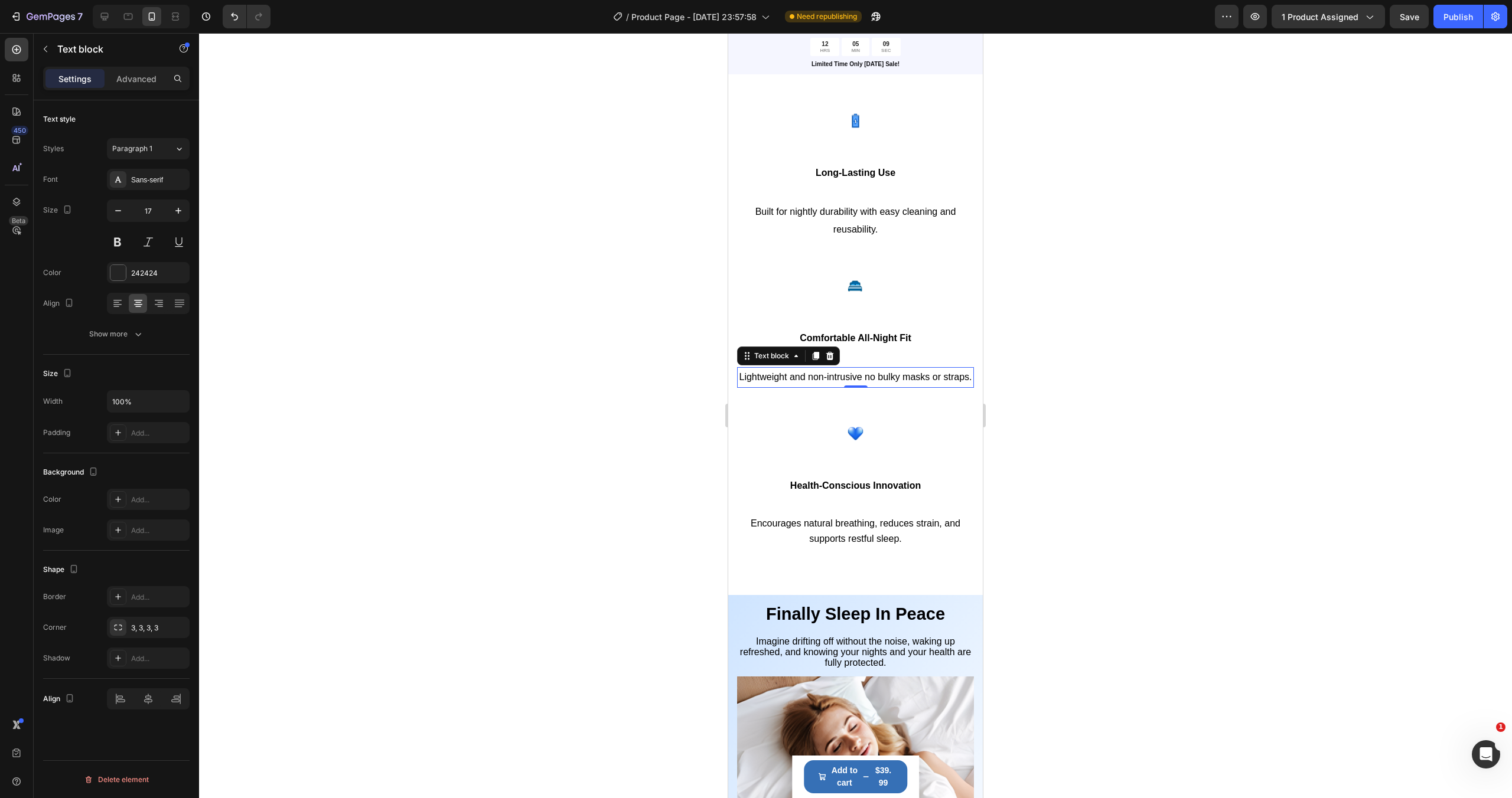
scroll to position [2027, 0]
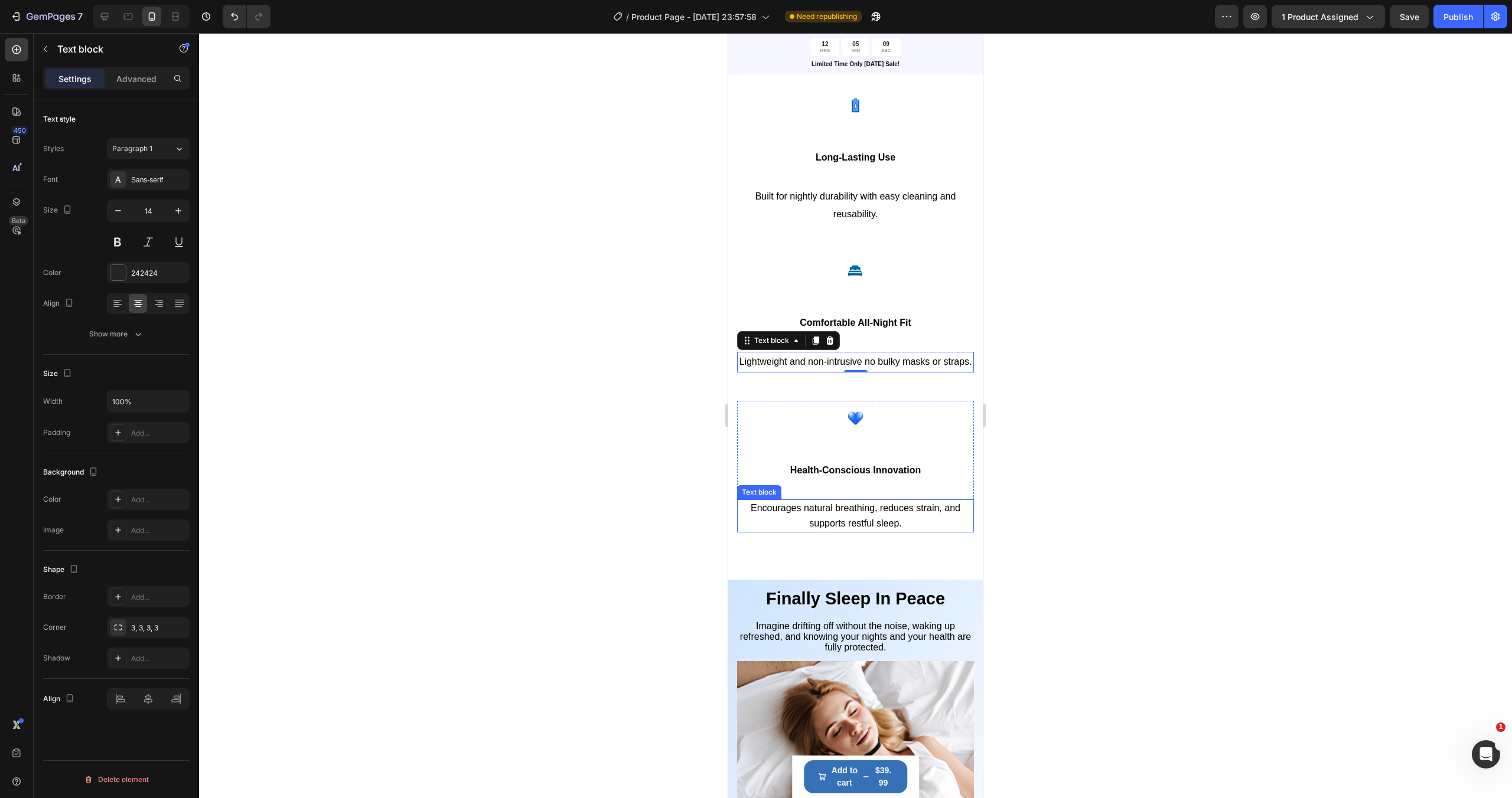
click at [822, 513] on p "Encourages natural breathing, reduces strain, and supports restful sleep." at bounding box center [855, 516] width 234 height 31
click at [179, 209] on icon "button" at bounding box center [178, 210] width 12 height 12
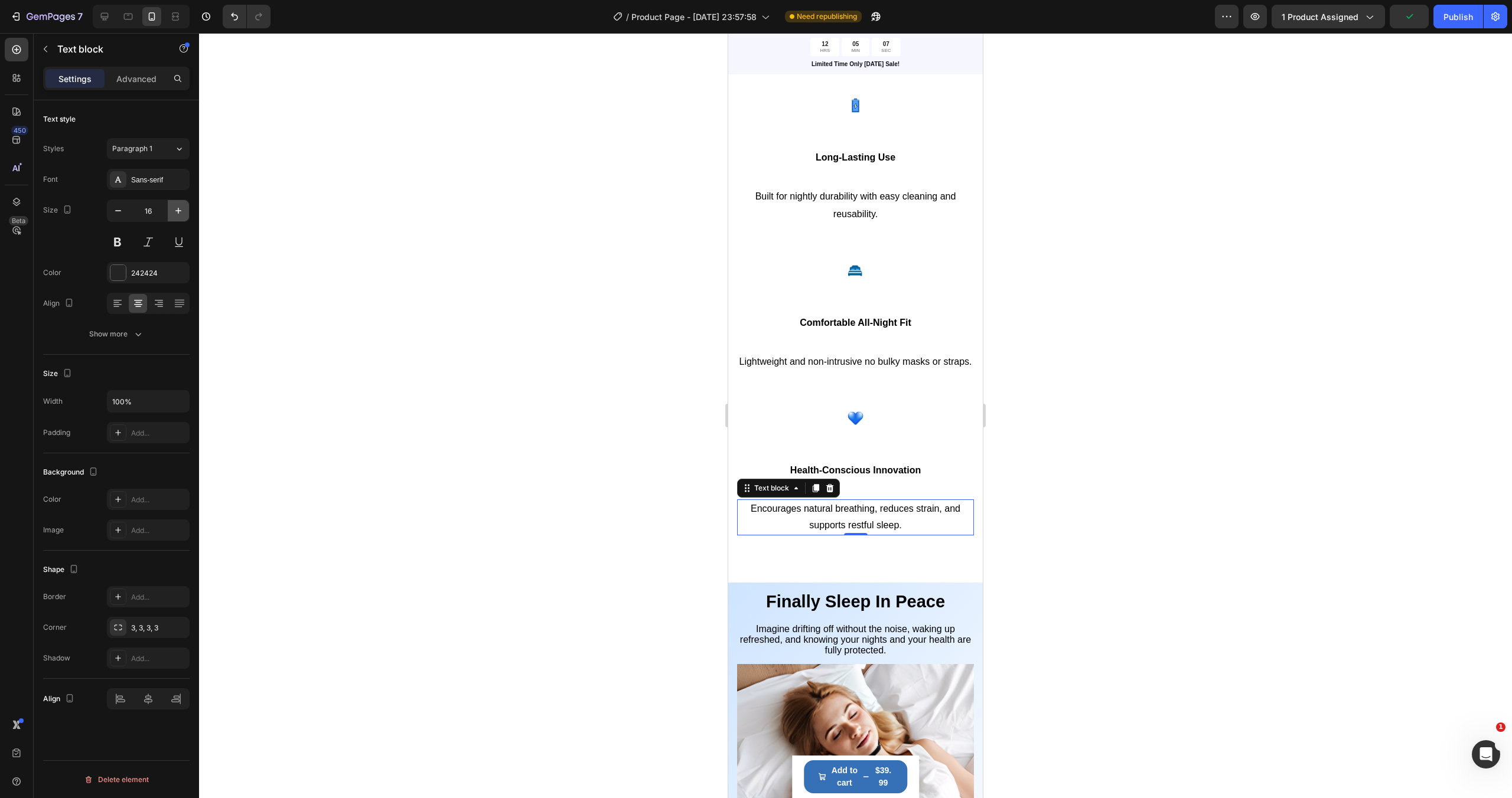
click at [179, 209] on icon "button" at bounding box center [178, 210] width 12 height 12
type input "17"
click at [675, 407] on div at bounding box center [855, 415] width 1312 height 765
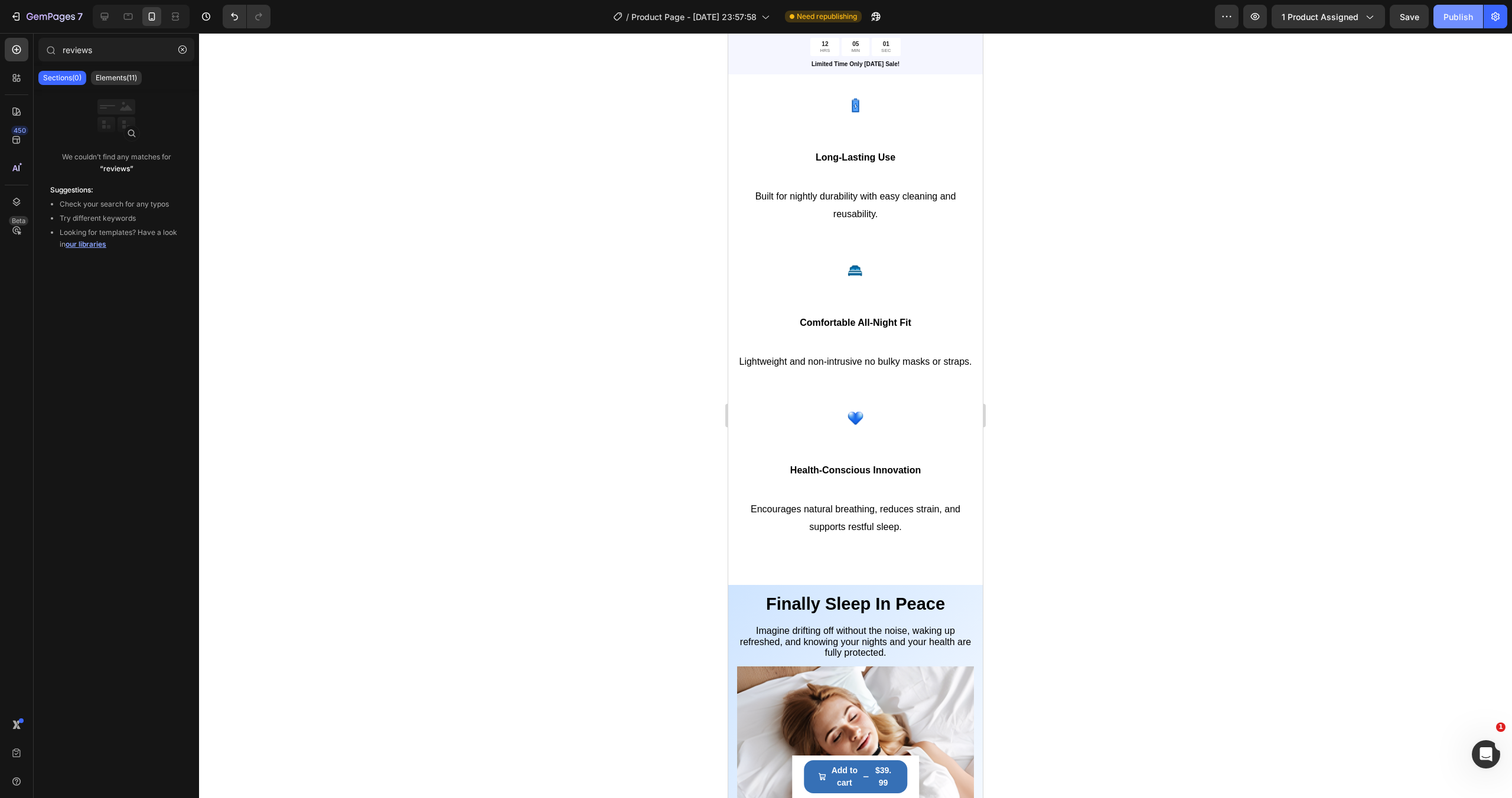
click at [1460, 18] on div "Publish" at bounding box center [1457, 17] width 29 height 12
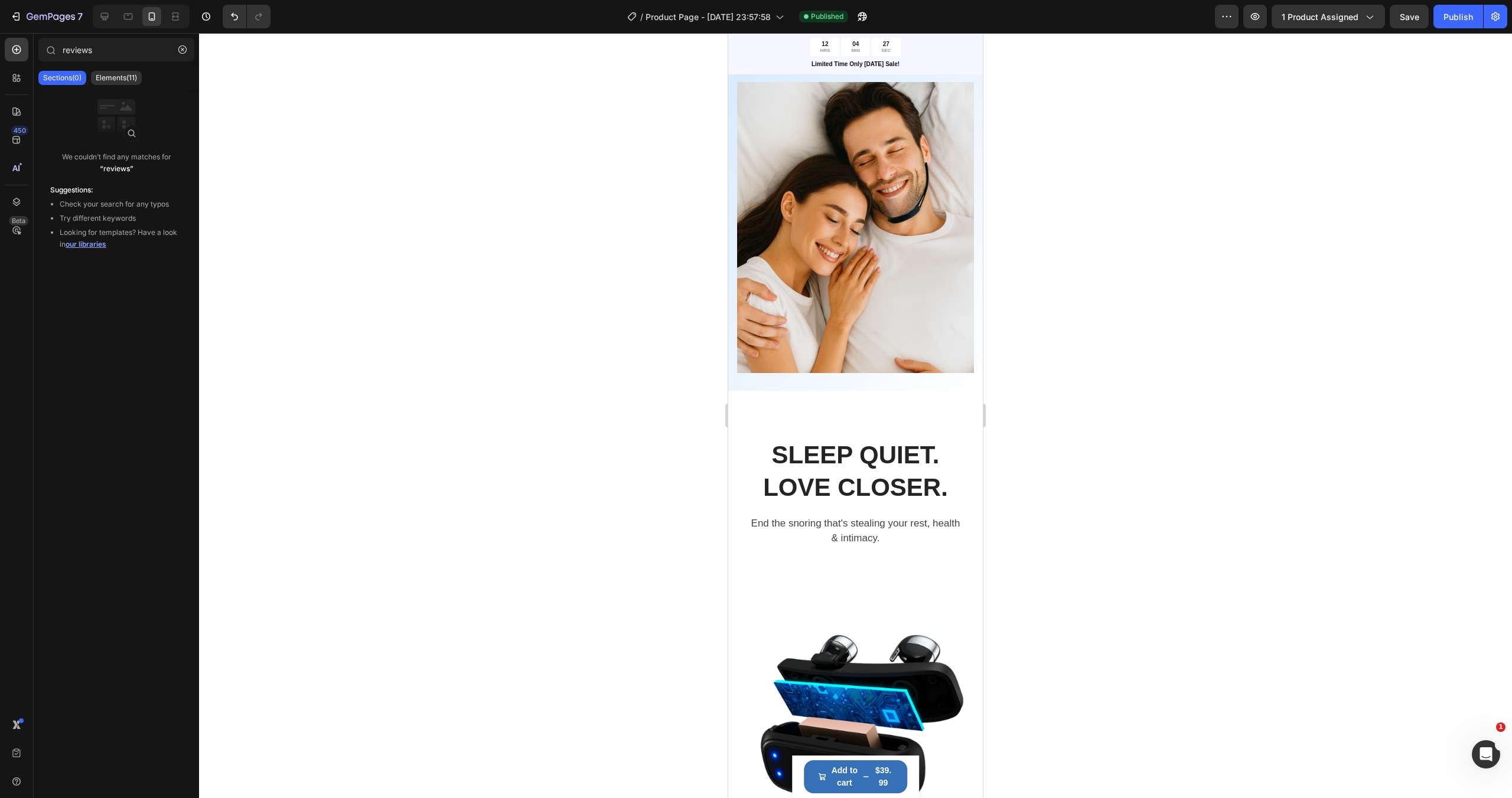
scroll to position [1015, 0]
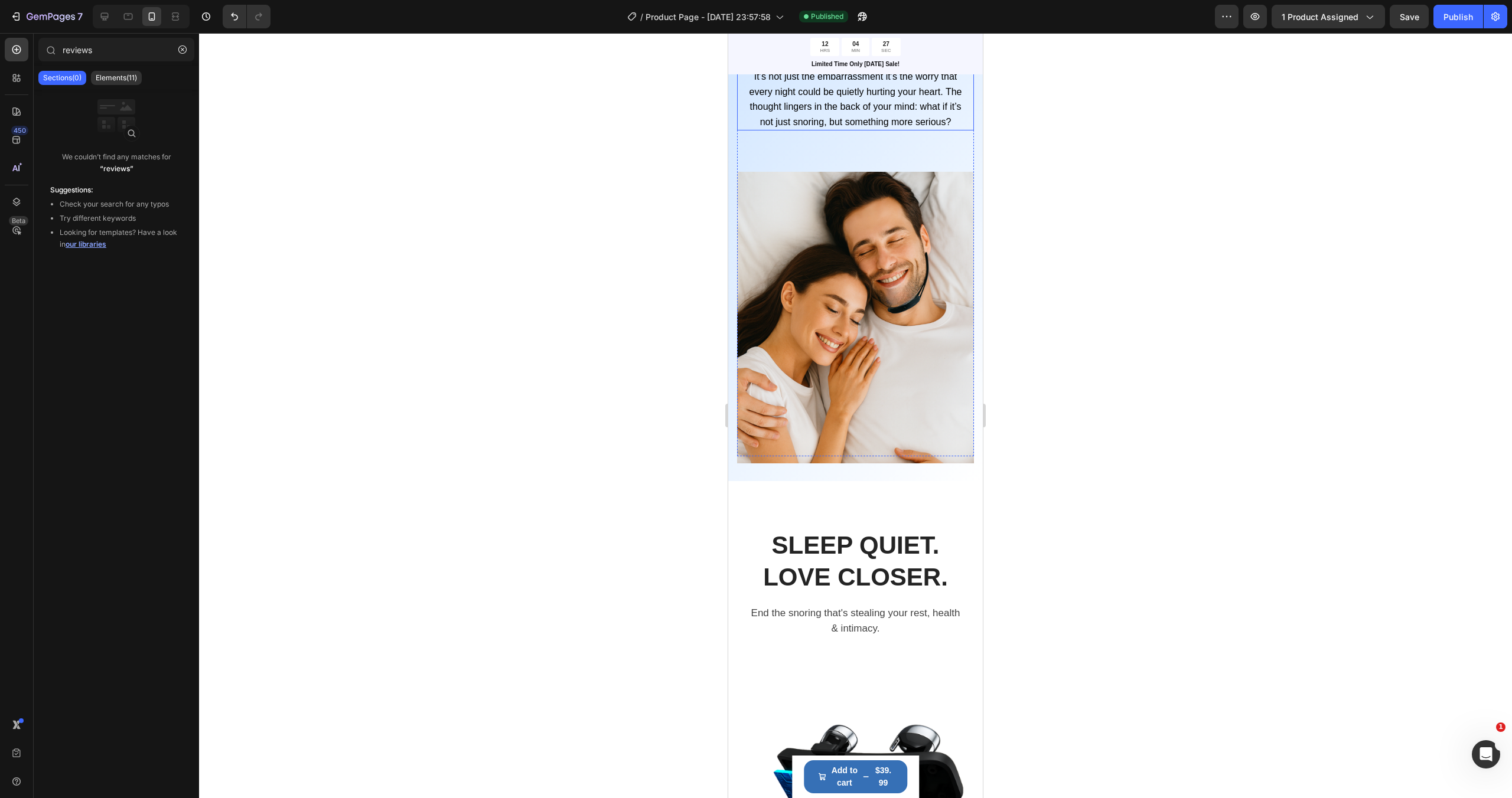
click at [815, 130] on p "It’s not just the embarrassment it’s the worry that every night could be quietl…" at bounding box center [855, 99] width 216 height 60
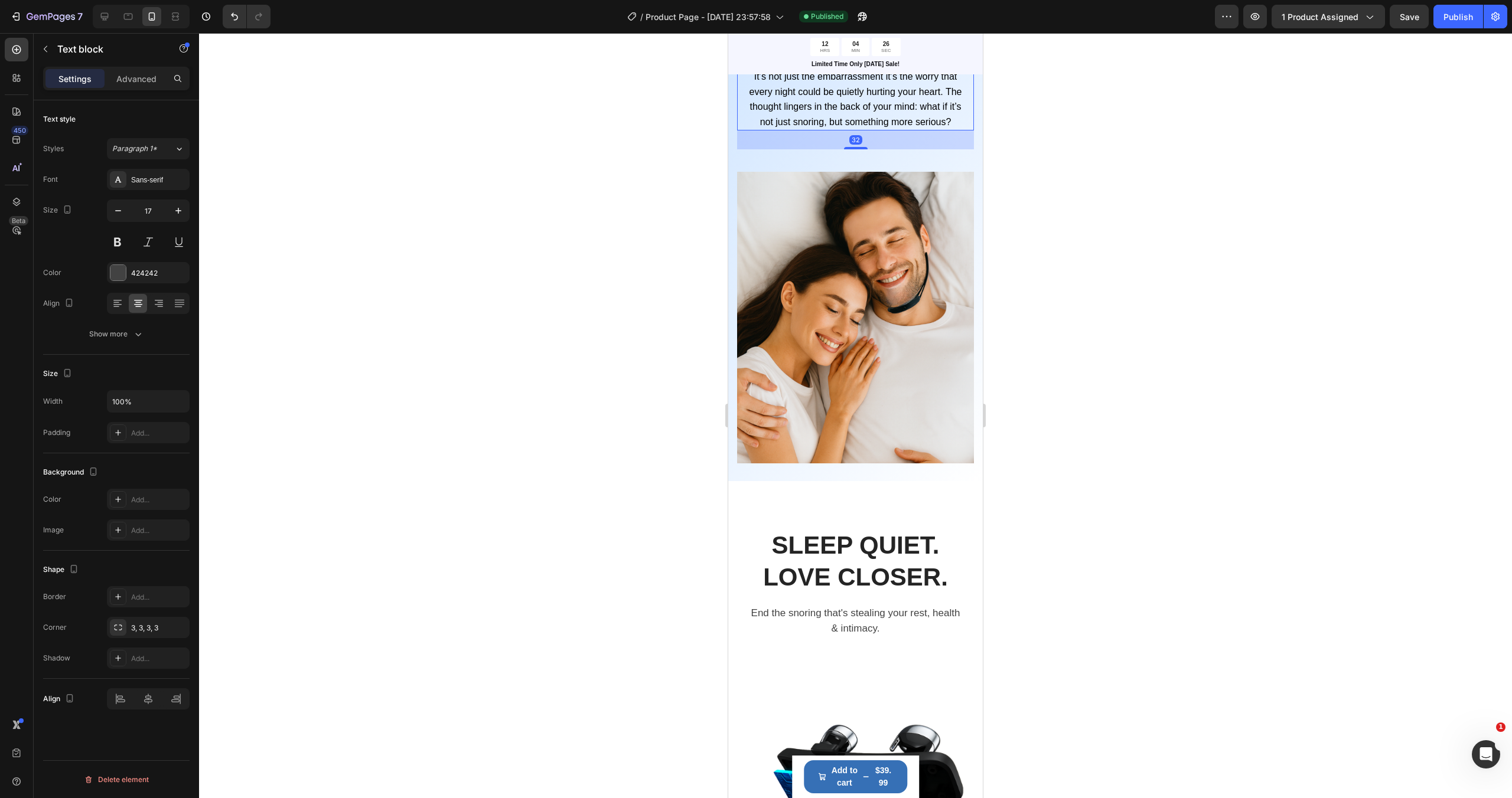
scroll to position [814, 0]
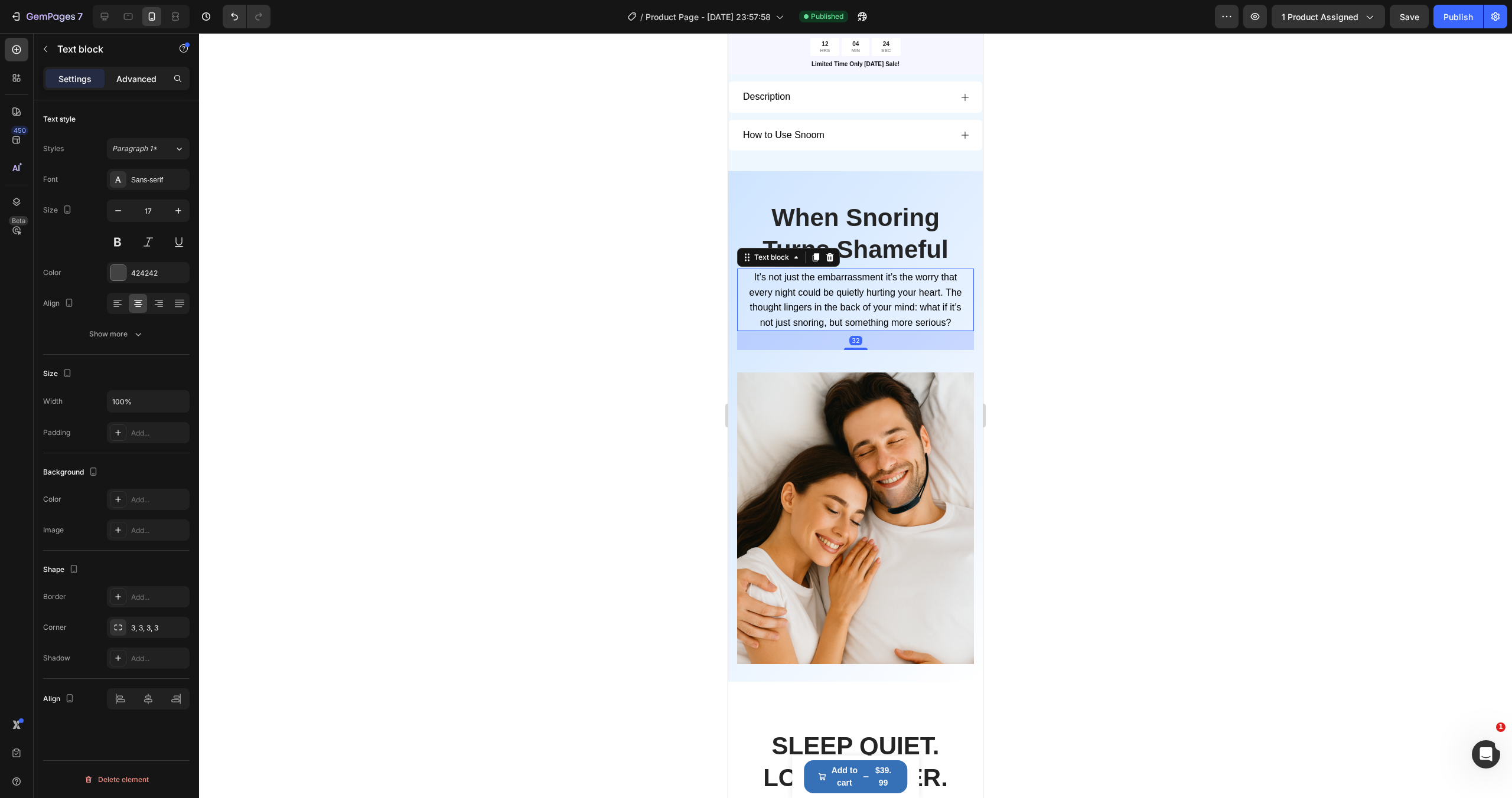
click at [133, 79] on p "Advanced" at bounding box center [136, 79] width 40 height 12
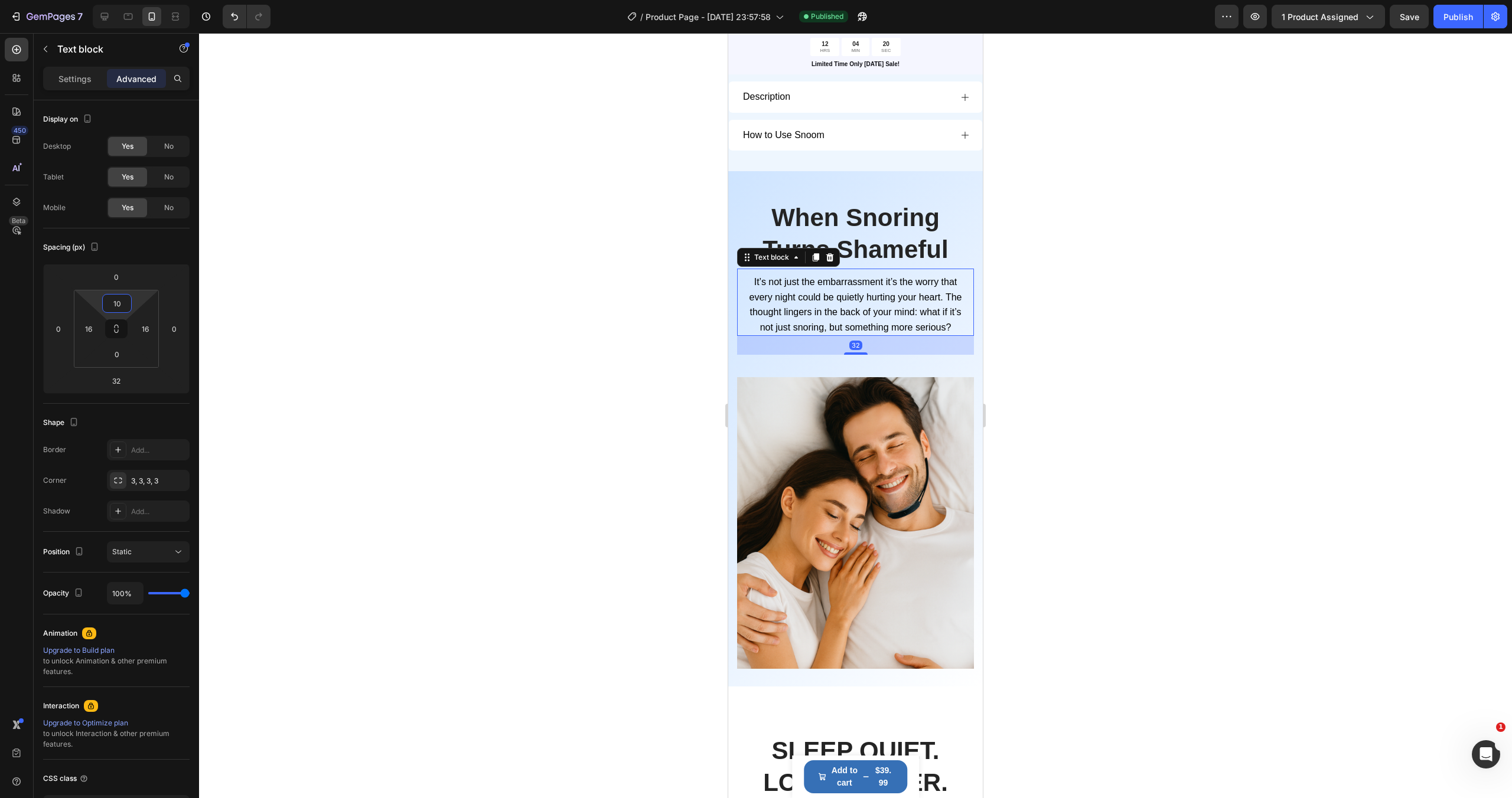
type input "12"
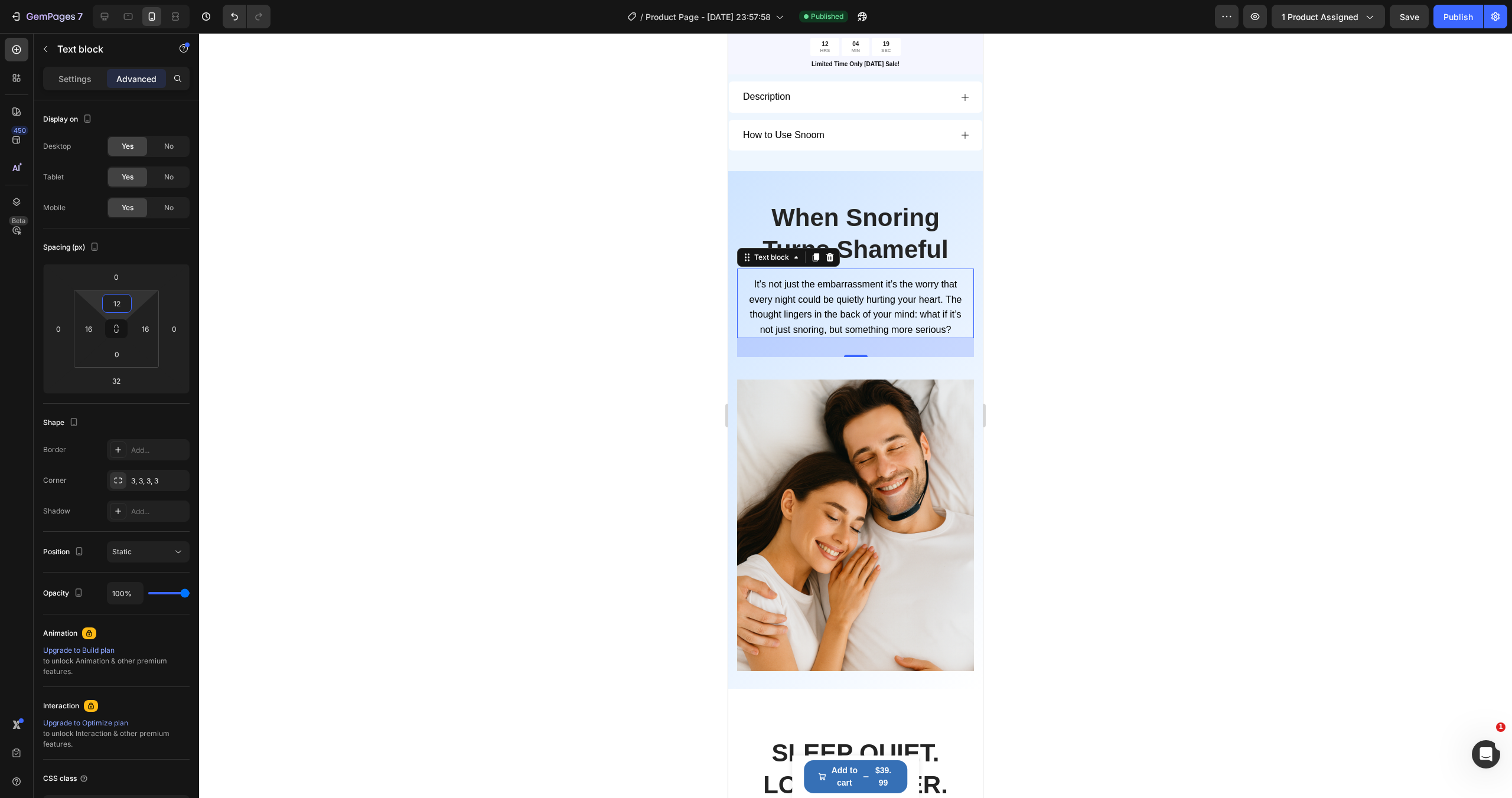
click at [133, 0] on html "7 / Product Page - Aug 20, 23:57:58 Published Preview 1 product assigned Save P…" at bounding box center [756, 0] width 1512 height 0
click at [999, 389] on div at bounding box center [855, 415] width 1312 height 765
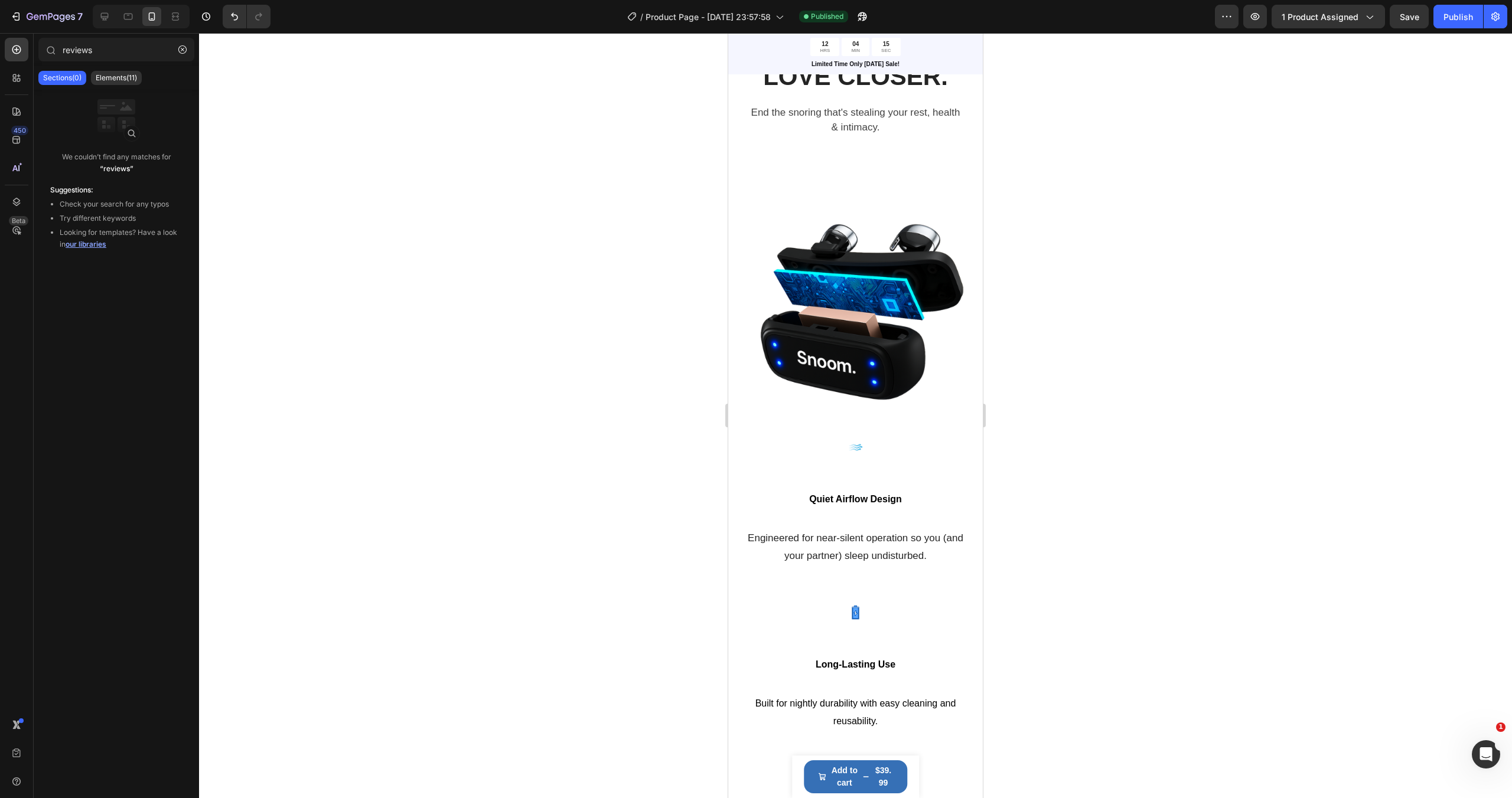
scroll to position [1527, 0]
click at [866, 494] on span "Quiet Airflow Design" at bounding box center [855, 498] width 92 height 10
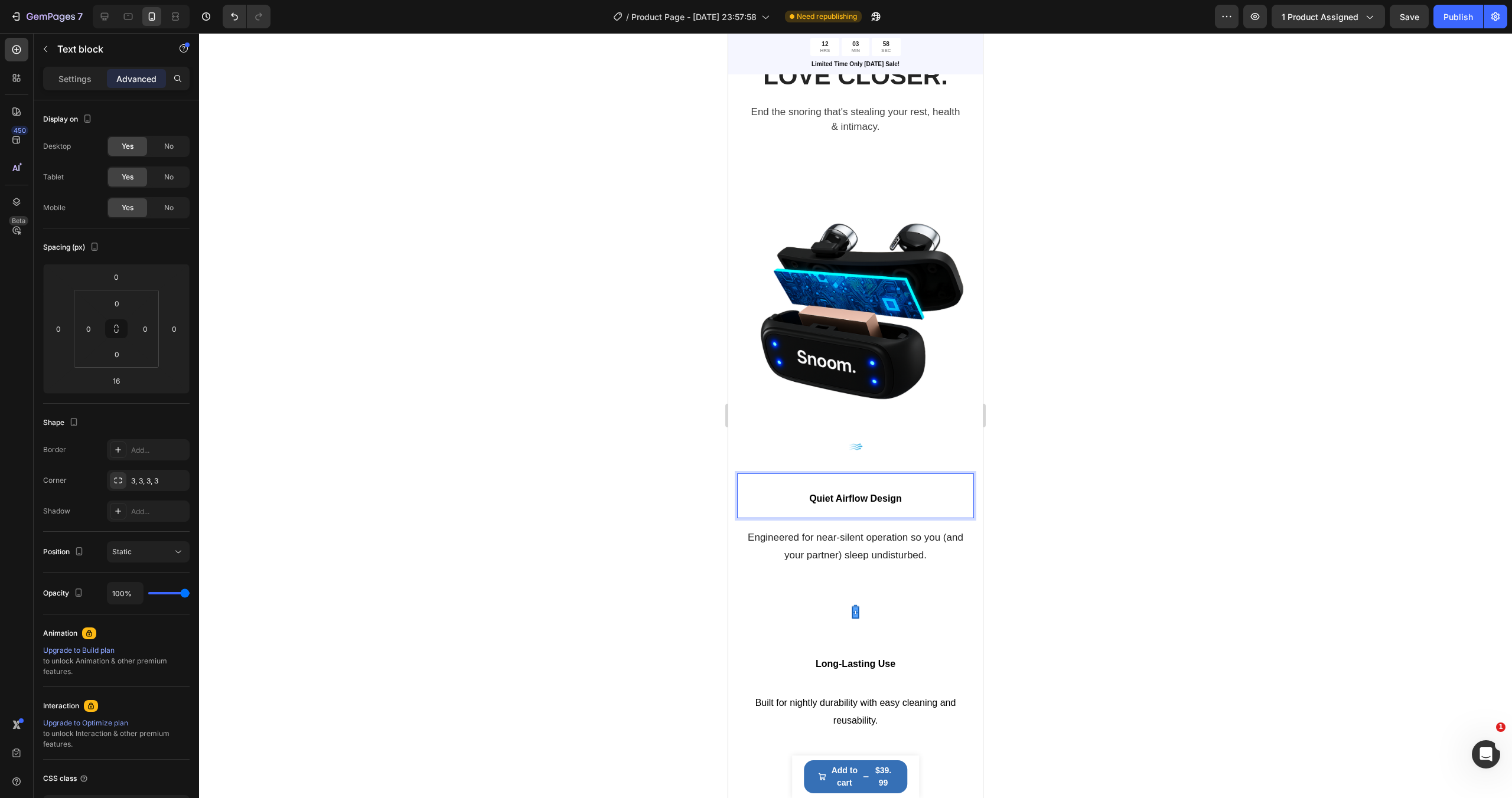
click at [866, 494] on span "Quiet Airflow Design" at bounding box center [855, 498] width 92 height 10
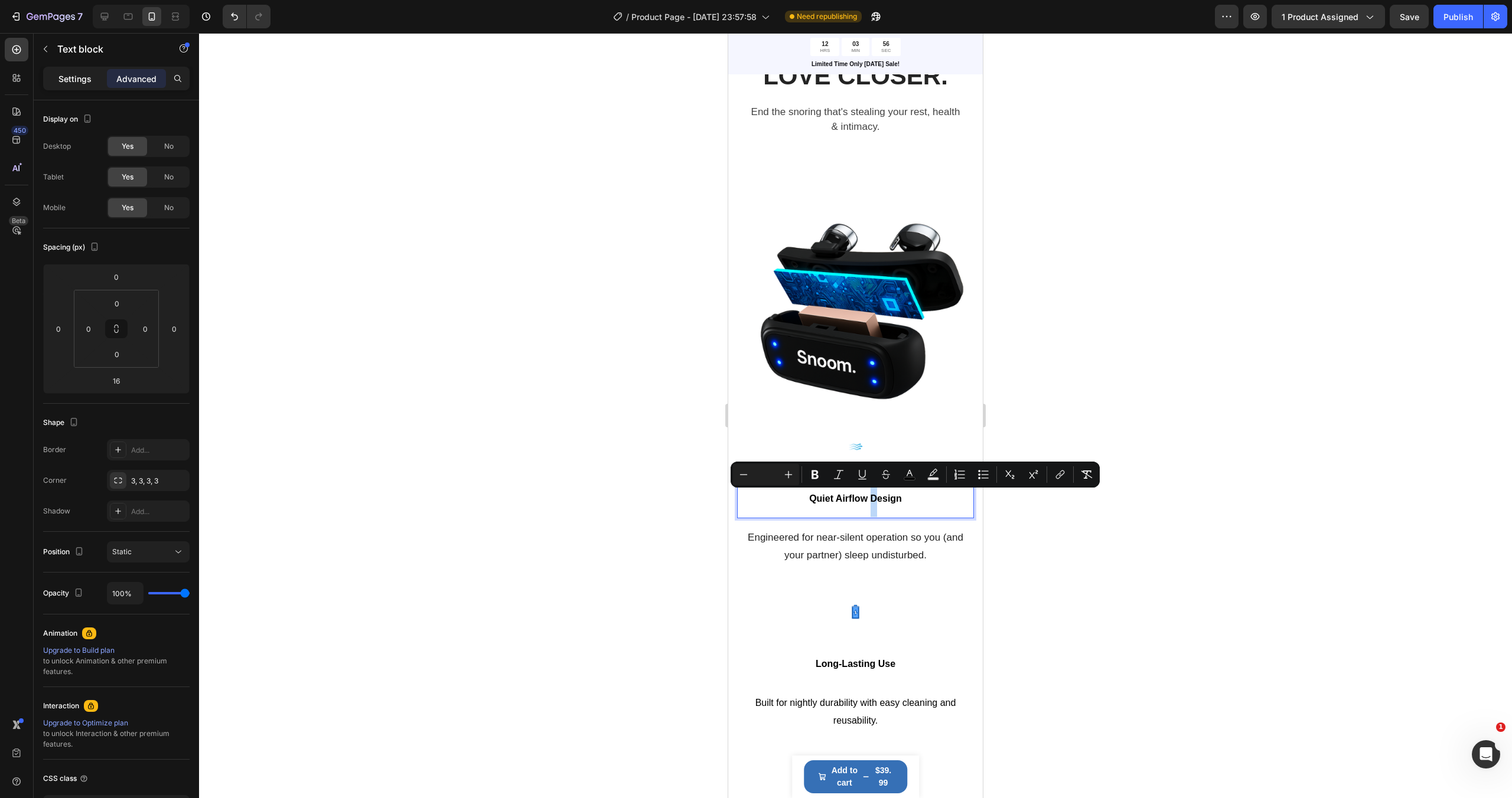
click at [65, 80] on p "Settings" at bounding box center [75, 79] width 33 height 12
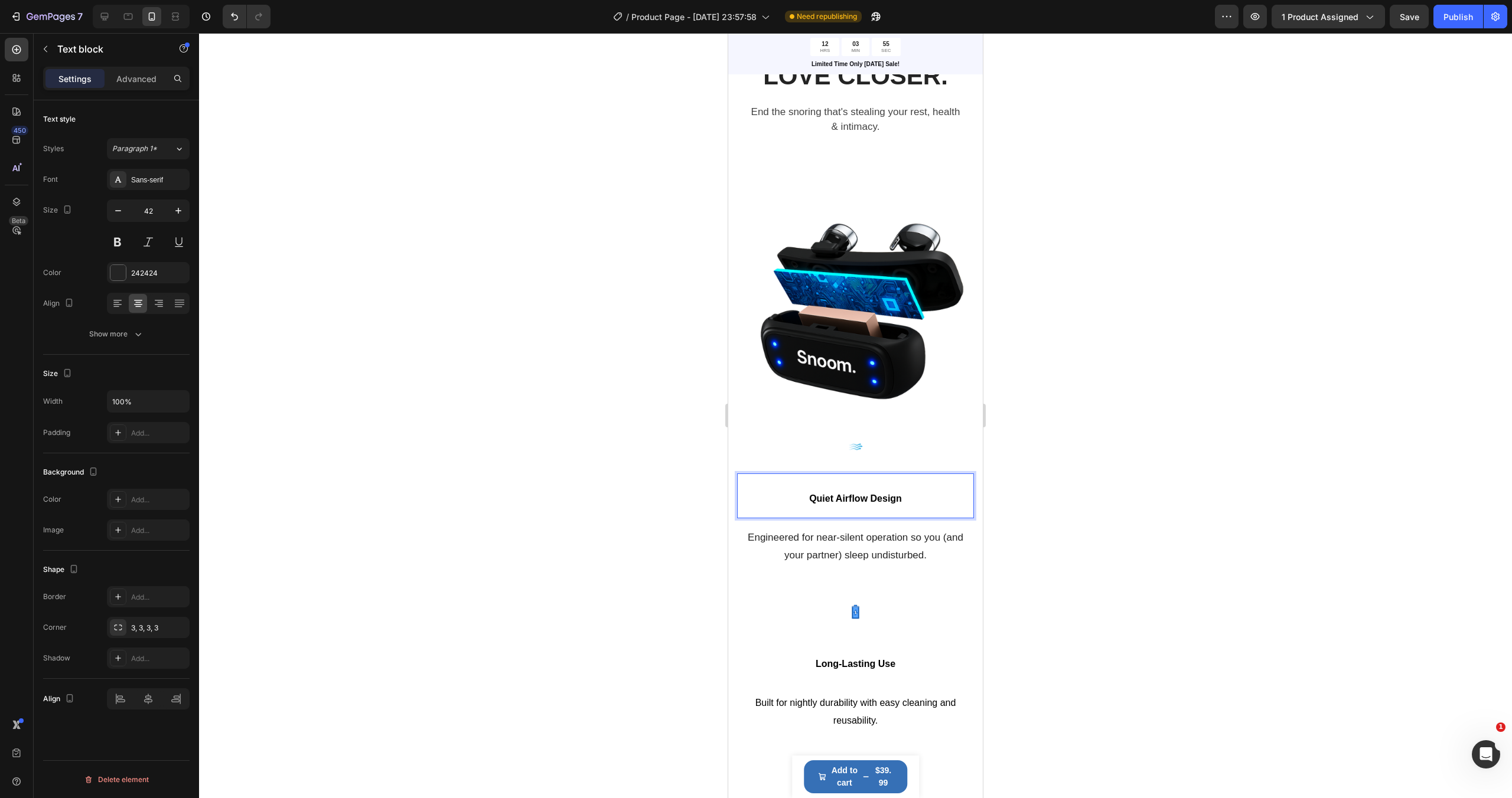
click at [893, 500] on span "Quiet Airflow Design" at bounding box center [855, 498] width 92 height 10
click at [889, 499] on span "Quiet Airflow Design" at bounding box center [855, 498] width 92 height 10
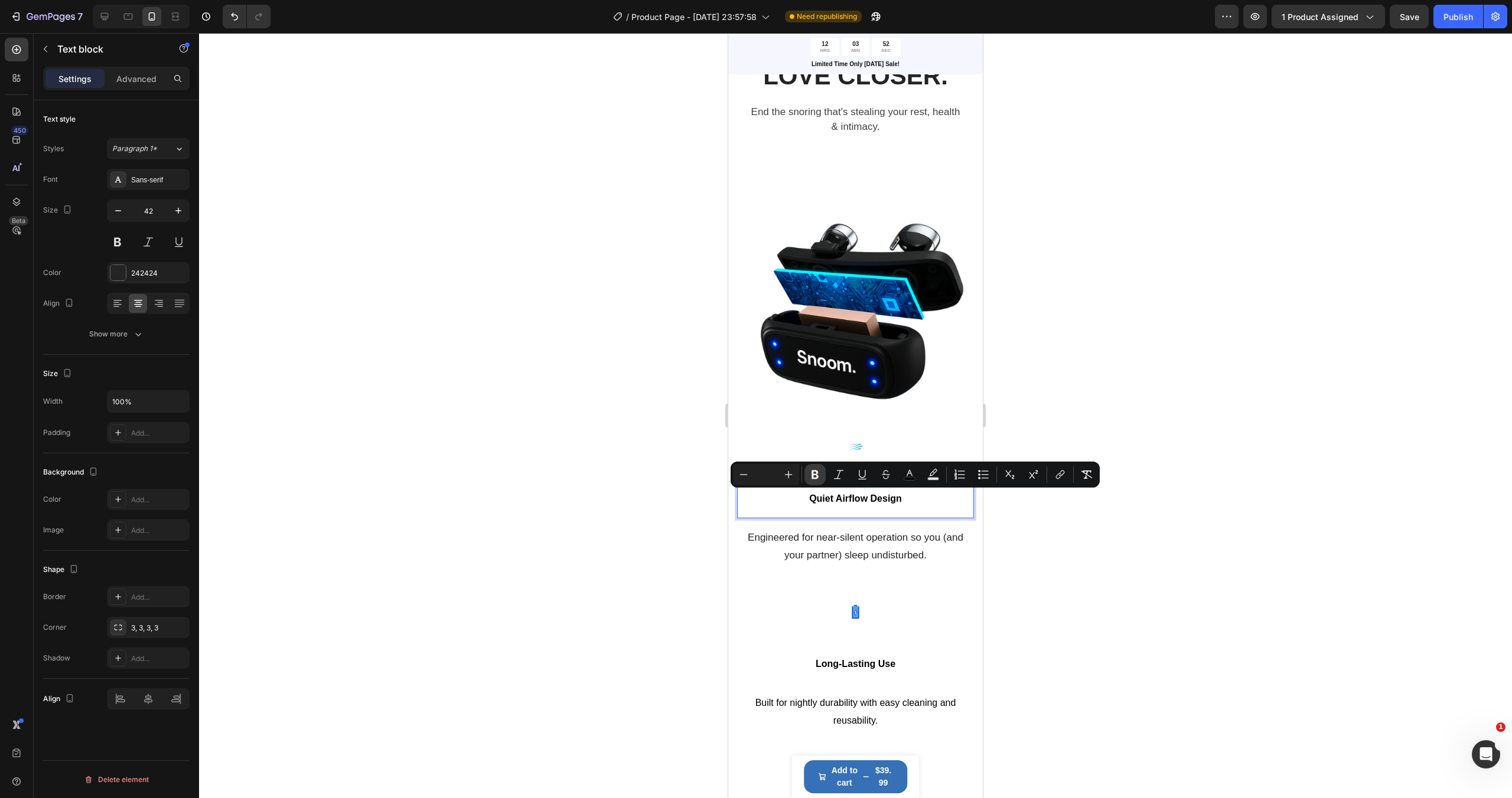
click at [807, 475] on button "Bold" at bounding box center [815, 475] width 21 height 21
click at [847, 502] on strong "Quiet Airflow Design" at bounding box center [855, 498] width 92 height 10
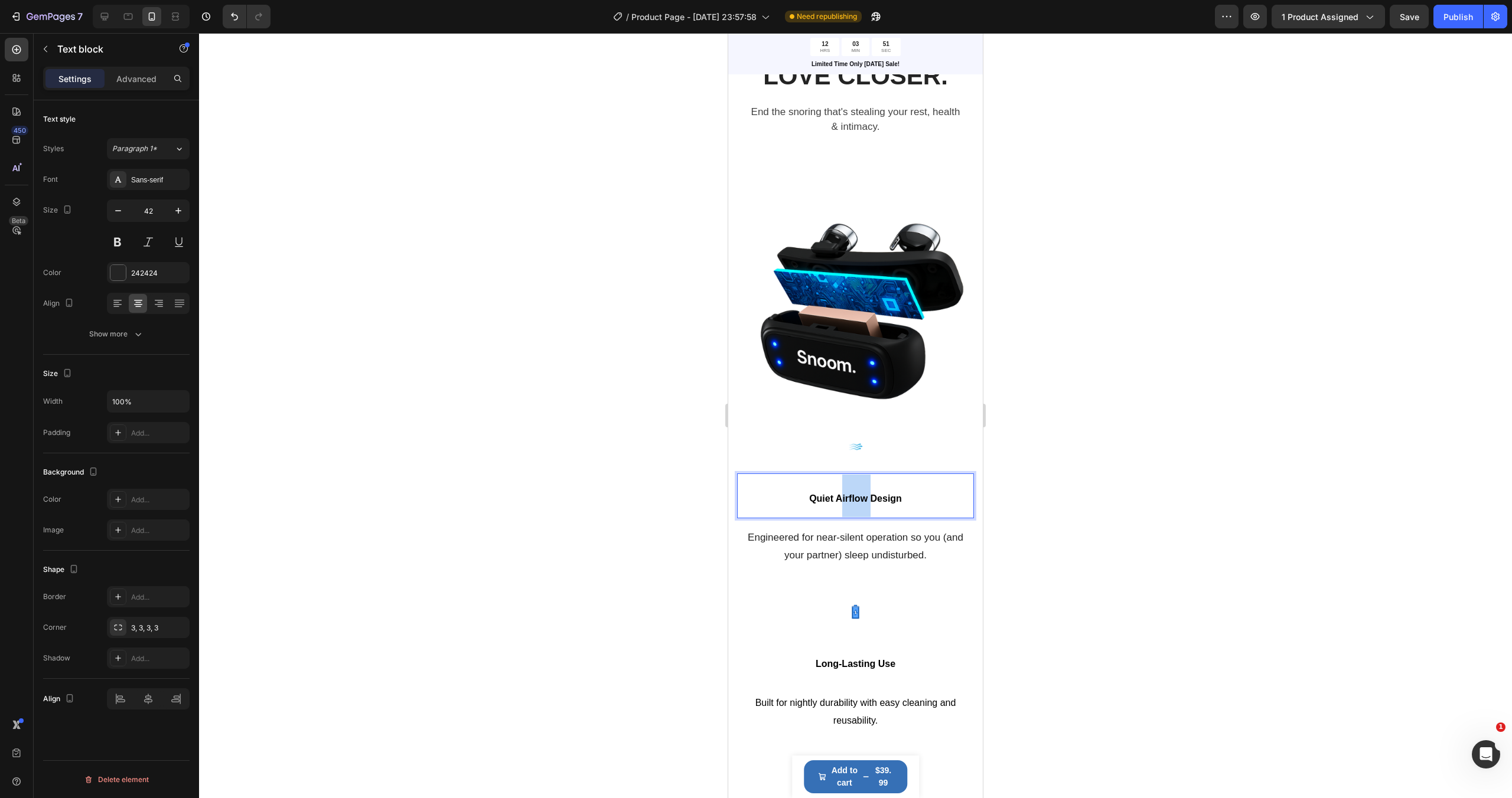
click at [847, 502] on strong "Quiet Airflow Design" at bounding box center [855, 498] width 92 height 10
click at [847, 502] on strong "Quiet Airflow Design" at bounding box center [855, 498] width 92 height 10
click at [853, 496] on strong "Quiet Airflow Design" at bounding box center [855, 498] width 92 height 10
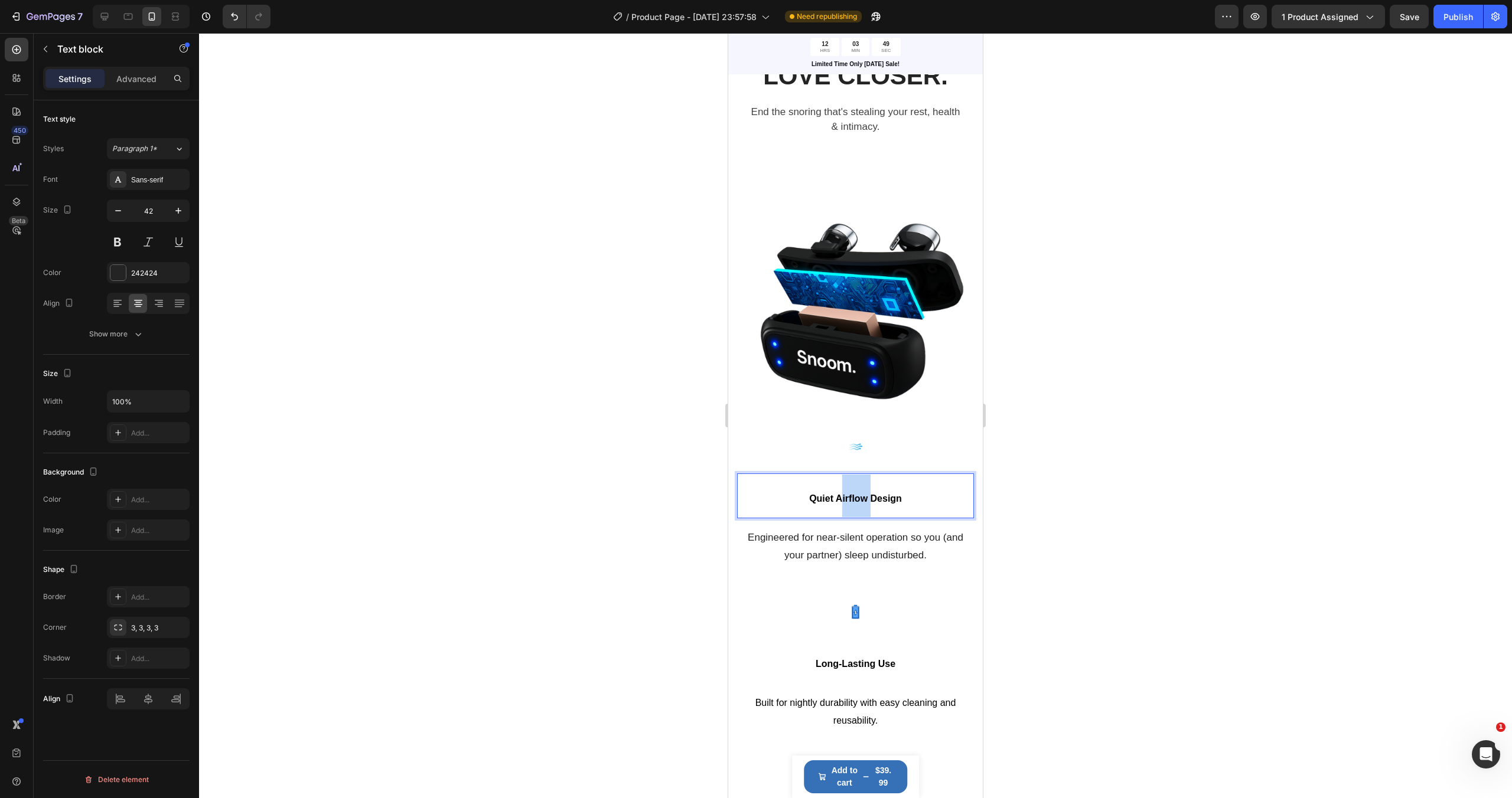
click at [853, 496] on strong "Quiet Airflow Design" at bounding box center [855, 498] width 92 height 10
click at [835, 495] on strong "Quiet Airflow Design" at bounding box center [855, 498] width 92 height 10
drag, startPoint x: 909, startPoint y: 496, endPoint x: 803, endPoint y: 496, distance: 106.0
click at [803, 496] on p "Quiet Airflow Design" at bounding box center [855, 496] width 234 height 43
click at [833, 494] on strong "Quiet Airflow Design" at bounding box center [855, 498] width 92 height 10
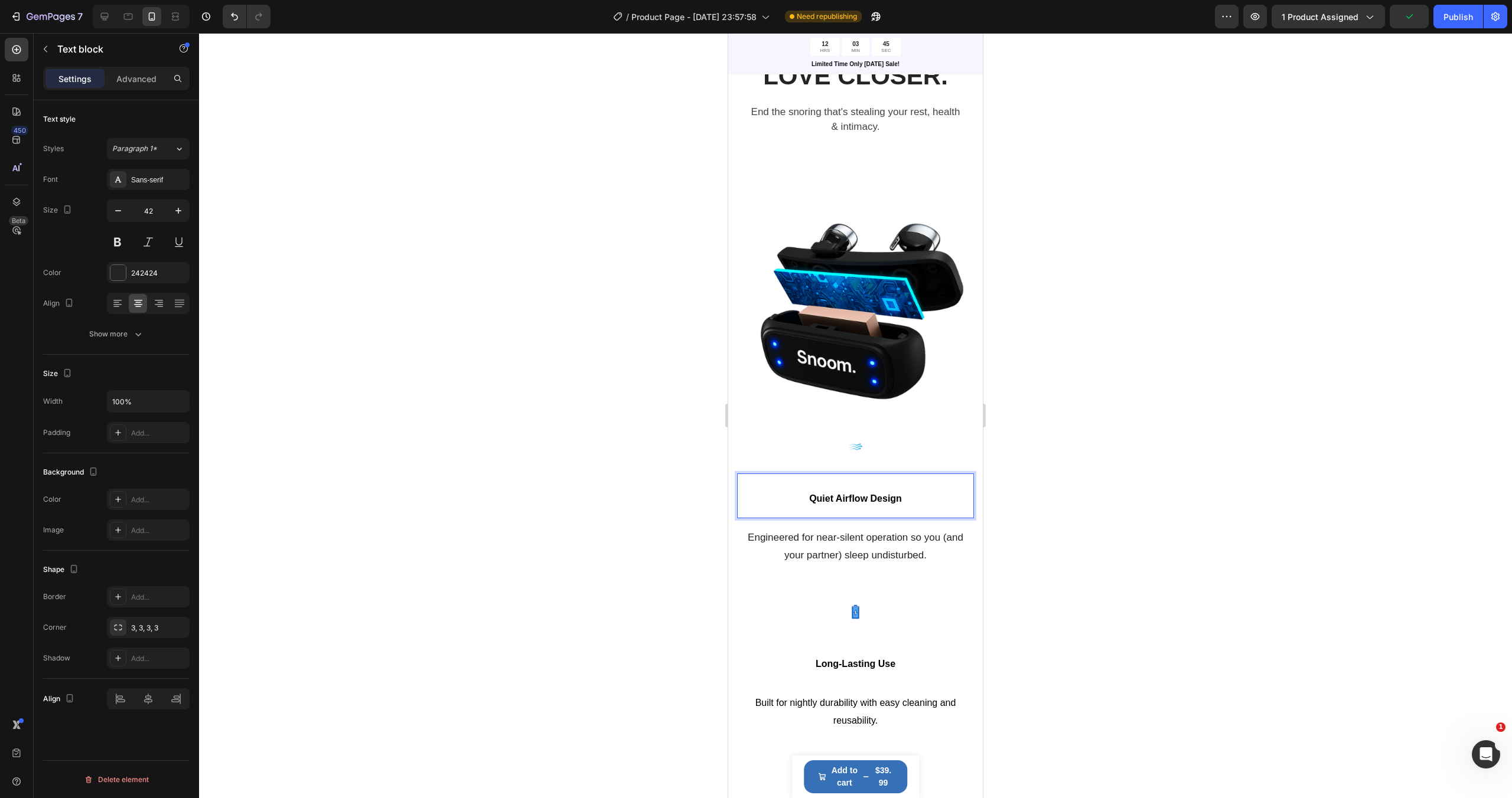
click at [1033, 526] on div at bounding box center [855, 415] width 1312 height 765
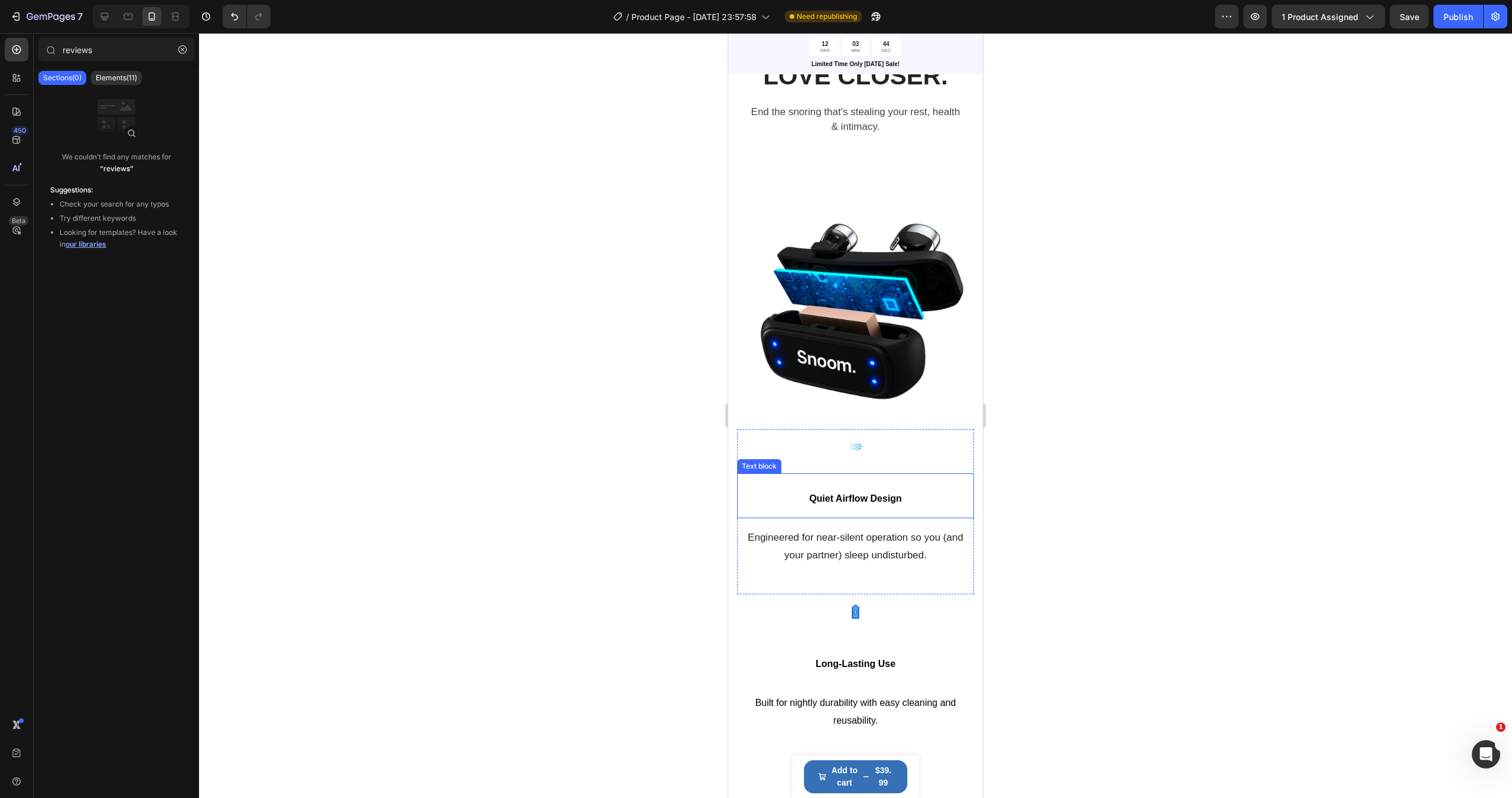
click at [868, 494] on strong "Quiet Airflow Design" at bounding box center [855, 498] width 92 height 10
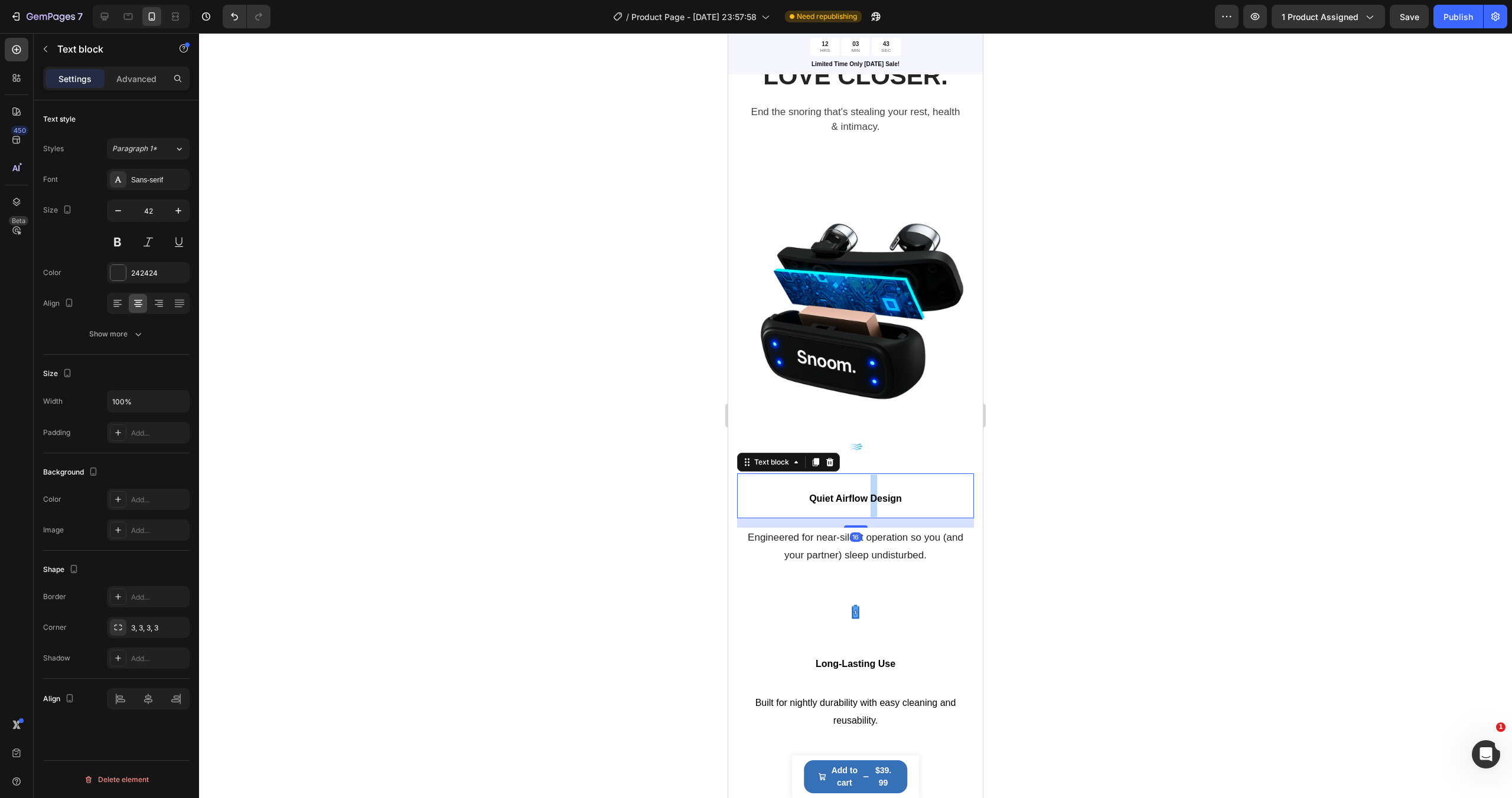
click at [868, 494] on strong "Quiet Airflow Design" at bounding box center [855, 498] width 92 height 10
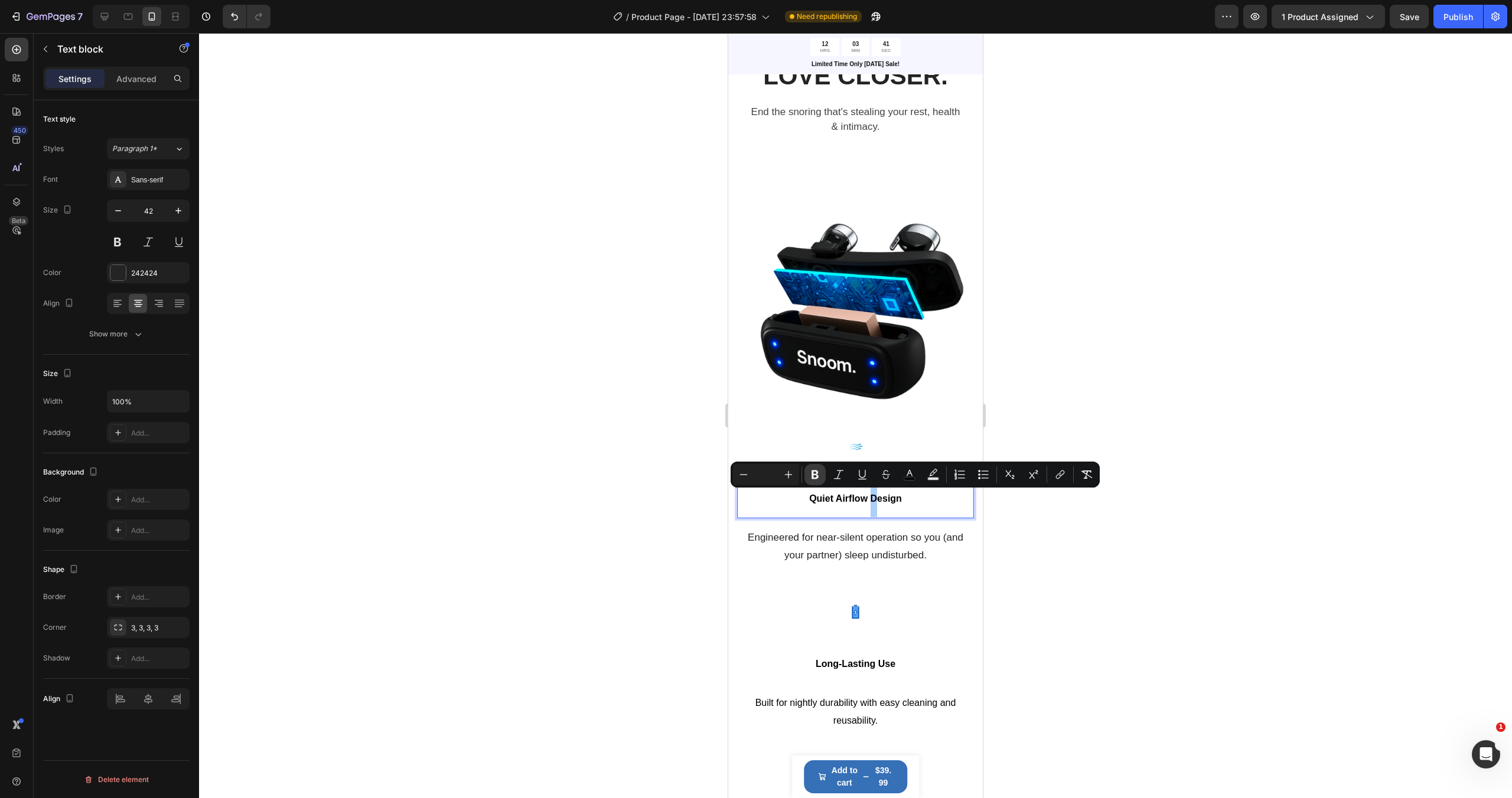
click at [819, 471] on icon "Editor contextual toolbar" at bounding box center [814, 474] width 12 height 12
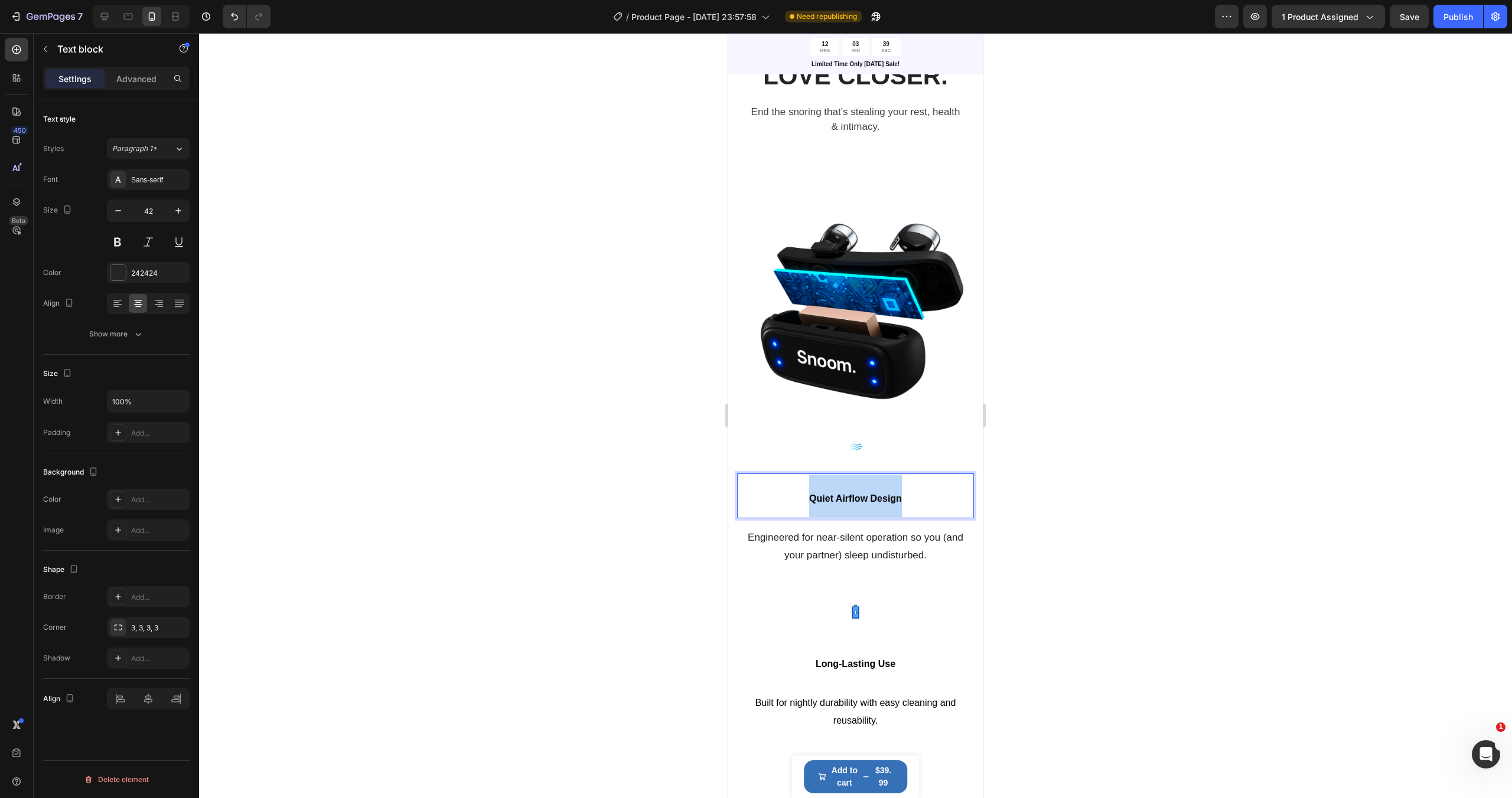
drag, startPoint x: 913, startPoint y: 498, endPoint x: 808, endPoint y: 498, distance: 105.0
click at [808, 498] on p "Quiet Airflow Design" at bounding box center [855, 496] width 234 height 43
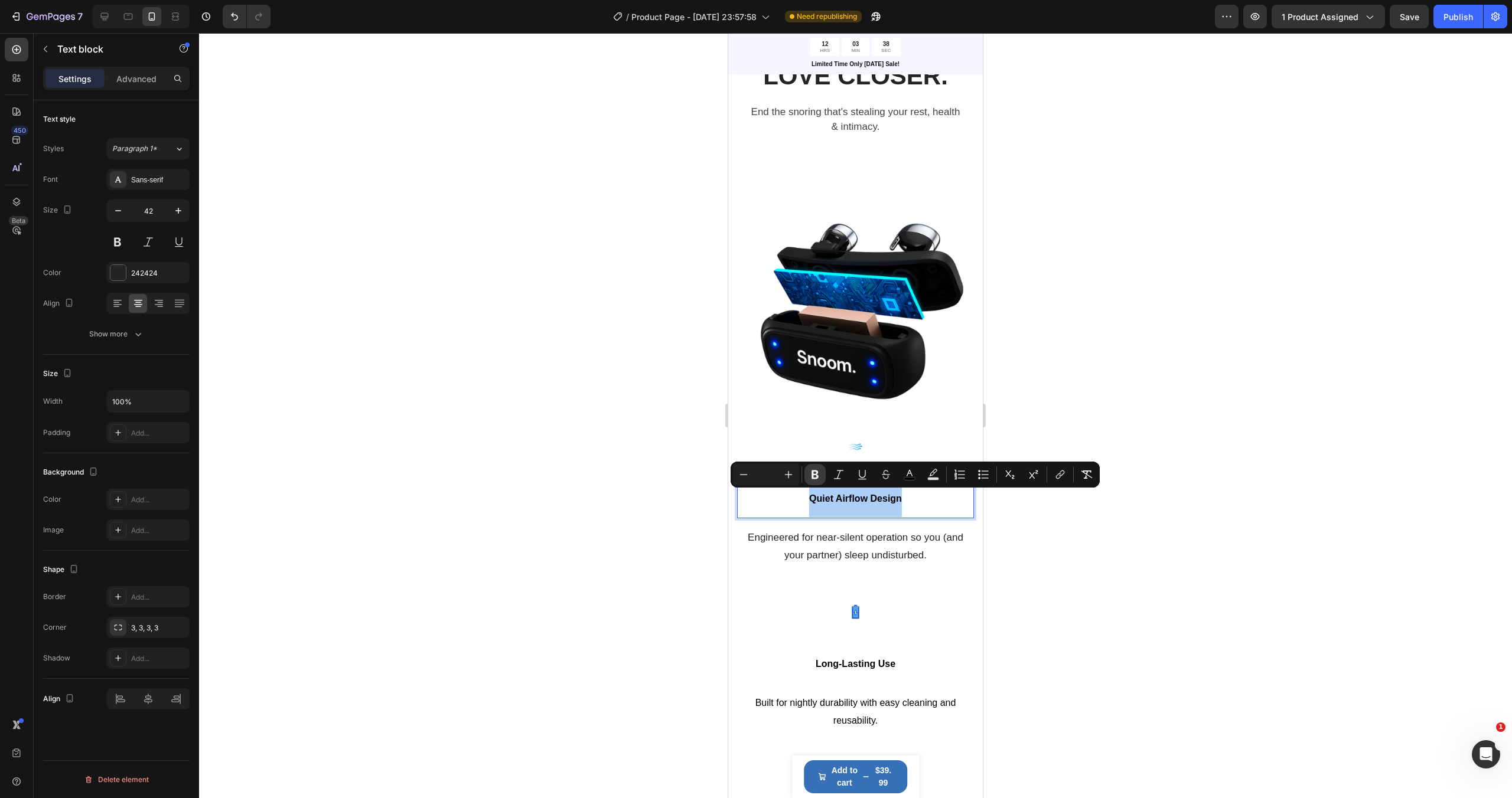
click at [819, 467] on button "Bold" at bounding box center [815, 475] width 21 height 21
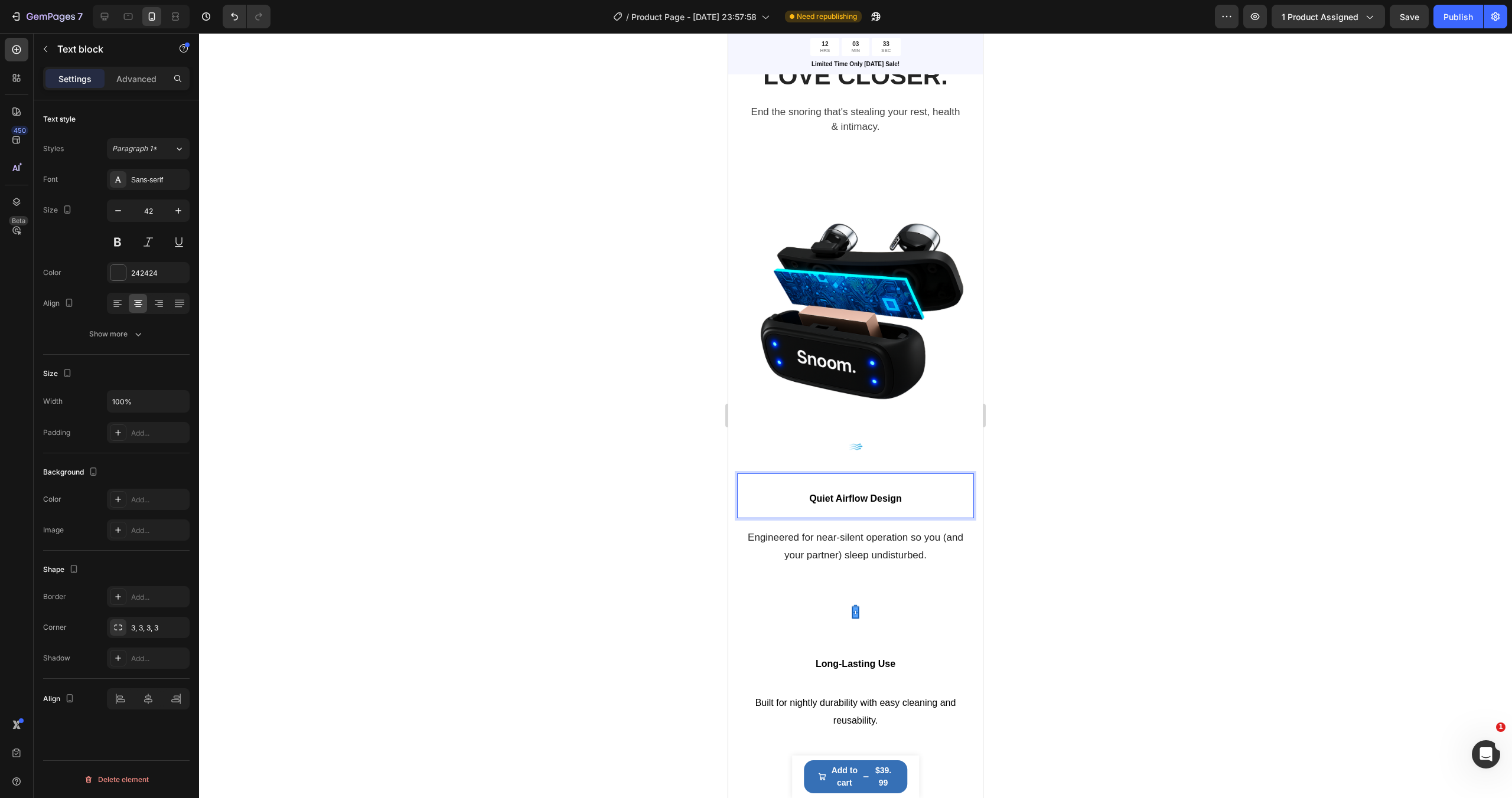
drag, startPoint x: 920, startPoint y: 493, endPoint x: 794, endPoint y: 493, distance: 126.0
click at [793, 493] on p "Quiet Airflow Design" at bounding box center [855, 496] width 234 height 43
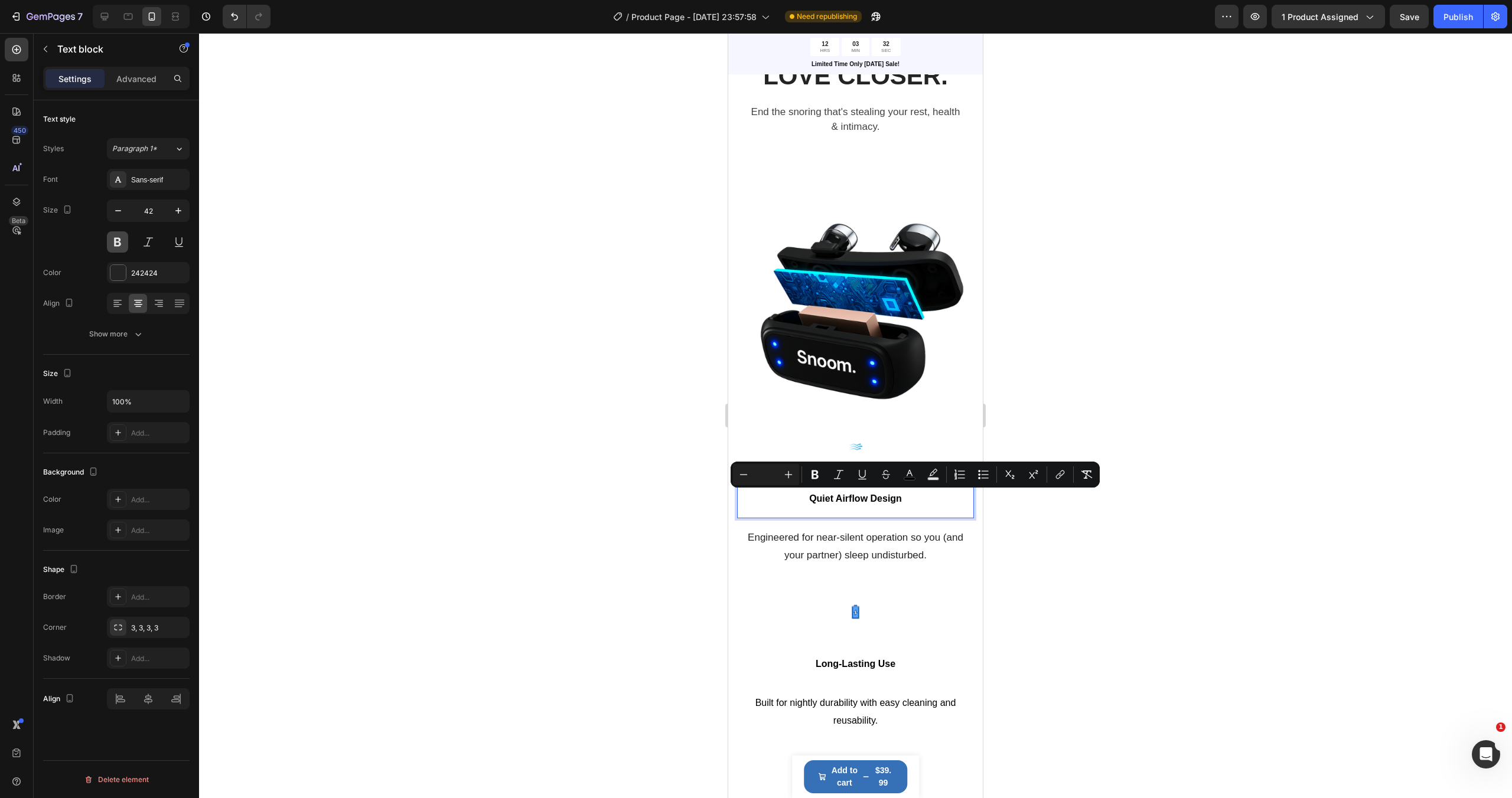
click at [124, 245] on button at bounding box center [117, 242] width 21 height 21
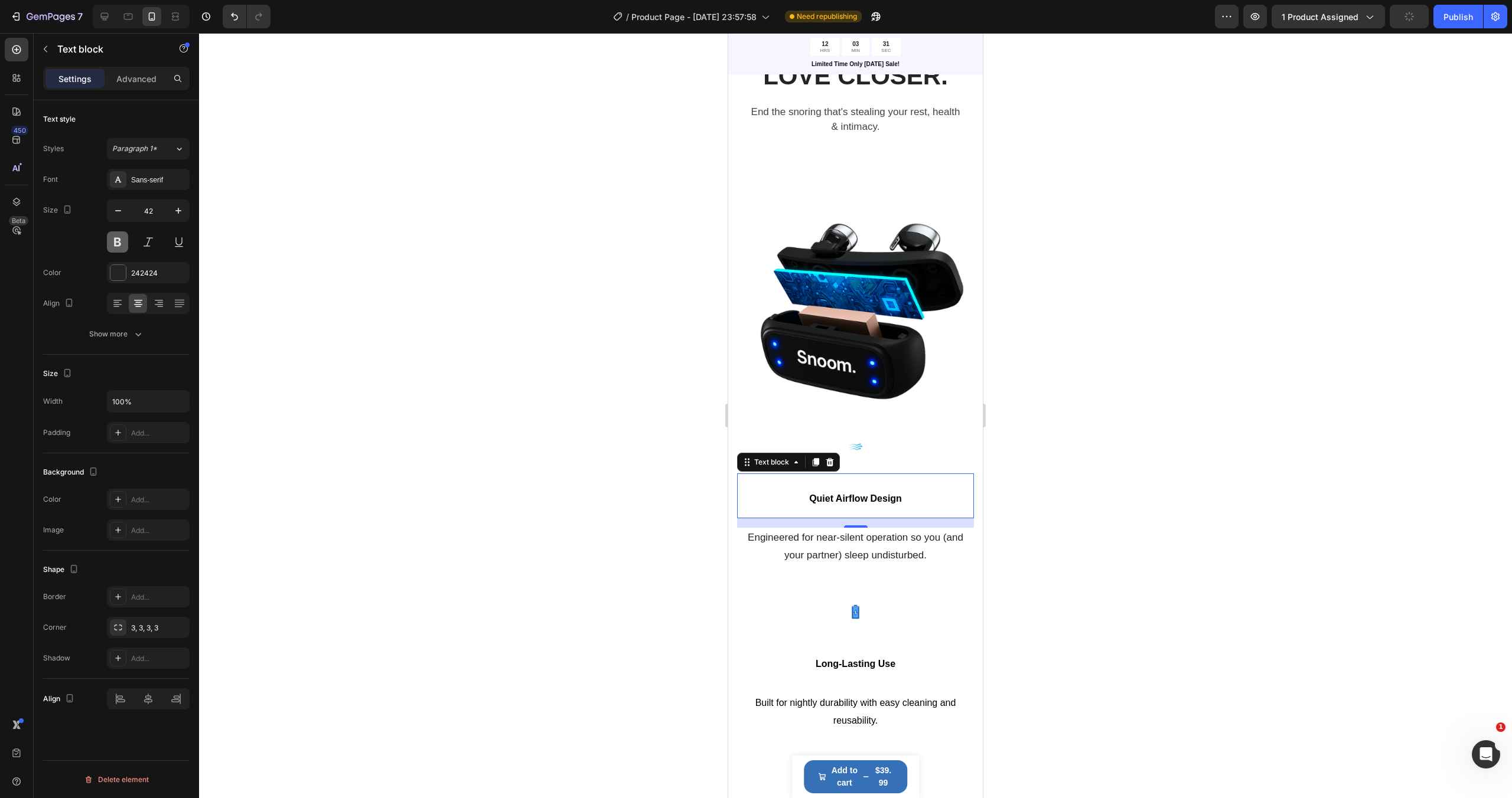
click at [124, 245] on button at bounding box center [117, 242] width 21 height 21
click at [142, 245] on button at bounding box center [148, 242] width 21 height 21
click at [145, 241] on button at bounding box center [148, 242] width 21 height 21
click at [124, 242] on button at bounding box center [117, 242] width 21 height 21
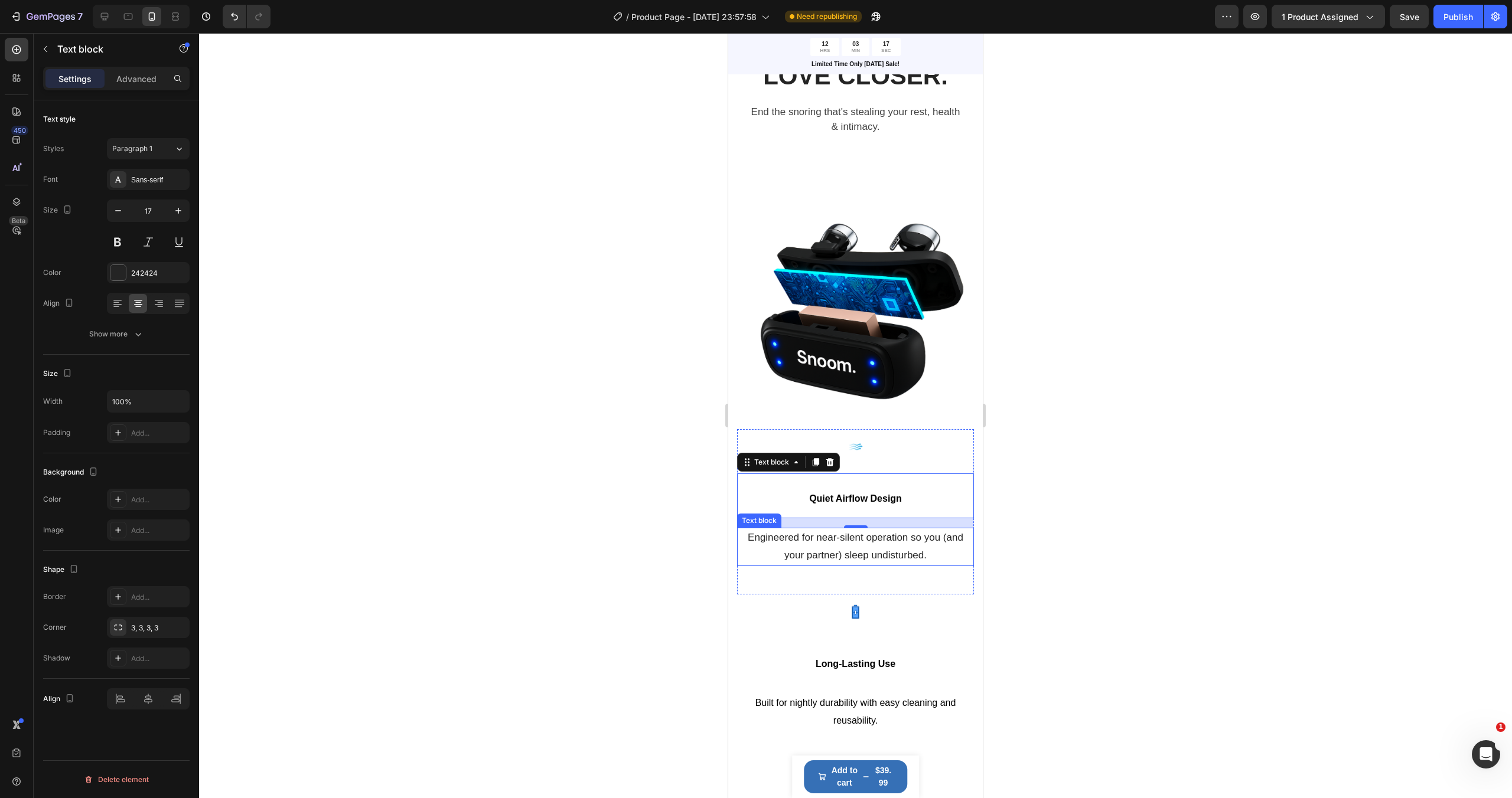
click at [849, 553] on p "Engineered for near-silent operation so you (and your partner) sleep undisturbe…" at bounding box center [855, 547] width 234 height 36
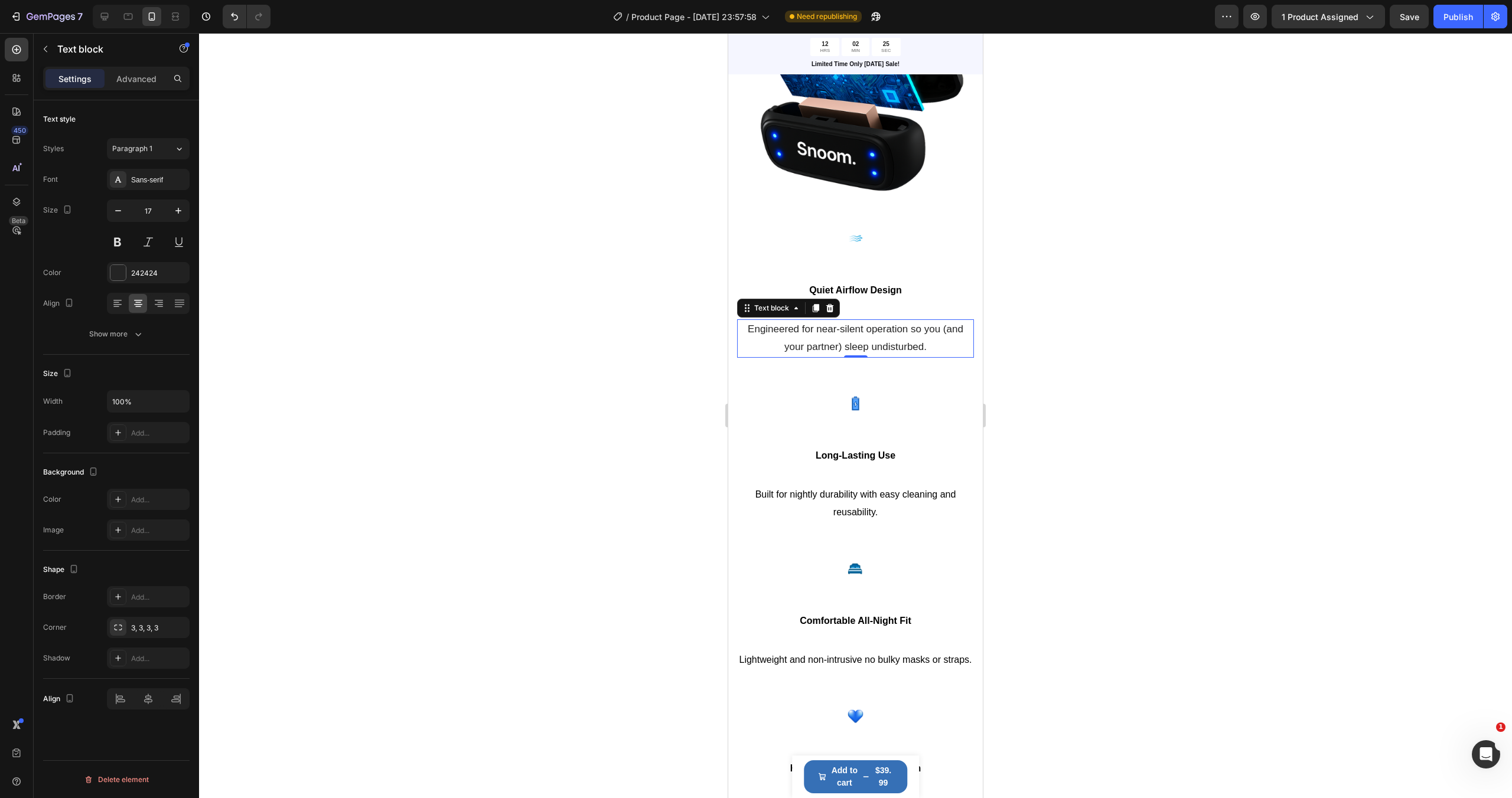
scroll to position [1779, 0]
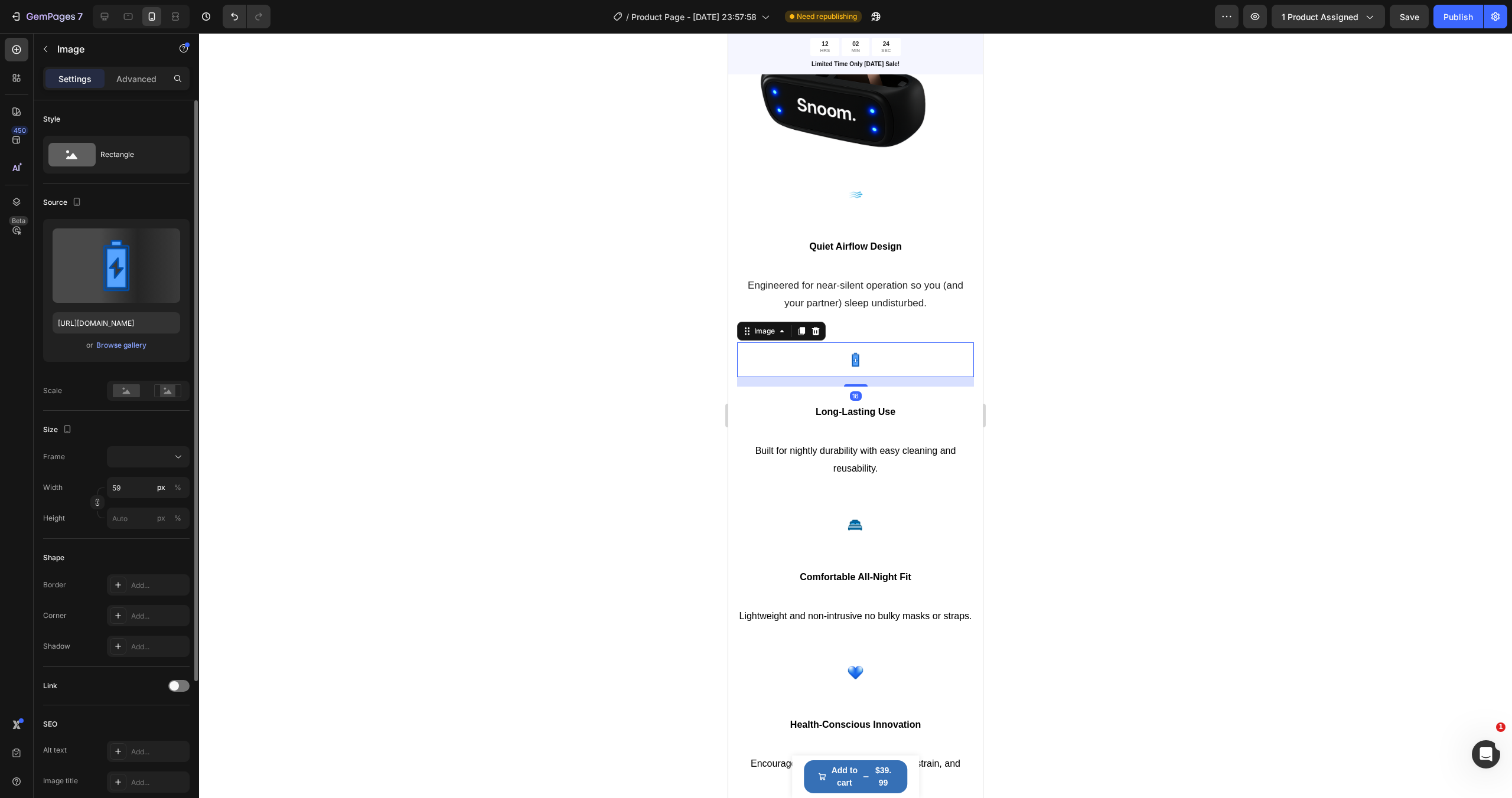
click at [950, 371] on div at bounding box center [855, 359] width 237 height 35
click at [1098, 328] on div at bounding box center [855, 415] width 1312 height 765
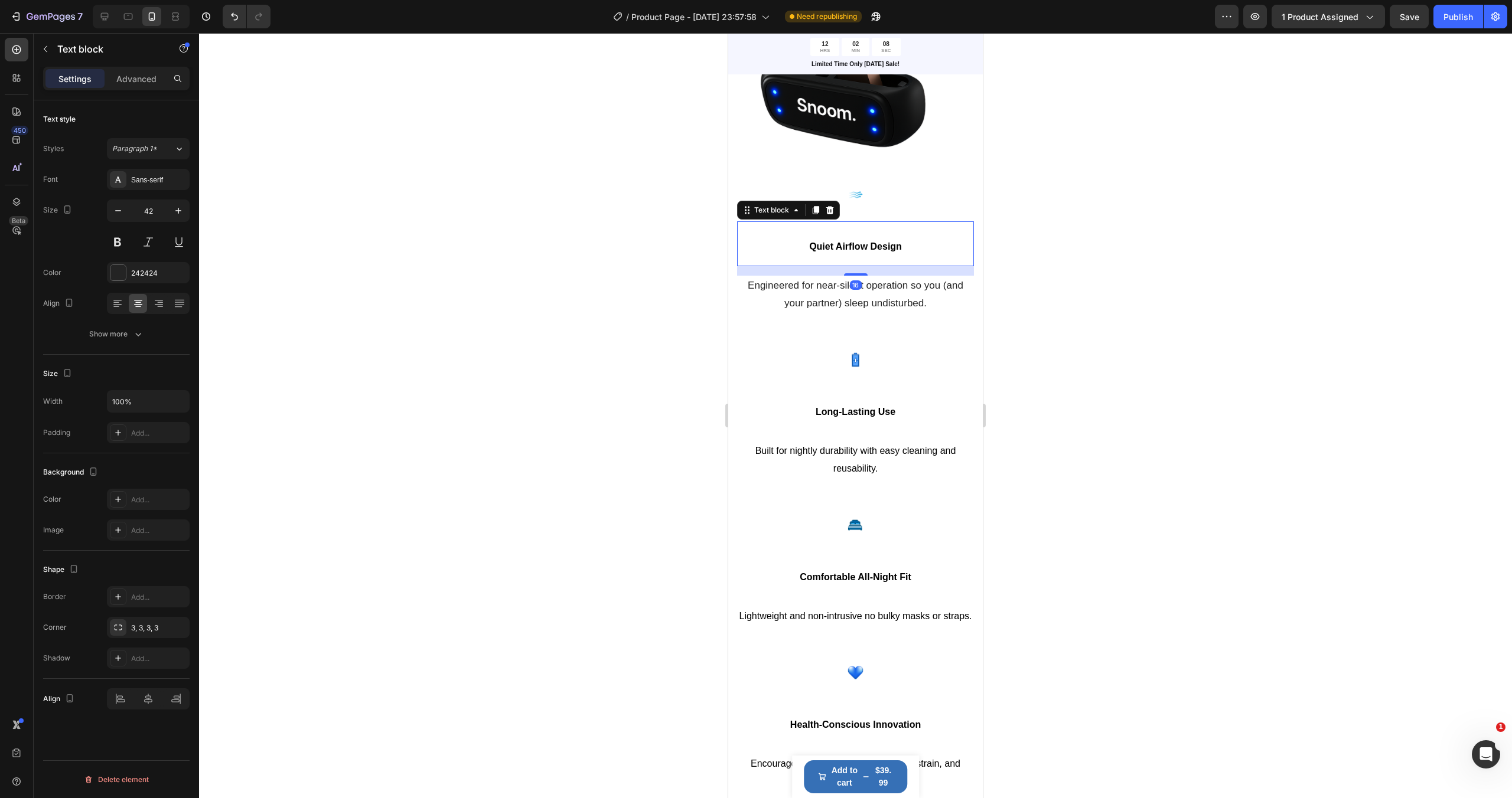
click at [842, 242] on span "Quiet Airflow Design" at bounding box center [855, 246] width 92 height 10
click at [177, 209] on icon "button" at bounding box center [178, 210] width 12 height 12
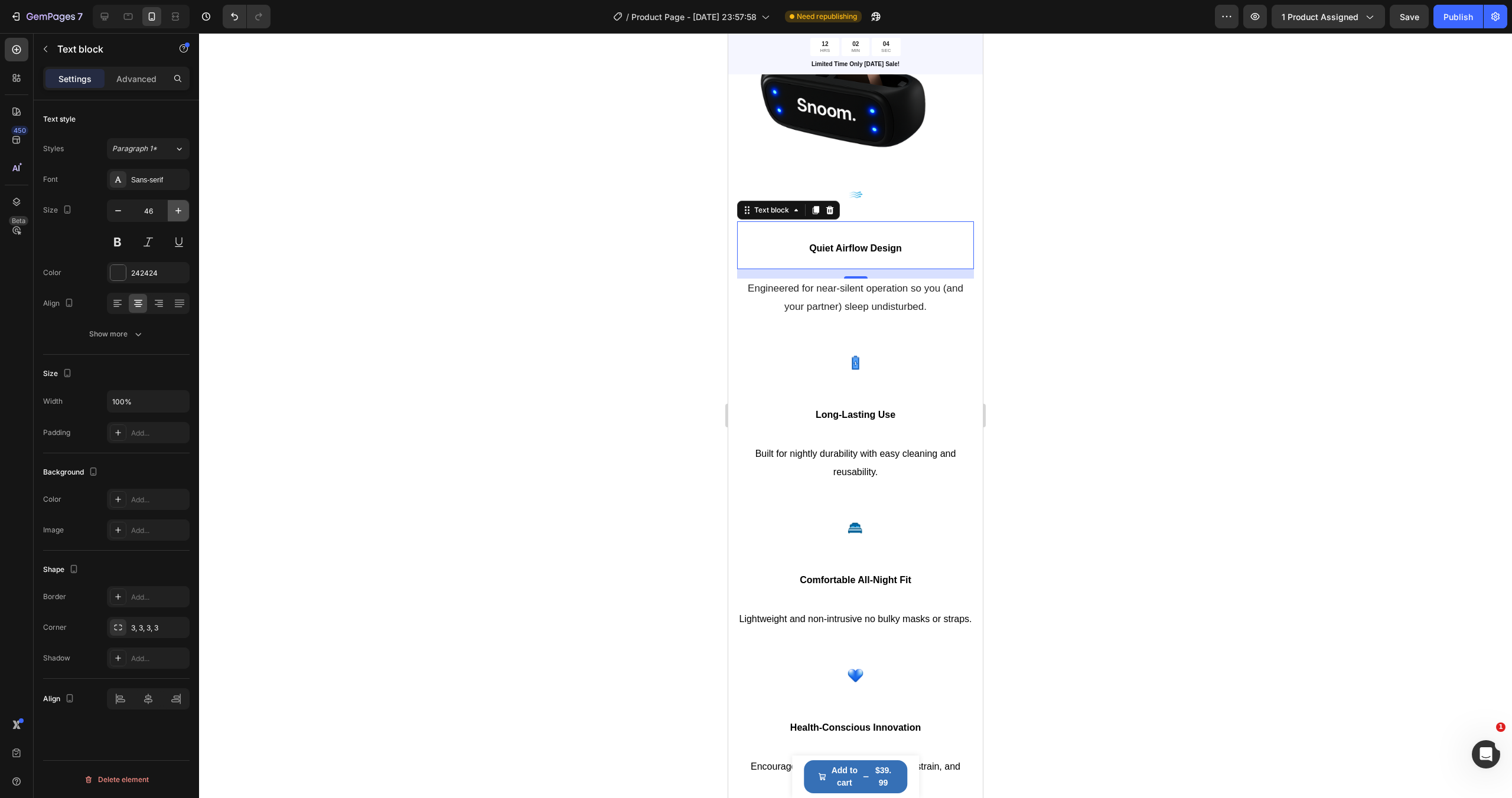
click at [177, 209] on icon "button" at bounding box center [178, 210] width 12 height 12
type input "50"
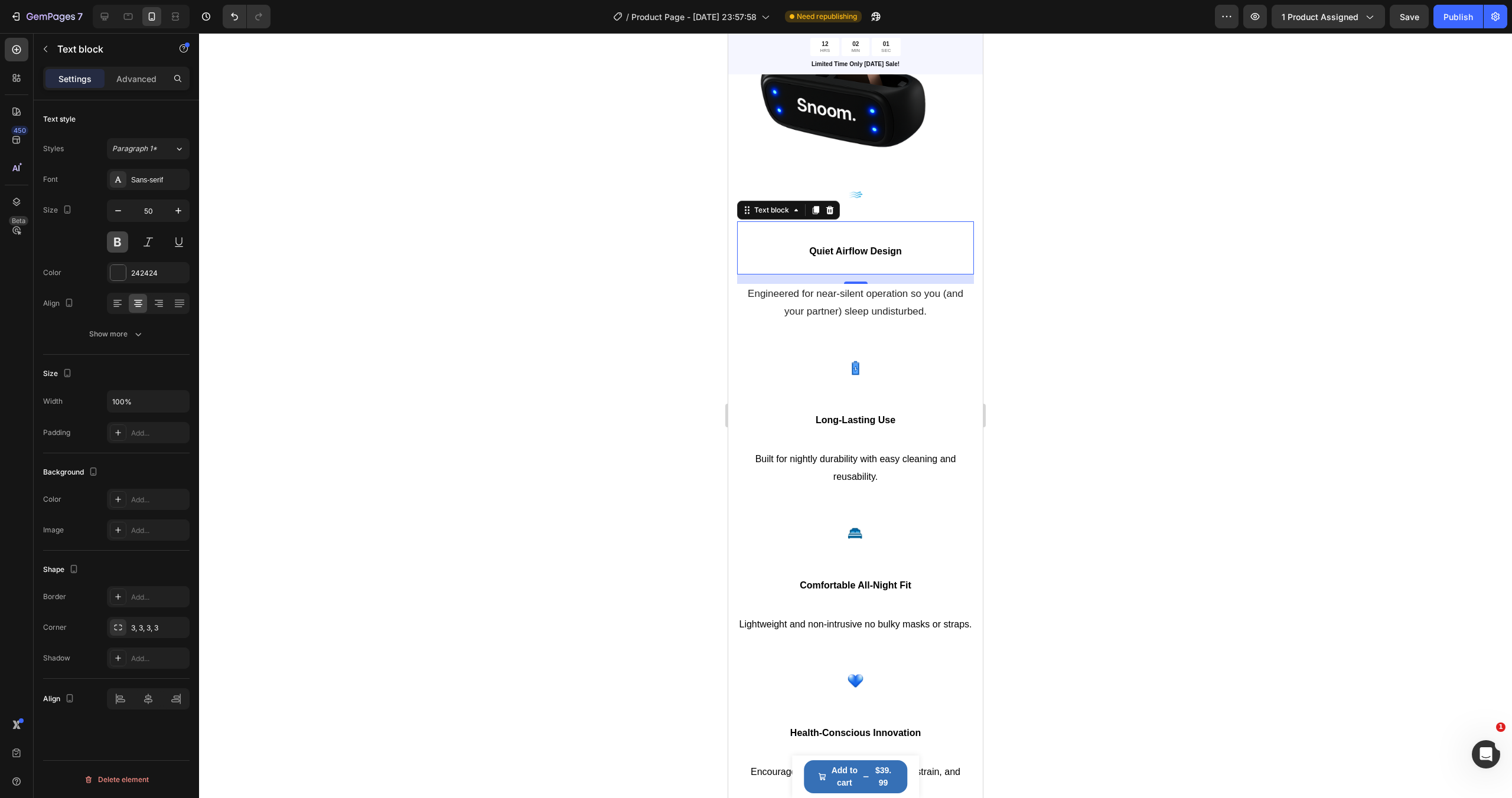
click at [117, 241] on button at bounding box center [117, 242] width 21 height 21
click at [880, 415] on span "Long-Lasting Use" at bounding box center [855, 420] width 80 height 10
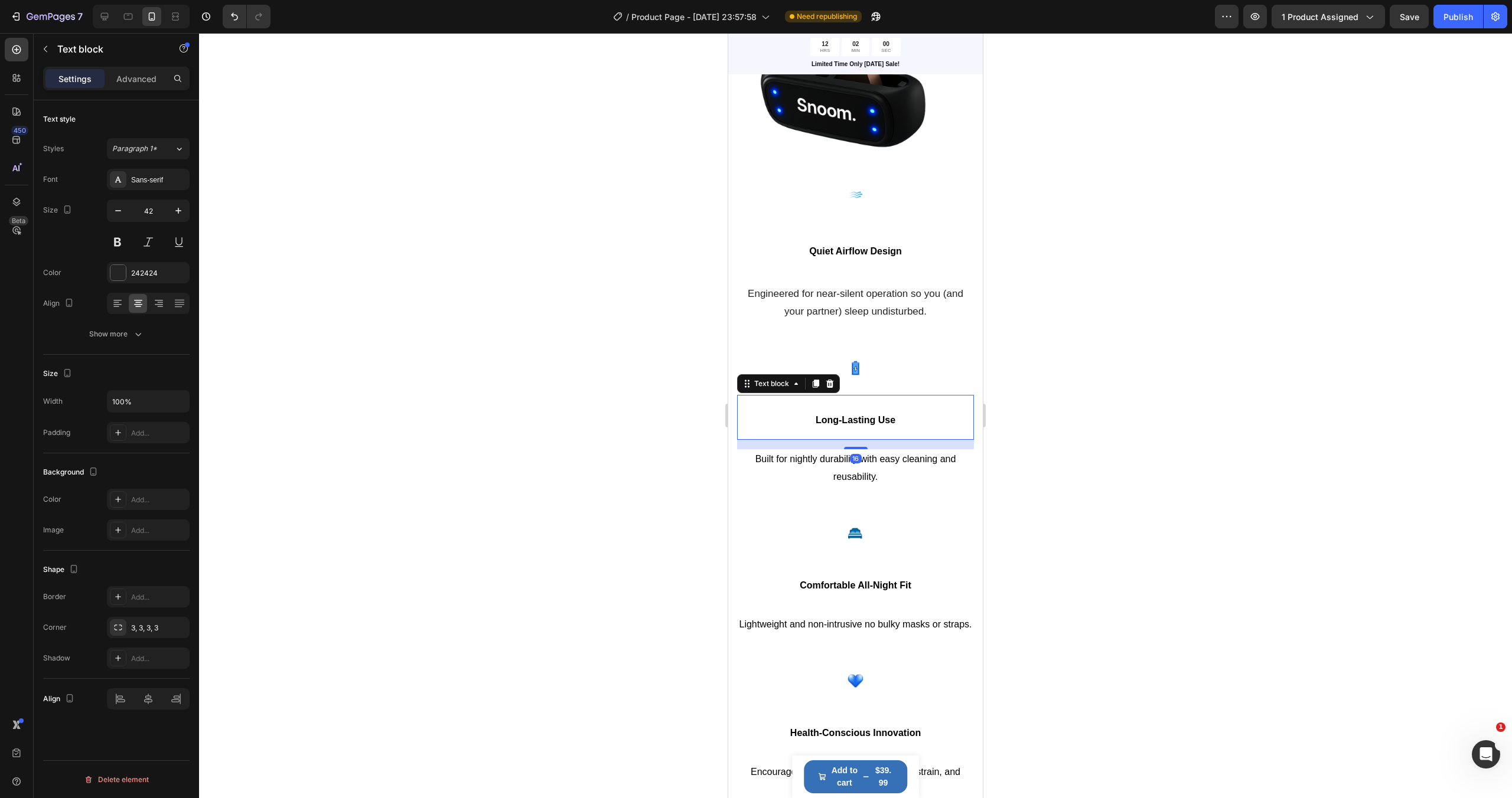
click at [880, 415] on span "Long-Lasting Use" at bounding box center [855, 420] width 80 height 10
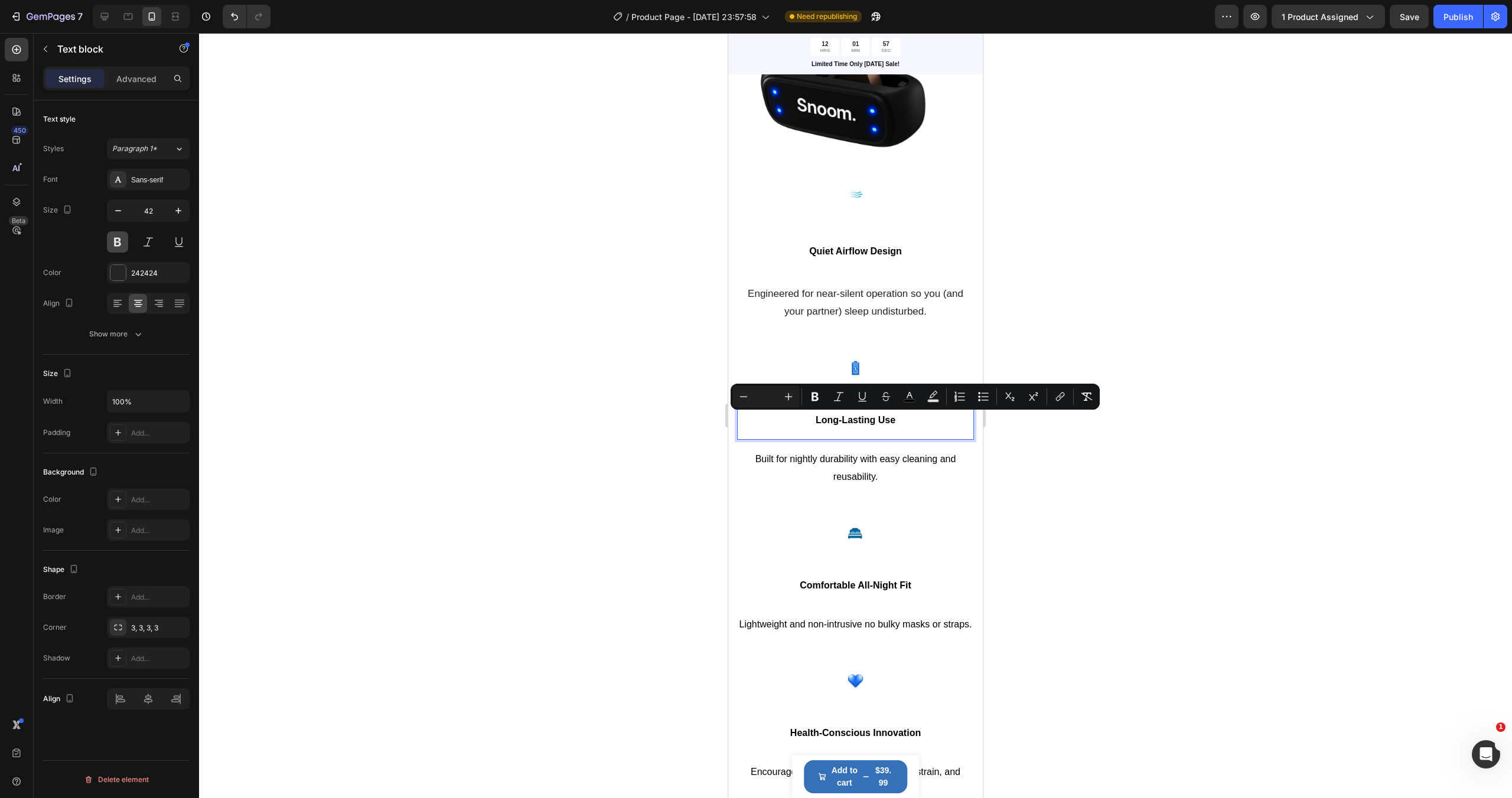
click at [115, 241] on button at bounding box center [117, 242] width 21 height 21
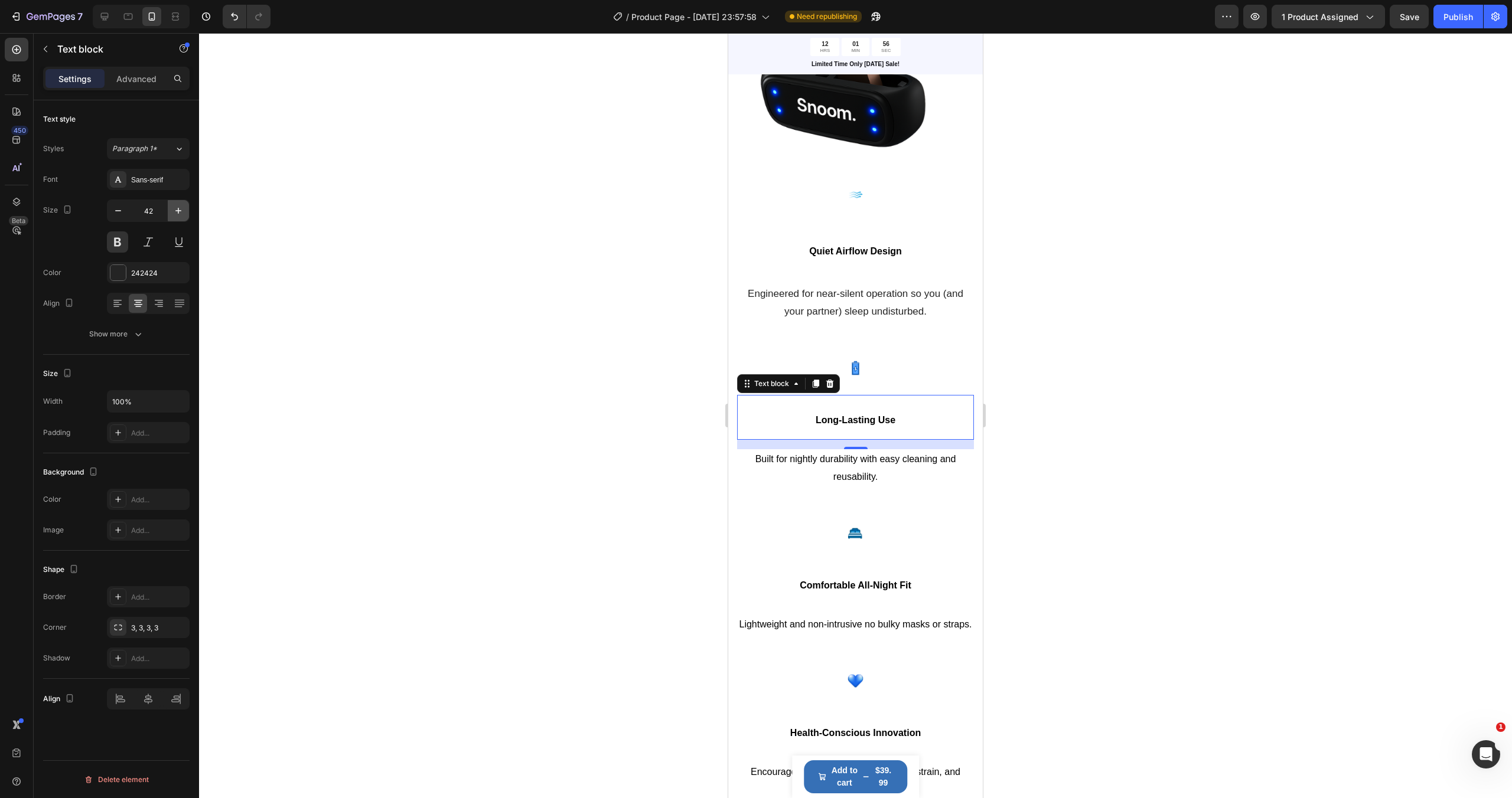
click at [182, 214] on icon "button" at bounding box center [178, 210] width 12 height 12
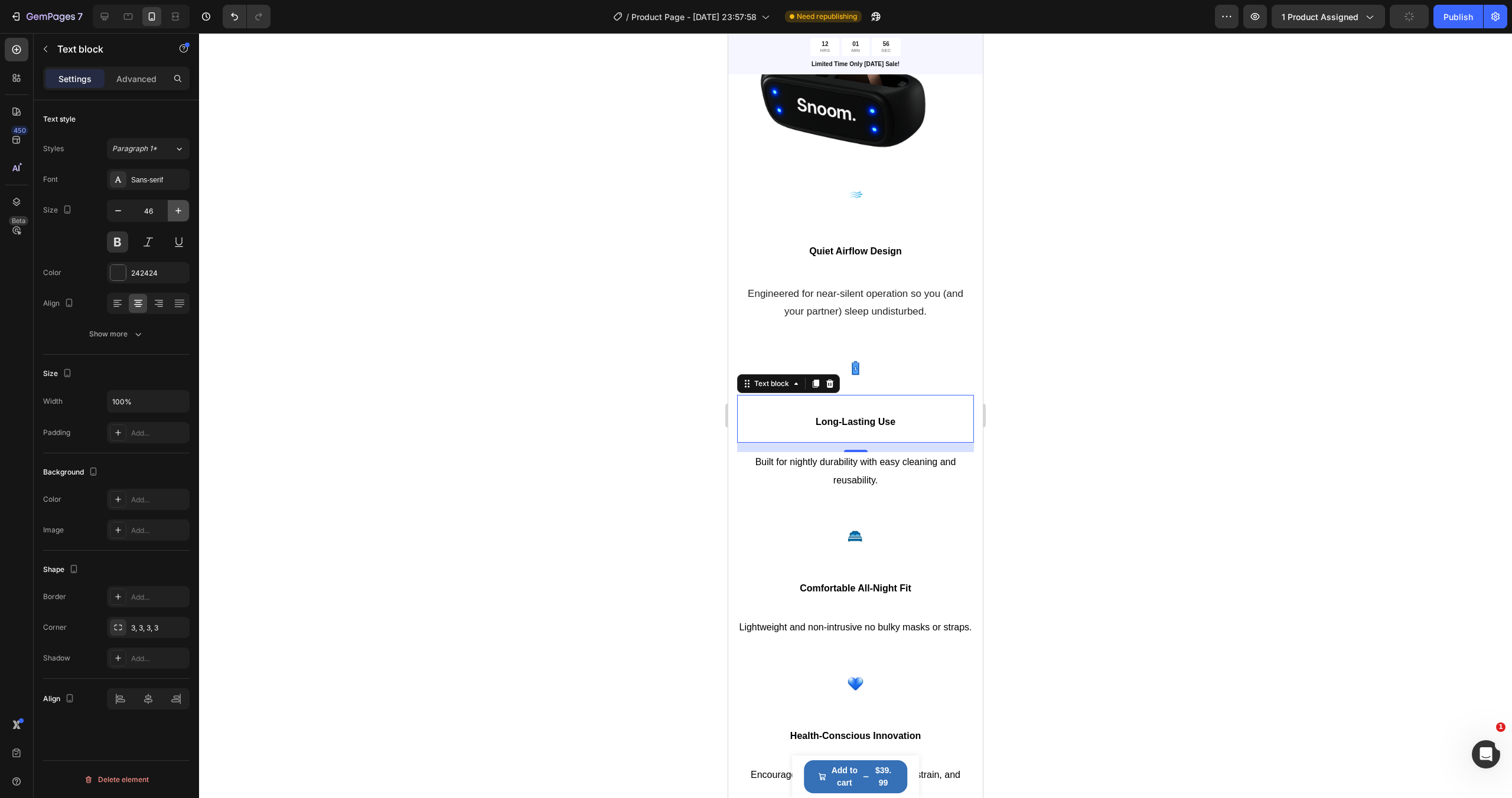
click at [182, 214] on icon "button" at bounding box center [178, 210] width 12 height 12
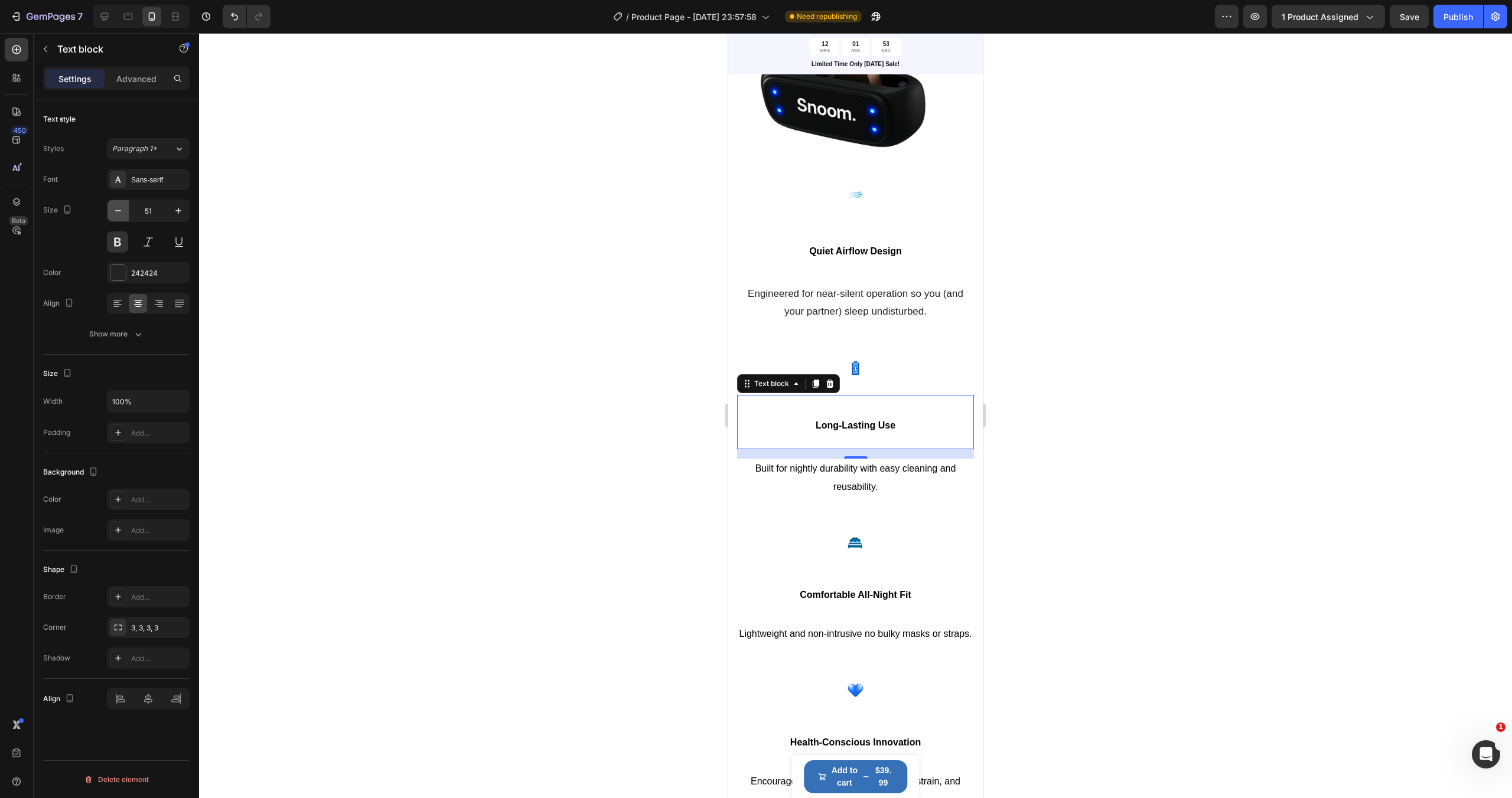
click at [112, 212] on icon "button" at bounding box center [117, 210] width 12 height 12
type input "50"
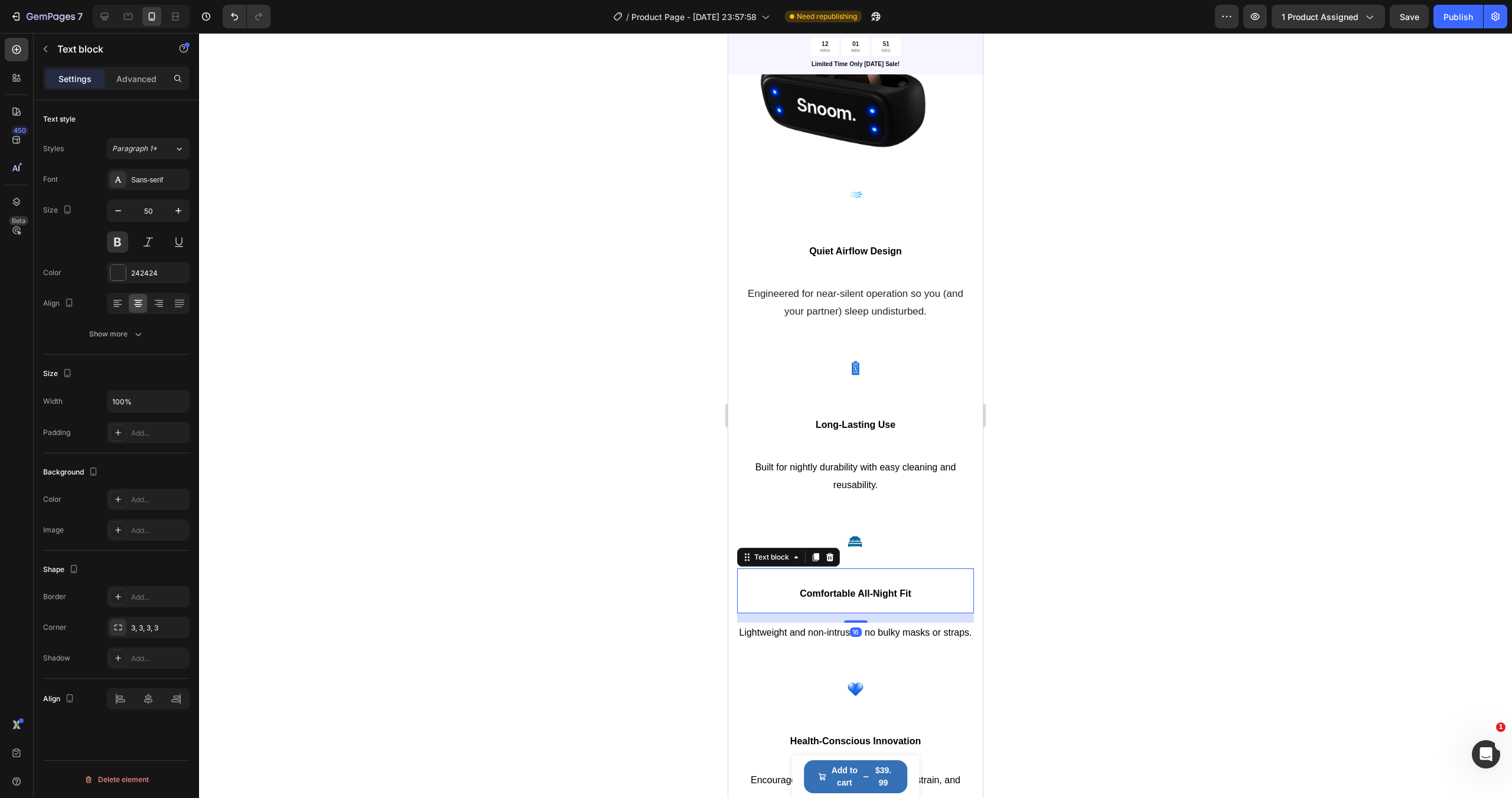
click at [863, 593] on span "Comfortable All-Night Fit" at bounding box center [856, 593] width 112 height 10
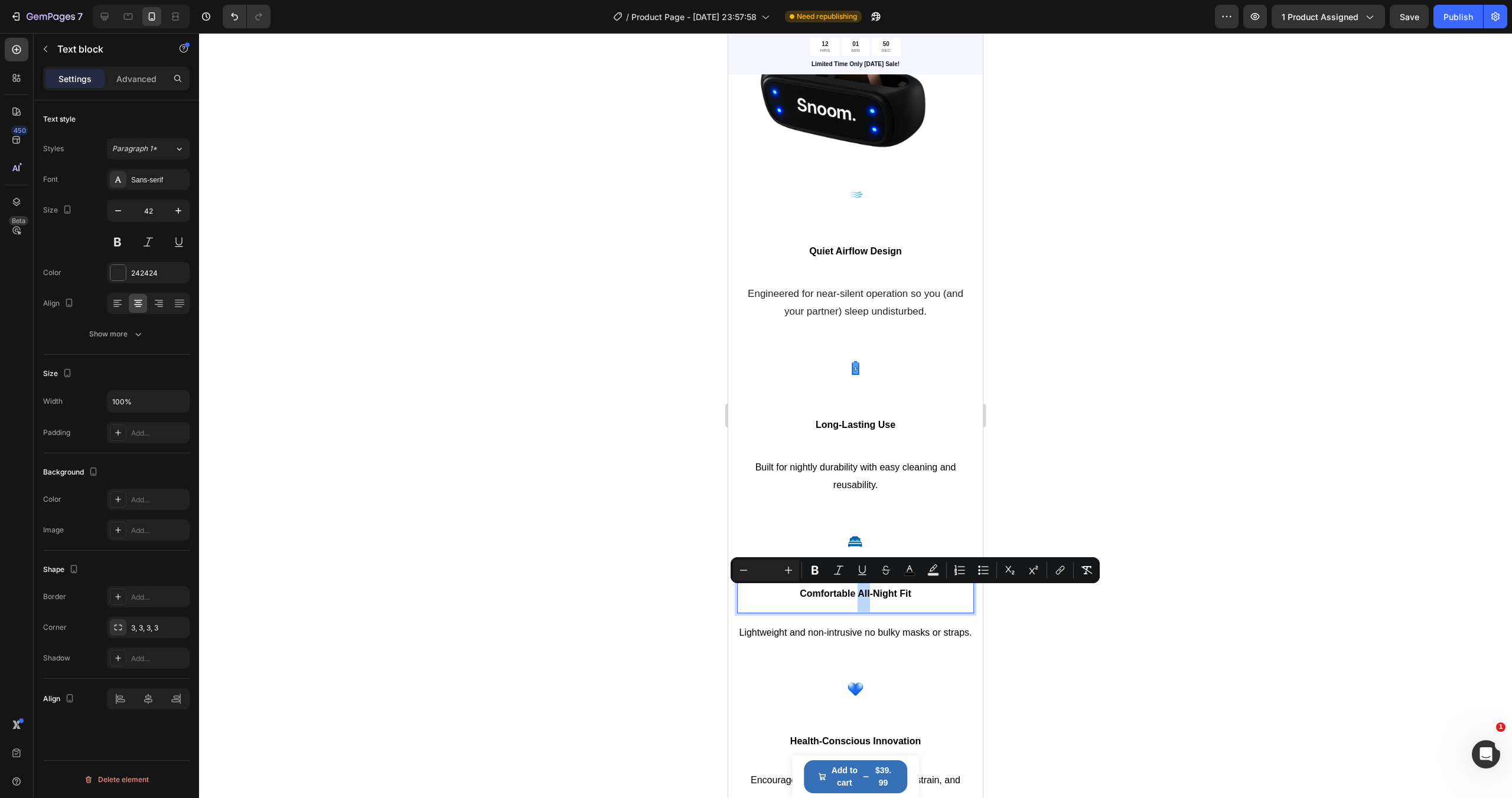
click at [863, 593] on span "Comfortable All-Night Fit" at bounding box center [856, 593] width 112 height 10
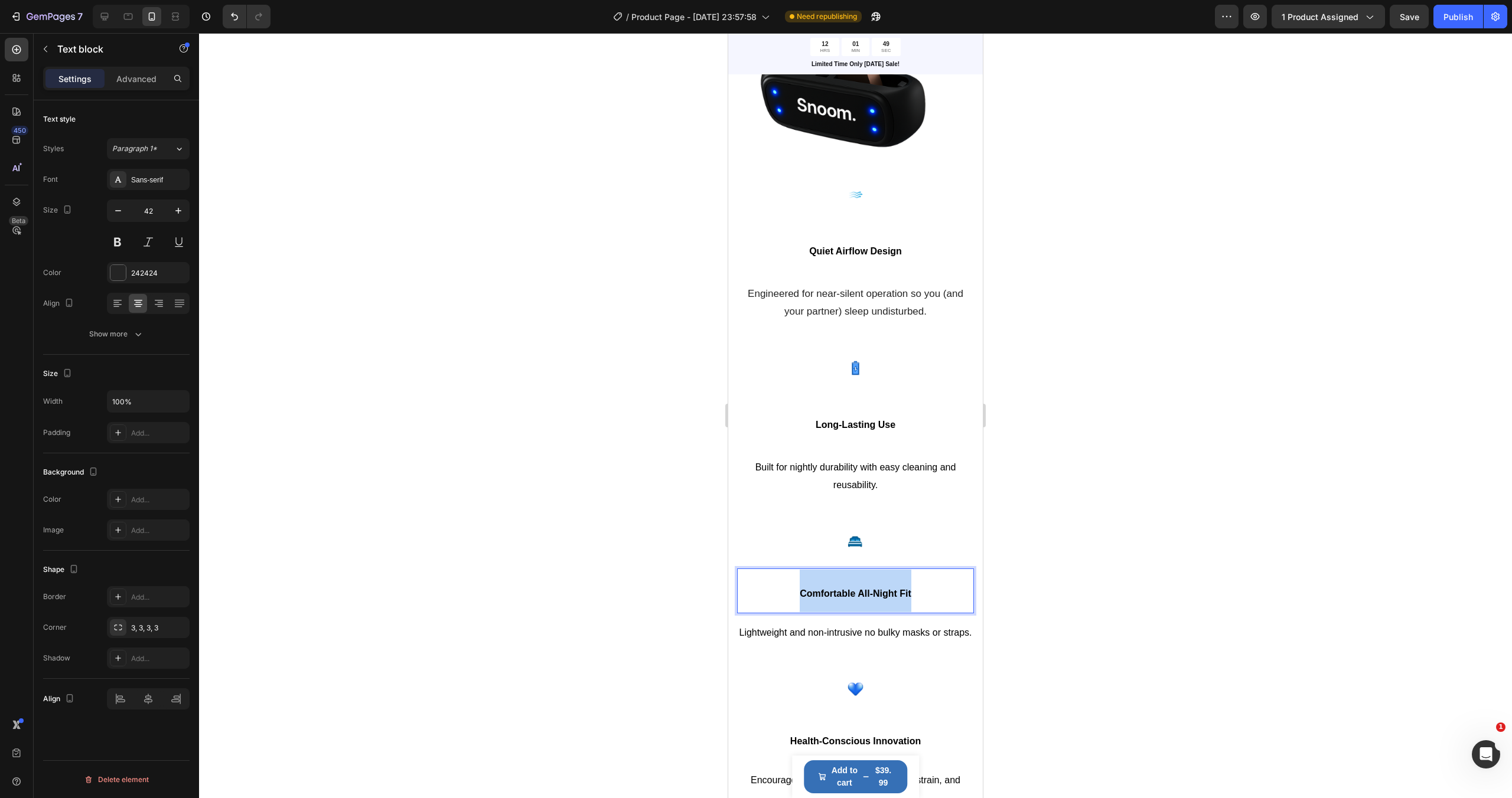
click at [863, 593] on span "Comfortable All-Night Fit" at bounding box center [856, 593] width 112 height 10
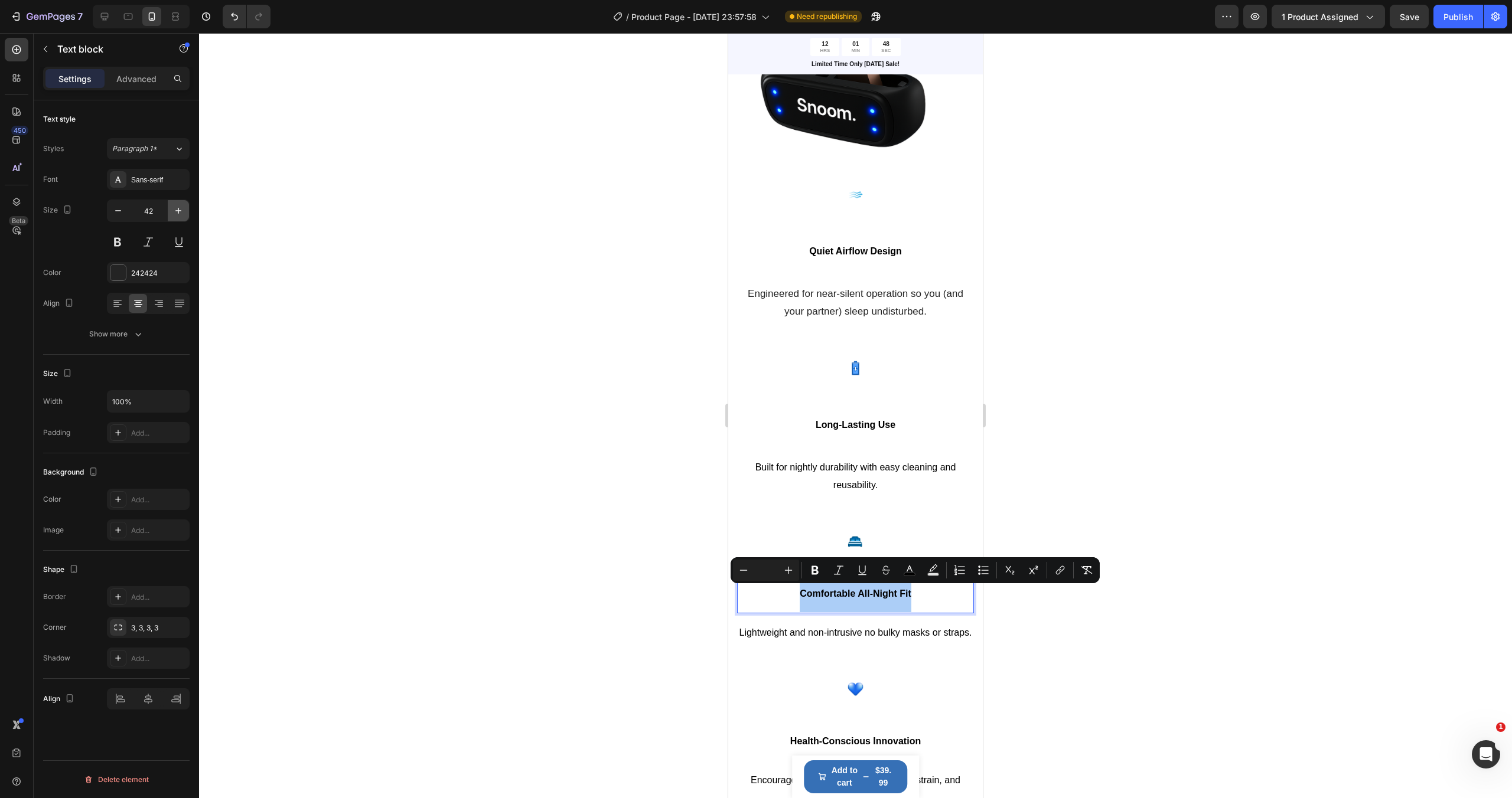
click at [177, 214] on icon "button" at bounding box center [178, 210] width 12 height 12
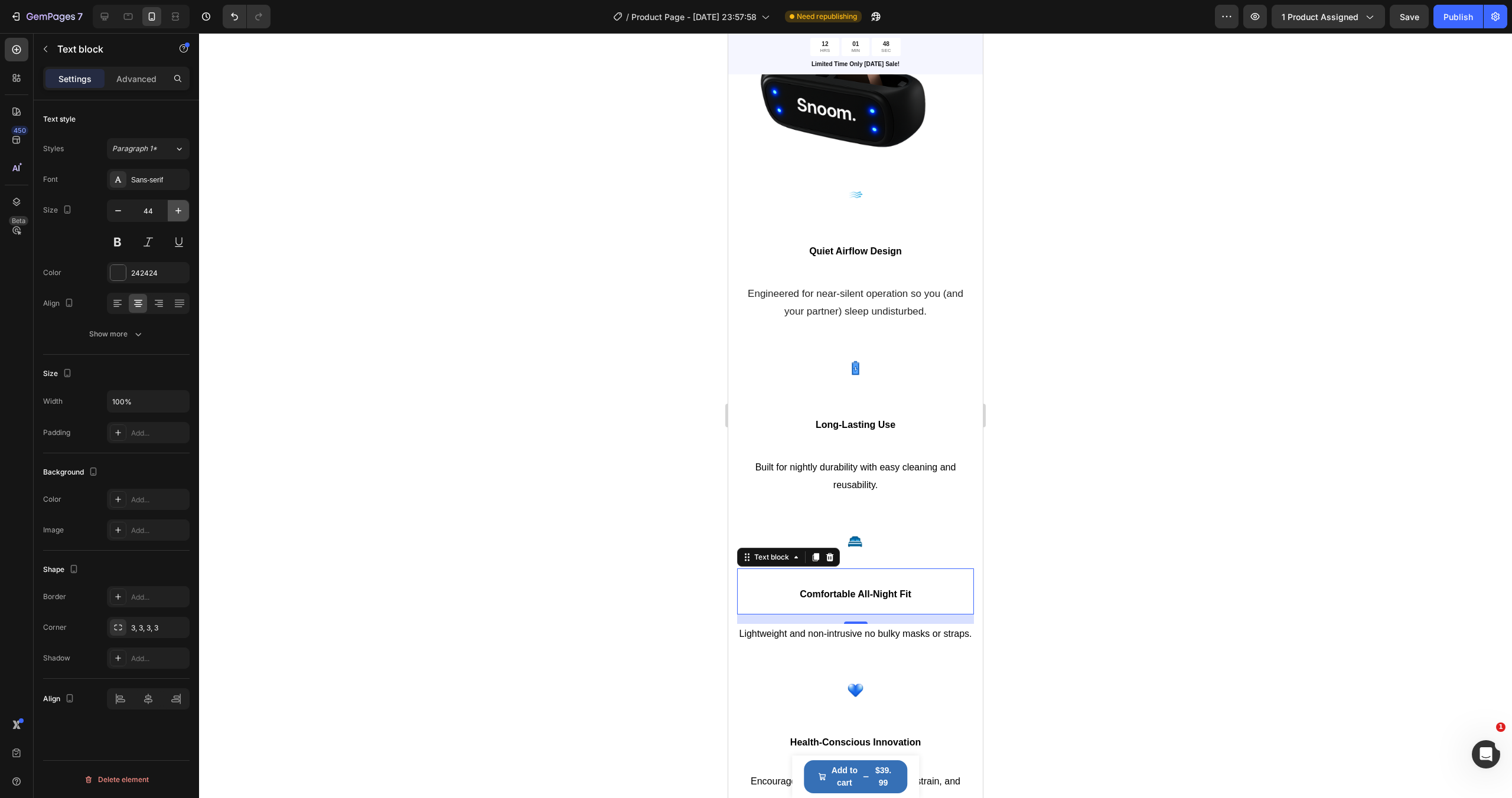
click at [177, 214] on icon "button" at bounding box center [178, 210] width 12 height 12
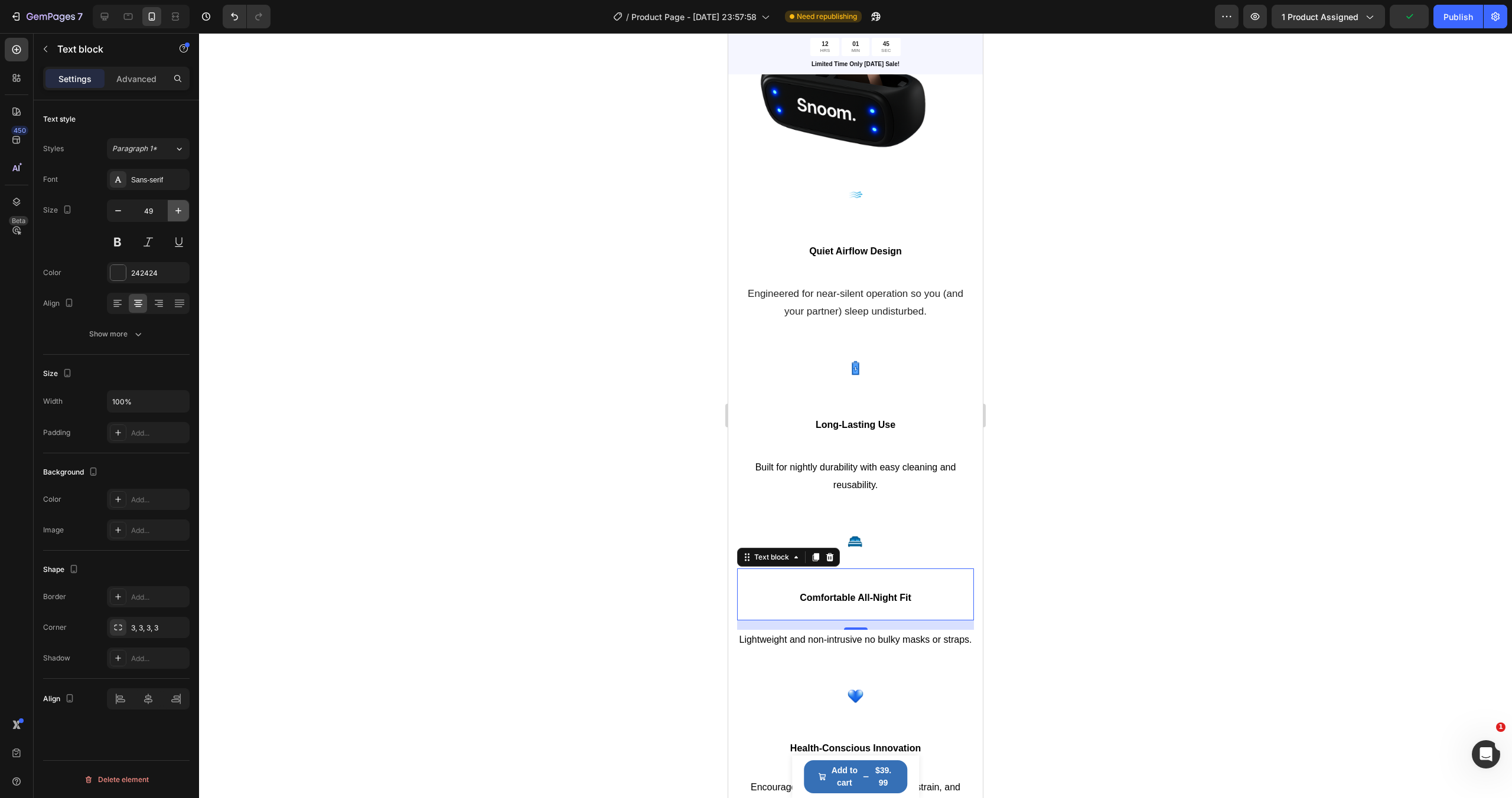
click at [177, 214] on icon "button" at bounding box center [178, 210] width 12 height 12
type input "50"
click at [121, 241] on button at bounding box center [117, 242] width 21 height 21
click at [1002, 650] on div at bounding box center [855, 415] width 1312 height 765
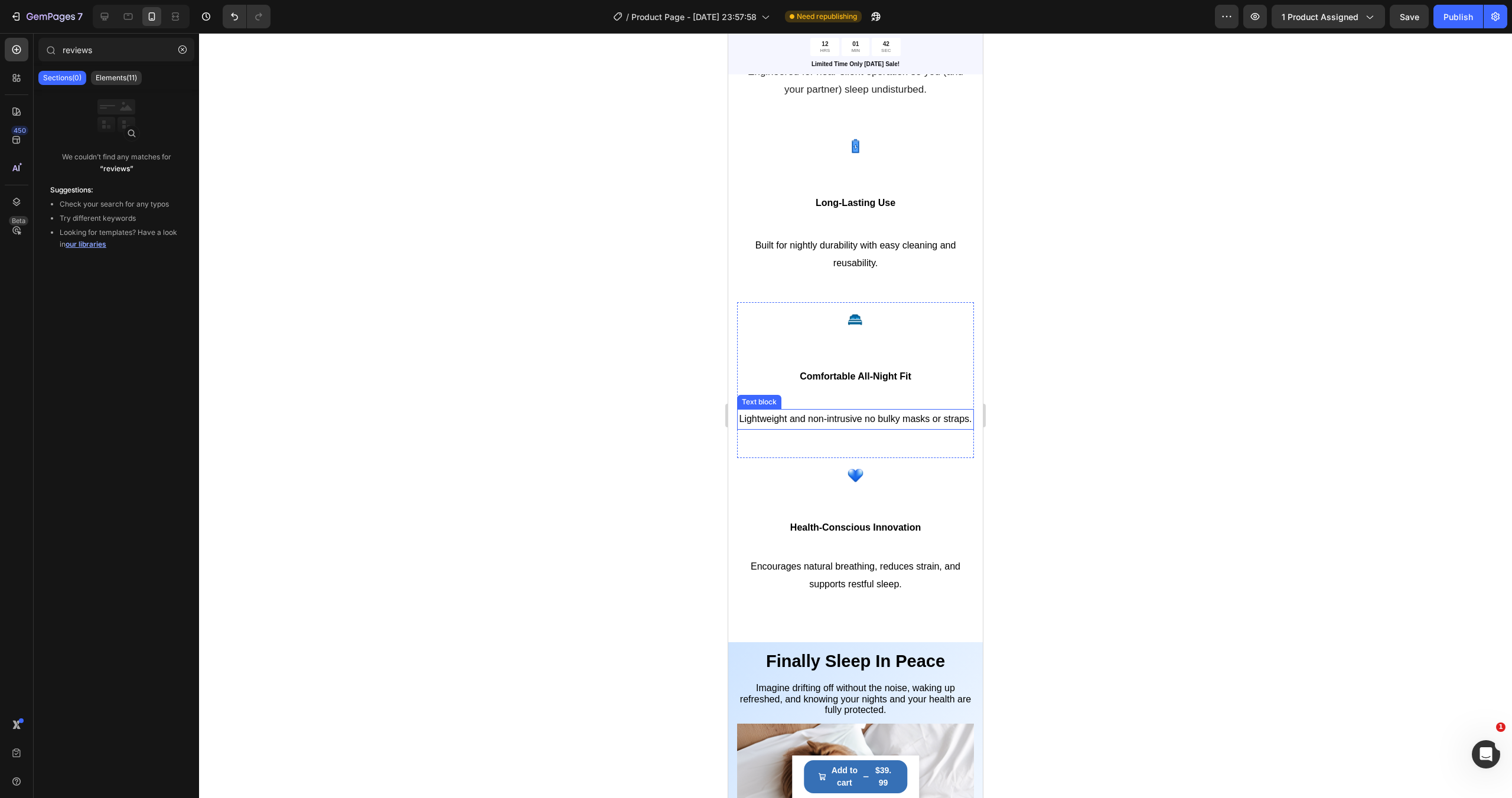
scroll to position [2040, 0]
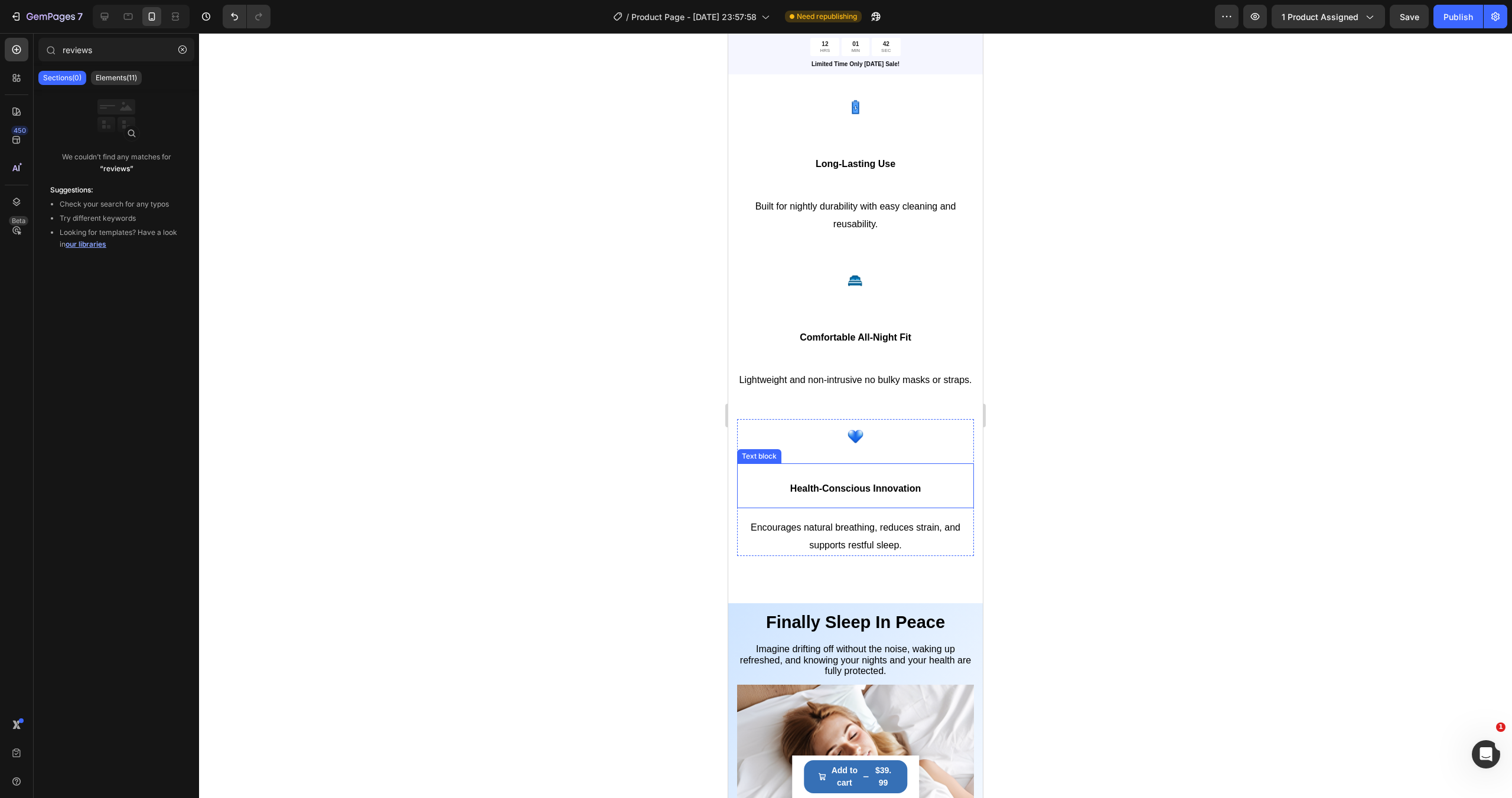
click at [844, 486] on span "Health-Conscious Innovation" at bounding box center [855, 488] width 131 height 10
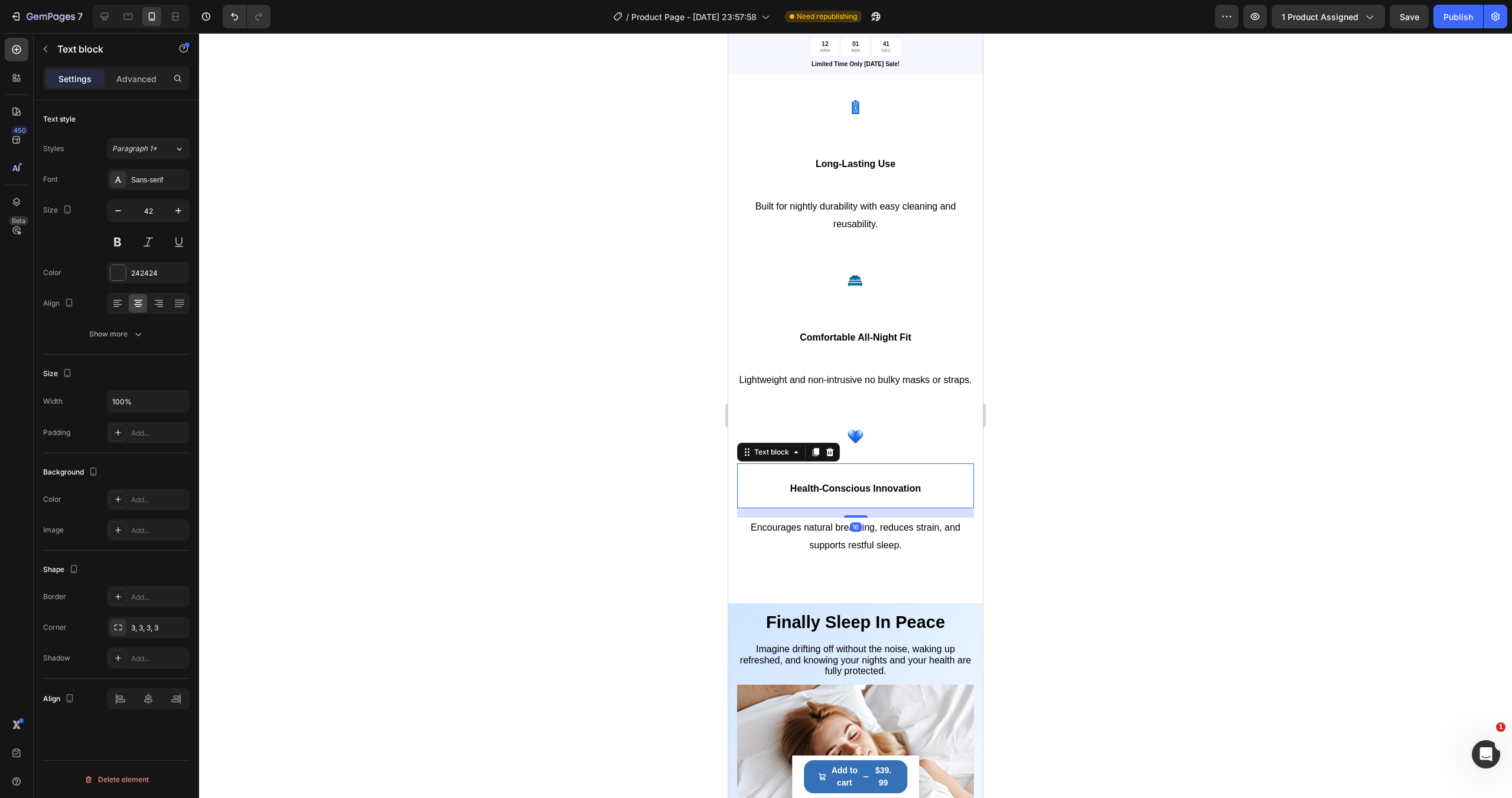
click at [844, 486] on span "Health-Conscious Innovation" at bounding box center [855, 488] width 131 height 10
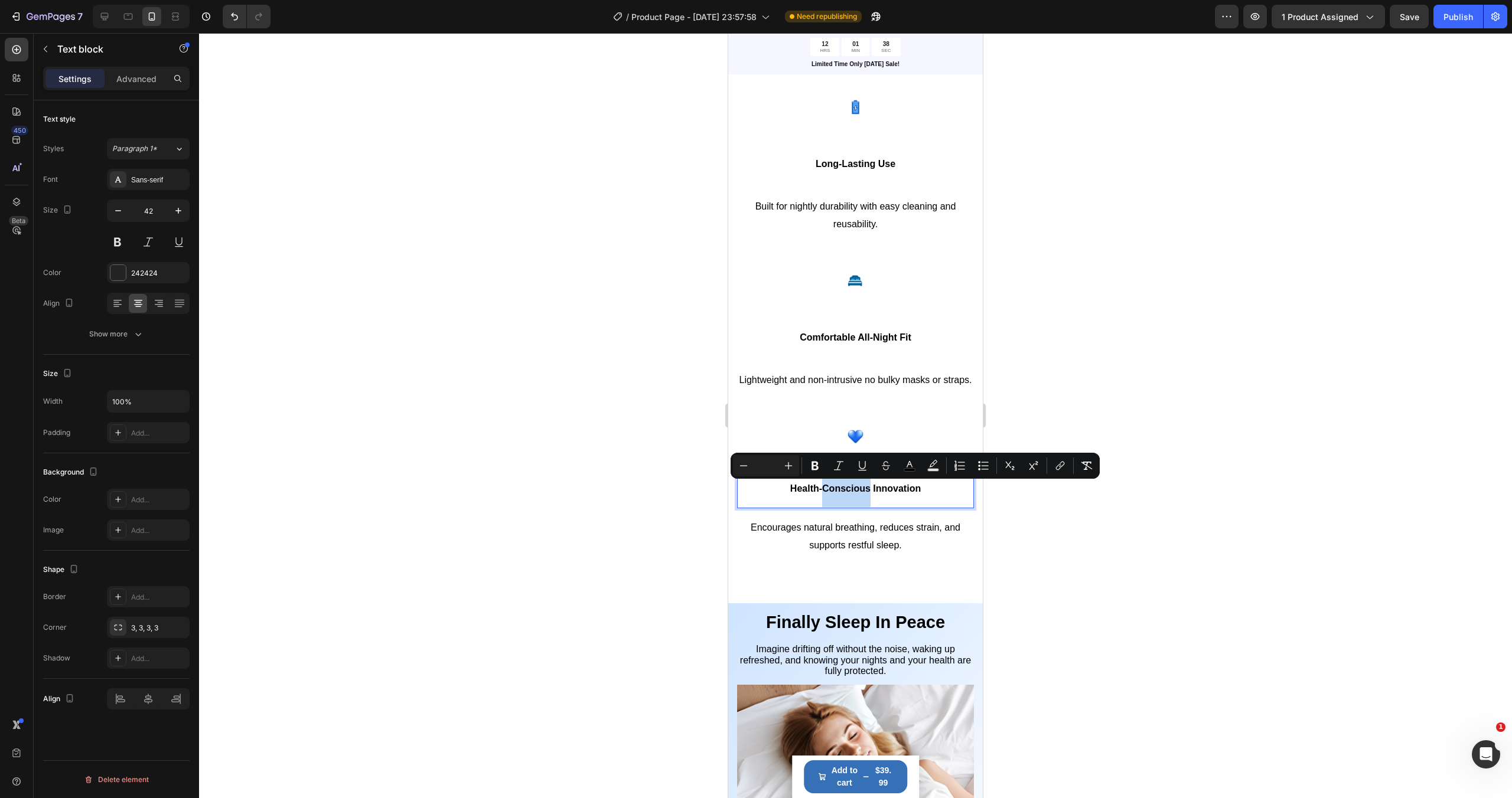
click at [851, 487] on span "Health-Conscious Innovation" at bounding box center [855, 488] width 131 height 10
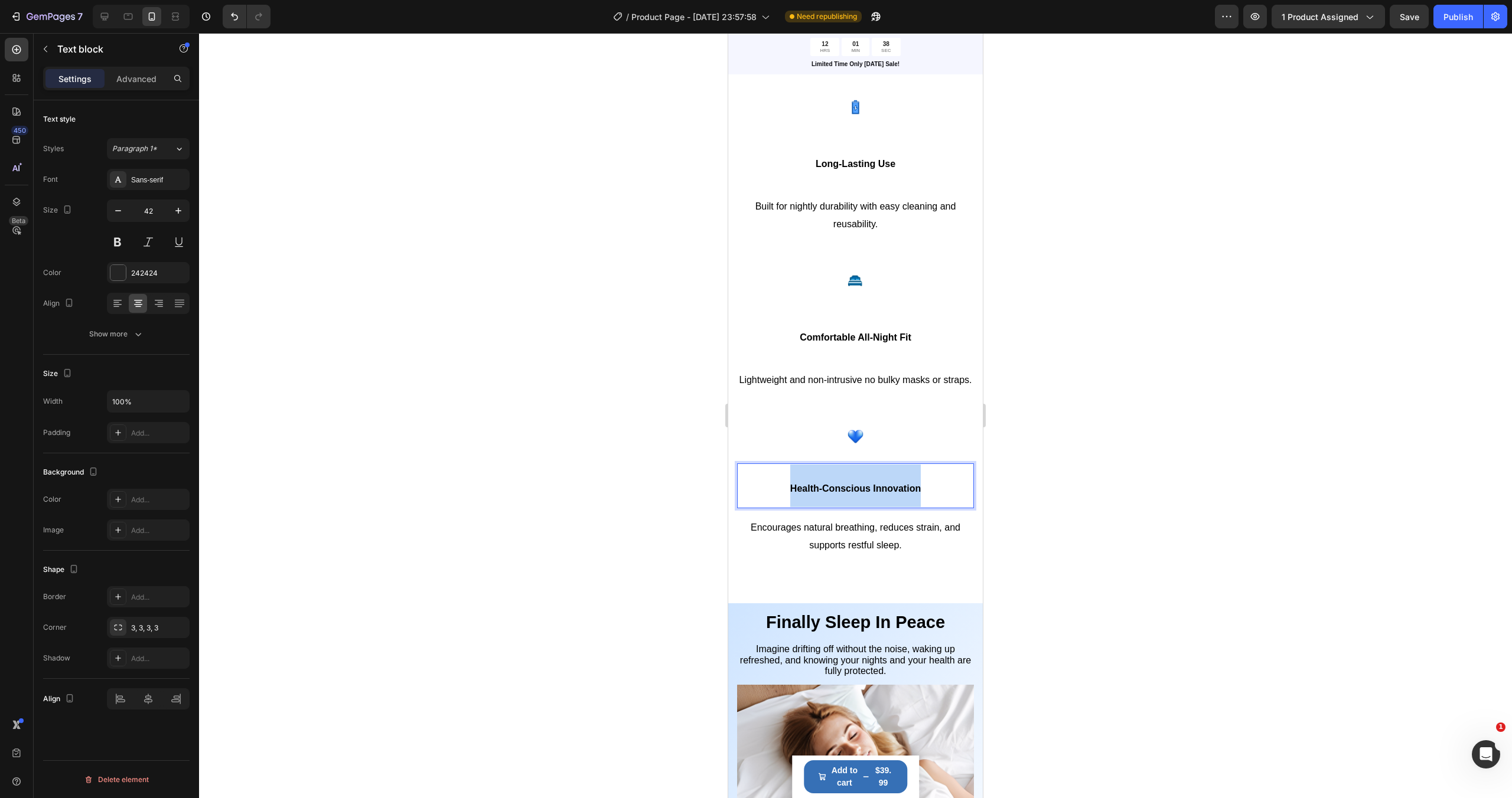
click at [851, 487] on span "Health-Conscious Innovation" at bounding box center [855, 488] width 131 height 10
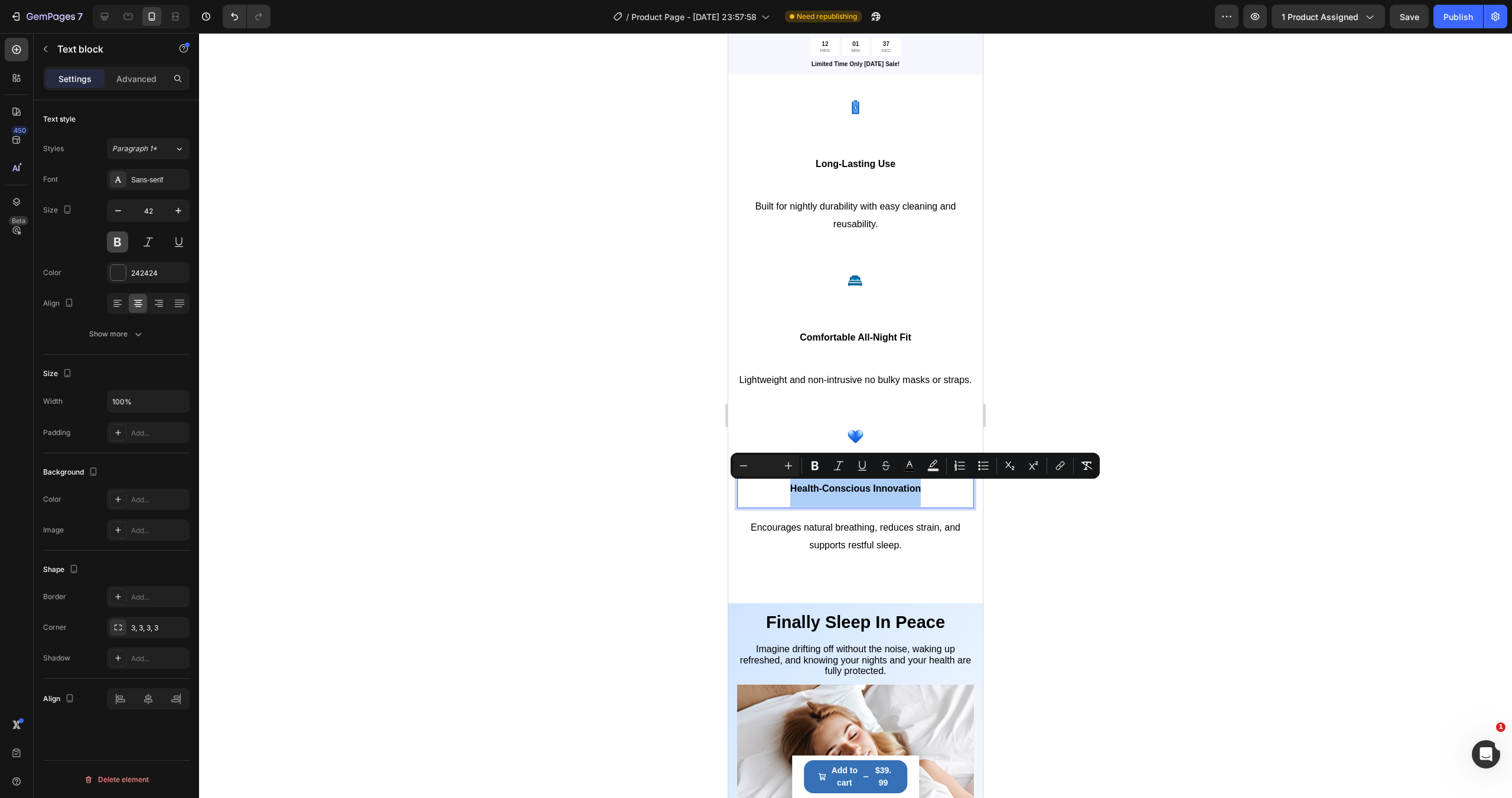
click at [112, 239] on button at bounding box center [117, 242] width 21 height 21
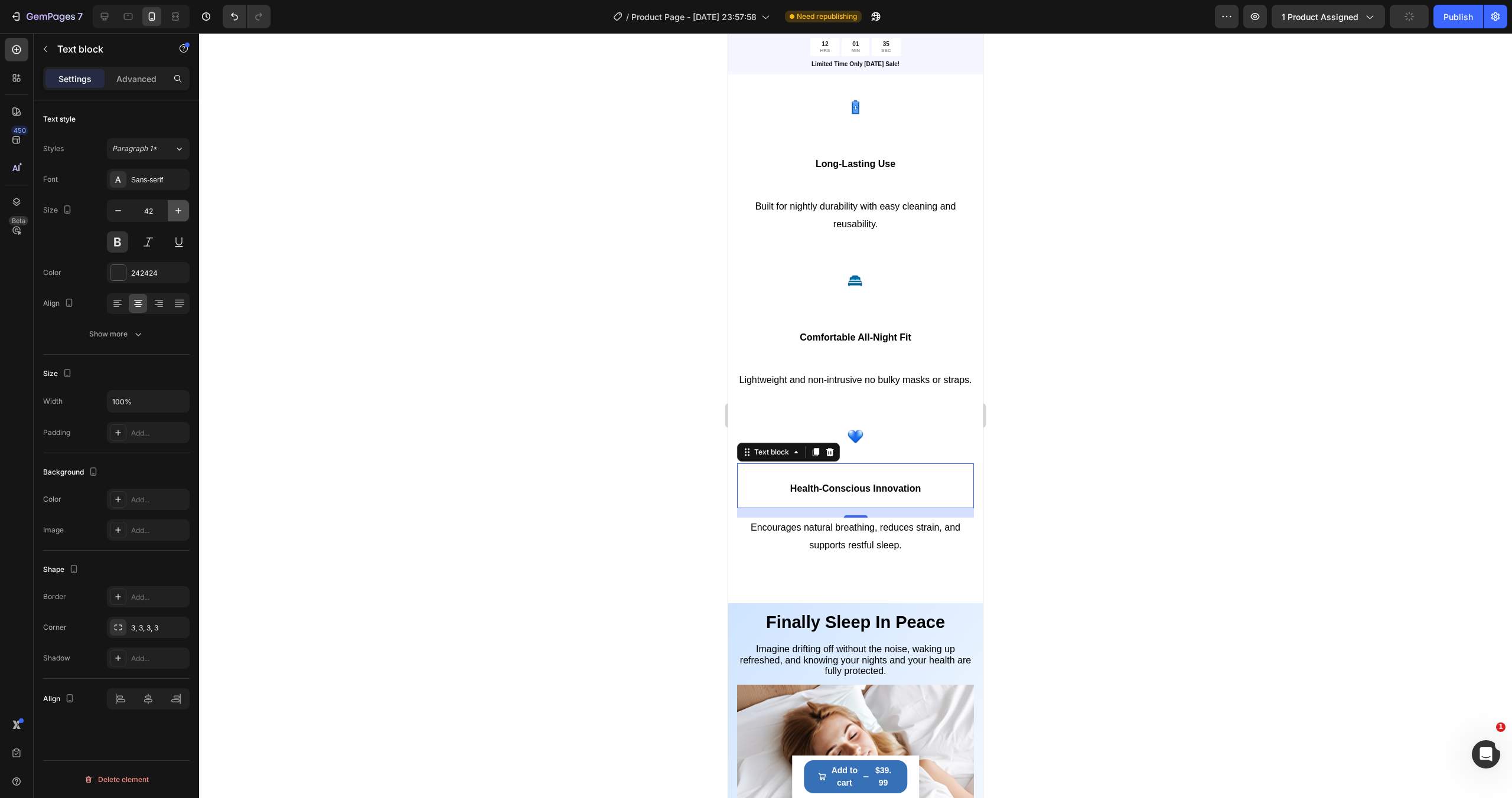
click at [179, 214] on icon "button" at bounding box center [178, 210] width 12 height 12
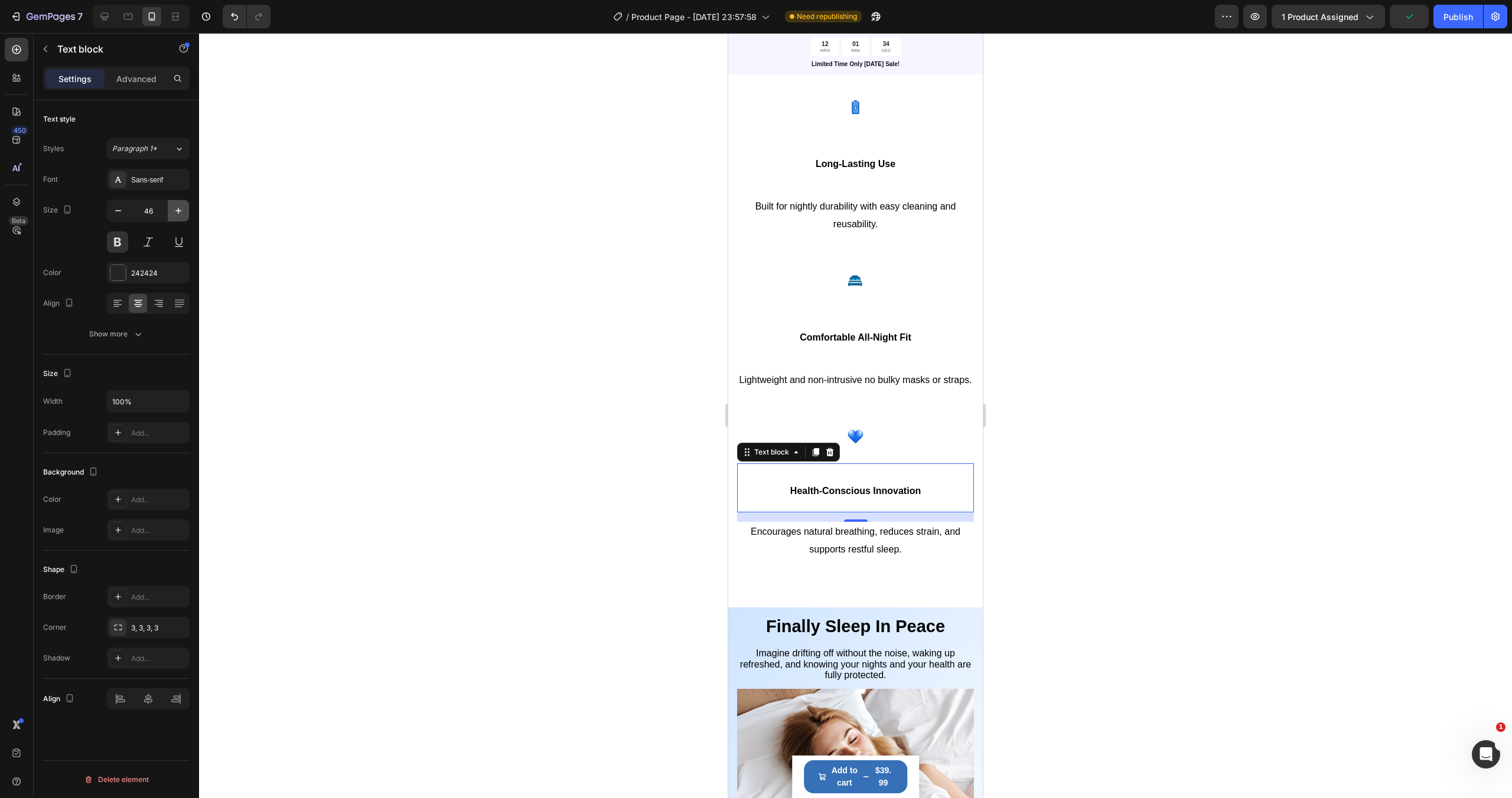
click at [179, 214] on icon "button" at bounding box center [178, 210] width 12 height 12
type input "50"
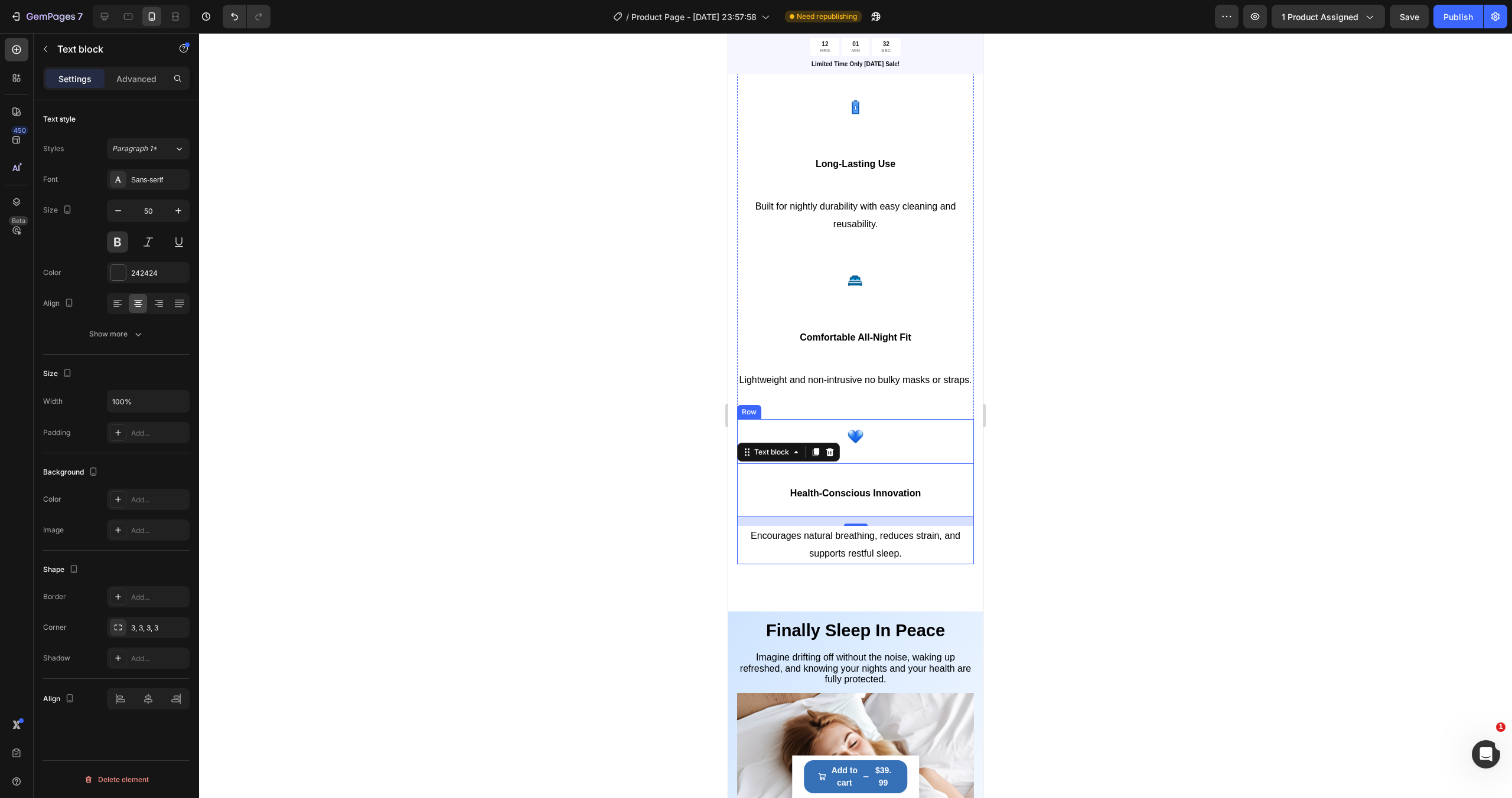
click at [1039, 478] on div at bounding box center [855, 415] width 1312 height 765
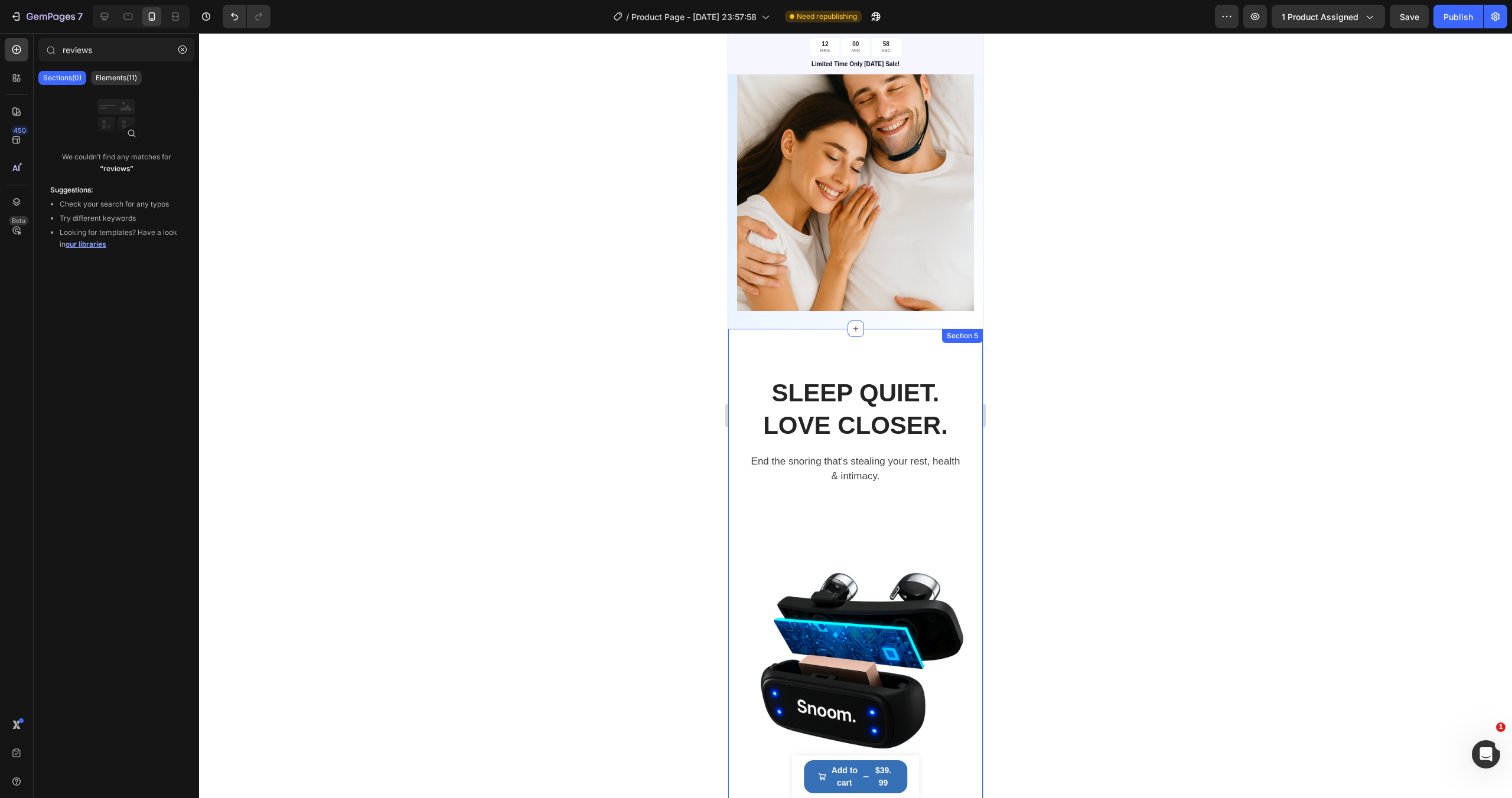
scroll to position [956, 0]
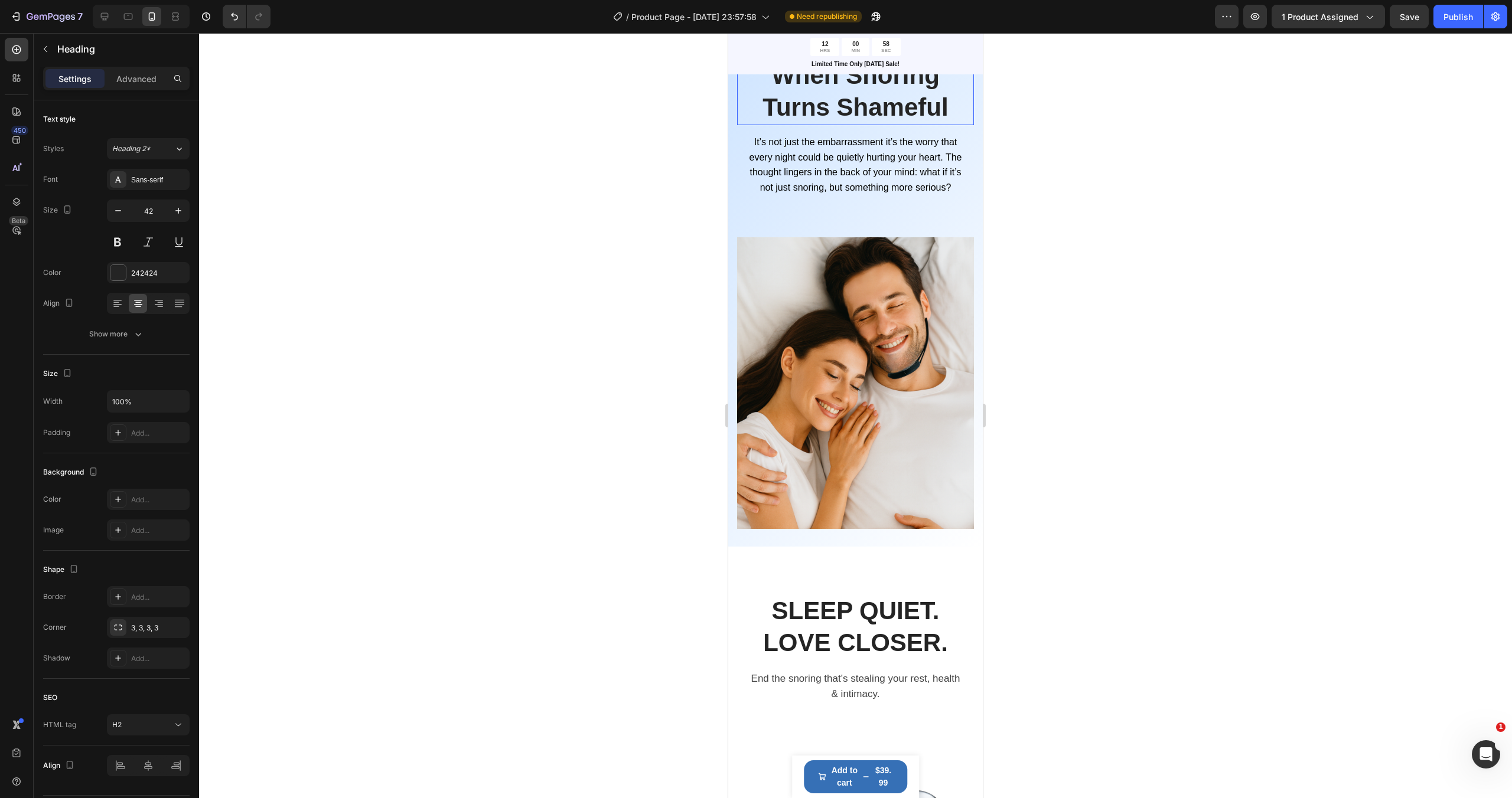
click at [841, 125] on h2 "When Snoring Turns Shameful" at bounding box center [855, 91] width 218 height 67
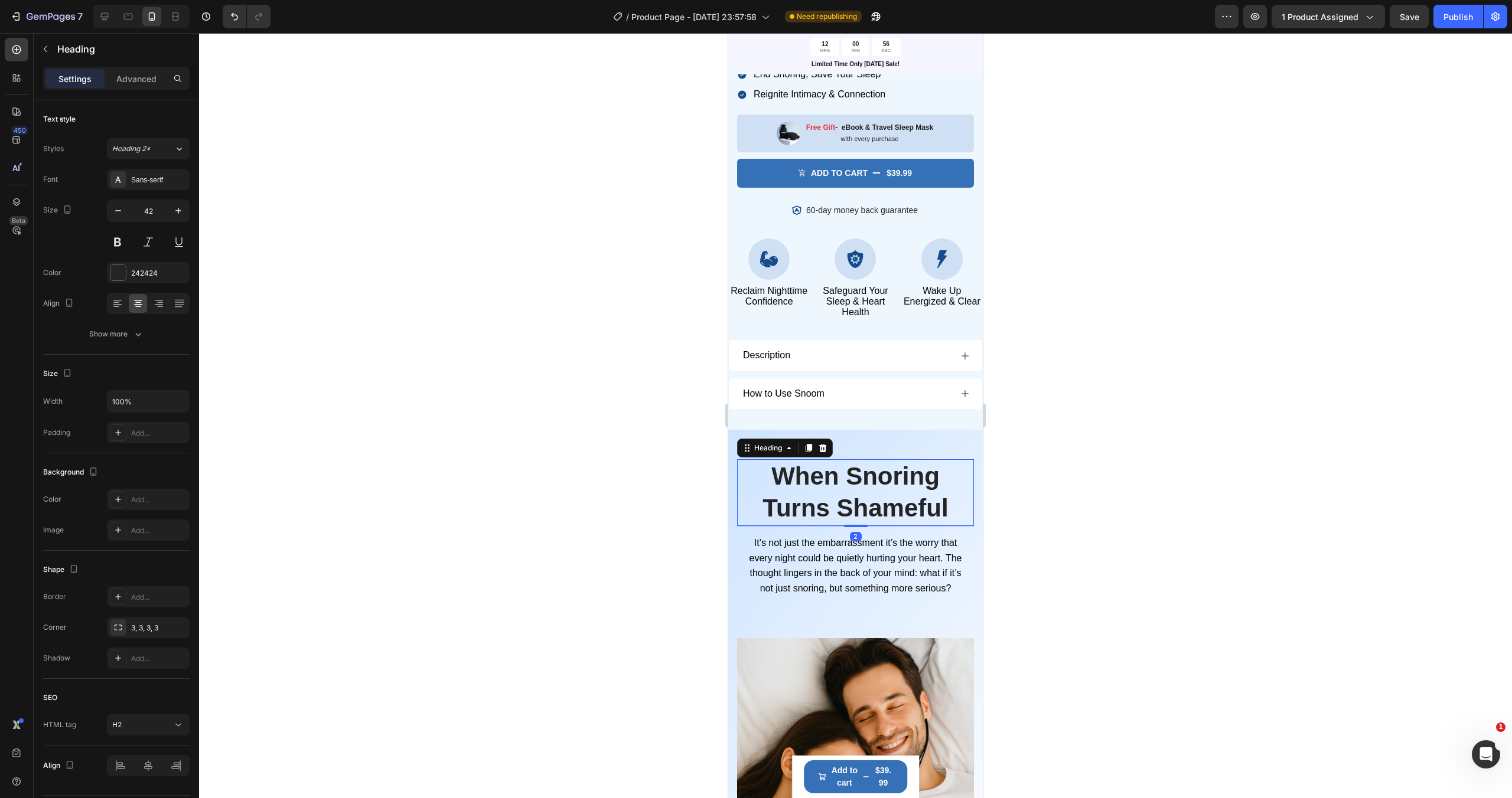
click at [841, 491] on h2 "When Snoring Turns Shameful" at bounding box center [855, 492] width 218 height 67
click at [1017, 508] on div at bounding box center [855, 415] width 1312 height 765
click at [949, 493] on p "When Snoring Turns Shameful" at bounding box center [855, 493] width 216 height 64
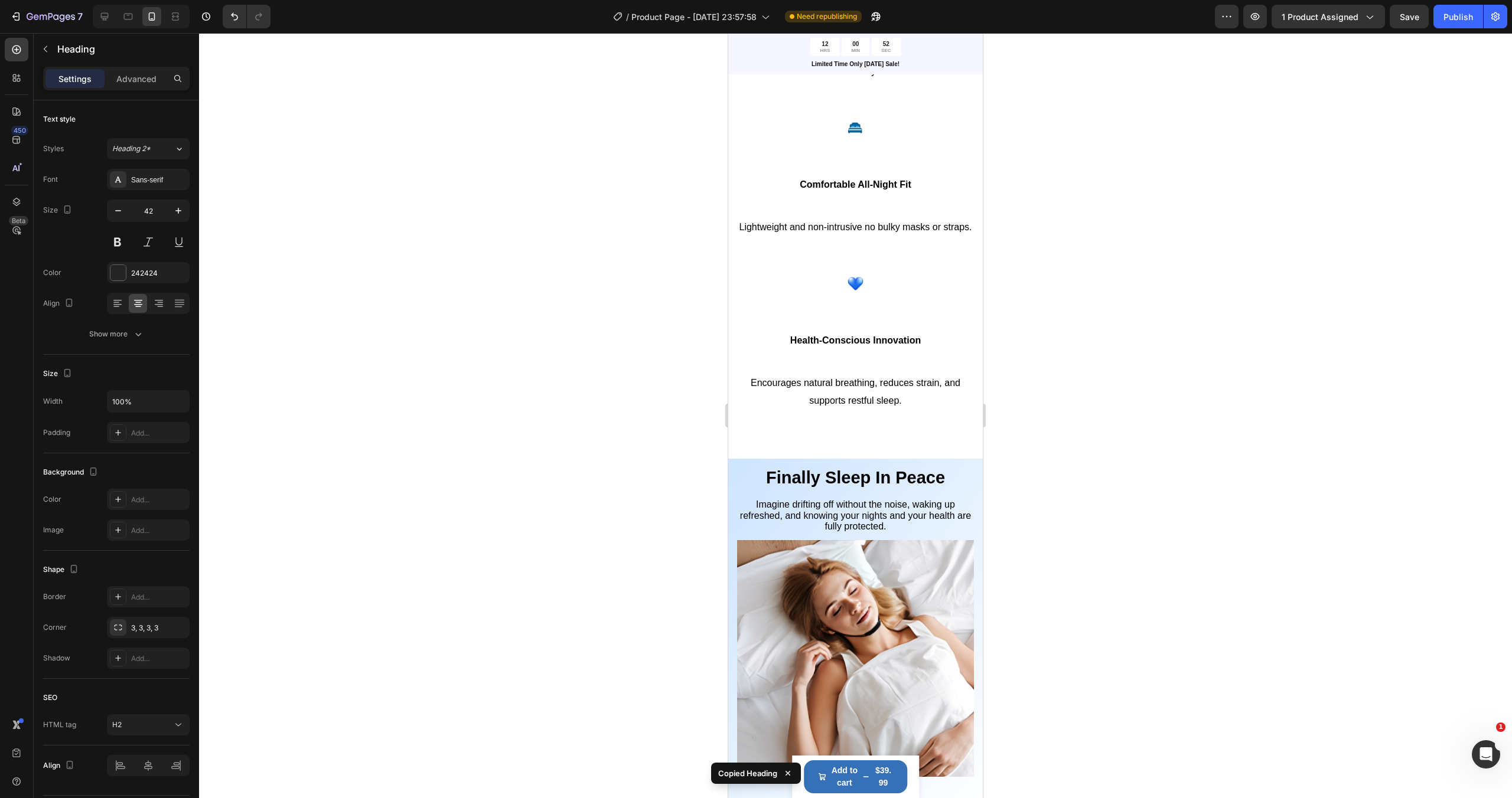
scroll to position [2276, 0]
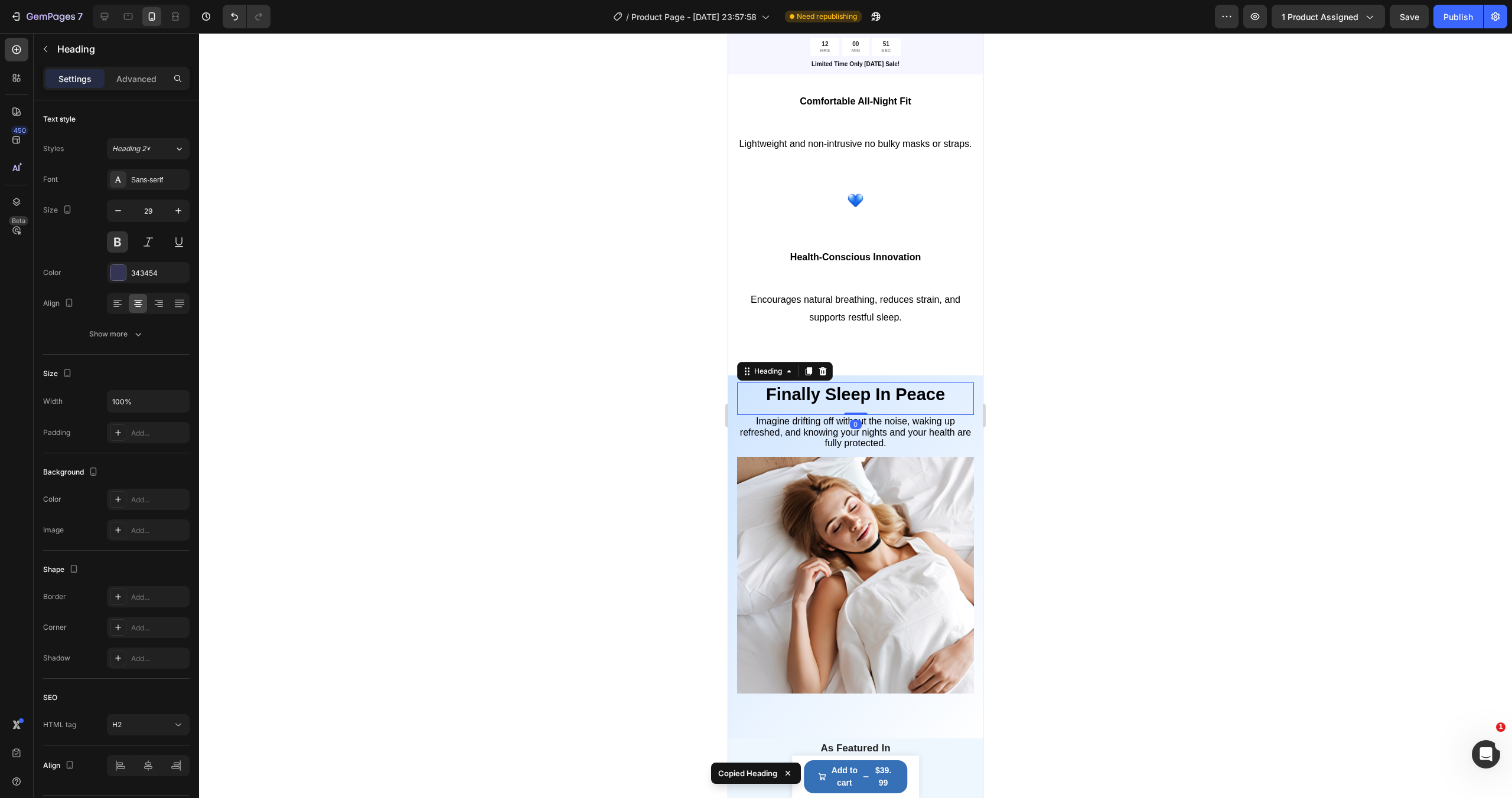
click at [925, 412] on div "Finally Sleep In Peace Heading 0" at bounding box center [855, 399] width 237 height 33
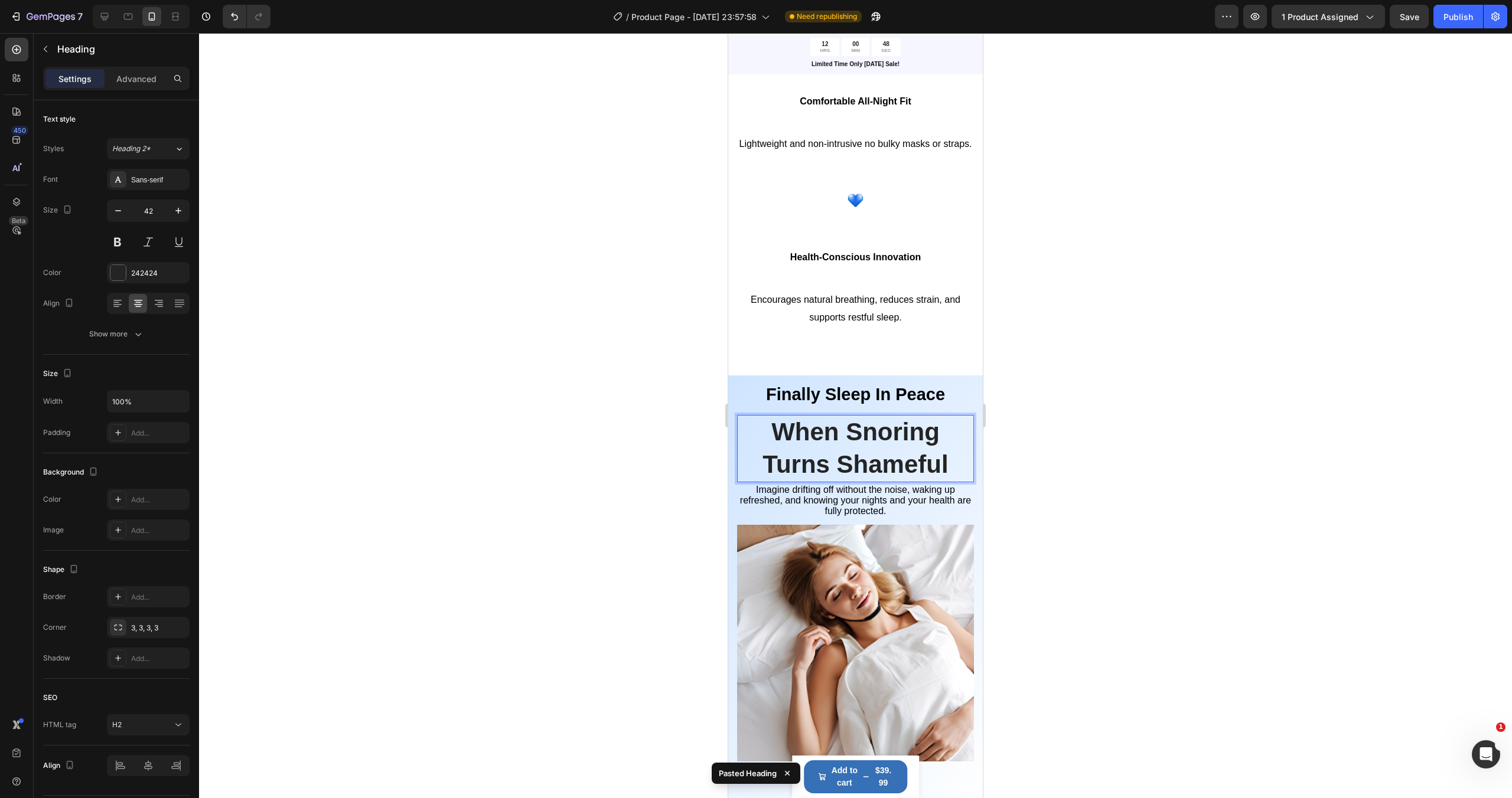
click at [888, 439] on h2 "When Snoring Turns Shameful" at bounding box center [855, 448] width 218 height 67
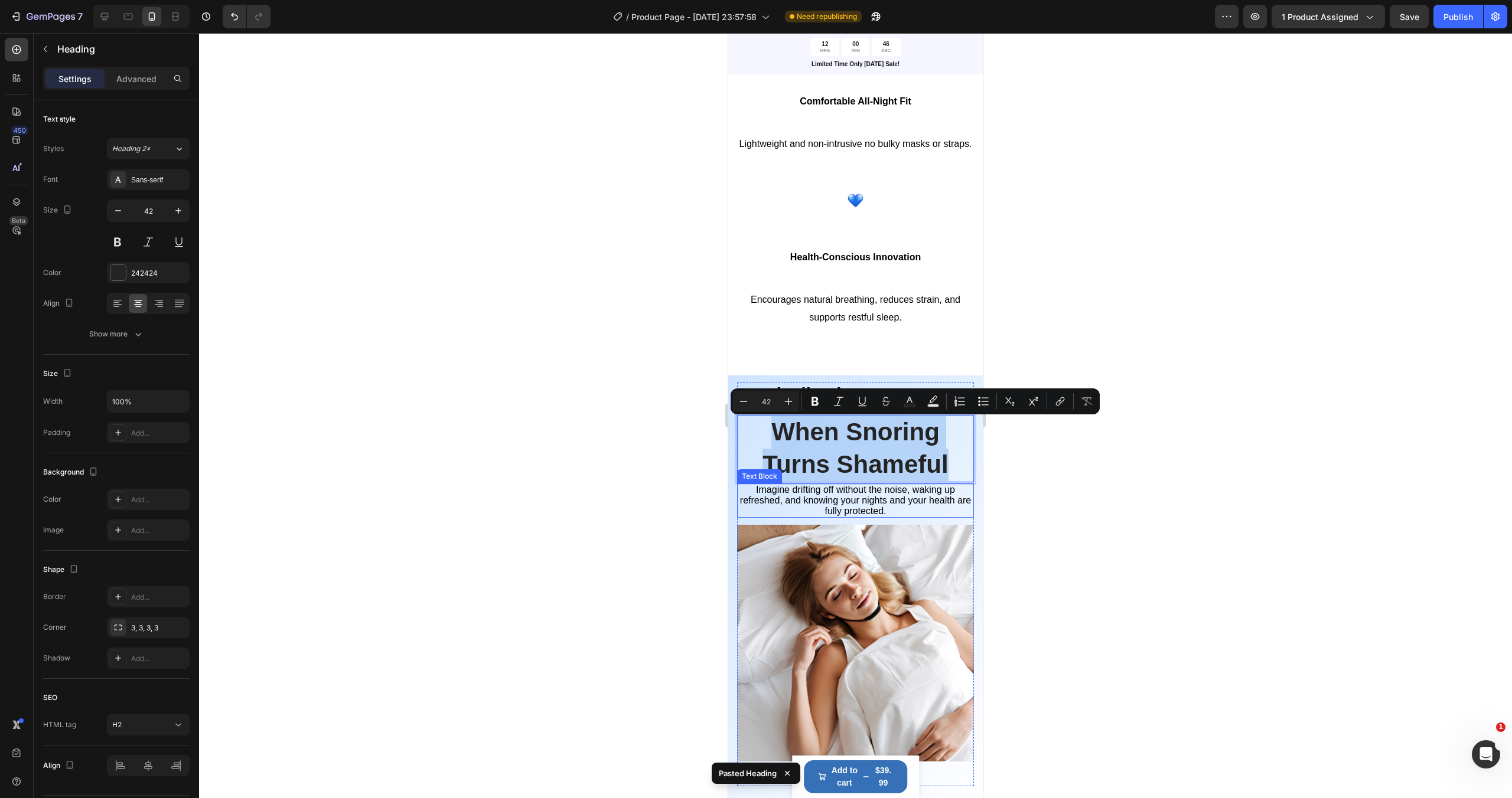
drag, startPoint x: 770, startPoint y: 431, endPoint x: 938, endPoint y: 486, distance: 176.8
click at [938, 486] on div "Finally Sleep In Peace Heading When Snoring Turns Shameful Heading 2 Imagine dr…" at bounding box center [855, 445] width 237 height 124
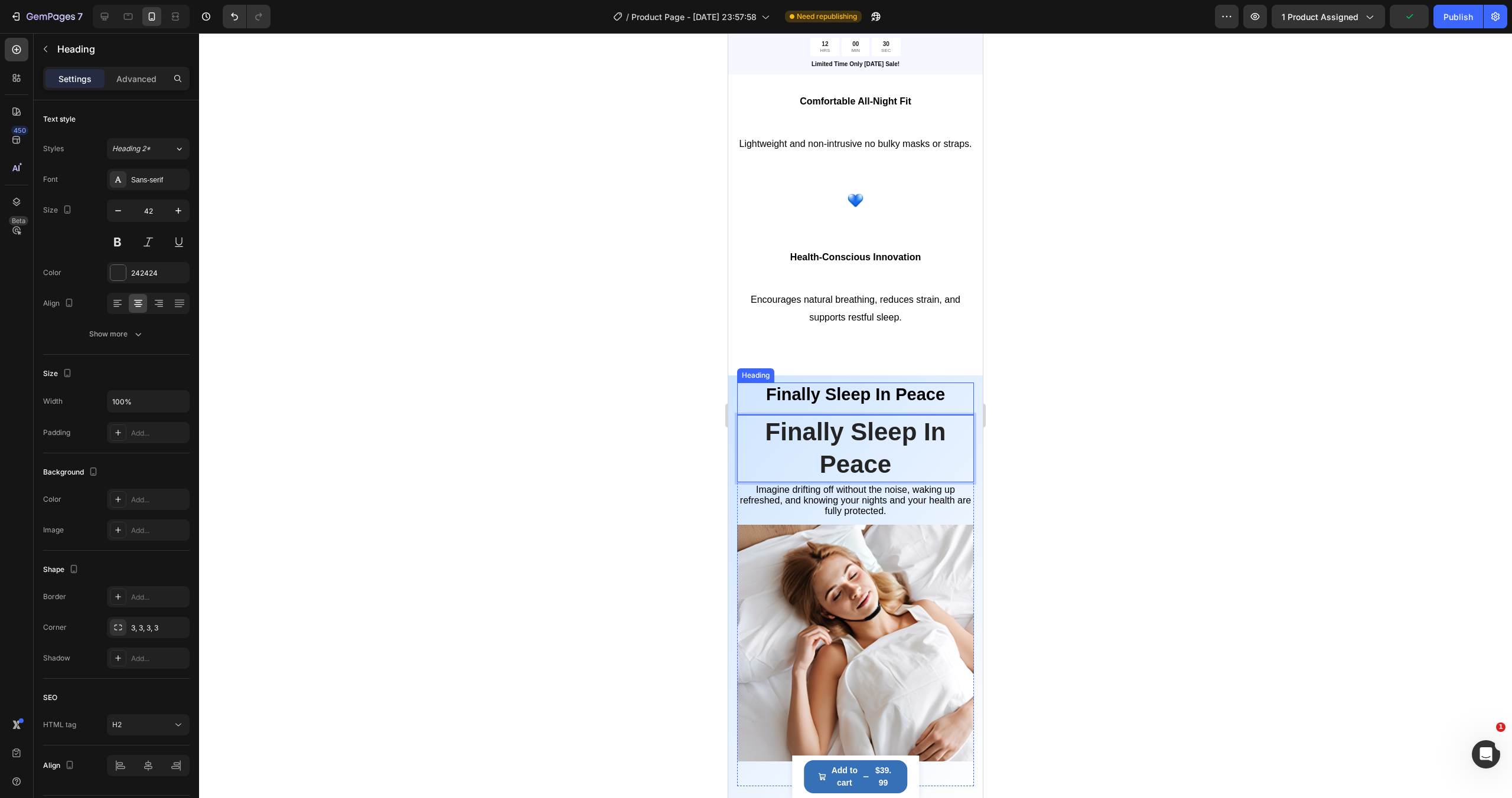
click at [923, 401] on span "Finally Sleep In Peace" at bounding box center [856, 394] width 179 height 19
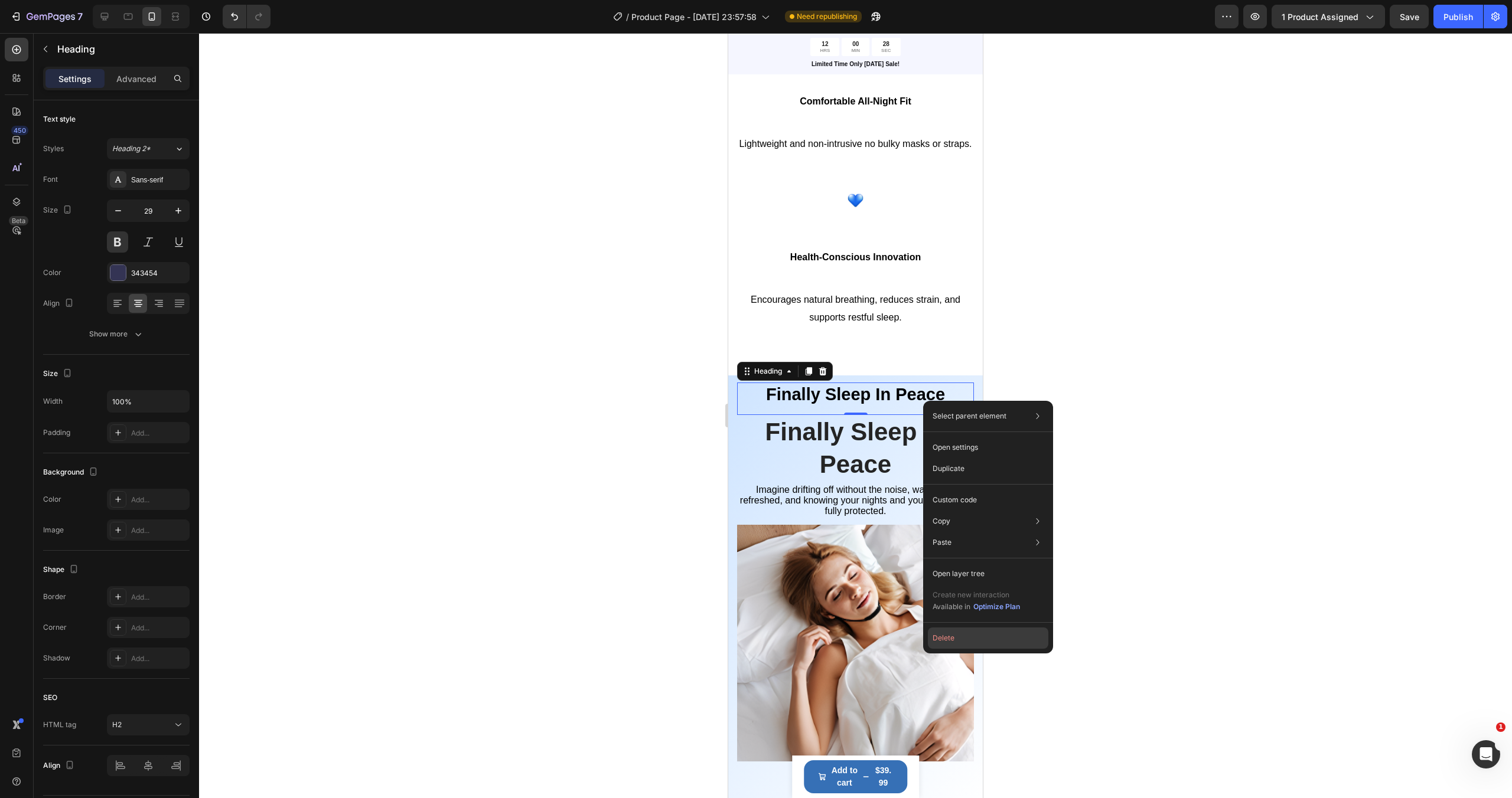
click at [941, 641] on button "Delete" at bounding box center [988, 638] width 121 height 21
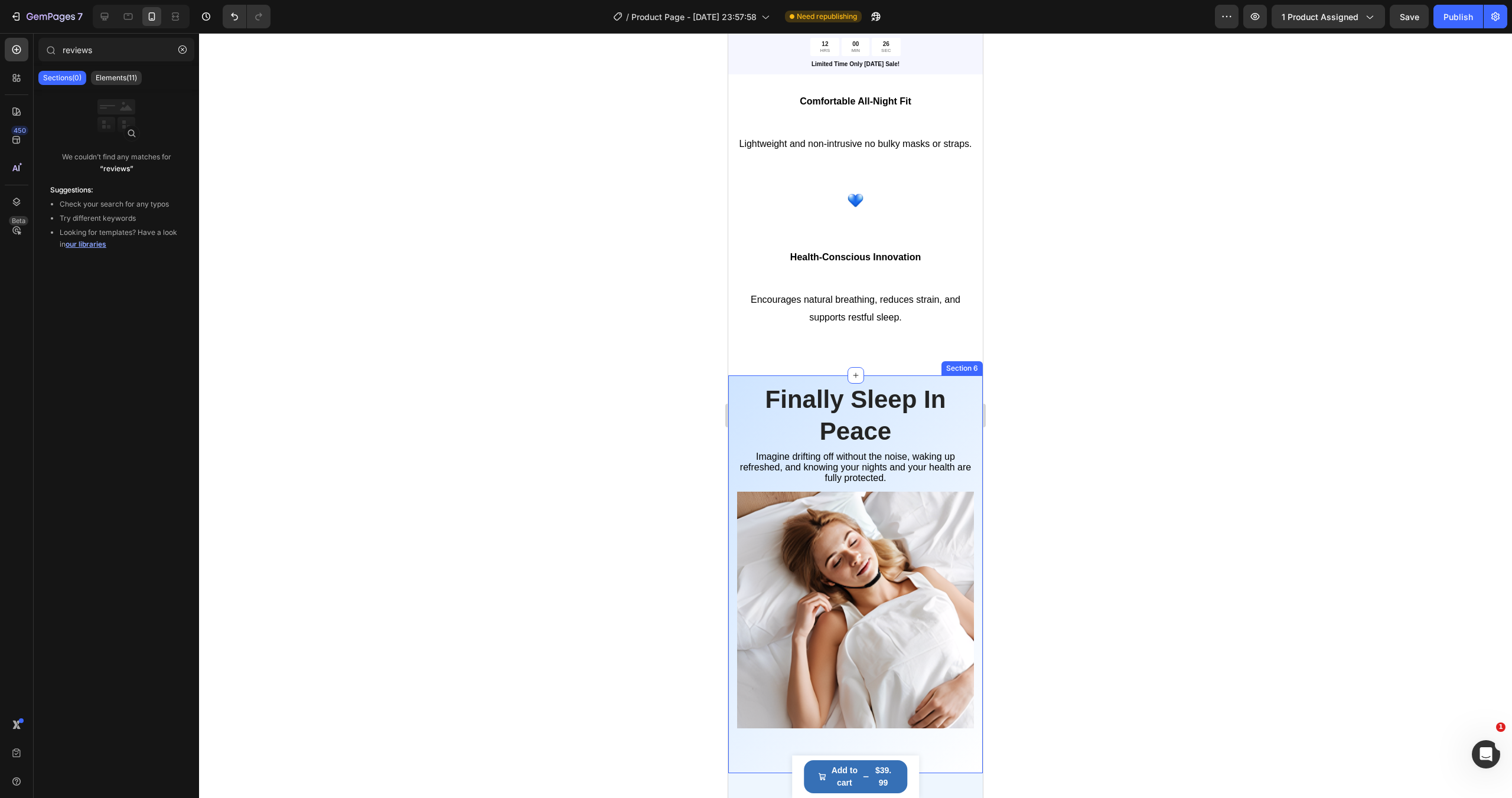
click at [974, 399] on div "Finally Sleep In Peace Heading Imagine drifting off without the noise, waking u…" at bounding box center [855, 574] width 255 height 399
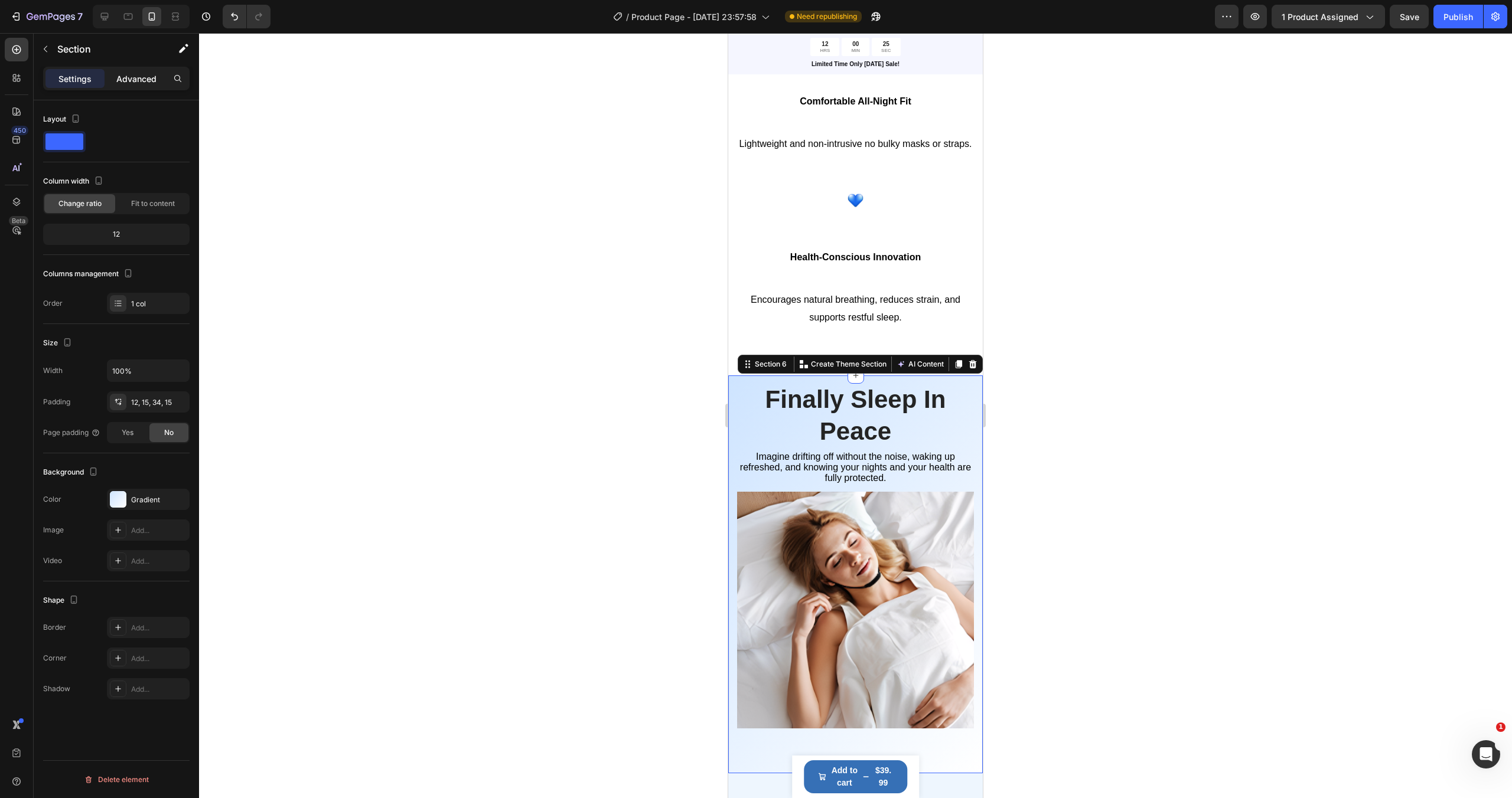
click at [143, 78] on p "Advanced" at bounding box center [136, 79] width 40 height 12
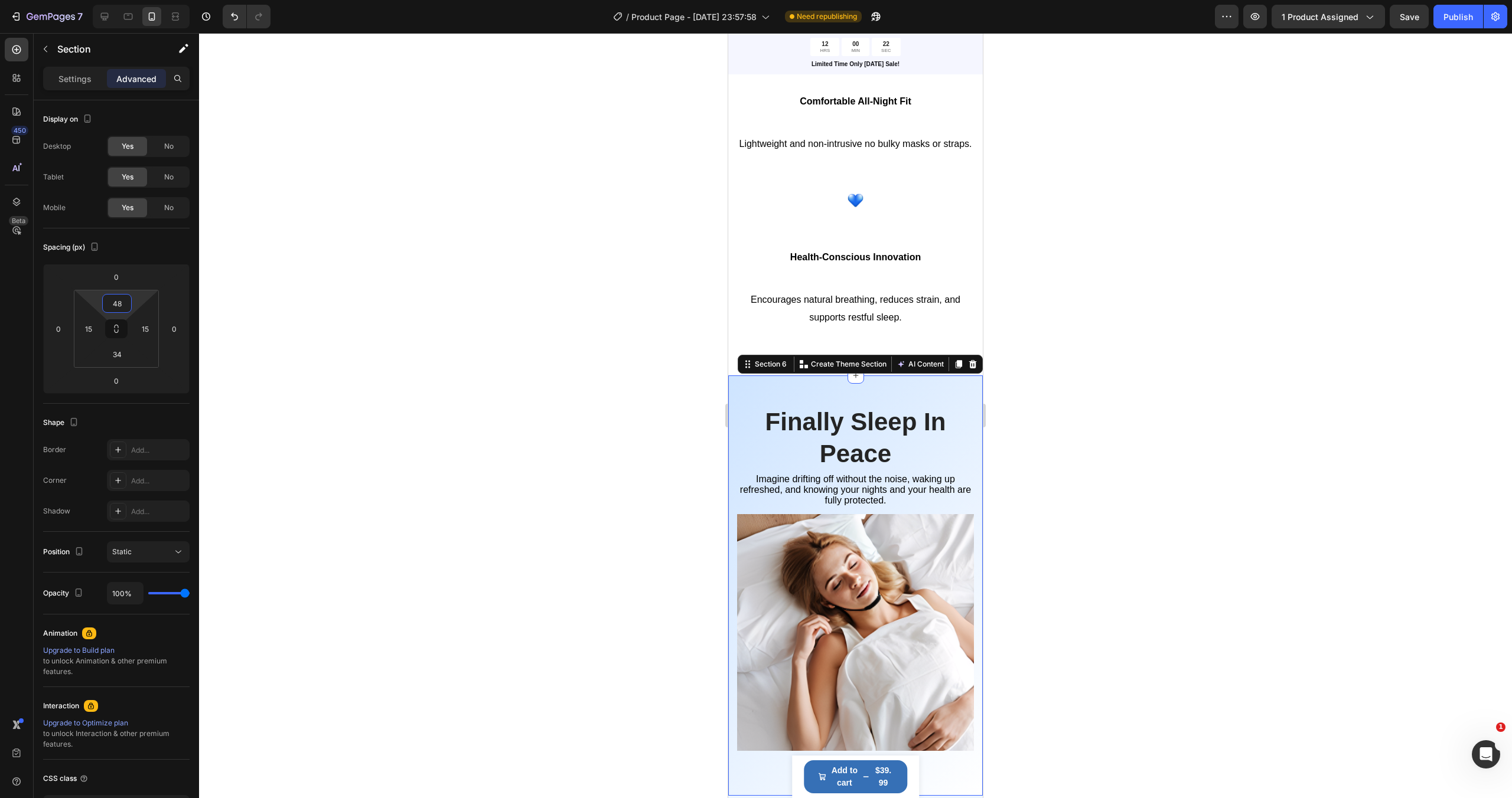
type input "46"
drag, startPoint x: 136, startPoint y: 310, endPoint x: 137, endPoint y: 300, distance: 10.0
click at [137, 0] on html "7 / Product Page - Aug 20, 23:57:58 Need republishing Preview 1 product assigne…" at bounding box center [756, 0] width 1512 height 0
click at [904, 485] on span "Imagine drifting off without the noise, waking up refreshed, and knowing your n…" at bounding box center [855, 486] width 231 height 31
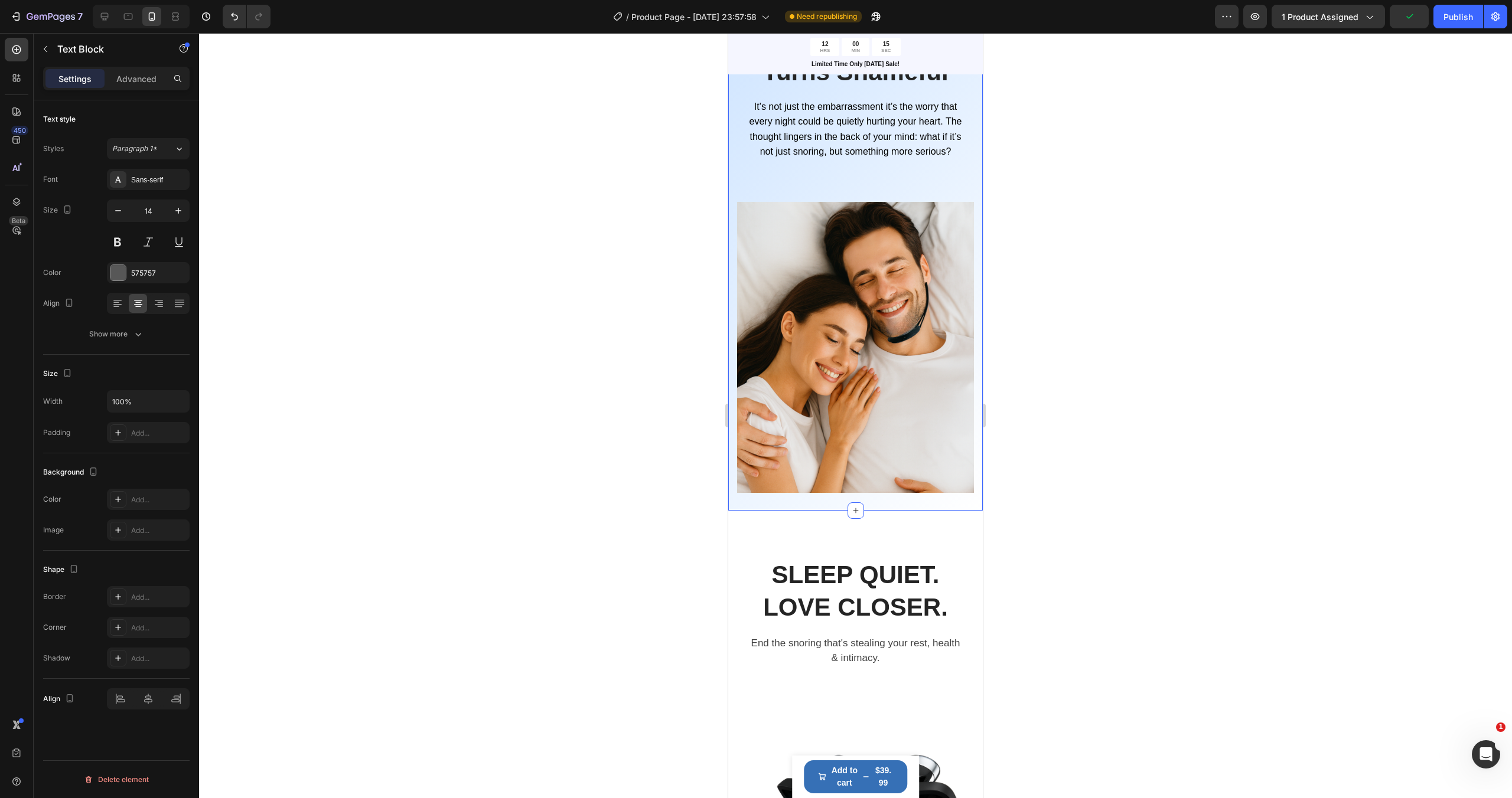
scroll to position [953, 0]
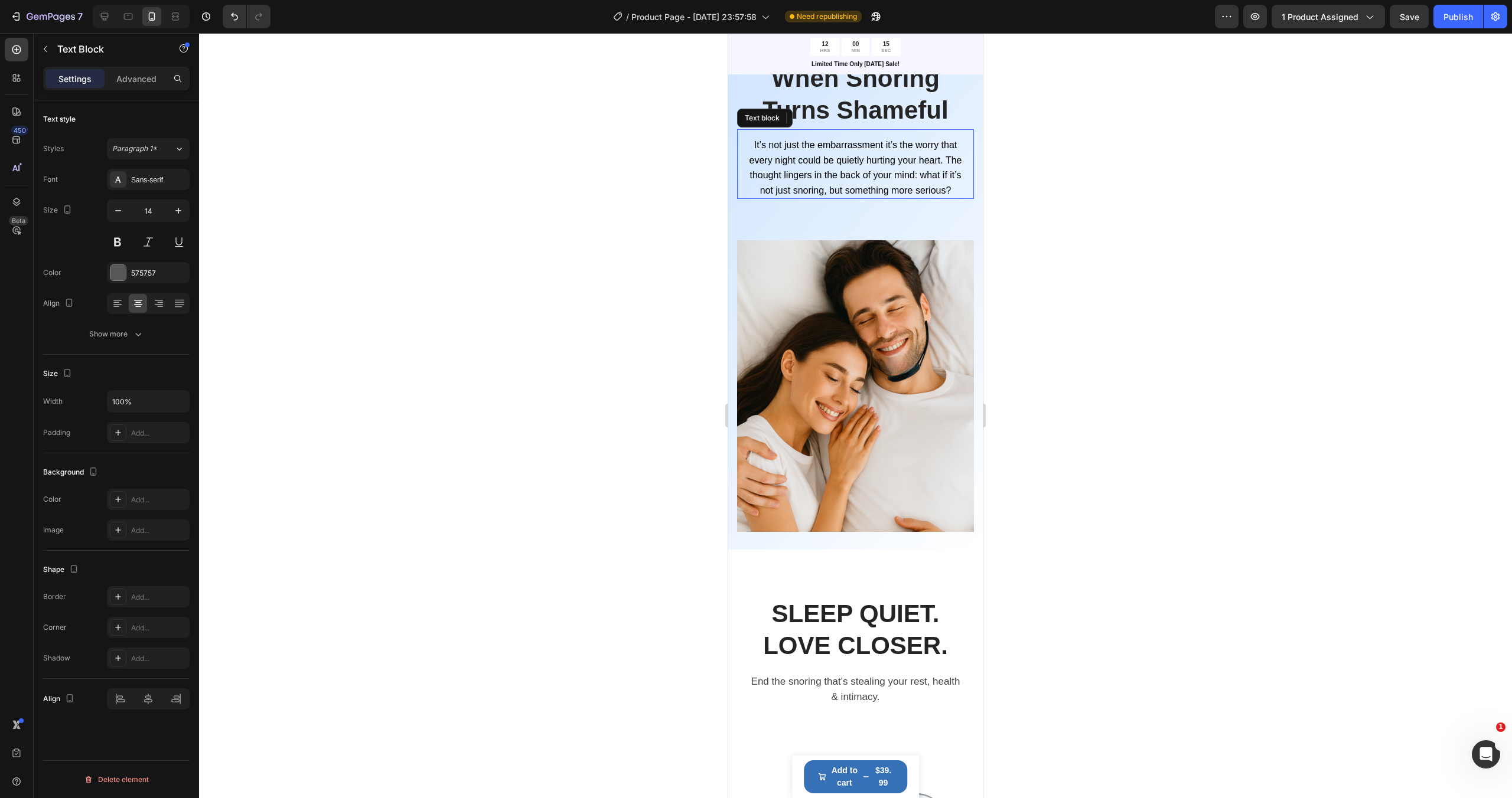
click at [899, 195] on span "It’s not just the embarrassment it’s the worry that every night could be quietl…" at bounding box center [855, 168] width 212 height 56
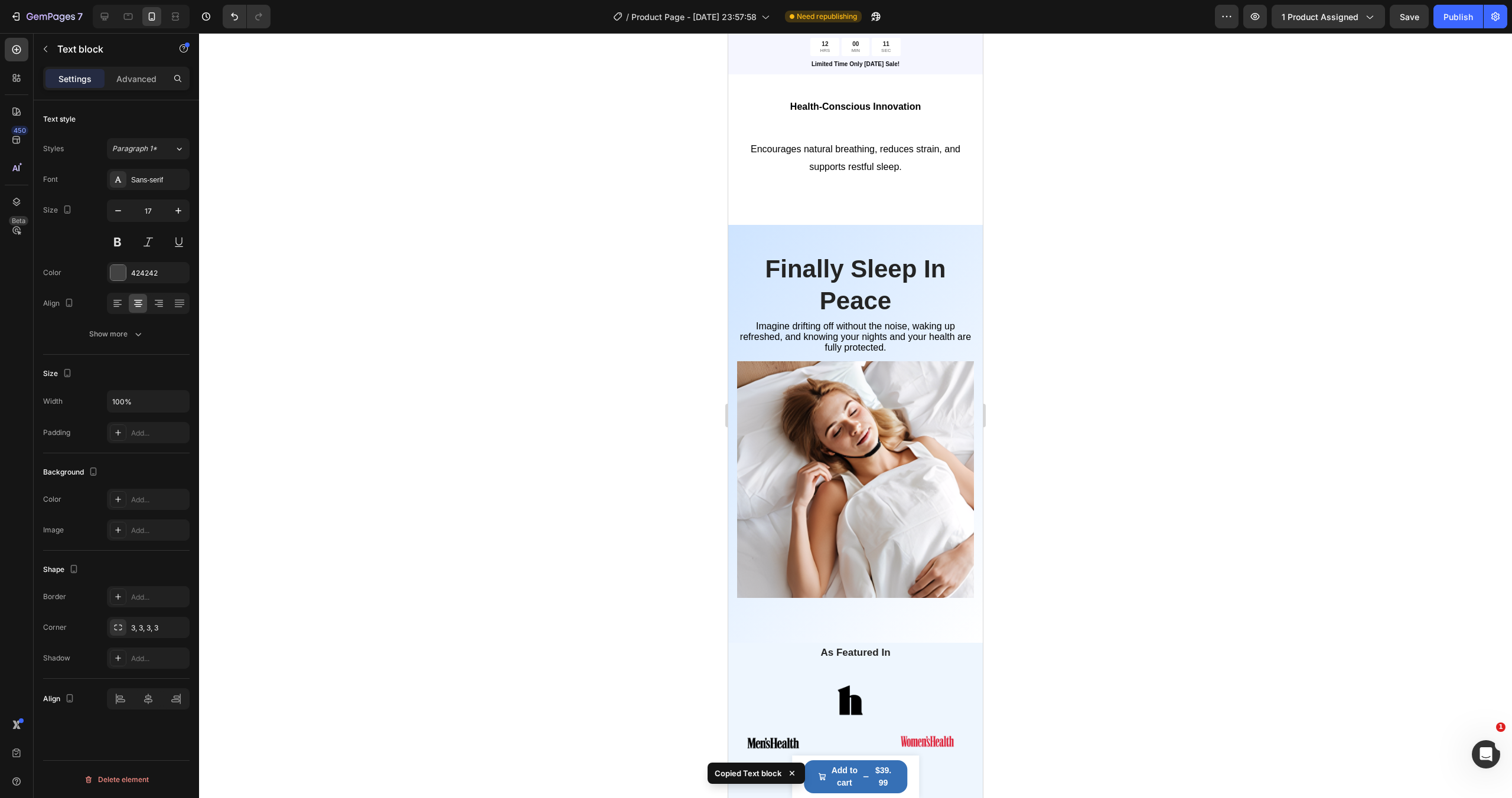
scroll to position [2461, 0]
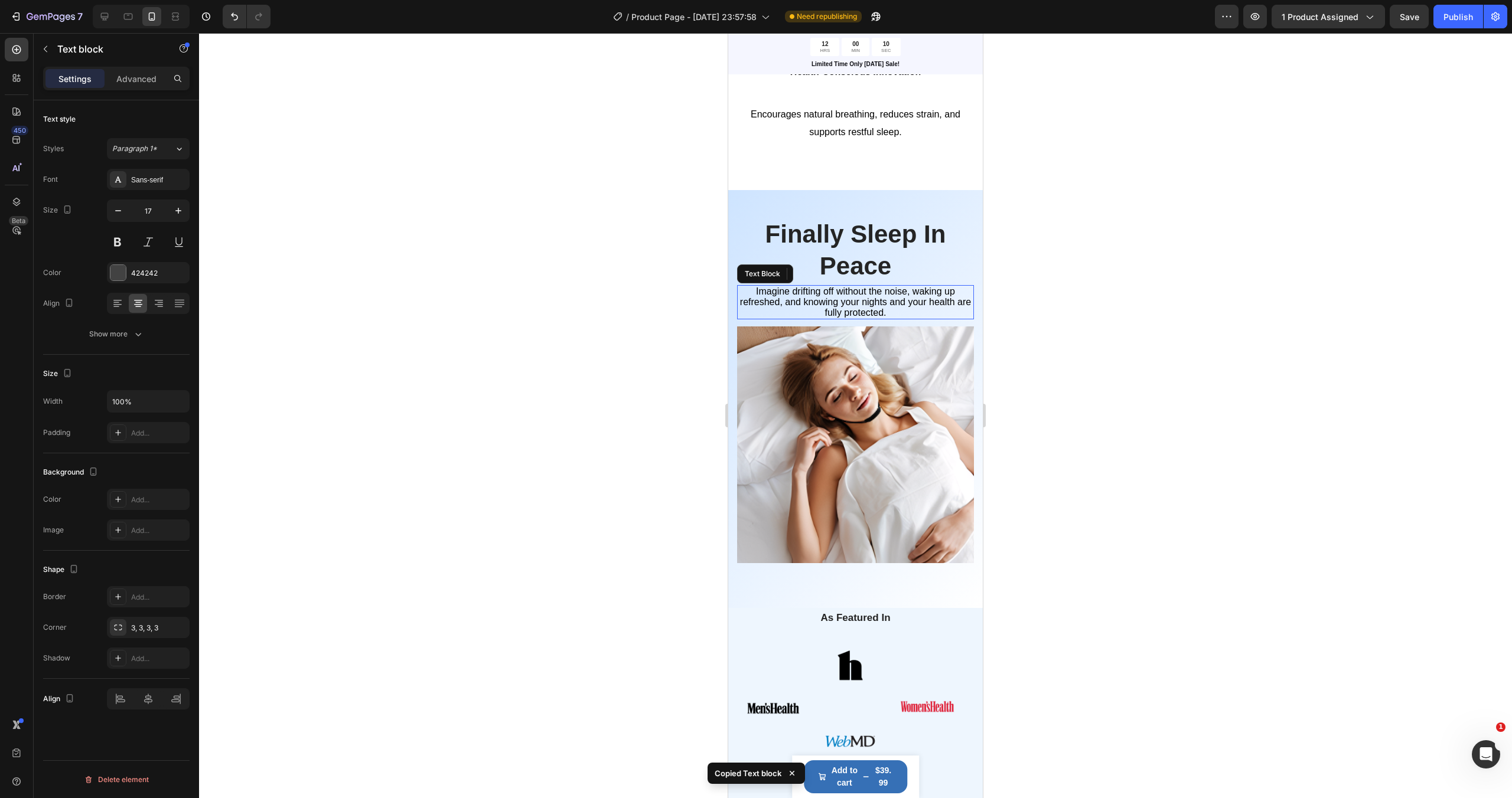
click at [903, 292] on span "Imagine drifting off without the noise, waking up refreshed, and knowing your n…" at bounding box center [855, 302] width 231 height 31
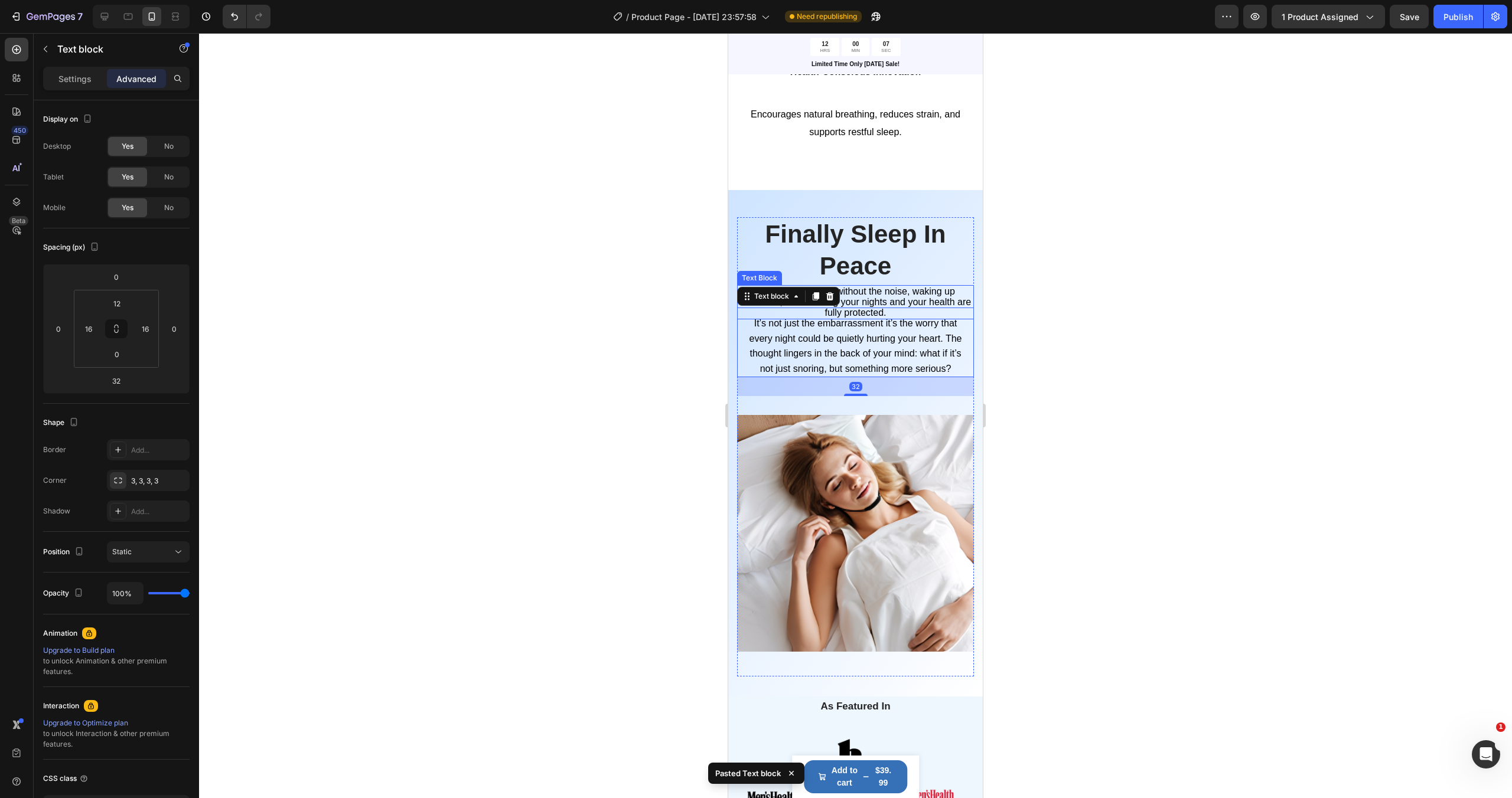
click at [906, 302] on span "Imagine drifting off without the noise, waking up refreshed, and knowing your n…" at bounding box center [855, 302] width 231 height 31
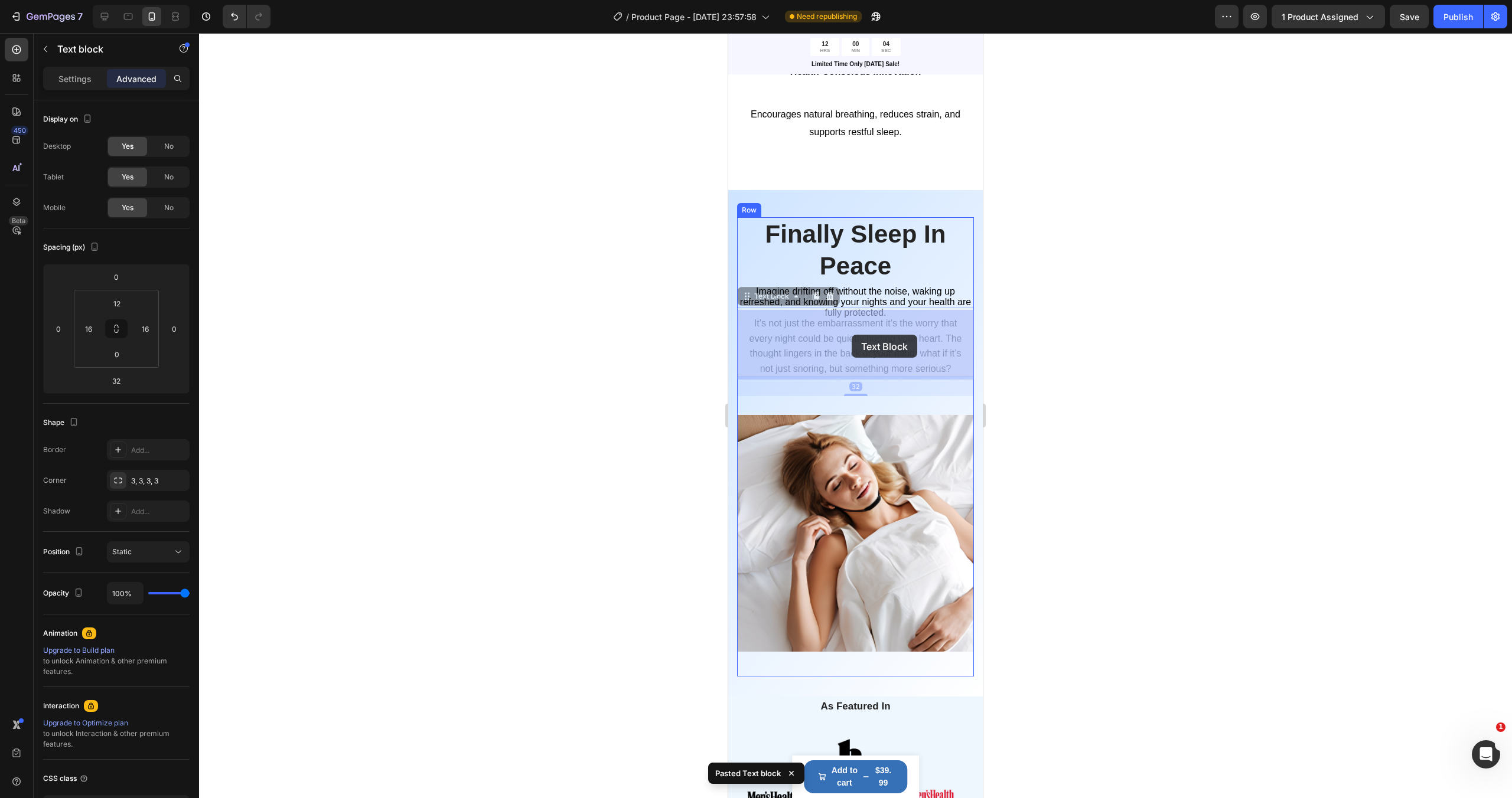
drag, startPoint x: 893, startPoint y: 312, endPoint x: 851, endPoint y: 335, distance: 47.9
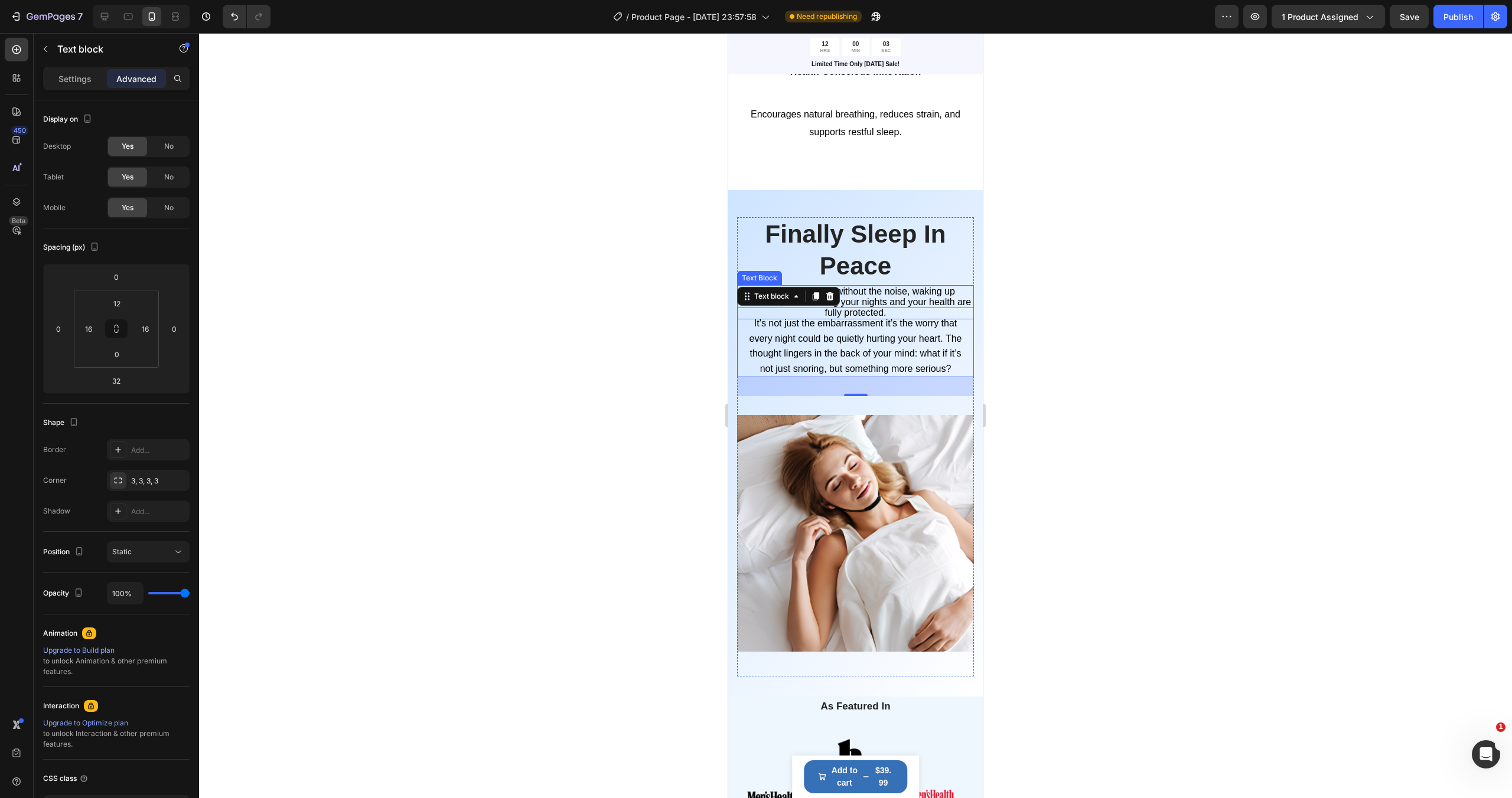
click at [906, 303] on span "Imagine drifting off without the noise, waking up refreshed, and knowing your n…" at bounding box center [855, 302] width 231 height 31
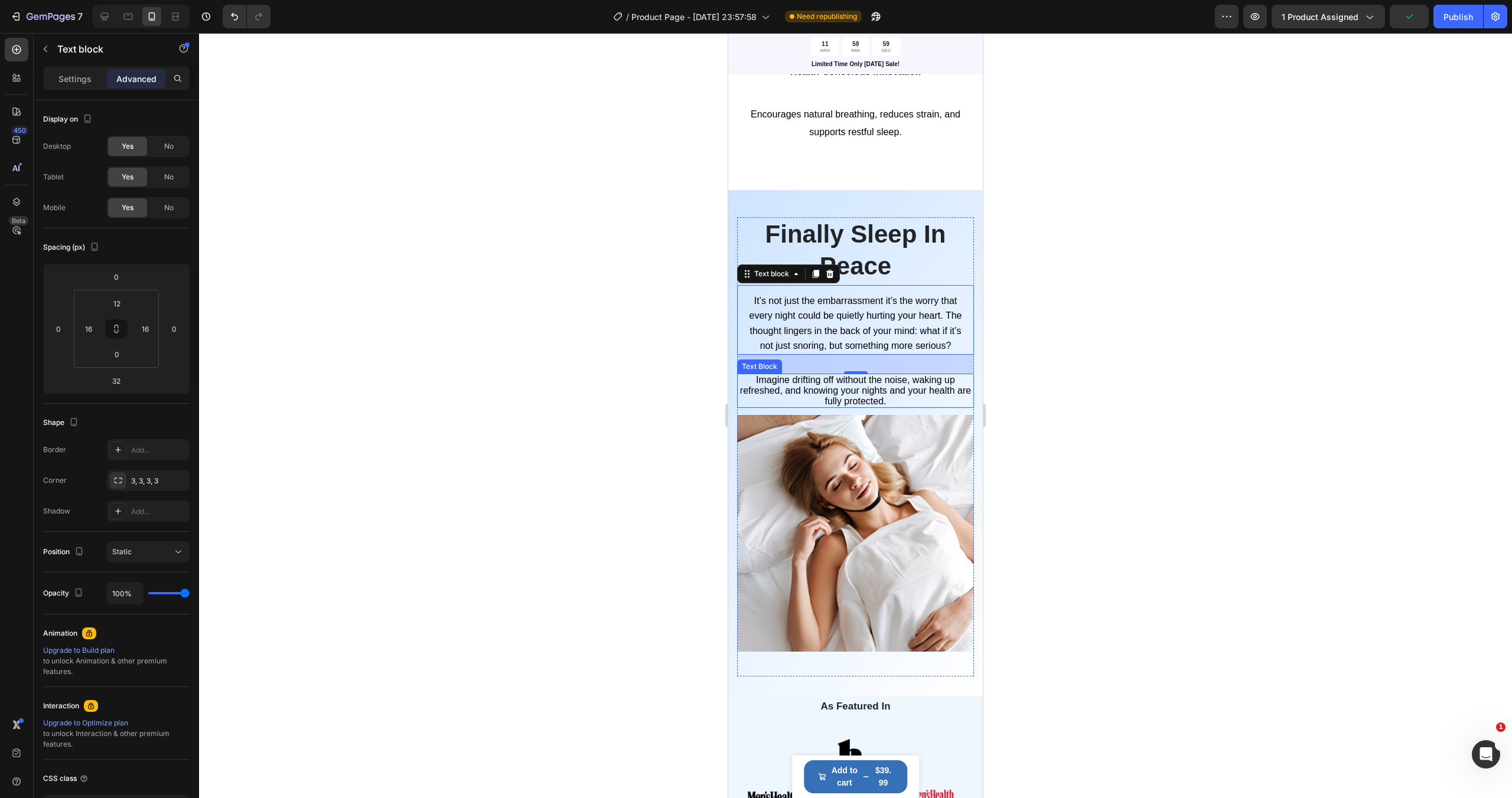
click at [872, 392] on span "Imagine drifting off without the noise, waking up refreshed, and knowing your n…" at bounding box center [855, 390] width 231 height 31
click at [878, 394] on span "Imagine drifting off without the noise, waking up refreshed, and knowing your n…" at bounding box center [855, 390] width 231 height 31
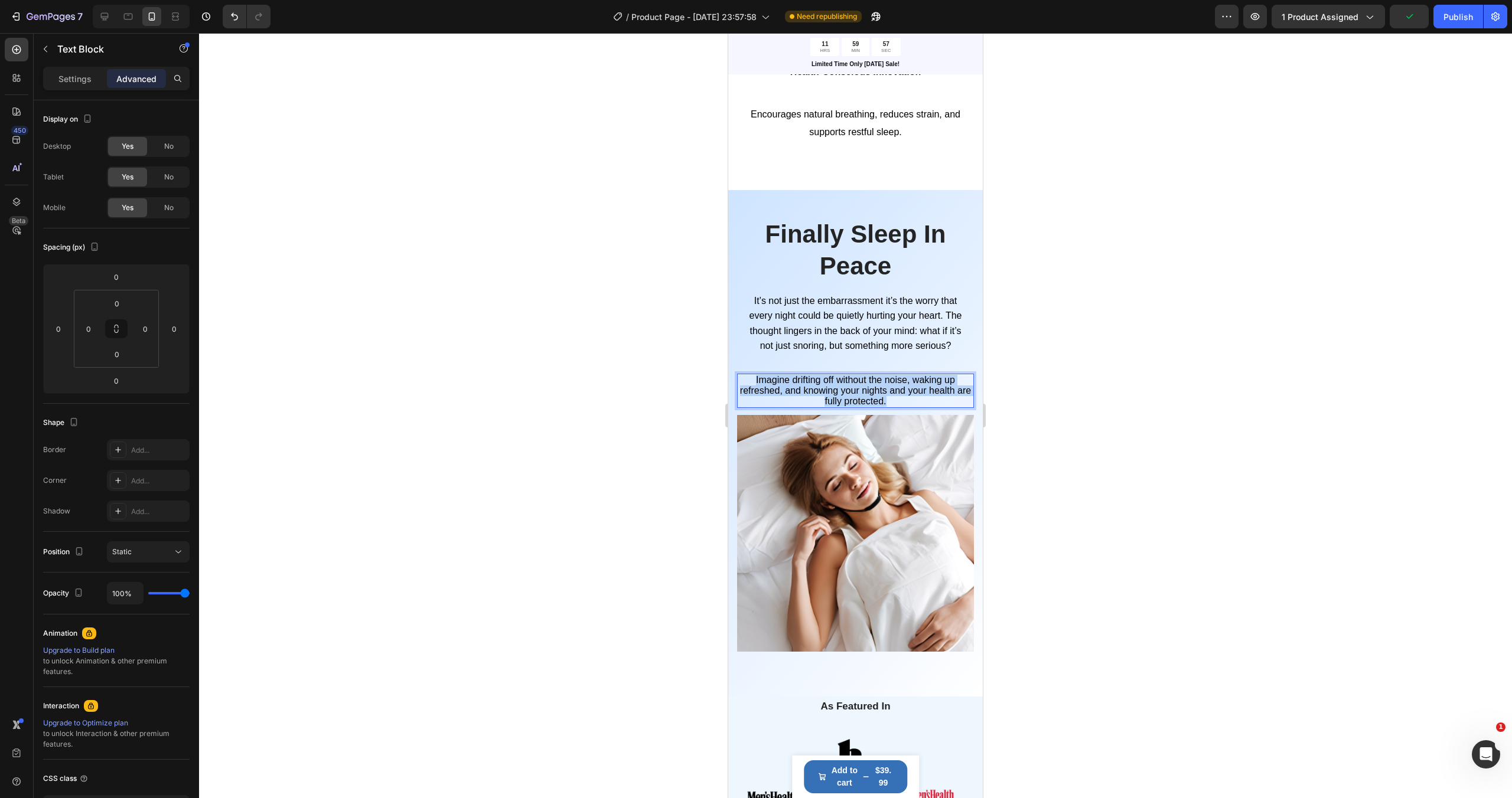
click at [878, 394] on span "Imagine drifting off without the noise, waking up refreshed, and knowing your n…" at bounding box center [855, 390] width 231 height 31
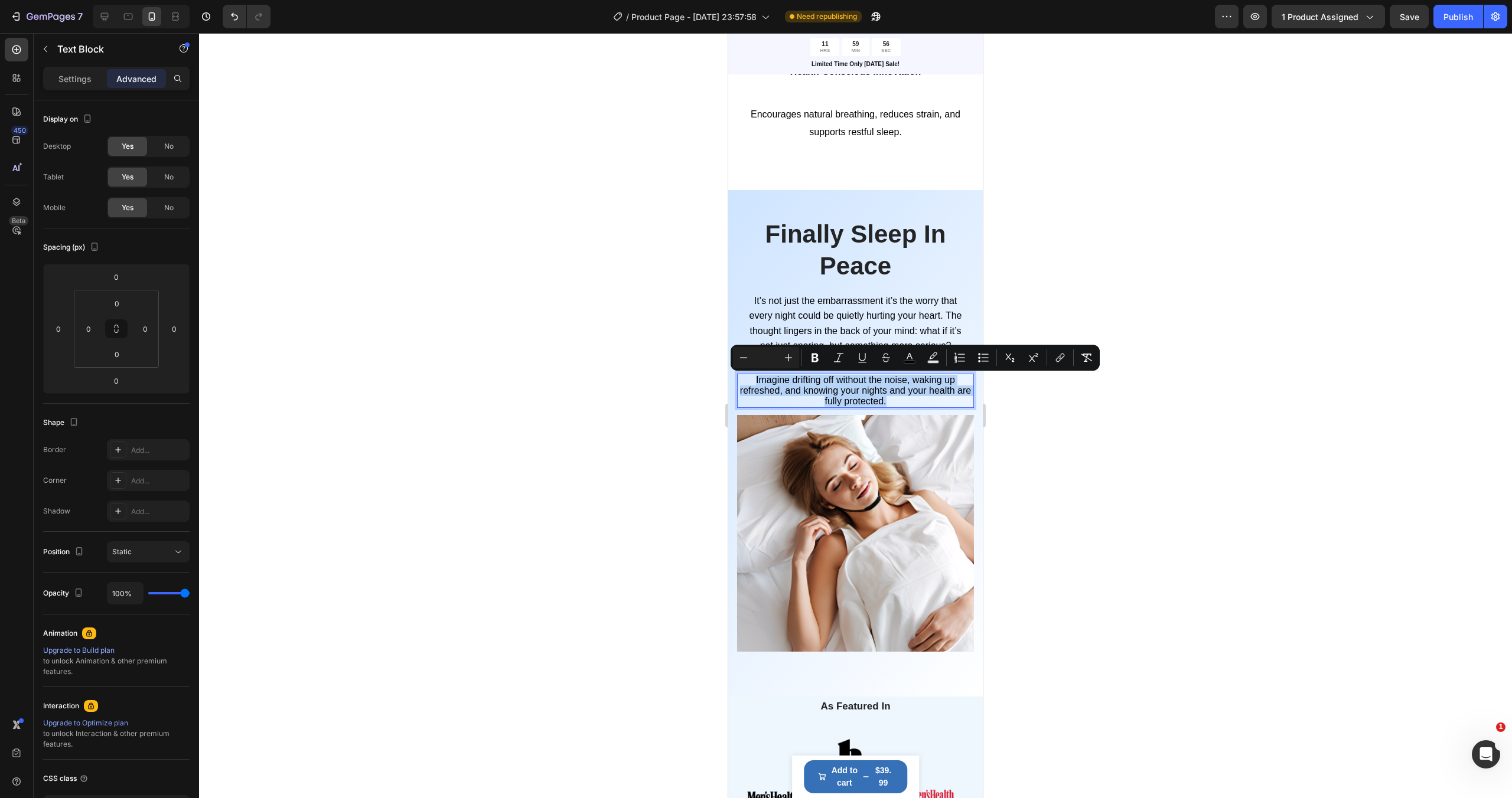
copy span "Imagine drifting off without the noise, waking up refreshed, and knowing your n…"
click at [895, 312] on span "It’s not just the embarrassment it’s the worry that every night could be quietl…" at bounding box center [855, 323] width 212 height 56
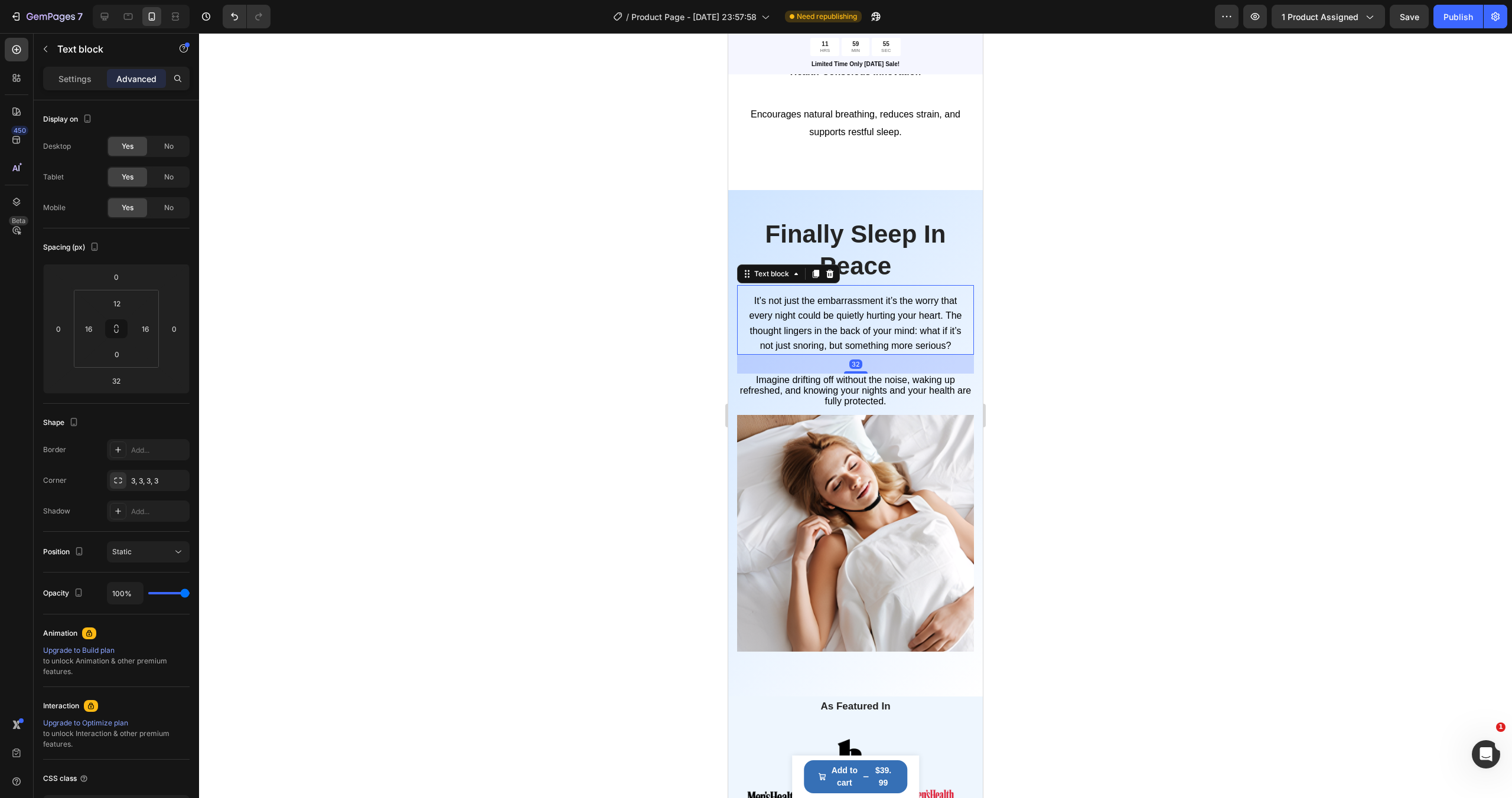
click at [895, 312] on span "It’s not just the embarrassment it’s the worry that every night could be quietl…" at bounding box center [855, 323] width 212 height 56
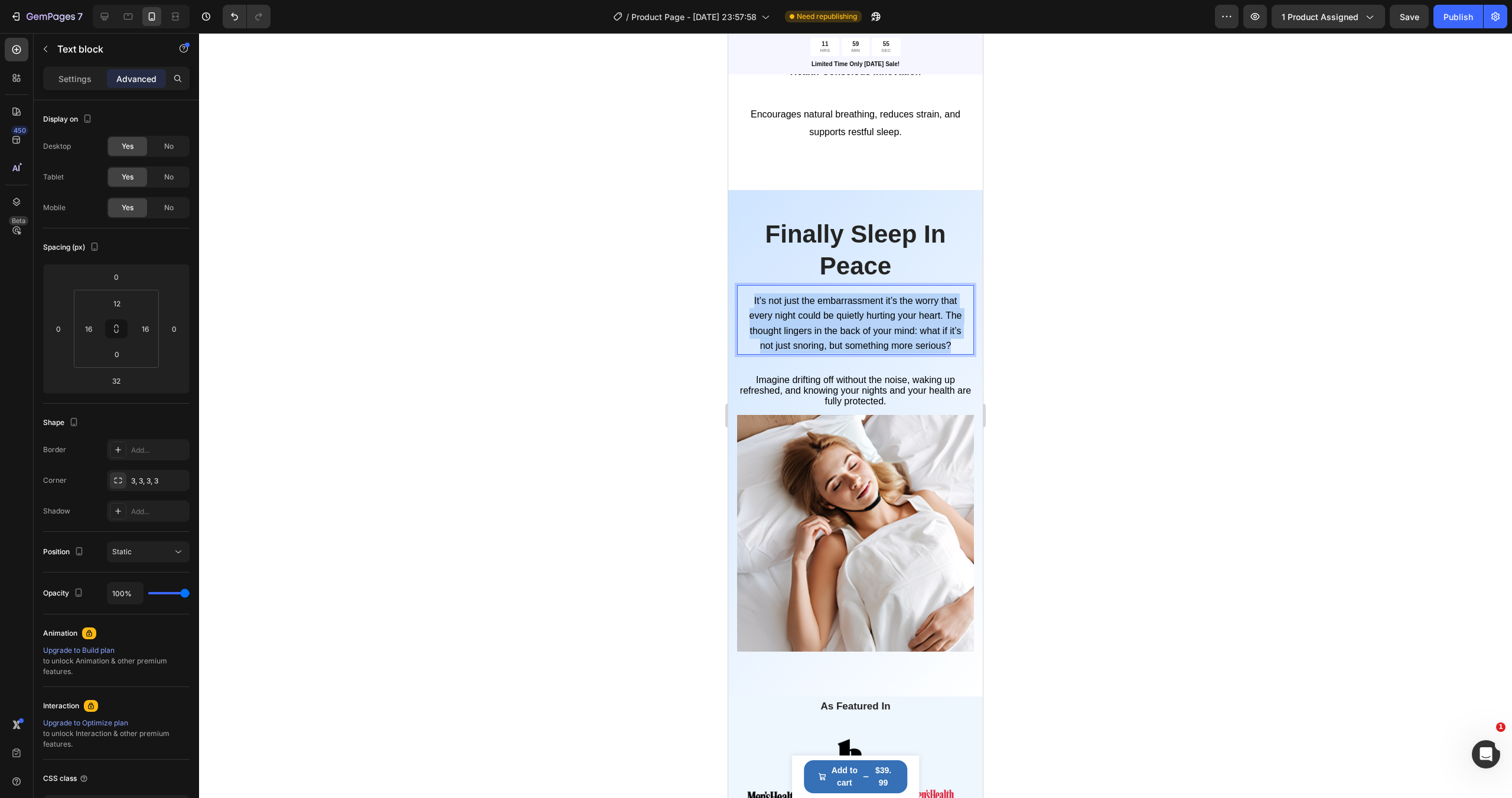
click at [895, 312] on span "It’s not just the embarrassment it’s the worry that every night could be quietl…" at bounding box center [855, 323] width 212 height 56
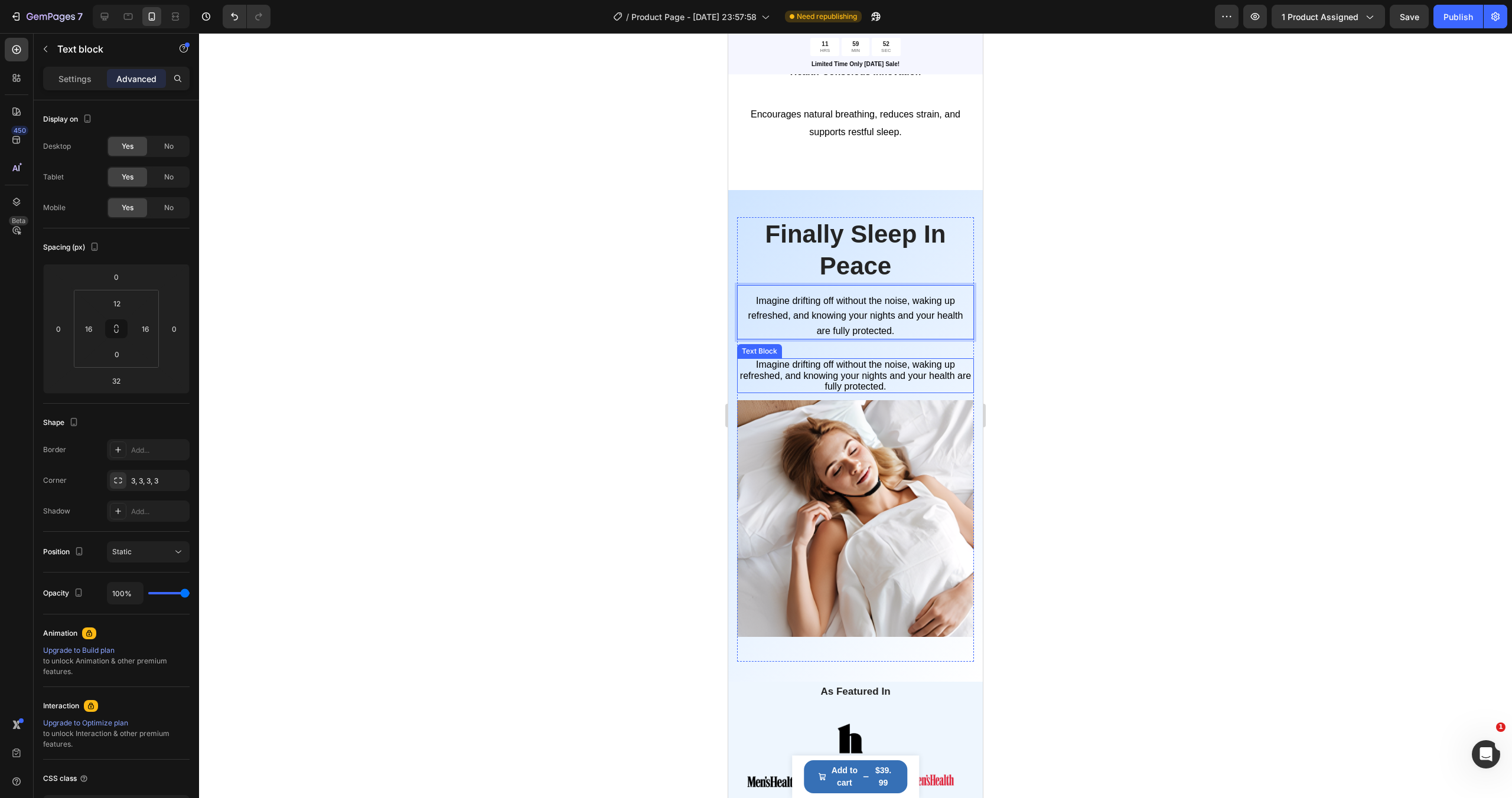
click at [884, 374] on span "Imagine drifting off without the noise, waking up refreshed, and knowing your n…" at bounding box center [855, 375] width 231 height 31
click at [832, 347] on icon at bounding box center [830, 346] width 8 height 8
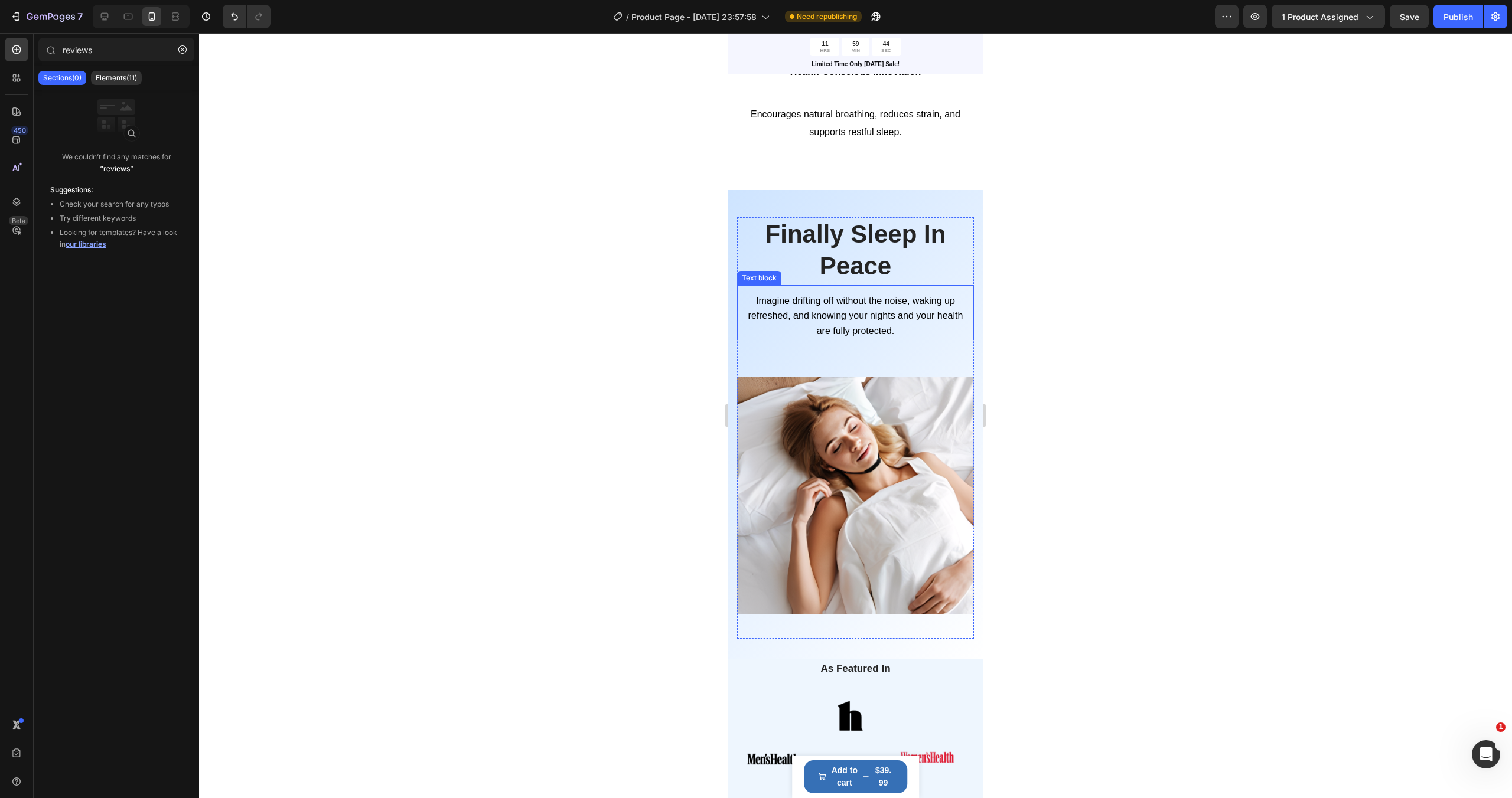
click at [863, 328] on span "Imagine drifting off without the noise, waking up refreshed, and knowing your n…" at bounding box center [856, 315] width 215 height 40
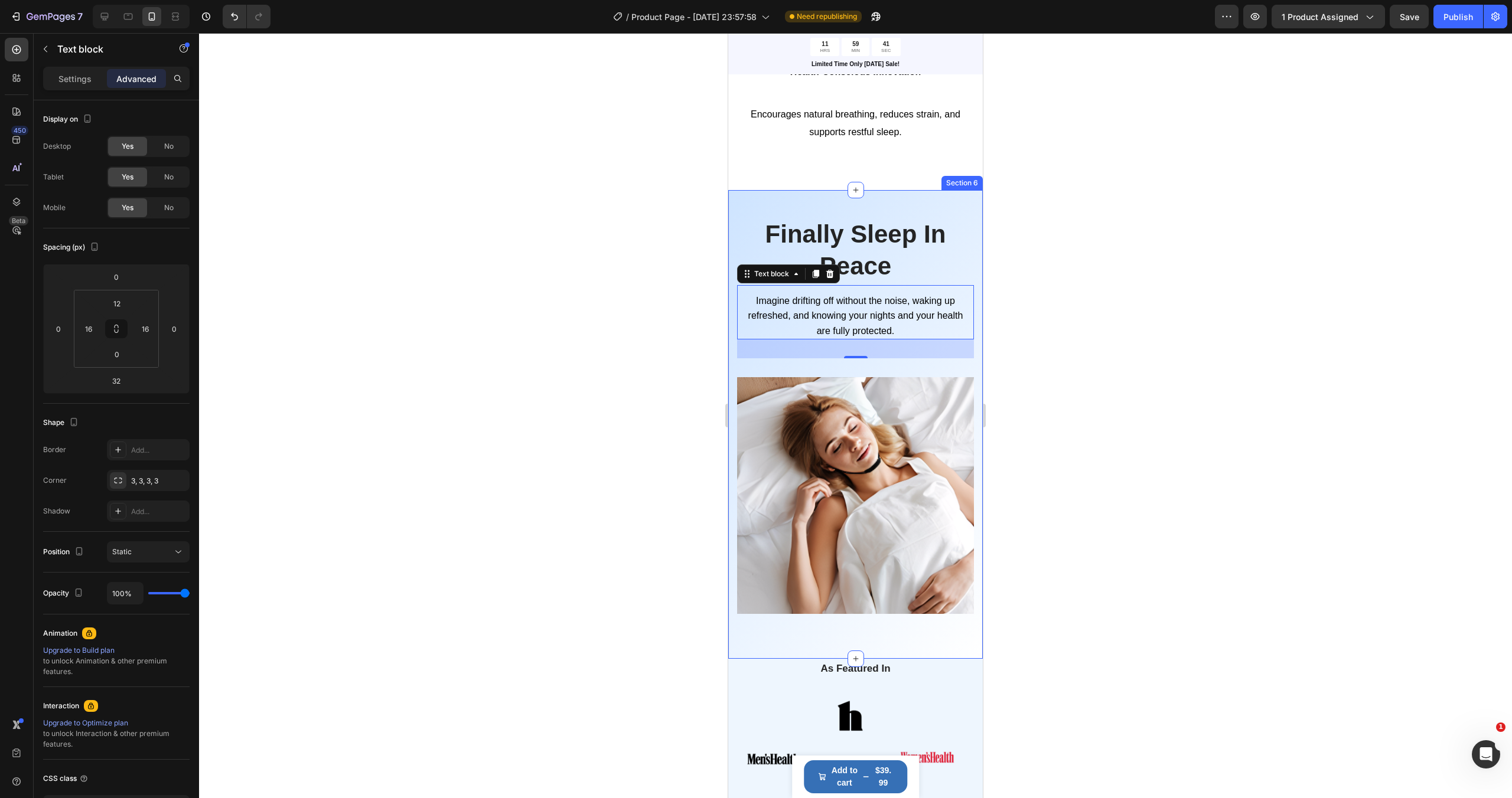
click at [1027, 274] on div at bounding box center [855, 415] width 1312 height 765
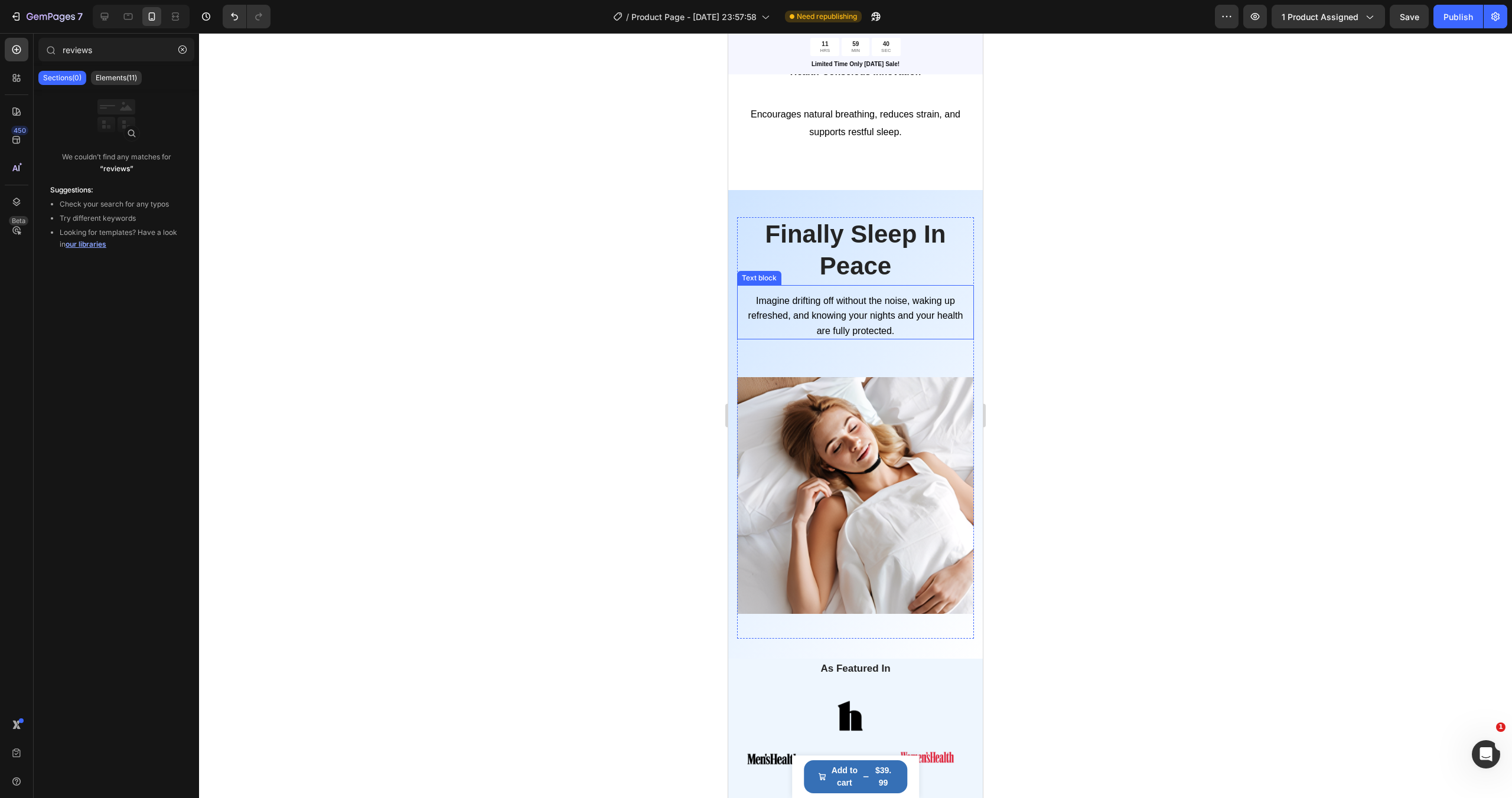
click at [865, 317] on span "Imagine drifting off without the noise, waking up refreshed, and knowing your n…" at bounding box center [856, 315] width 215 height 40
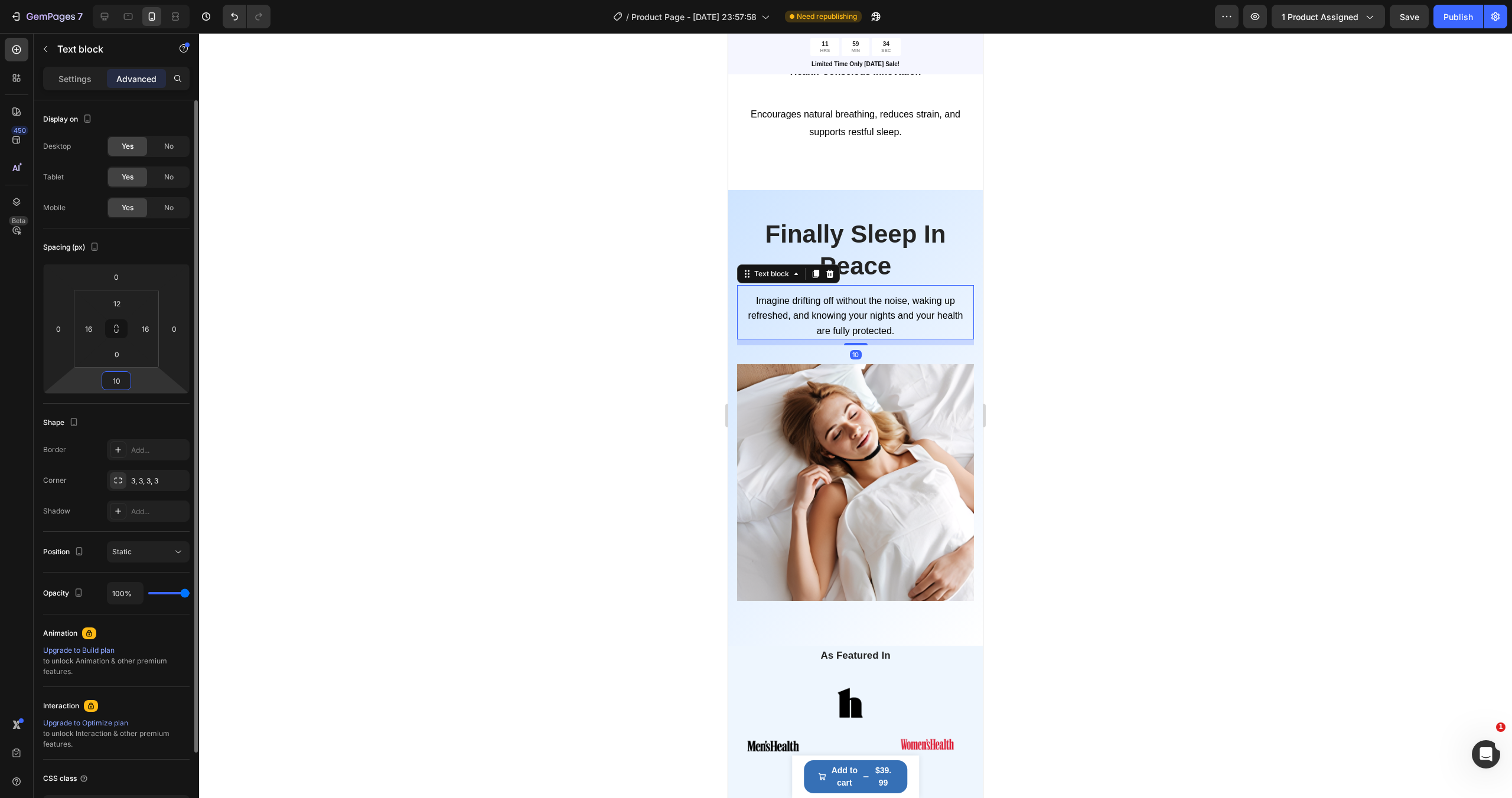
click at [139, 0] on html "7 / Product Page - Aug 20, 23:57:58 Need republishing Preview 1 product assigne…" at bounding box center [756, 0] width 1512 height 0
type input "12"
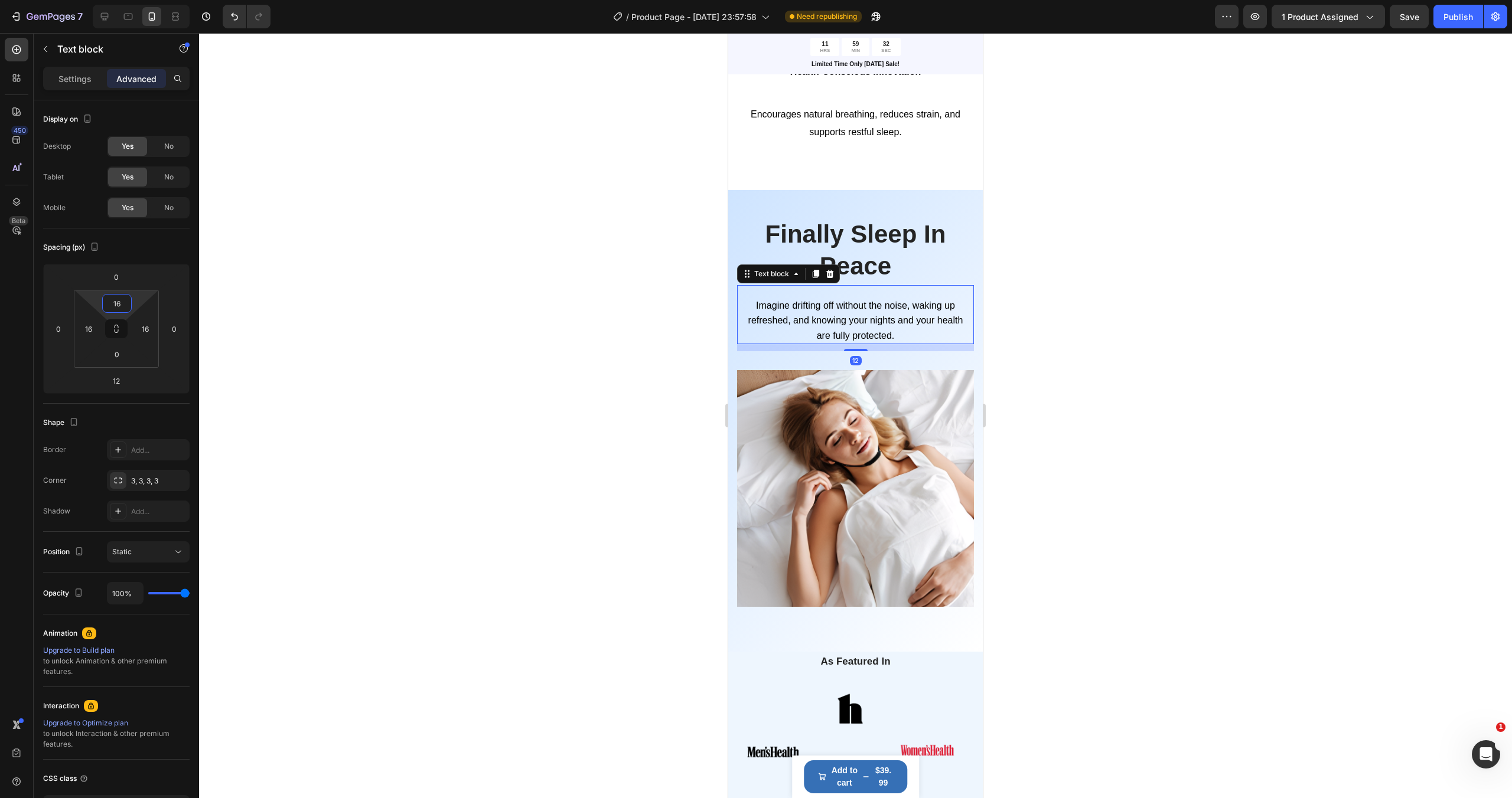
type input "14"
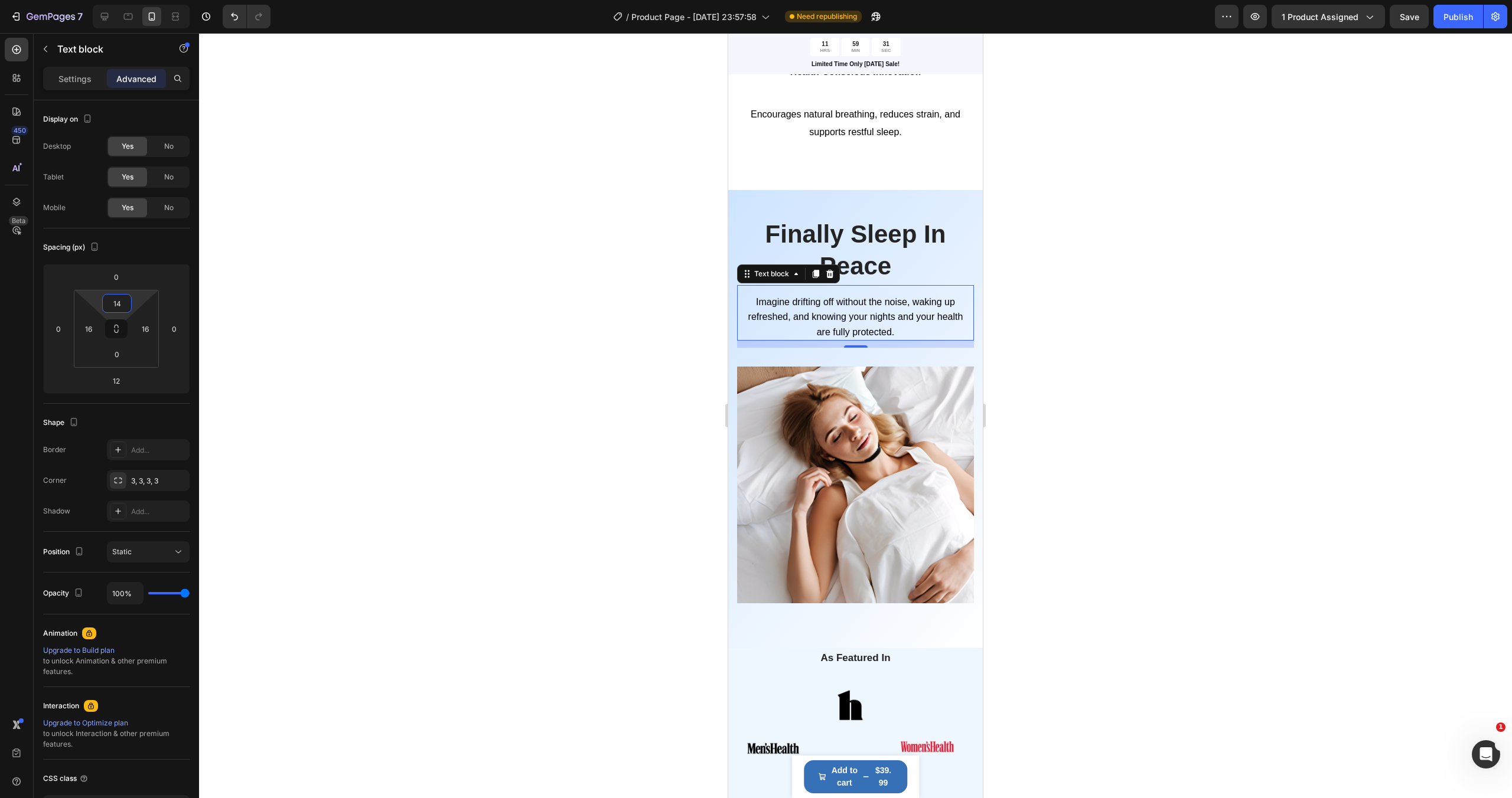
click at [133, 0] on html "7 / Product Page - Aug 20, 23:57:58 Need republishing Preview 1 product assigne…" at bounding box center [756, 0] width 1512 height 0
click at [614, 424] on div at bounding box center [855, 415] width 1312 height 765
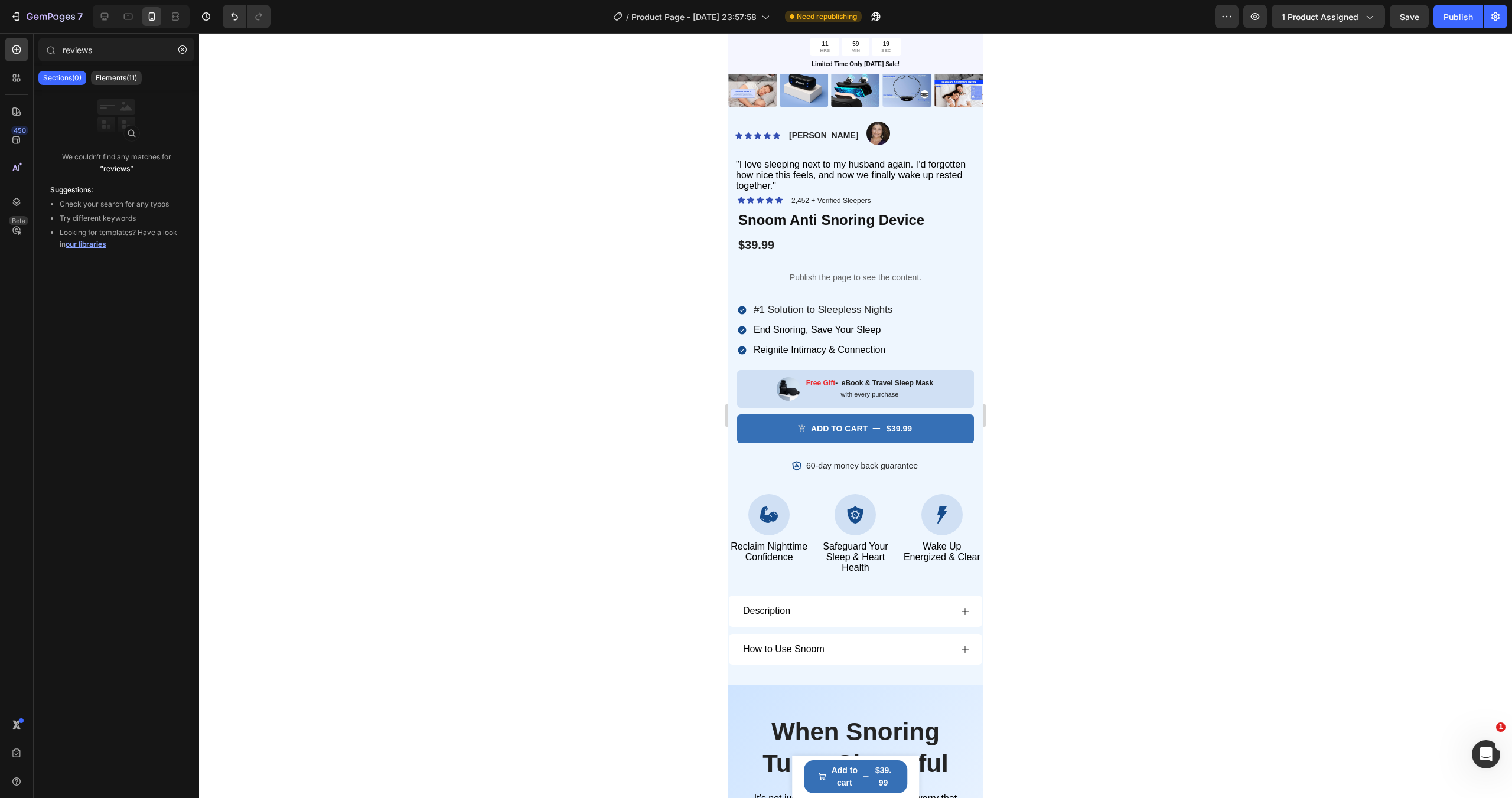
scroll to position [0, 0]
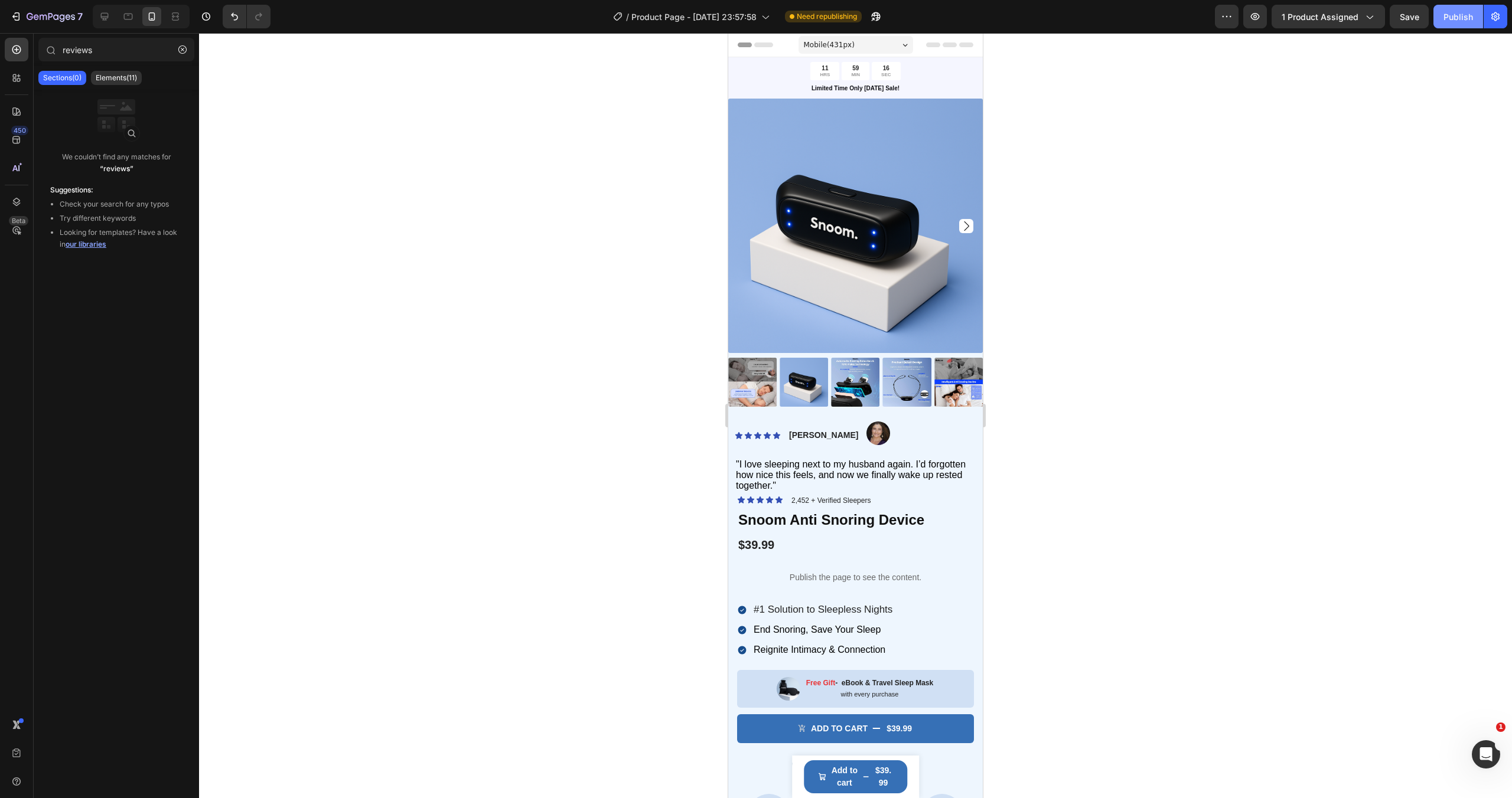
click at [1447, 20] on div "Publish" at bounding box center [1457, 17] width 29 height 12
click at [863, 525] on h1 "Snoom Anti Snoring Device" at bounding box center [855, 519] width 237 height 20
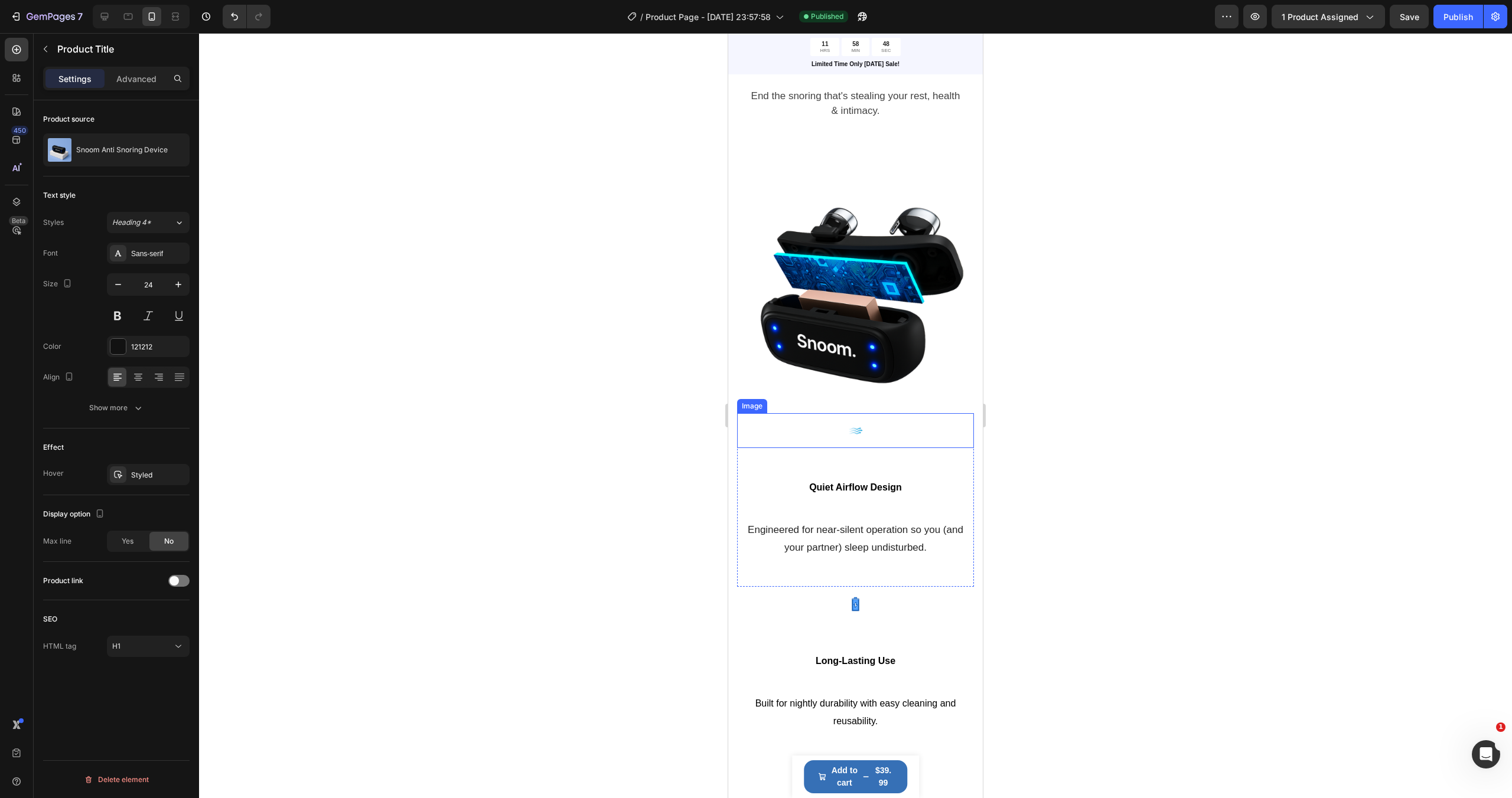
scroll to position [1341, 0]
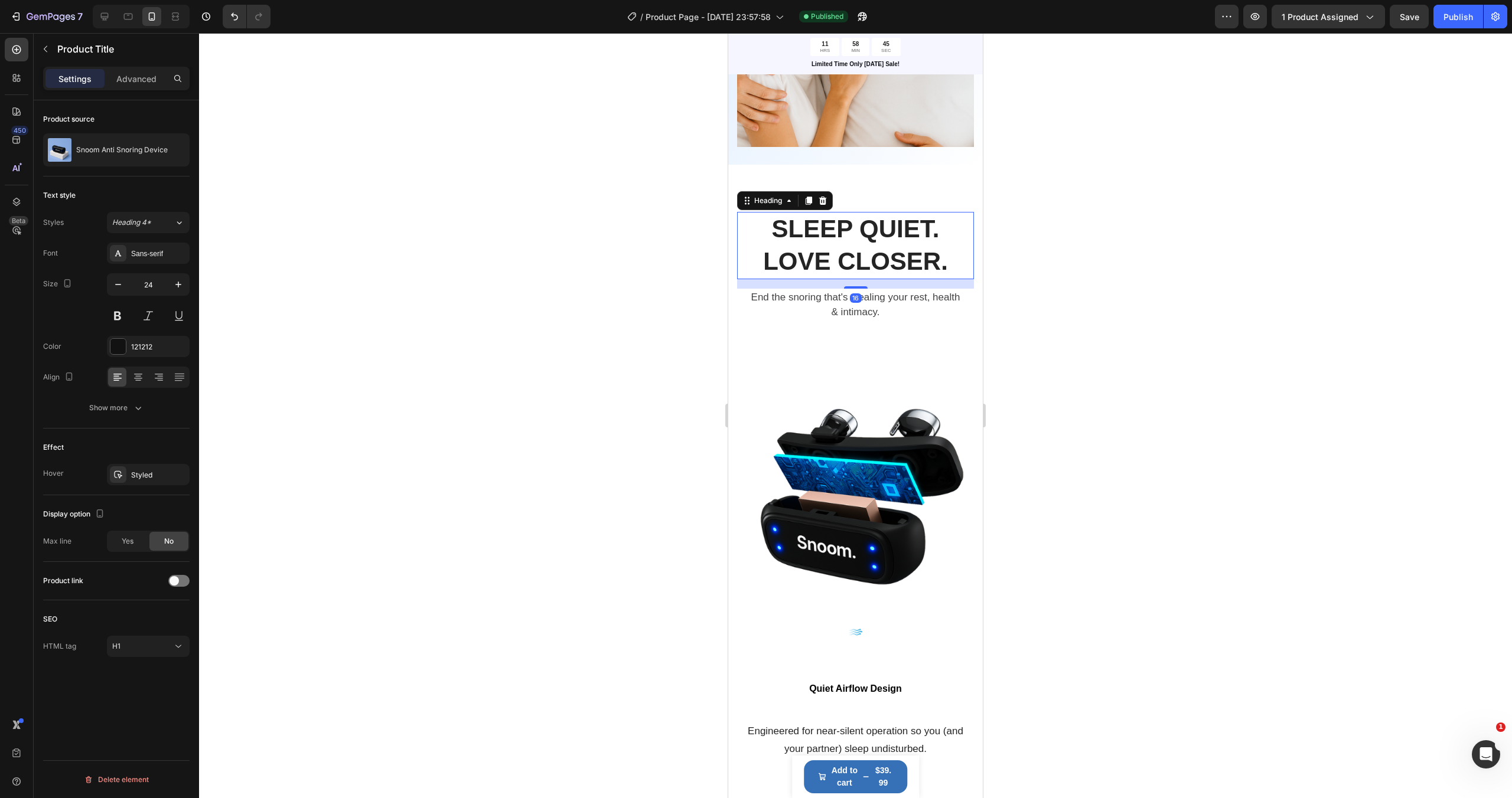
click at [854, 253] on h2 "SLEEP QUIET. LOVE CLOSER." at bounding box center [855, 245] width 218 height 67
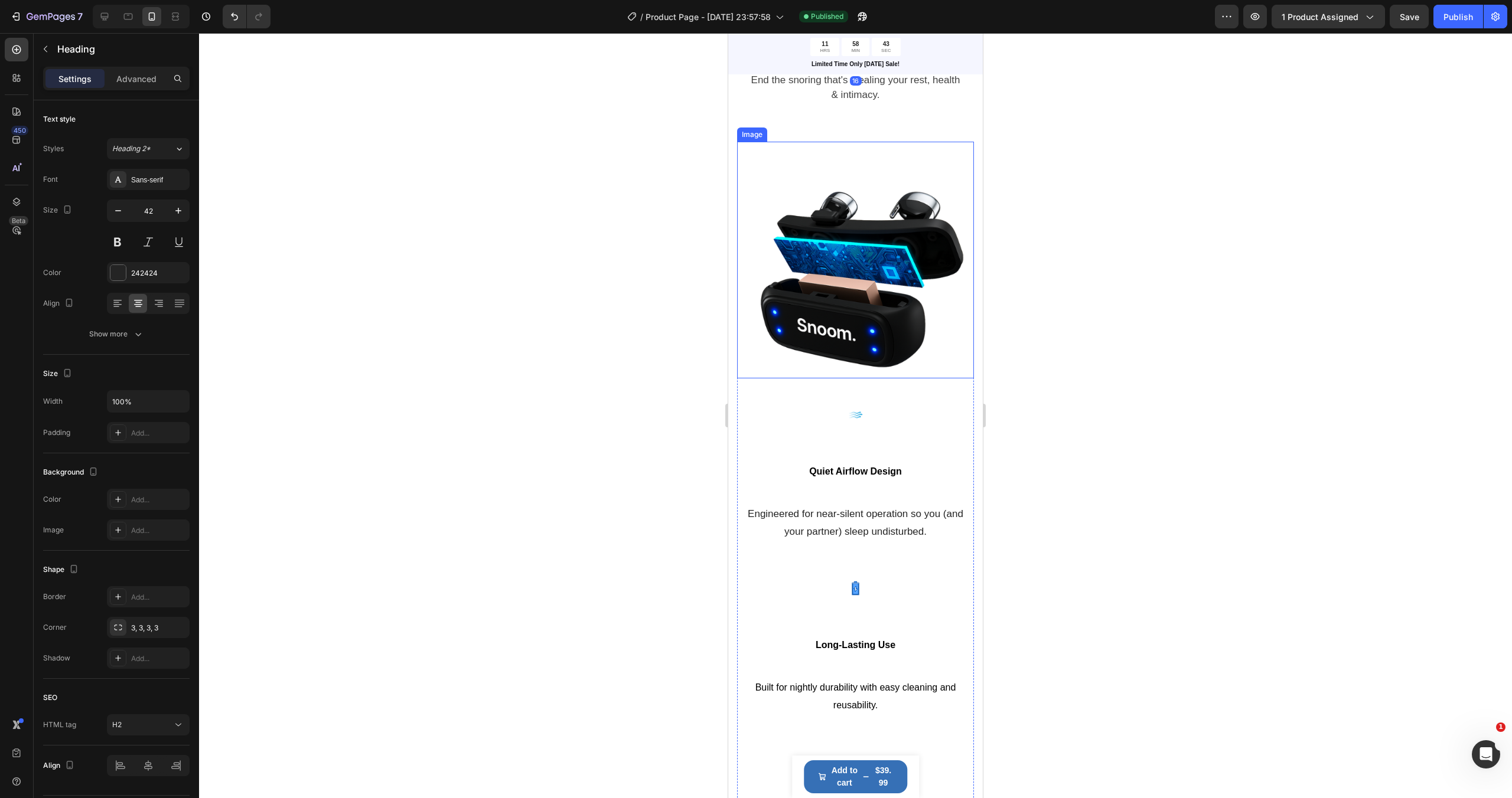
scroll to position [1630, 0]
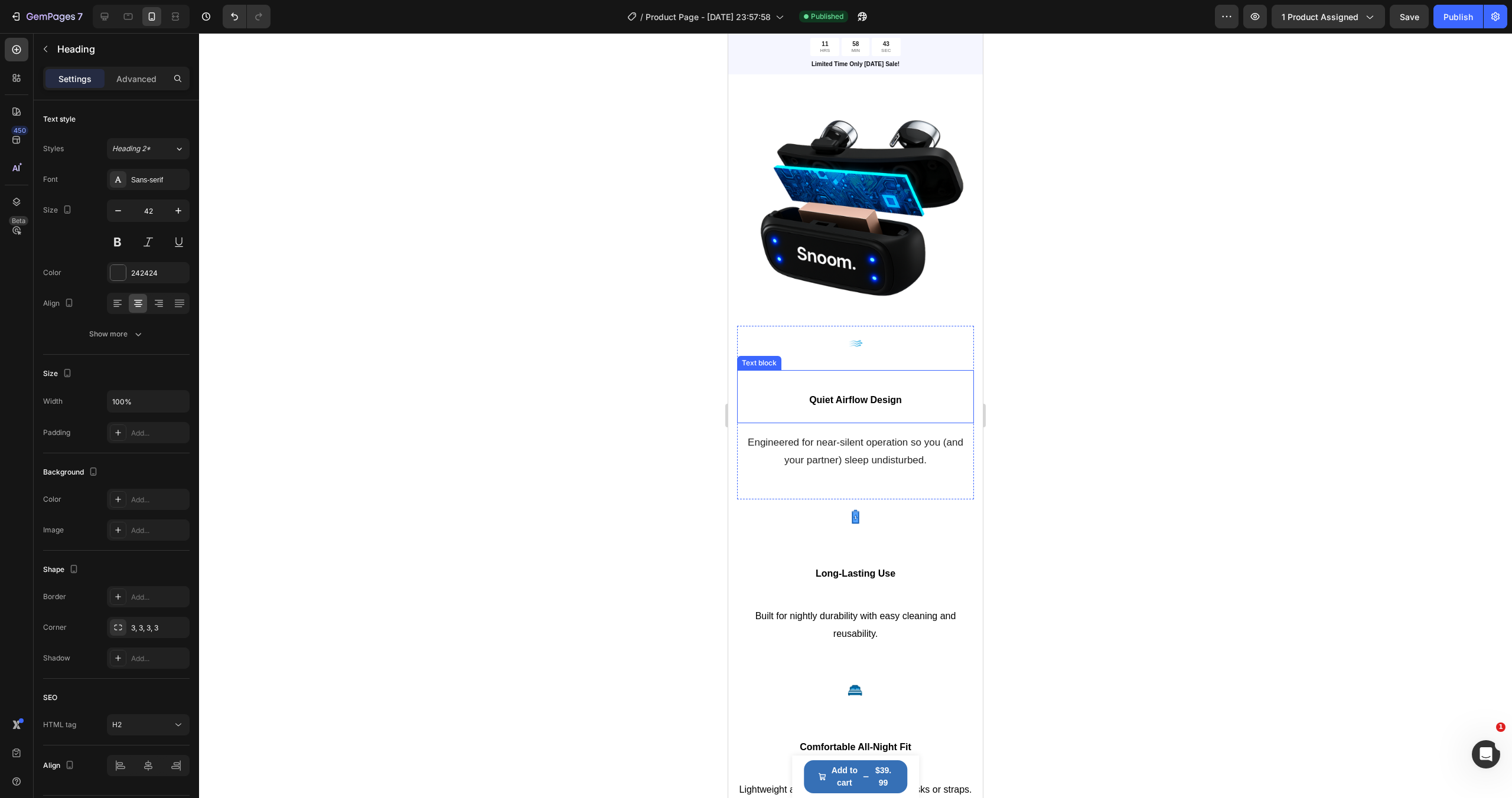
click at [844, 405] on span "Quiet Airflow Design" at bounding box center [855, 399] width 92 height 10
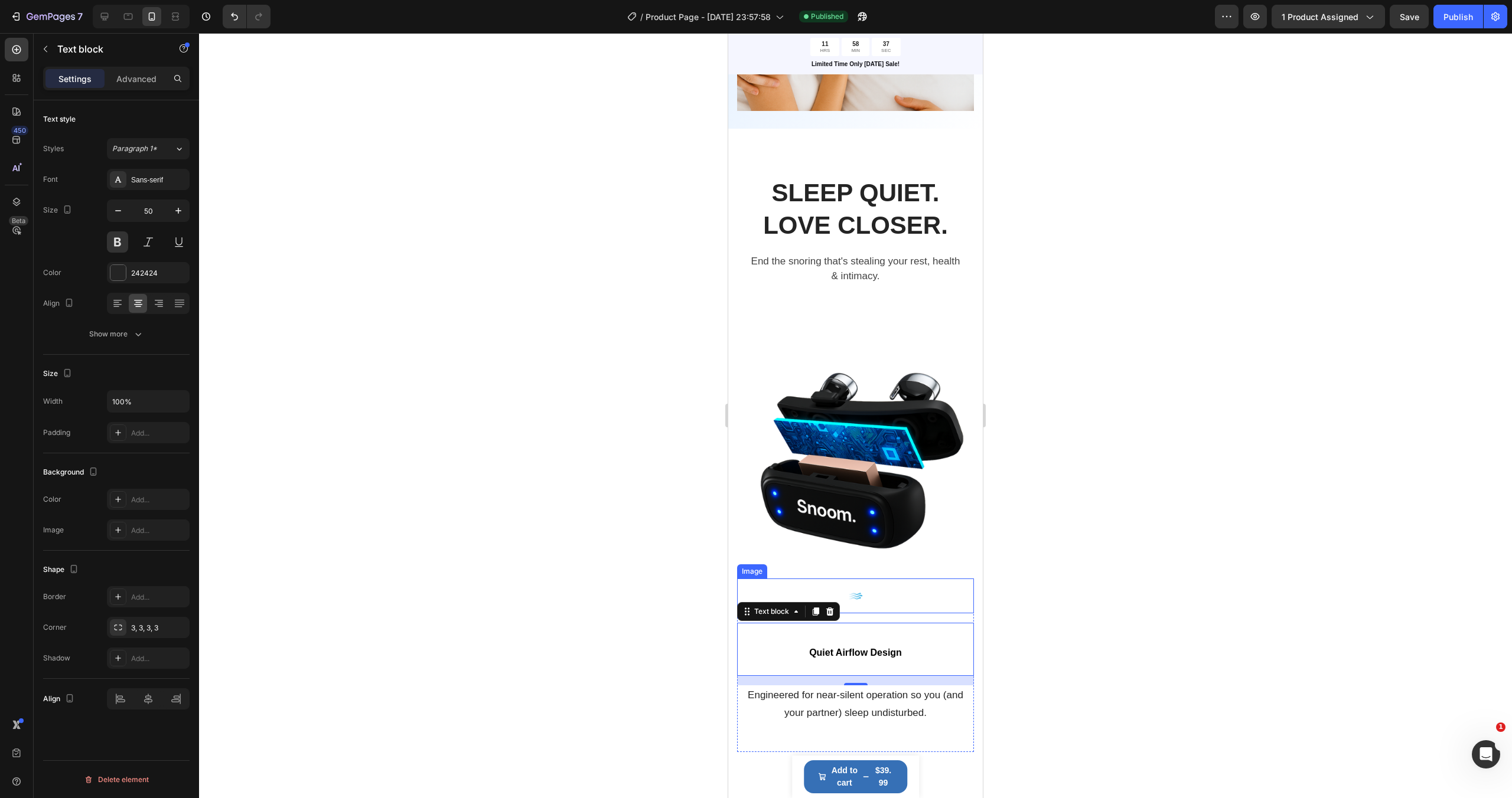
scroll to position [1263, 0]
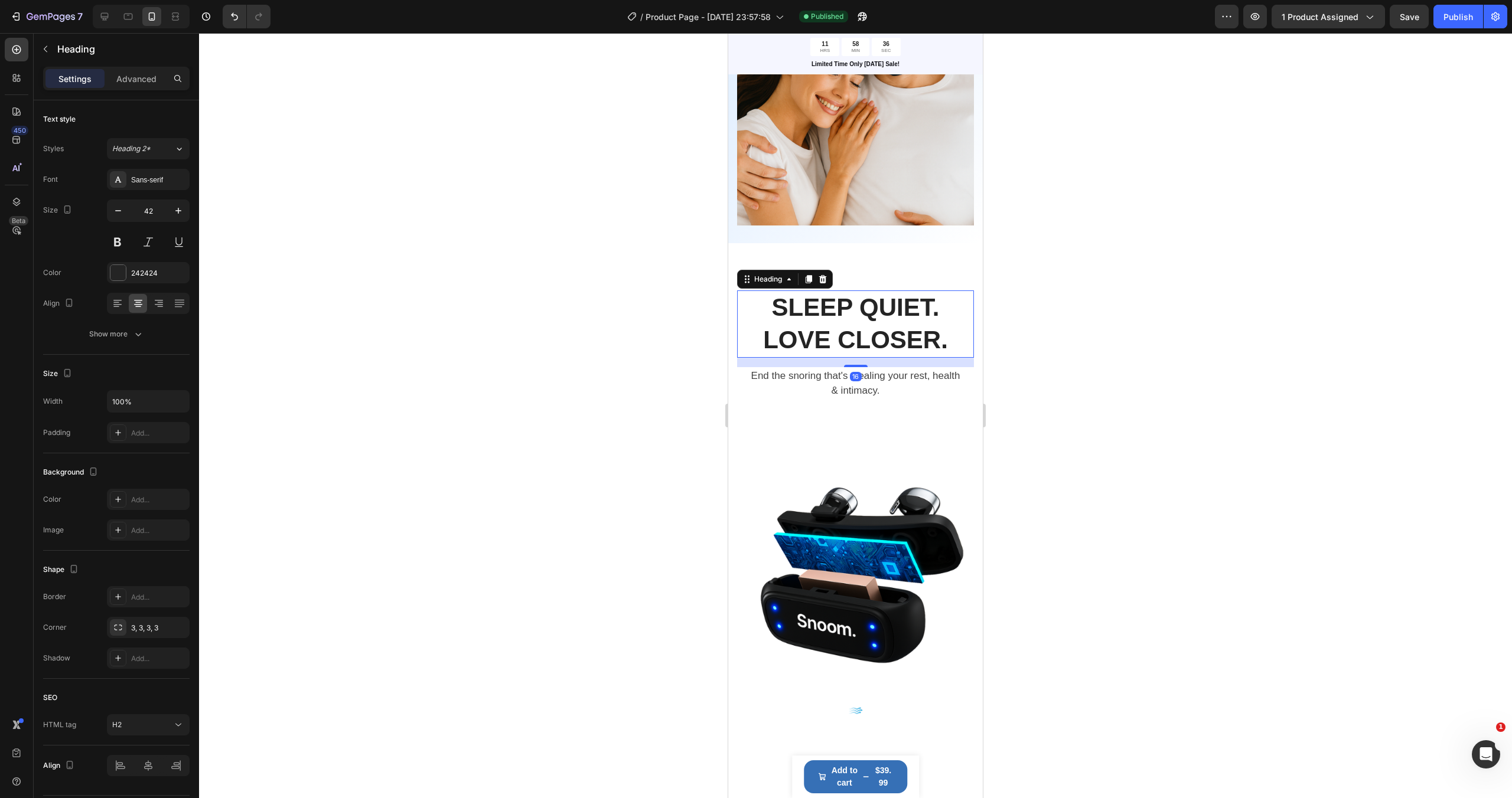
click at [859, 304] on h2 "SLEEP QUIET. LOVE CLOSER." at bounding box center [855, 323] width 218 height 67
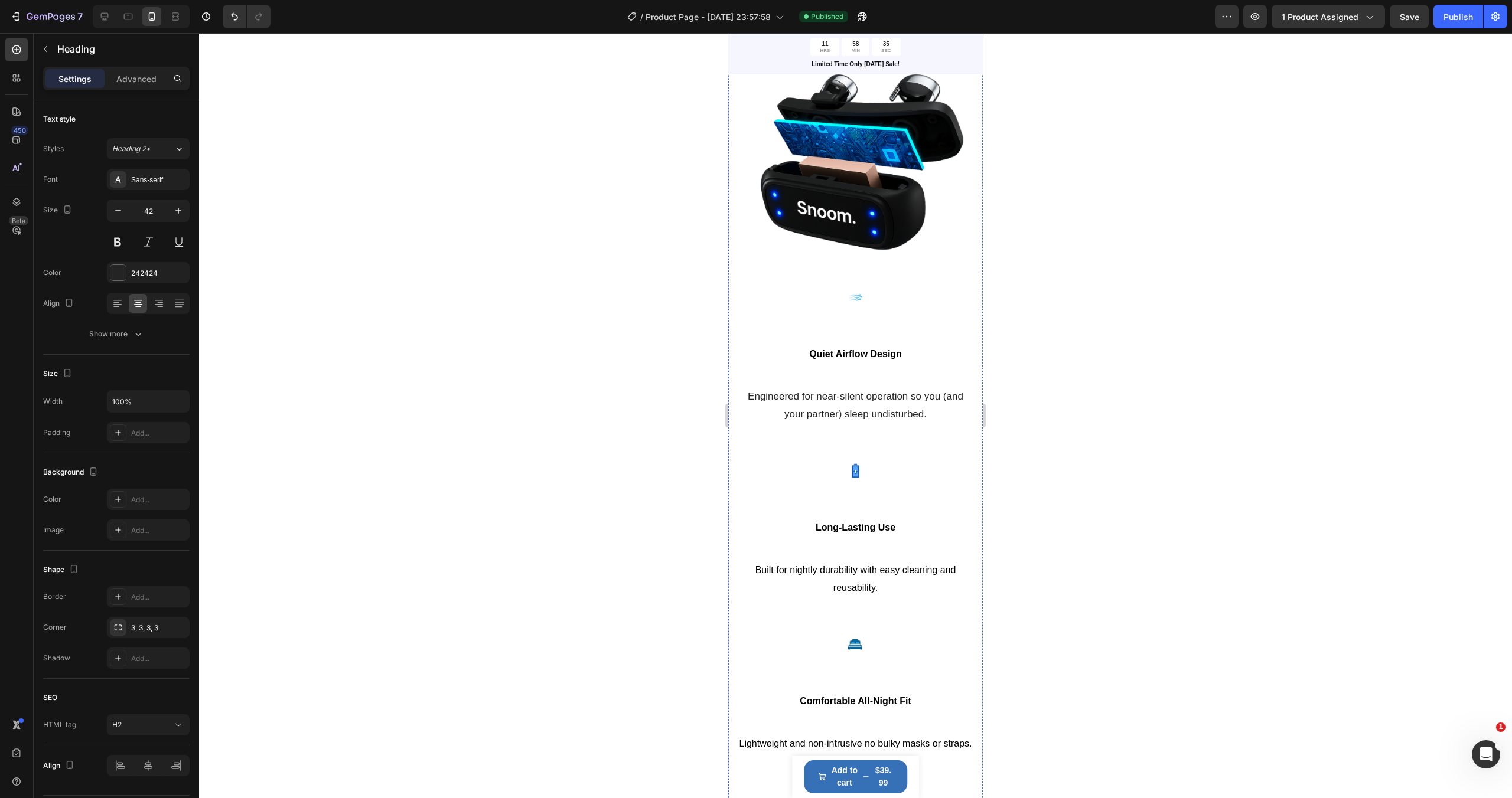
scroll to position [1753, 0]
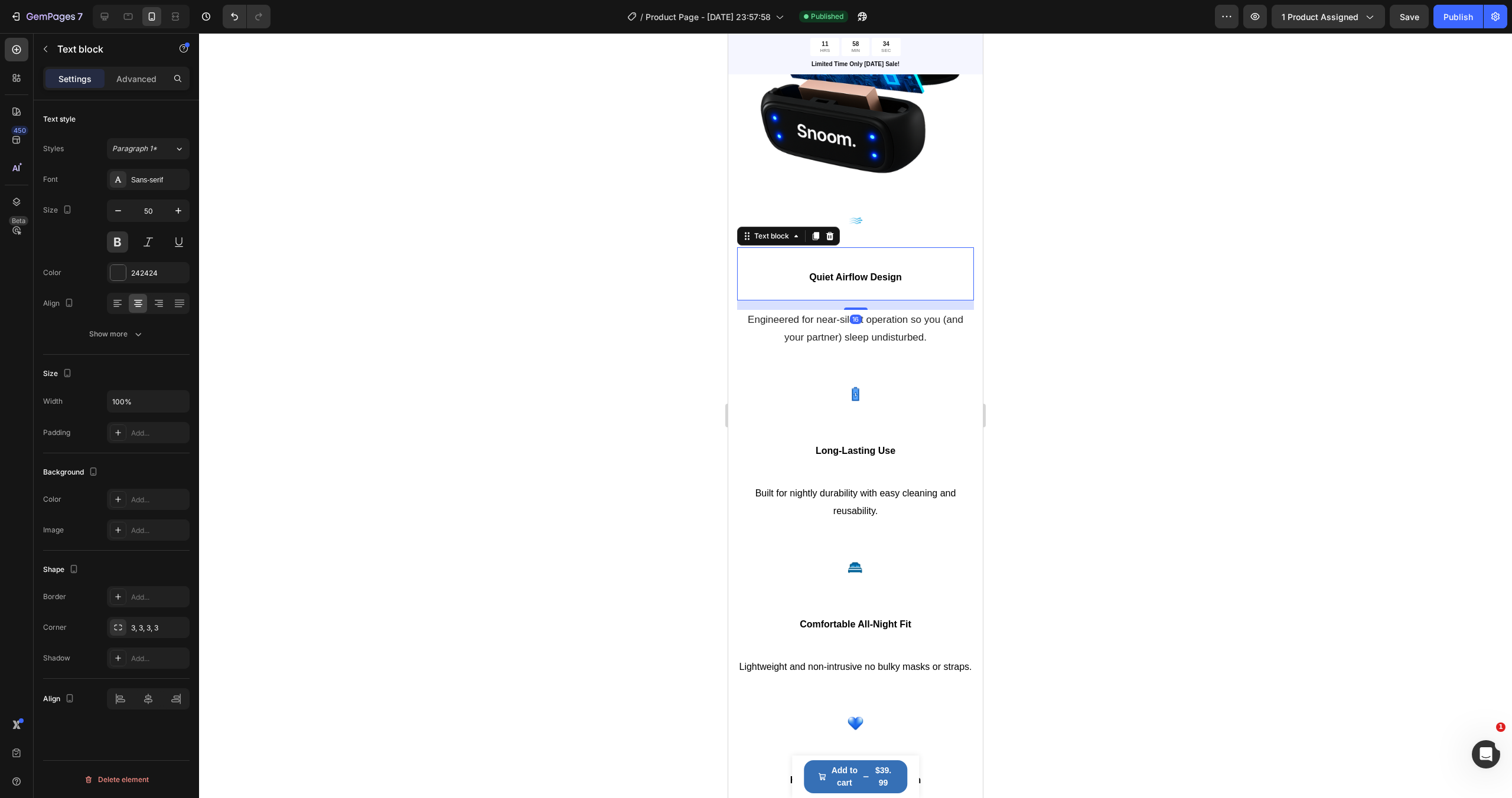
click at [852, 278] on span "Quiet Airflow Design" at bounding box center [855, 277] width 92 height 10
click at [174, 154] on icon at bounding box center [178, 148] width 10 height 12
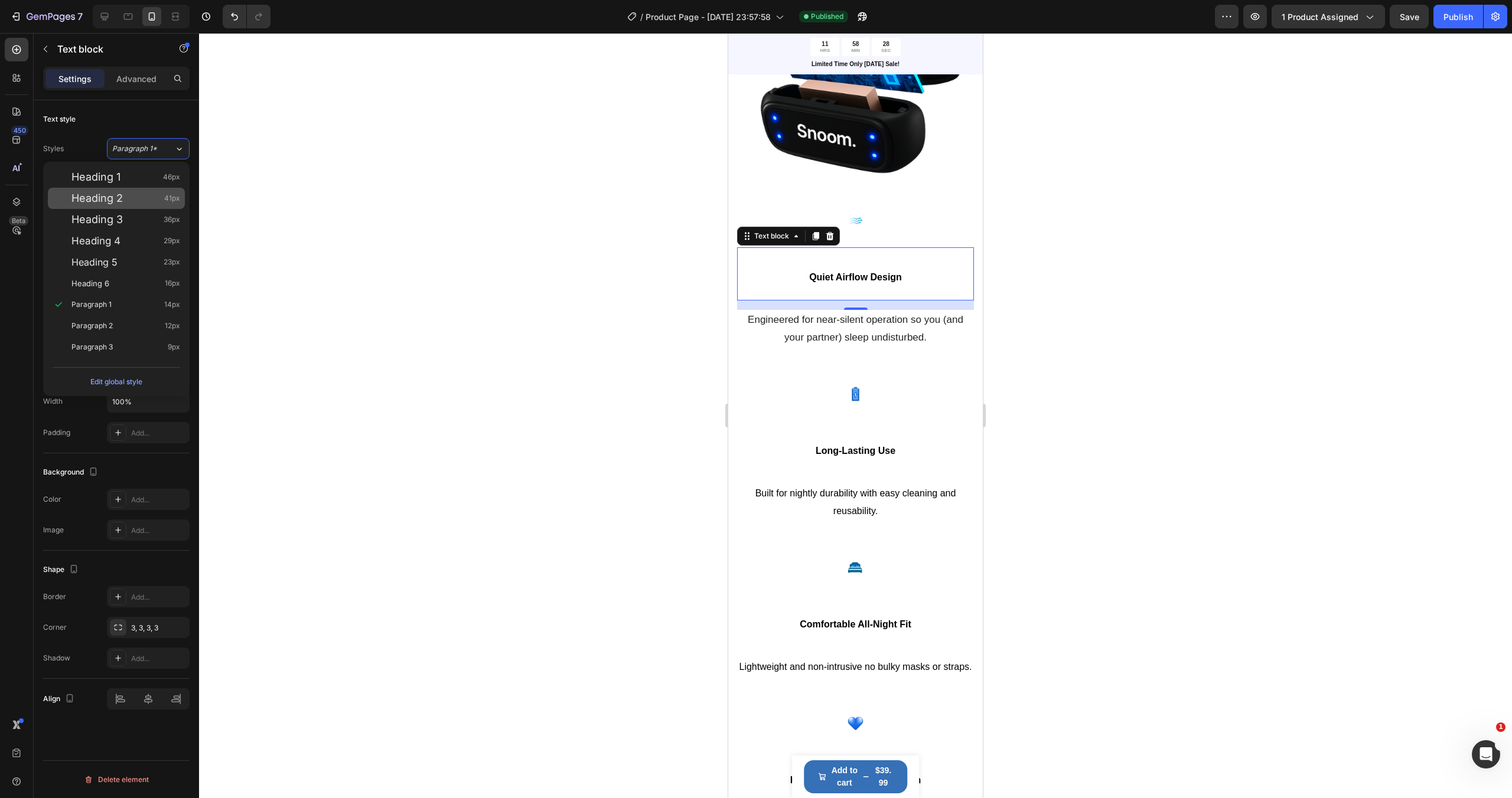
click at [125, 204] on div "Heading 2 41px" at bounding box center [116, 198] width 137 height 21
type input "41"
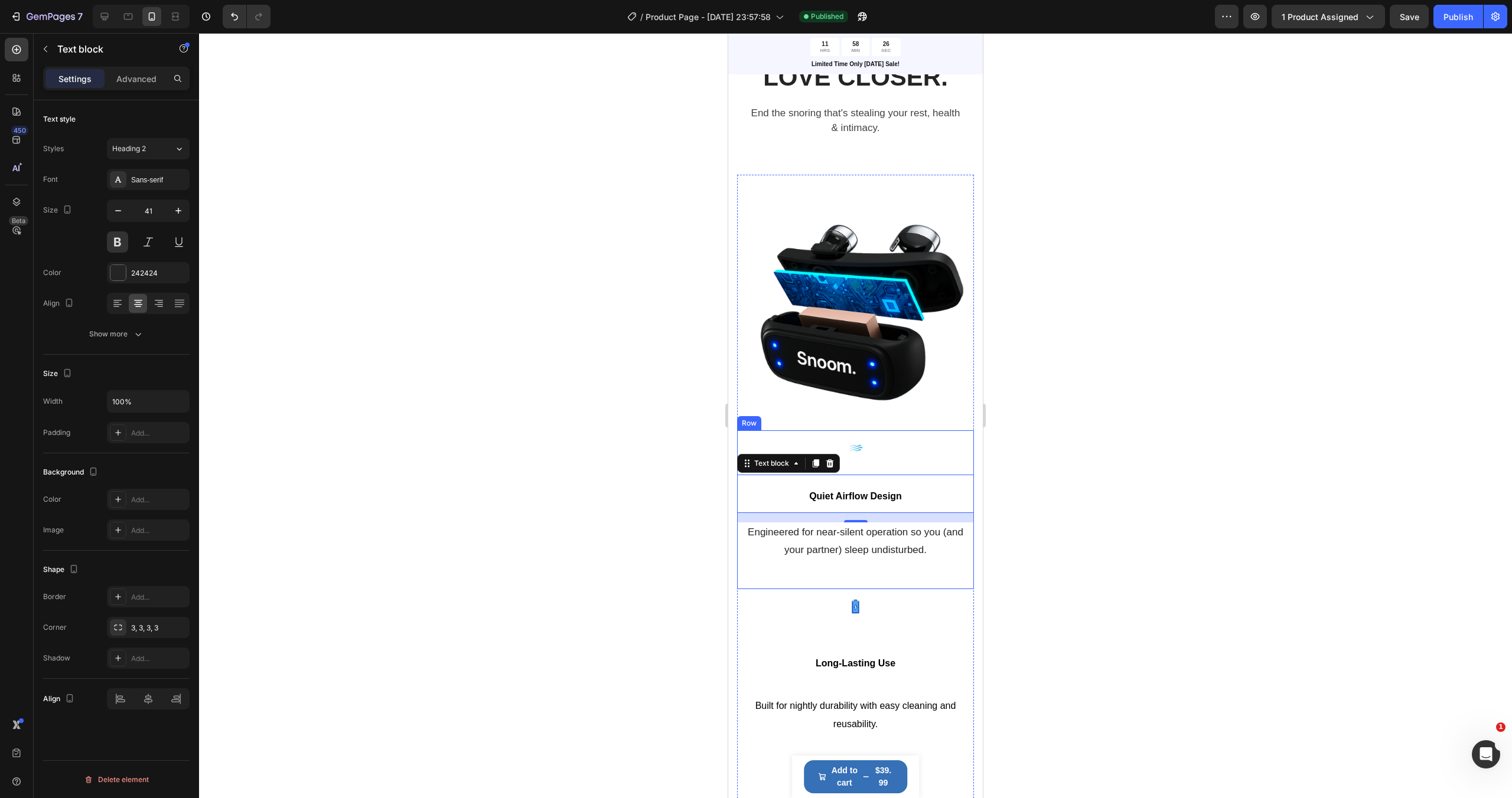
scroll to position [1308, 0]
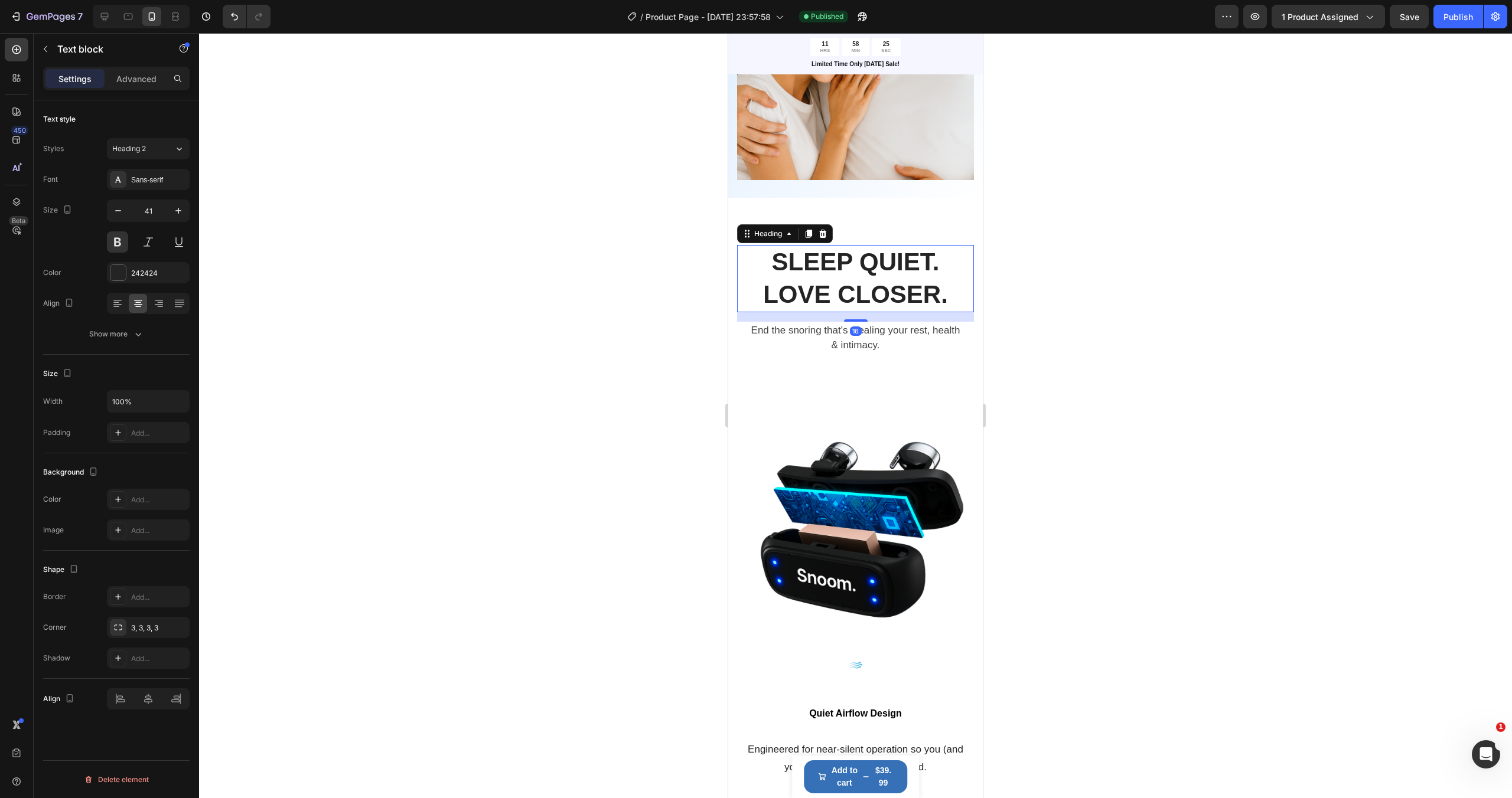
click at [819, 265] on h2 "SLEEP QUIET. LOVE CLOSER." at bounding box center [855, 278] width 218 height 67
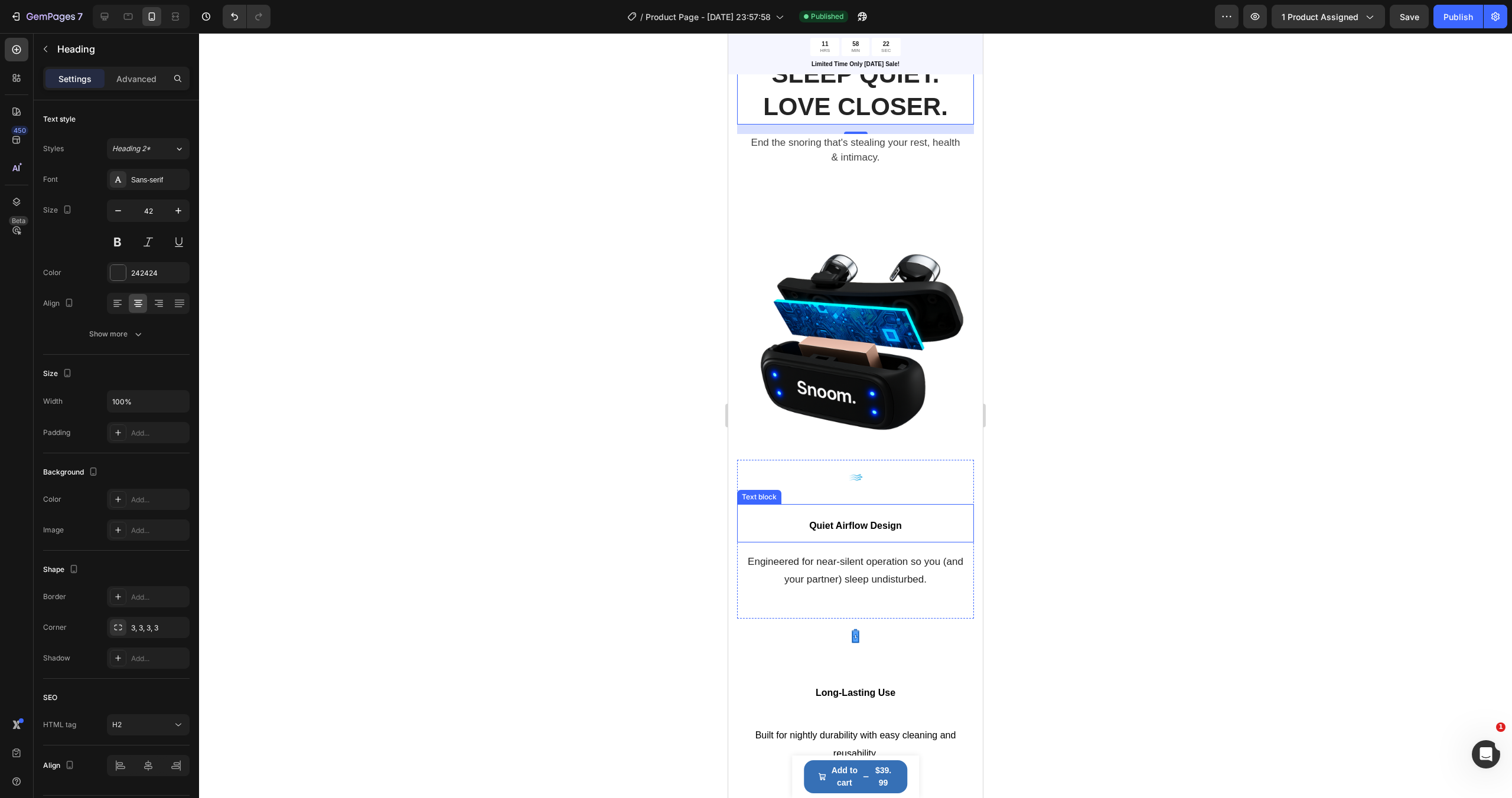
scroll to position [1531, 0]
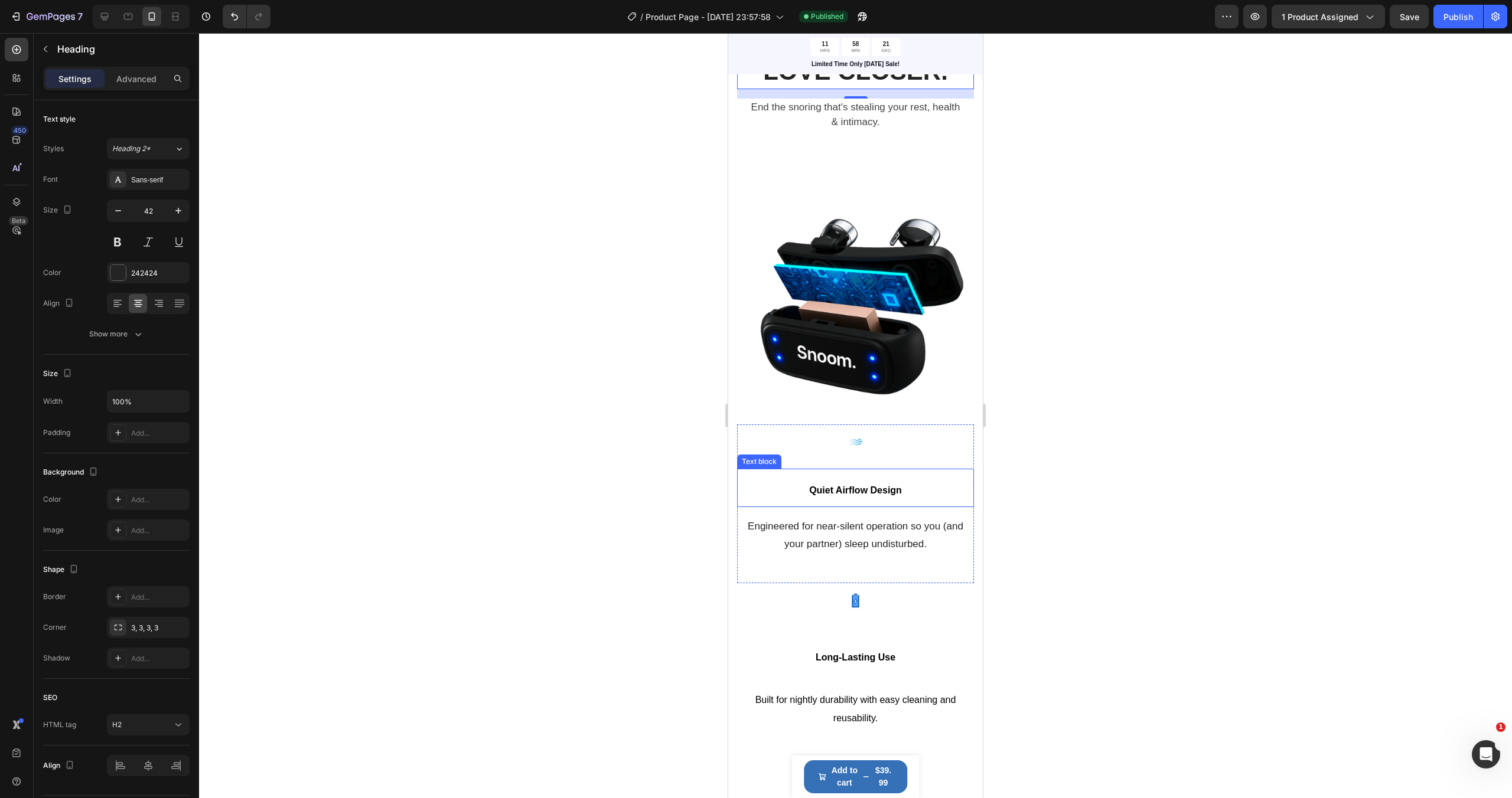
click at [840, 489] on span "Quiet Airflow Design" at bounding box center [855, 490] width 92 height 10
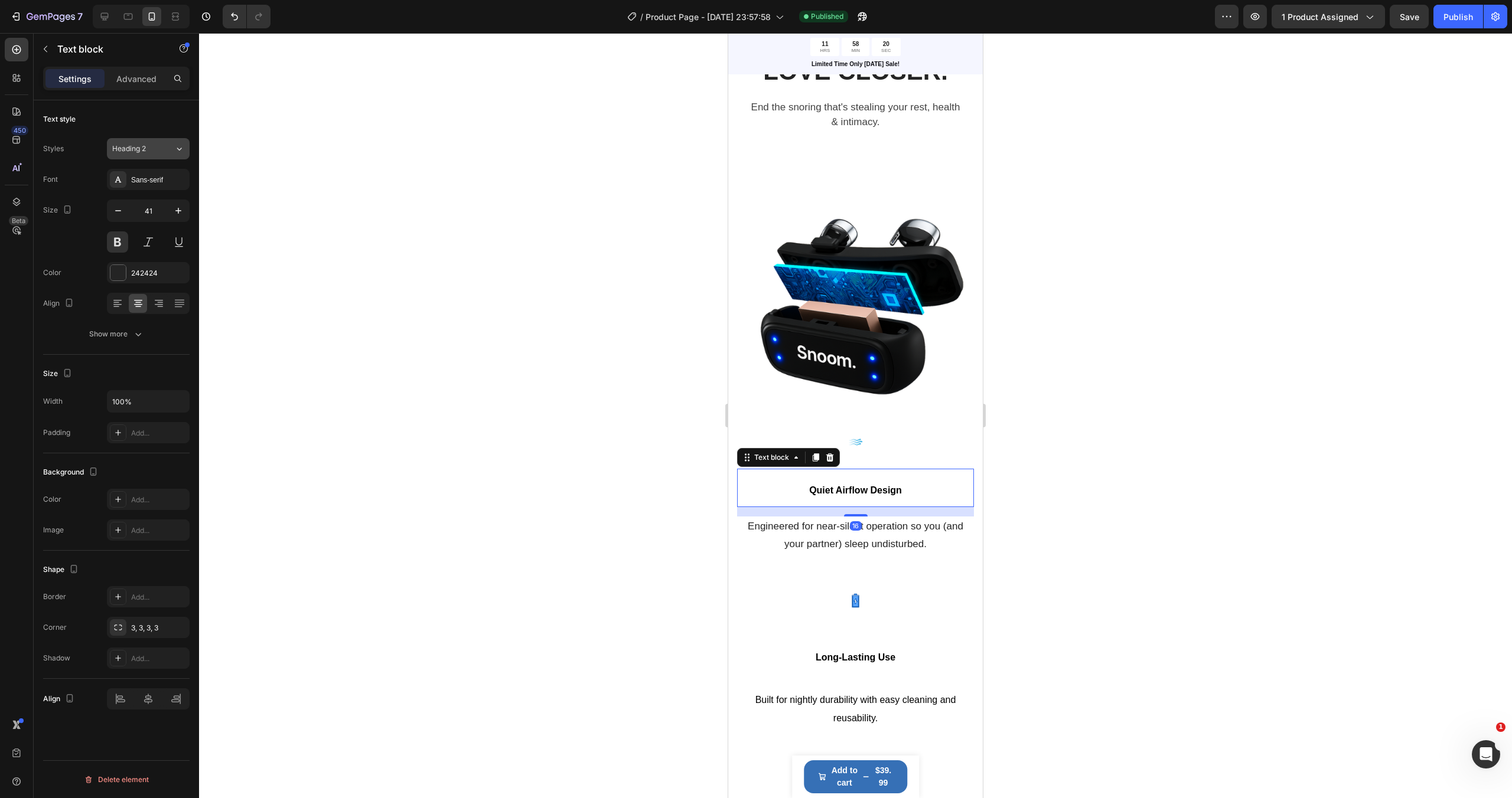
click at [173, 146] on div "Heading 2" at bounding box center [143, 149] width 62 height 11
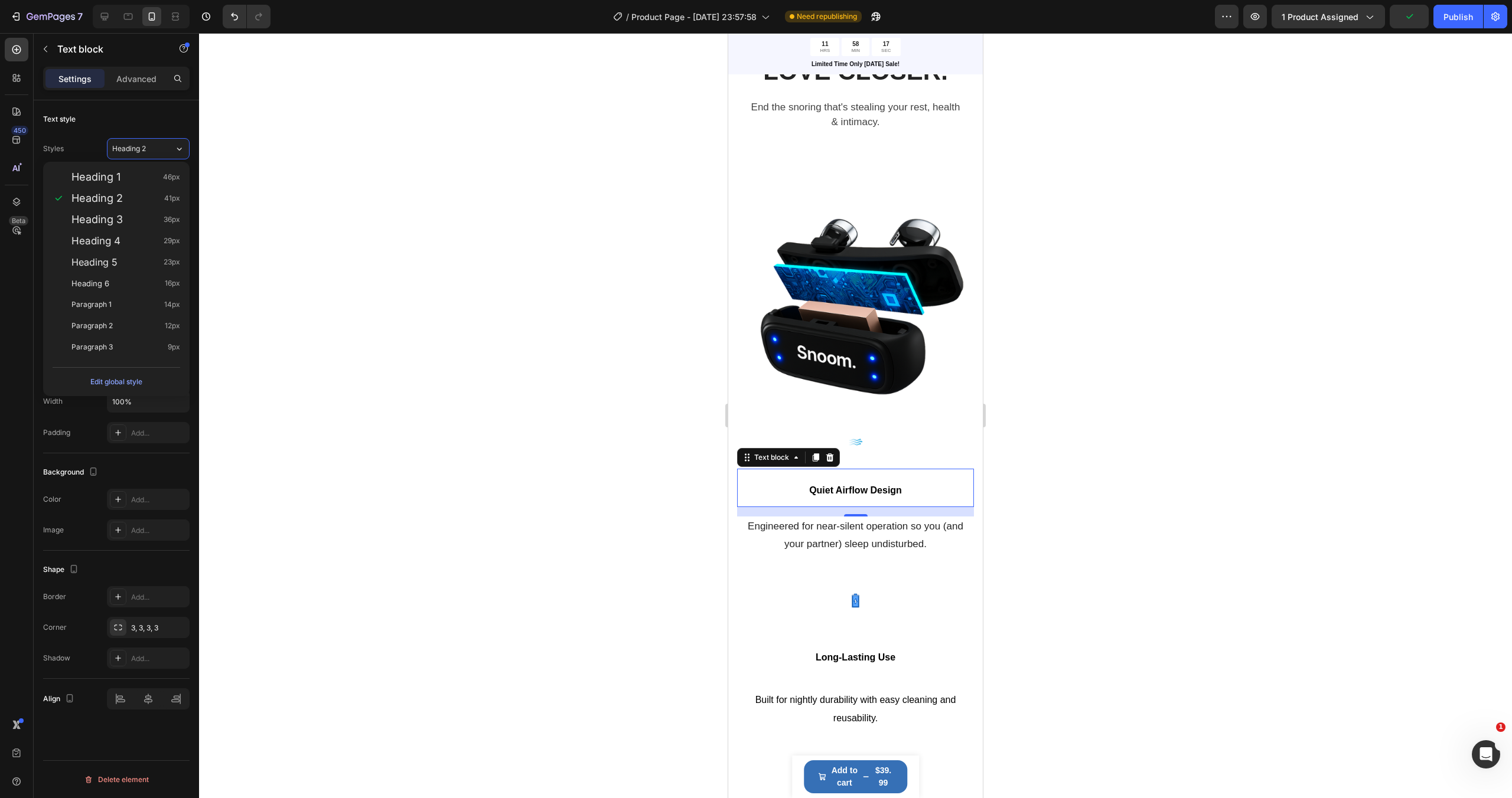
click at [384, 210] on div at bounding box center [855, 415] width 1312 height 765
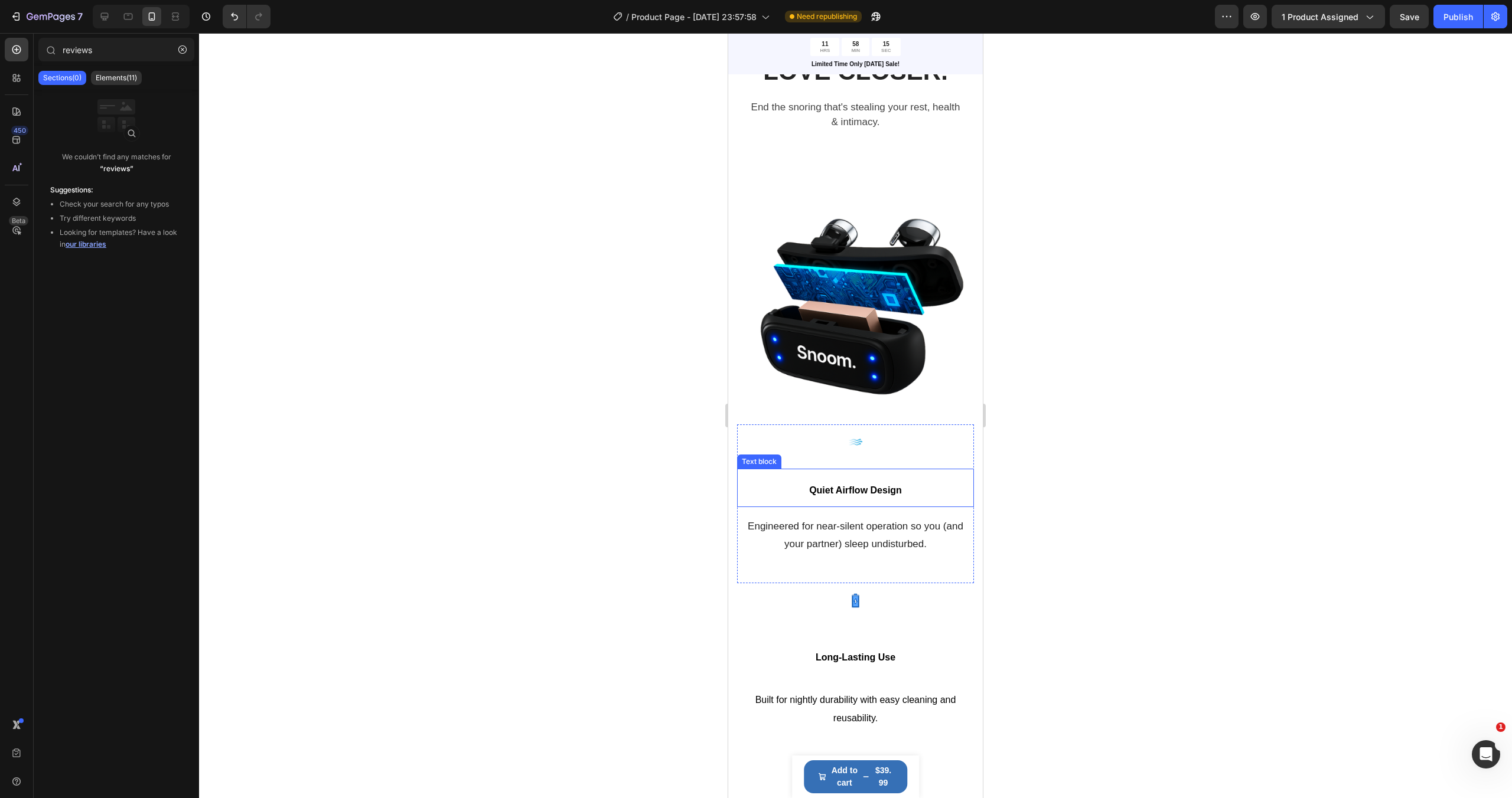
click at [843, 494] on span "Quiet Airflow Design" at bounding box center [855, 490] width 92 height 10
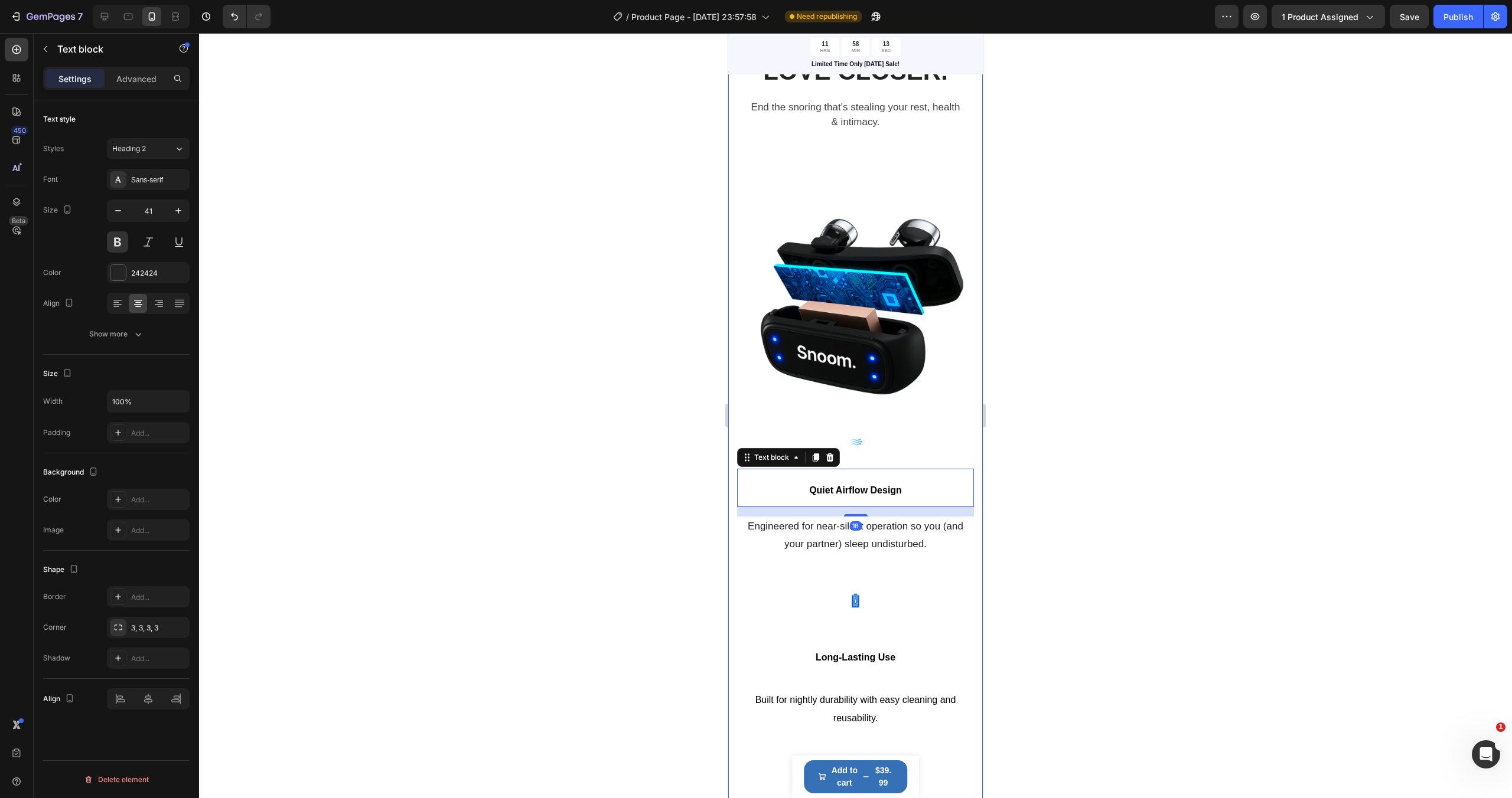
click at [1088, 542] on div at bounding box center [855, 415] width 1312 height 765
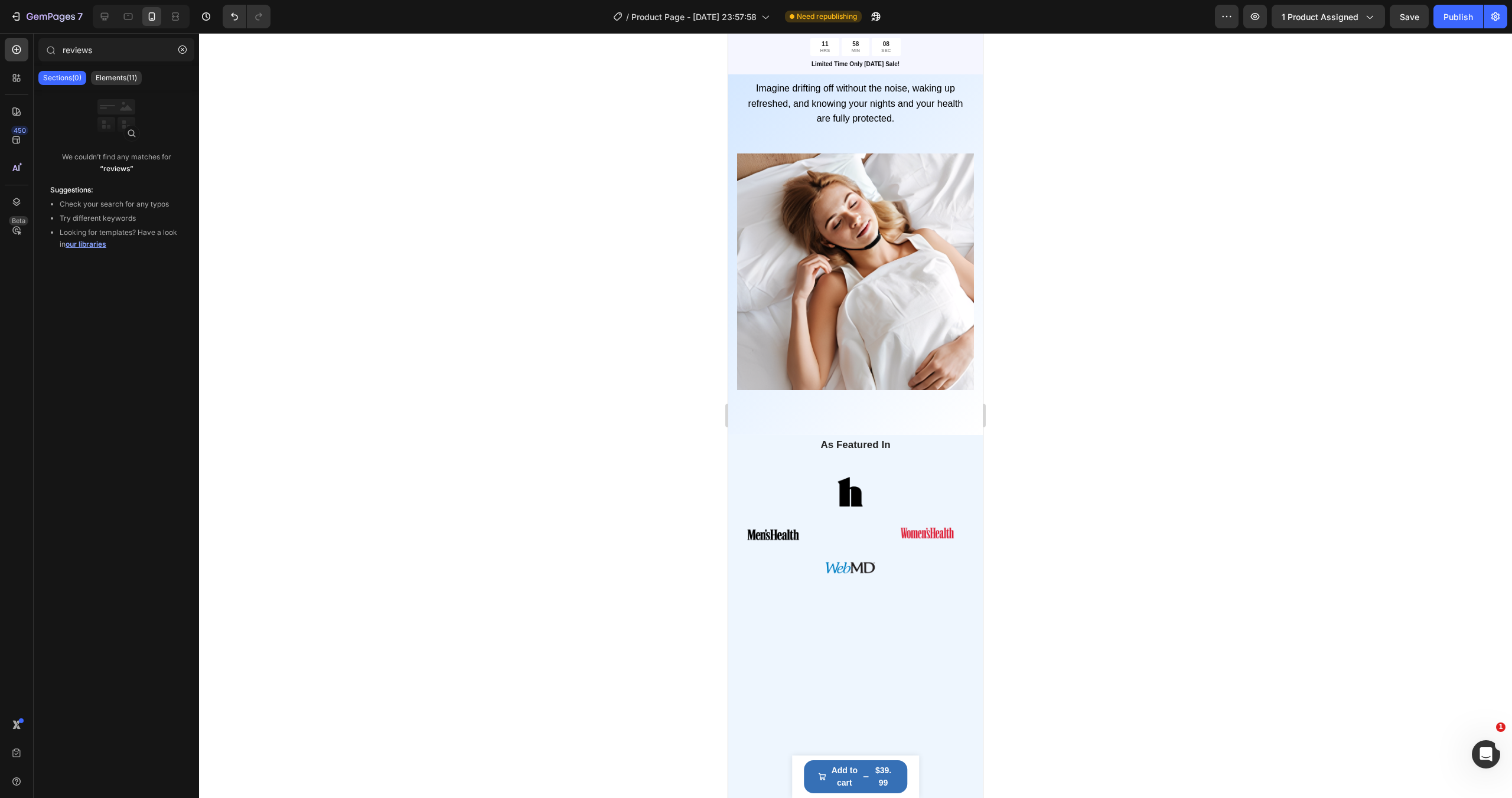
scroll to position [2334, 0]
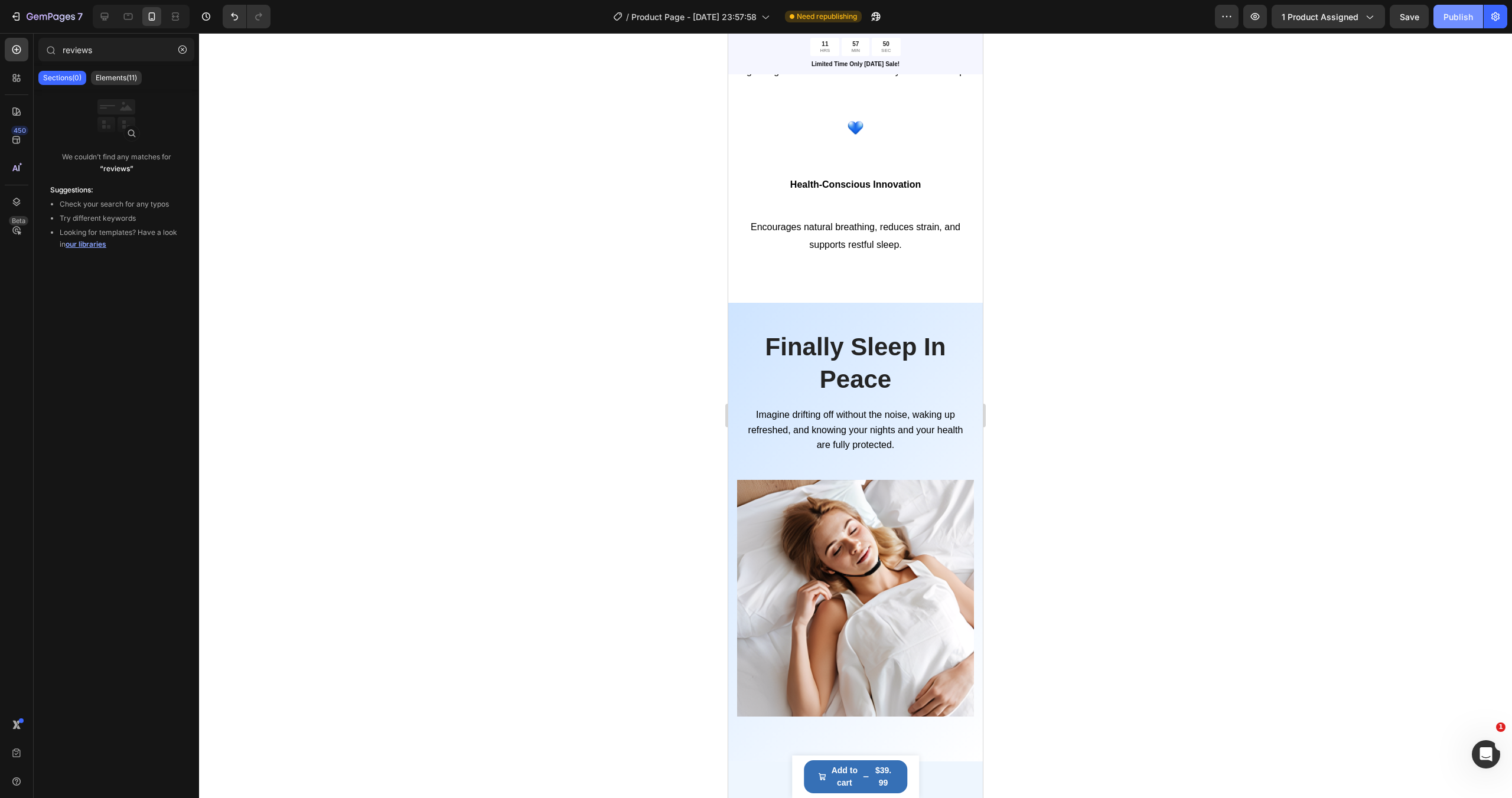
click at [1457, 20] on div "Publish" at bounding box center [1457, 17] width 29 height 12
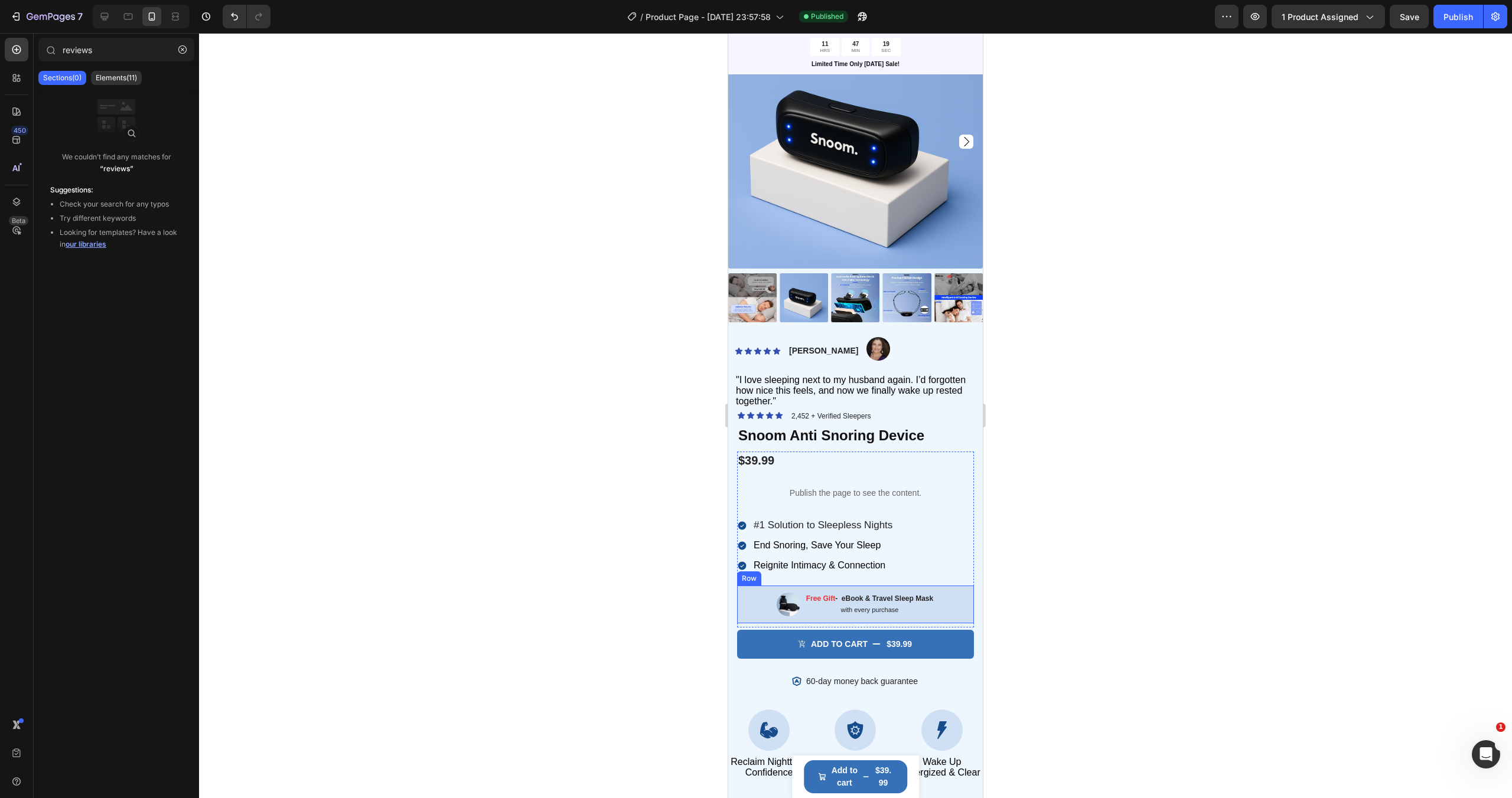
scroll to position [296, 0]
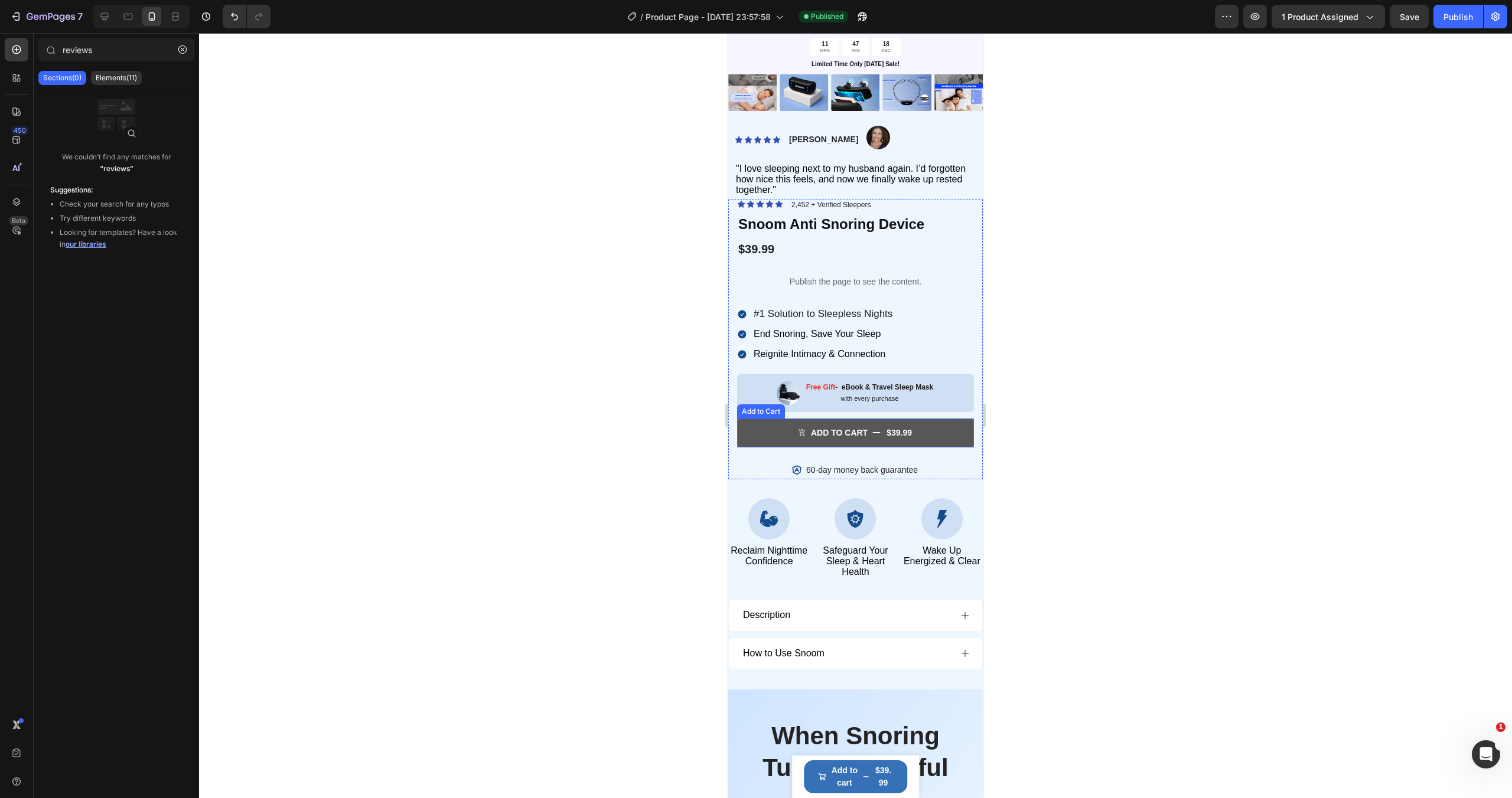
click at [773, 434] on button "ADD to cart $39.99" at bounding box center [855, 433] width 237 height 29
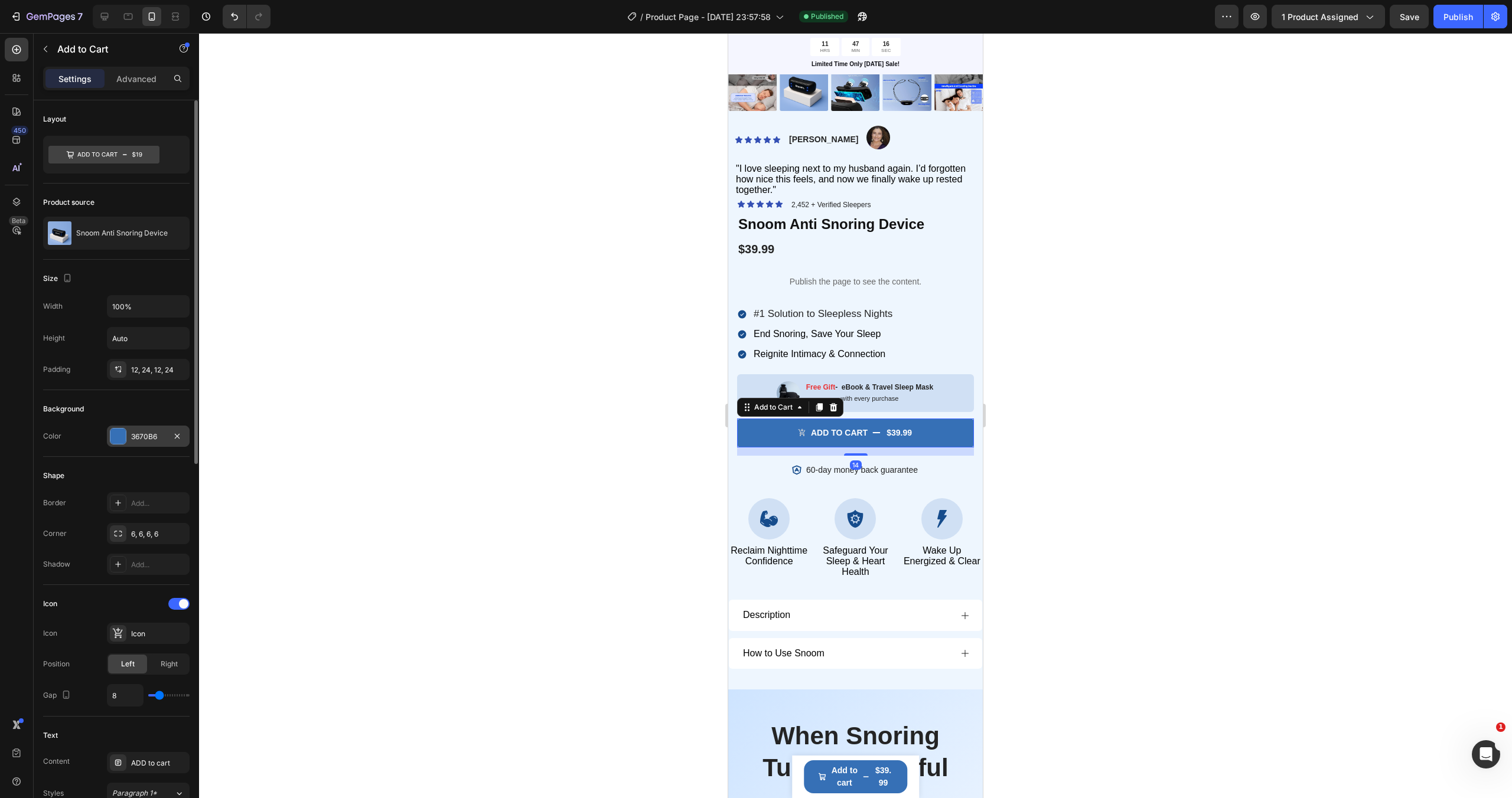
click at [162, 435] on div "3670B6" at bounding box center [148, 437] width 35 height 11
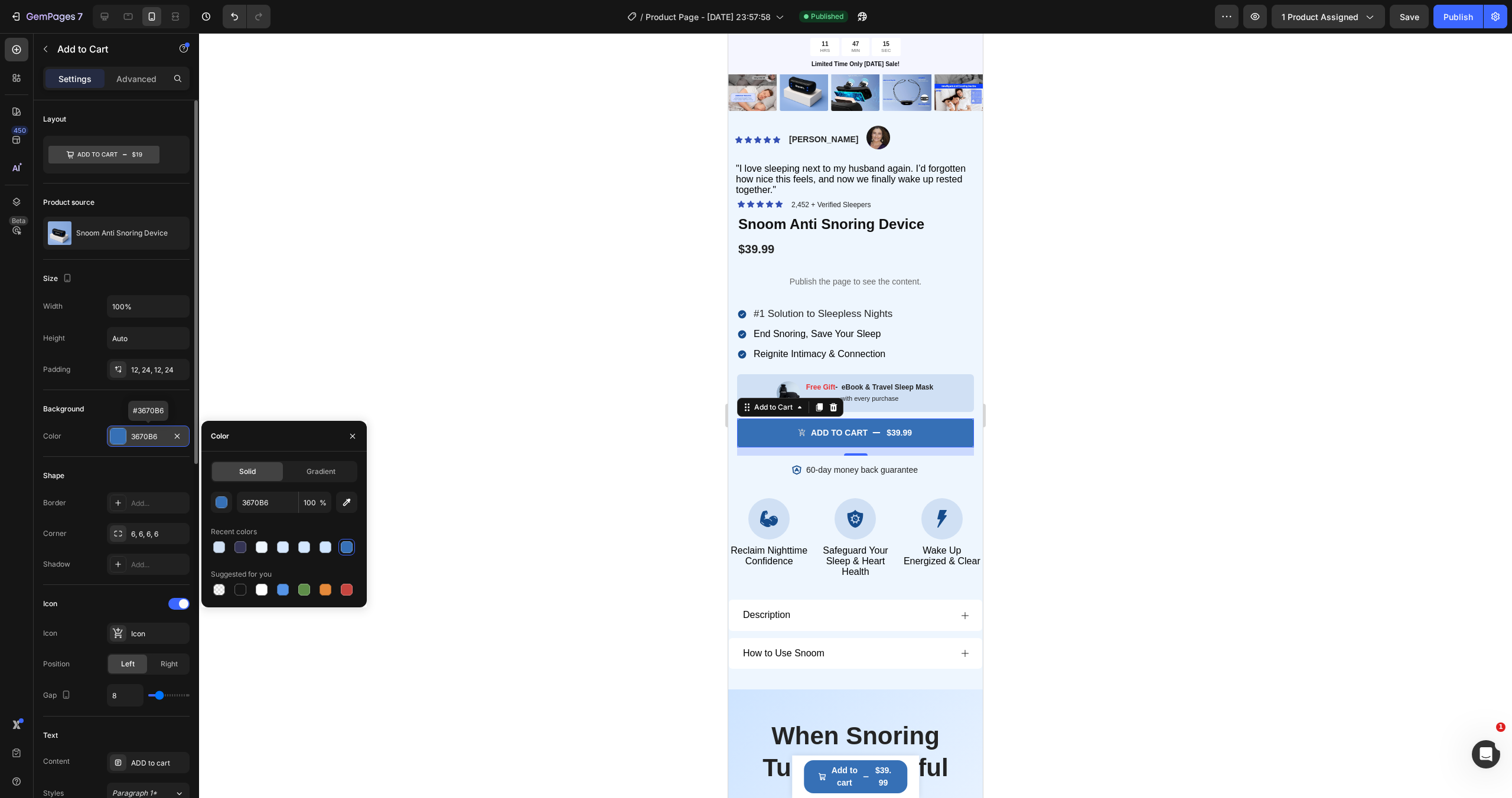
drag, startPoint x: 162, startPoint y: 435, endPoint x: 133, endPoint y: 436, distance: 29.0
click at [133, 436] on div "3670B6" at bounding box center [148, 437] width 35 height 11
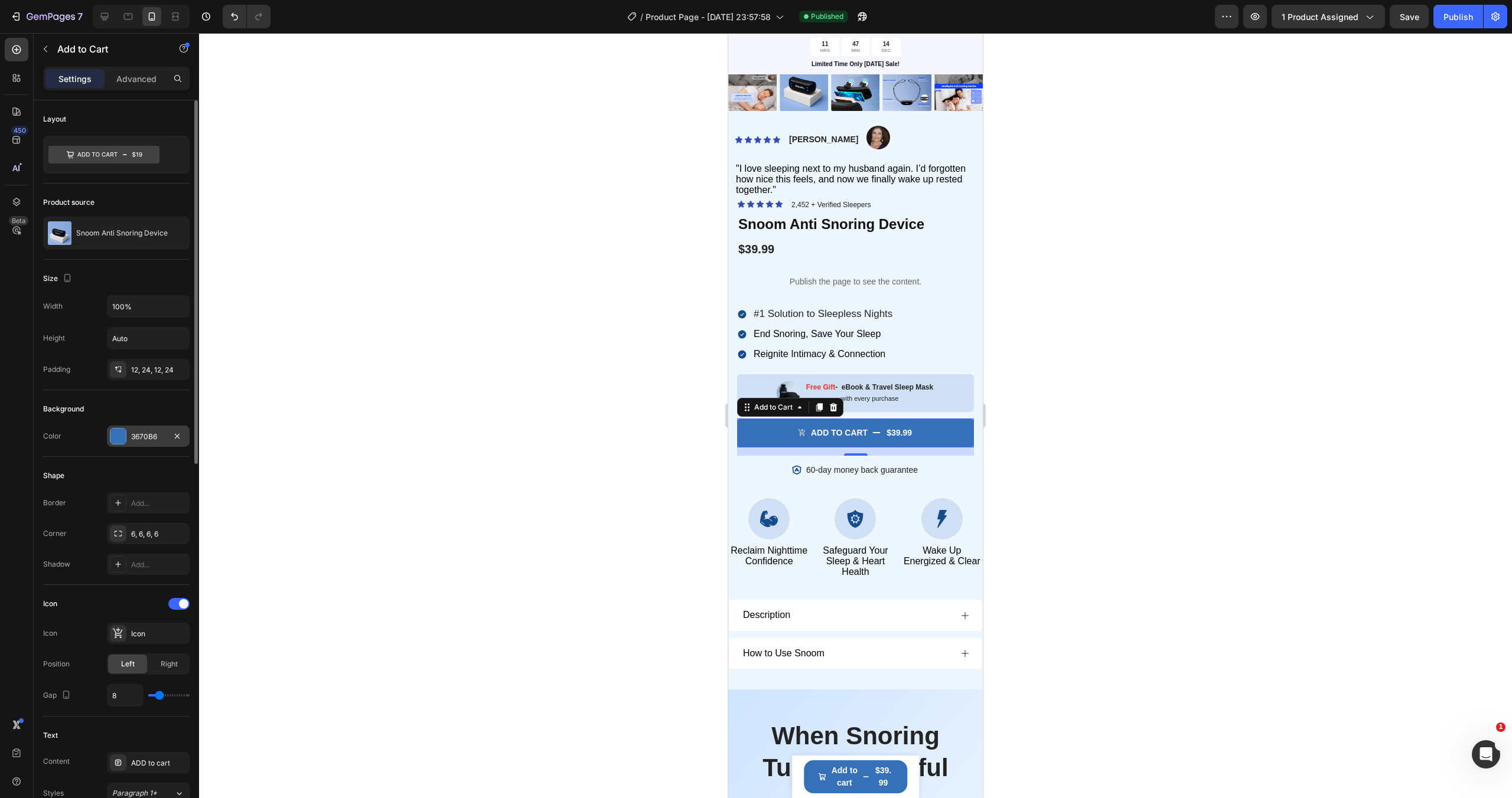
click at [135, 431] on div "3670B6" at bounding box center [148, 437] width 35 height 11
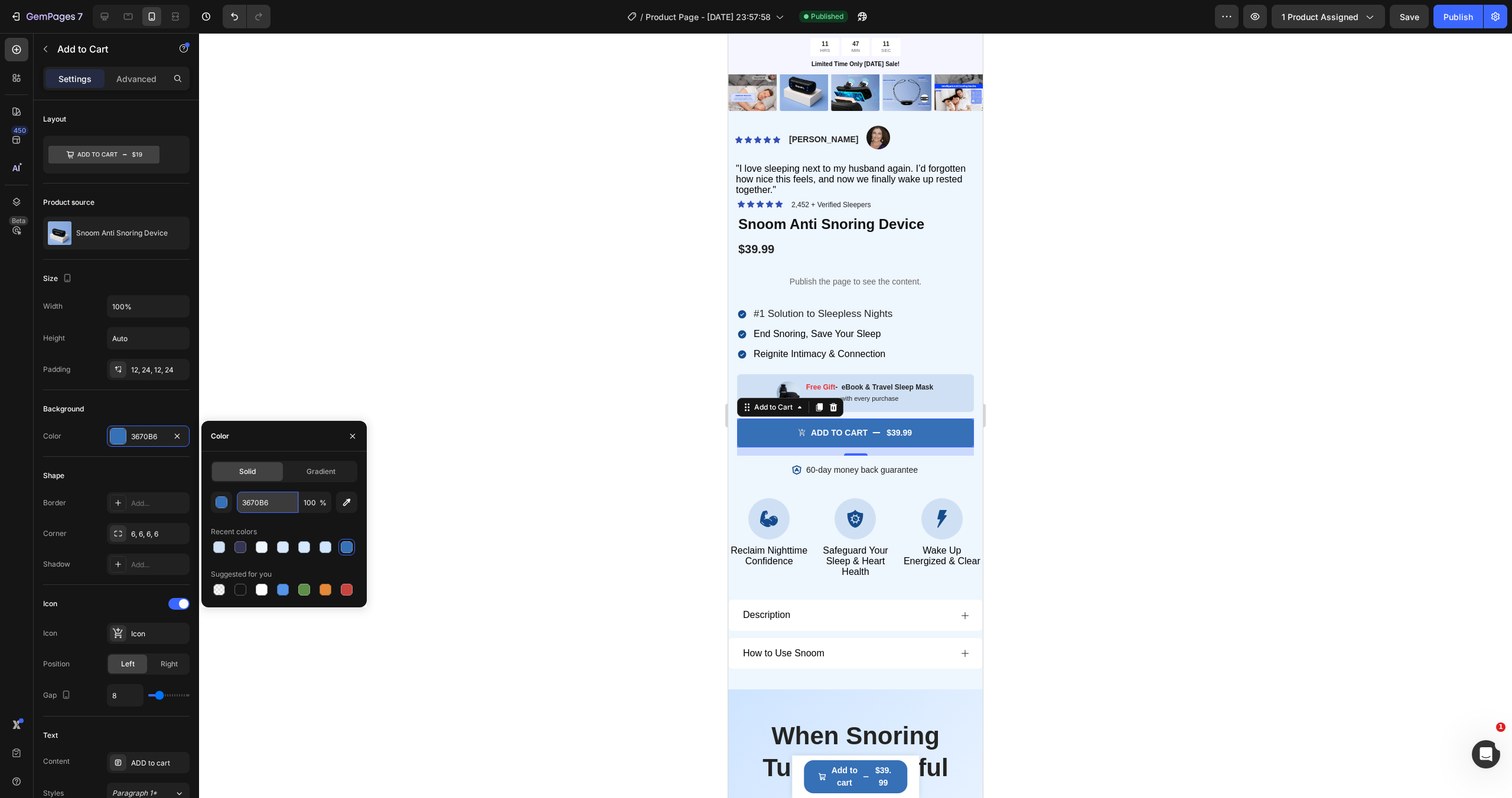
click at [267, 502] on input "3670B6" at bounding box center [267, 502] width 61 height 21
drag, startPoint x: 273, startPoint y: 502, endPoint x: 239, endPoint y: 502, distance: 34.0
click at [239, 502] on input "3670B6" at bounding box center [267, 502] width 61 height 21
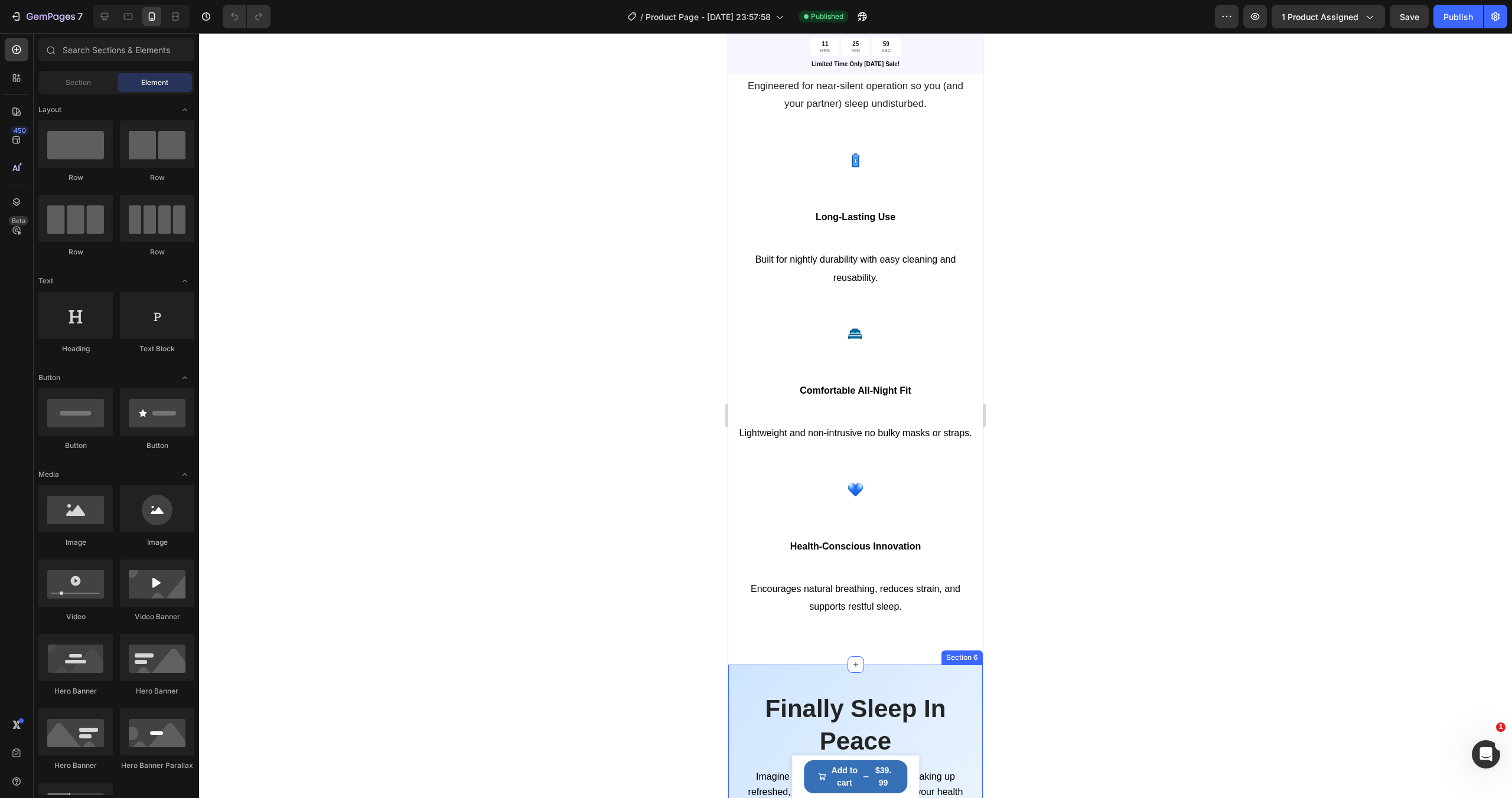
scroll to position [1936, 0]
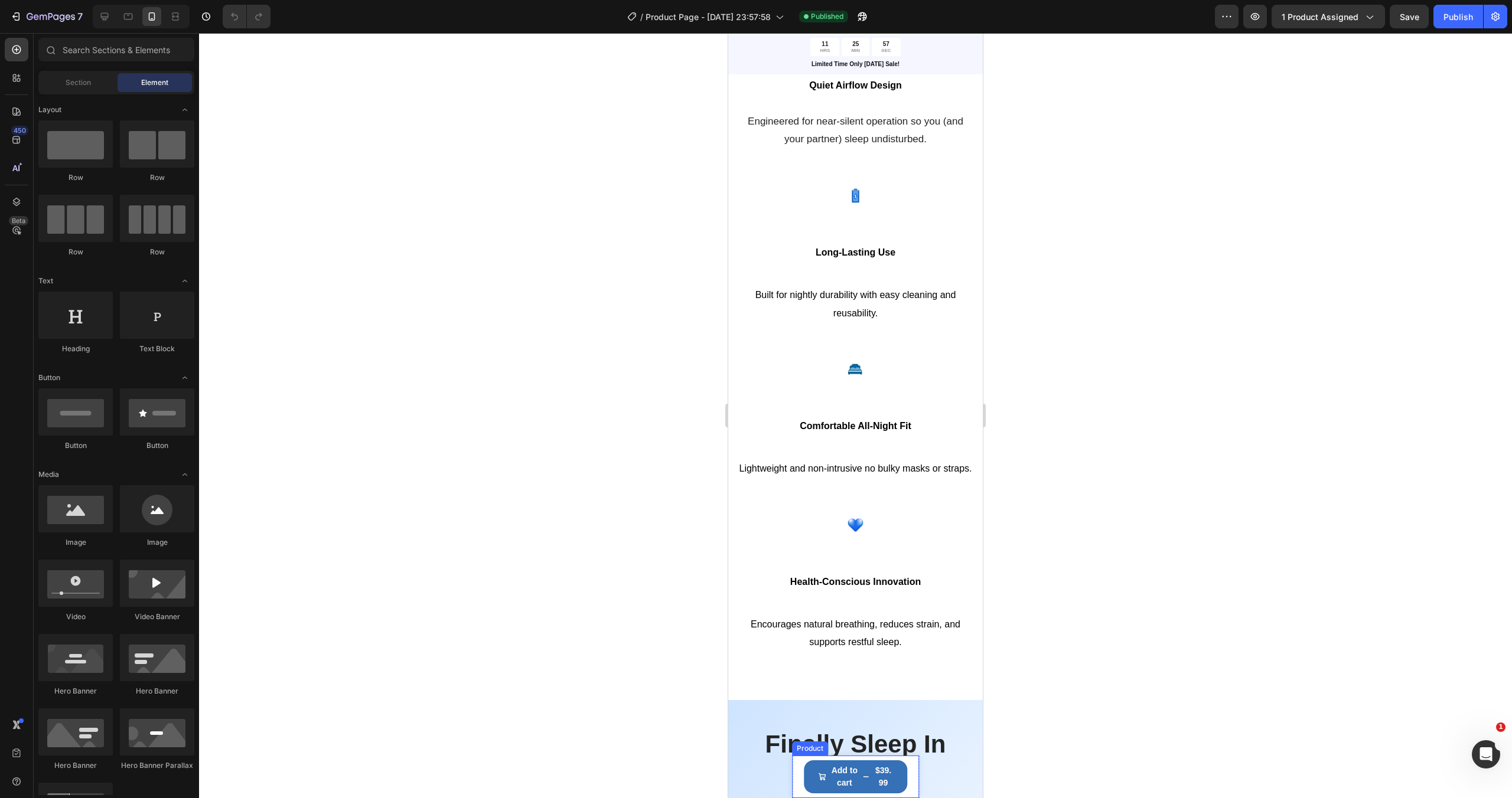
click at [800, 768] on div "Product Images Snoom Anti Snoring Device Product Title $39.99 Product Price Pro…" at bounding box center [856, 777] width 128 height 43
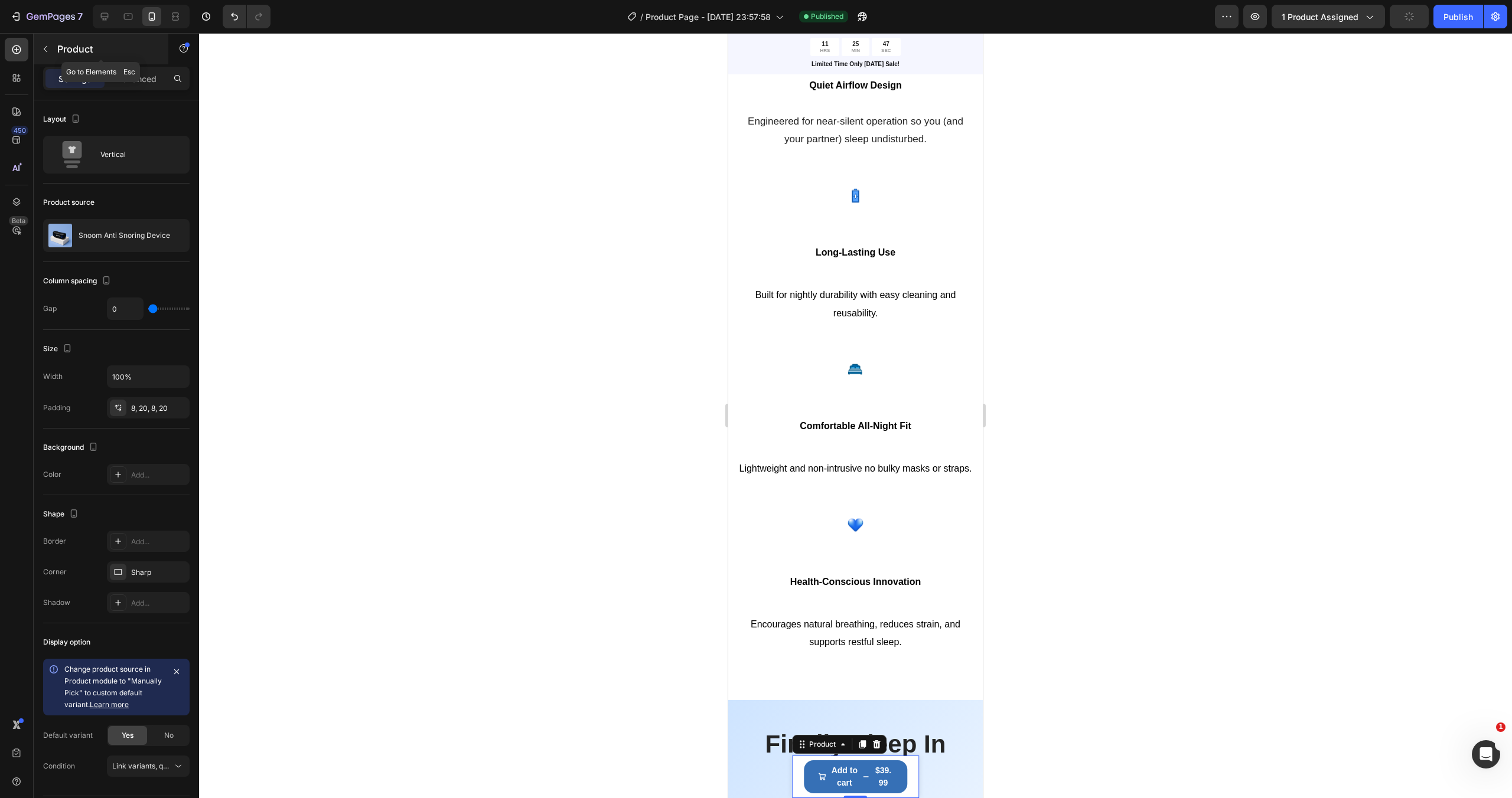
click at [44, 45] on icon "button" at bounding box center [45, 49] width 10 height 10
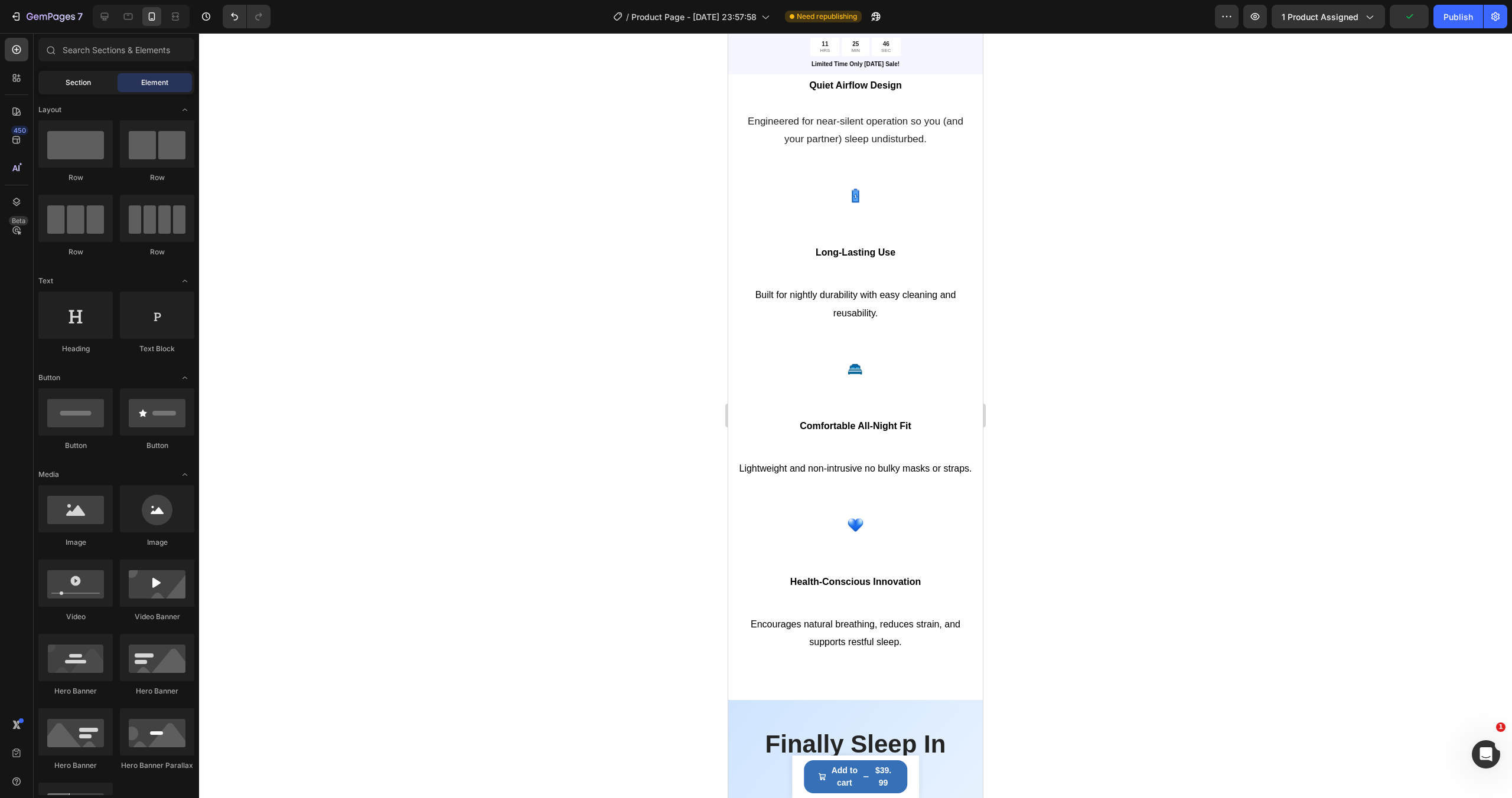
click at [76, 78] on span "Section" at bounding box center [78, 83] width 26 height 11
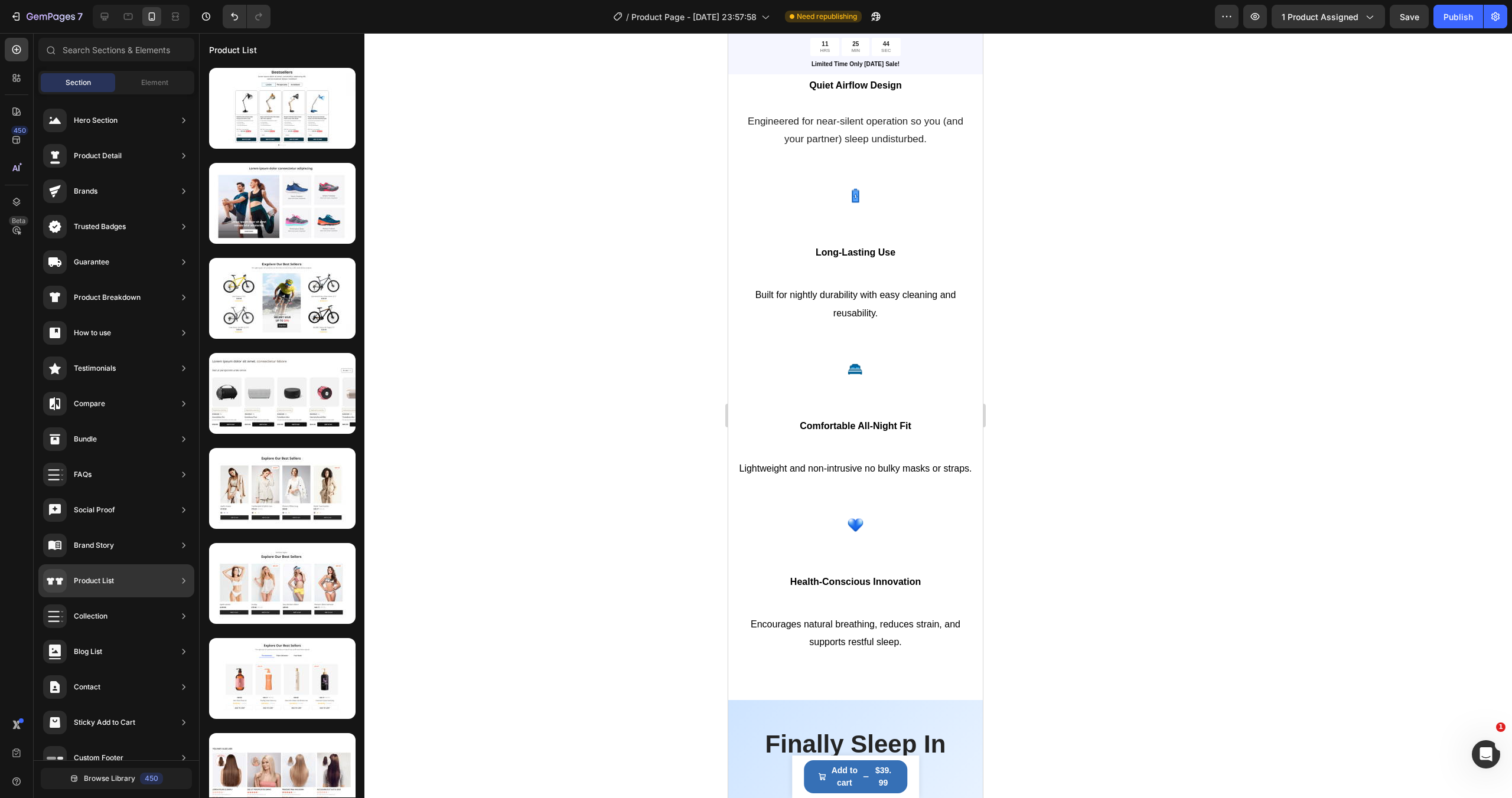
scroll to position [19, 0]
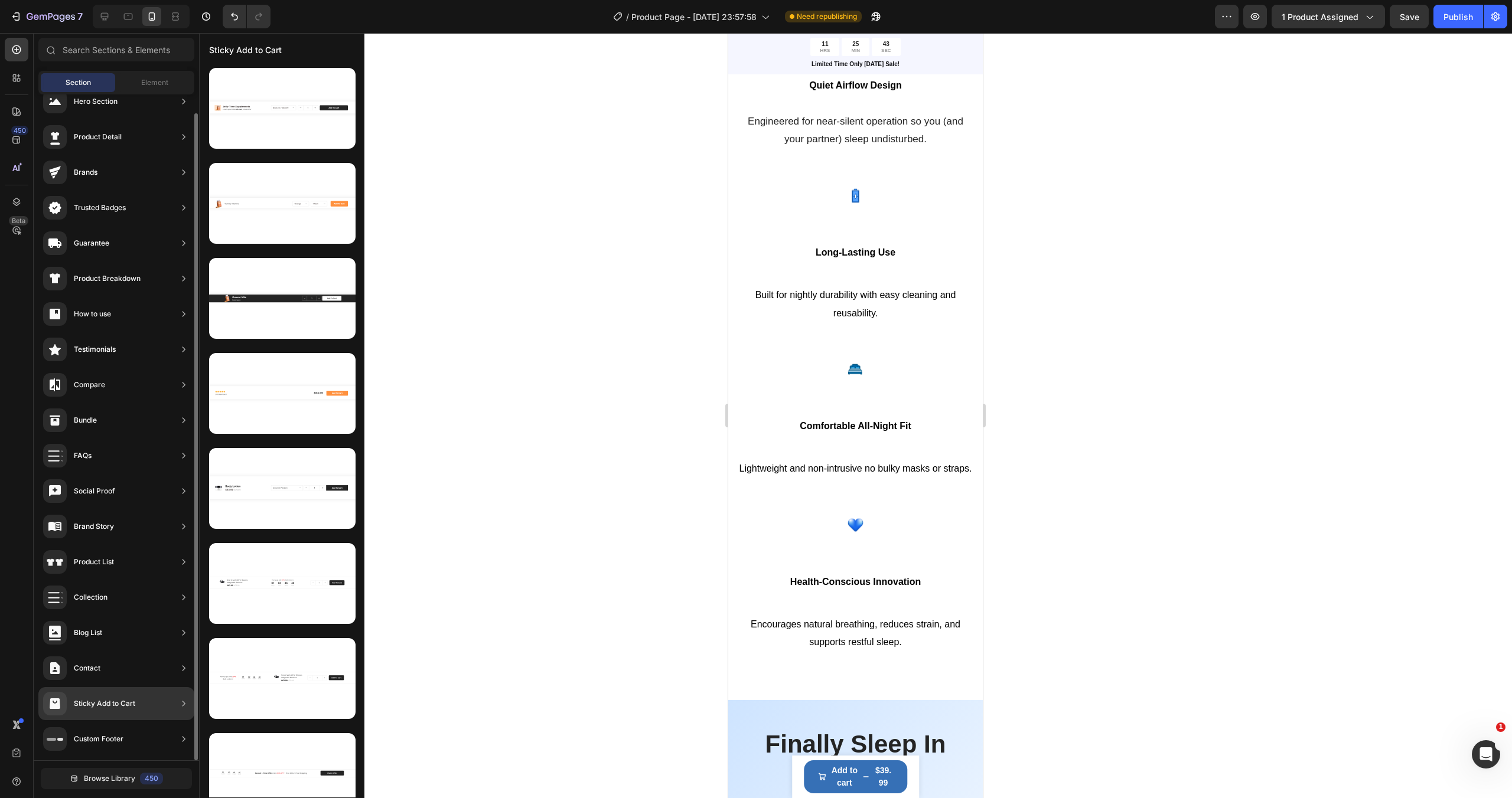
click at [141, 705] on div "Sticky Add to Cart" at bounding box center [116, 703] width 156 height 33
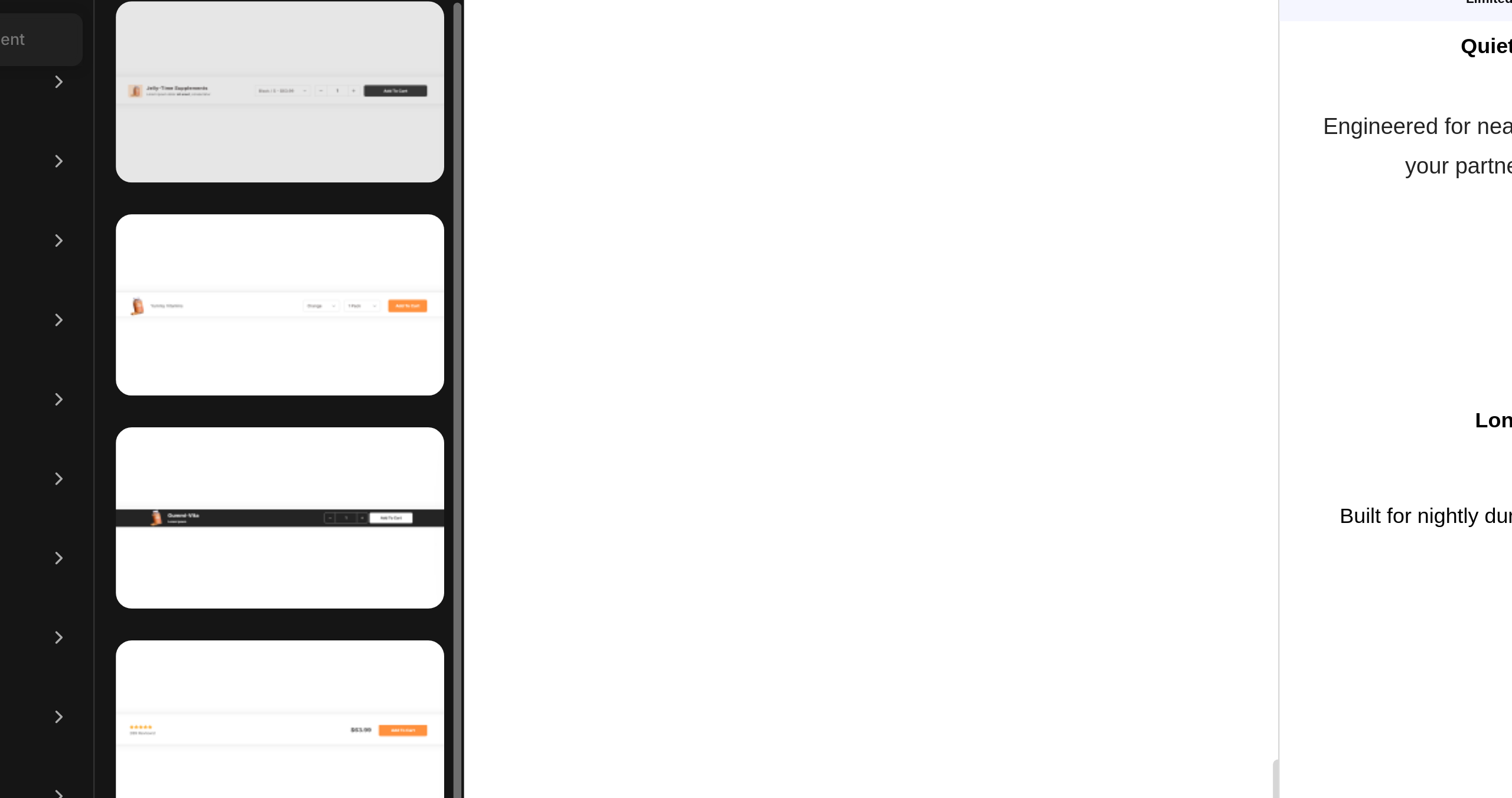
scroll to position [3, 0]
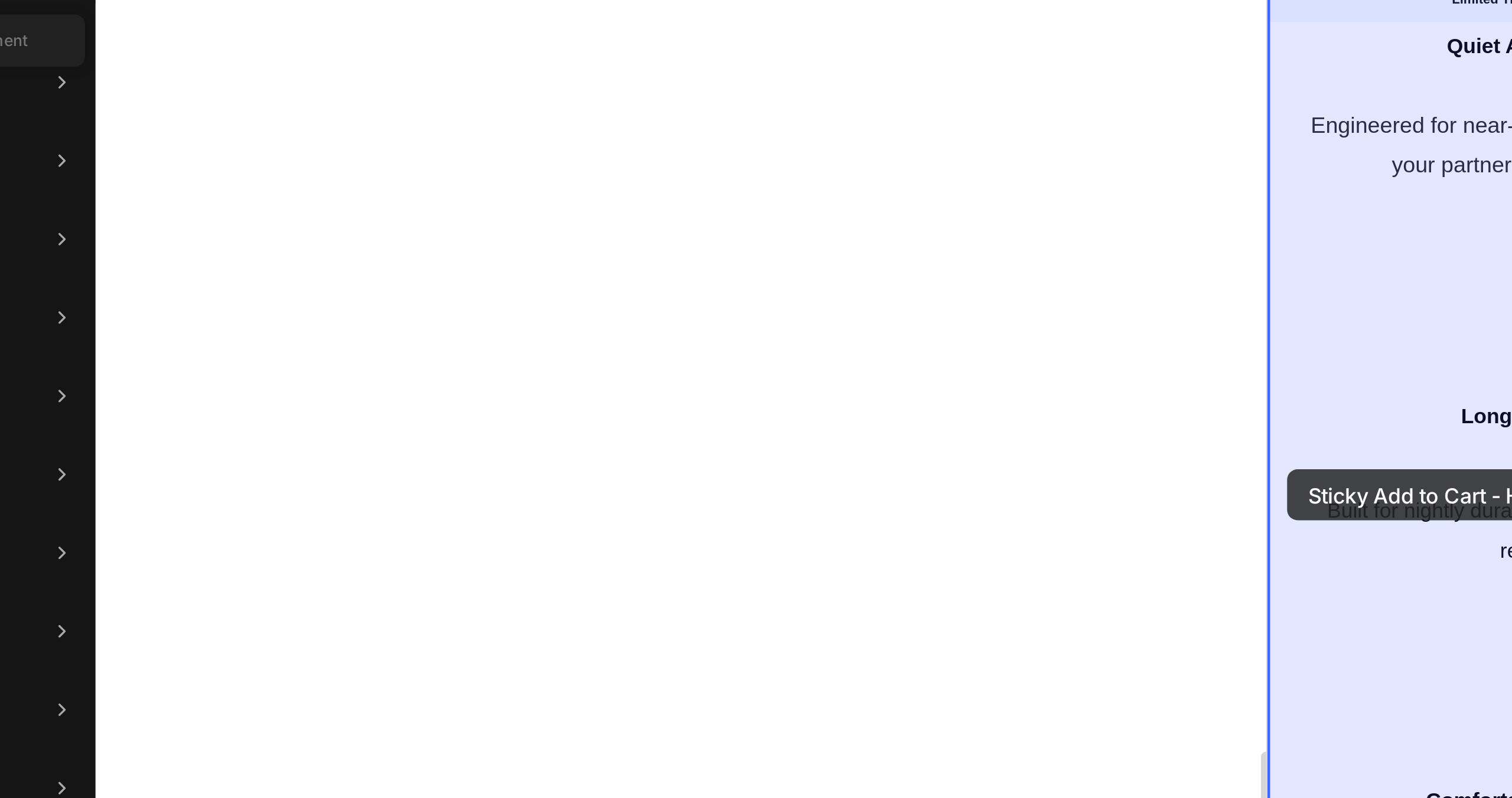
drag, startPoint x: 1558, startPoint y: 110, endPoint x: 1277, endPoint y: 176, distance: 288.6
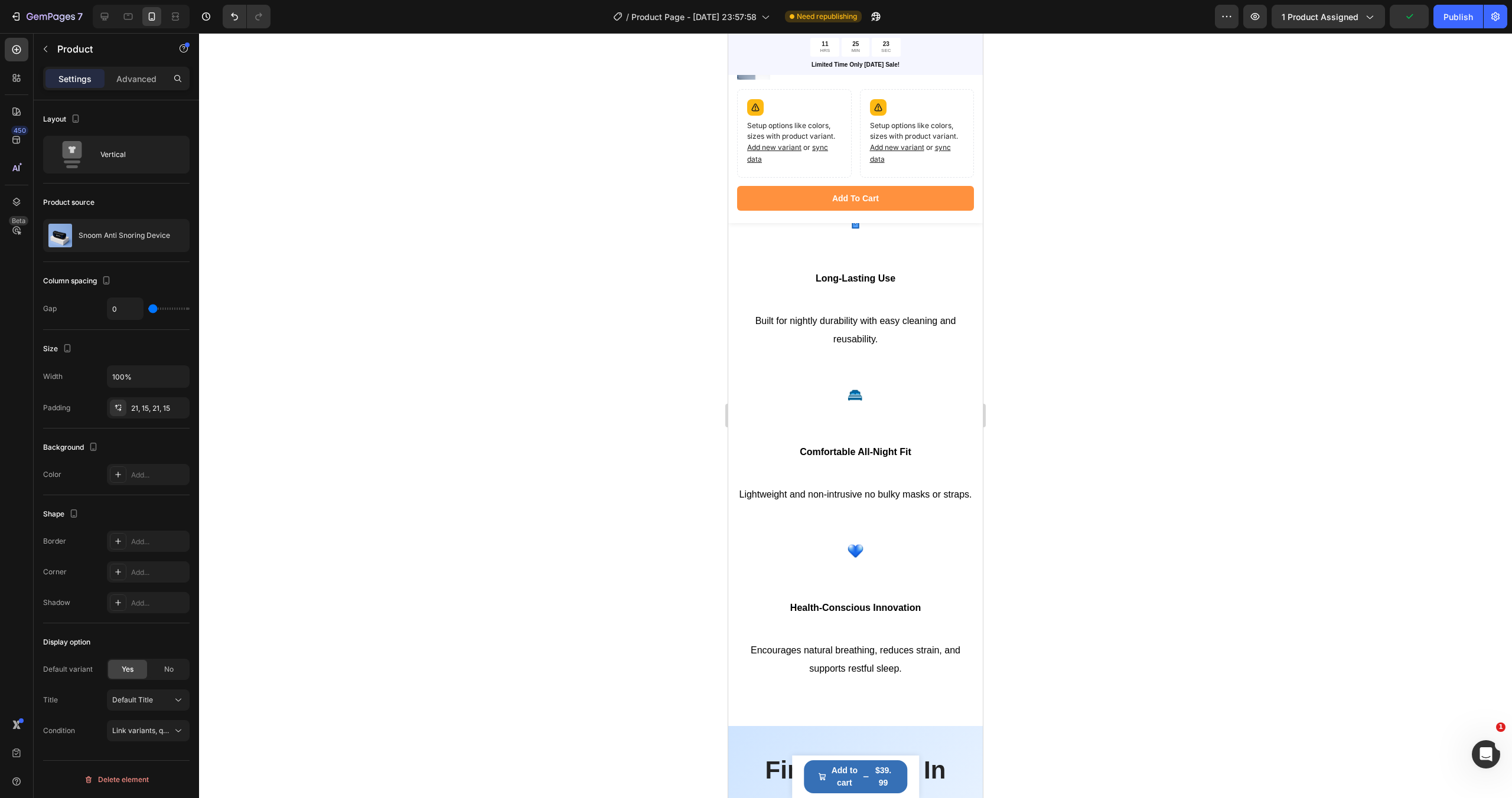
scroll to position [1690, 0]
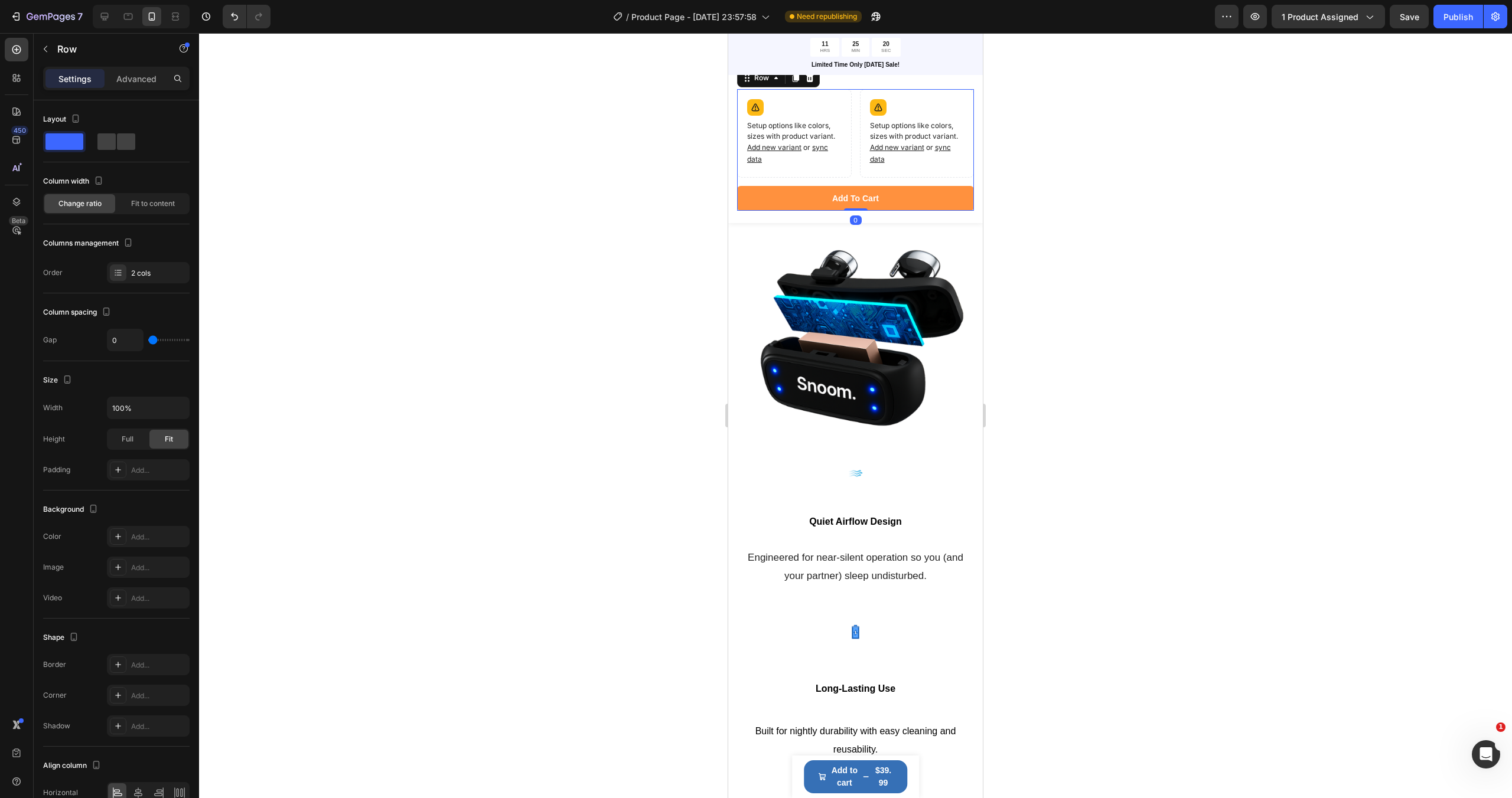
click at [859, 183] on div "Setup options like colors, sizes with product variant. Add new variant or sync …" at bounding box center [855, 137] width 237 height 97
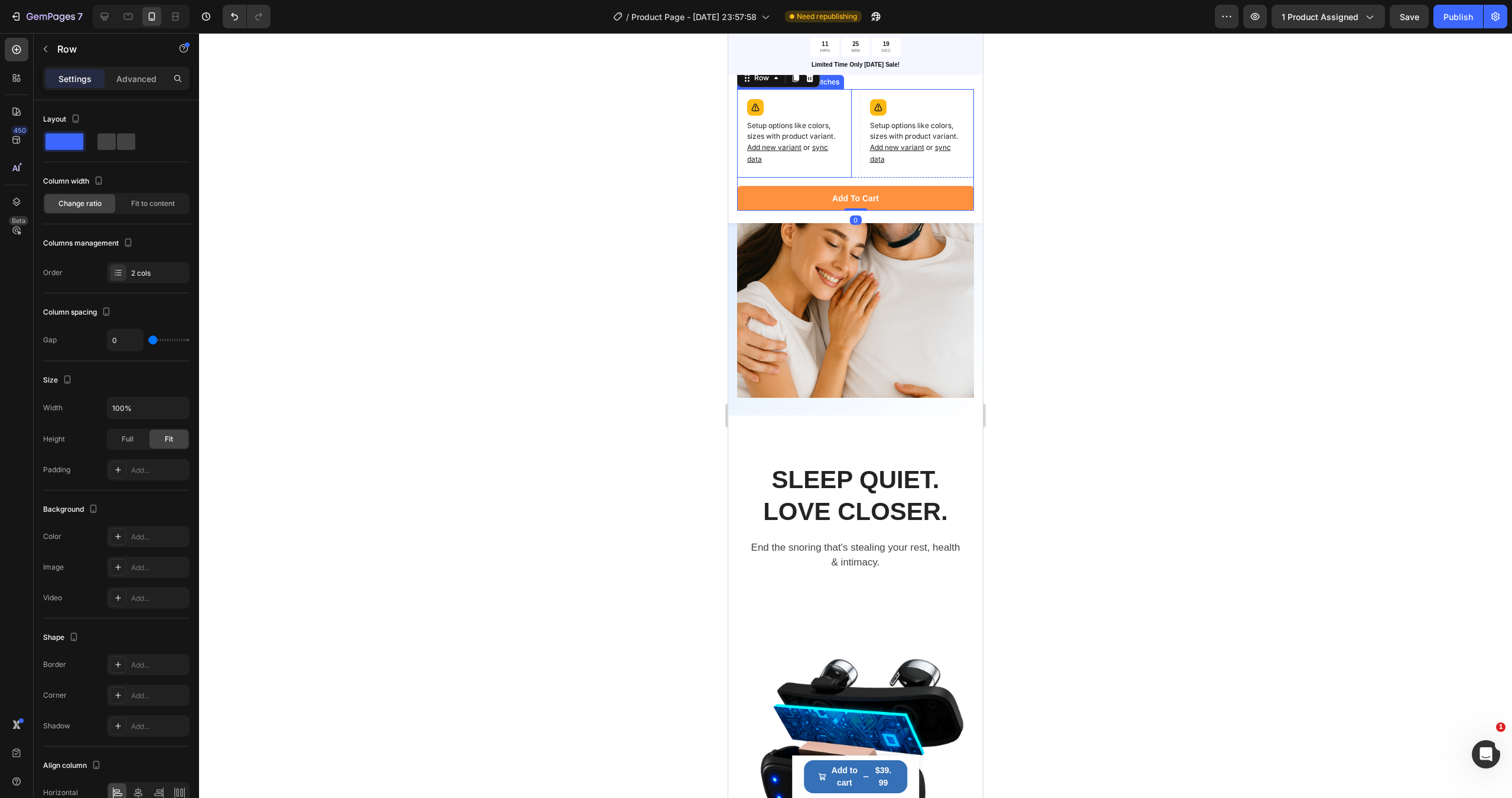
scroll to position [1246, 0]
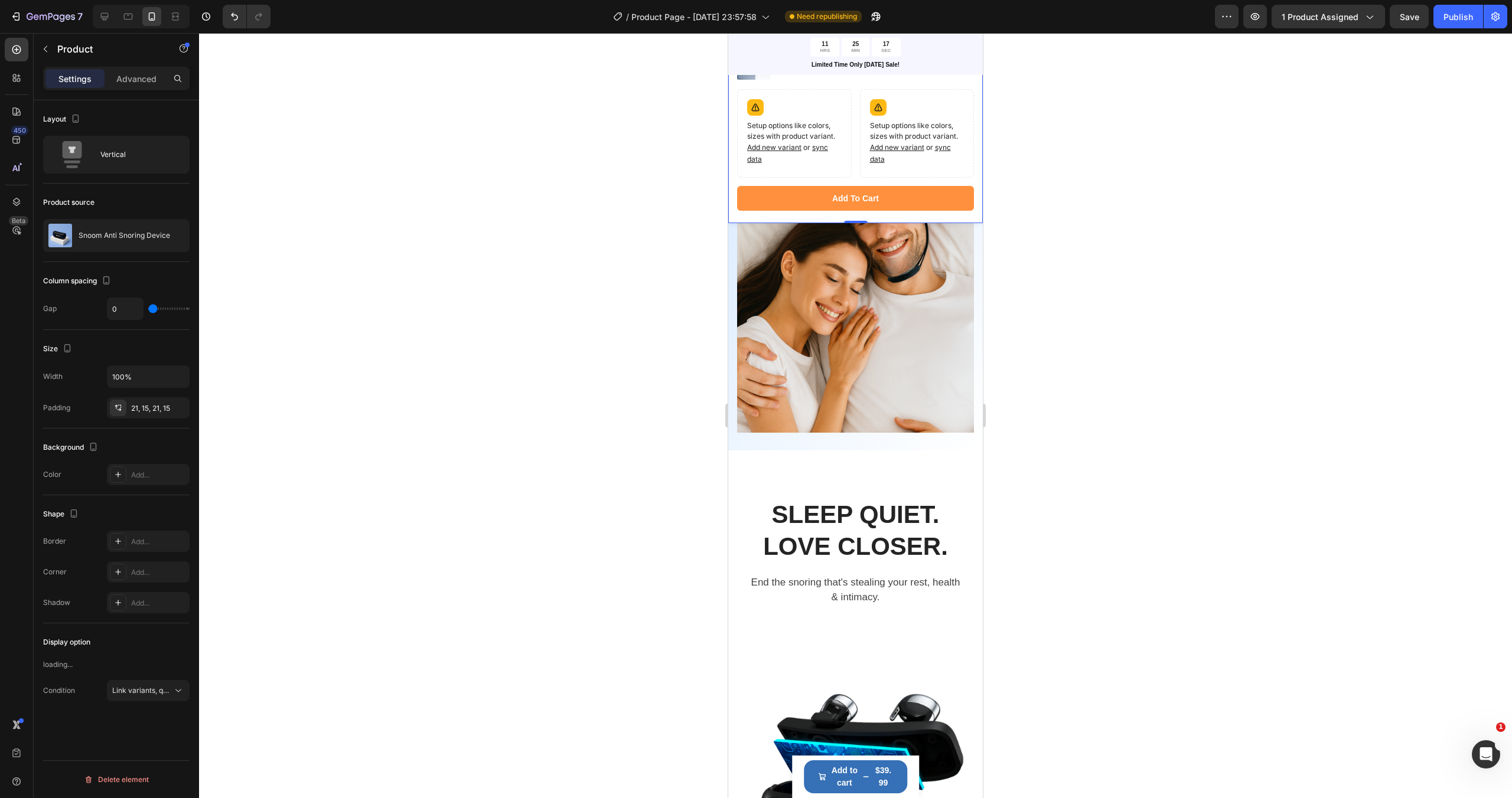
click at [813, 216] on div "Product Images Tavel Sleep Mask Product Title Row Setup options like colors, si…" at bounding box center [855, 128] width 255 height 190
click at [733, 123] on div "Product Images Tavel Sleep Mask Product Title Row Setup options like colors, si…" at bounding box center [855, 128] width 255 height 190
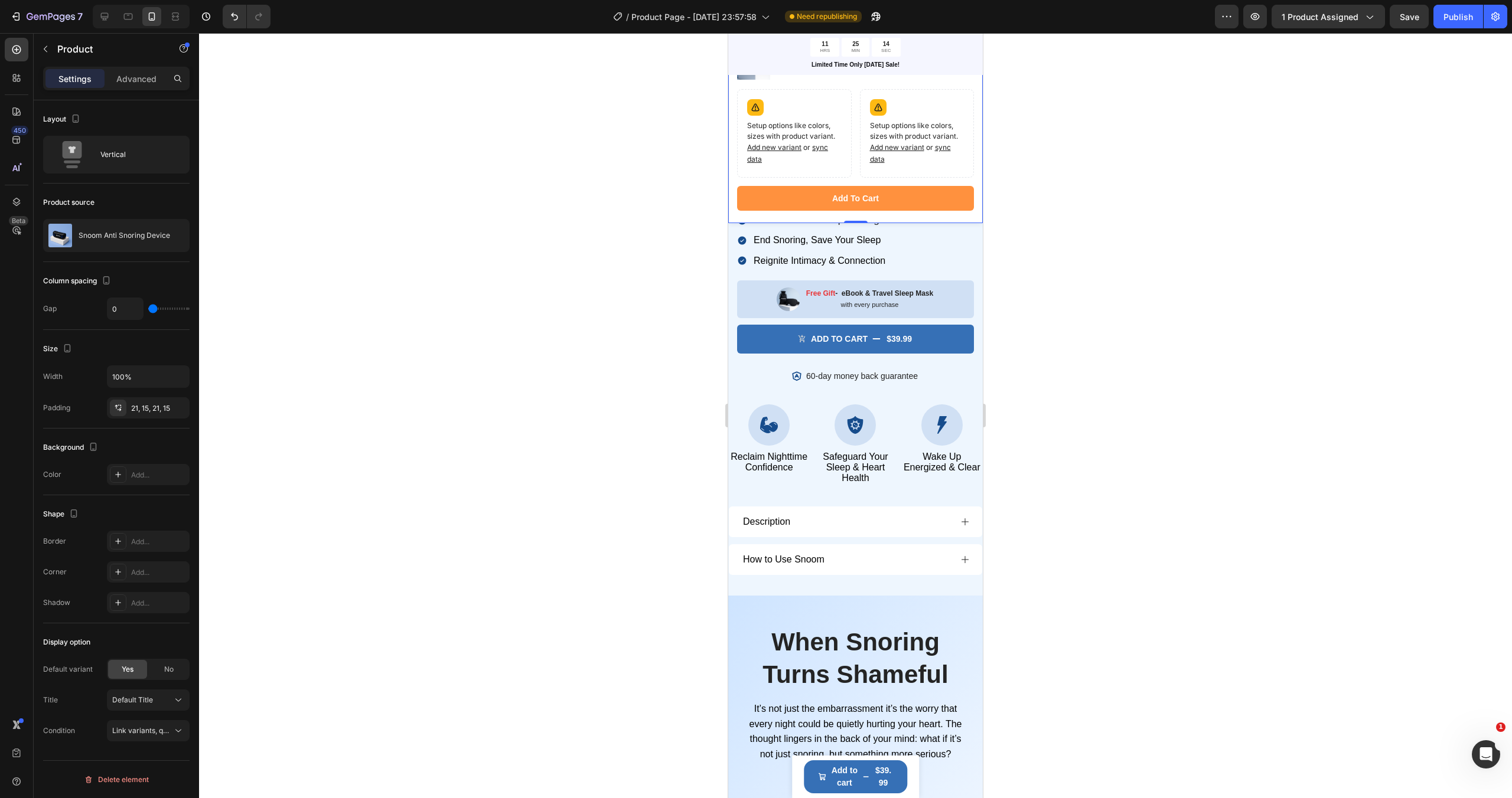
scroll to position [0, 0]
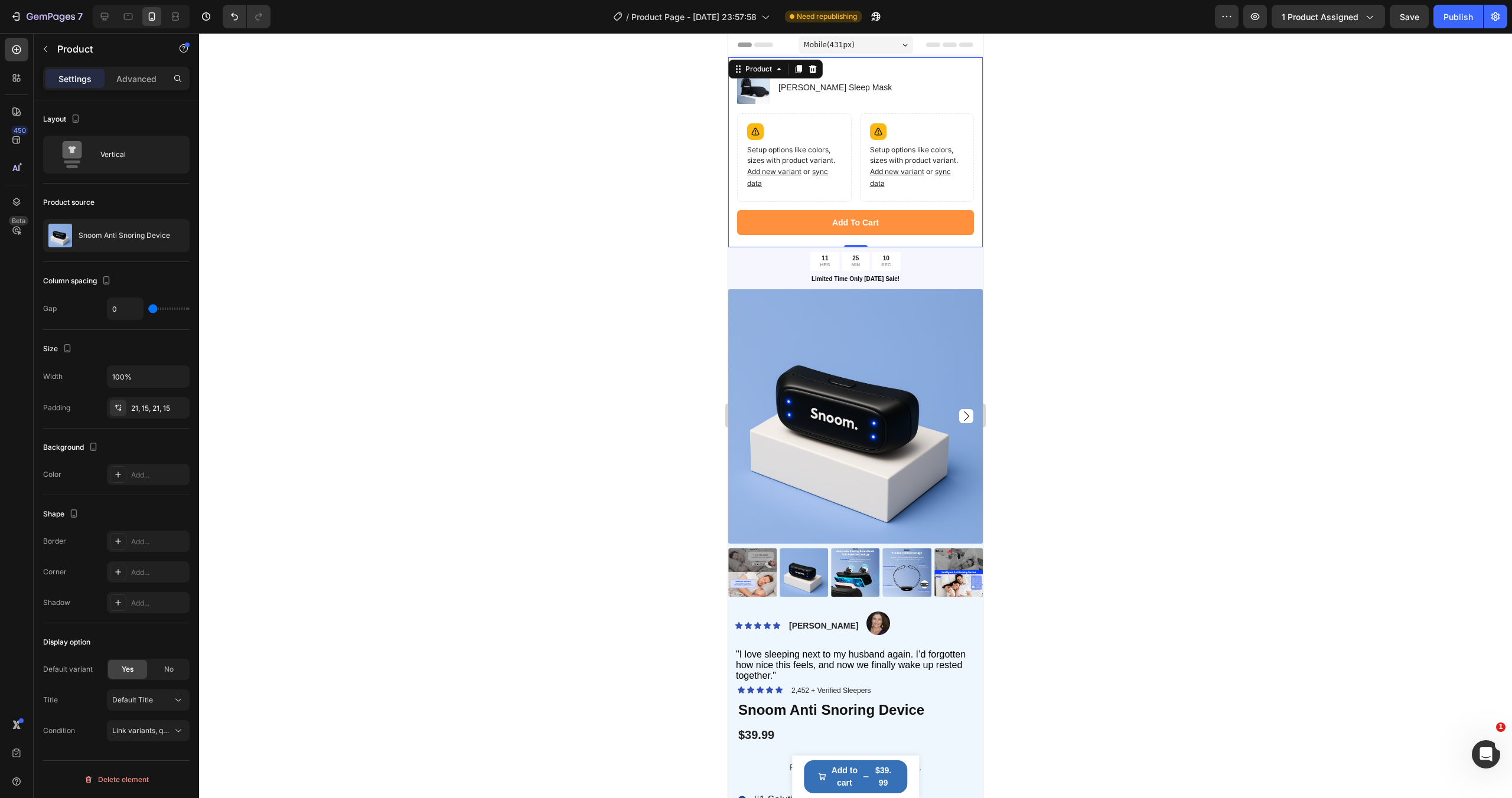
click at [697, 176] on div at bounding box center [855, 415] width 1312 height 765
click at [730, 210] on div "Product Images Tavel Sleep Mask Product Title Row Setup options like colors, si…" at bounding box center [855, 153] width 255 height 190
click at [812, 64] on icon at bounding box center [812, 68] width 10 height 10
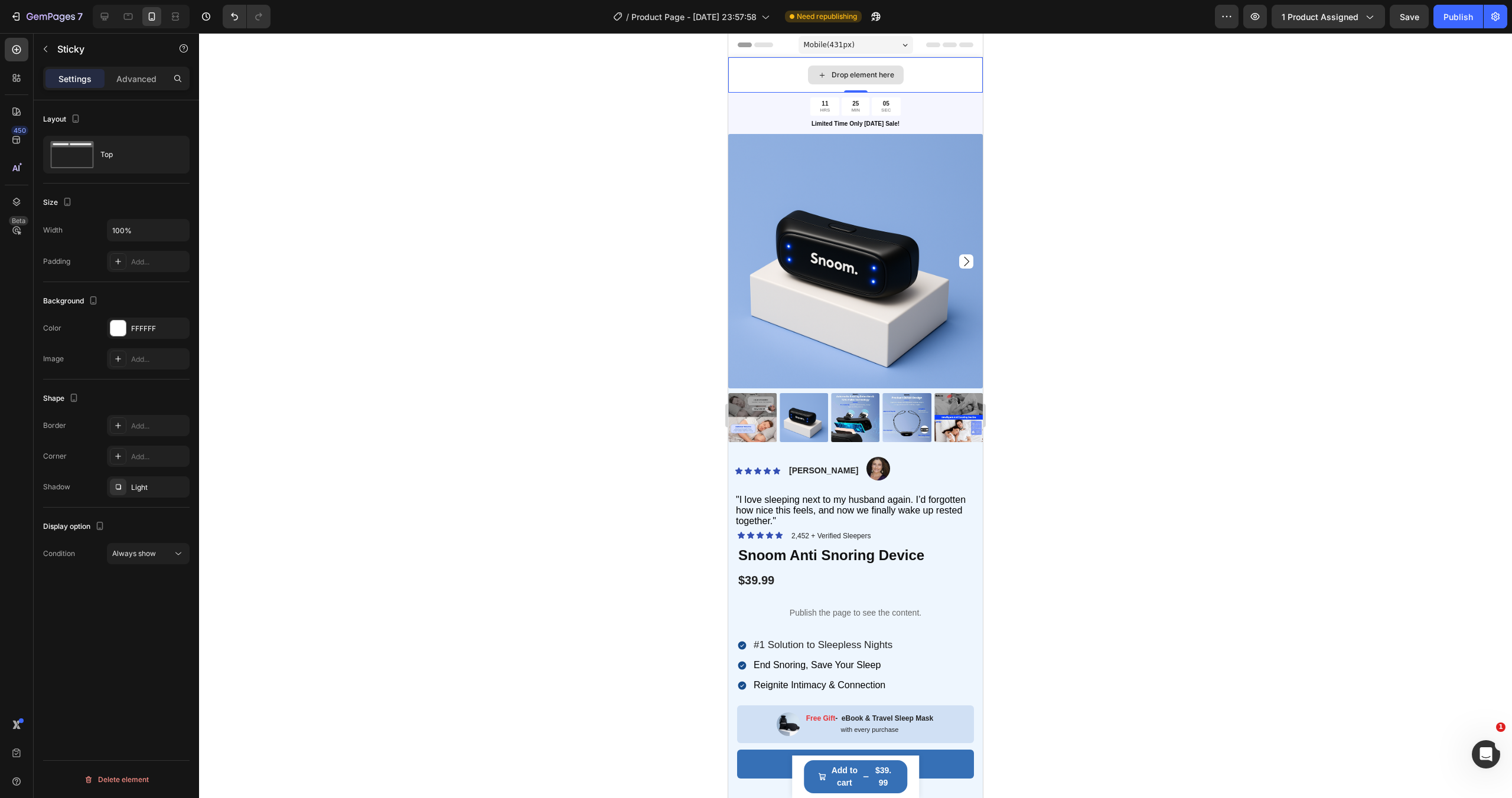
click at [956, 75] on div "Drop element here" at bounding box center [855, 75] width 255 height 36
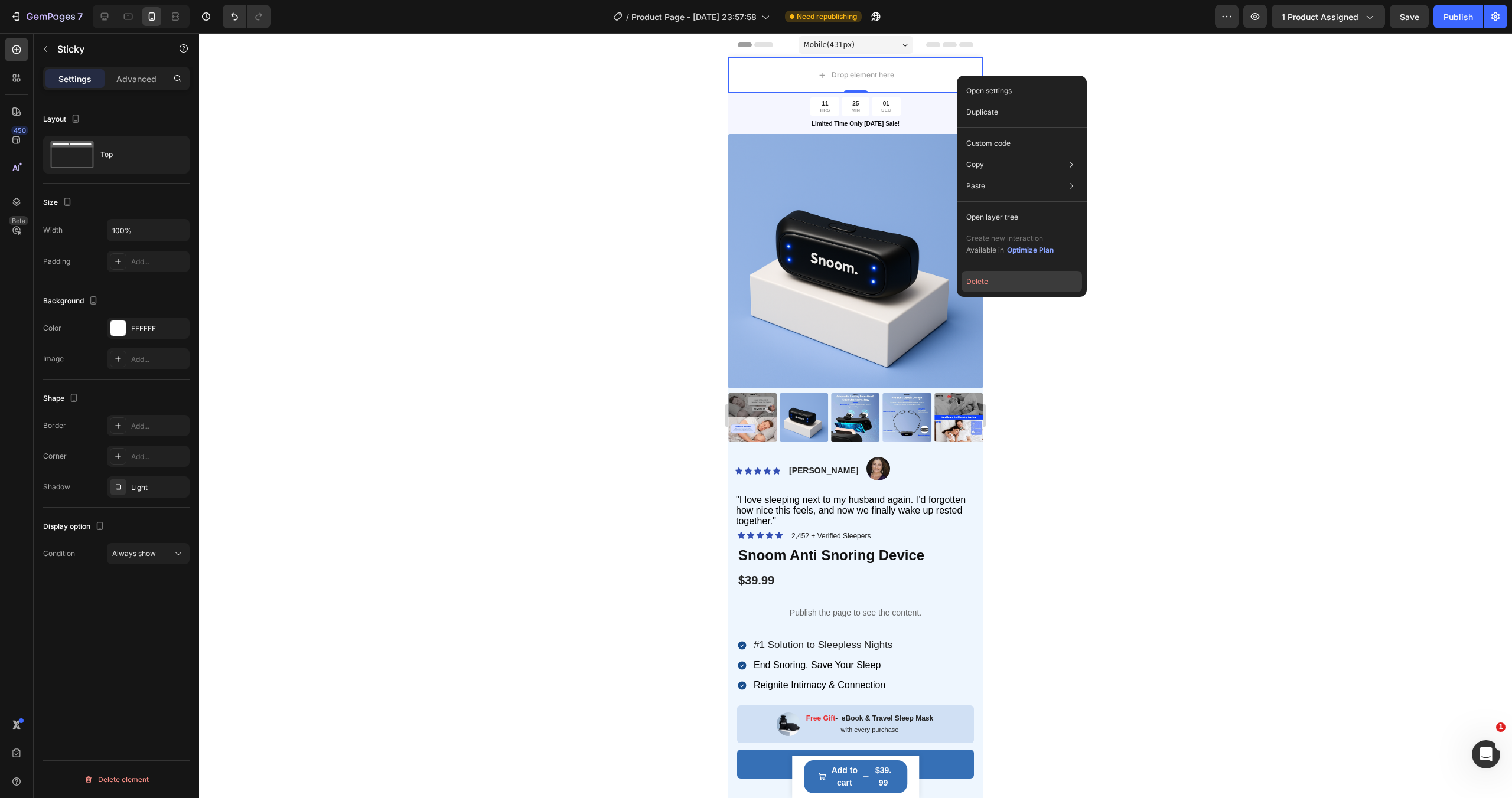
click at [990, 279] on button "Delete" at bounding box center [1022, 281] width 121 height 21
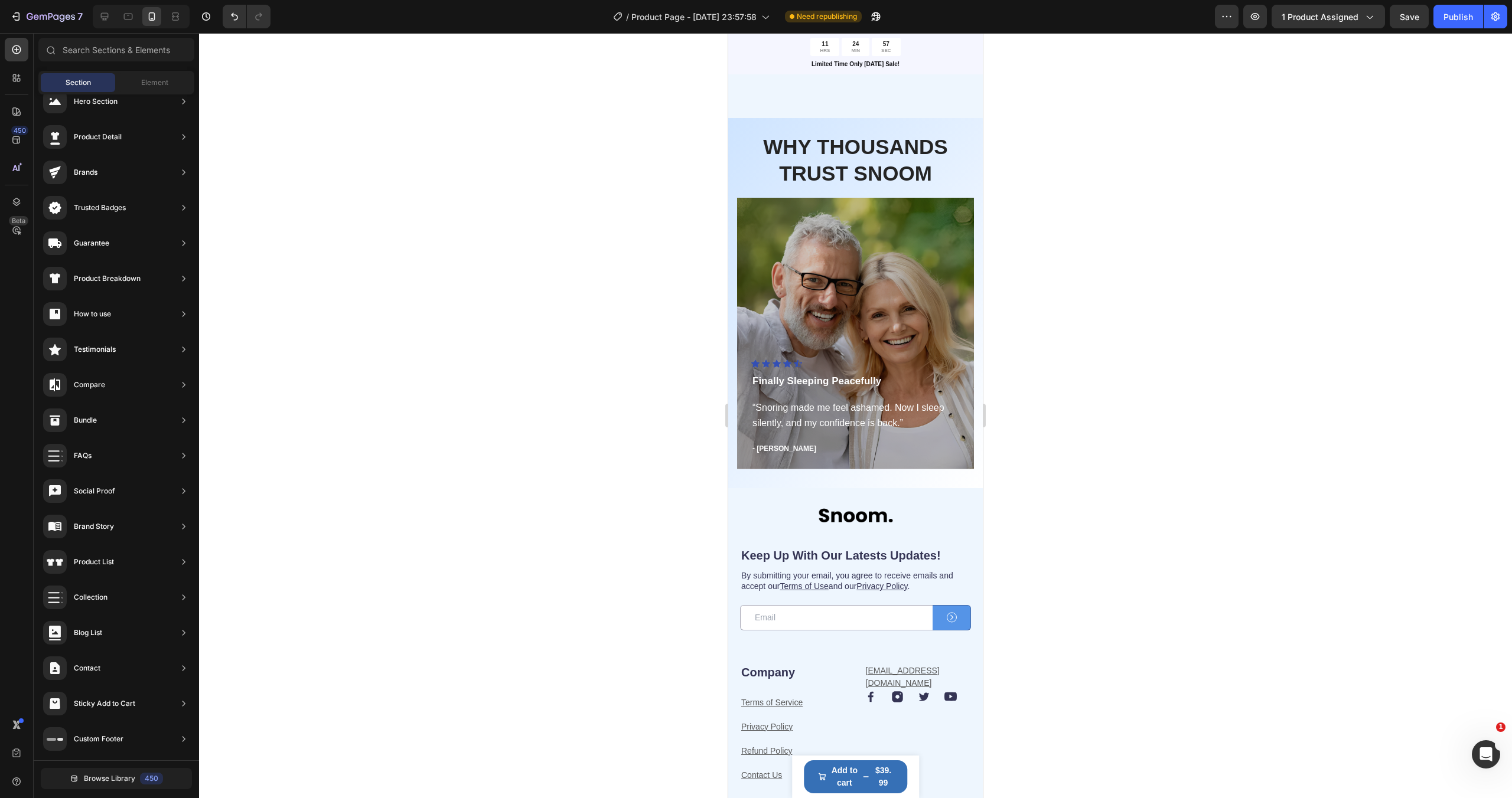
scroll to position [3779, 0]
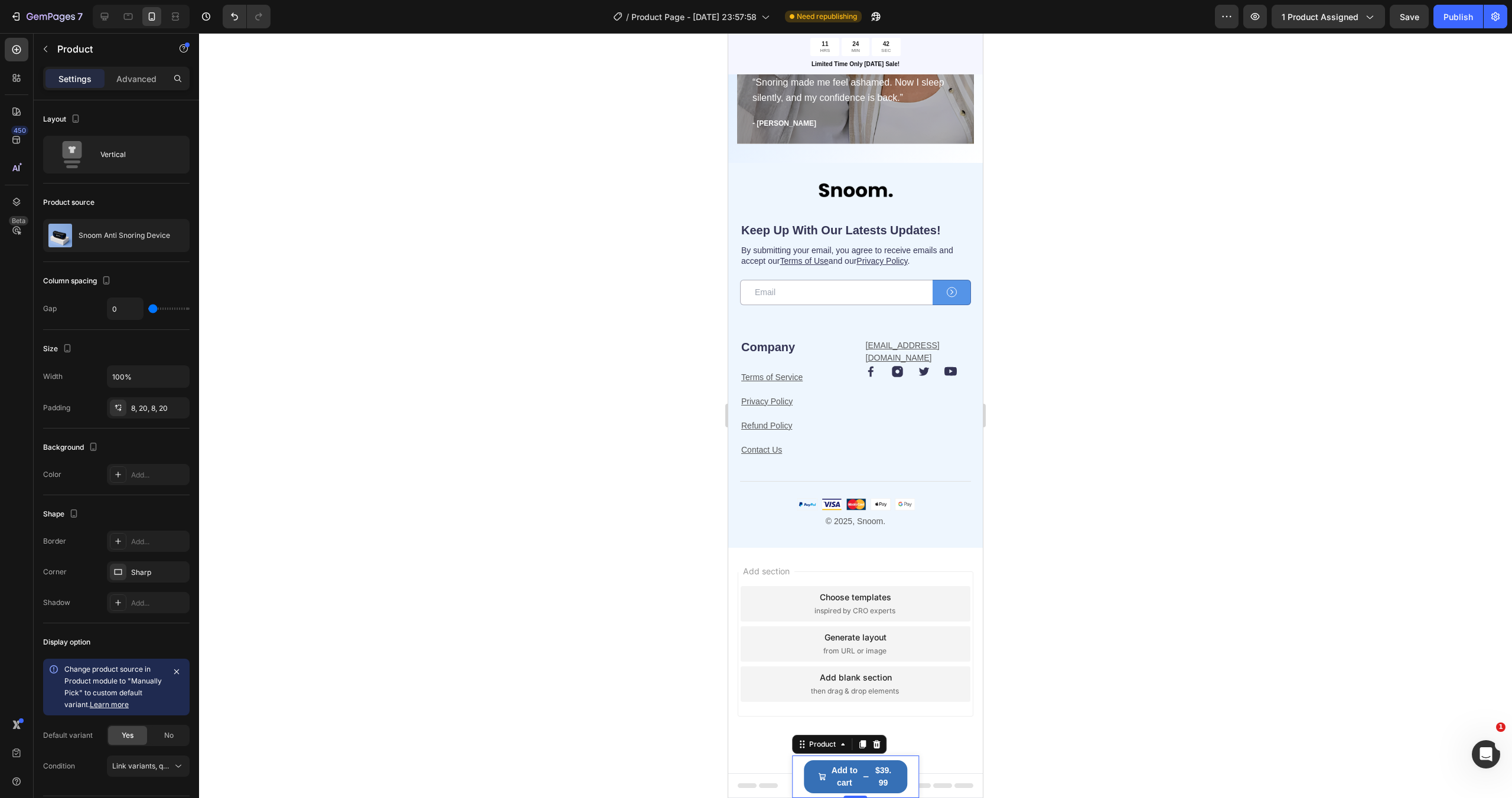
click at [912, 764] on div "Product Images Snoom Anti Snoring Device Product Title $39.99 Product Price Pro…" at bounding box center [856, 777] width 128 height 43
click at [130, 148] on div "Vertical" at bounding box center [136, 154] width 72 height 28
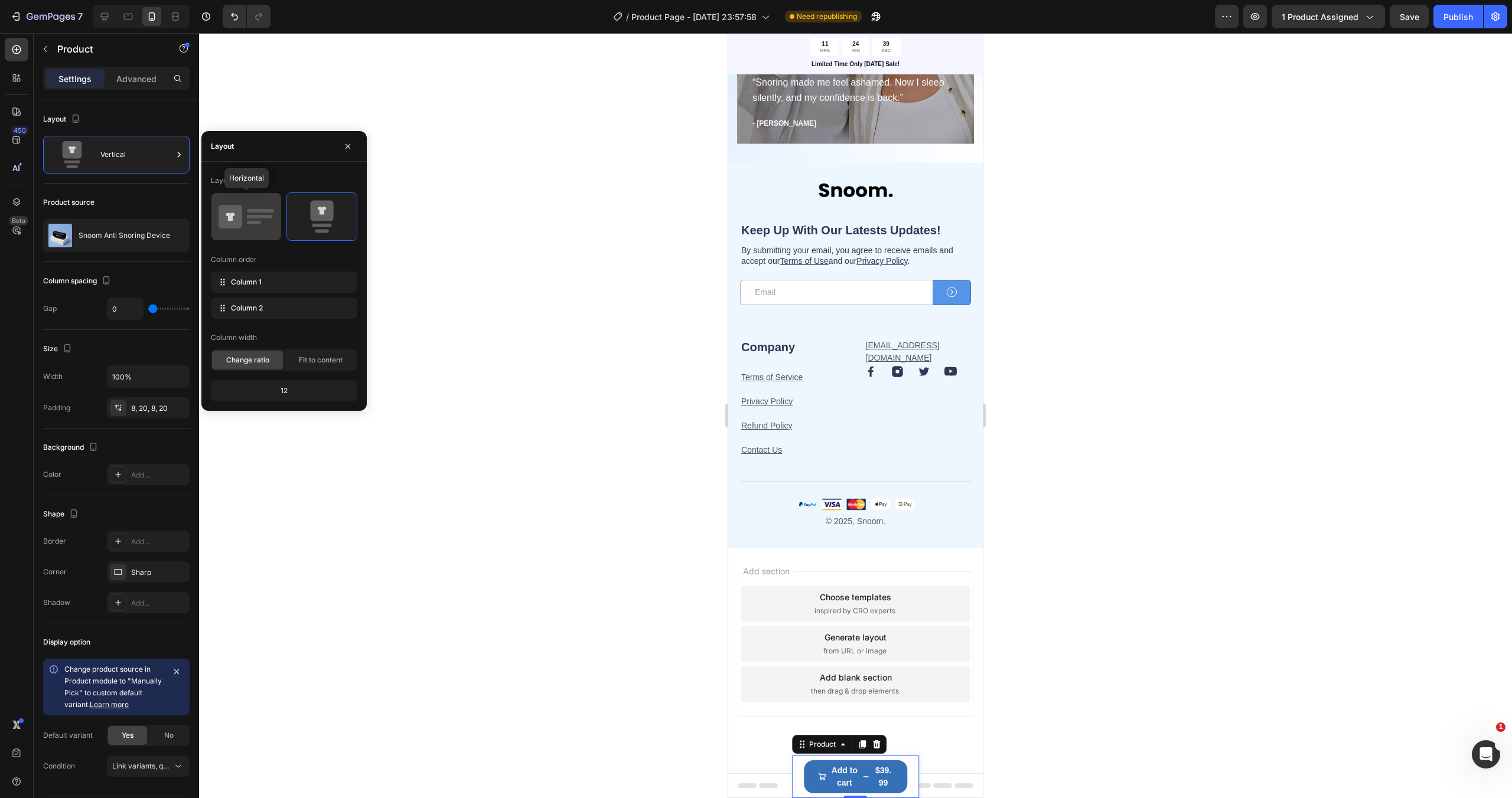
click at [261, 217] on rect at bounding box center [259, 217] width 25 height 4
type input "12"
click at [302, 214] on icon at bounding box center [321, 216] width 56 height 33
type input "0"
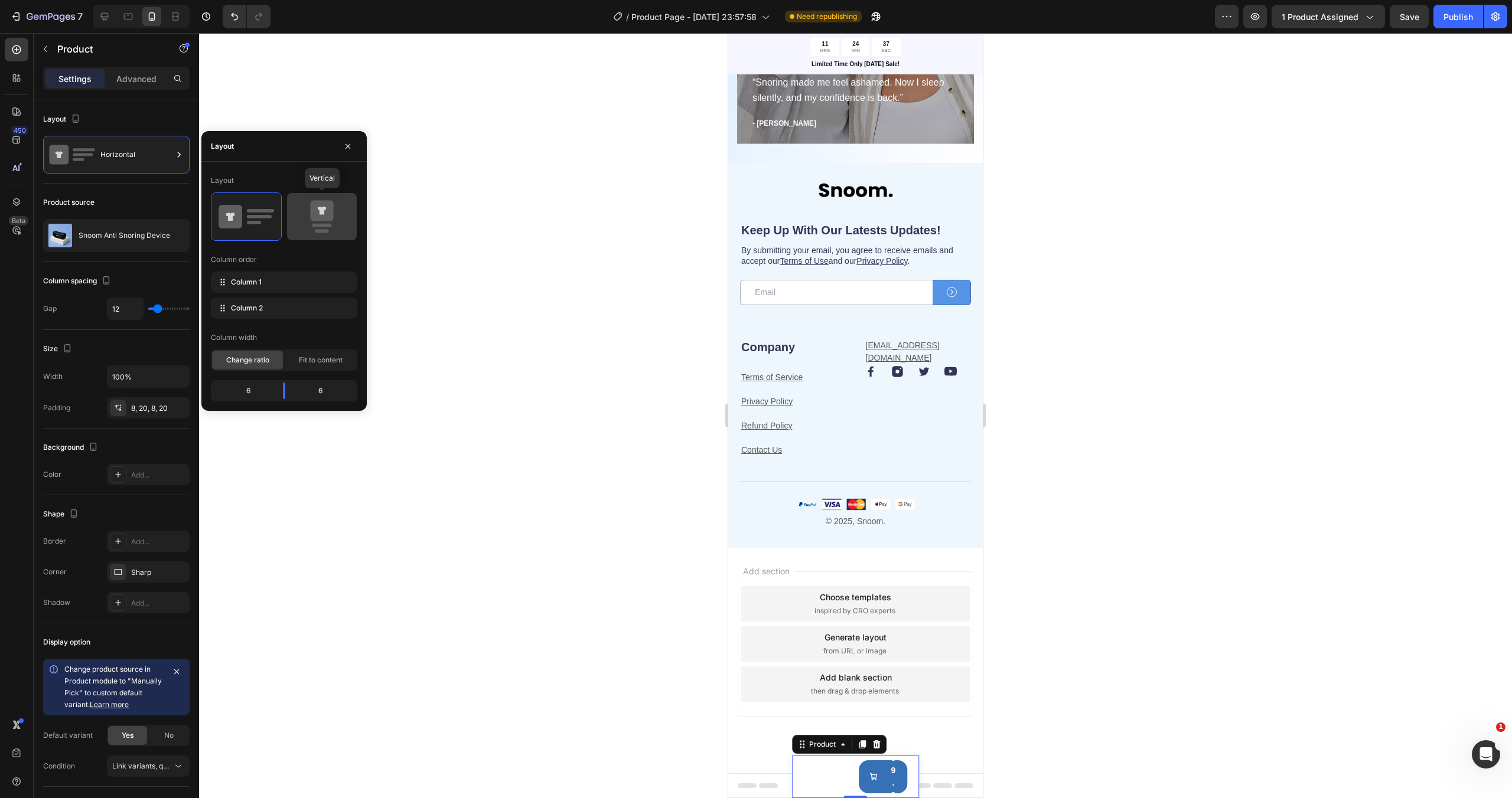
type input "0"
click at [305, 360] on span "Fit to content" at bounding box center [321, 360] width 44 height 11
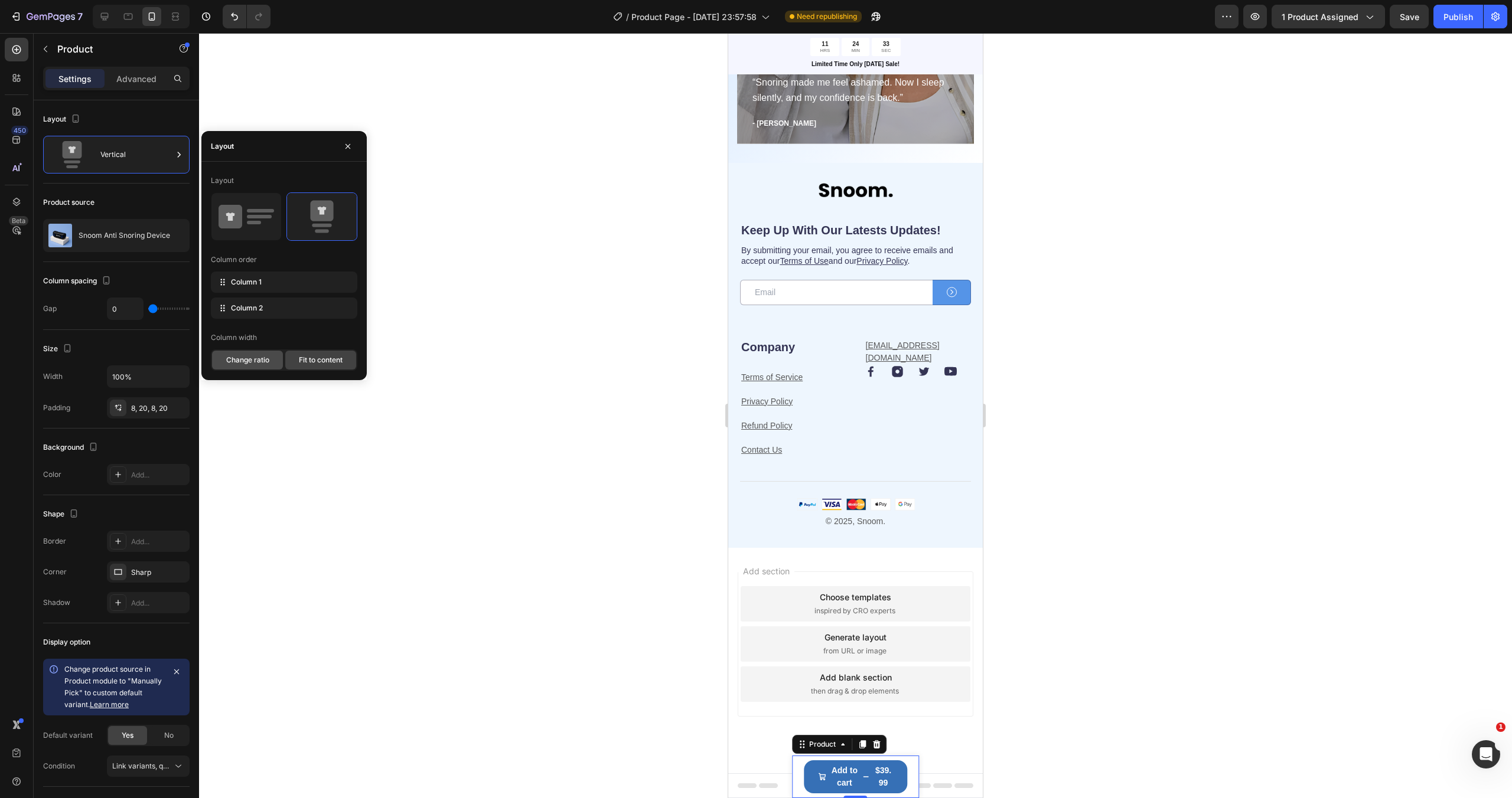
click at [259, 358] on span "Change ratio" at bounding box center [248, 360] width 44 height 11
drag, startPoint x: 226, startPoint y: 283, endPoint x: 226, endPoint y: 311, distance: 28.0
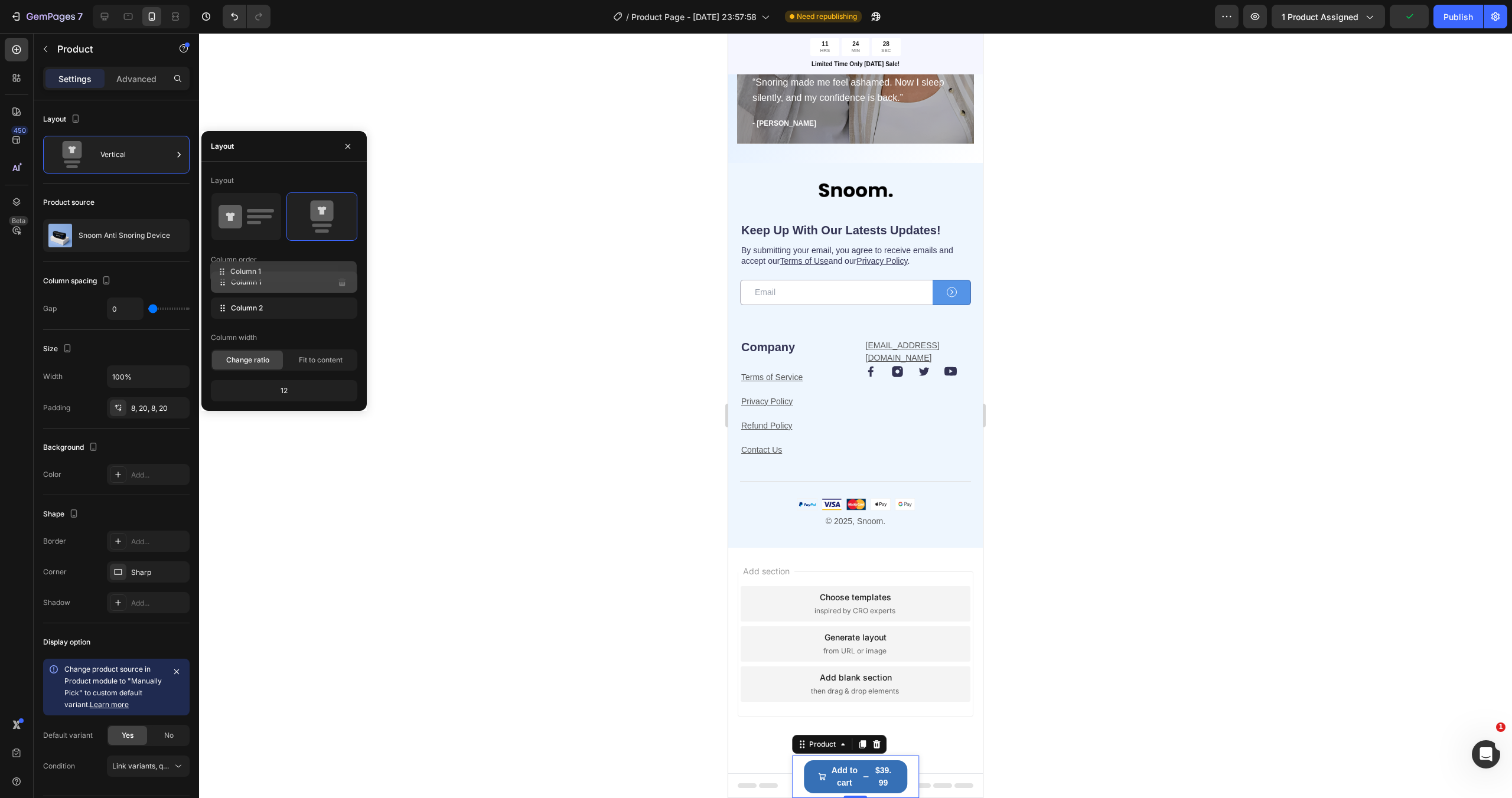
drag, startPoint x: 222, startPoint y: 308, endPoint x: 221, endPoint y: 273, distance: 35.0
click at [240, 215] on icon at bounding box center [230, 217] width 24 height 24
type input "12"
click at [318, 218] on icon at bounding box center [321, 210] width 23 height 20
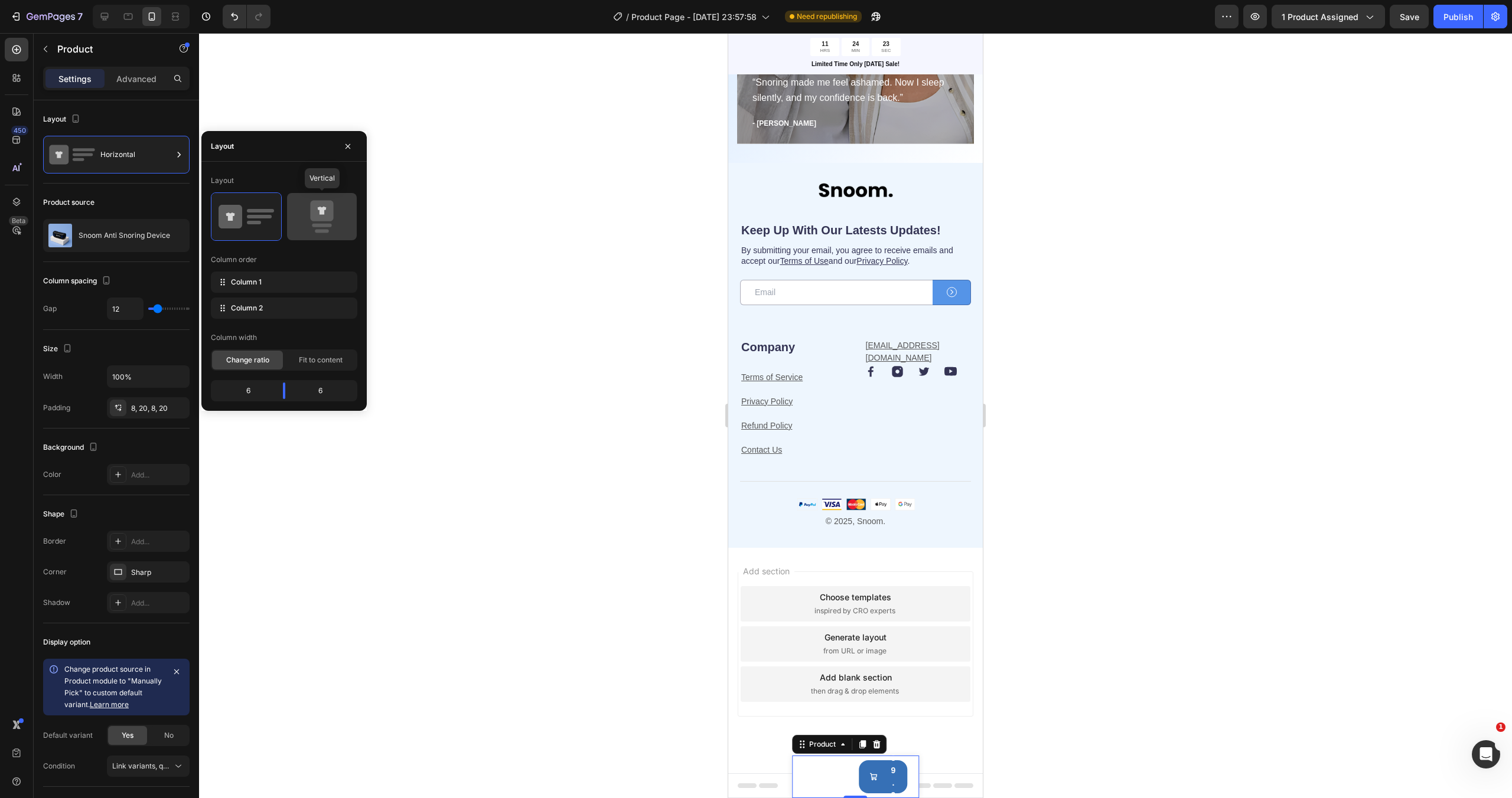
type input "0"
click at [308, 365] on span "Fit to content" at bounding box center [321, 360] width 44 height 11
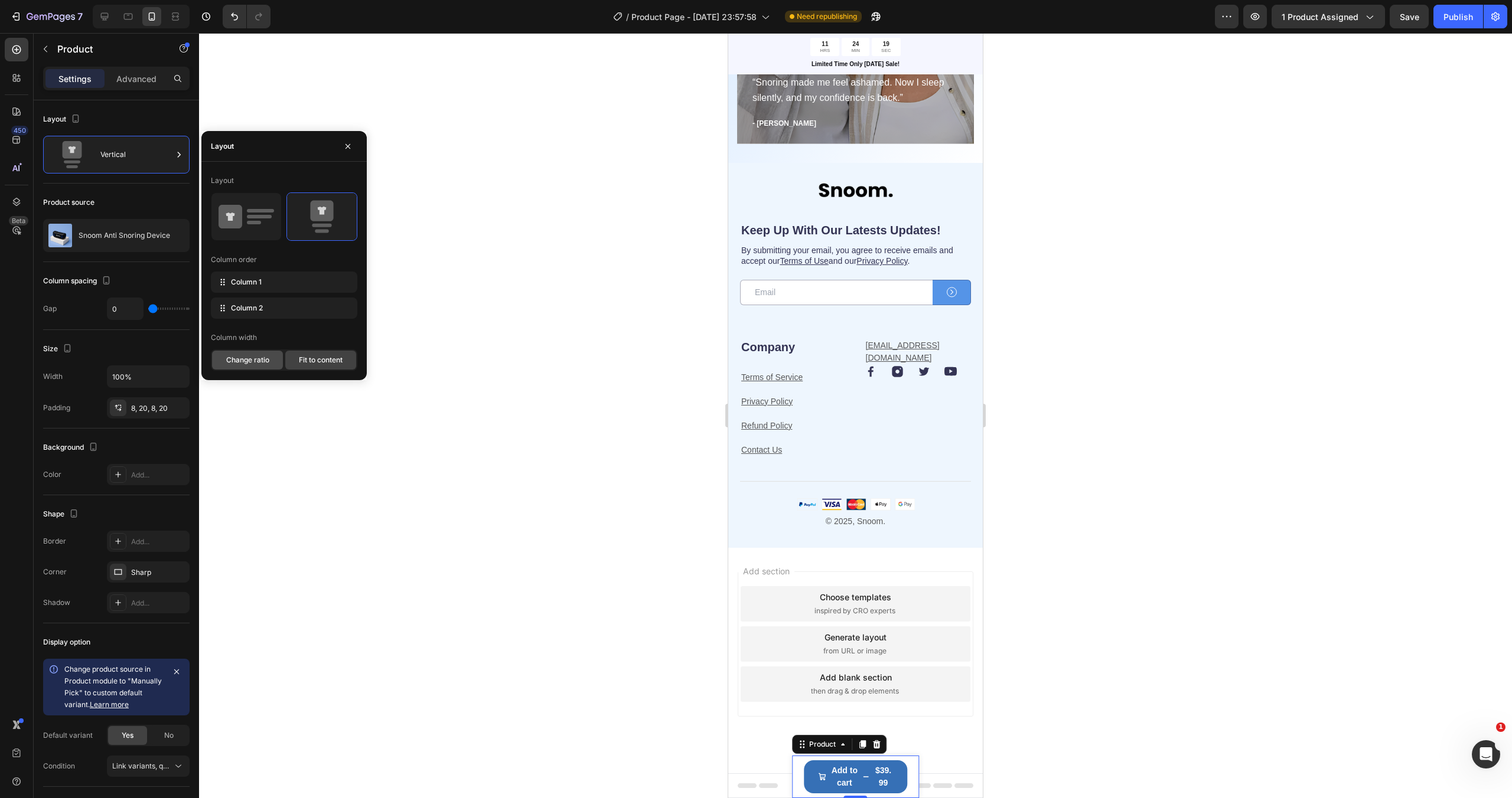
click at [257, 365] on span "Change ratio" at bounding box center [248, 360] width 44 height 11
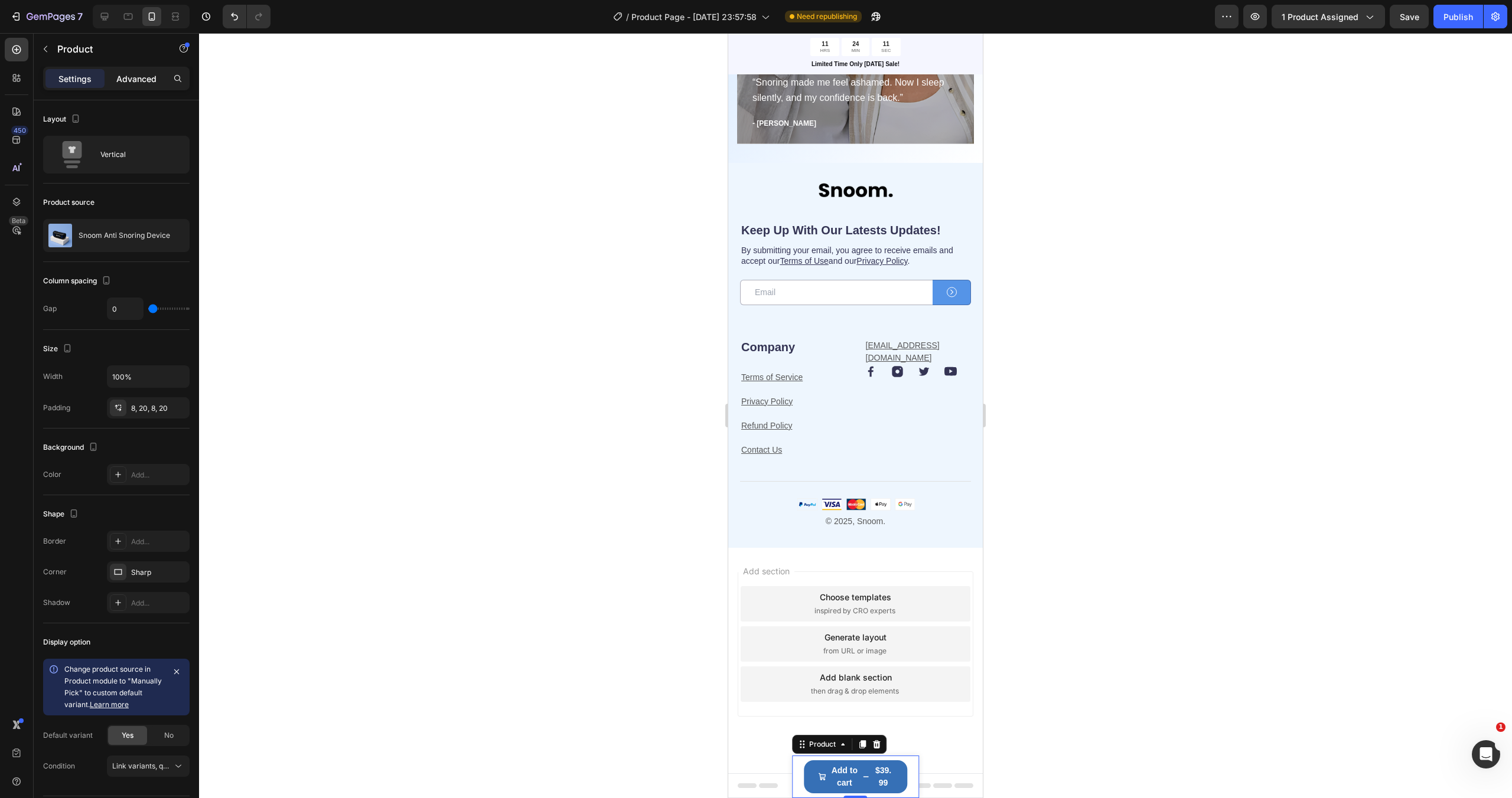
click at [124, 78] on p "Advanced" at bounding box center [136, 79] width 40 height 12
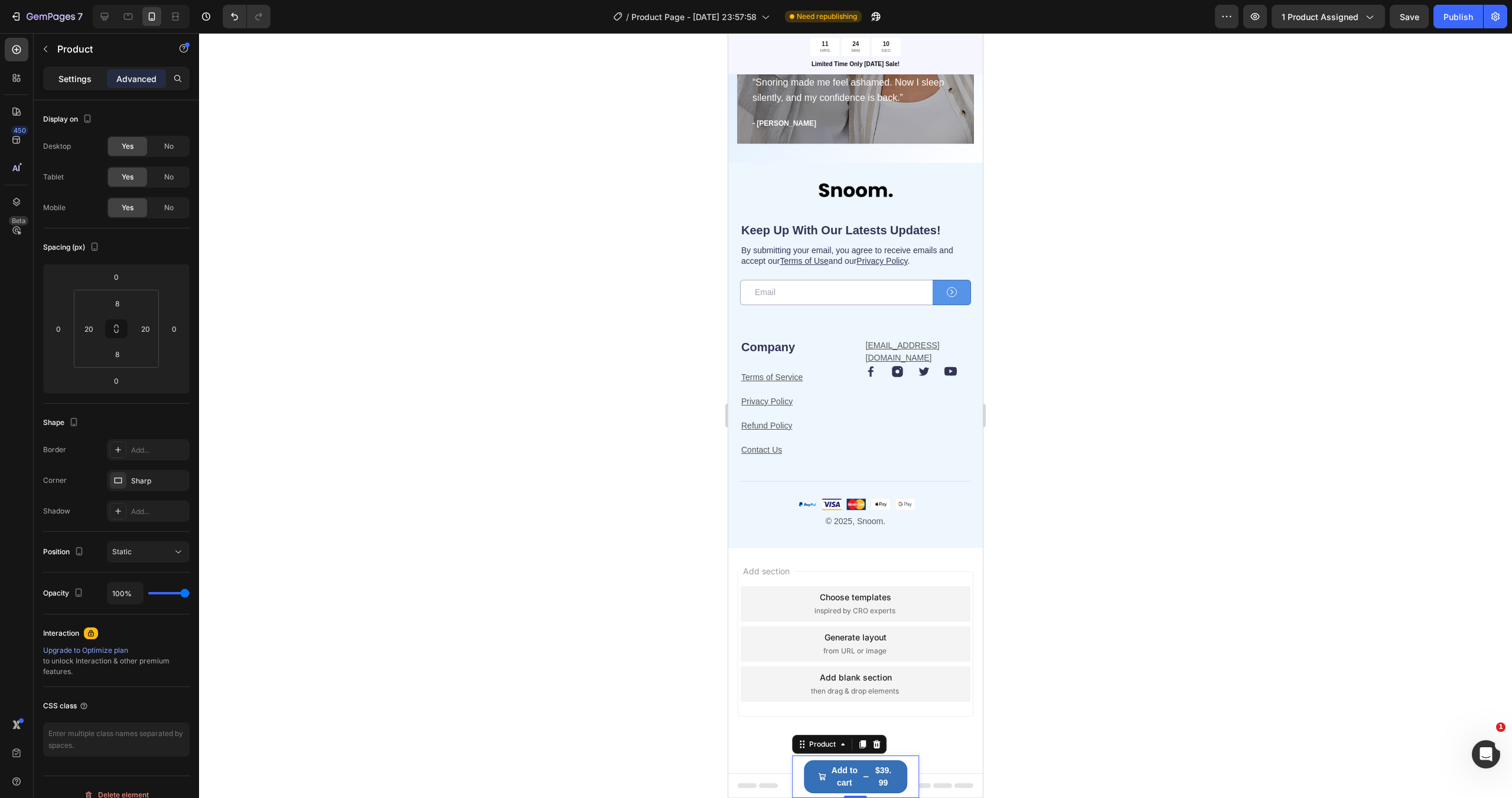
click at [92, 78] on div "Settings" at bounding box center [75, 78] width 59 height 19
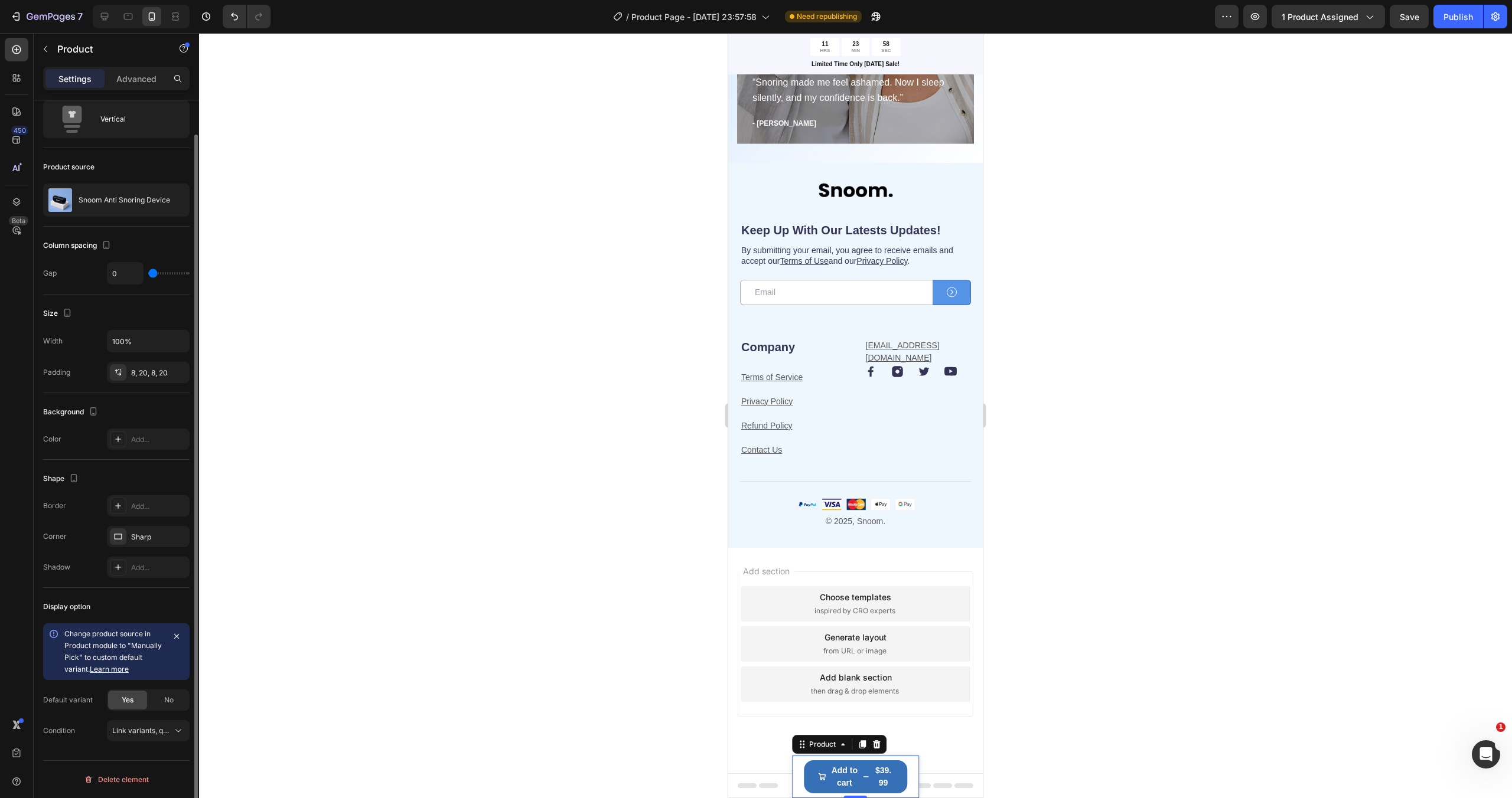
scroll to position [0, 0]
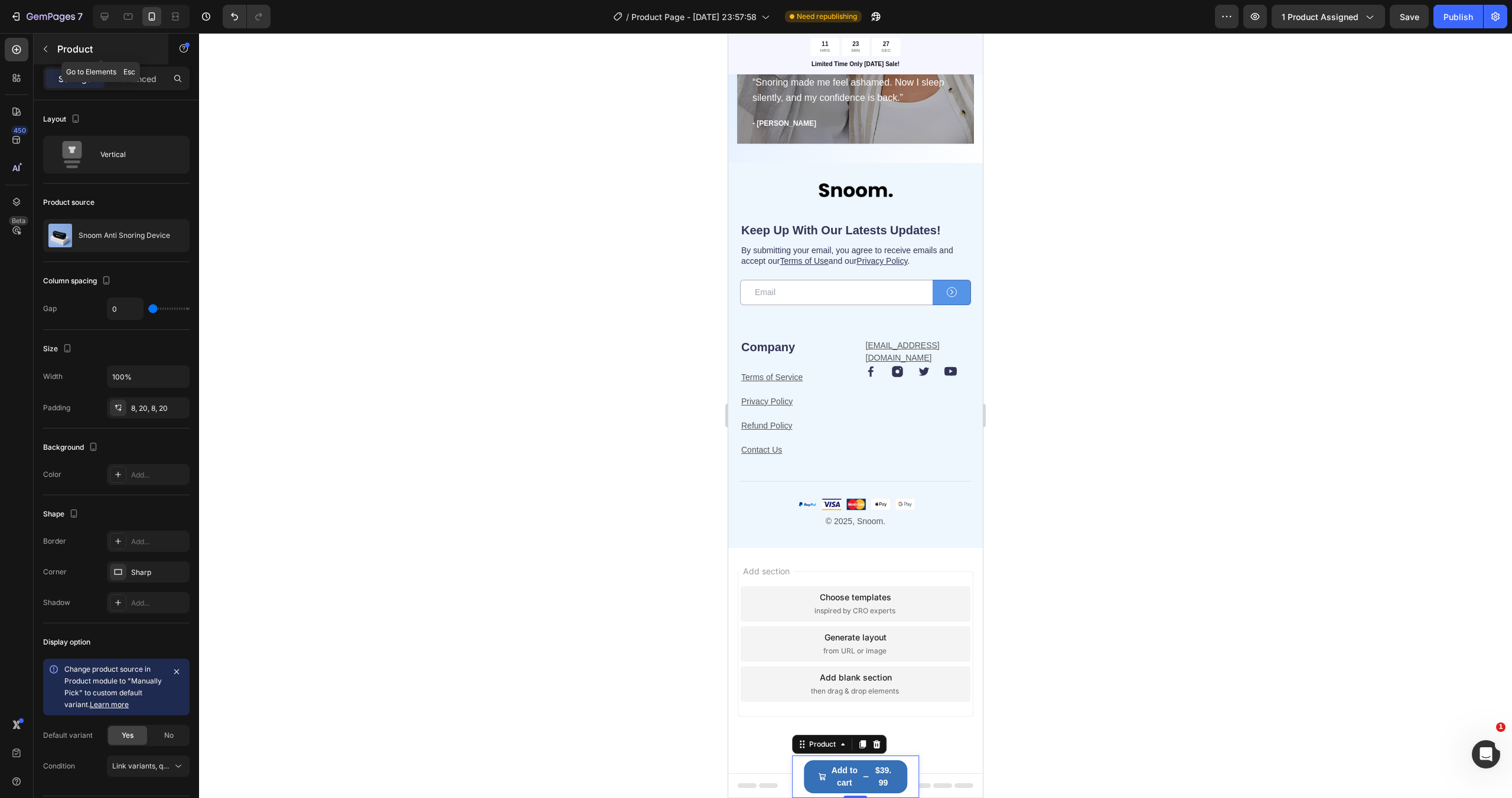
click at [58, 50] on p "Product" at bounding box center [107, 49] width 100 height 14
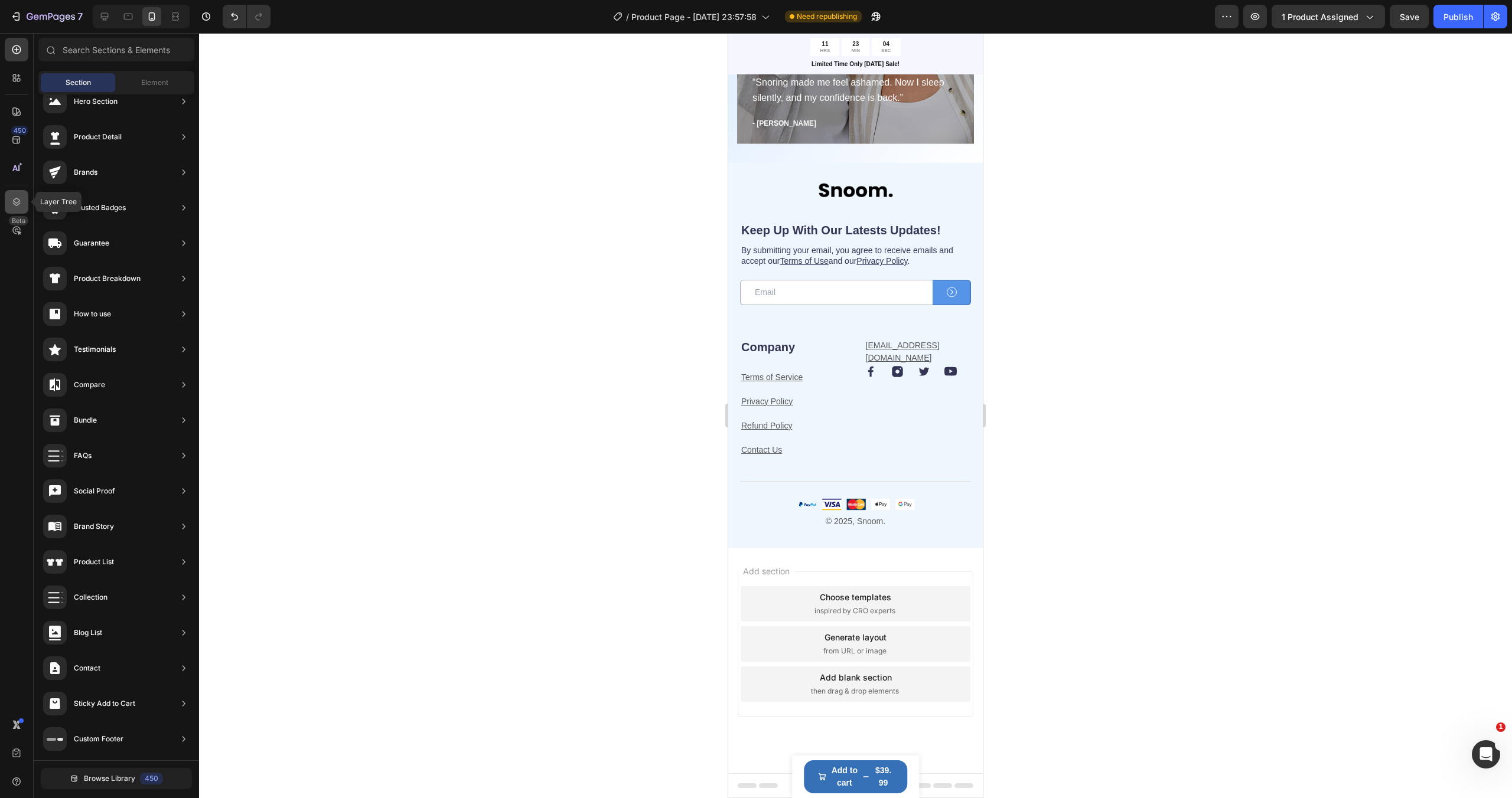
click at [24, 202] on div at bounding box center [16, 201] width 24 height 24
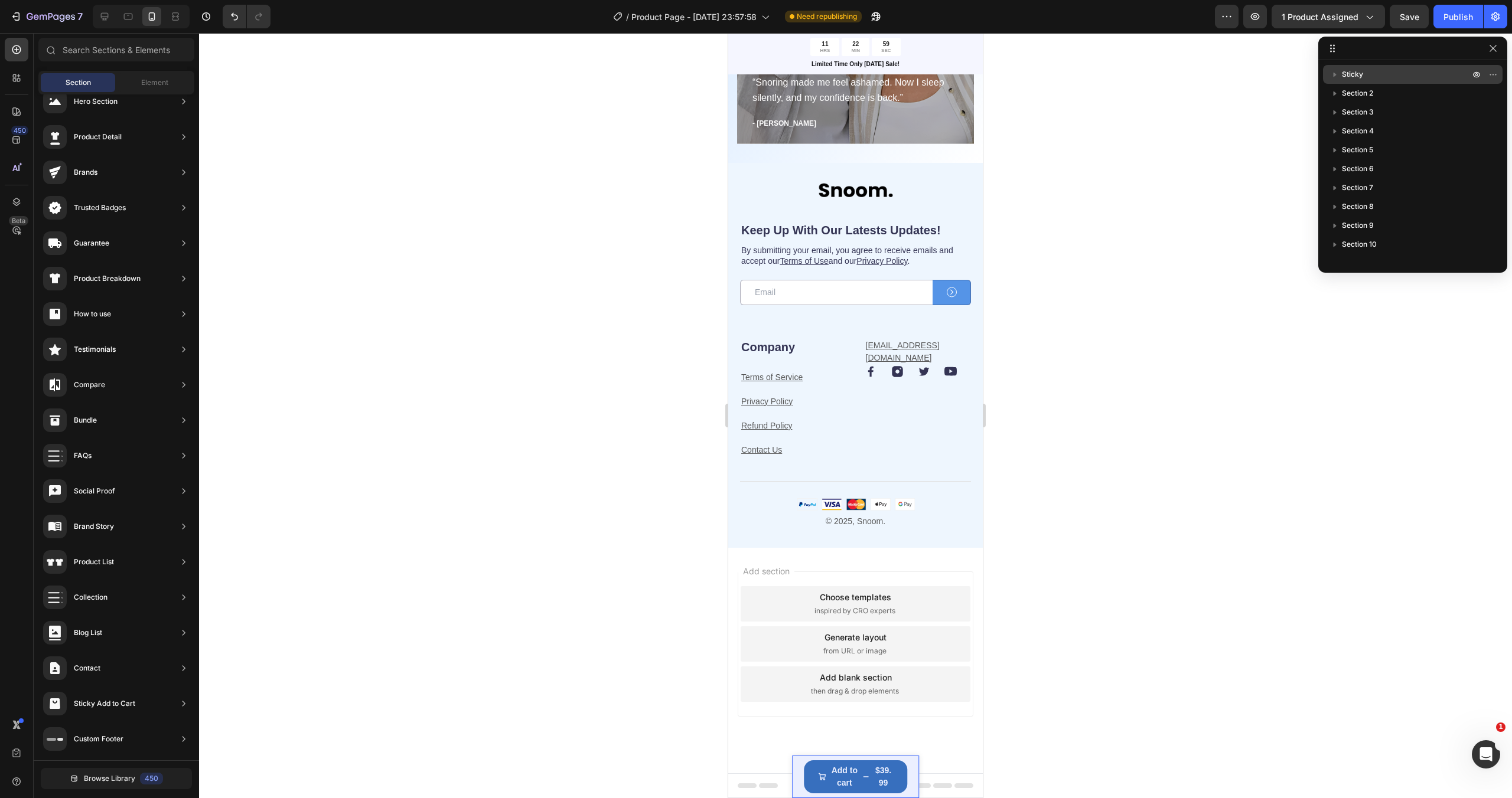
click at [1351, 76] on span "Sticky" at bounding box center [1352, 74] width 21 height 12
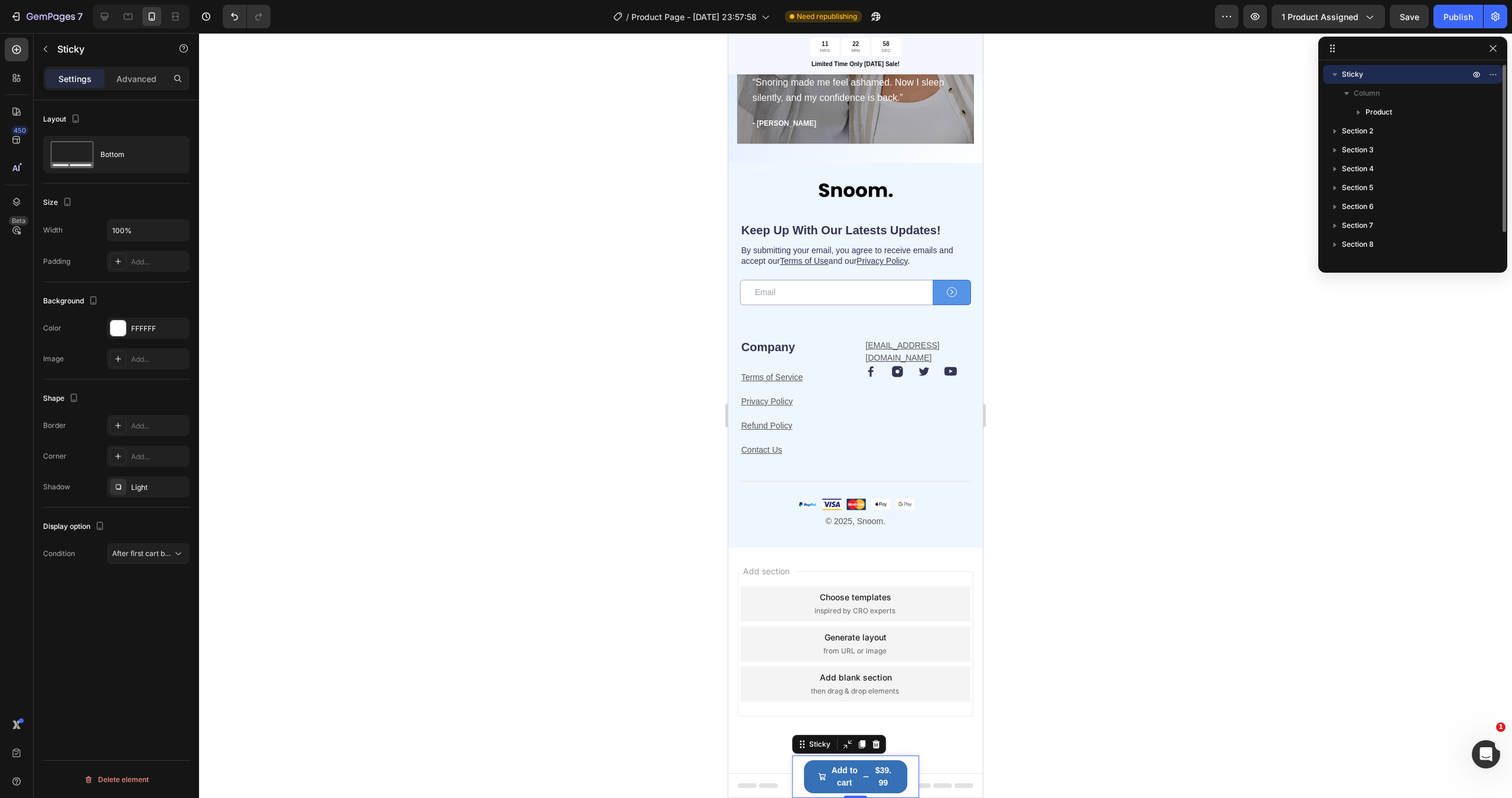
click at [1339, 73] on icon "button" at bounding box center [1334, 74] width 12 height 12
click at [1389, 95] on p "Column" at bounding box center [1412, 92] width 118 height 12
click at [1476, 75] on icon "button" at bounding box center [1476, 74] width 10 height 10
click at [1494, 77] on icon "button" at bounding box center [1492, 74] width 10 height 10
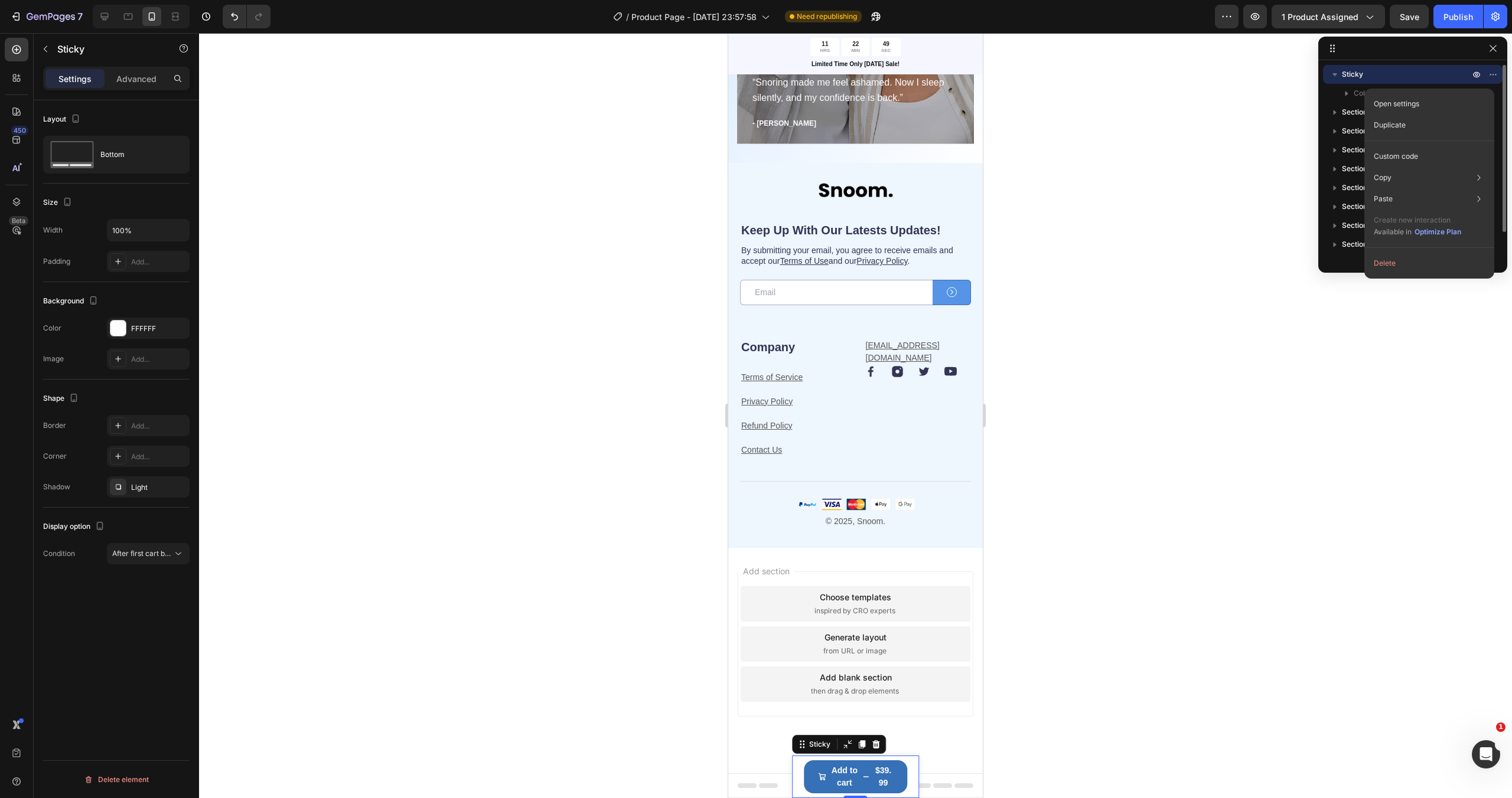
click at [1428, 76] on p "Sticky" at bounding box center [1406, 74] width 130 height 12
click at [1494, 74] on icon "button" at bounding box center [1494, 74] width 1 height 1
click at [1255, 190] on div at bounding box center [855, 415] width 1312 height 765
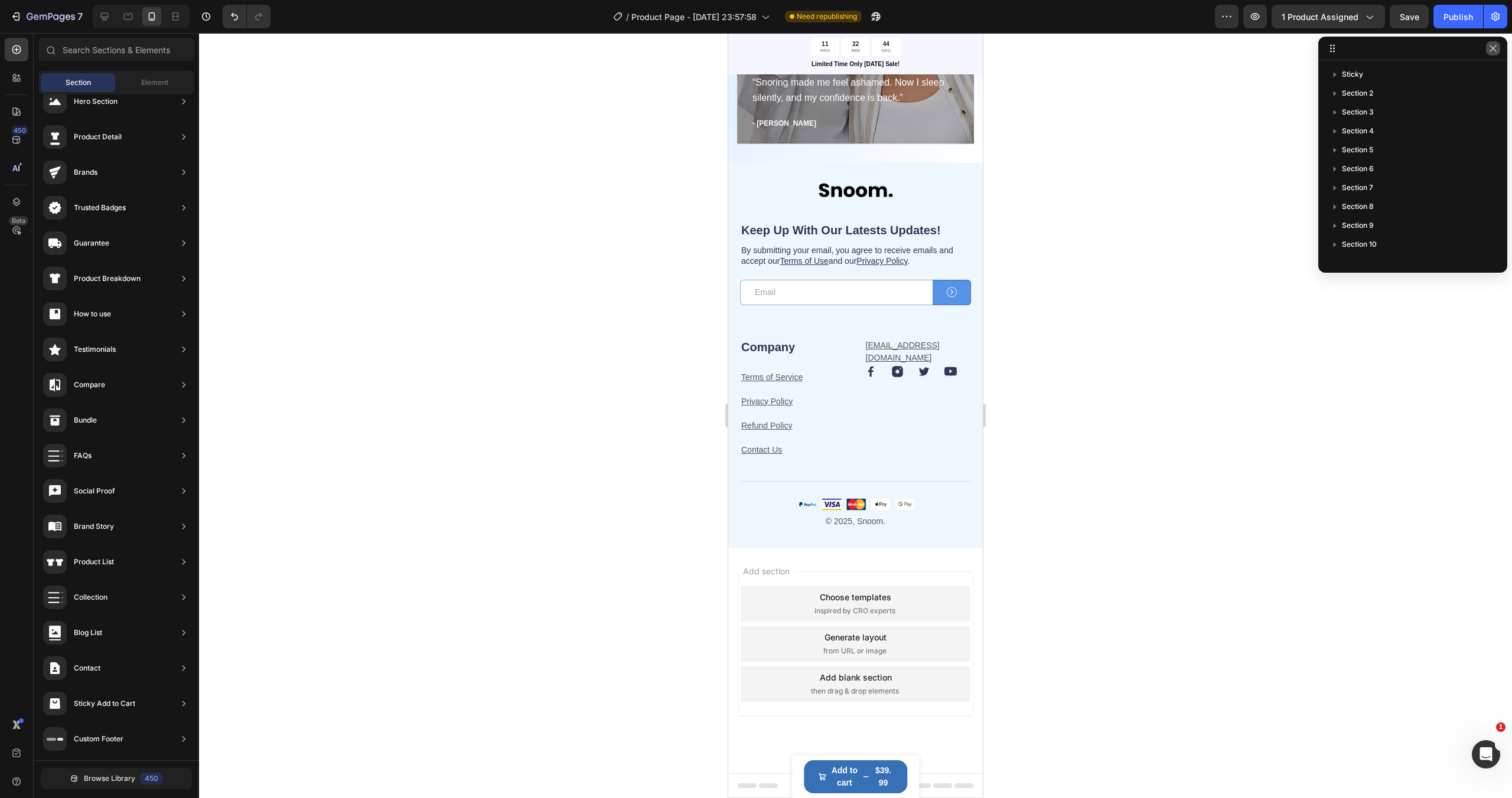
click at [1491, 49] on icon "button" at bounding box center [1492, 48] width 10 height 10
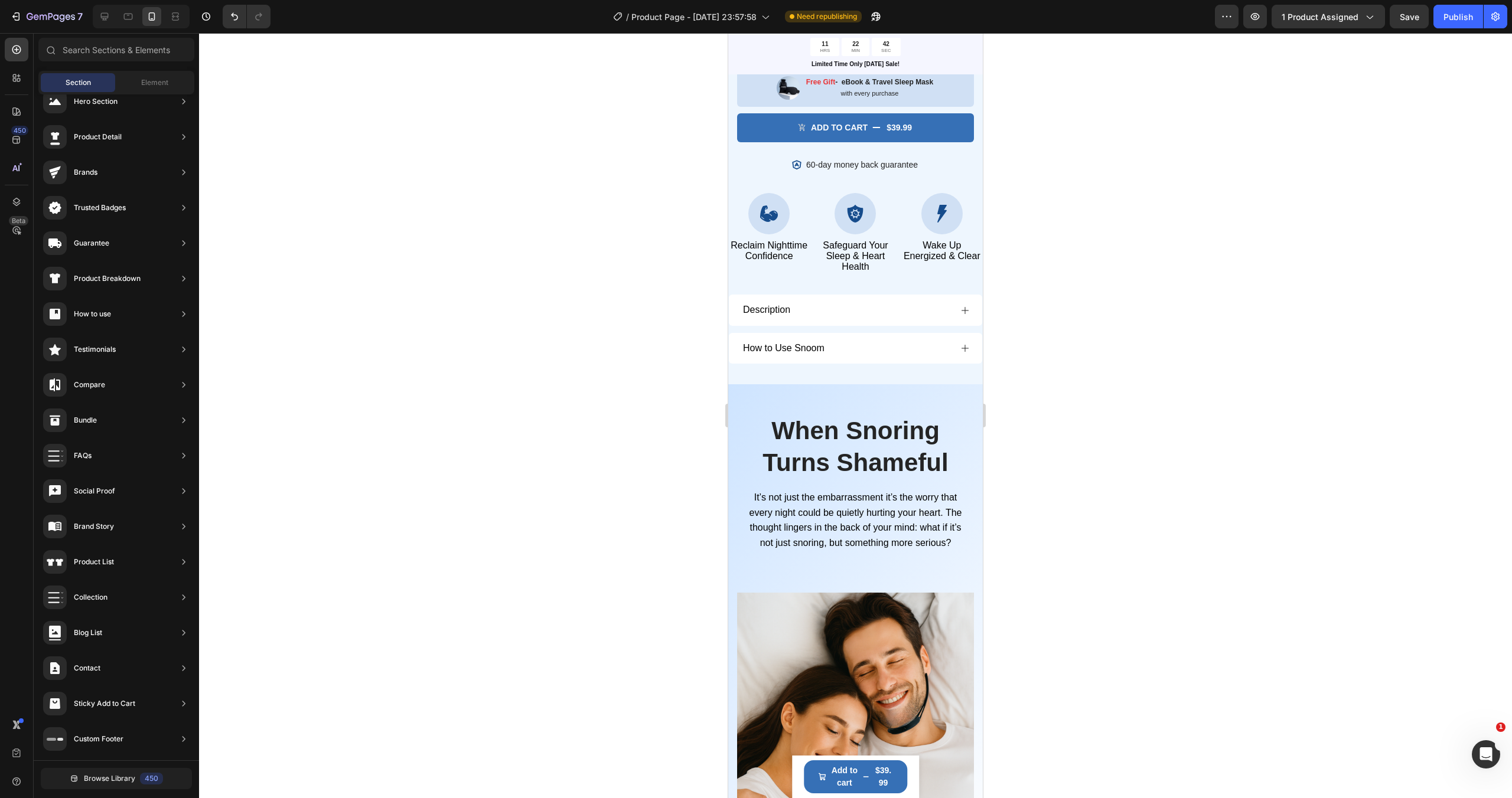
scroll to position [478, 0]
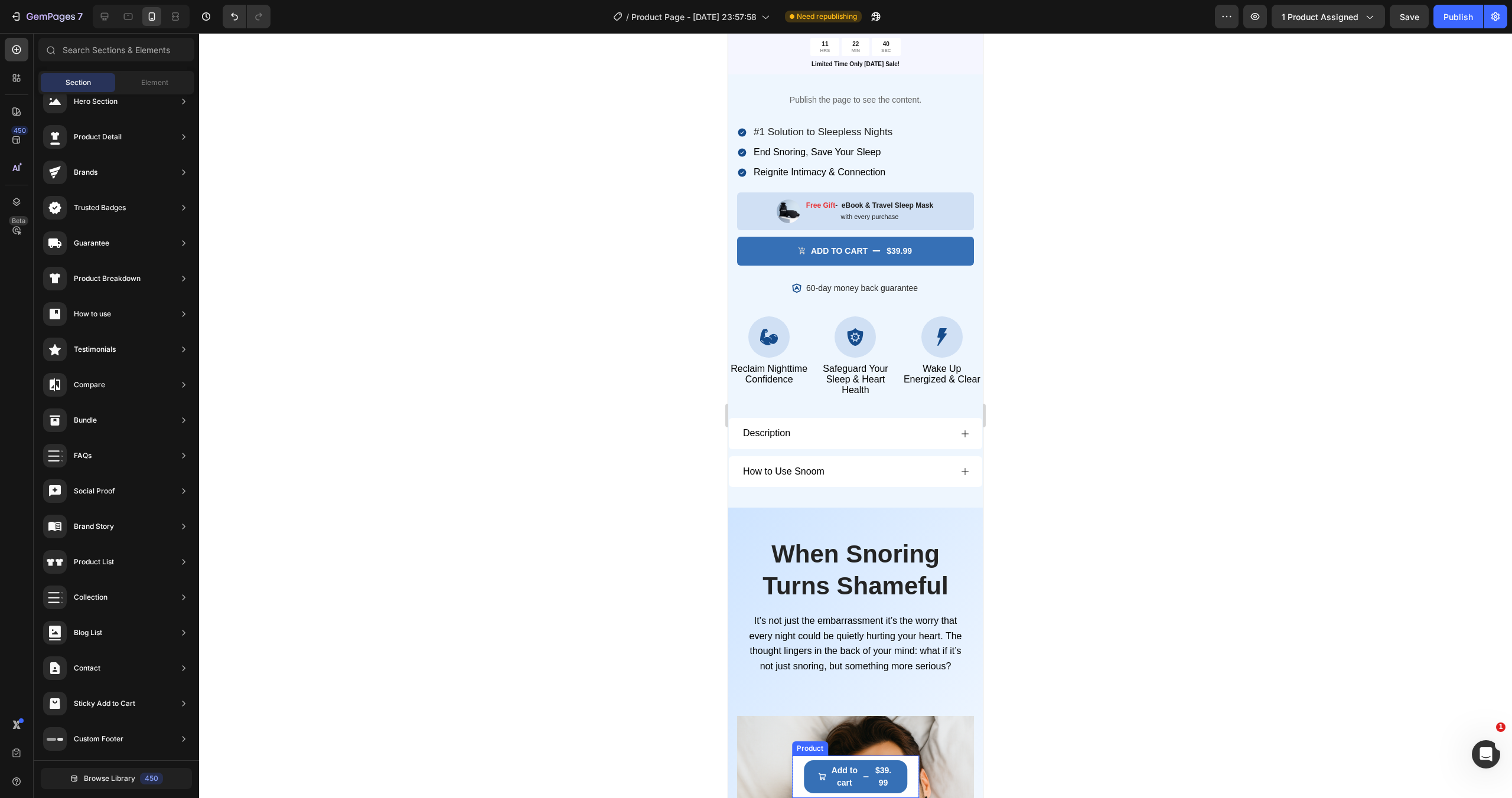
click at [799, 768] on div "Product Images Snoom Anti Snoring Device Product Title $39.99 Product Price Pro…" at bounding box center [856, 777] width 128 height 43
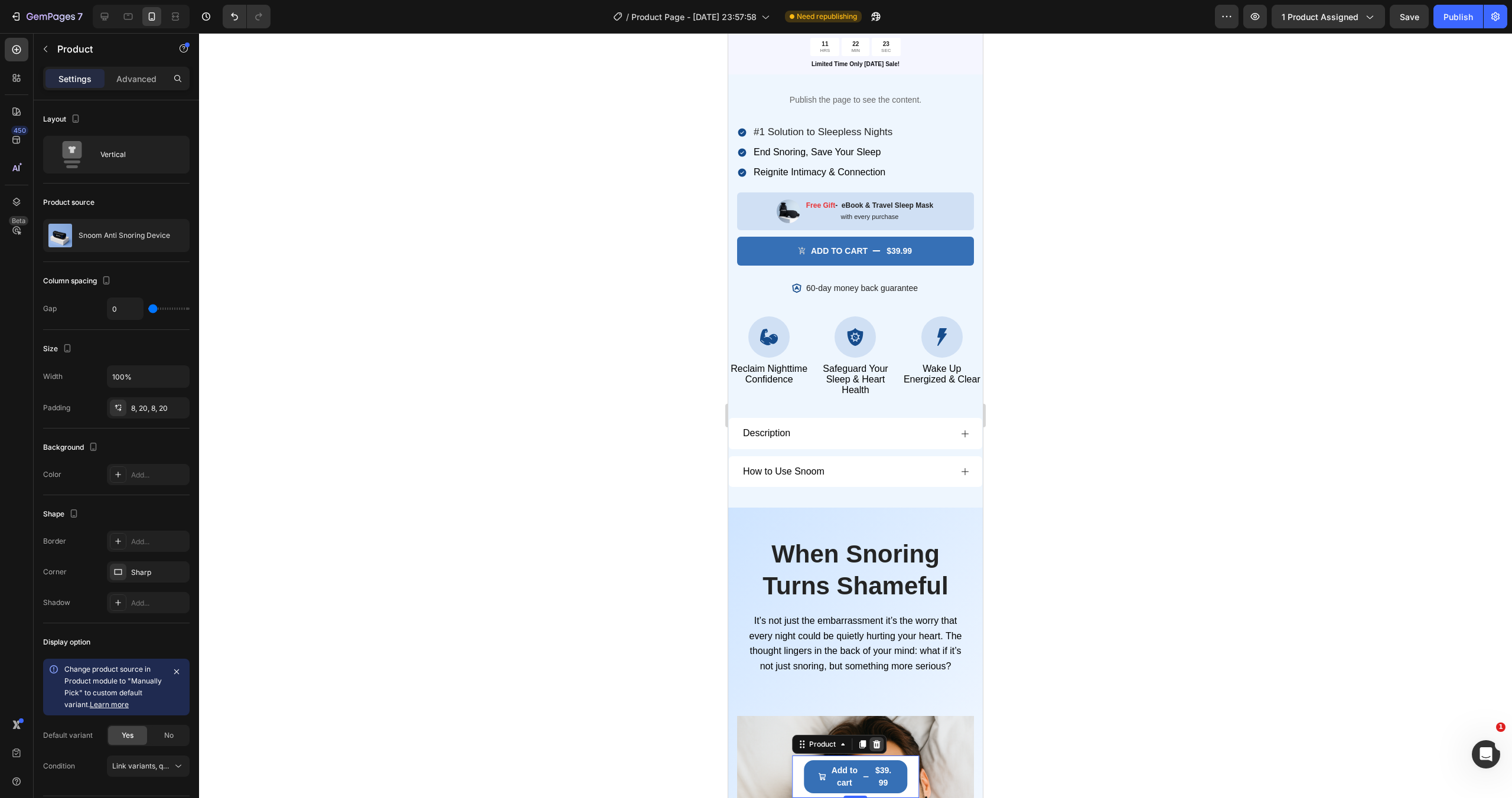
click at [877, 747] on icon at bounding box center [875, 744] width 8 height 8
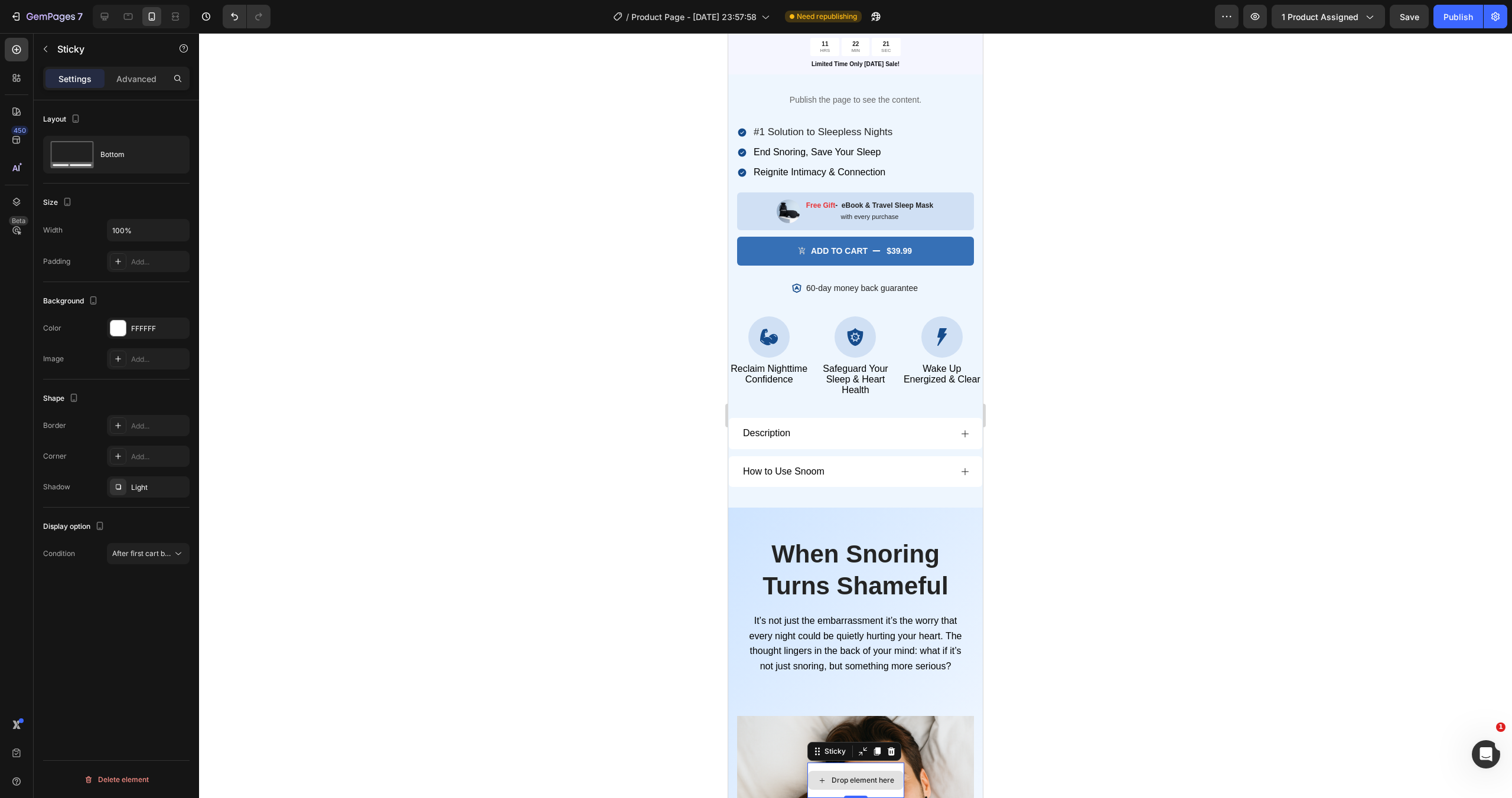
click at [869, 769] on div "Drop element here" at bounding box center [855, 780] width 97 height 36
click at [833, 777] on div "Drop element here" at bounding box center [862, 780] width 62 height 10
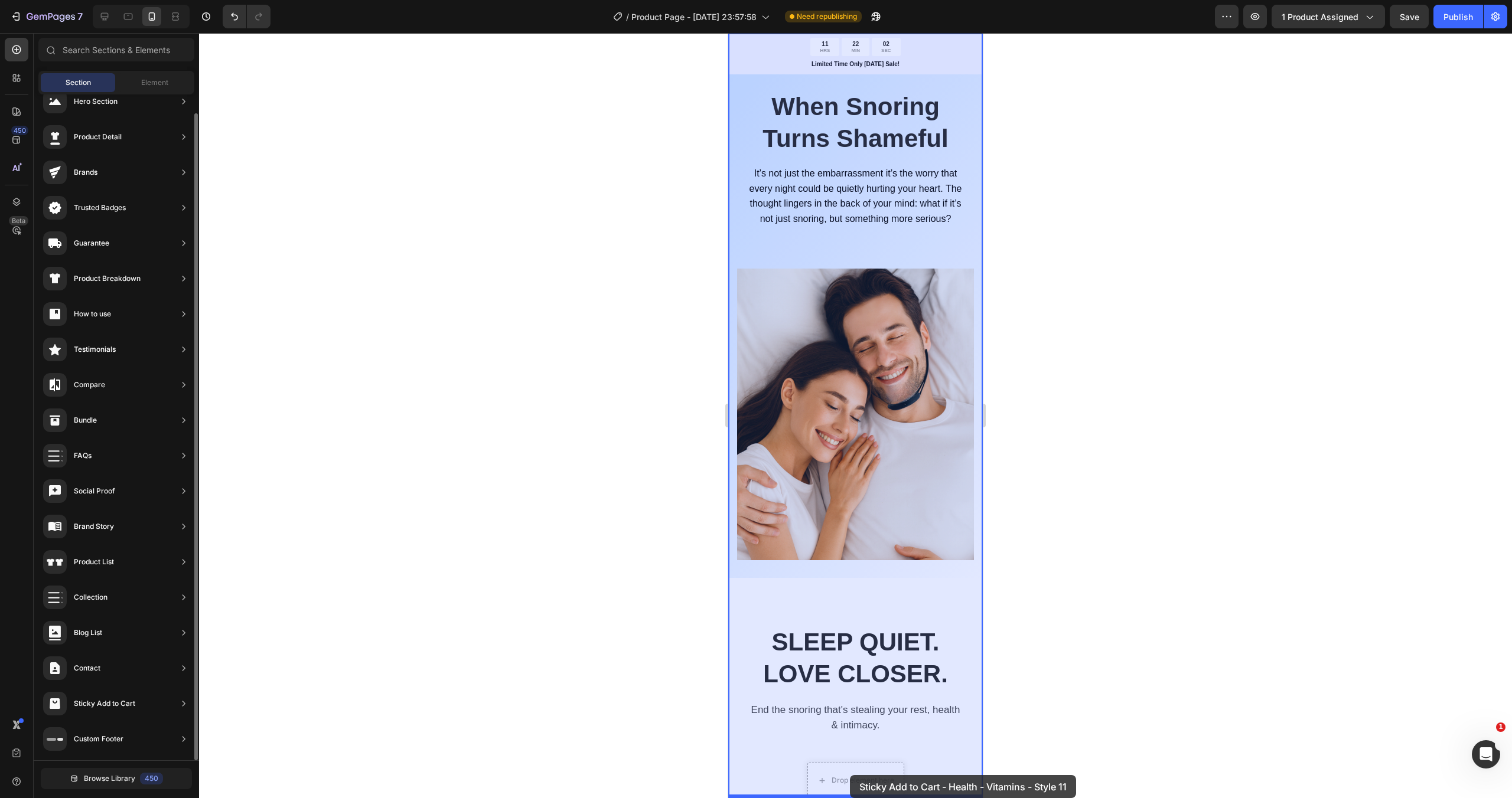
scroll to position [943, 0]
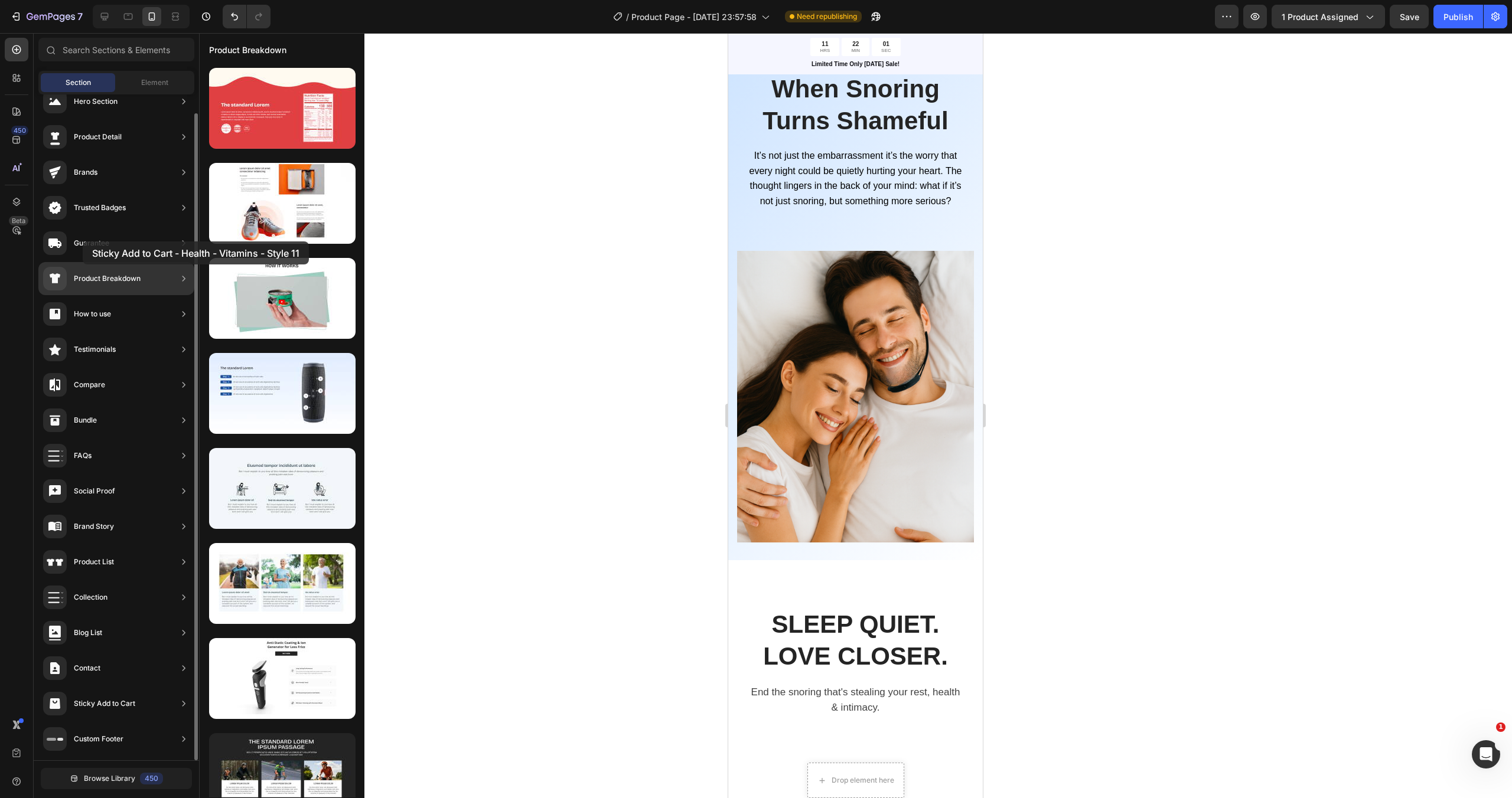
drag, startPoint x: 287, startPoint y: 219, endPoint x: 99, endPoint y: 229, distance: 188.3
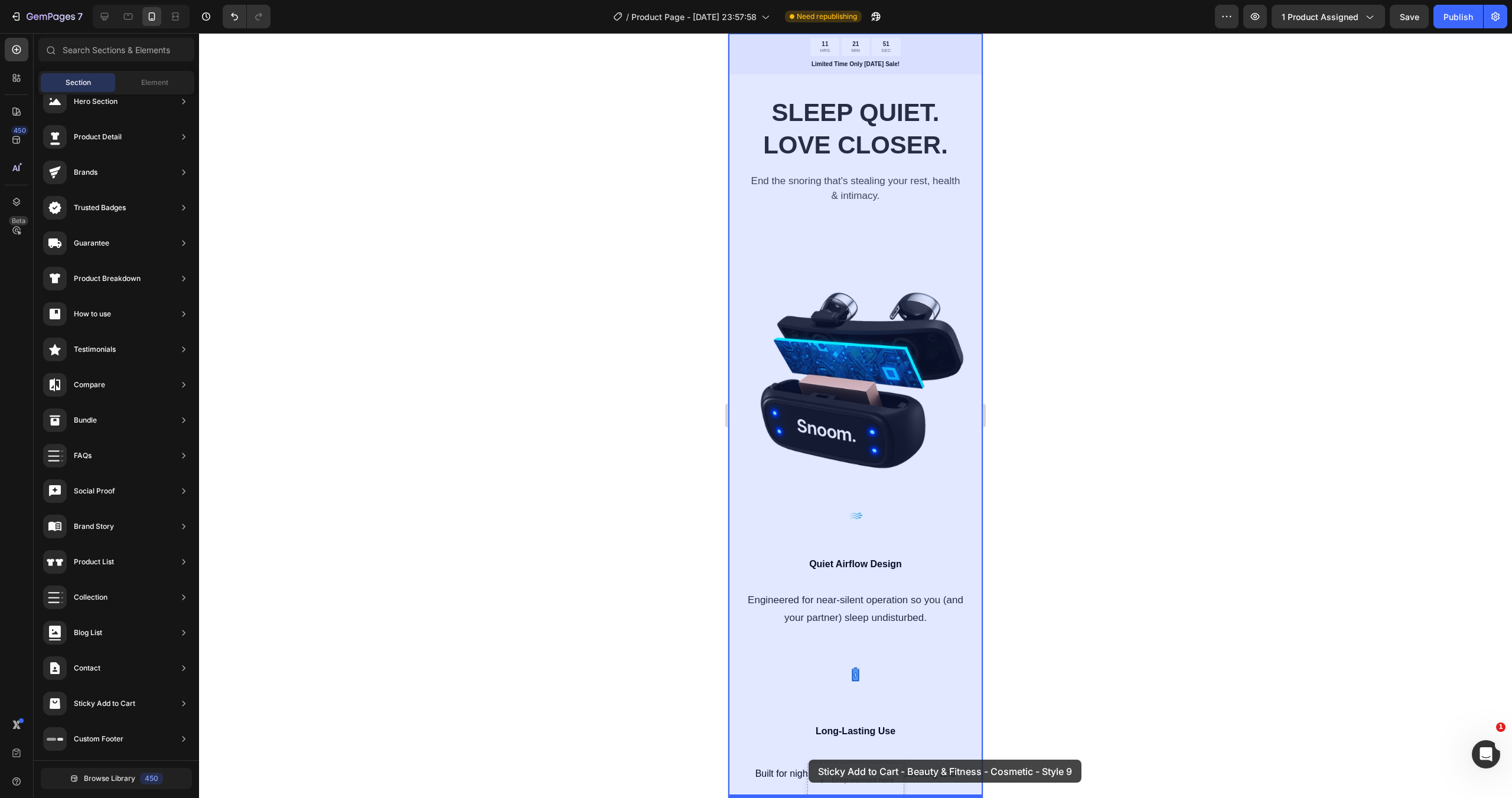
drag, startPoint x: 1008, startPoint y: 550, endPoint x: 808, endPoint y: 760, distance: 290.0
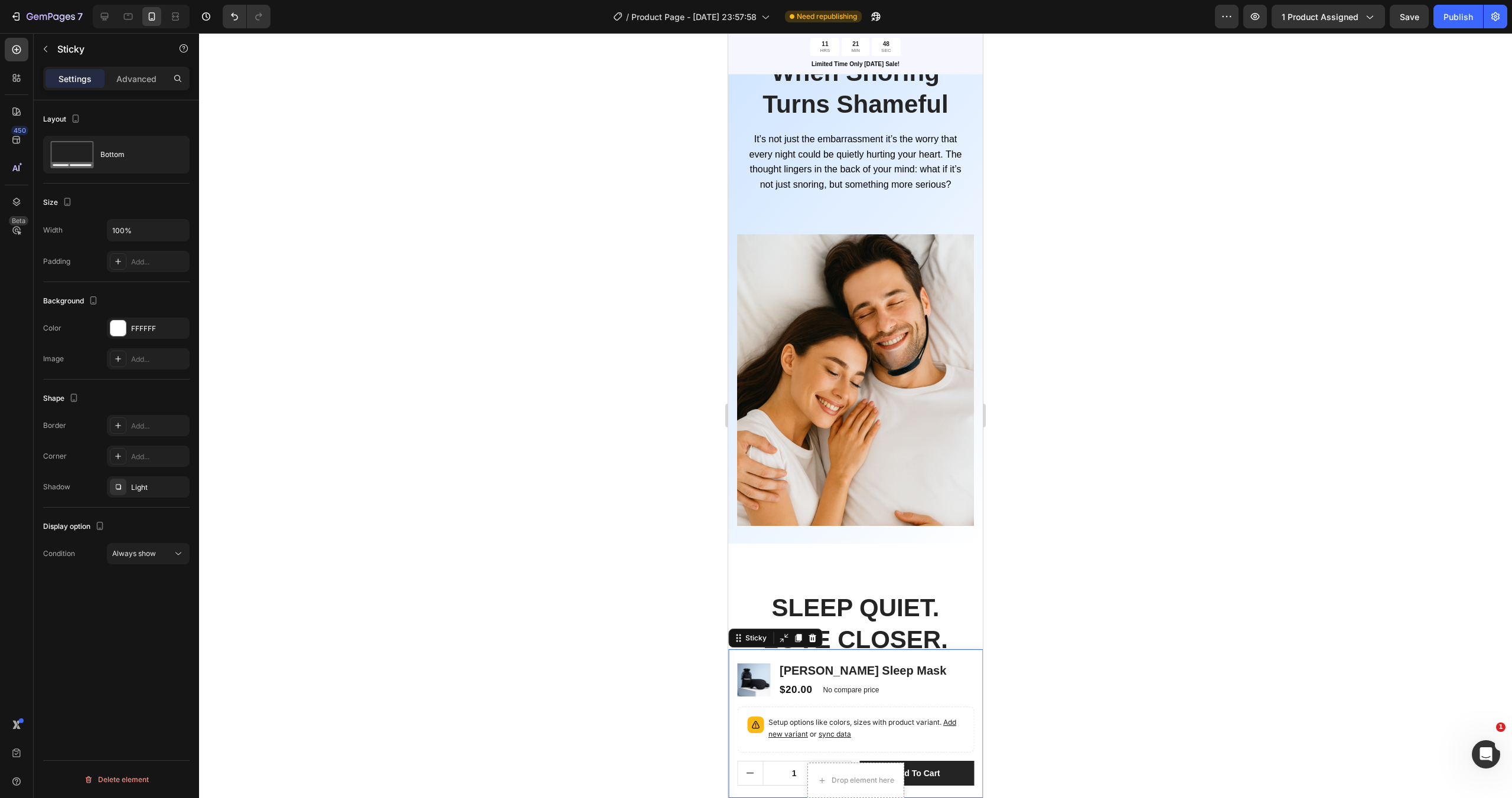
scroll to position [817, 0]
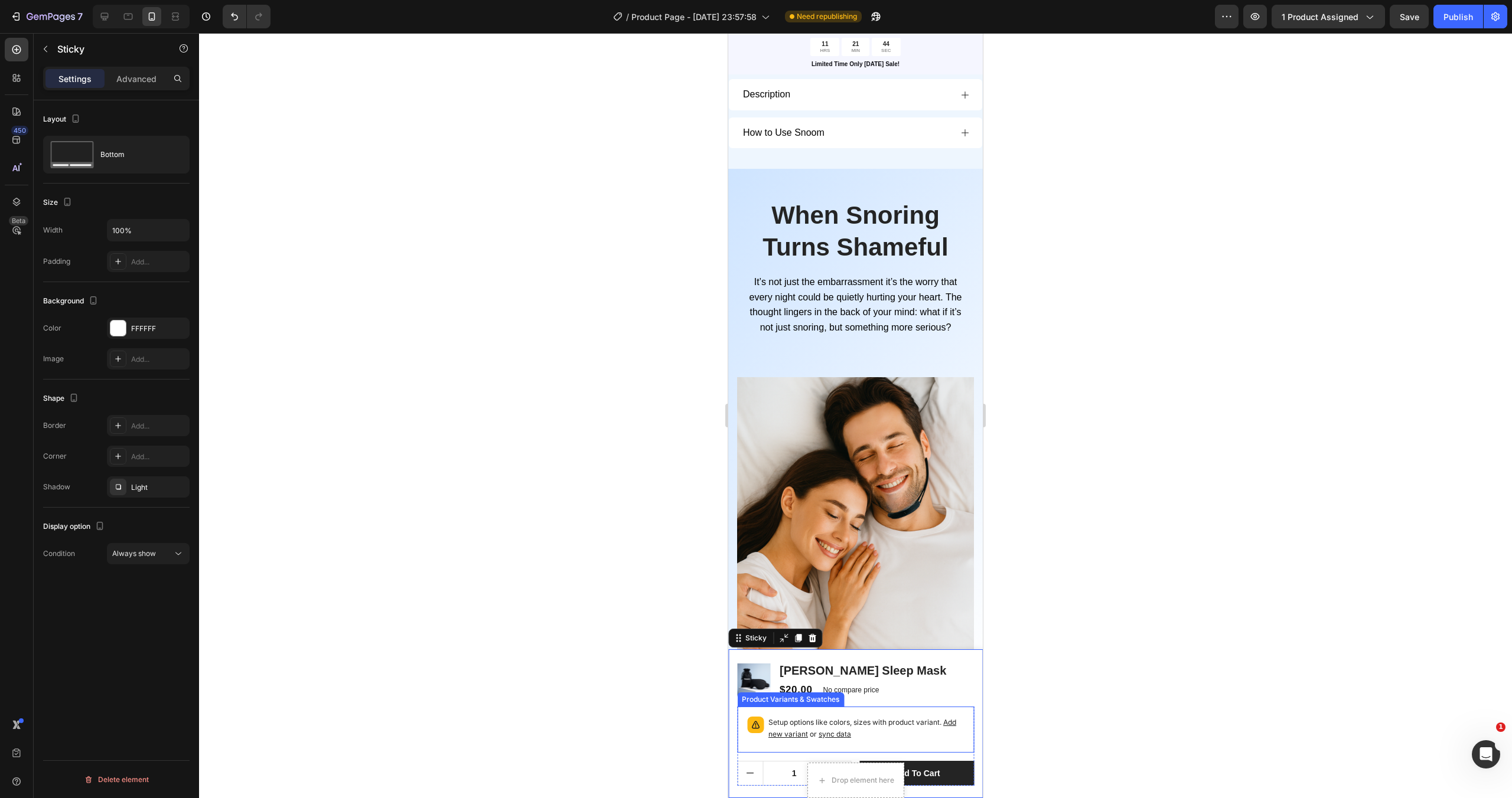
click at [961, 715] on div "Setup options like colors, sizes with product variant. Add new variant or sync …" at bounding box center [855, 730] width 226 height 36
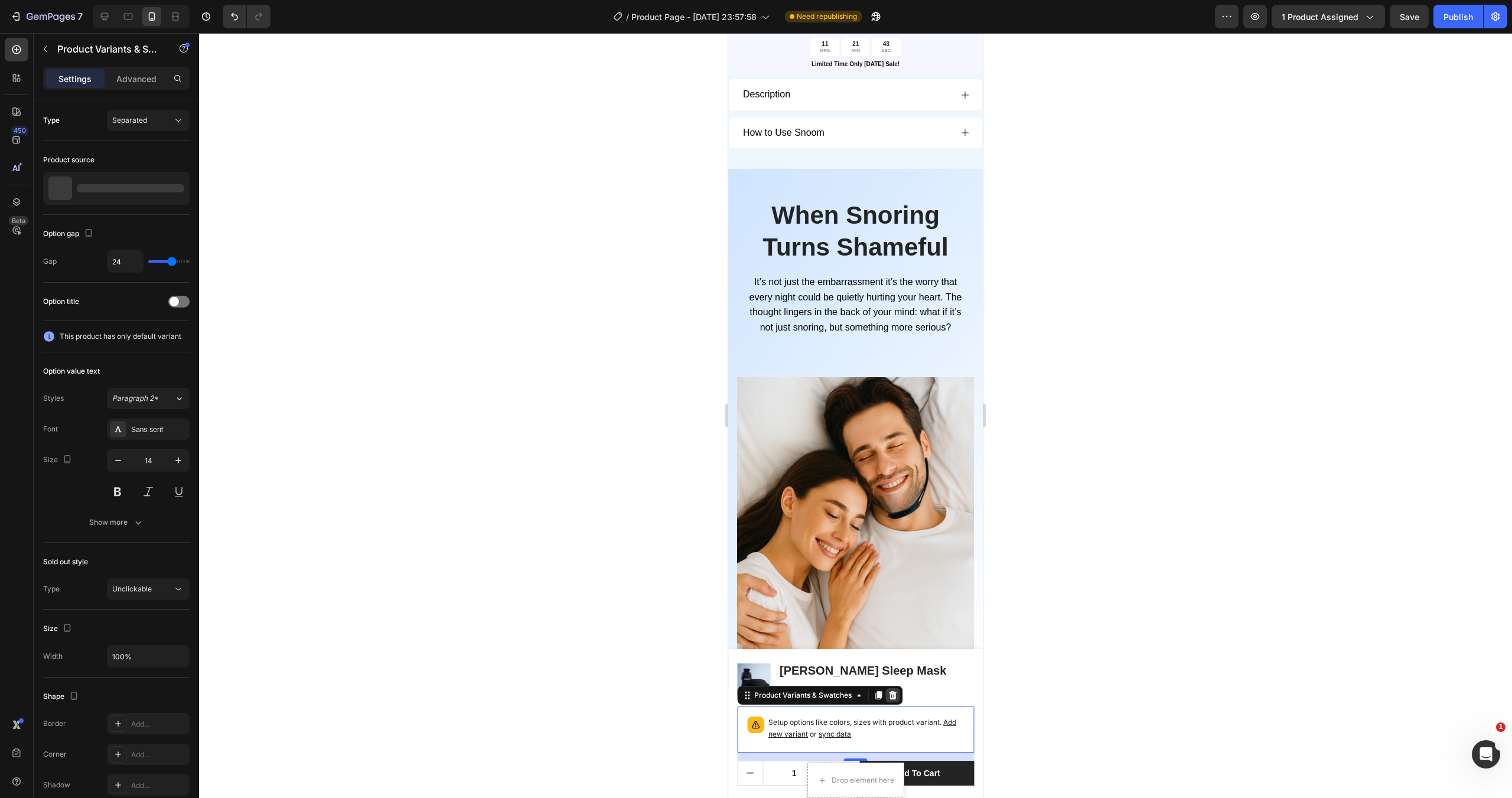
click at [893, 692] on icon at bounding box center [892, 695] width 8 height 8
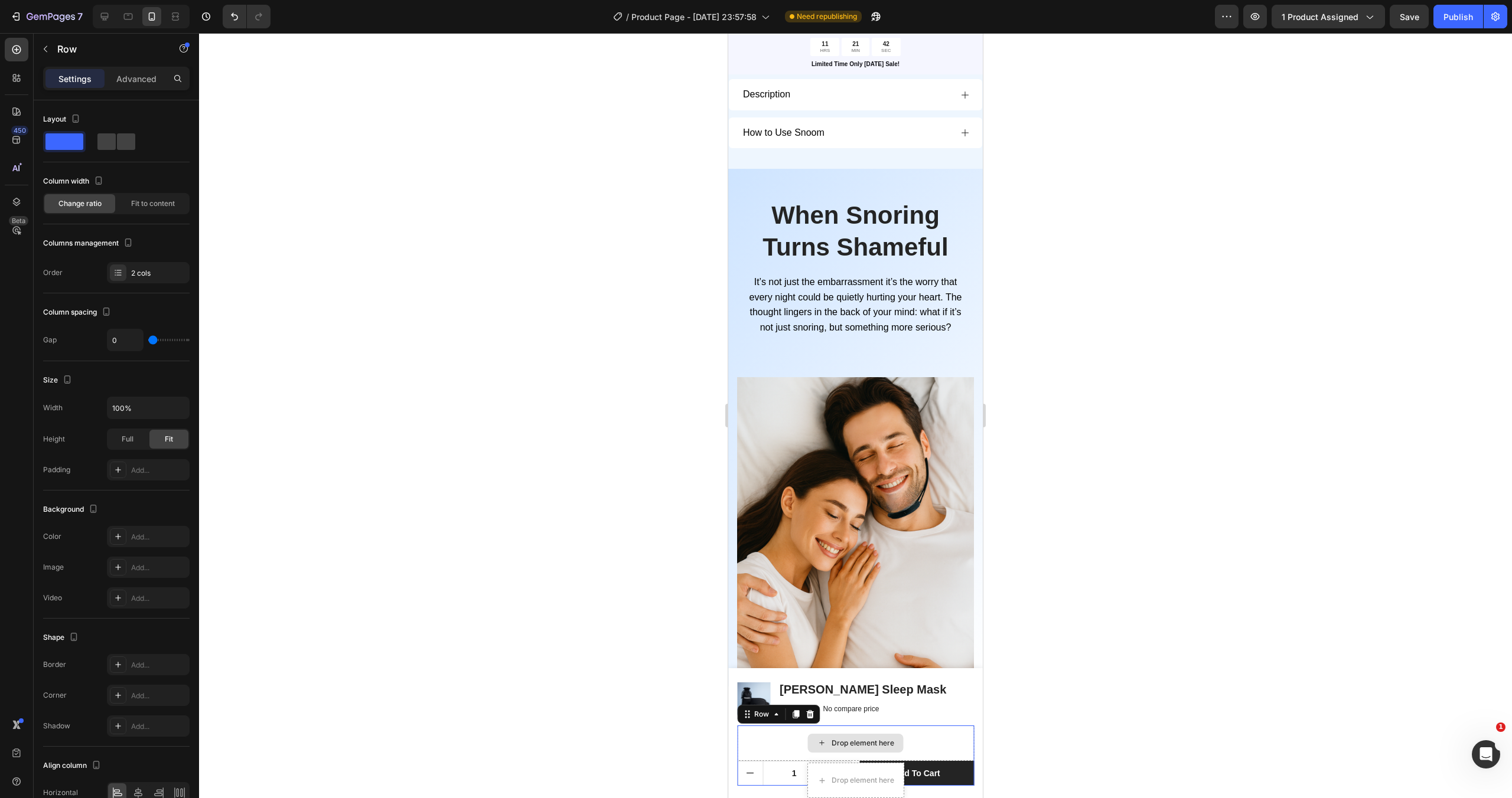
click at [920, 741] on div "Drop element here" at bounding box center [855, 743] width 237 height 36
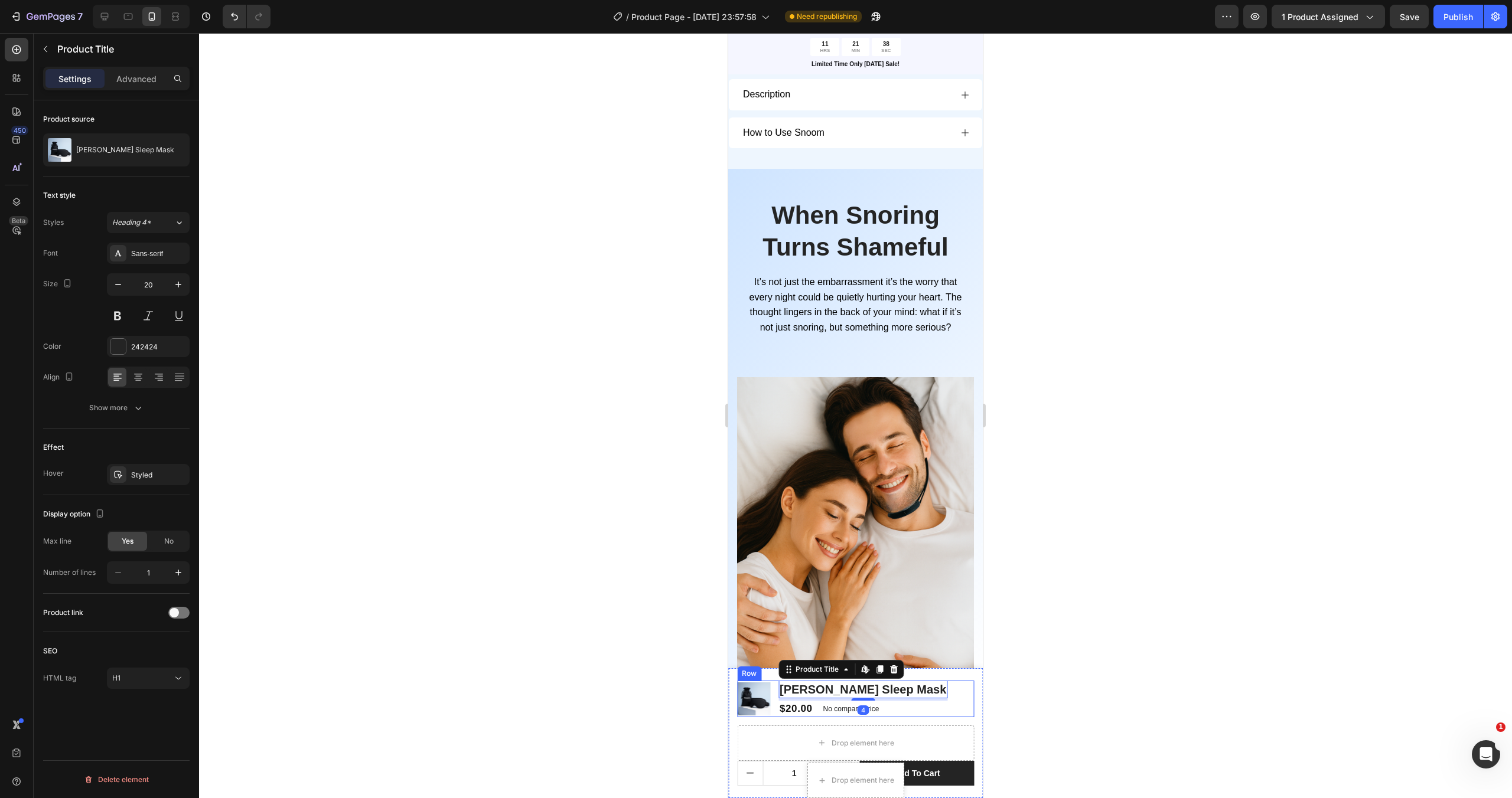
click at [909, 695] on div "Product Images Tavel Sleep Mask Product Title Edit content in Shopify 4 $20.00 …" at bounding box center [855, 699] width 237 height 36
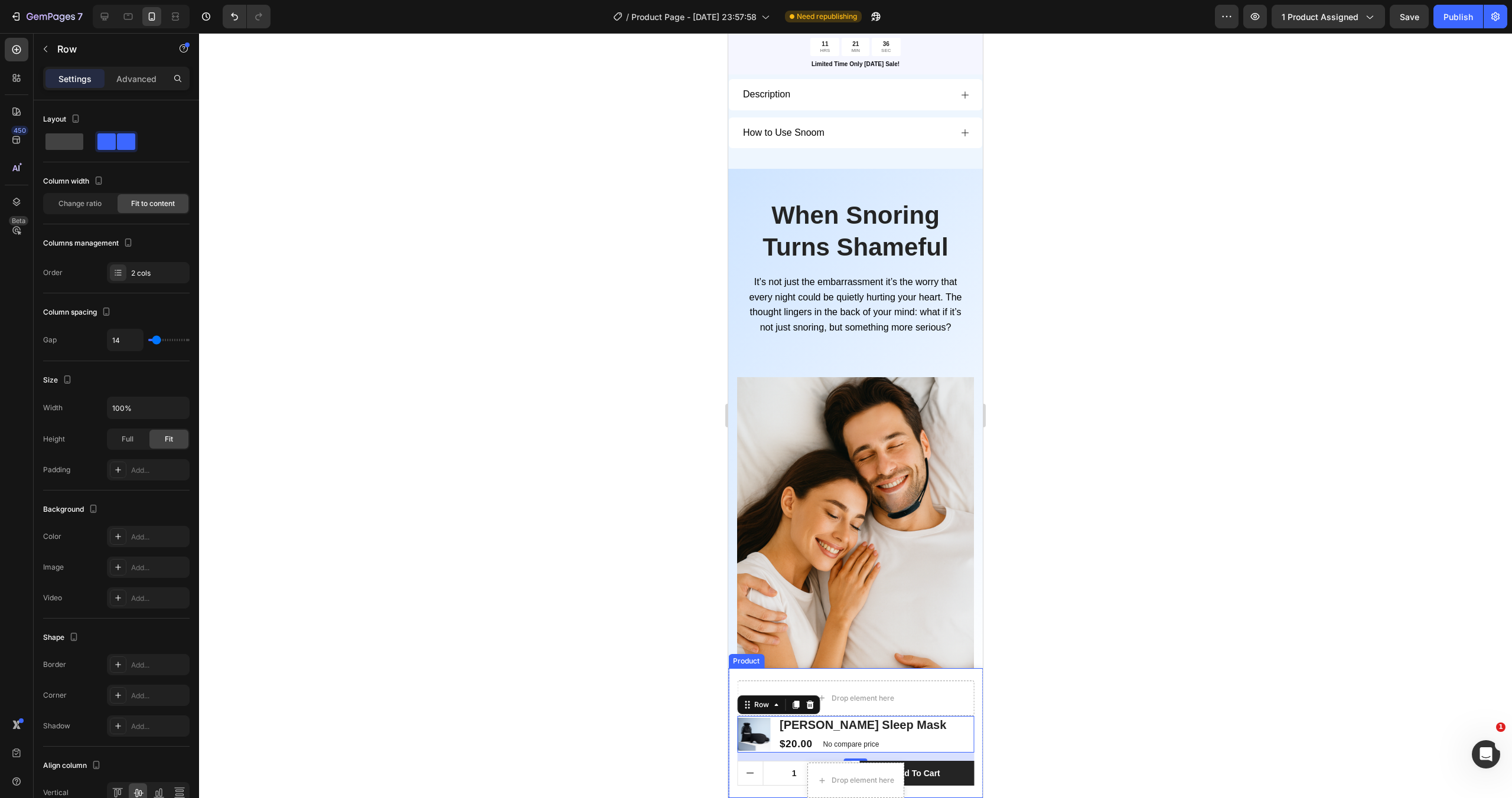
click at [1033, 687] on div at bounding box center [855, 415] width 1312 height 765
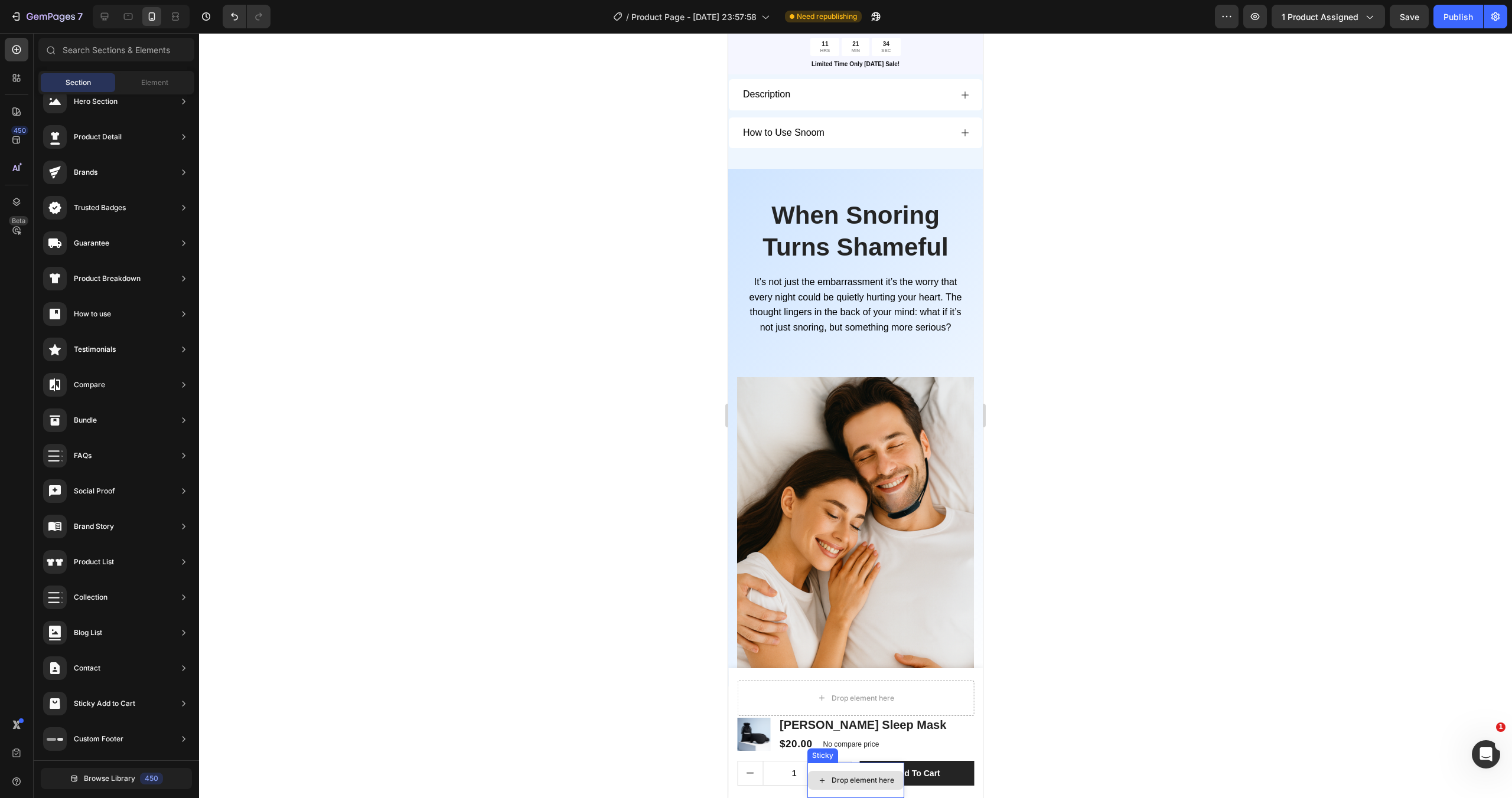
click at [875, 765] on div "Drop element here" at bounding box center [855, 780] width 97 height 36
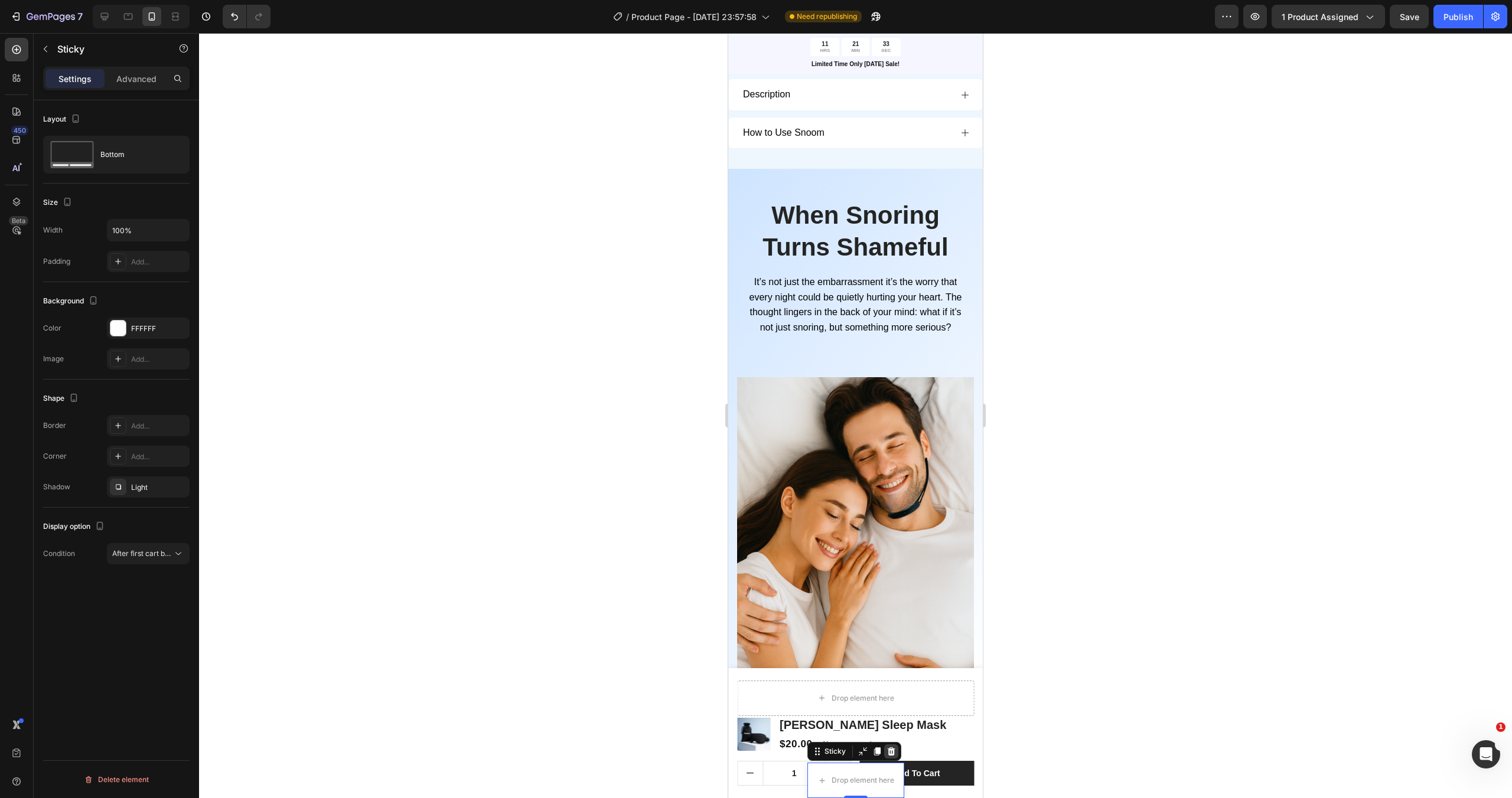
click at [893, 754] on icon at bounding box center [891, 751] width 10 height 10
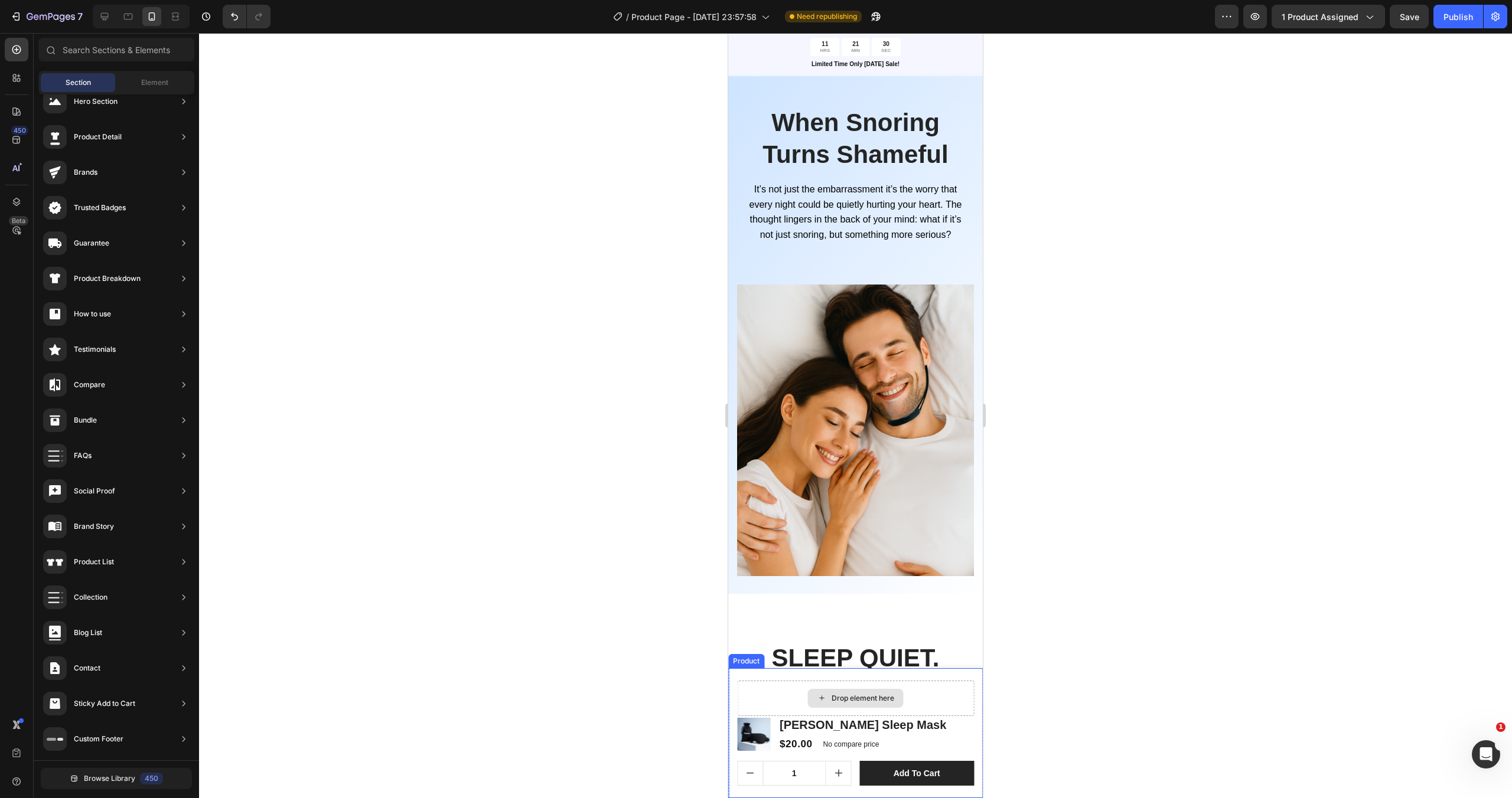
scroll to position [944, 0]
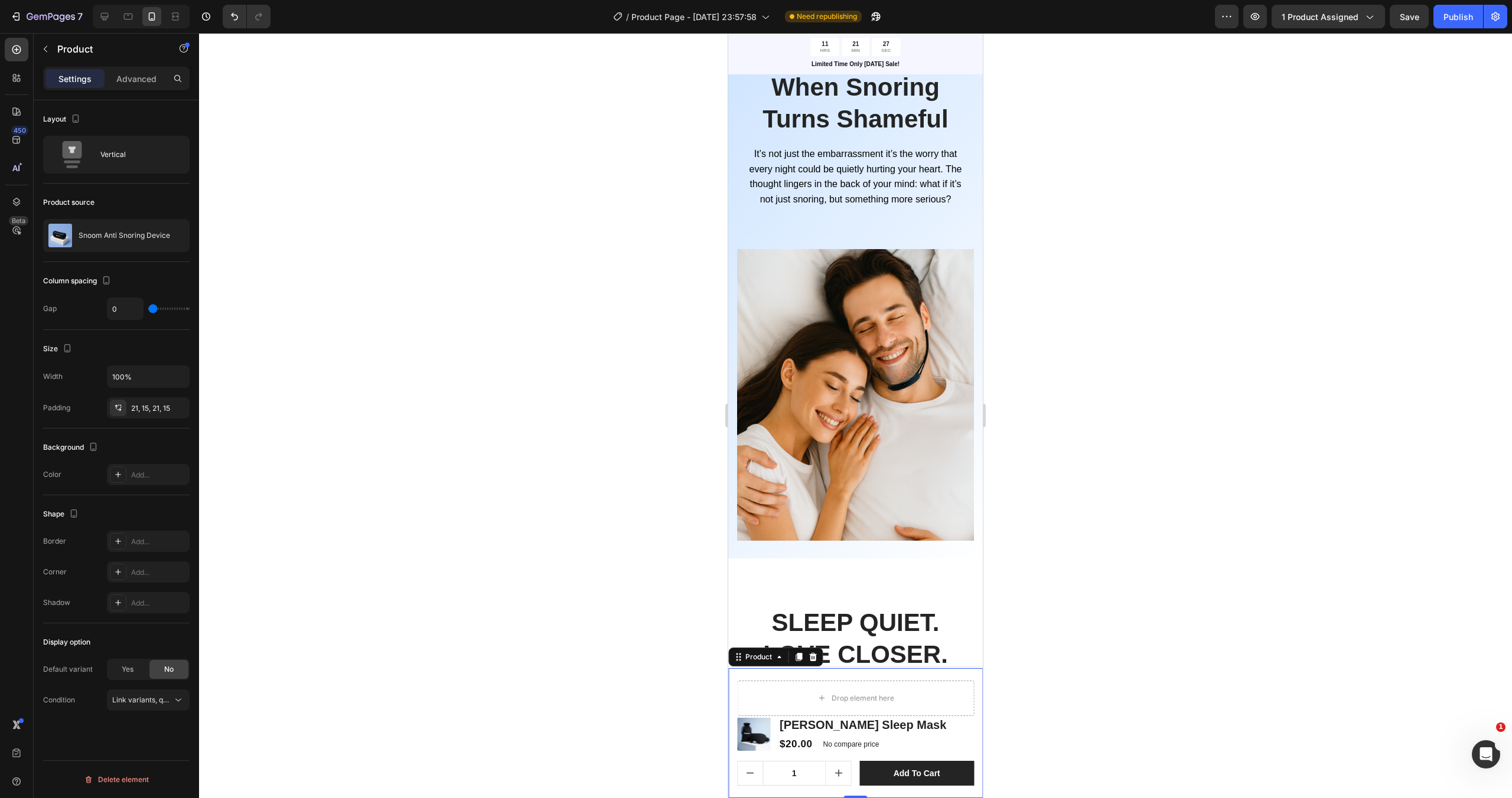
click at [978, 698] on div "Drop element here Product Images Tavel Sleep Mask Product Title $20.00 Product …" at bounding box center [855, 733] width 255 height 130
click at [131, 154] on div "Vertical" at bounding box center [136, 154] width 72 height 28
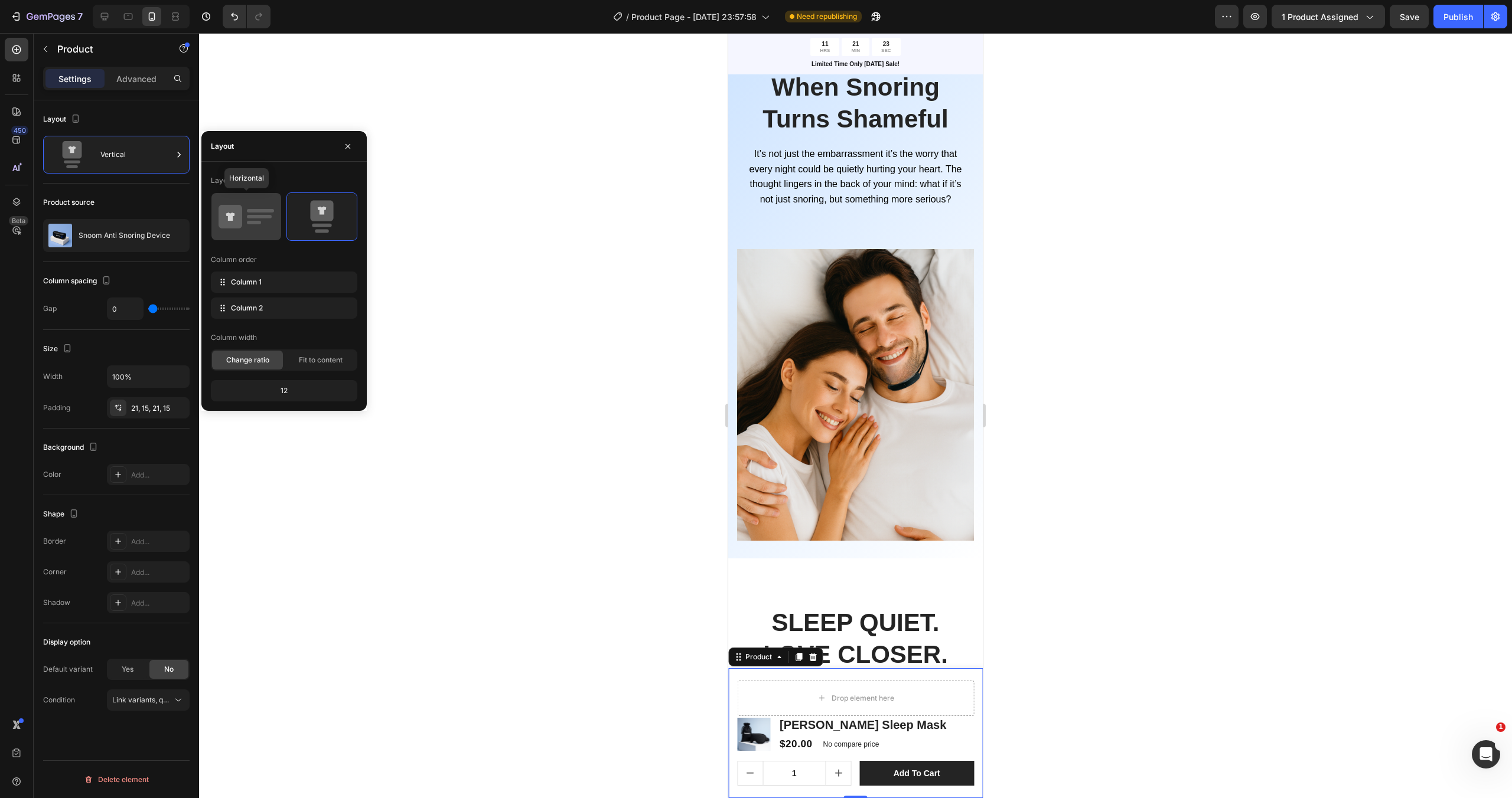
click at [249, 223] on rect at bounding box center [254, 223] width 14 height 4
type input "12"
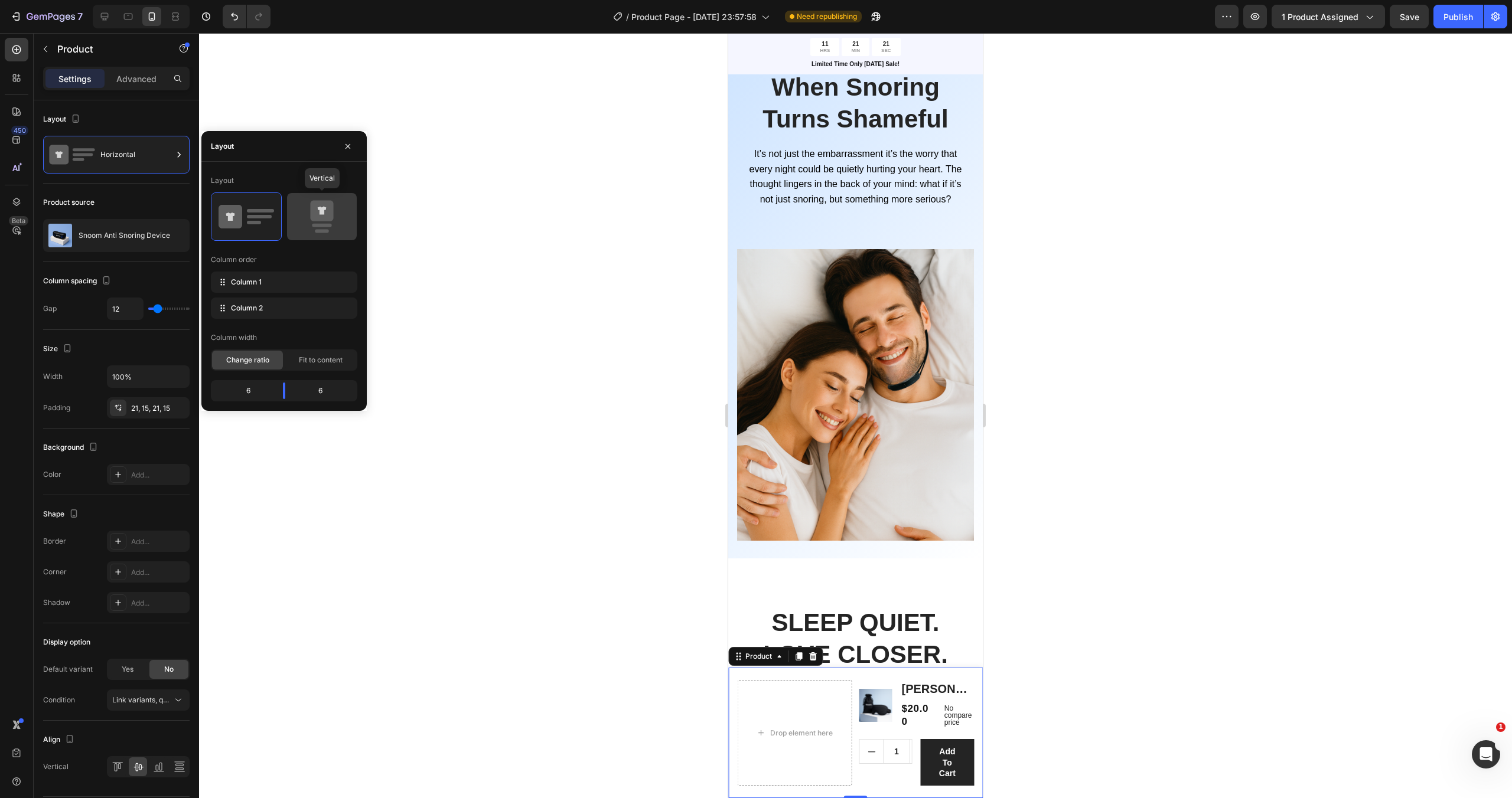
click at [329, 226] on rect at bounding box center [321, 225] width 20 height 4
type input "0"
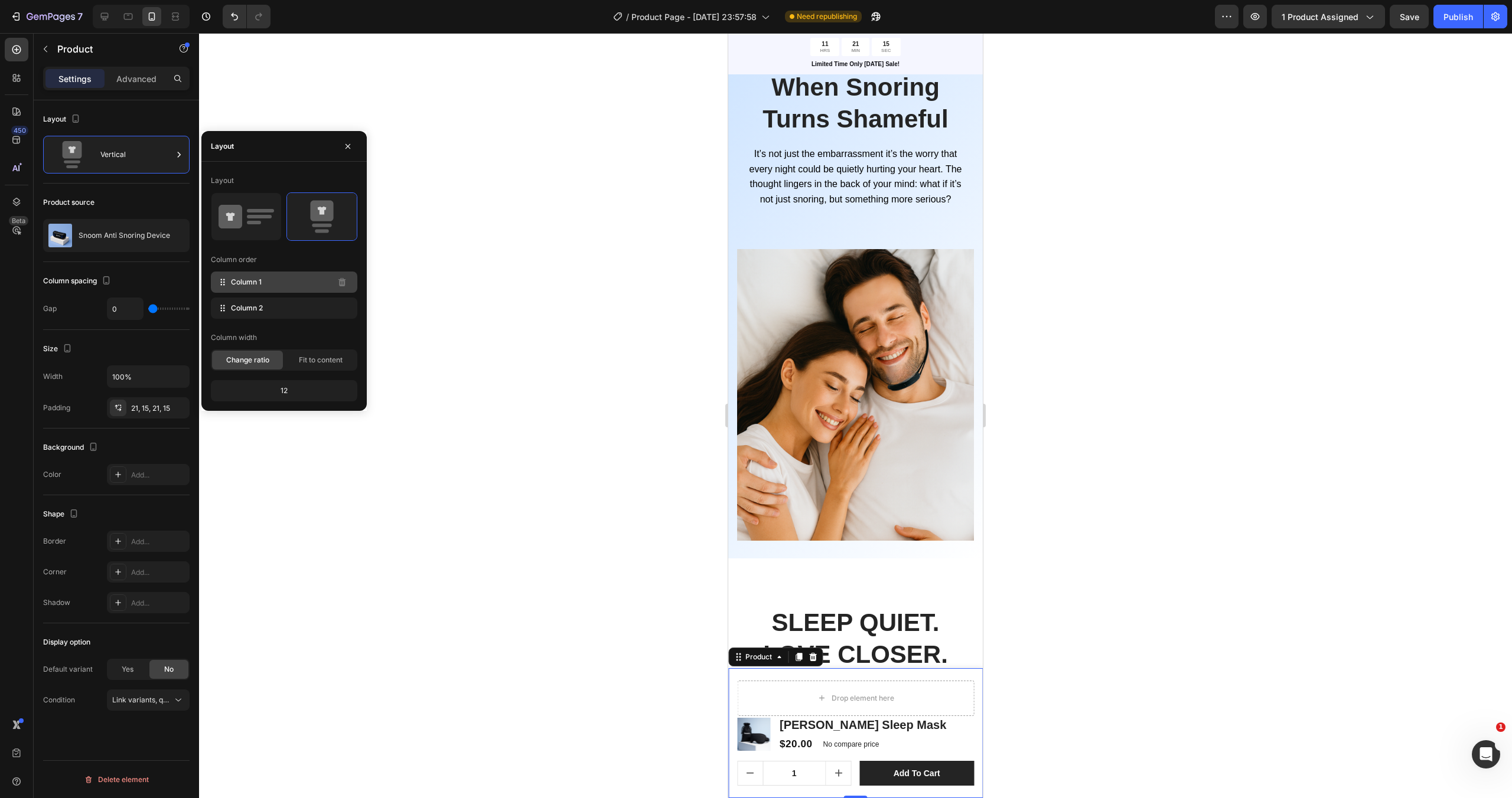
click at [316, 285] on div "Column 1" at bounding box center [283, 282] width 146 height 21
click at [311, 304] on div "Column 2" at bounding box center [283, 308] width 146 height 21
click at [319, 313] on div "Column 2" at bounding box center [283, 308] width 146 height 21
click at [303, 355] on span "Fit to content" at bounding box center [321, 360] width 44 height 11
click at [263, 360] on span "Change ratio" at bounding box center [248, 360] width 44 height 11
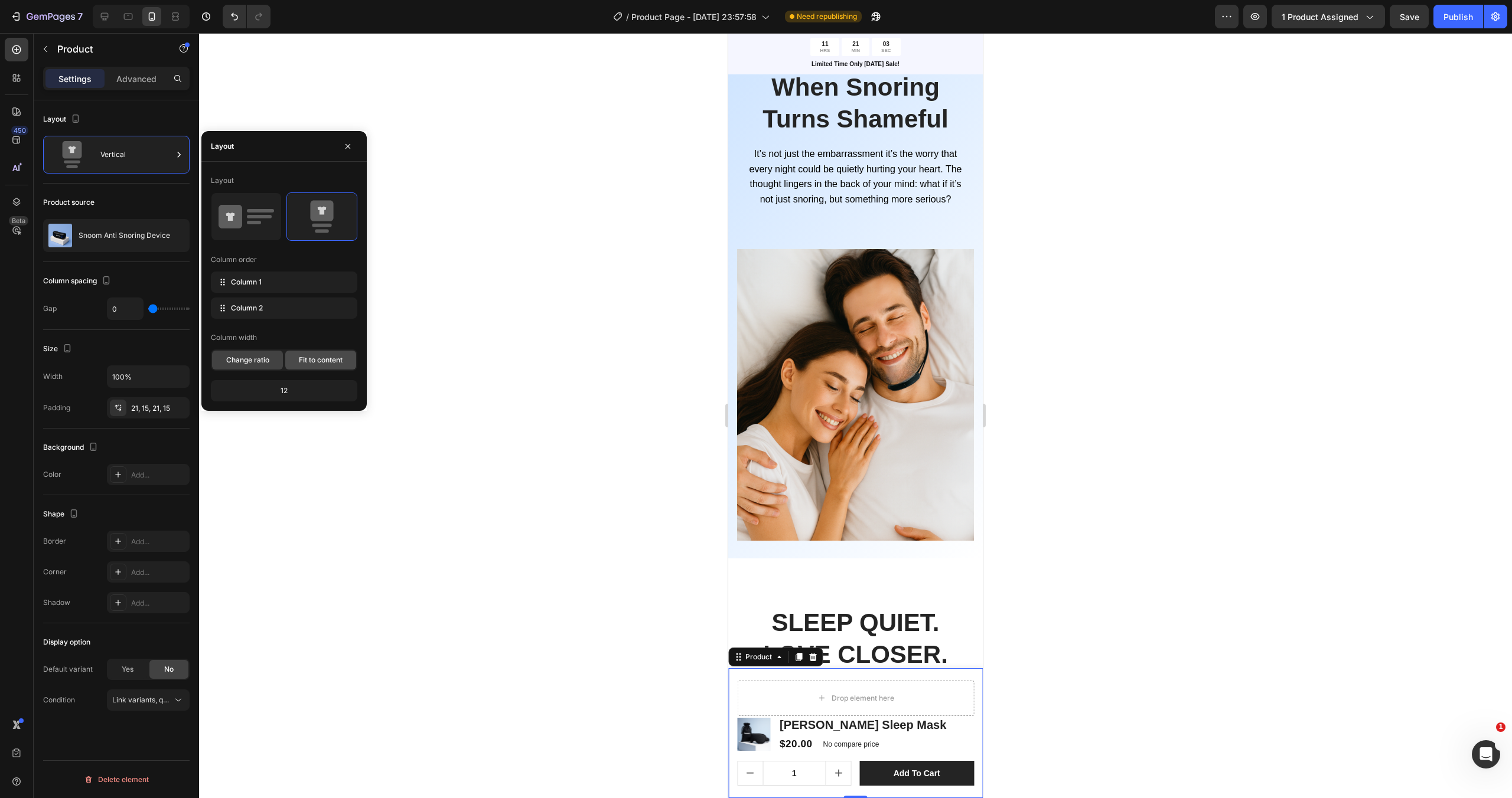
click at [308, 360] on span "Fit to content" at bounding box center [321, 360] width 44 height 11
click at [246, 362] on span "Change ratio" at bounding box center [248, 360] width 44 height 11
click at [152, 149] on div "Vertical" at bounding box center [136, 154] width 72 height 28
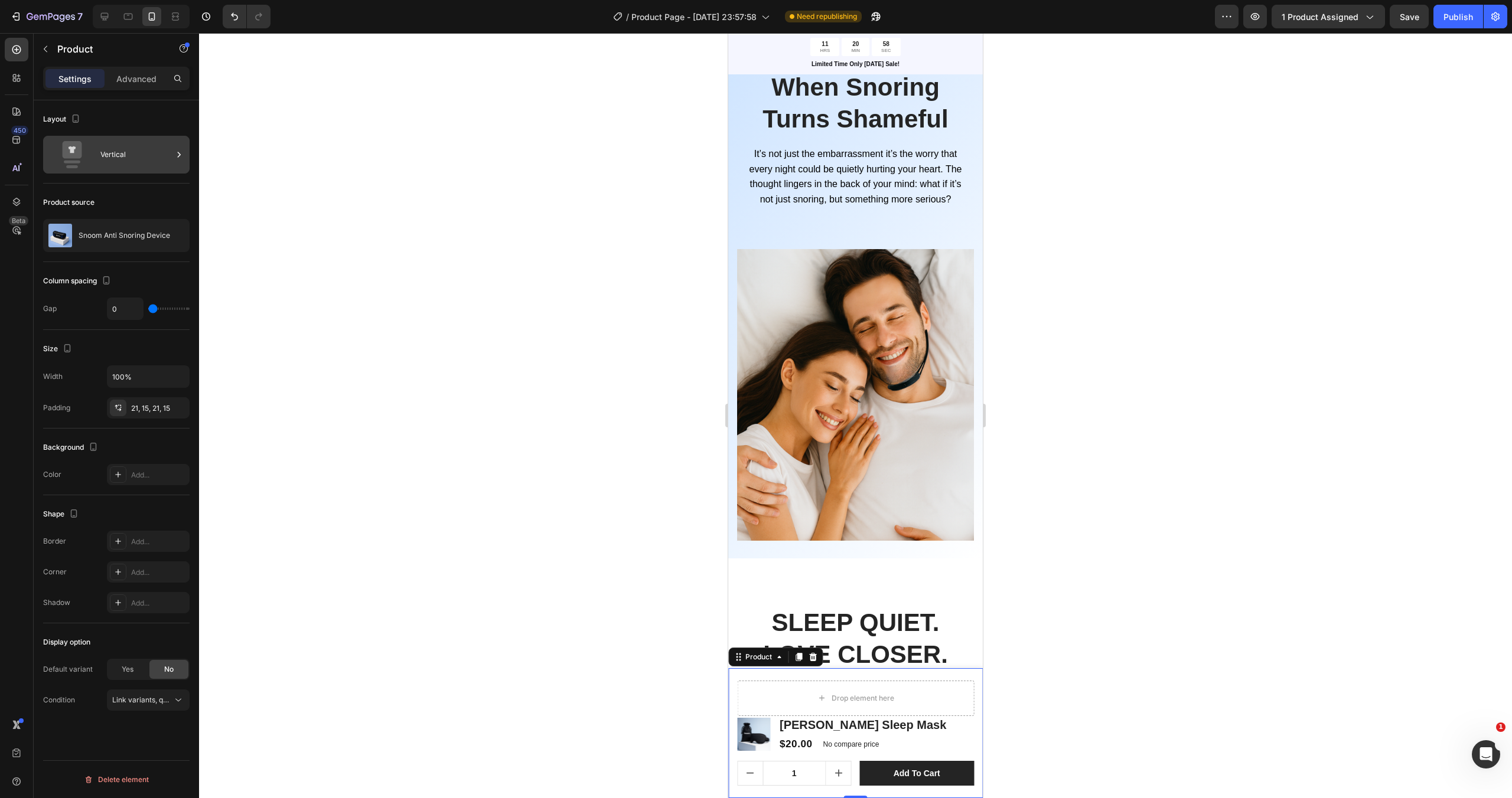
click at [120, 152] on div "Vertical" at bounding box center [136, 154] width 72 height 28
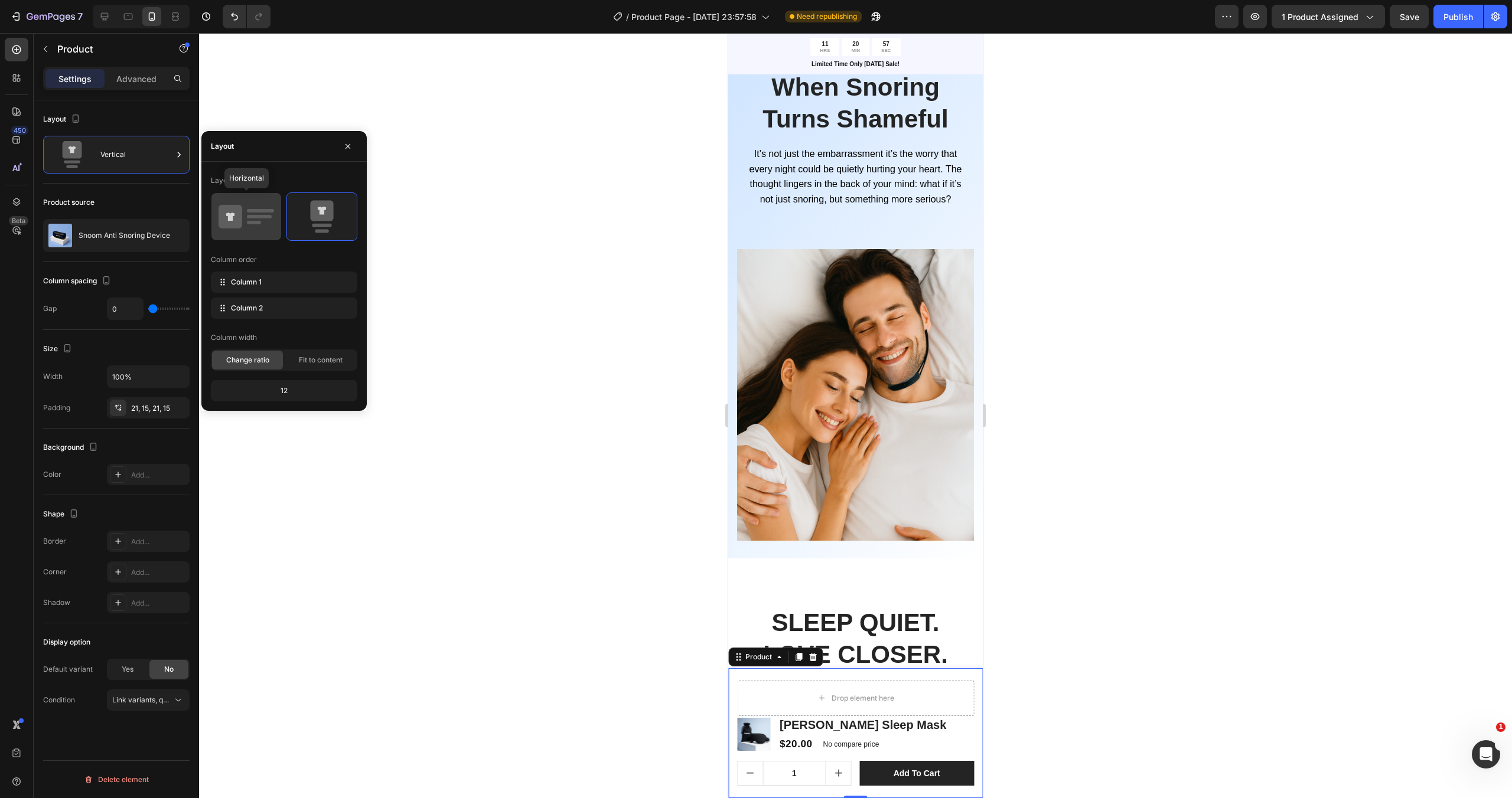
click at [247, 209] on icon at bounding box center [246, 216] width 56 height 33
type input "12"
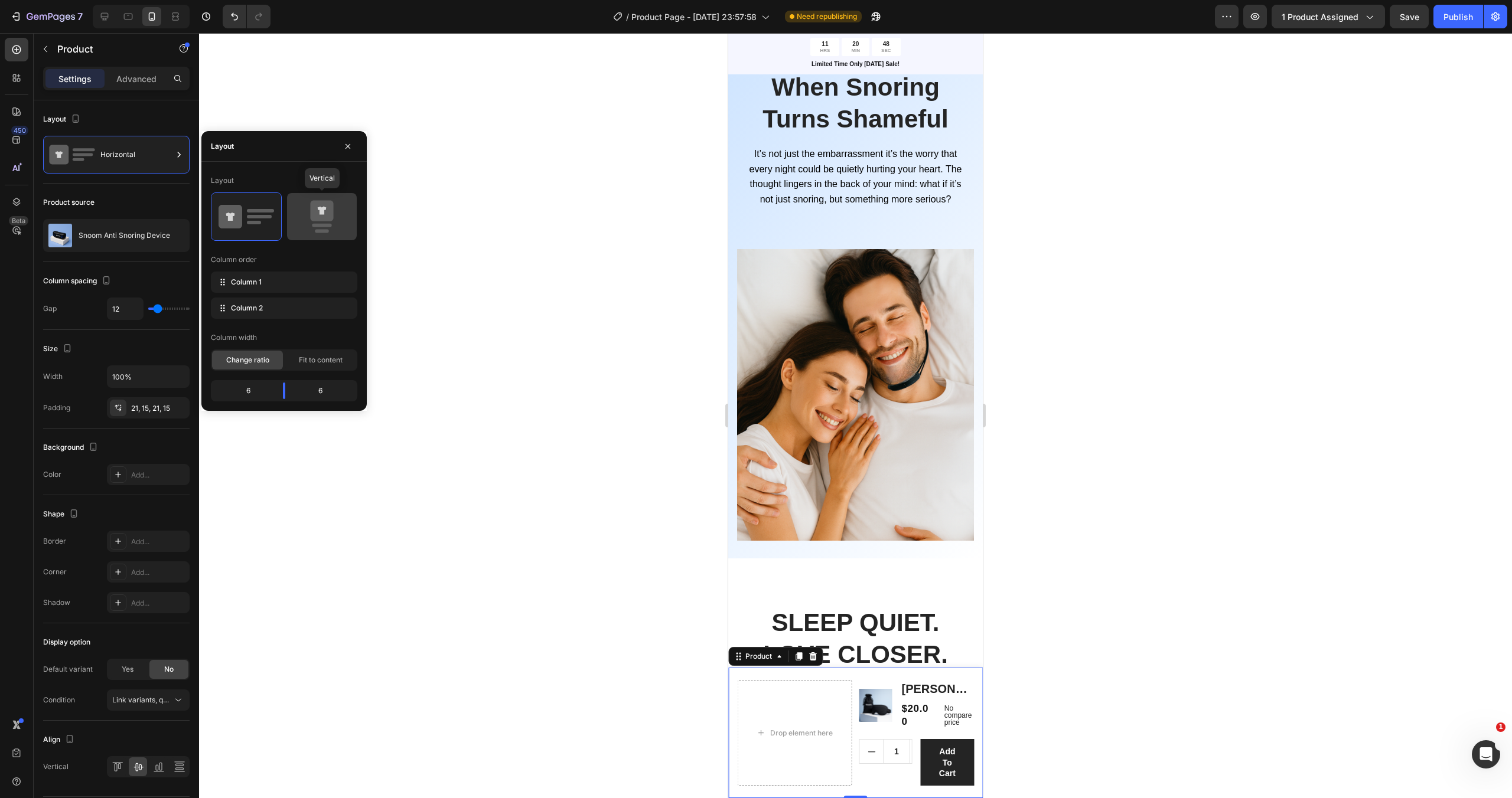
click at [328, 205] on icon at bounding box center [321, 210] width 23 height 20
type input "0"
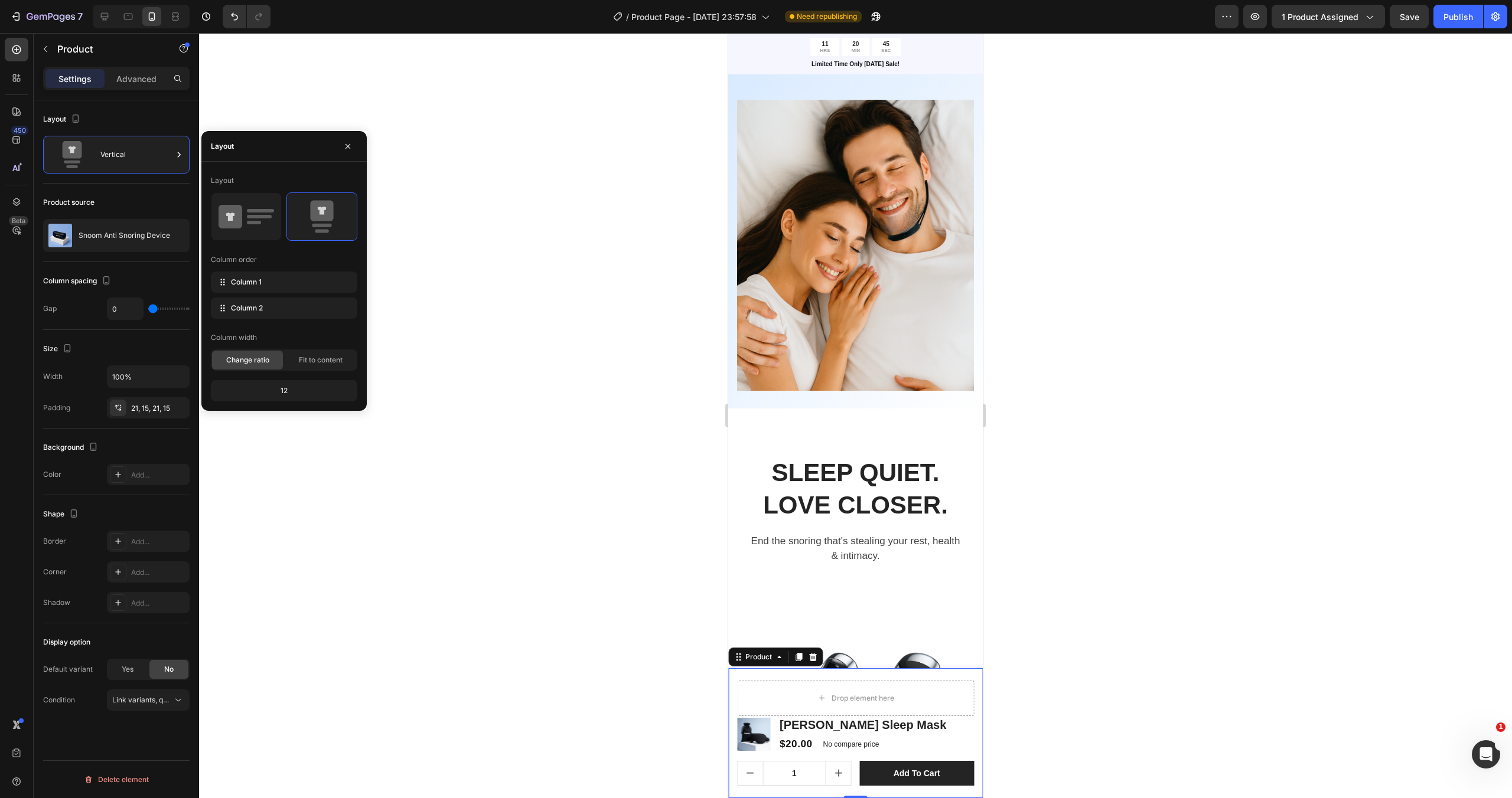
scroll to position [1851, 0]
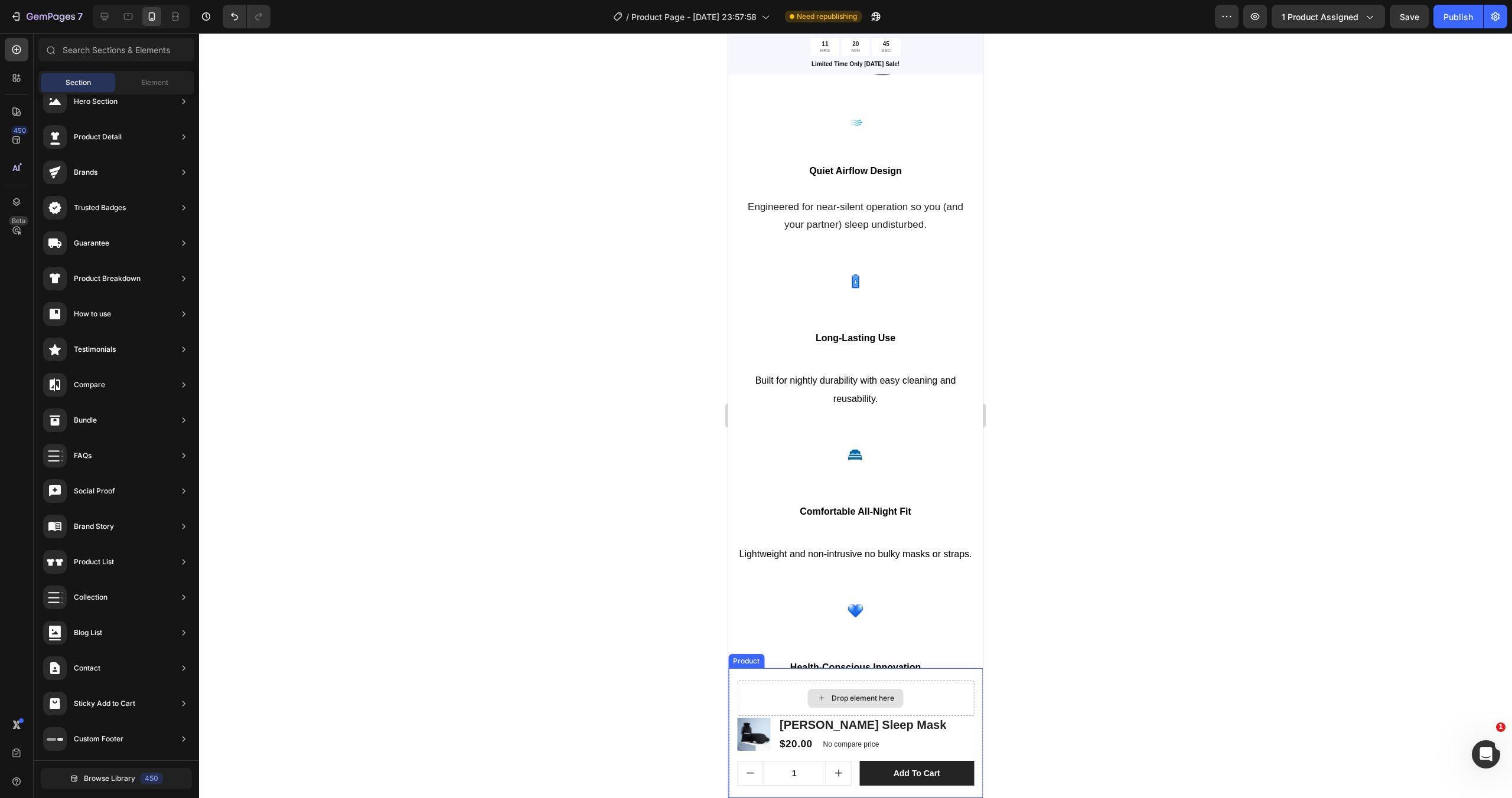
click at [958, 687] on div "Drop element here" at bounding box center [855, 699] width 237 height 36
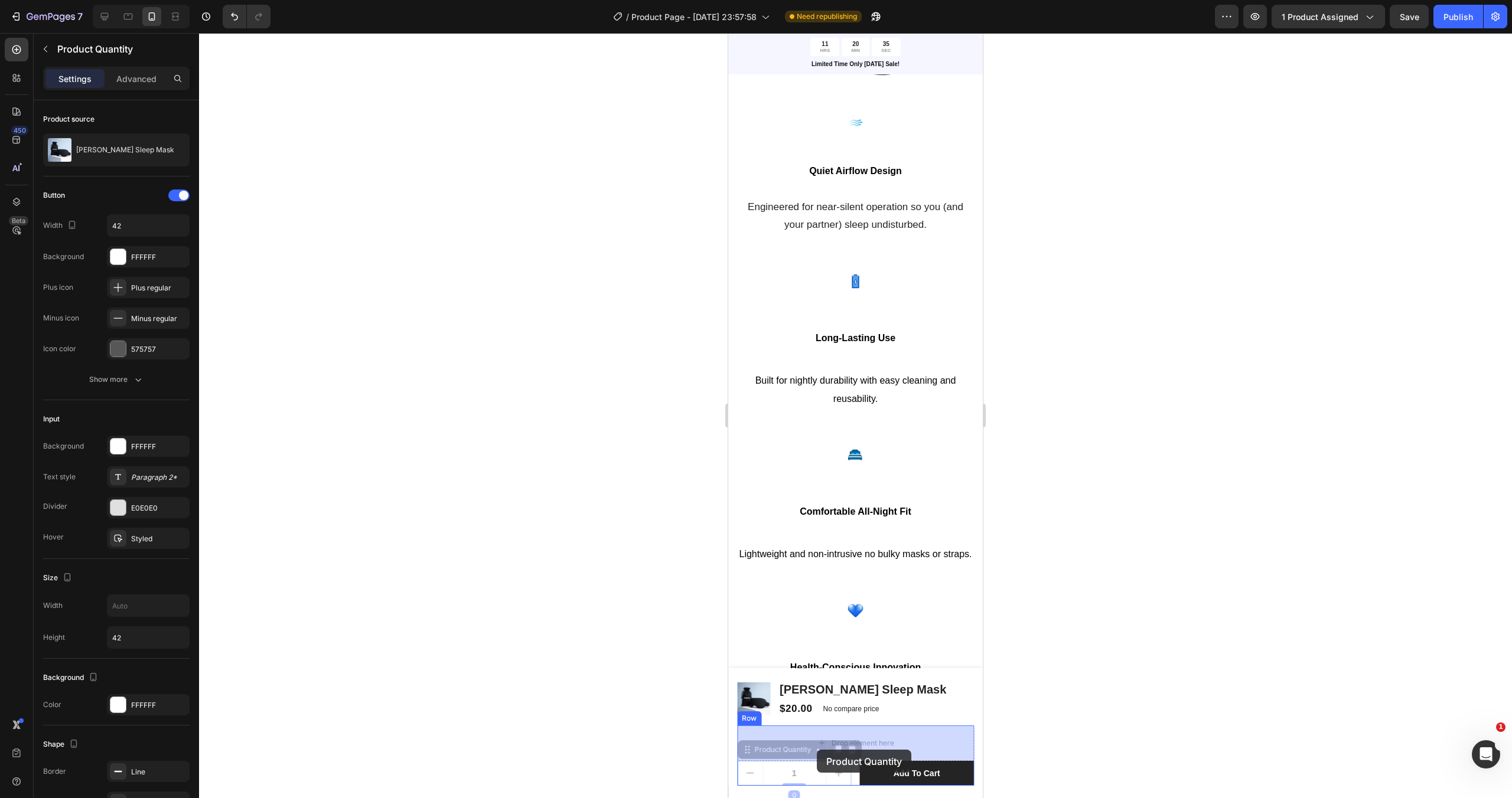
drag, startPoint x: 815, startPoint y: 768, endPoint x: 817, endPoint y: 749, distance: 19.1
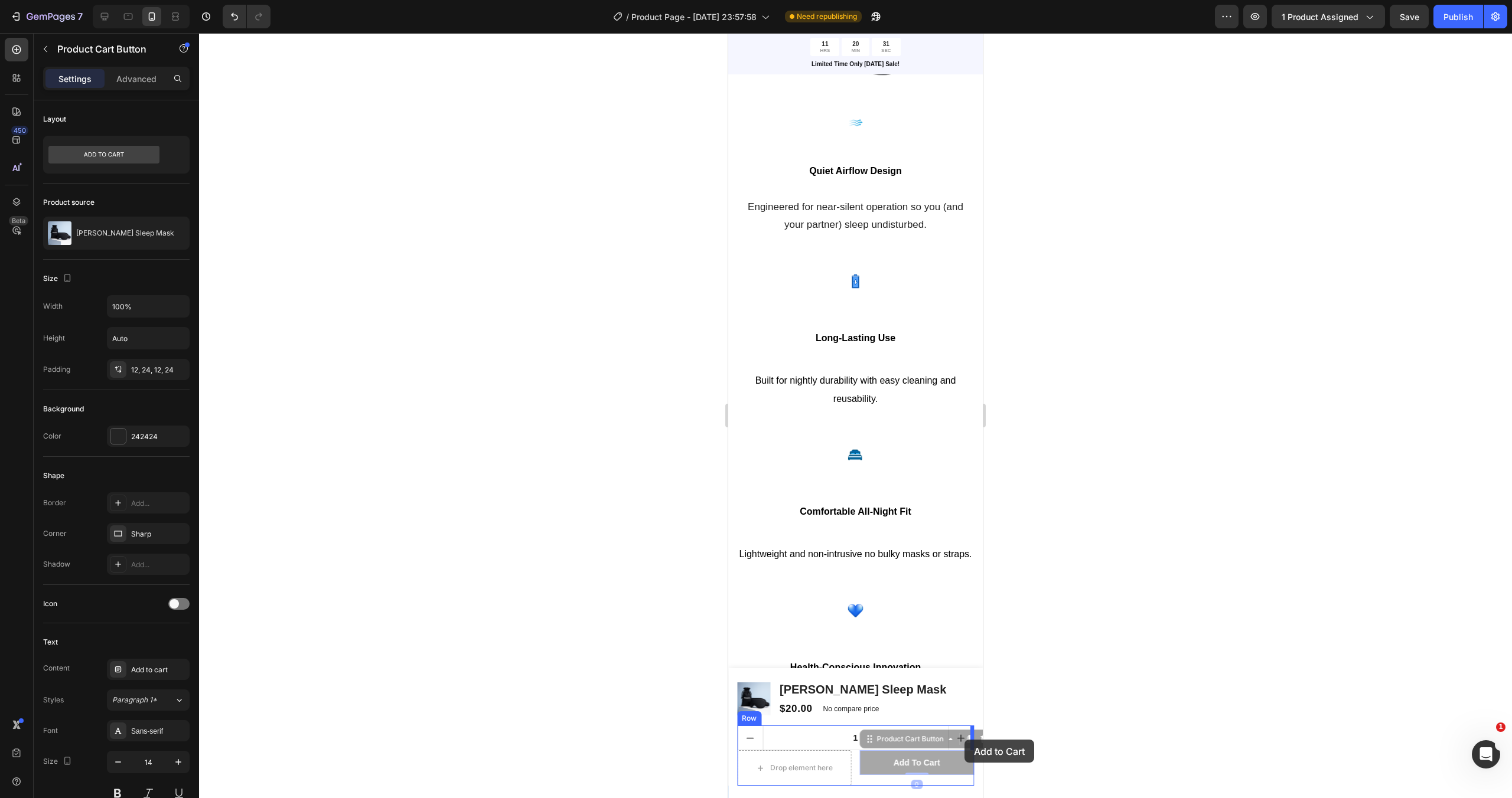
drag, startPoint x: 895, startPoint y: 761, endPoint x: 963, endPoint y: 739, distance: 71.5
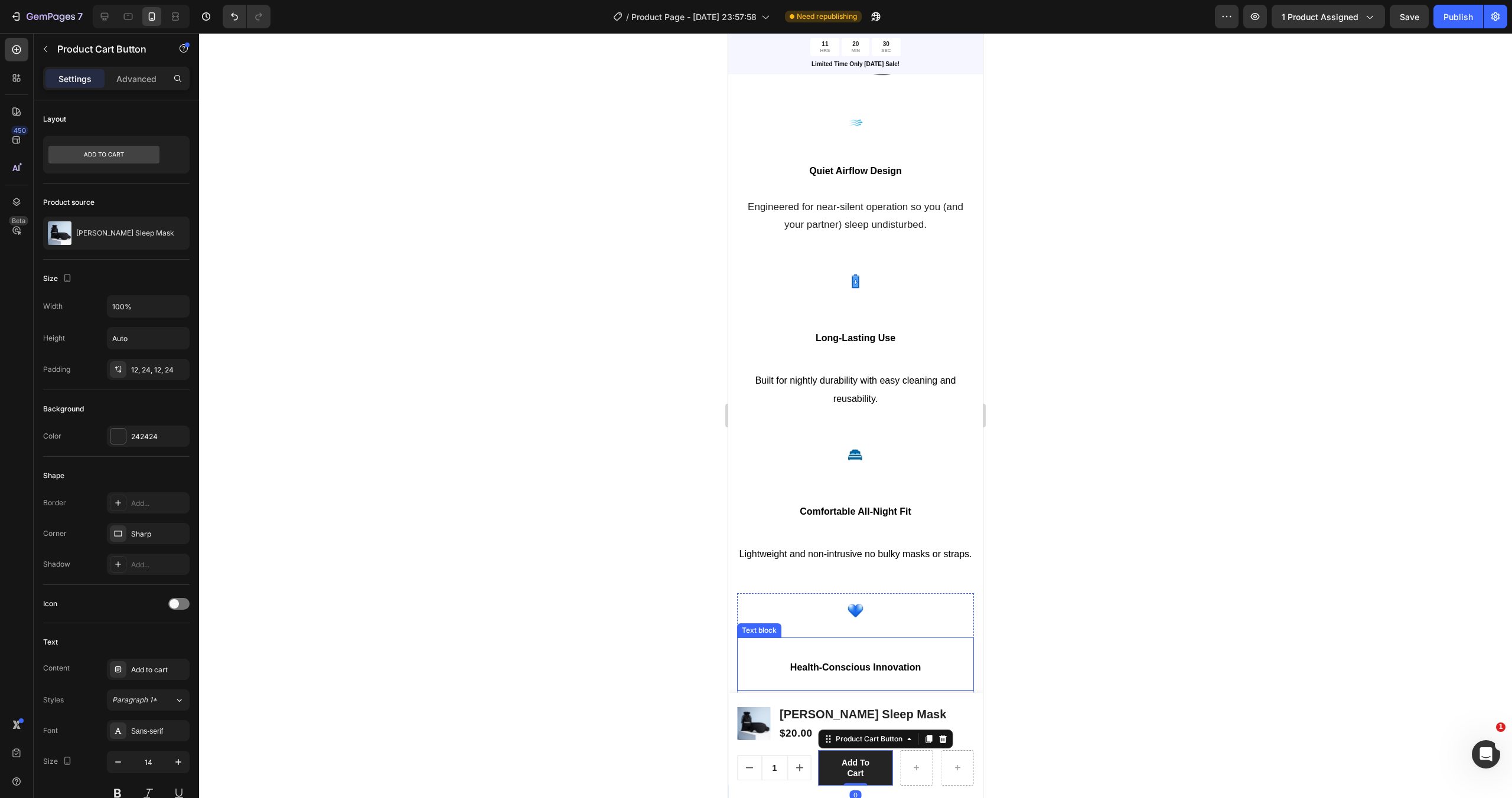
click at [1040, 675] on div at bounding box center [855, 415] width 1312 height 765
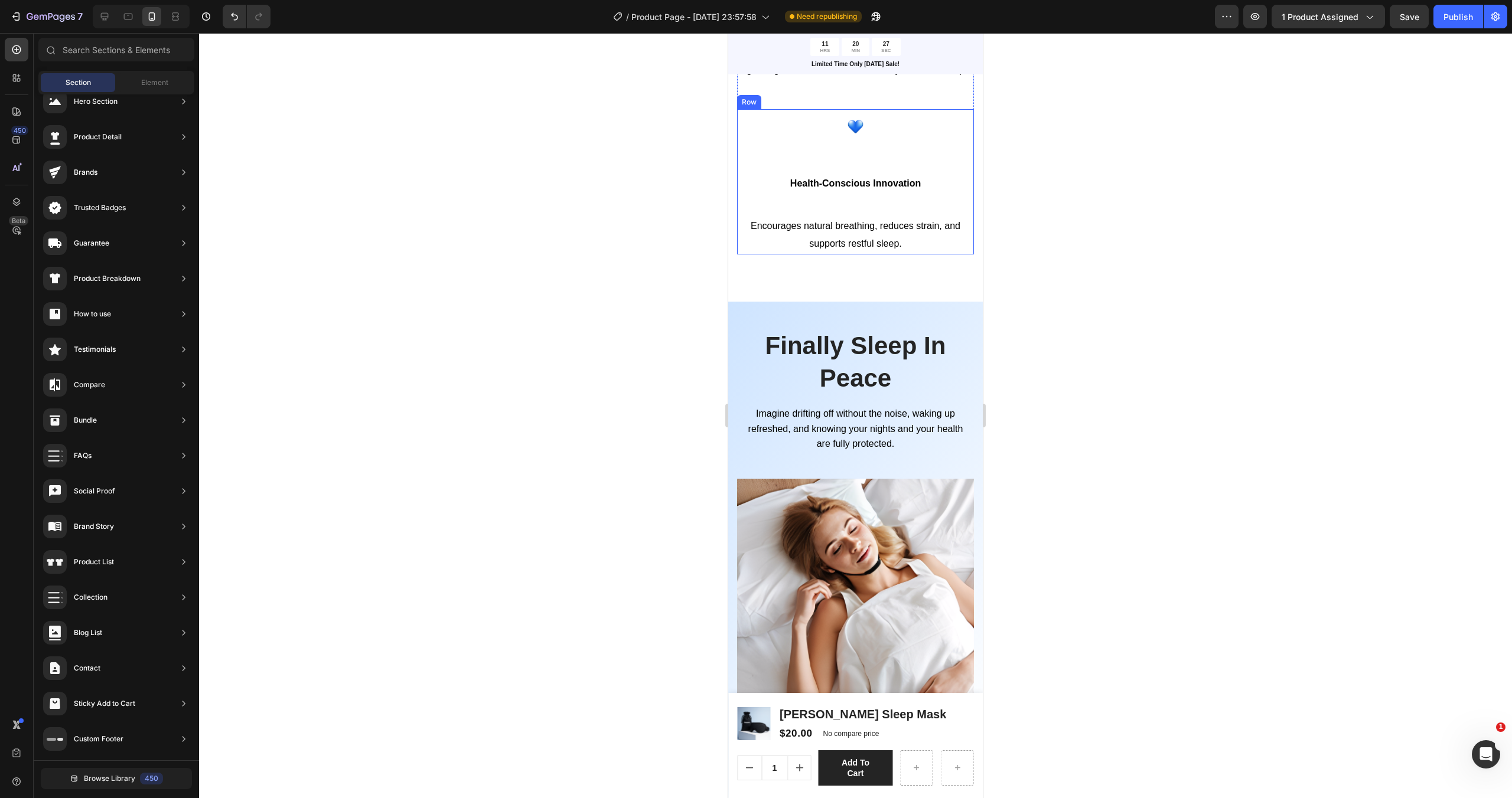
scroll to position [2333, 0]
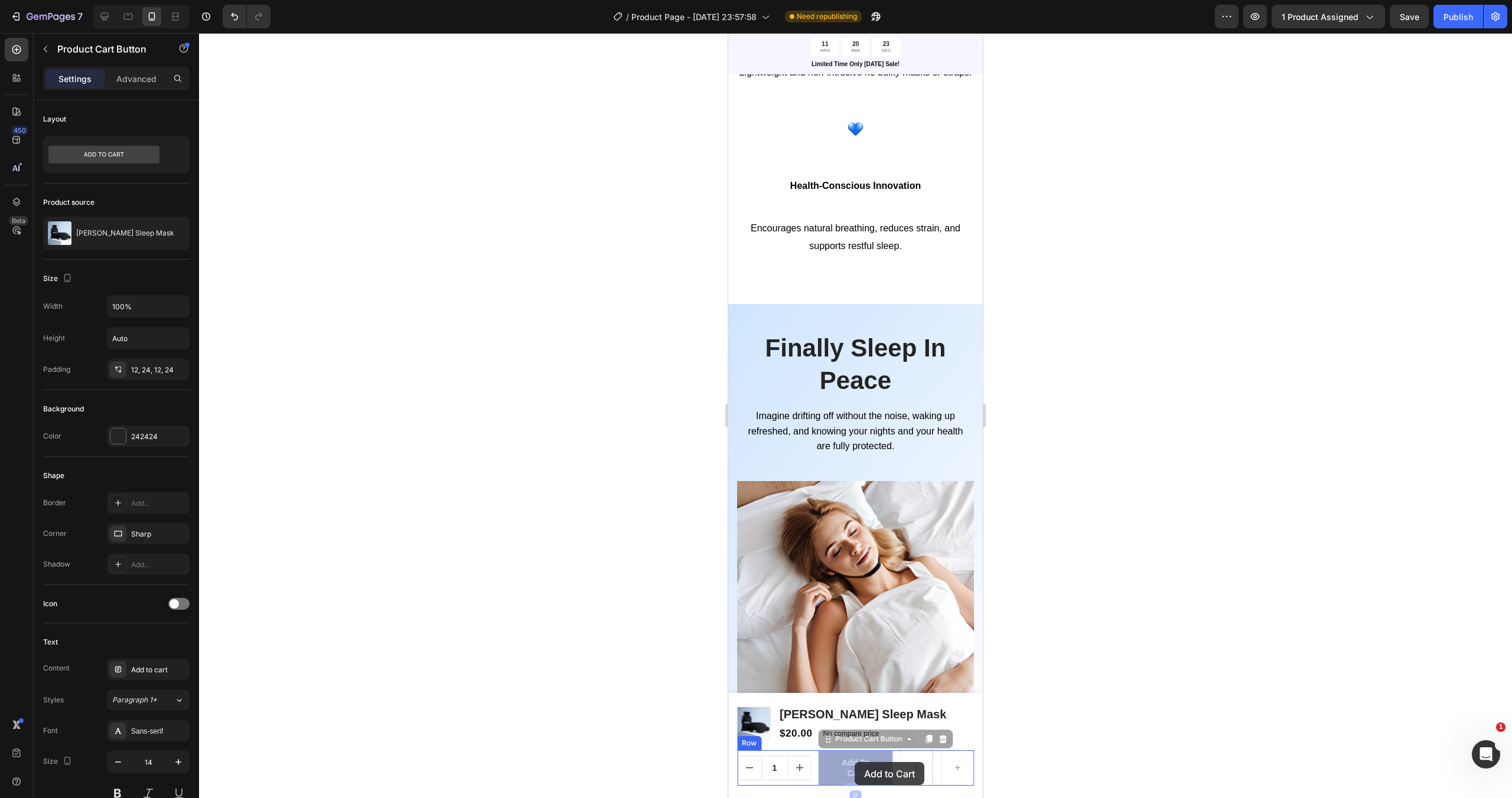
drag, startPoint x: 885, startPoint y: 754, endPoint x: 854, endPoint y: 762, distance: 32.0
click at [939, 760] on div "Row" at bounding box center [937, 768] width 75 height 36
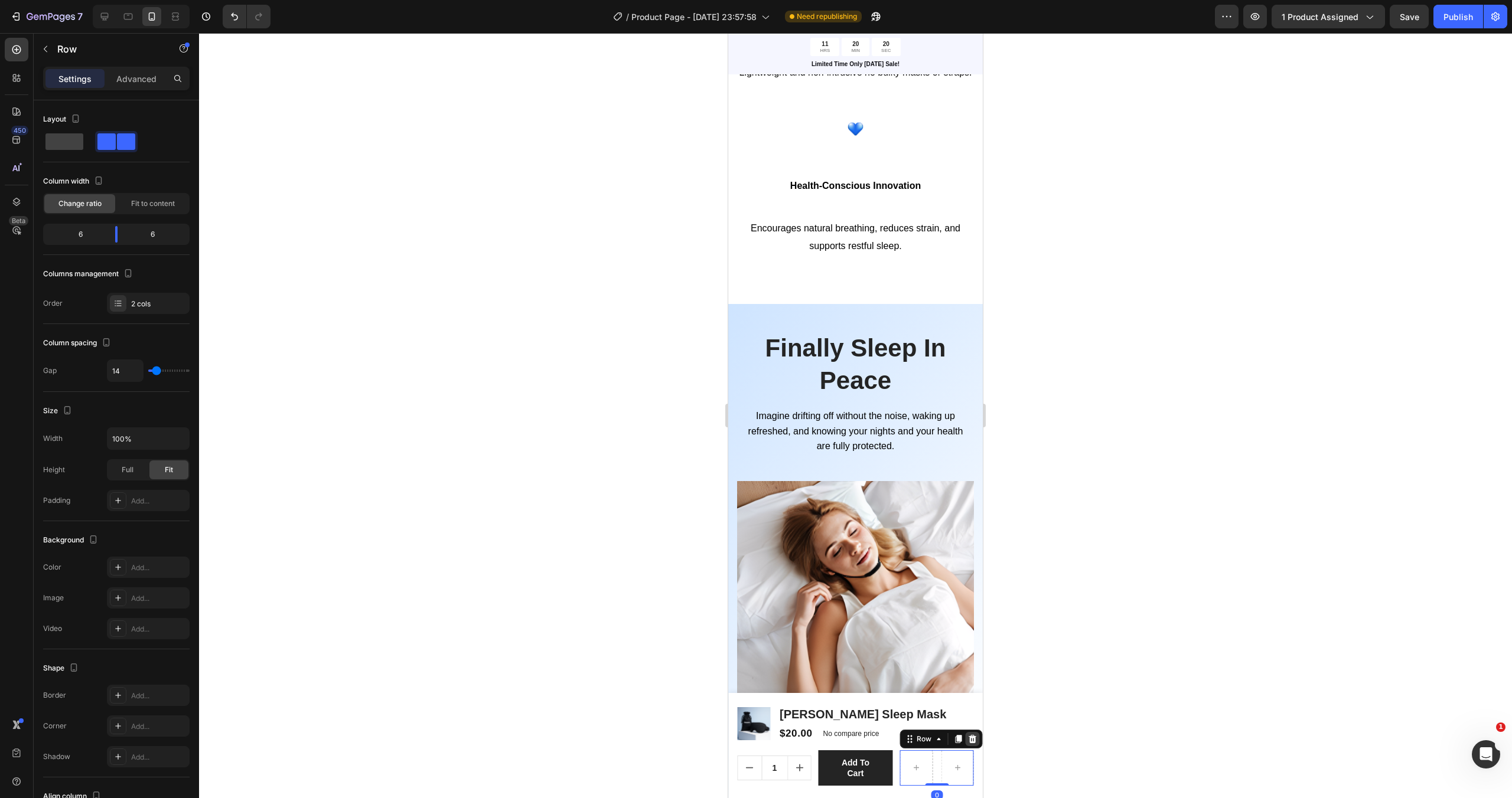
click at [974, 741] on icon at bounding box center [972, 739] width 8 height 8
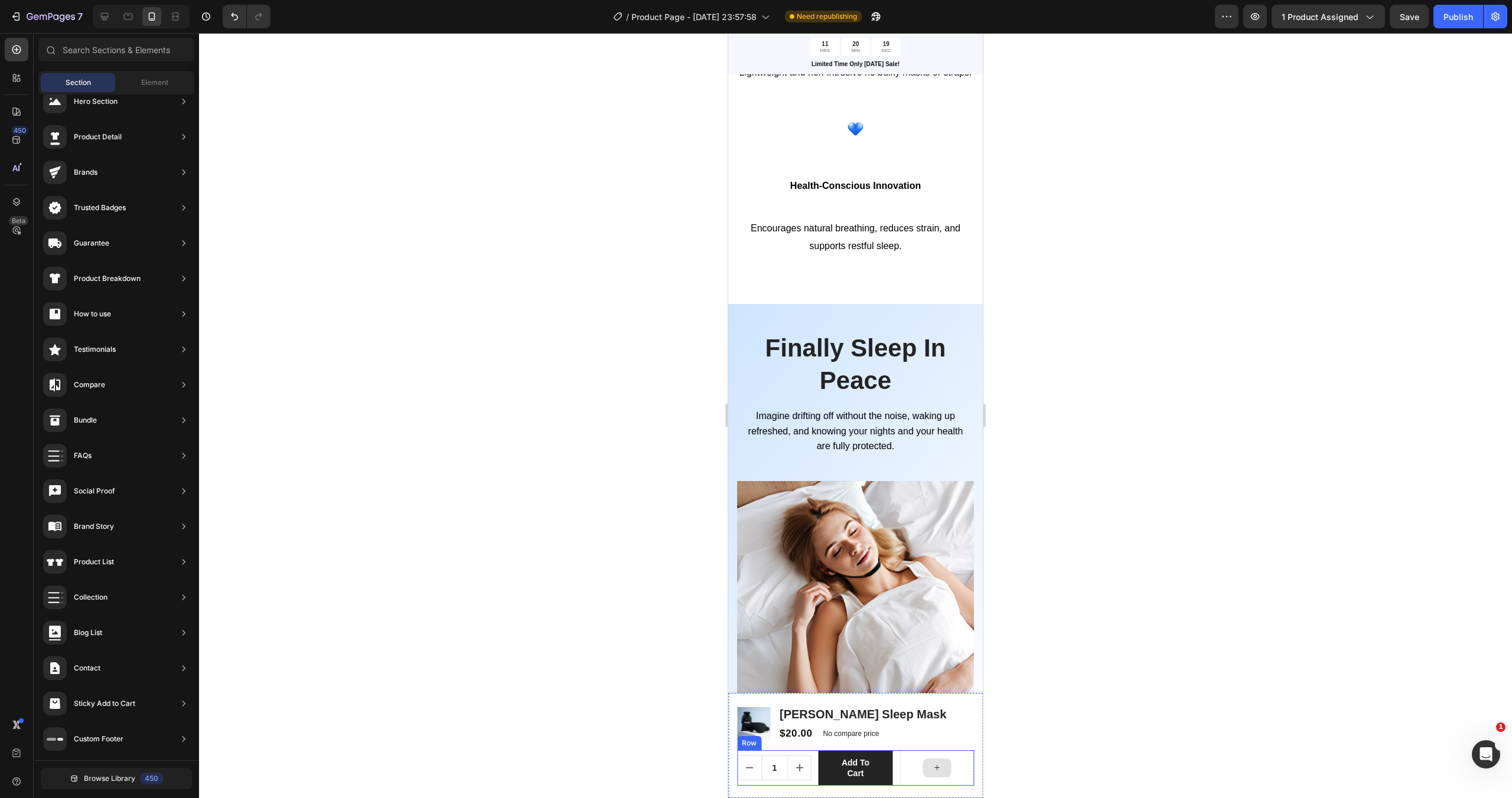
click at [941, 768] on div at bounding box center [937, 768] width 28 height 19
click at [978, 710] on div "Product Images Tavel Sleep Mask Product Title $20.00 Product Price Product Pric…" at bounding box center [855, 746] width 255 height 105
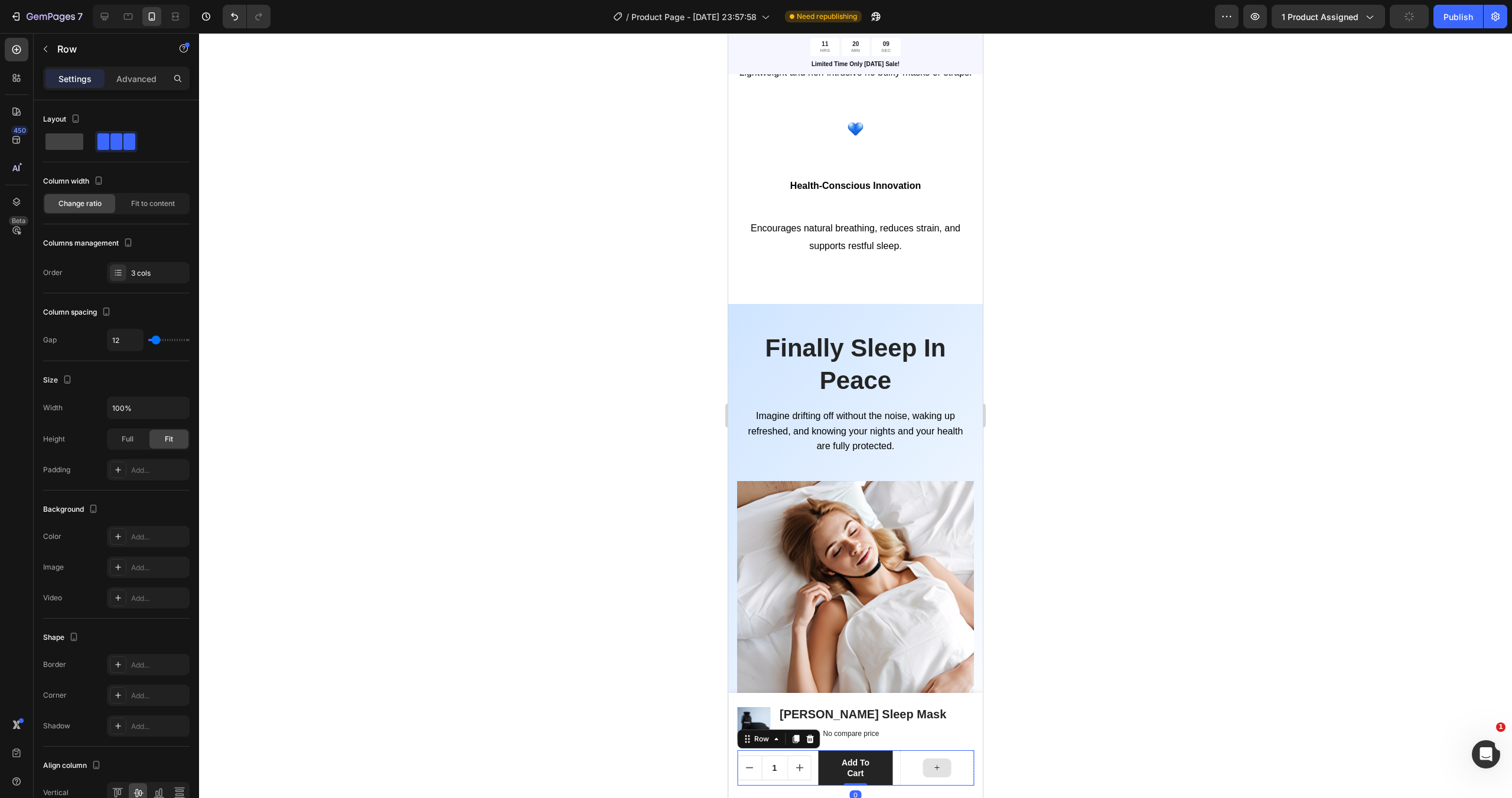
click at [962, 755] on div at bounding box center [937, 768] width 75 height 36
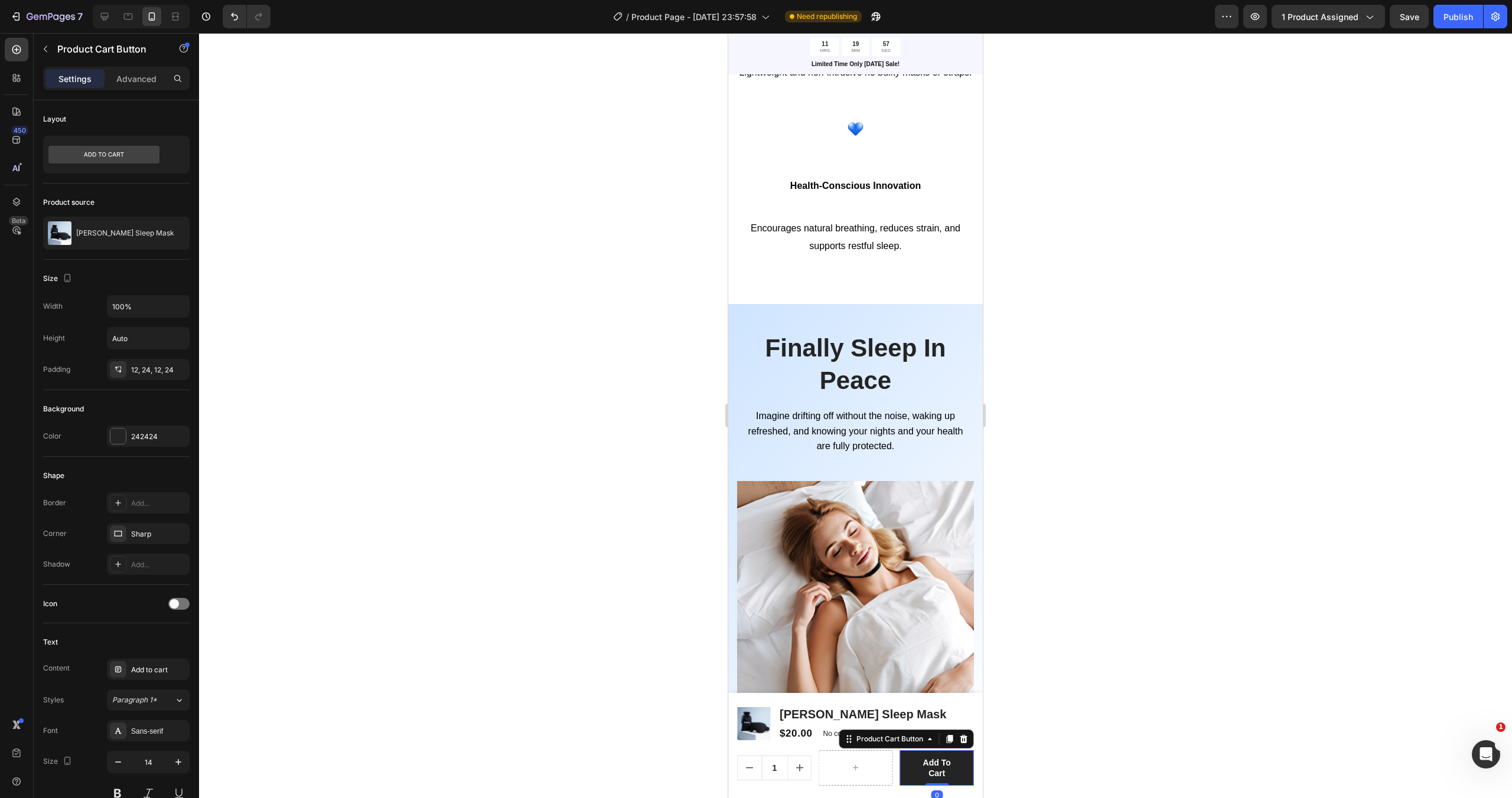
click at [1064, 688] on div at bounding box center [855, 415] width 1312 height 765
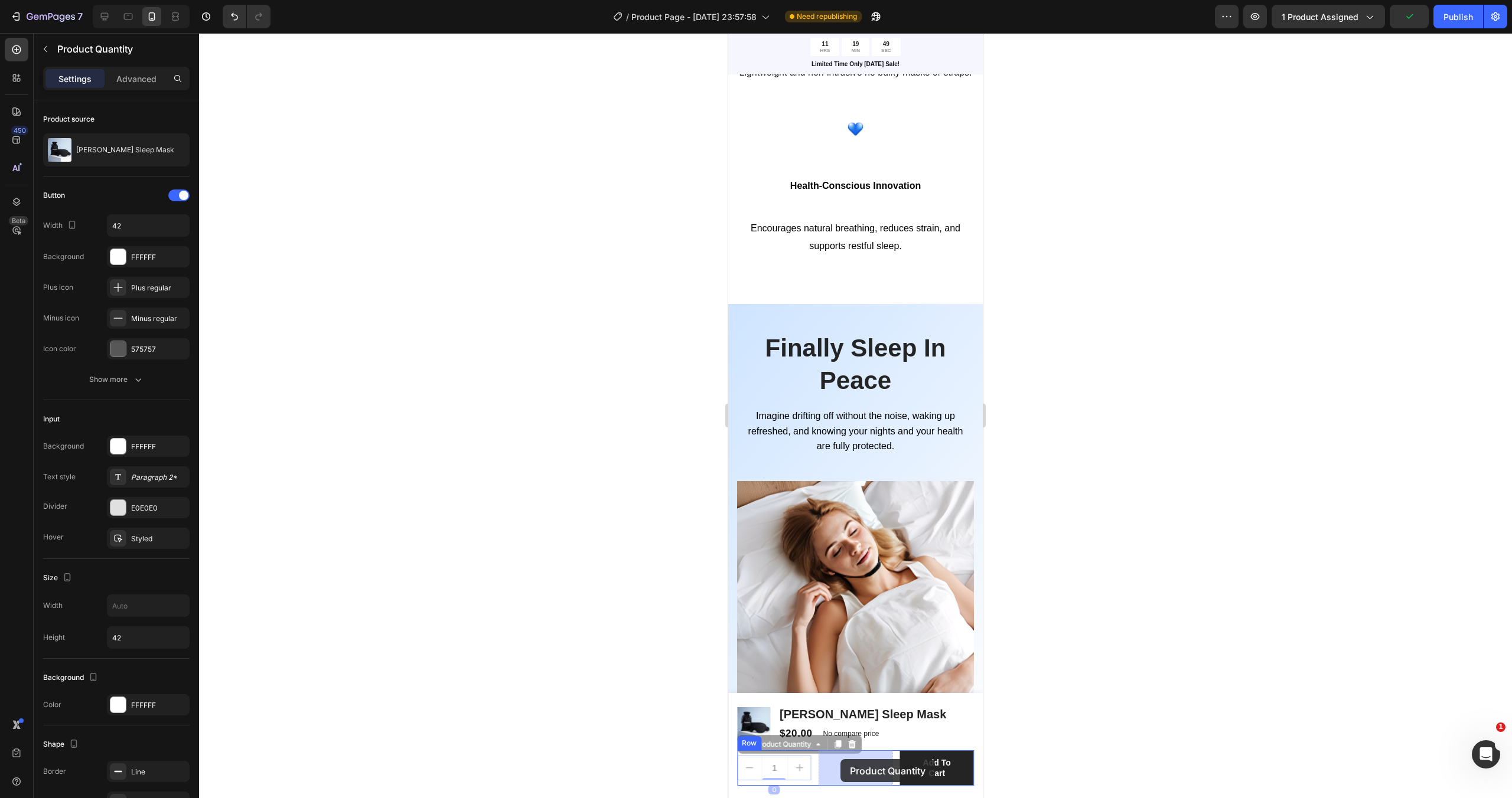
drag, startPoint x: 787, startPoint y: 761, endPoint x: 840, endPoint y: 759, distance: 53.0
click at [784, 755] on div at bounding box center [774, 768] width 75 height 36
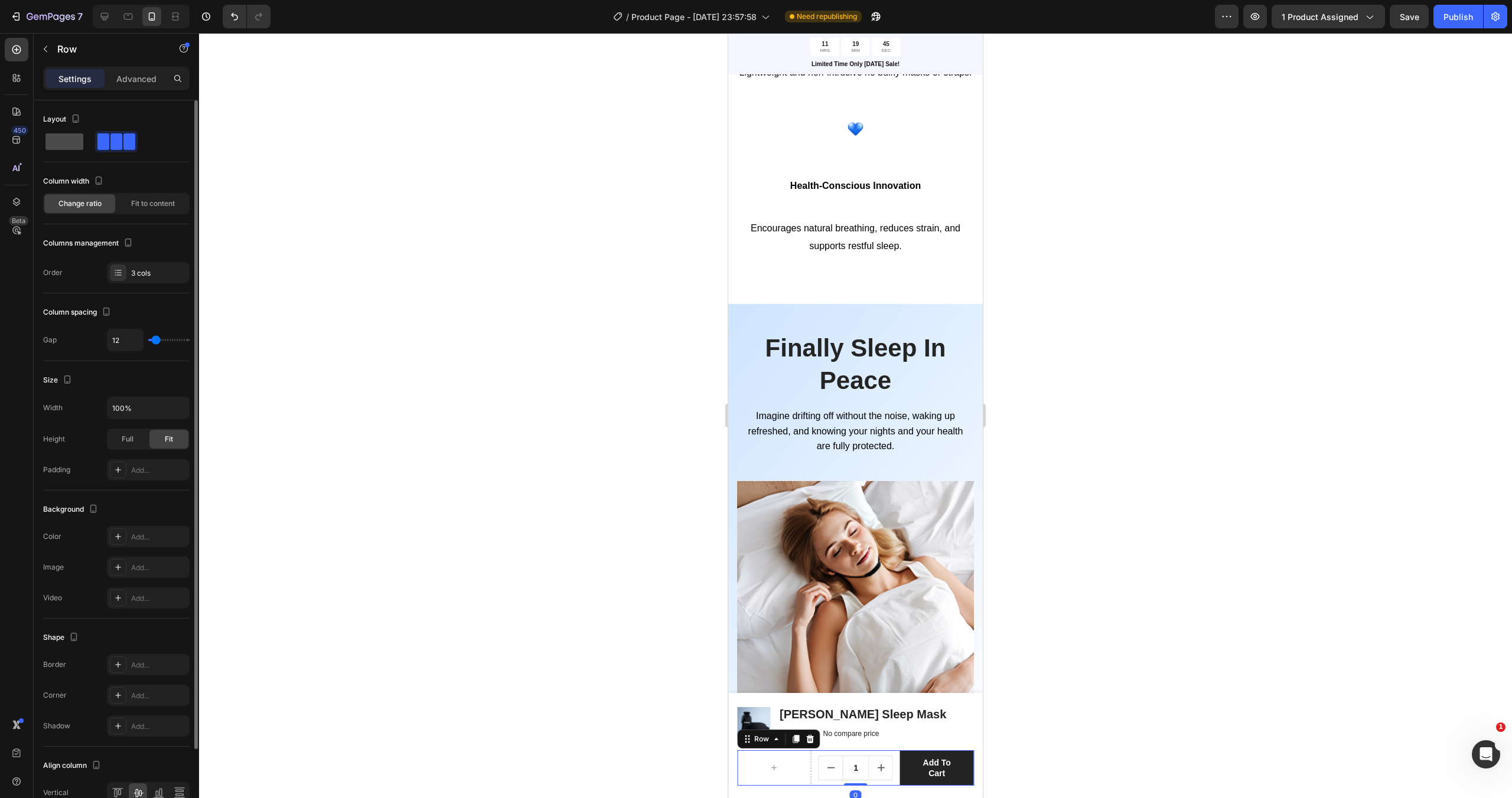
click at [69, 141] on span at bounding box center [64, 141] width 38 height 17
type input "0"
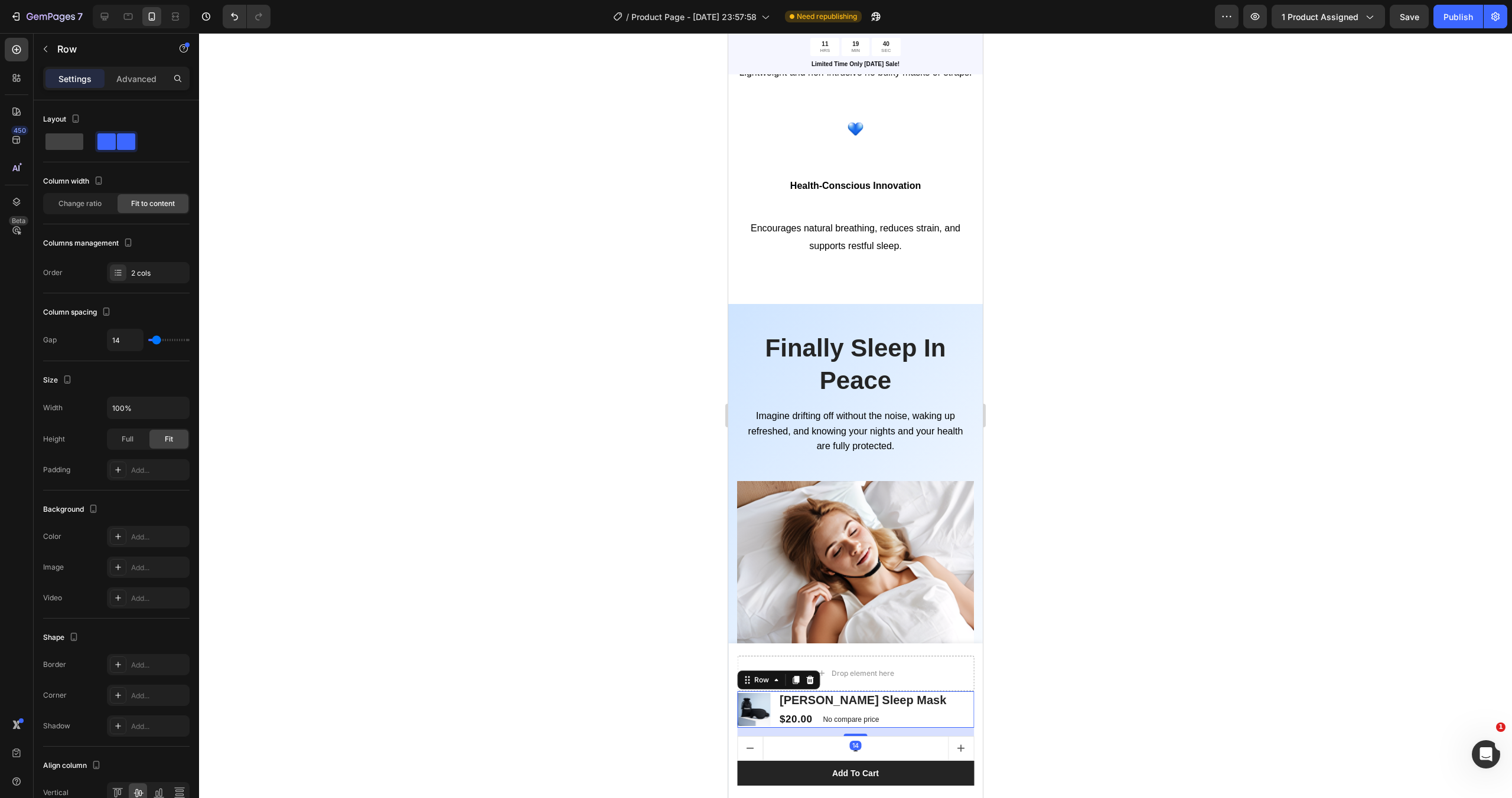
click at [1009, 709] on div at bounding box center [855, 415] width 1312 height 765
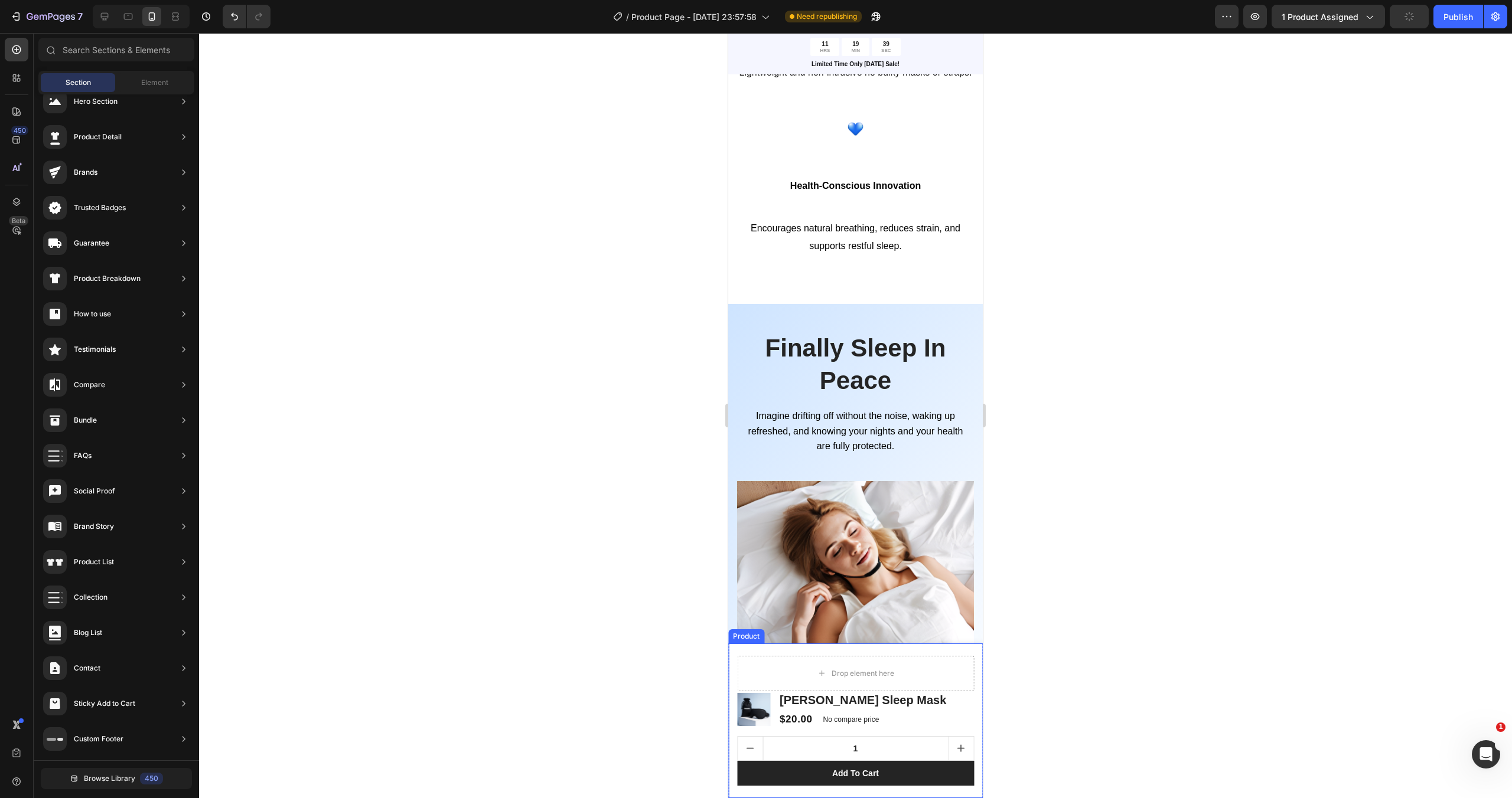
click at [937, 658] on div "Drop element here" at bounding box center [855, 674] width 237 height 36
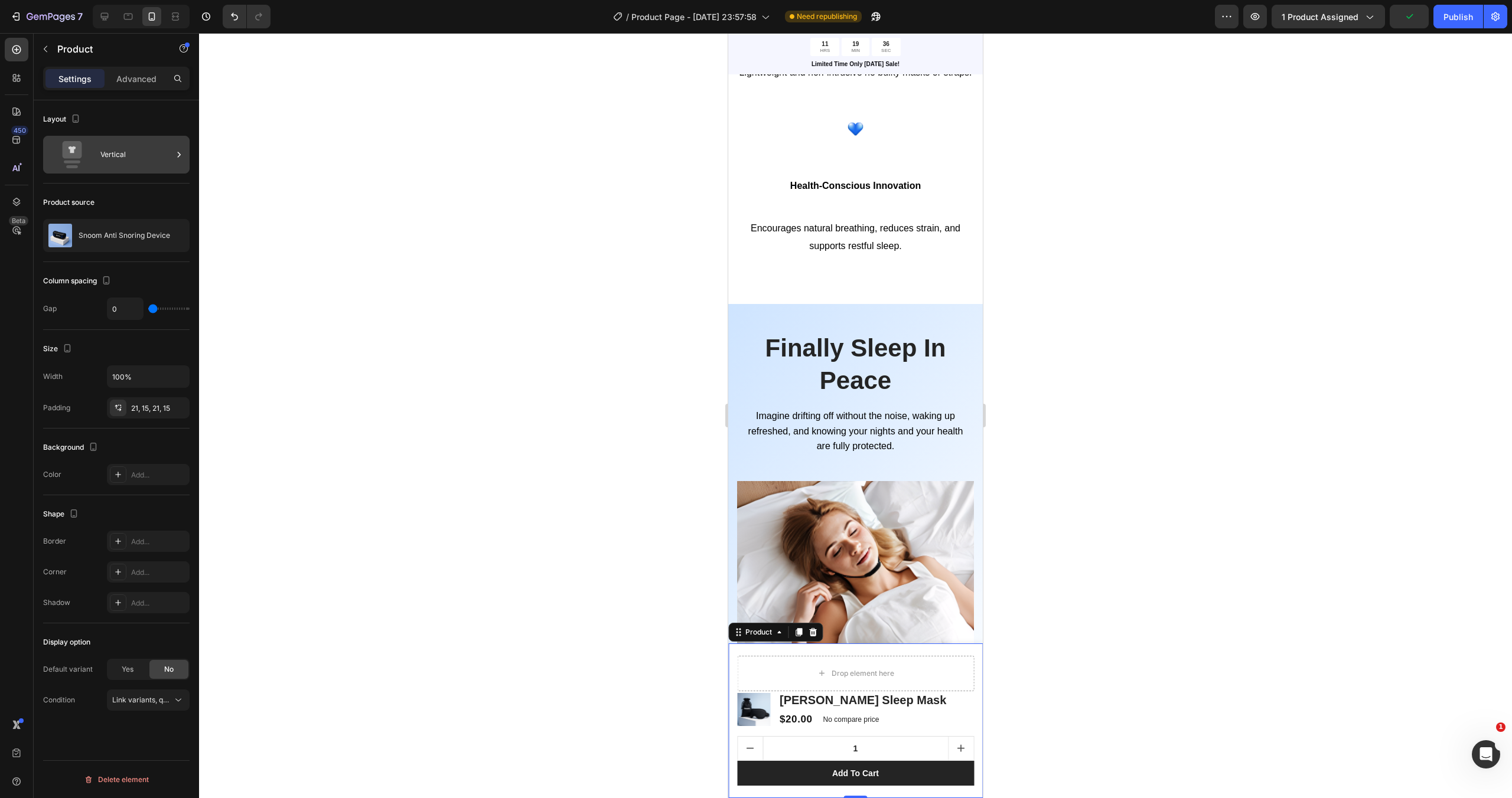
click at [140, 158] on div "Vertical" at bounding box center [136, 154] width 72 height 28
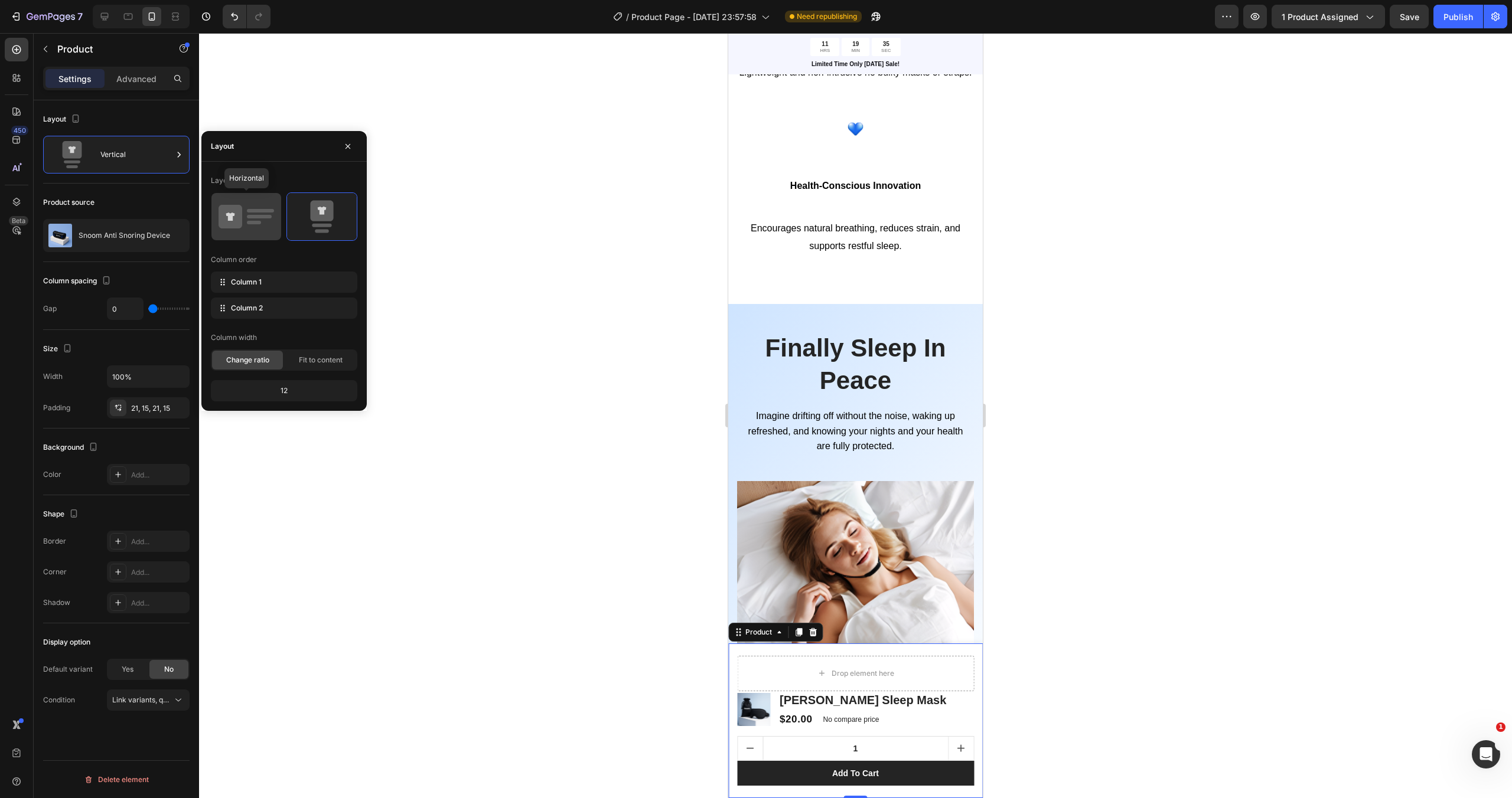
click at [257, 225] on icon at bounding box center [246, 216] width 56 height 33
type input "12"
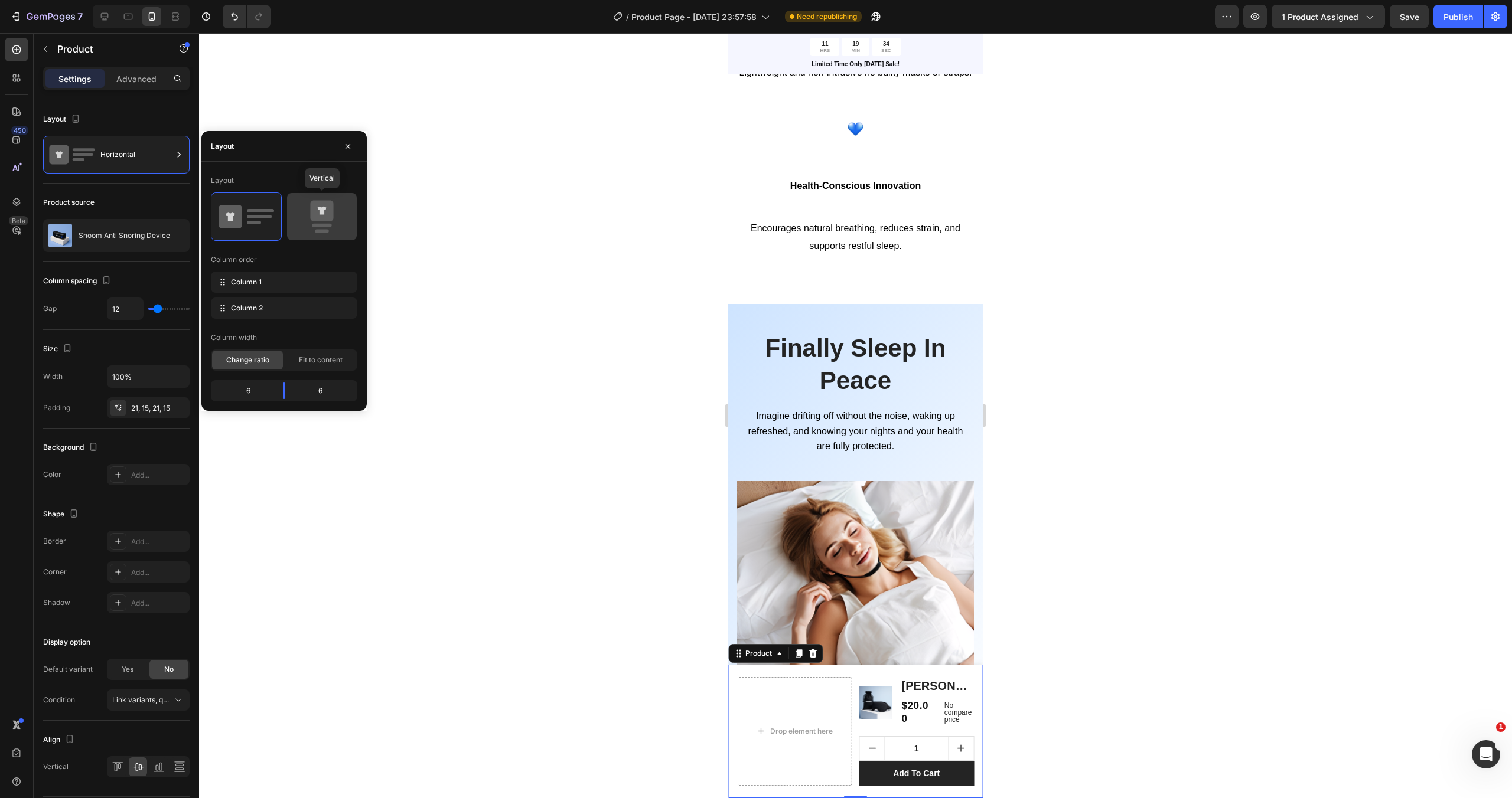
click at [309, 216] on icon at bounding box center [321, 216] width 56 height 33
type input "0"
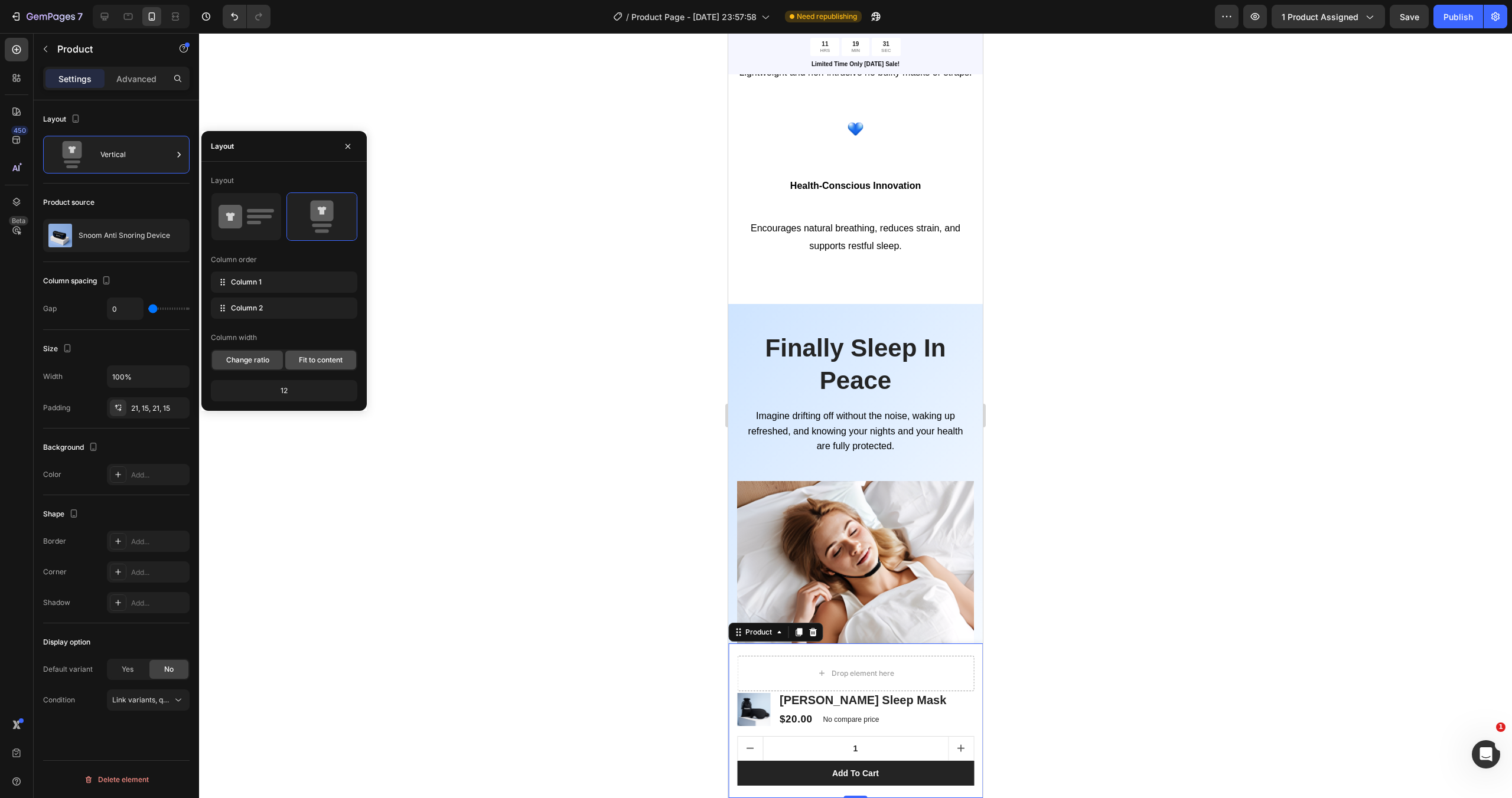
click at [325, 360] on span "Fit to content" at bounding box center [321, 360] width 44 height 11
click at [257, 362] on span "Change ratio" at bounding box center [248, 360] width 44 height 11
click at [966, 671] on div "Drop element here" at bounding box center [855, 674] width 237 height 36
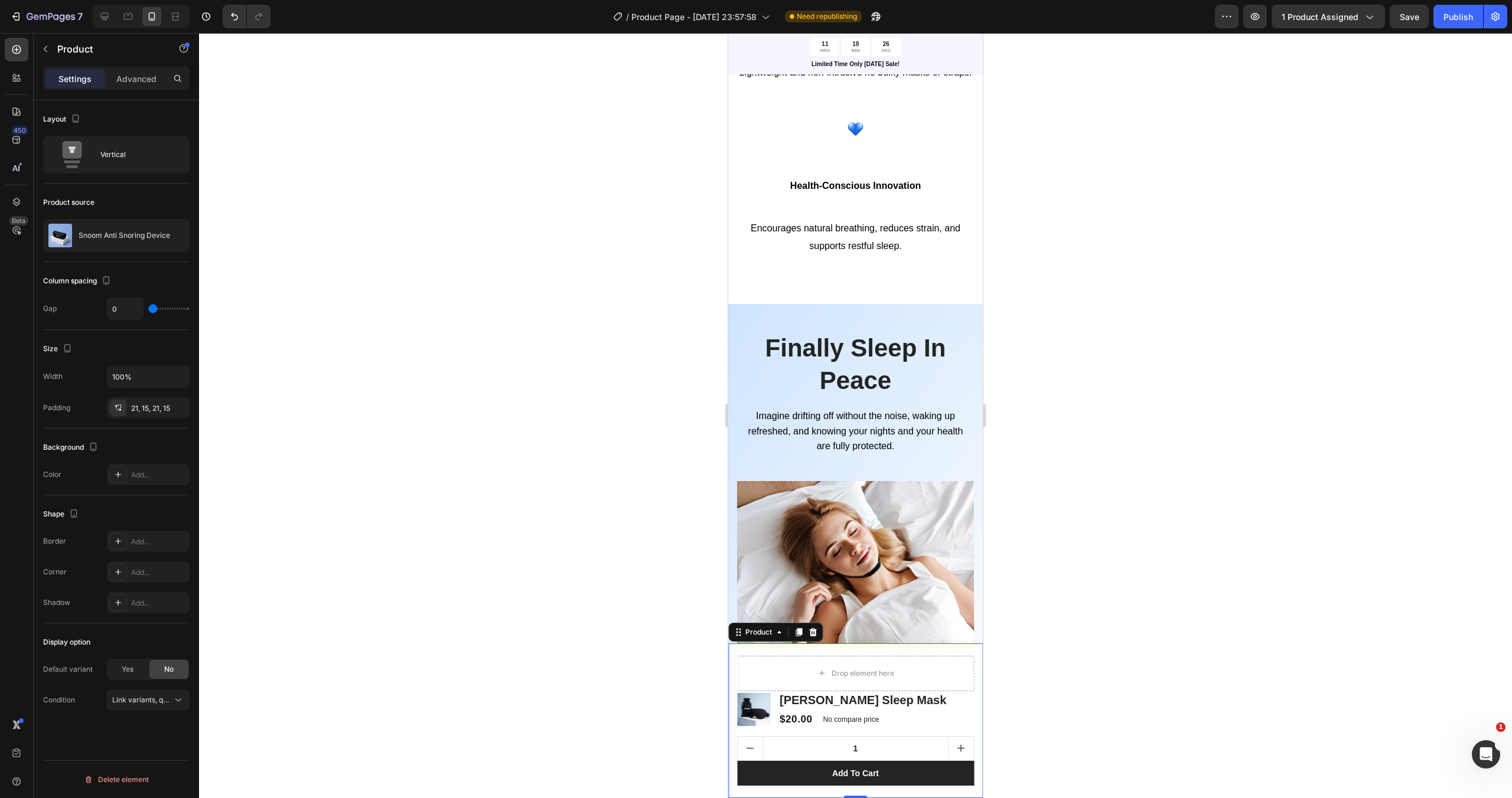
click at [978, 668] on div "Drop element here Product Images Tavel Sleep Mask Product Title $20.00 Product …" at bounding box center [855, 721] width 255 height 154
click at [1094, 727] on div at bounding box center [855, 415] width 1312 height 765
click at [950, 683] on div "Drop element here" at bounding box center [855, 674] width 237 height 36
click at [973, 648] on div "Drop element here Product Images Tavel Sleep Mask Product Title $20.00 Product …" at bounding box center [855, 721] width 255 height 154
click at [141, 170] on div "Vertical" at bounding box center [116, 154] width 146 height 38
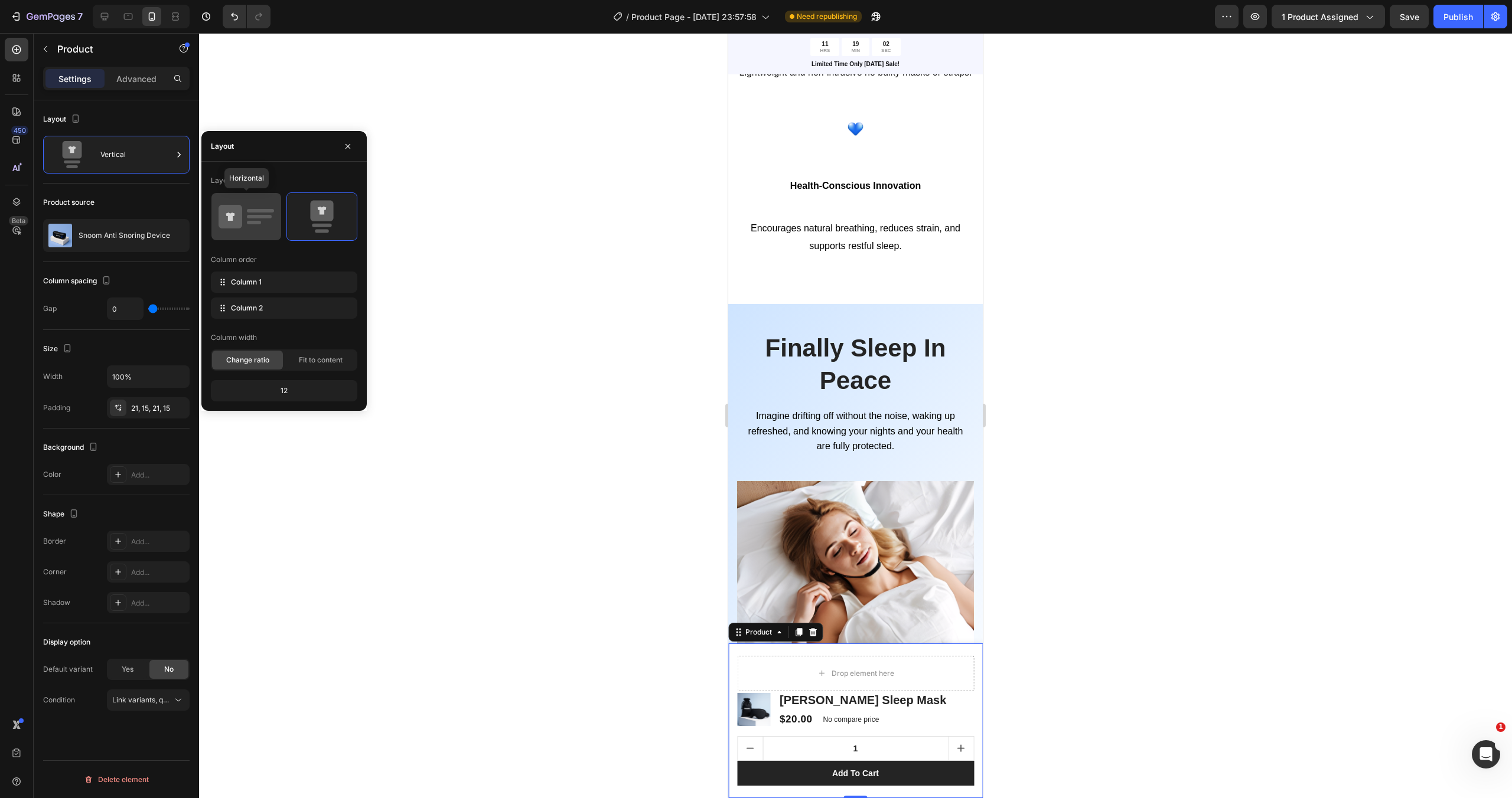
click at [272, 204] on icon at bounding box center [246, 216] width 56 height 33
type input "12"
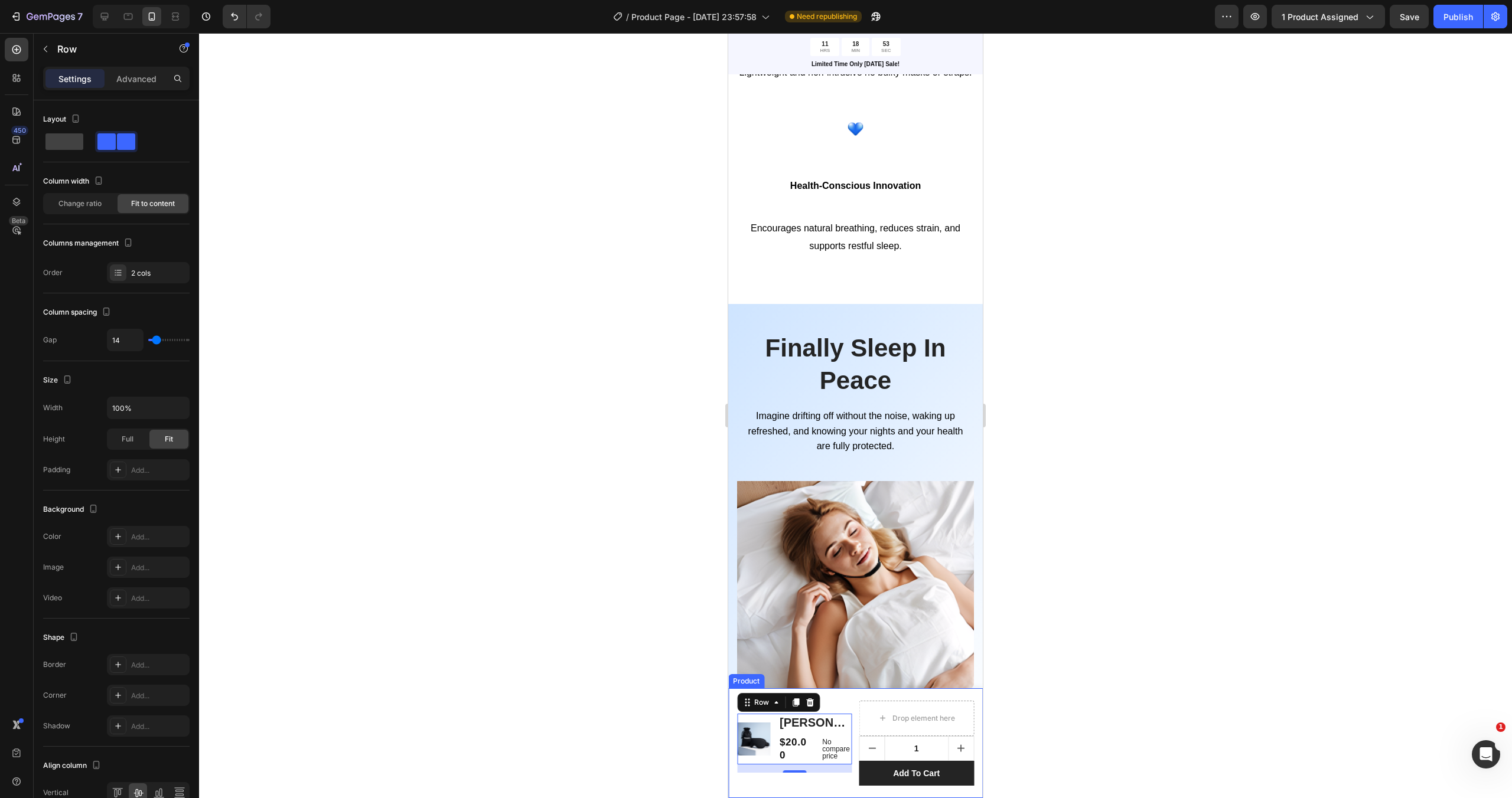
click at [935, 696] on div "Product Images Tavel Sleep Mask Product Title $20.00 Product Price Product Pric…" at bounding box center [855, 743] width 255 height 110
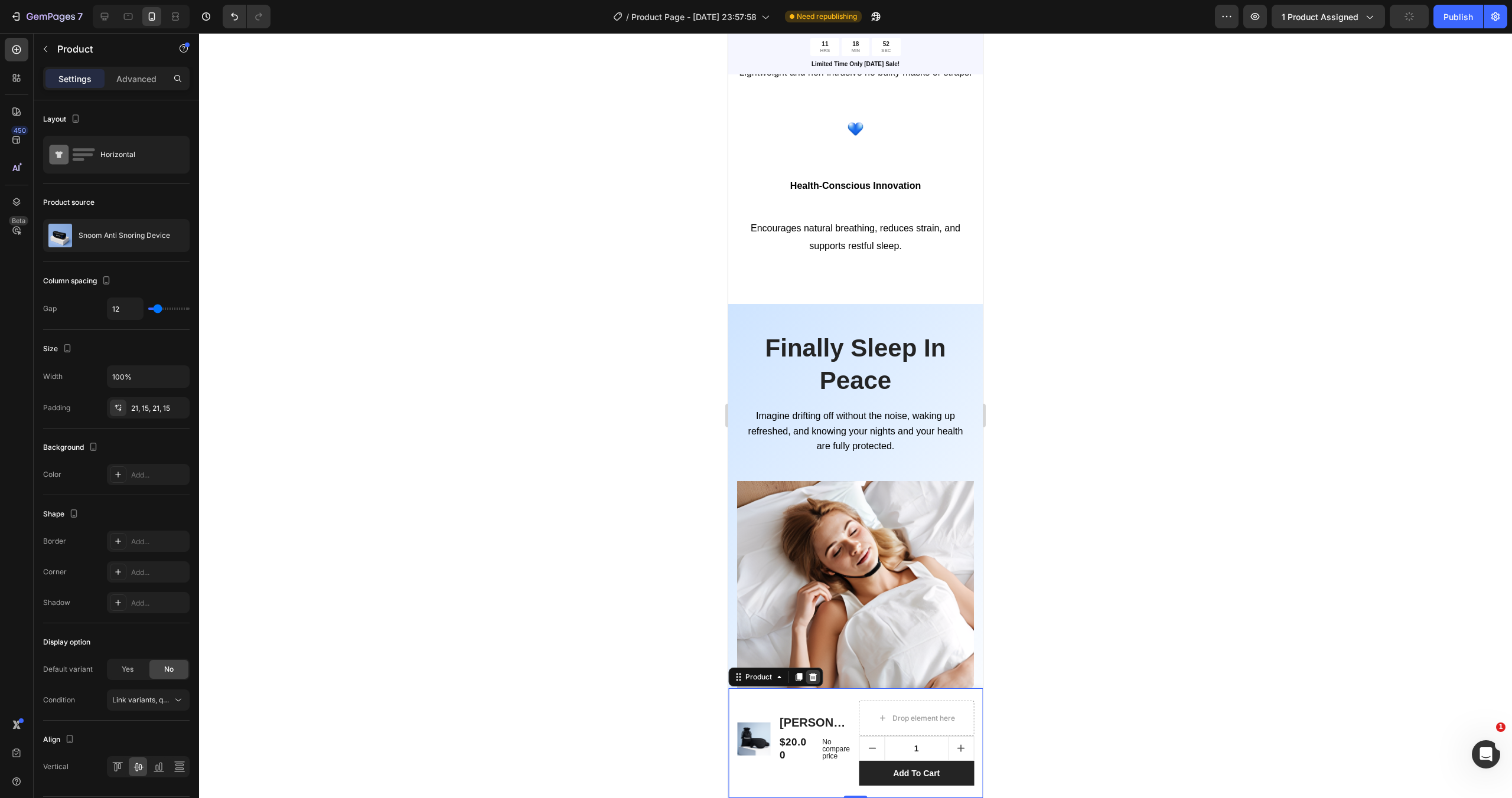
click at [813, 676] on icon at bounding box center [812, 677] width 10 height 10
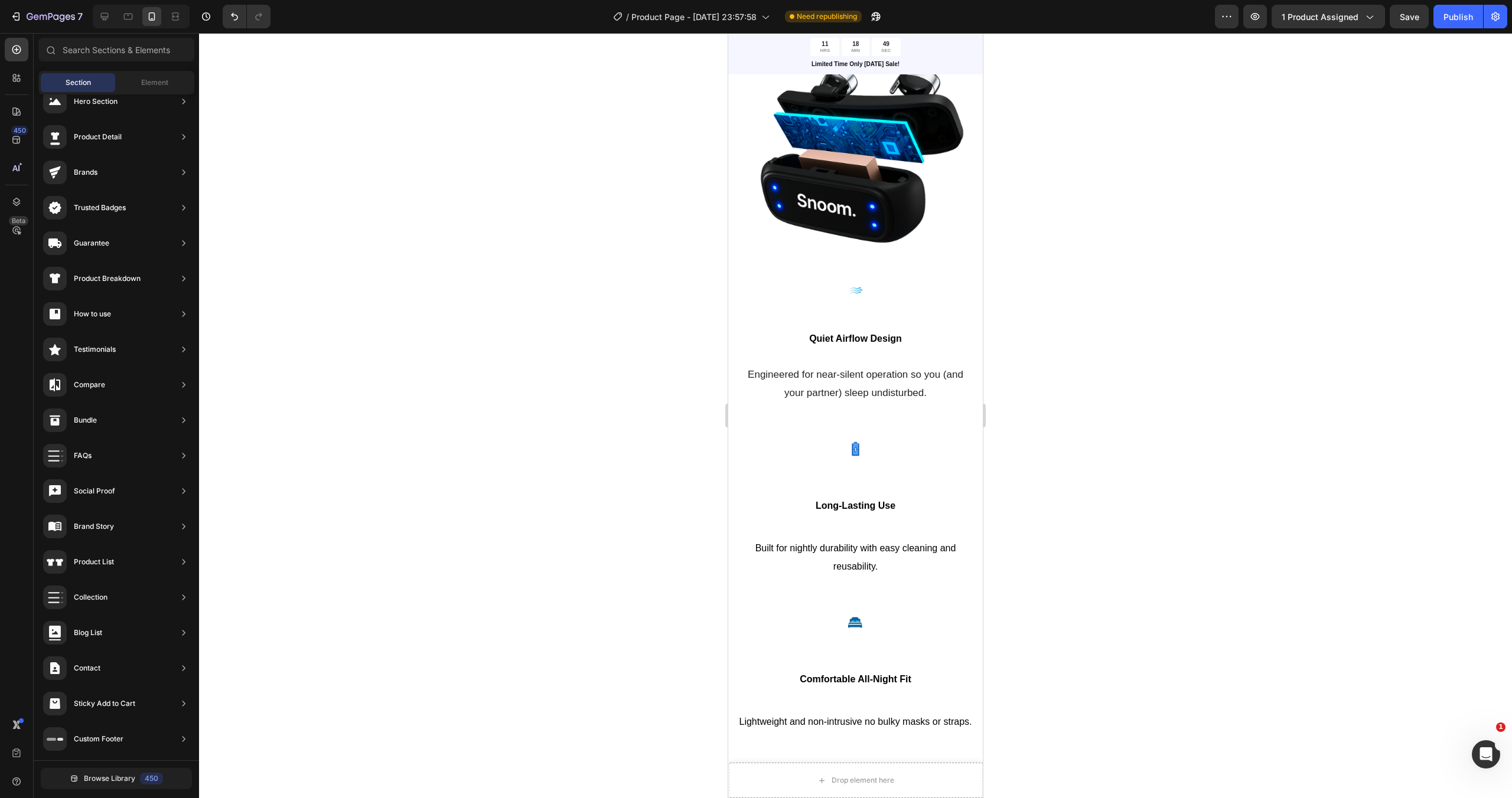
scroll to position [1387, 0]
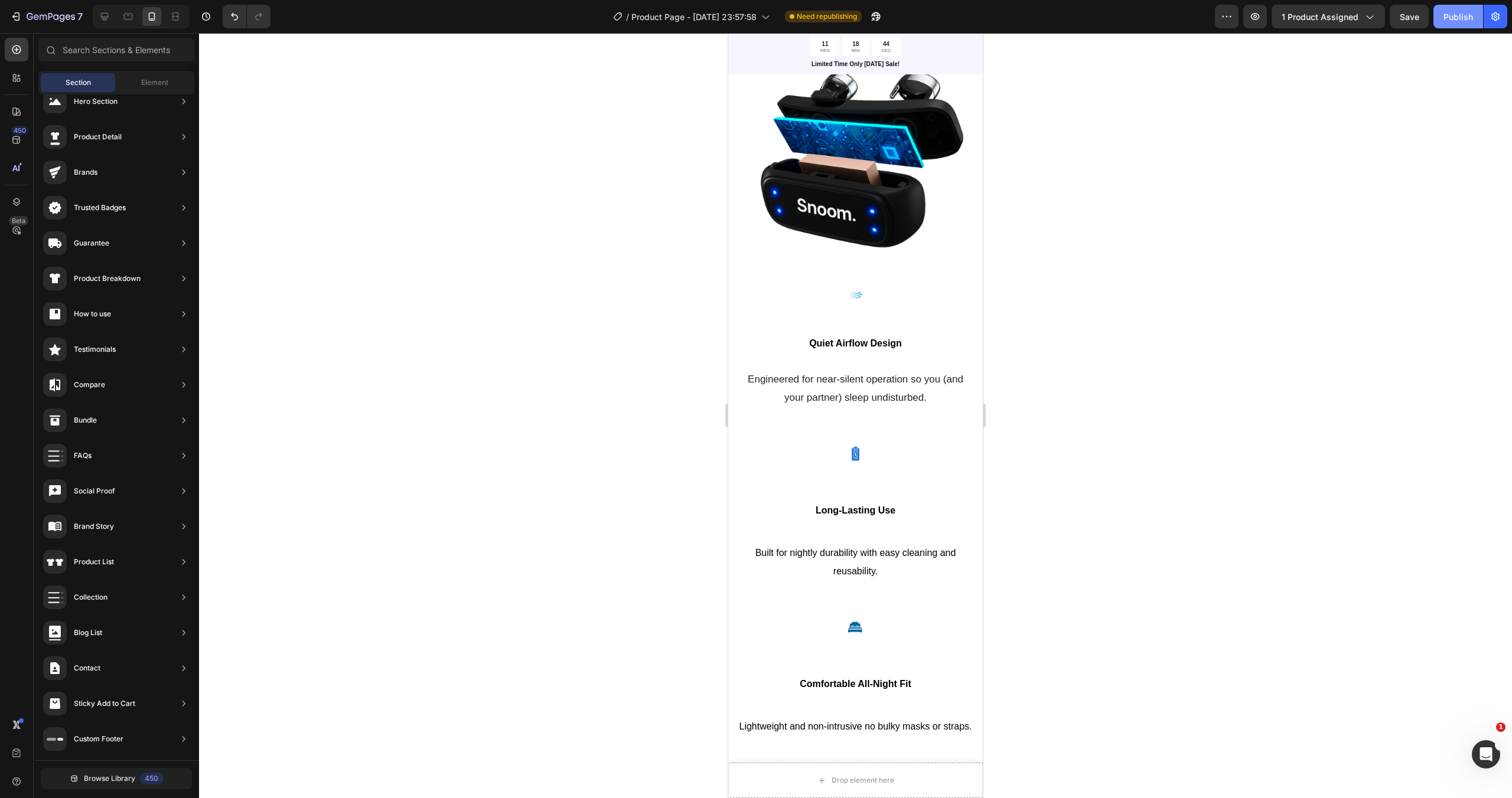
click at [1469, 15] on div "Publish" at bounding box center [1457, 17] width 29 height 12
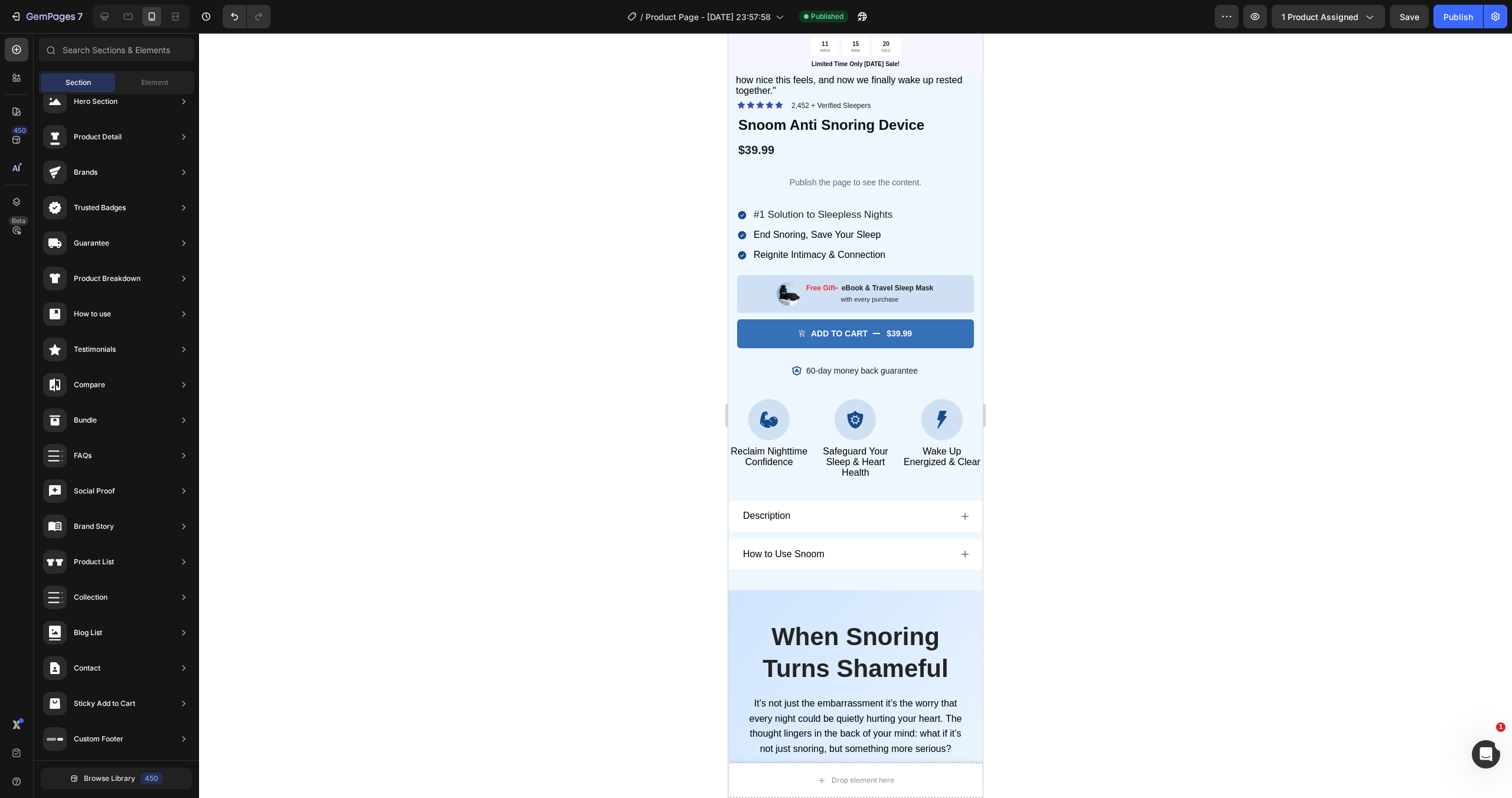
scroll to position [320, 0]
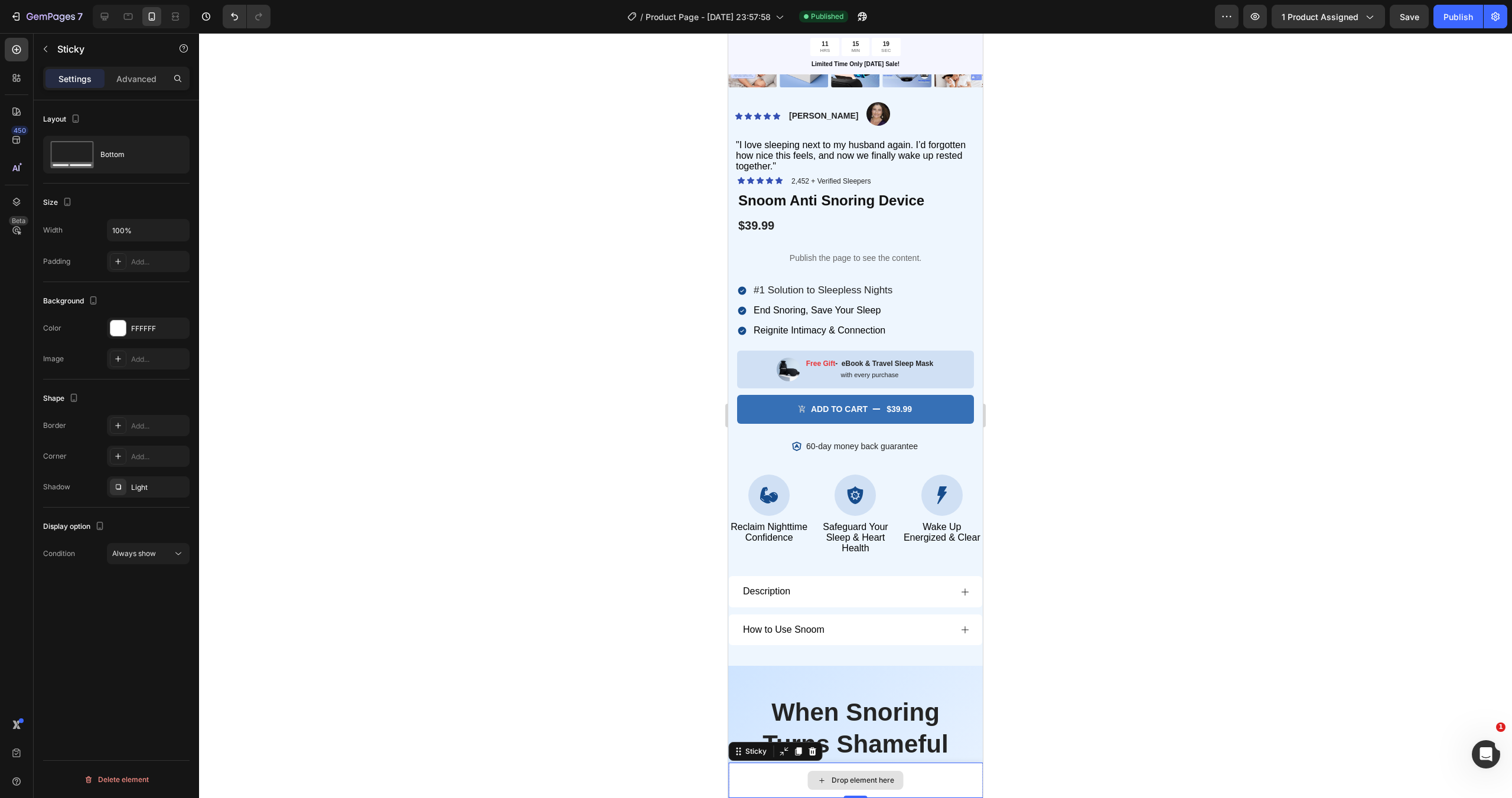
click at [748, 784] on div "Drop element here" at bounding box center [855, 780] width 255 height 36
click at [815, 754] on icon at bounding box center [811, 751] width 10 height 10
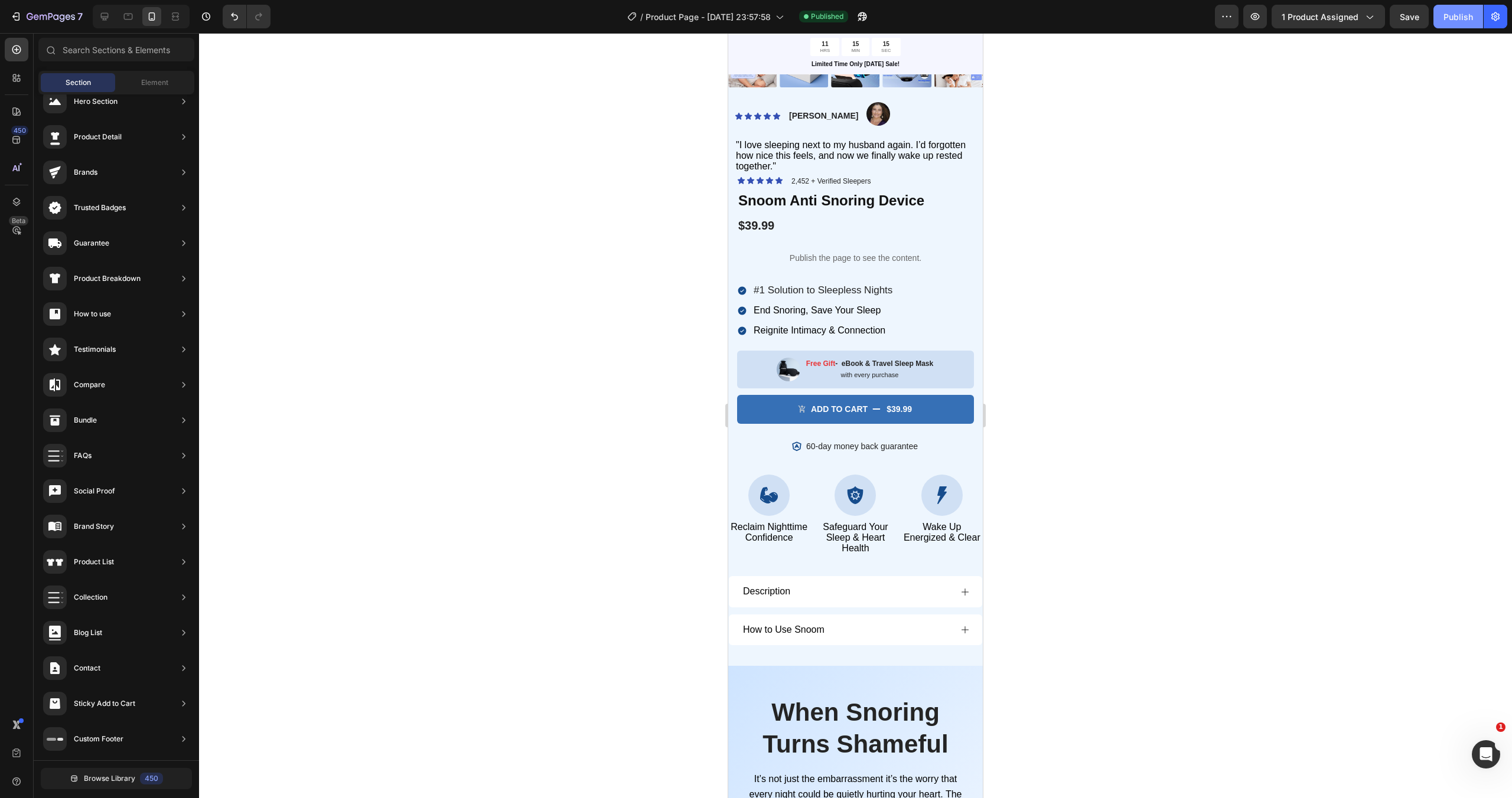
click at [1455, 24] on button "Publish" at bounding box center [1458, 16] width 50 height 24
click at [1253, 14] on icon "button" at bounding box center [1255, 17] width 9 height 7
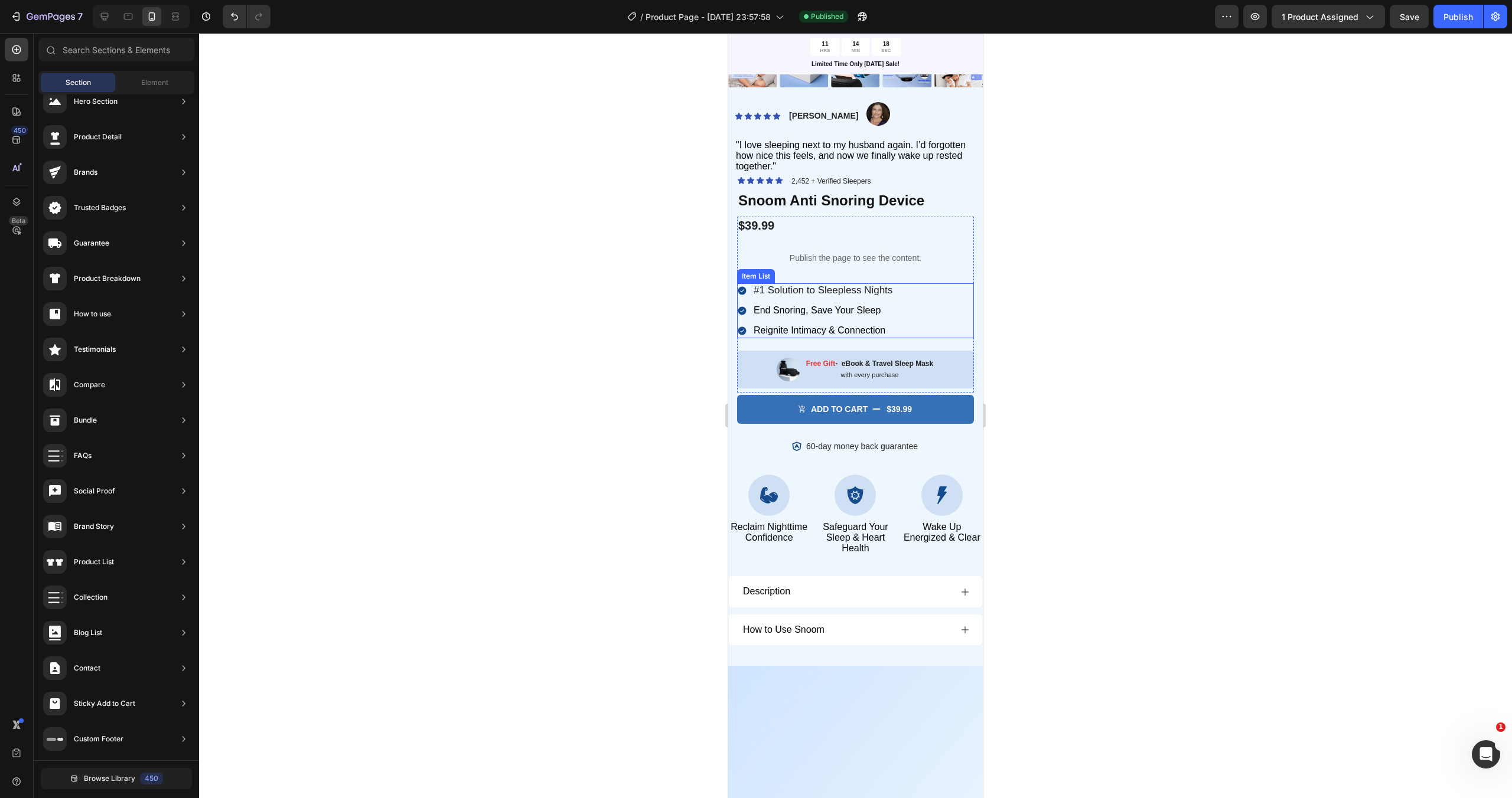
scroll to position [0, 0]
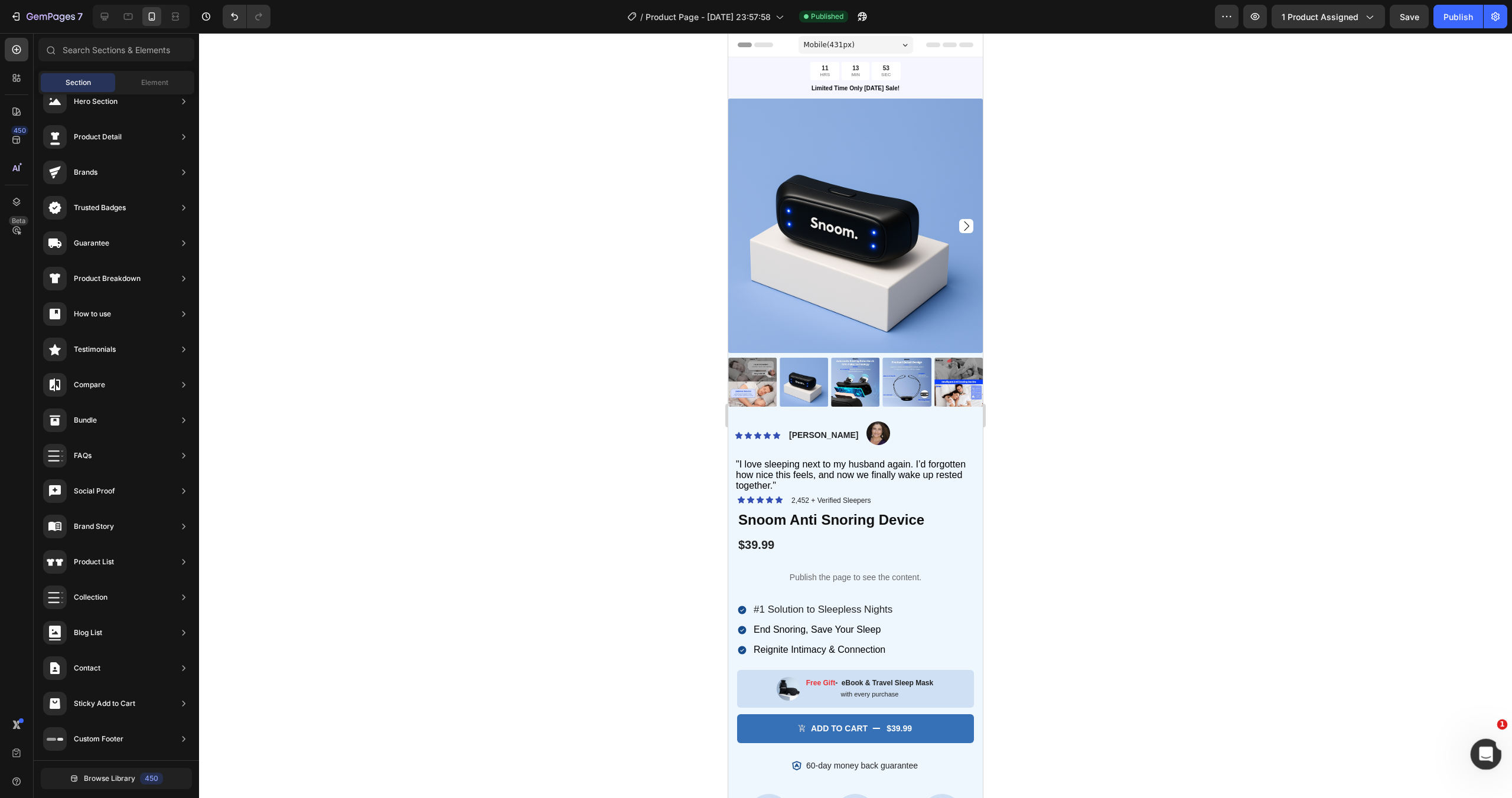
click at [1476, 745] on div "Open Intercom Messenger" at bounding box center [1484, 753] width 39 height 39
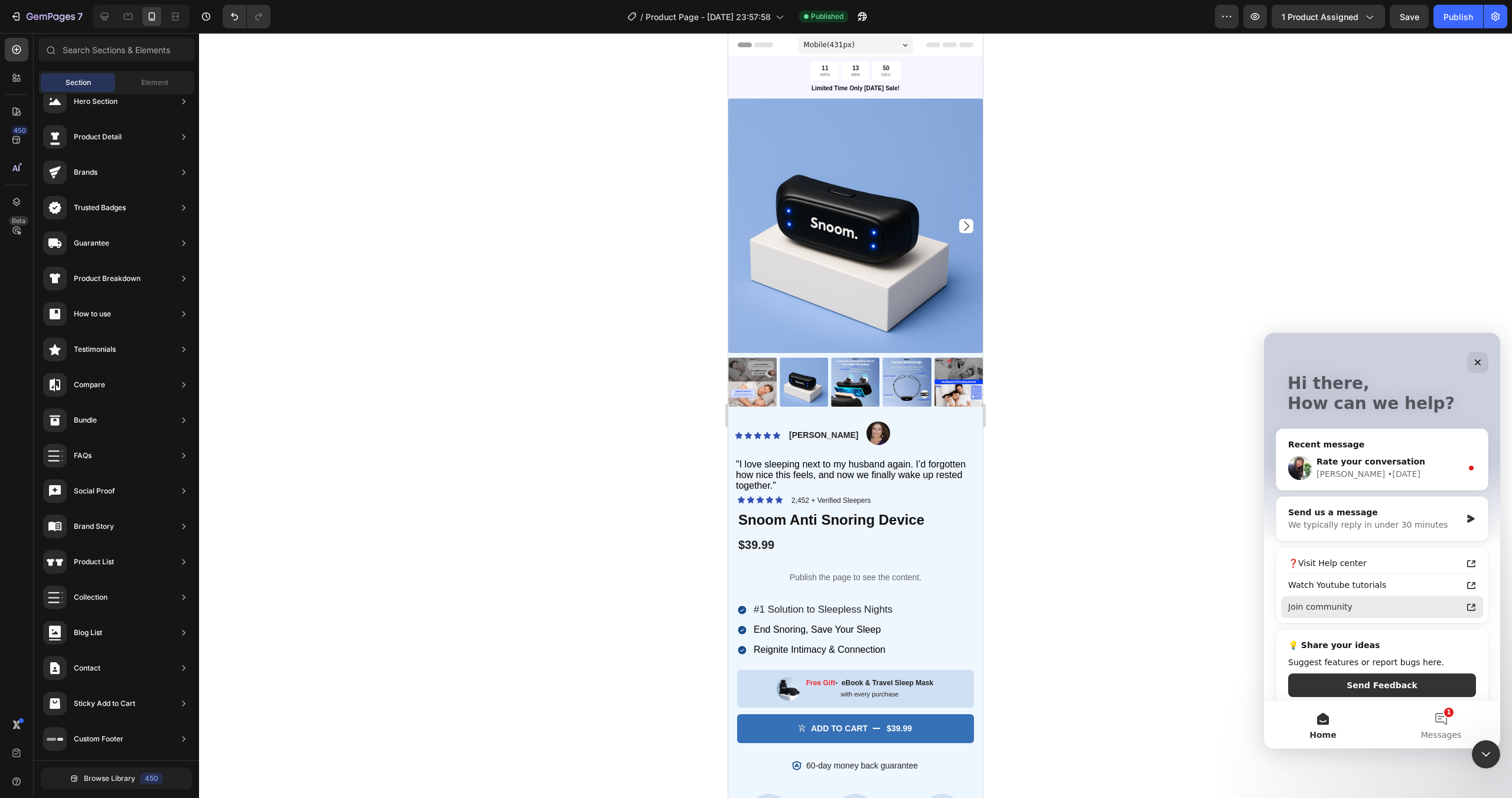
scroll to position [54, 0]
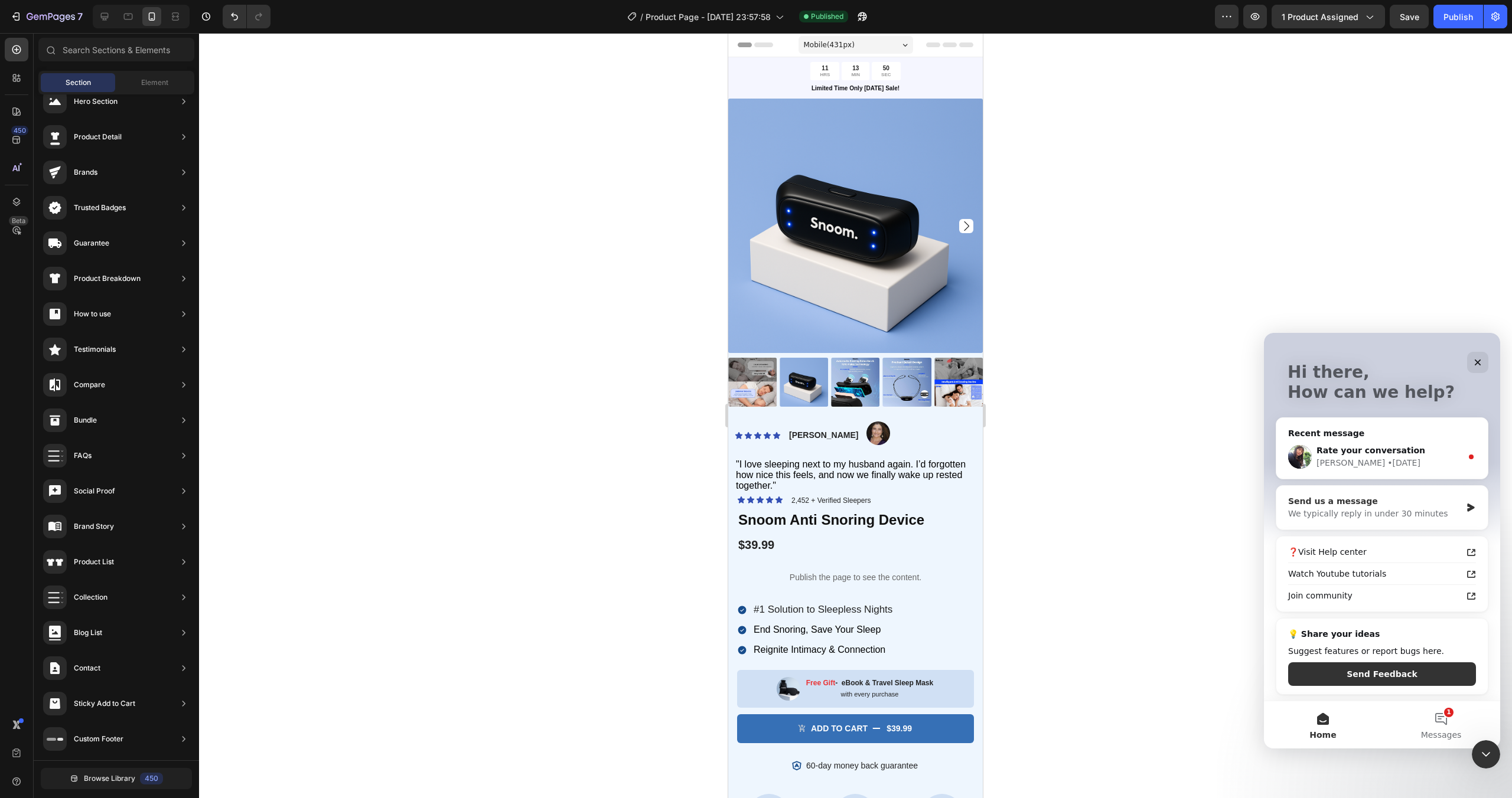
click at [1369, 489] on div "Send us a message We typically reply in under 30 minutes" at bounding box center [1381, 507] width 211 height 43
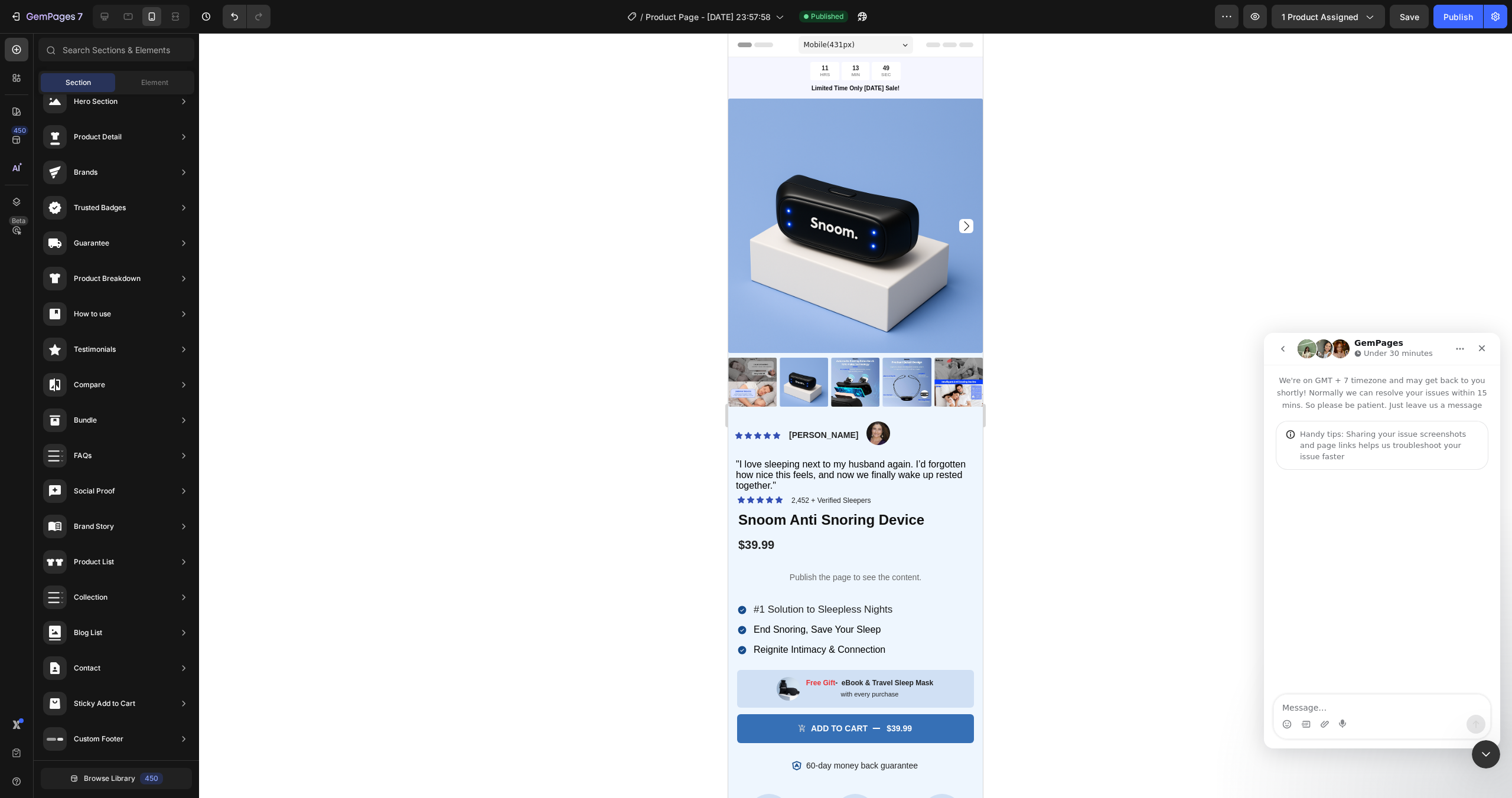
scroll to position [0, 0]
click at [1333, 709] on textarea "Message…" at bounding box center [1381, 705] width 216 height 20
type textarea "Hi there"
